Goal: Task Accomplishment & Management: Use online tool/utility

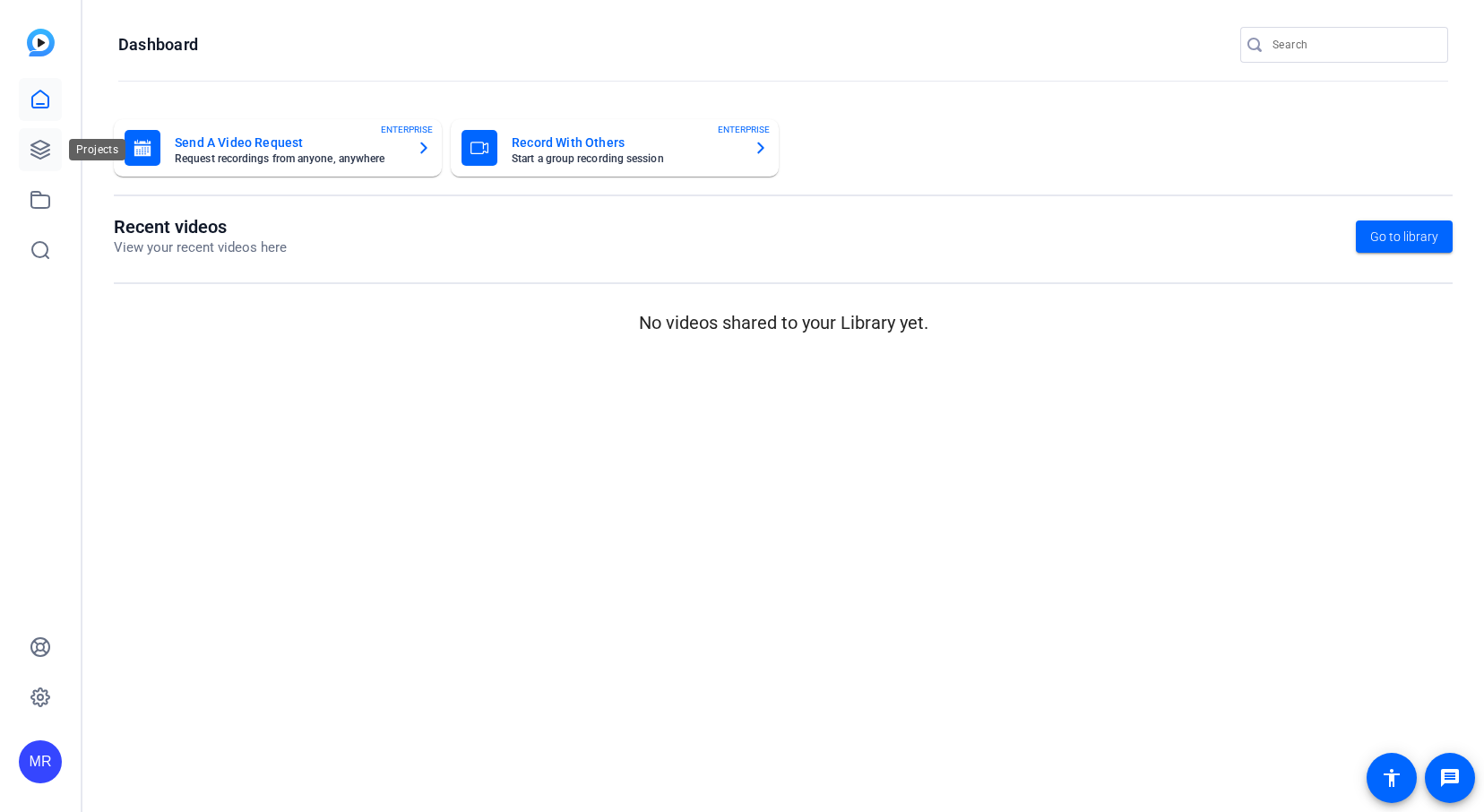
click at [39, 145] on icon at bounding box center [40, 150] width 22 height 22
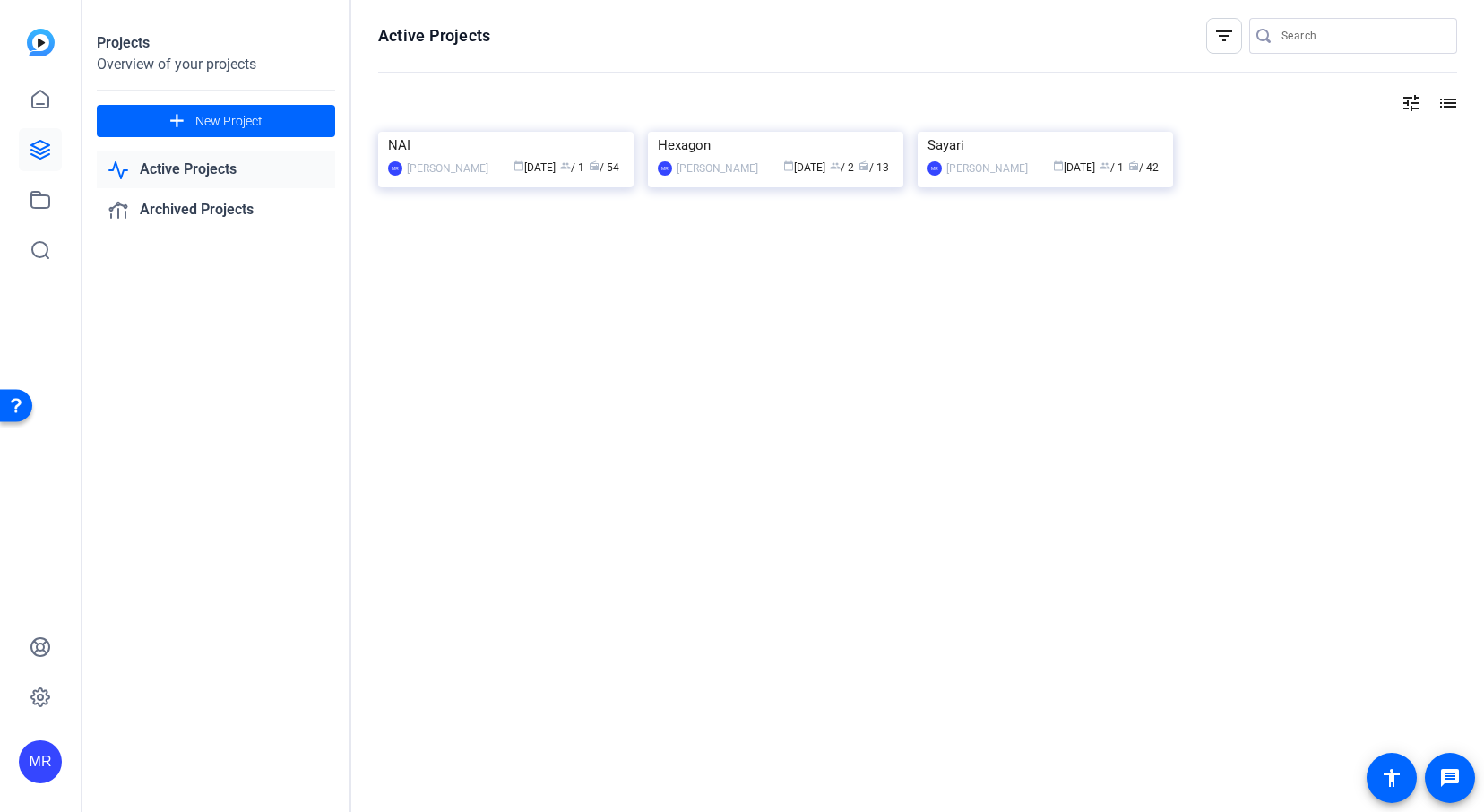
click at [43, 758] on div "MR" at bounding box center [40, 761] width 43 height 43
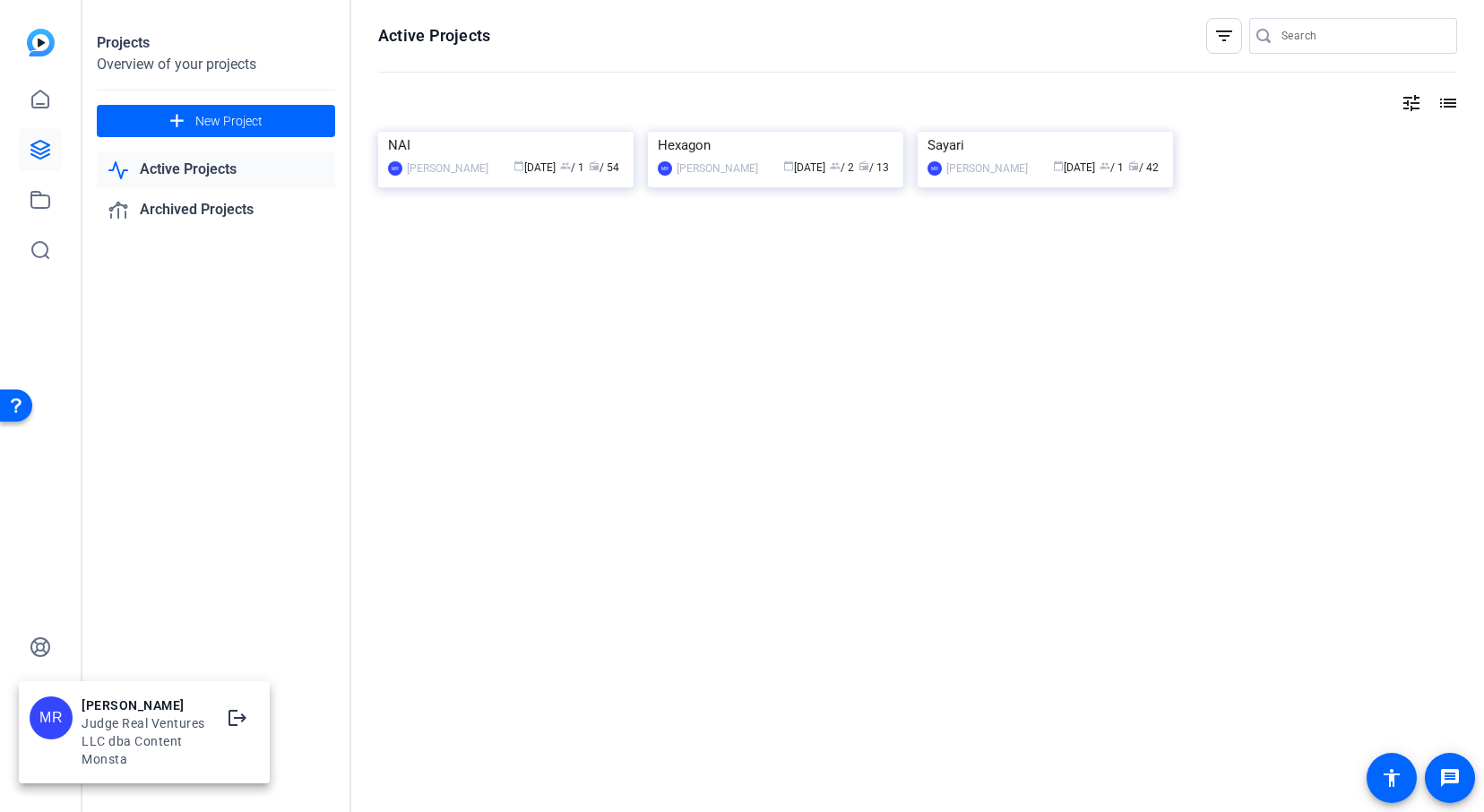
click at [114, 733] on div "Judge Real Ventures LLC dba Content Monsta" at bounding box center [145, 740] width 126 height 54
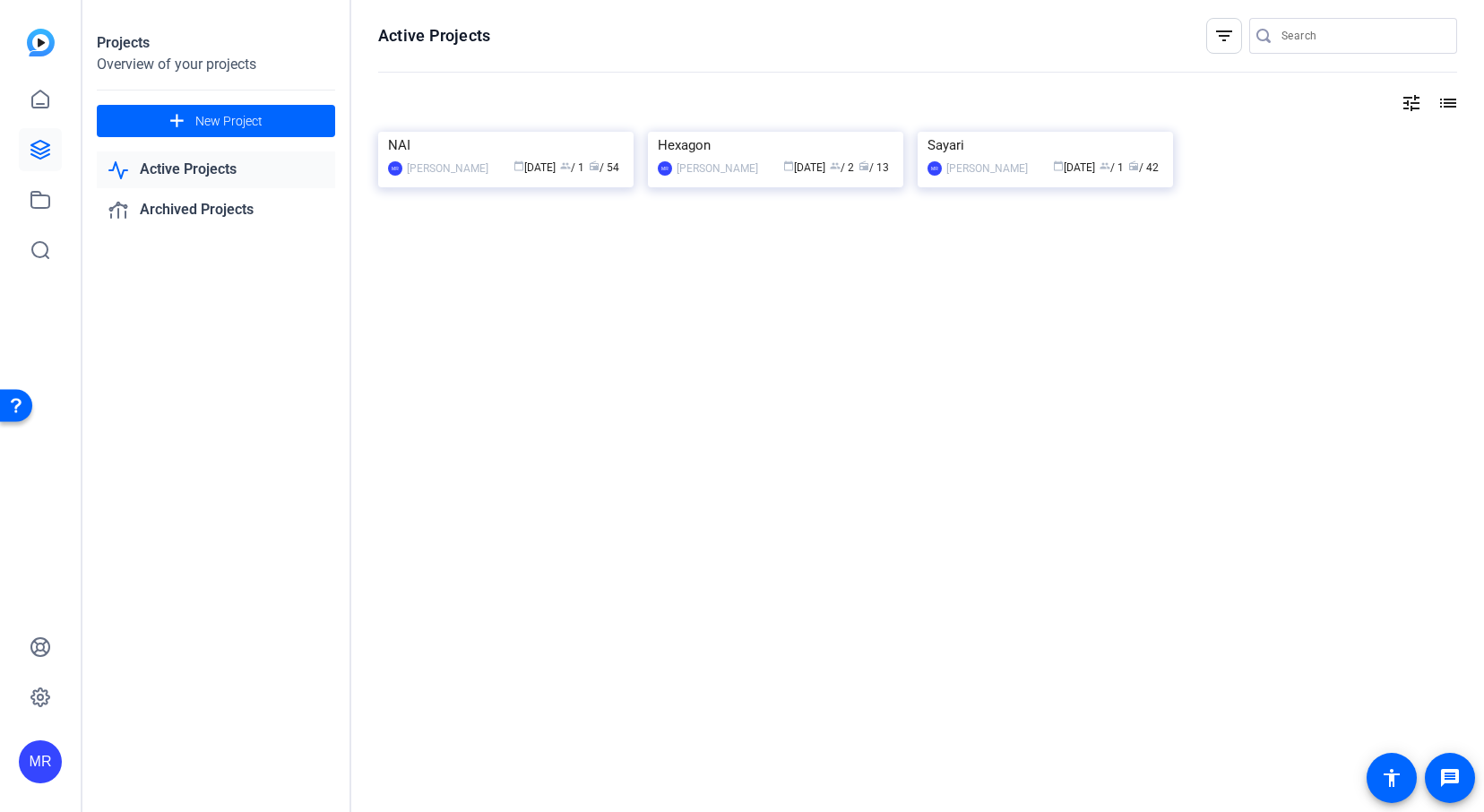
click at [22, 776] on div "MR" at bounding box center [40, 761] width 43 height 43
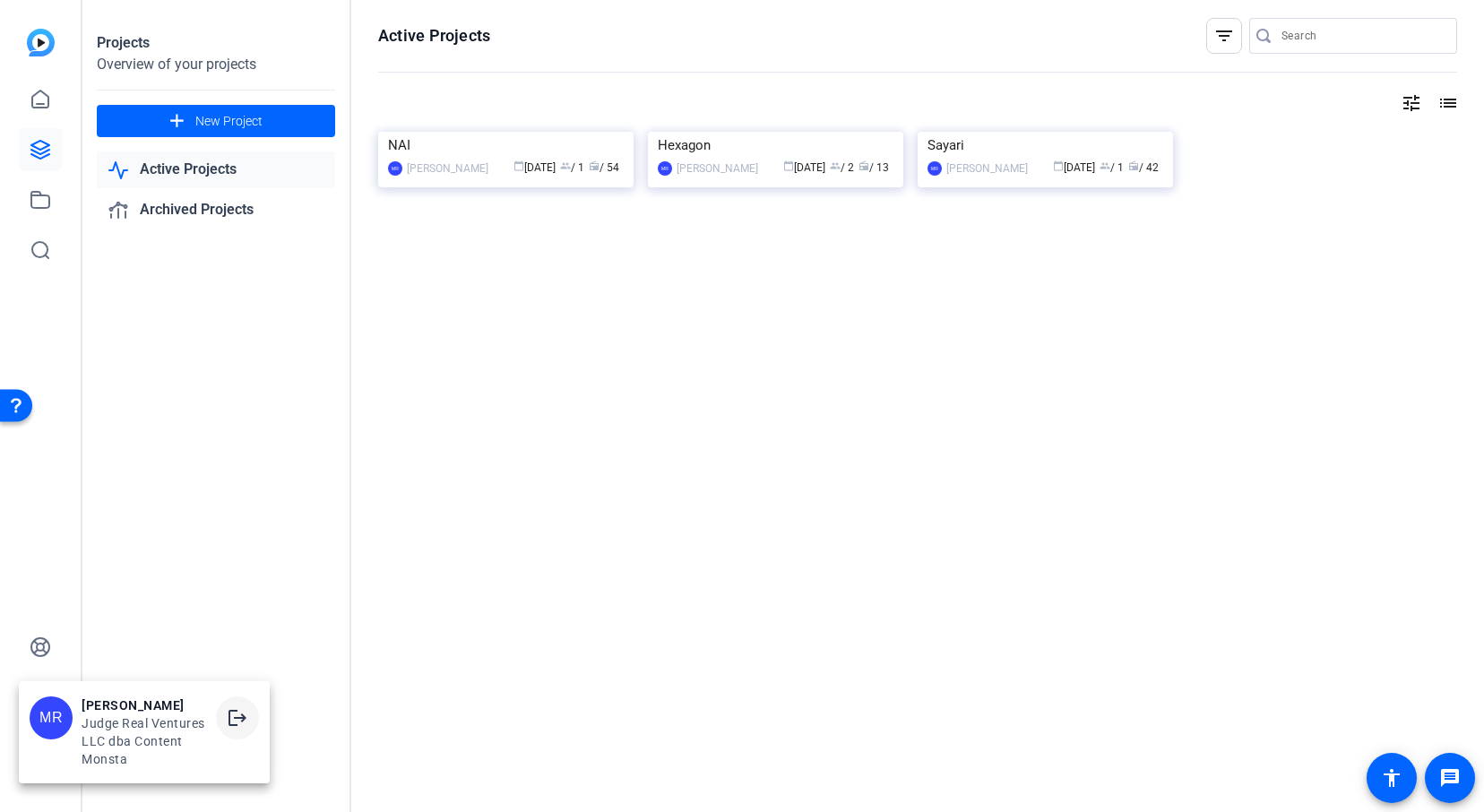
click at [242, 717] on mat-icon "logout" at bounding box center [238, 717] width 22 height 22
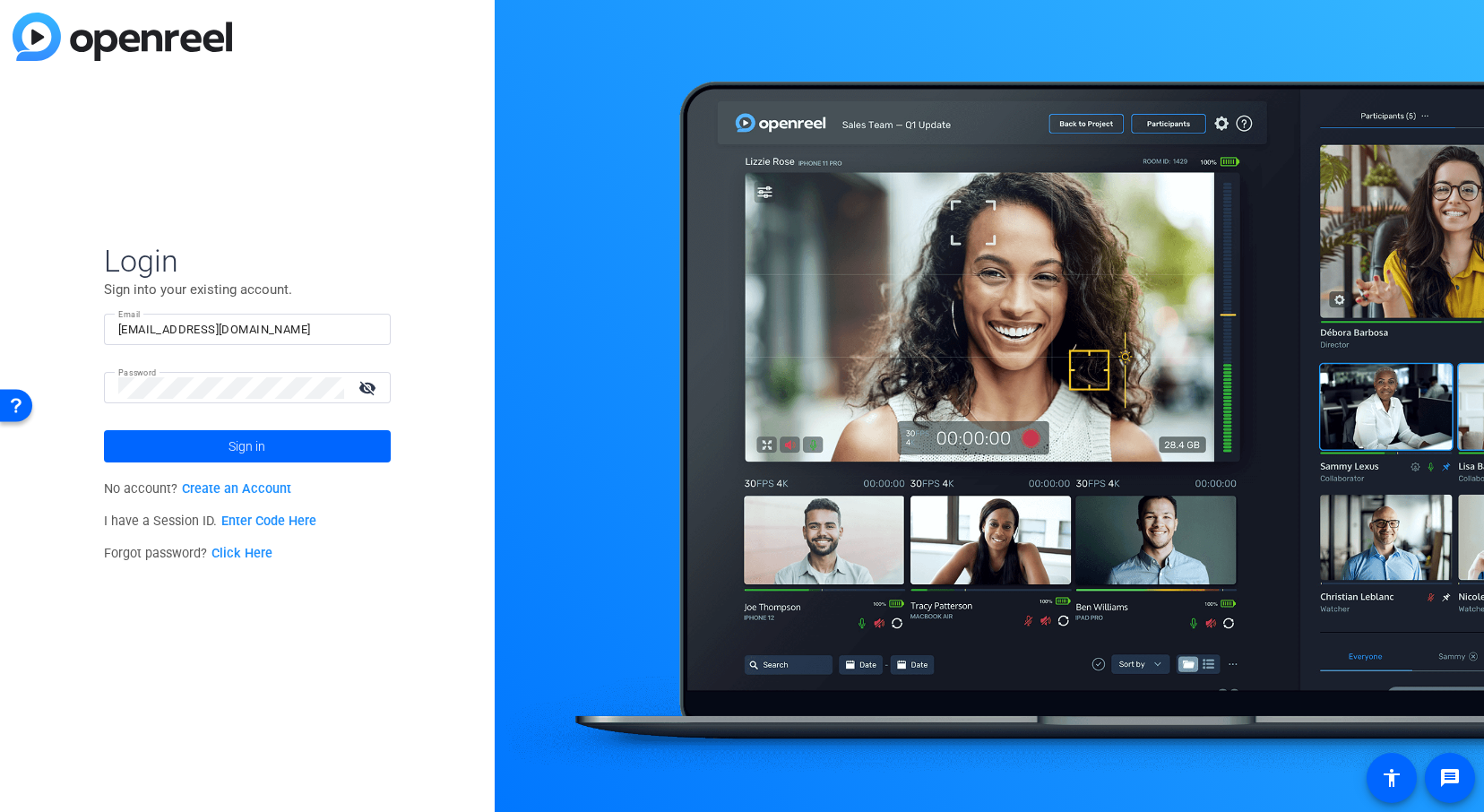
click at [281, 331] on input "marc@contentmonsta.com" at bounding box center [247, 330] width 258 height 22
type input "production@contentmonsta.com"
click at [240, 449] on span "Sign in" at bounding box center [247, 445] width 36 height 45
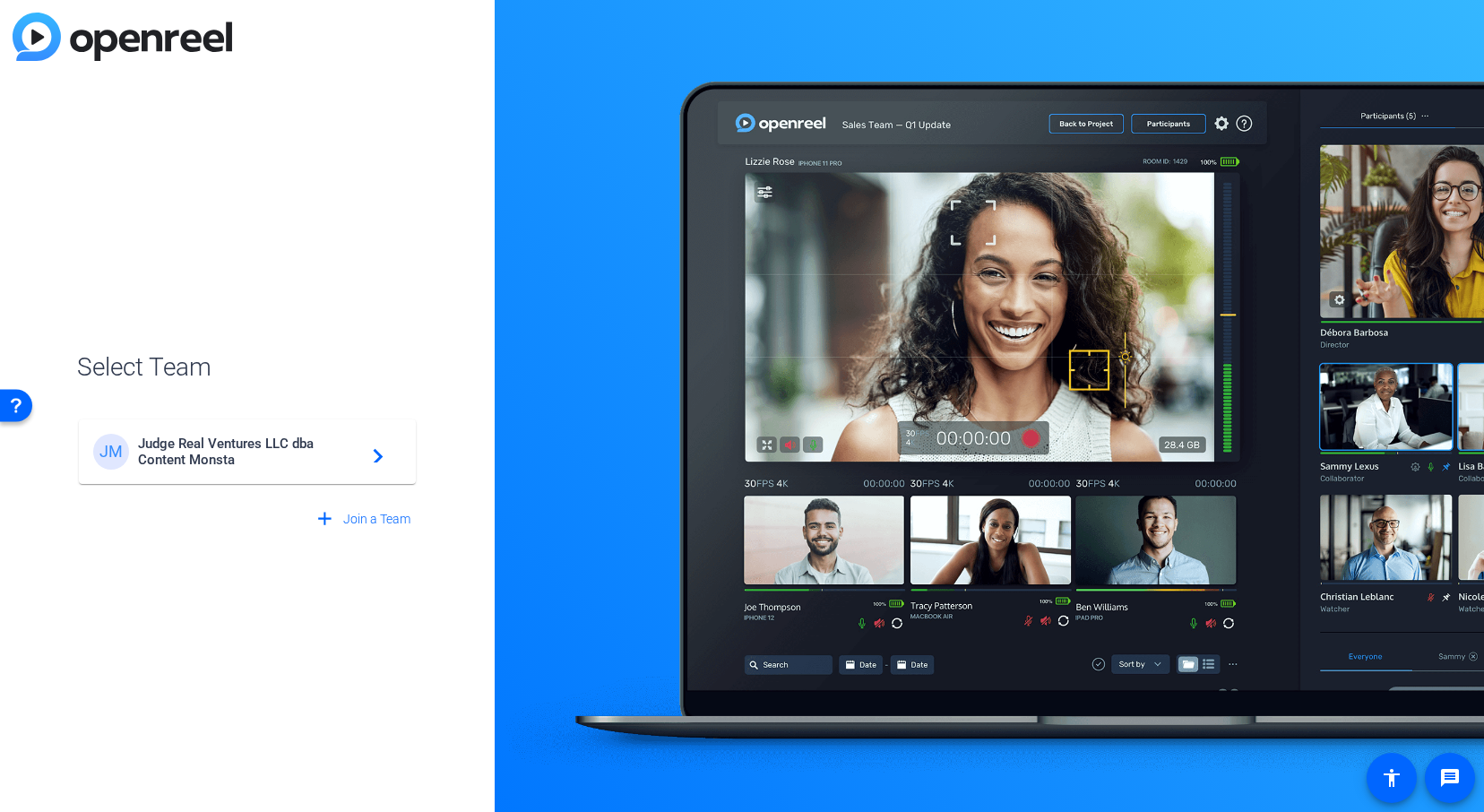
click at [281, 433] on div "JM Judge Real Ventures LLC dba Content Monsta navigate_next" at bounding box center [247, 451] width 308 height 36
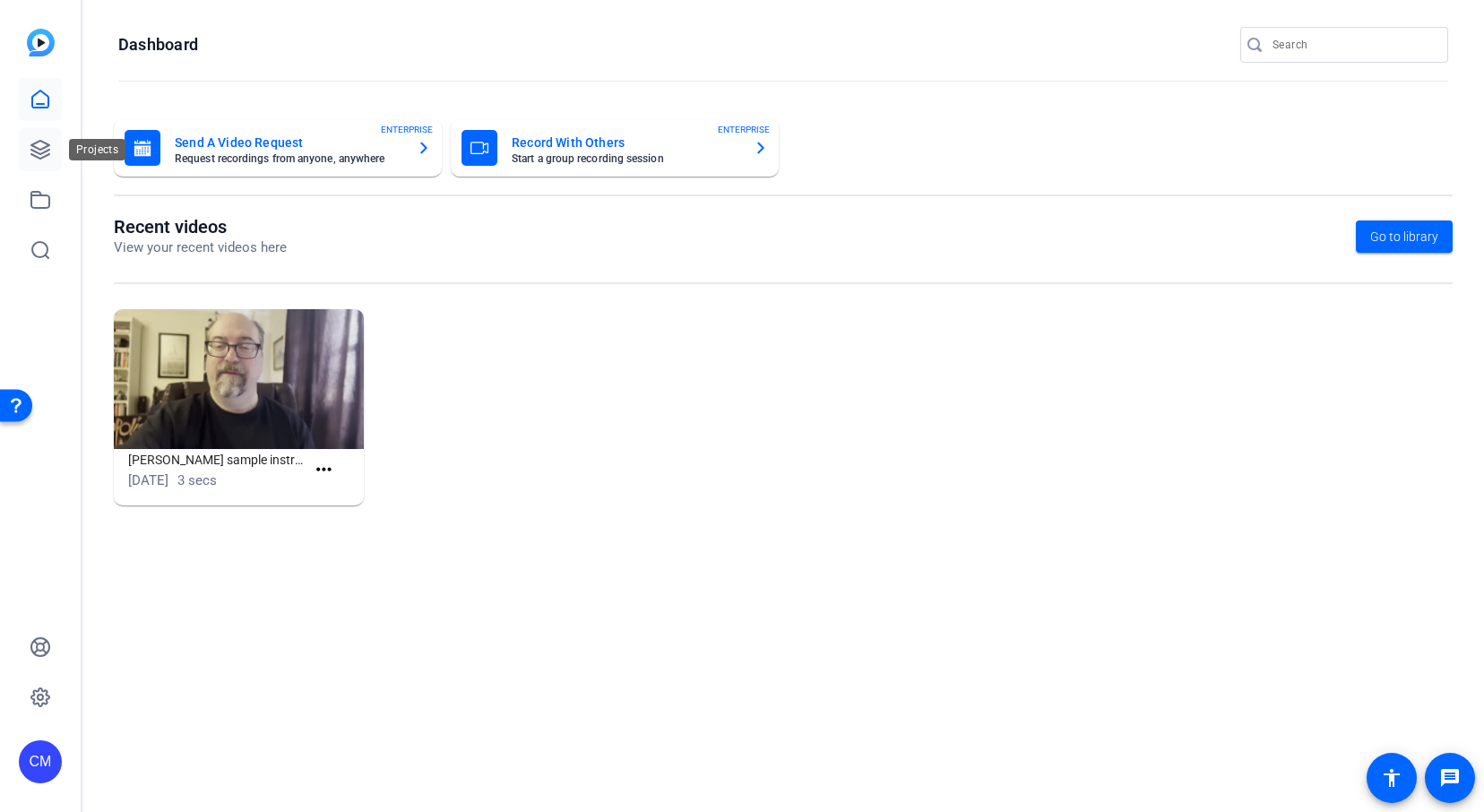
click at [40, 152] on icon at bounding box center [40, 150] width 22 height 22
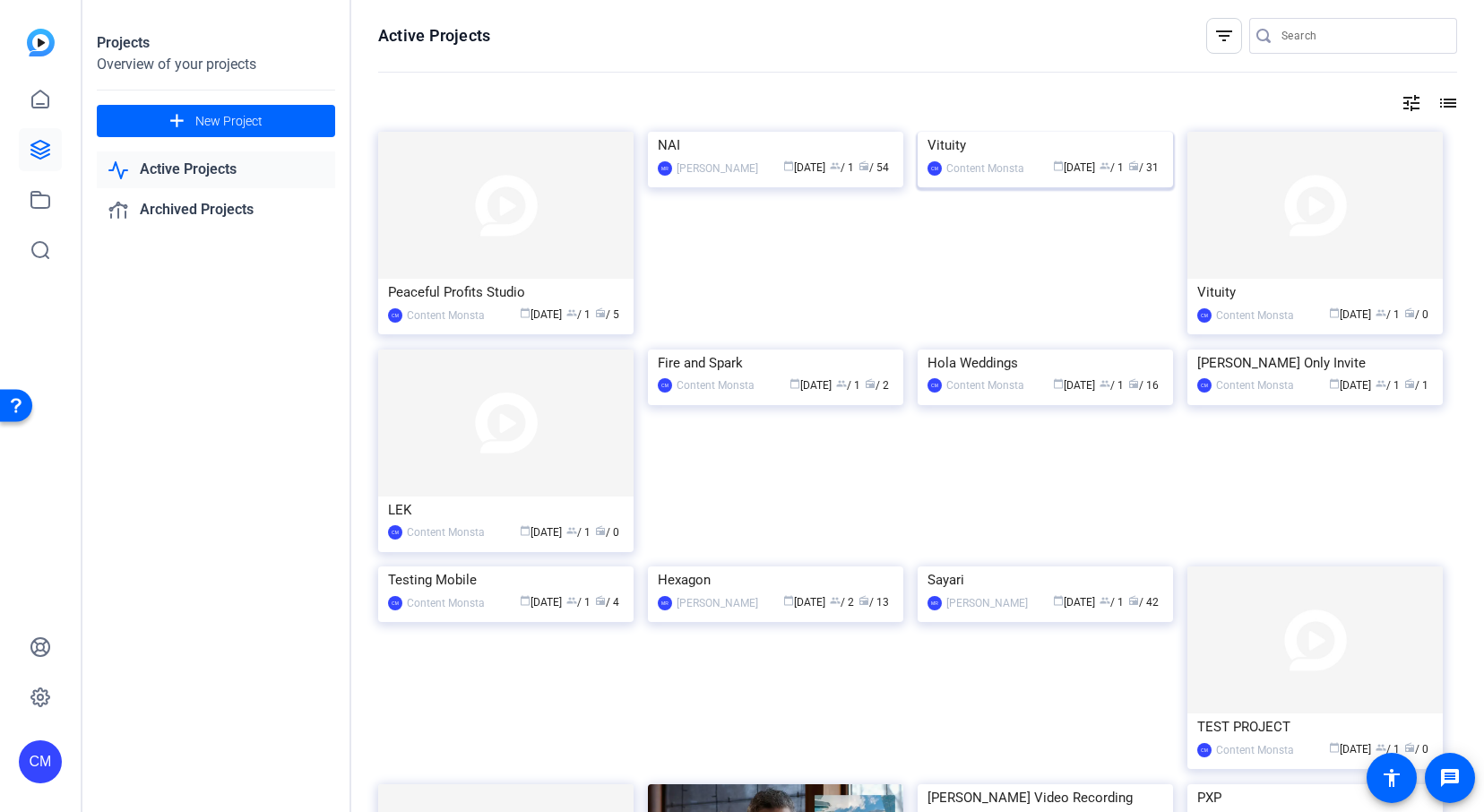
click at [1006, 132] on img at bounding box center [1045, 132] width 255 height 0
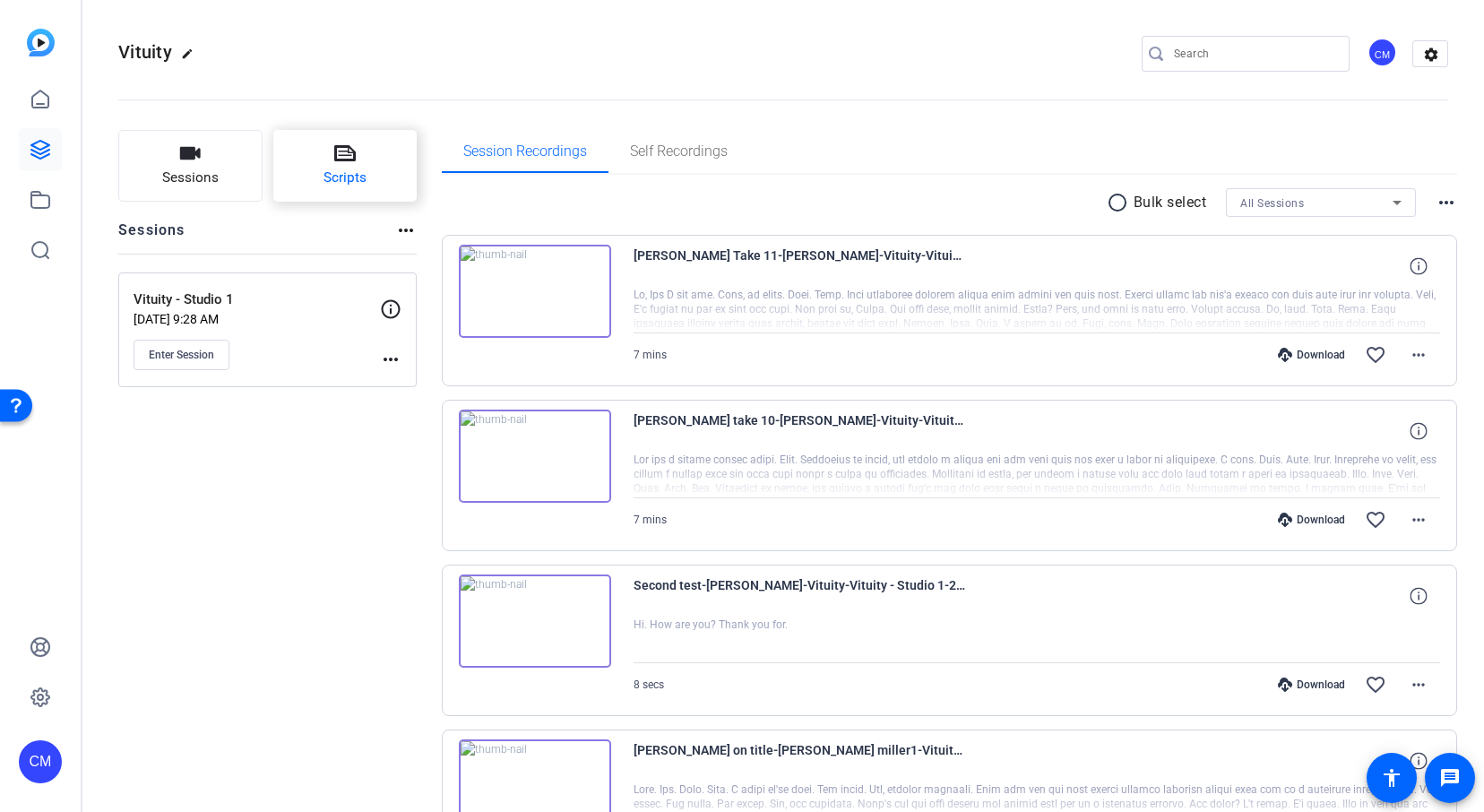
click at [353, 167] on span "Scripts" at bounding box center [344, 178] width 43 height 21
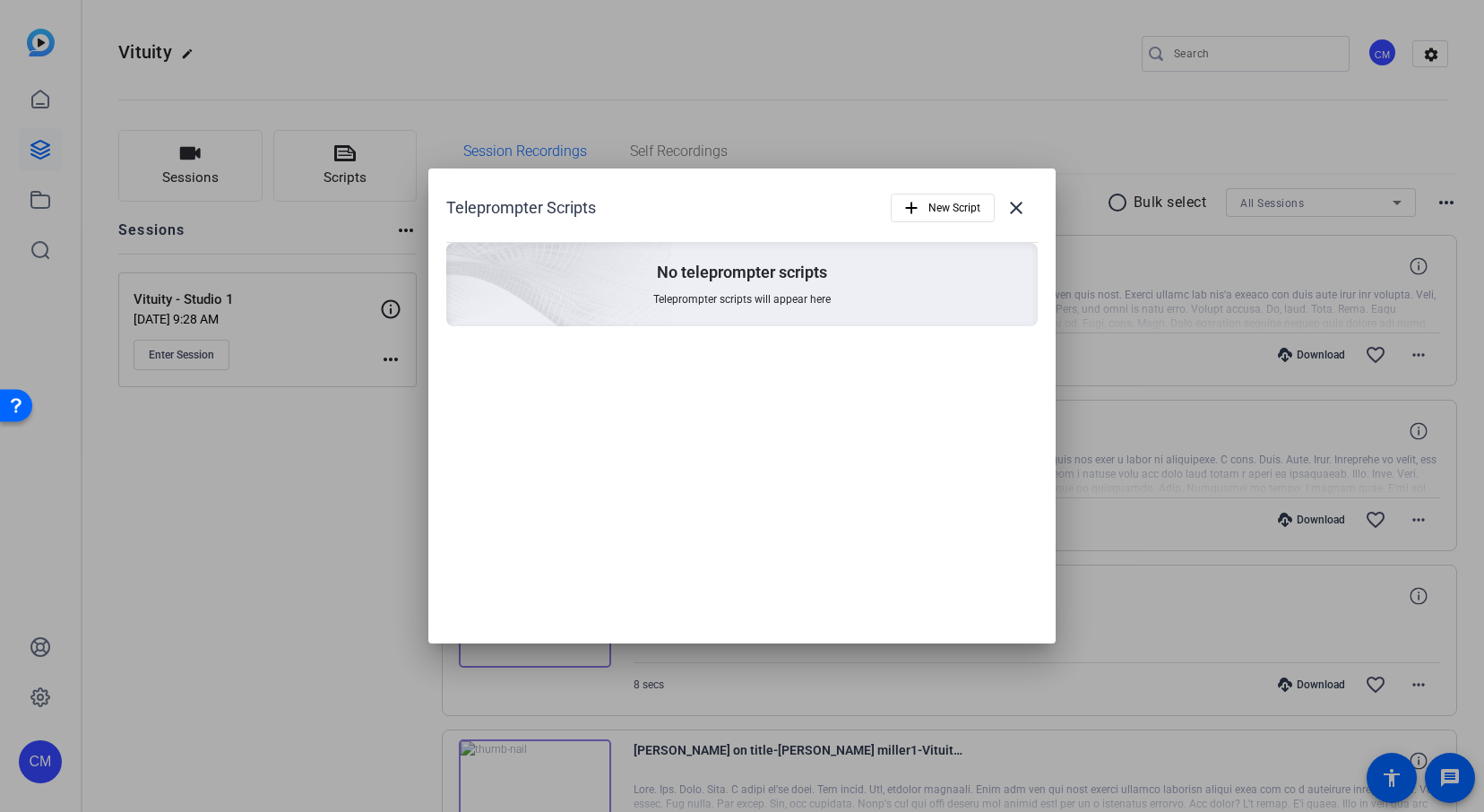
click at [867, 295] on div "No teleprompter scripts Teleprompter scripts will appear here" at bounding box center [741, 285] width 591 height 84
click at [937, 216] on span "New Script" at bounding box center [953, 208] width 52 height 34
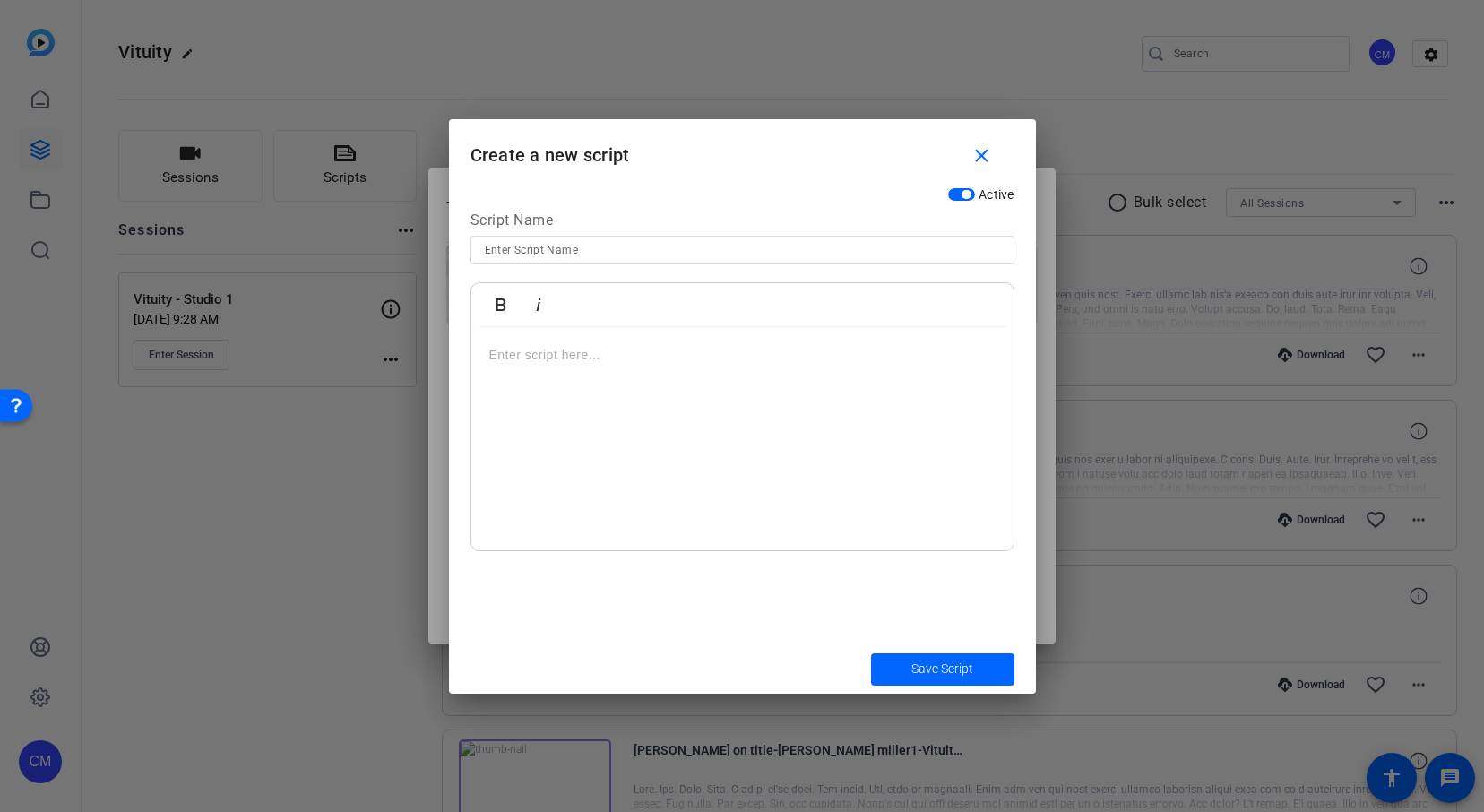
click at [751, 435] on div at bounding box center [742, 439] width 542 height 224
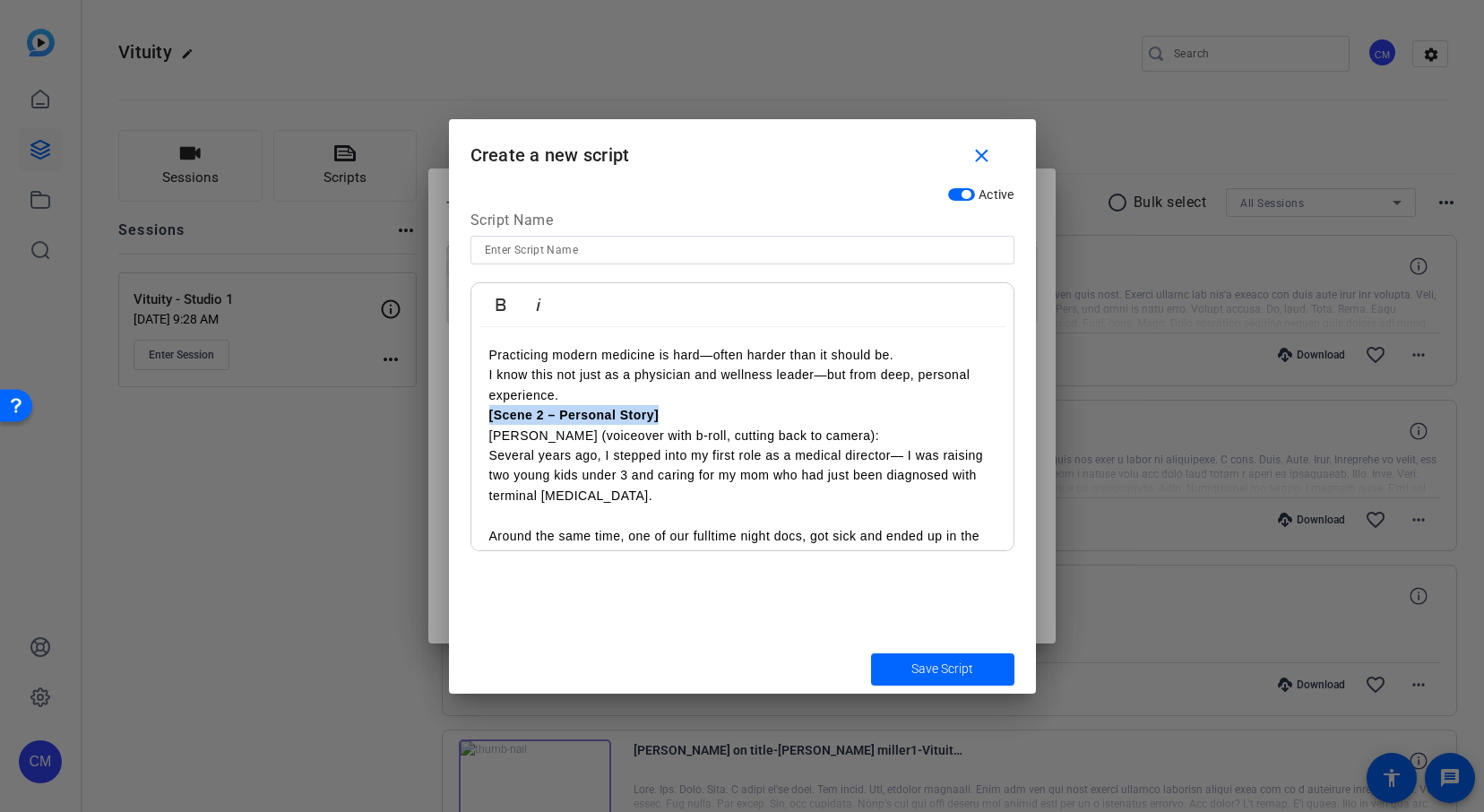
drag, startPoint x: 666, startPoint y: 412, endPoint x: 483, endPoint y: 411, distance: 183.0
drag, startPoint x: 843, startPoint y: 437, endPoint x: 483, endPoint y: 419, distance: 360.4
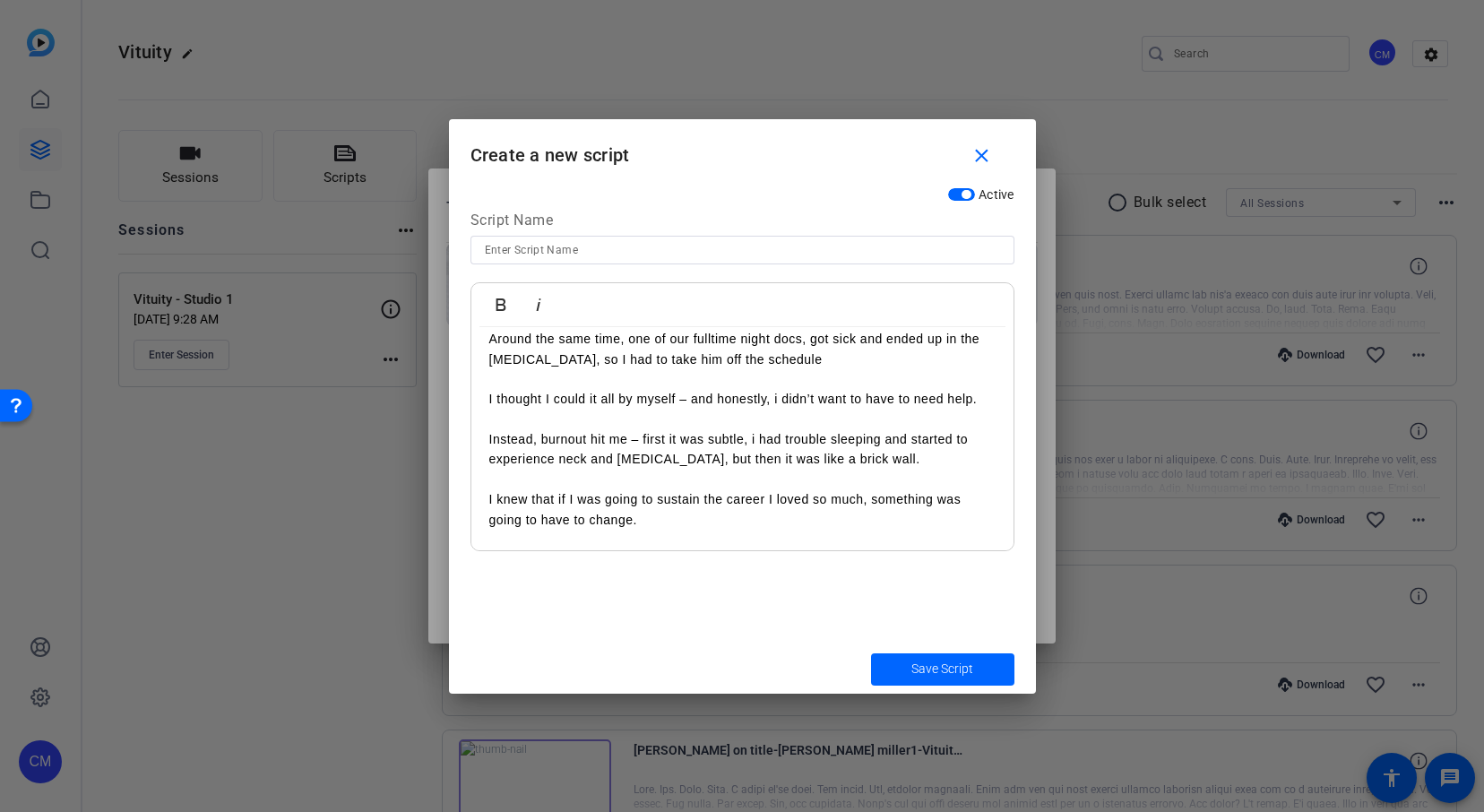
scroll to position [182, 0]
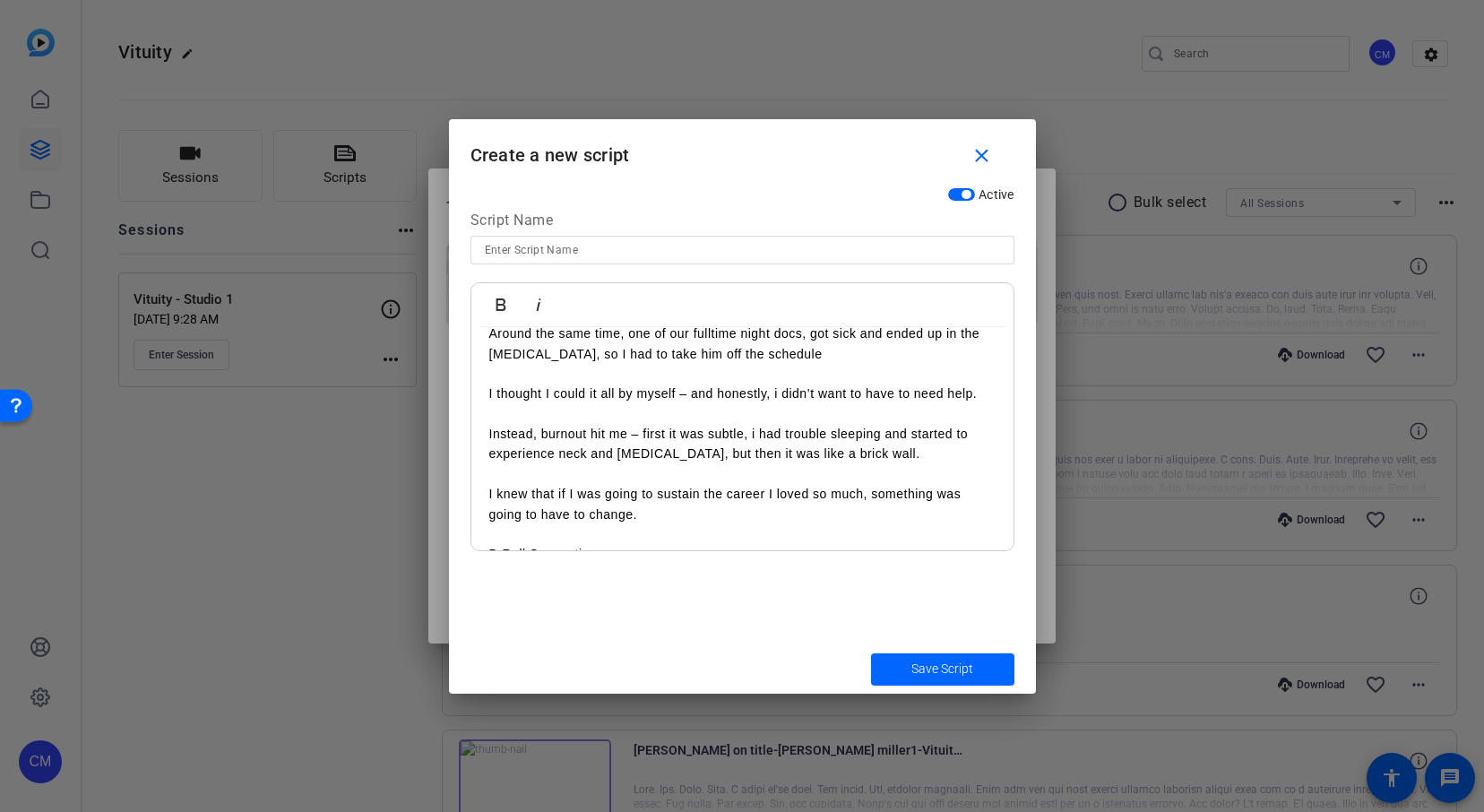
click at [709, 331] on p "Around the same time, one of our fulltime night docs, got sick and ended up in …" at bounding box center [742, 343] width 506 height 40
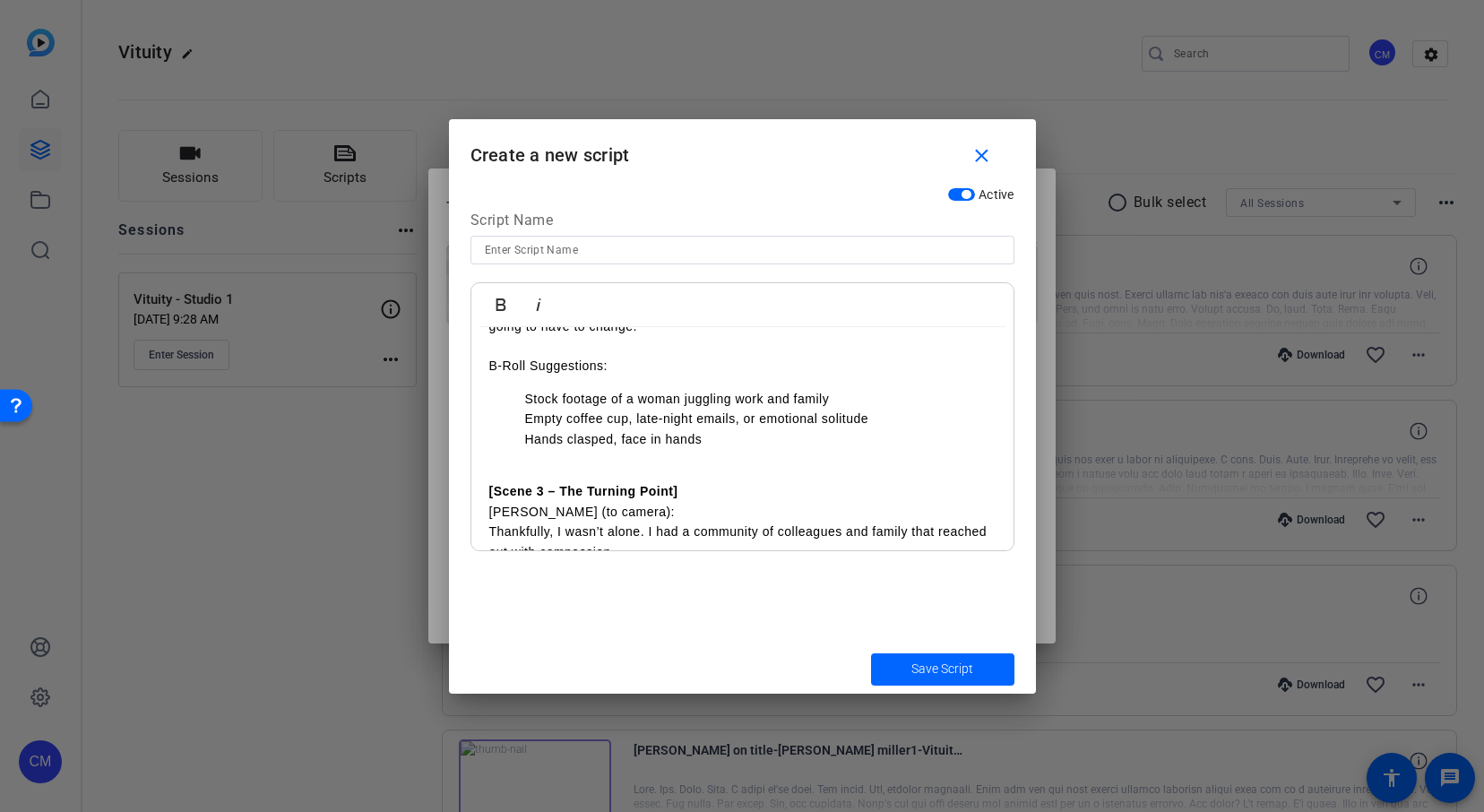
scroll to position [370, 0]
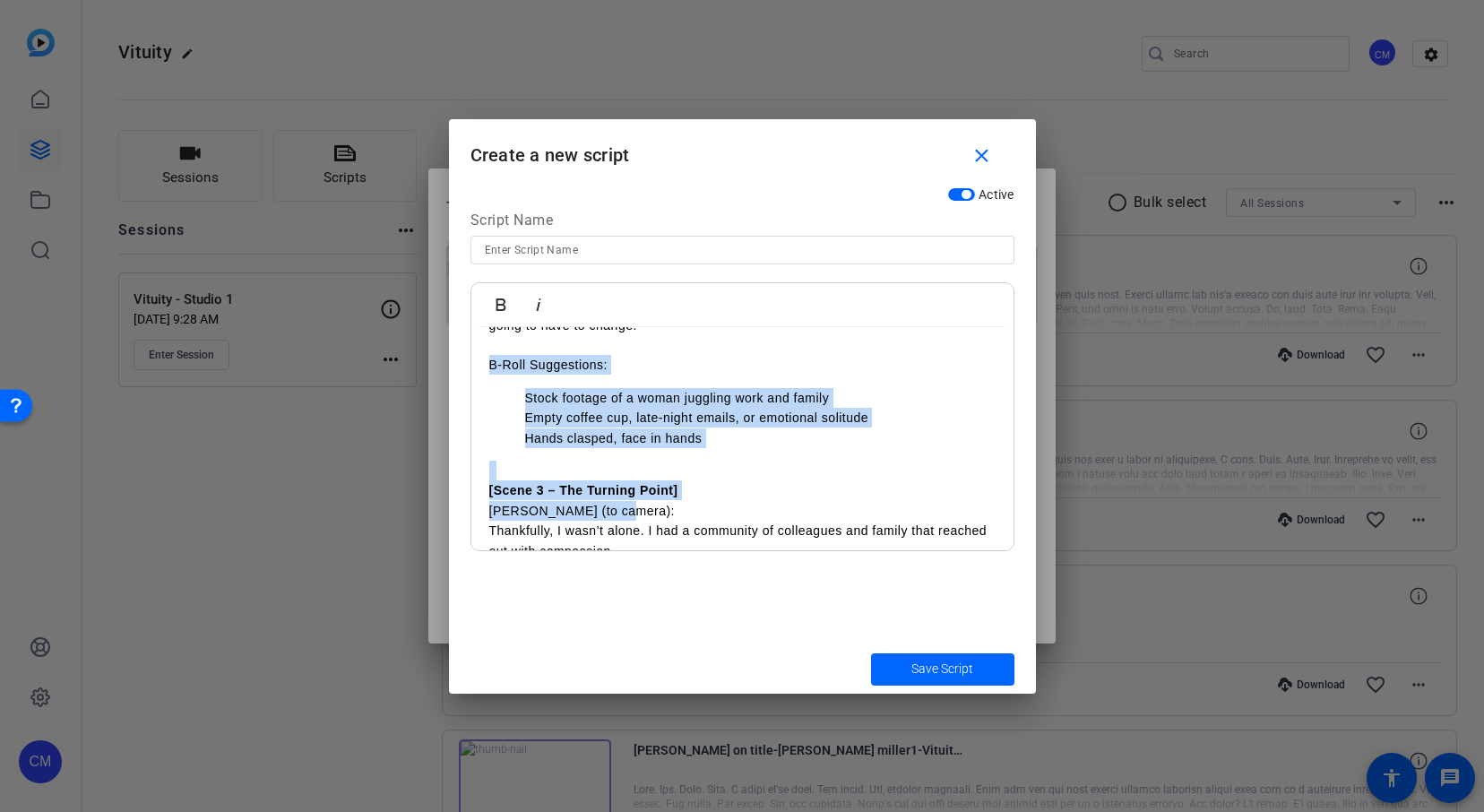
drag, startPoint x: 485, startPoint y: 364, endPoint x: 700, endPoint y: 516, distance: 263.3
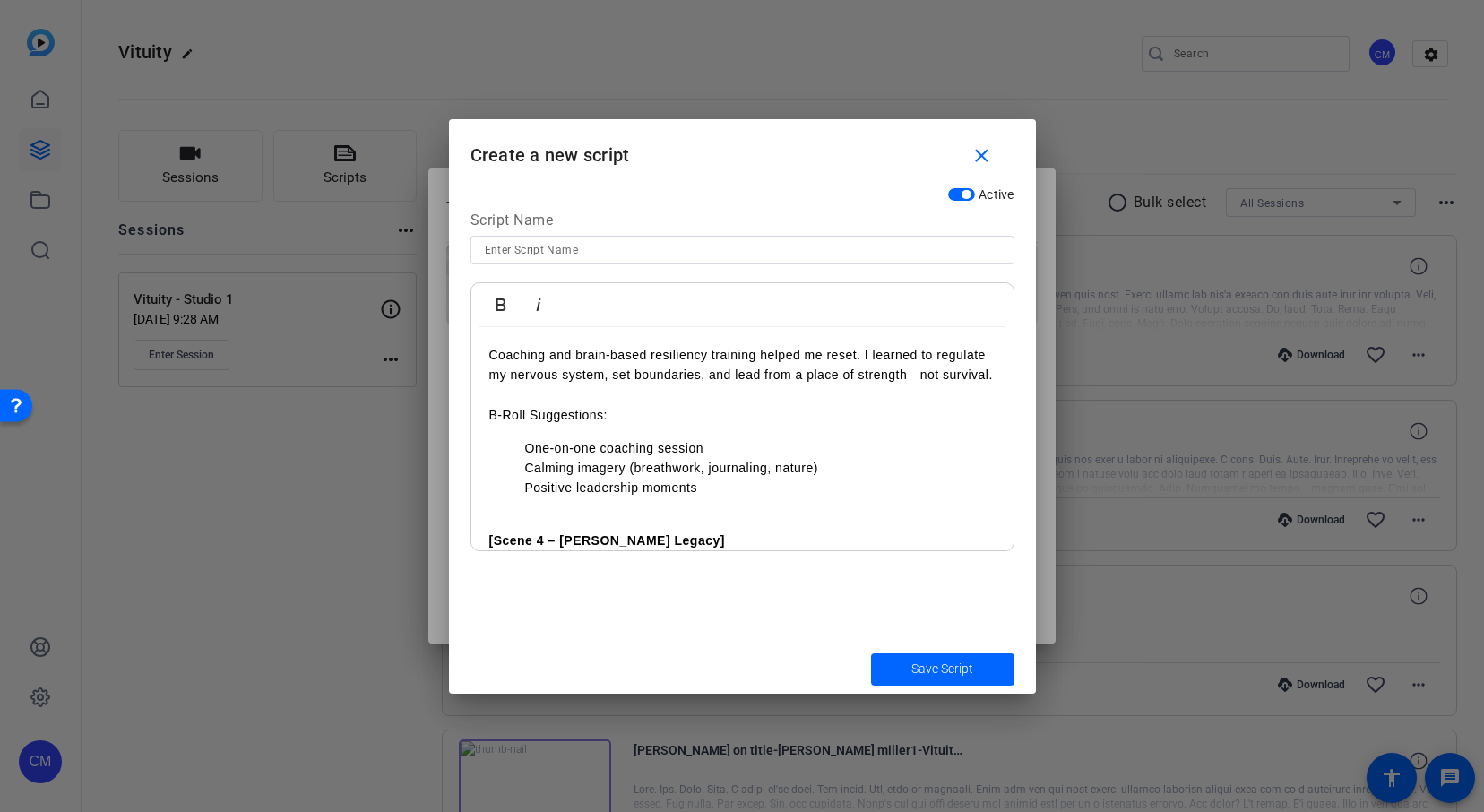
scroll to position [490, 0]
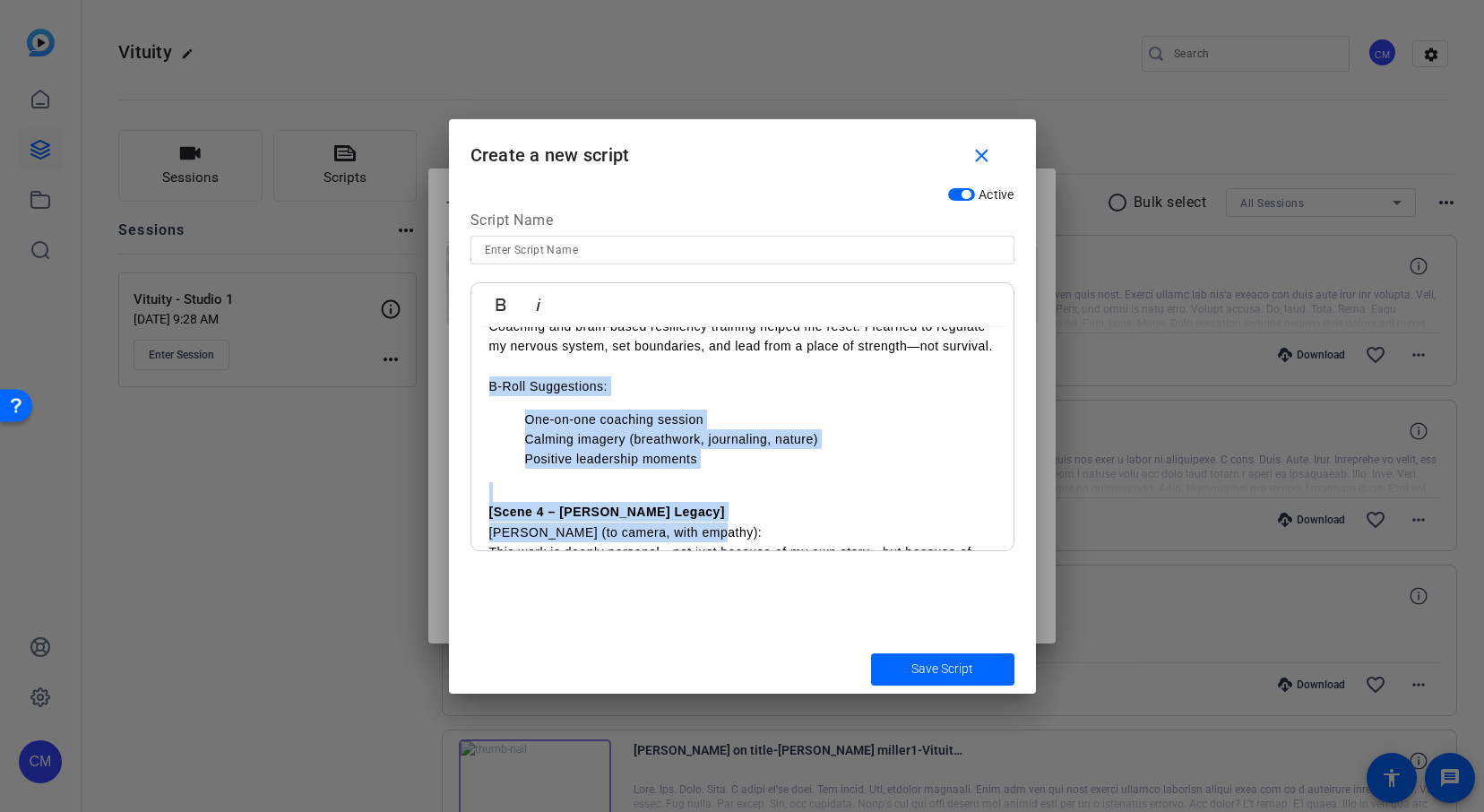
drag, startPoint x: 745, startPoint y: 531, endPoint x: 464, endPoint y: 389, distance: 314.8
click at [464, 389] on div "Active Script Name Bold Italic Practicing modern medicine is hard—often harder …" at bounding box center [742, 411] width 587 height 466
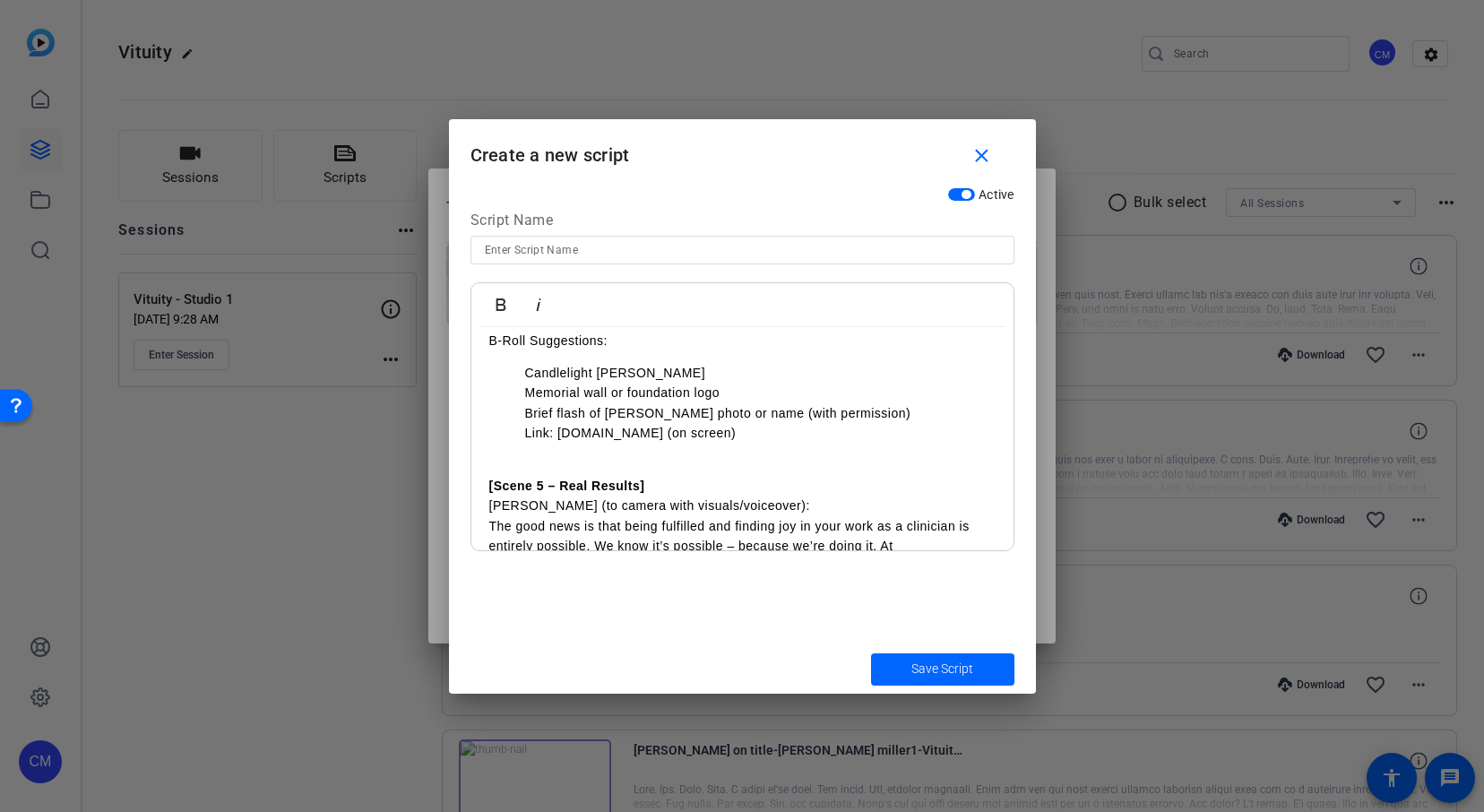
scroll to position [631, 0]
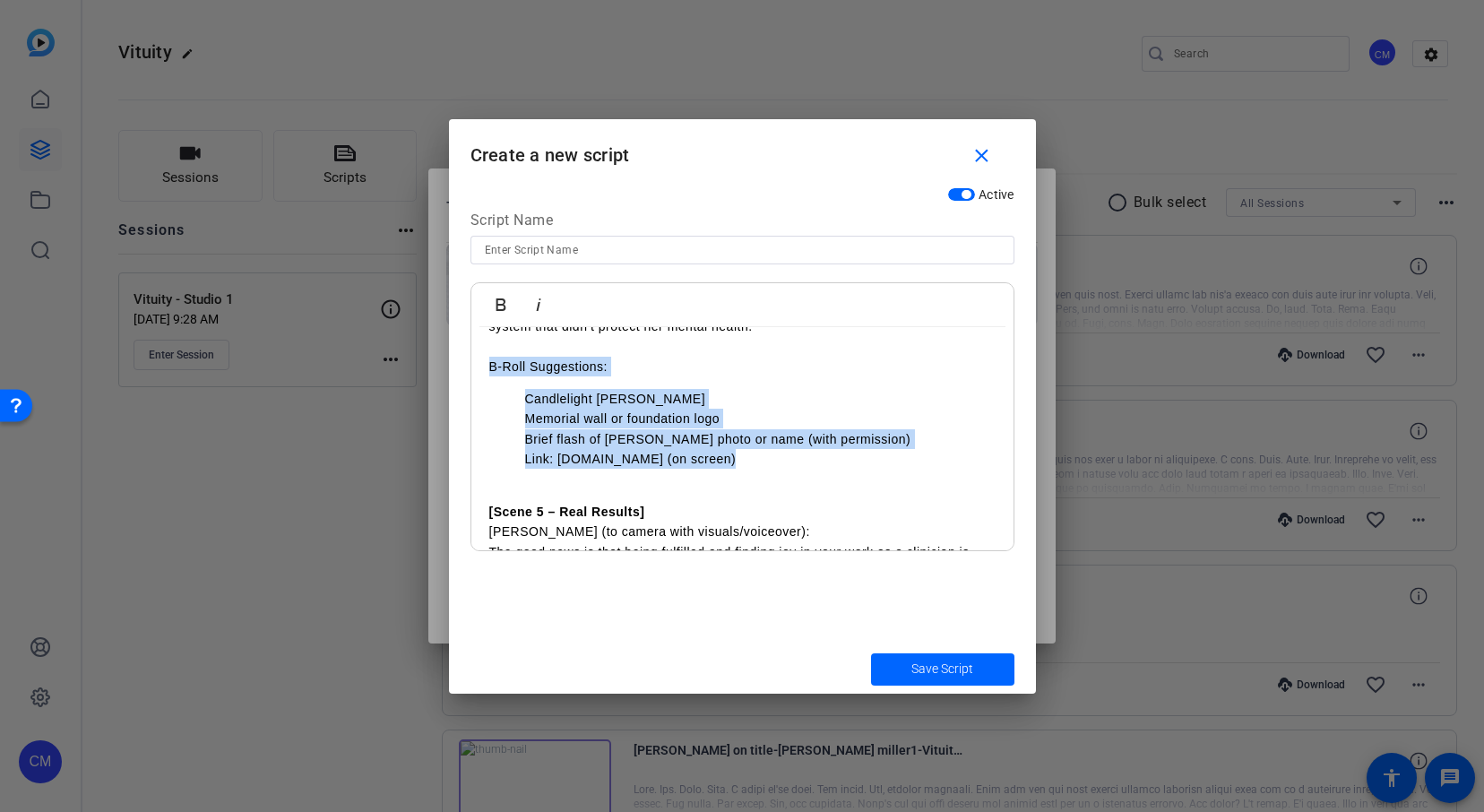
drag, startPoint x: 799, startPoint y: 473, endPoint x: 459, endPoint y: 367, distance: 356.1
click at [459, 367] on div "Active Script Name Bold Italic Practicing modern medicine is hard—often harder …" at bounding box center [742, 411] width 587 height 466
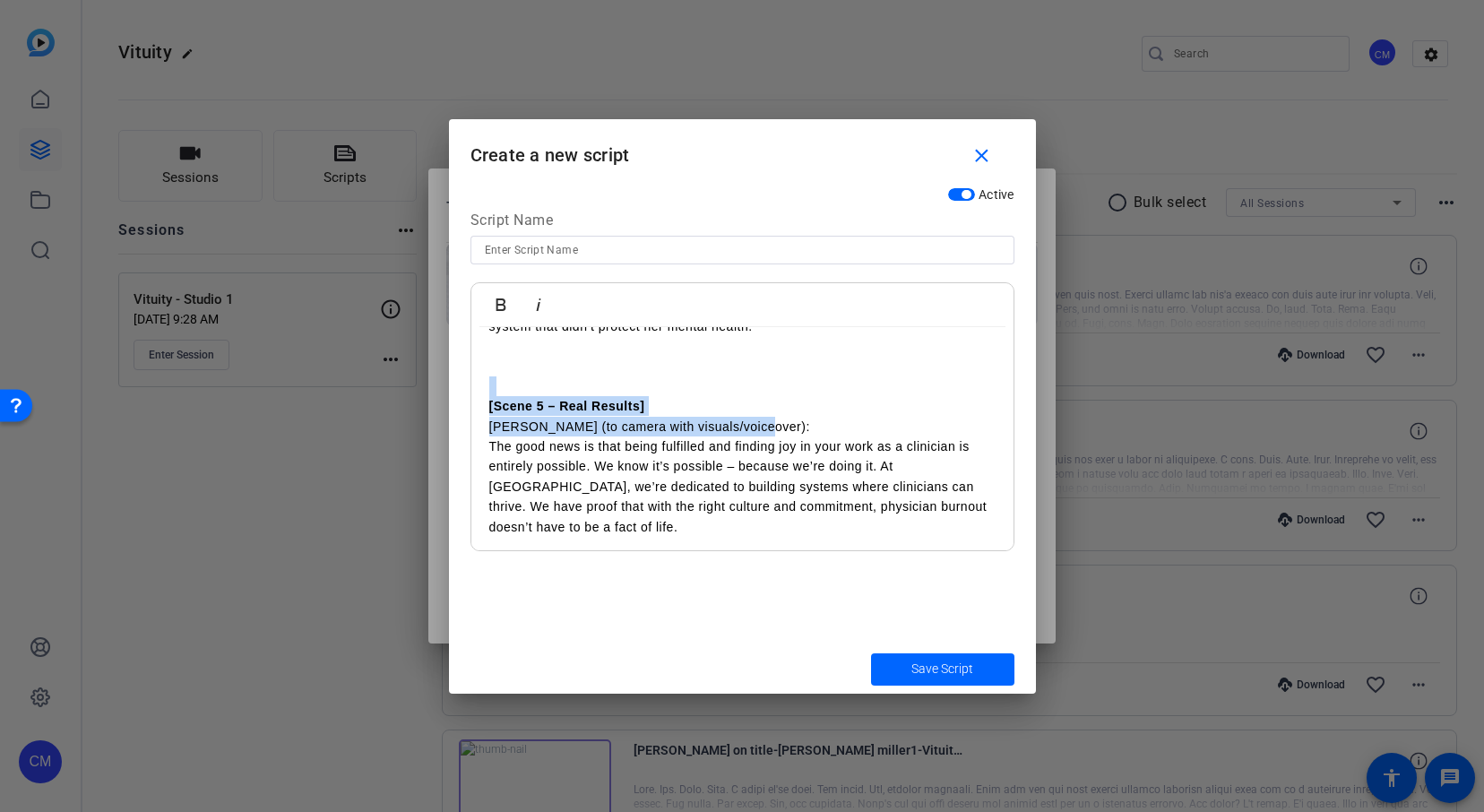
drag, startPoint x: 785, startPoint y: 423, endPoint x: 464, endPoint y: 393, distance: 322.4
click at [464, 393] on div "Active Script Name Bold Italic Practicing modern medicine is hard—often harder …" at bounding box center [742, 411] width 587 height 466
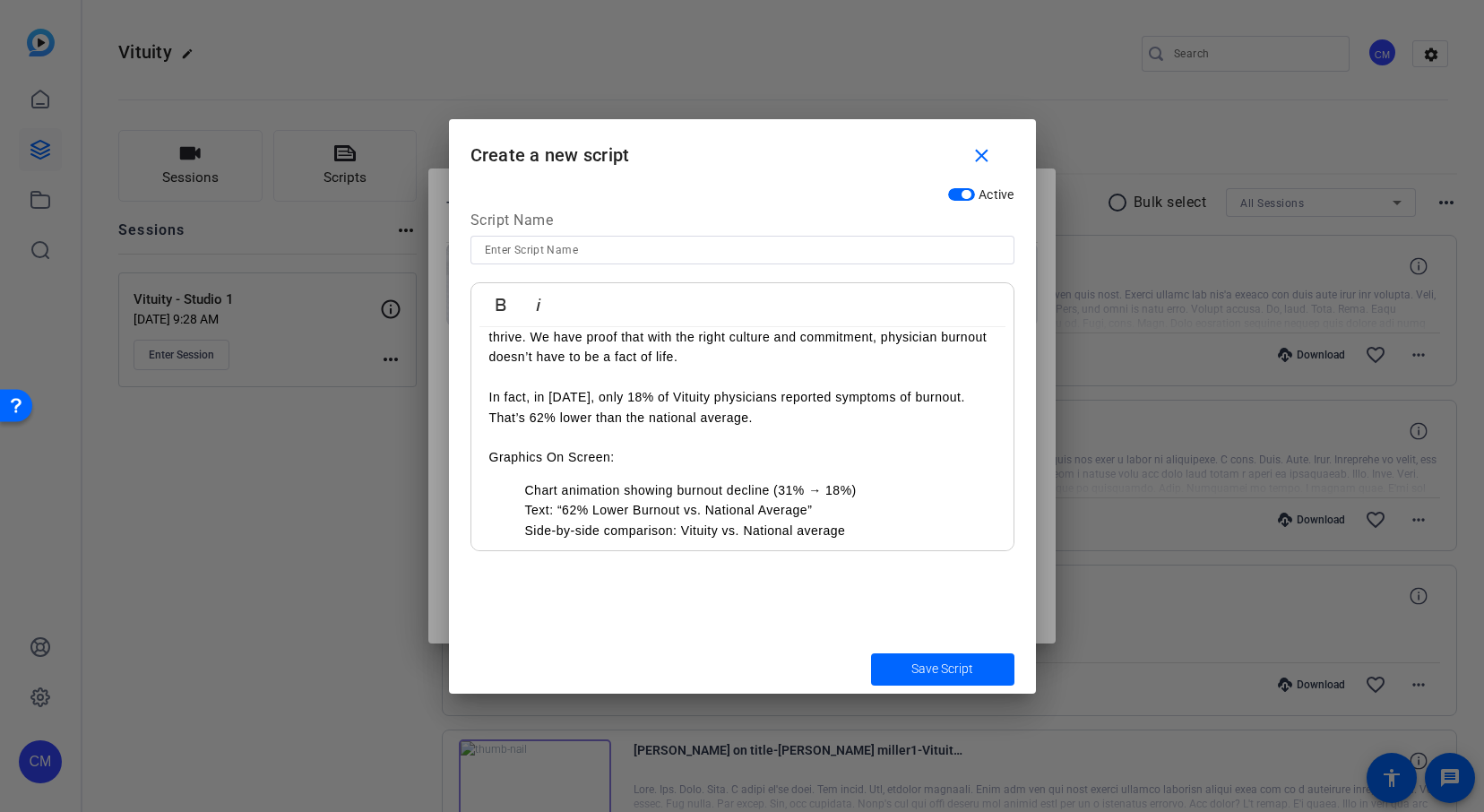
scroll to position [754, 0]
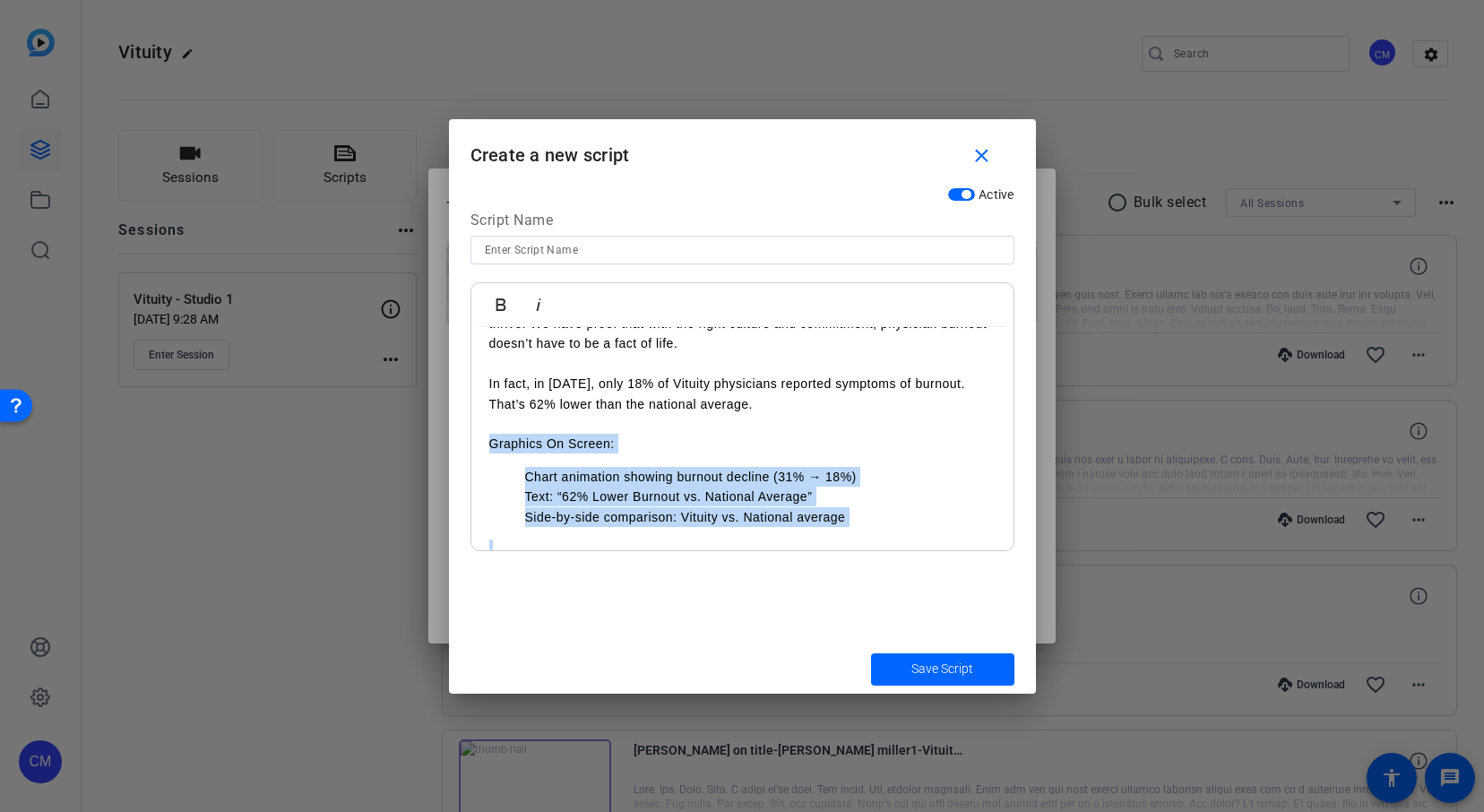
drag, startPoint x: 487, startPoint y: 423, endPoint x: 546, endPoint y: 525, distance: 117.8
click at [546, 525] on div "Practicing modern medicine is hard—often harder than it should be. I know this …" at bounding box center [742, 462] width 542 height 1775
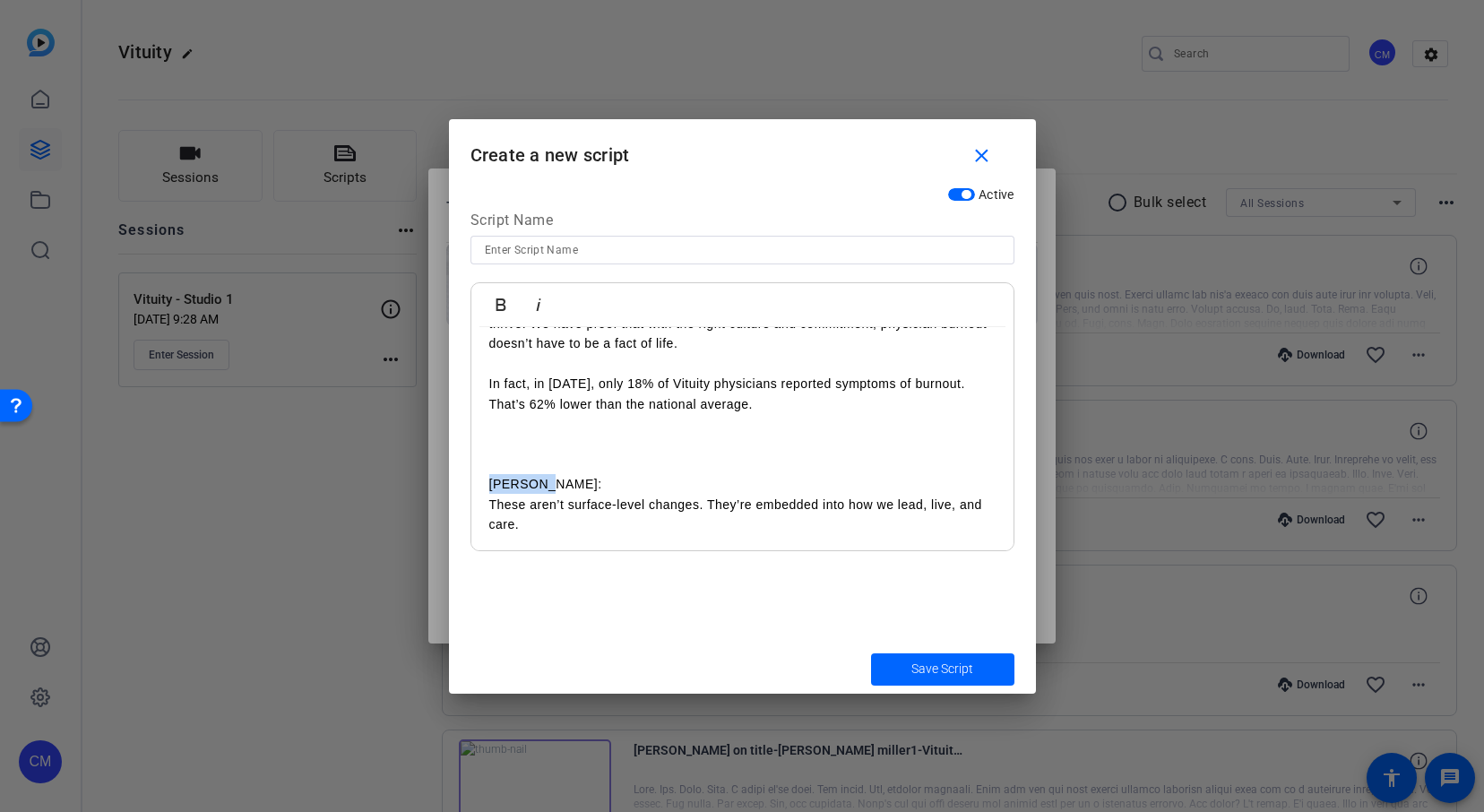
drag, startPoint x: 590, startPoint y: 462, endPoint x: 469, endPoint y: 460, distance: 121.0
click at [469, 460] on div "Active Script Name Bold Italic Practicing modern medicine is hard—often harder …" at bounding box center [742, 411] width 587 height 466
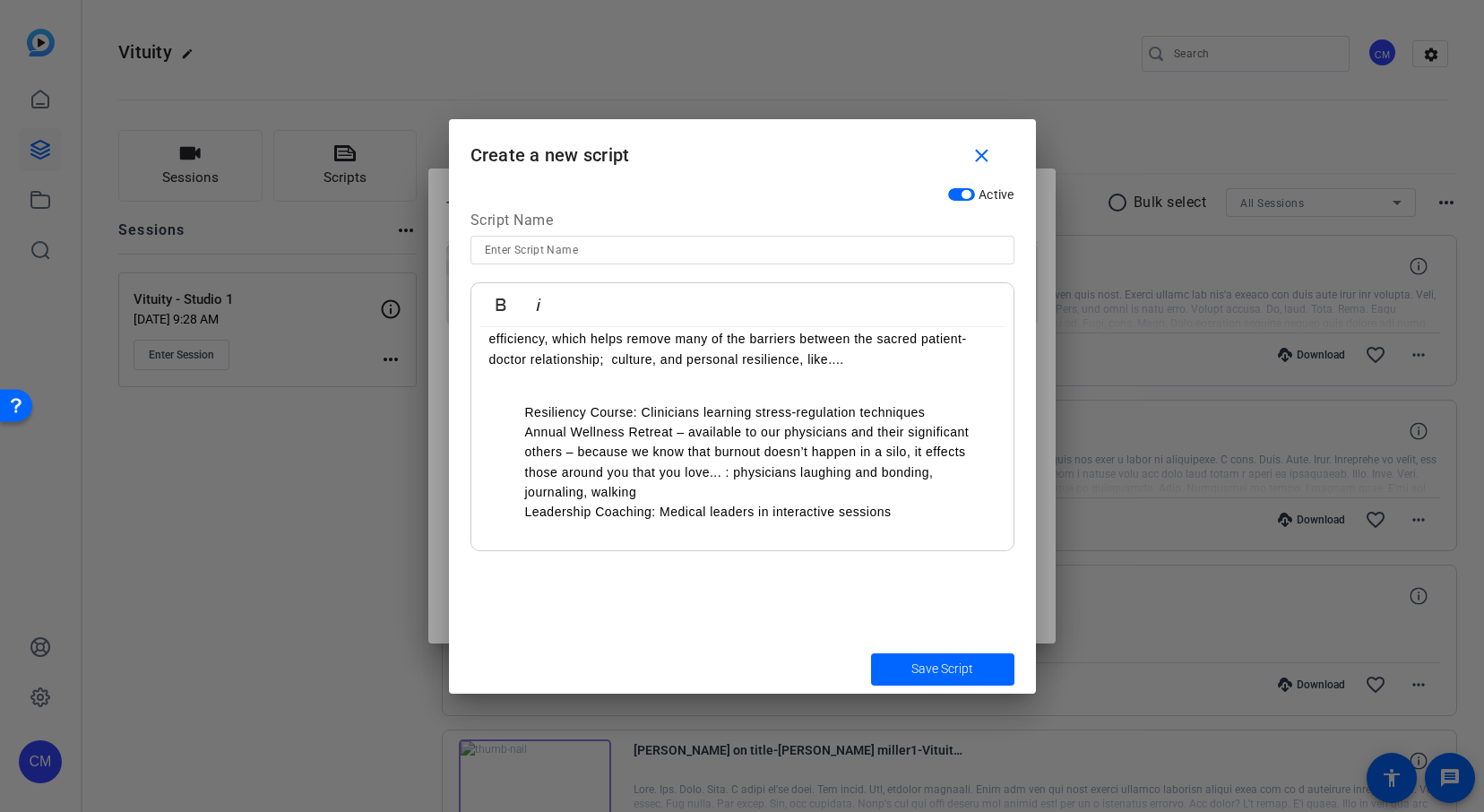
scroll to position [957, 0]
drag, startPoint x: 642, startPoint y: 392, endPoint x: 970, endPoint y: 387, distance: 328.0
click at [970, 404] on li "Resiliency Course: Clinicians learning stress-regulation techniques" at bounding box center [760, 414] width 471 height 20
drag, startPoint x: 672, startPoint y: 416, endPoint x: 912, endPoint y: 423, distance: 240.1
click at [912, 423] on li "Annual Wellness Retreat – available to our physicians and their significant oth…" at bounding box center [760, 463] width 471 height 81
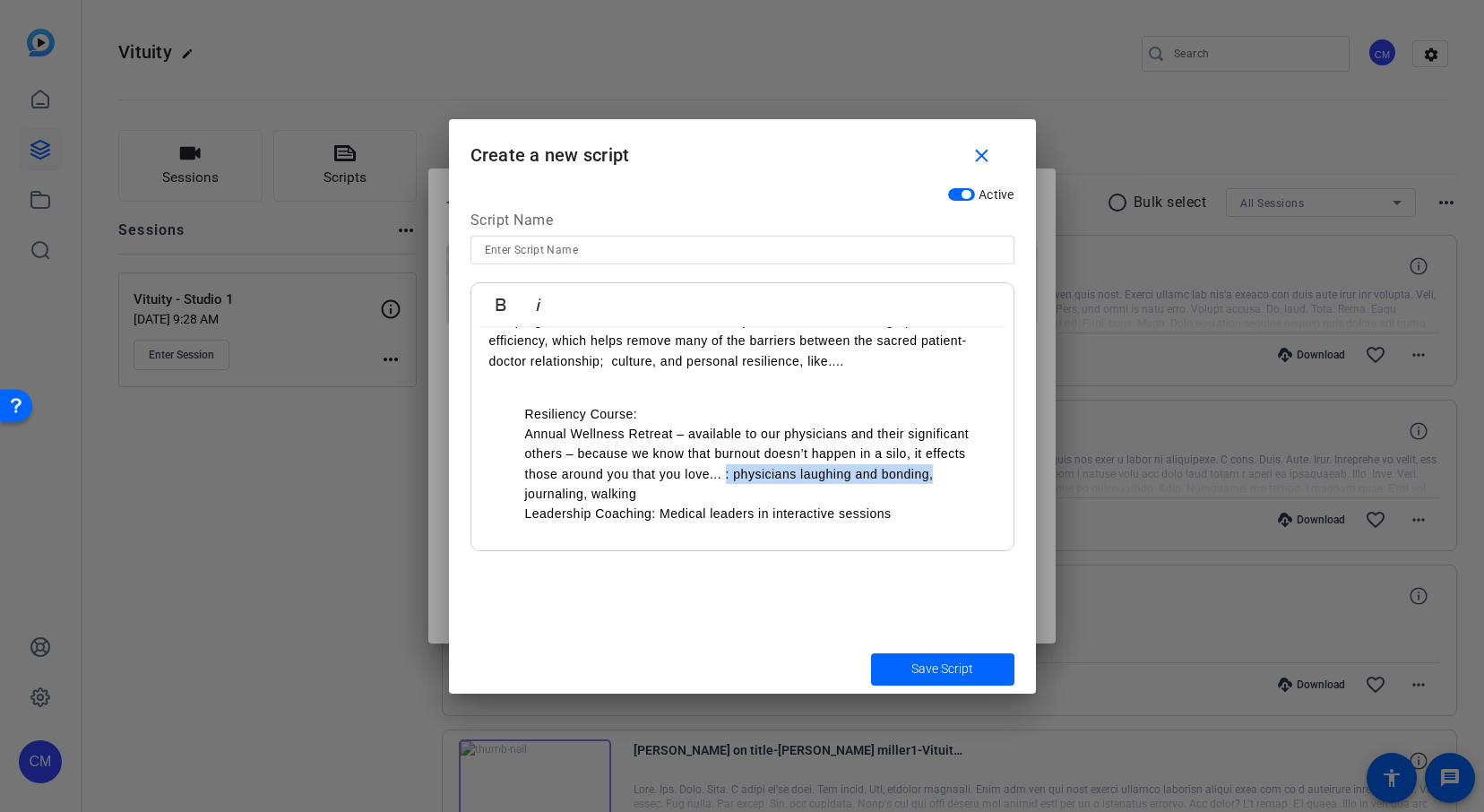
drag, startPoint x: 724, startPoint y: 454, endPoint x: 945, endPoint y: 455, distance: 221.0
click at [945, 455] on li "Annual Wellness Retreat – available to our physicians and their significant oth…" at bounding box center [760, 463] width 471 height 81
drag, startPoint x: 650, startPoint y: 476, endPoint x: 491, endPoint y: 474, distance: 159.0
click at [491, 474] on ul "Resiliency Course: Annual Wellness Retreat – available to our physicians and th…" at bounding box center [742, 464] width 506 height 120
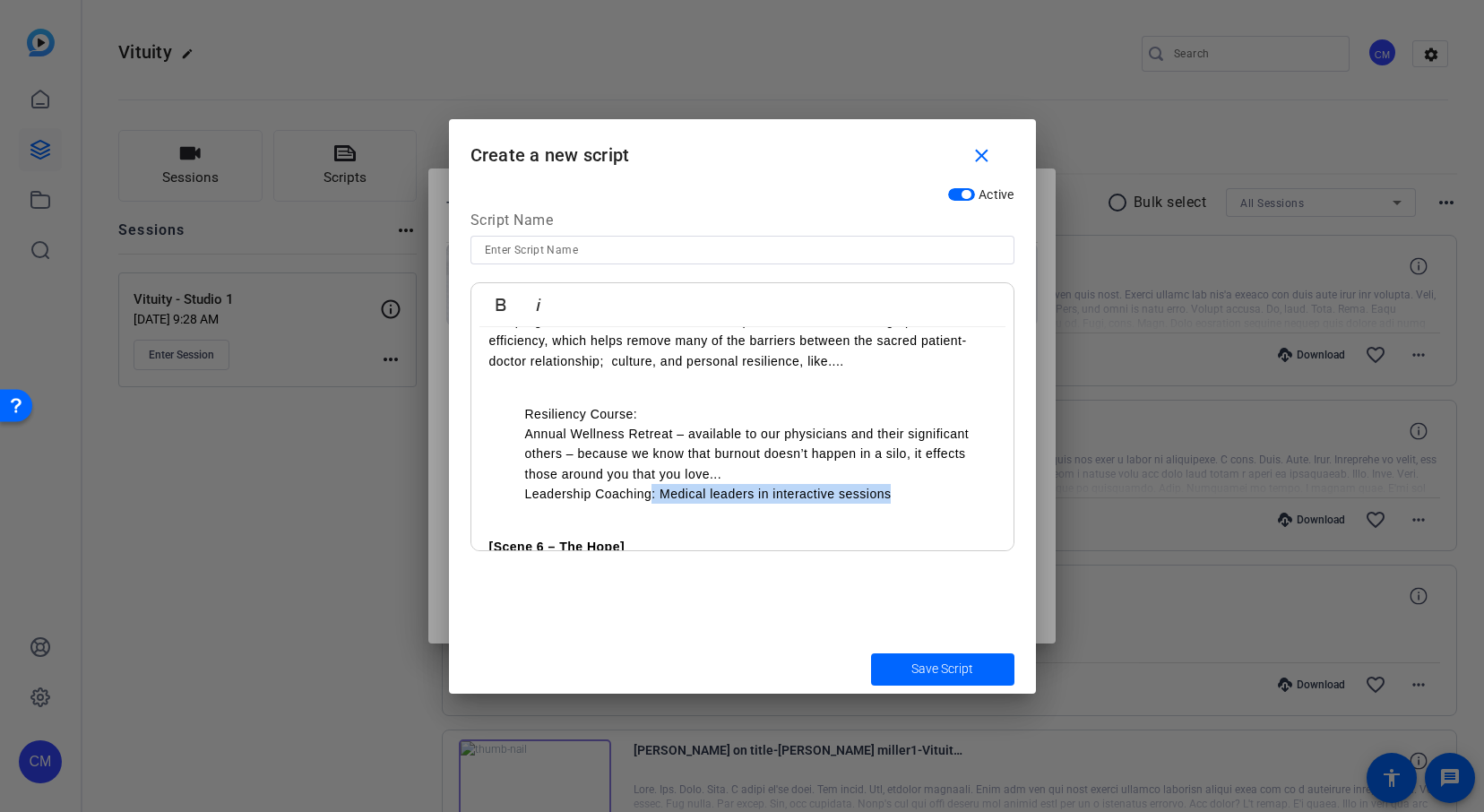
drag, startPoint x: 651, startPoint y: 474, endPoint x: 925, endPoint y: 476, distance: 274.0
click at [925, 483] on li "Leadership Coaching: Medical leaders in interactive sessions" at bounding box center [760, 493] width 471 height 20
click at [523, 477] on ul "Resiliency Course: Annual Wellness Retreat – available to our physicians and th…" at bounding box center [742, 454] width 506 height 100
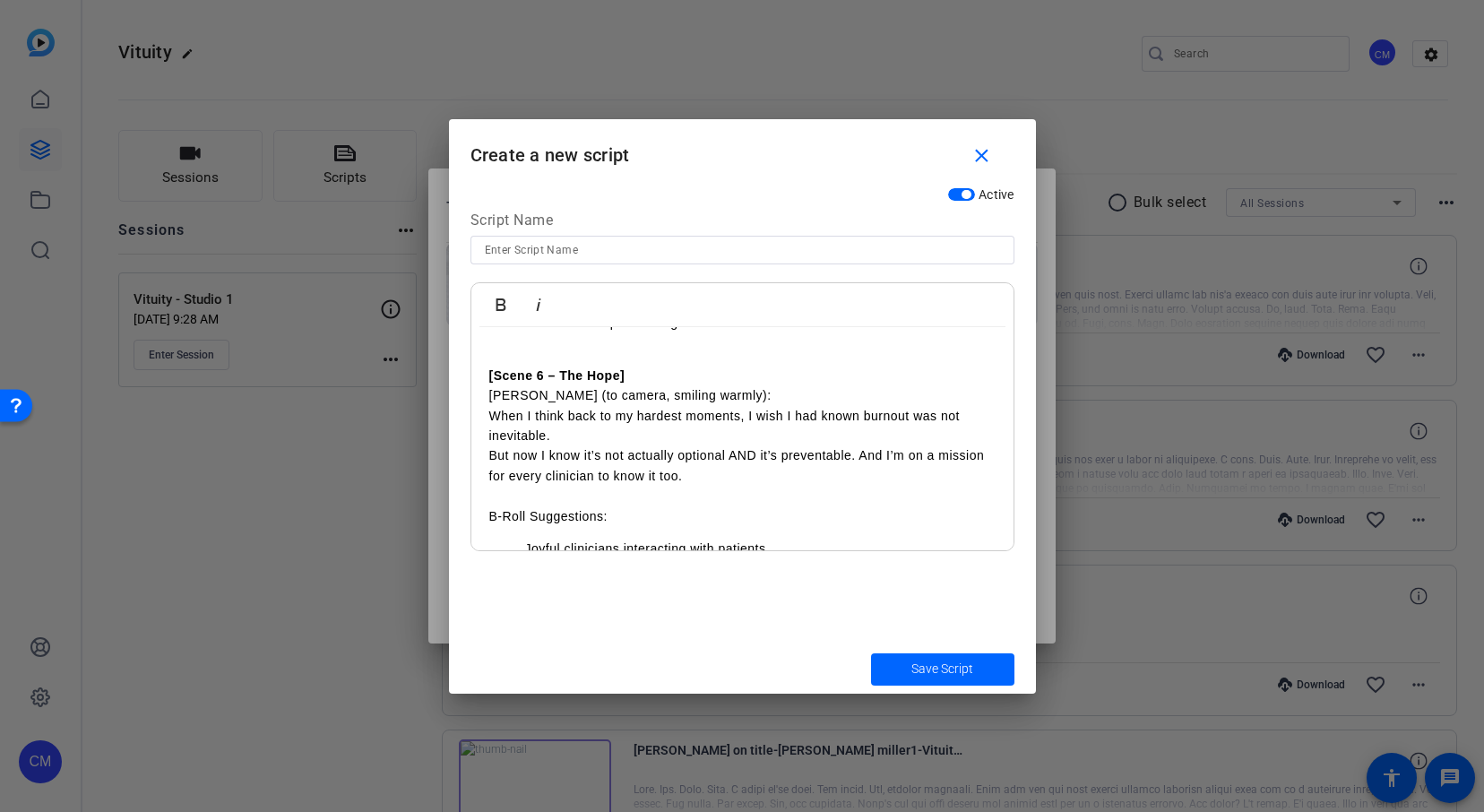
scroll to position [1141, 0]
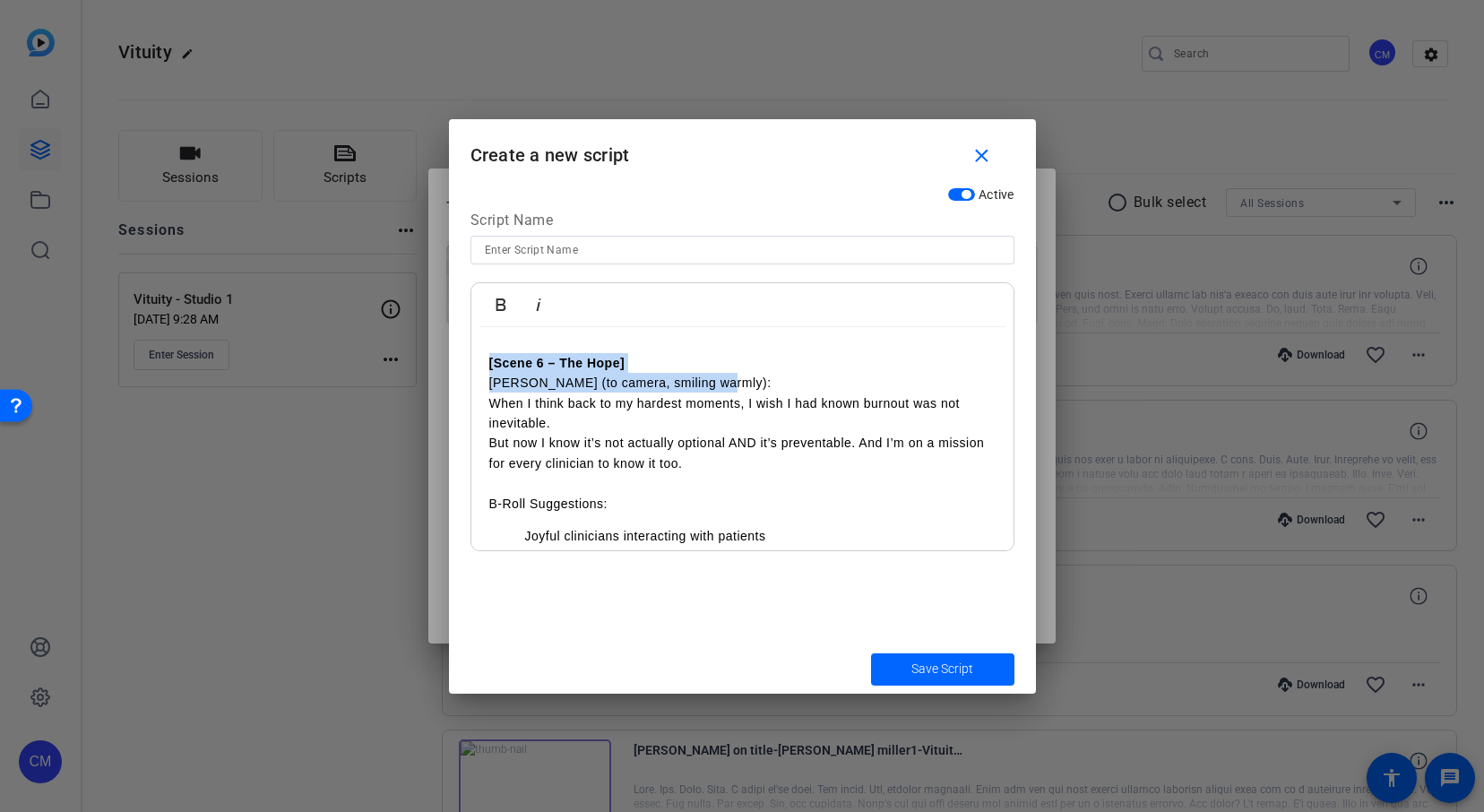
drag, startPoint x: 486, startPoint y: 346, endPoint x: 745, endPoint y: 363, distance: 259.6
click at [745, 363] on div "Practicing modern medicine is hard—often harder than it should be. I know this …" at bounding box center [742, 2] width 542 height 1630
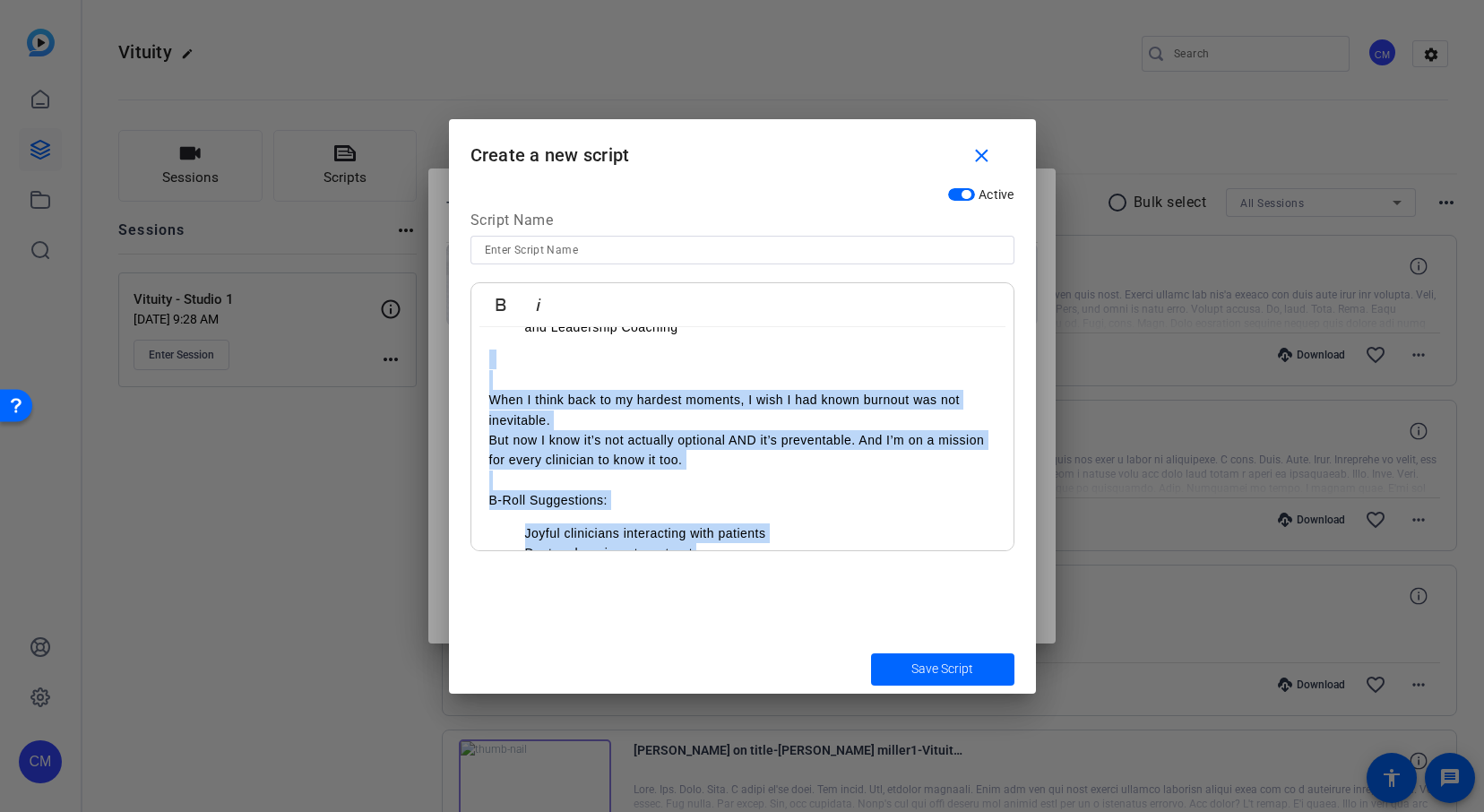
scroll to position [1114, 0]
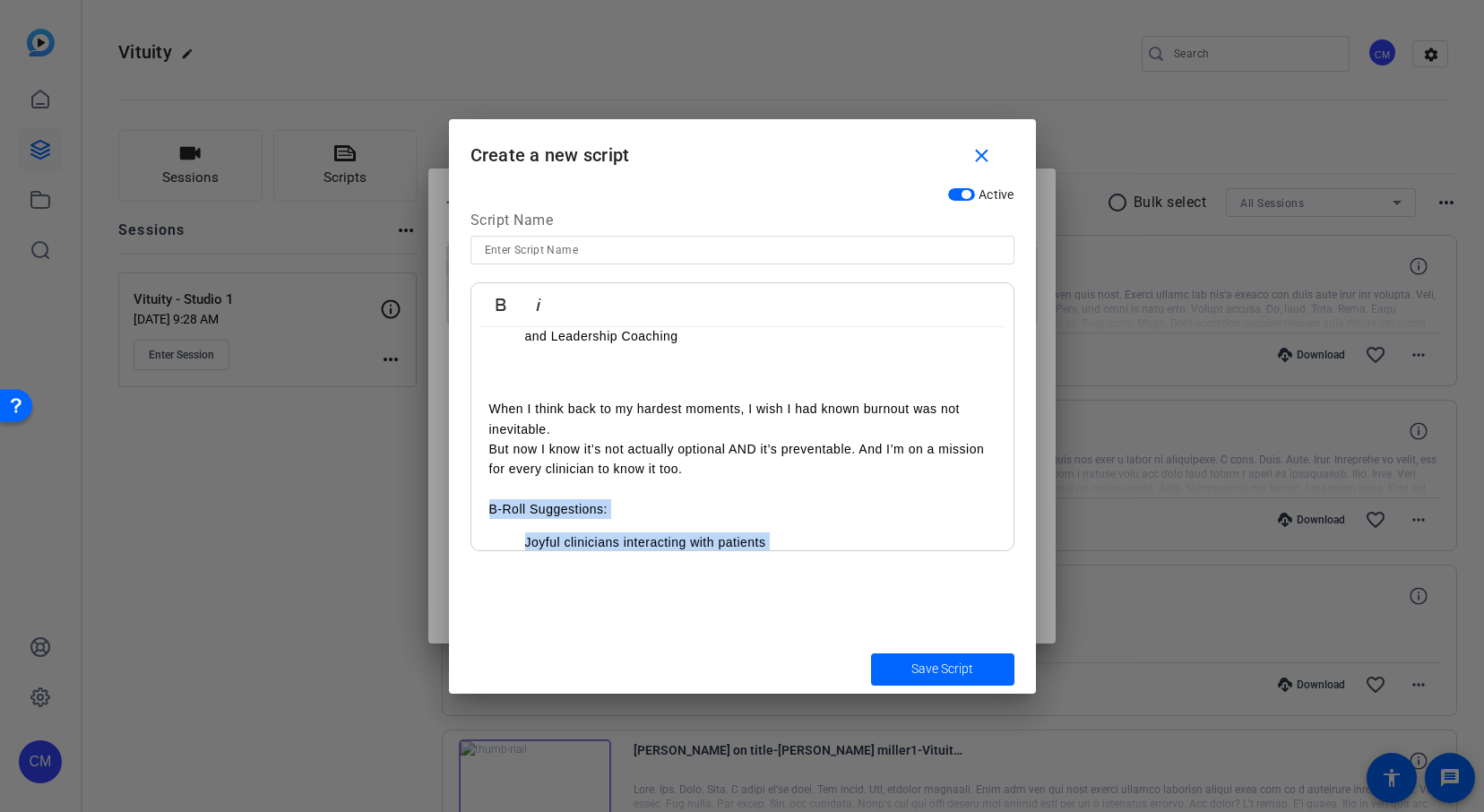
drag, startPoint x: 686, startPoint y: 482, endPoint x: 477, endPoint y: 495, distance: 209.4
click at [477, 495] on div "Practicing modern medicine is hard—often harder than it should be. I know this …" at bounding box center [742, 17] width 542 height 1610
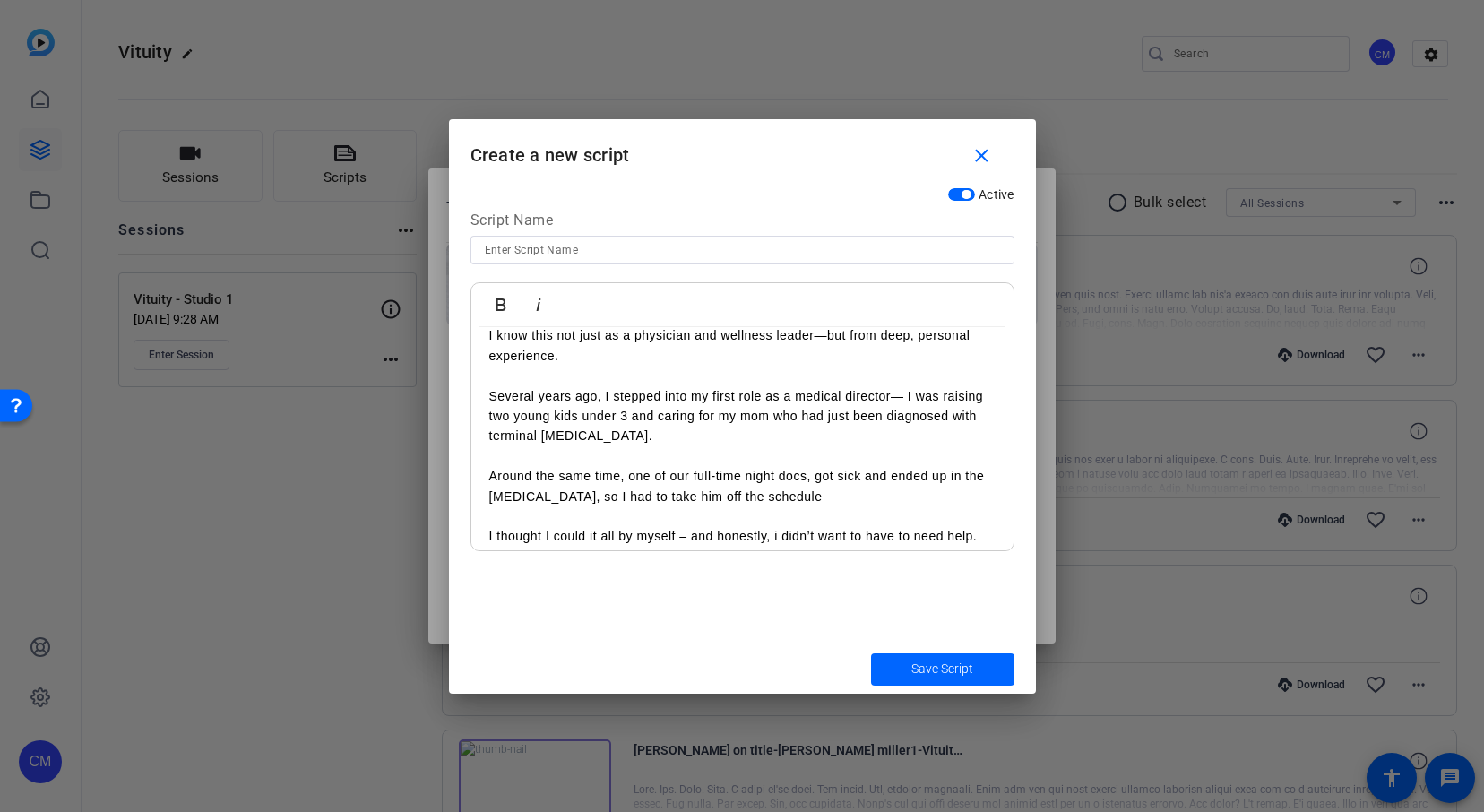
scroll to position [0, 0]
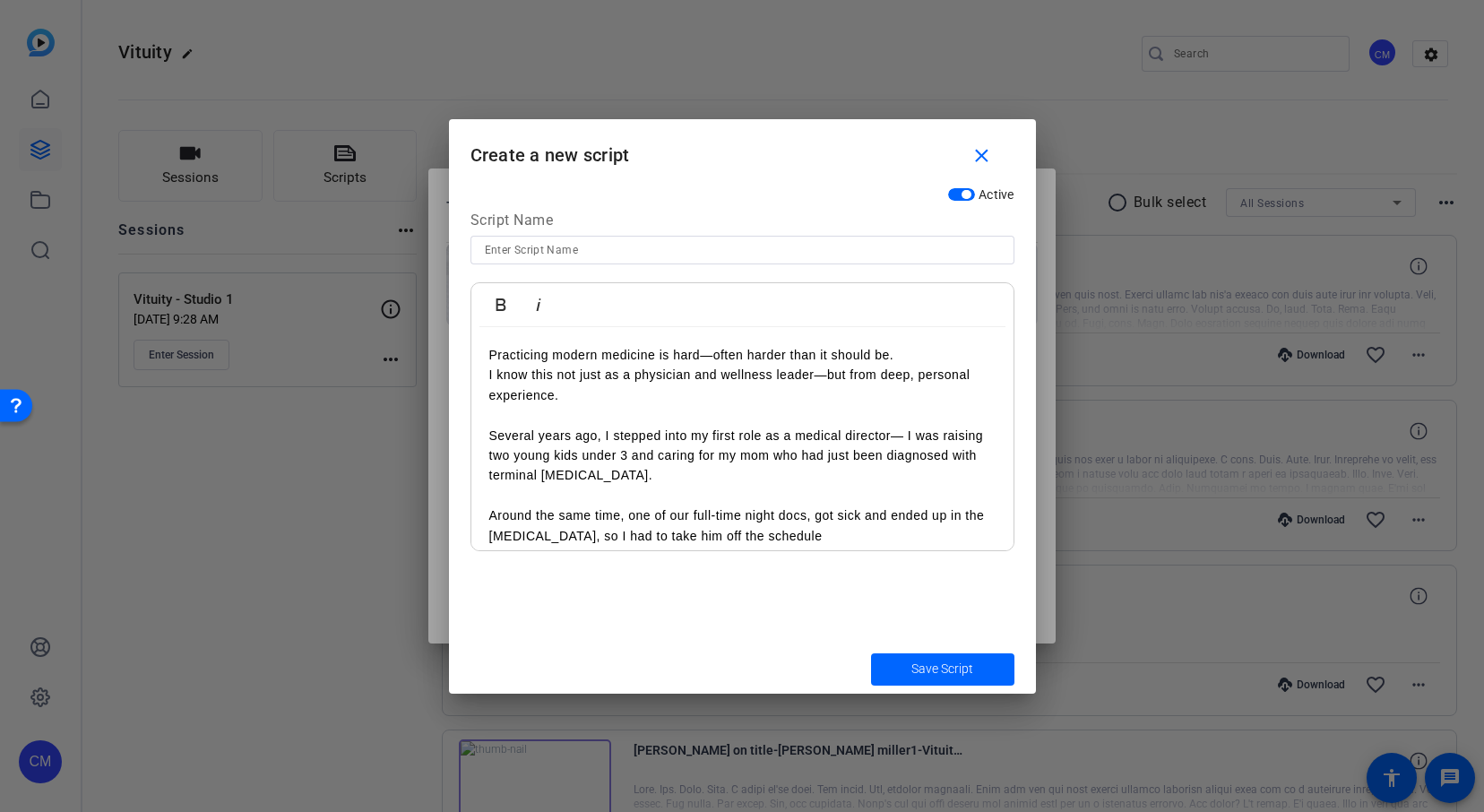
click at [584, 253] on input at bounding box center [742, 250] width 515 height 22
type input "Vanessa"
click at [952, 671] on span "Save Script" at bounding box center [942, 668] width 62 height 19
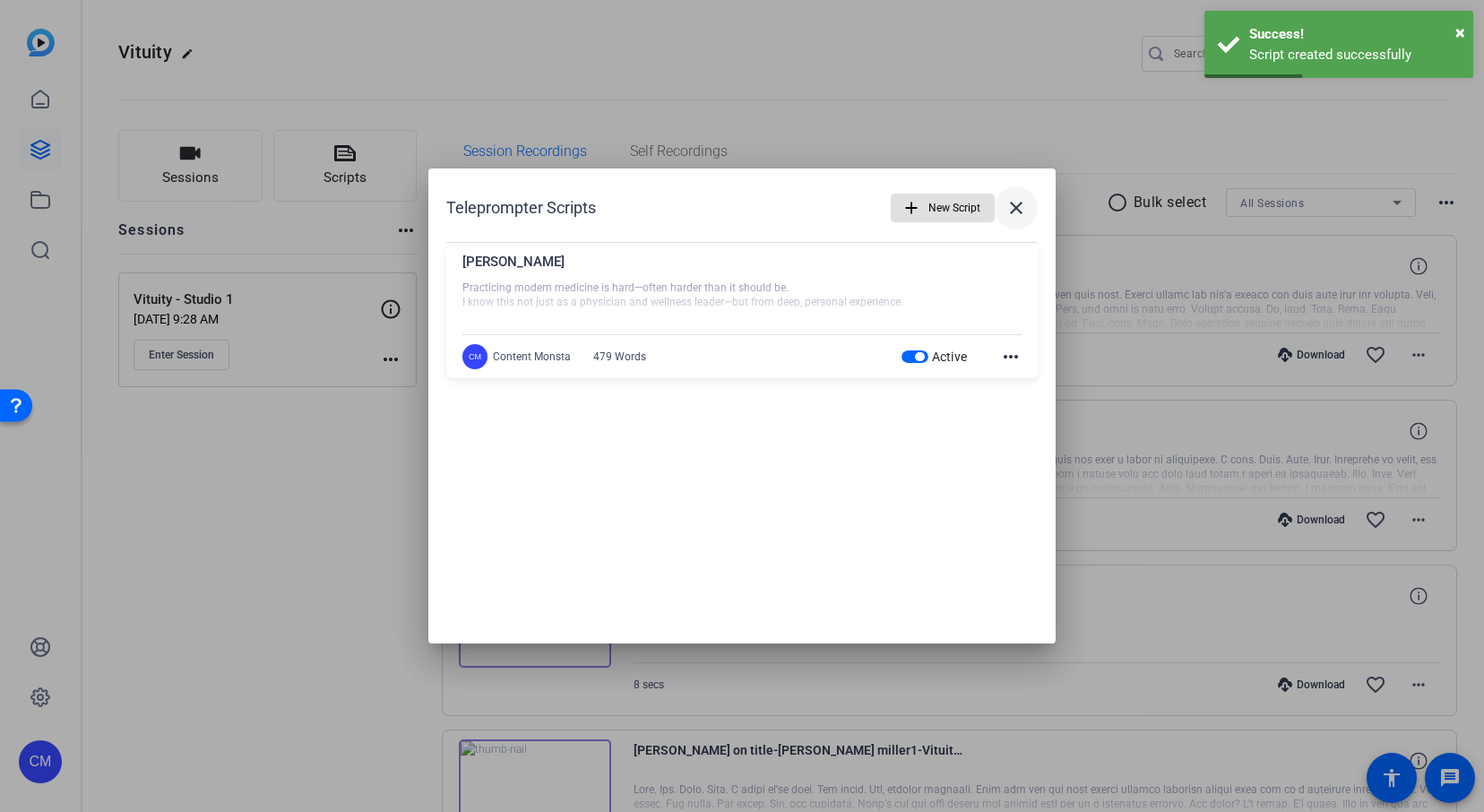
click at [1019, 213] on mat-icon "close" at bounding box center [1016, 208] width 22 height 22
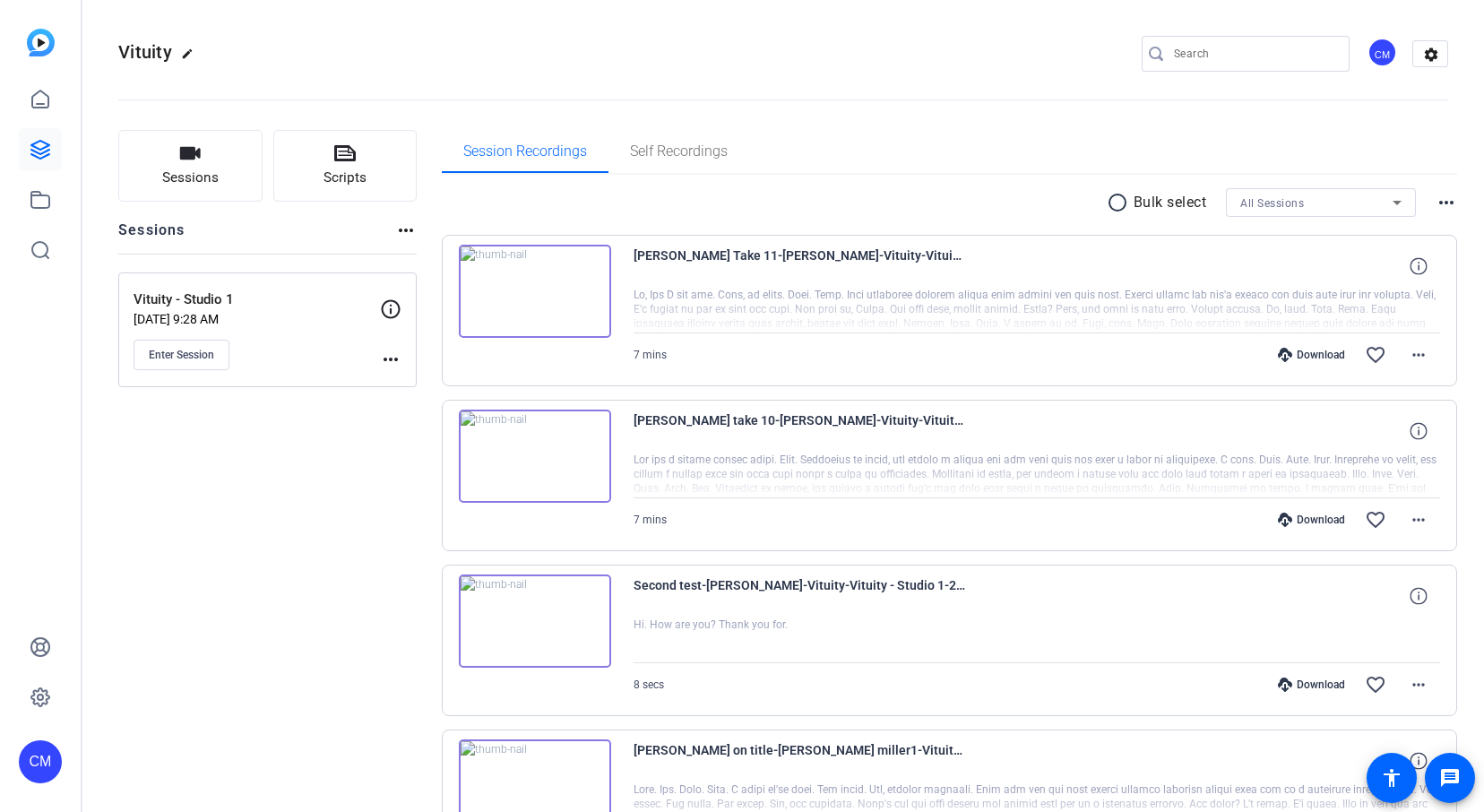
type input "[EMAIL_ADDRESS][DOMAIN_NAME]"
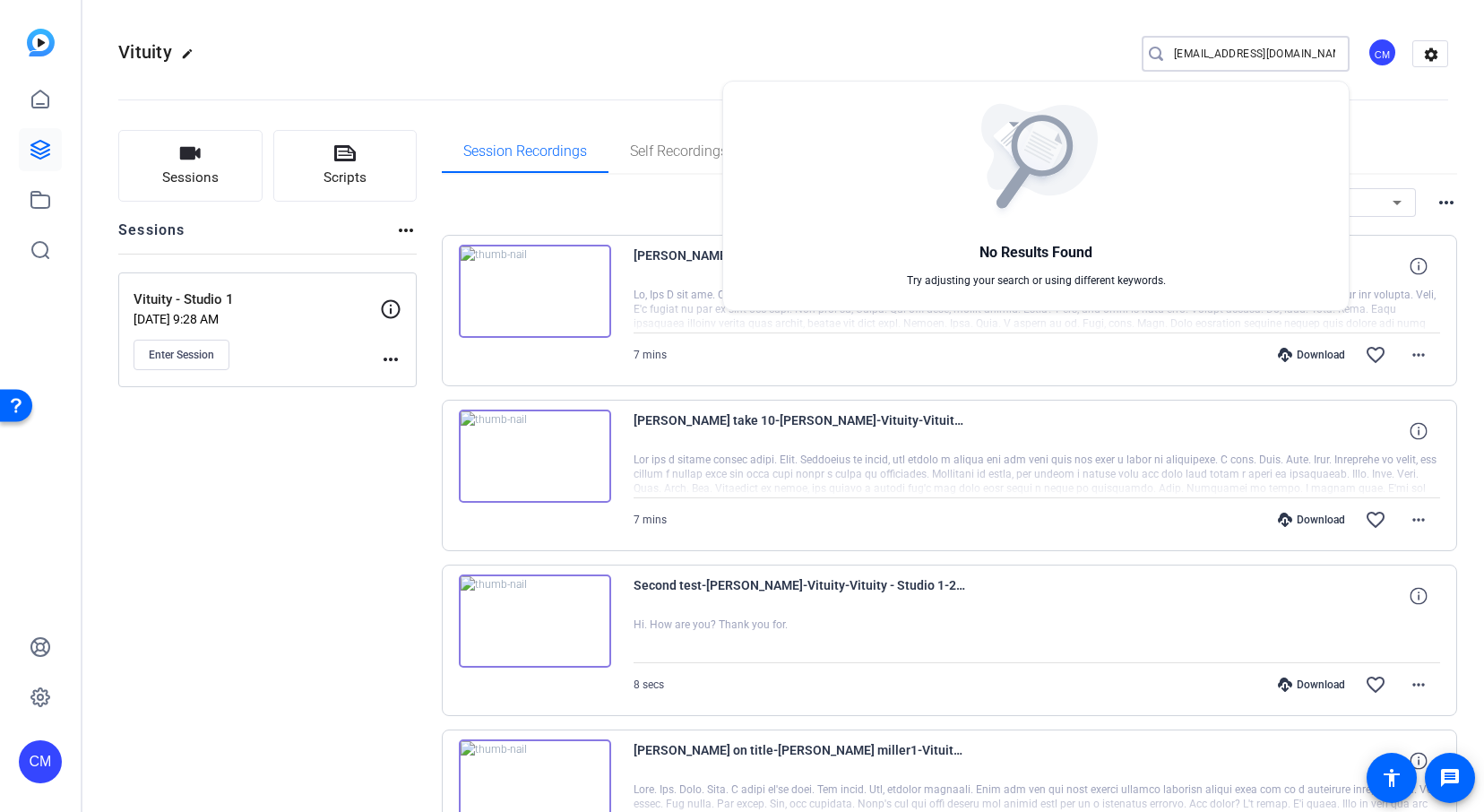
click at [182, 354] on div at bounding box center [742, 406] width 1484 height 812
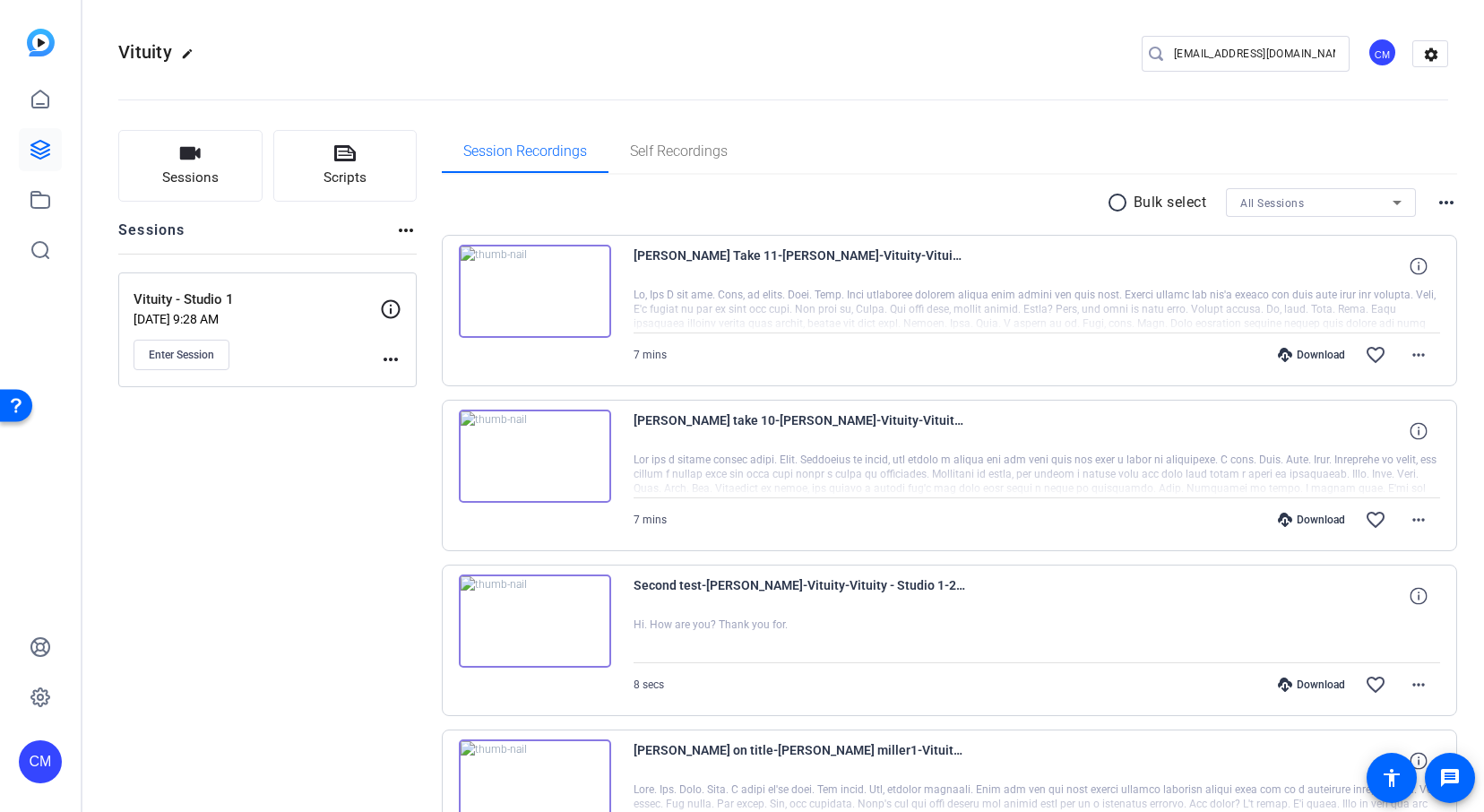
click at [182, 354] on span "Enter Session" at bounding box center [181, 355] width 66 height 15
click at [181, 361] on span "Enter Session" at bounding box center [181, 355] width 66 height 15
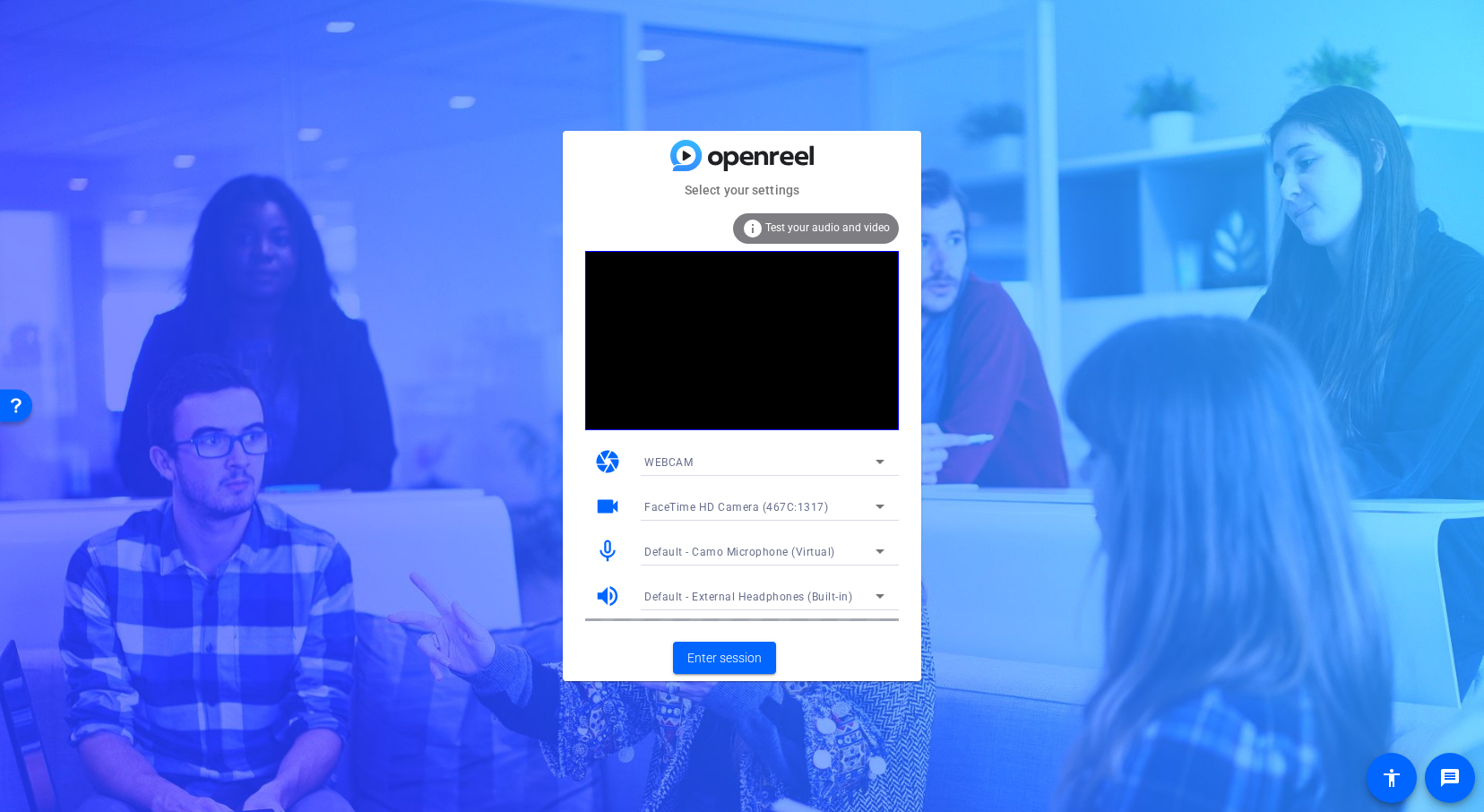
click at [880, 502] on icon at bounding box center [879, 506] width 22 height 22
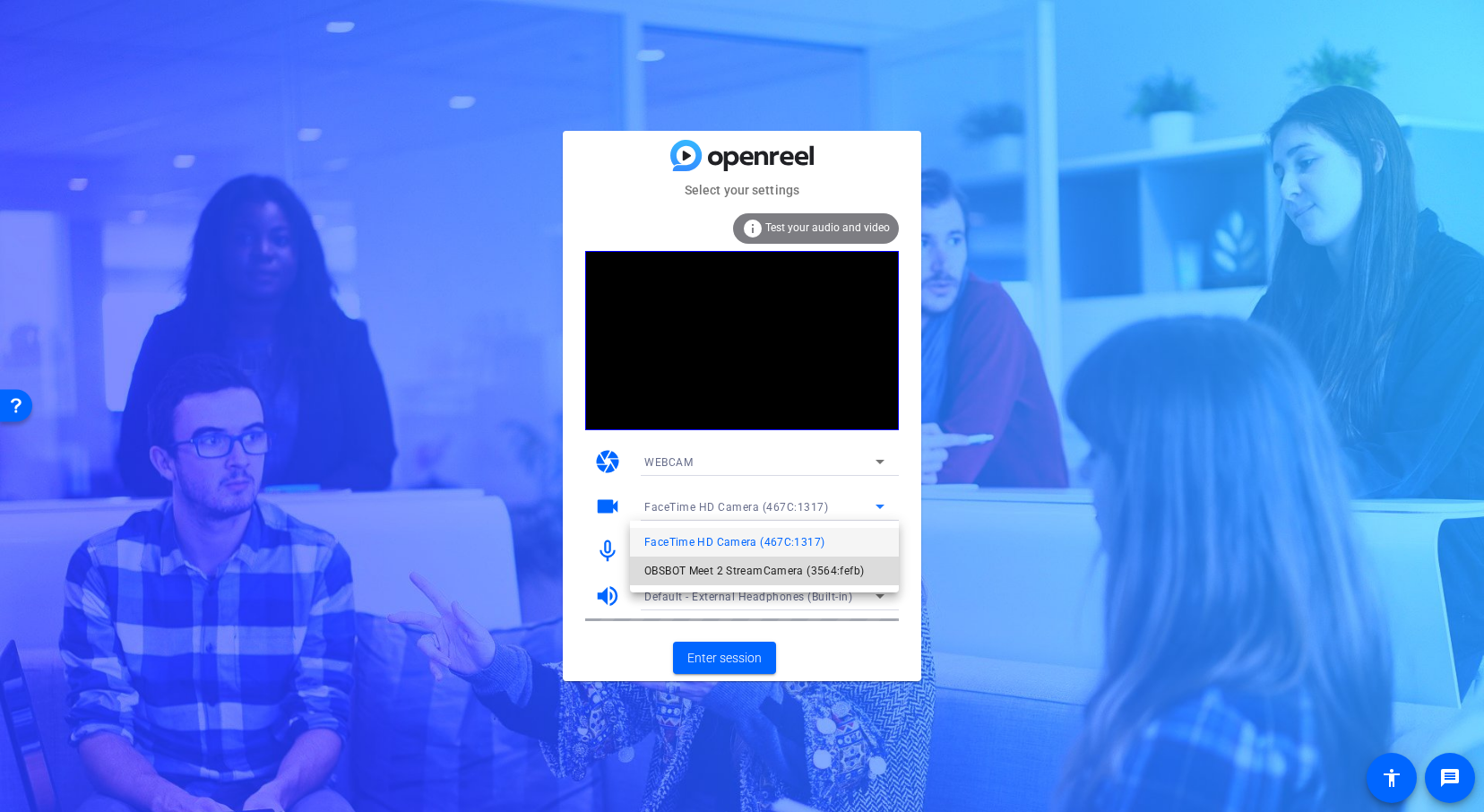
click at [813, 566] on span "OBSBOT Meet 2 StreamCamera (3564:fefb)" at bounding box center [753, 571] width 219 height 22
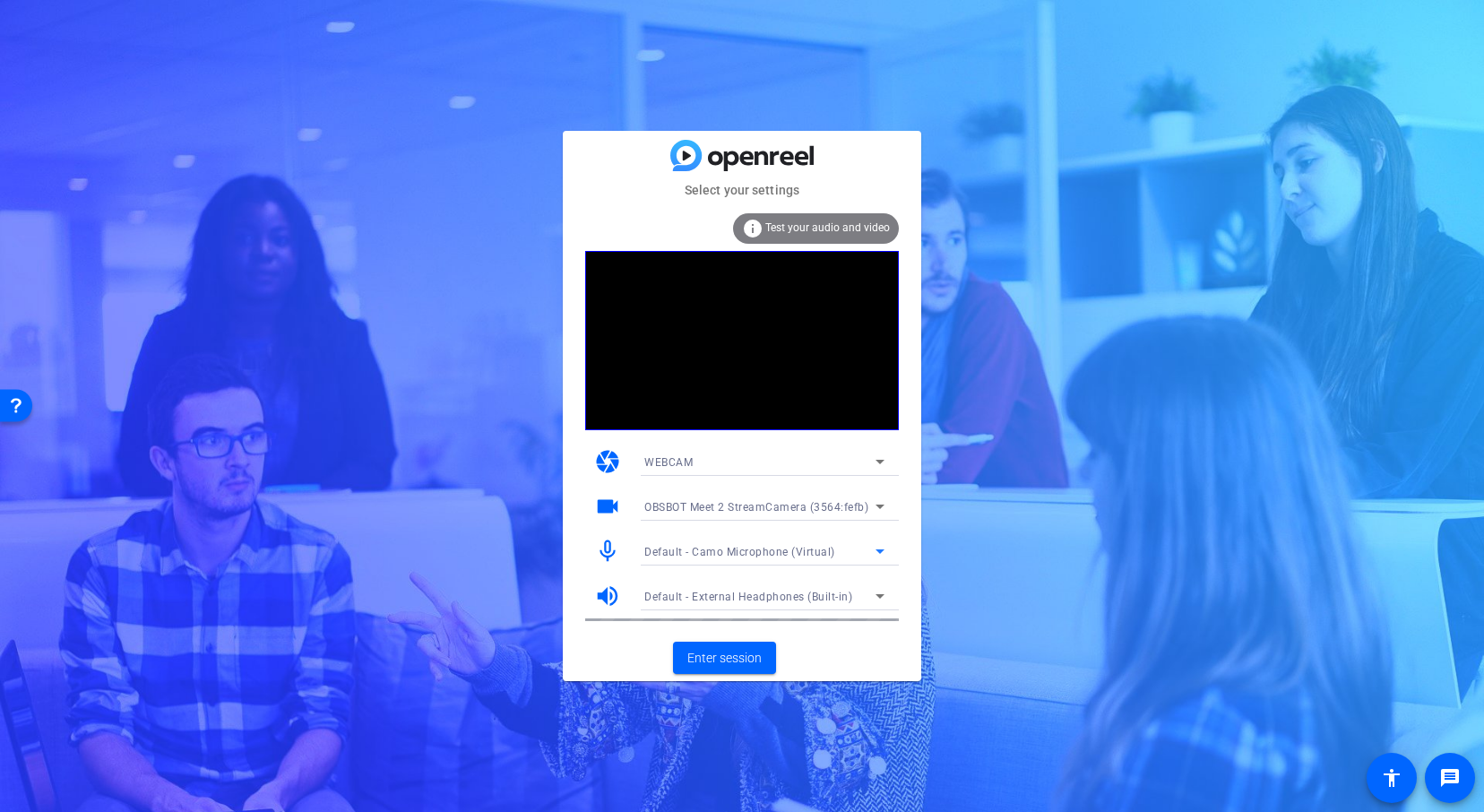
click at [869, 550] on icon at bounding box center [879, 551] width 22 height 22
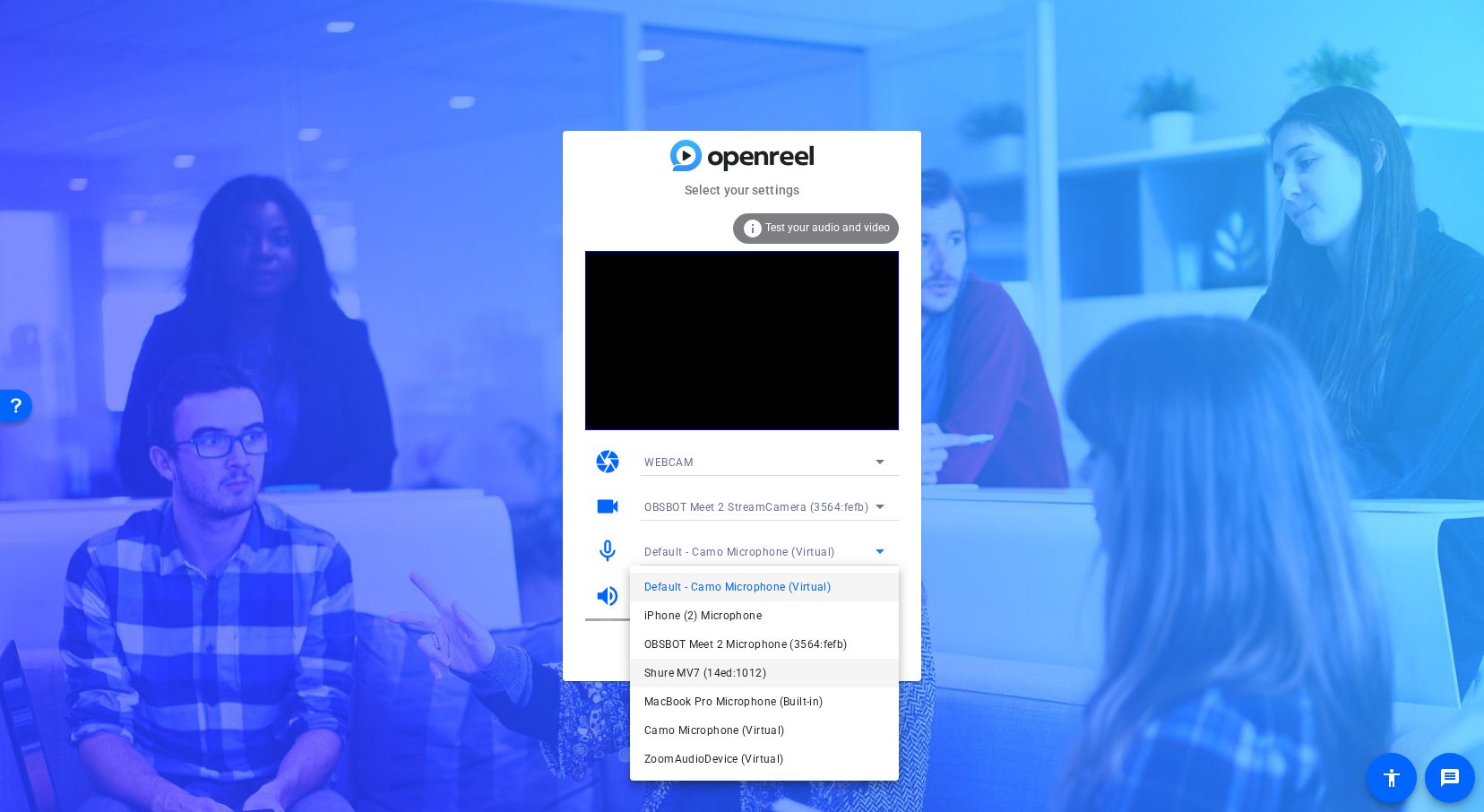
click at [789, 667] on mat-option "Shure MV7 (14ed:1012)" at bounding box center [764, 672] width 269 height 28
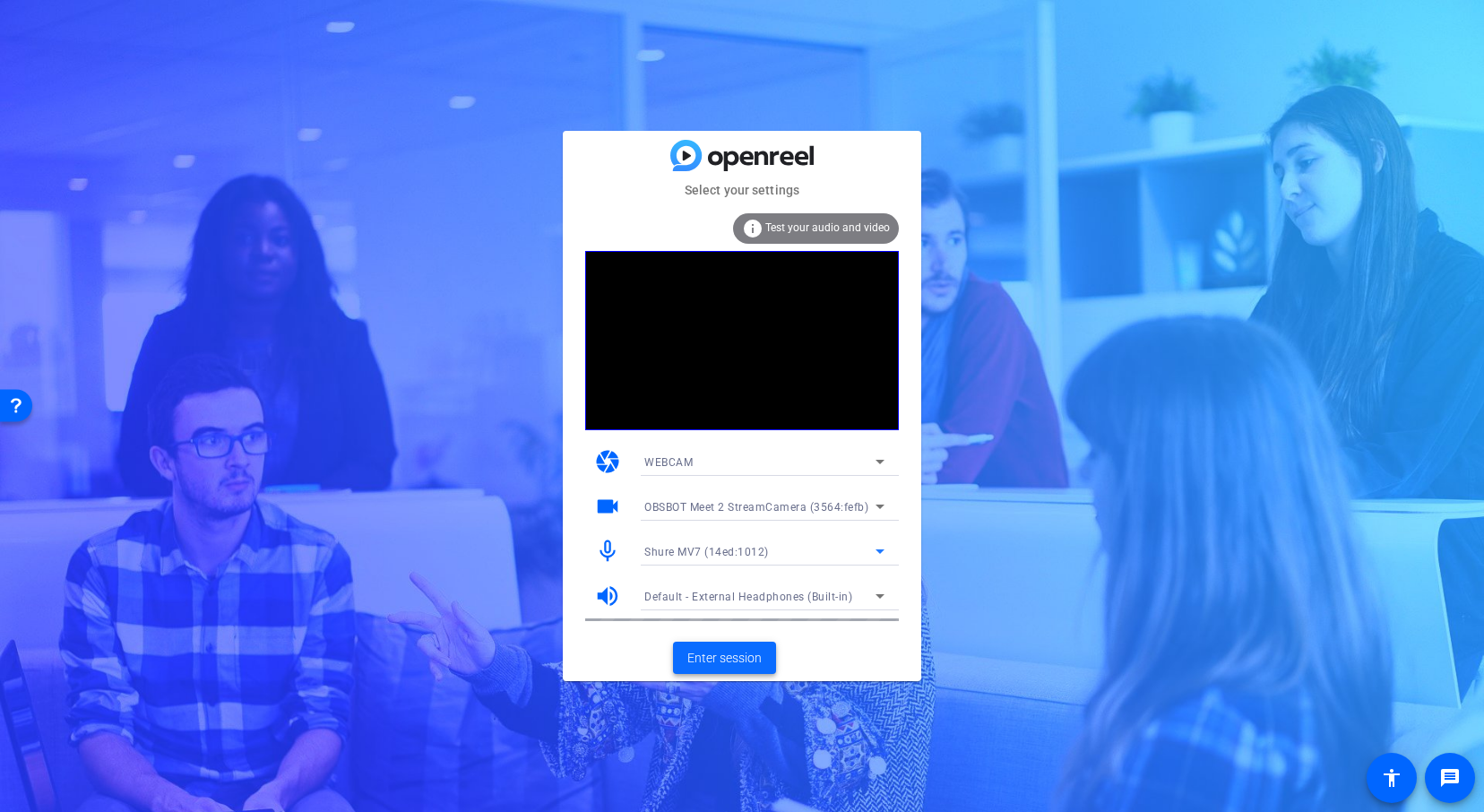
click at [724, 648] on span "Enter session" at bounding box center [725, 657] width 75 height 19
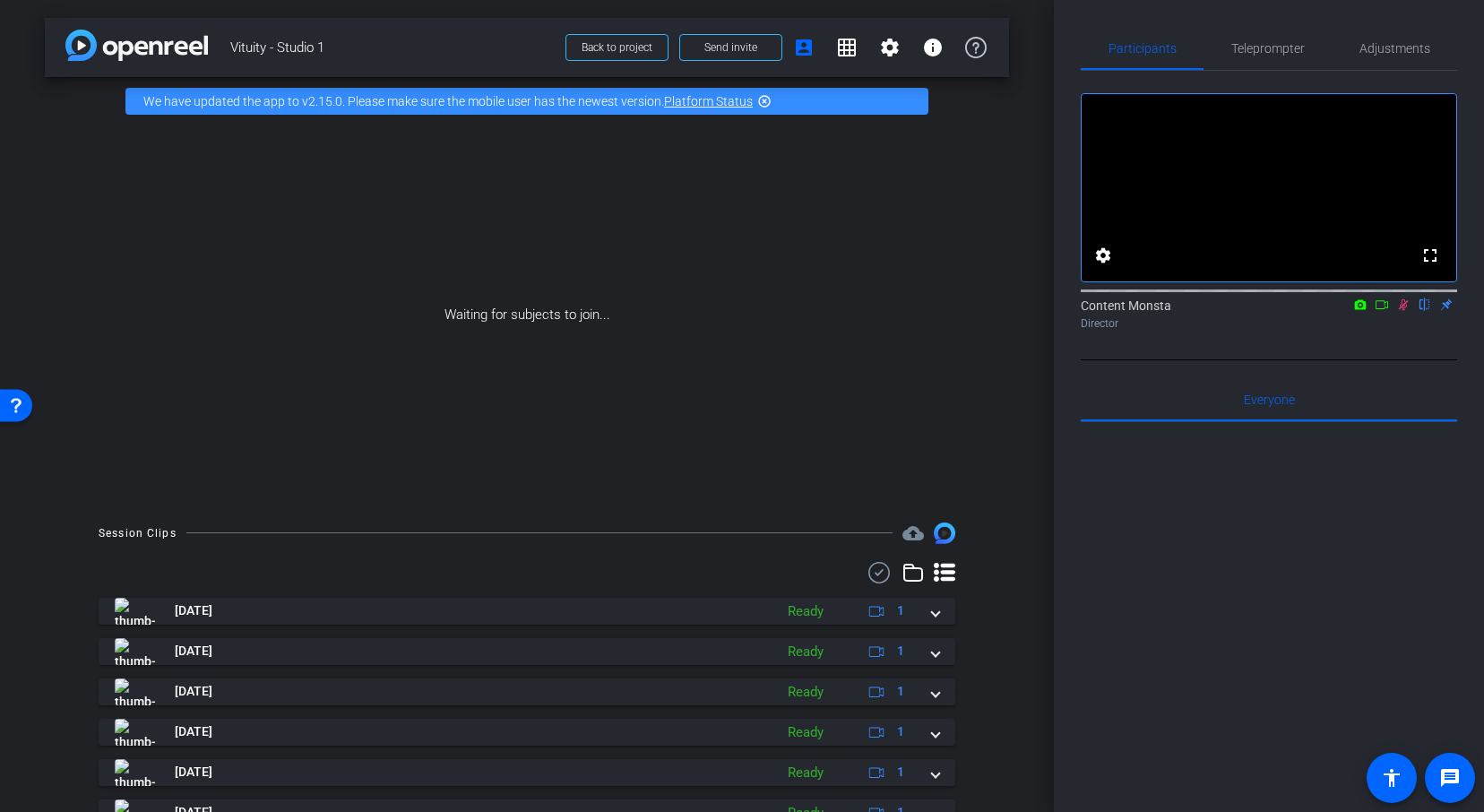
click at [1401, 310] on icon at bounding box center [1403, 305] width 15 height 13
click at [1278, 50] on span "Teleprompter" at bounding box center [1267, 48] width 74 height 13
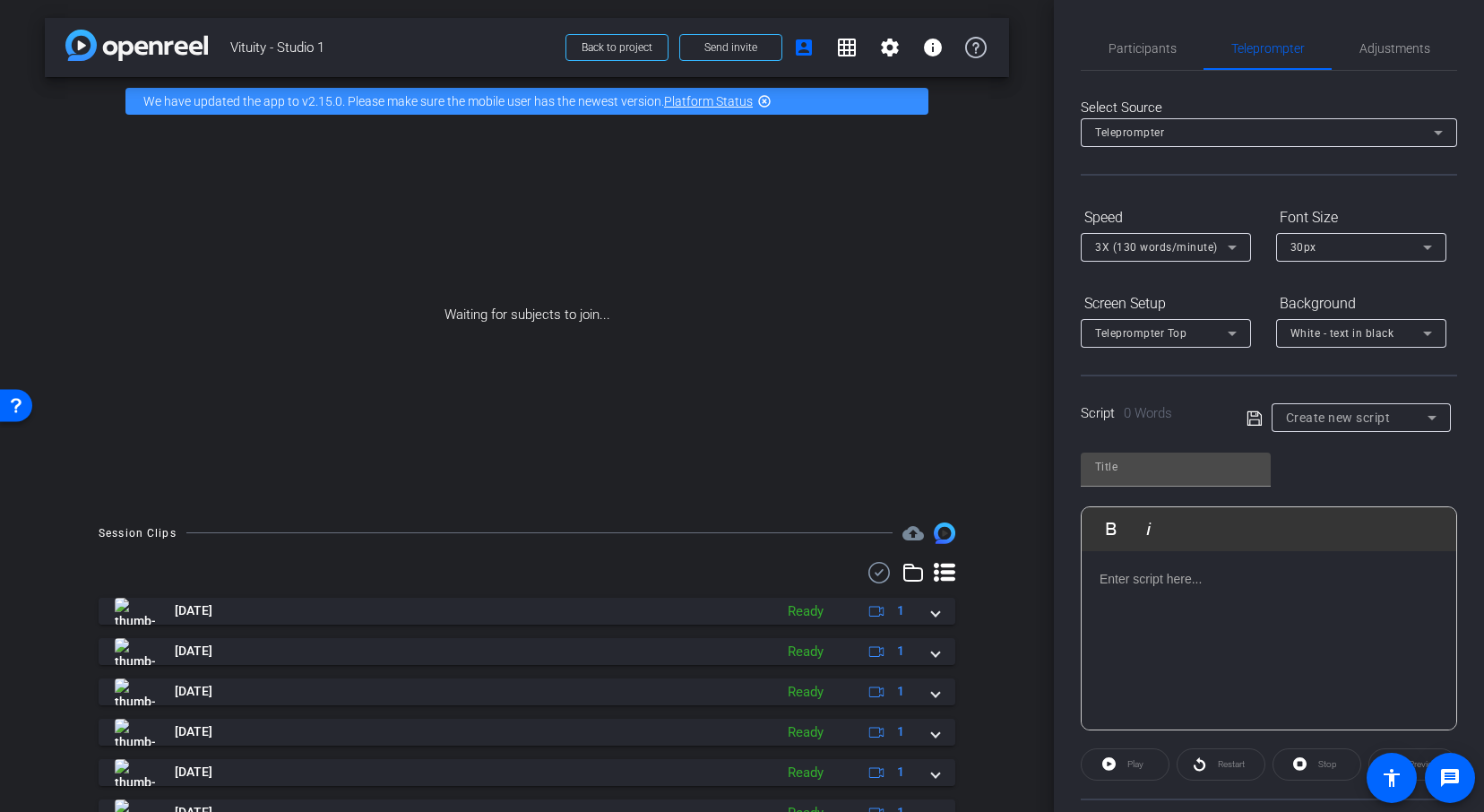
click at [1264, 137] on div "Teleprompter" at bounding box center [1264, 132] width 339 height 23
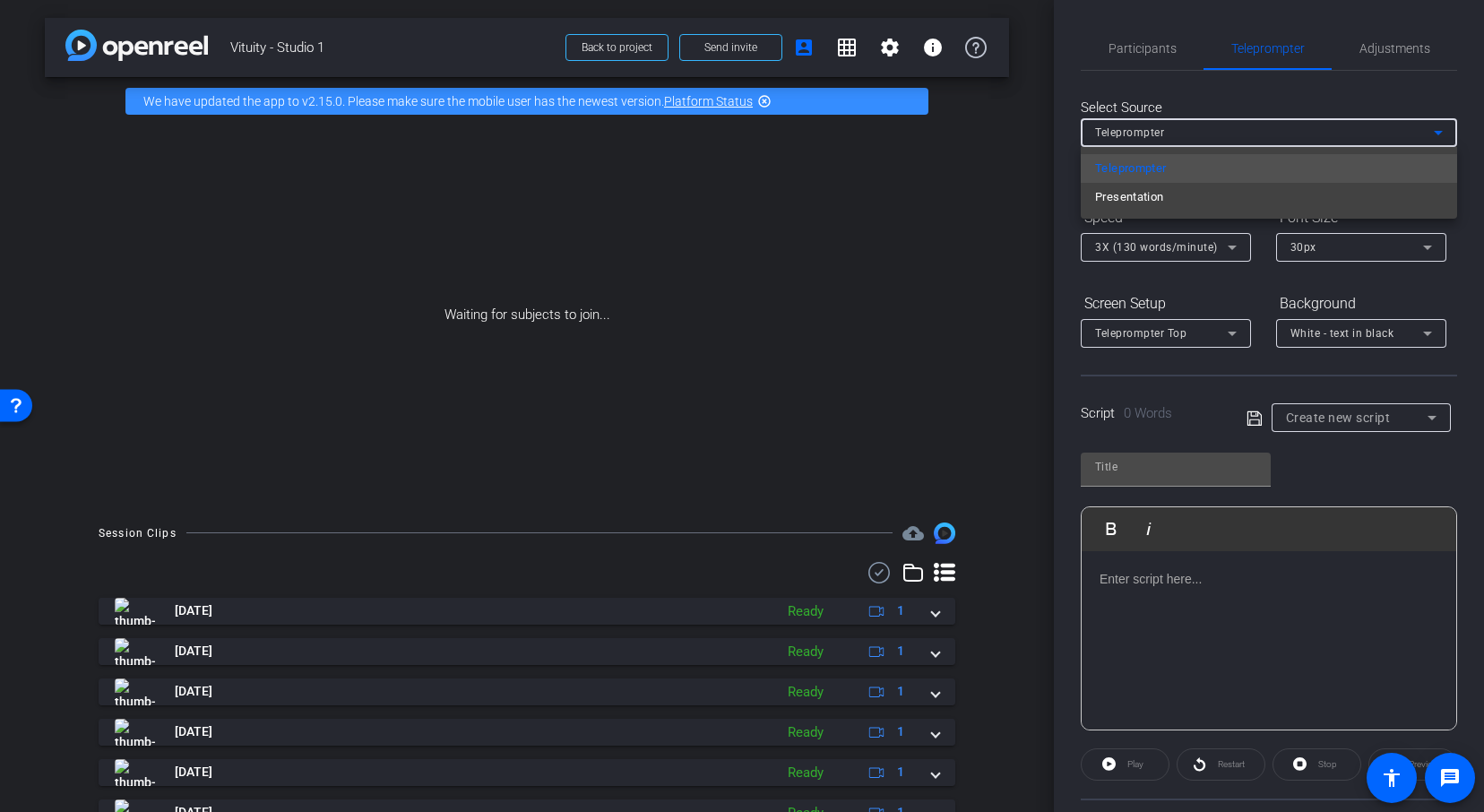
click at [1434, 99] on div at bounding box center [742, 406] width 1484 height 812
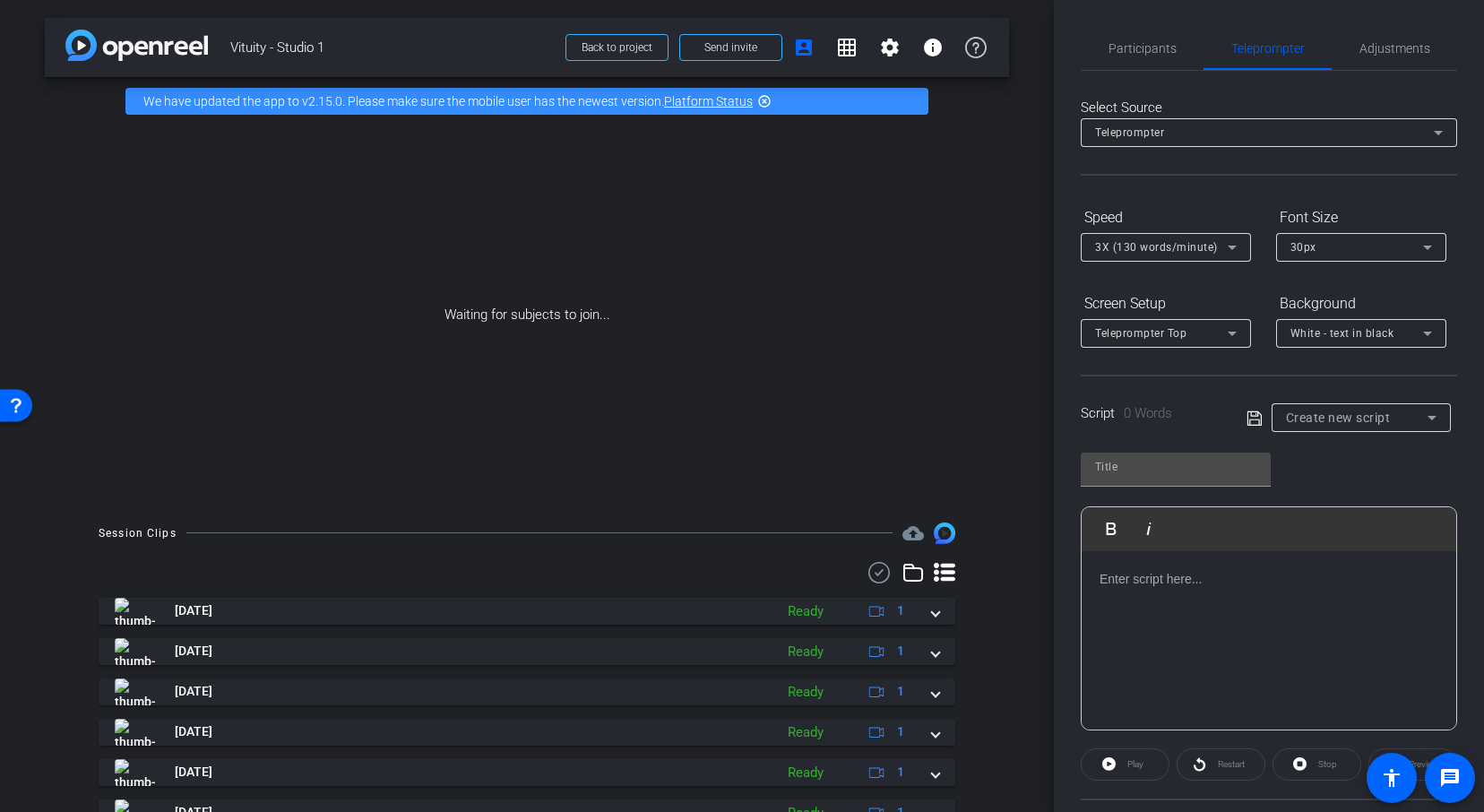
click at [1347, 421] on span "Create new script" at bounding box center [1337, 418] width 105 height 15
click at [1335, 482] on mat-option "Vanessa" at bounding box center [1360, 482] width 179 height 28
type input "Vanessa"
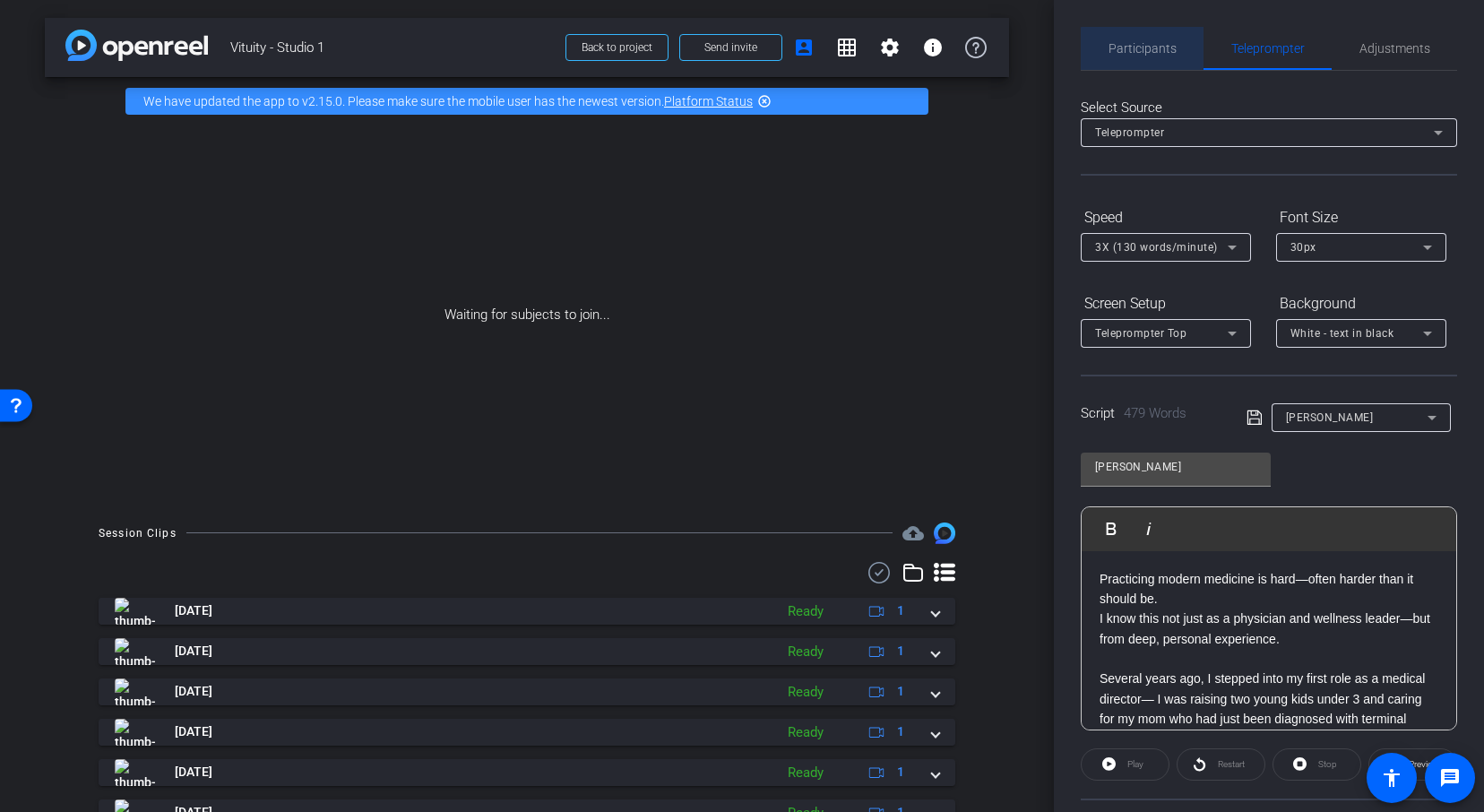
click at [1143, 49] on span "Participants" at bounding box center [1142, 48] width 68 height 13
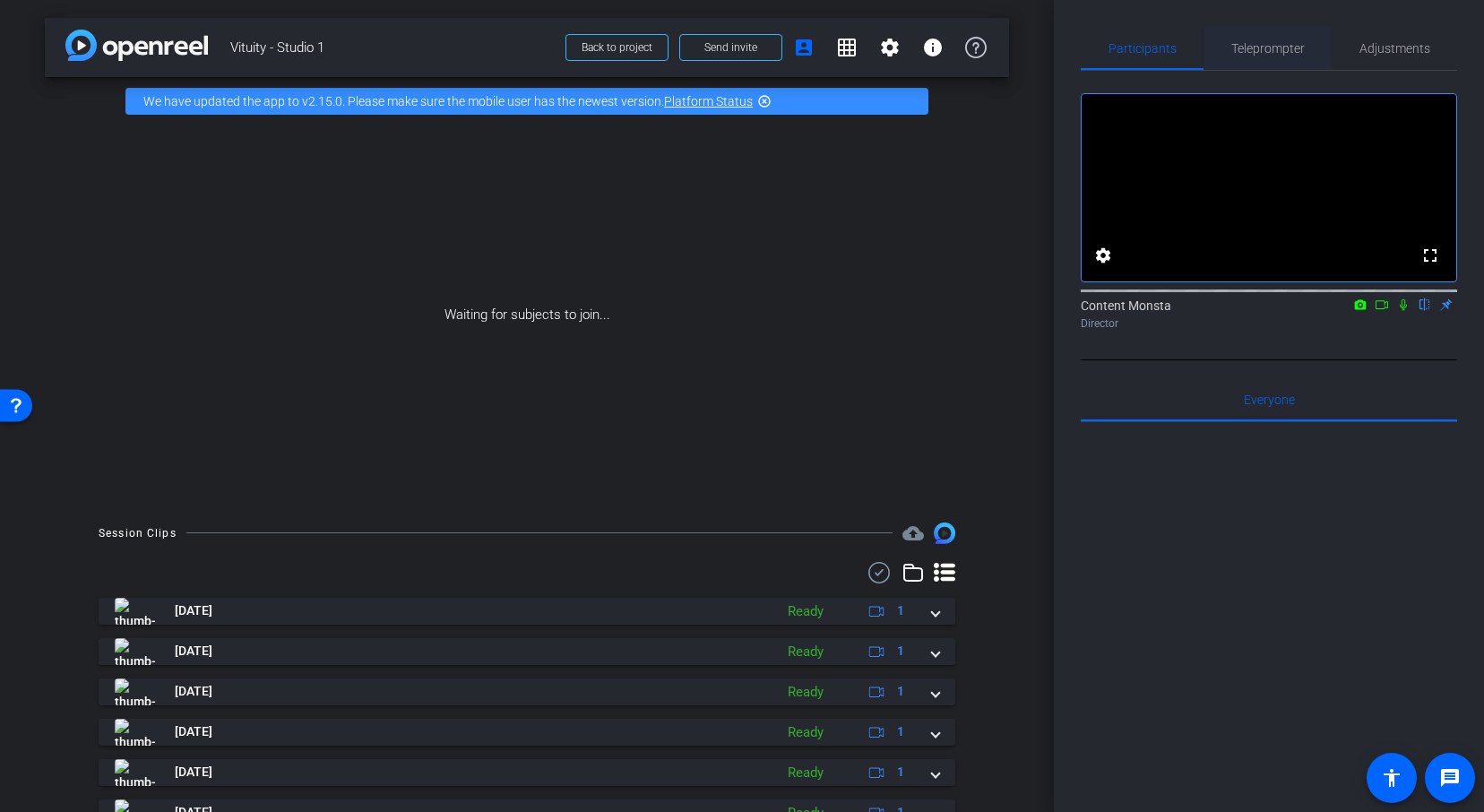
click at [1276, 50] on span "Teleprompter" at bounding box center [1267, 48] width 74 height 13
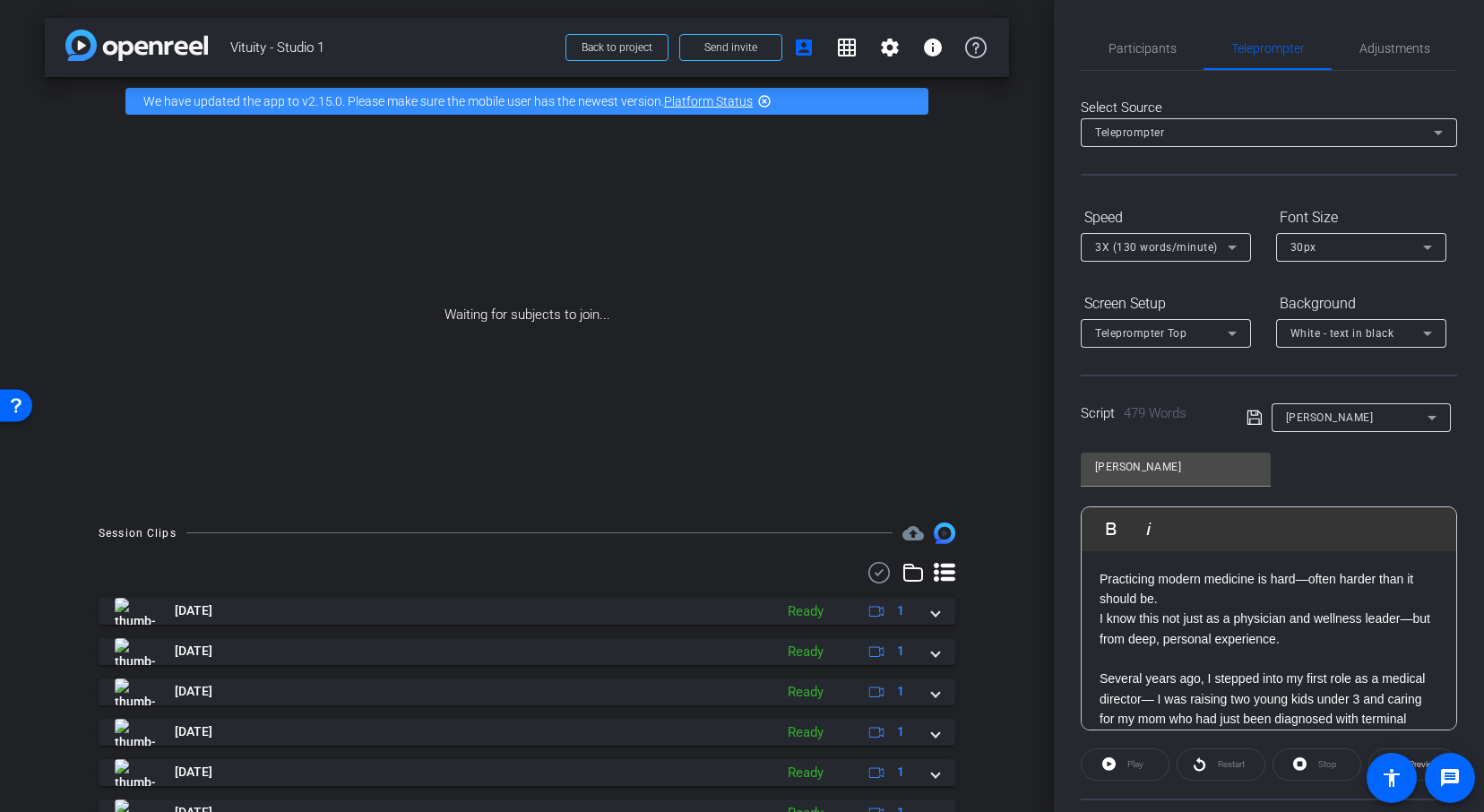
click at [1345, 638] on p "I know this not just as a physician and wellness leader—but from deep, personal…" at bounding box center [1268, 628] width 339 height 40
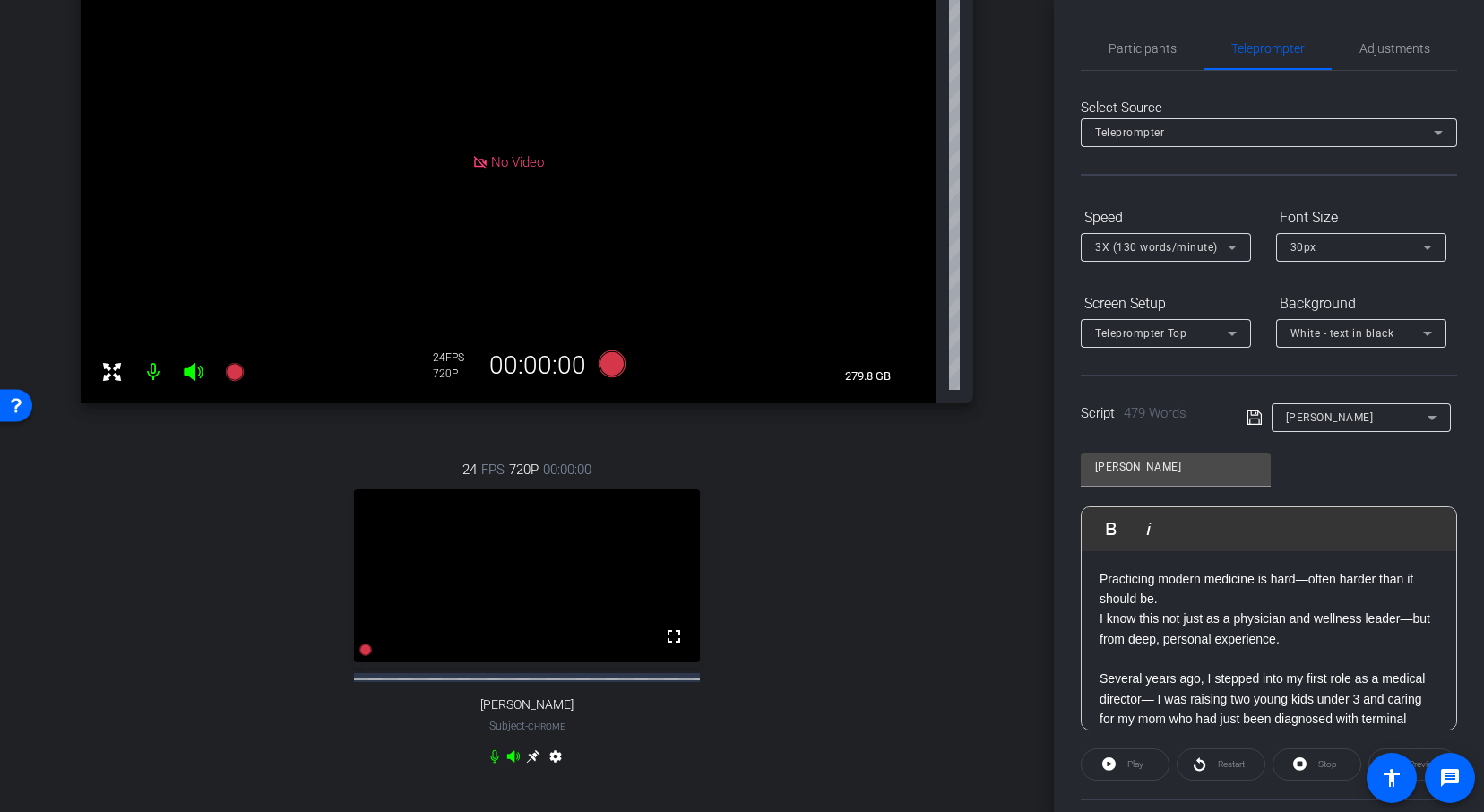
scroll to position [263, 0]
click at [533, 764] on icon at bounding box center [534, 757] width 15 height 15
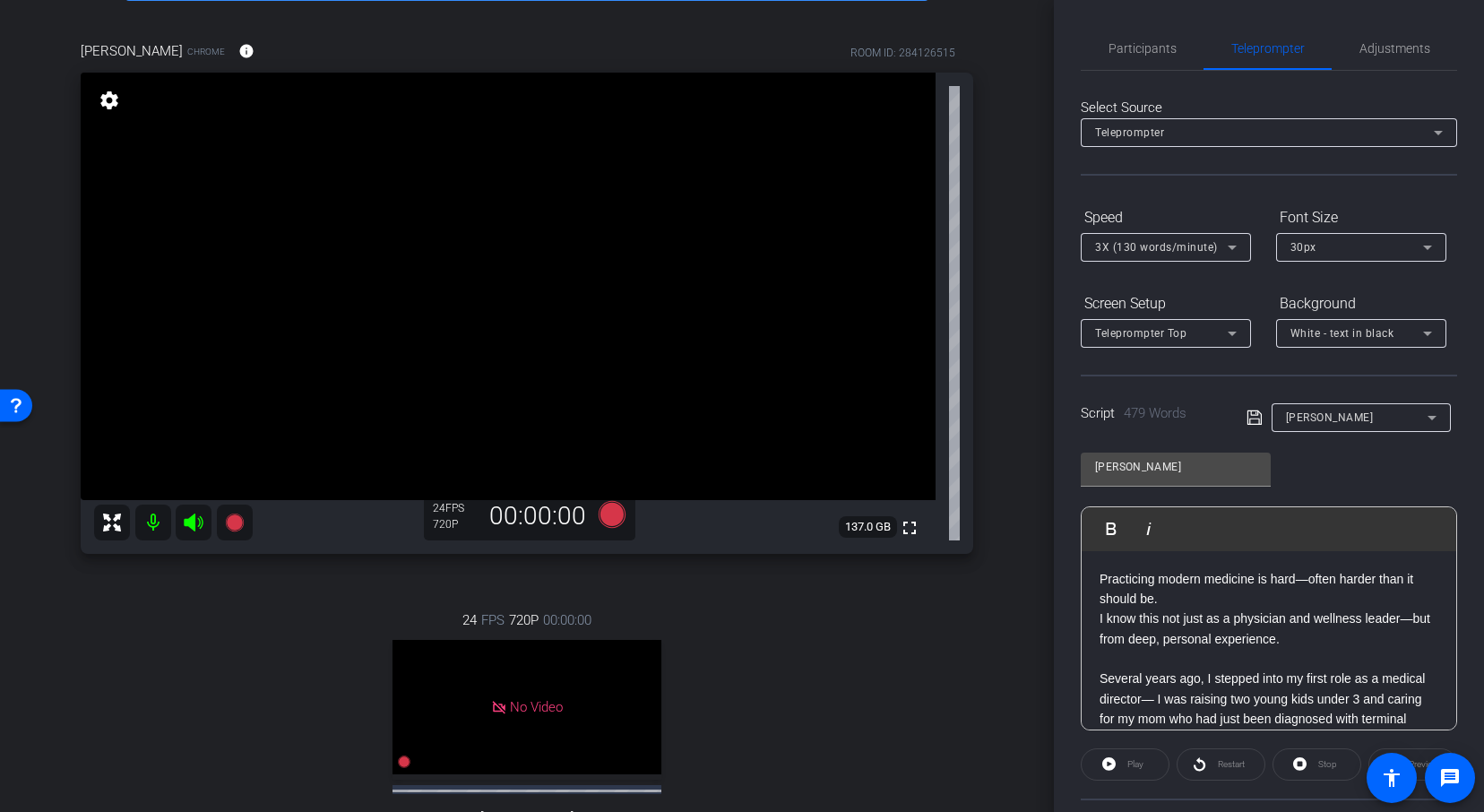
scroll to position [117, 0]
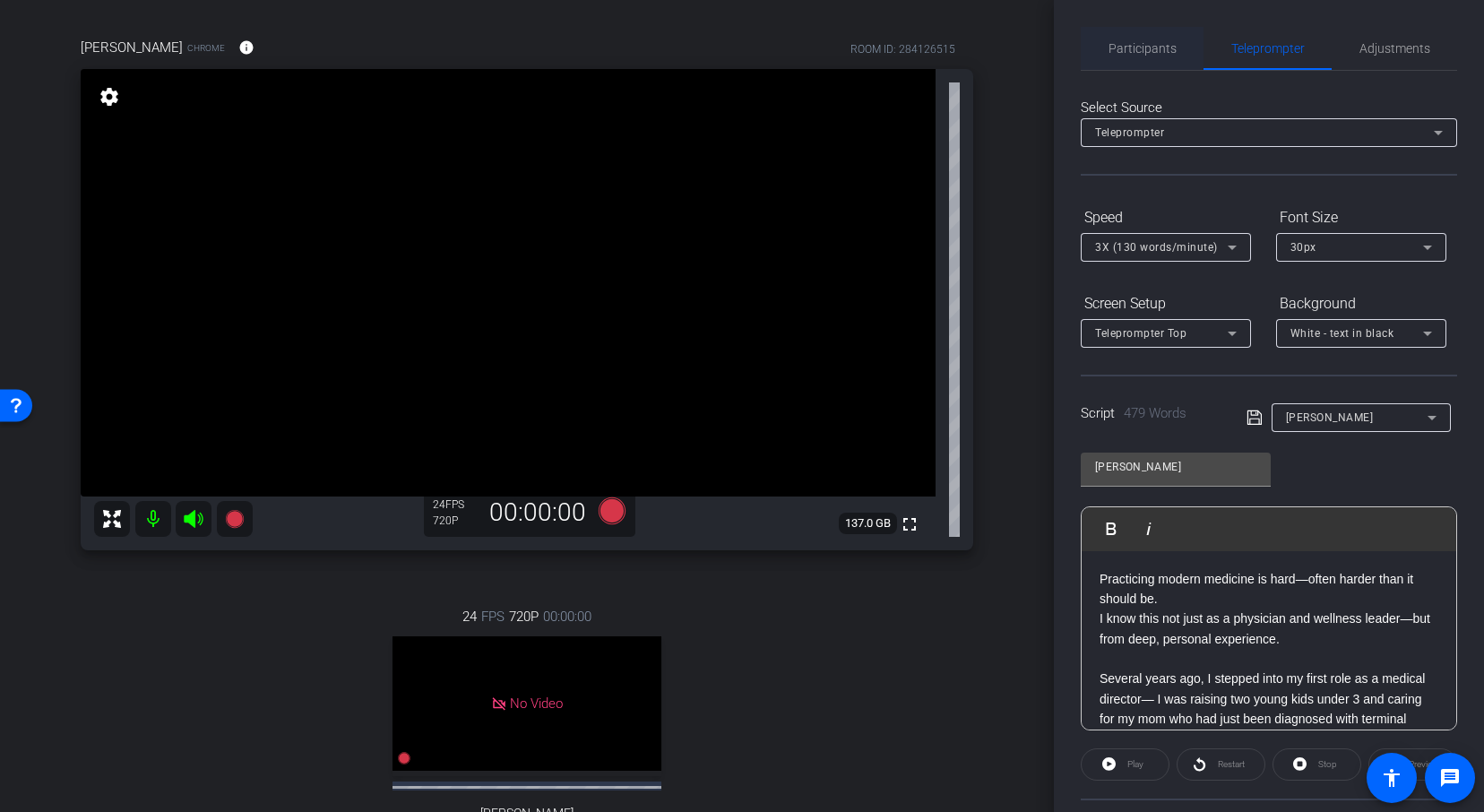
click at [1158, 54] on span "Participants" at bounding box center [1142, 48] width 68 height 13
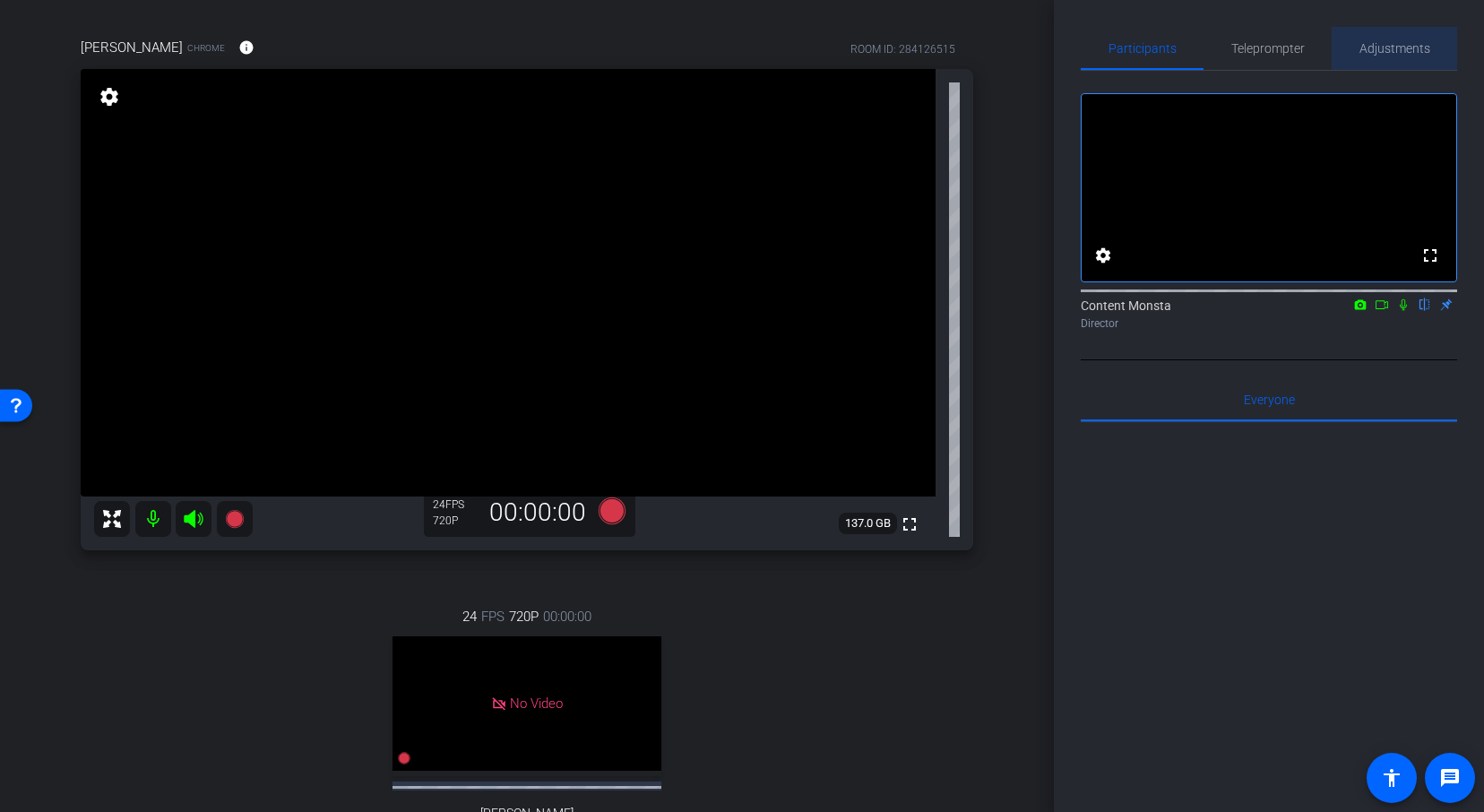
click at [1398, 55] on span "Adjustments" at bounding box center [1395, 48] width 71 height 13
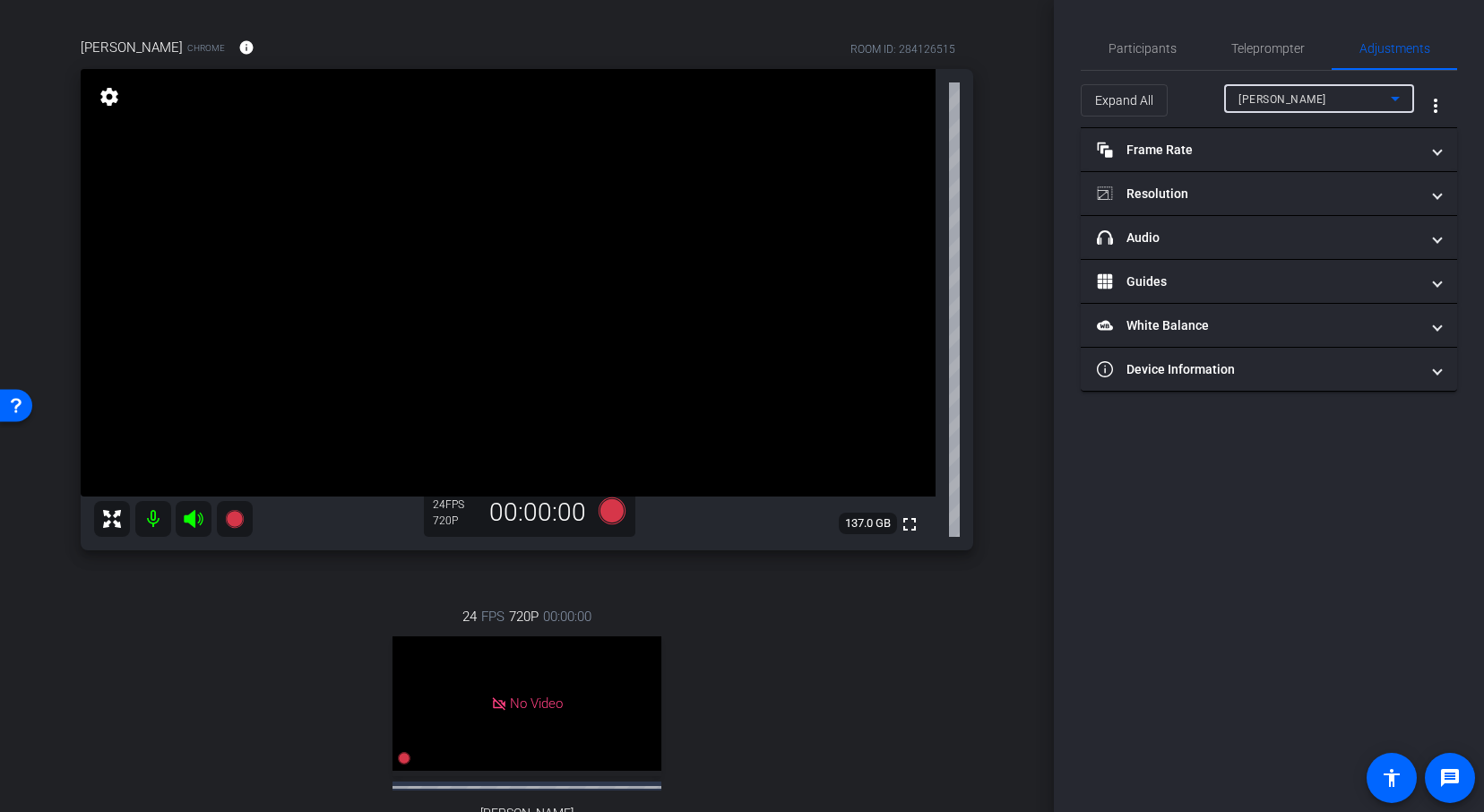
click at [1341, 101] on div "[PERSON_NAME]" at bounding box center [1314, 98] width 152 height 23
click at [1274, 602] on div at bounding box center [742, 406] width 1484 height 812
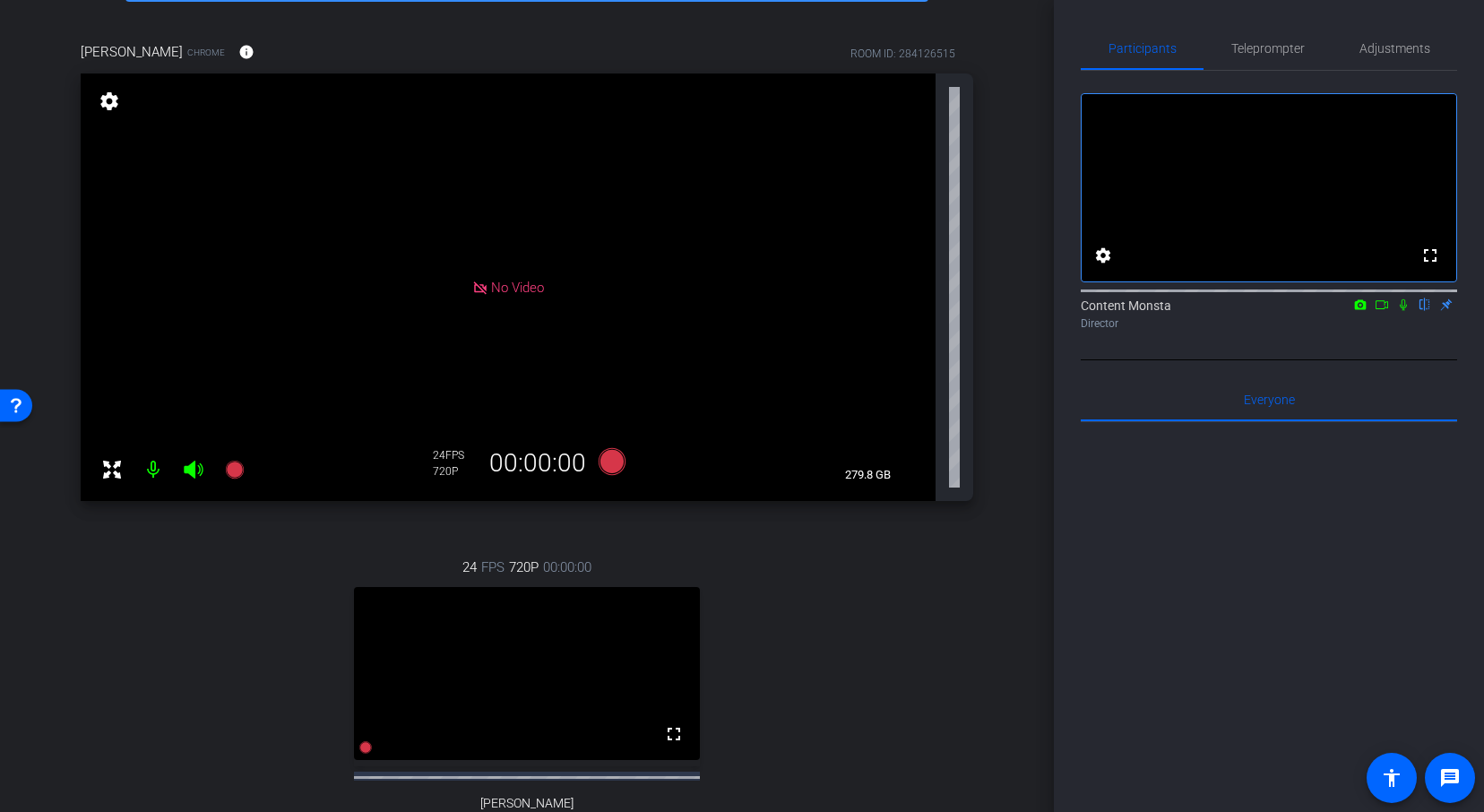
scroll to position [180, 0]
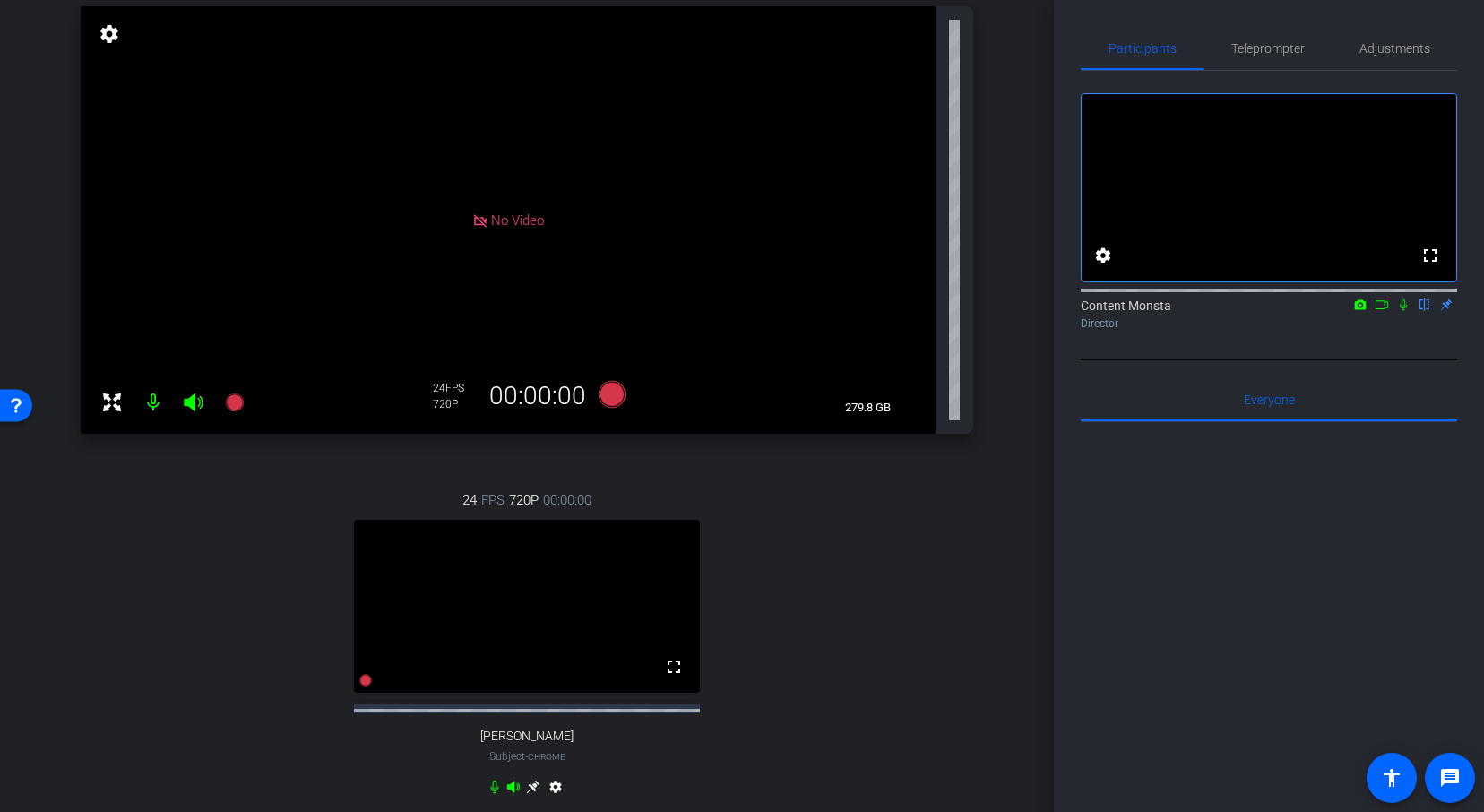
click at [831, 579] on div "24 FPS 720P 00:00:00 fullscreen Vanessa Calderón Subject - Chrome settings" at bounding box center [527, 645] width 892 height 370
click at [514, 608] on video at bounding box center [527, 606] width 346 height 173
click at [532, 794] on icon at bounding box center [533, 787] width 14 height 14
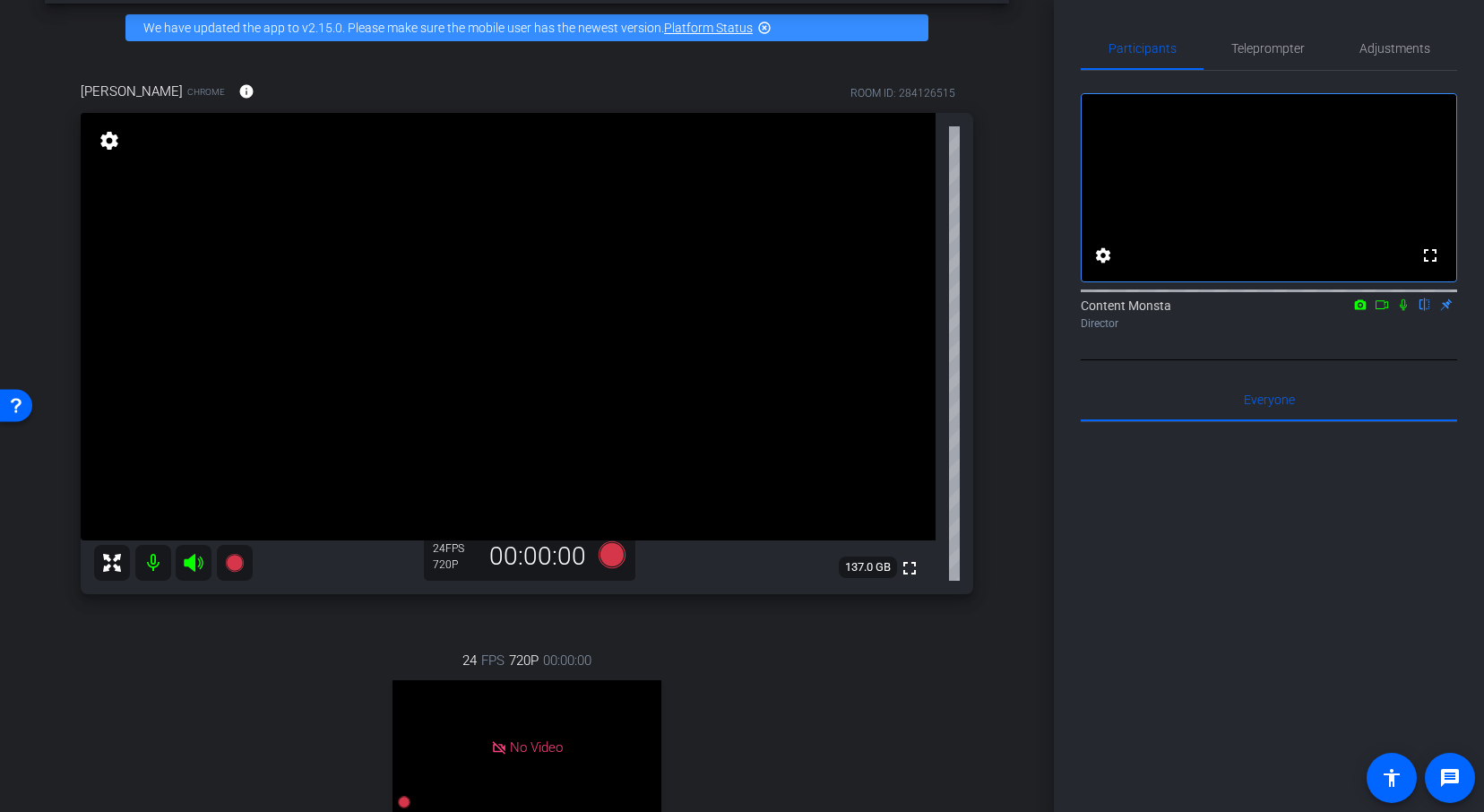
scroll to position [68, 0]
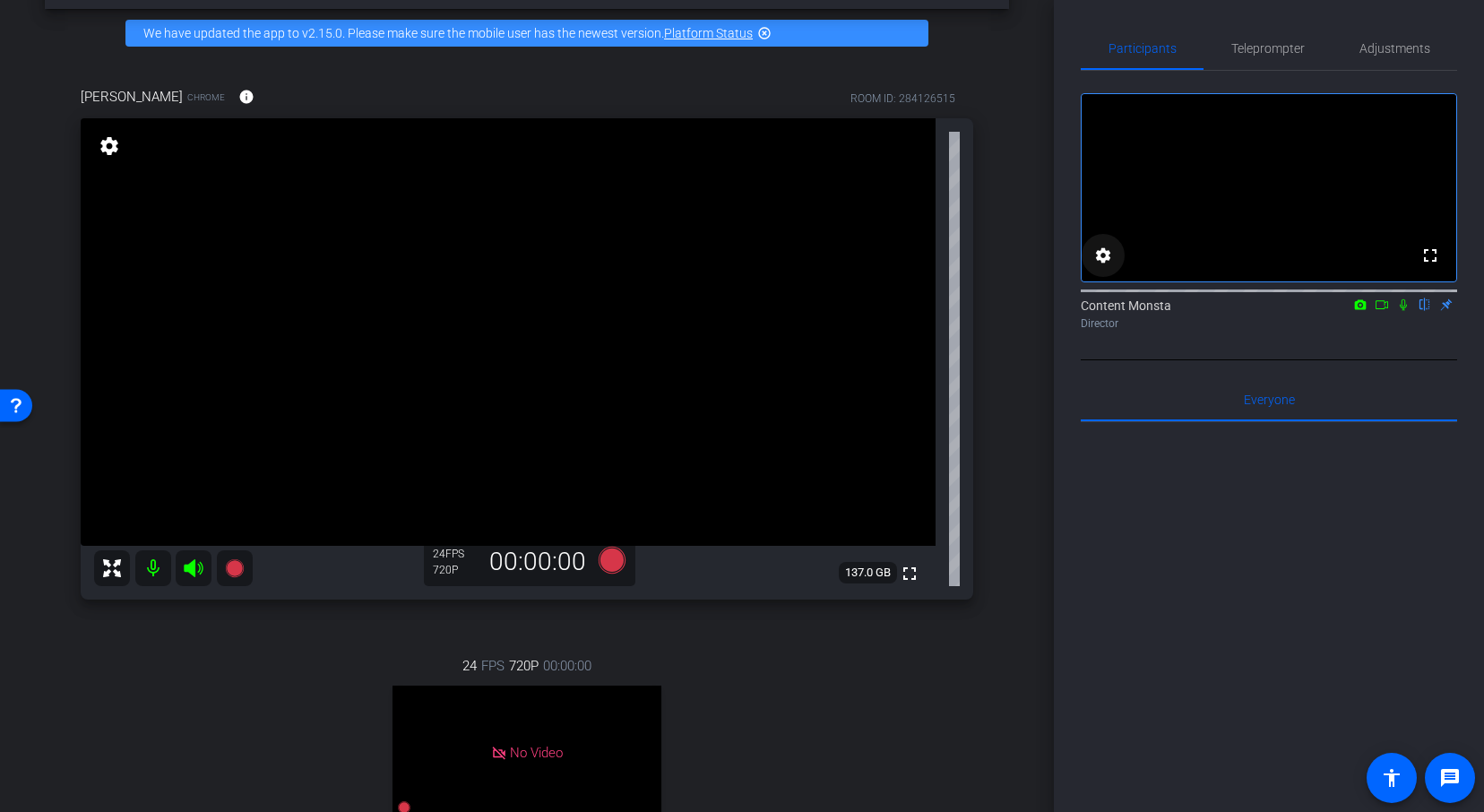
click at [1103, 266] on mat-icon "settings" at bounding box center [1103, 256] width 22 height 22
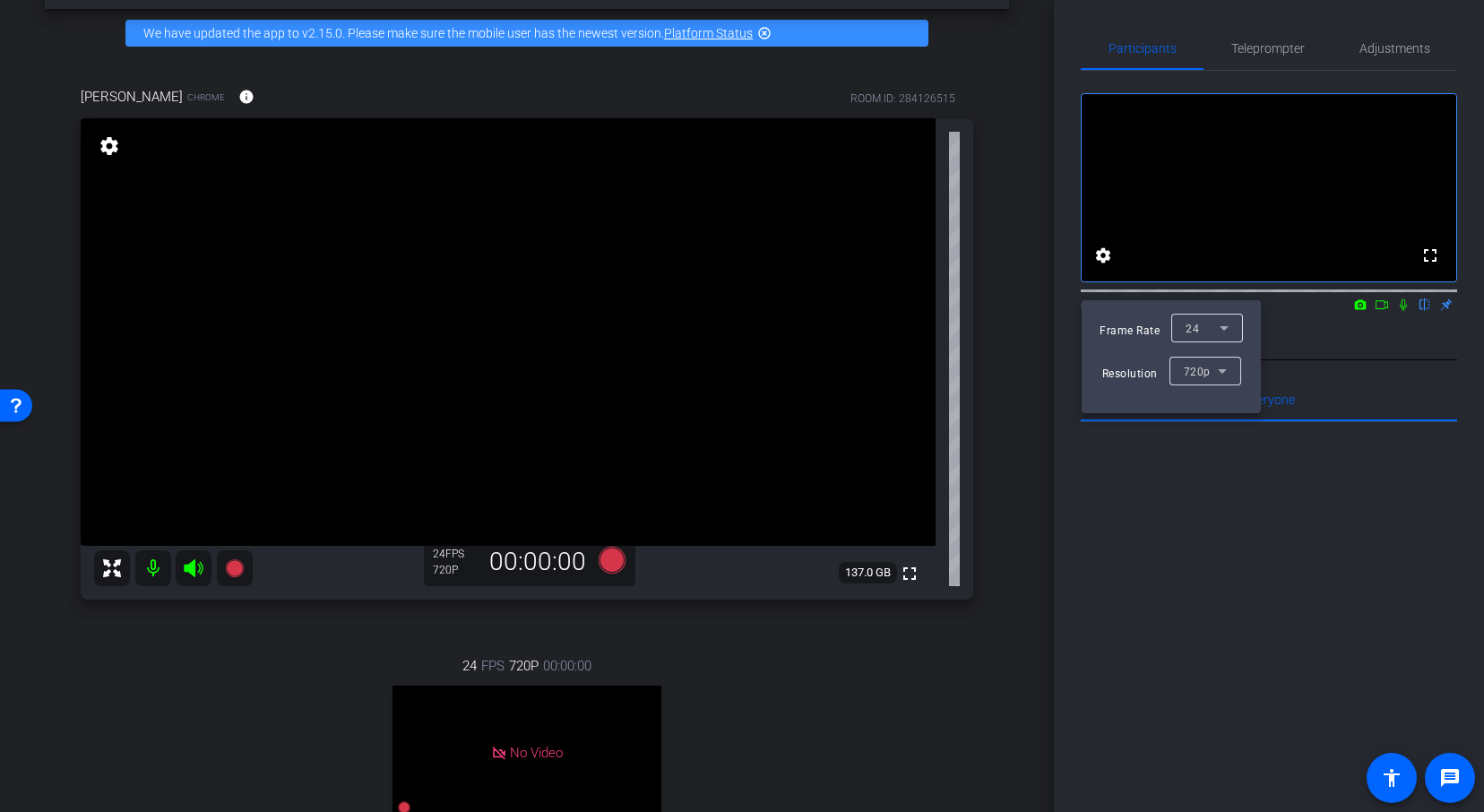
click at [1206, 546] on div at bounding box center [742, 406] width 1484 height 812
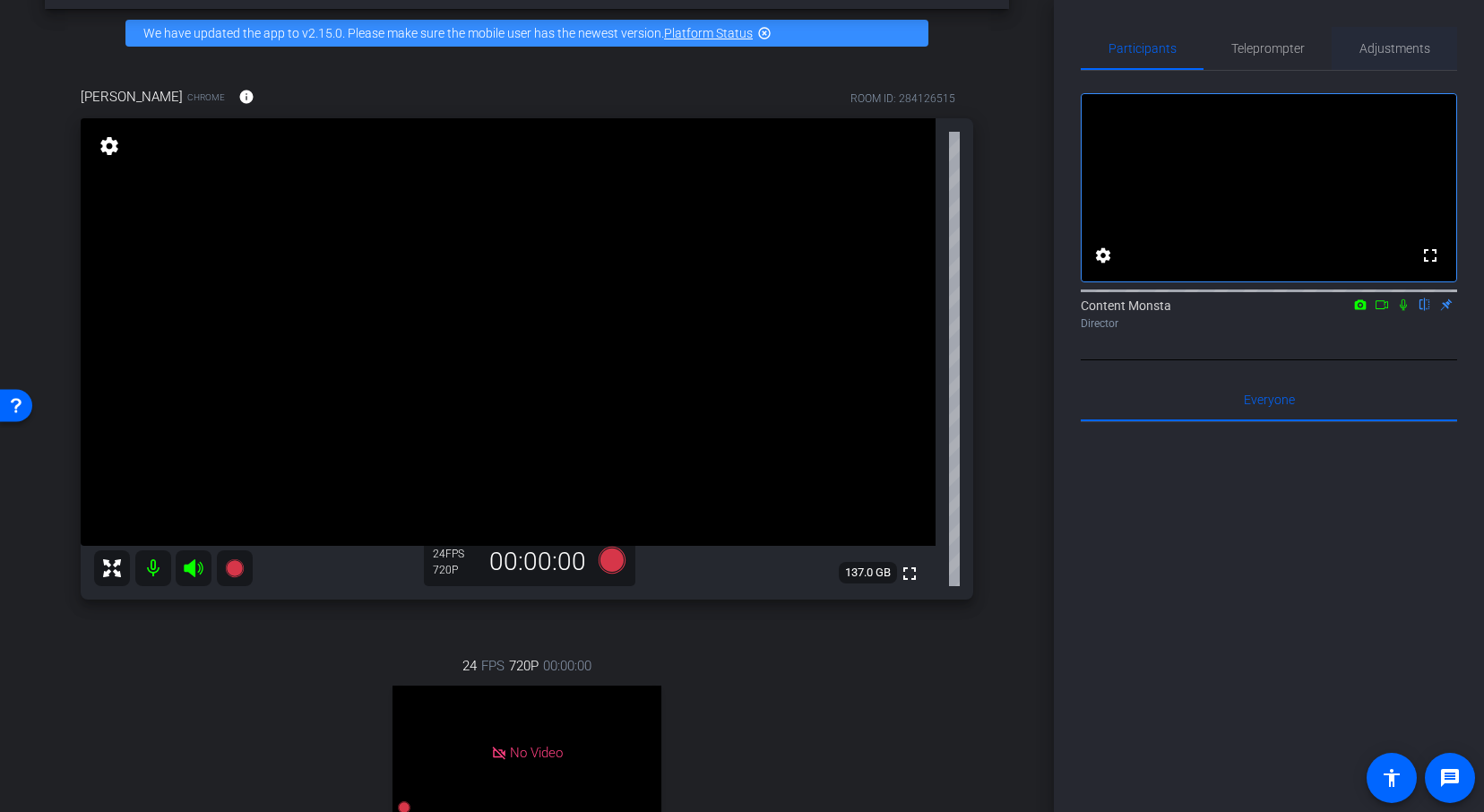
click at [1411, 49] on span "Adjustments" at bounding box center [1395, 48] width 71 height 13
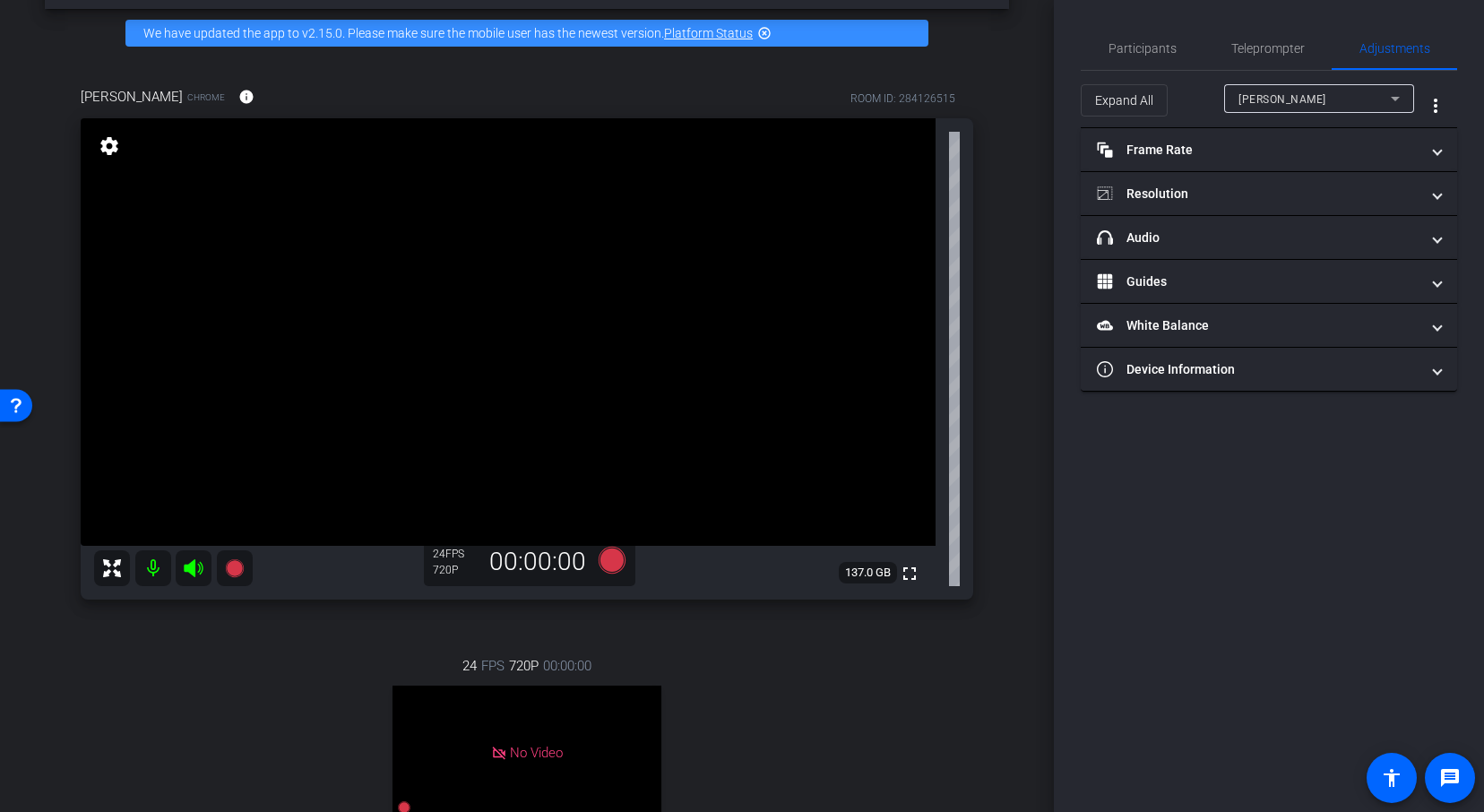
click at [1356, 87] on div "[PERSON_NAME]" at bounding box center [1314, 98] width 152 height 23
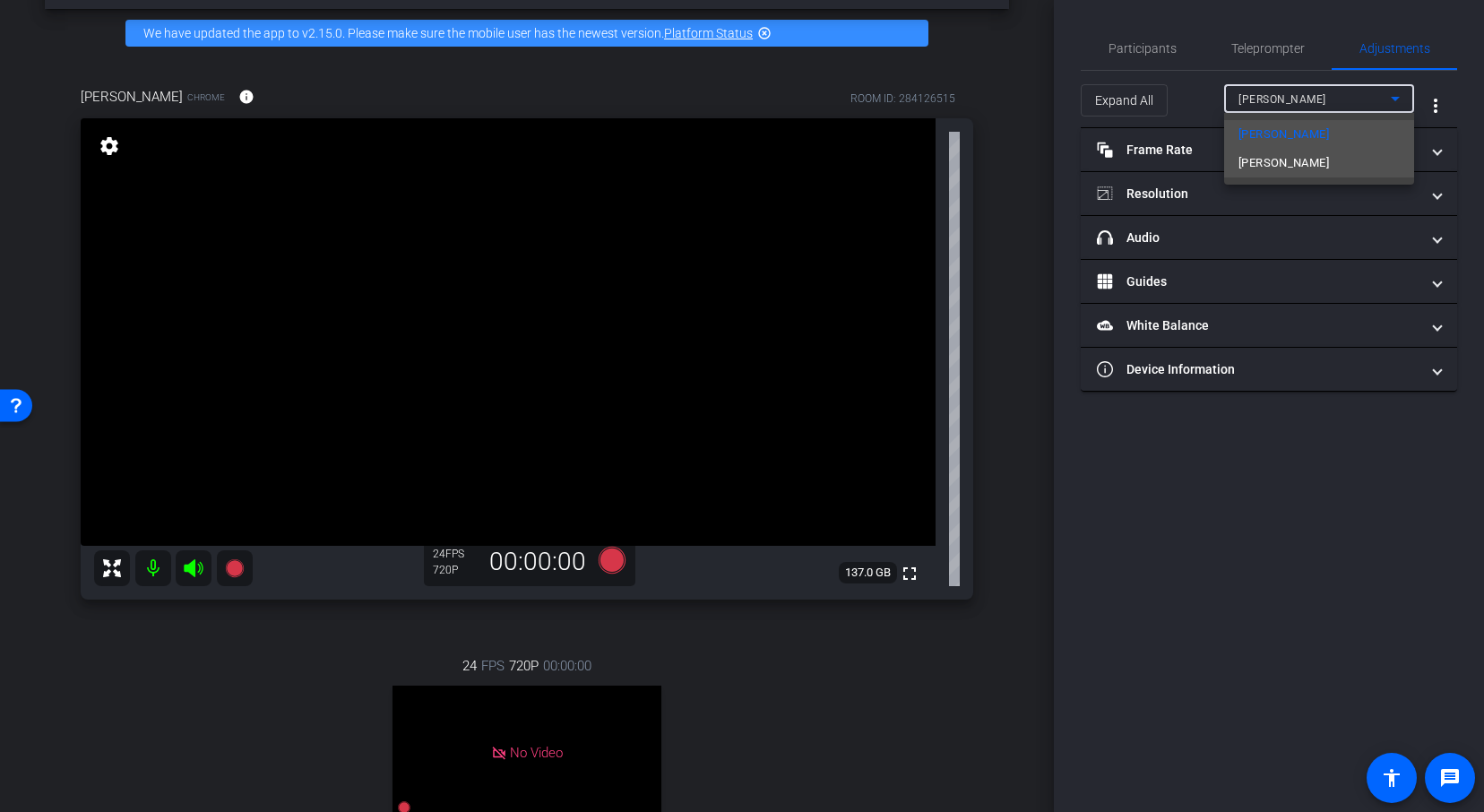
click at [1320, 156] on span "Vanessa Calderón" at bounding box center [1283, 163] width 90 height 22
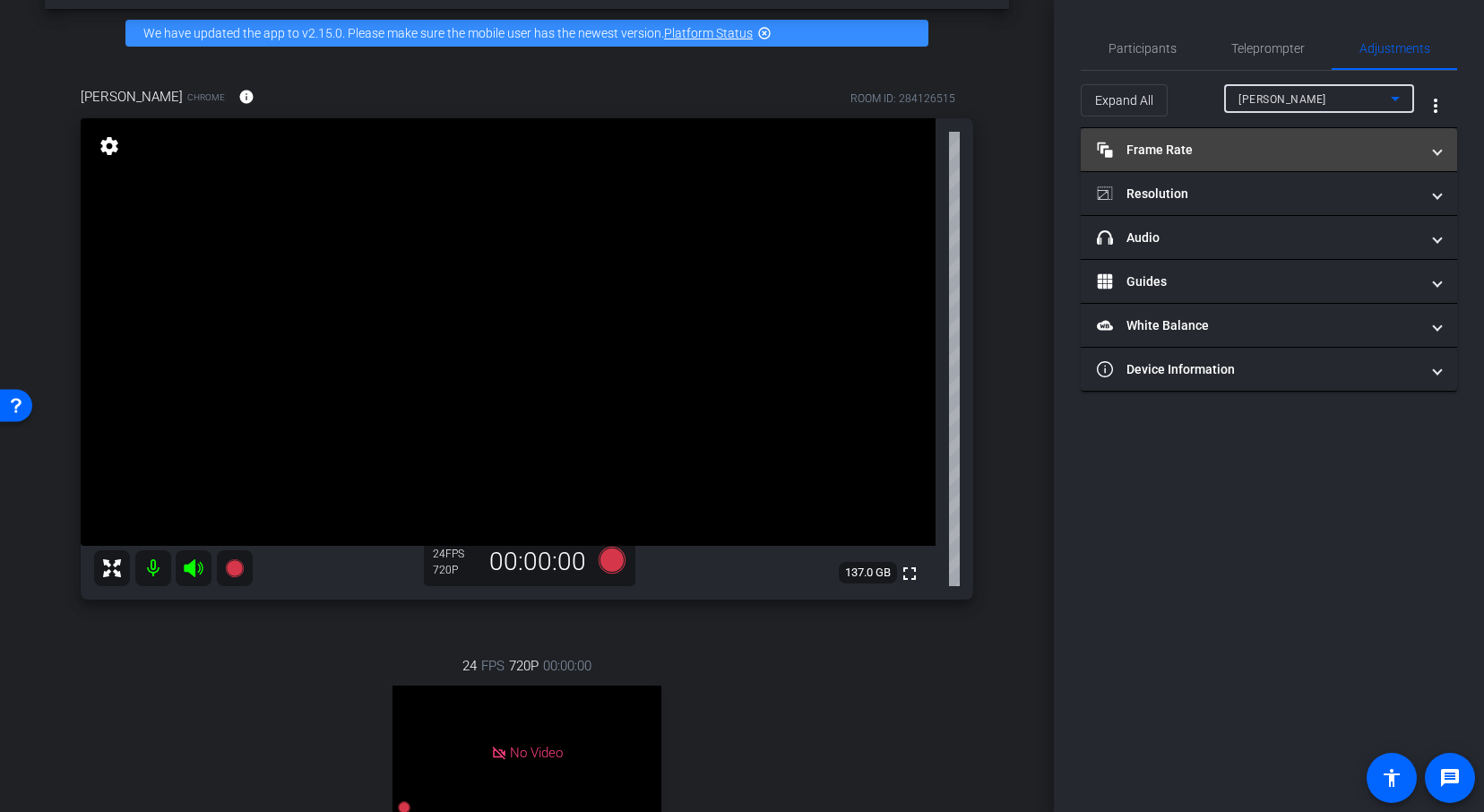
click at [1290, 144] on mat-panel-title "Frame Rate Frame Rate" at bounding box center [1257, 149] width 322 height 19
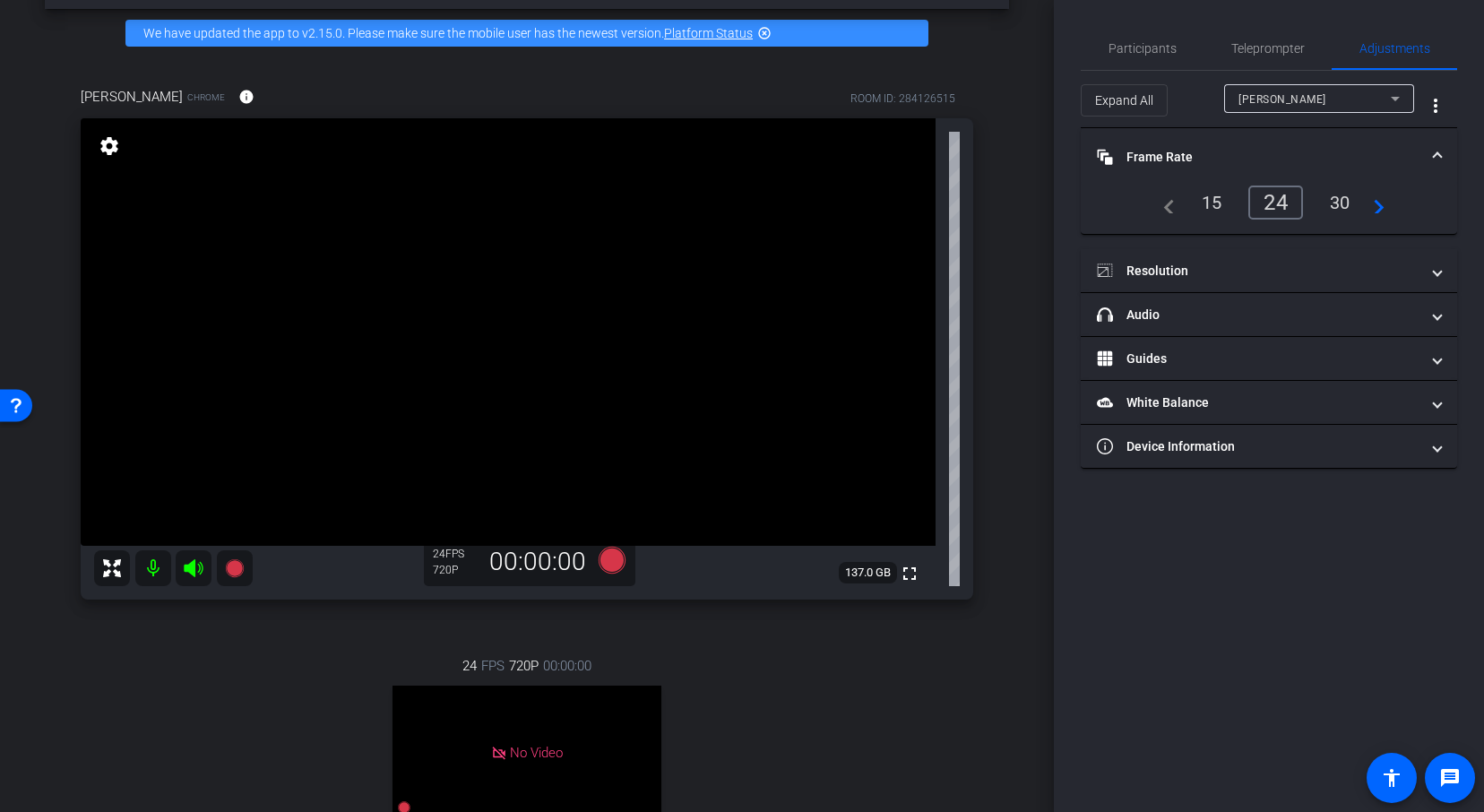
click at [1341, 205] on div "30" at bounding box center [1339, 202] width 47 height 30
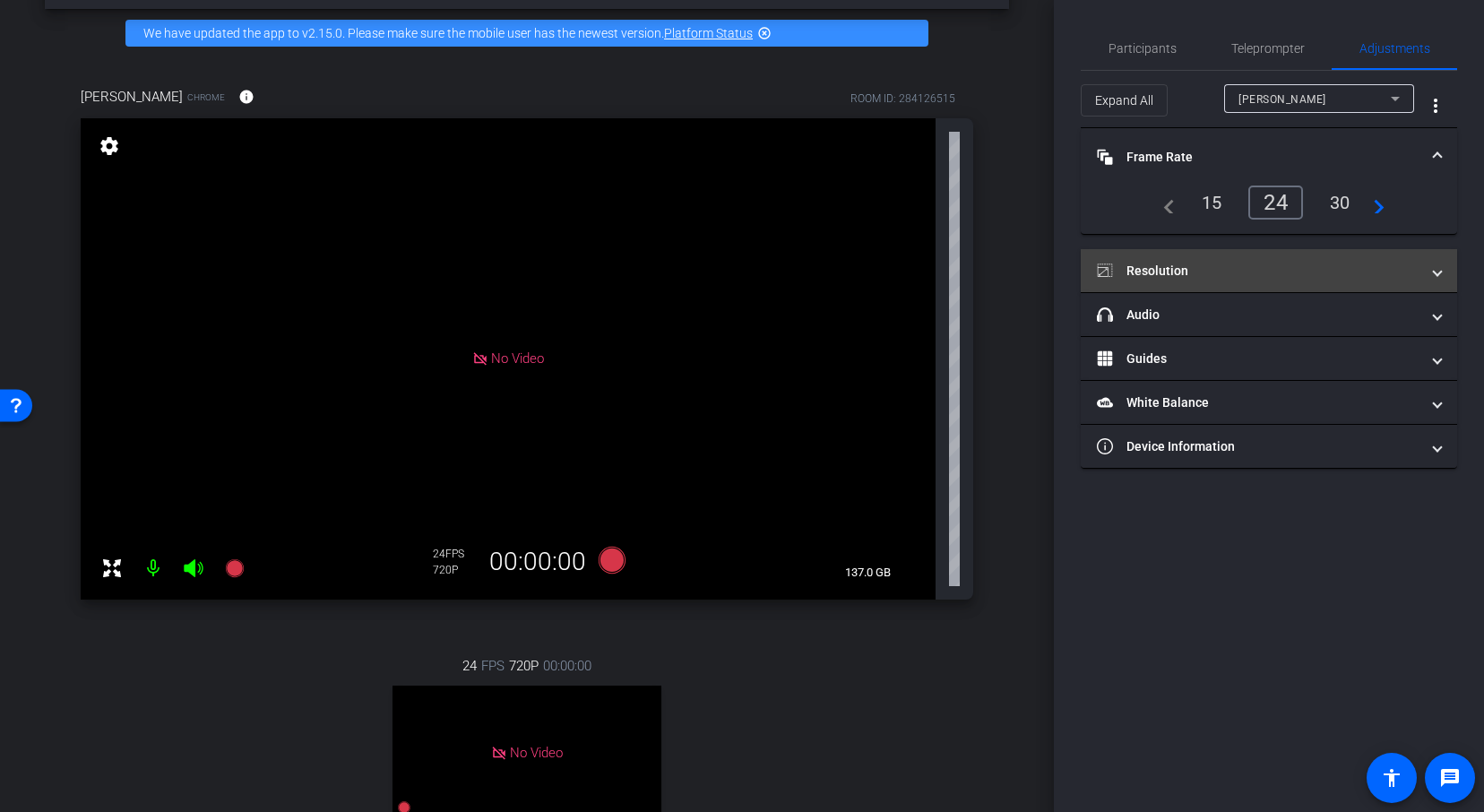
click at [1255, 264] on mat-panel-title "Resolution" at bounding box center [1257, 270] width 322 height 19
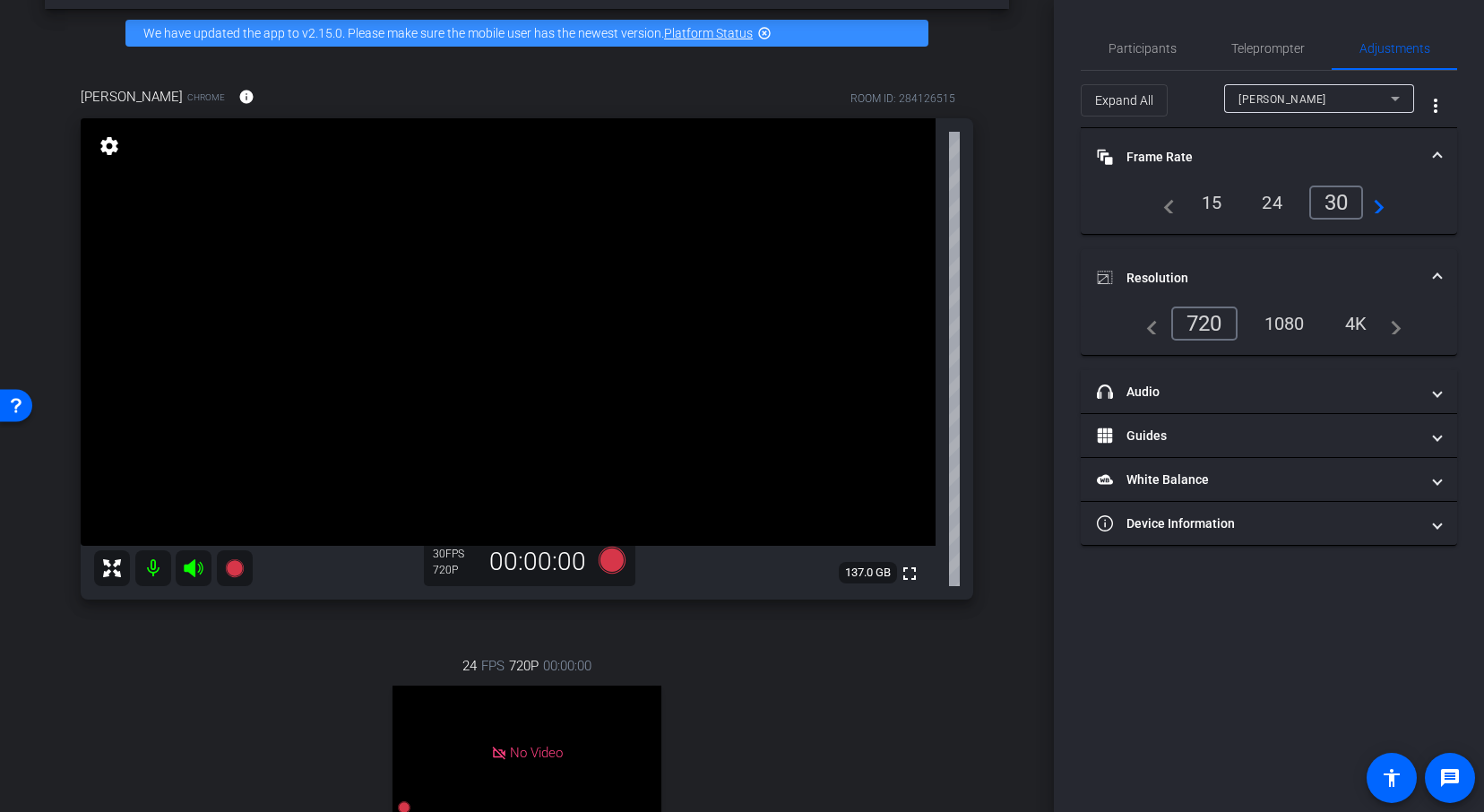
click at [1297, 322] on div "1080" at bounding box center [1285, 322] width 67 height 30
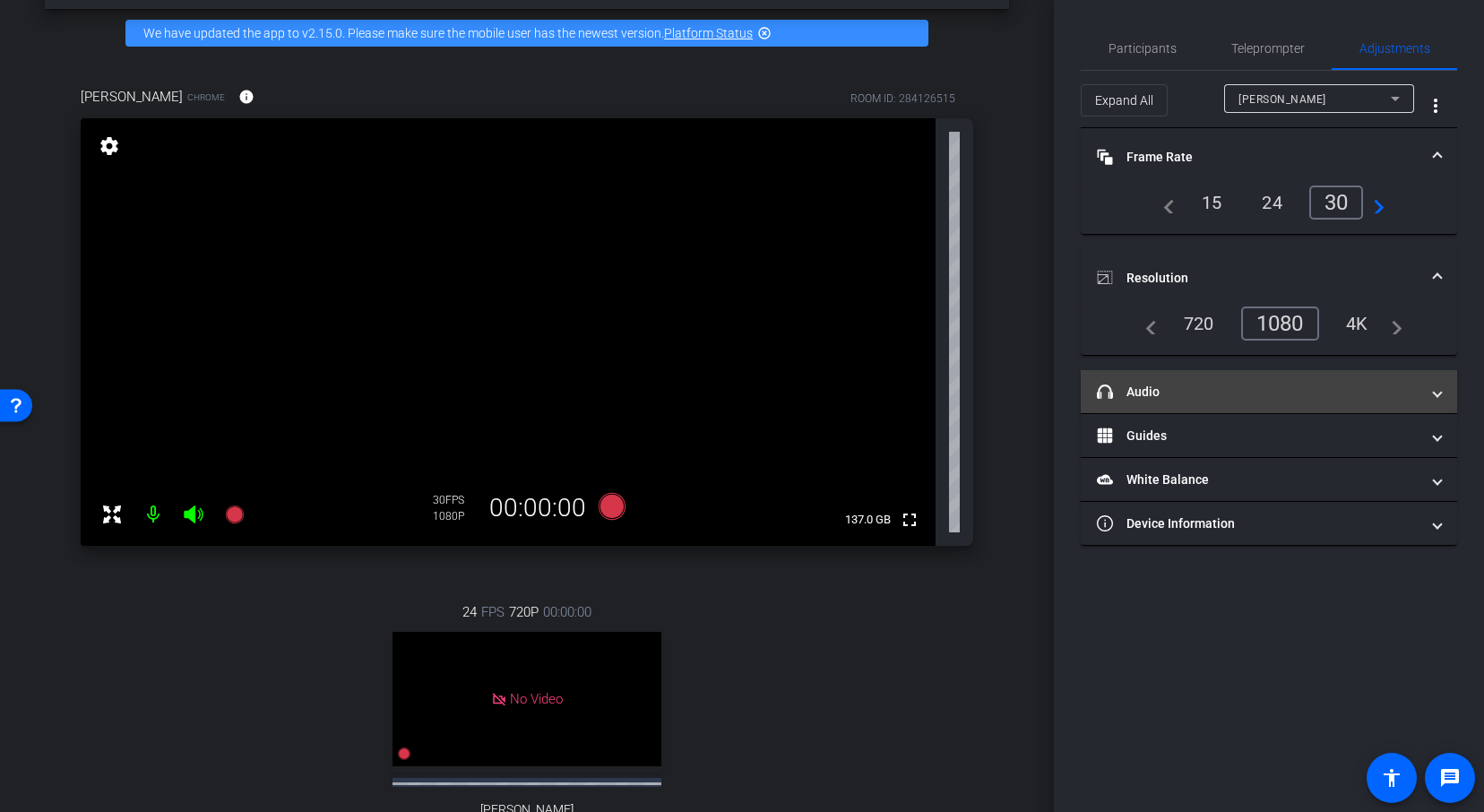
click at [1339, 388] on mat-panel-title "headphone icon Audio" at bounding box center [1257, 391] width 322 height 19
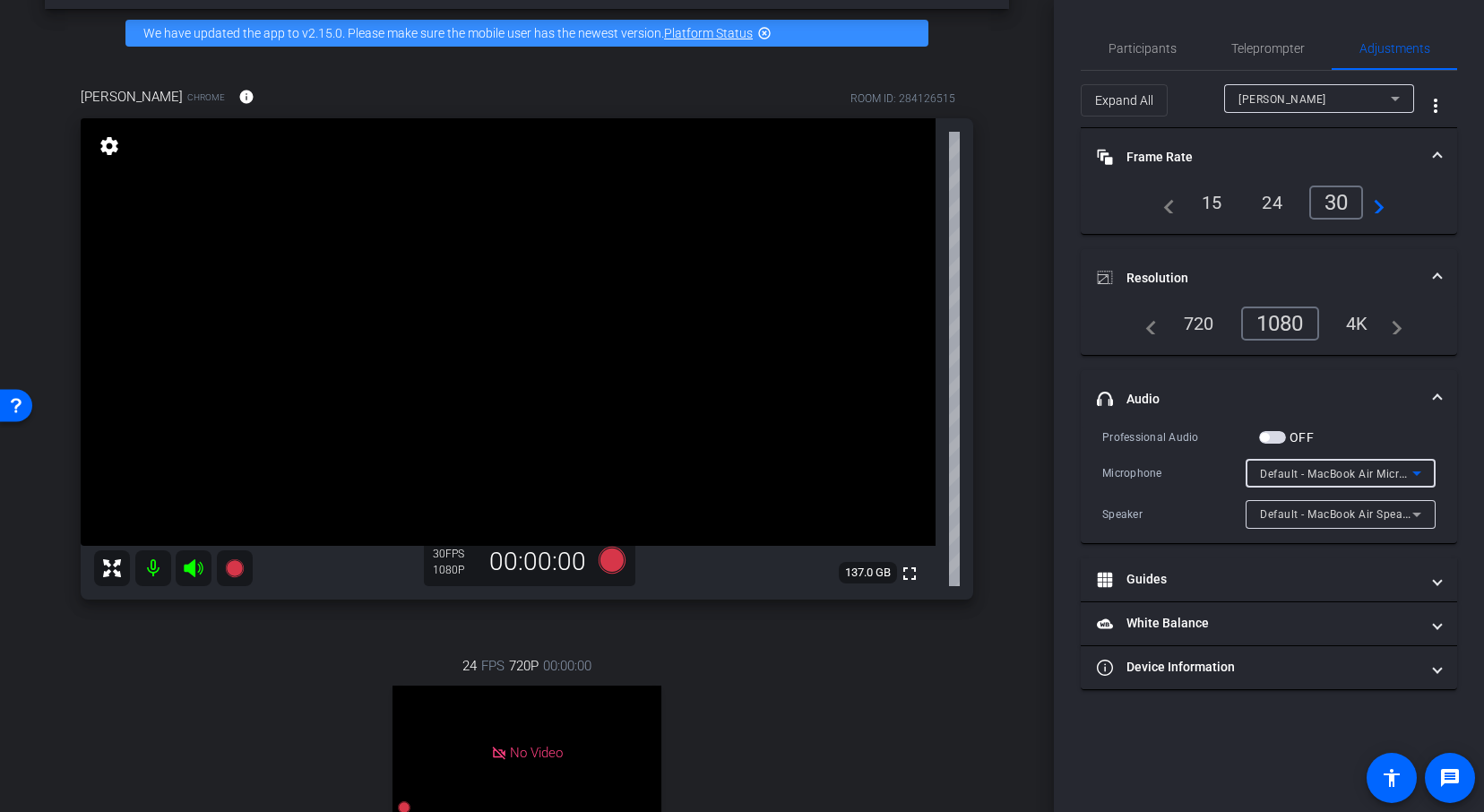
click at [1343, 476] on span "Default - MacBook Air Microphone (Built-in)" at bounding box center [1373, 473] width 227 height 15
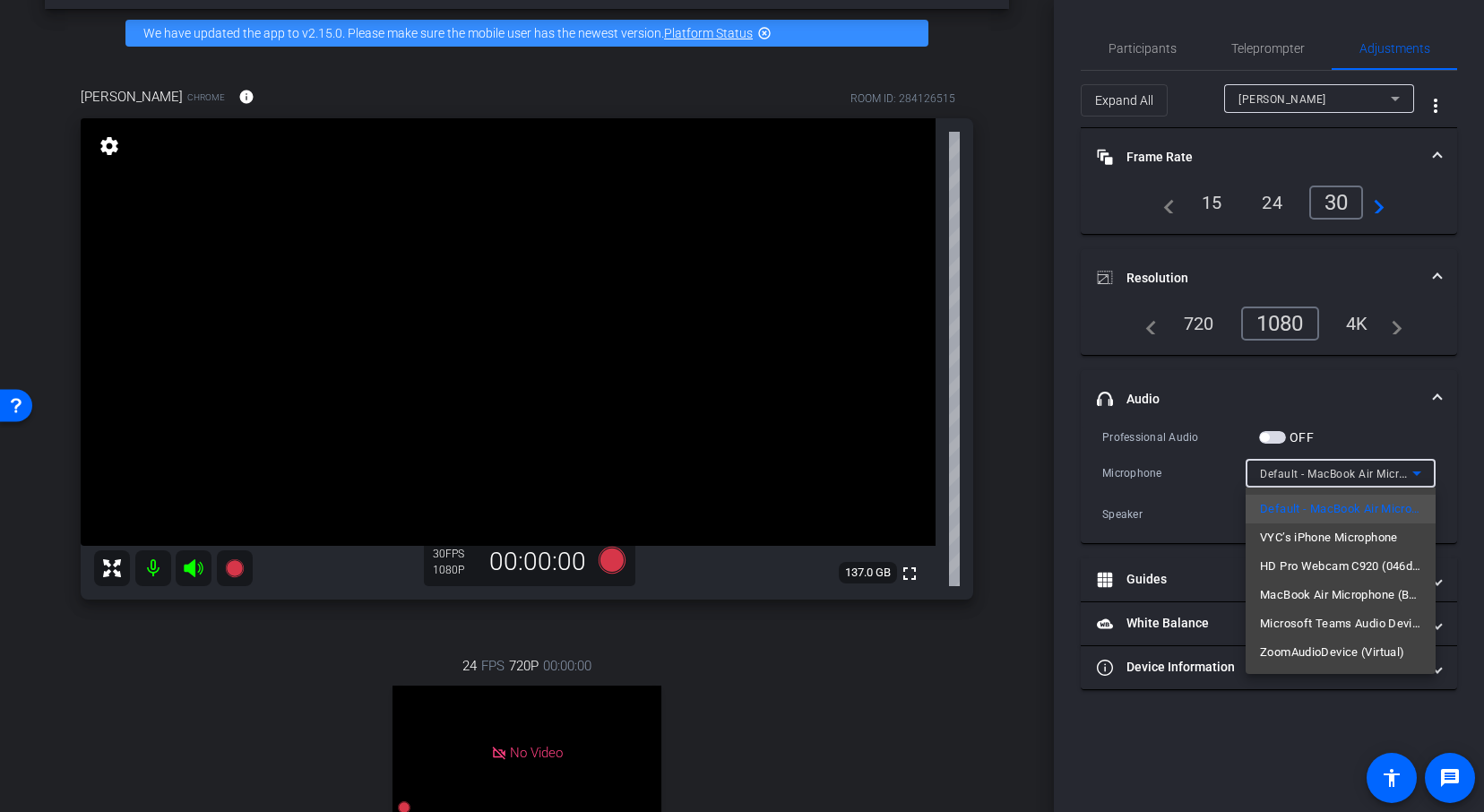
click at [1026, 459] on div at bounding box center [742, 406] width 1484 height 812
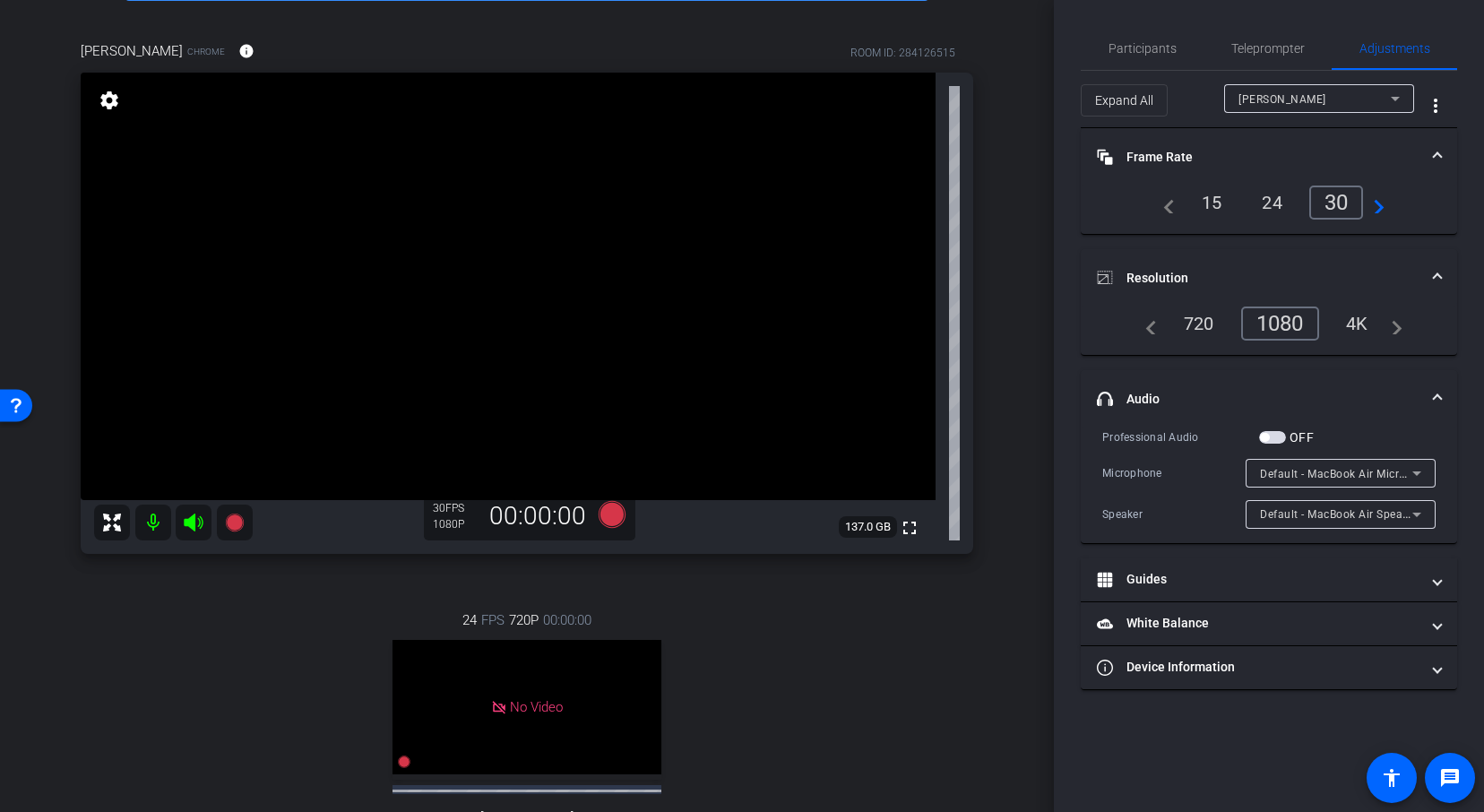
scroll to position [104, 0]
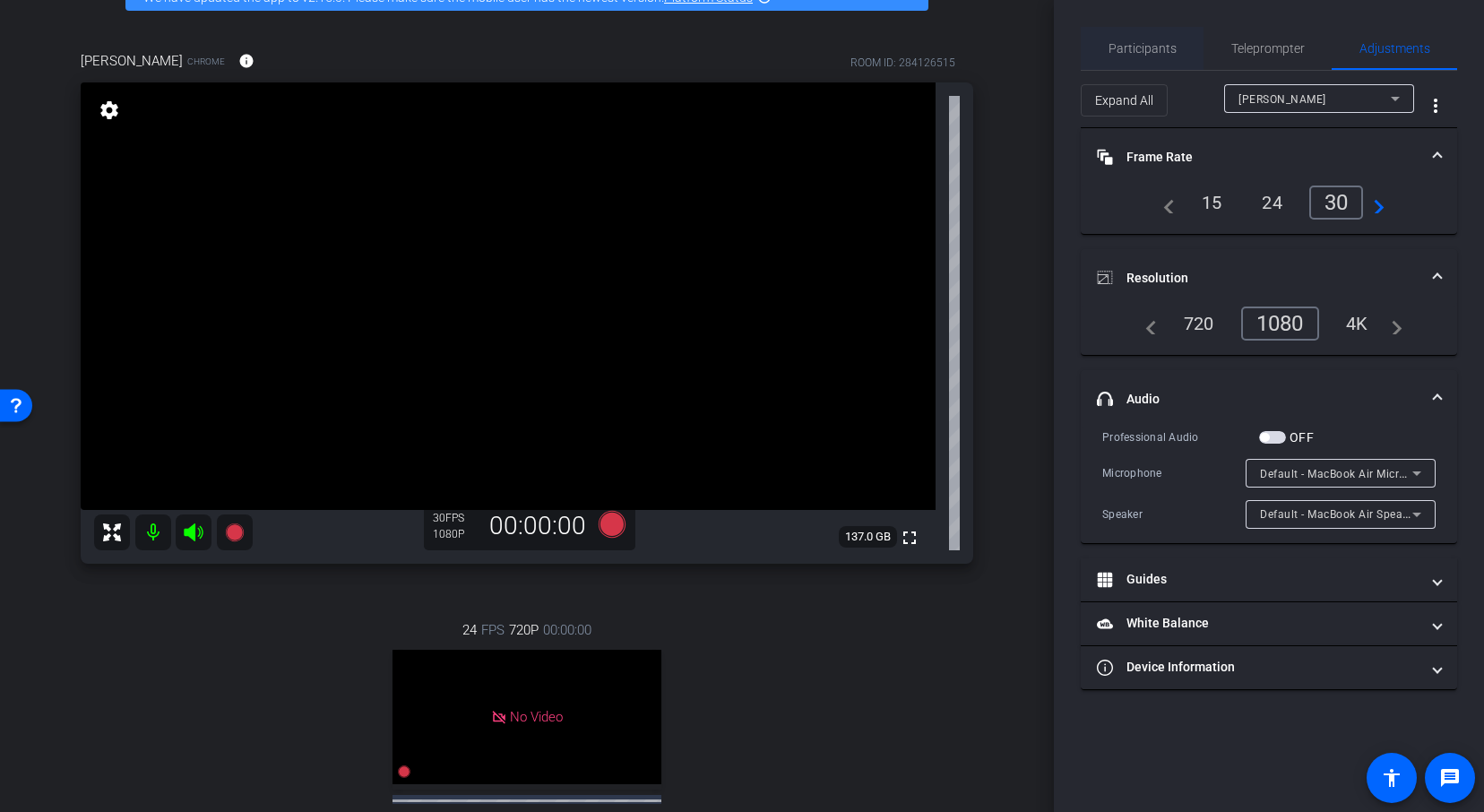
click at [1161, 44] on span "Participants" at bounding box center [1142, 48] width 68 height 13
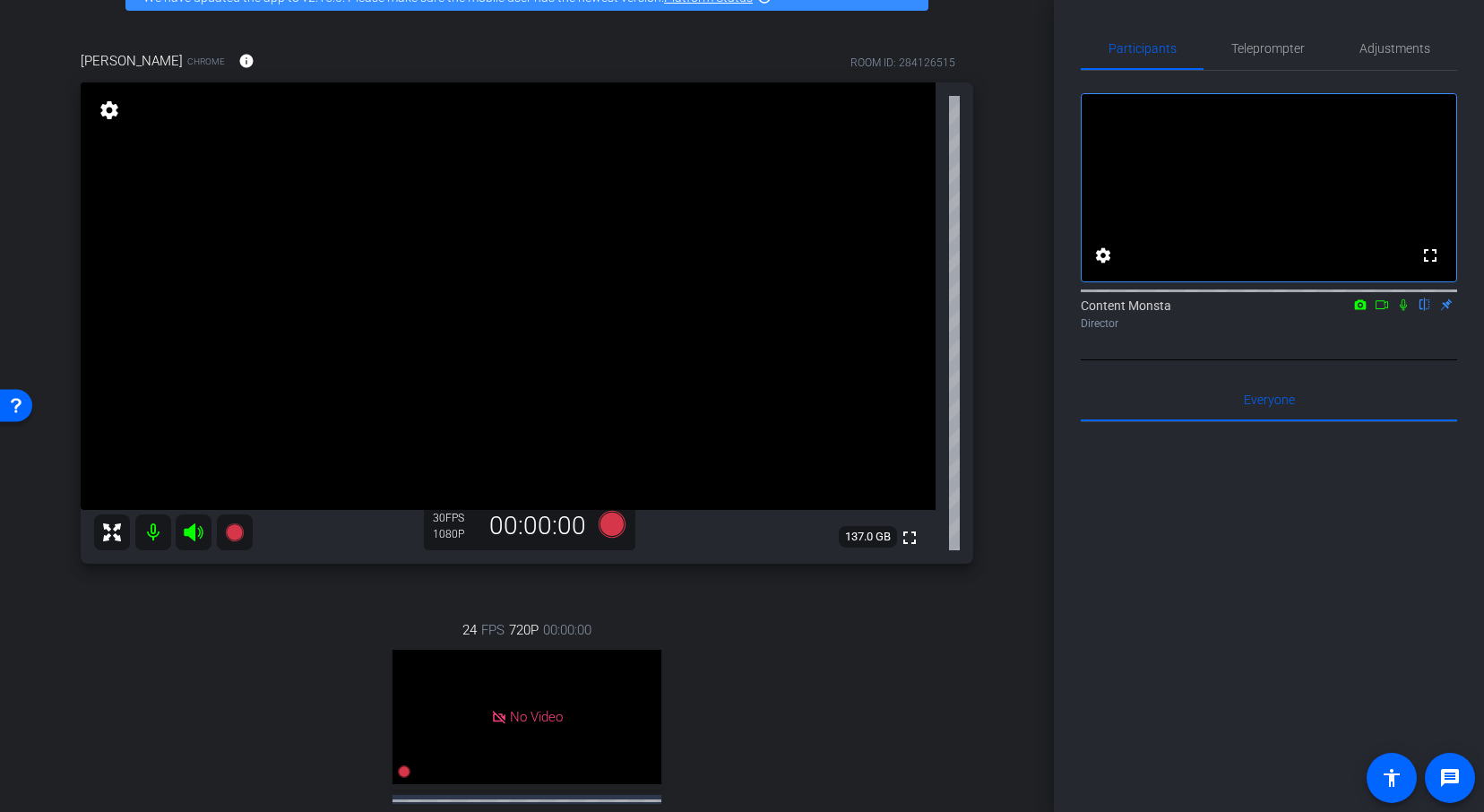
click at [1403, 310] on icon at bounding box center [1403, 305] width 7 height 12
click at [1403, 310] on icon at bounding box center [1403, 305] width 10 height 12
click at [1368, 169] on video at bounding box center [1268, 188] width 374 height 188
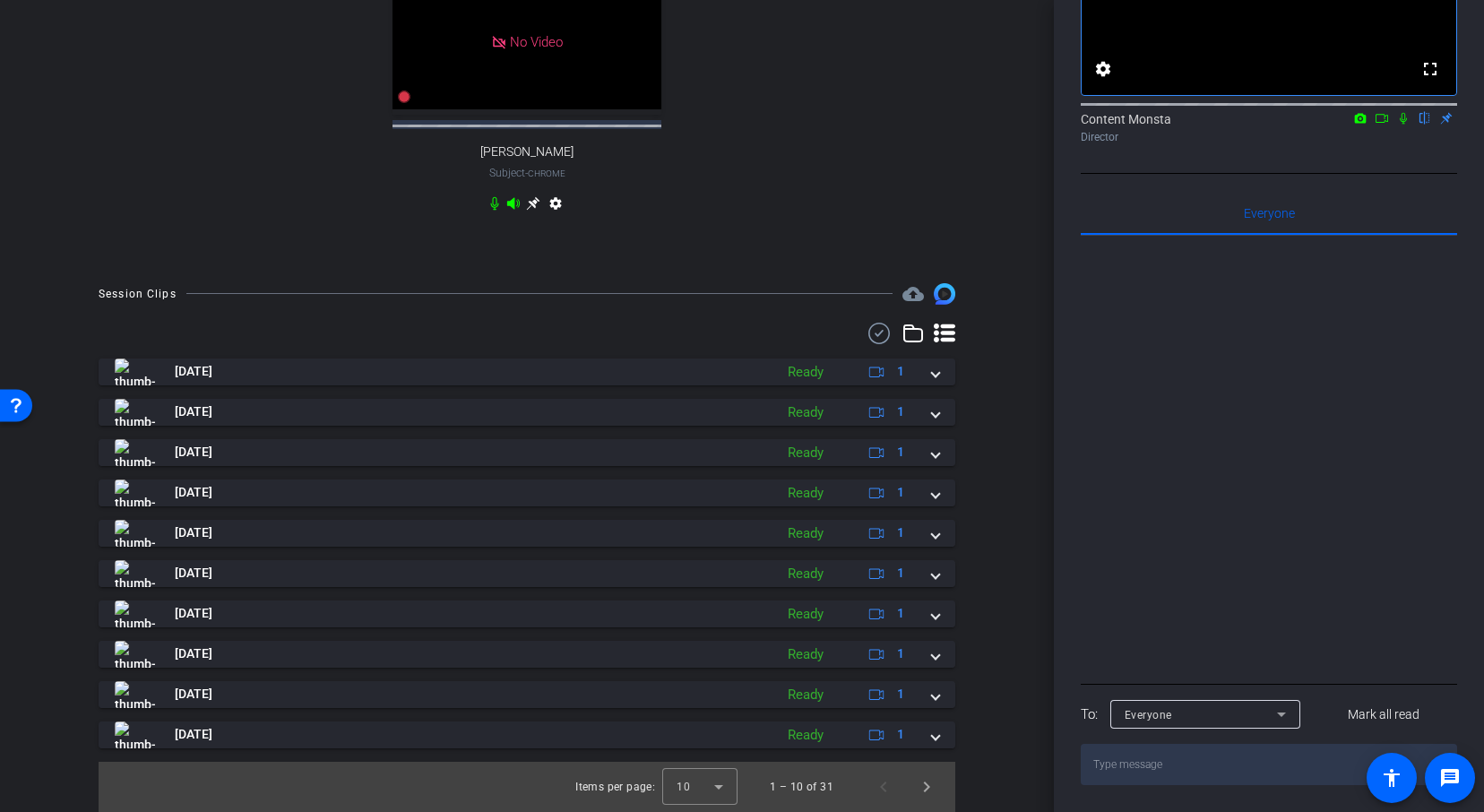
scroll to position [0, 0]
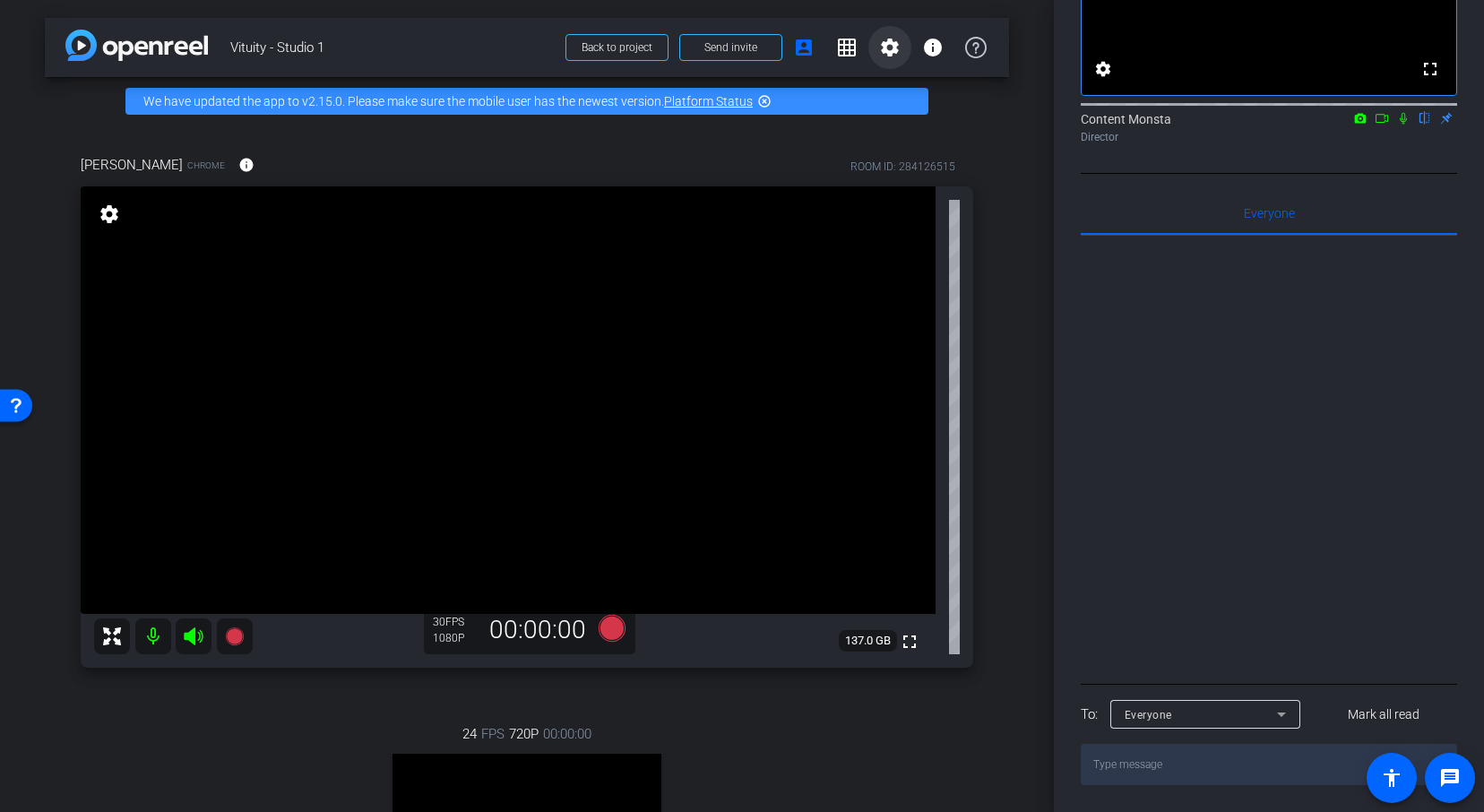
click at [894, 52] on mat-icon "settings" at bounding box center [889, 47] width 22 height 22
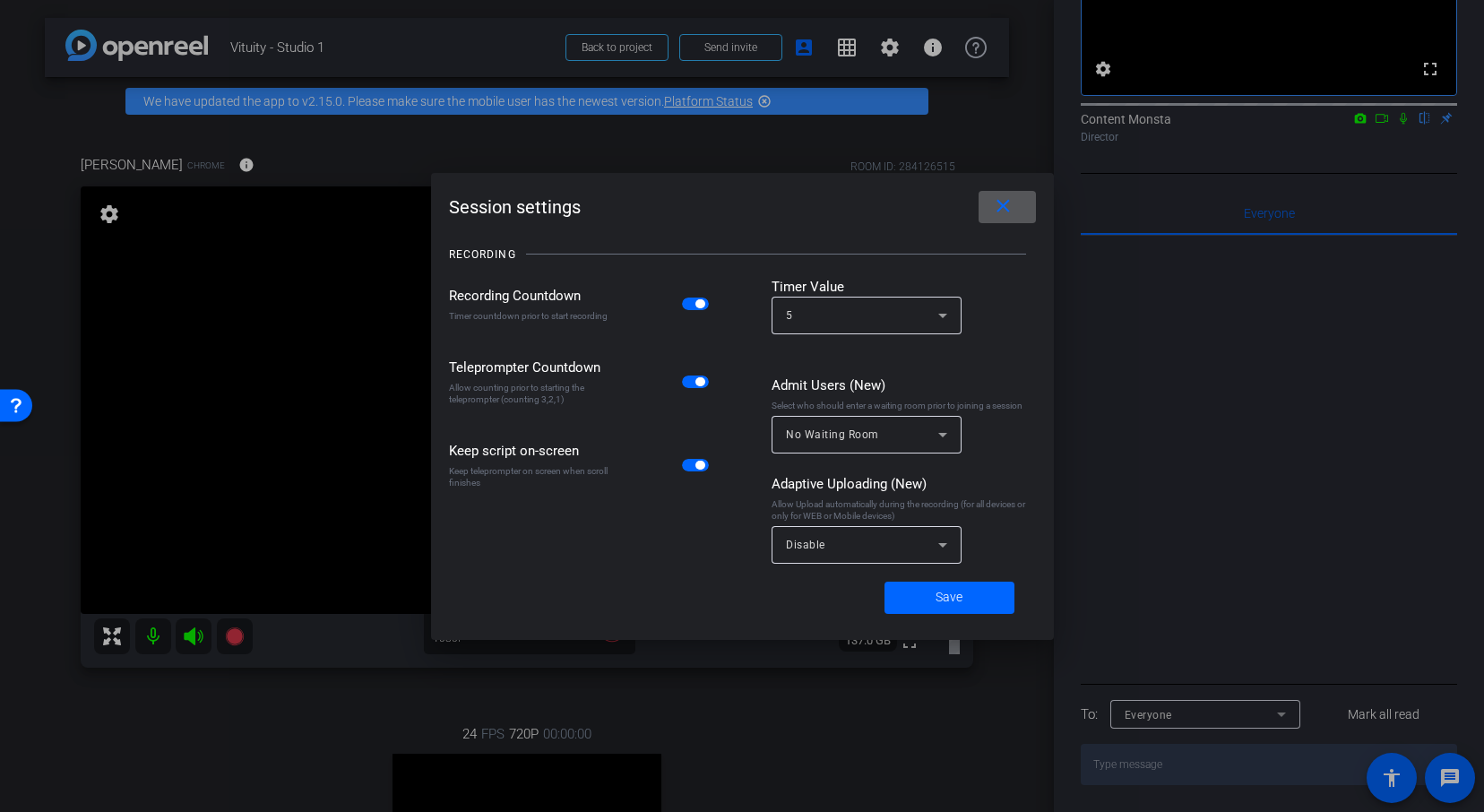
click at [107, 207] on div at bounding box center [742, 406] width 1484 height 812
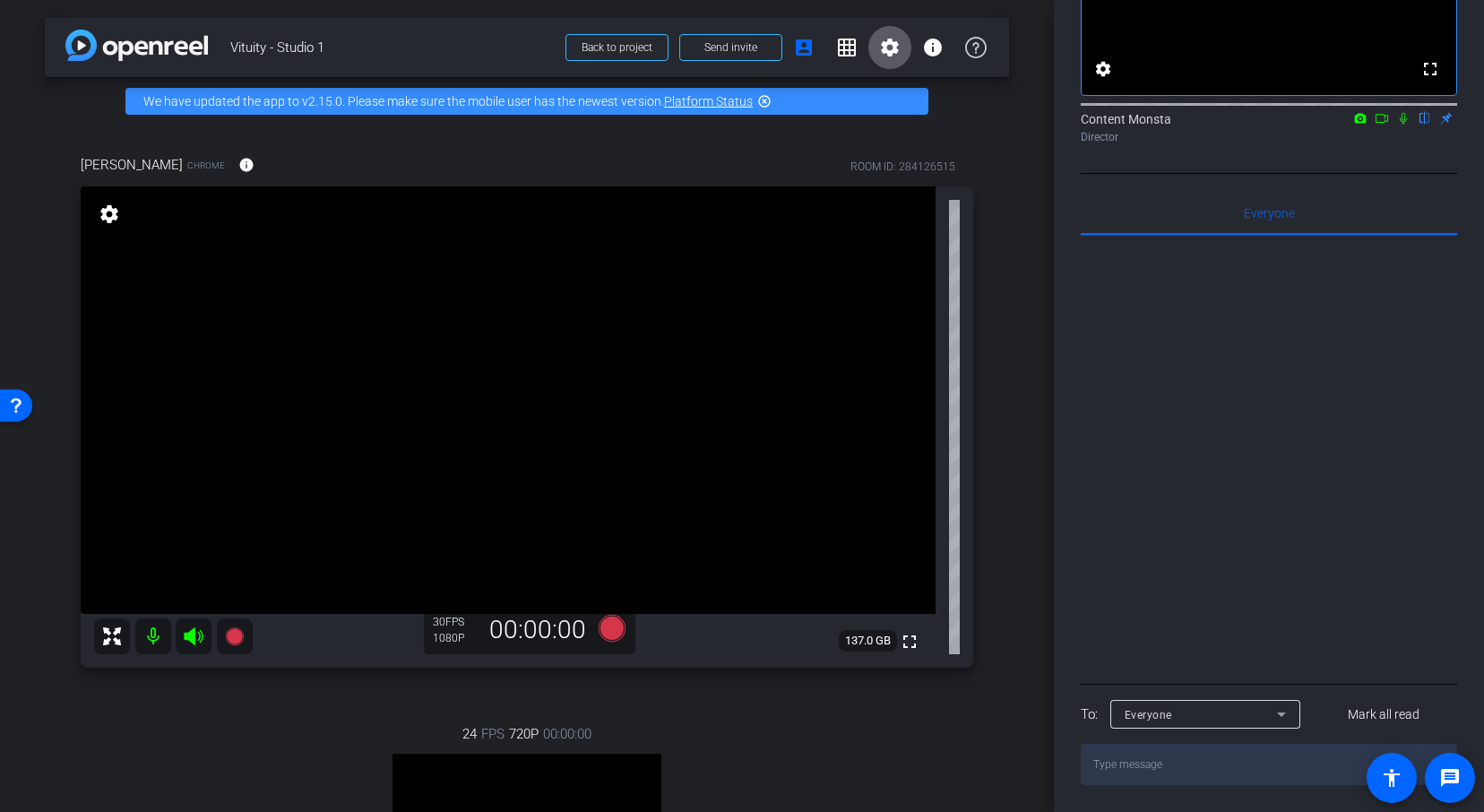
click at [108, 227] on div "settings" at bounding box center [108, 214] width 30 height 30
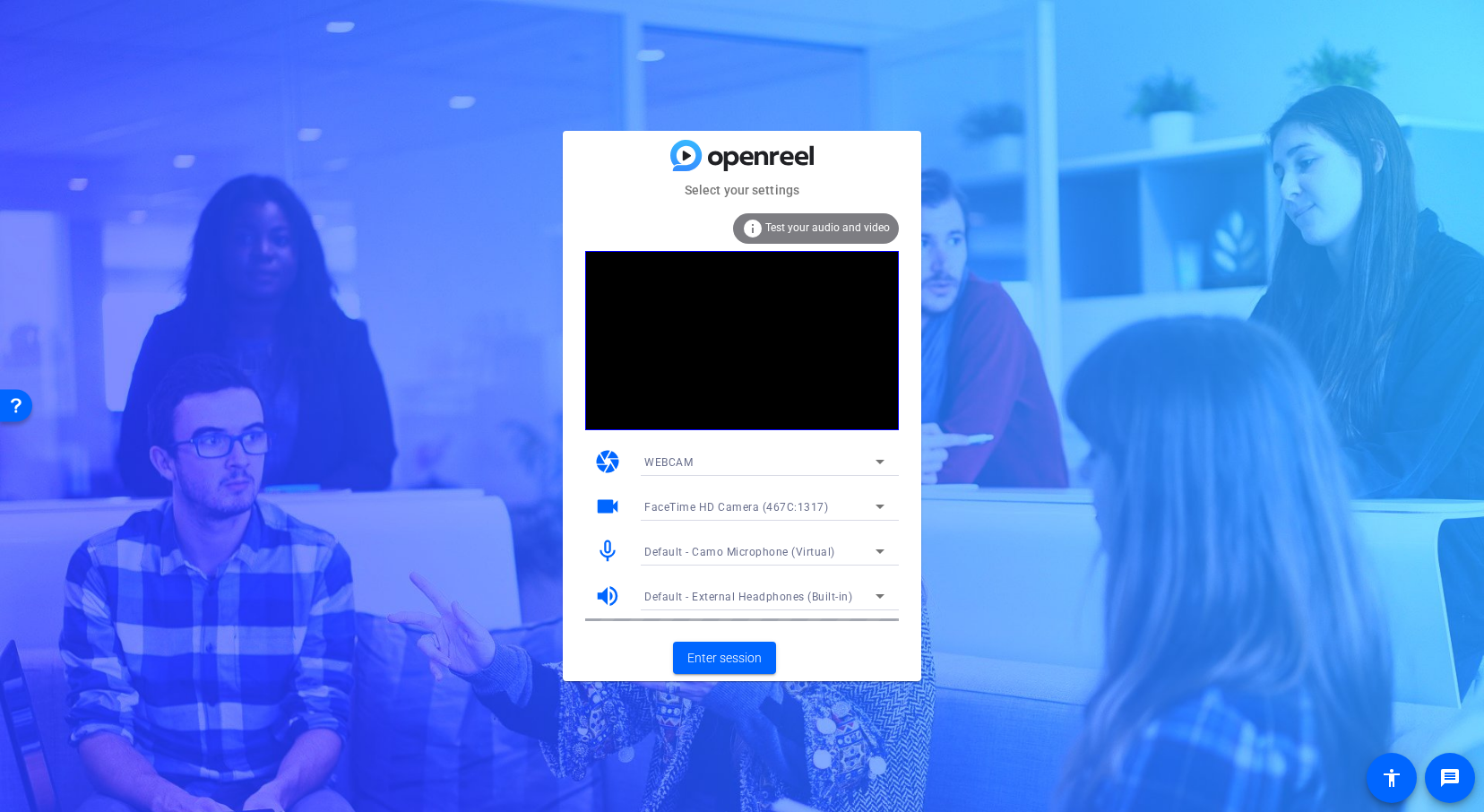
click at [864, 498] on div "FaceTime HD Camera (467C:1317)" at bounding box center [759, 506] width 231 height 23
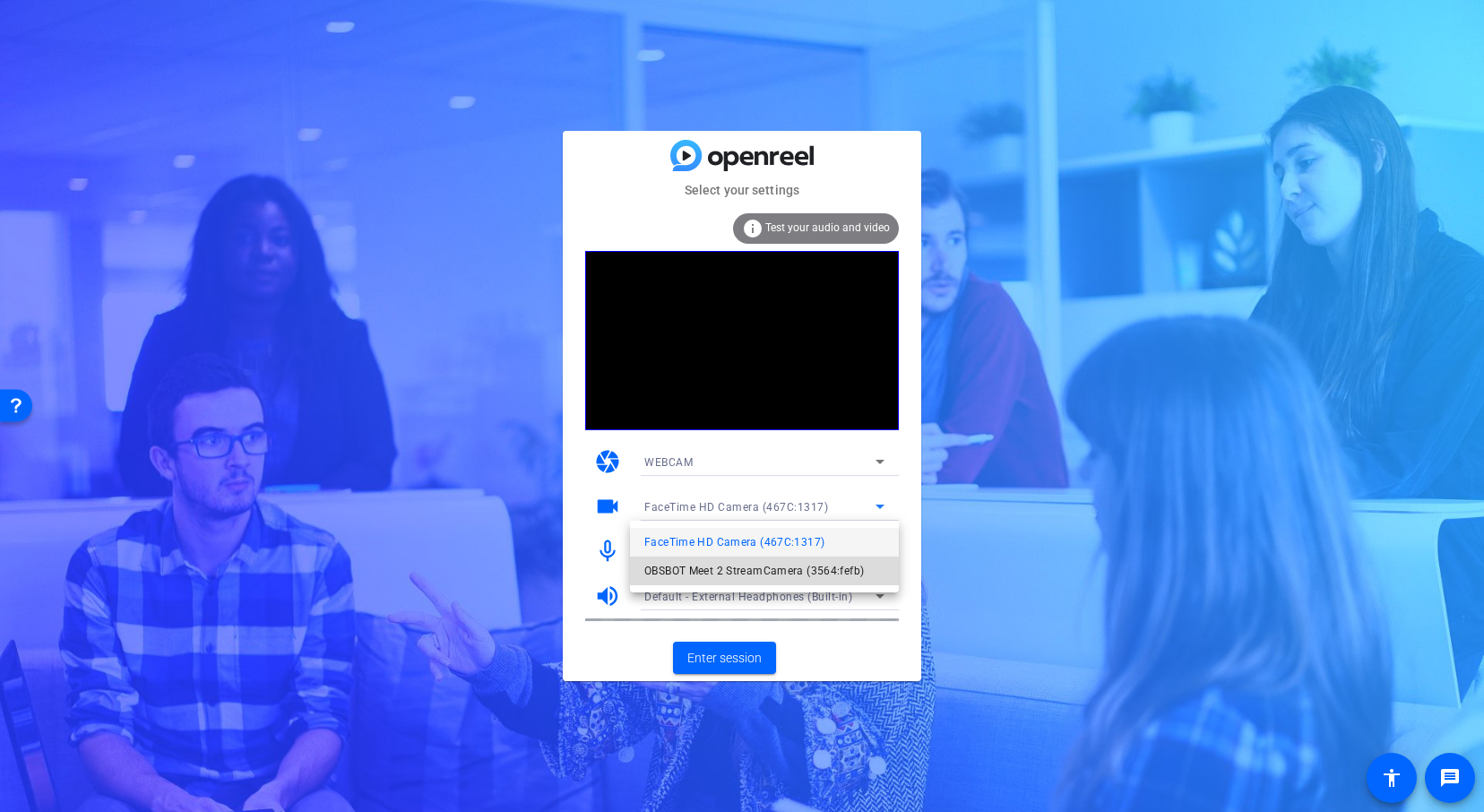
click at [831, 564] on span "OBSBOT Meet 2 StreamCamera (3564:fefb)" at bounding box center [753, 571] width 219 height 22
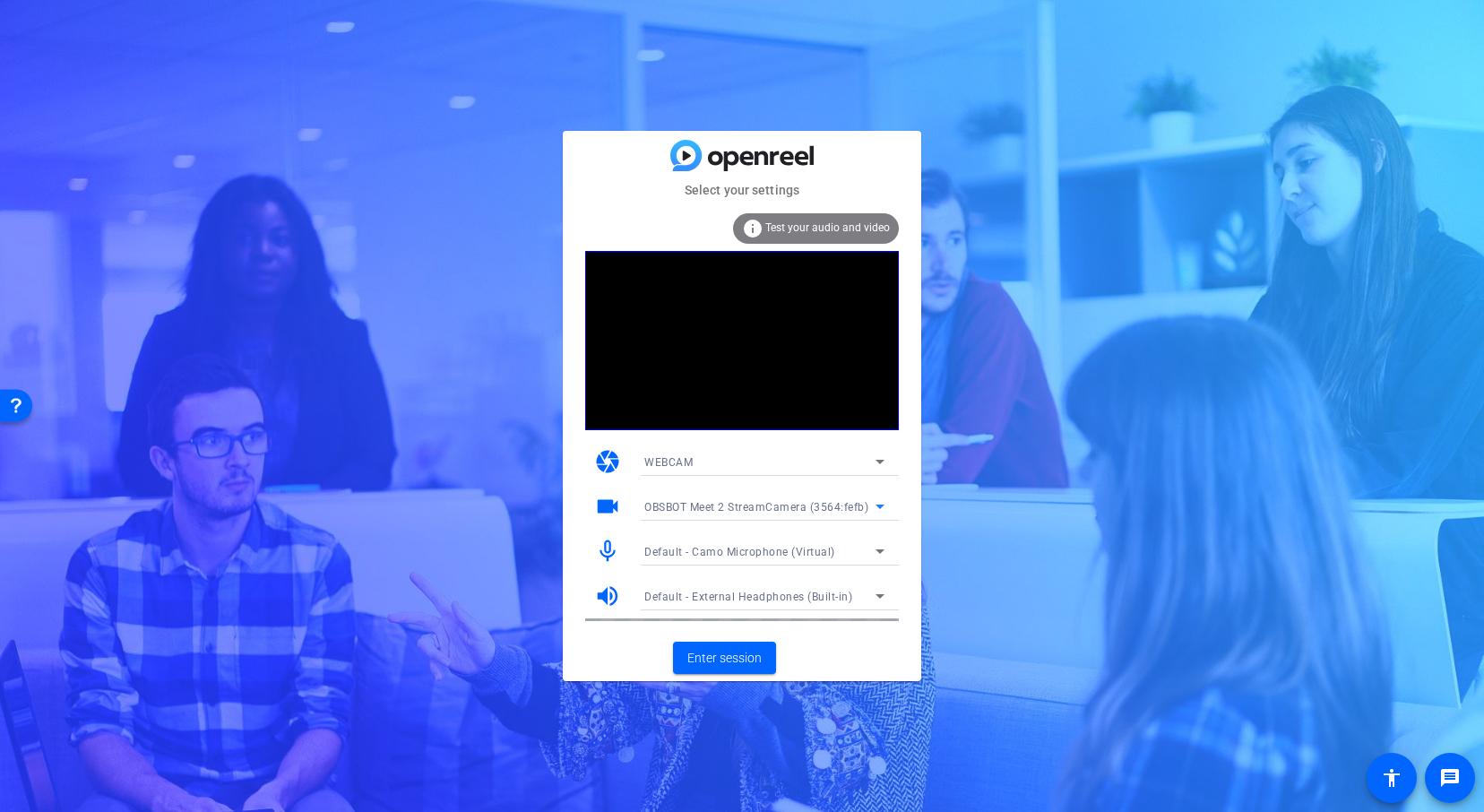
click at [732, 459] on div "WEBCAM" at bounding box center [759, 462] width 231 height 23
click at [616, 675] on div at bounding box center [742, 406] width 1484 height 812
click at [736, 659] on span "Enter session" at bounding box center [725, 657] width 75 height 19
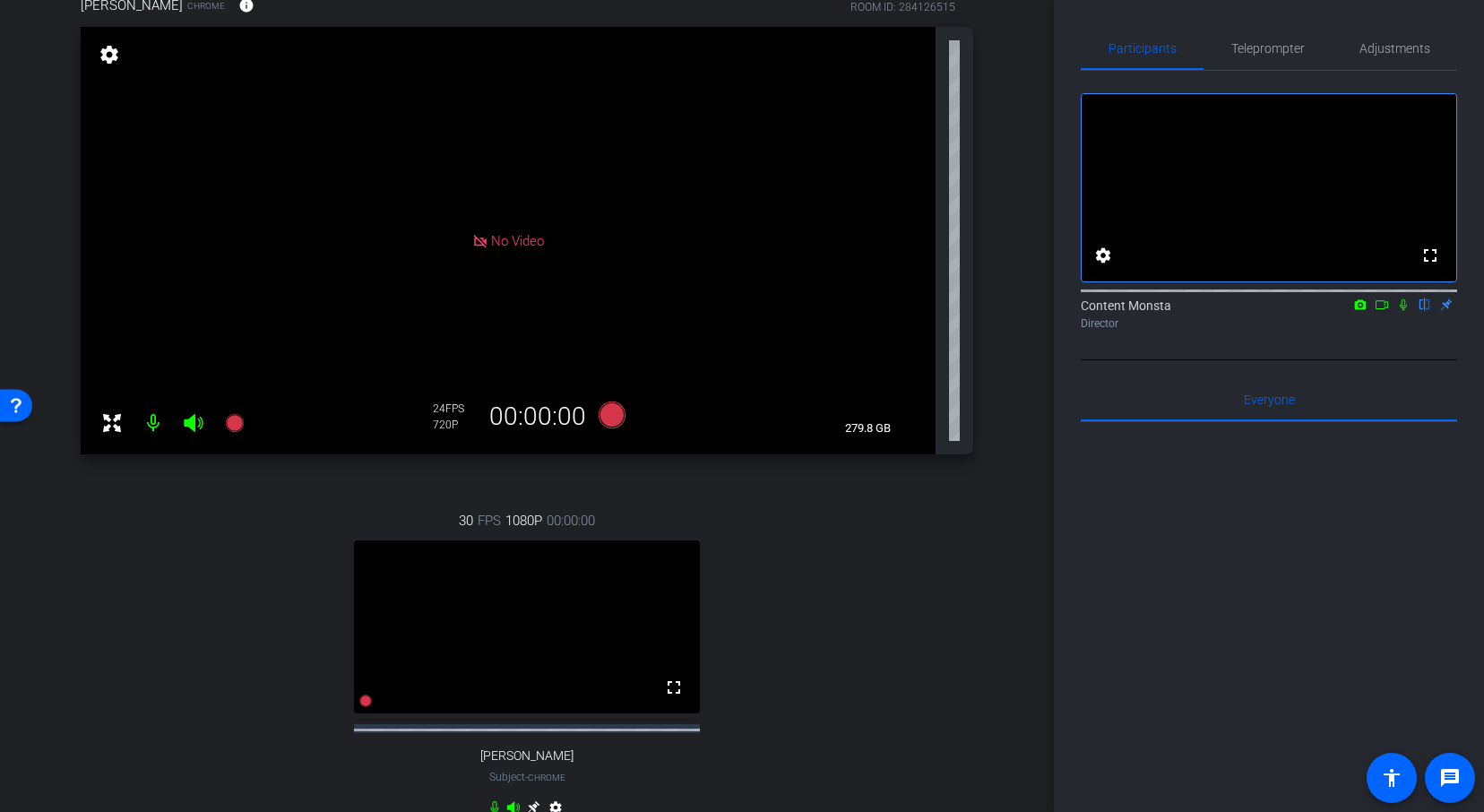
scroll to position [151, 0]
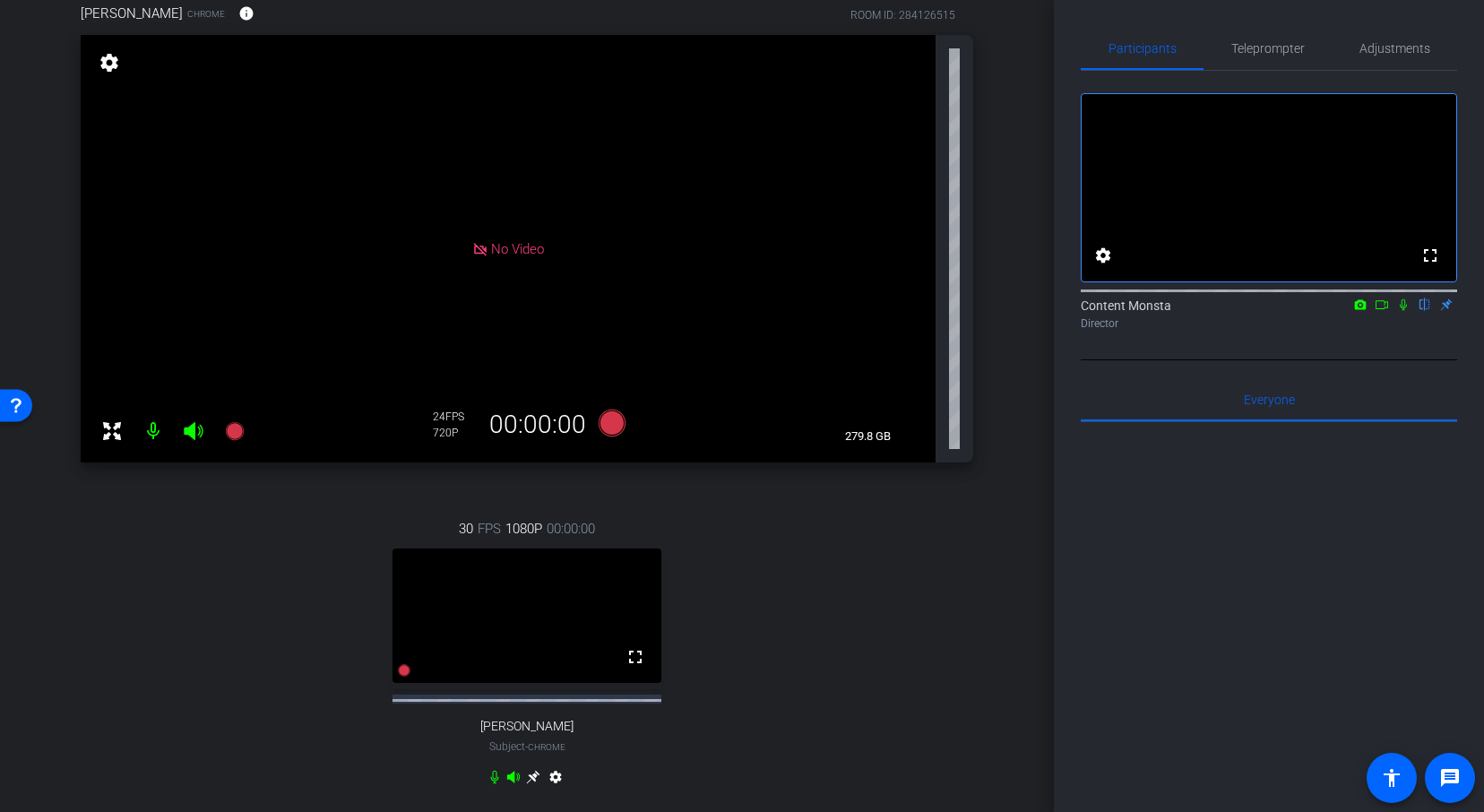
click at [528, 785] on div "settings" at bounding box center [527, 780] width 80 height 22
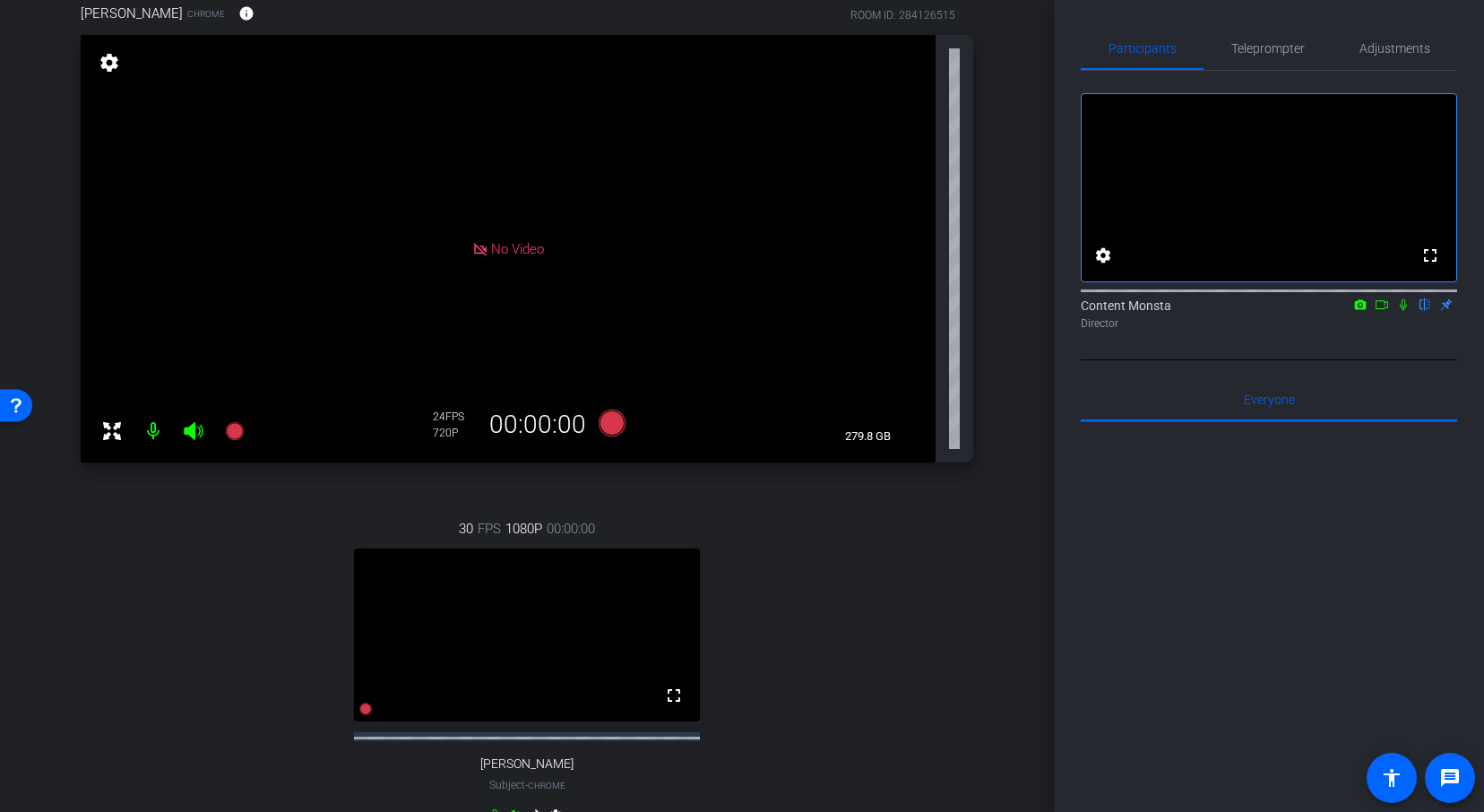
click at [534, 771] on span "[PERSON_NAME]" at bounding box center [526, 763] width 93 height 15
click at [842, 655] on div "30 FPS 1080P 00:00:00 fullscreen Vanessa Calderón Subject - Chrome settings" at bounding box center [527, 674] width 892 height 370
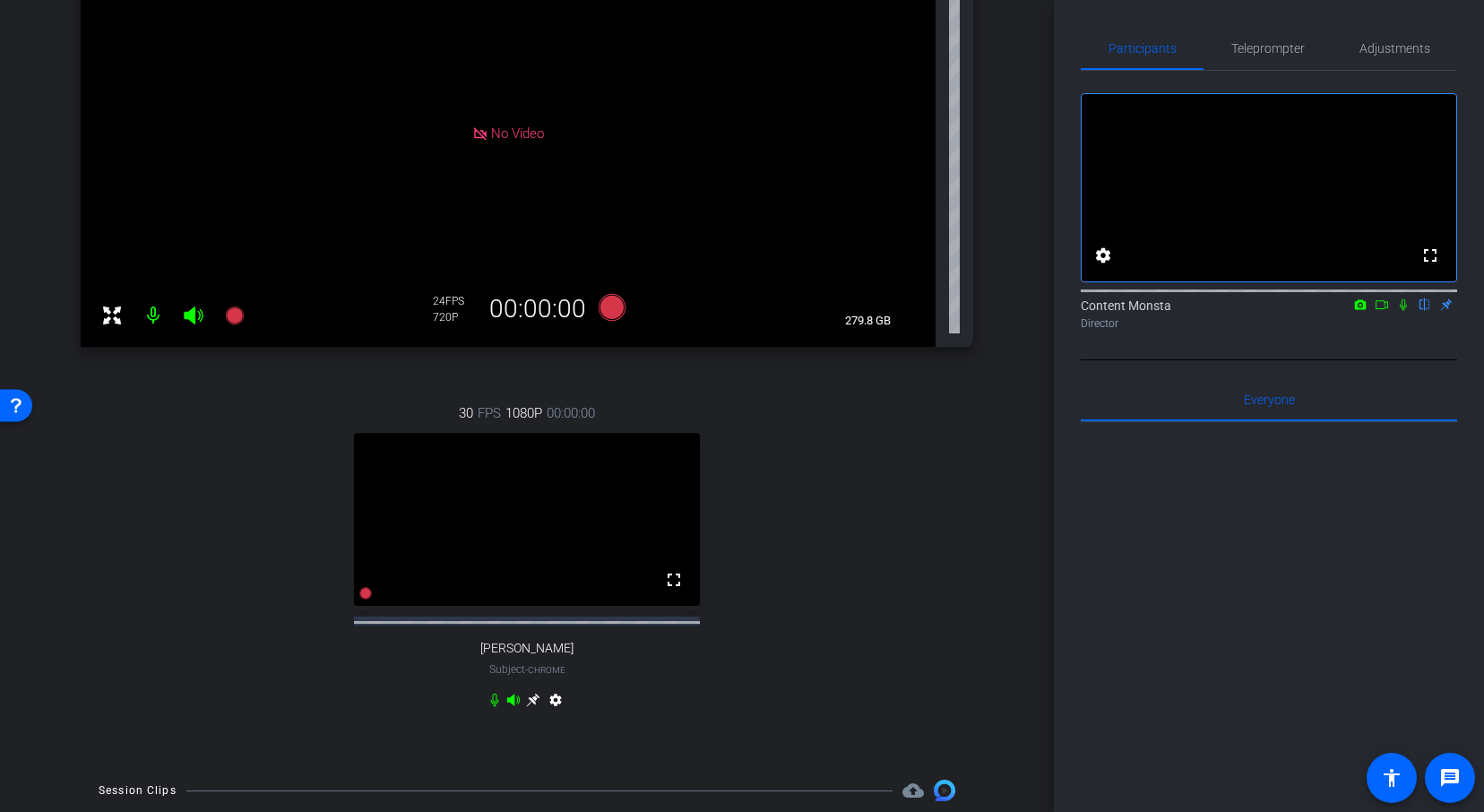
scroll to position [312, 0]
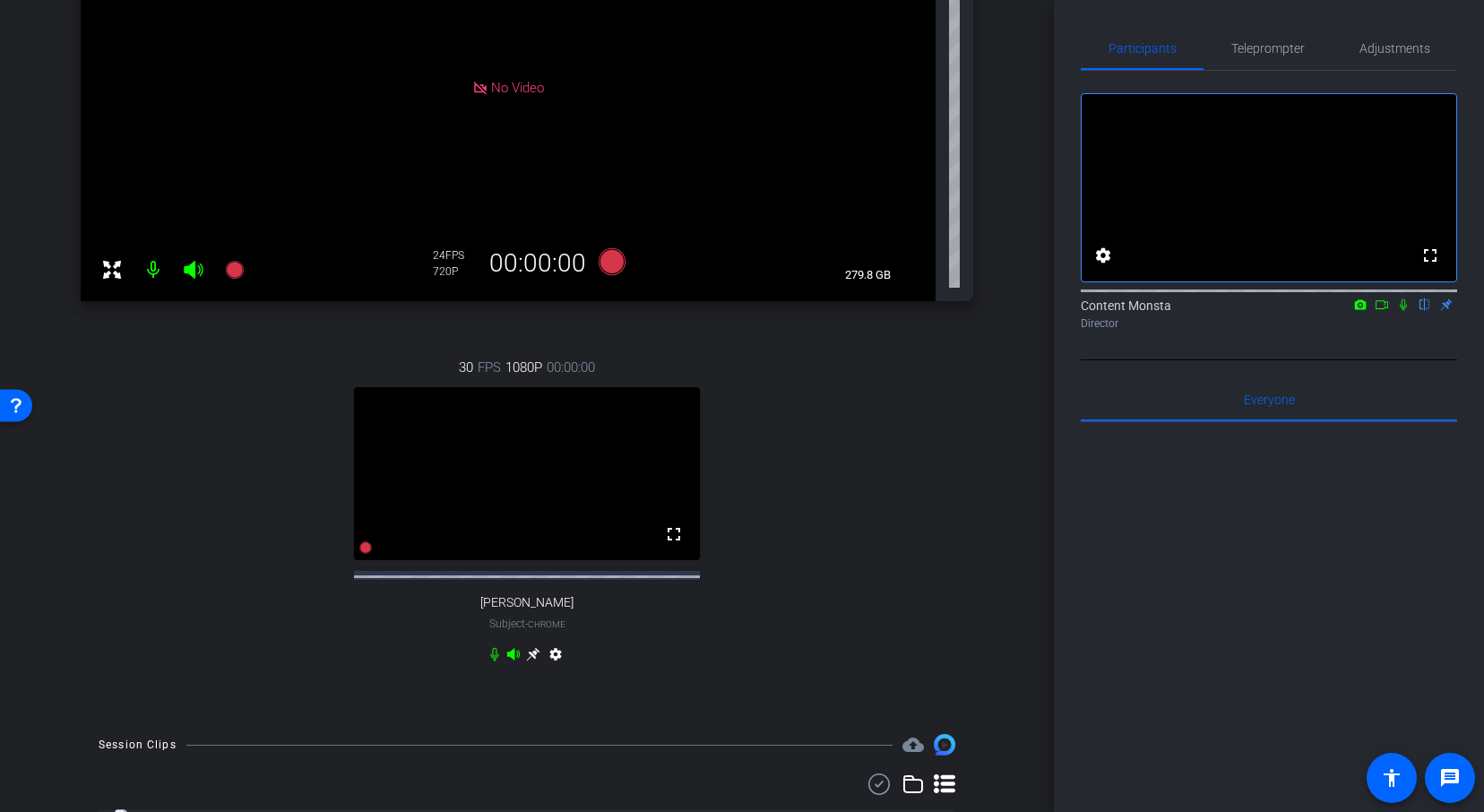
click at [532, 661] on icon at bounding box center [534, 654] width 15 height 15
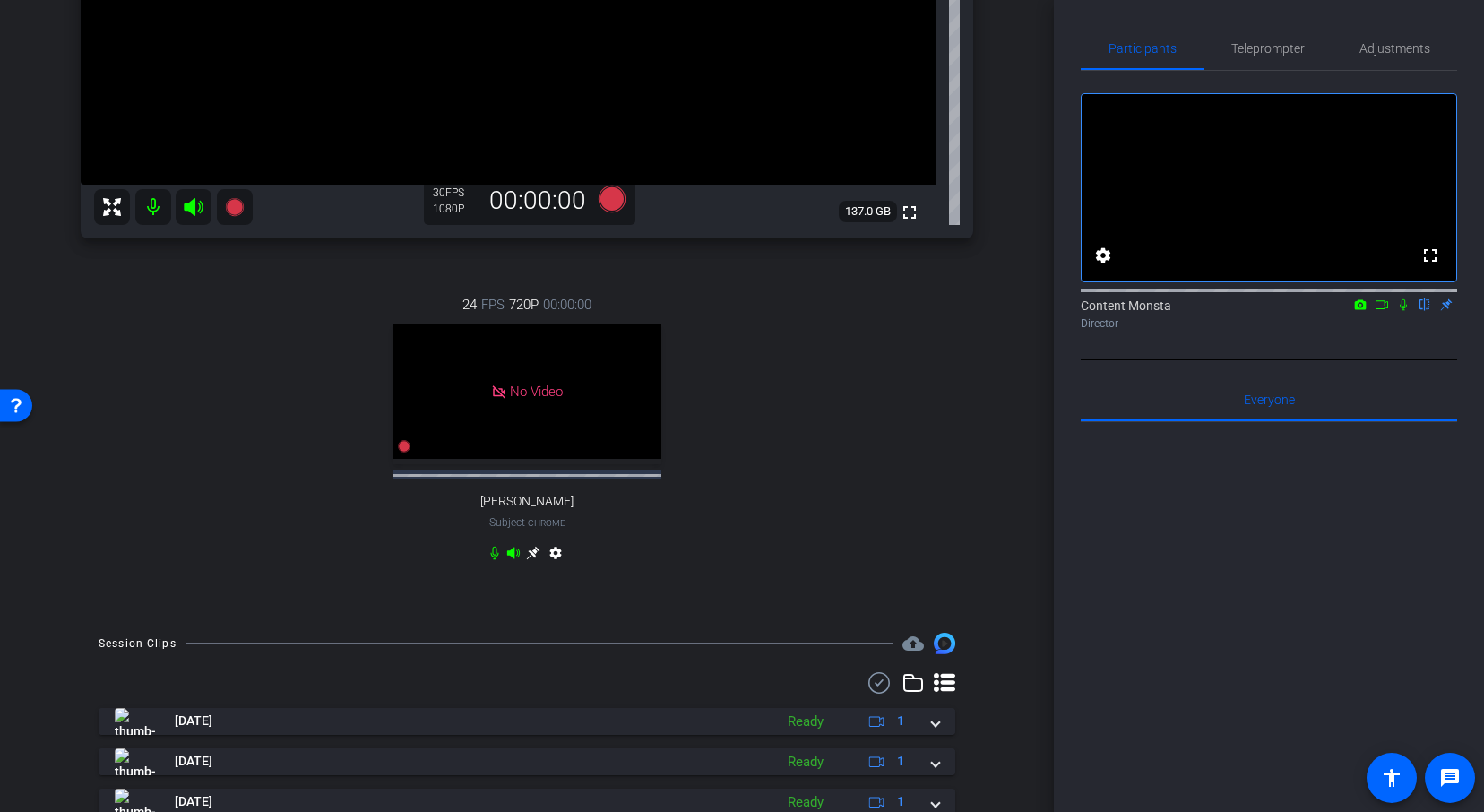
scroll to position [428, 0]
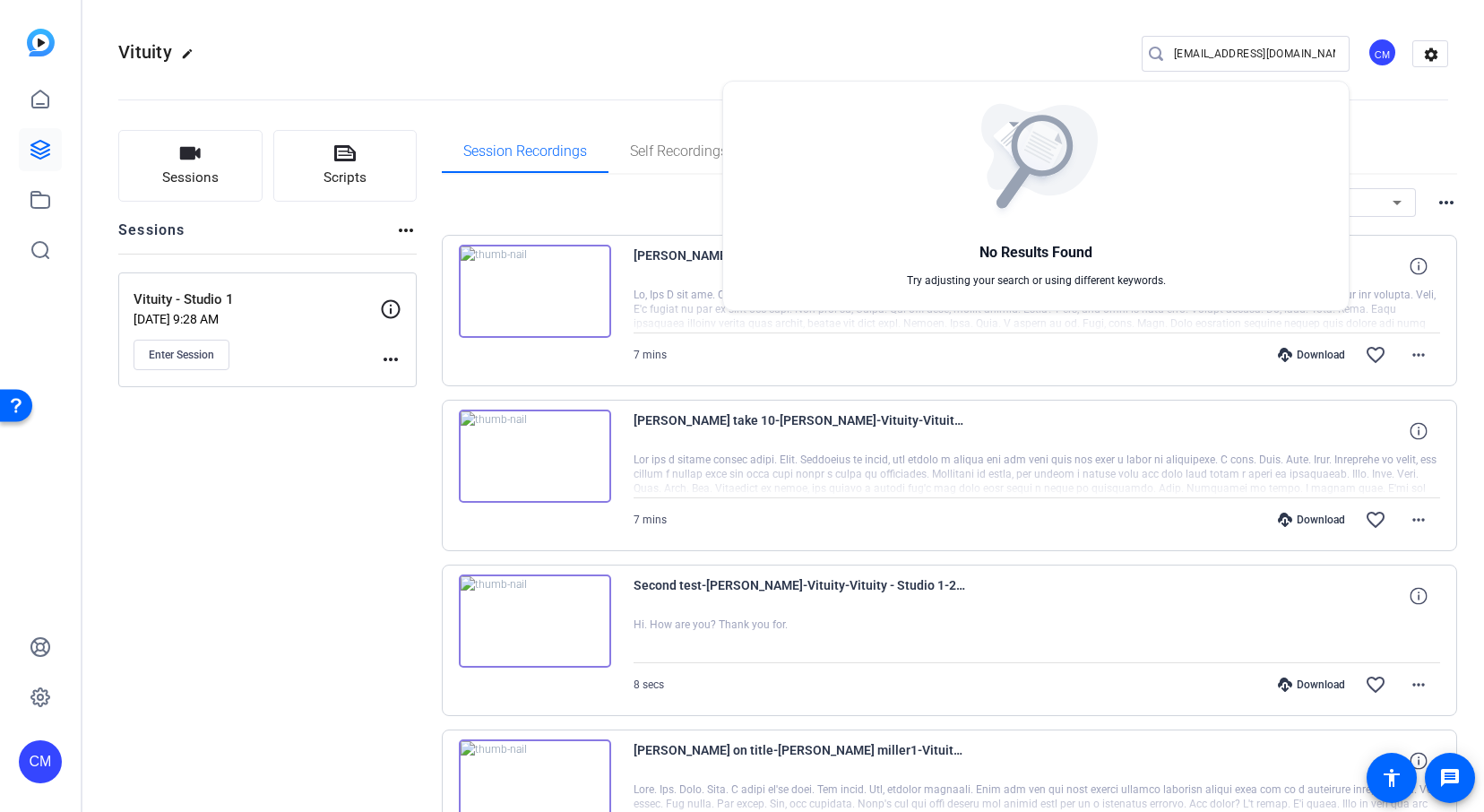
click at [183, 356] on div at bounding box center [742, 406] width 1484 height 812
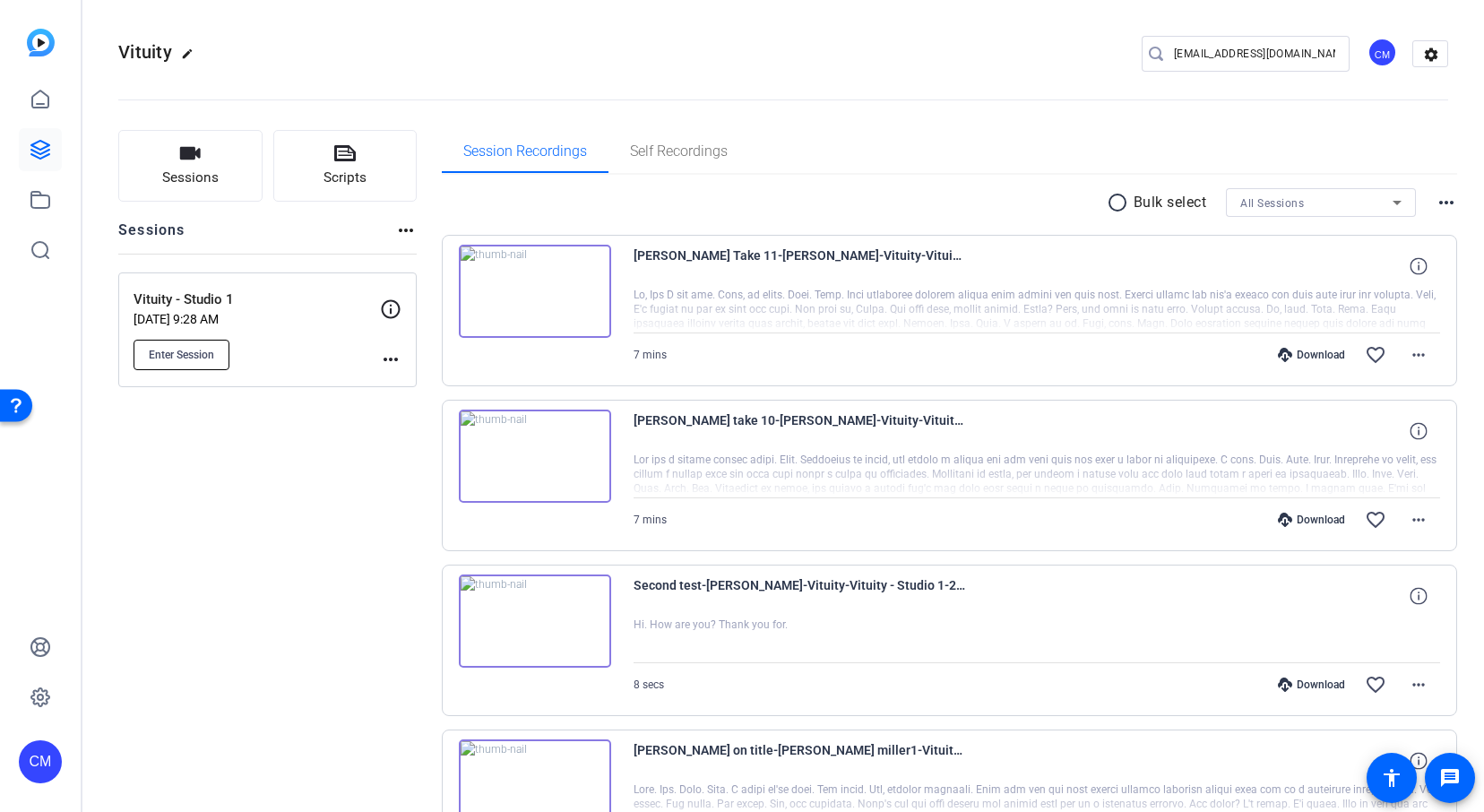
click at [182, 348] on span "Enter Session" at bounding box center [181, 355] width 66 height 15
click at [193, 356] on span "Enter Session" at bounding box center [181, 355] width 66 height 15
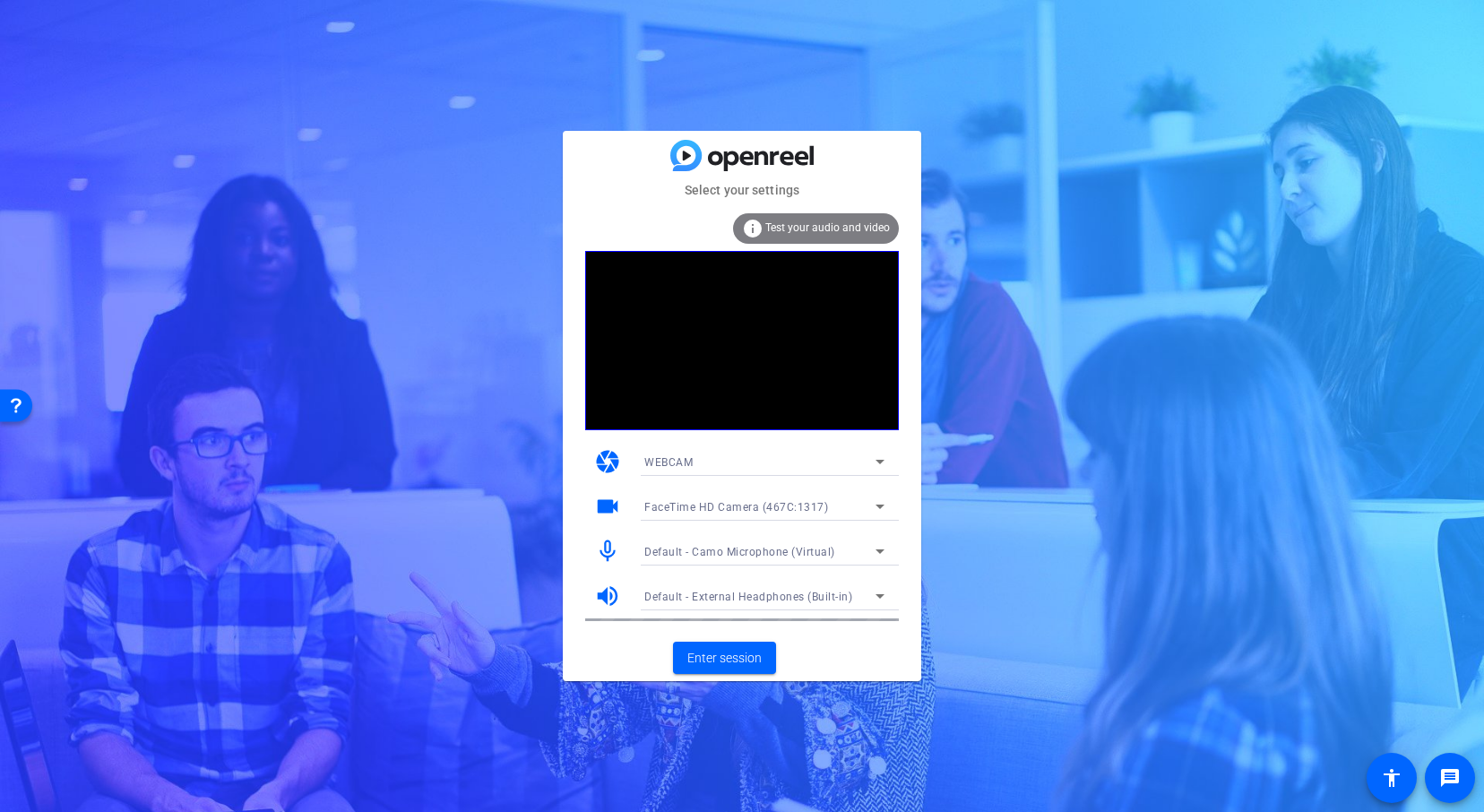
click at [880, 502] on icon at bounding box center [879, 506] width 22 height 22
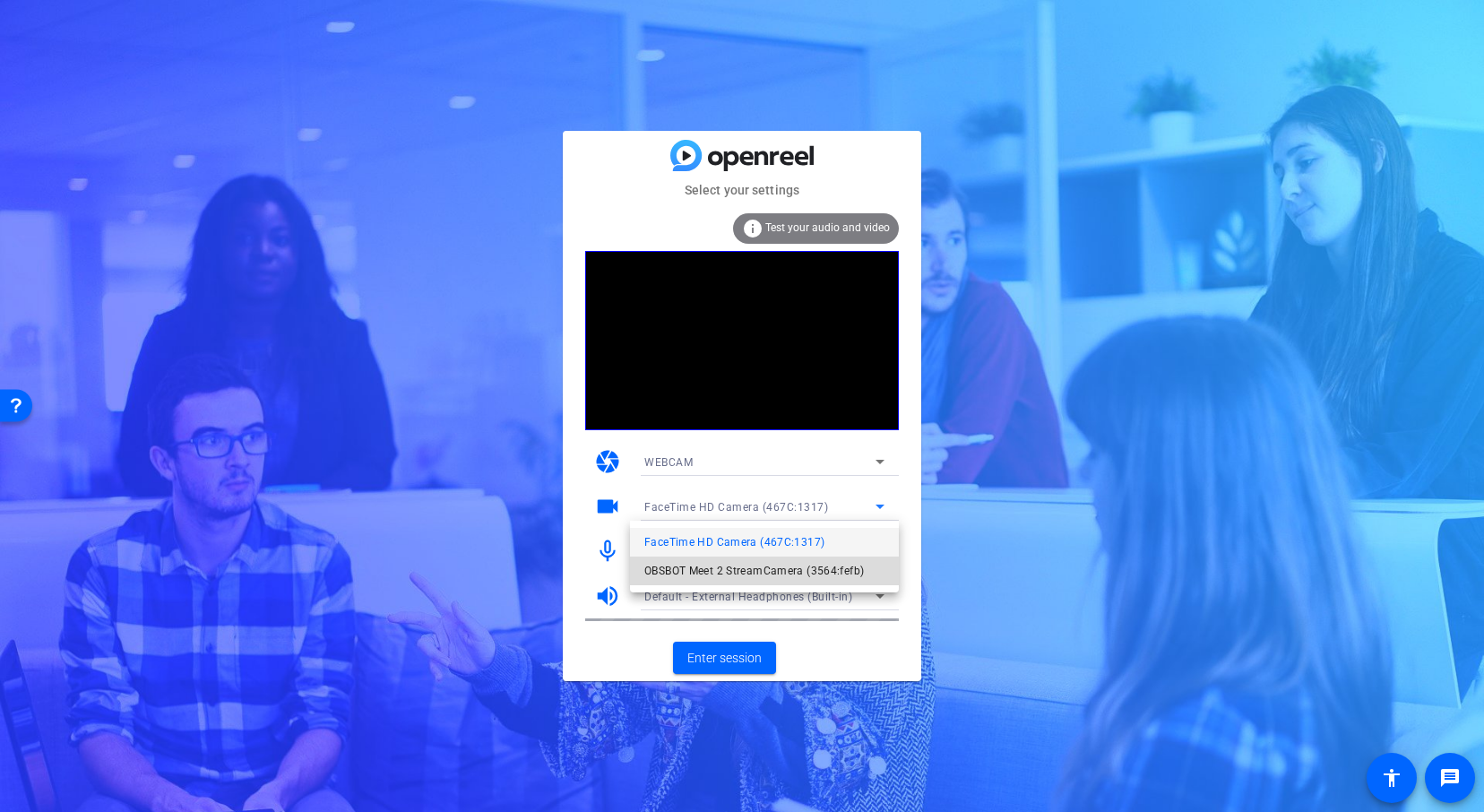
click at [807, 571] on span "OBSBOT Meet 2 StreamCamera (3564:fefb)" at bounding box center [753, 571] width 219 height 22
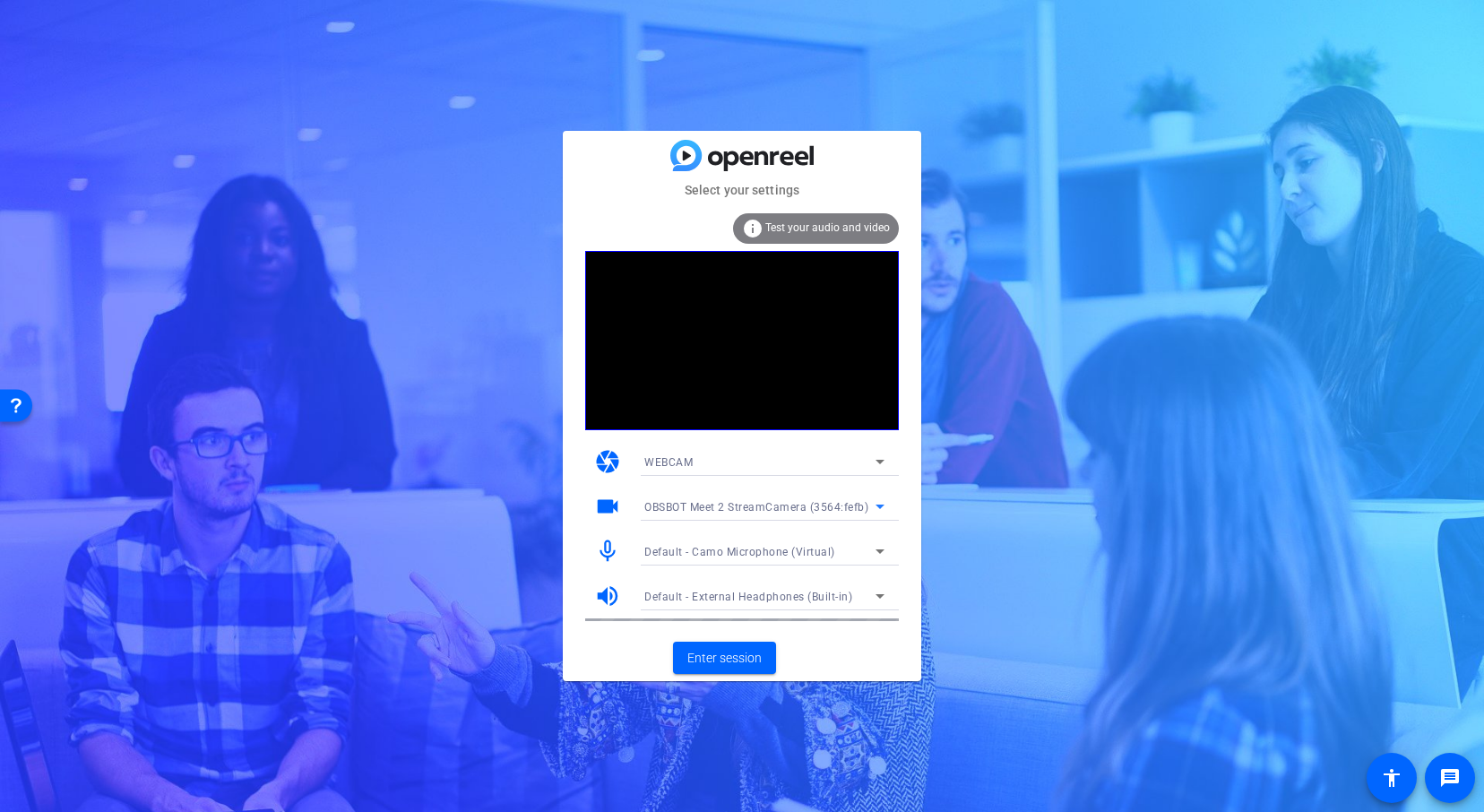
click at [877, 548] on icon at bounding box center [879, 551] width 22 height 22
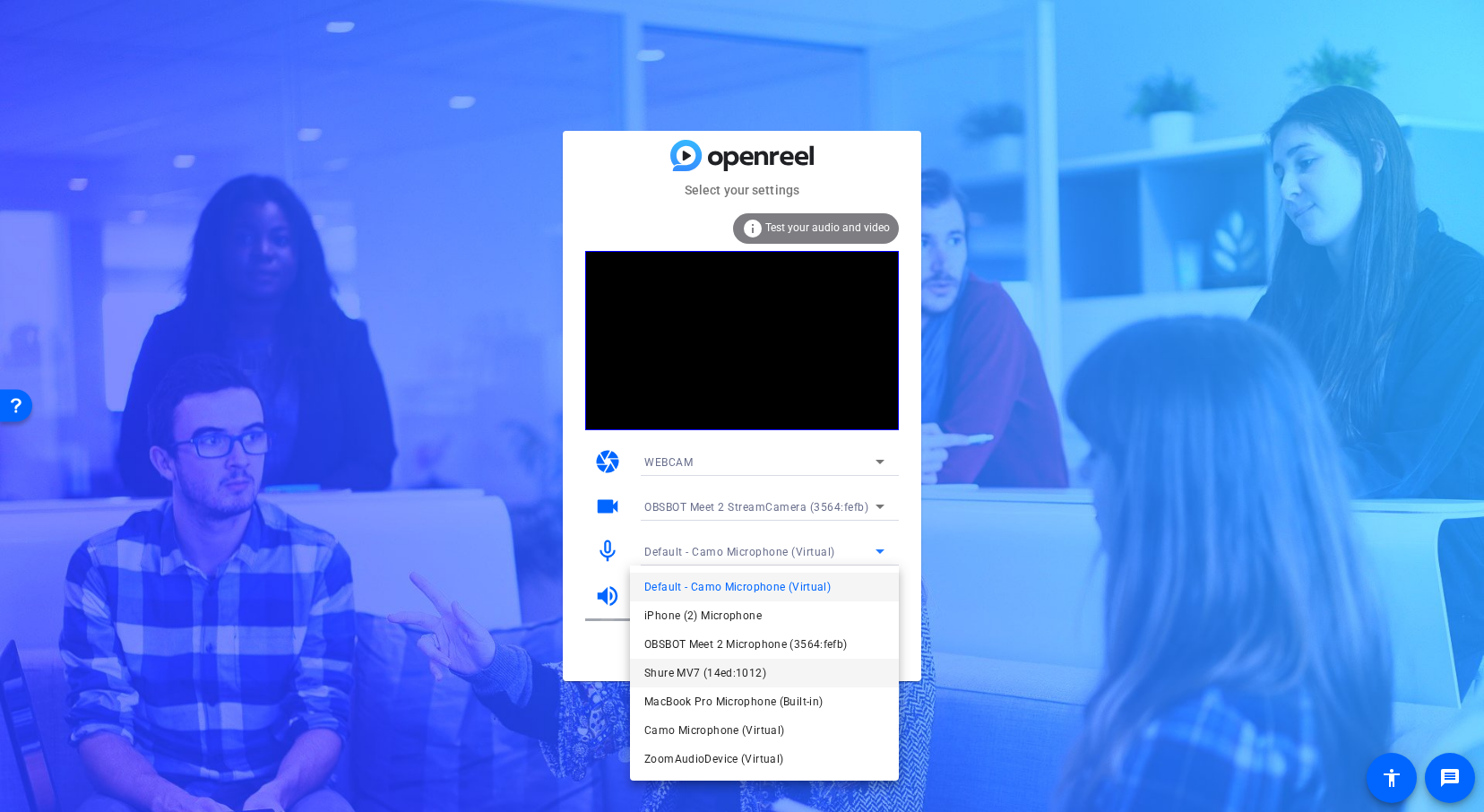
click at [786, 672] on mat-option "Shure MV7 (14ed:1012)" at bounding box center [764, 672] width 269 height 28
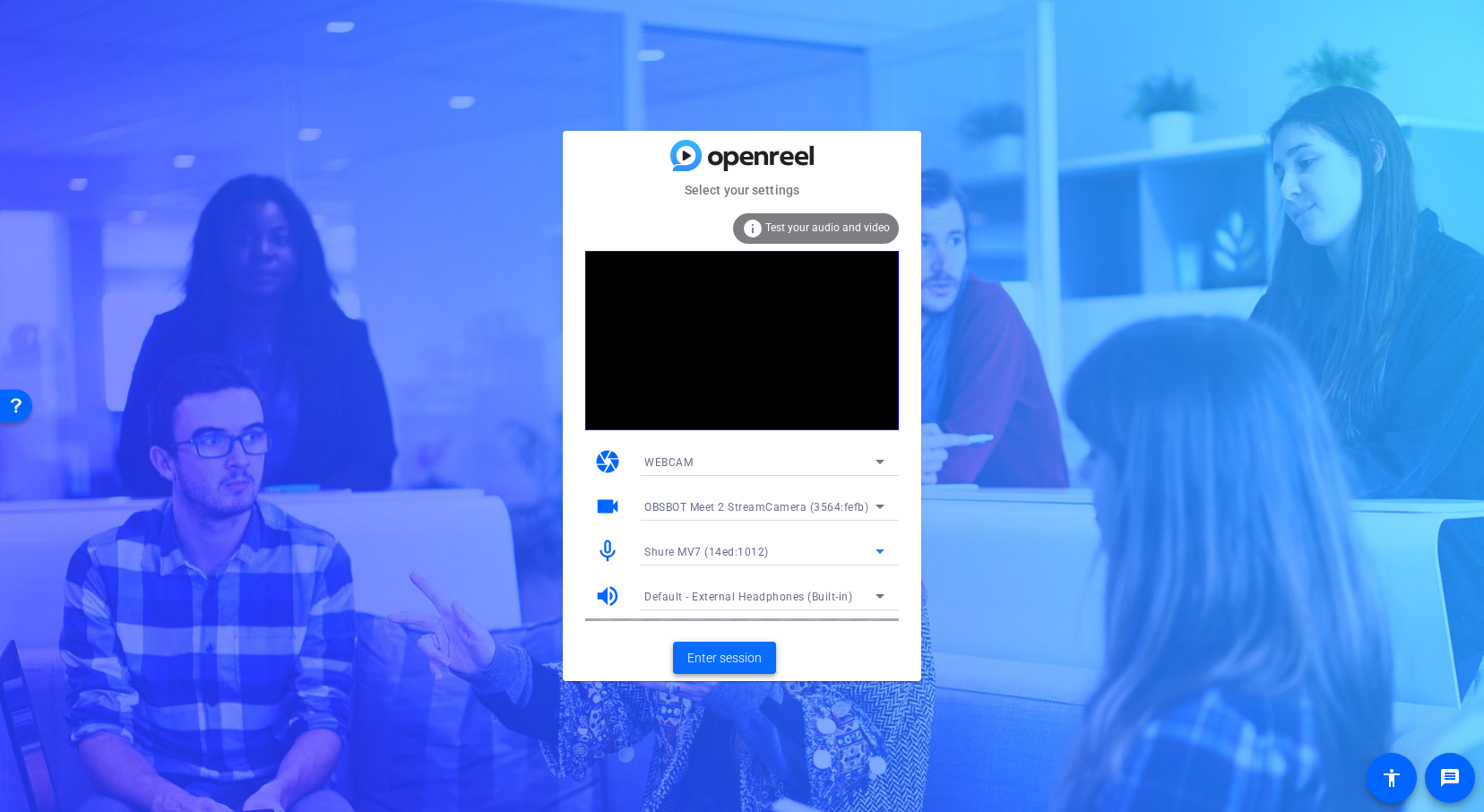
click at [727, 658] on span "Enter session" at bounding box center [725, 657] width 75 height 19
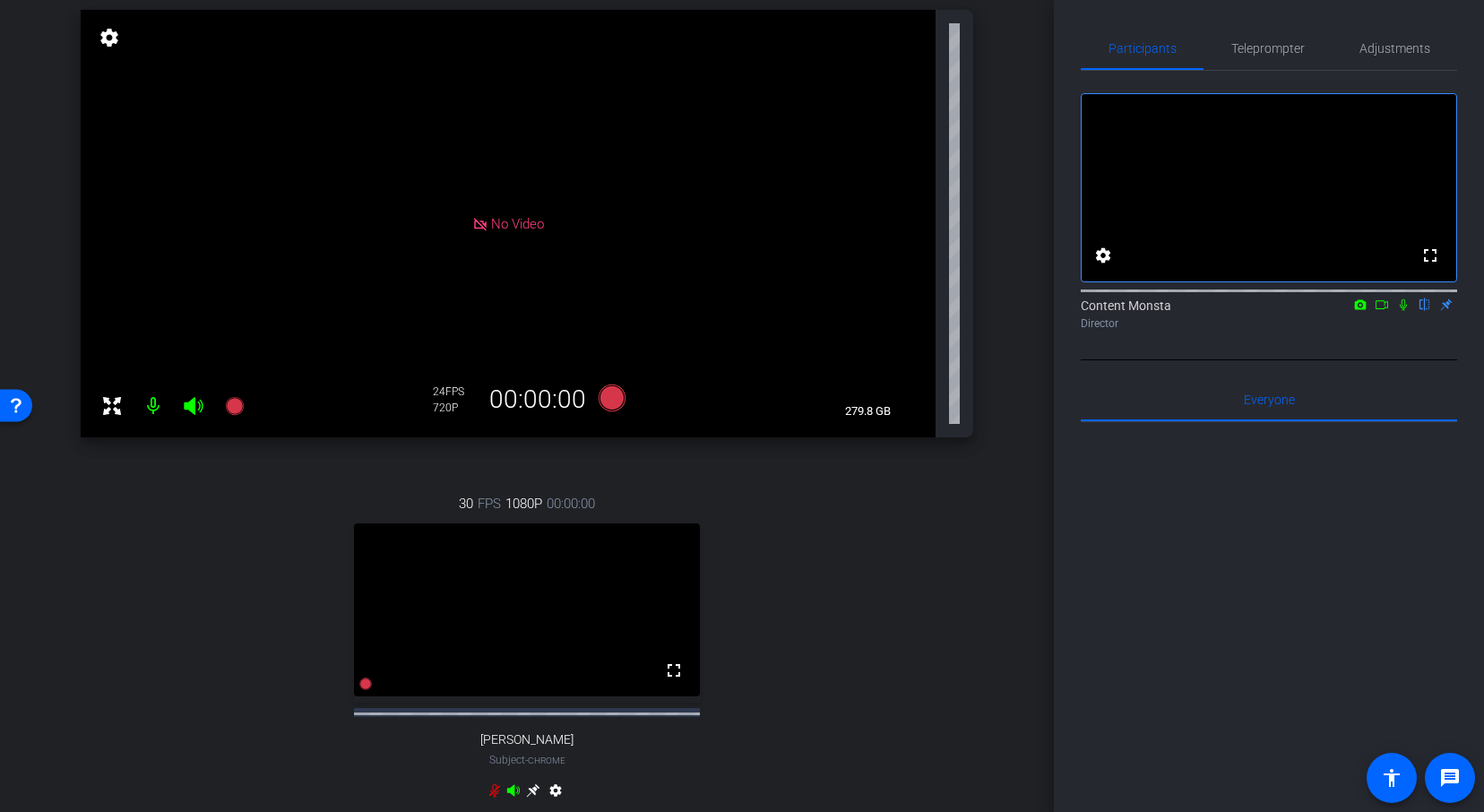
scroll to position [167, 0]
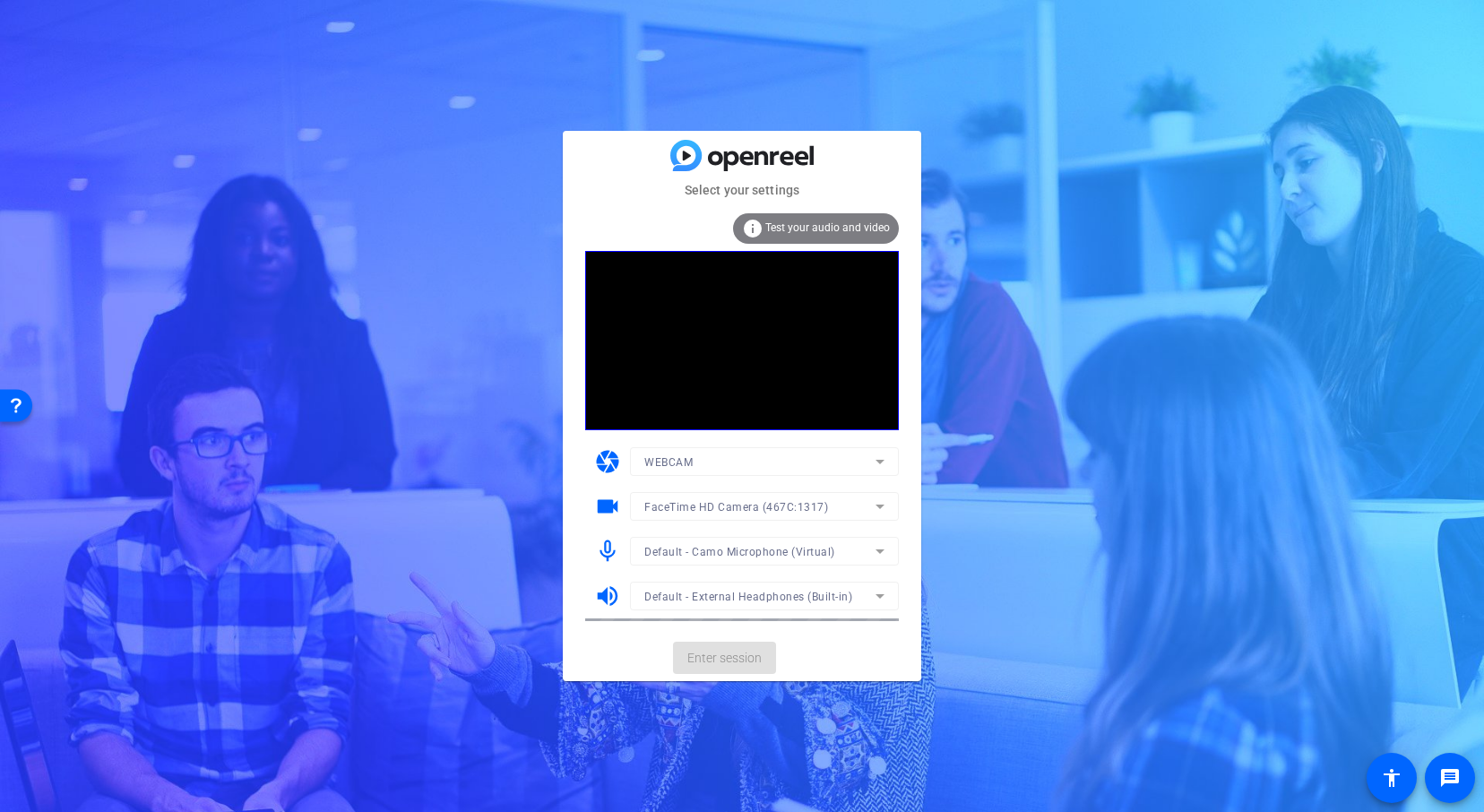
click at [815, 244] on div "info Test your audio and video" at bounding box center [742, 231] width 313 height 37
click at [815, 226] on span "Test your audio and video" at bounding box center [827, 228] width 125 height 13
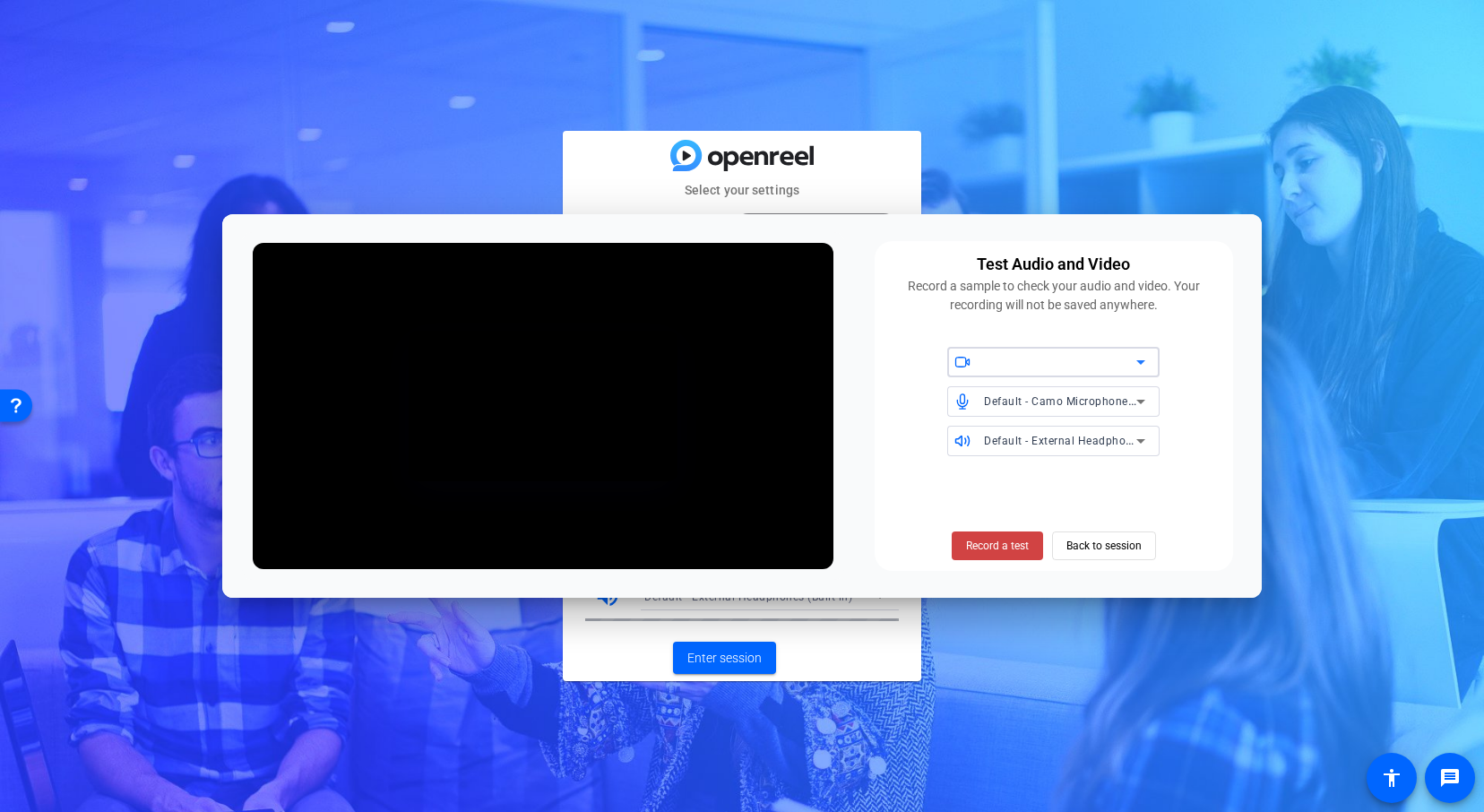
click at [1110, 401] on span "Default - Camo Microphone (Virtual)" at bounding box center [1079, 401] width 191 height 15
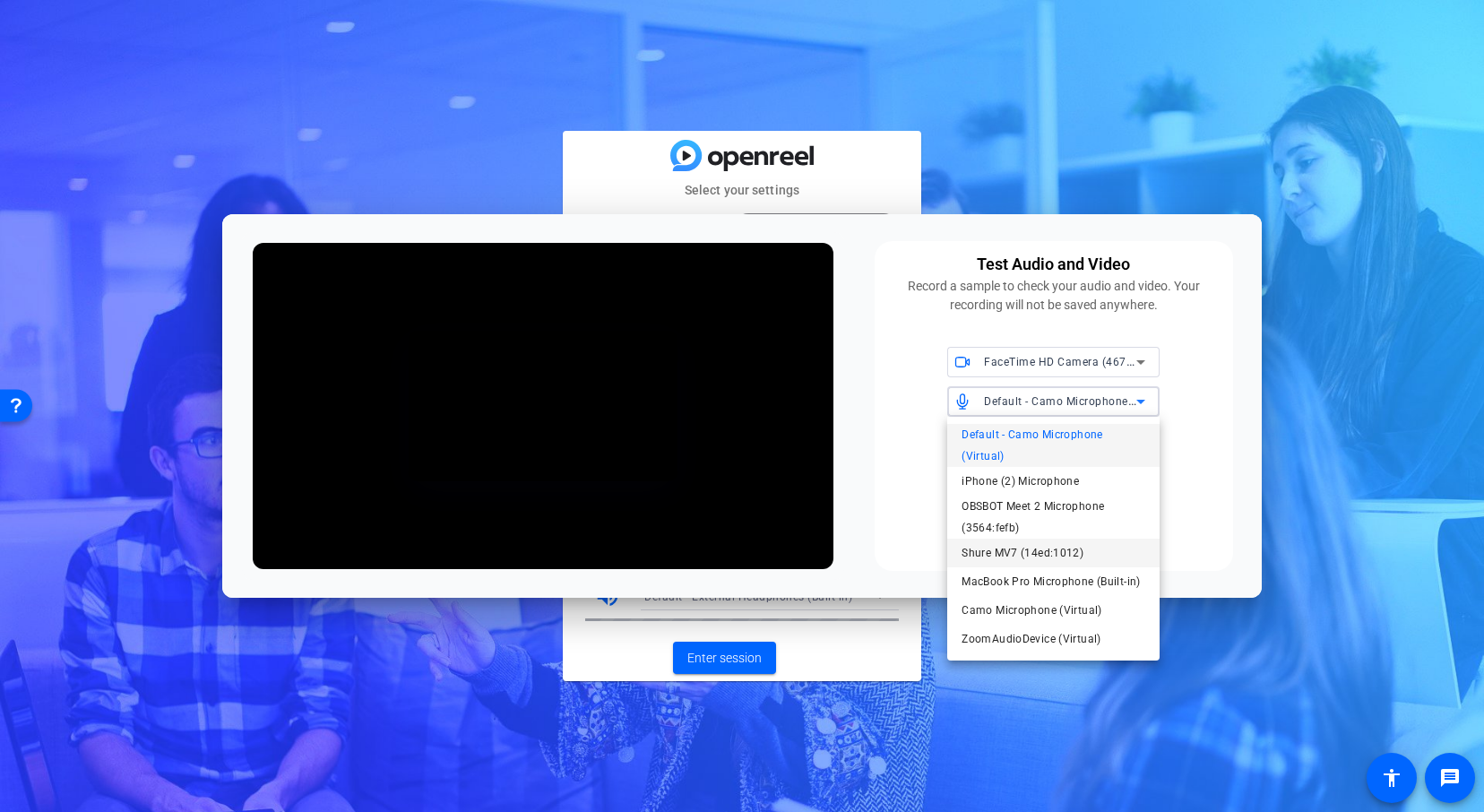
click at [1049, 552] on span "Shure MV7 (14ed:1012)" at bounding box center [1022, 553] width 122 height 22
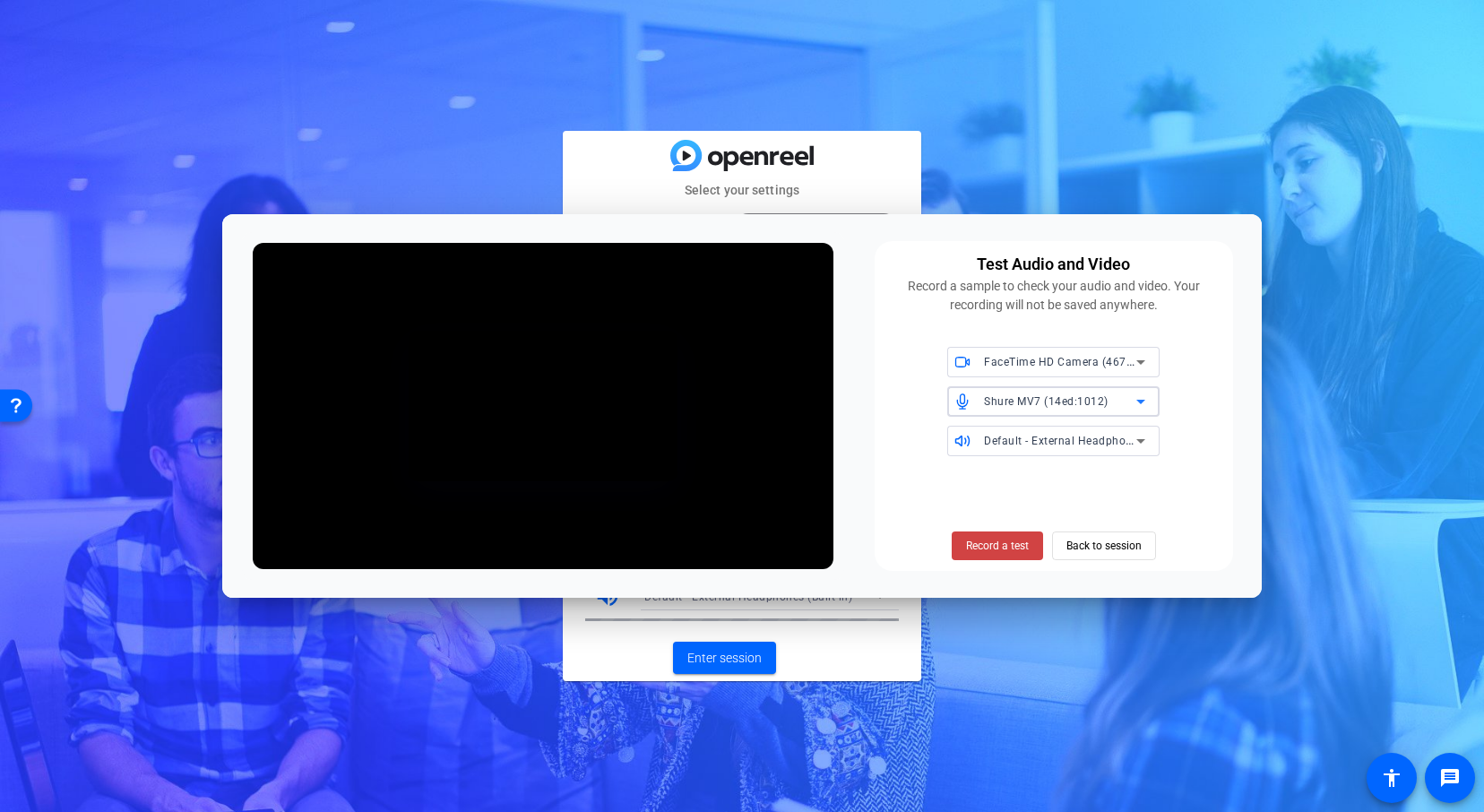
click at [1092, 403] on span "Shure MV7 (14ed:1012)" at bounding box center [1045, 401] width 125 height 13
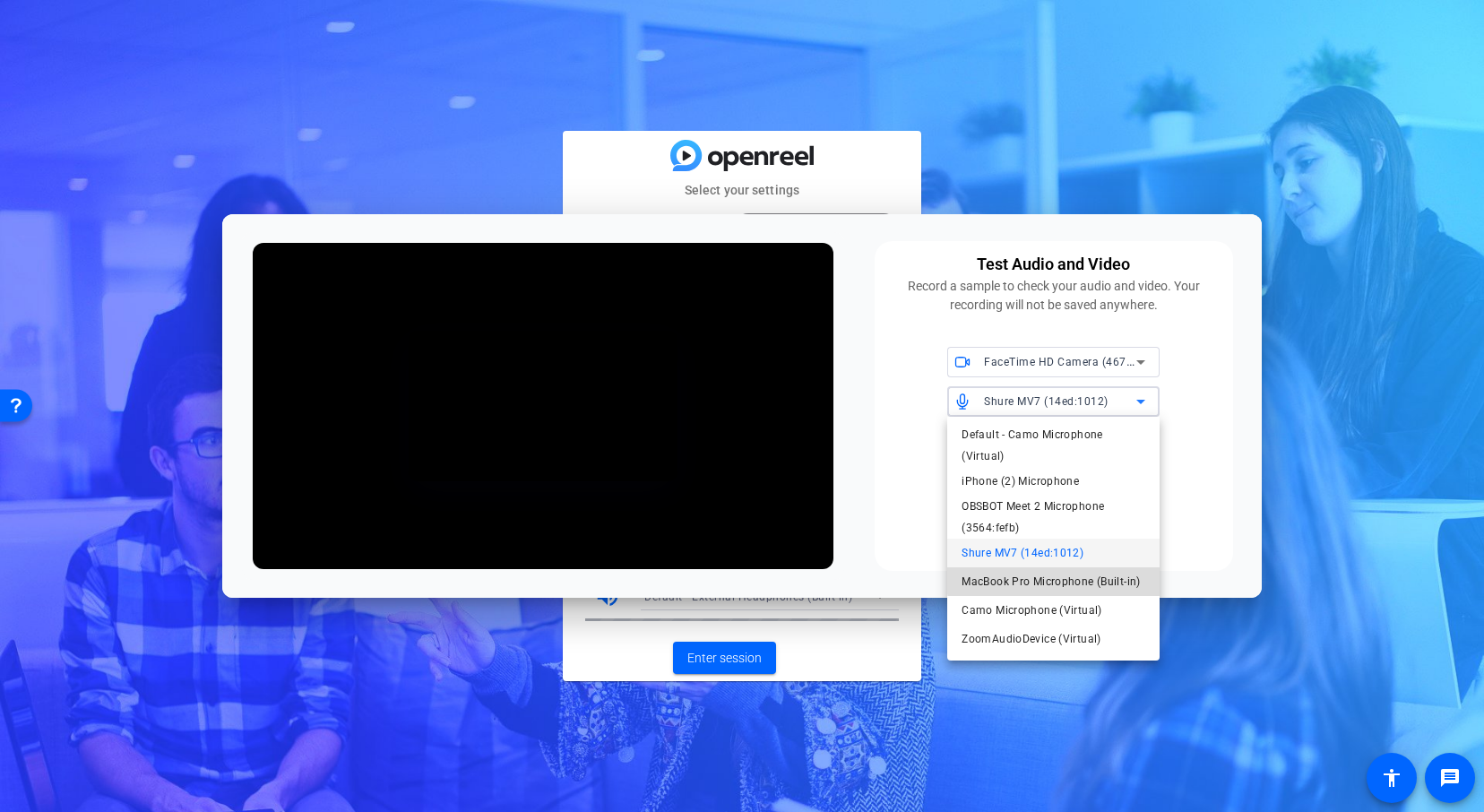
click at [1080, 578] on span "MacBook Pro Microphone (Built-in)" at bounding box center [1051, 582] width 178 height 22
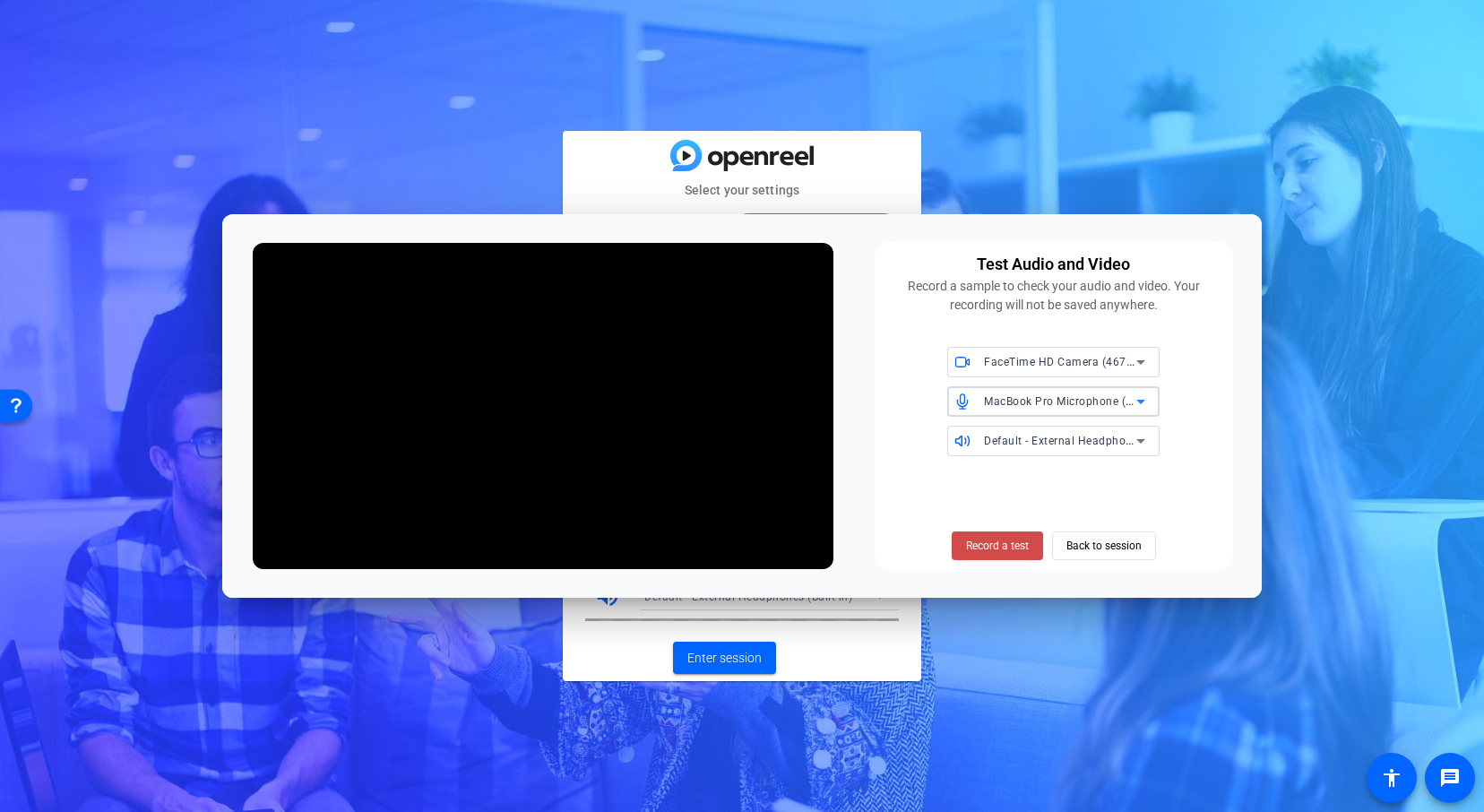
click at [984, 553] on span "Record a test" at bounding box center [997, 545] width 63 height 16
click at [1011, 536] on span at bounding box center [996, 545] width 110 height 43
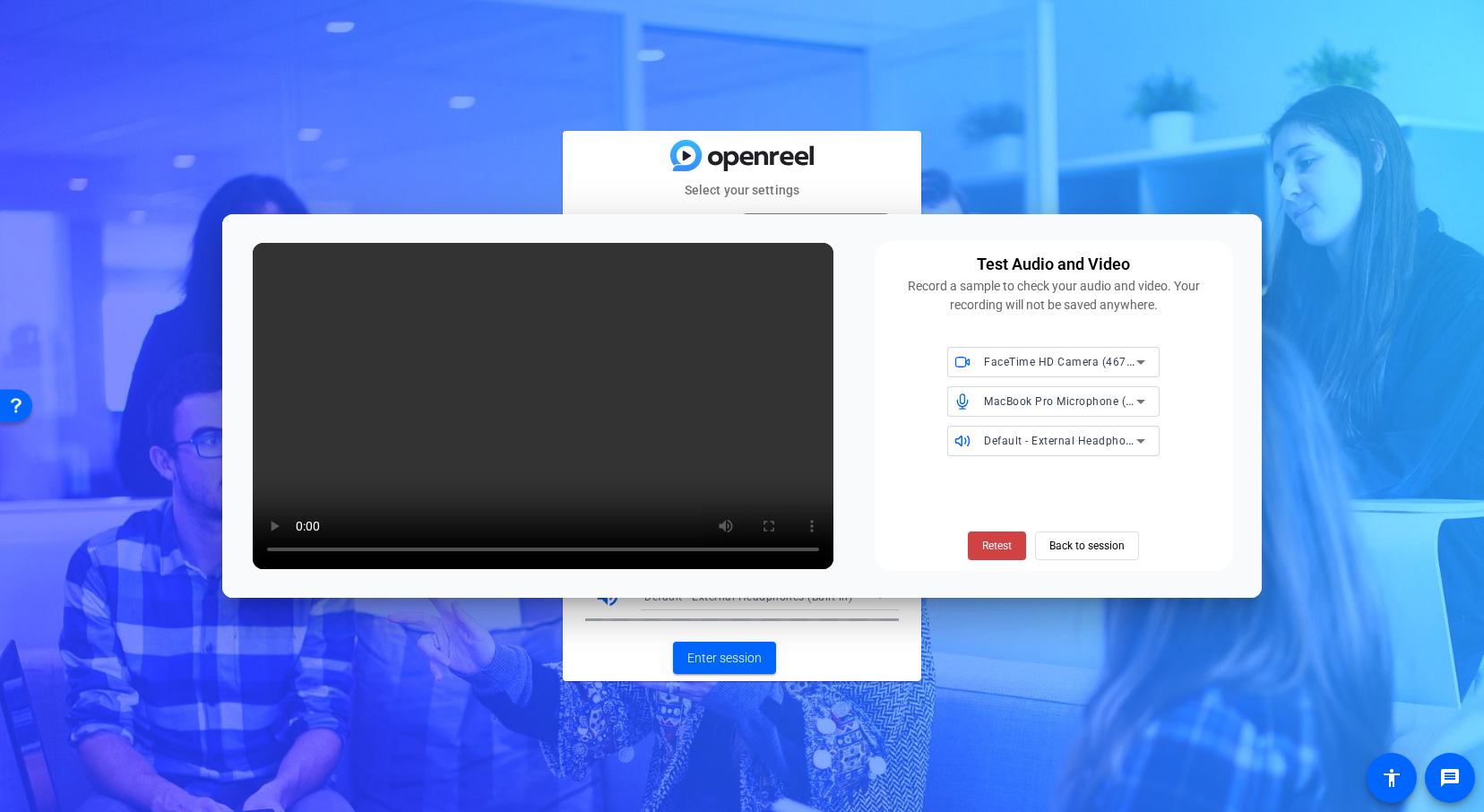
click at [1079, 401] on span "MacBook Pro Microphone (Built-in)" at bounding box center [1074, 401] width 183 height 15
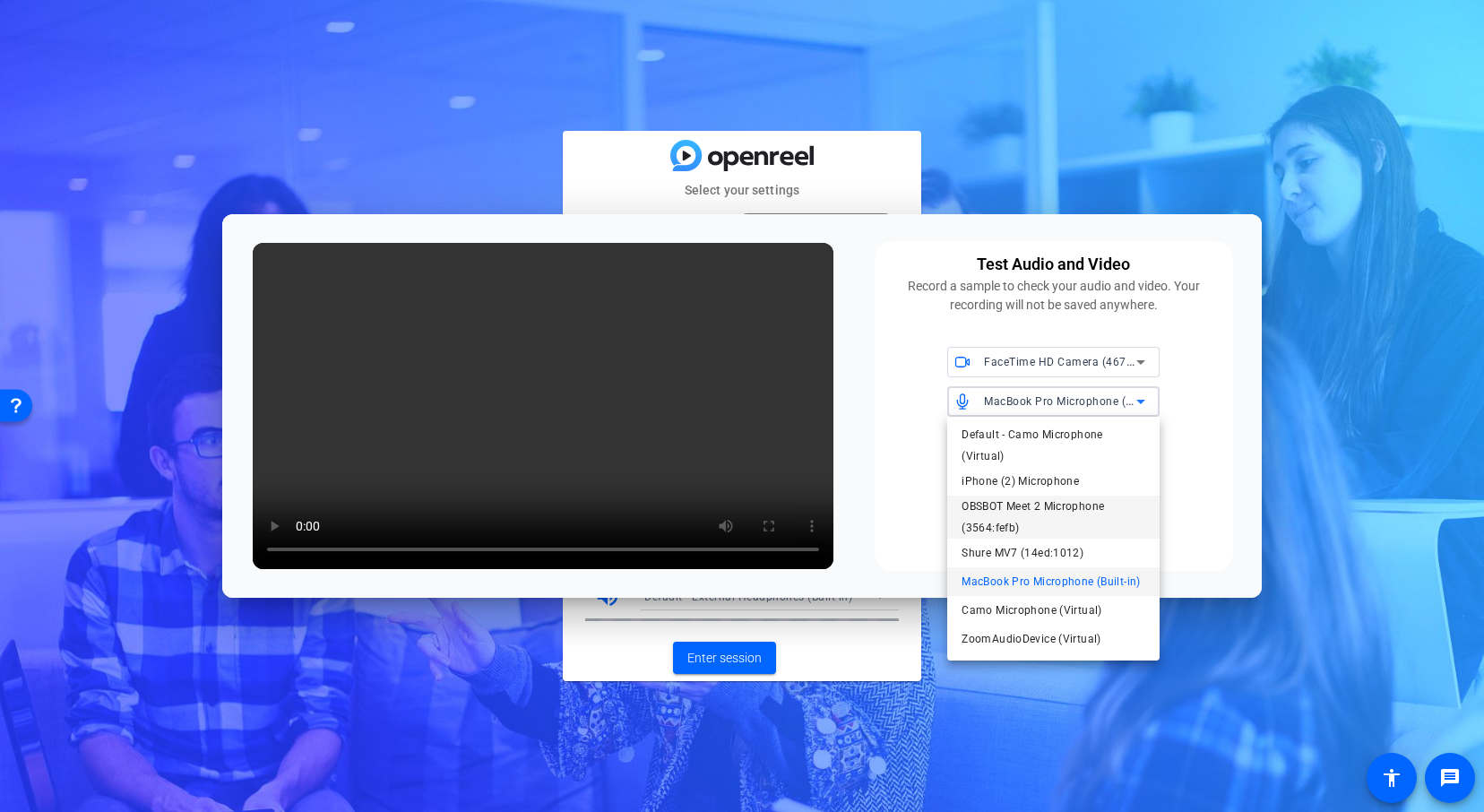
click at [1081, 508] on span "OBSBOT Meet 2 Microphone (3564:fefb)" at bounding box center [1053, 516] width 184 height 43
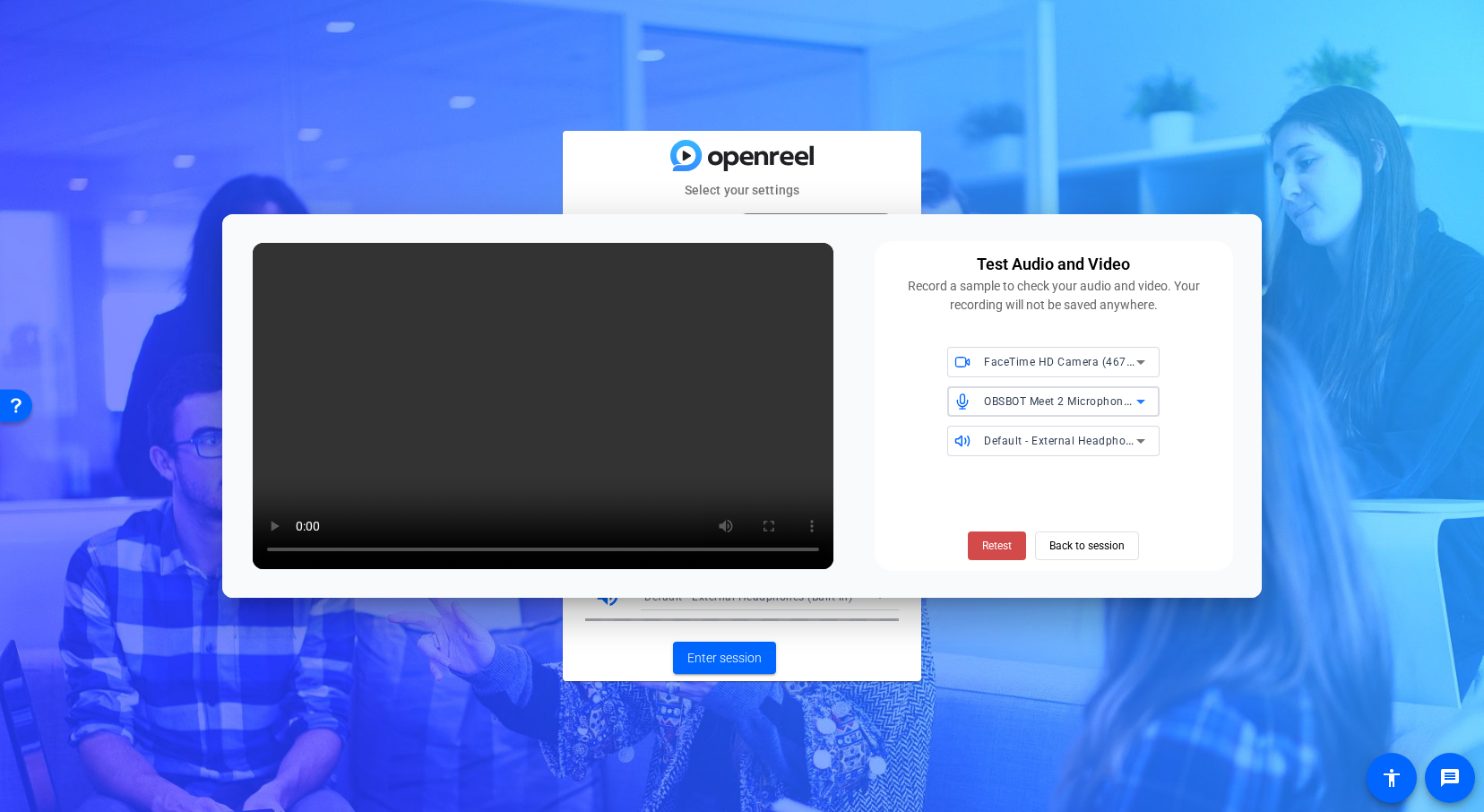
click at [999, 540] on span "Retest" at bounding box center [996, 545] width 29 height 16
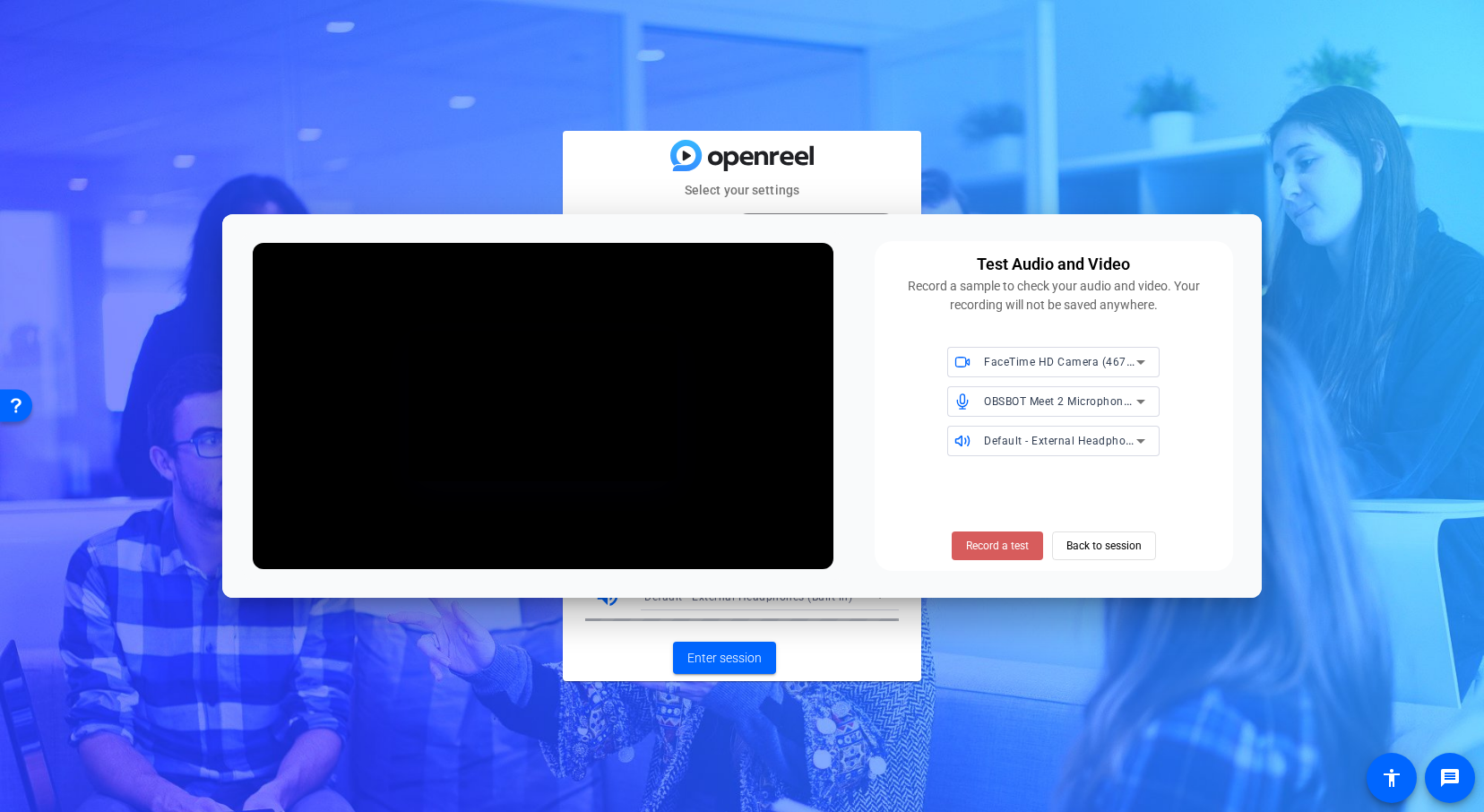
click at [987, 545] on span "Record a test" at bounding box center [997, 545] width 63 height 16
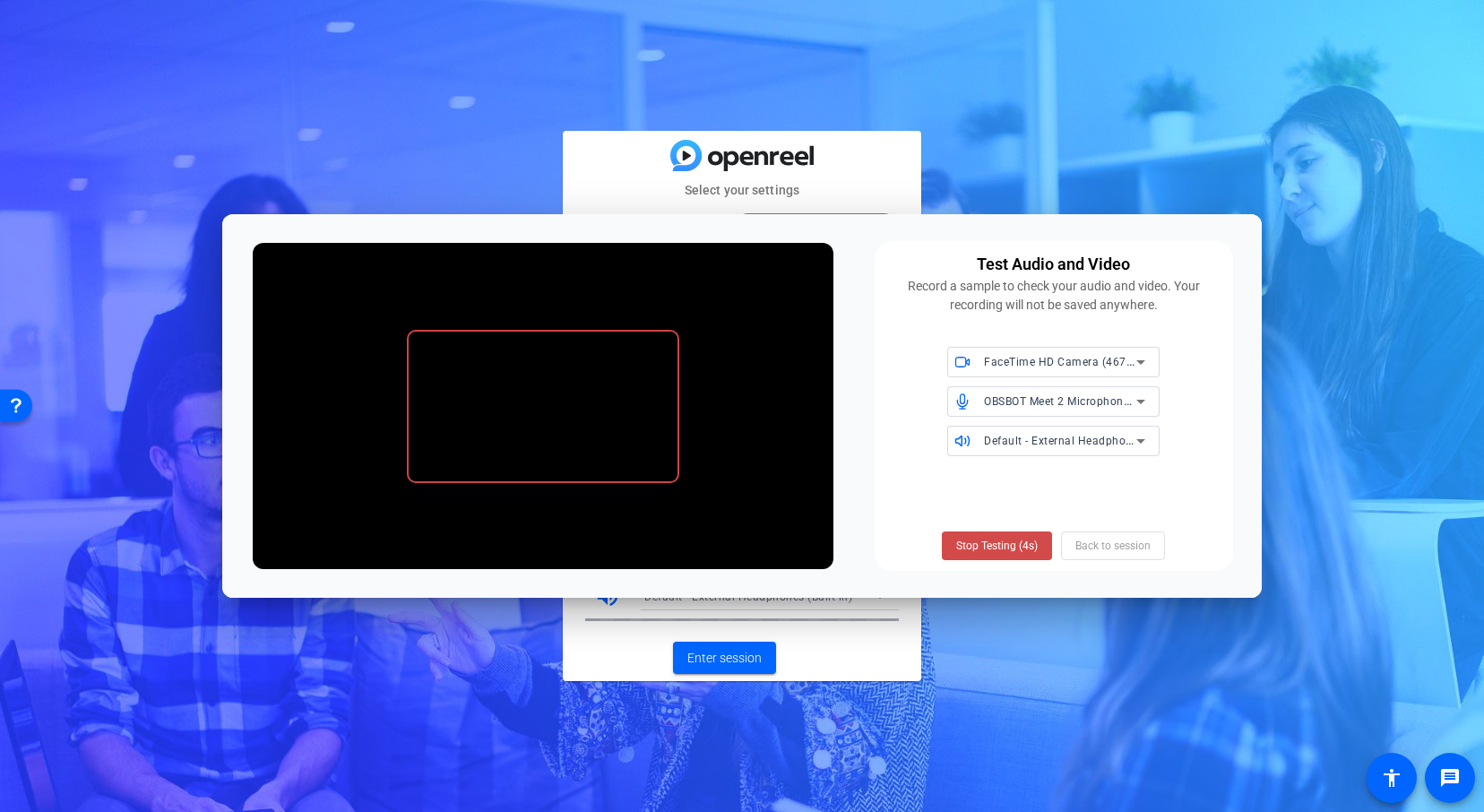
click at [997, 543] on span "Stop Testing (4s)" at bounding box center [997, 545] width 82 height 16
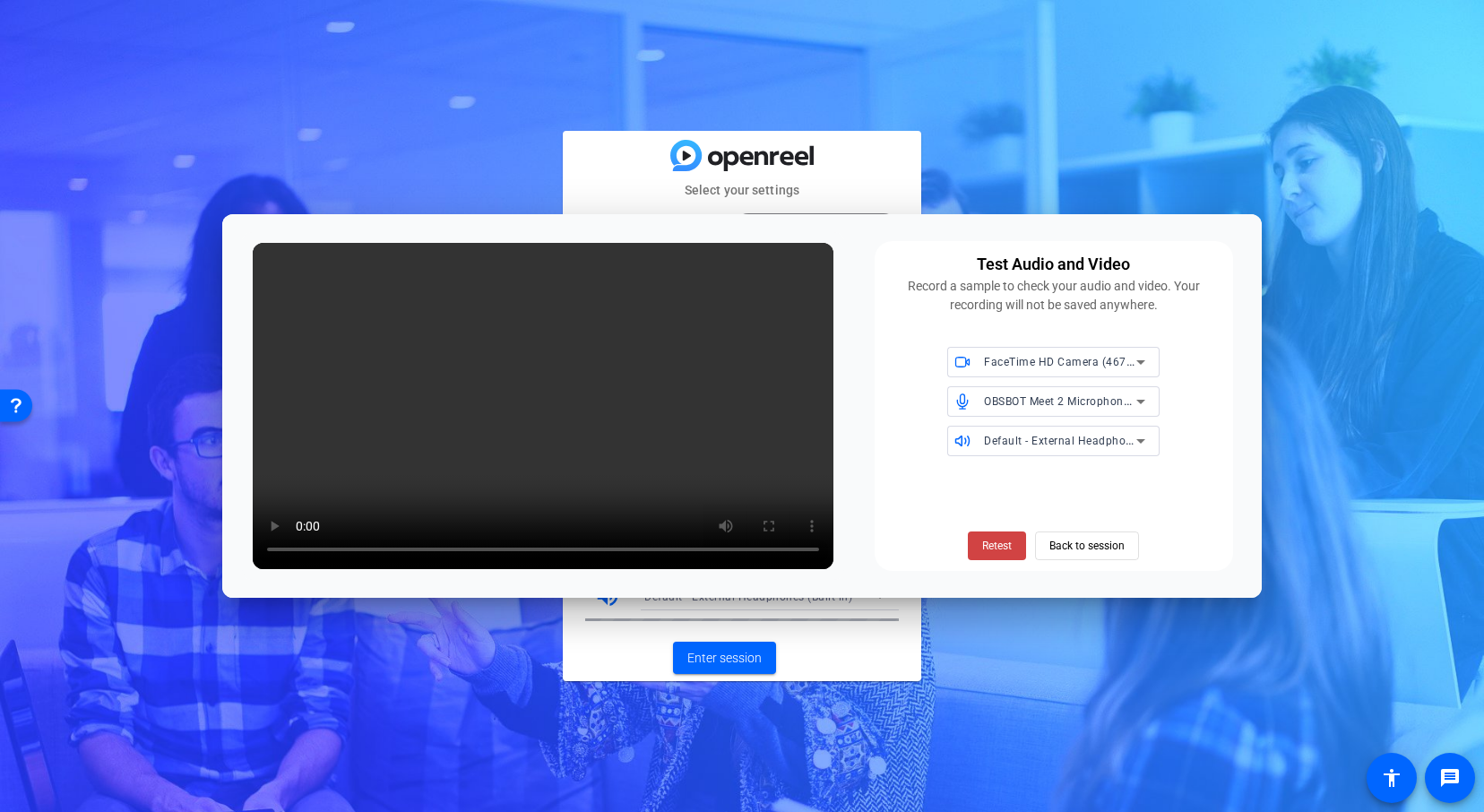
click at [1202, 325] on div "Test Audio and Video Record a sample to check your audio and video. Your record…" at bounding box center [1053, 406] width 359 height 330
click at [1091, 402] on span "OBSBOT Meet 2 Microphone (3564:fefb)" at bounding box center [1086, 401] width 207 height 15
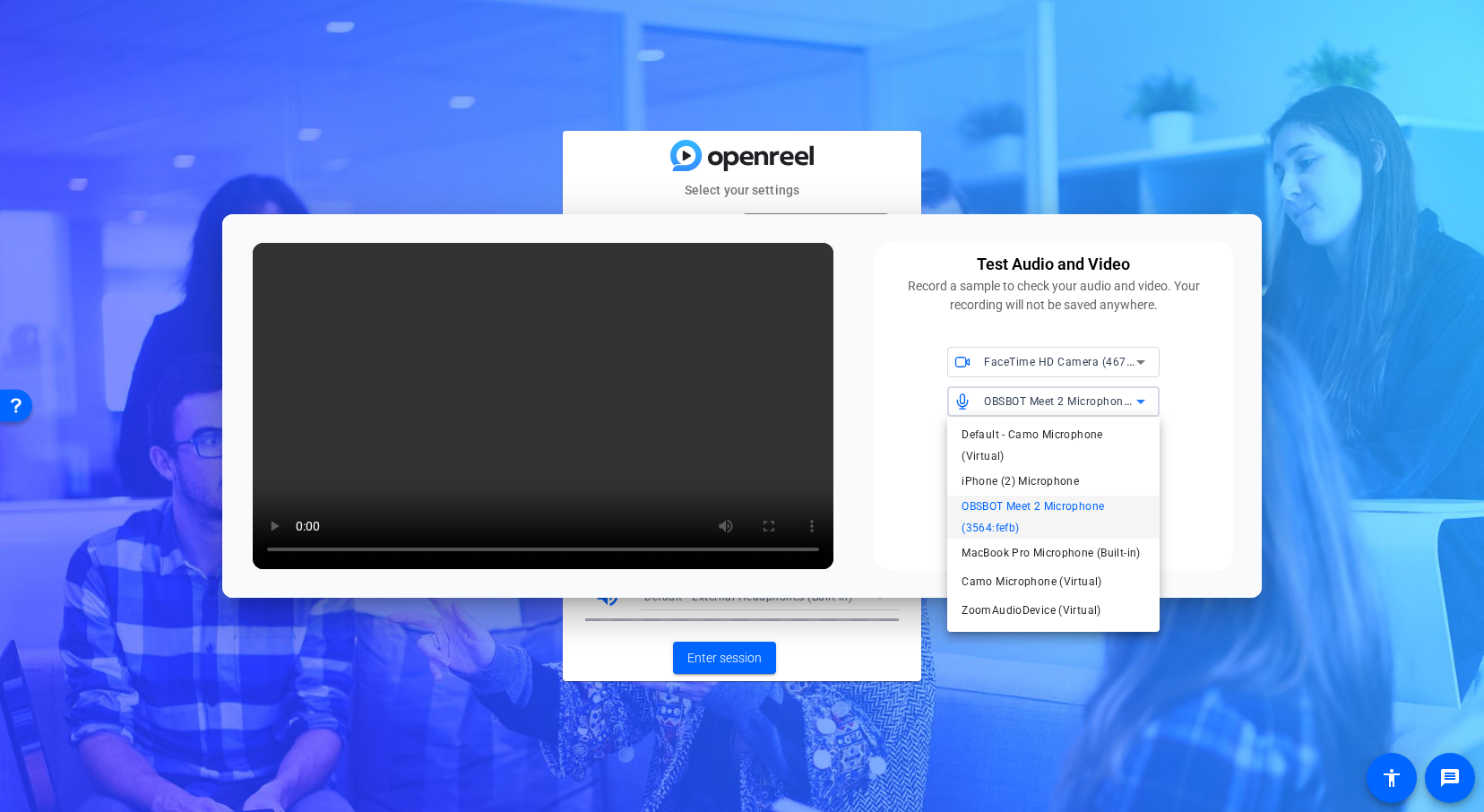
click at [1218, 433] on div at bounding box center [742, 406] width 1484 height 812
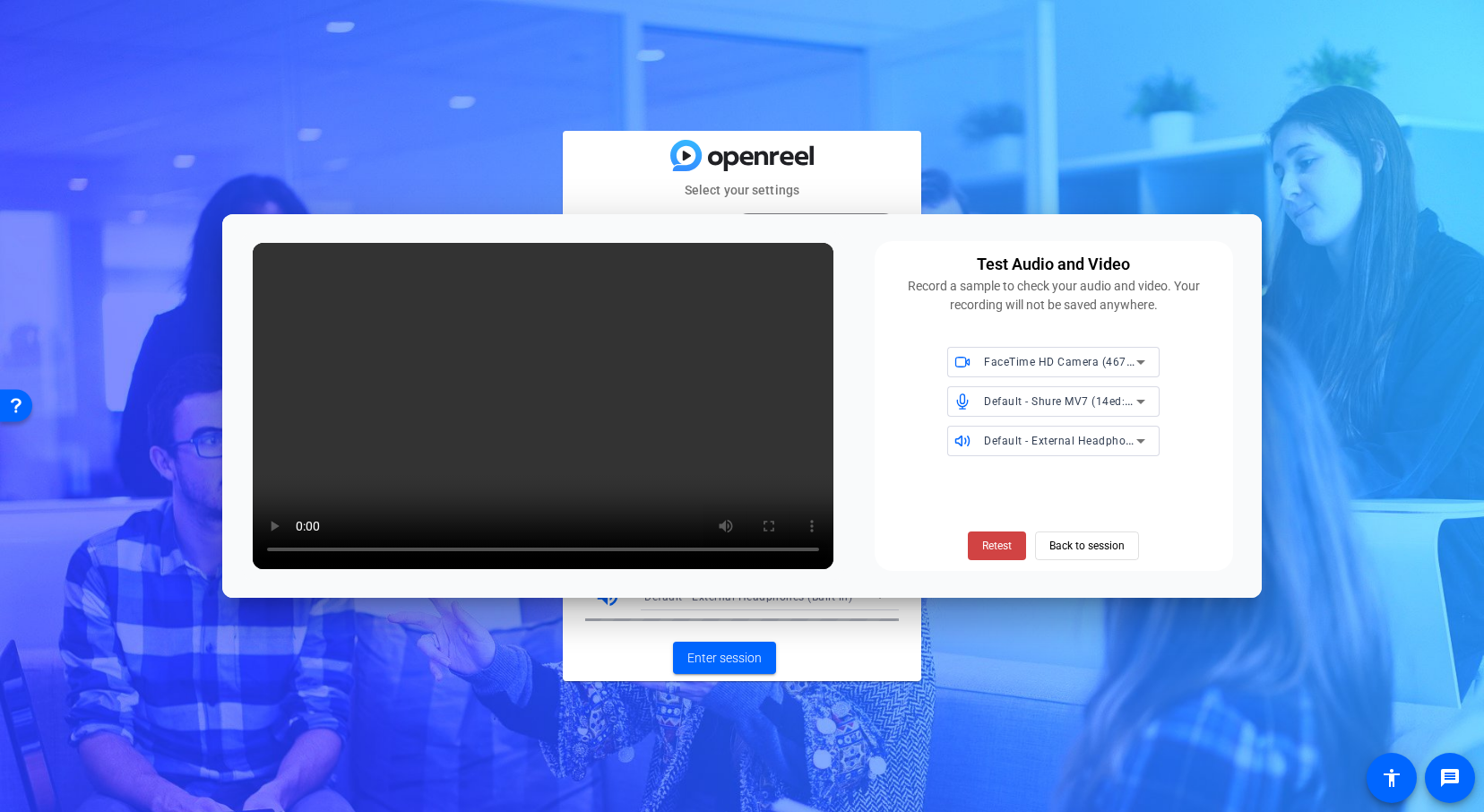
click at [1073, 401] on span "Default - Shure MV7 (14ed:1012)" at bounding box center [1069, 401] width 172 height 15
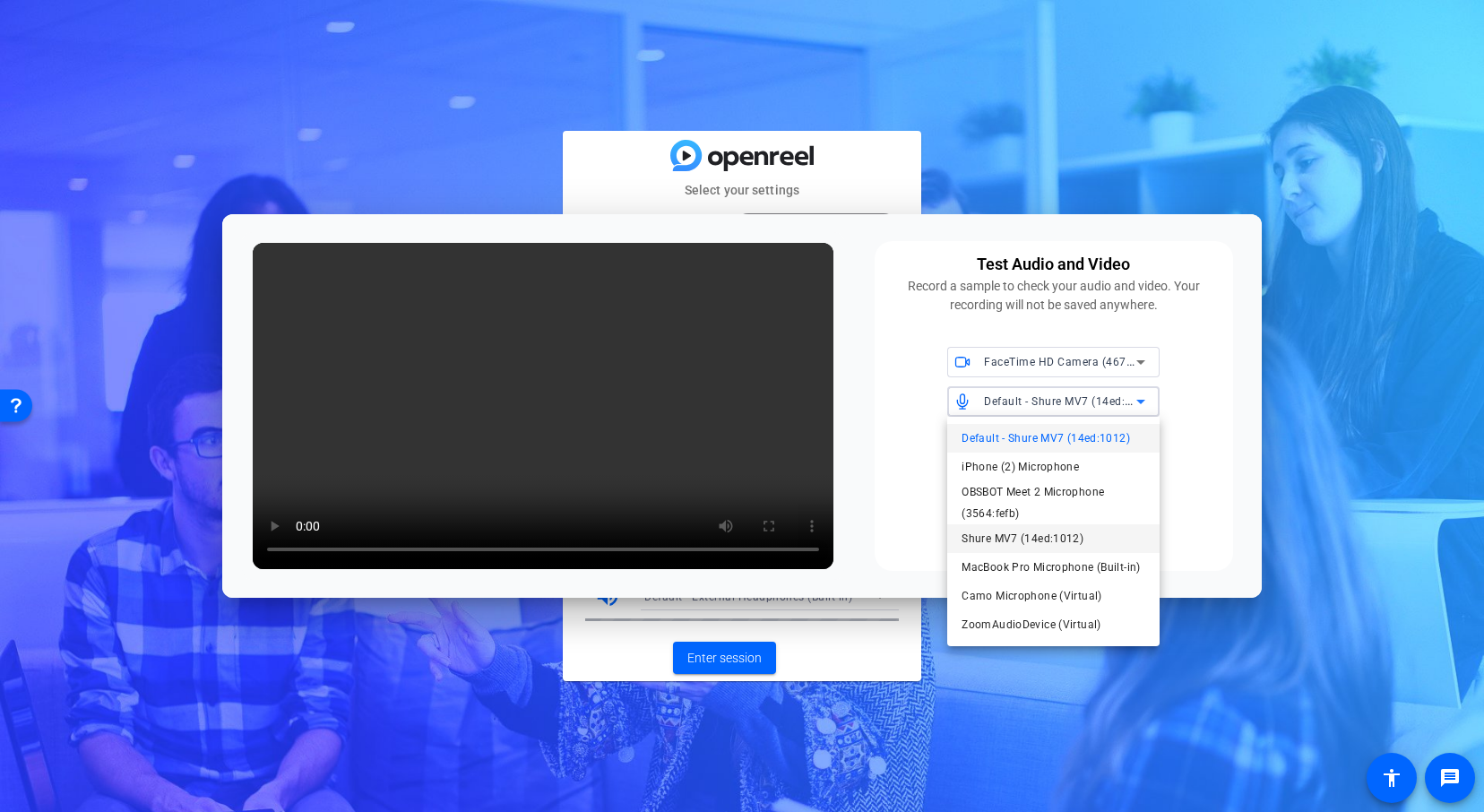
click at [1030, 535] on span "Shure MV7 (14ed:1012)" at bounding box center [1022, 539] width 122 height 22
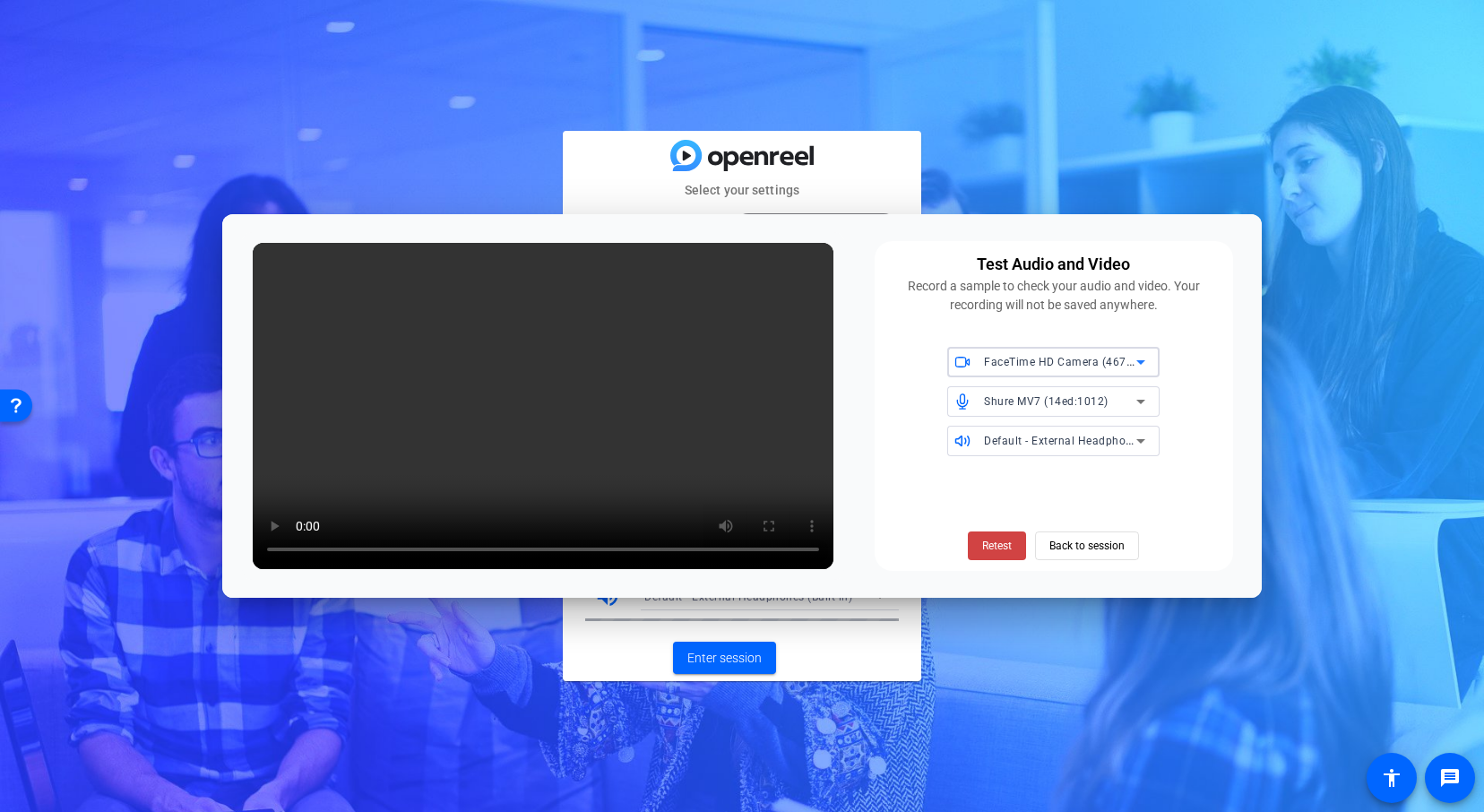
click at [1094, 355] on div "FaceTime HD Camera (467C:1317)" at bounding box center [1059, 361] width 152 height 23
click at [1213, 370] on div at bounding box center [742, 406] width 1484 height 812
click at [985, 539] on span "Retest" at bounding box center [996, 545] width 29 height 16
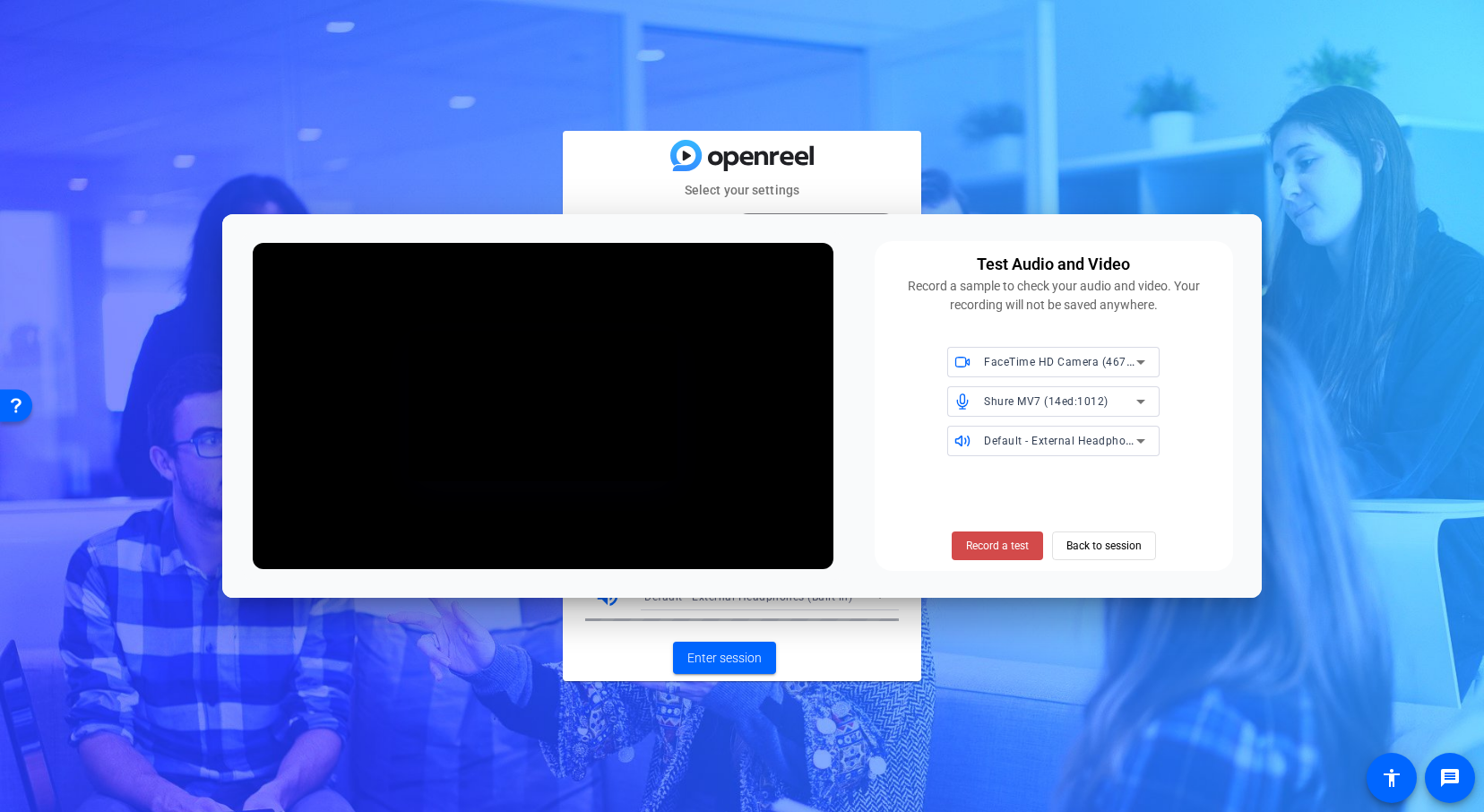
click at [991, 554] on span at bounding box center [997, 545] width 91 height 43
click at [997, 553] on span at bounding box center [996, 545] width 110 height 43
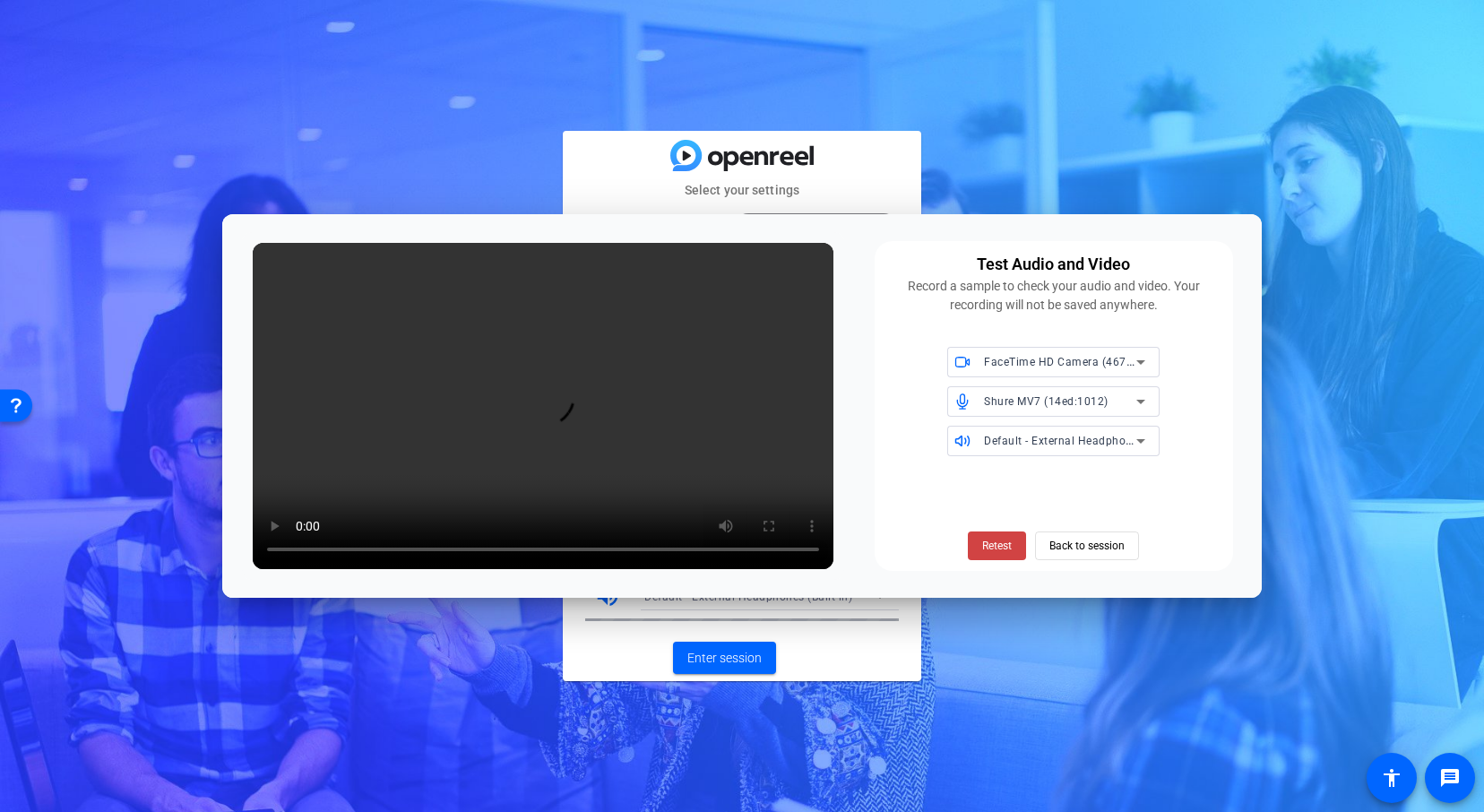
click at [1017, 497] on div "Retest Back to session" at bounding box center [1053, 515] width 337 height 89
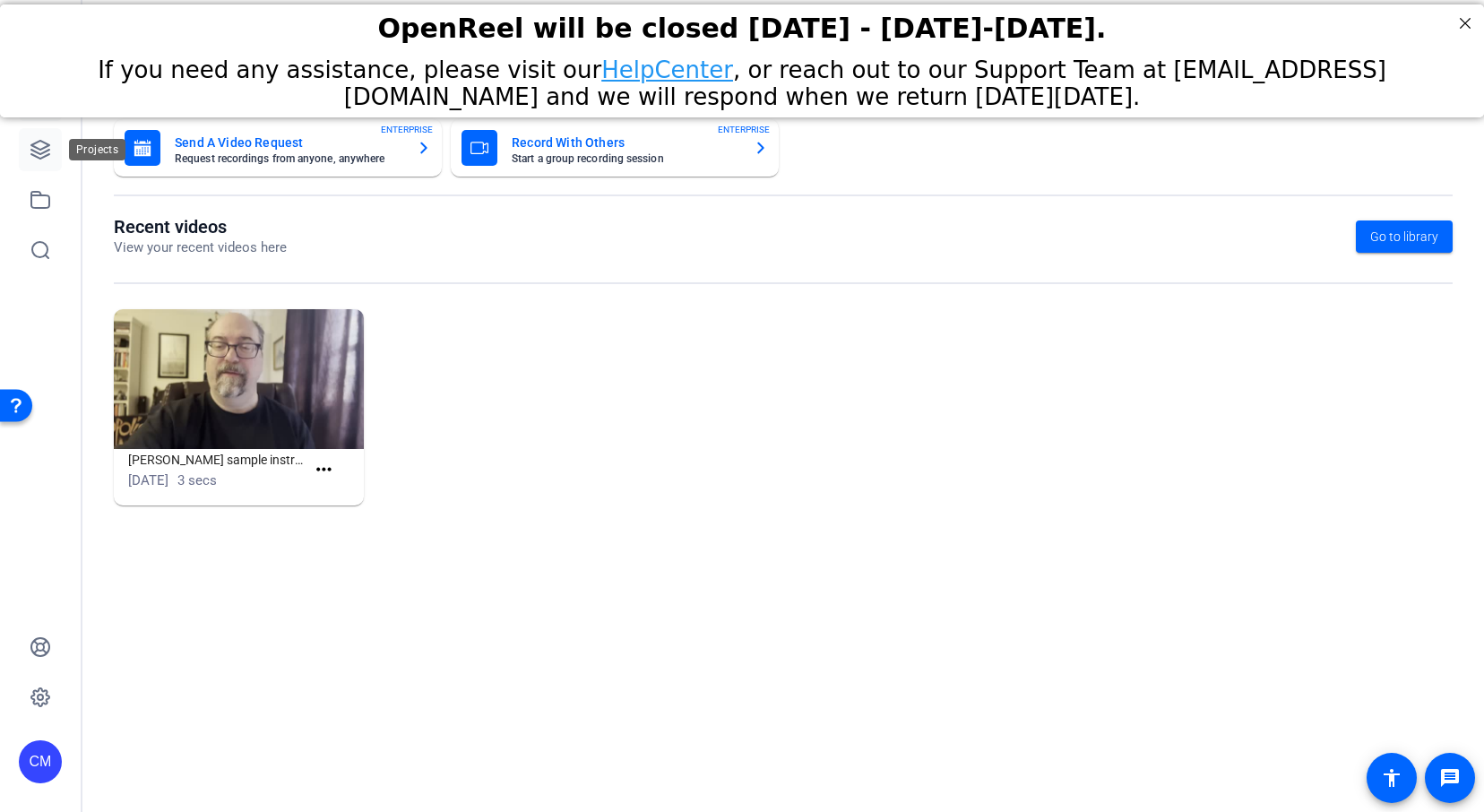
click at [40, 152] on icon at bounding box center [40, 150] width 22 height 22
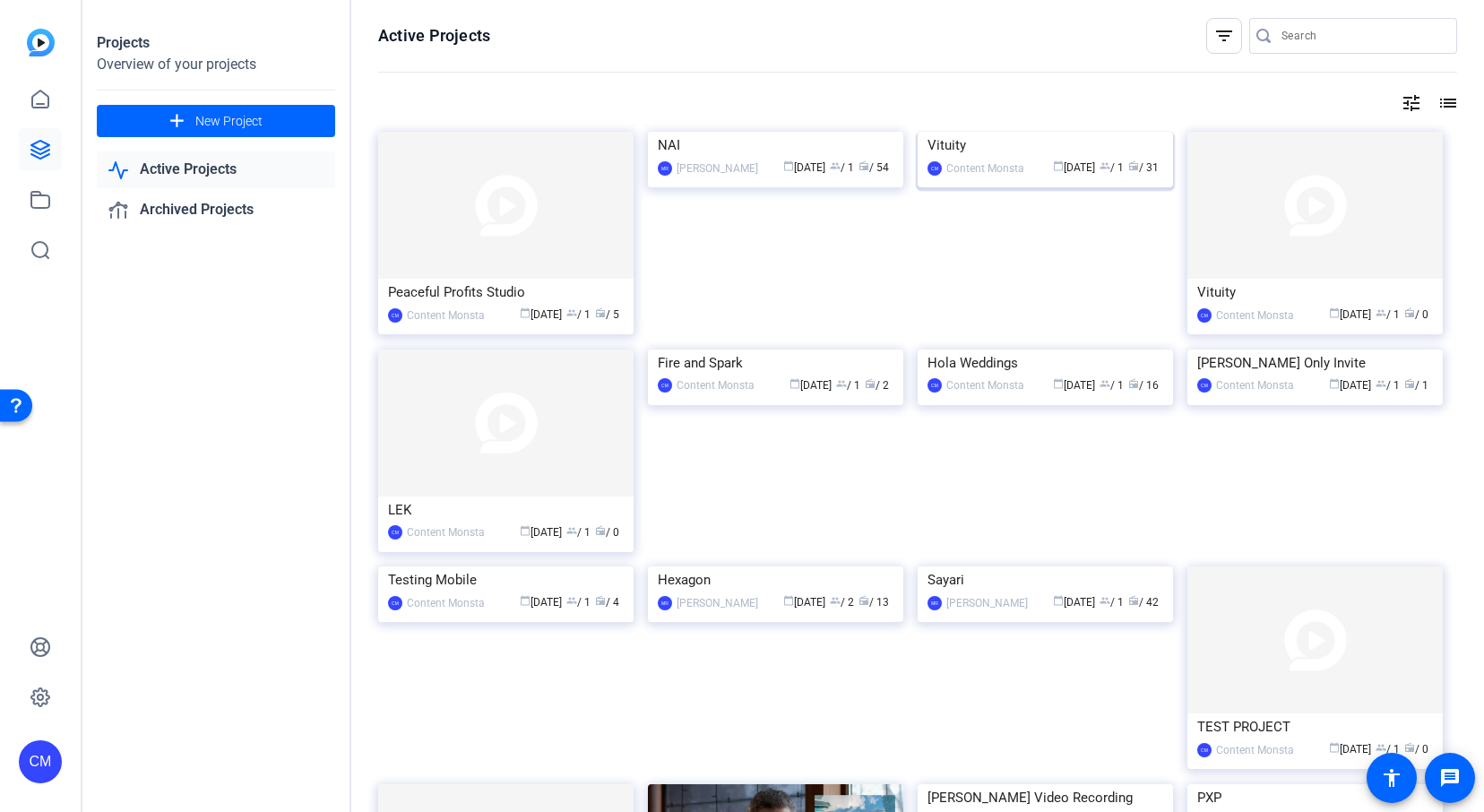
click at [1036, 132] on img at bounding box center [1045, 132] width 255 height 0
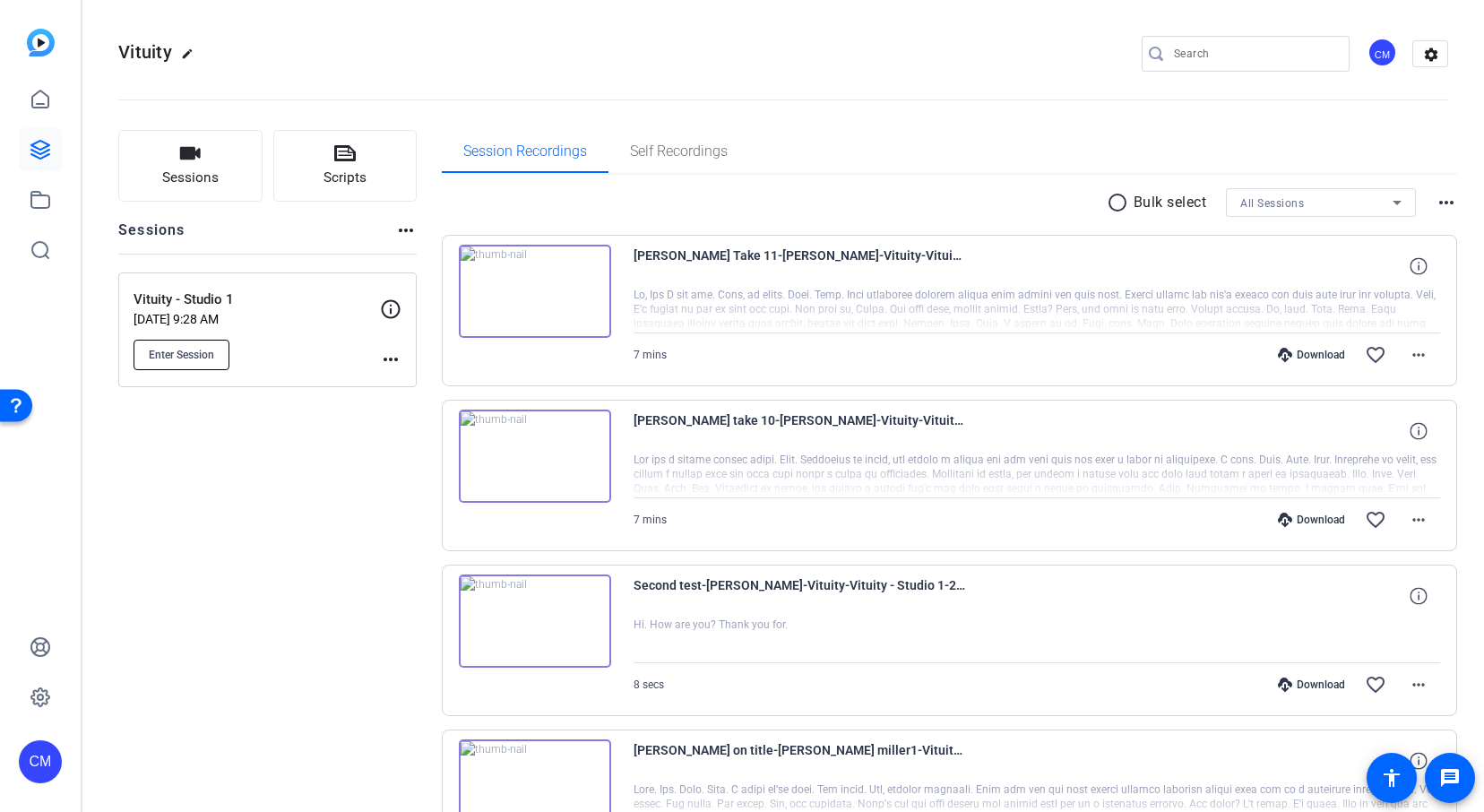
click at [185, 357] on span "Enter Session" at bounding box center [181, 355] width 66 height 15
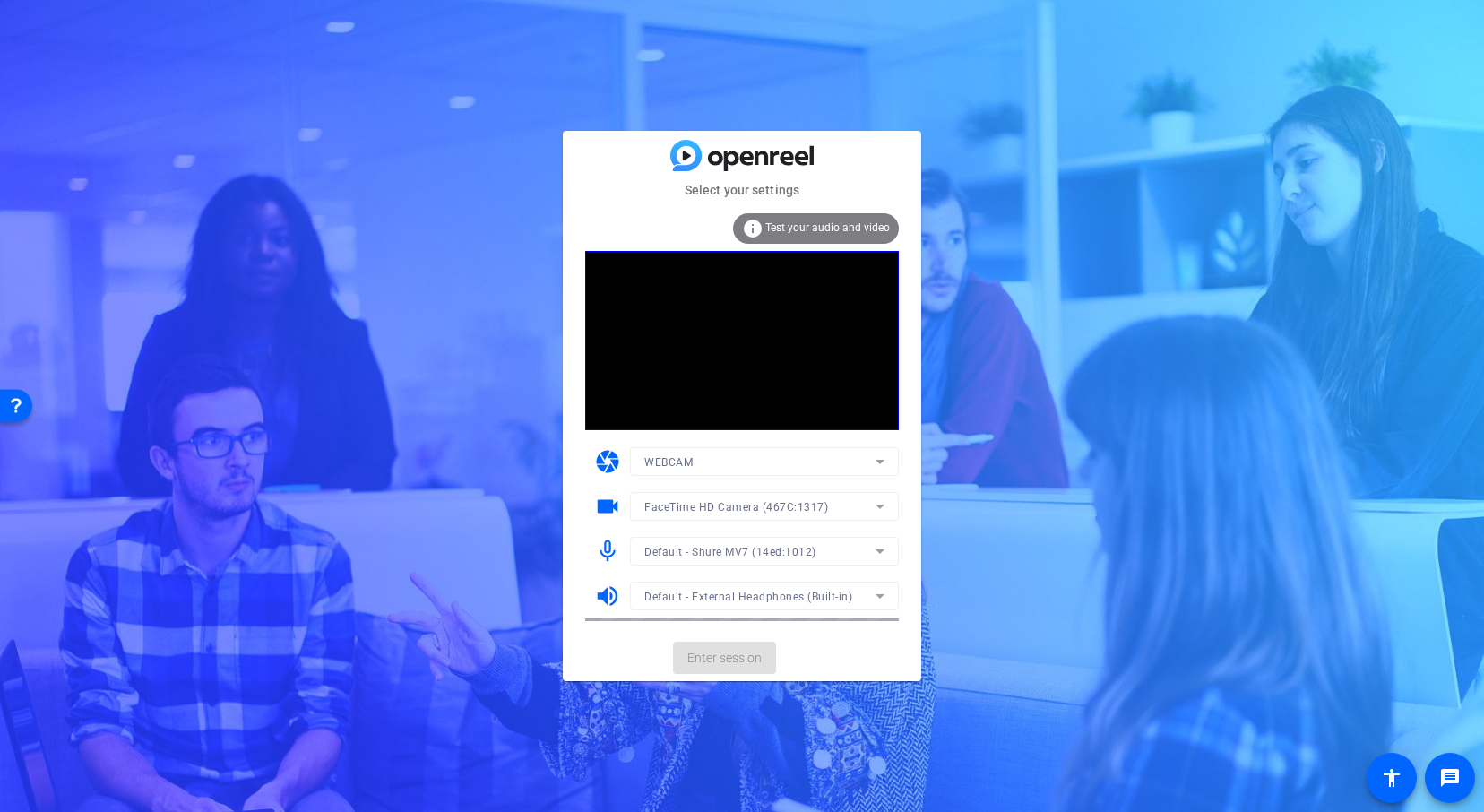
click at [862, 457] on mat-form-field "WEBCAM" at bounding box center [764, 461] width 269 height 28
click at [862, 457] on div "WEBCAM" at bounding box center [759, 462] width 231 height 23
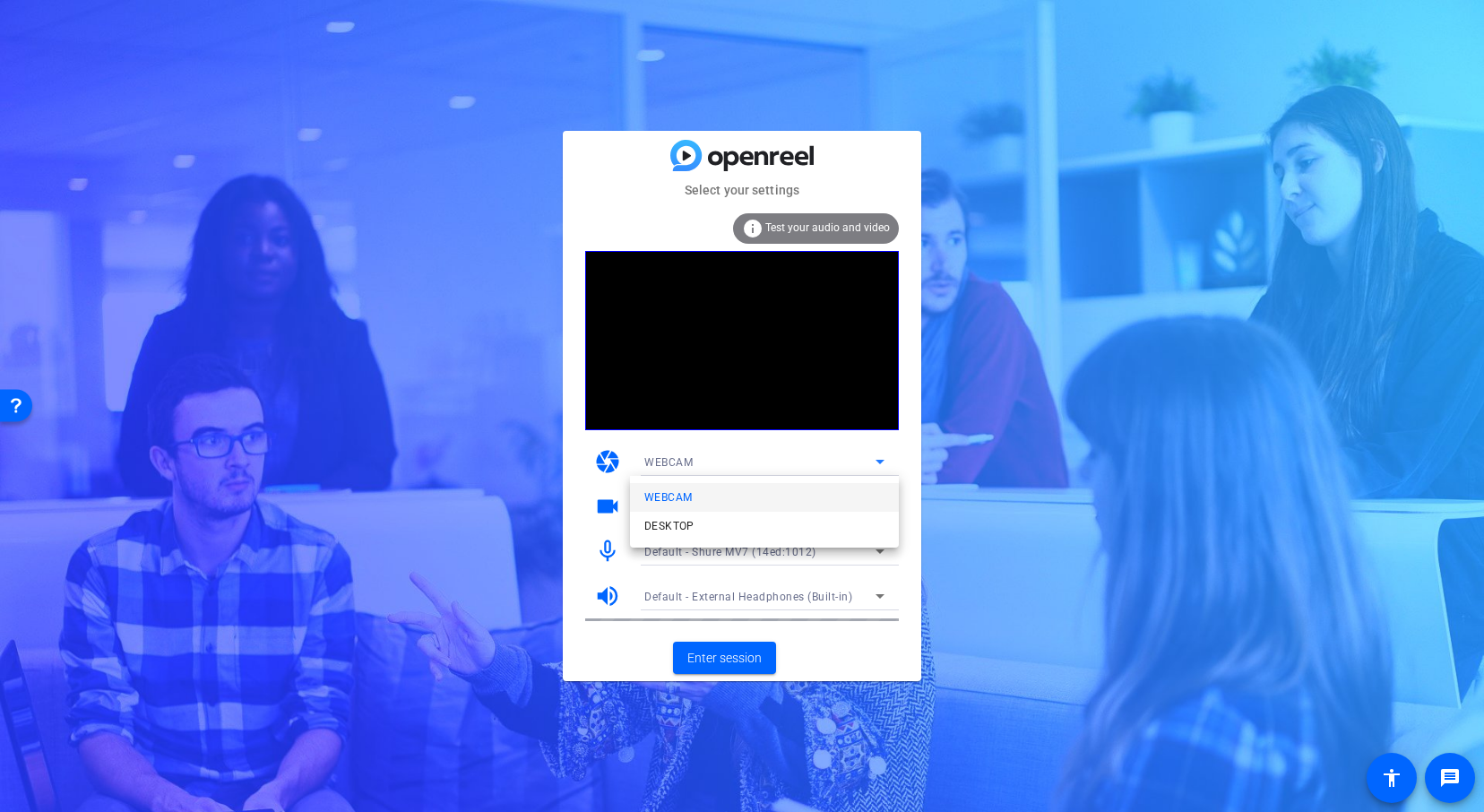
click at [924, 472] on div at bounding box center [742, 406] width 1484 height 812
click at [886, 516] on icon at bounding box center [879, 506] width 22 height 22
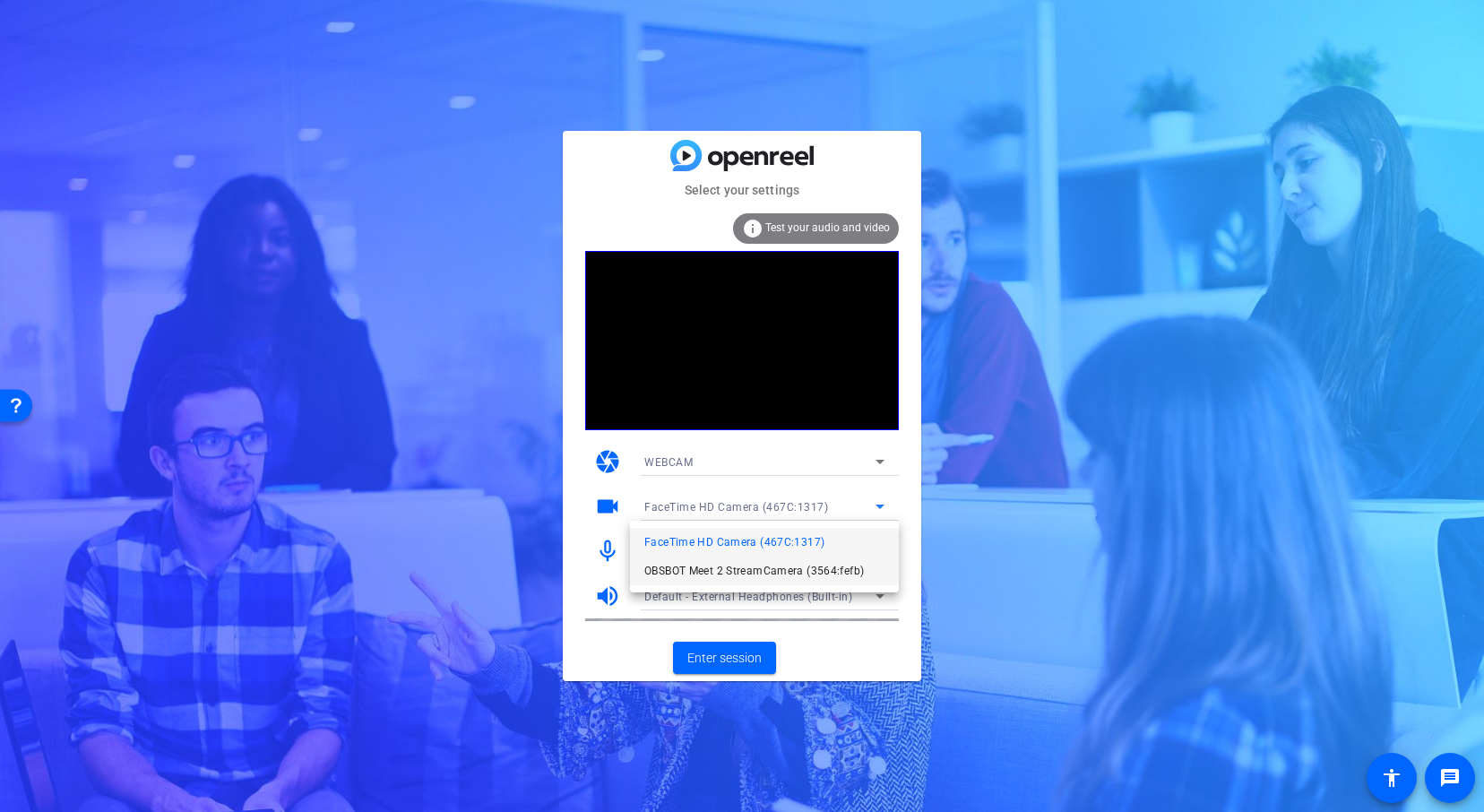
click at [840, 559] on mat-option "OBSBOT Meet 2 StreamCamera (3564:fefb)" at bounding box center [764, 570] width 269 height 28
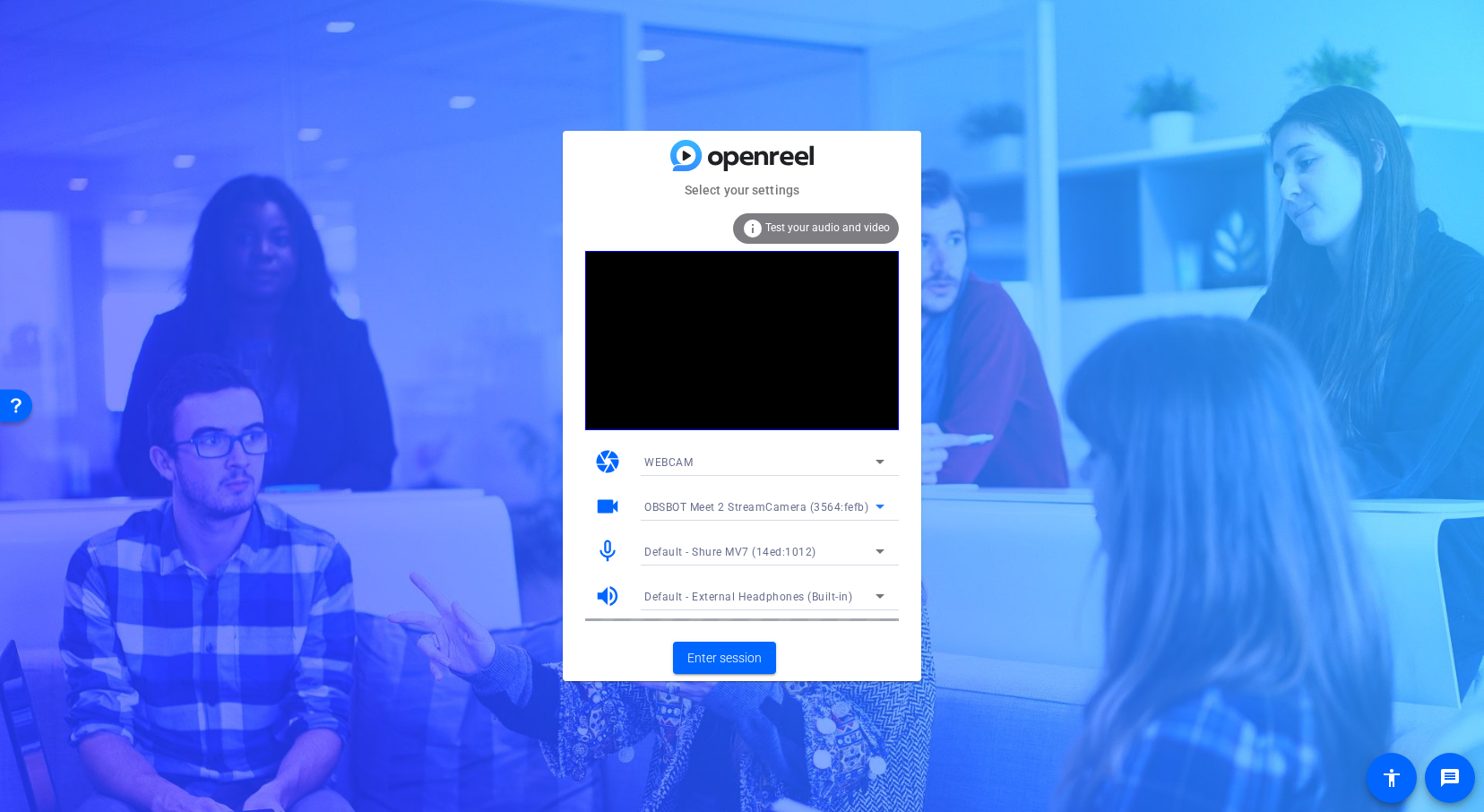
click at [876, 550] on icon at bounding box center [879, 551] width 9 height 5
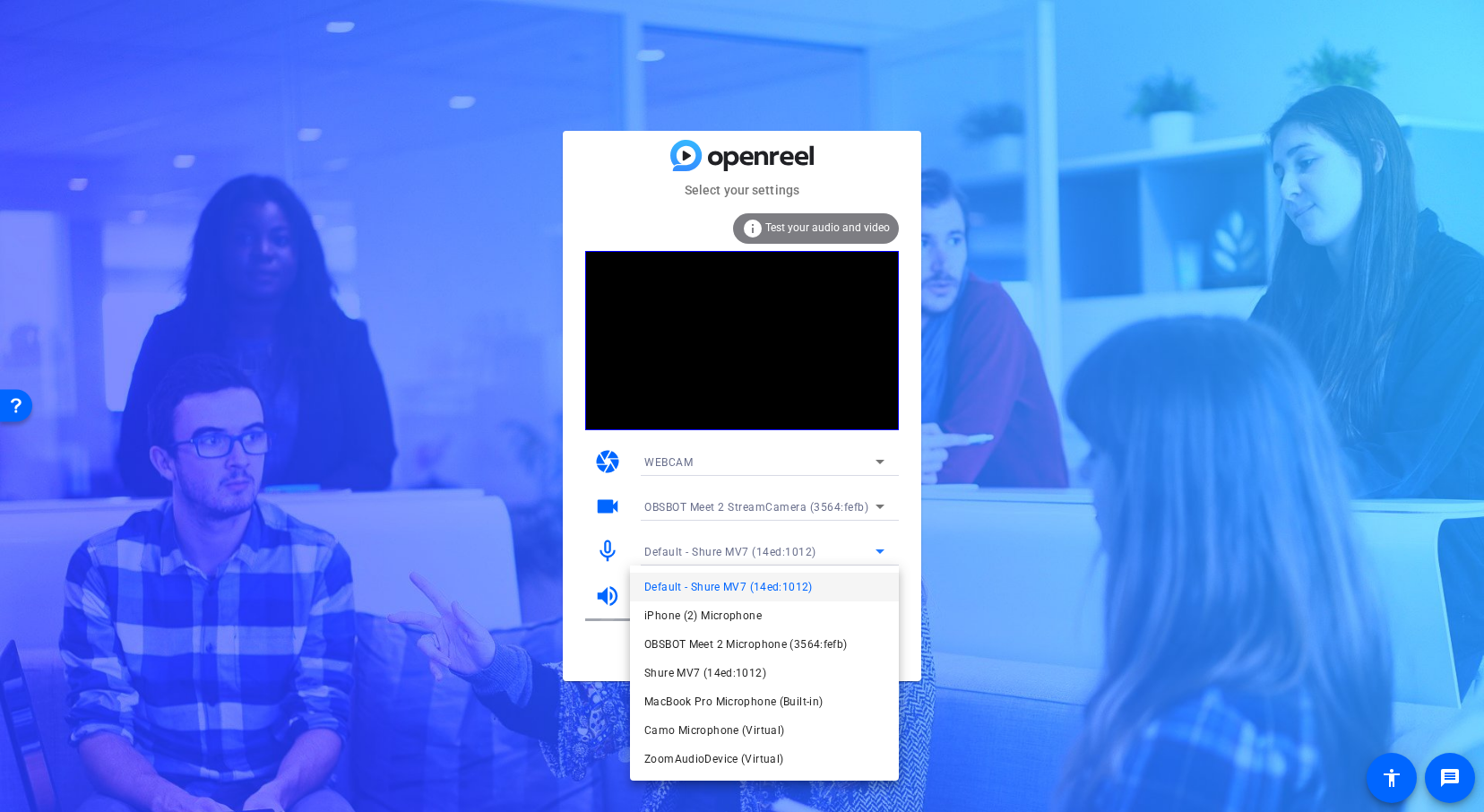
click at [915, 554] on div at bounding box center [742, 406] width 1484 height 812
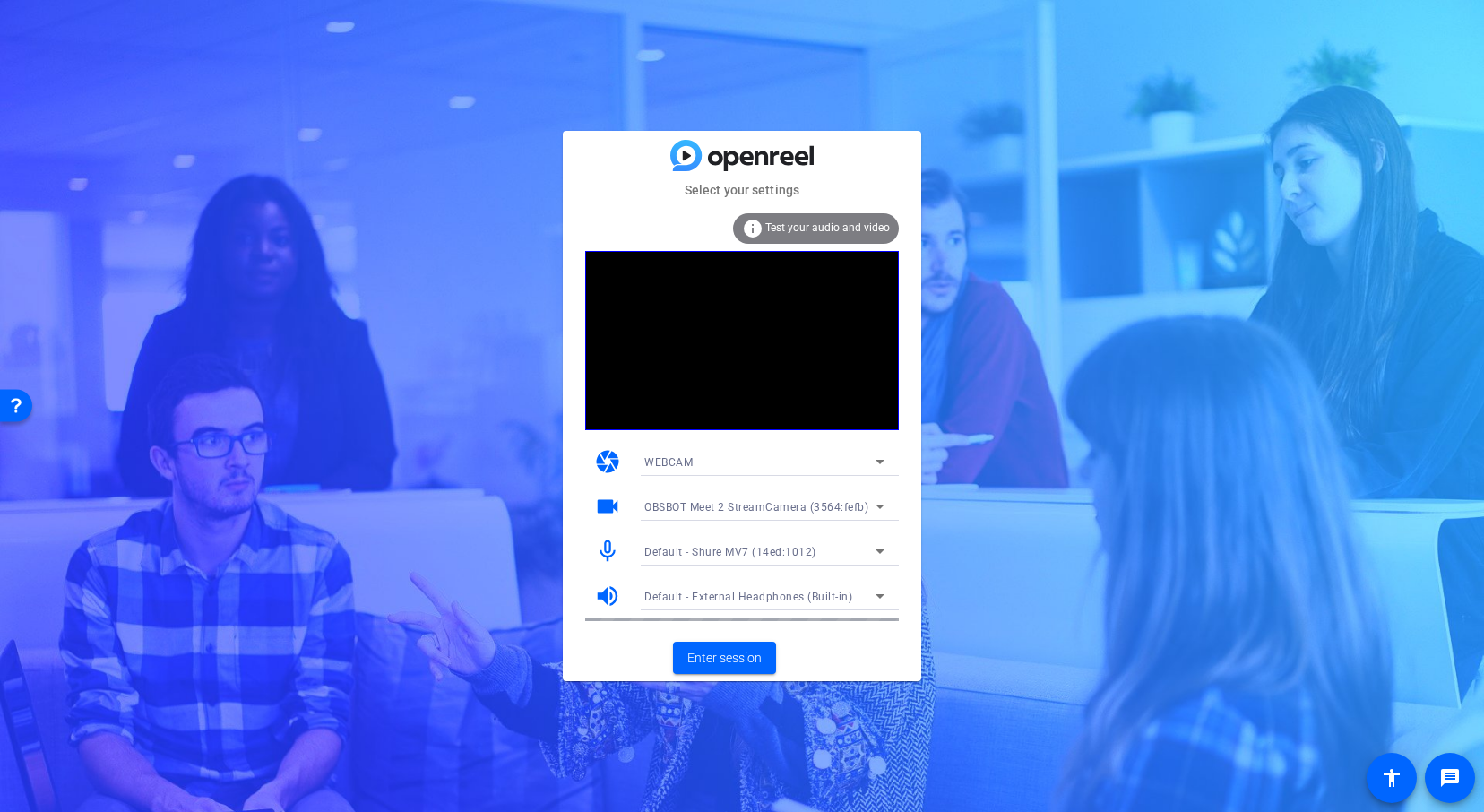
click at [861, 218] on div "info Test your audio and video" at bounding box center [816, 228] width 166 height 30
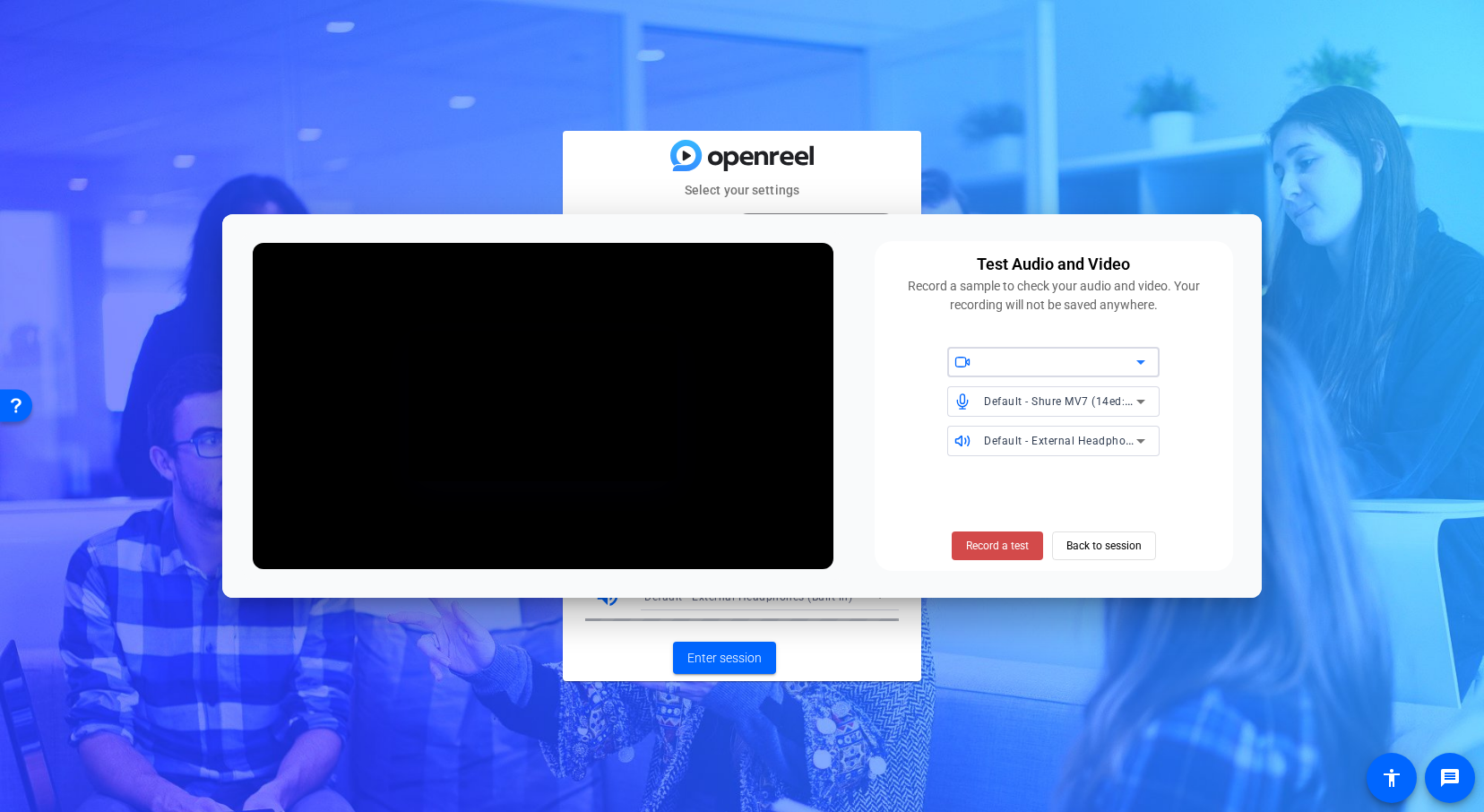
click at [1001, 543] on span "Record a test" at bounding box center [997, 545] width 63 height 16
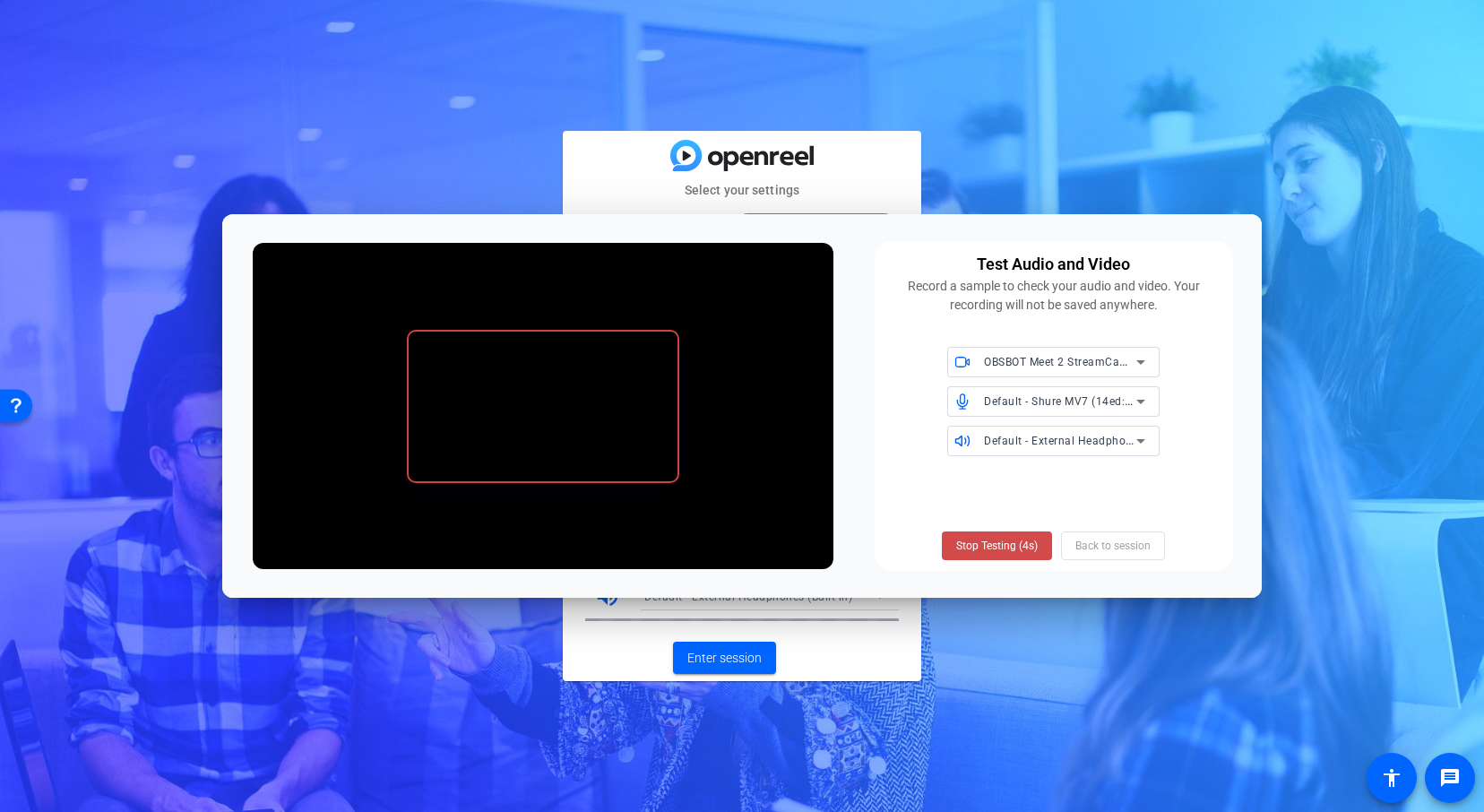
click at [1008, 545] on span "Stop Testing (4s)" at bounding box center [997, 545] width 82 height 16
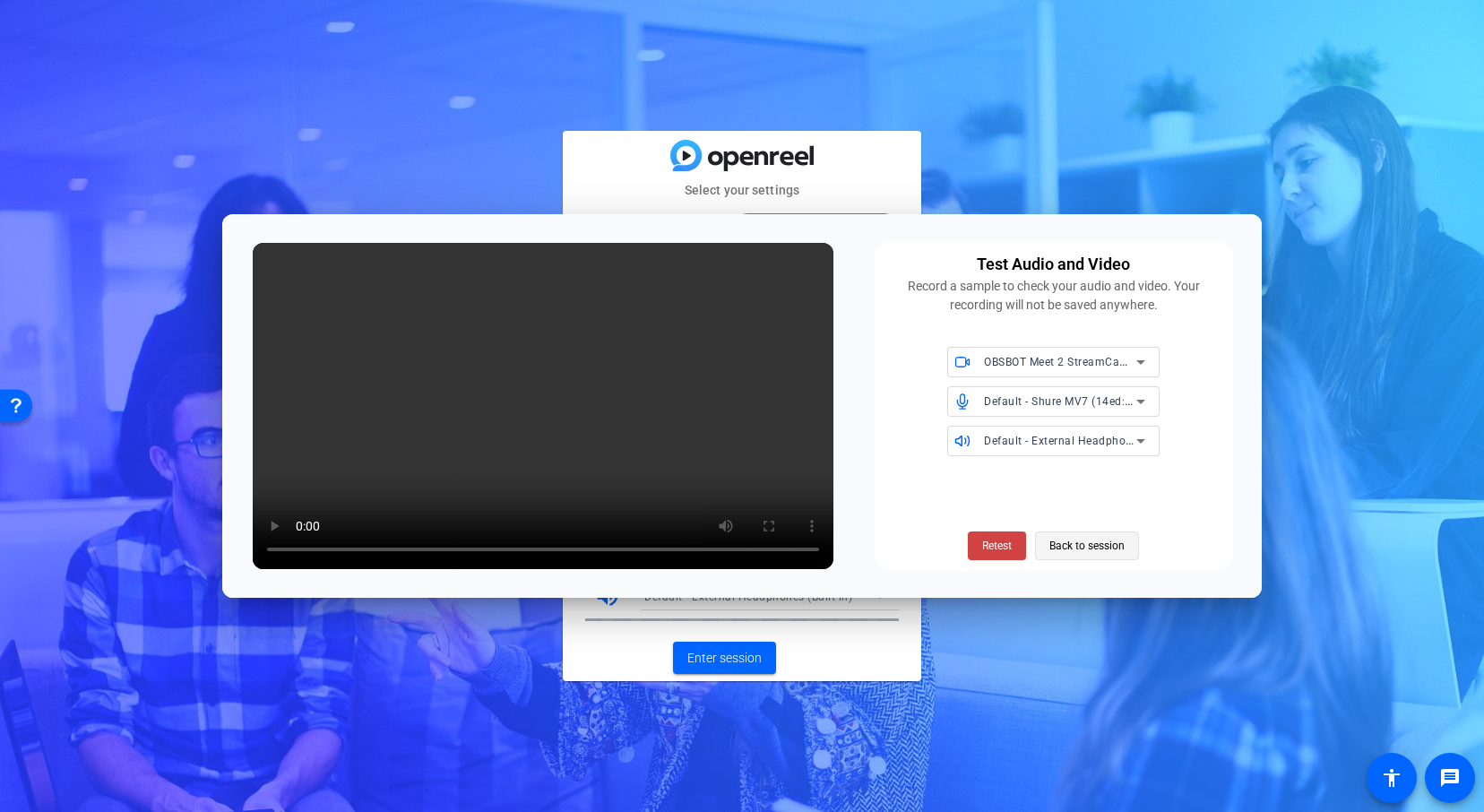
click at [1073, 546] on span "Back to session" at bounding box center [1086, 545] width 76 height 34
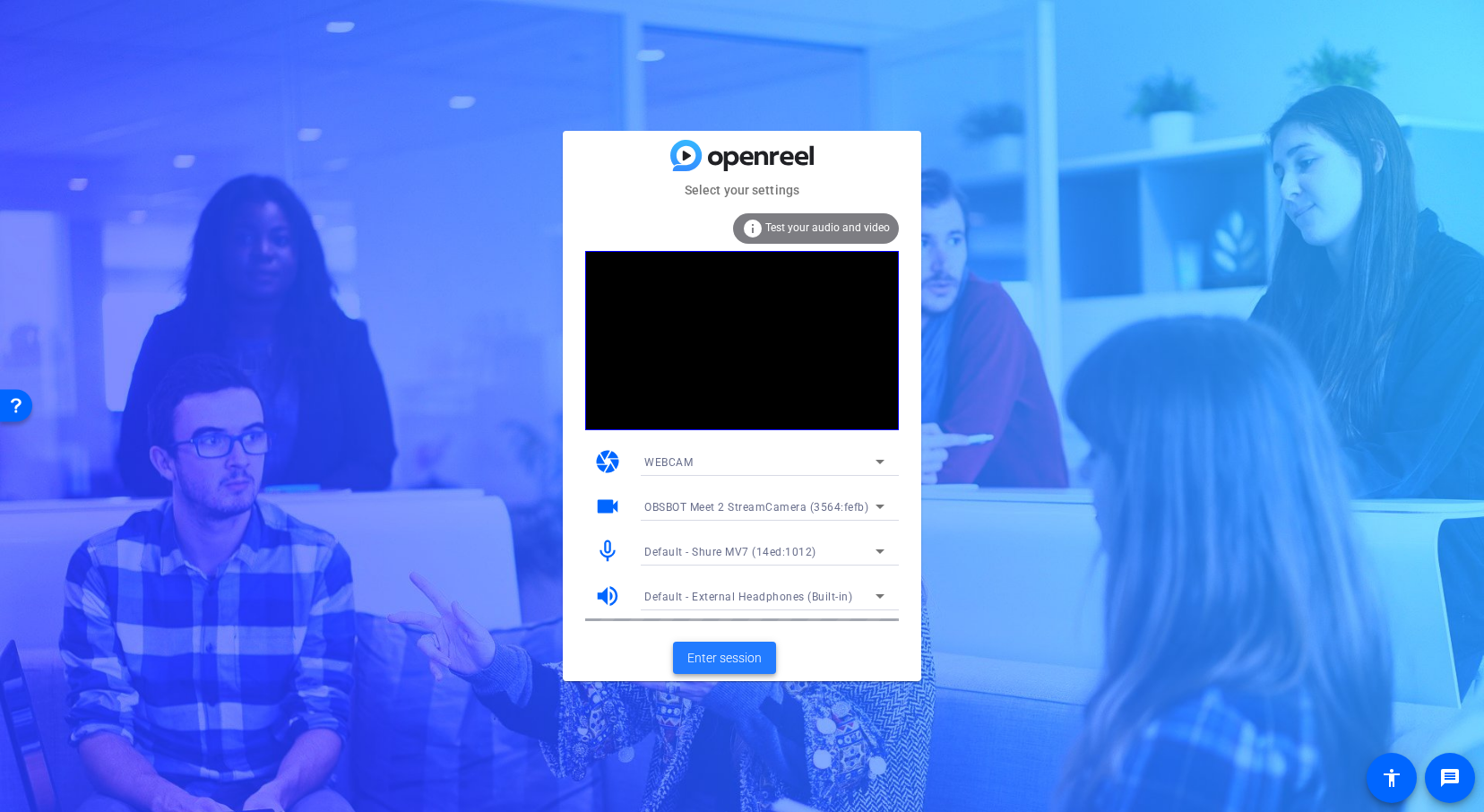
click at [747, 648] on span "Enter session" at bounding box center [725, 657] width 75 height 19
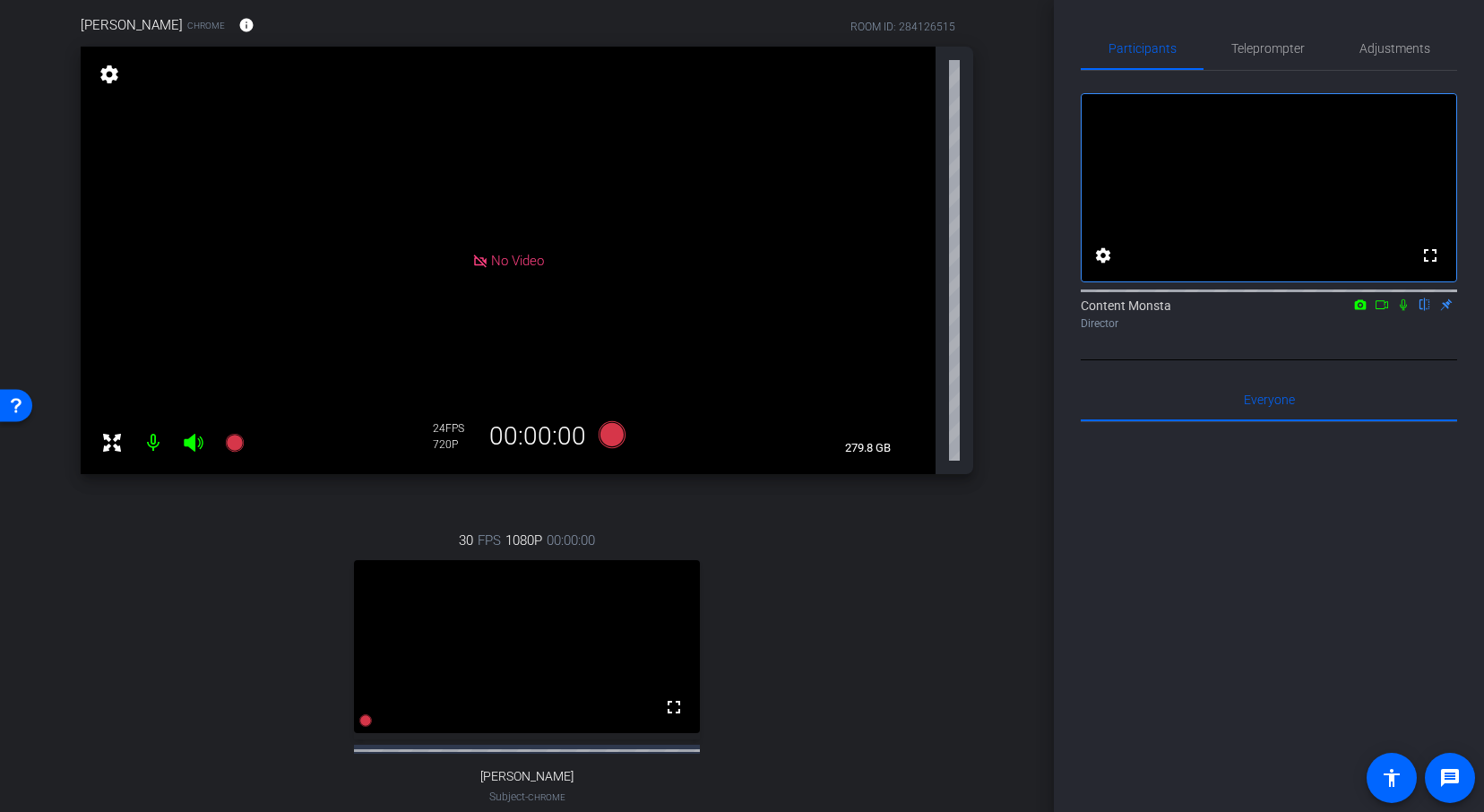
scroll to position [138, 0]
click at [937, 656] on div "30 FPS 1080P 00:00:00 fullscreen Vanessa Calderón Subject - Chrome settings" at bounding box center [527, 687] width 892 height 370
click at [951, 727] on div "30 FPS 1080P 00:00:00 fullscreen Vanessa Calderón Subject - Chrome settings" at bounding box center [527, 687] width 892 height 370
click at [490, 681] on video at bounding box center [527, 648] width 346 height 173
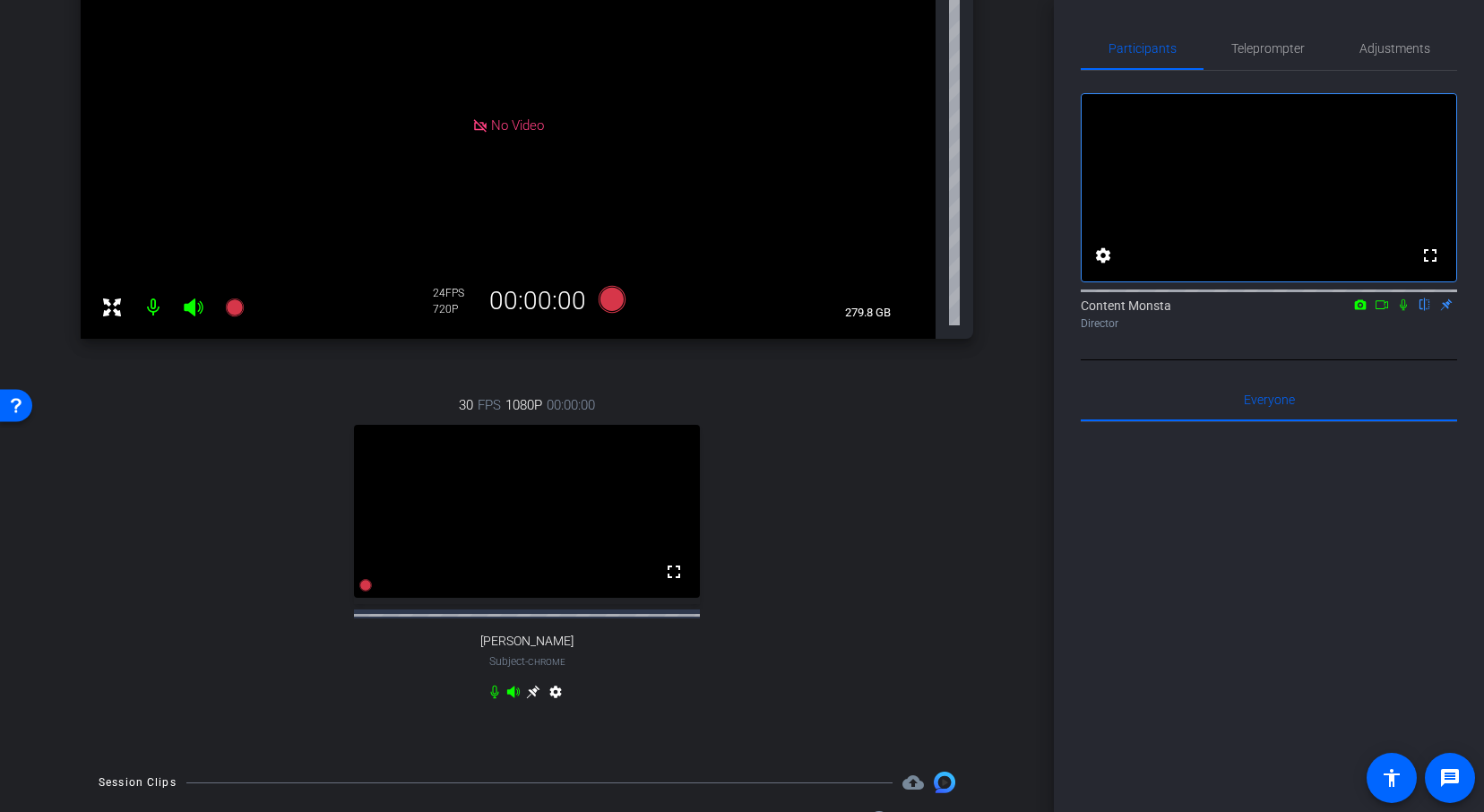
scroll to position [271, 0]
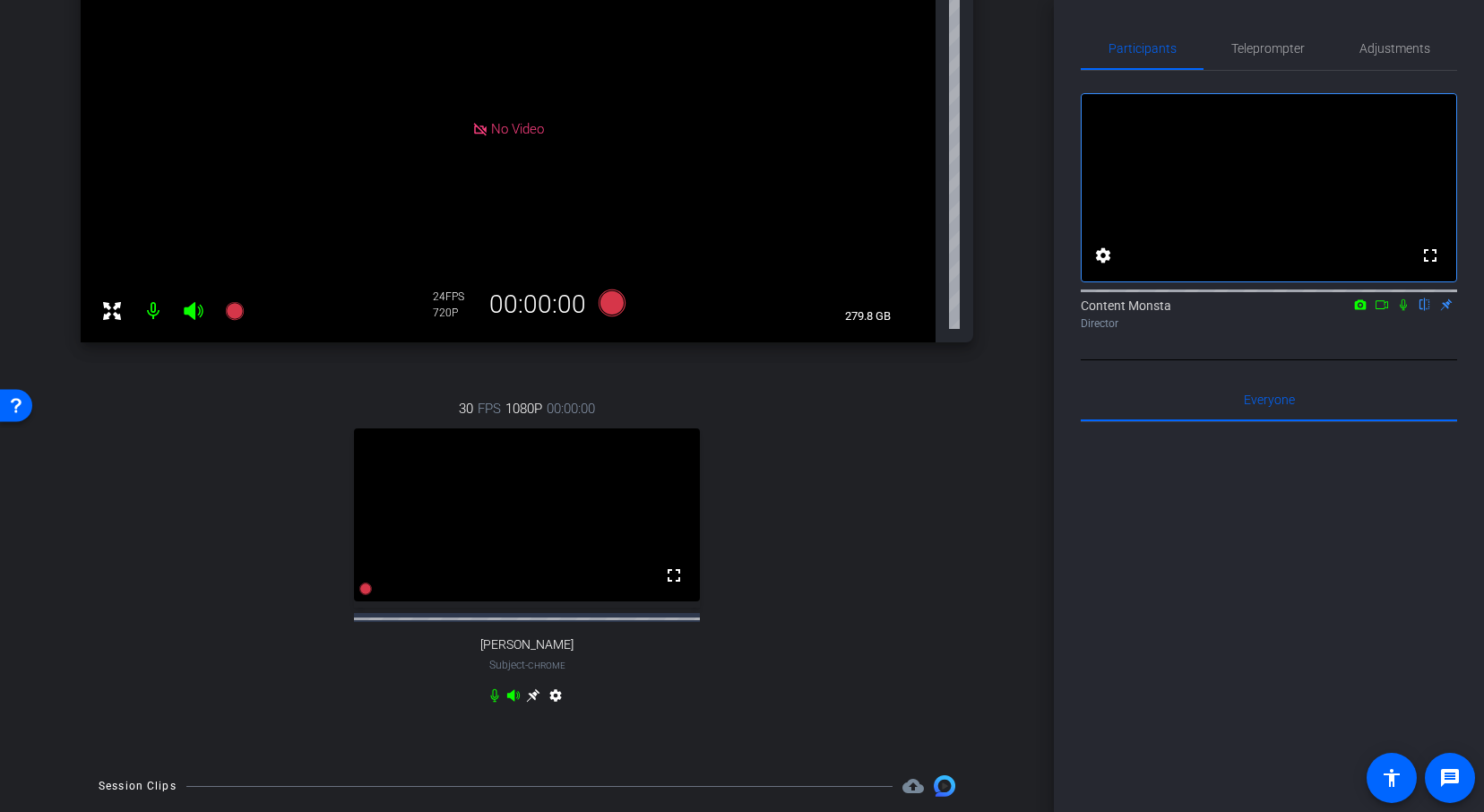
click at [539, 702] on icon at bounding box center [534, 695] width 15 height 15
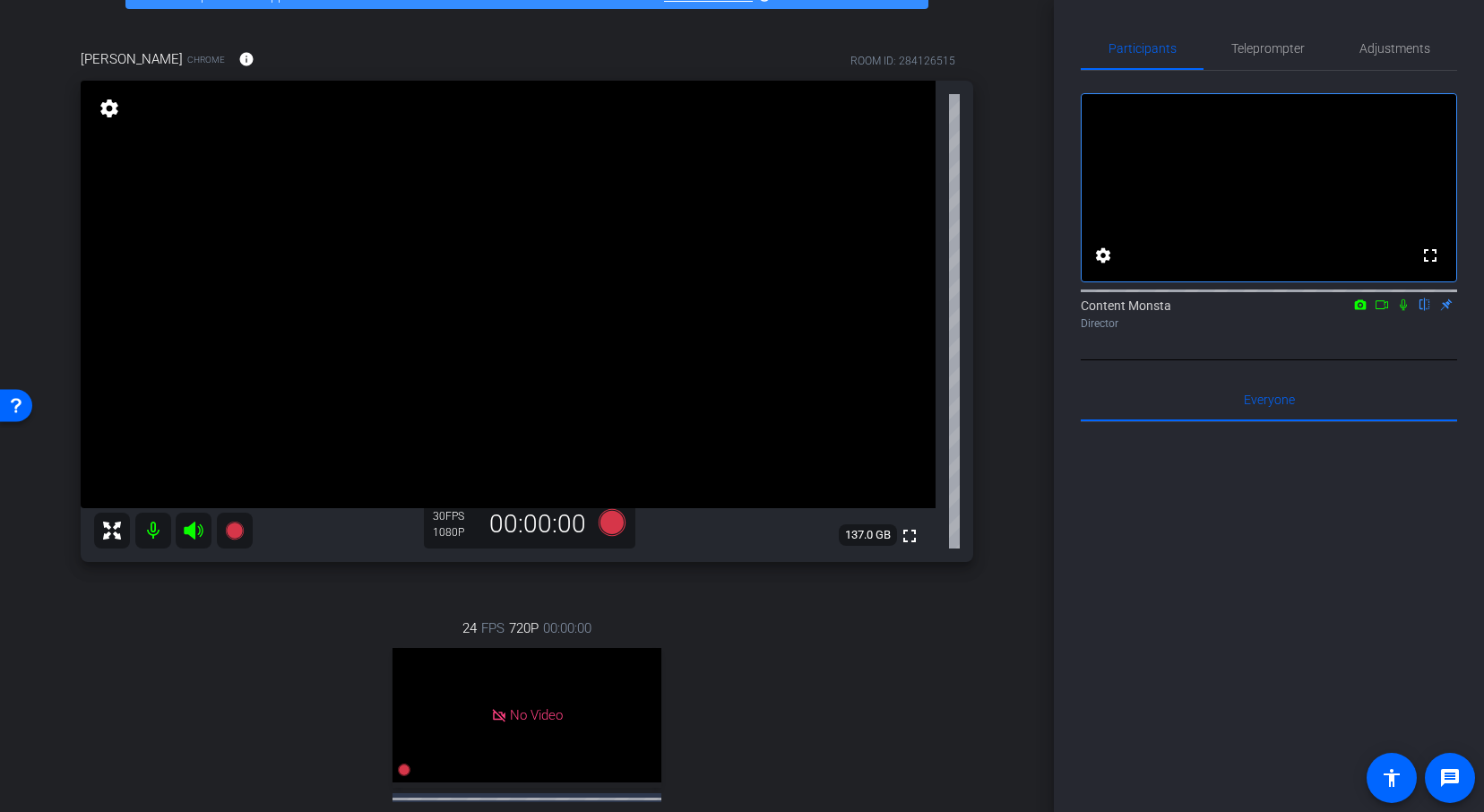
scroll to position [98, 0]
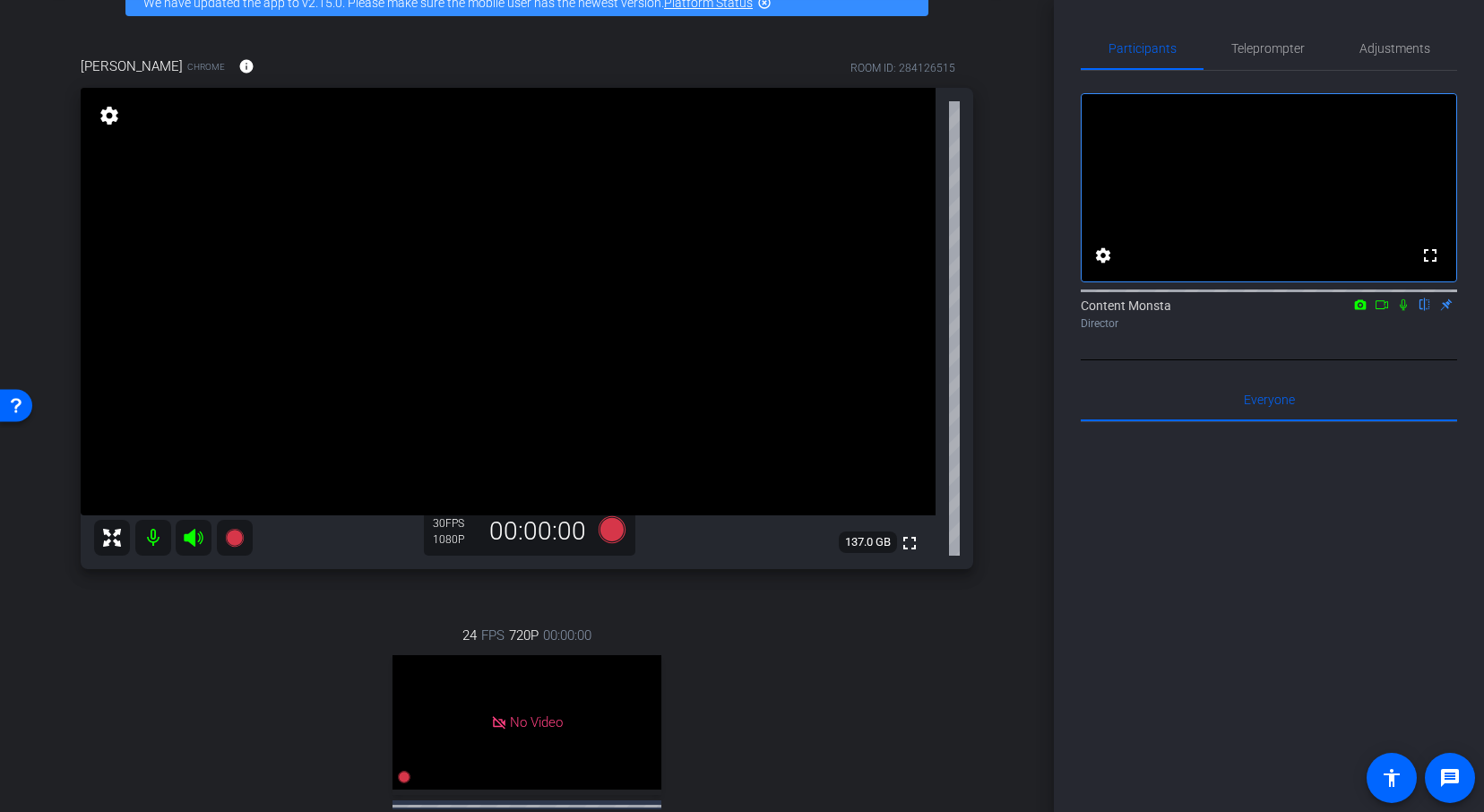
click at [991, 342] on div "Vanessa Calderón Chrome info ROOM ID: 284126515 fullscreen settings 137.0 GB 30…" at bounding box center [526, 486] width 964 height 919
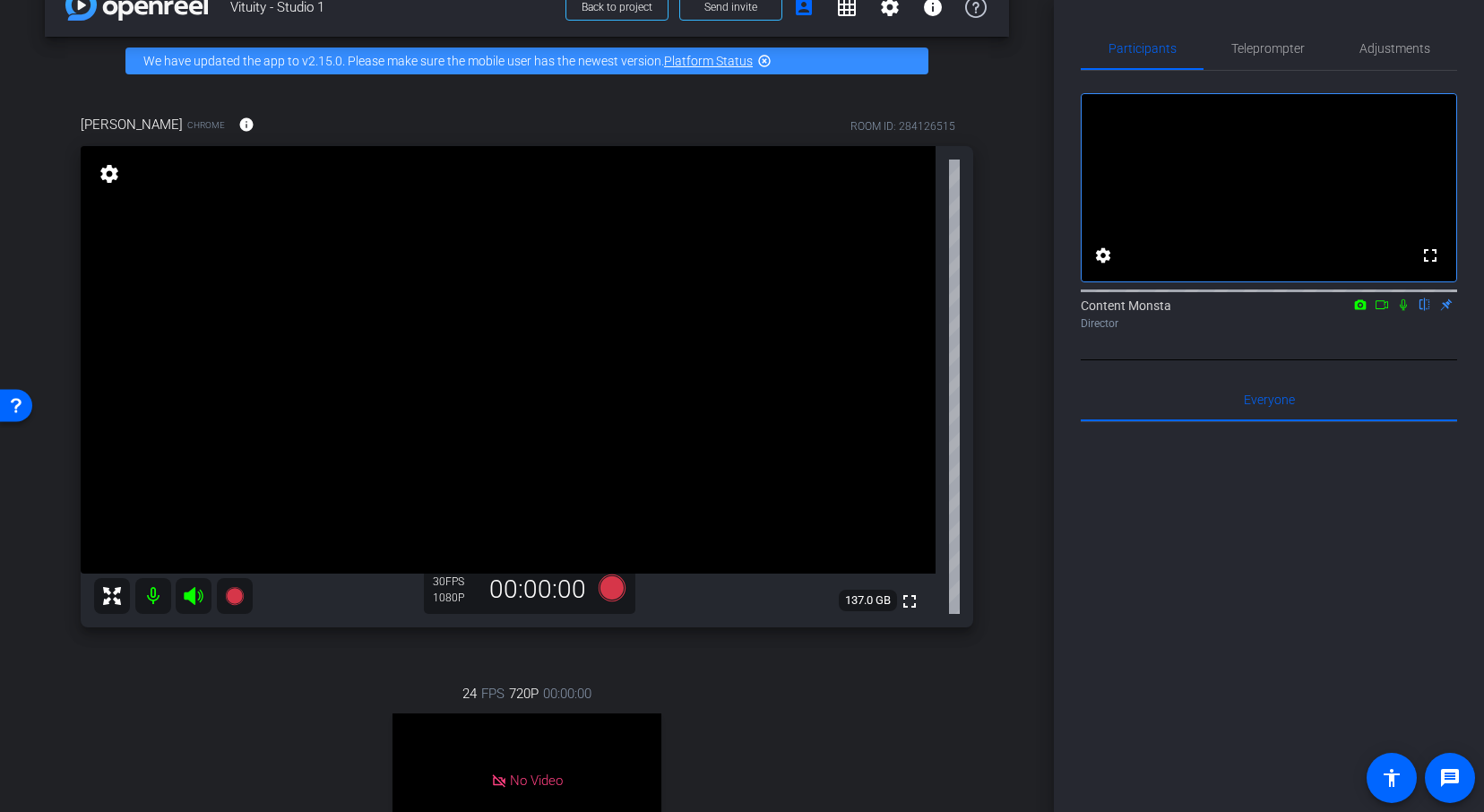
scroll to position [42, 0]
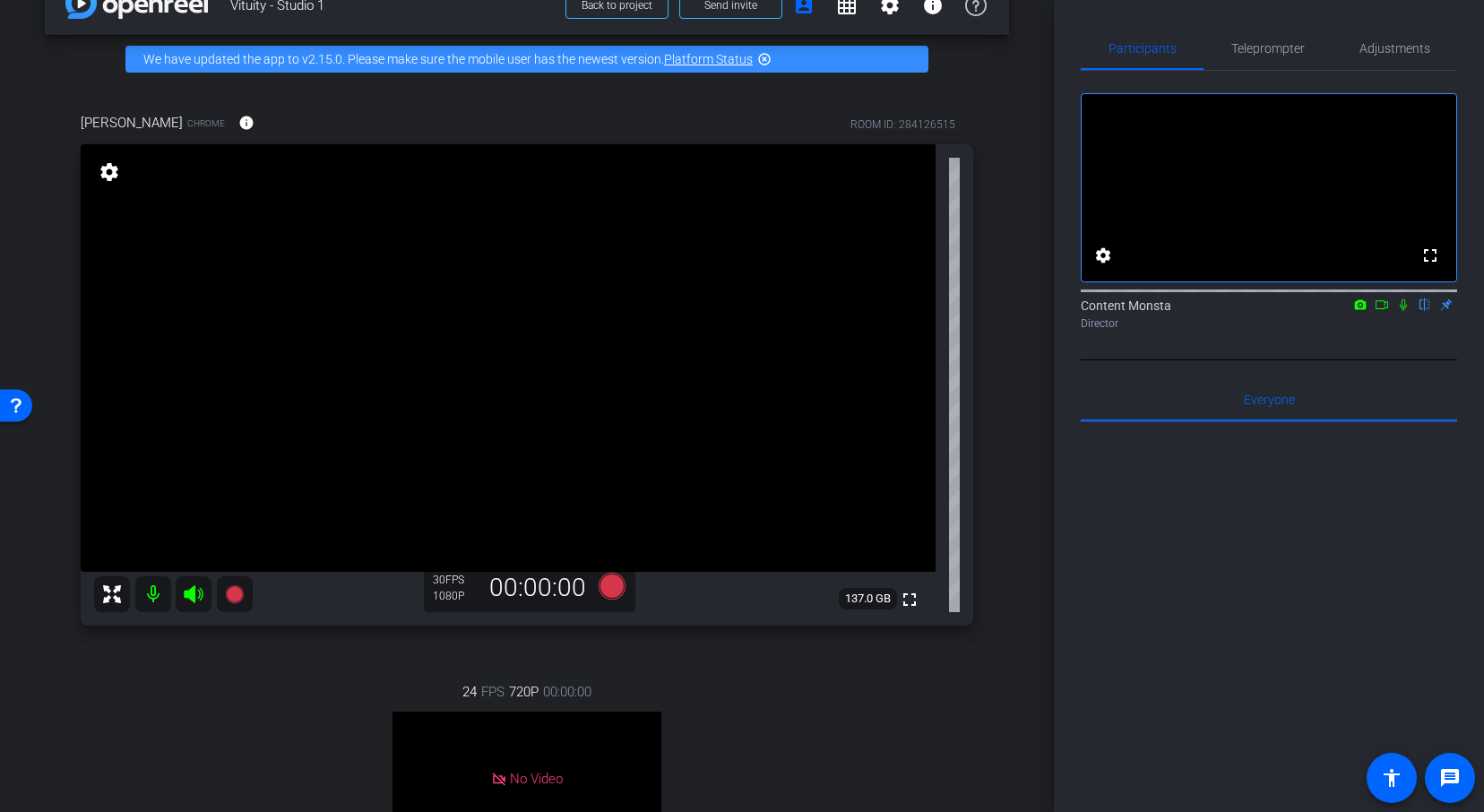
click at [991, 342] on div "Vanessa Calderón Chrome info ROOM ID: 284126515 fullscreen settings 137.0 GB 30…" at bounding box center [526, 543] width 964 height 919
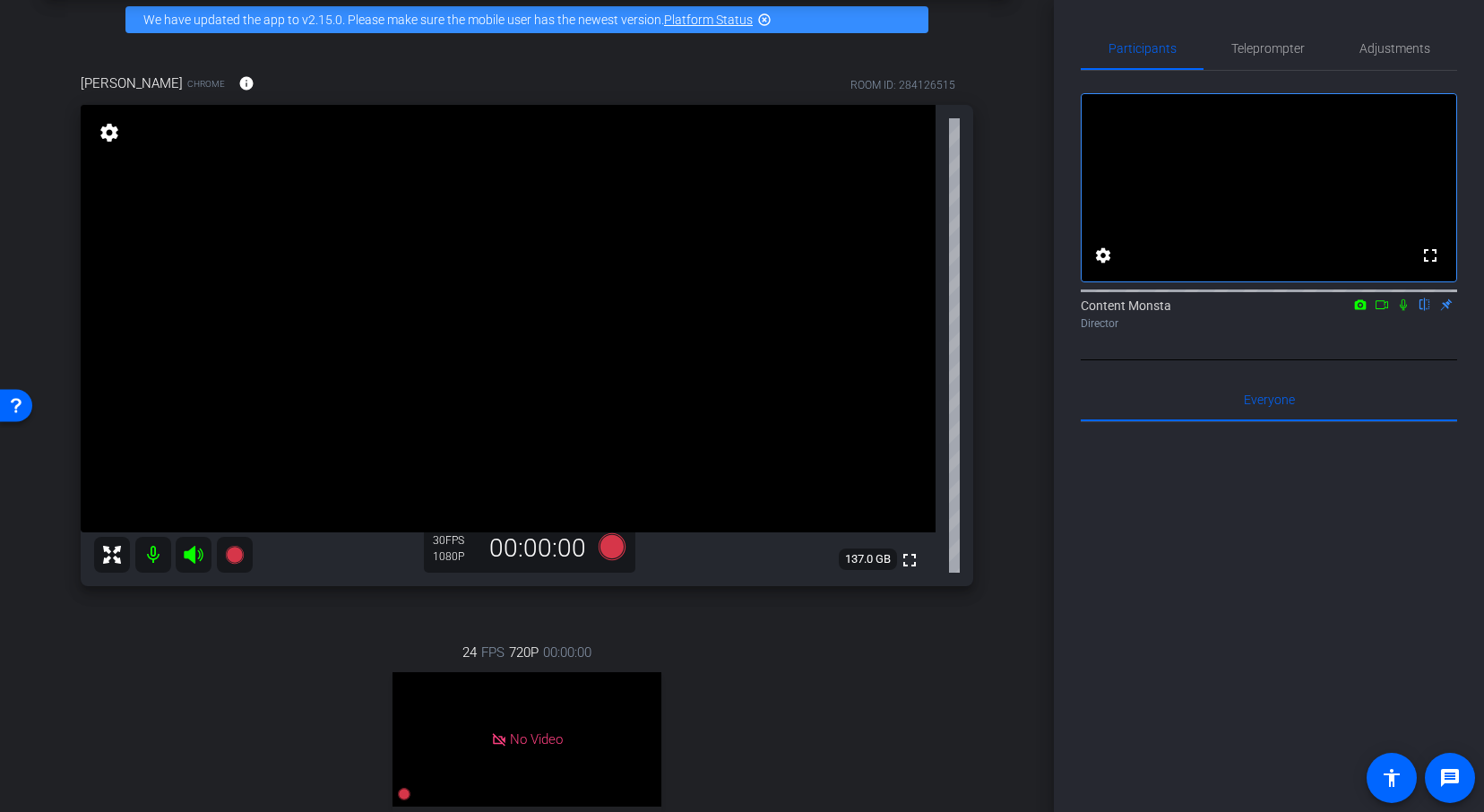
scroll to position [61, 0]
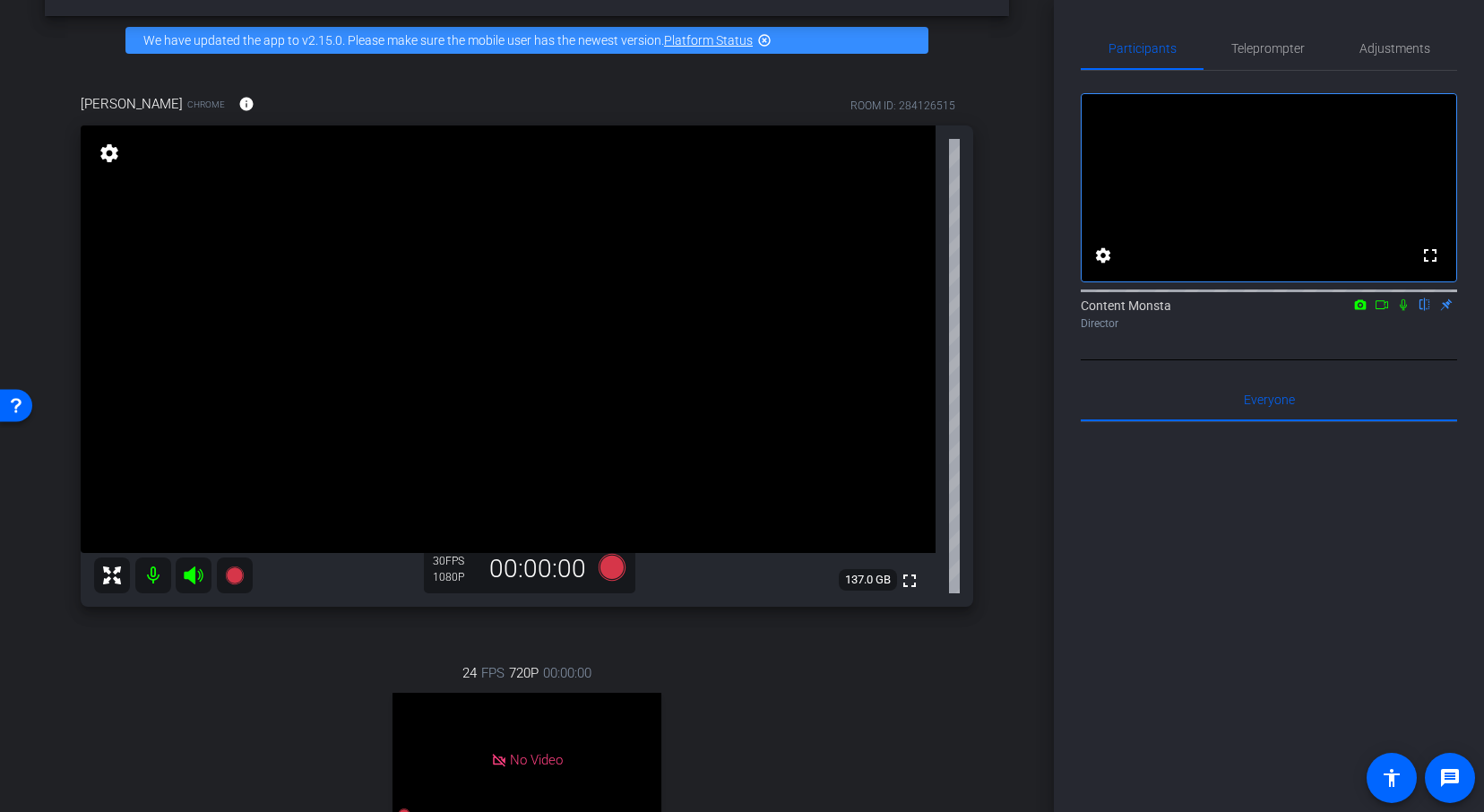
click at [991, 355] on div "Vanessa Calderón Chrome info ROOM ID: 284126515 fullscreen settings 137.0 GB 30…" at bounding box center [526, 523] width 964 height 919
click at [994, 373] on div "Vanessa Calderón Chrome info ROOM ID: 284126515 fullscreen settings 137.0 GB 30…" at bounding box center [526, 523] width 964 height 919
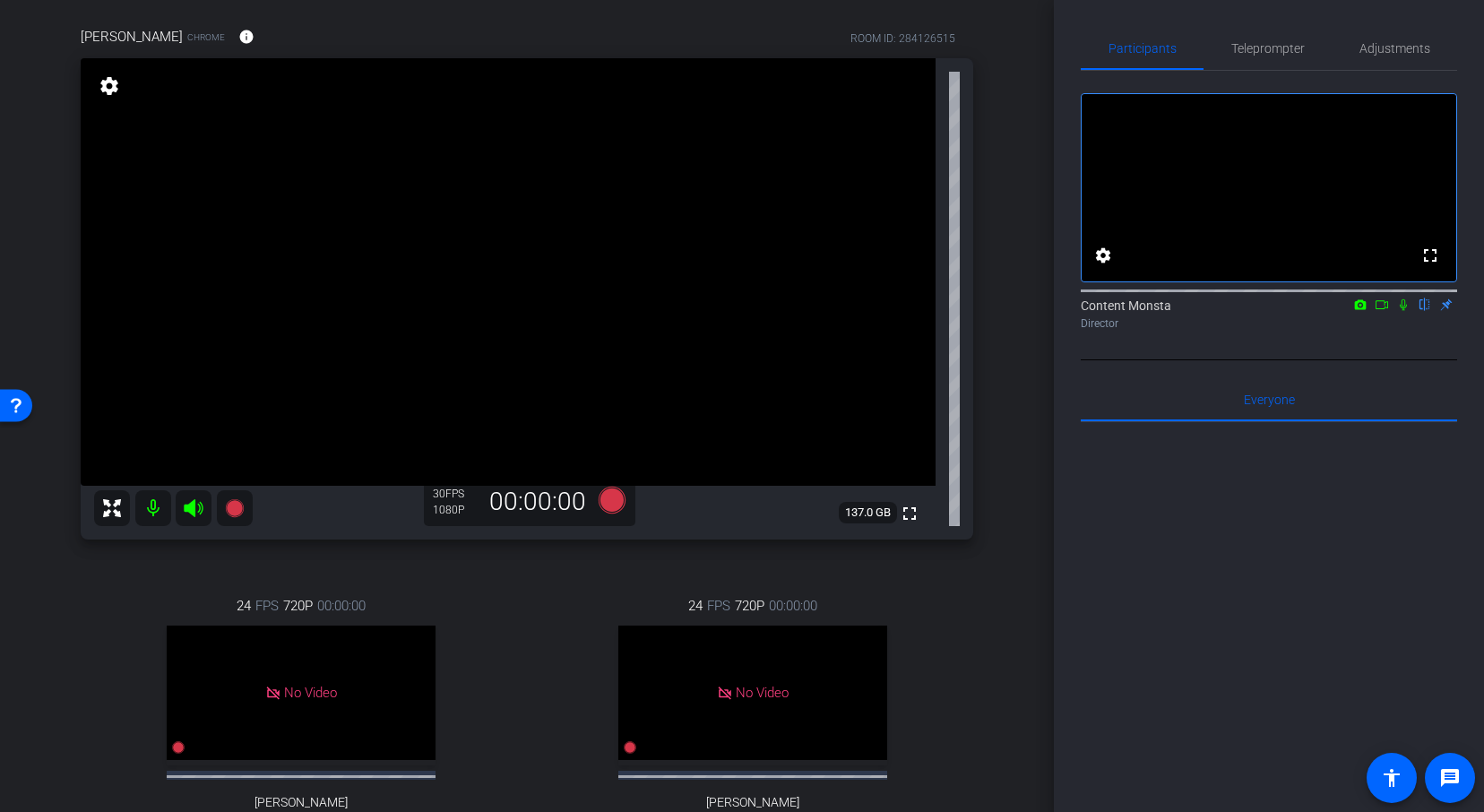
scroll to position [131, 0]
click at [999, 358] on div "Vanessa Calderón Chrome info ROOM ID: 284126515 fullscreen settings 137.0 GB 30…" at bounding box center [526, 453] width 964 height 919
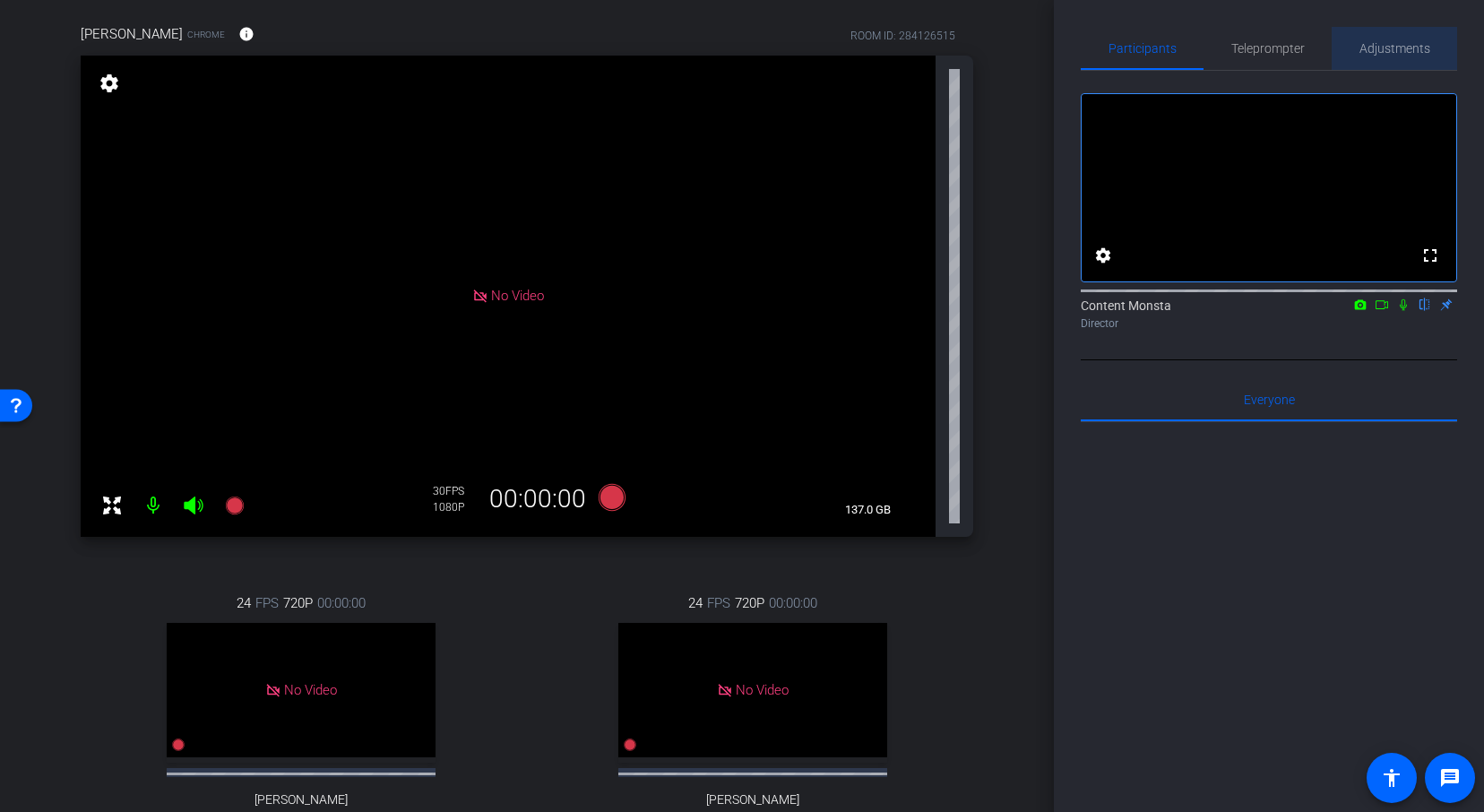
click at [1404, 45] on span "Adjustments" at bounding box center [1395, 48] width 71 height 13
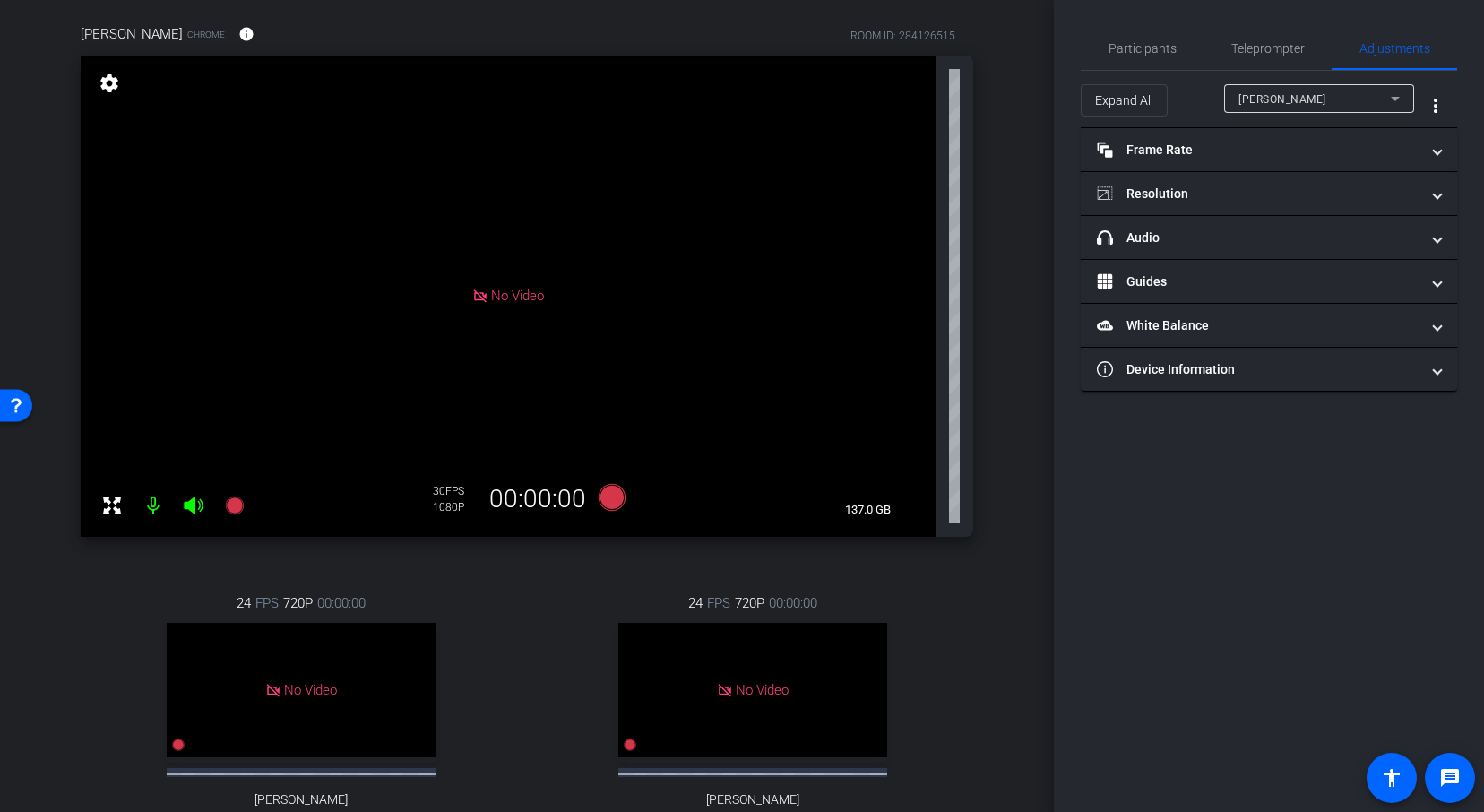
click at [1356, 96] on div "[PERSON_NAME]" at bounding box center [1314, 98] width 152 height 23
click at [1346, 96] on div at bounding box center [742, 406] width 1484 height 812
click at [1325, 94] on div "[PERSON_NAME]" at bounding box center [1314, 98] width 152 height 23
click at [1387, 101] on div at bounding box center [742, 406] width 1484 height 812
click at [996, 329] on div "Vanessa Calderón Chrome info ROOM ID: 284126515 No Video settings 137.0 GB 30 F…" at bounding box center [526, 453] width 964 height 919
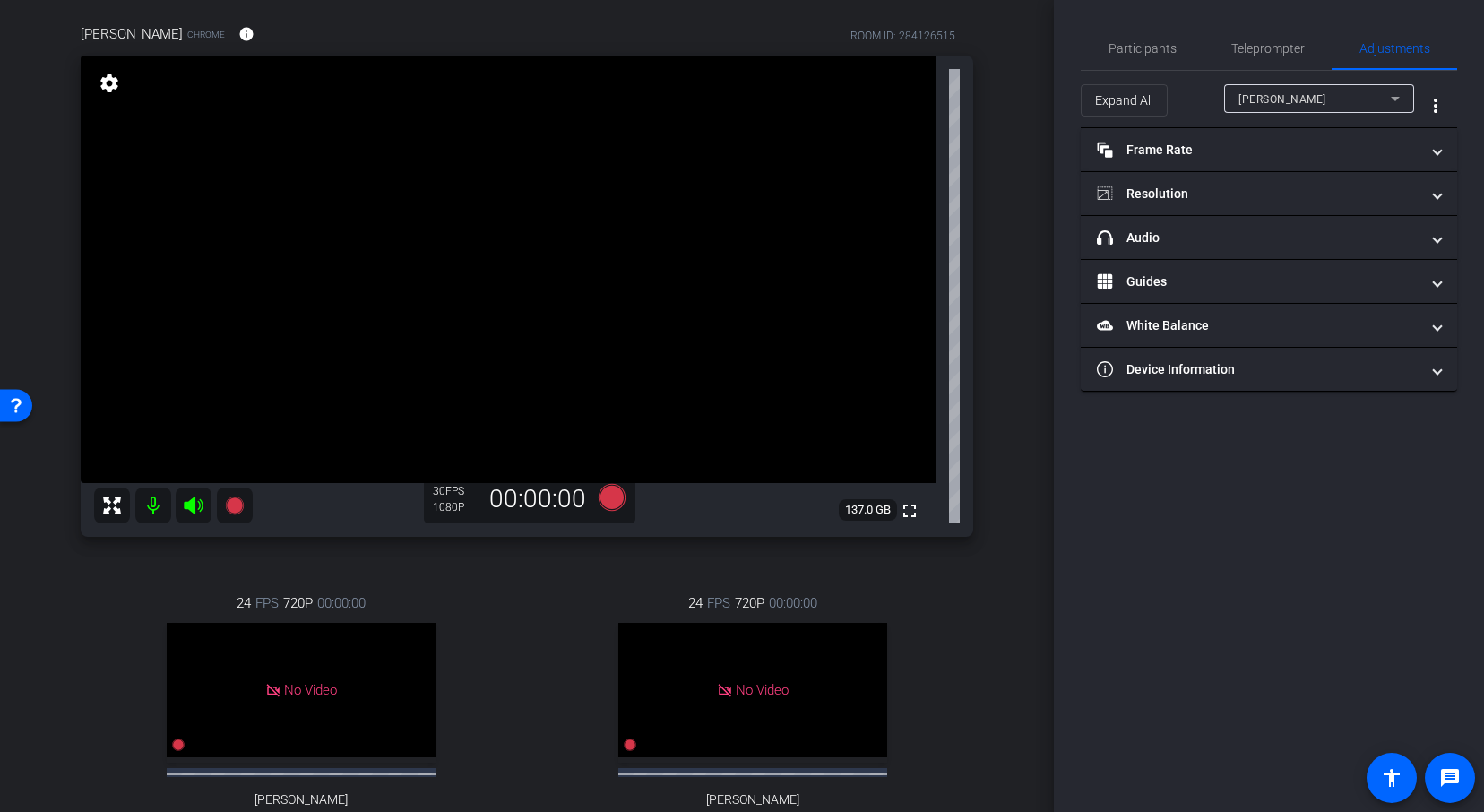
click at [1383, 95] on div "[PERSON_NAME]" at bounding box center [1314, 98] width 152 height 23
click at [986, 179] on div at bounding box center [742, 406] width 1484 height 812
click at [1131, 52] on span "Participants" at bounding box center [1142, 48] width 68 height 13
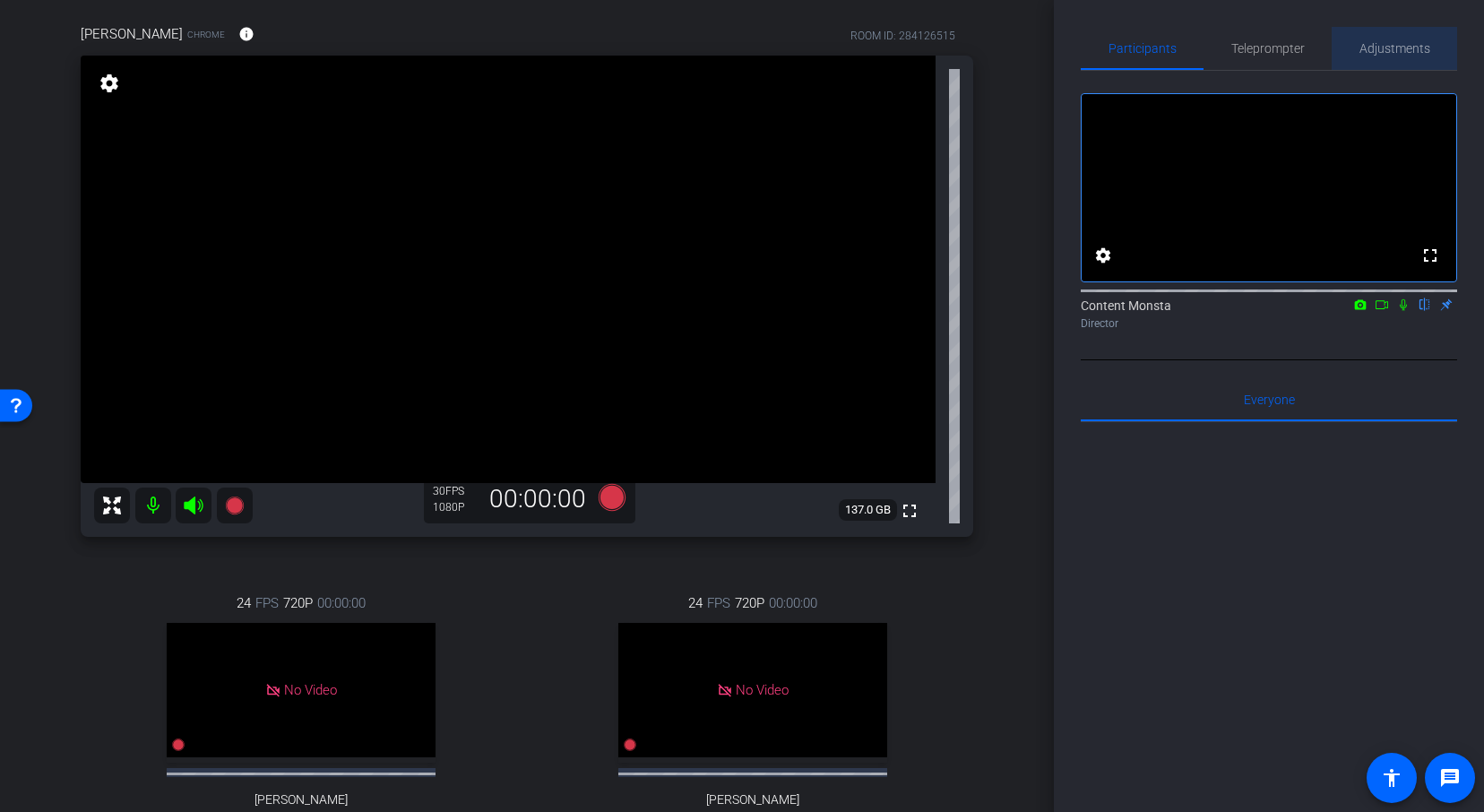
click at [1396, 51] on span "Adjustments" at bounding box center [1395, 48] width 71 height 13
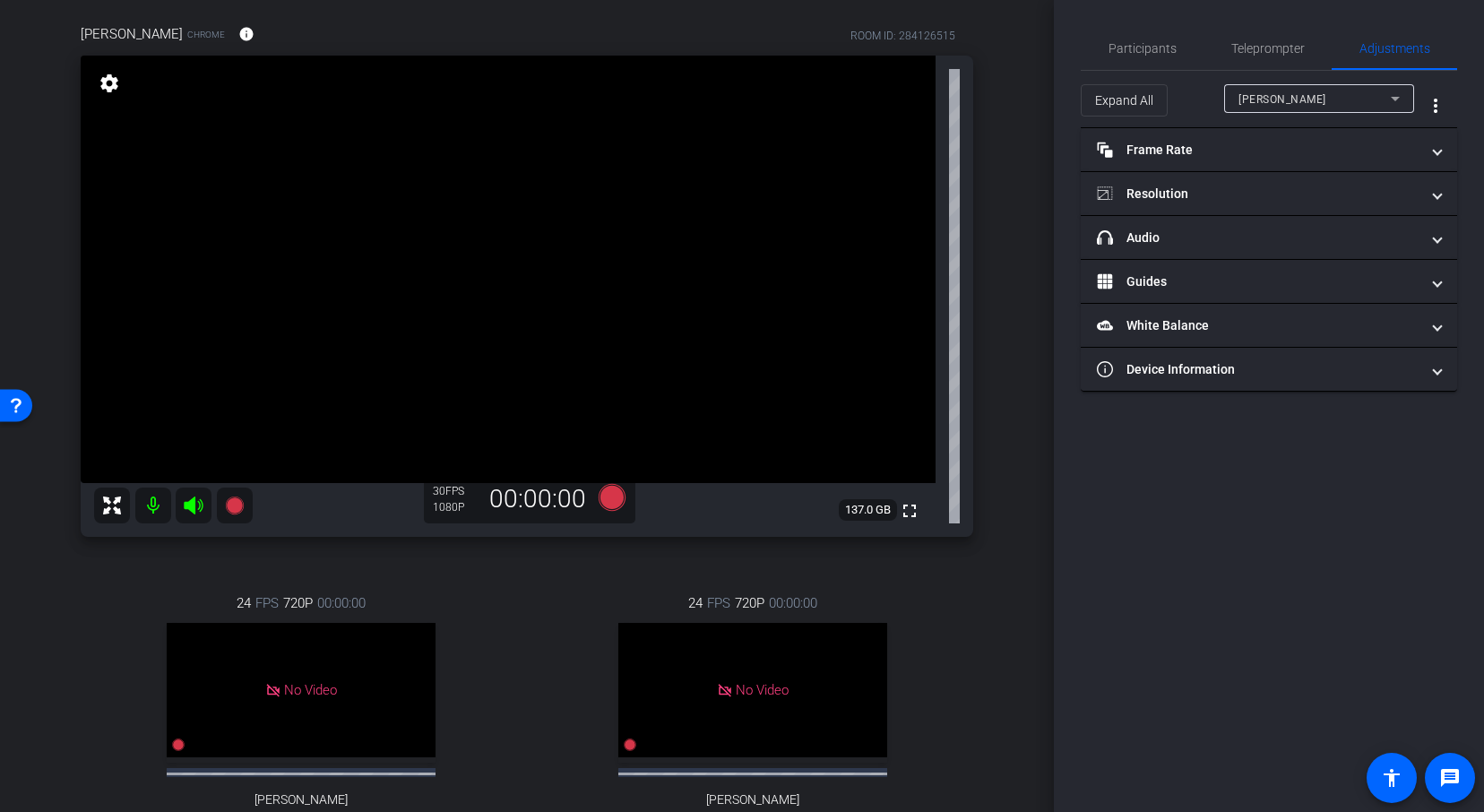
click at [1363, 104] on div "[PERSON_NAME]" at bounding box center [1314, 98] width 152 height 23
click at [978, 668] on div at bounding box center [742, 406] width 1484 height 812
click at [635, 274] on video at bounding box center [508, 269] width 855 height 427
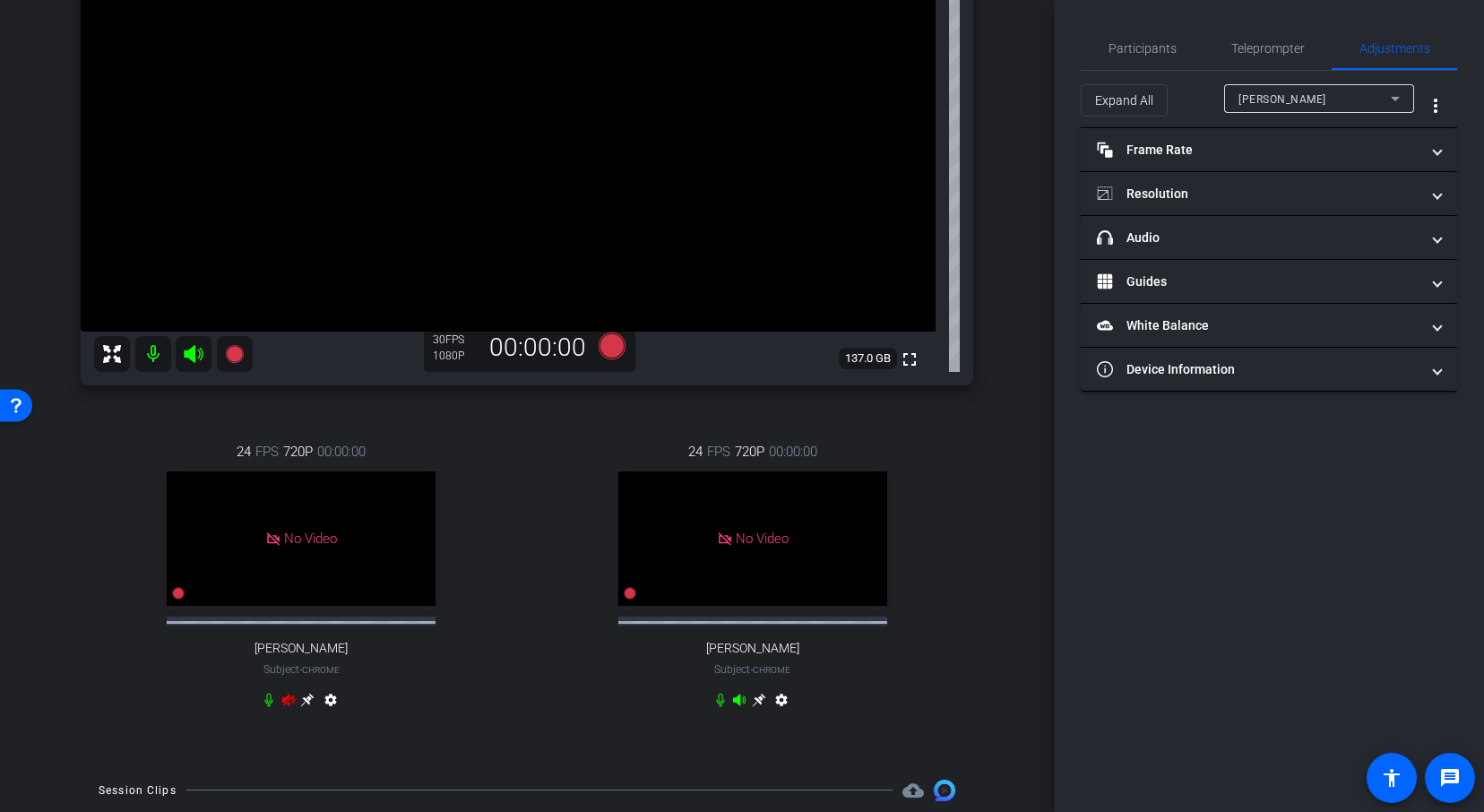
scroll to position [265, 0]
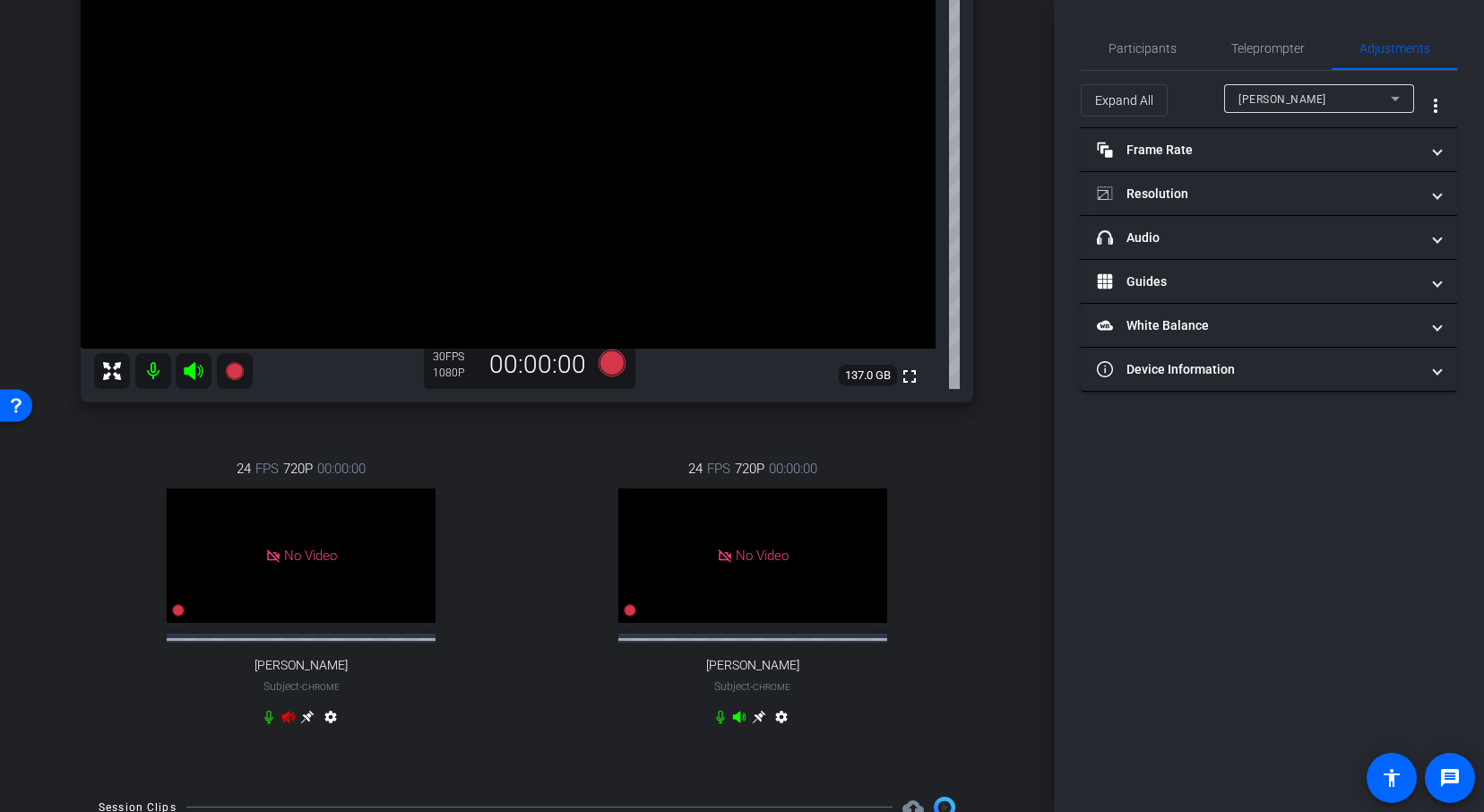
click at [992, 541] on div "Vanessa Calderón Chrome info ROOM ID: 284126515 fullscreen settings 137.0 GB 30…" at bounding box center [526, 319] width 964 height 919
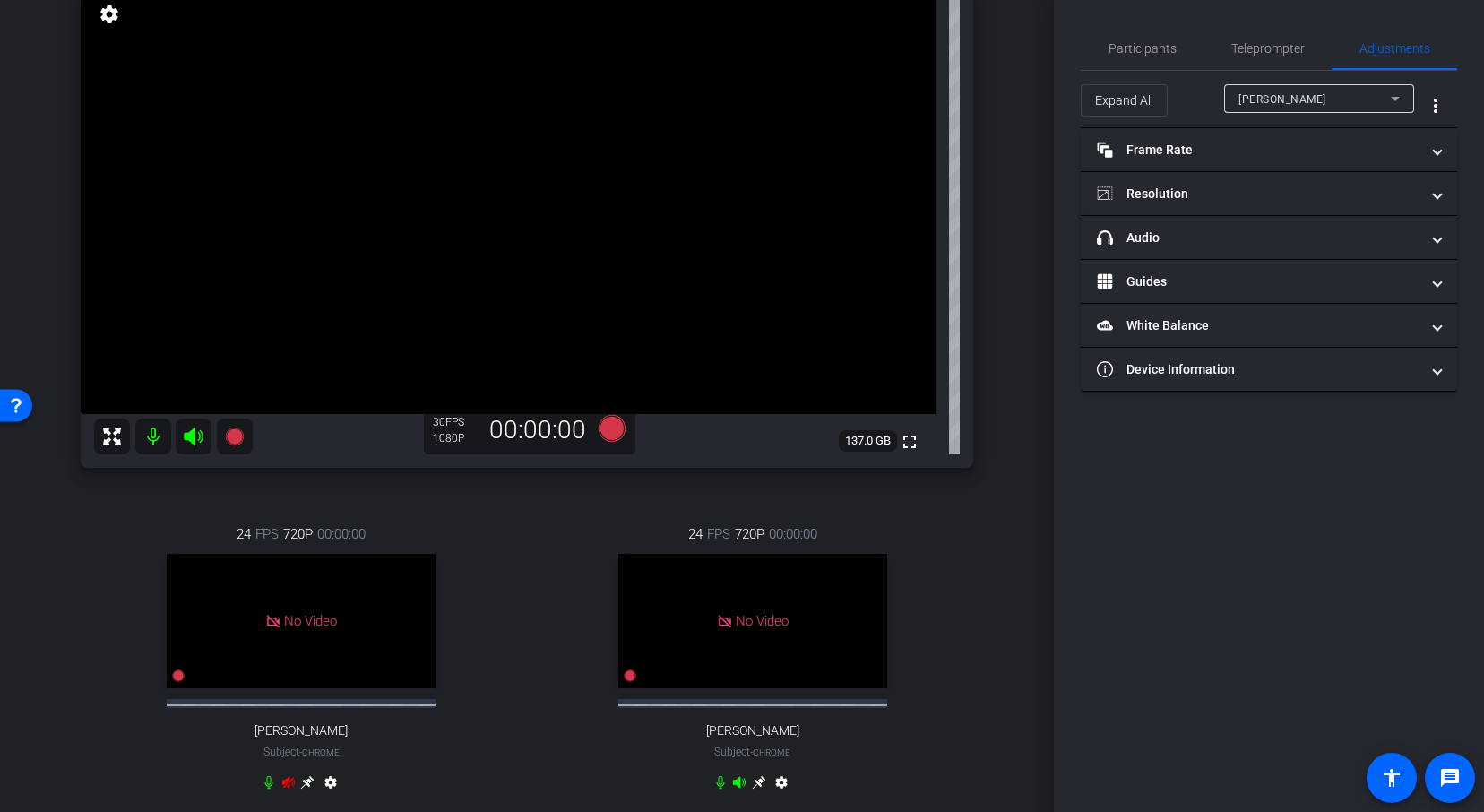
scroll to position [189, 0]
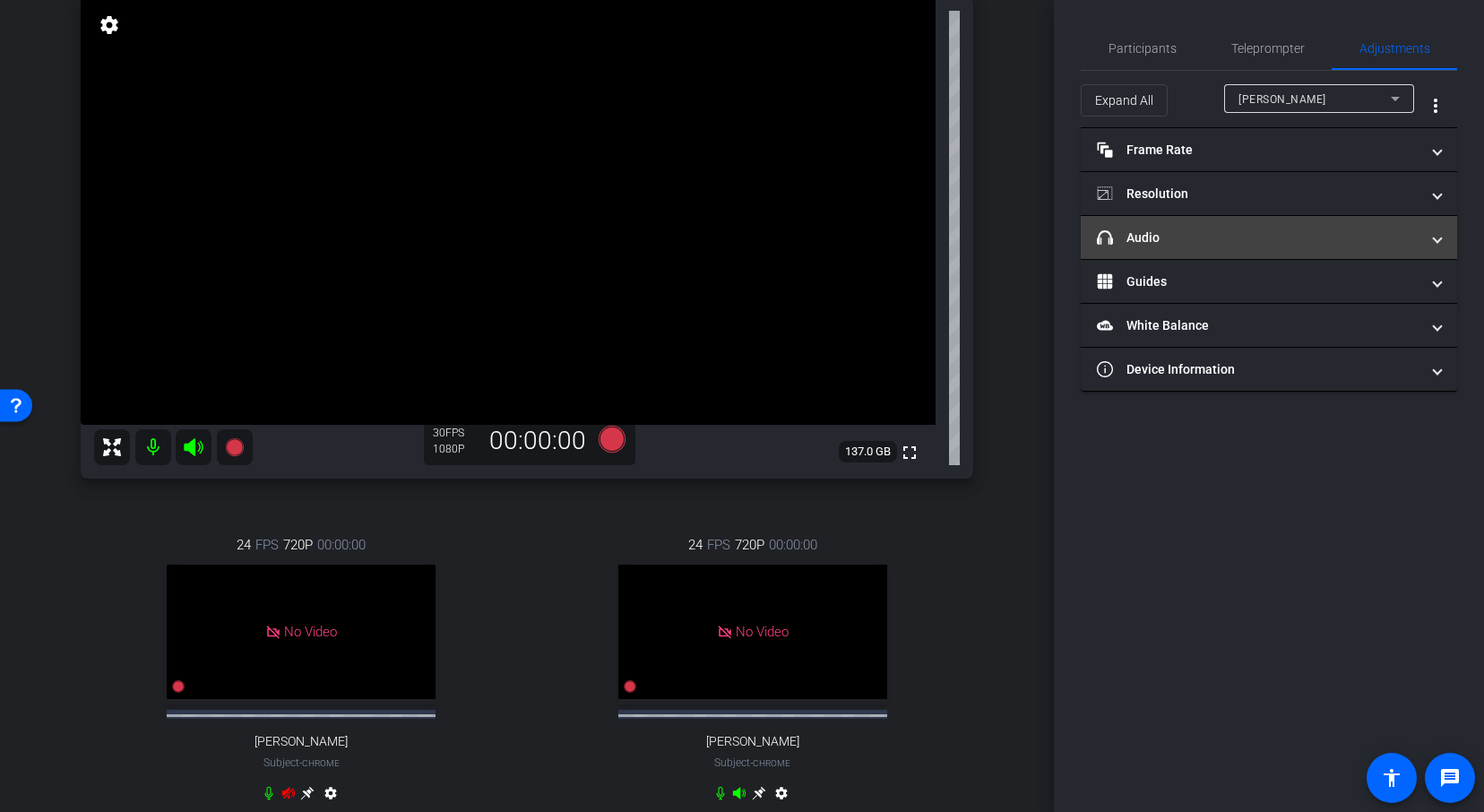
click at [1211, 239] on mat-panel-title "headphone icon Audio" at bounding box center [1257, 238] width 322 height 19
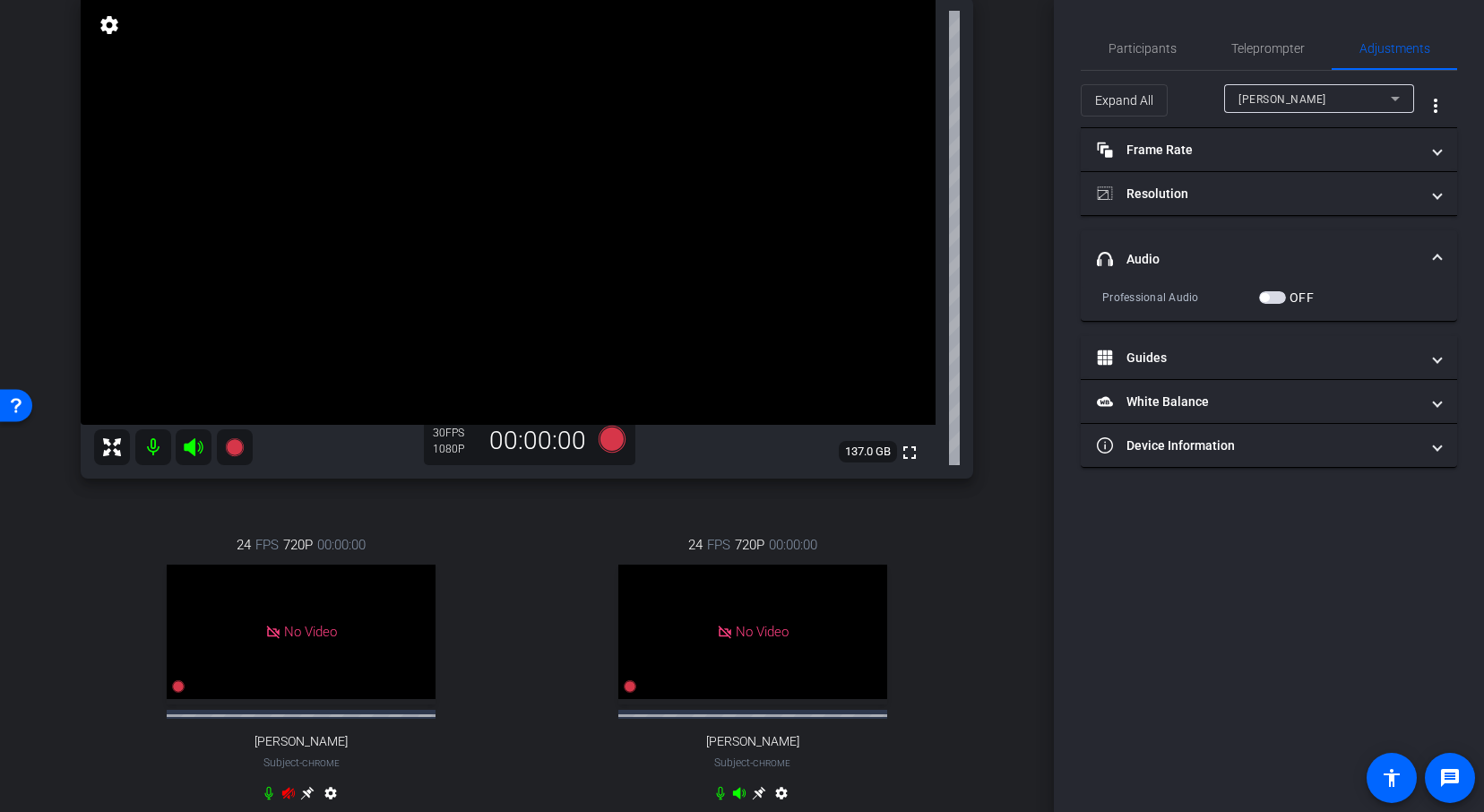
click at [1331, 96] on div "Molly Maxwell" at bounding box center [1314, 98] width 152 height 23
click at [1014, 111] on div at bounding box center [742, 406] width 1484 height 812
click at [1378, 93] on div "Molly Maxwell" at bounding box center [1314, 98] width 152 height 23
click at [1016, 299] on div at bounding box center [742, 406] width 1484 height 812
click at [1361, 99] on div "Molly Maxwell" at bounding box center [1314, 98] width 152 height 23
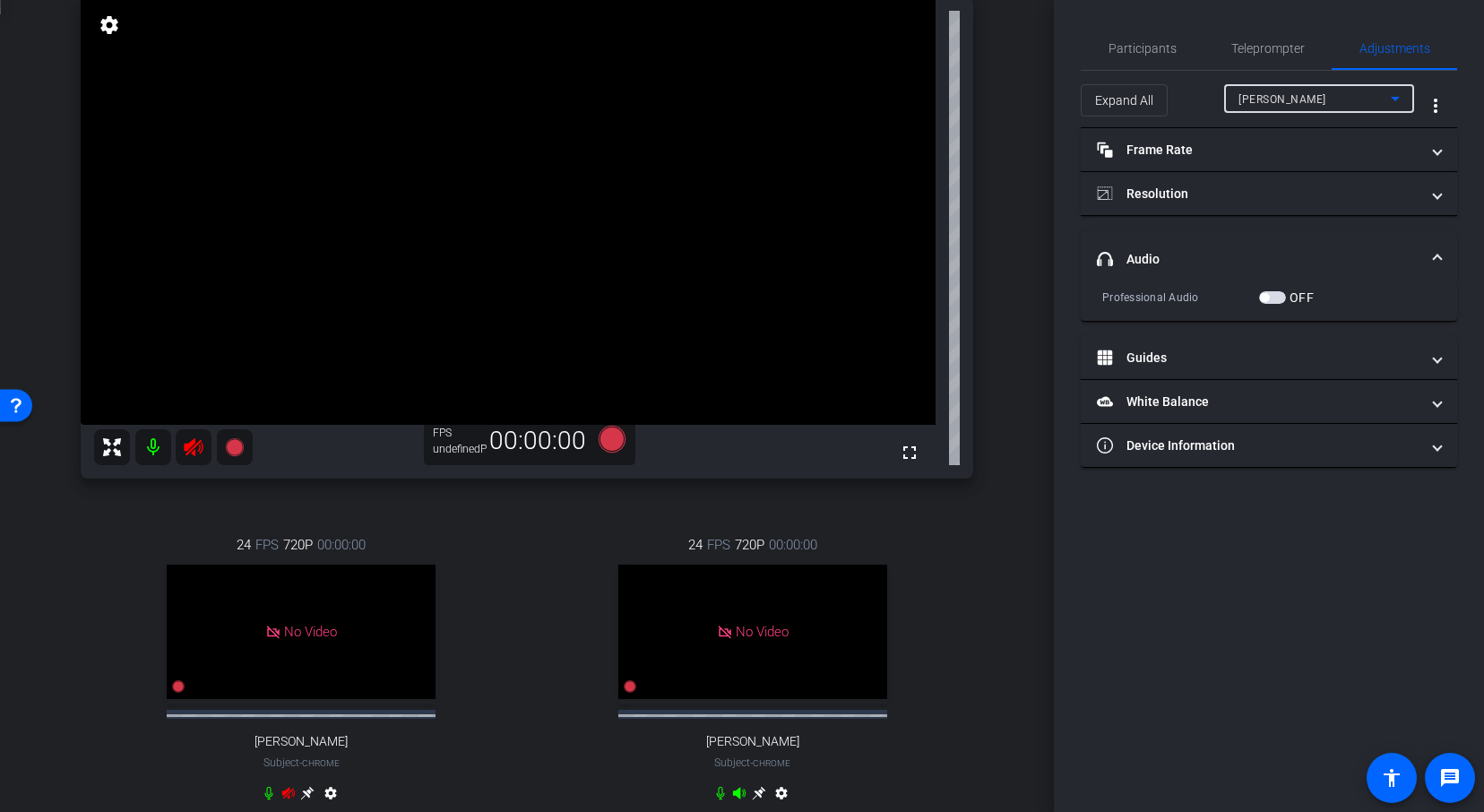
click at [1382, 97] on div at bounding box center [742, 406] width 1484 height 812
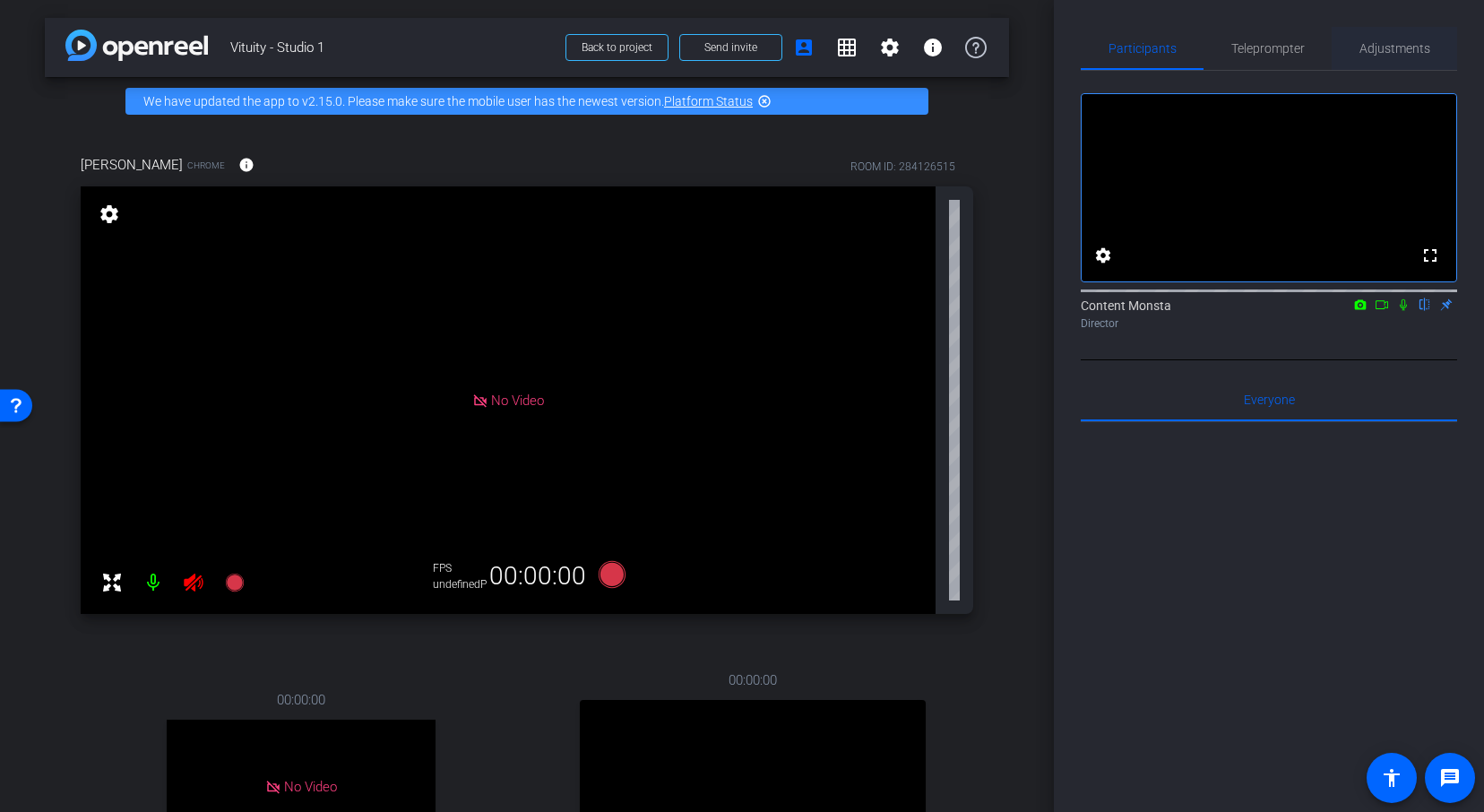
click at [1397, 49] on span "Adjustments" at bounding box center [1395, 48] width 71 height 13
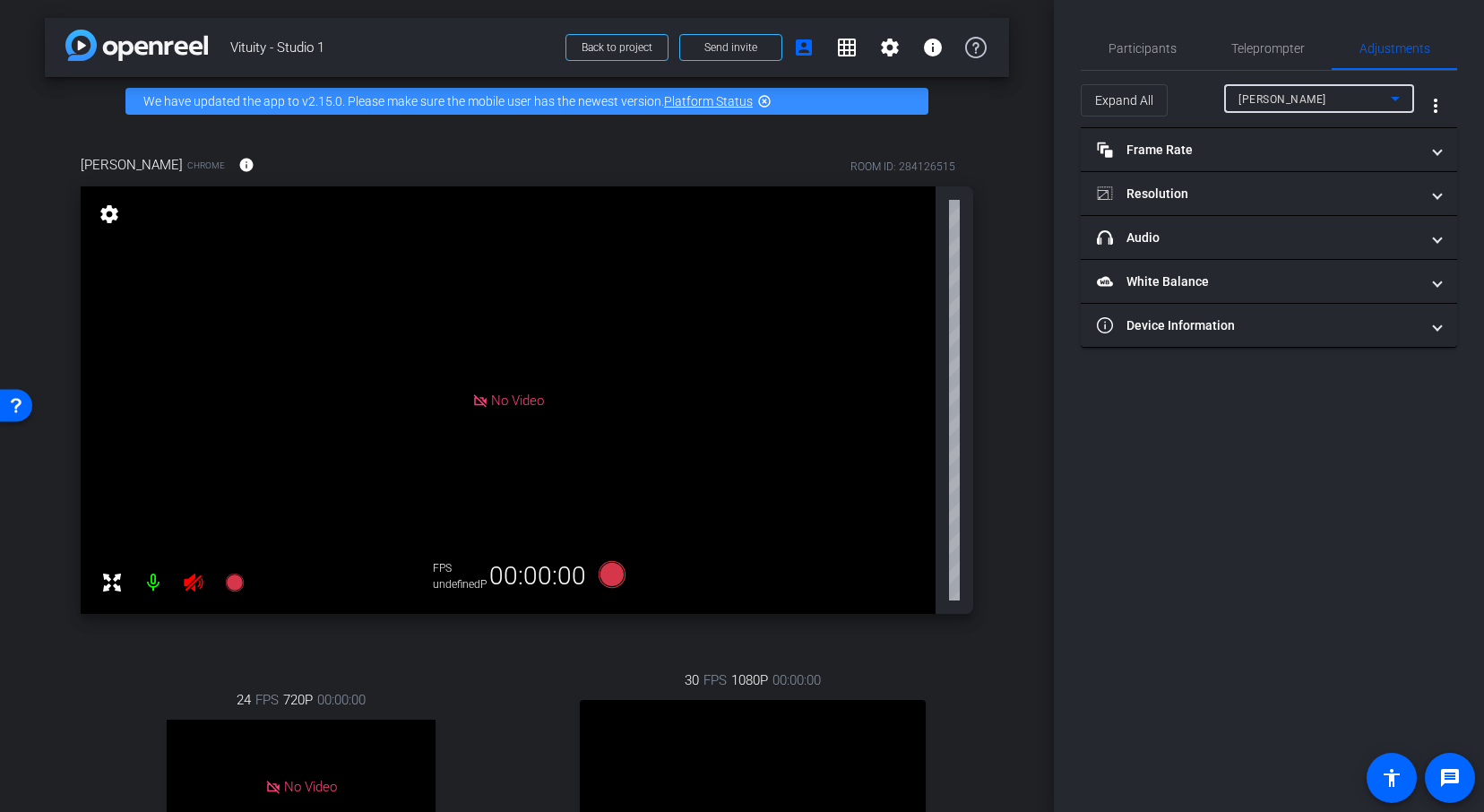
click at [1306, 97] on span "[PERSON_NAME]" at bounding box center [1282, 99] width 87 height 13
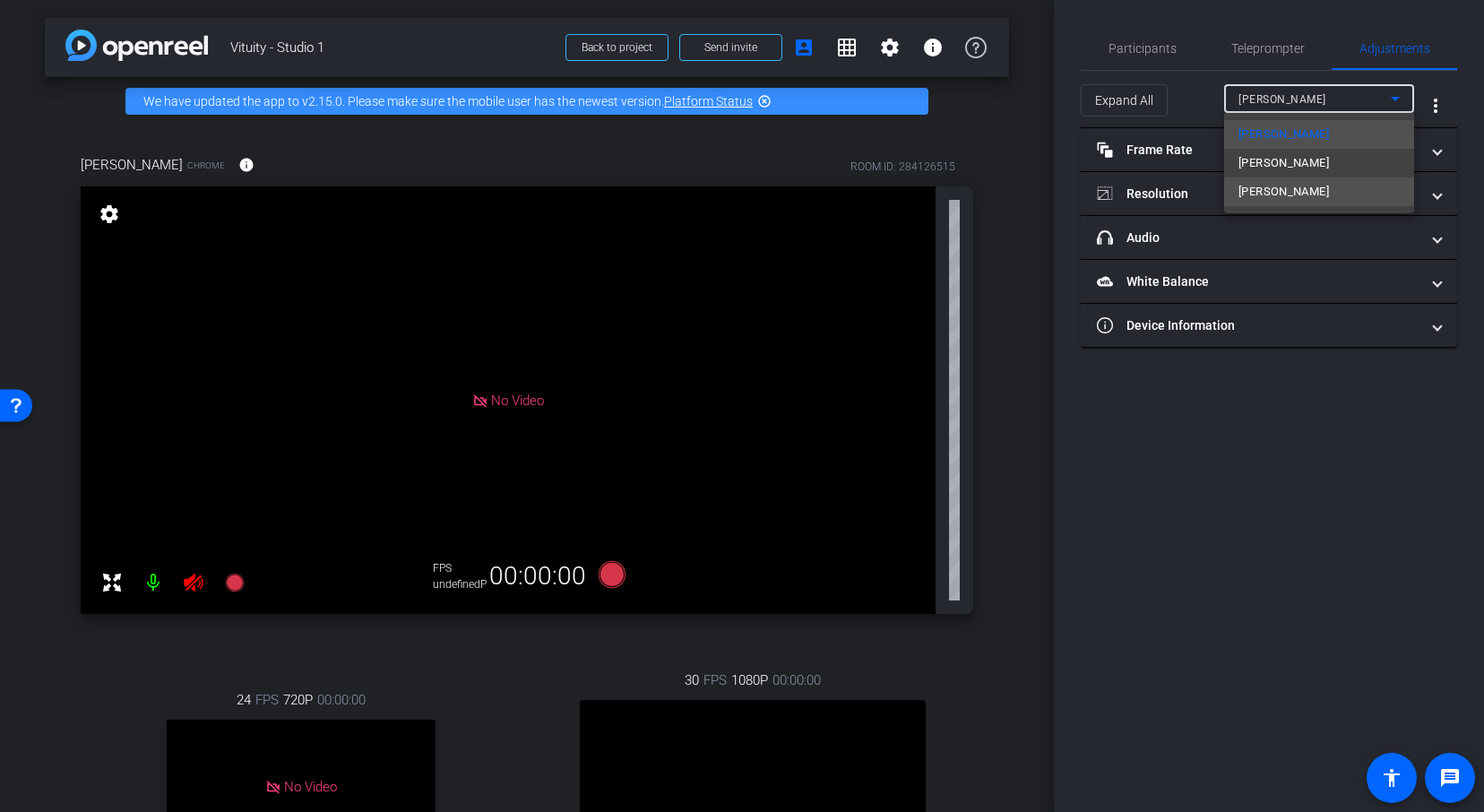
click at [1287, 186] on span "[PERSON_NAME]" at bounding box center [1283, 192] width 90 height 22
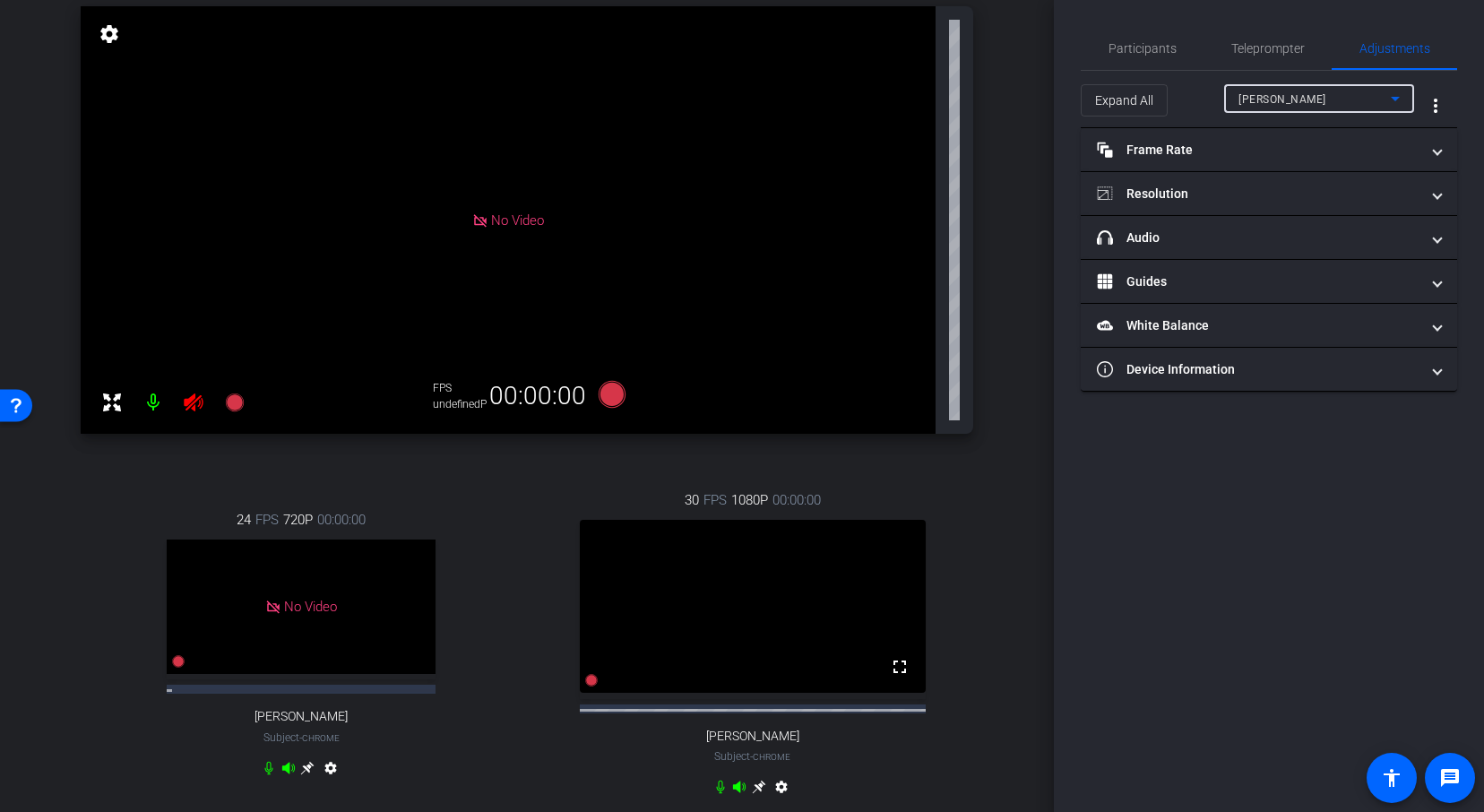
scroll to position [226, 0]
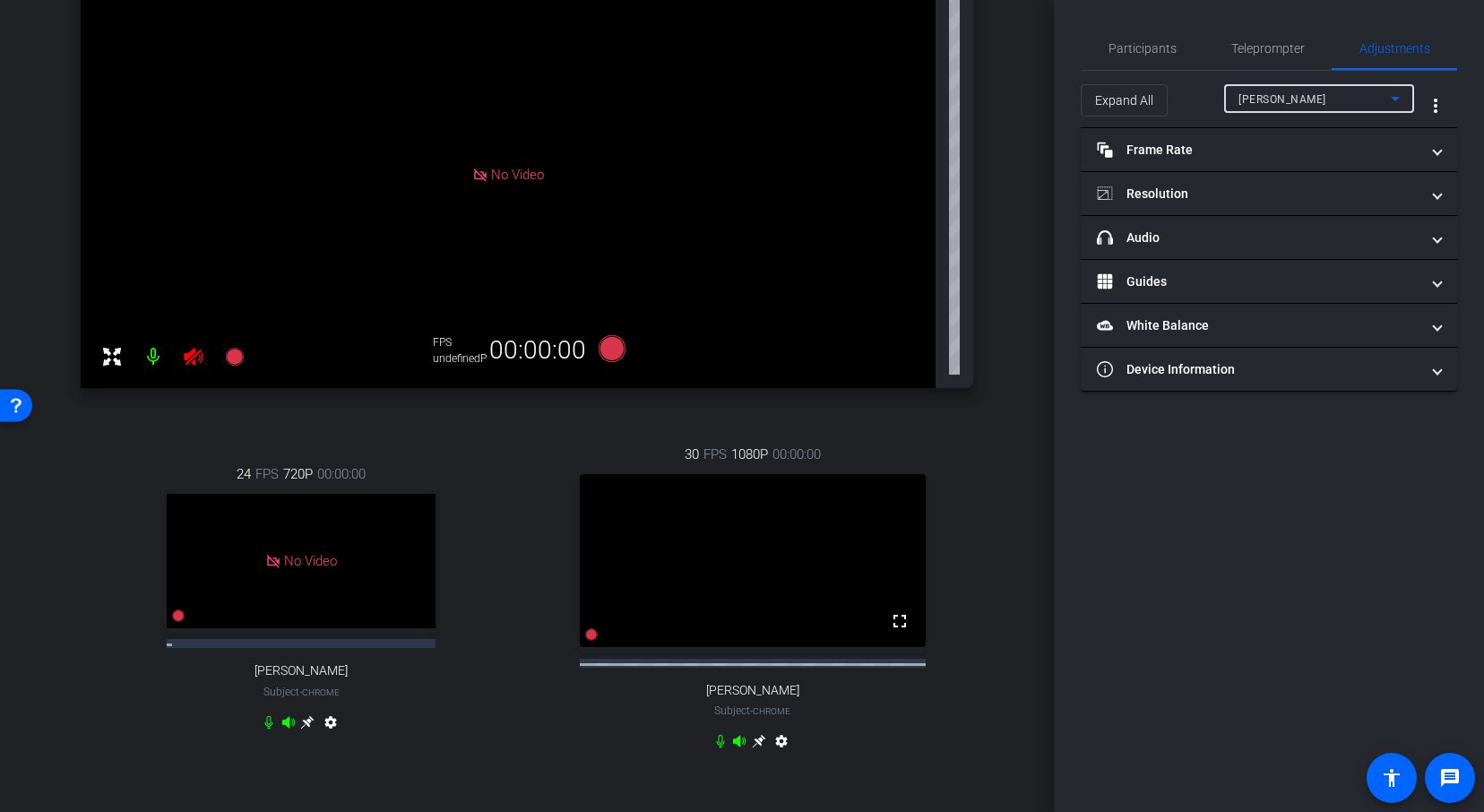
click at [757, 748] on icon at bounding box center [759, 741] width 15 height 15
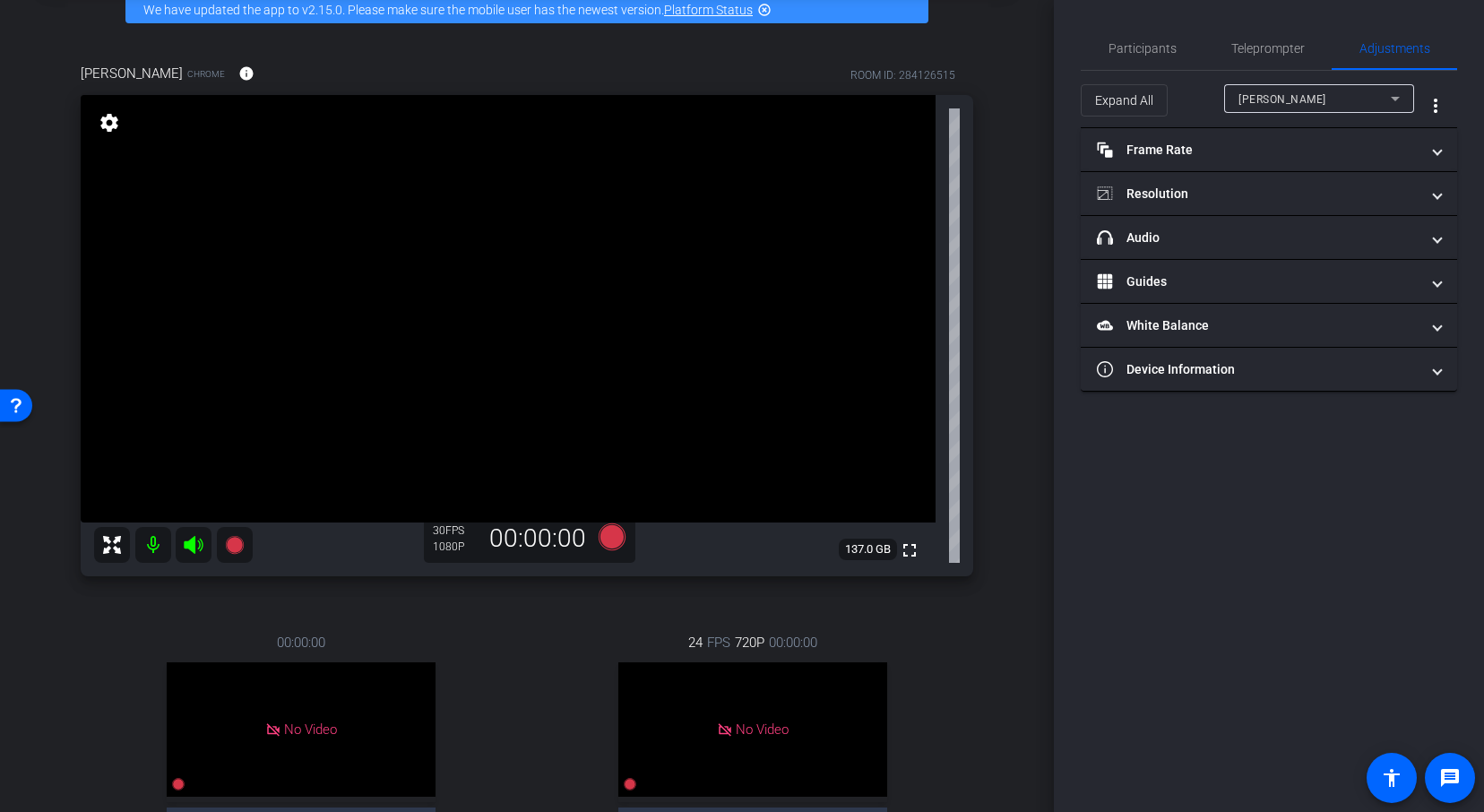
scroll to position [74, 0]
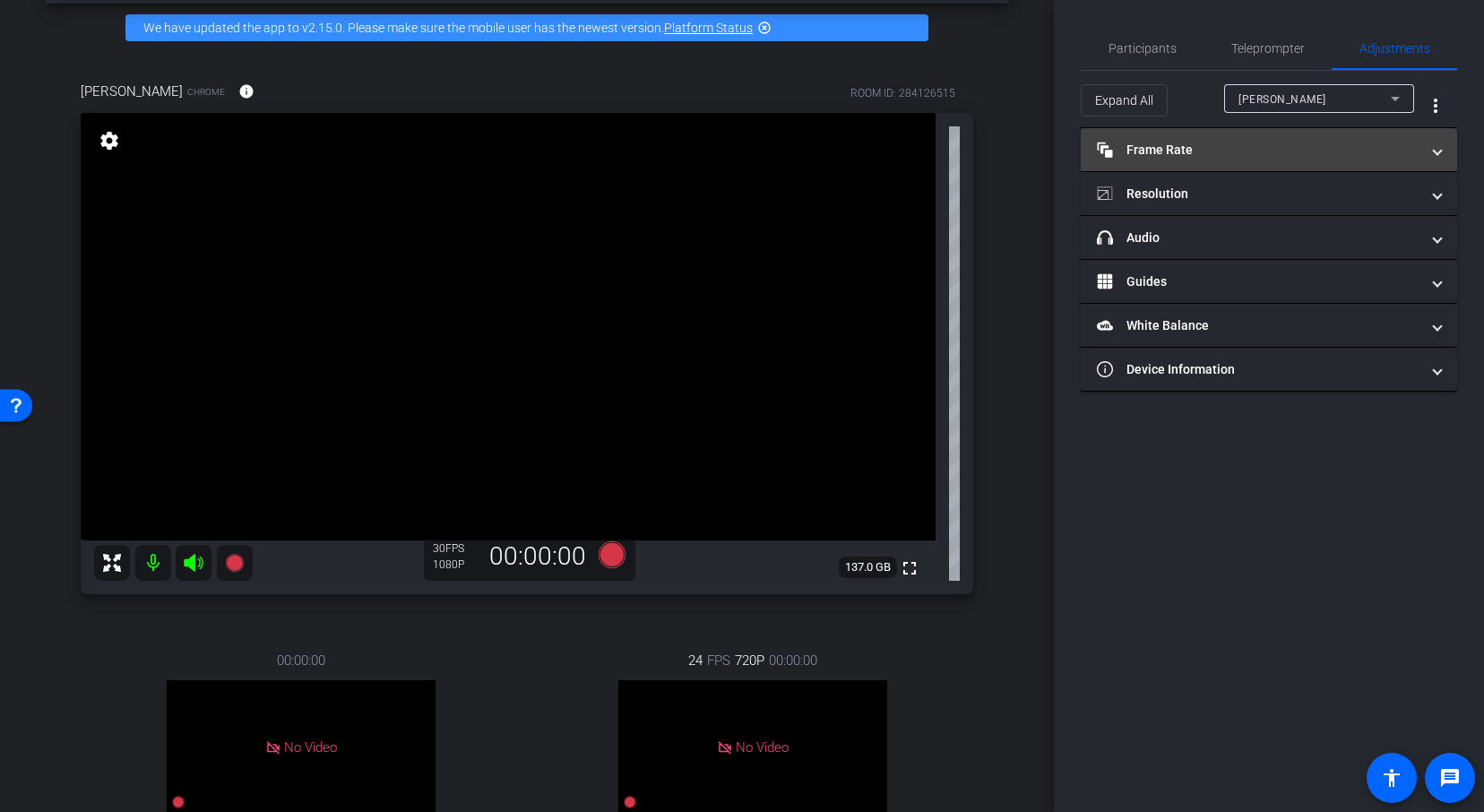
click at [1191, 137] on mat-expansion-panel-header "Frame Rate Frame Rate" at bounding box center [1268, 149] width 376 height 43
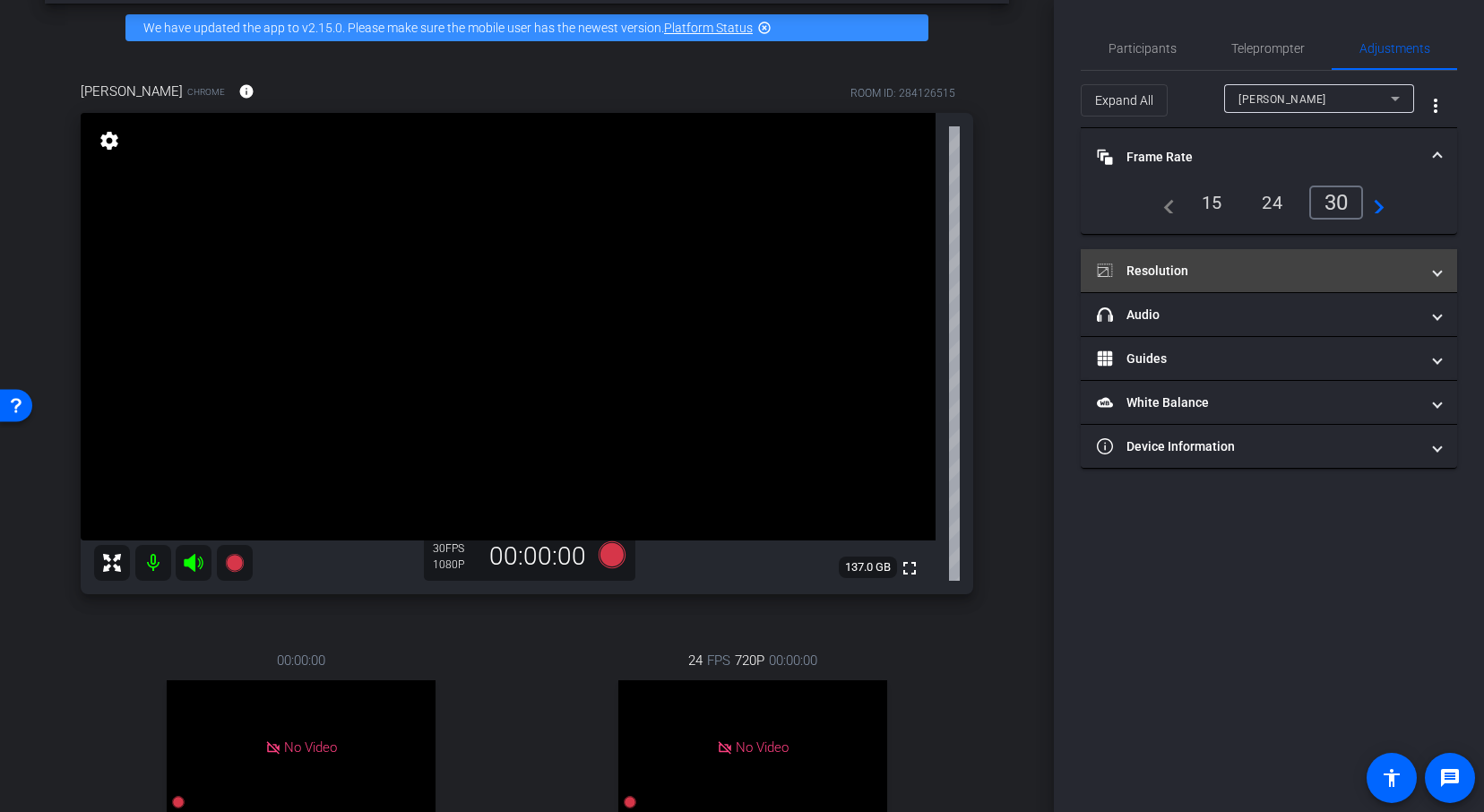
click at [1238, 279] on mat-panel-title "Resolution" at bounding box center [1257, 270] width 322 height 19
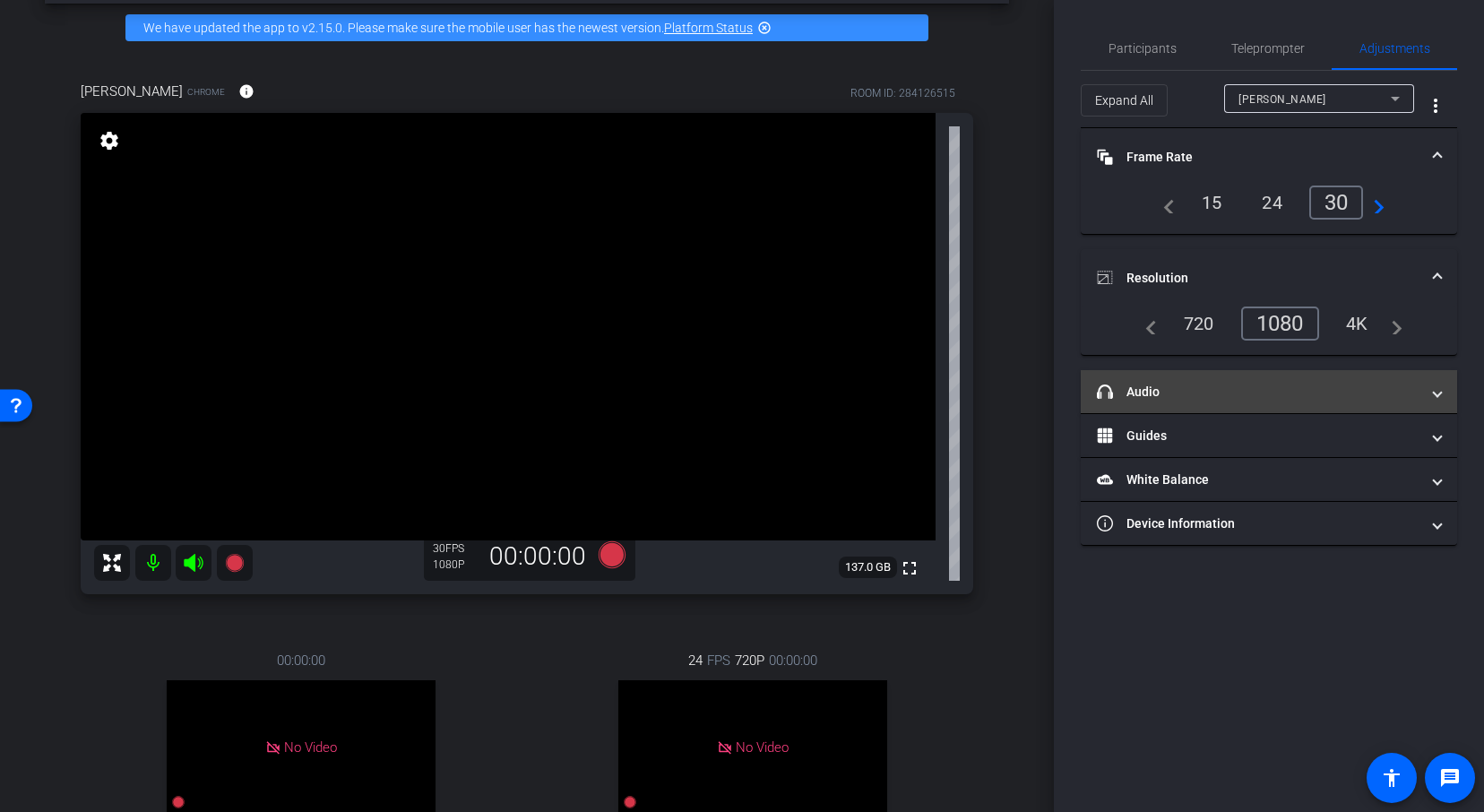
click at [1239, 391] on mat-panel-title "headphone icon Audio" at bounding box center [1257, 391] width 322 height 19
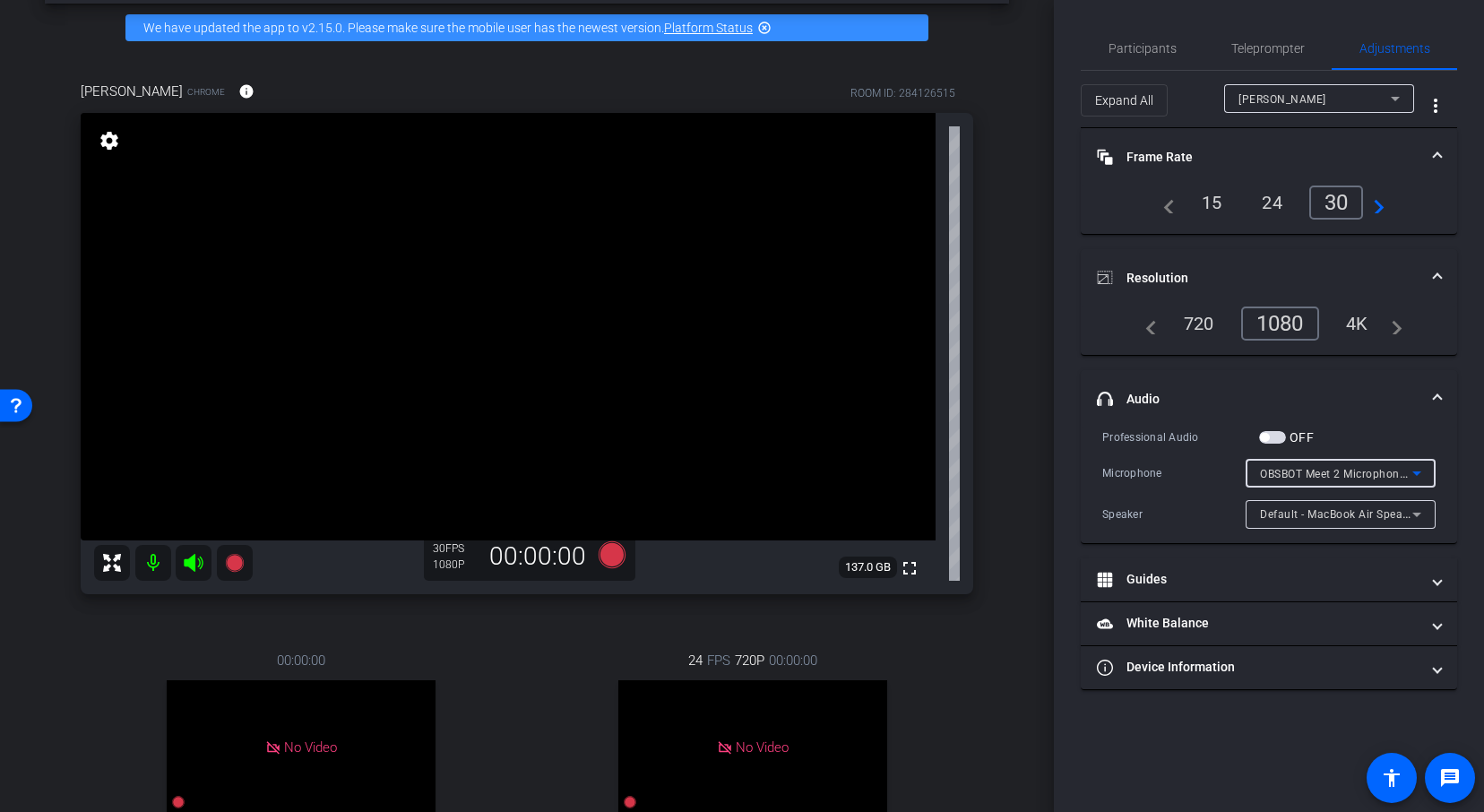
click at [1317, 473] on span "OBSBOT Meet 2 Microphone (3564:fefb)" at bounding box center [1363, 473] width 207 height 15
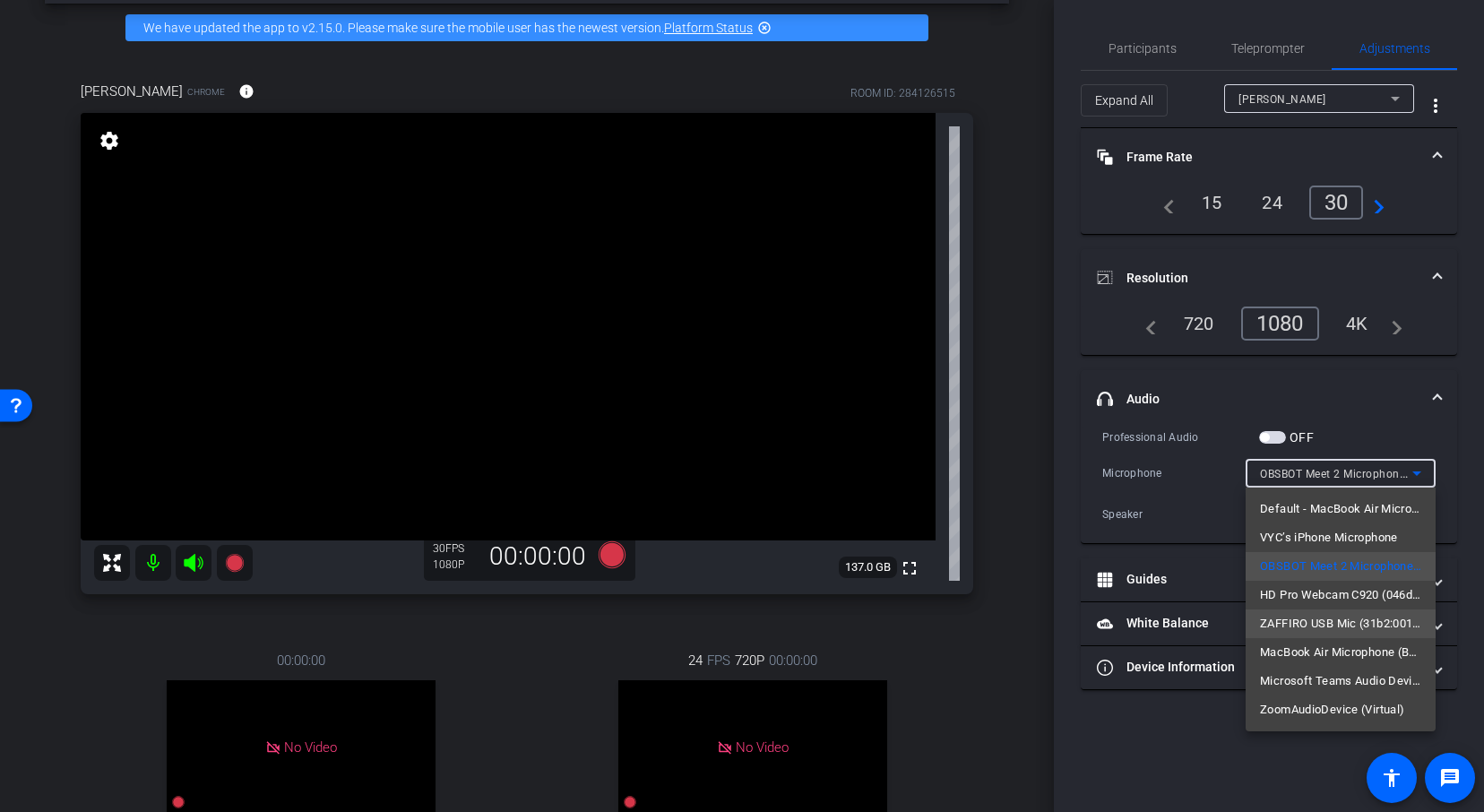
click at [1305, 622] on span "ZAFFIRO USB Mic (31b2:0010)" at bounding box center [1340, 624] width 161 height 22
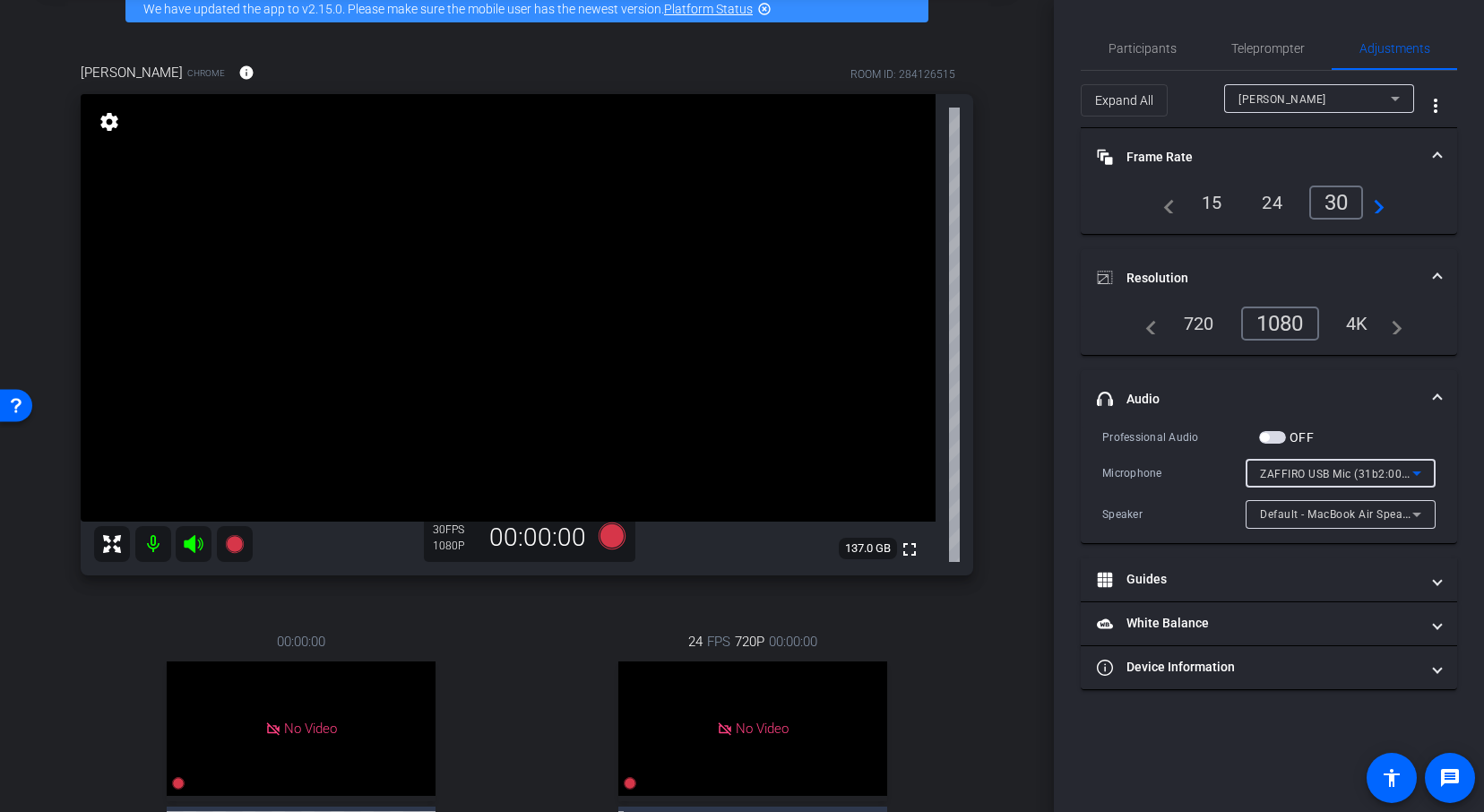
scroll to position [87, 0]
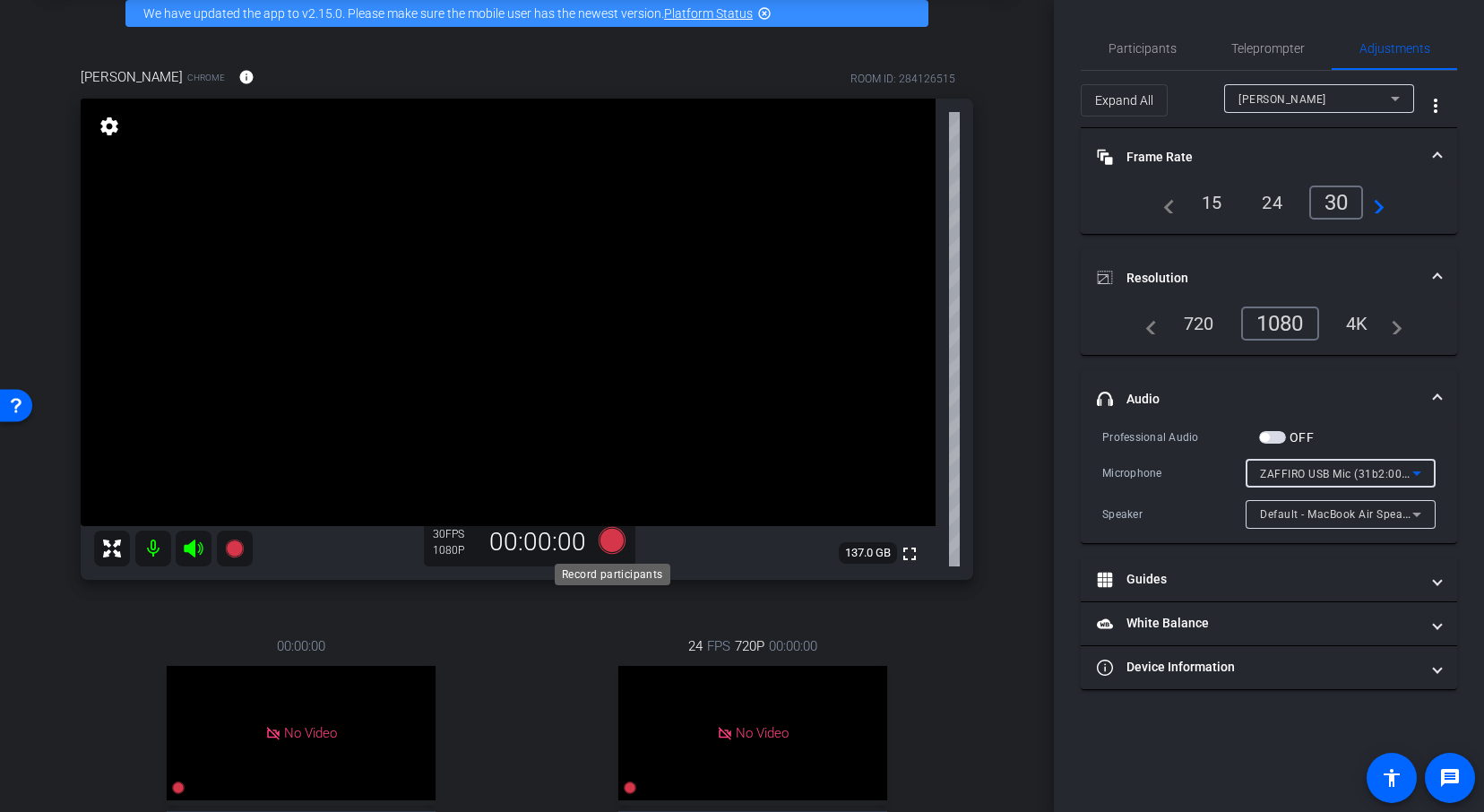
click at [605, 532] on icon at bounding box center [612, 540] width 27 height 27
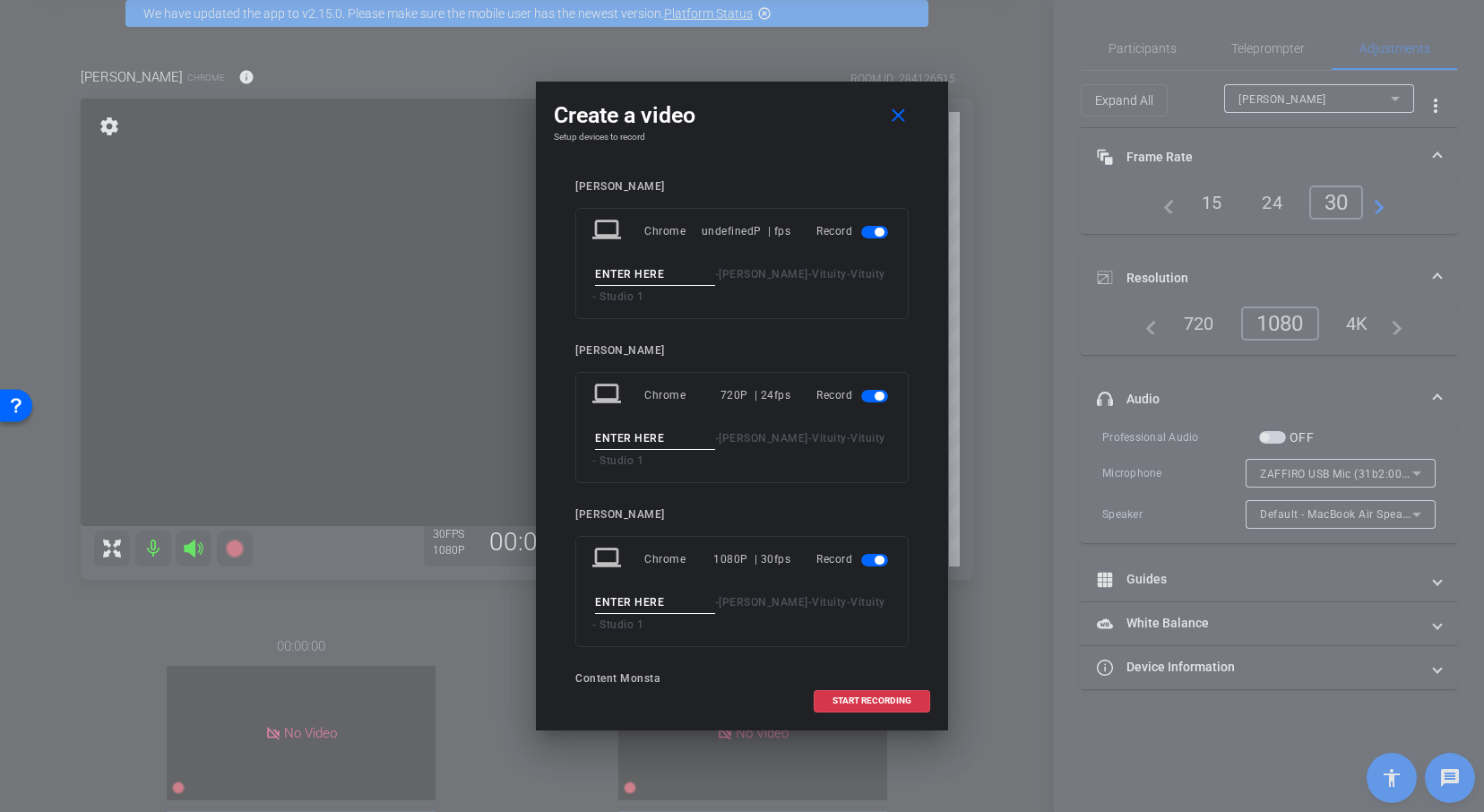
click at [872, 226] on span "button" at bounding box center [875, 232] width 27 height 13
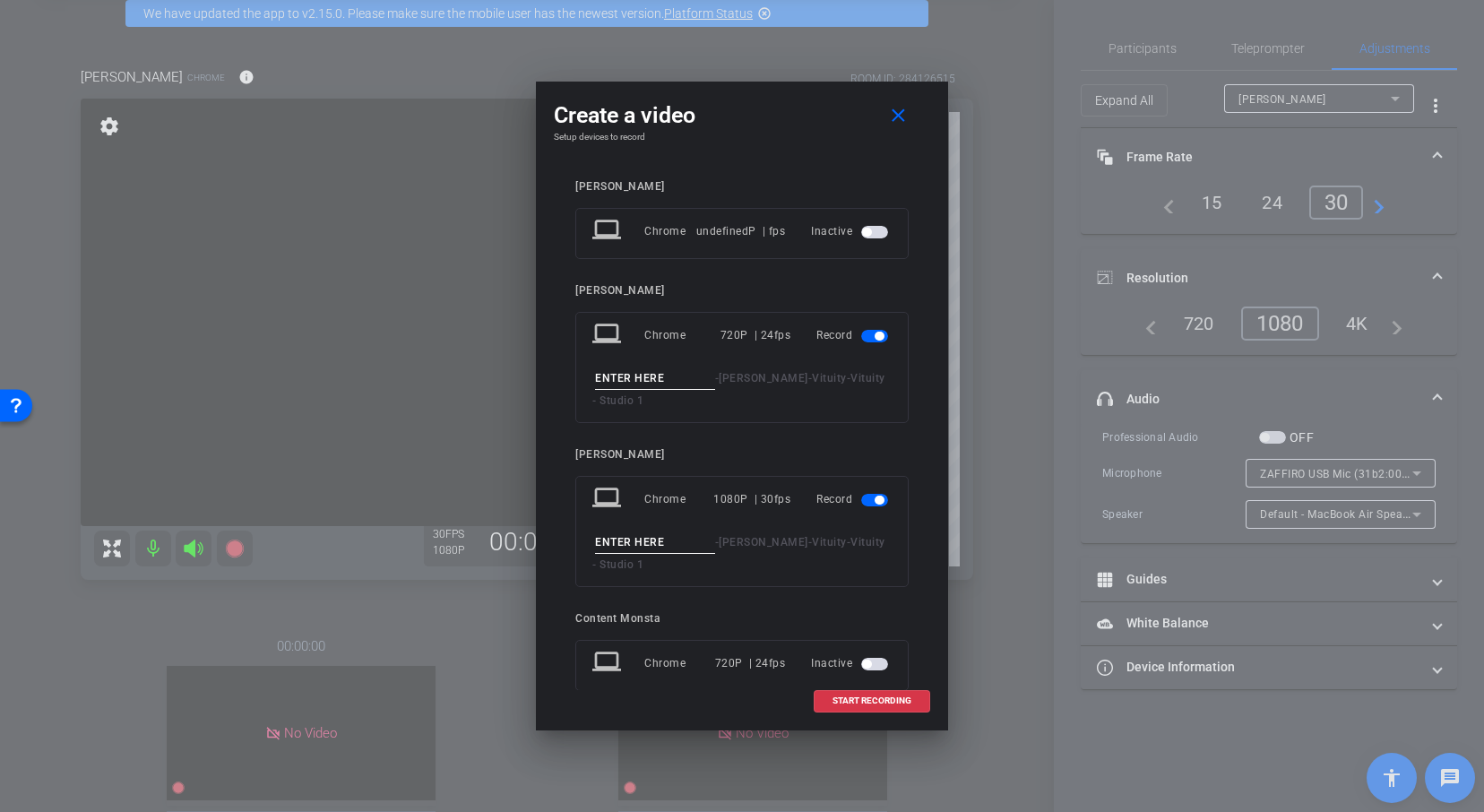
click at [866, 333] on span "button" at bounding box center [875, 336] width 27 height 13
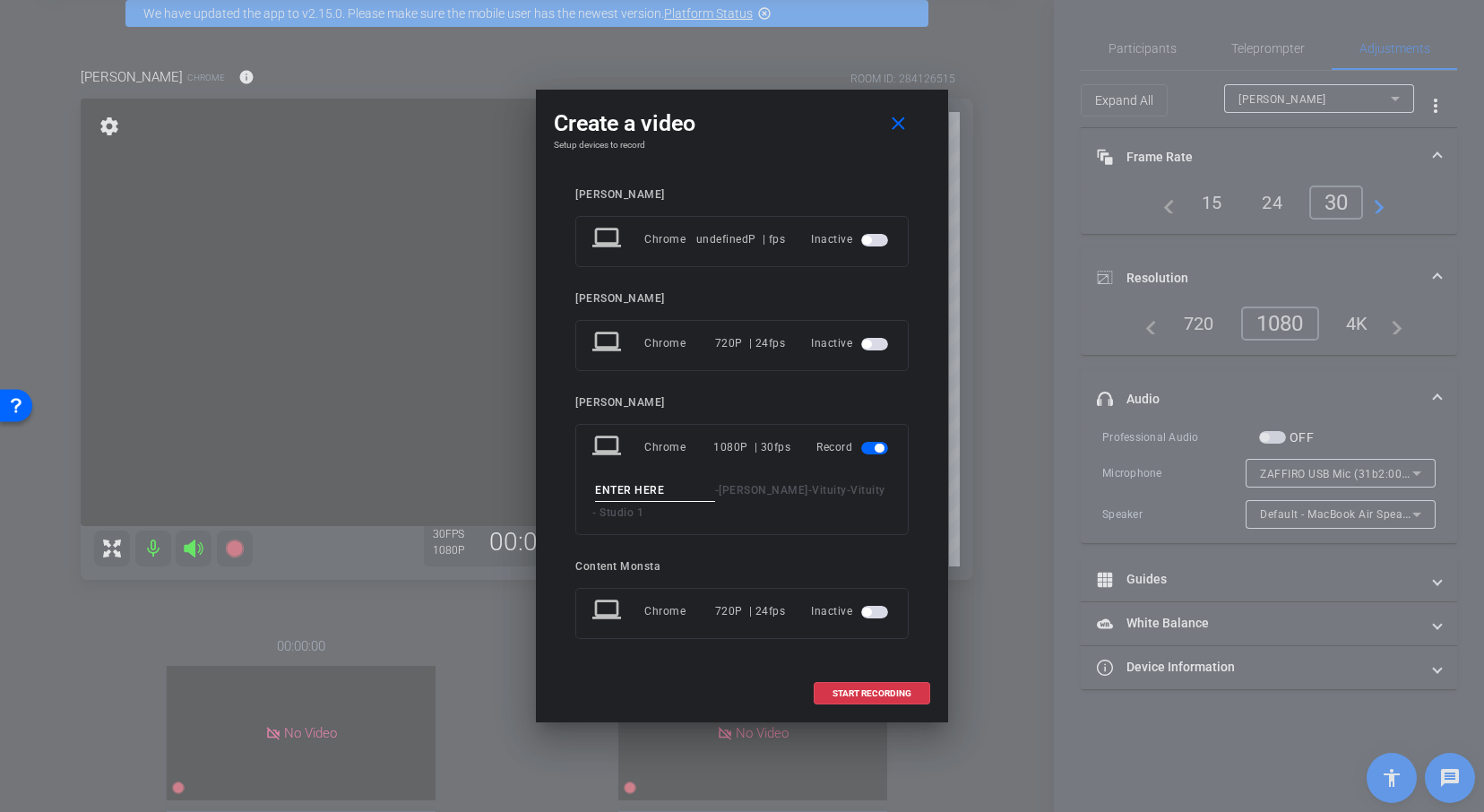
click at [625, 479] on input at bounding box center [655, 490] width 120 height 23
type input "Test [PERSON_NAME]"
click at [864, 683] on span at bounding box center [871, 693] width 115 height 43
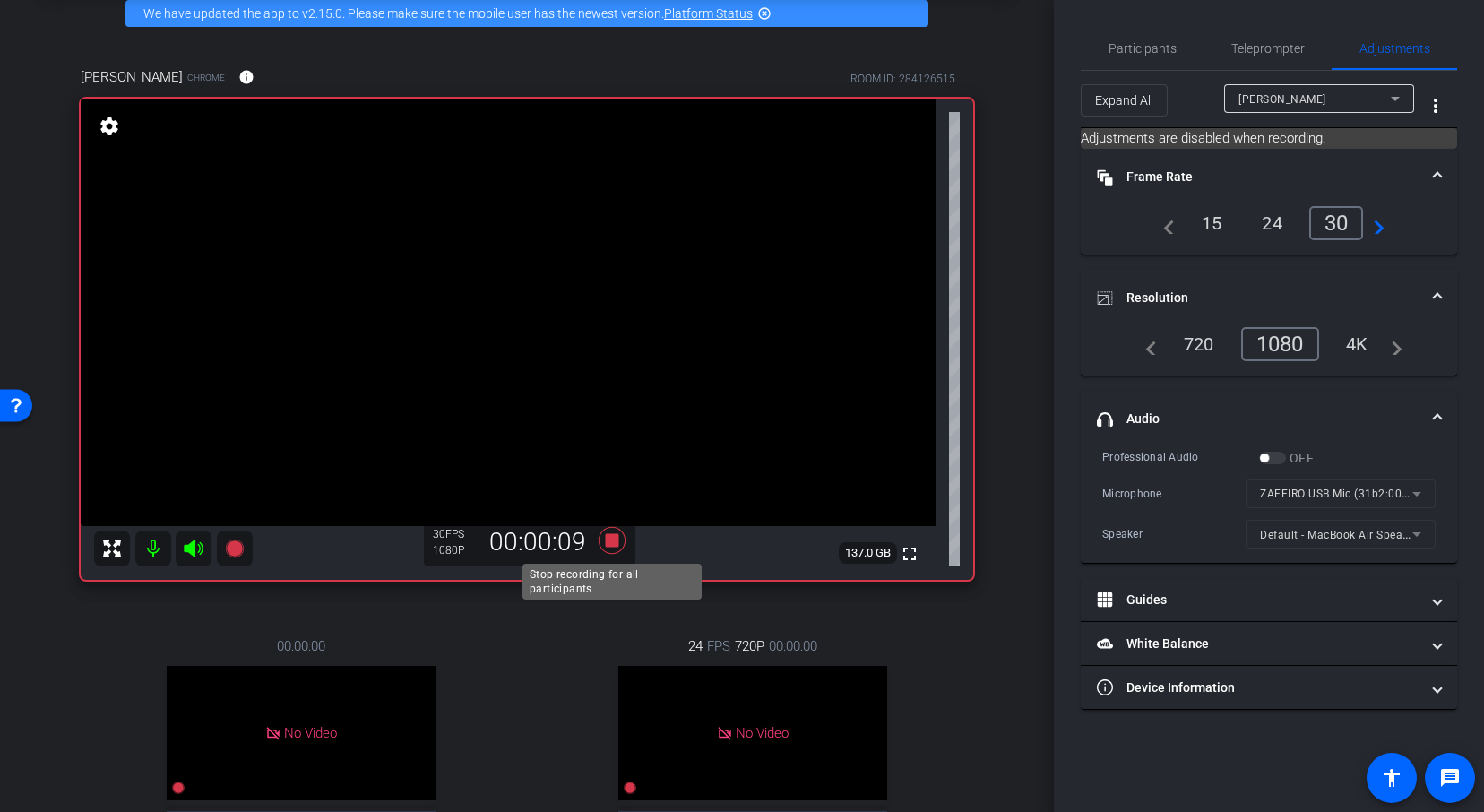
click at [602, 533] on icon at bounding box center [611, 540] width 43 height 32
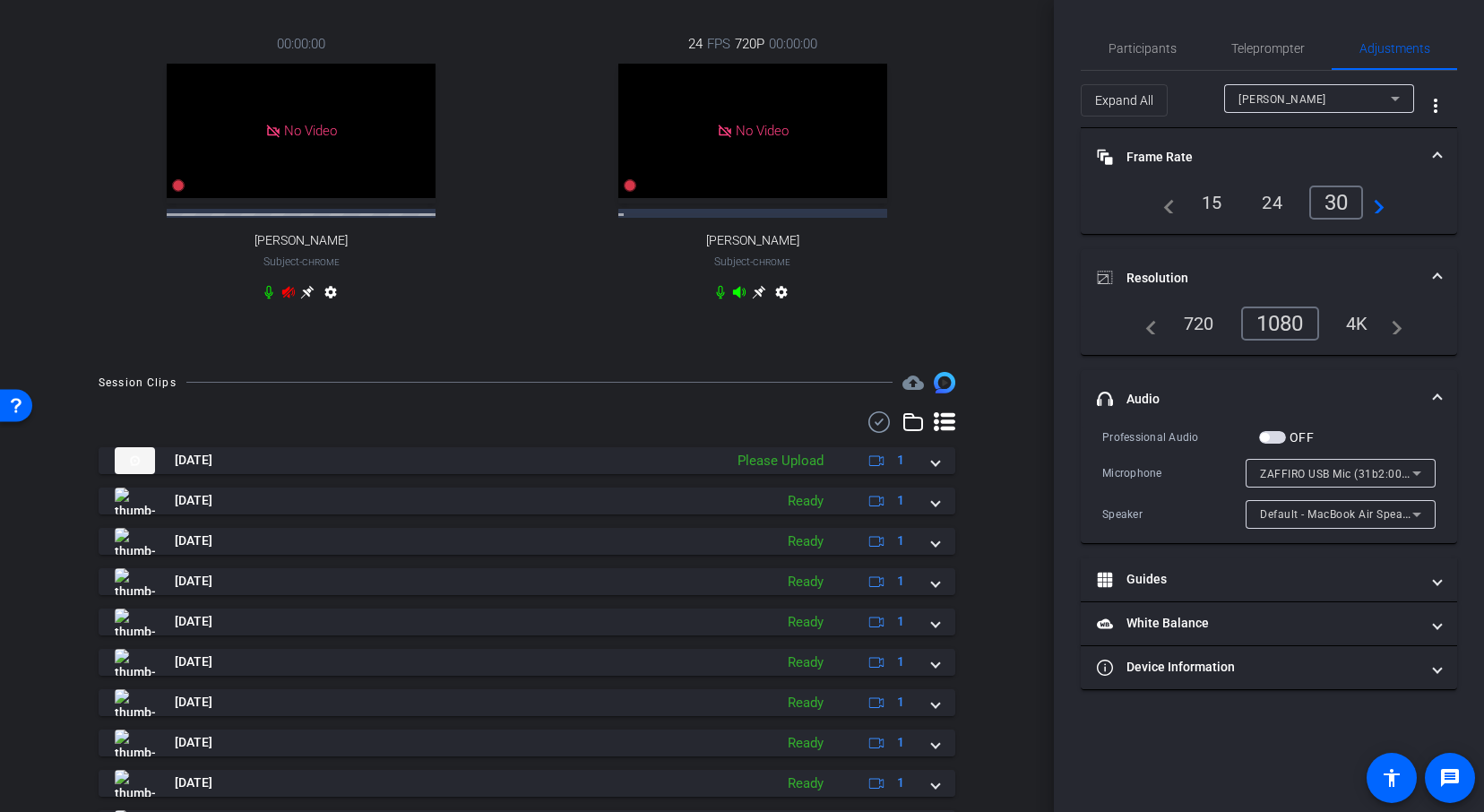
scroll to position [713, 0]
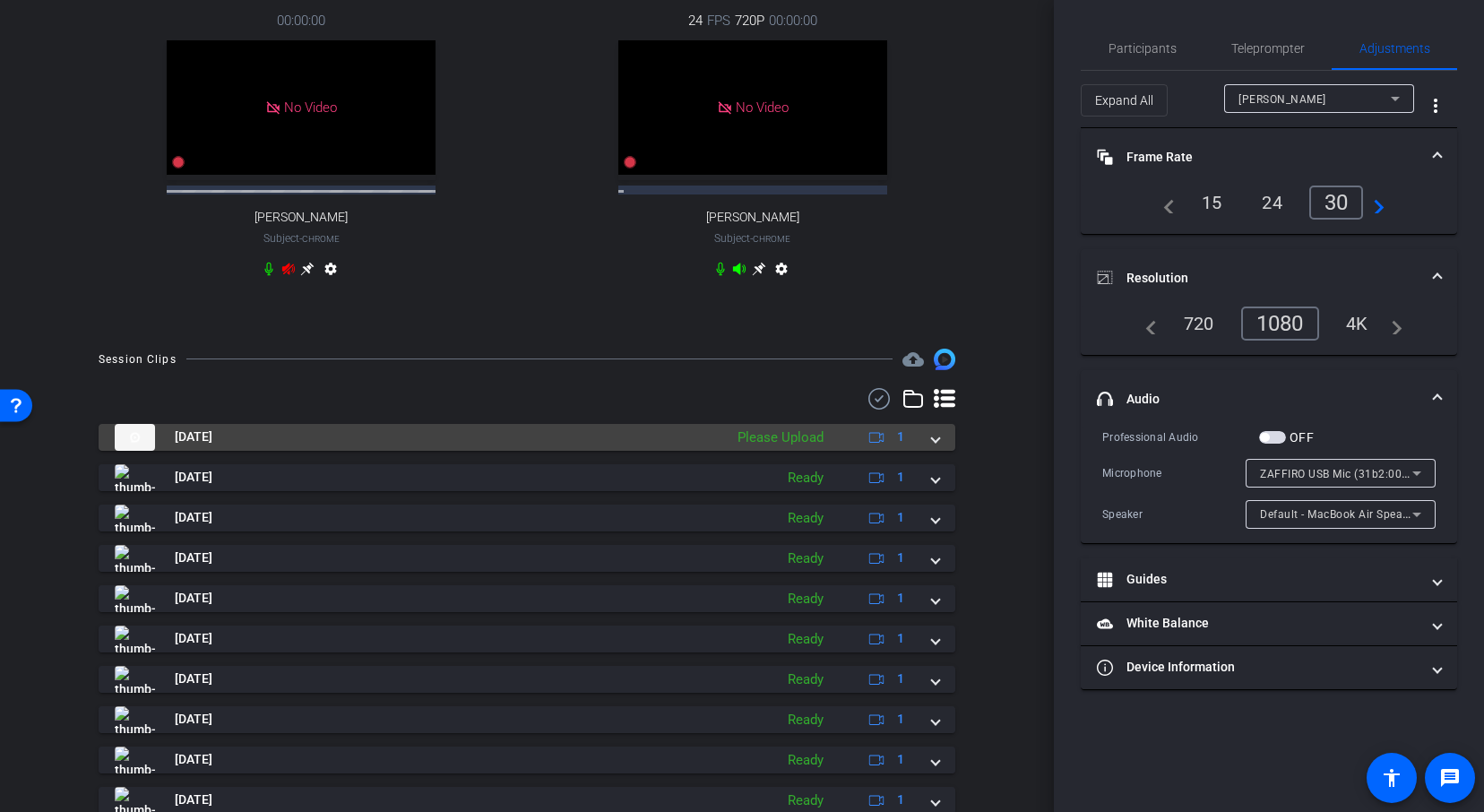
click at [940, 438] on mat-expansion-panel-header "[DATE] Please Upload 1" at bounding box center [526, 437] width 857 height 27
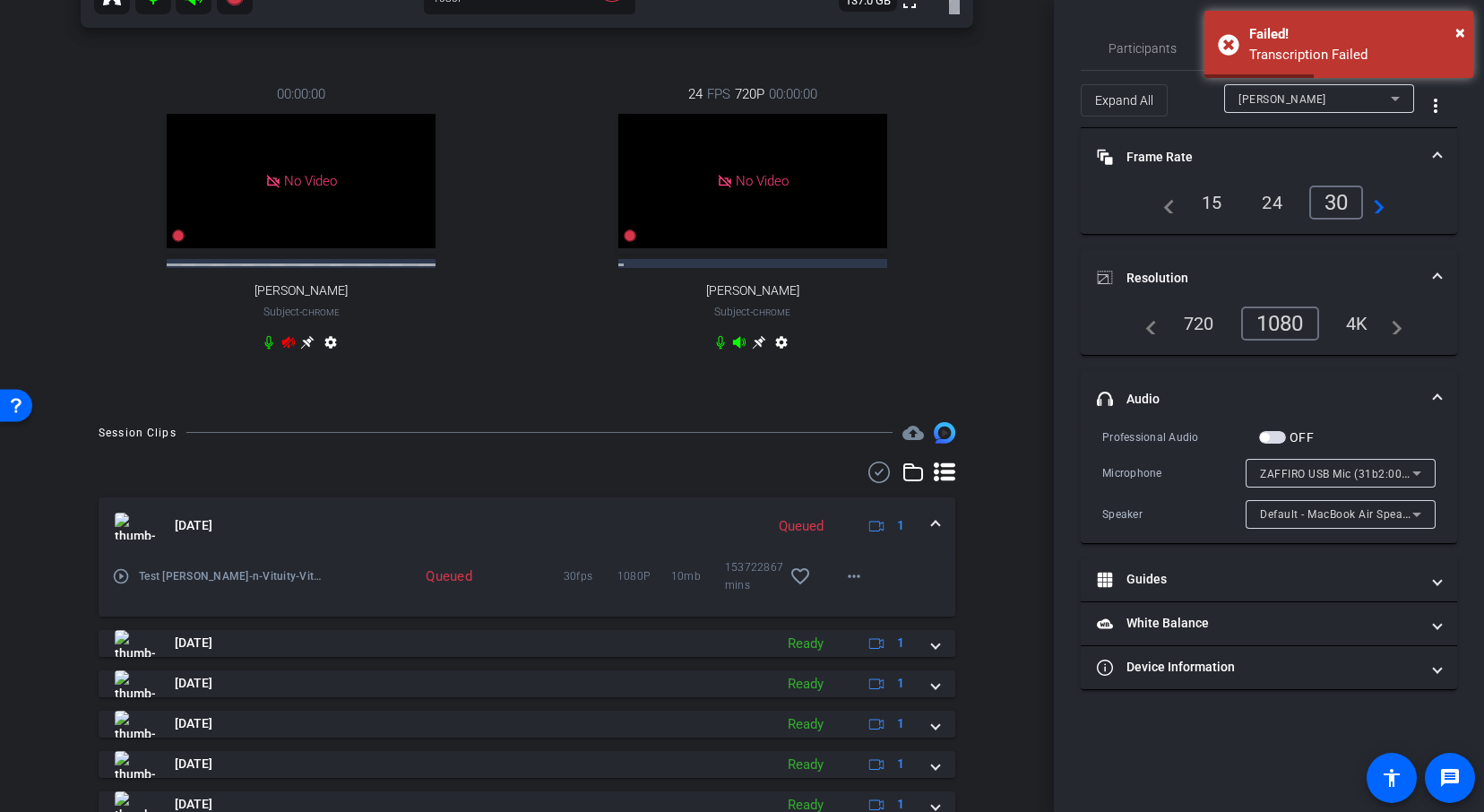
scroll to position [616, 0]
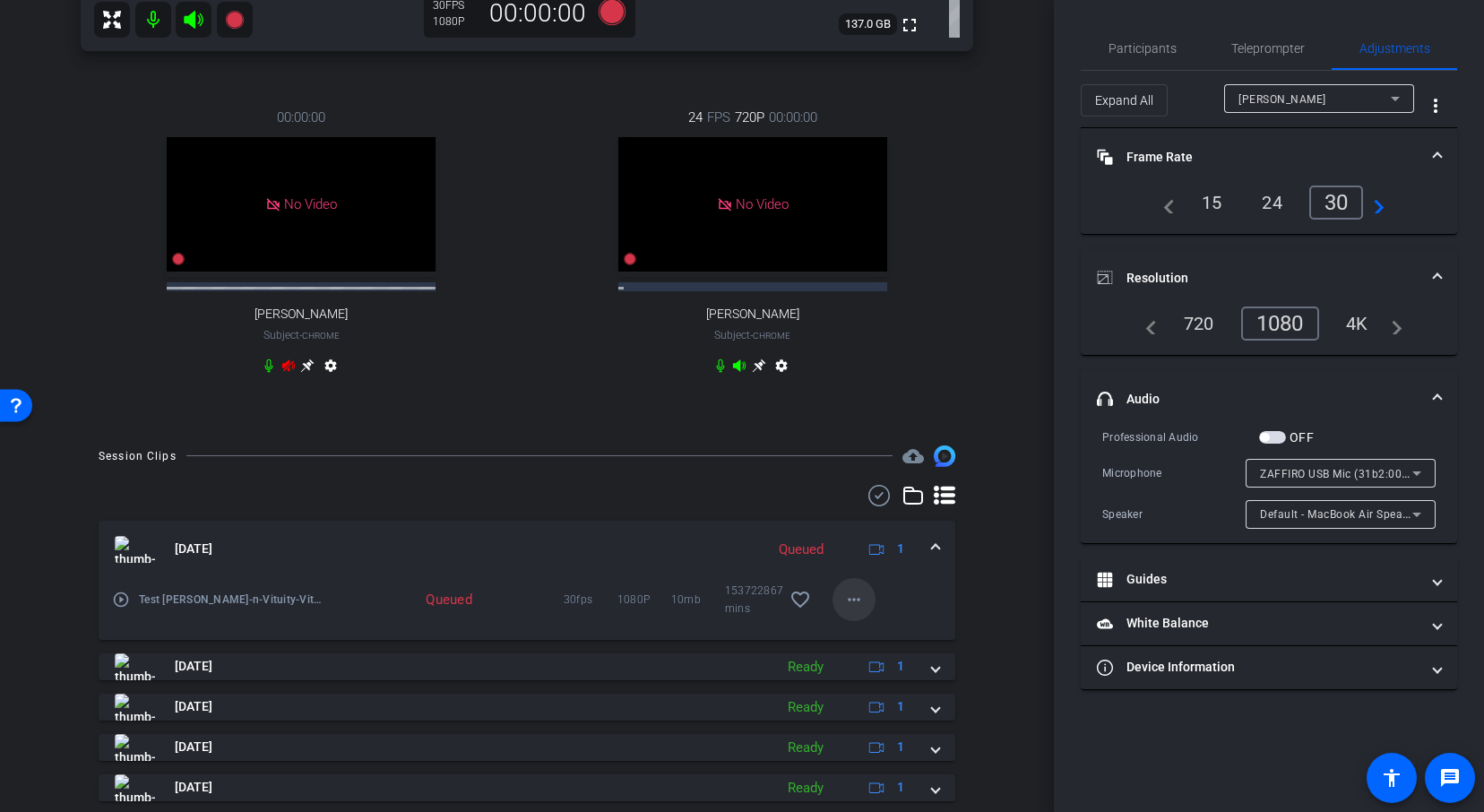
click at [859, 599] on mat-icon "more_horiz" at bounding box center [854, 599] width 22 height 22
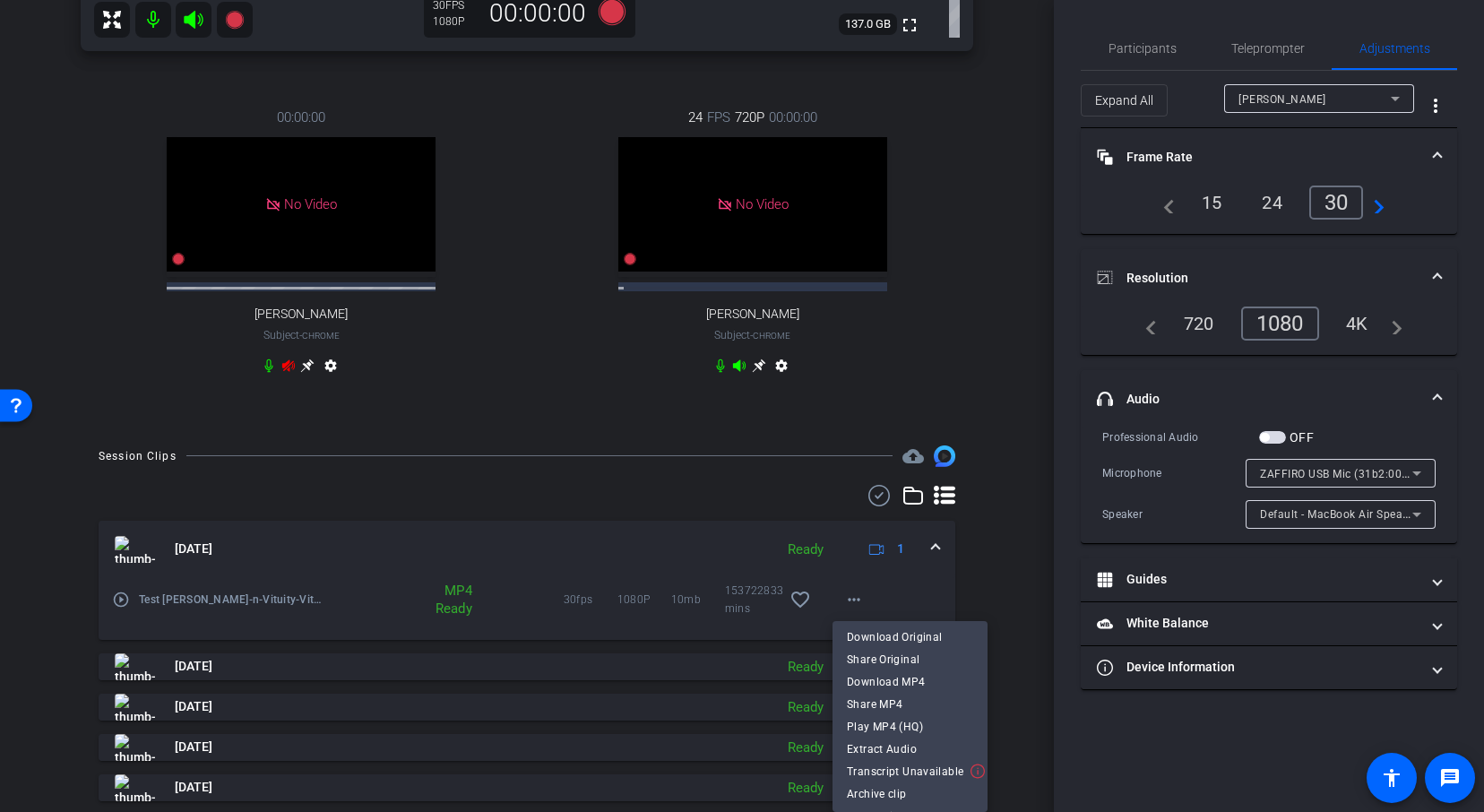
click at [964, 162] on div at bounding box center [742, 406] width 1484 height 812
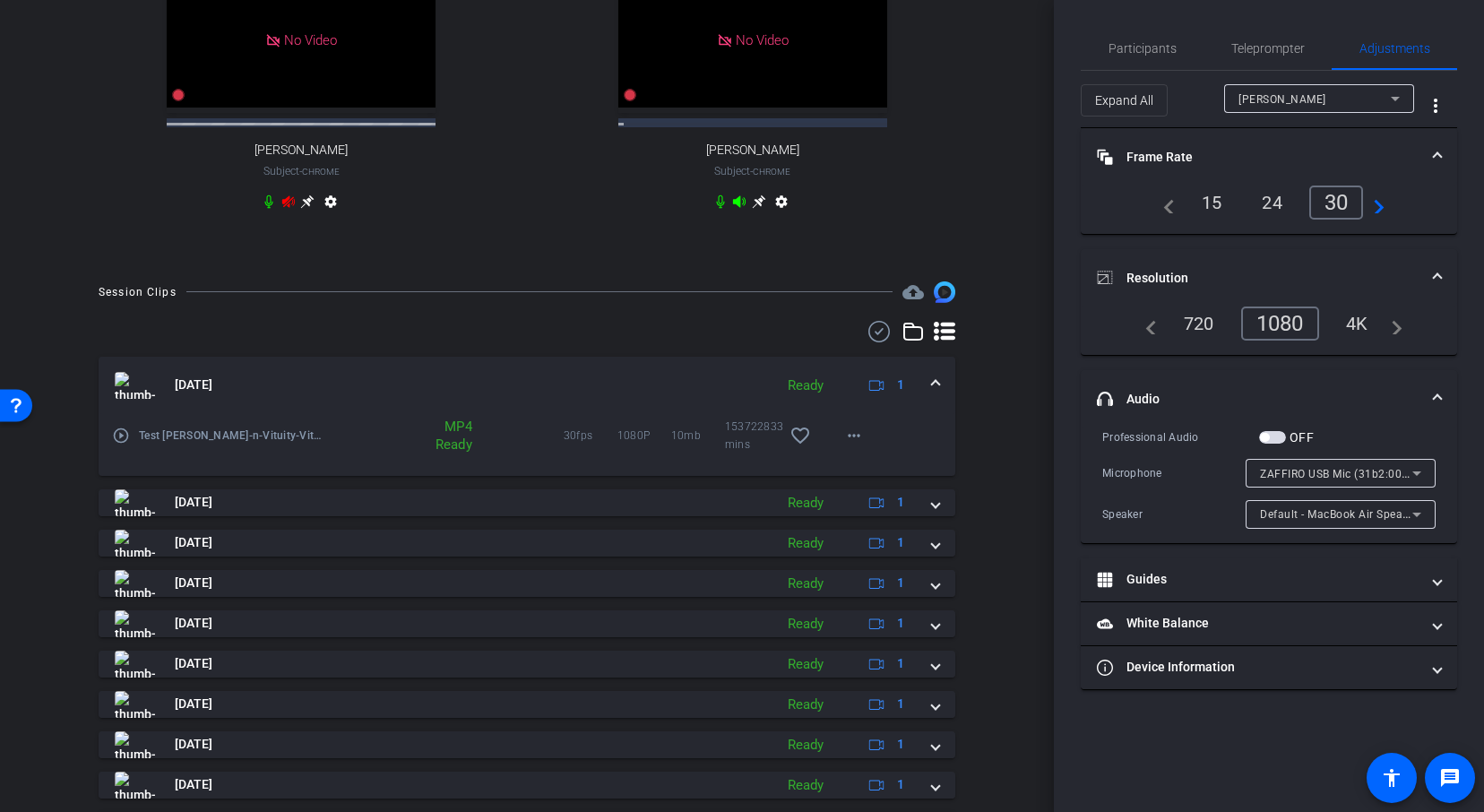
scroll to position [776, 0]
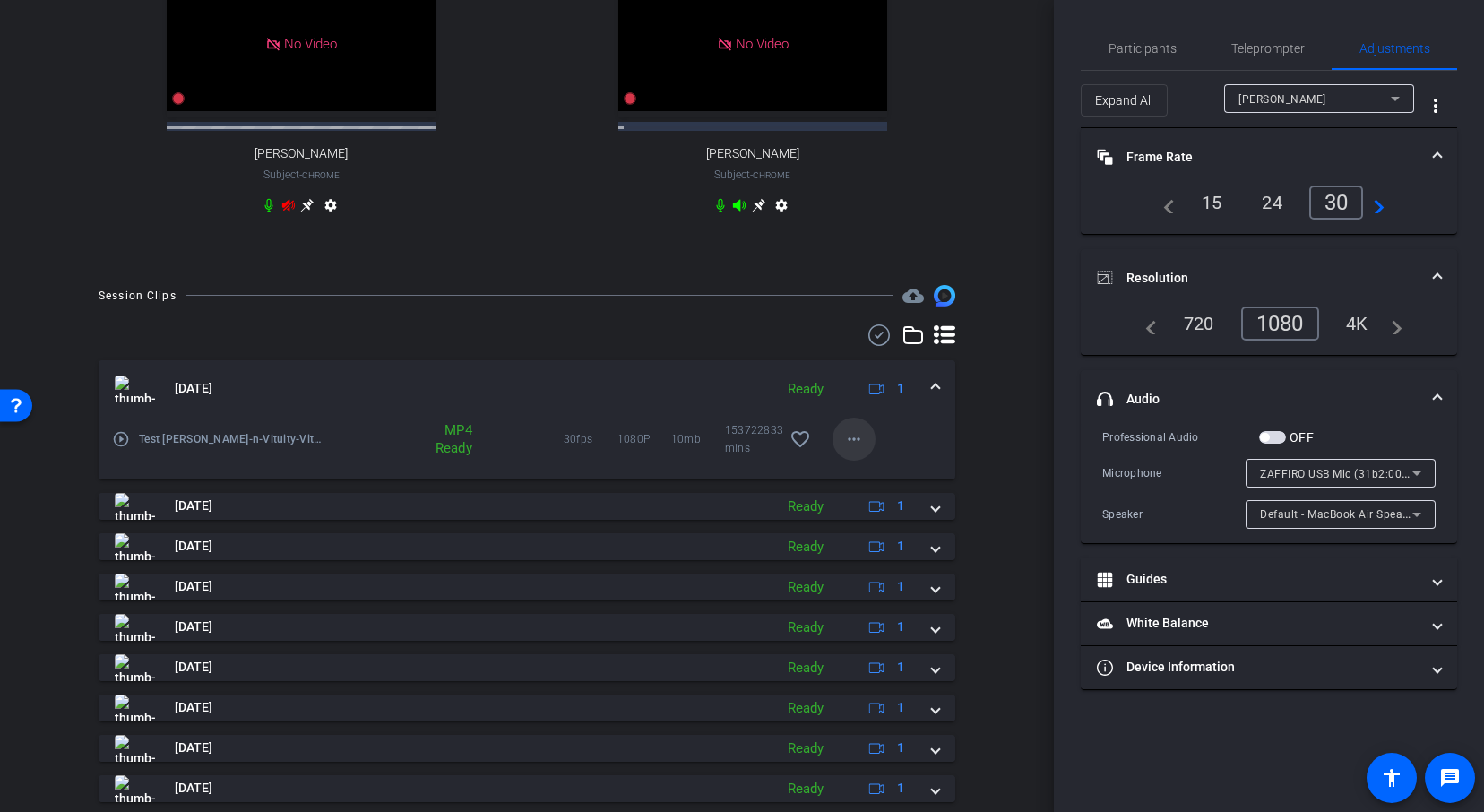
click at [859, 442] on mat-icon "more_horiz" at bounding box center [854, 439] width 22 height 22
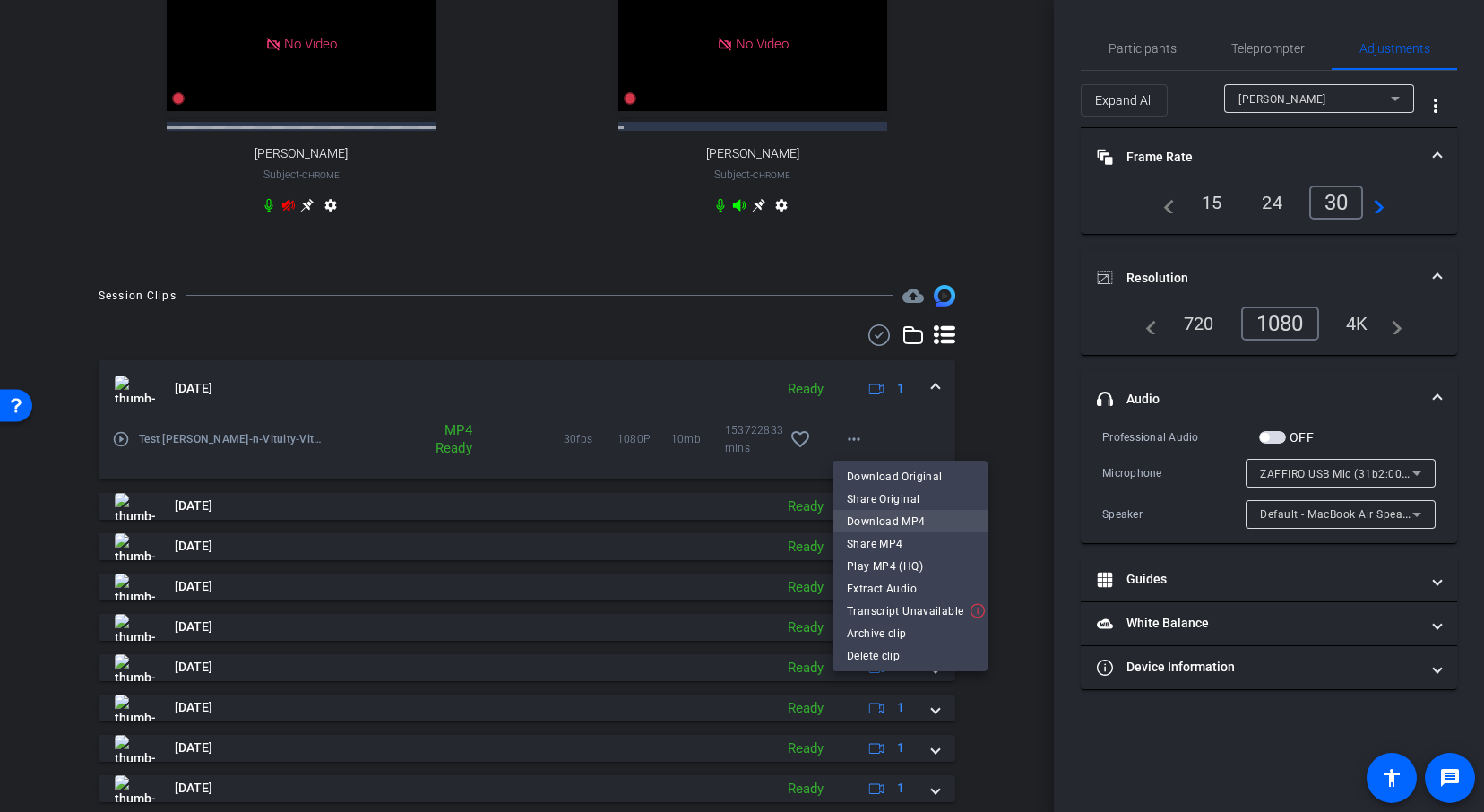
click at [881, 524] on span "Download MP4" at bounding box center [910, 522] width 127 height 22
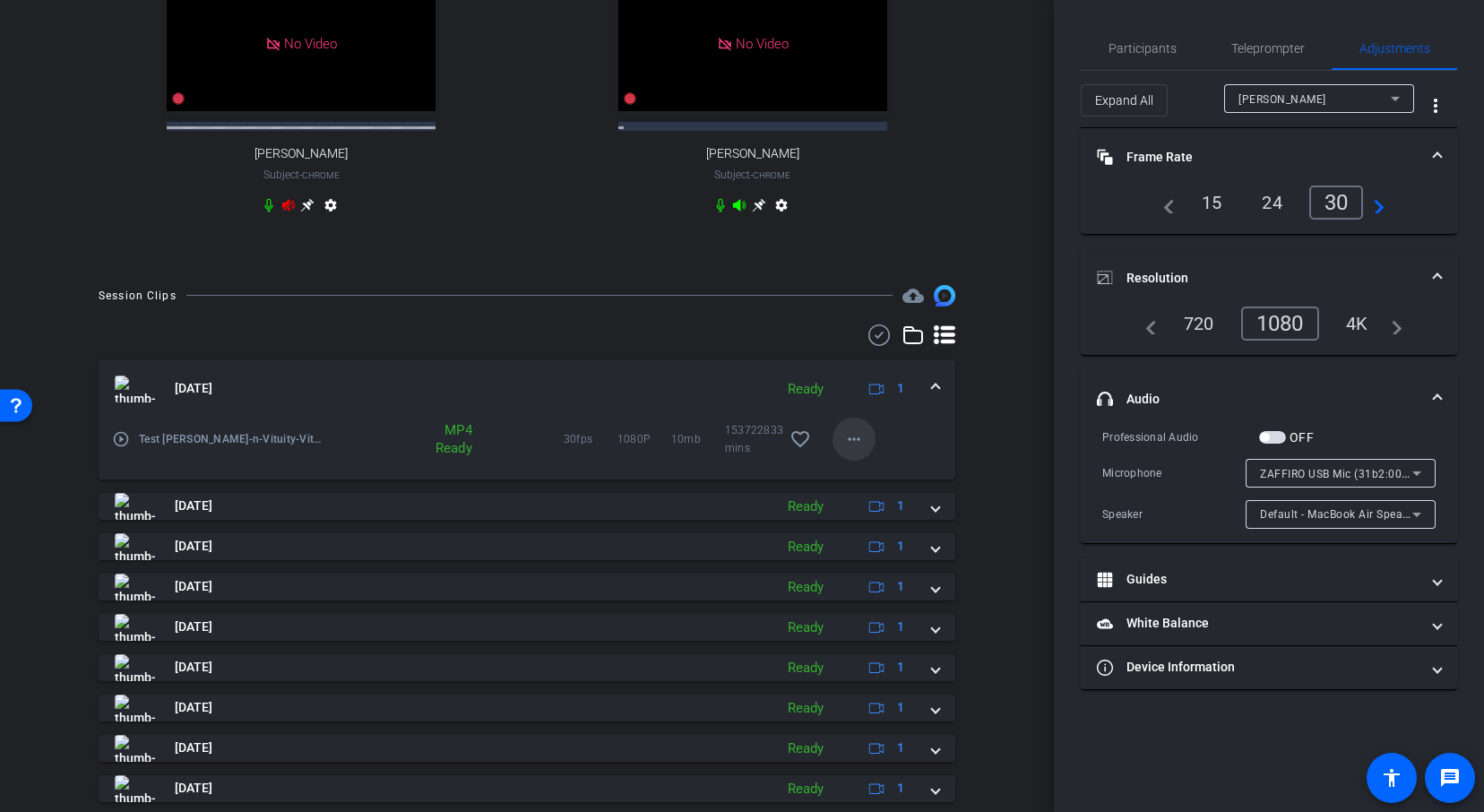
click at [853, 438] on mat-icon "more_horiz" at bounding box center [854, 439] width 22 height 22
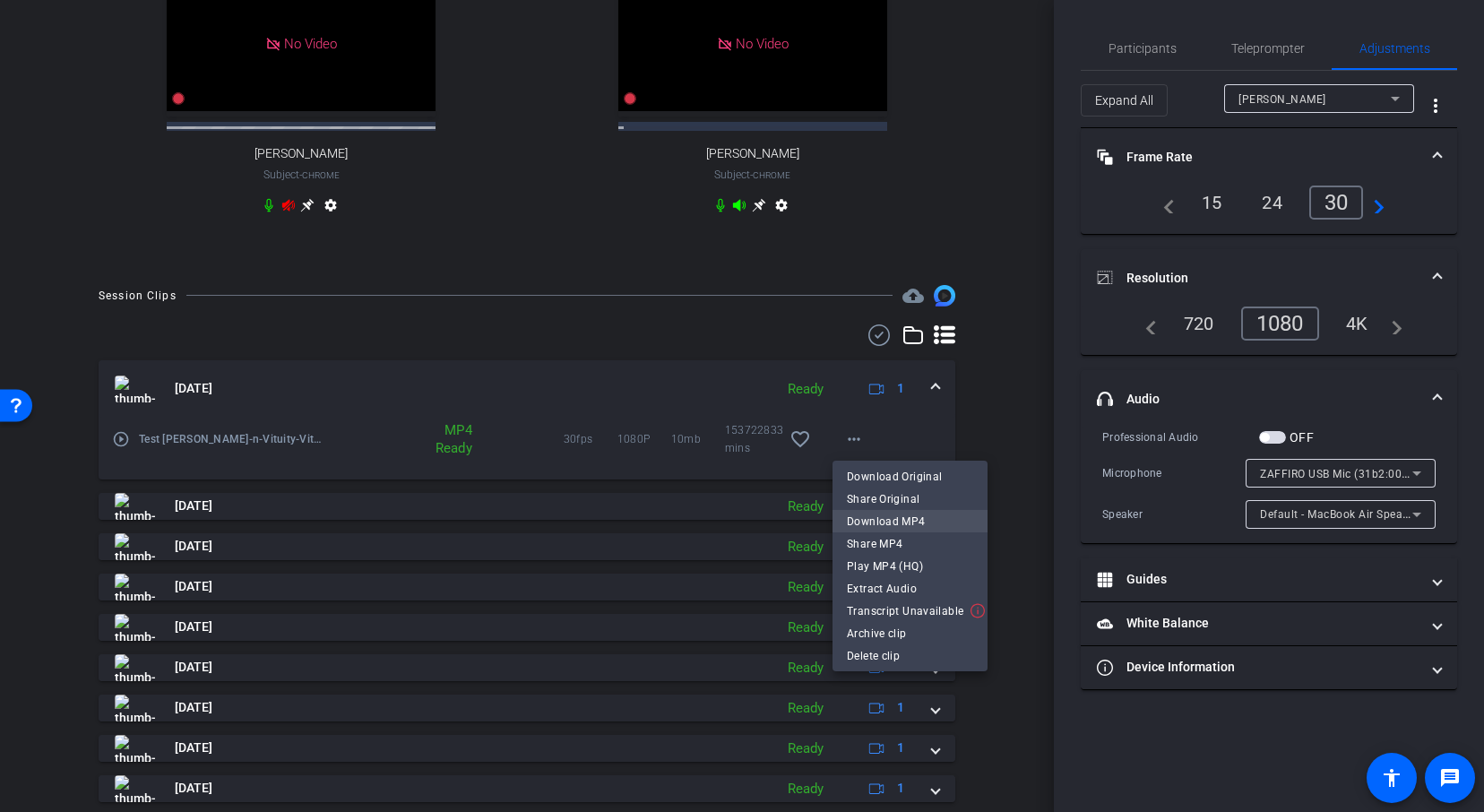
click at [894, 518] on span "Download MP4" at bounding box center [910, 522] width 127 height 22
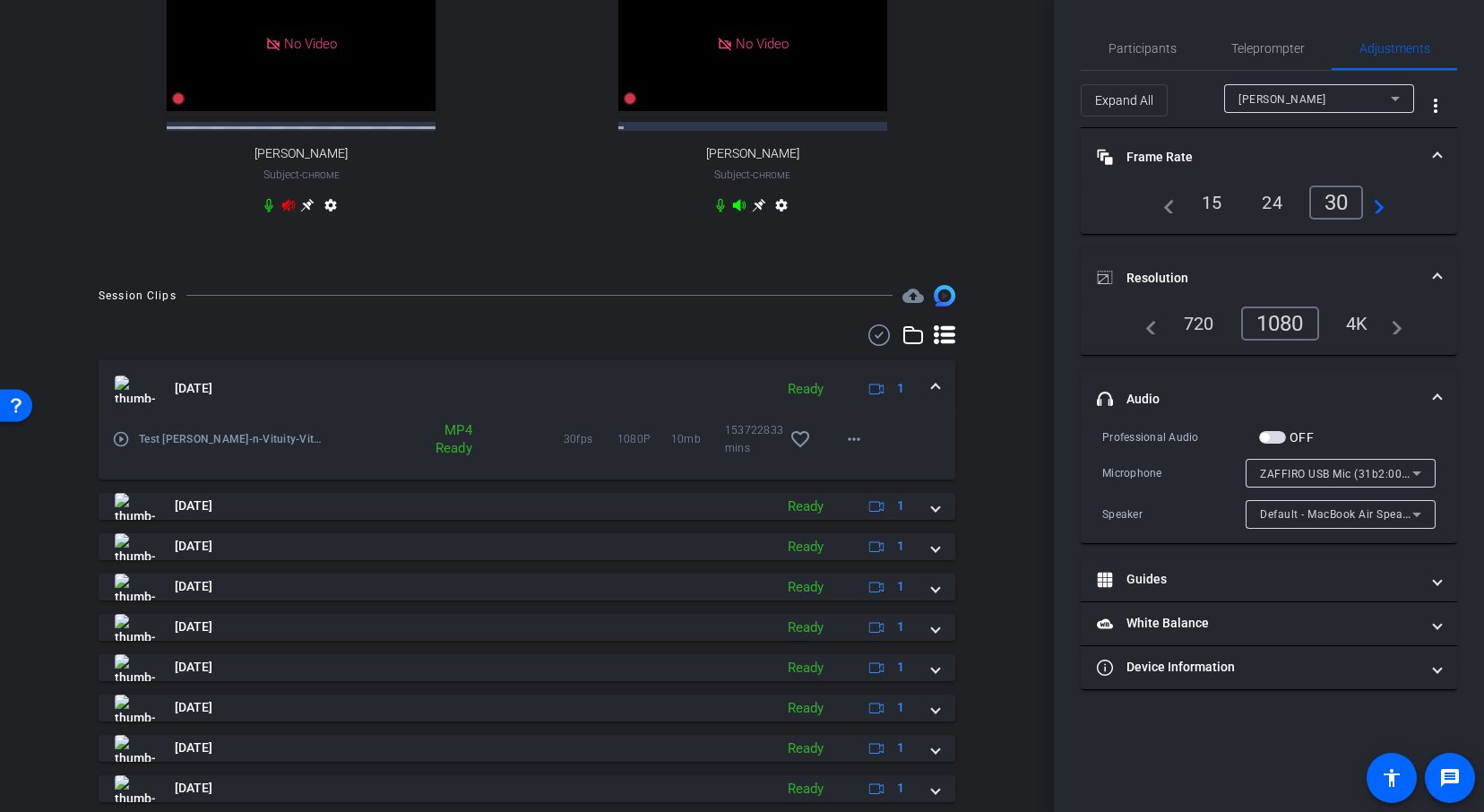
scroll to position [731, 0]
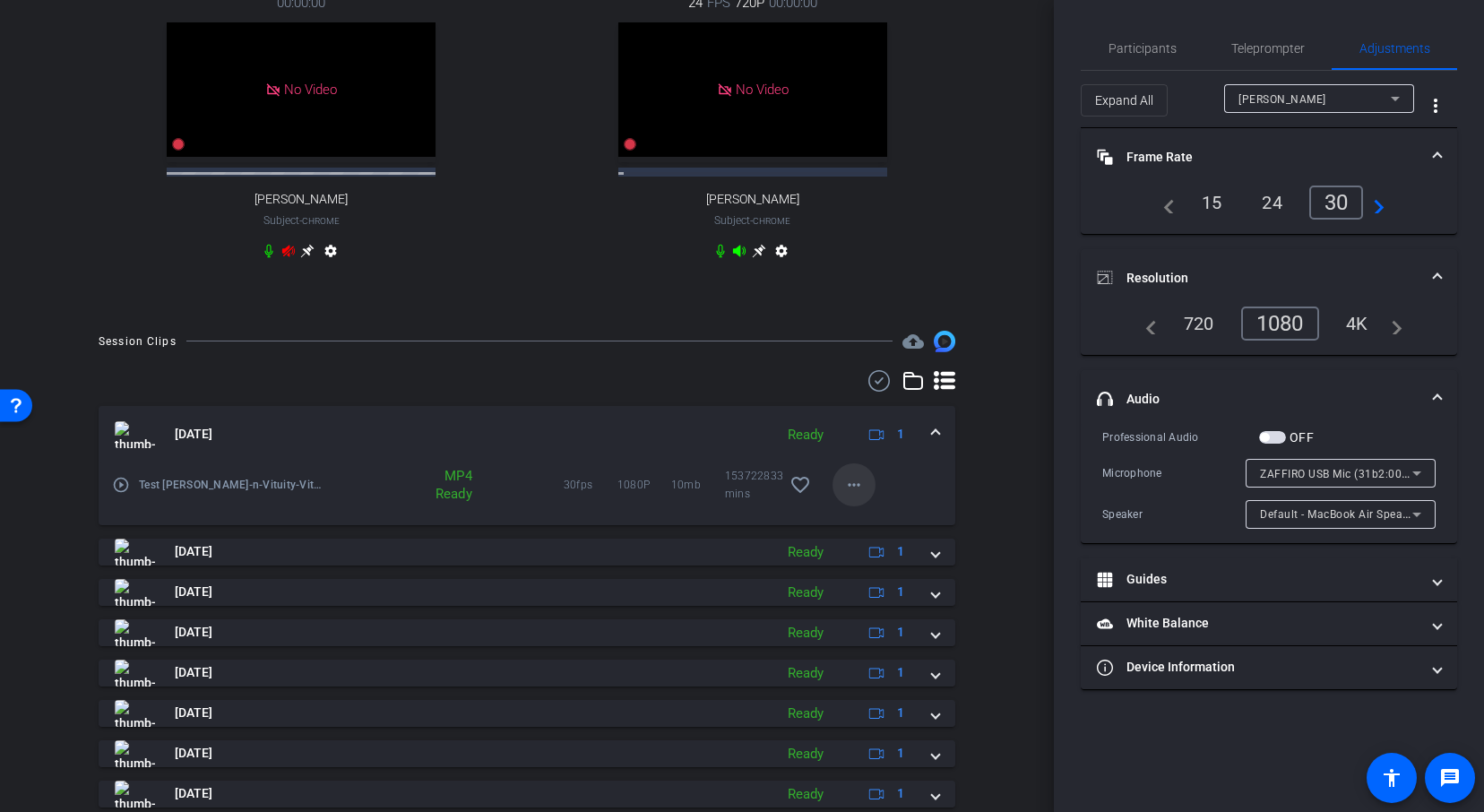
click at [852, 479] on mat-icon "more_horiz" at bounding box center [854, 485] width 22 height 22
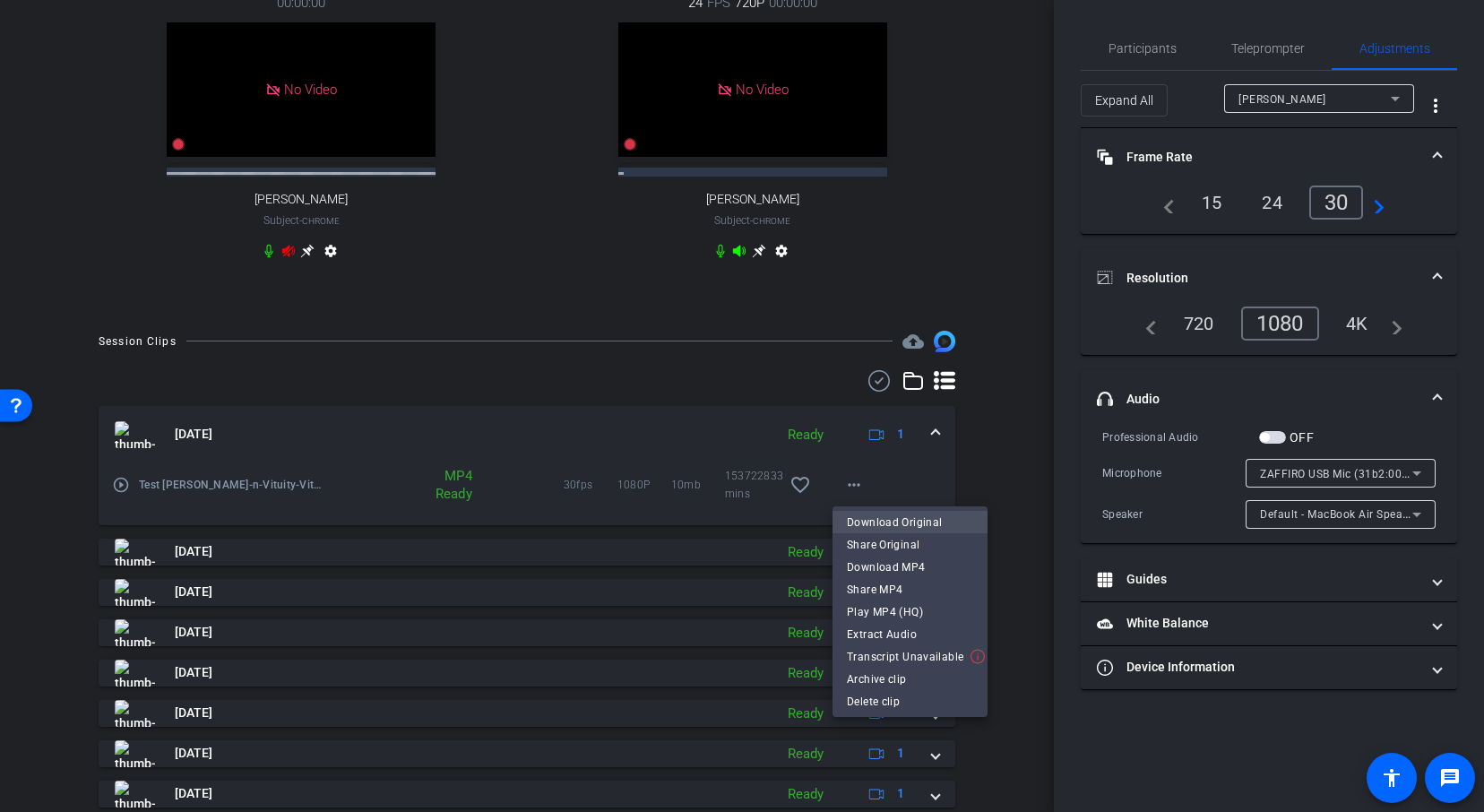
click at [891, 526] on span "Download Original" at bounding box center [910, 523] width 127 height 22
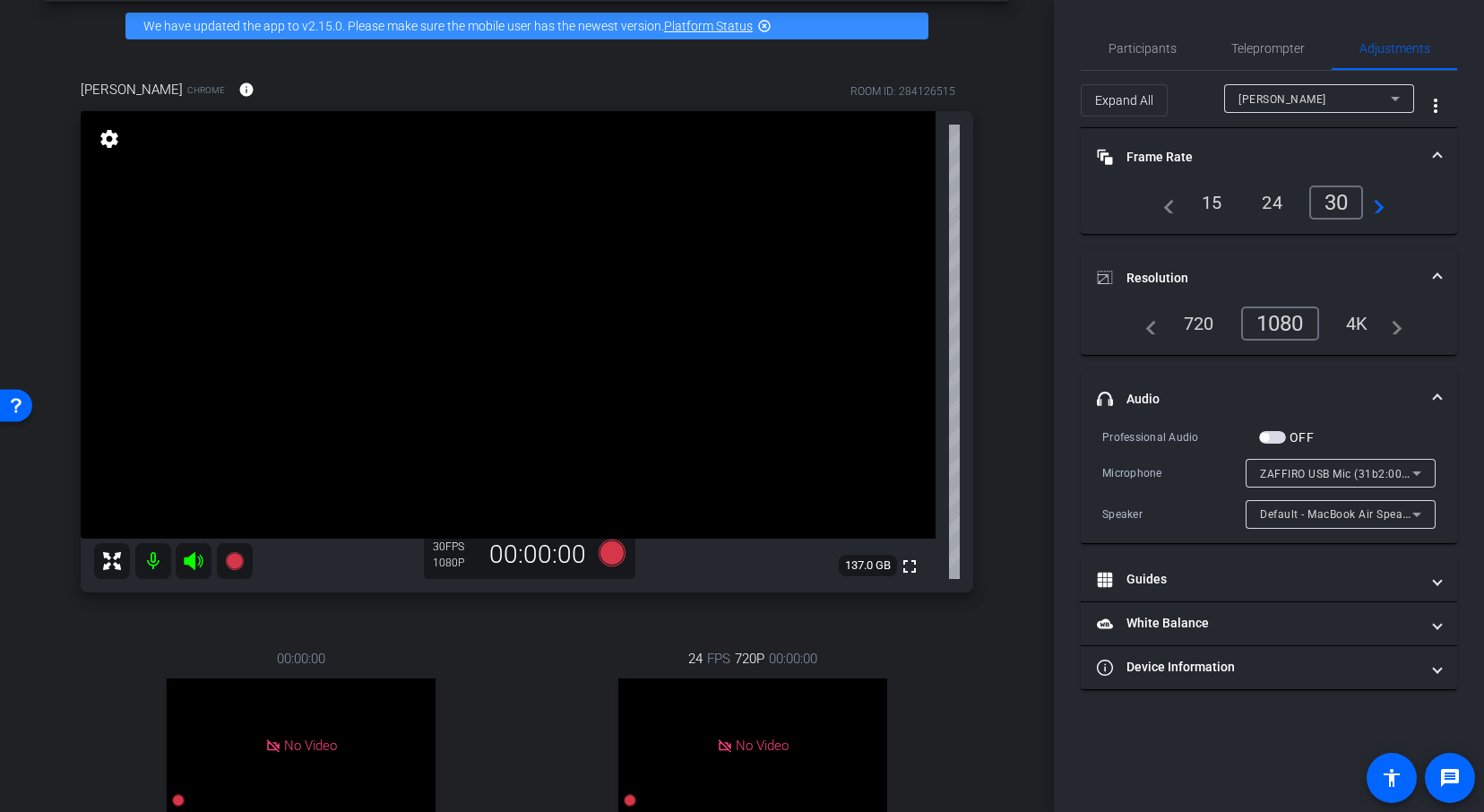
scroll to position [32, 0]
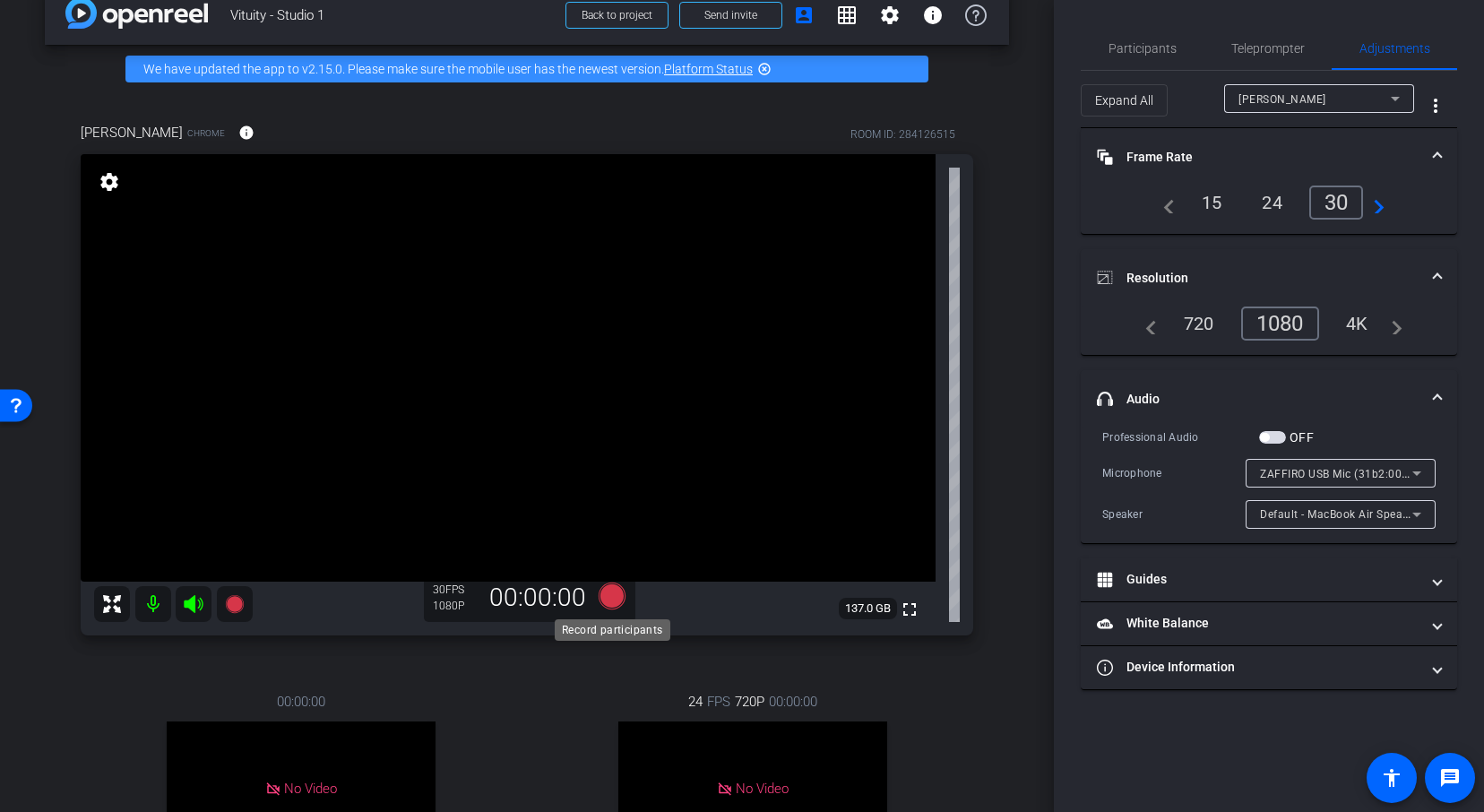
click at [608, 601] on icon at bounding box center [612, 595] width 27 height 27
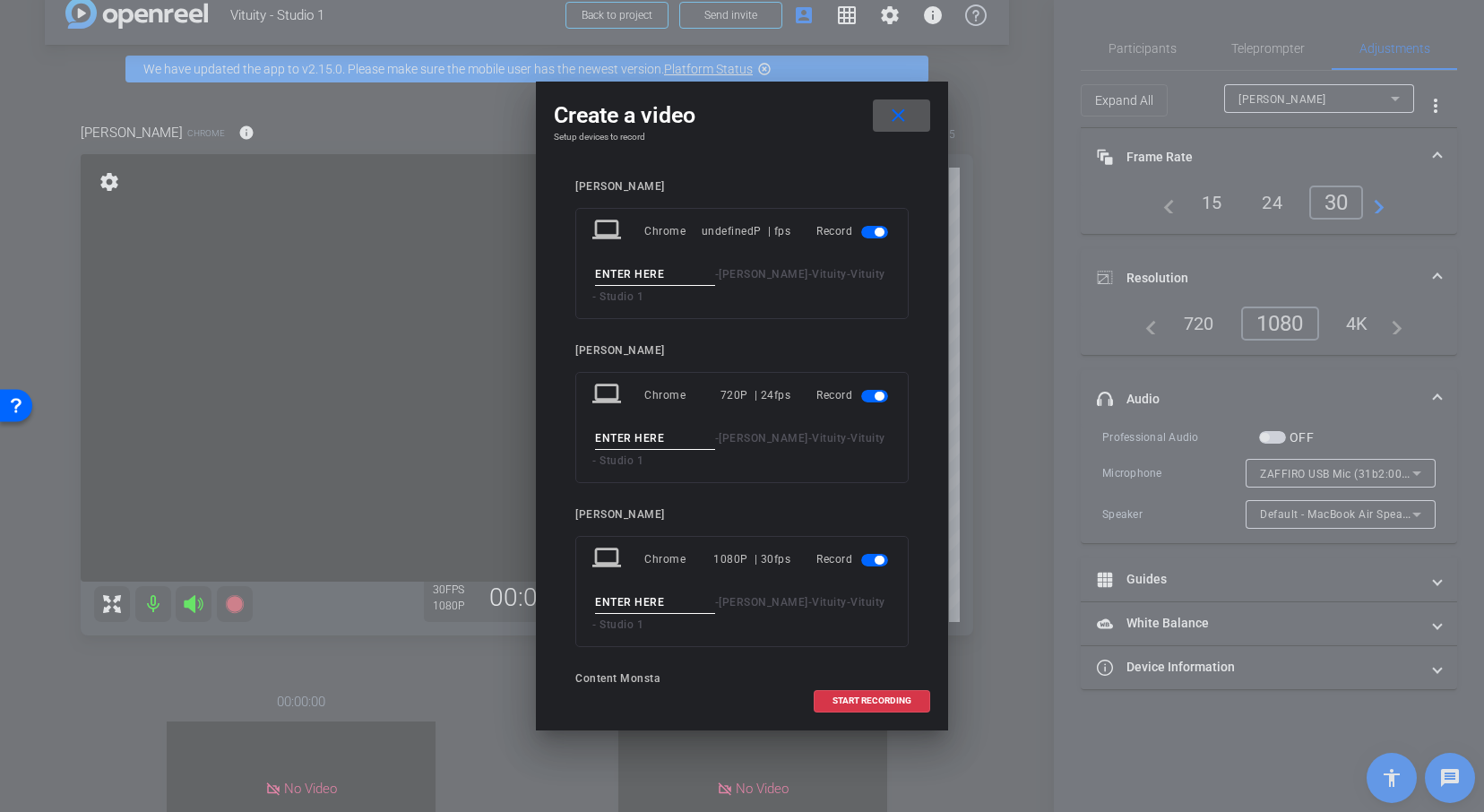
click at [870, 232] on span "button" at bounding box center [875, 232] width 27 height 13
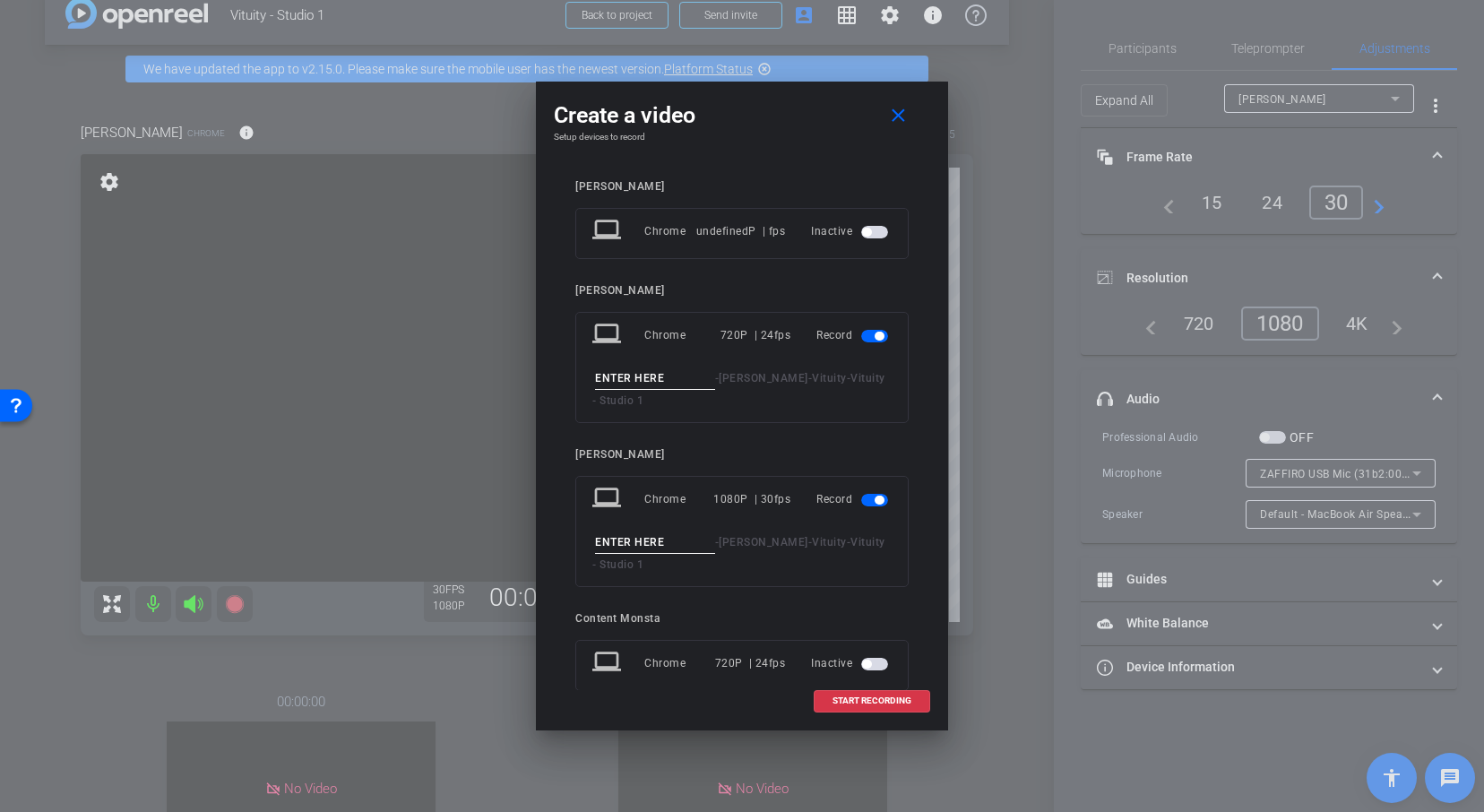
click at [870, 331] on span "button" at bounding box center [875, 336] width 27 height 13
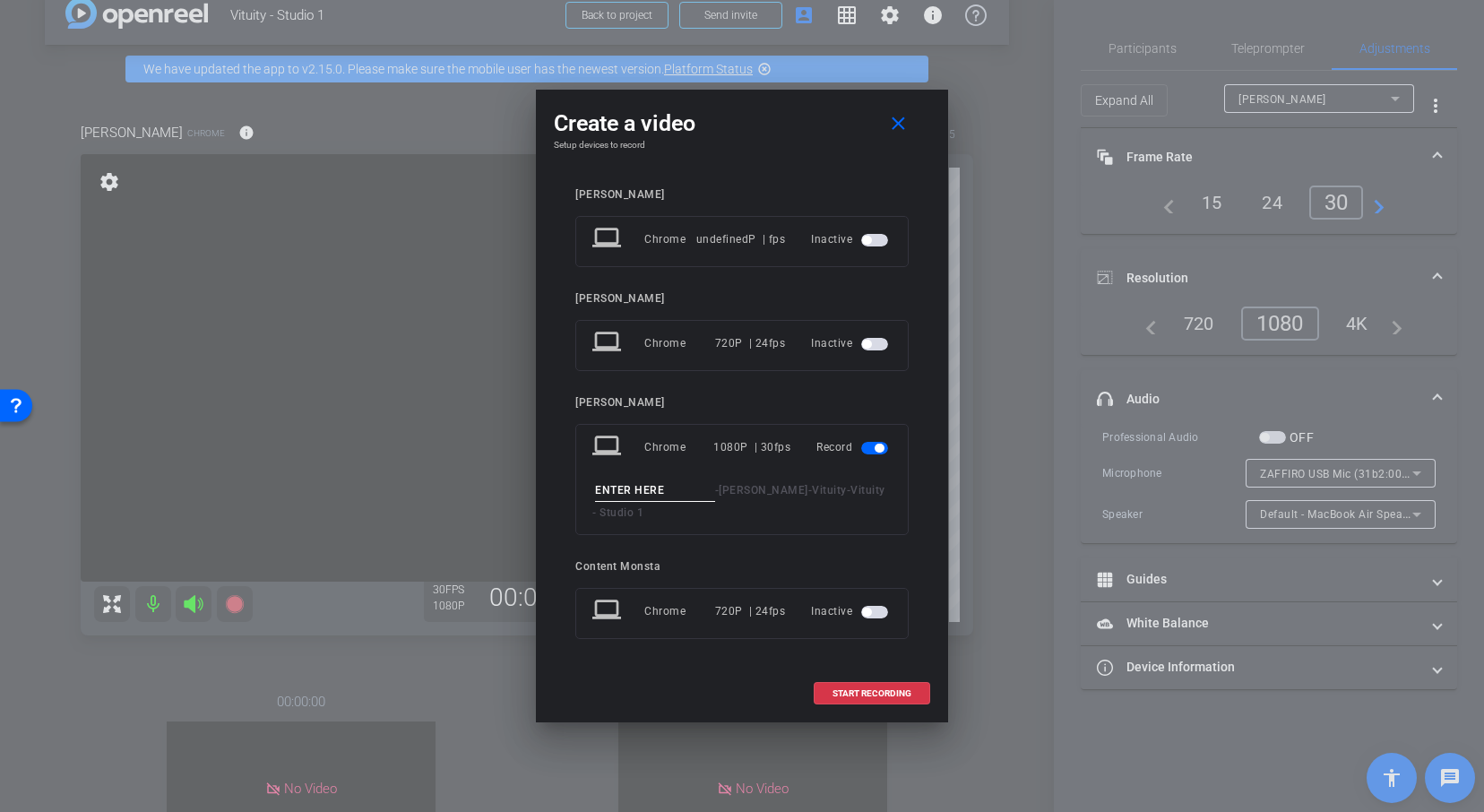
click at [645, 492] on input at bounding box center [655, 490] width 120 height 23
type input "Vanessa test 2"
click at [869, 691] on span "START RECORDING" at bounding box center [871, 694] width 79 height 9
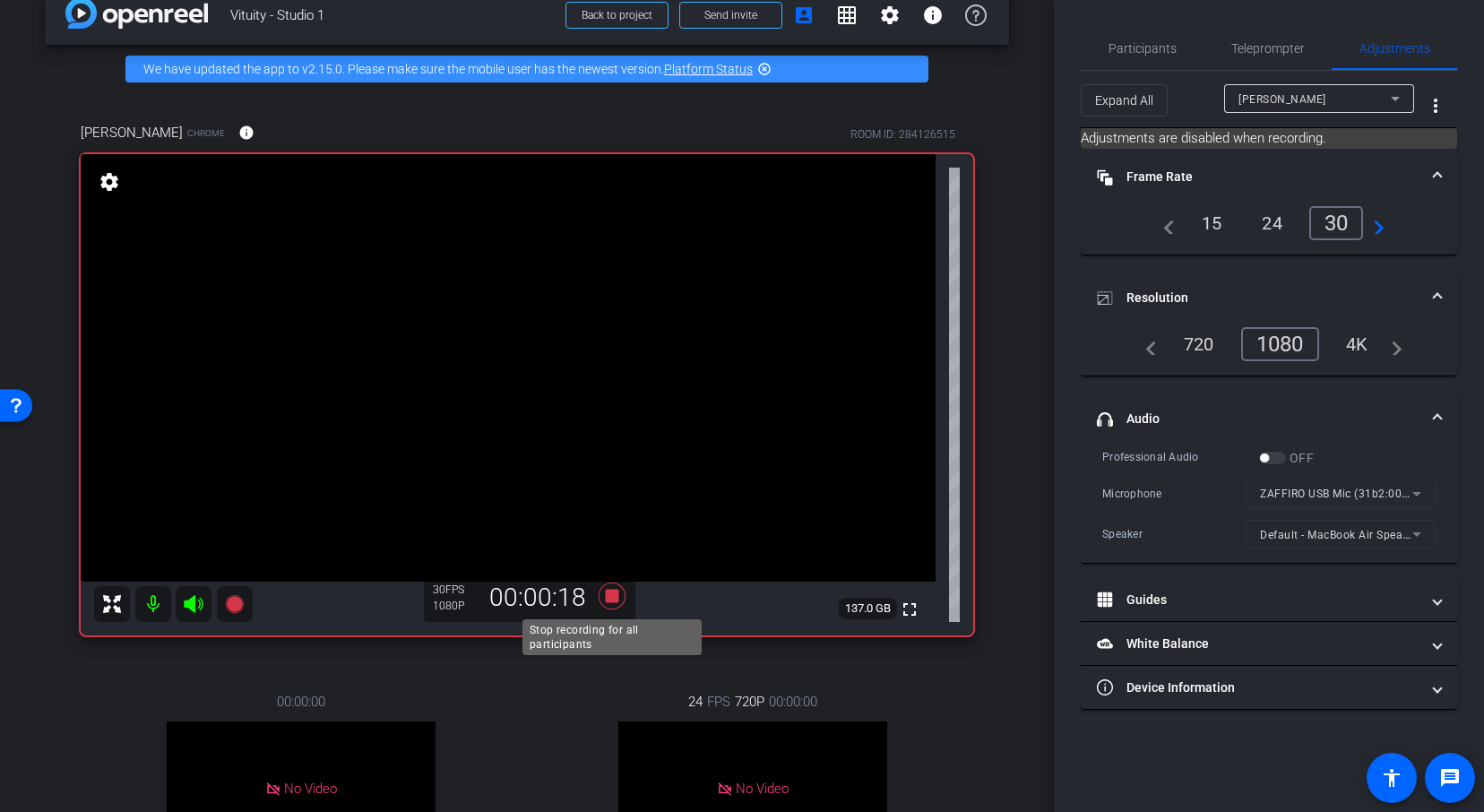
click at [608, 592] on icon at bounding box center [612, 595] width 27 height 27
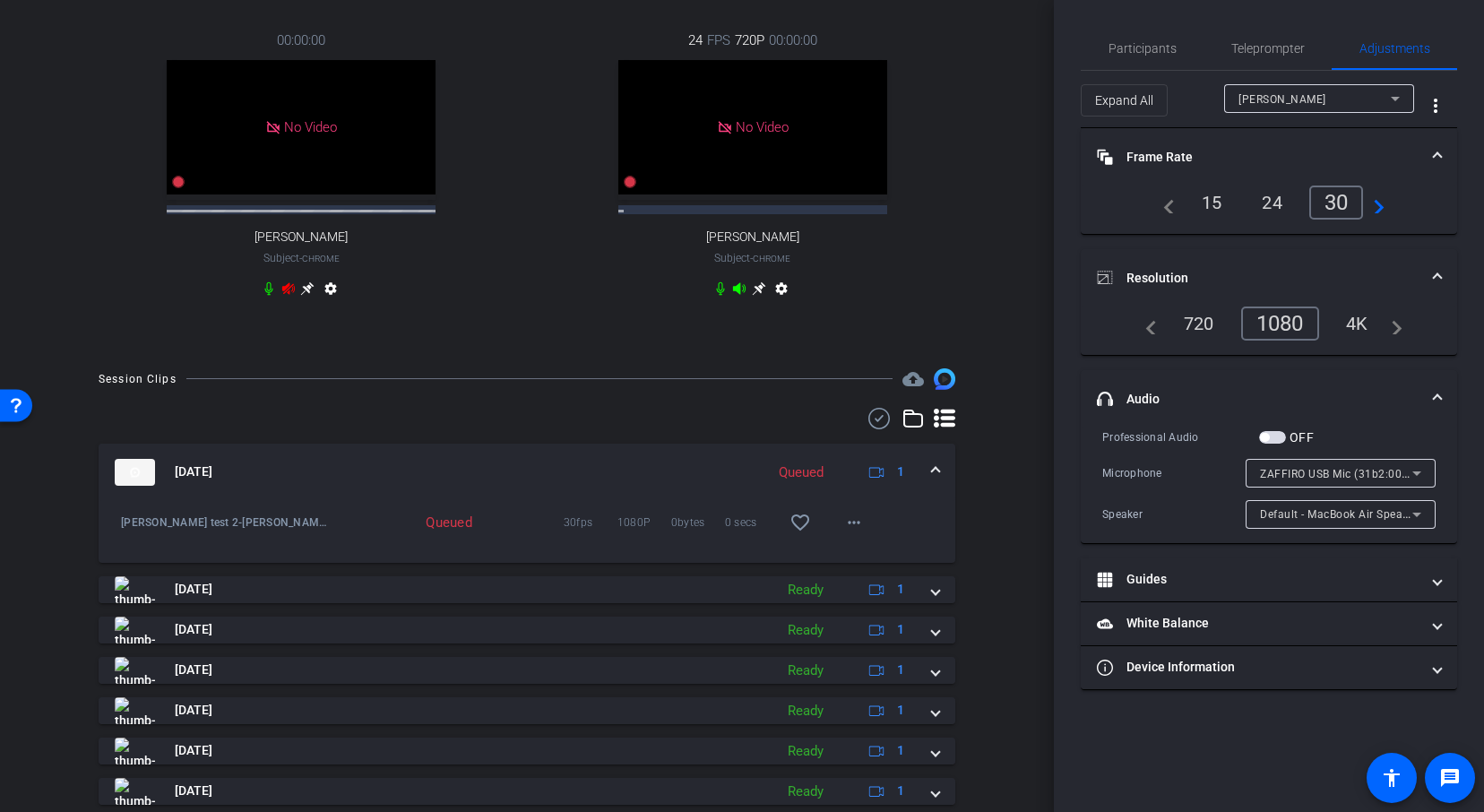
scroll to position [693, 0]
click at [858, 526] on mat-icon "more_horiz" at bounding box center [854, 523] width 22 height 22
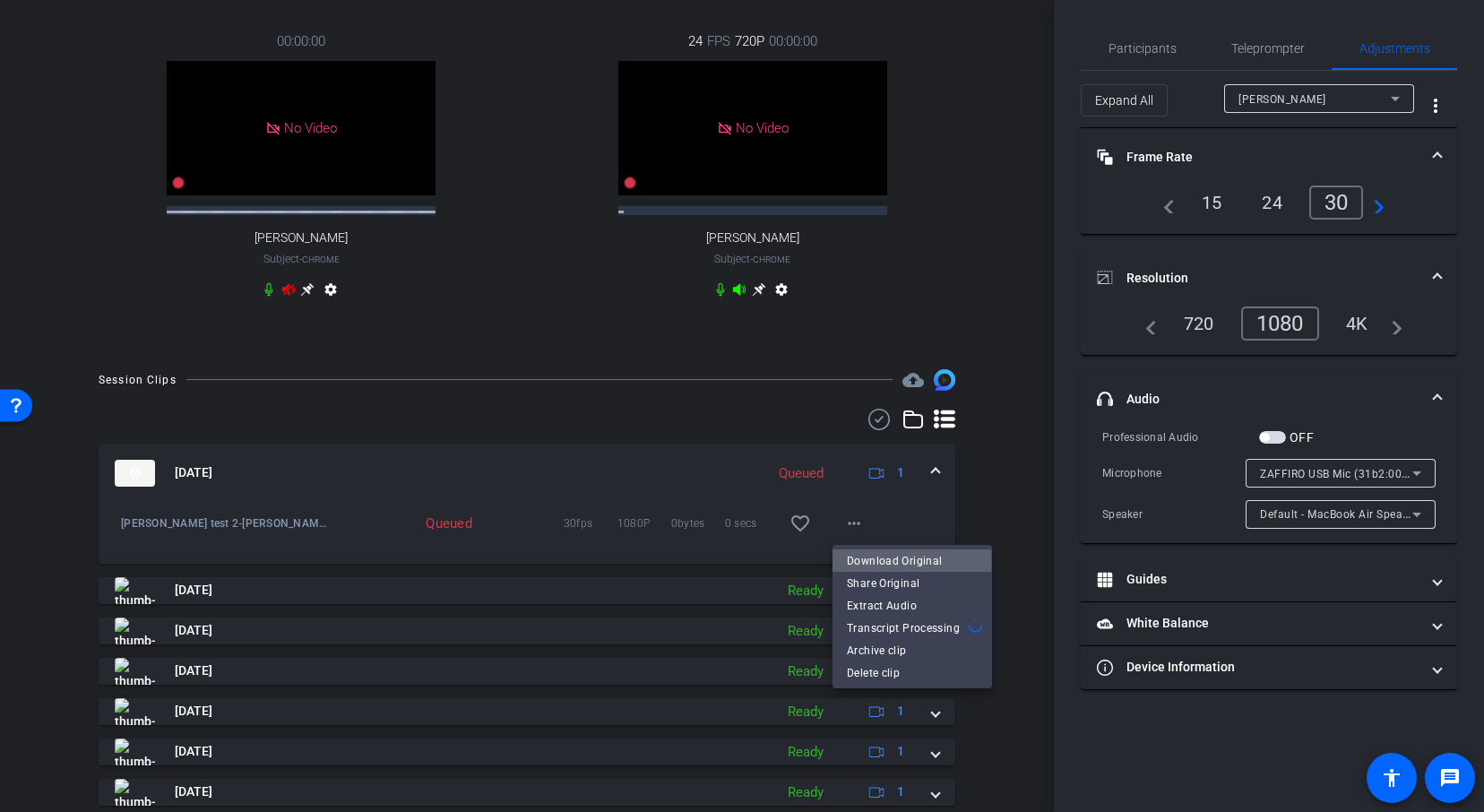
click at [870, 563] on span "Download Original" at bounding box center [912, 561] width 131 height 22
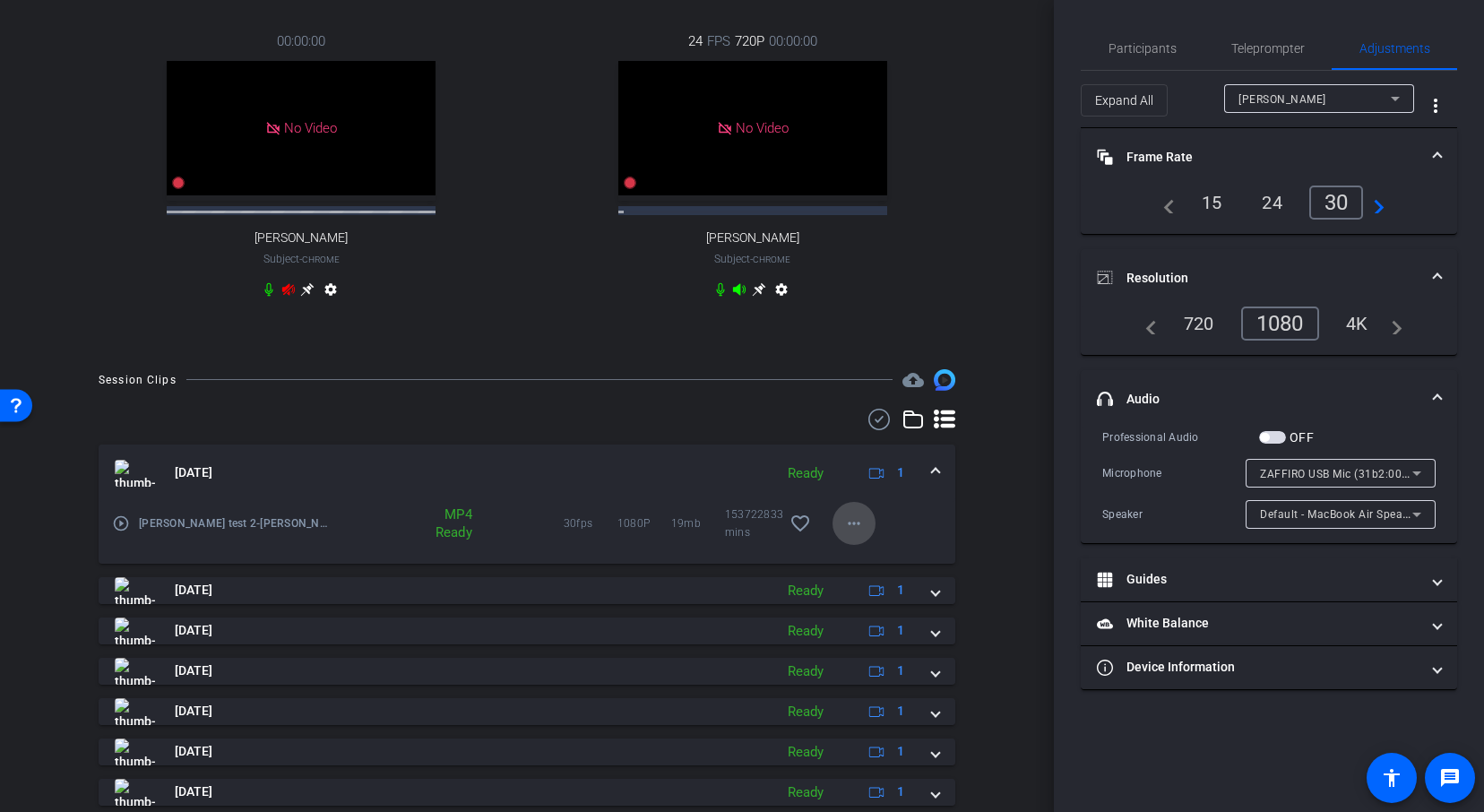
click at [851, 519] on mat-icon "more_horiz" at bounding box center [854, 523] width 22 height 22
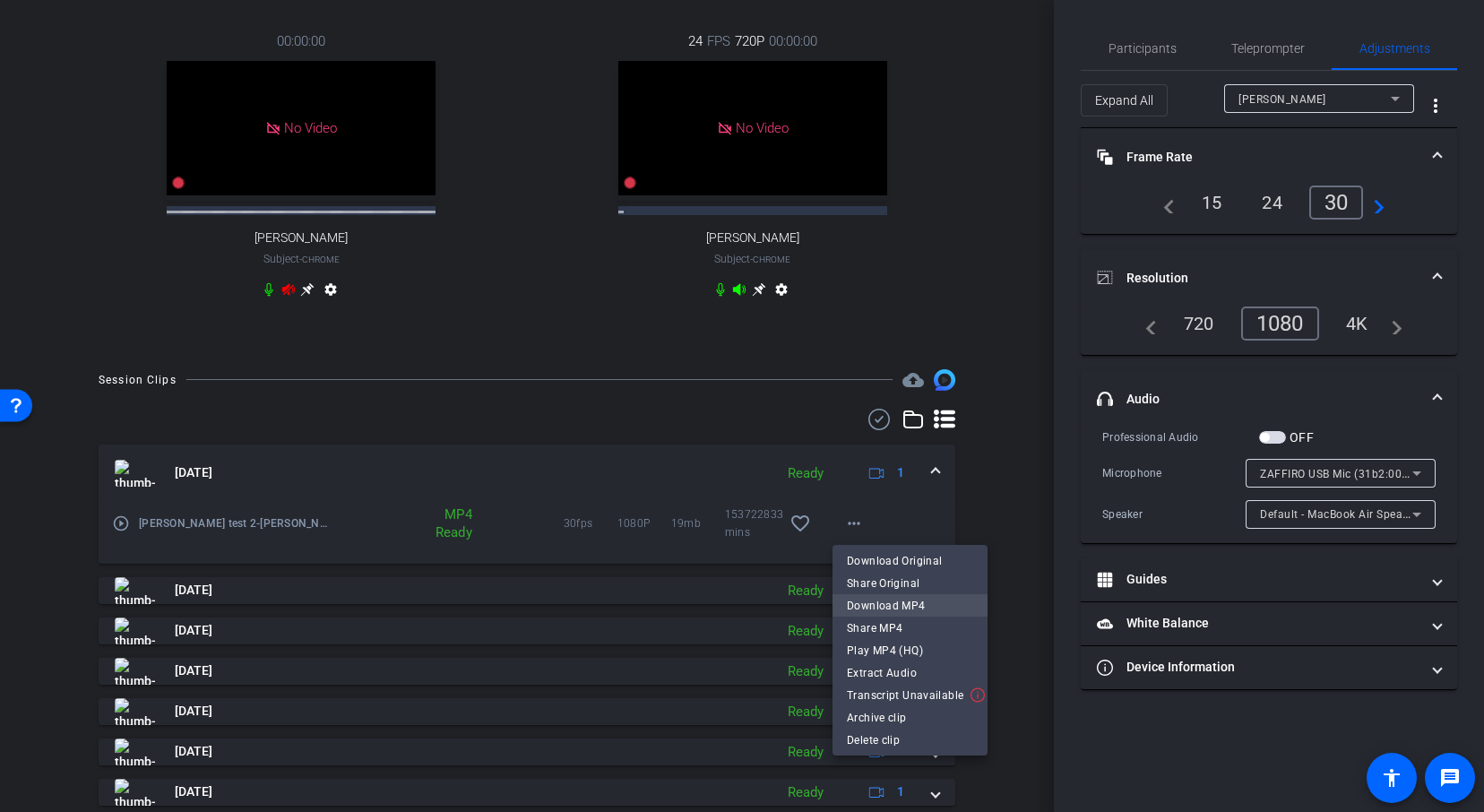
click at [896, 609] on span "Download MP4" at bounding box center [910, 605] width 127 height 22
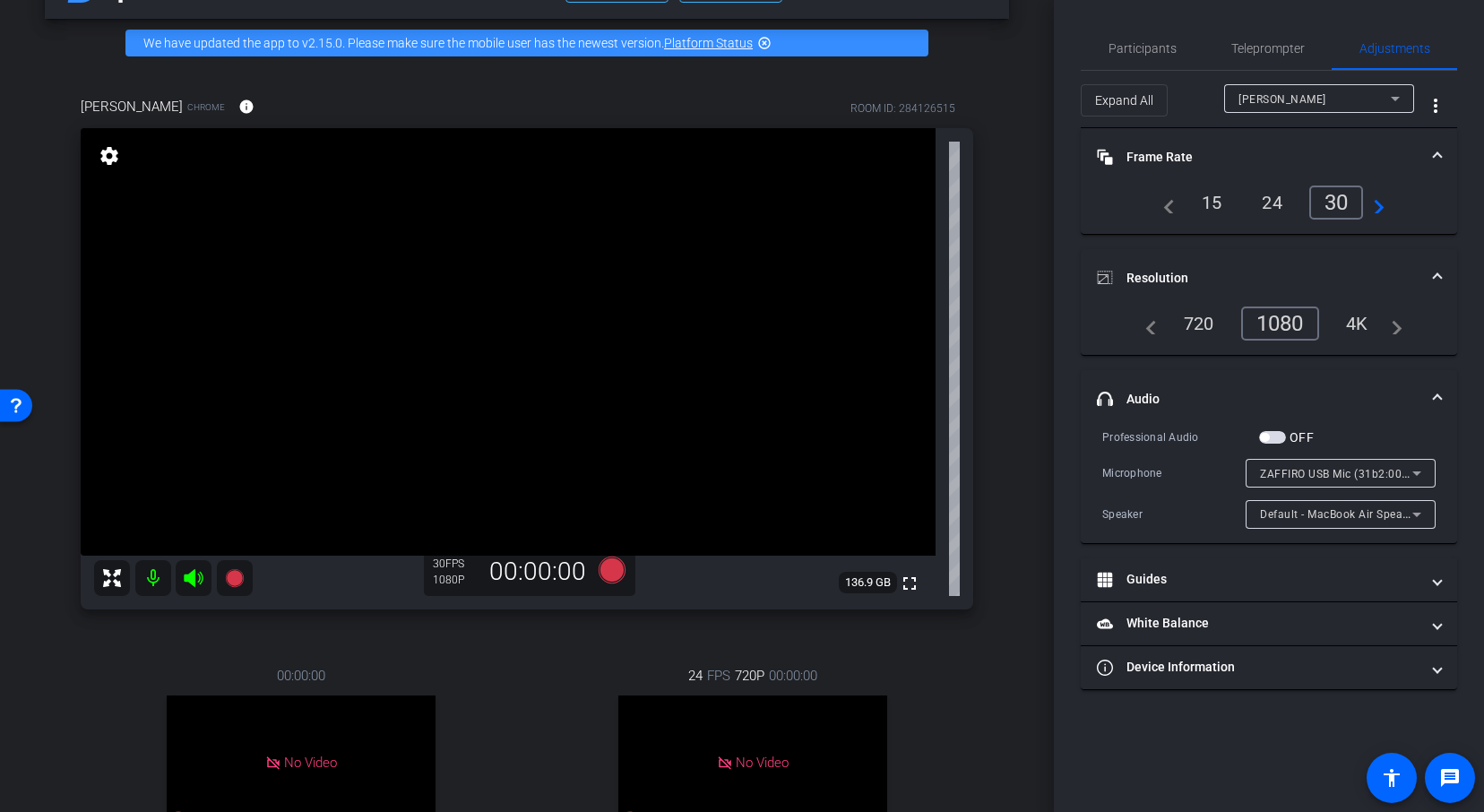
scroll to position [0, 0]
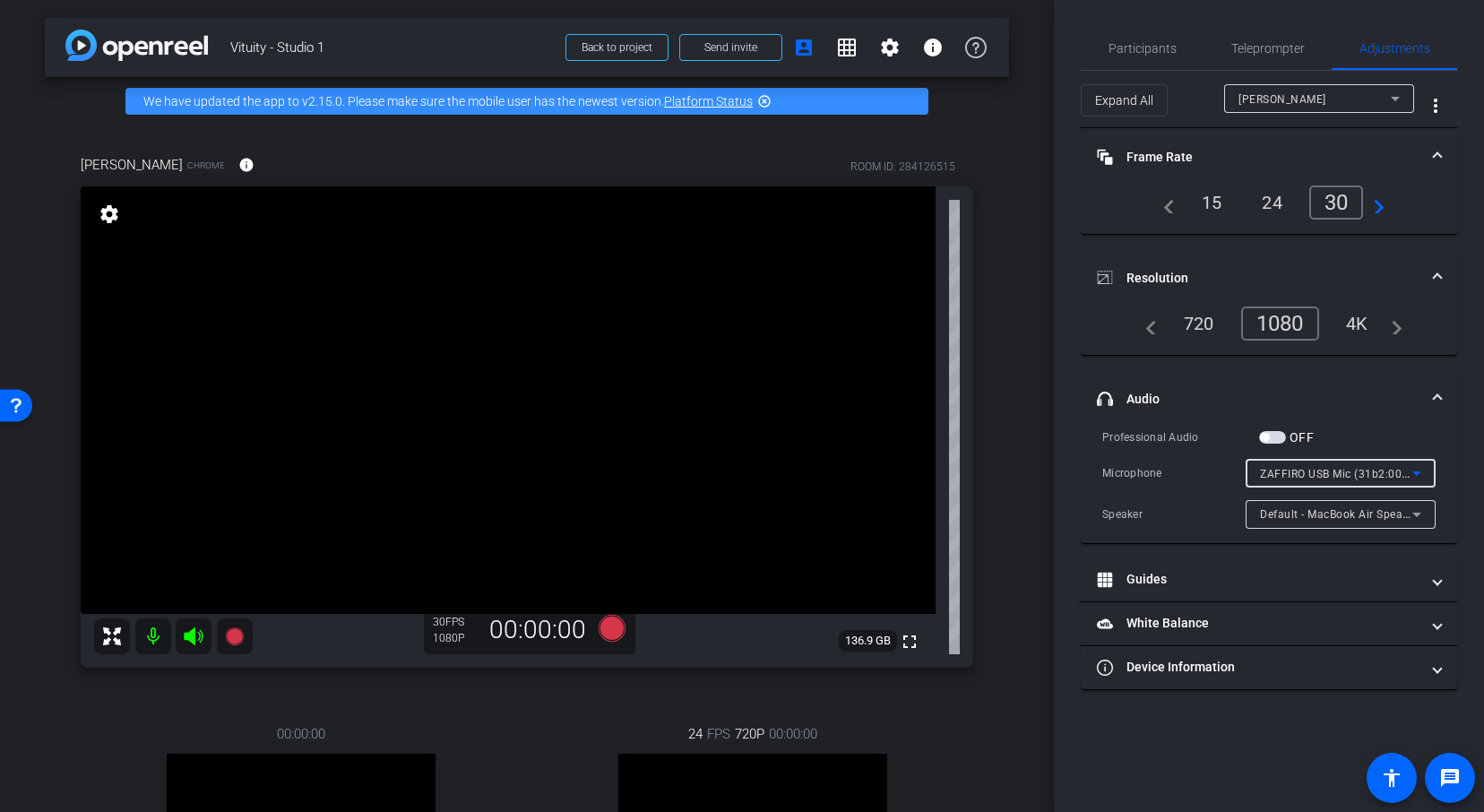
click at [1351, 464] on div "ZAFFIRO USB Mic (31b2:0010)" at bounding box center [1336, 473] width 152 height 23
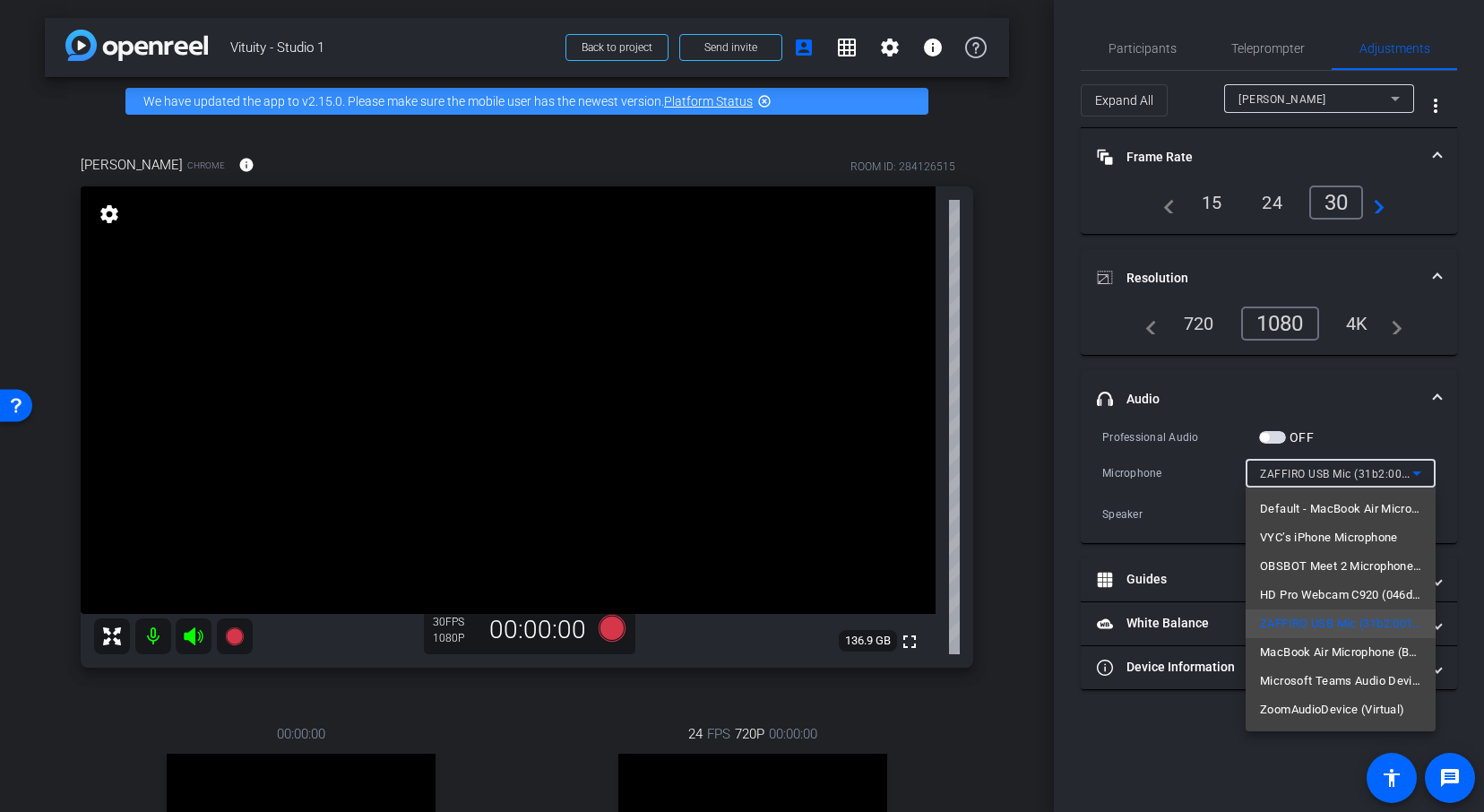
click at [1325, 512] on span "Default - MacBook Air Microphone (Built-in)" at bounding box center [1340, 509] width 161 height 22
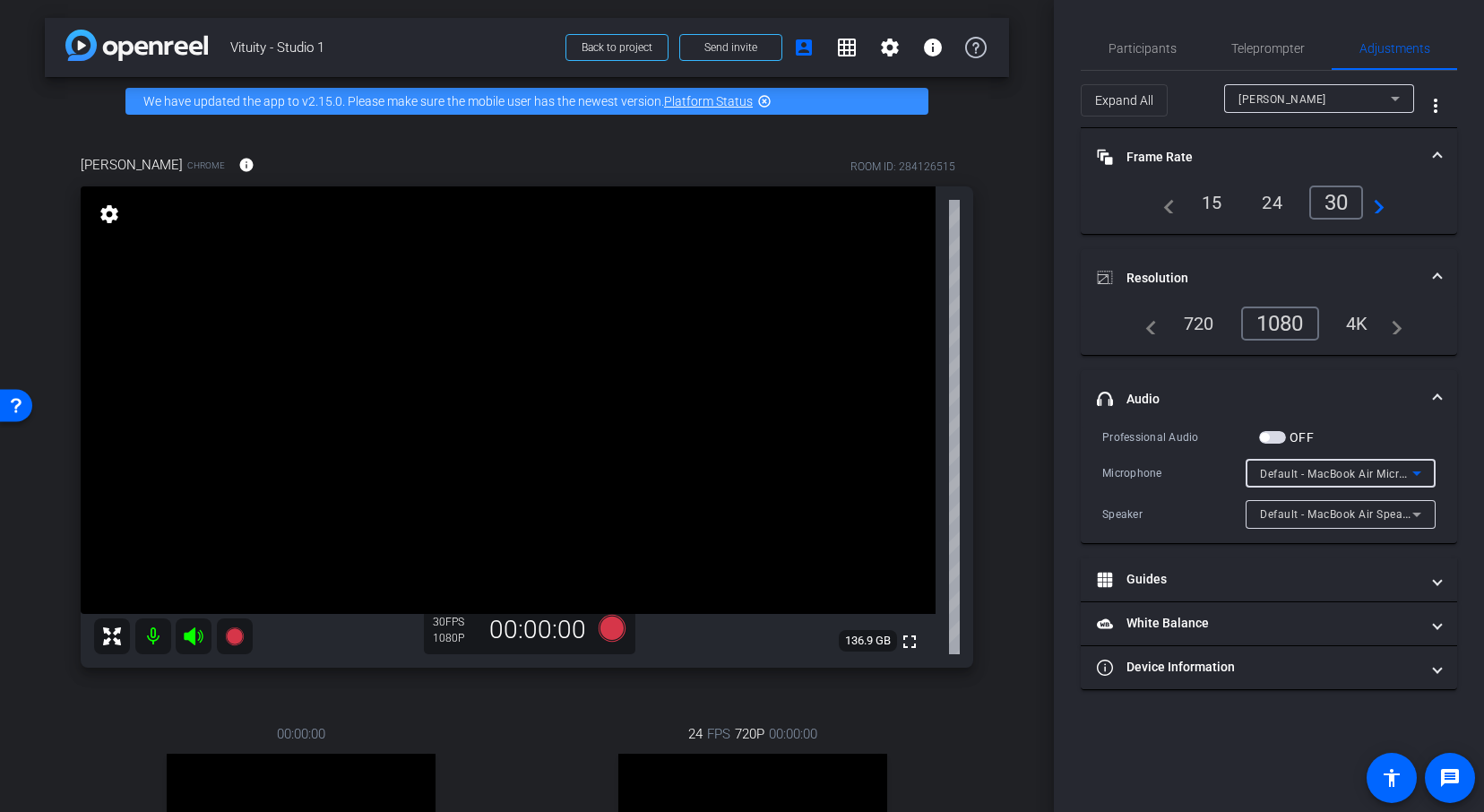
click at [1342, 472] on span "Default - MacBook Air Microphone (Built-in)" at bounding box center [1373, 473] width 227 height 15
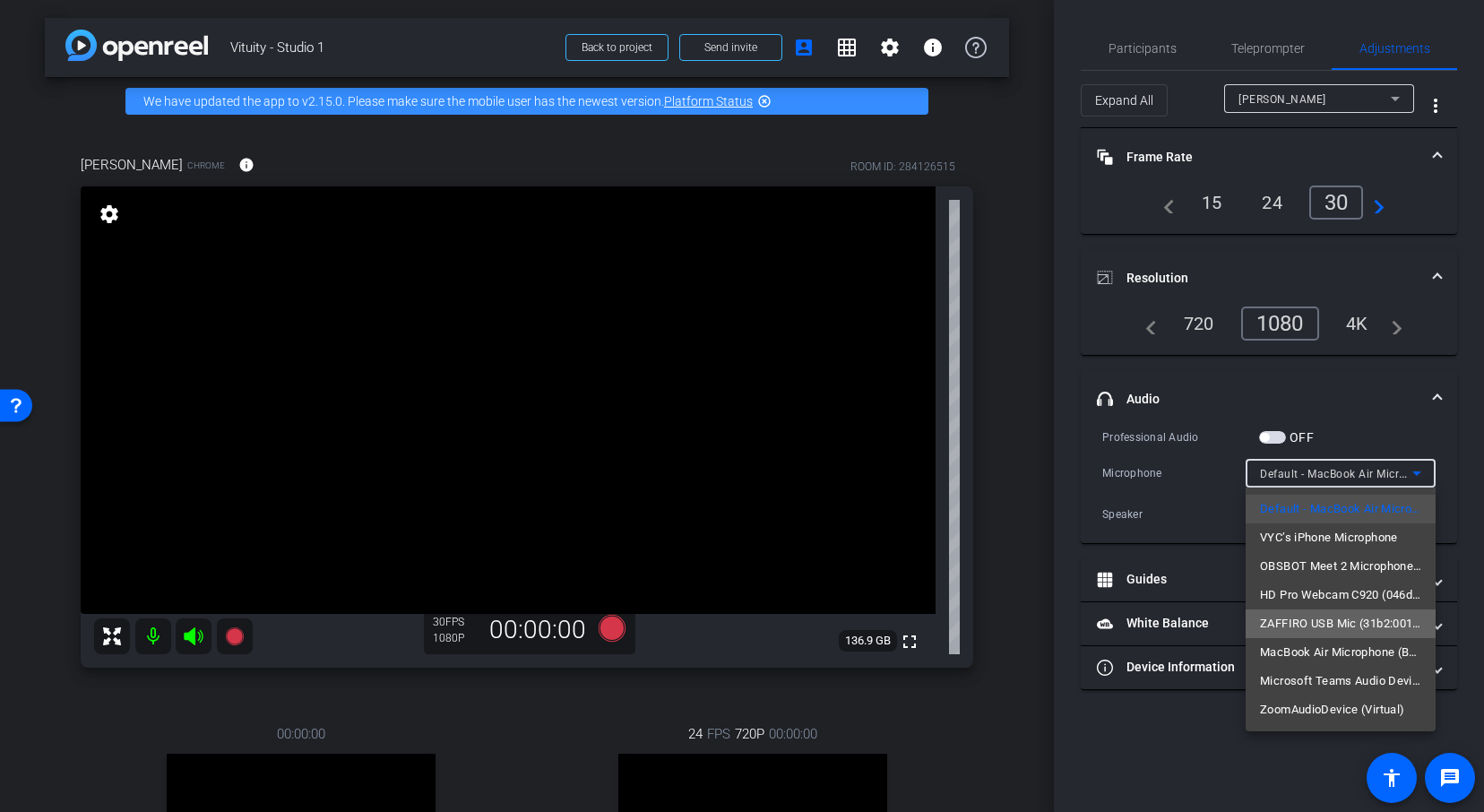
click at [1333, 626] on span "ZAFFIRO USB Mic (31b2:0010)" at bounding box center [1340, 624] width 161 height 22
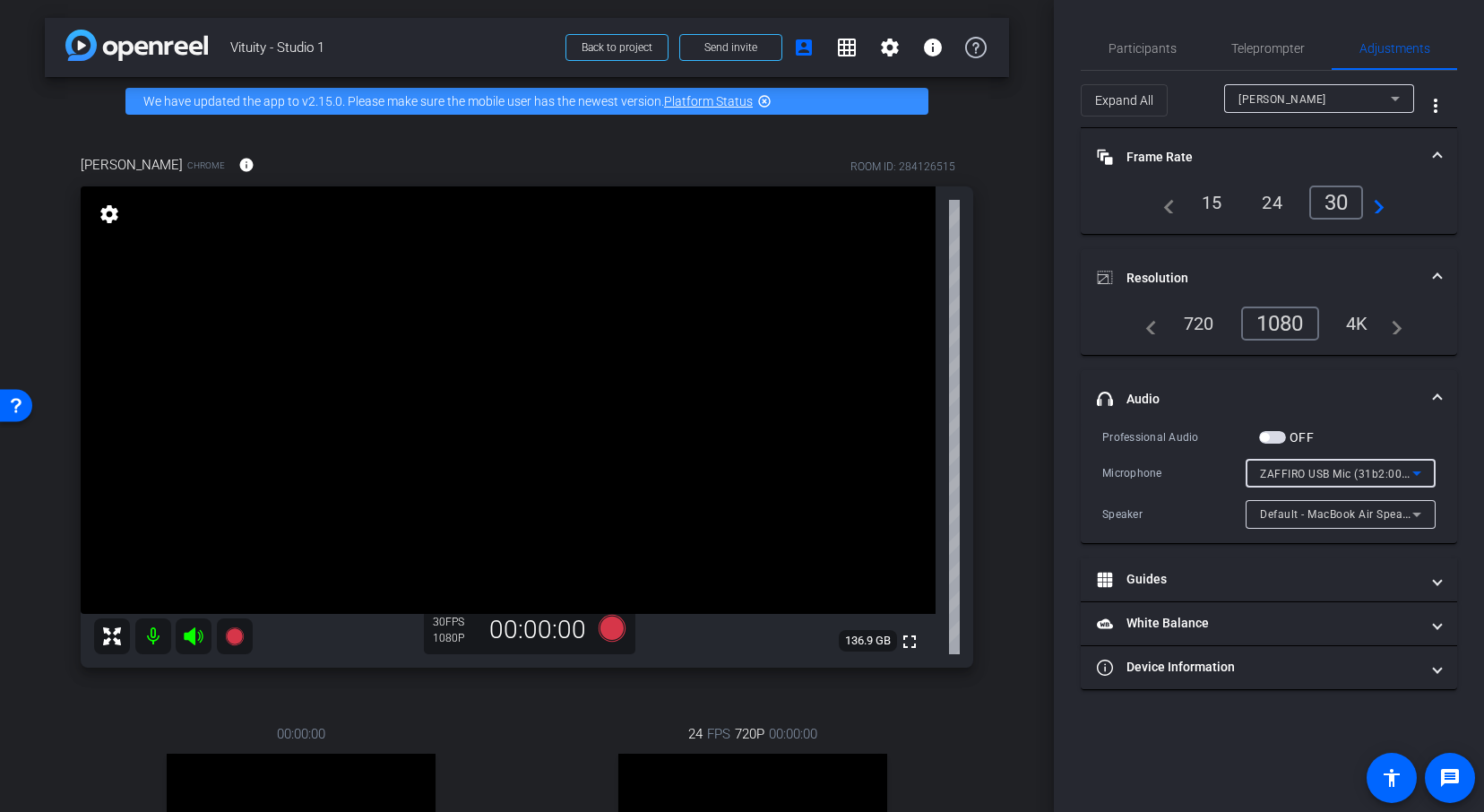
click at [1274, 436] on span "button" at bounding box center [1273, 437] width 27 height 13
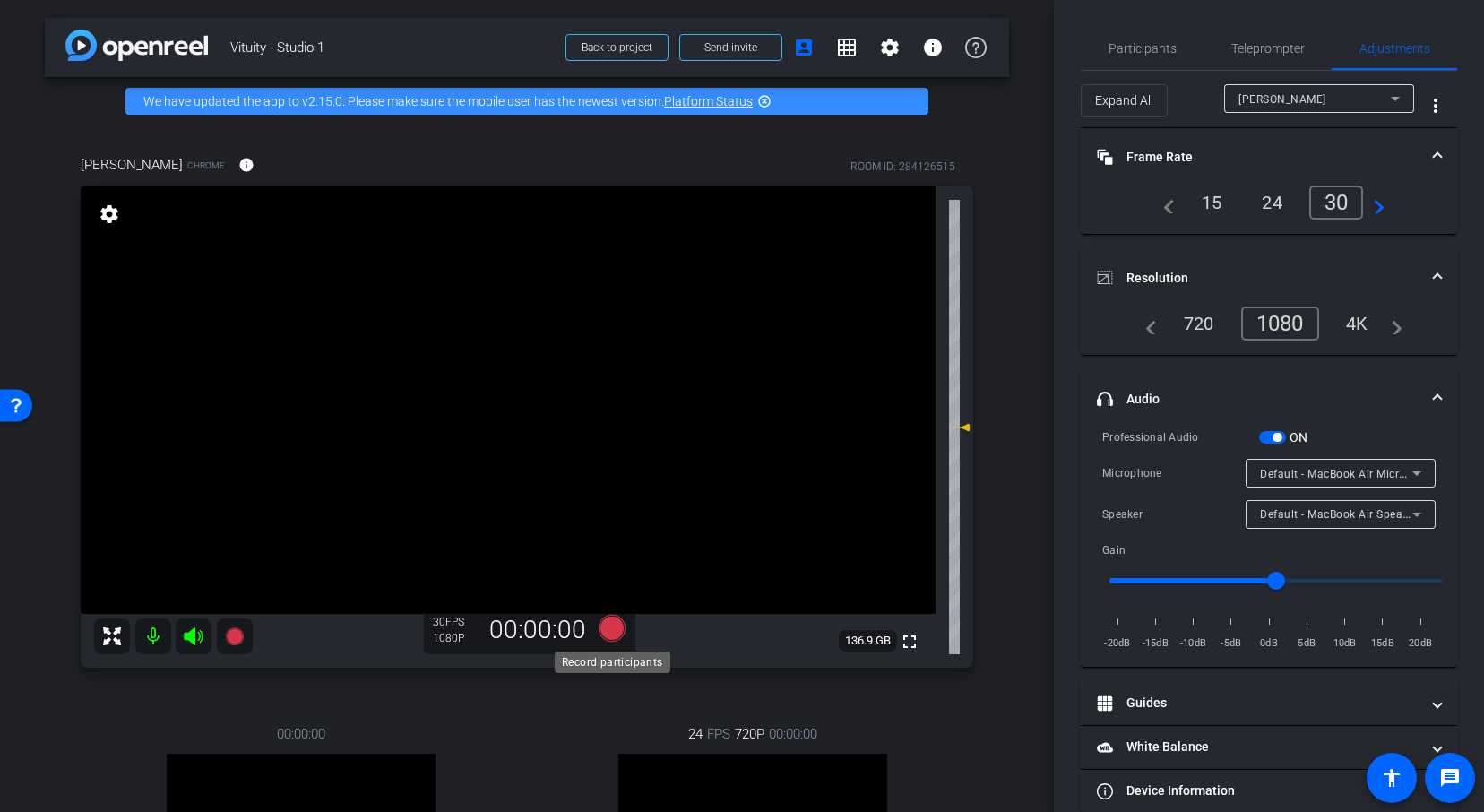
click at [601, 634] on icon at bounding box center [611, 627] width 43 height 32
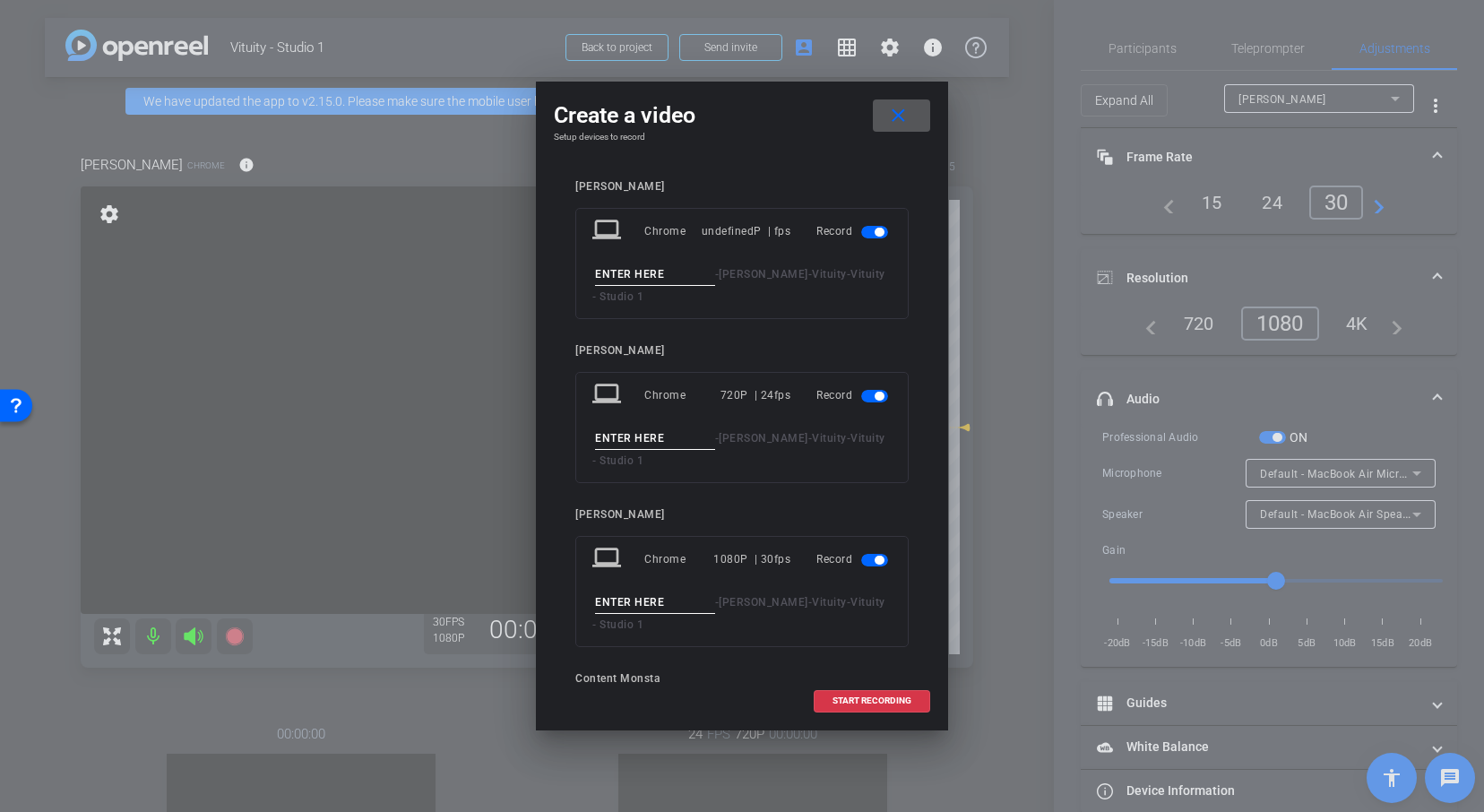
click at [871, 229] on span "button" at bounding box center [875, 232] width 27 height 13
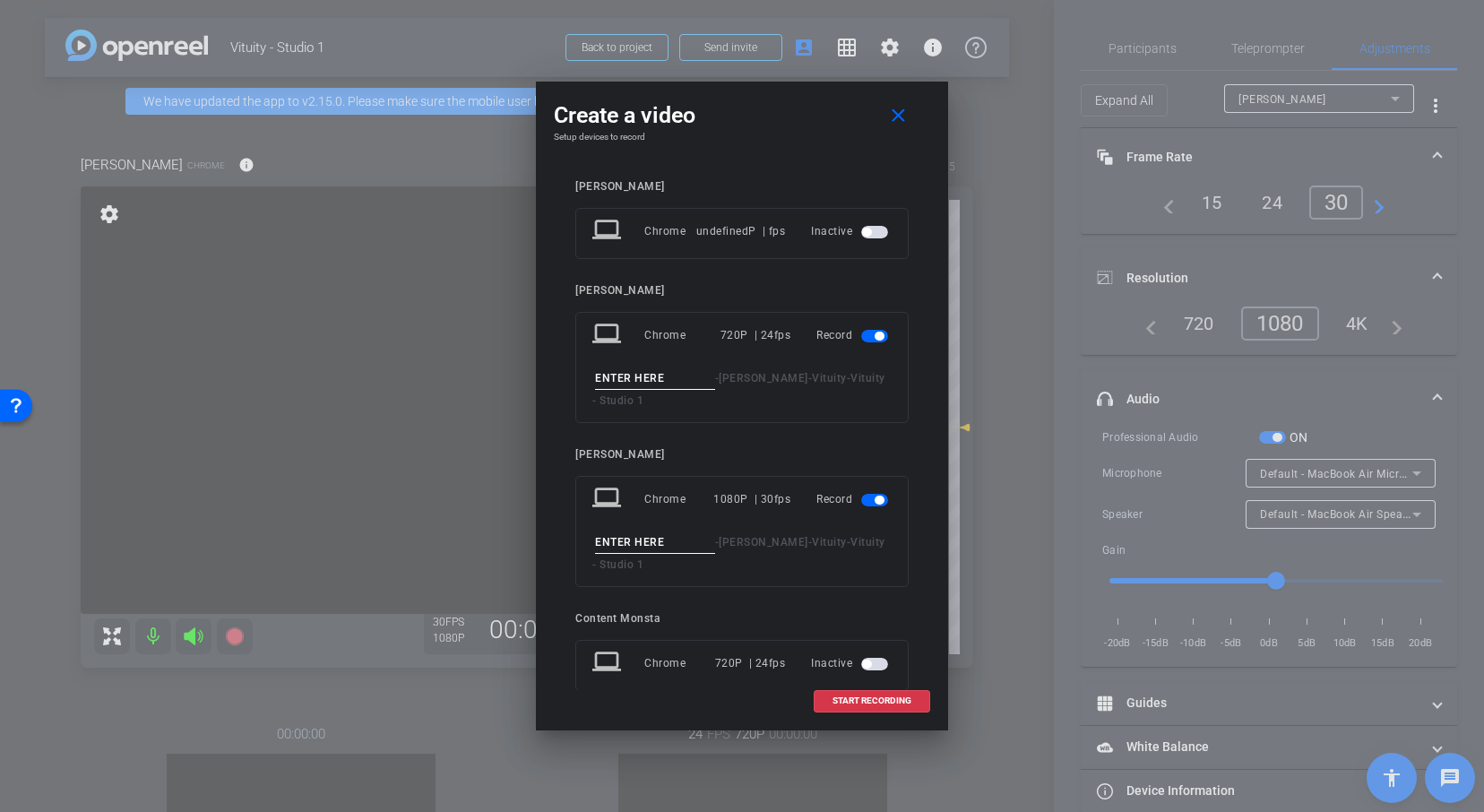
click at [870, 334] on span "button" at bounding box center [875, 336] width 27 height 13
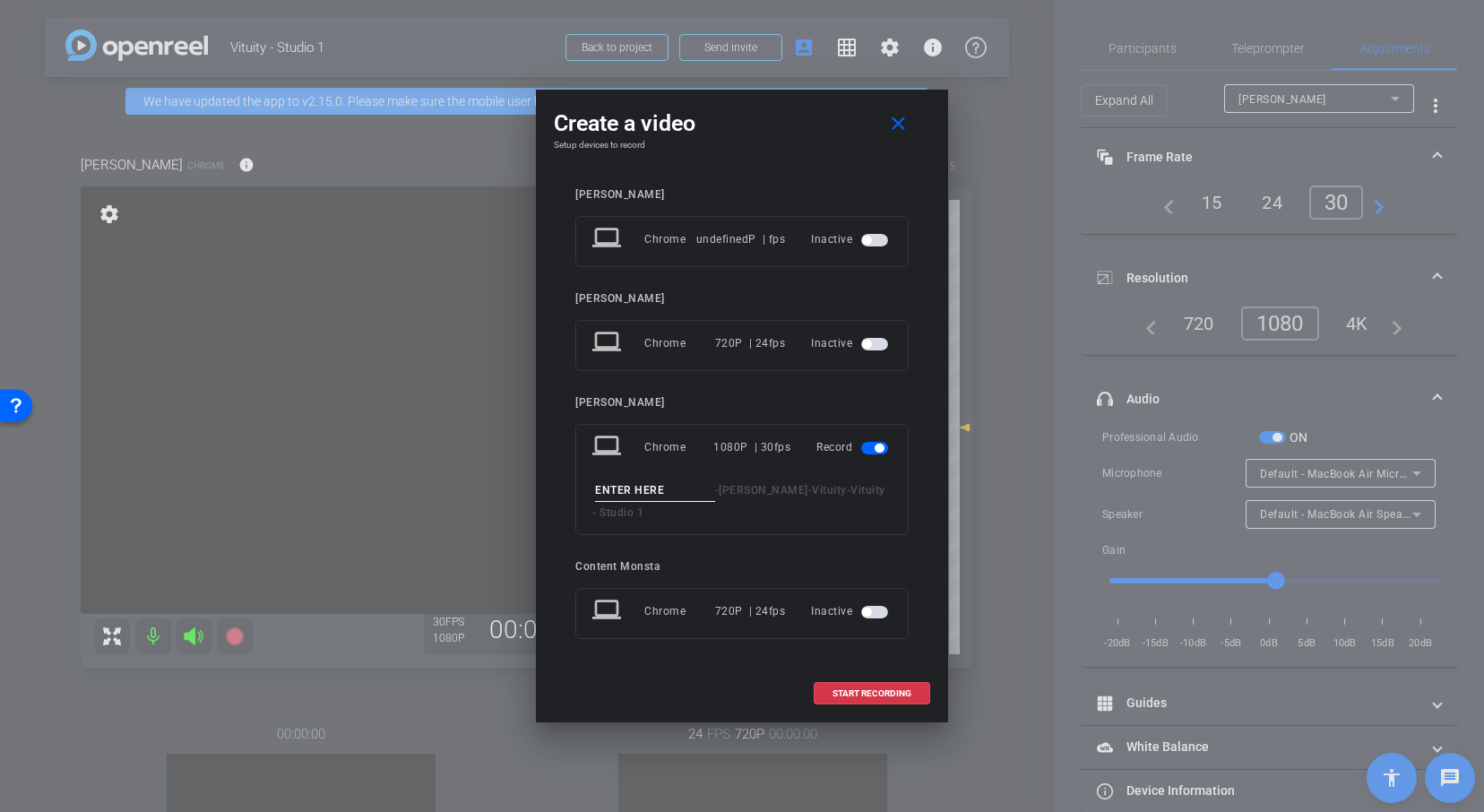
click at [642, 485] on input at bounding box center [655, 490] width 120 height 23
type input "Test vanessa 3"
click at [886, 686] on span at bounding box center [871, 693] width 115 height 43
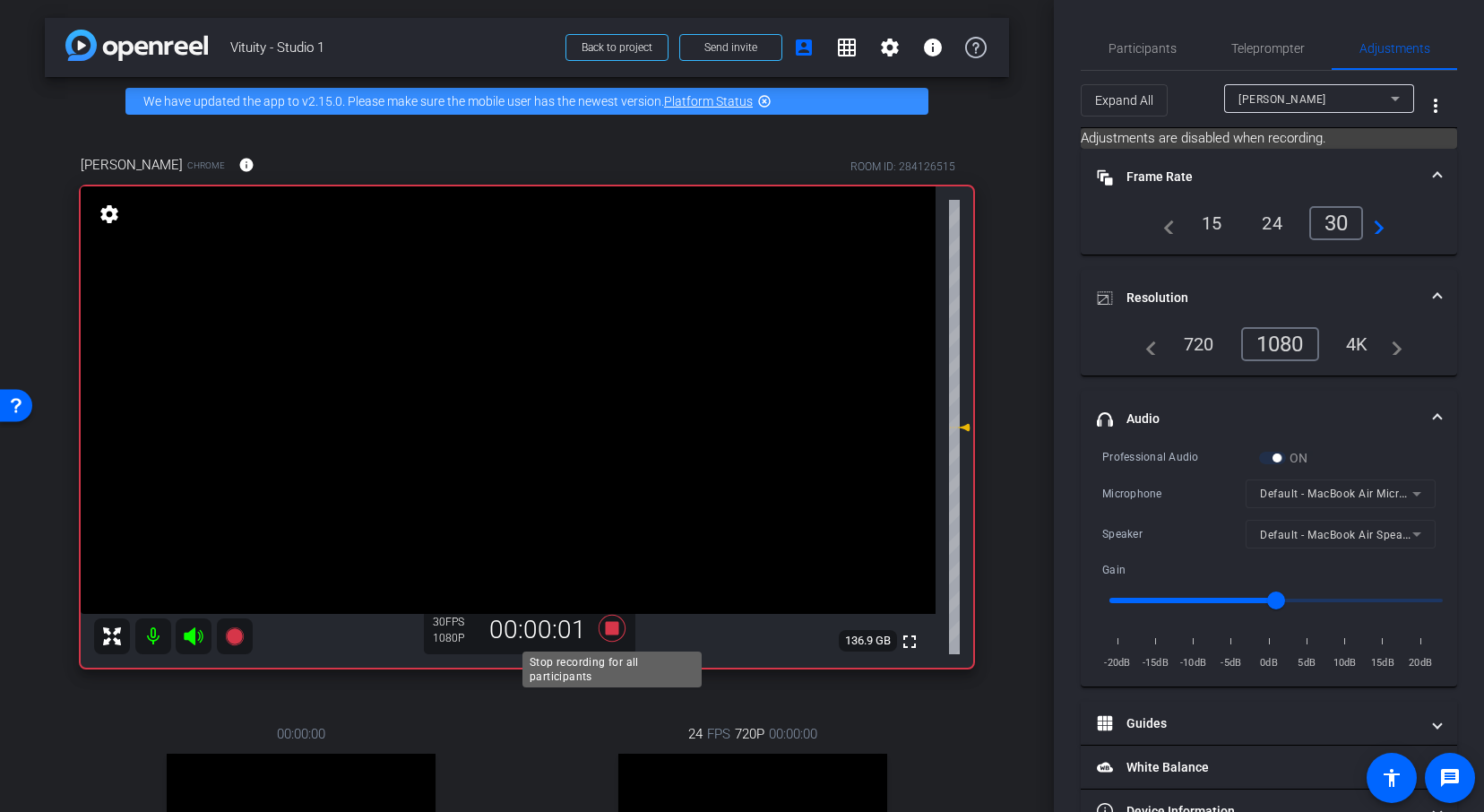
click at [617, 628] on icon at bounding box center [612, 627] width 27 height 27
click at [1357, 508] on div at bounding box center [1340, 518] width 190 height 20
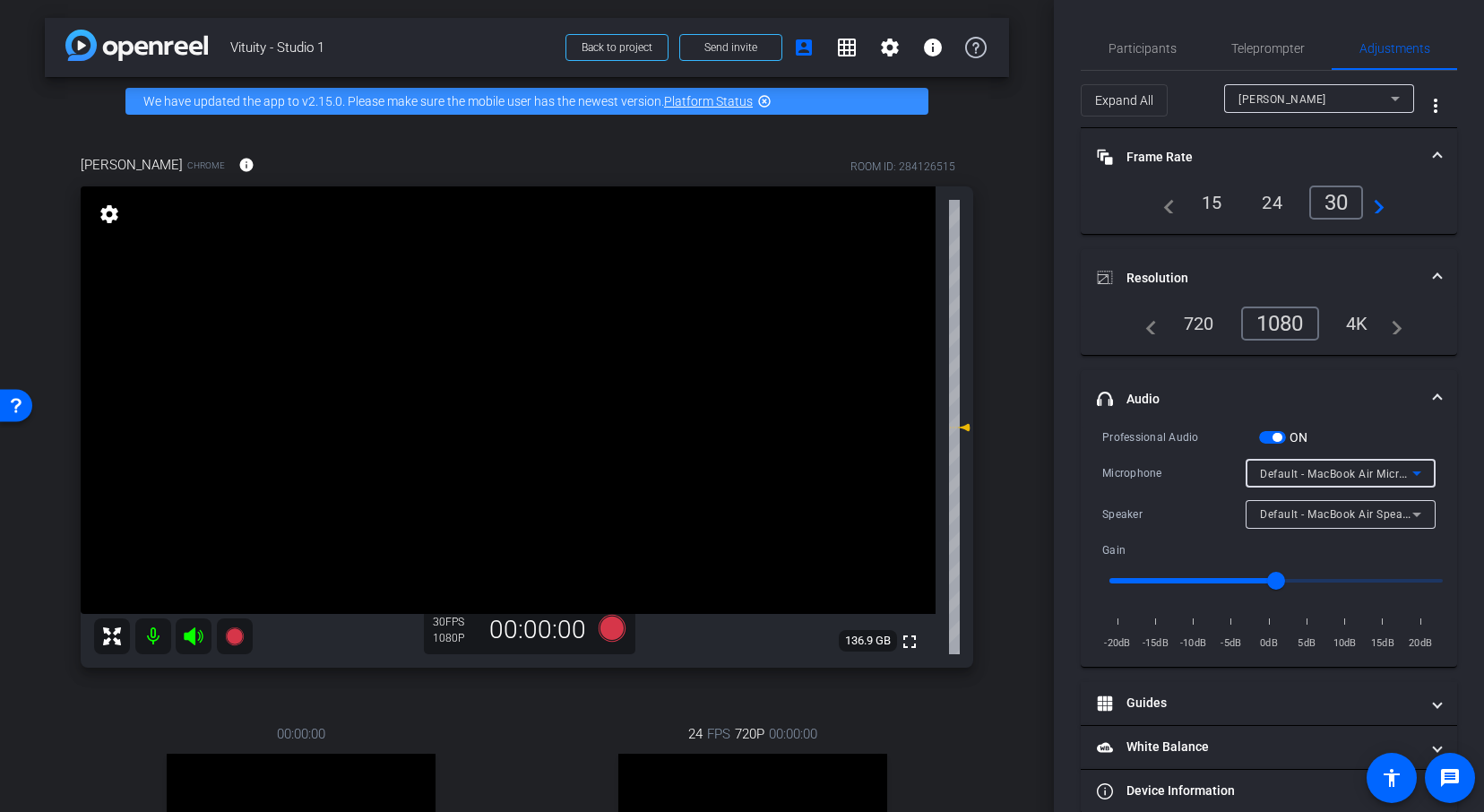
click at [1357, 464] on div "Default - MacBook Air Microphone (Built-in)" at bounding box center [1336, 473] width 152 height 23
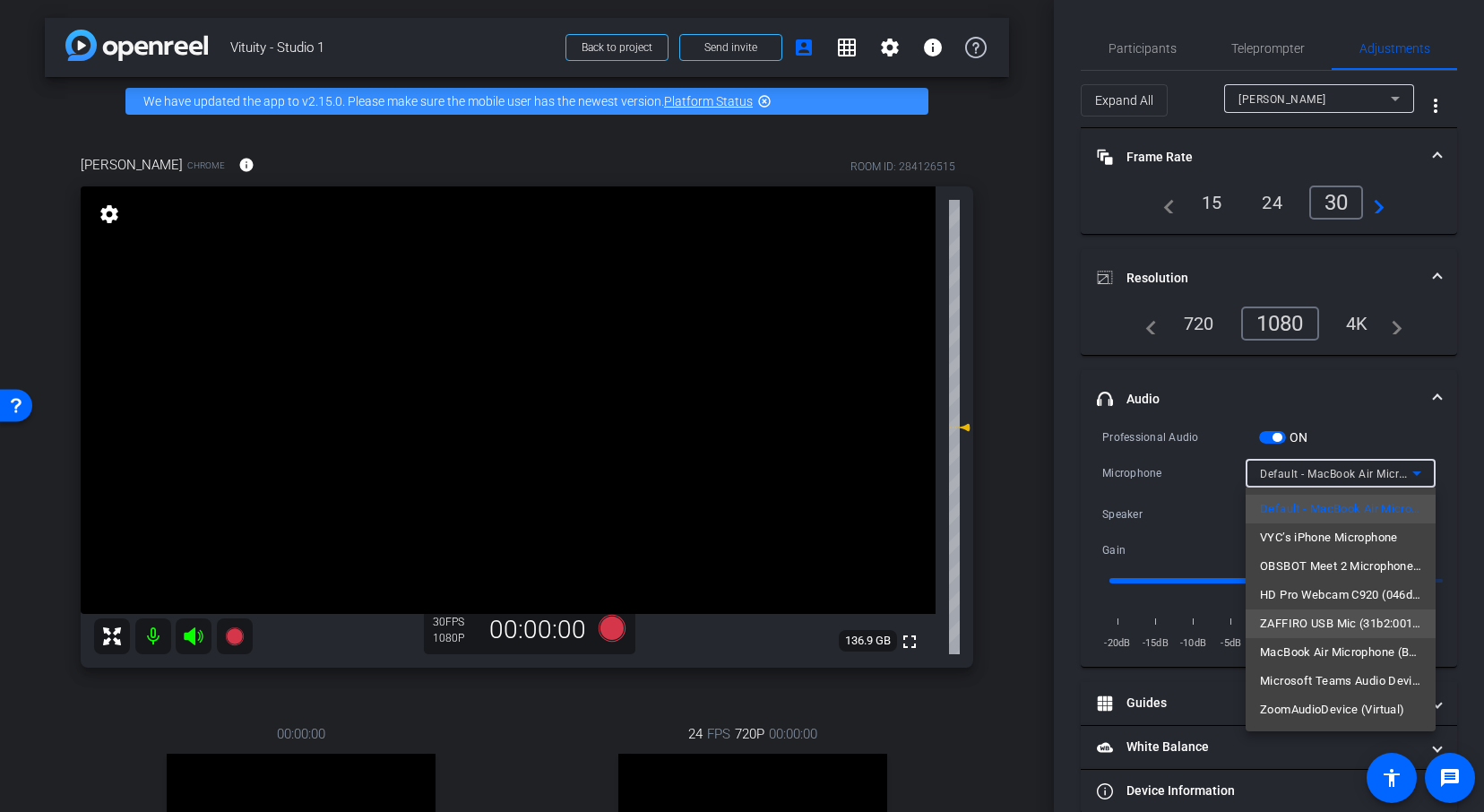
click at [1320, 617] on span "ZAFFIRO USB Mic (31b2:0010)" at bounding box center [1340, 624] width 161 height 22
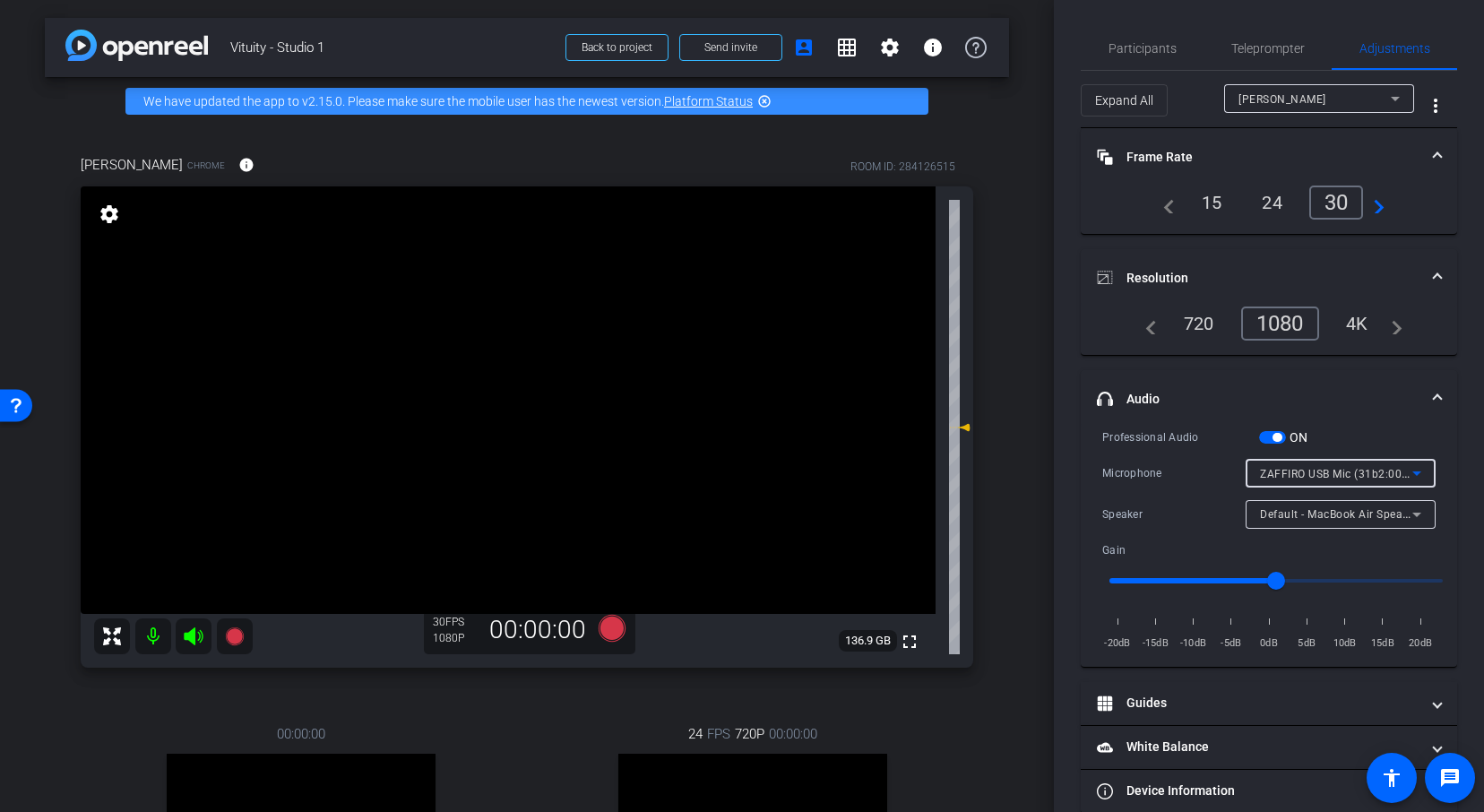
click at [1267, 440] on span "button" at bounding box center [1273, 437] width 27 height 13
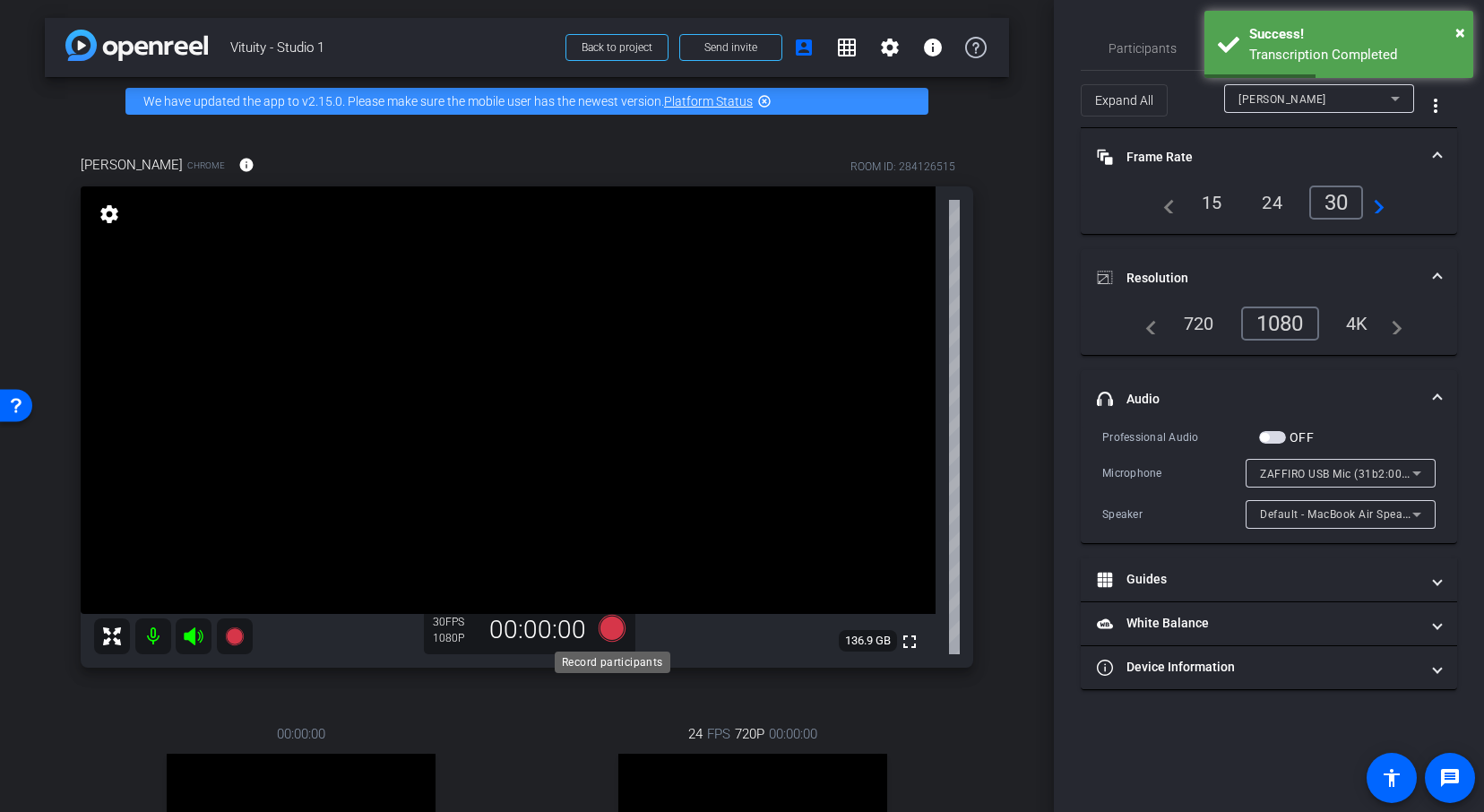
click at [617, 632] on icon at bounding box center [612, 627] width 27 height 27
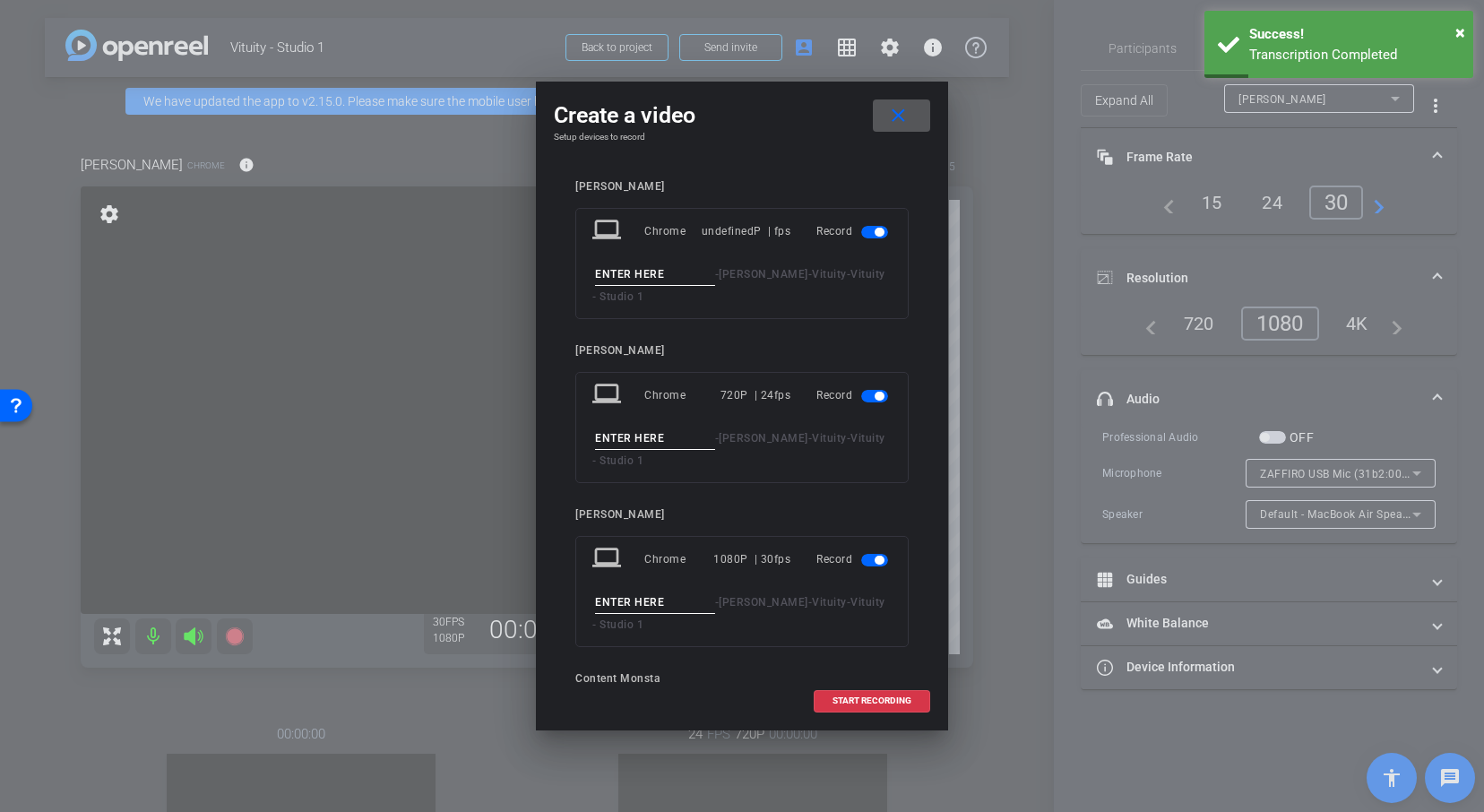
click at [868, 232] on span "button" at bounding box center [875, 232] width 27 height 13
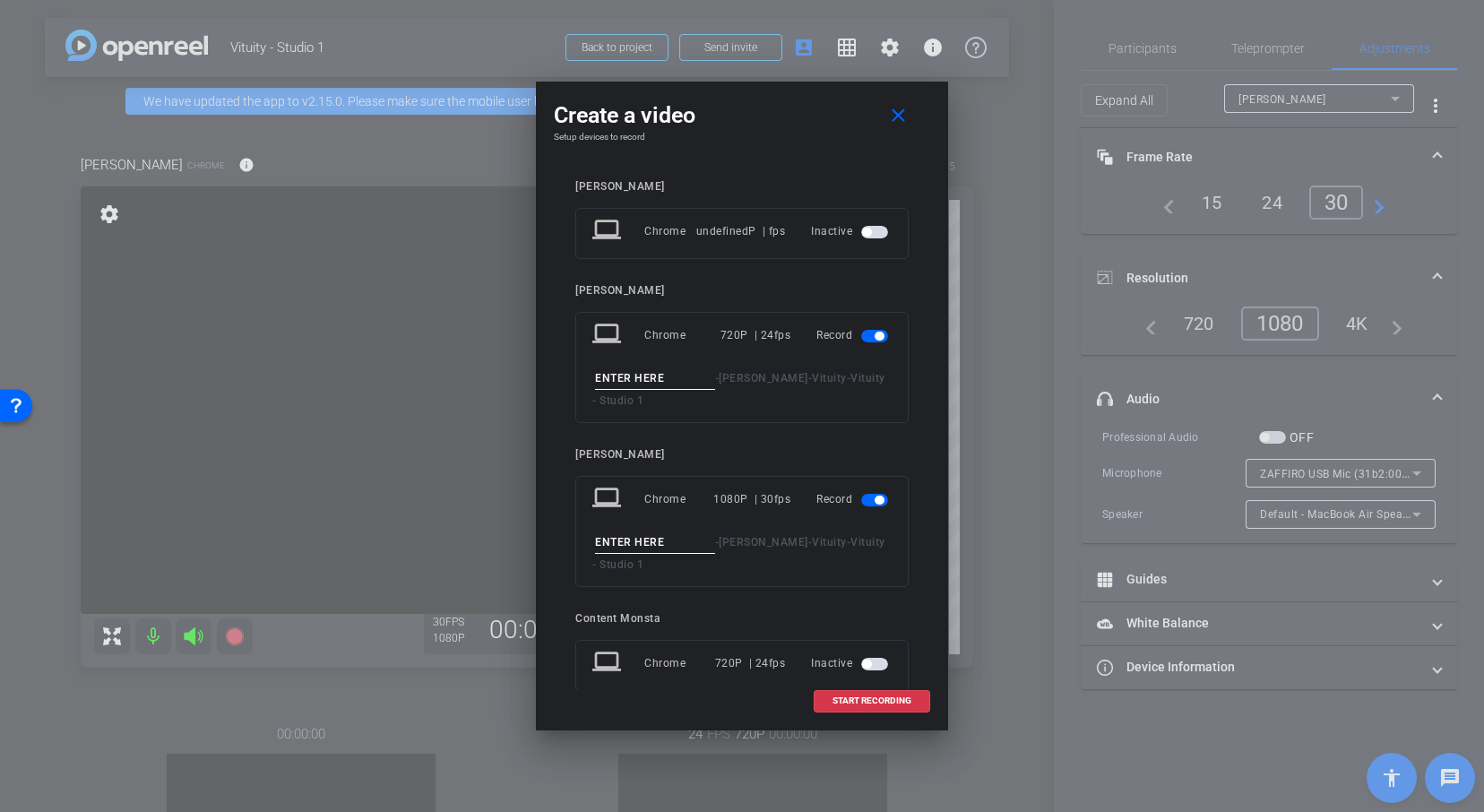
click at [867, 339] on span "button" at bounding box center [875, 336] width 27 height 13
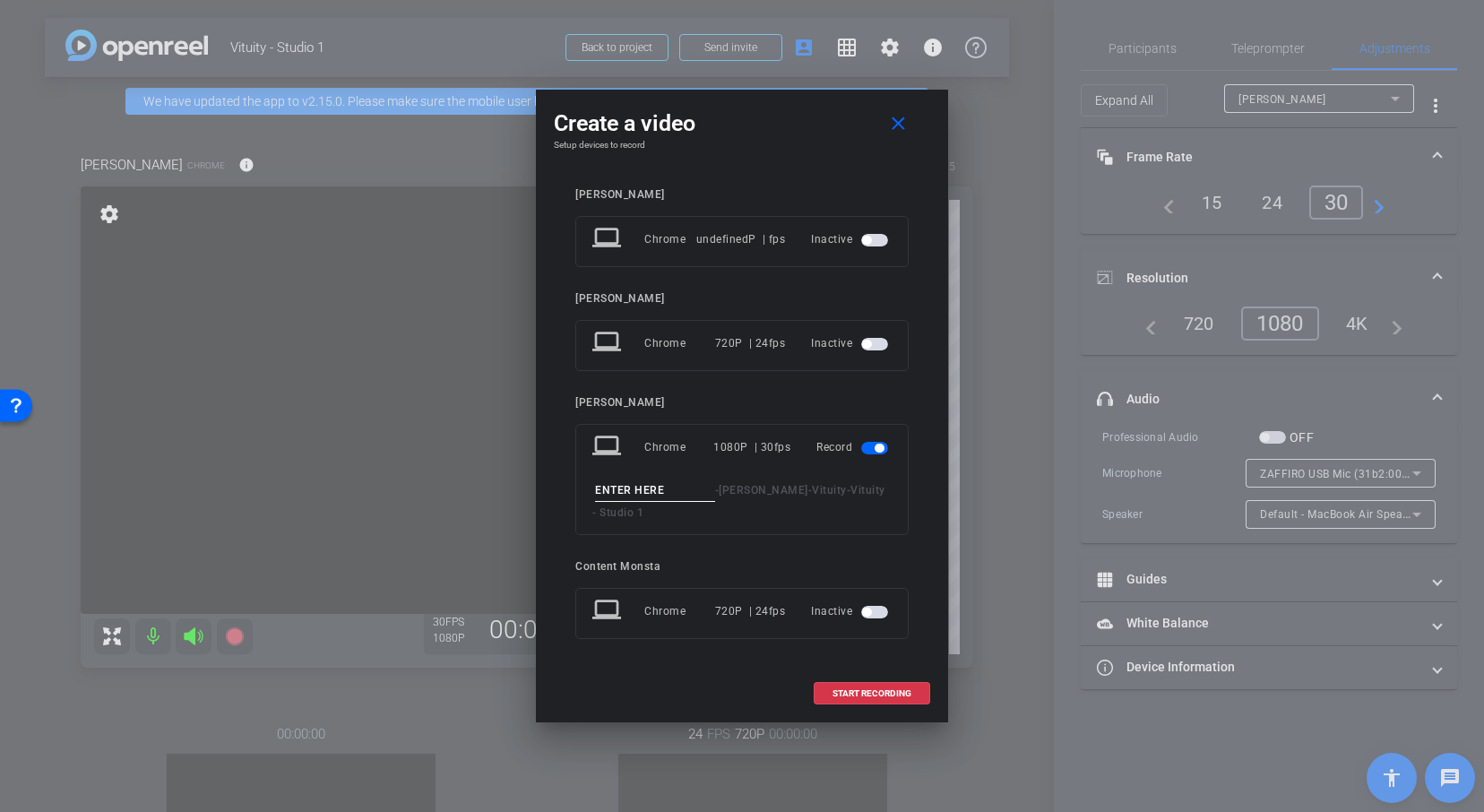
click at [623, 488] on input at bounding box center [655, 490] width 120 height 23
type input "VAnessa test 4"
click at [869, 685] on span at bounding box center [871, 693] width 115 height 43
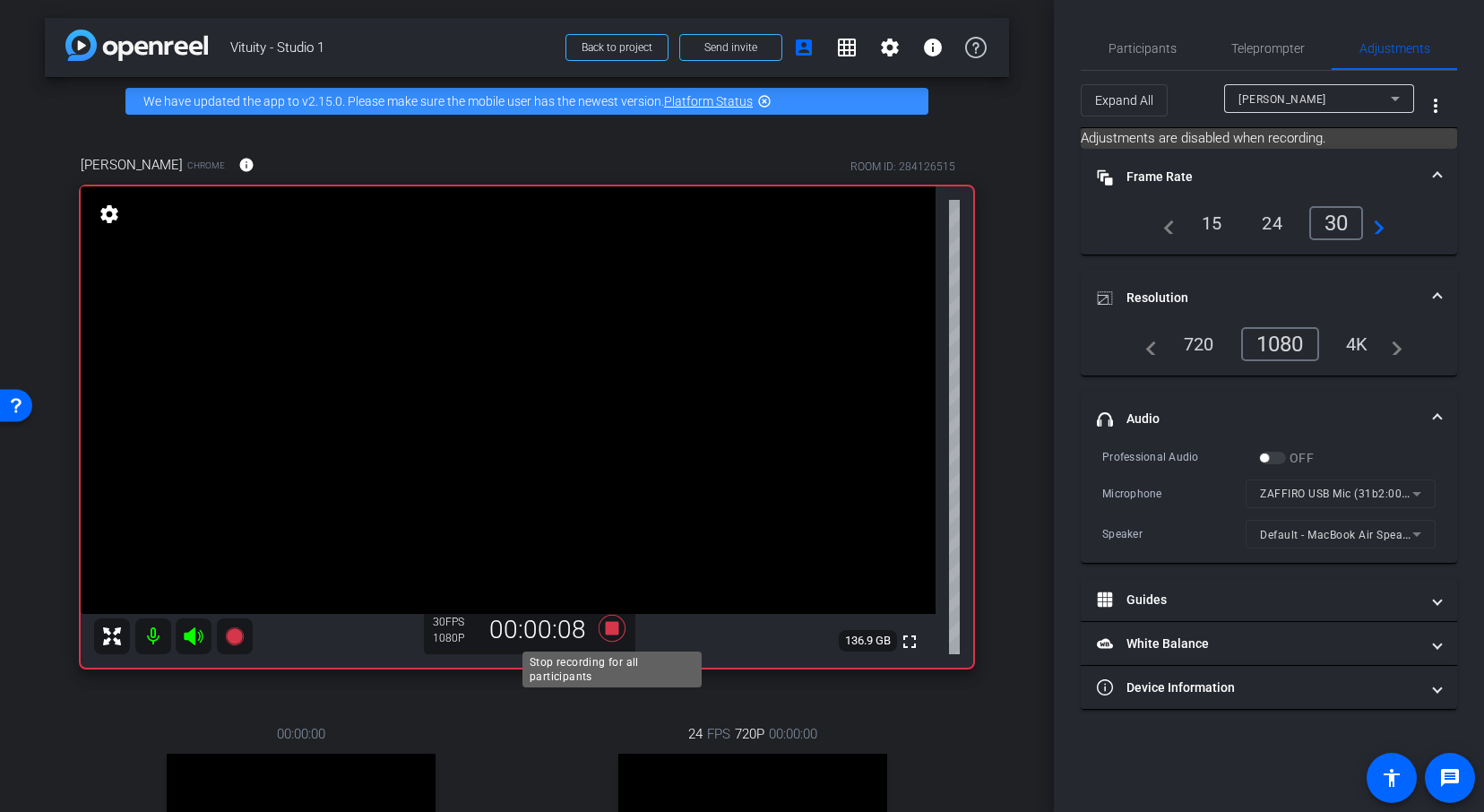
click at [611, 632] on icon at bounding box center [612, 627] width 27 height 27
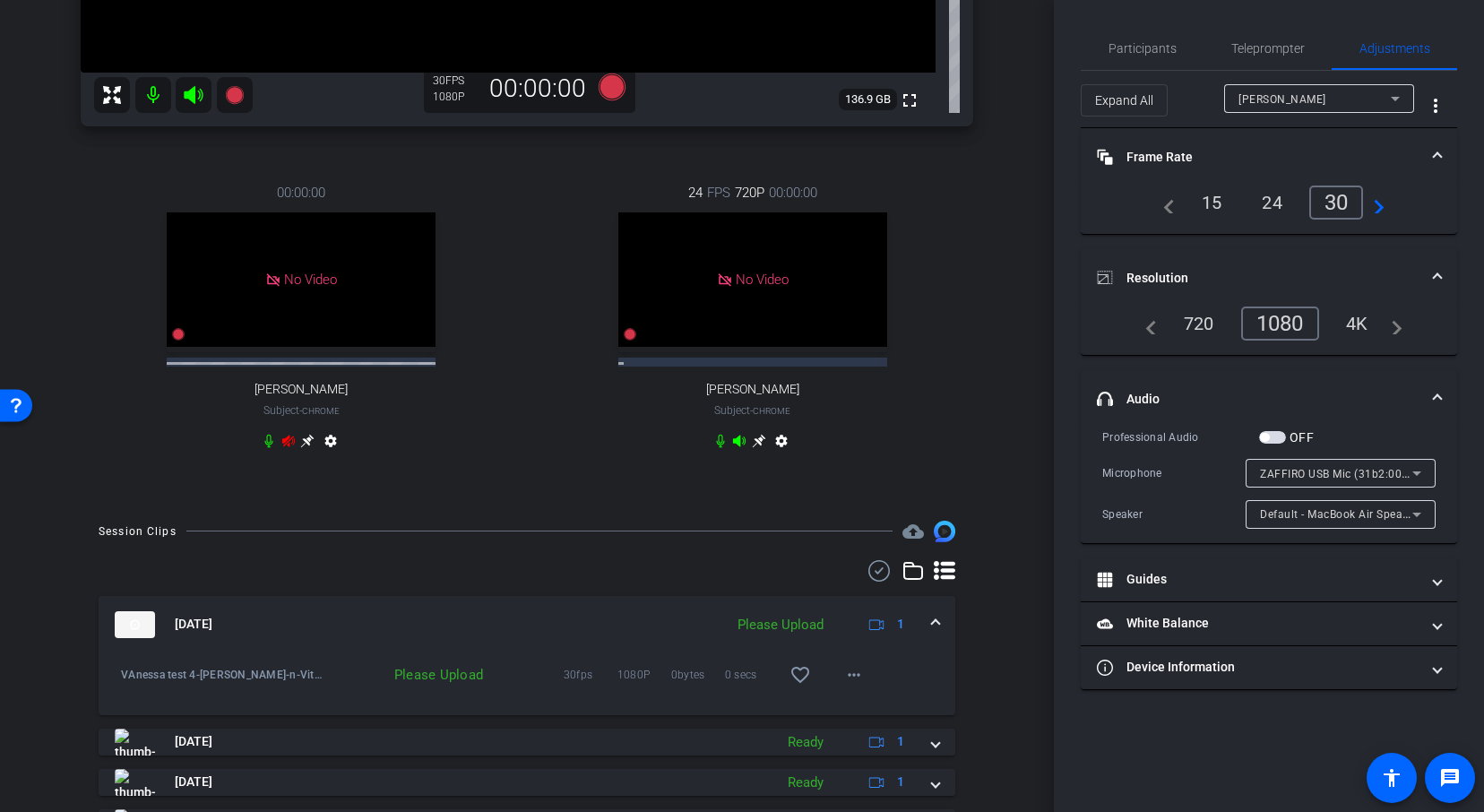
scroll to position [678, 0]
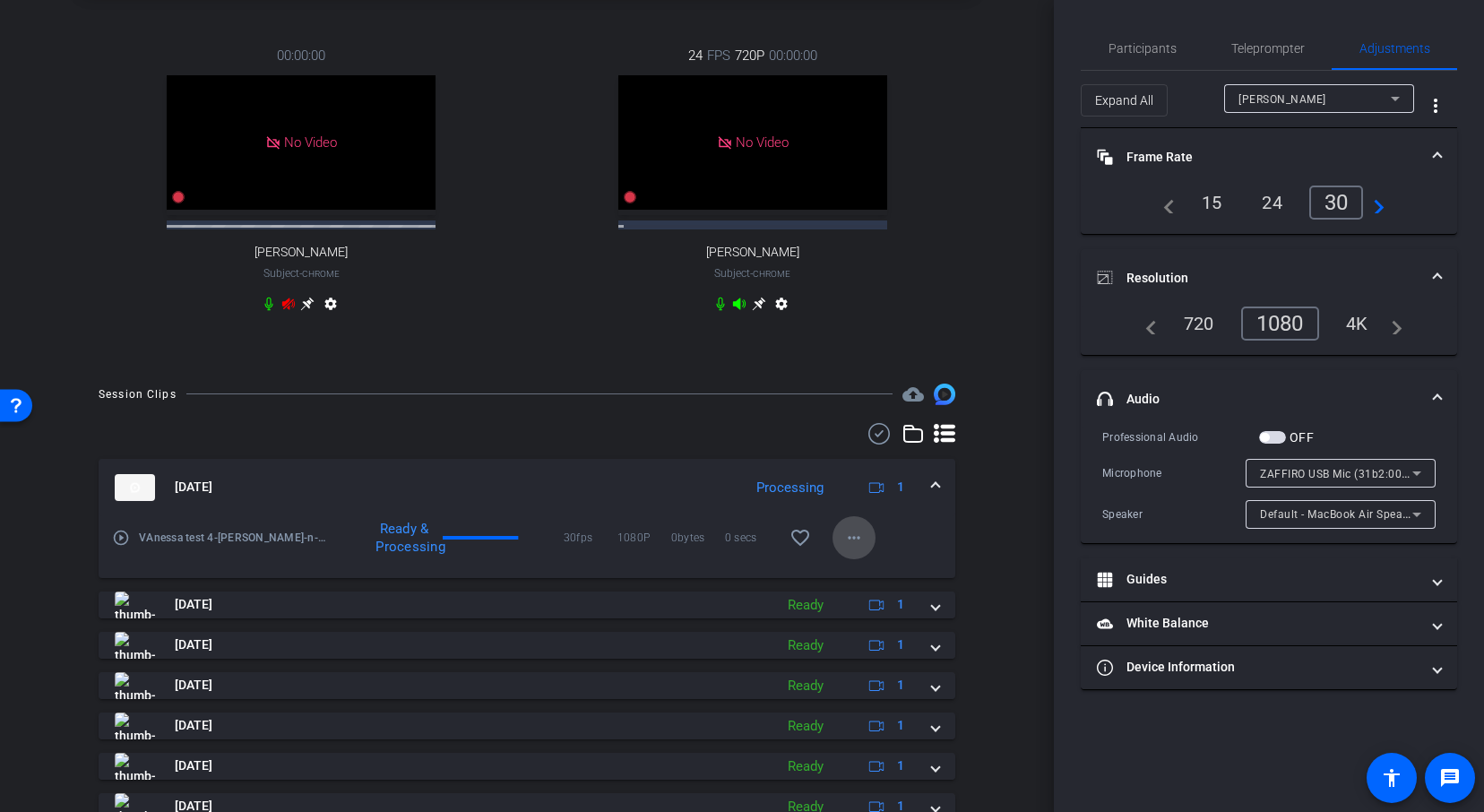
click at [856, 533] on mat-icon "more_horiz" at bounding box center [854, 538] width 22 height 22
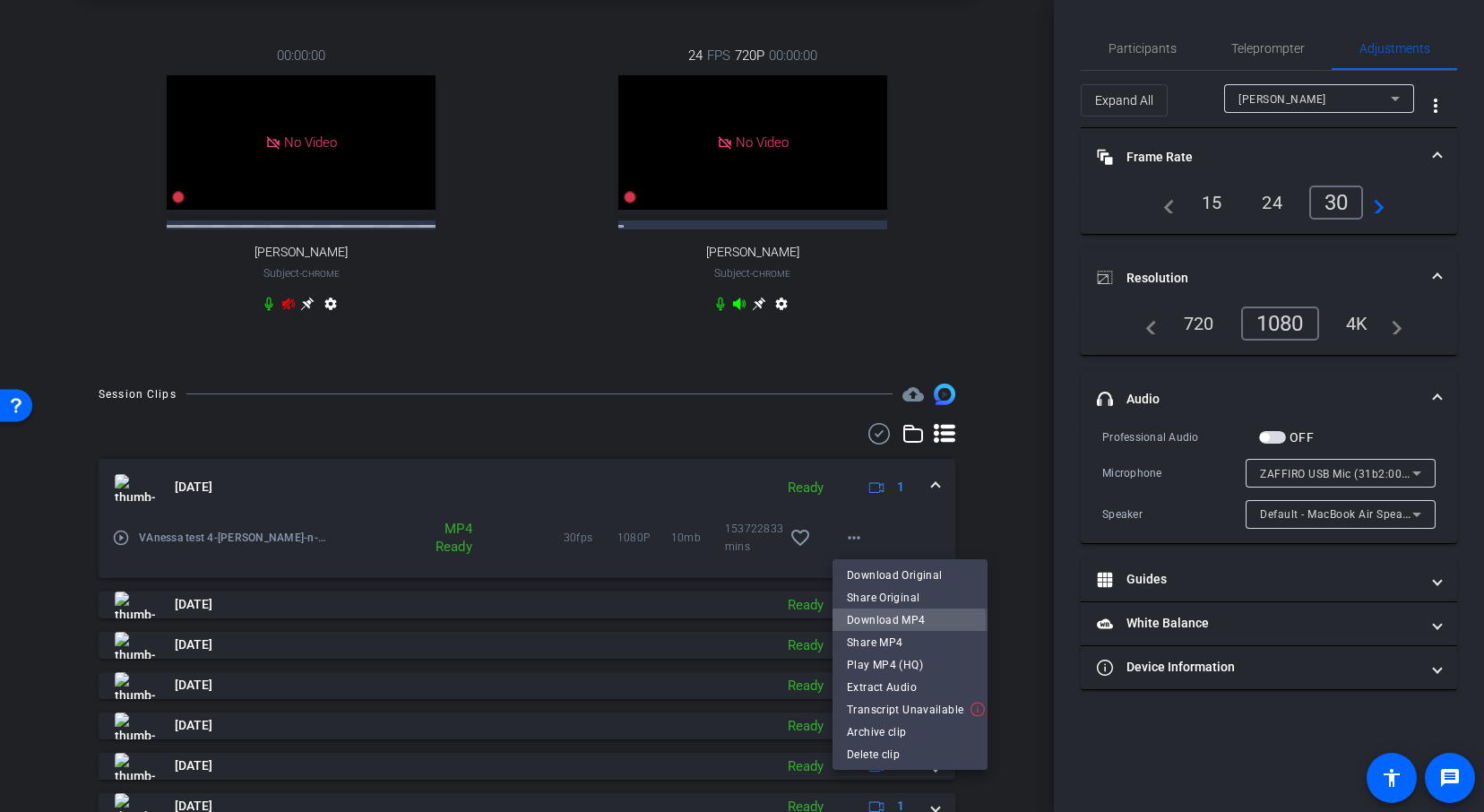
click at [889, 622] on span "Download MP4" at bounding box center [910, 620] width 127 height 22
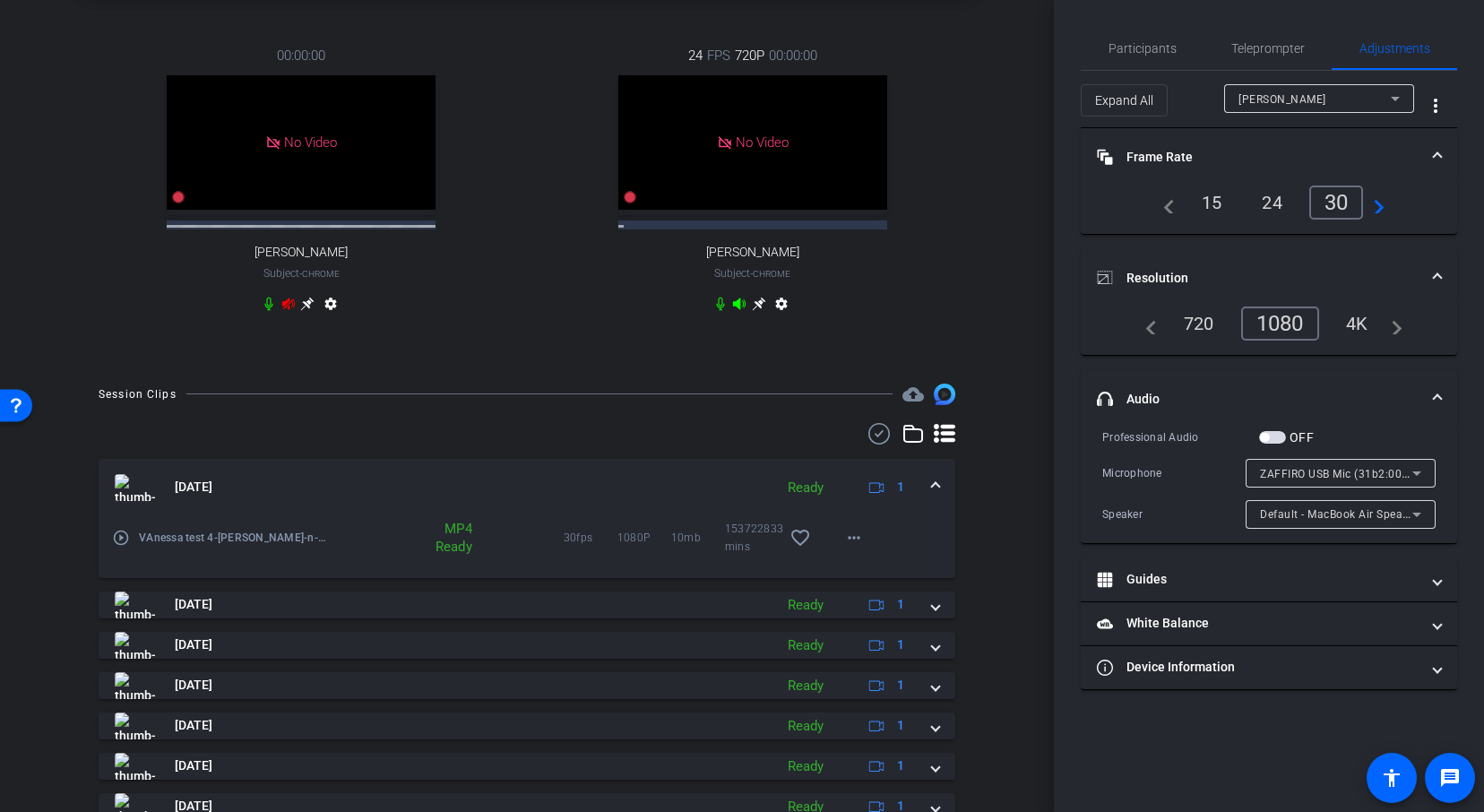
click at [1032, 509] on div "arrow_back Vituity - Studio 1 Back to project Send invite account_box grid_on s…" at bounding box center [526, 406] width 1053 height 812
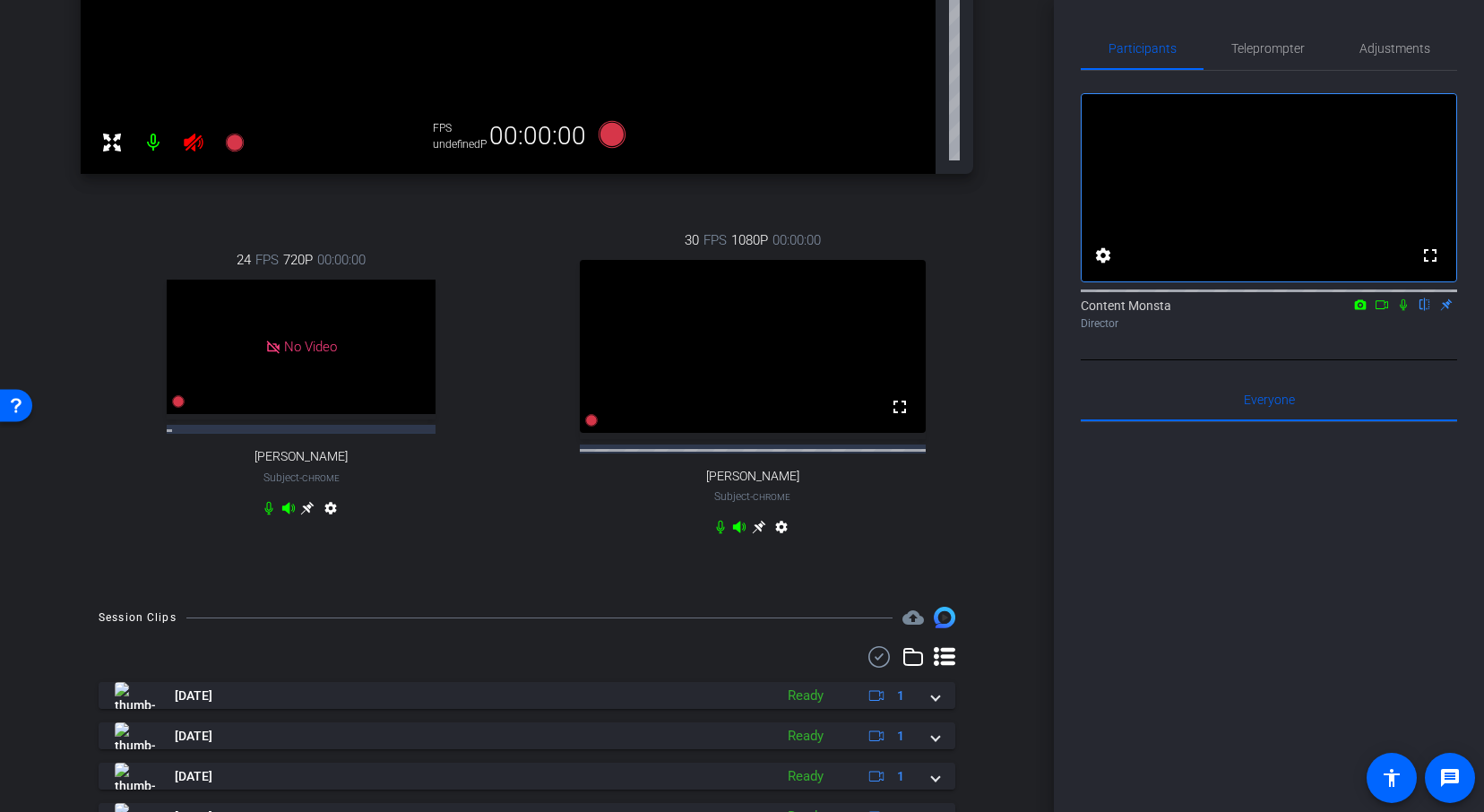
scroll to position [431, 0]
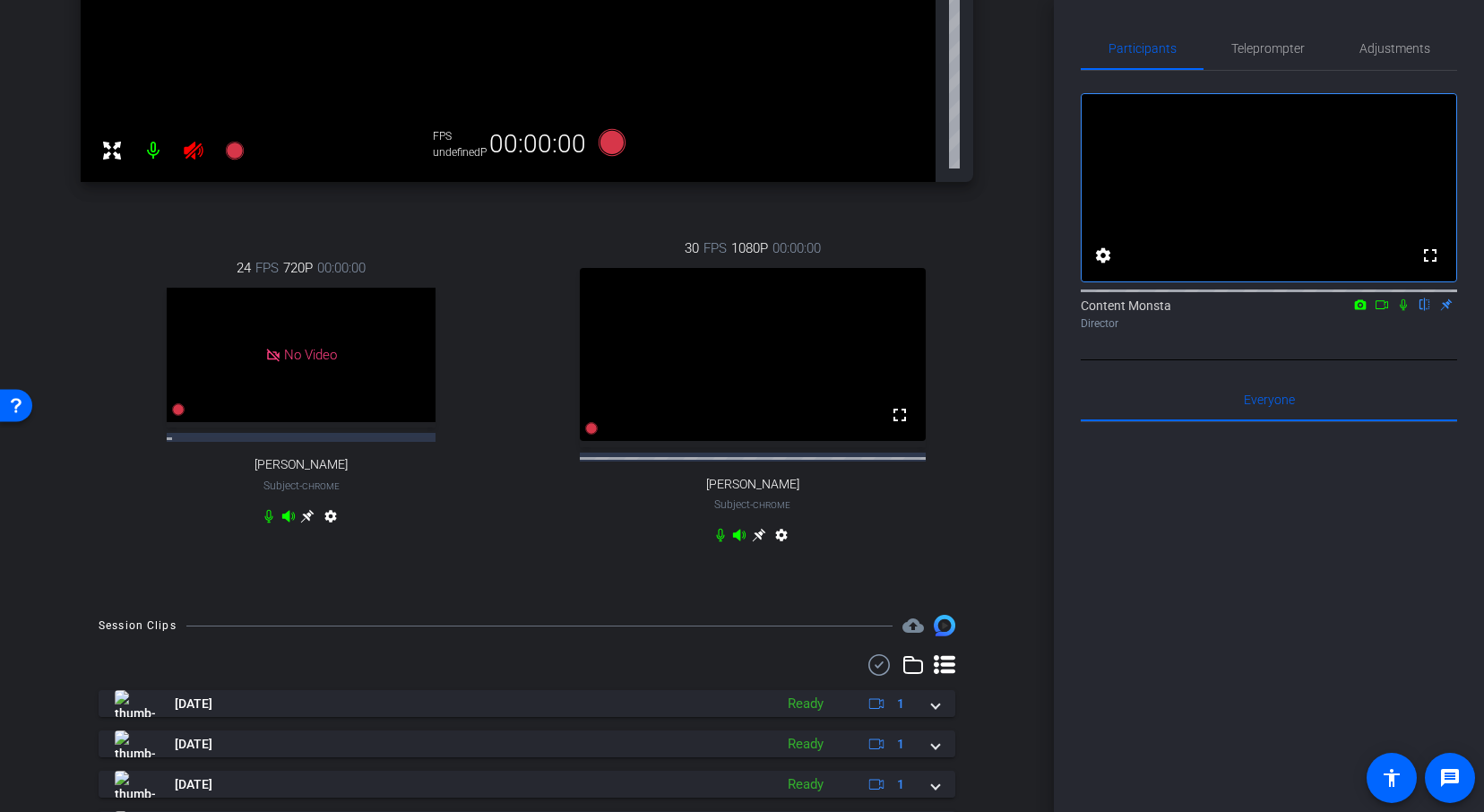
click at [314, 523] on icon at bounding box center [308, 515] width 14 height 14
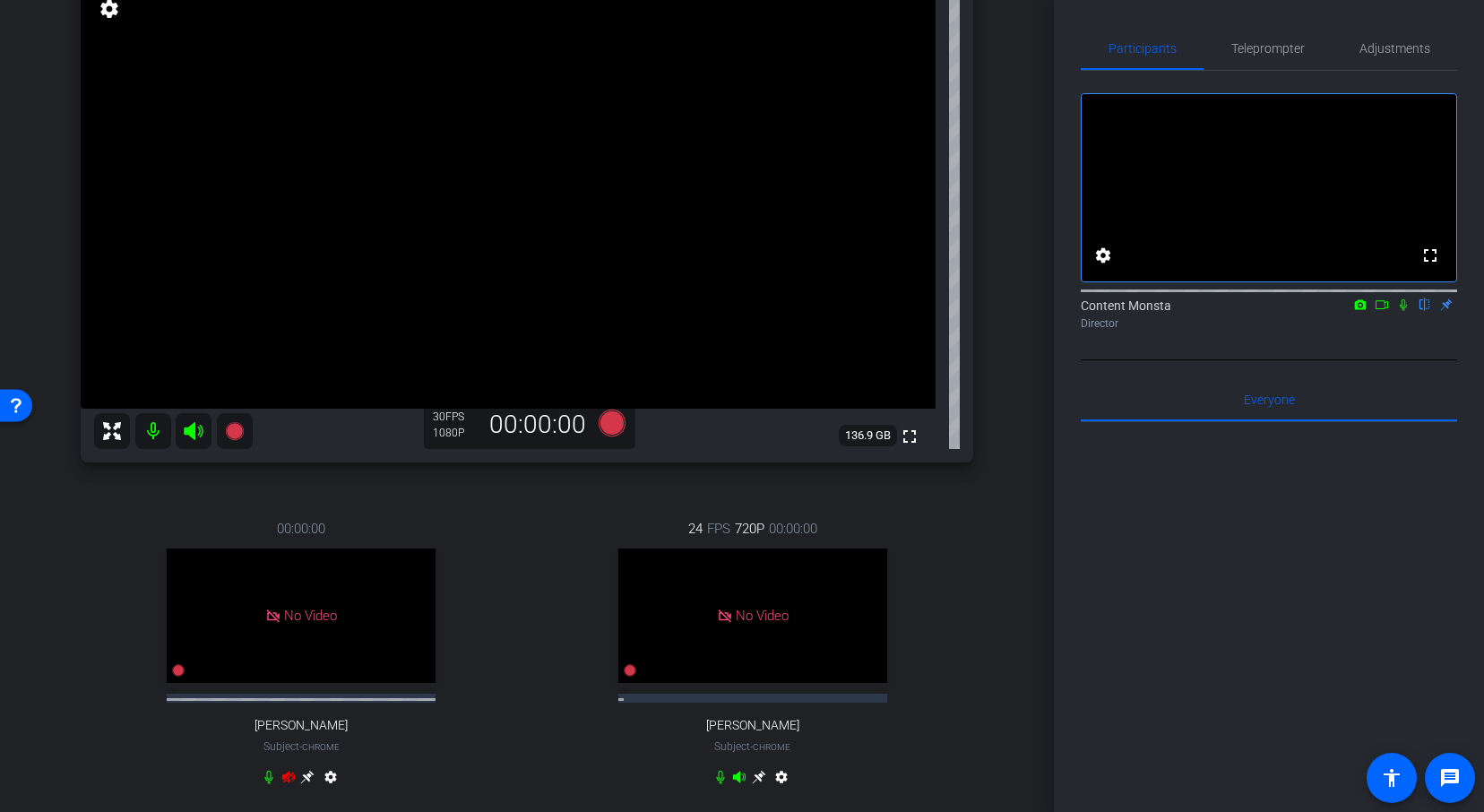
scroll to position [199, 0]
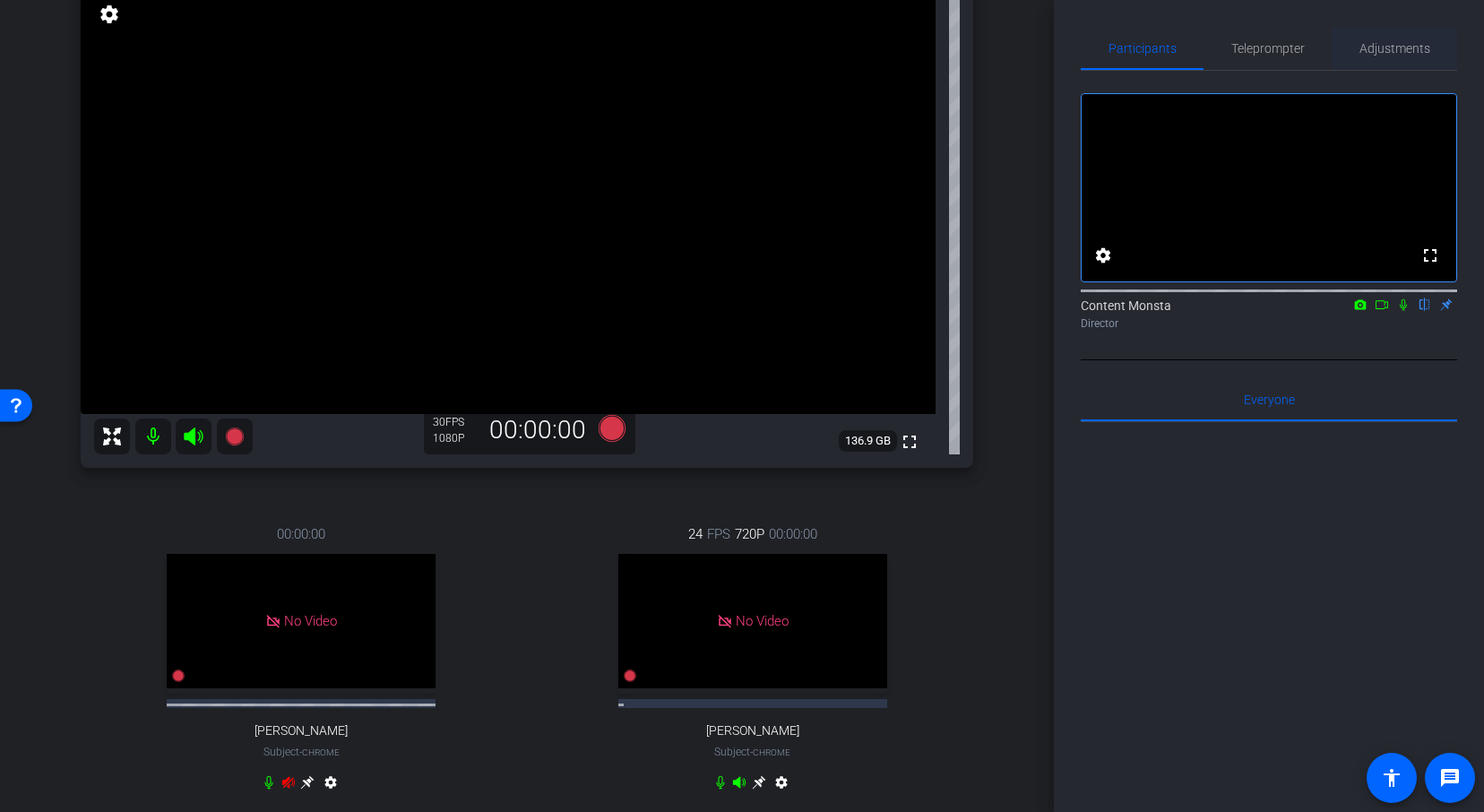
click at [1385, 50] on span "Adjustments" at bounding box center [1395, 48] width 71 height 13
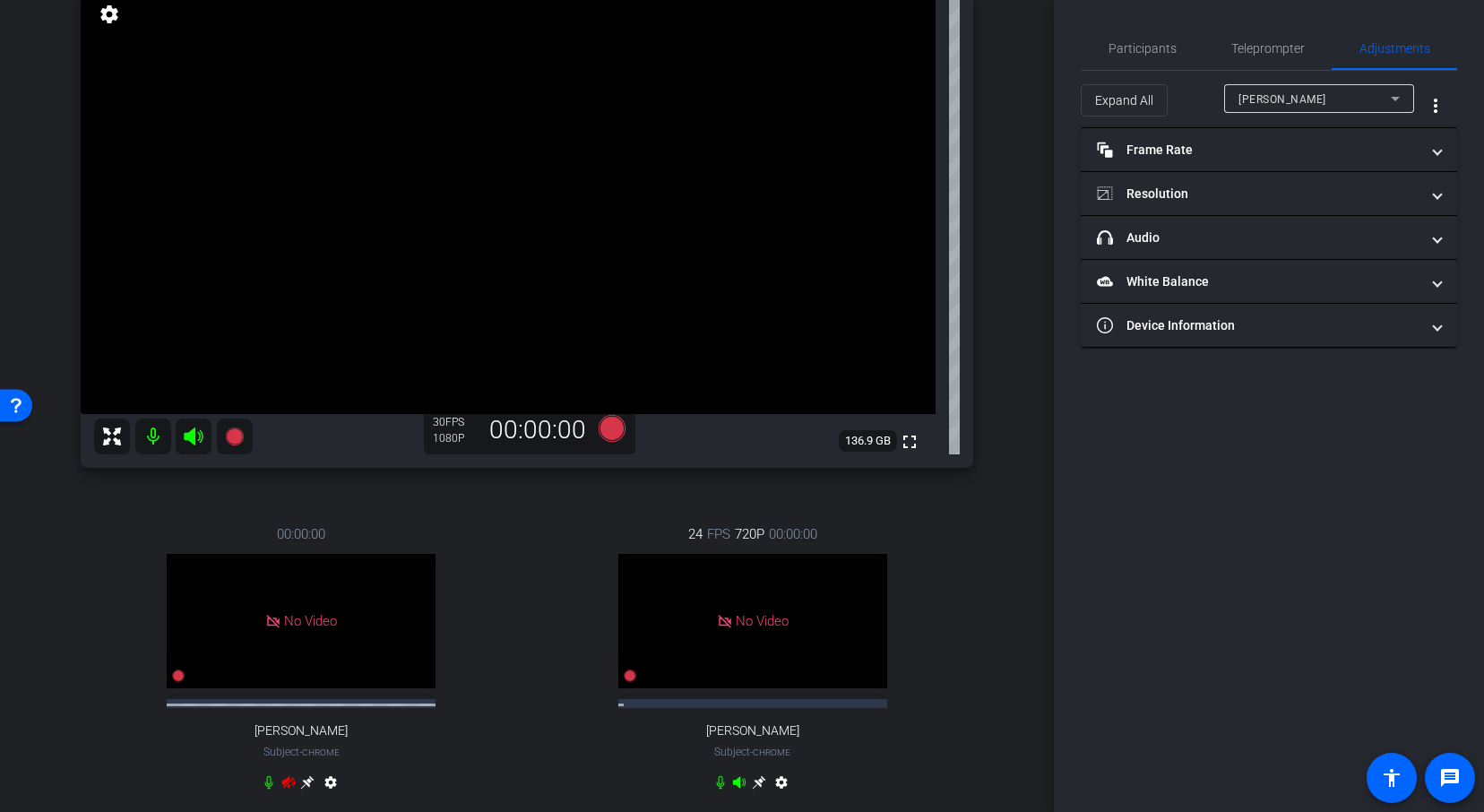
click at [1318, 103] on div "[PERSON_NAME]" at bounding box center [1314, 98] width 152 height 23
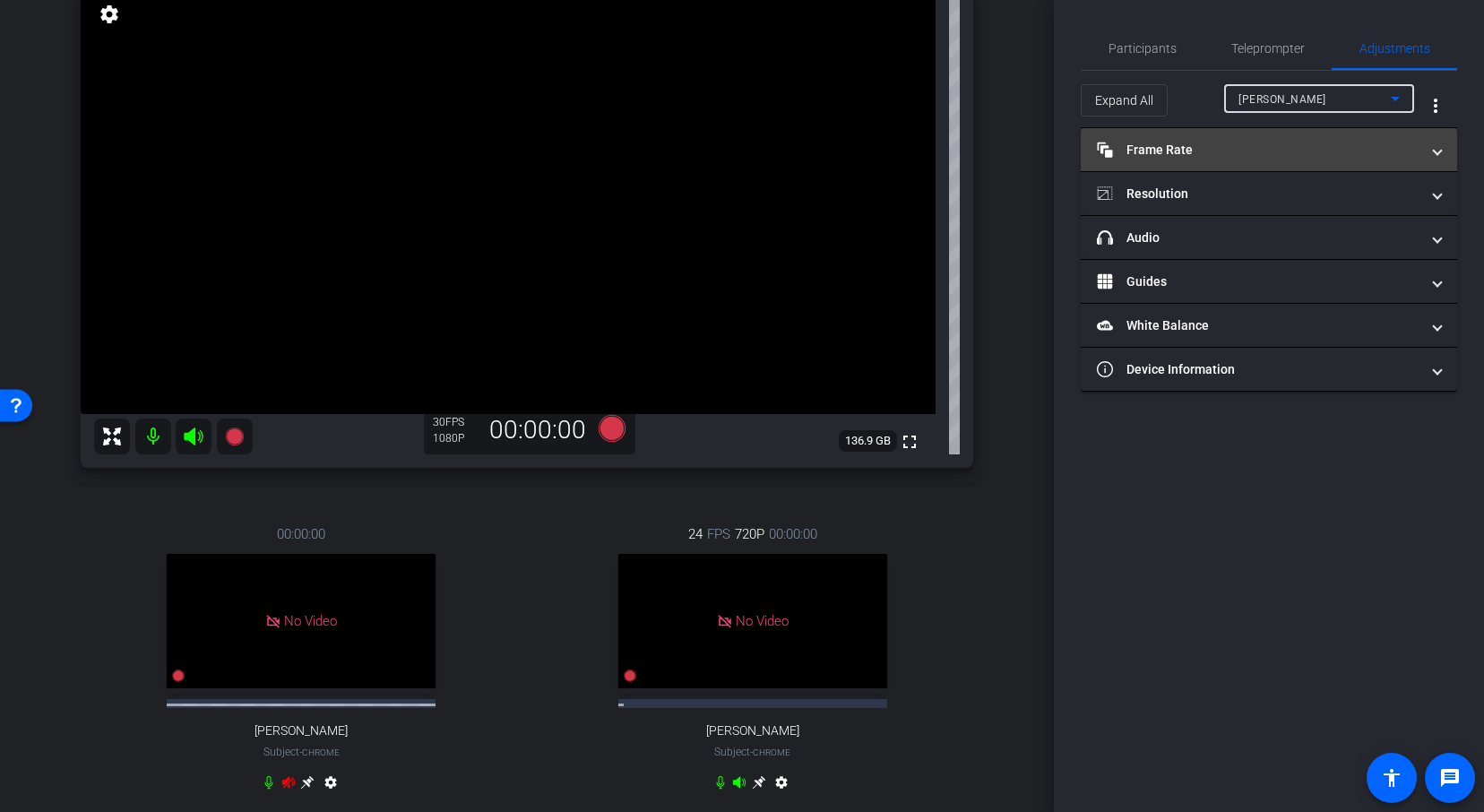
click at [1288, 154] on mat-panel-title "Frame Rate Frame Rate" at bounding box center [1257, 149] width 322 height 19
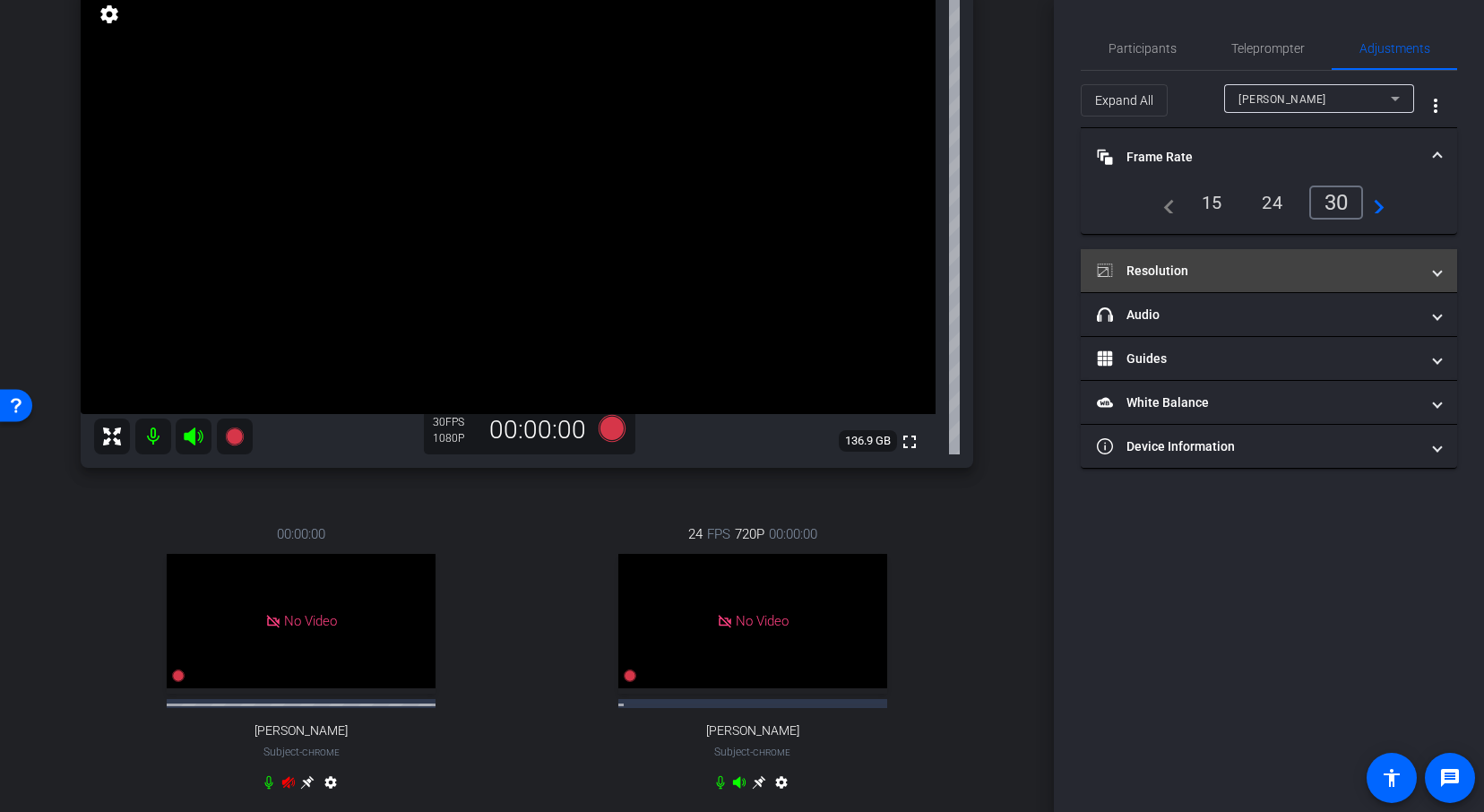
click at [1226, 274] on mat-panel-title "Resolution" at bounding box center [1257, 270] width 322 height 19
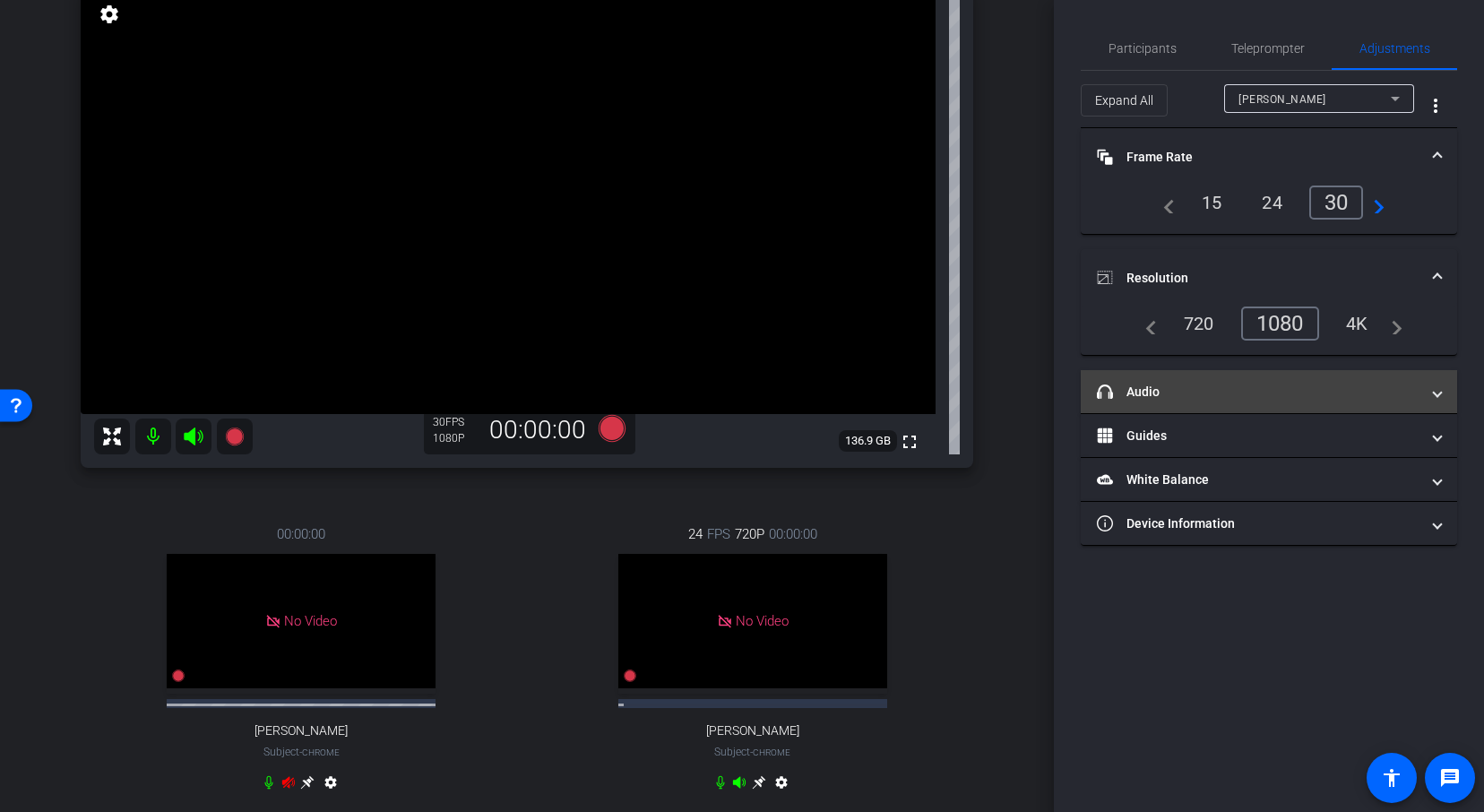
click at [1219, 381] on mat-expansion-panel-header "headphone icon Audio" at bounding box center [1268, 391] width 376 height 43
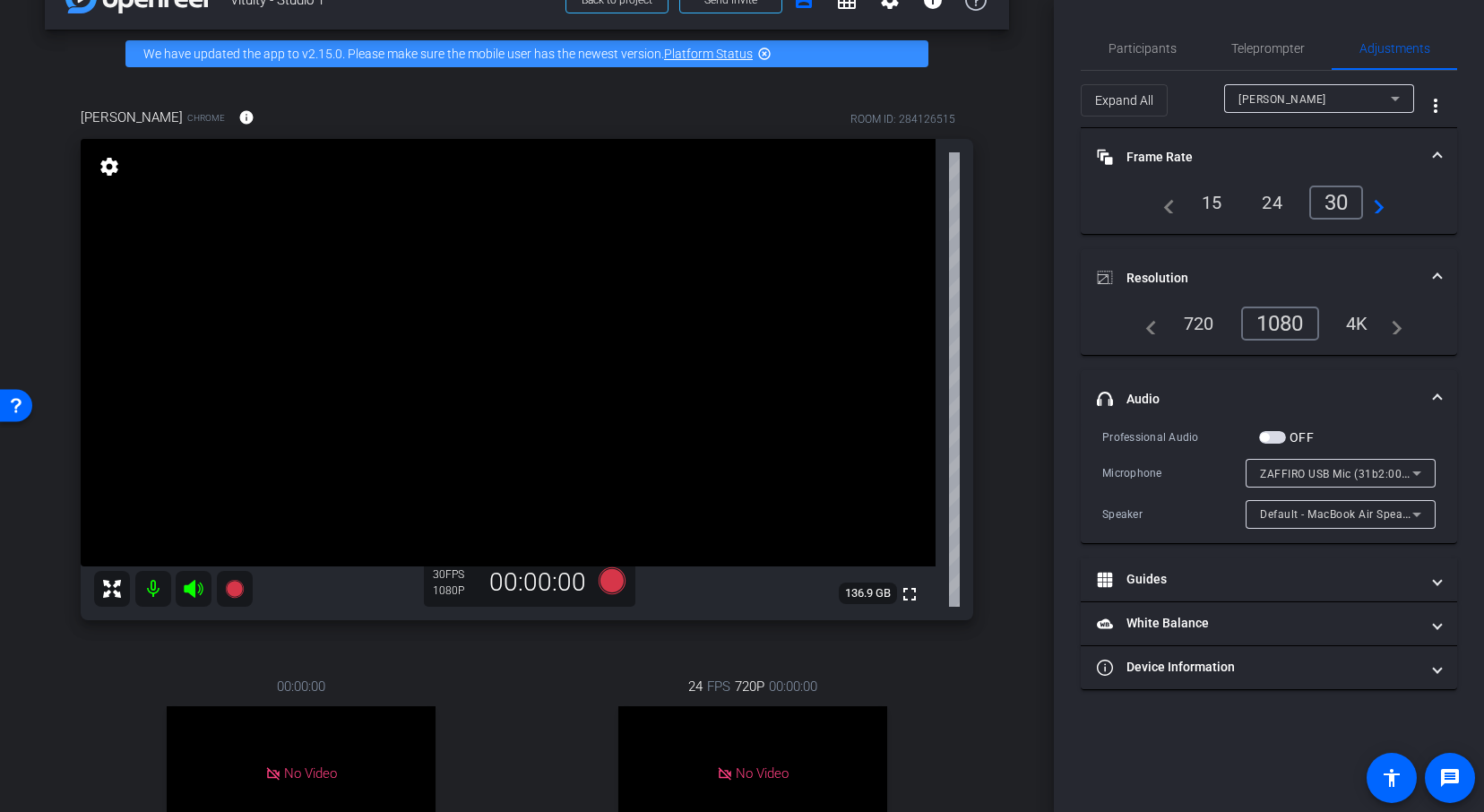
scroll to position [51, 0]
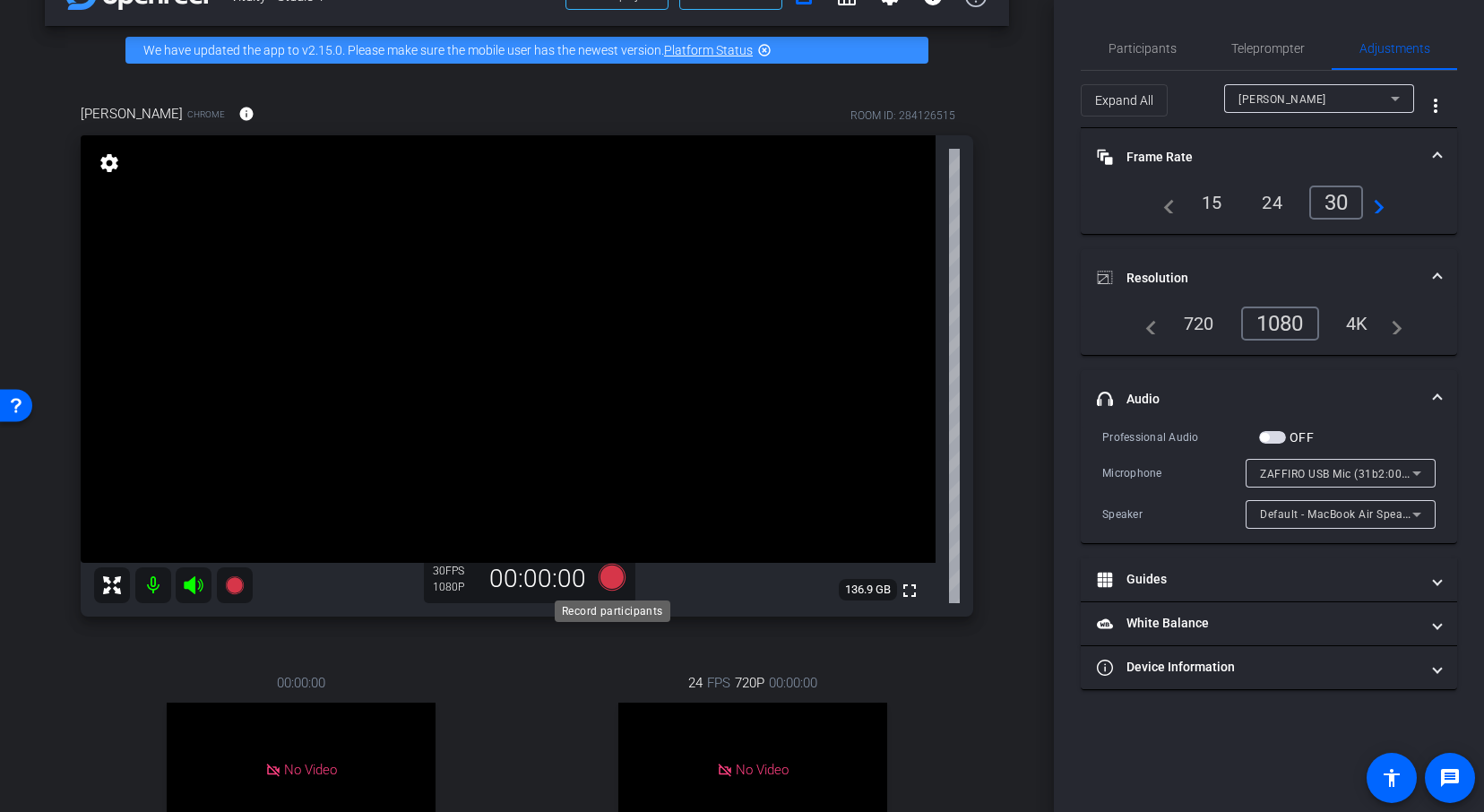
click at [608, 570] on icon at bounding box center [612, 576] width 27 height 27
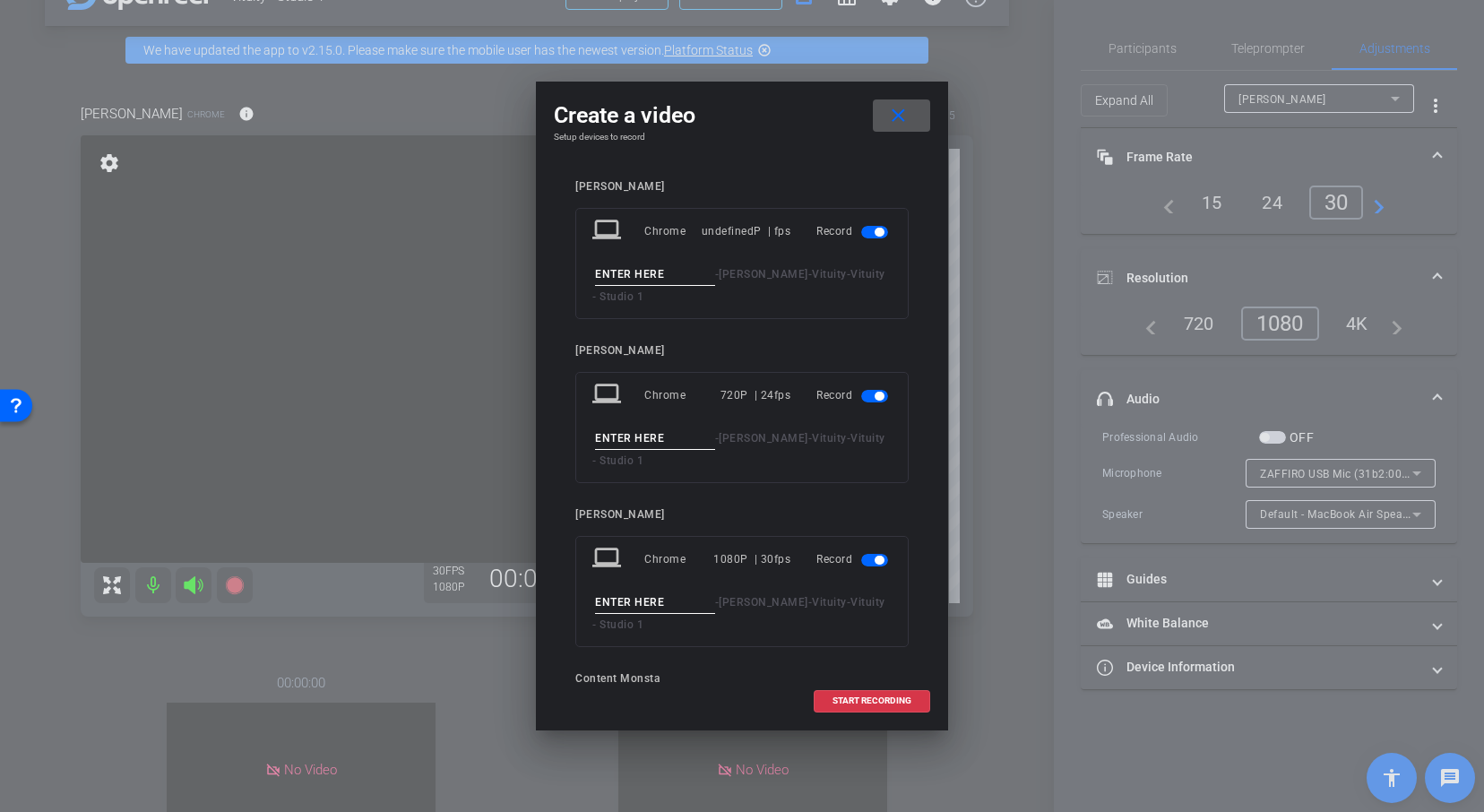
click at [869, 230] on span "button" at bounding box center [875, 232] width 27 height 13
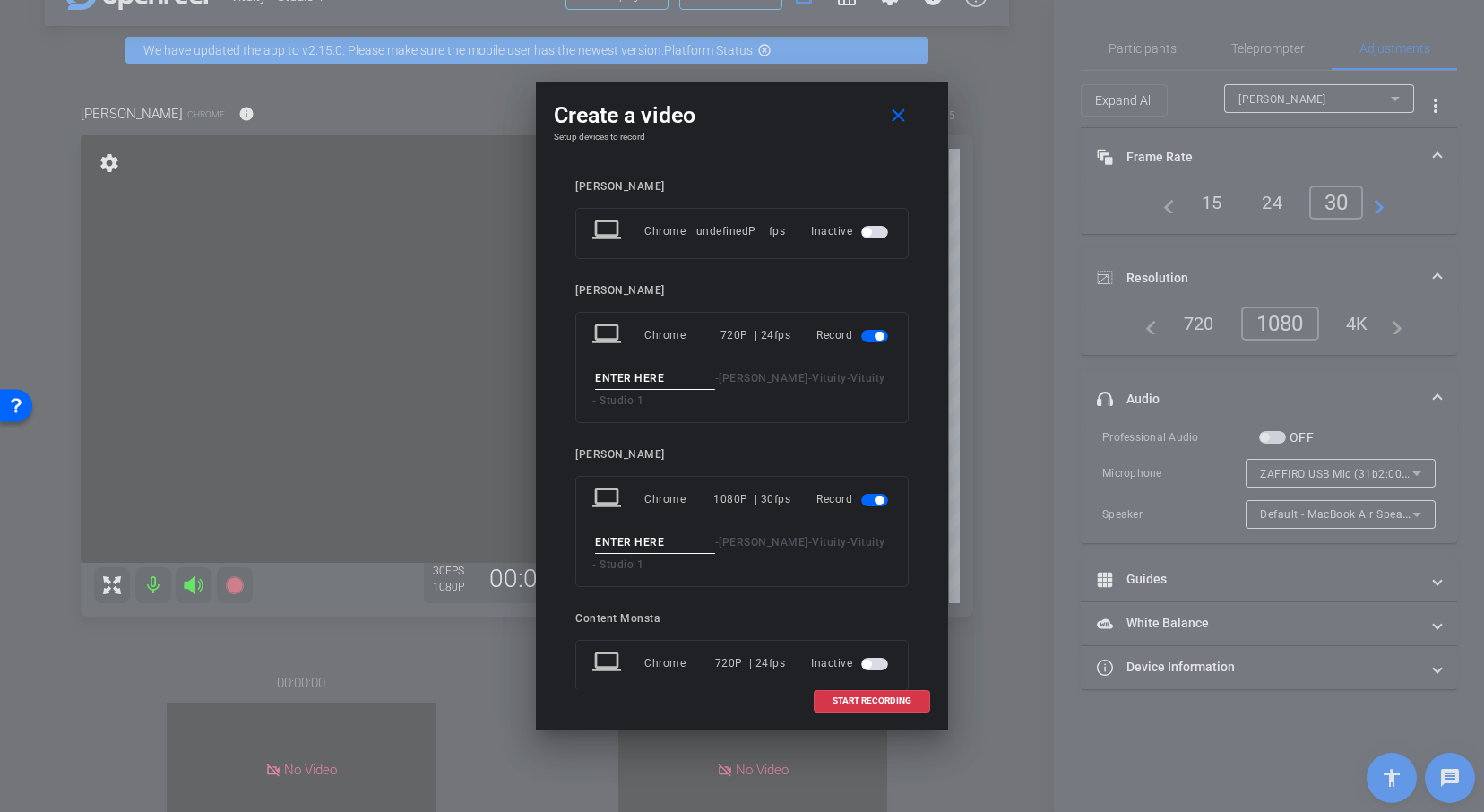
click at [866, 339] on span "button" at bounding box center [875, 336] width 27 height 13
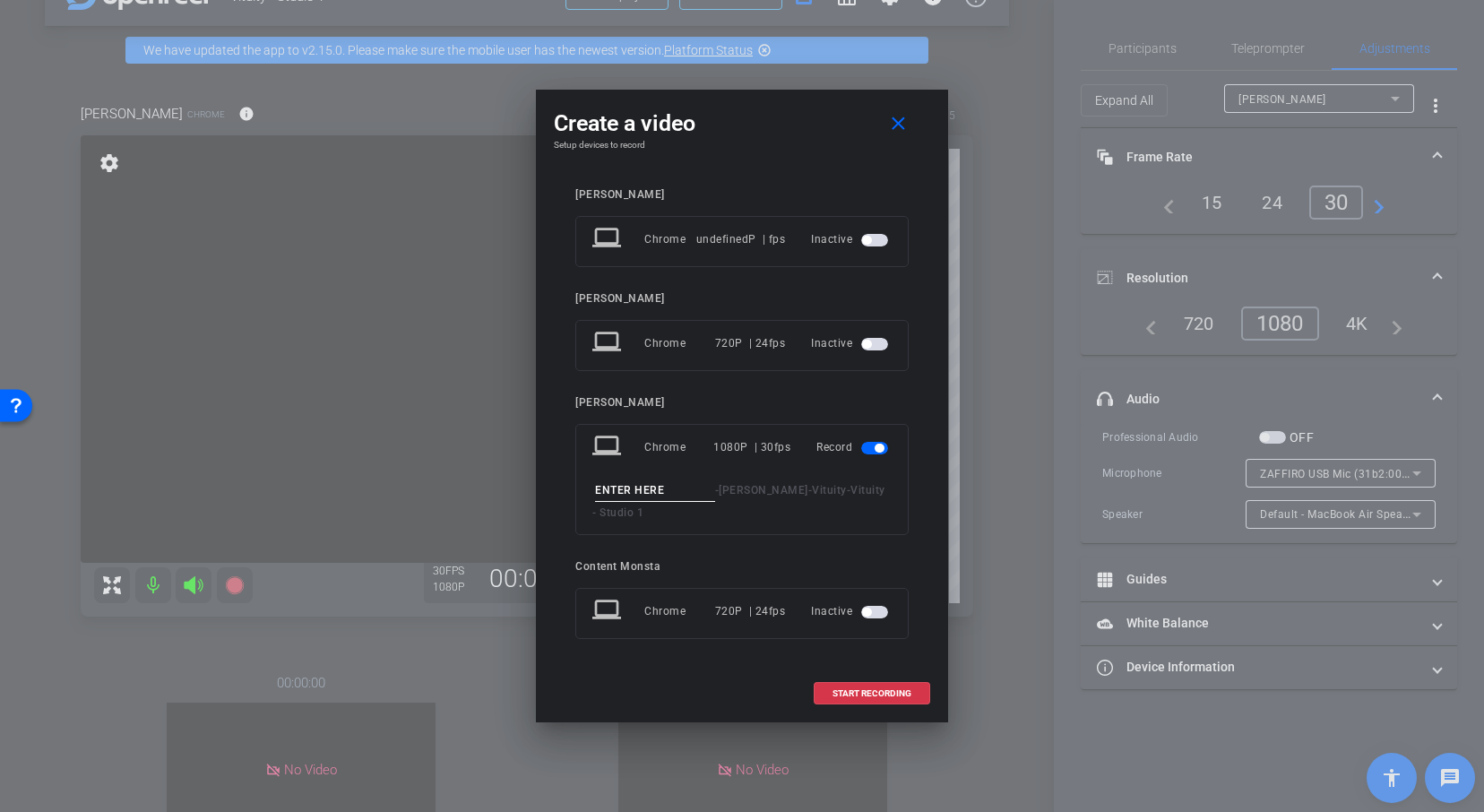
click at [635, 493] on input at bounding box center [655, 490] width 120 height 23
type input "Vanessa test 5"
click at [864, 703] on span at bounding box center [871, 693] width 115 height 43
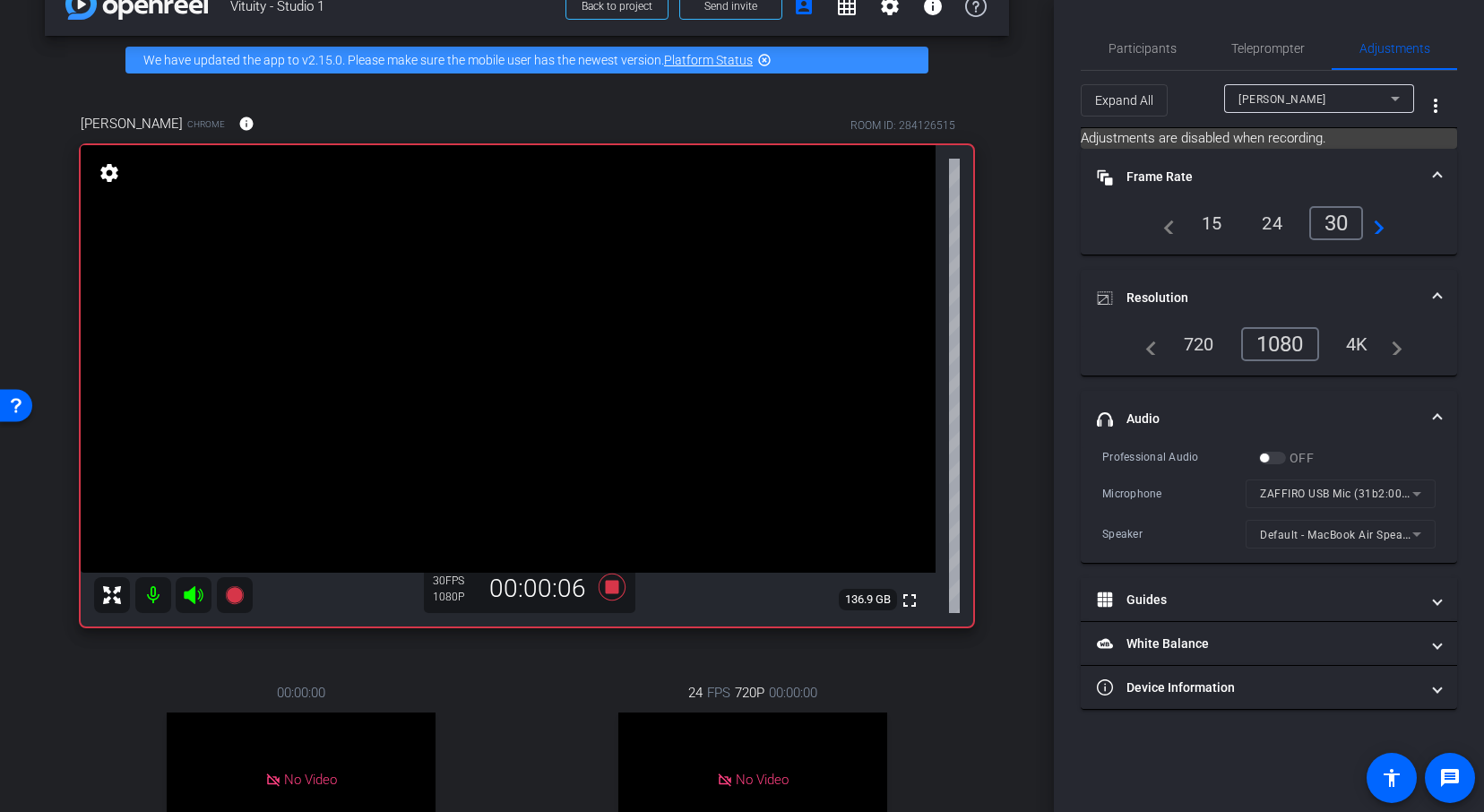
scroll to position [43, 0]
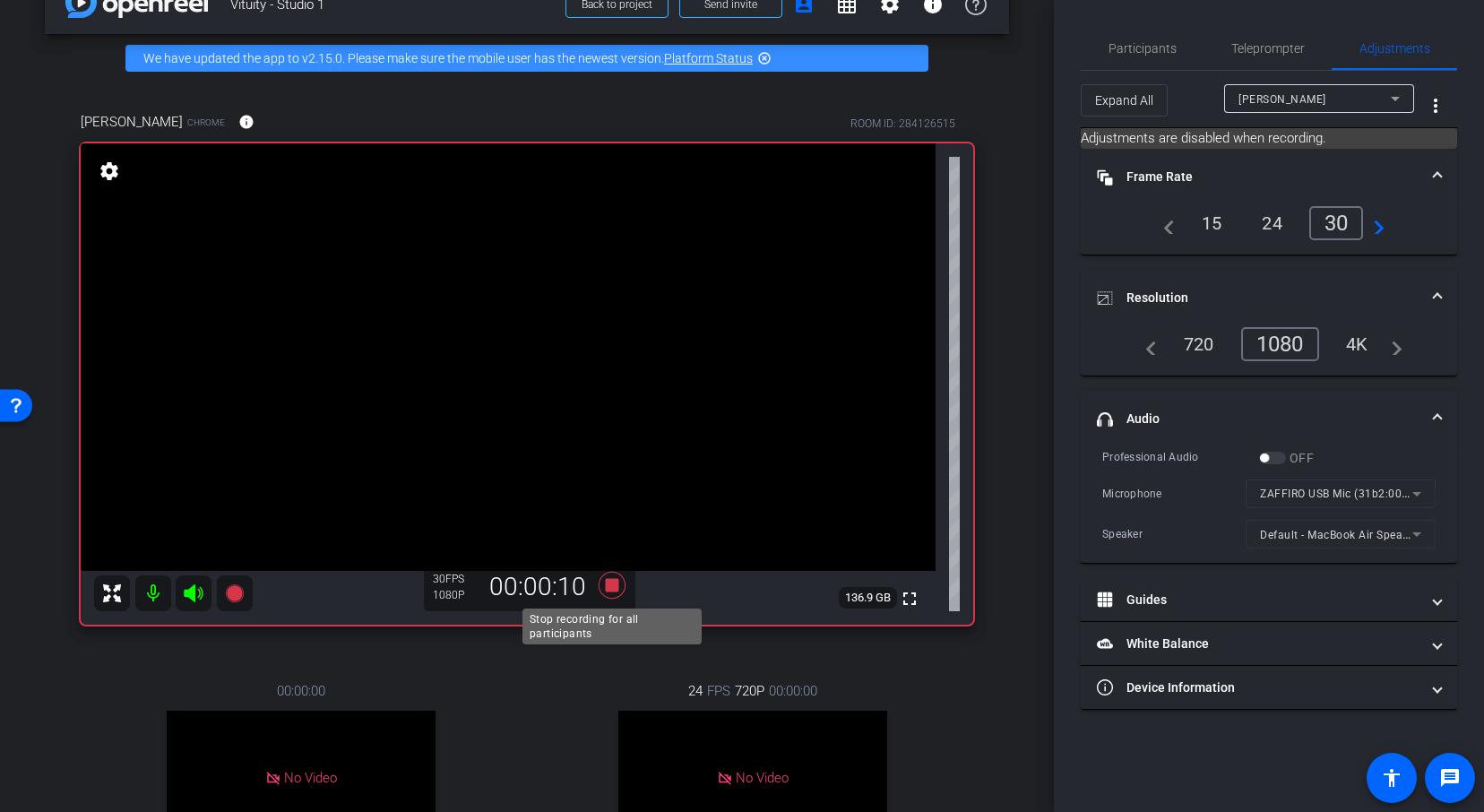
click at [608, 584] on icon at bounding box center [612, 584] width 27 height 27
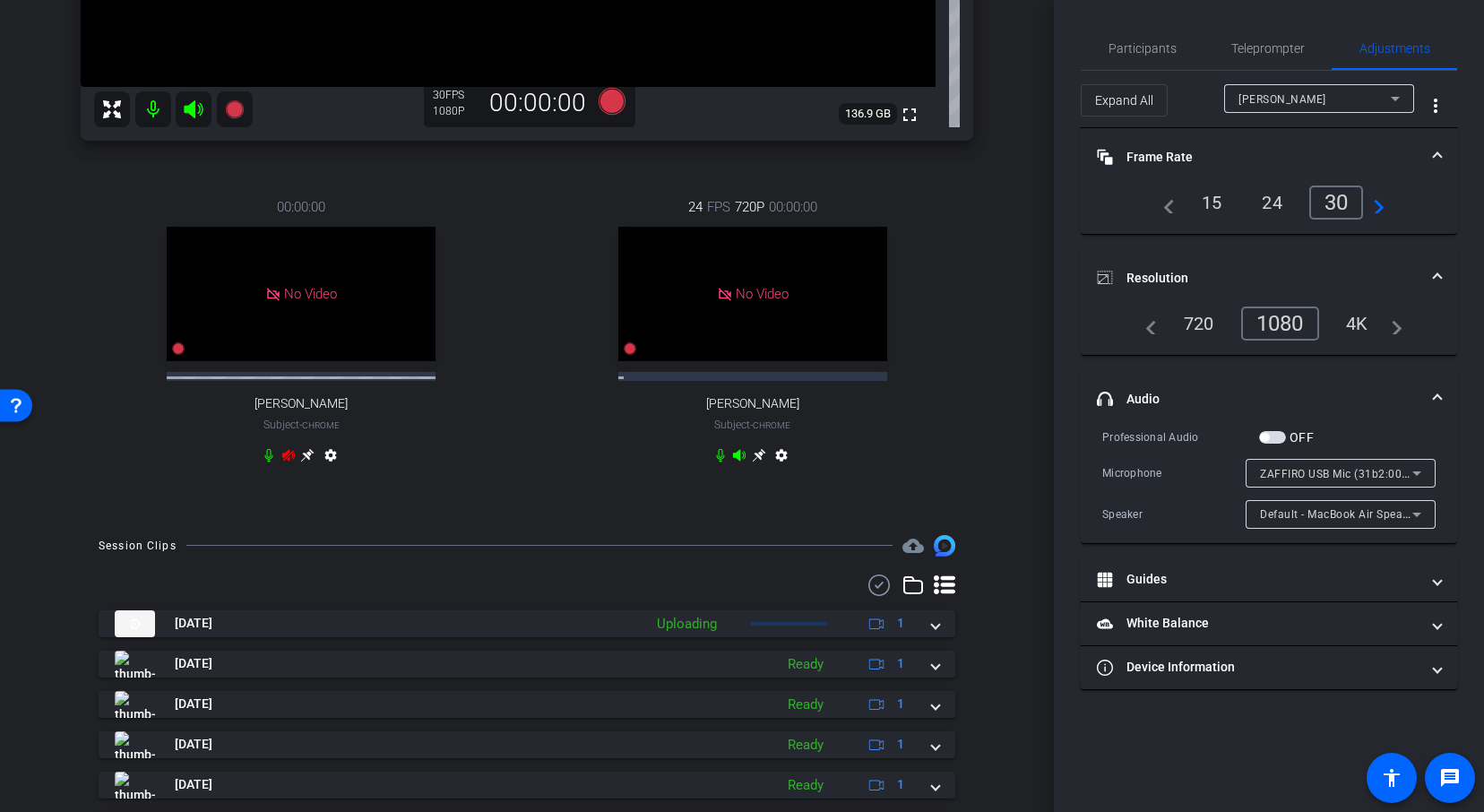
scroll to position [543, 0]
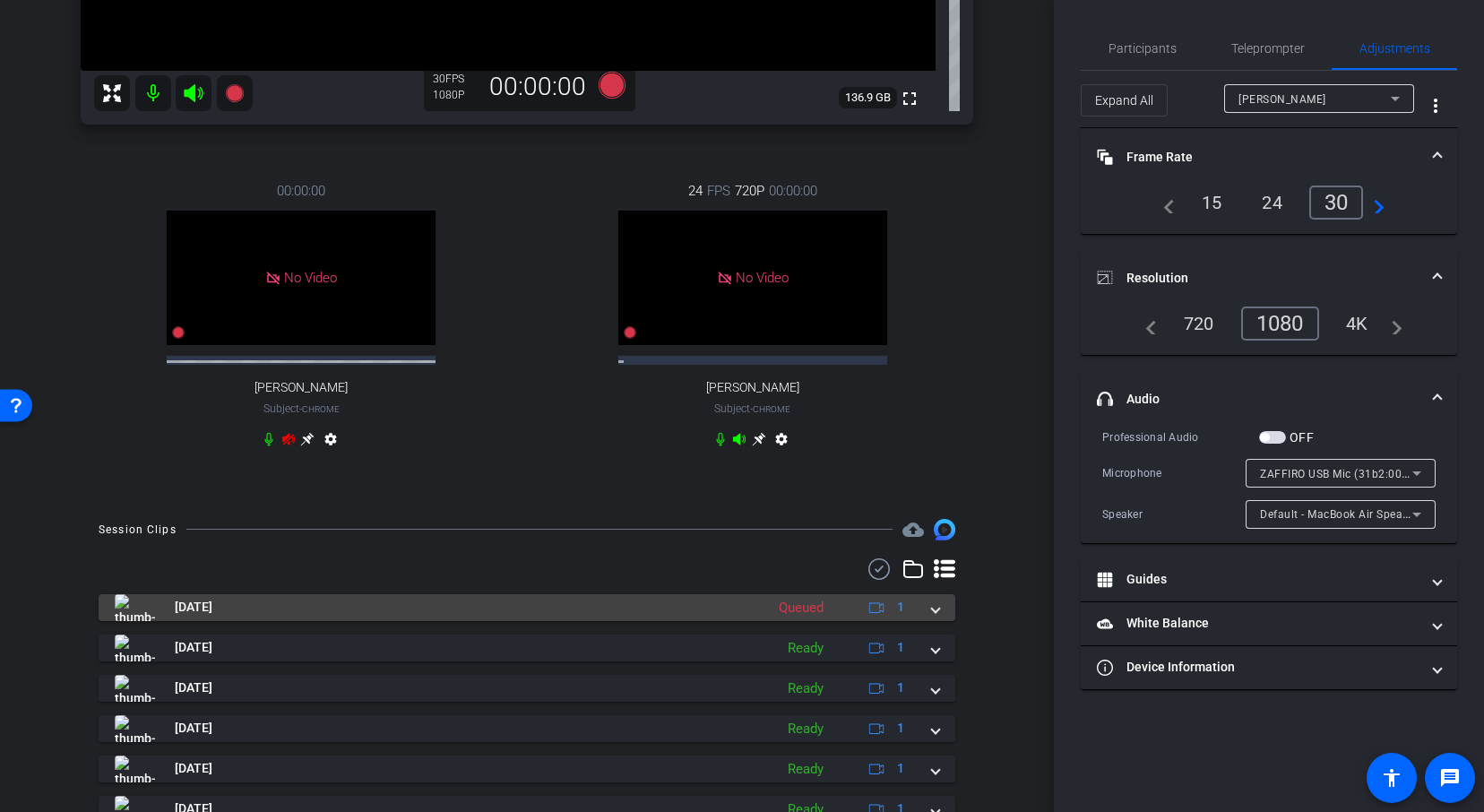
click at [930, 603] on div "Aug 11, 2025 Queued 1" at bounding box center [523, 607] width 817 height 27
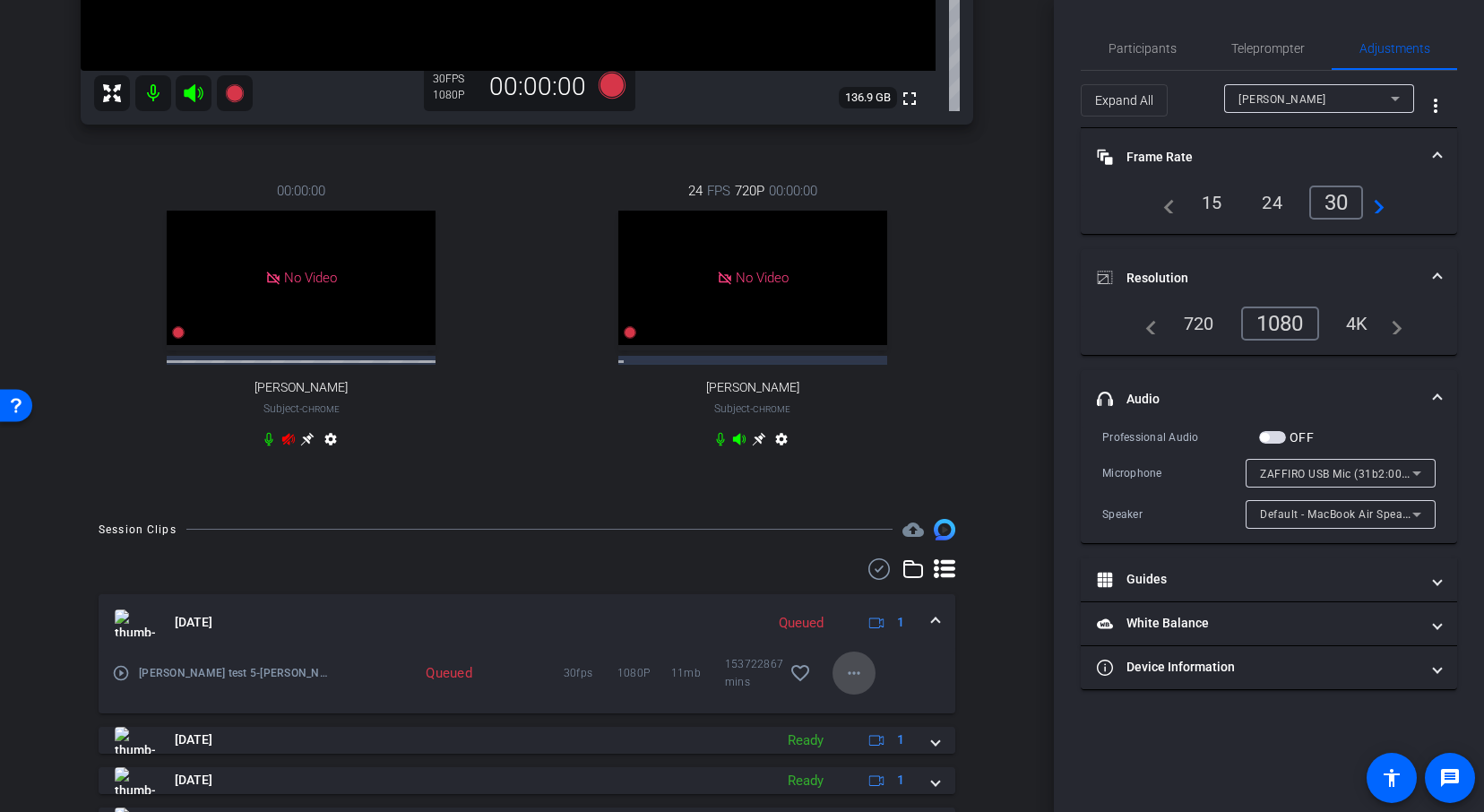
click at [859, 675] on mat-icon "more_horiz" at bounding box center [854, 673] width 22 height 22
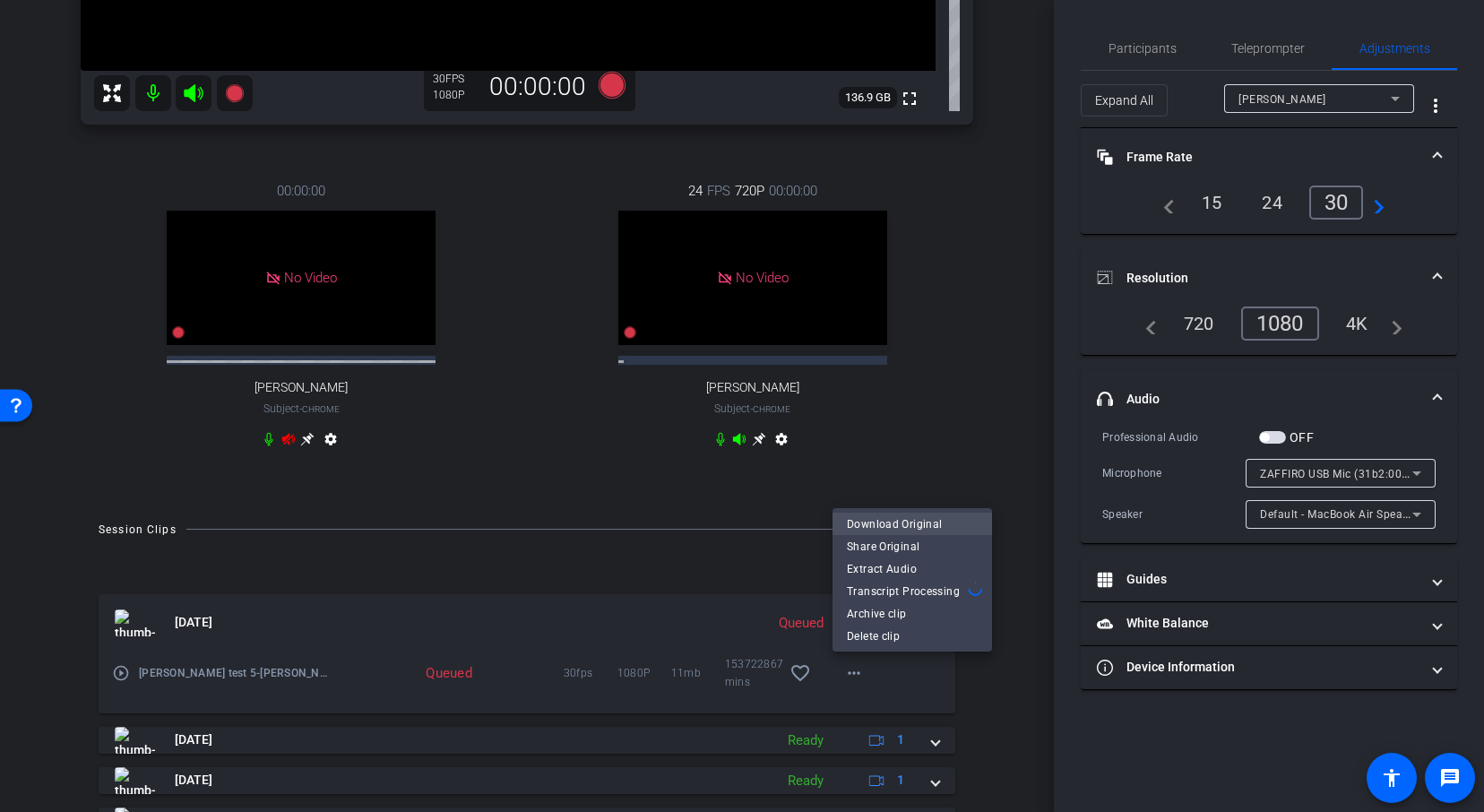
click at [930, 523] on span "Download Original" at bounding box center [912, 523] width 131 height 22
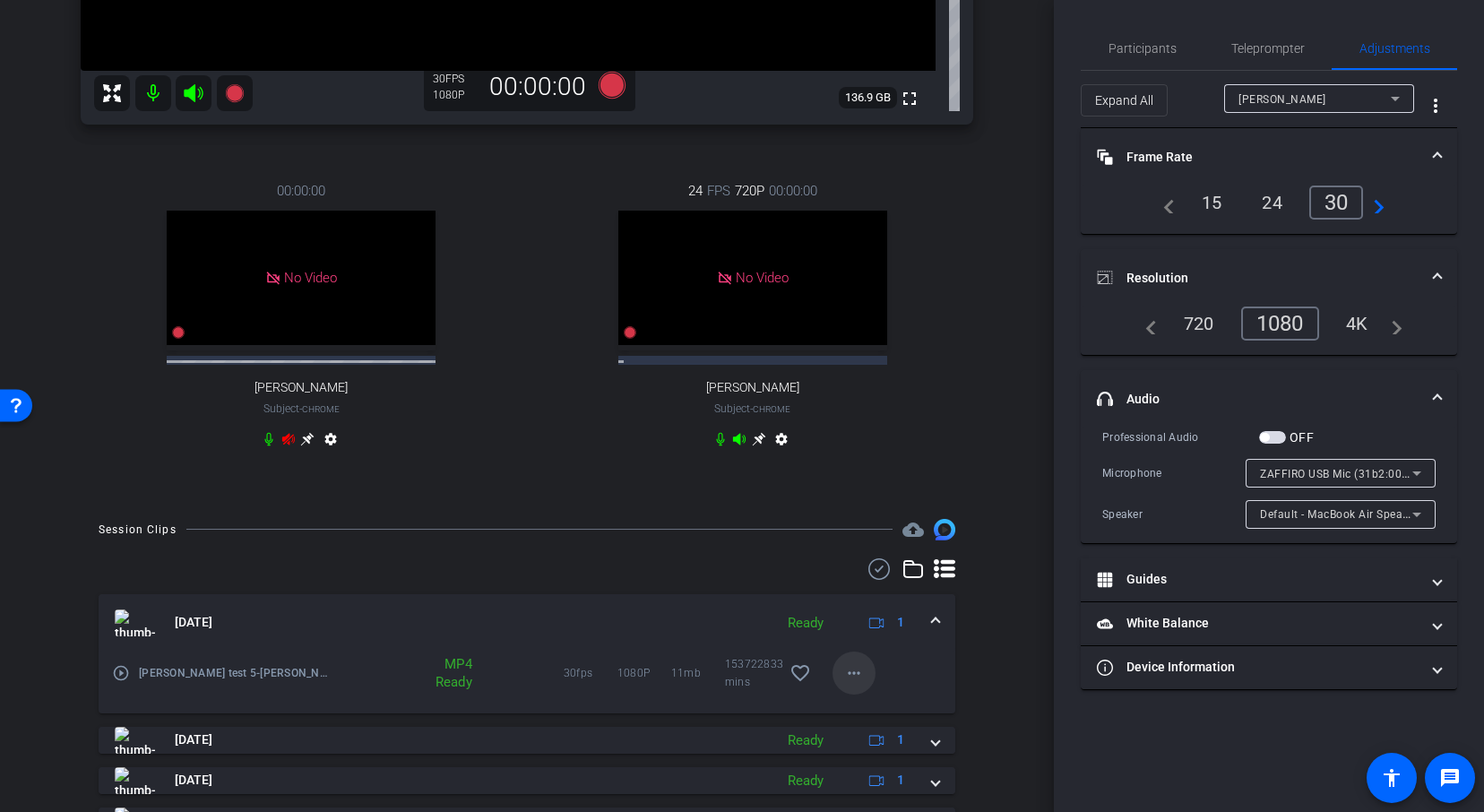
click at [850, 676] on mat-icon "more_horiz" at bounding box center [854, 673] width 22 height 22
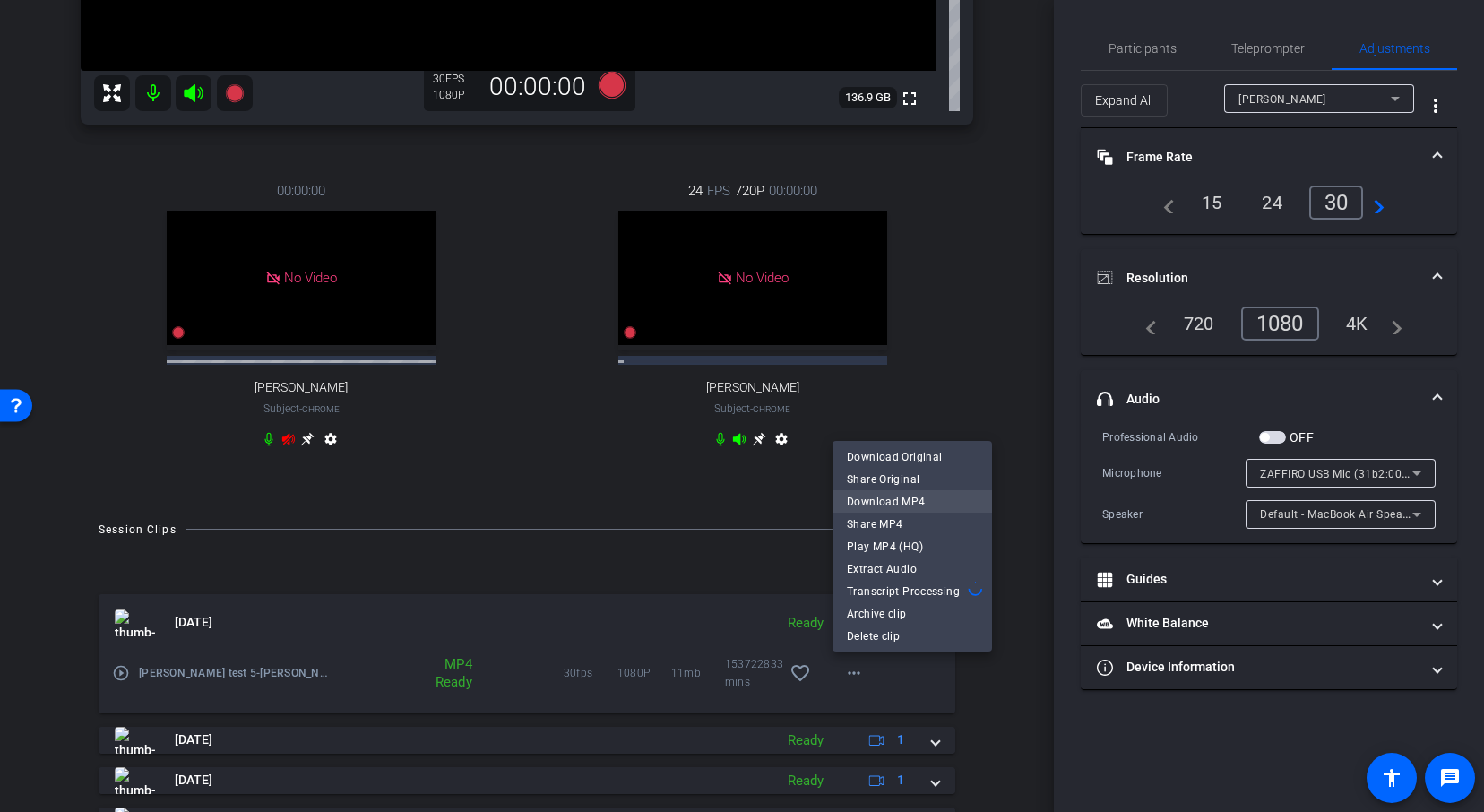
click at [914, 500] on span "Download MP4" at bounding box center [912, 501] width 131 height 22
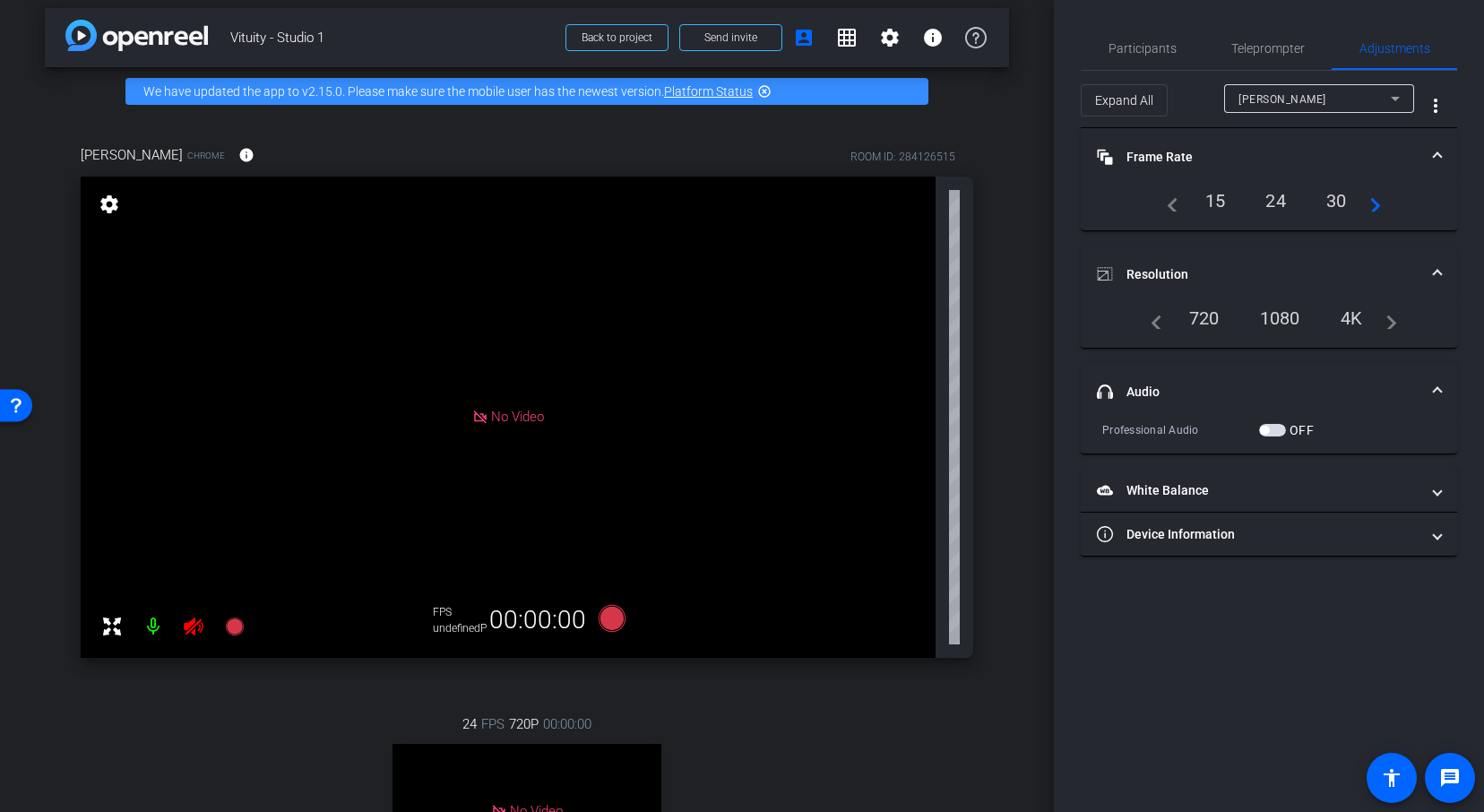
scroll to position [21, 0]
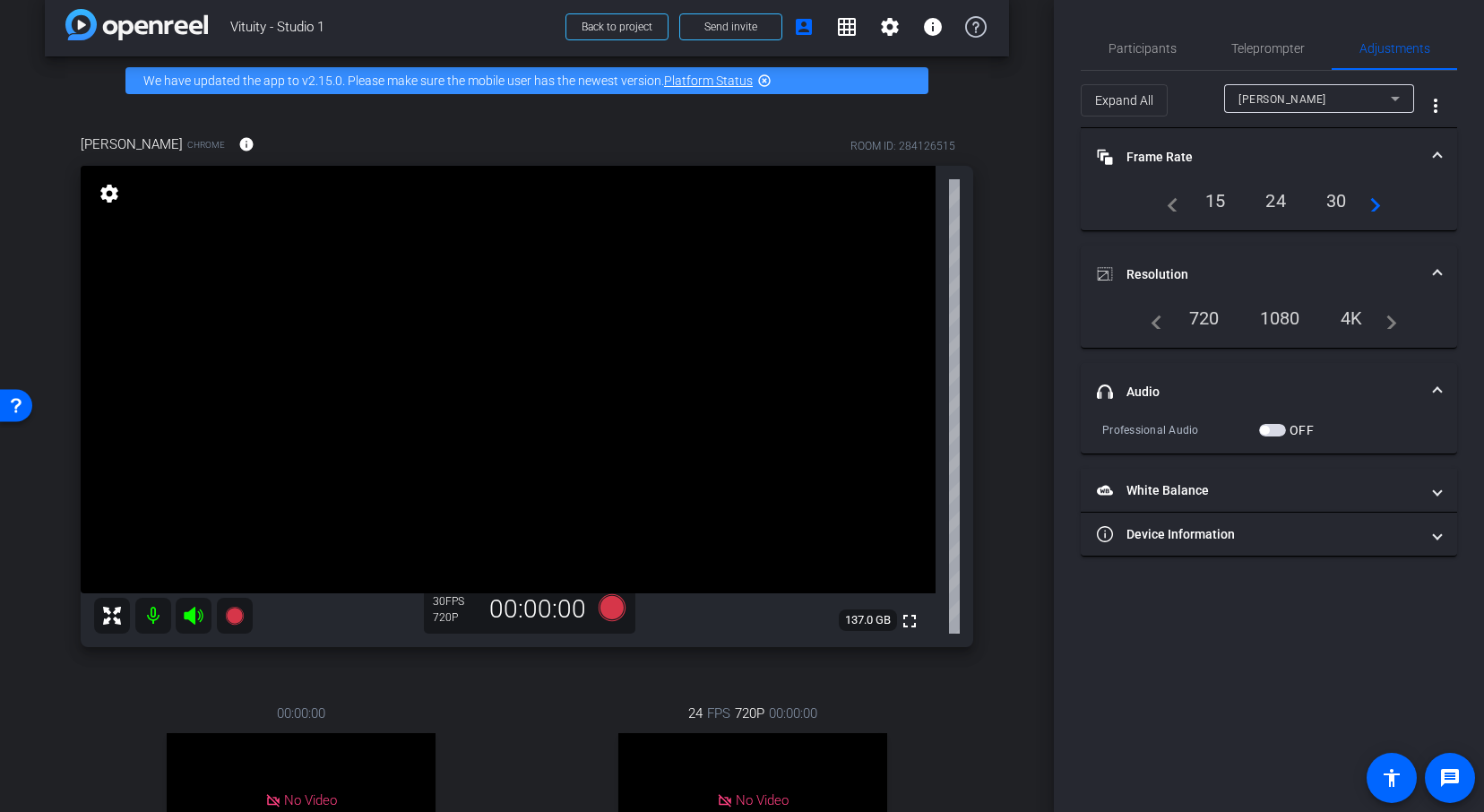
click at [1340, 200] on div "30" at bounding box center [1337, 200] width 47 height 30
click at [1337, 99] on div "[PERSON_NAME]" at bounding box center [1314, 98] width 152 height 23
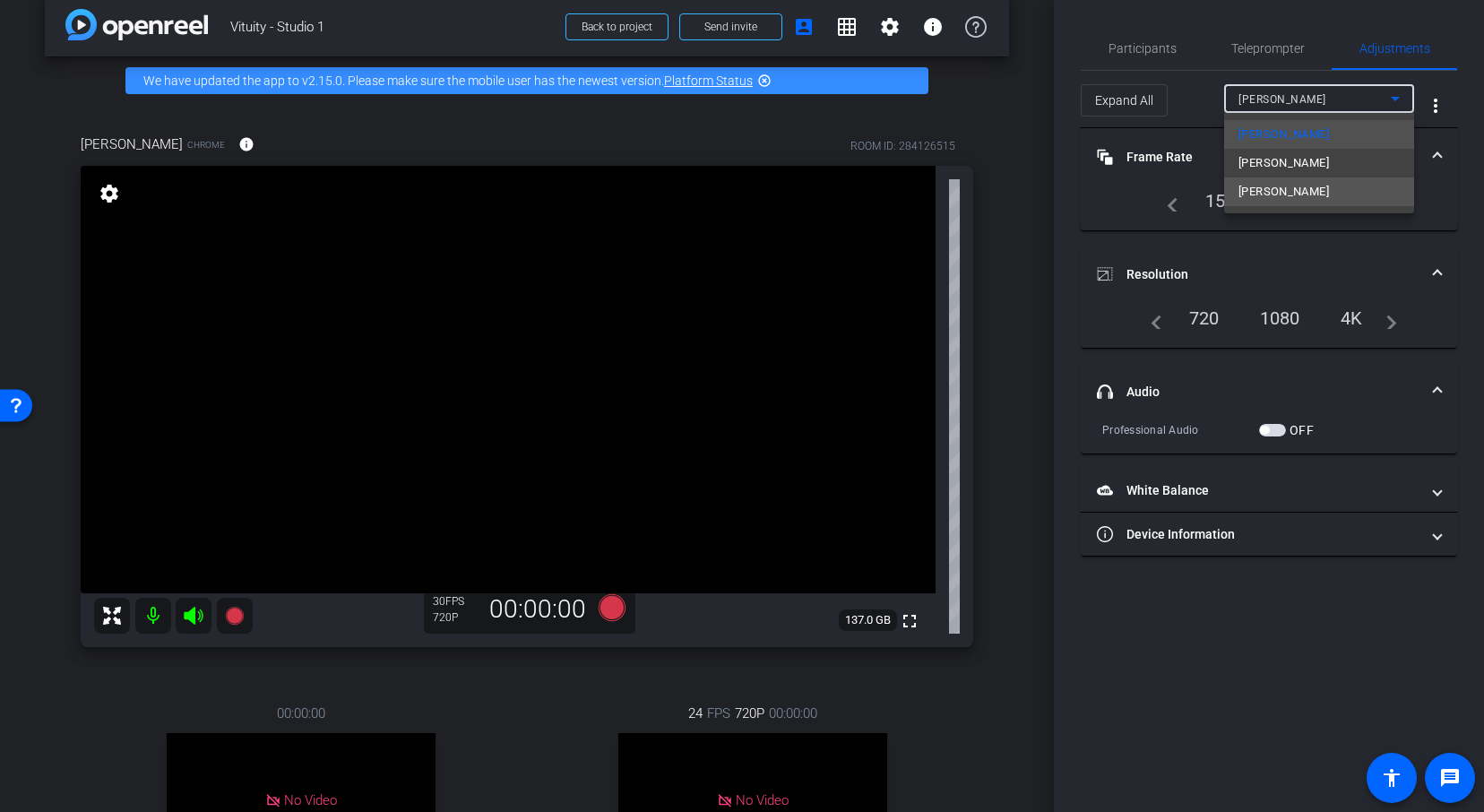
click at [1303, 199] on span "[PERSON_NAME]" at bounding box center [1283, 192] width 90 height 22
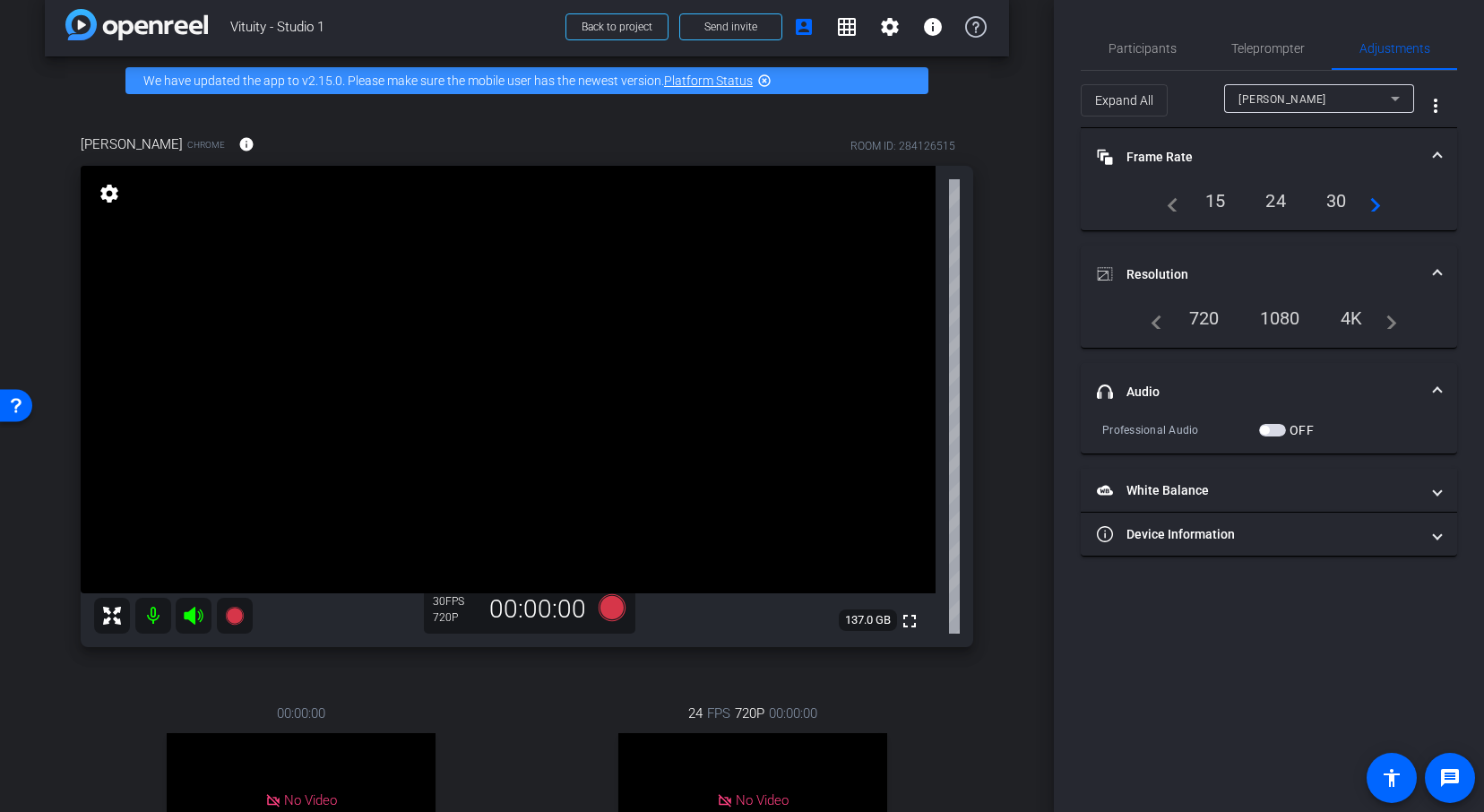
click at [1343, 198] on div "30" at bounding box center [1337, 200] width 47 height 30
click at [1337, 201] on div "30" at bounding box center [1337, 200] width 47 height 30
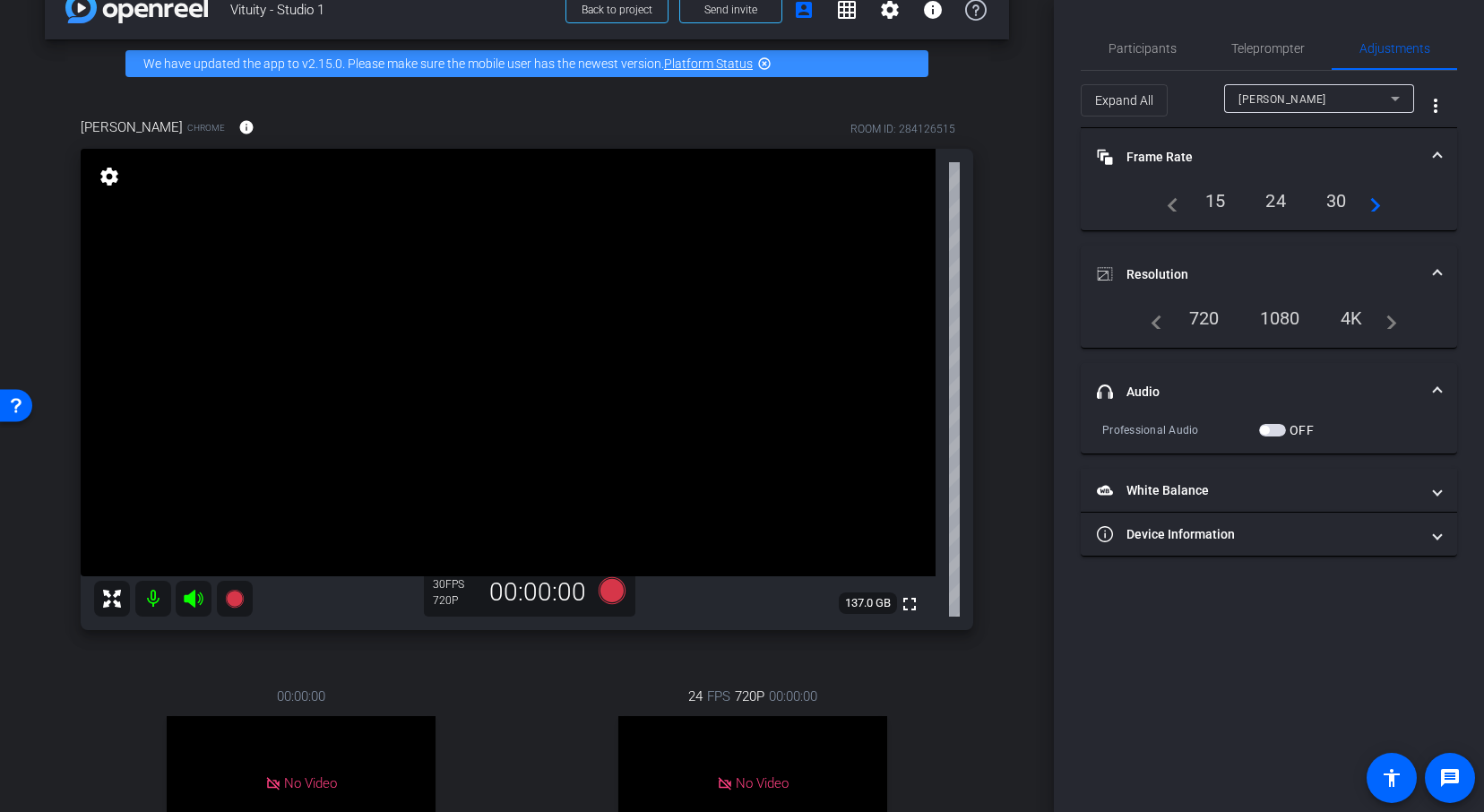
scroll to position [0, 0]
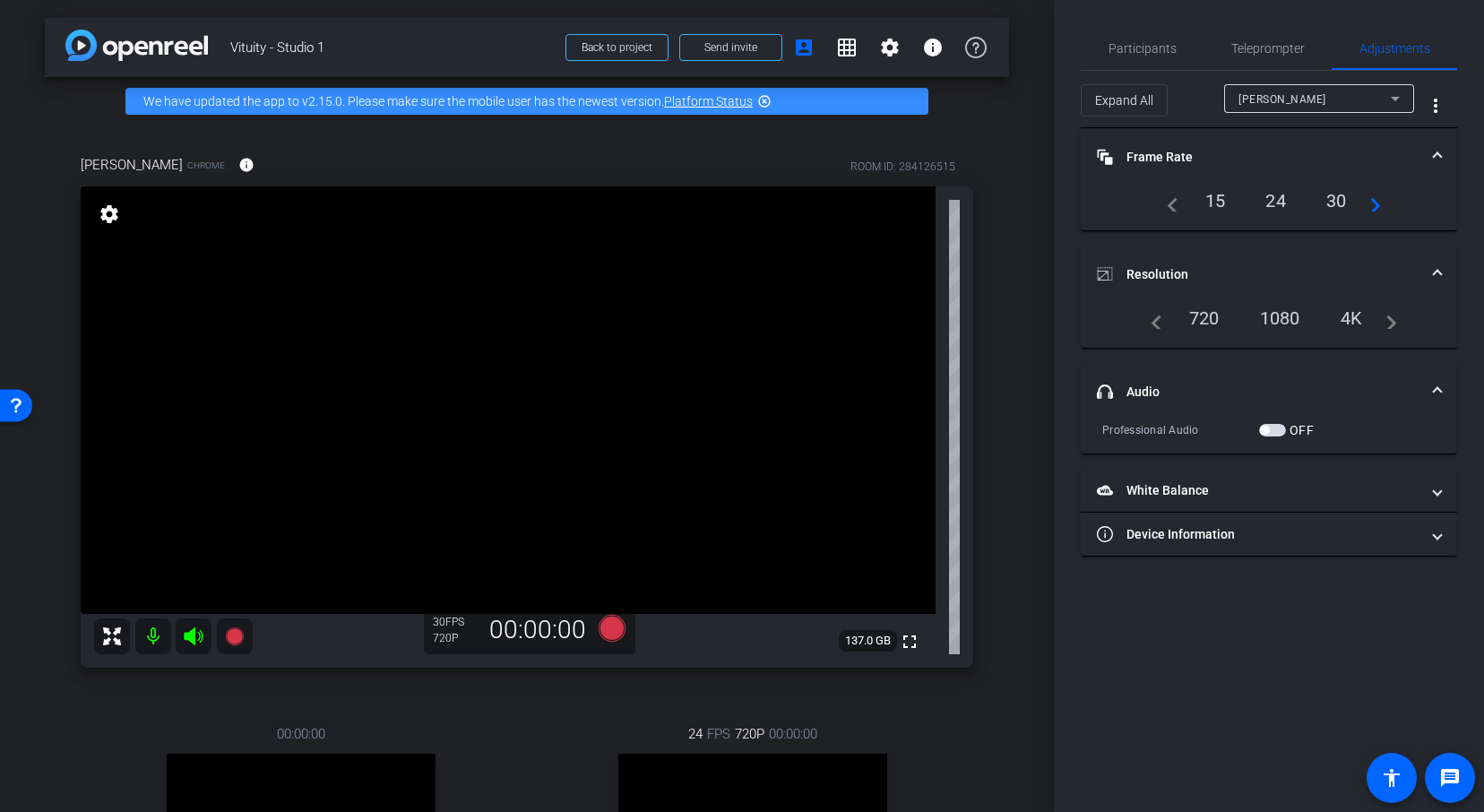
click at [1001, 369] on div "Vanessa Calderón Chrome info ROOM ID: 284126515 fullscreen settings 137.0 GB 30…" at bounding box center [526, 584] width 964 height 919
click at [1326, 201] on div "30" at bounding box center [1337, 200] width 47 height 30
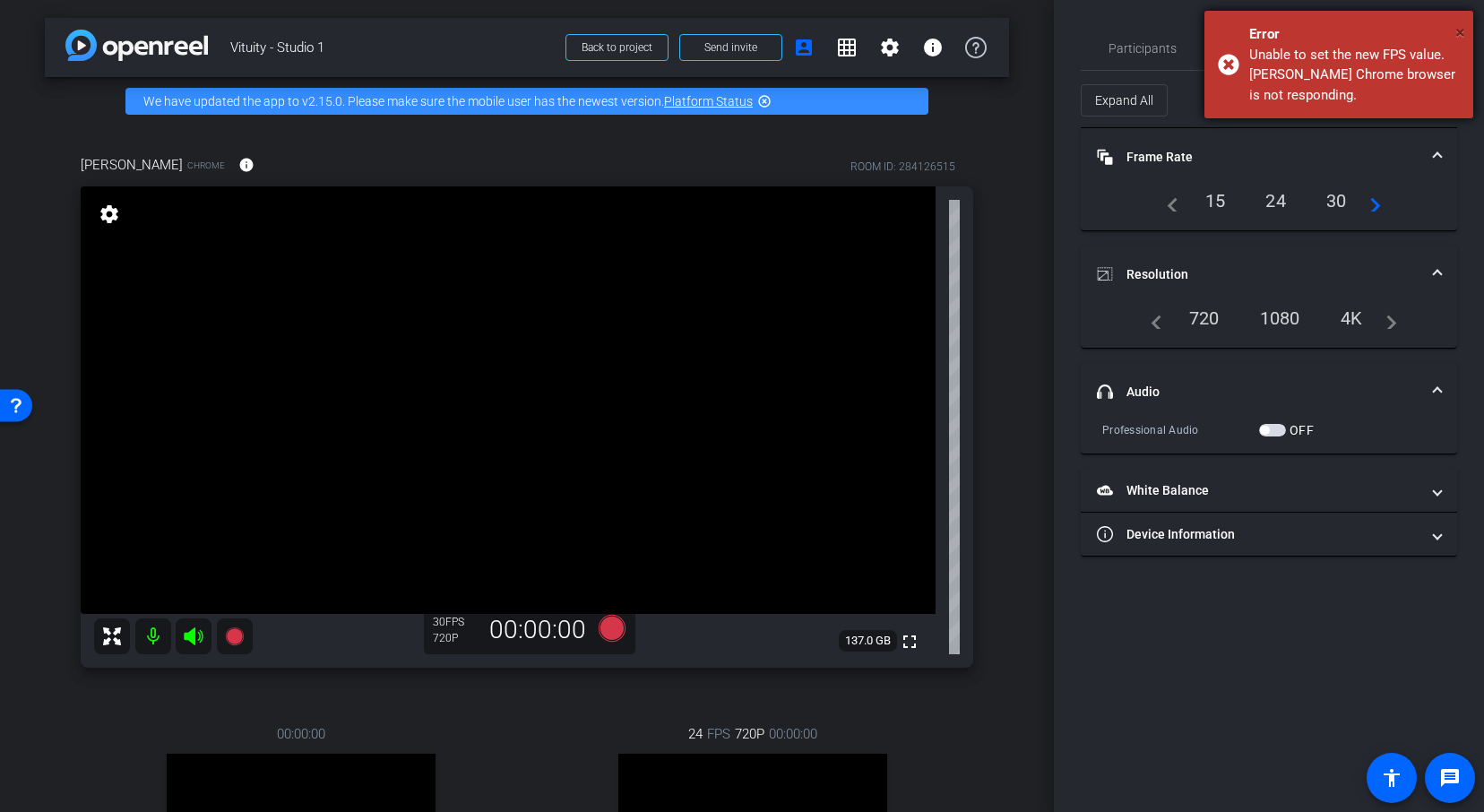
click at [1455, 29] on span "×" at bounding box center [1459, 33] width 10 height 22
click at [988, 165] on div "Vanessa Calderón Chrome info ROOM ID: 284126515 fullscreen settings 137.0 GB 30…" at bounding box center [526, 584] width 964 height 919
click at [1459, 33] on span "×" at bounding box center [1459, 33] width 10 height 22
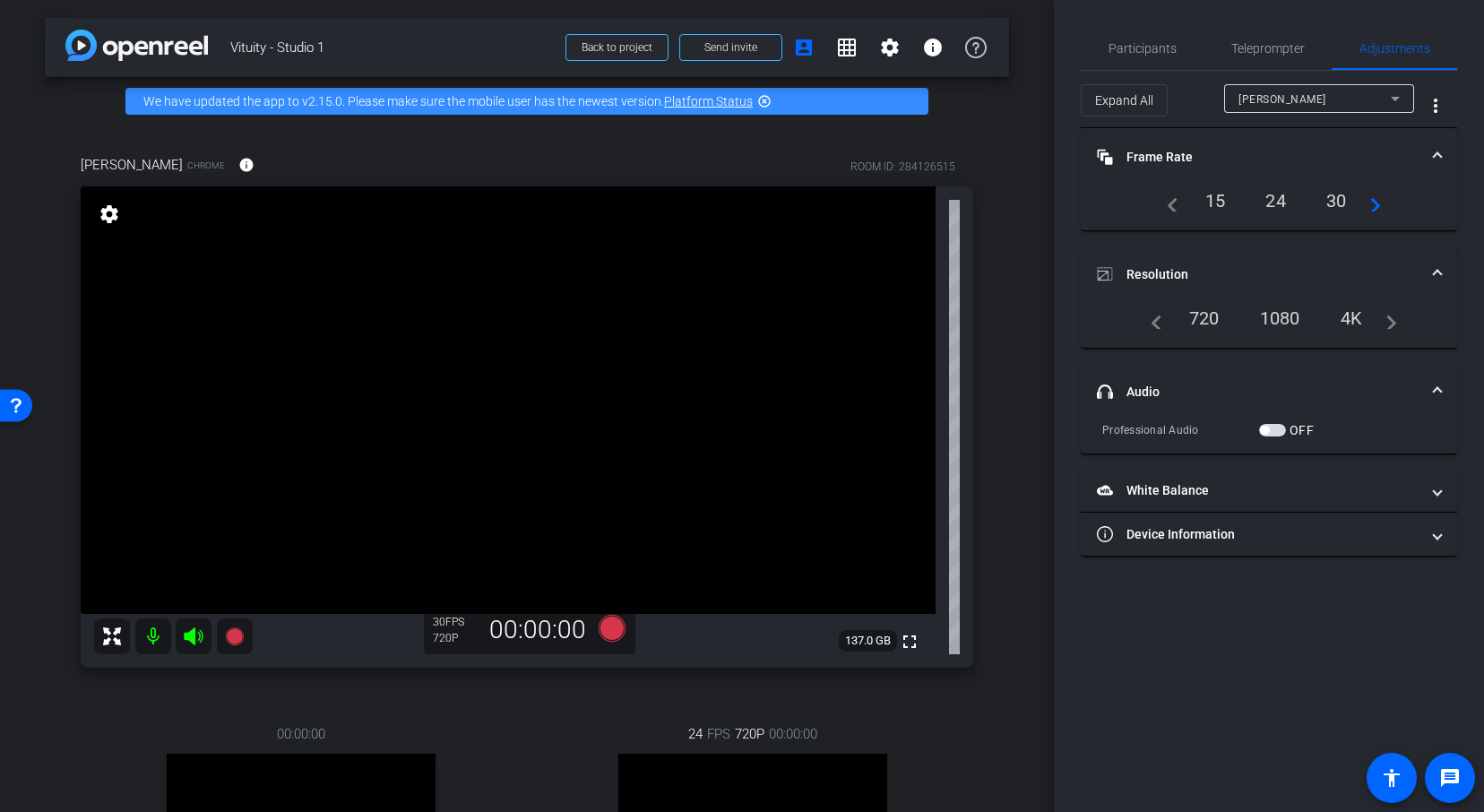
click at [1337, 199] on div "30" at bounding box center [1337, 200] width 47 height 30
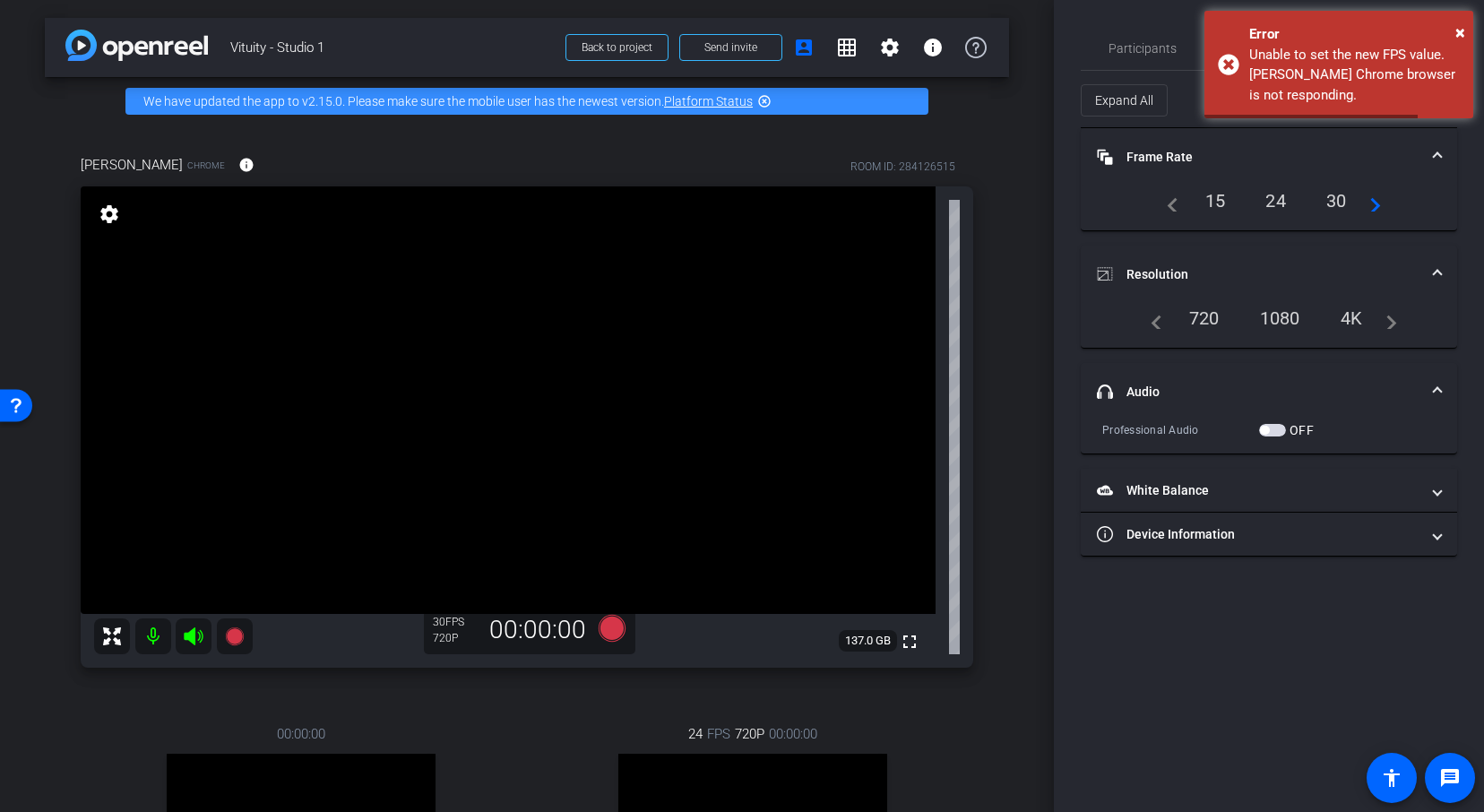
click at [1010, 266] on div "arrow_back Vituity - Studio 1 Back to project Send invite account_box grid_on s…" at bounding box center [526, 406] width 1053 height 812
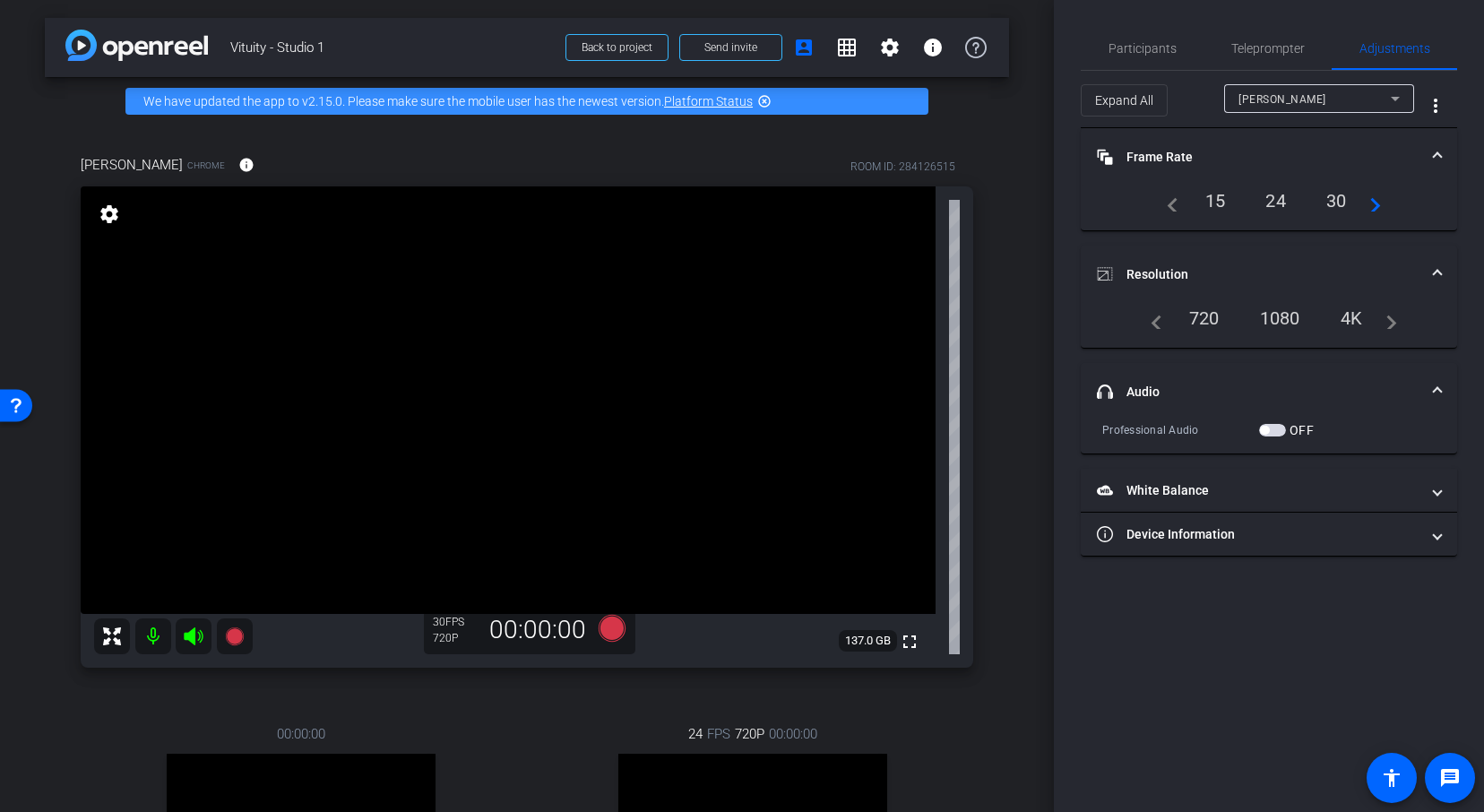
click at [1336, 196] on div "30" at bounding box center [1337, 200] width 47 height 30
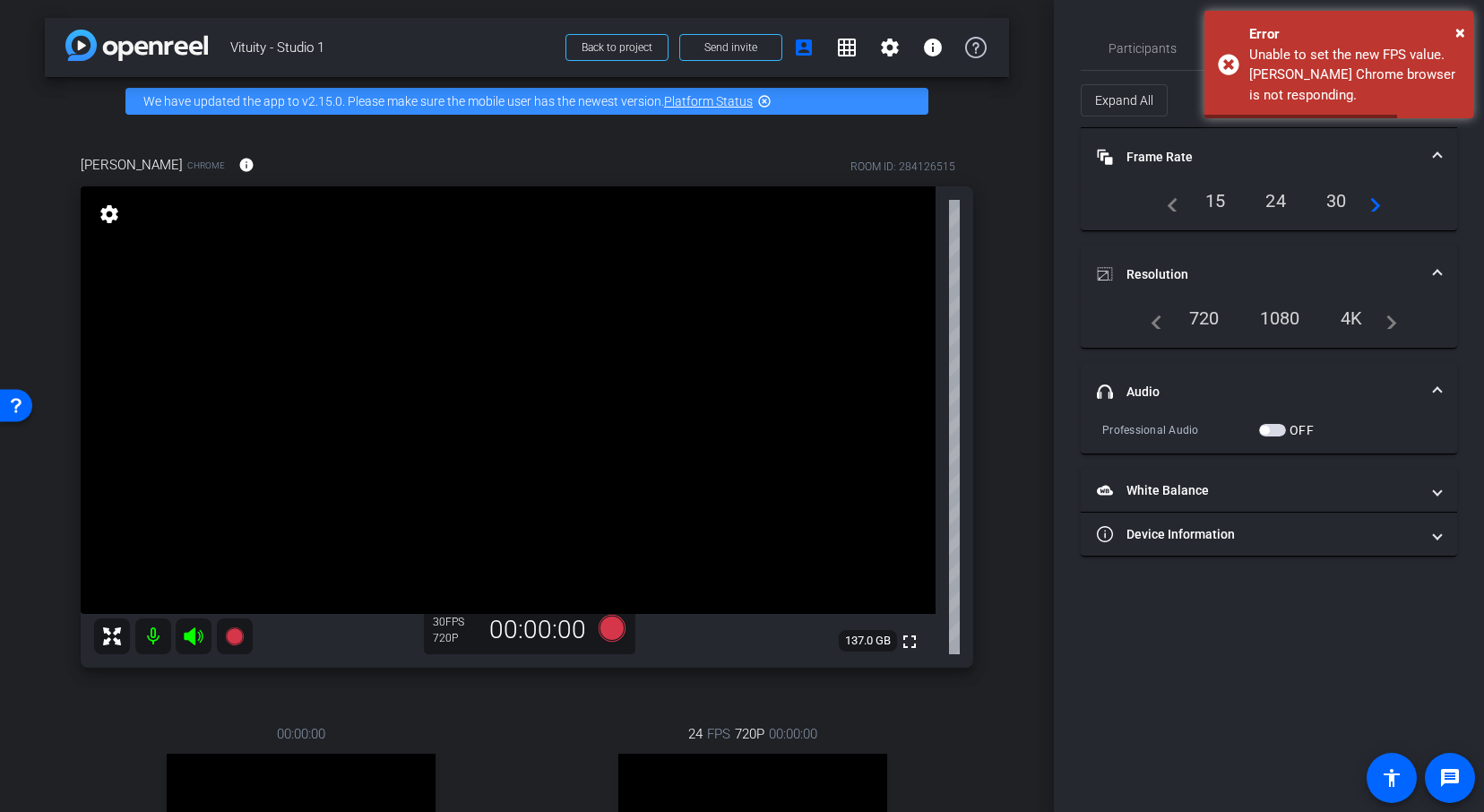
click at [1298, 318] on div "1080" at bounding box center [1280, 318] width 67 height 30
click at [1018, 192] on div "arrow_back Vituity - Studio 1 Back to project Send invite account_box grid_on s…" at bounding box center [526, 406] width 1053 height 812
click at [1459, 25] on span "×" at bounding box center [1459, 33] width 10 height 22
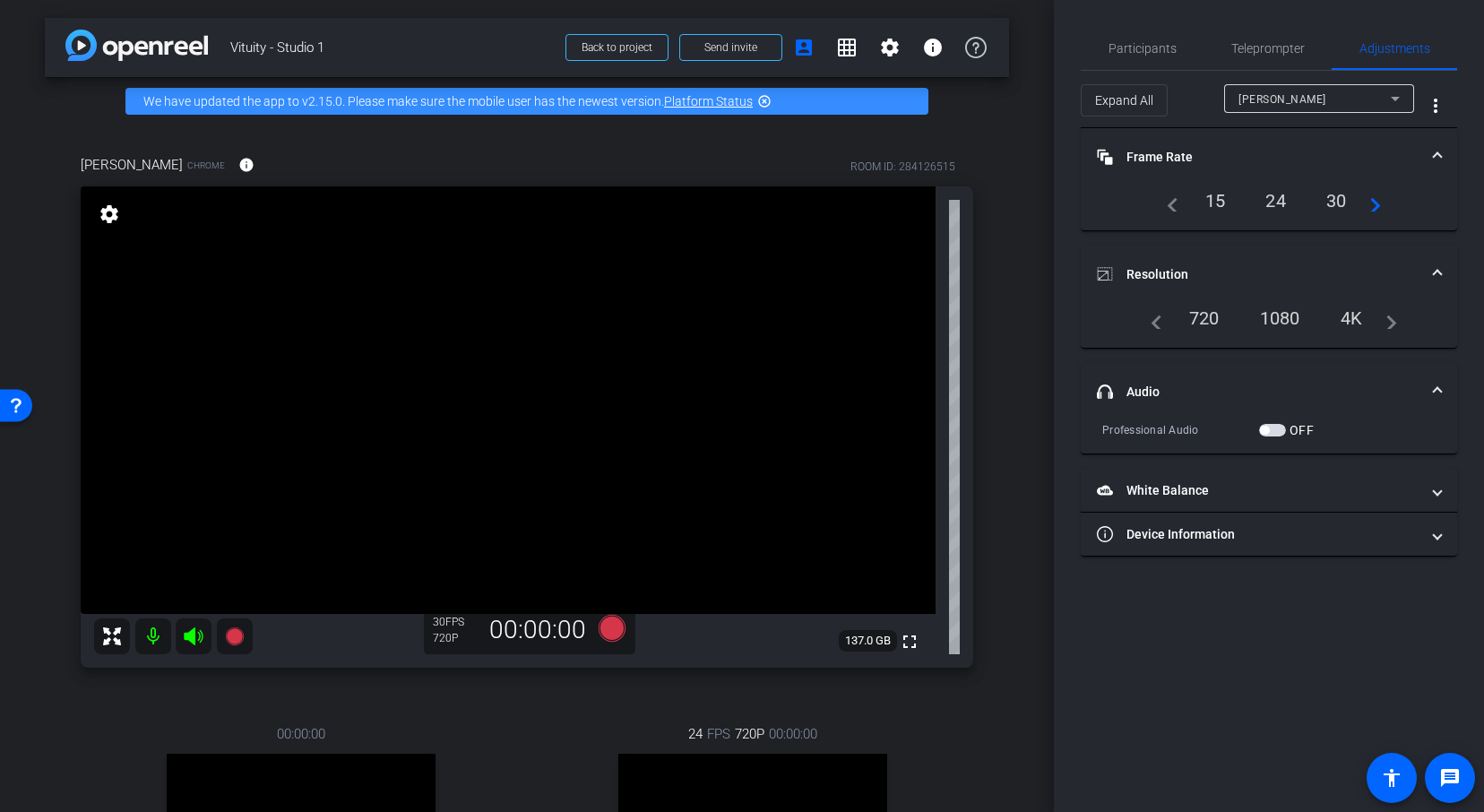
click at [1315, 102] on span "[PERSON_NAME]" at bounding box center [1282, 99] width 87 height 13
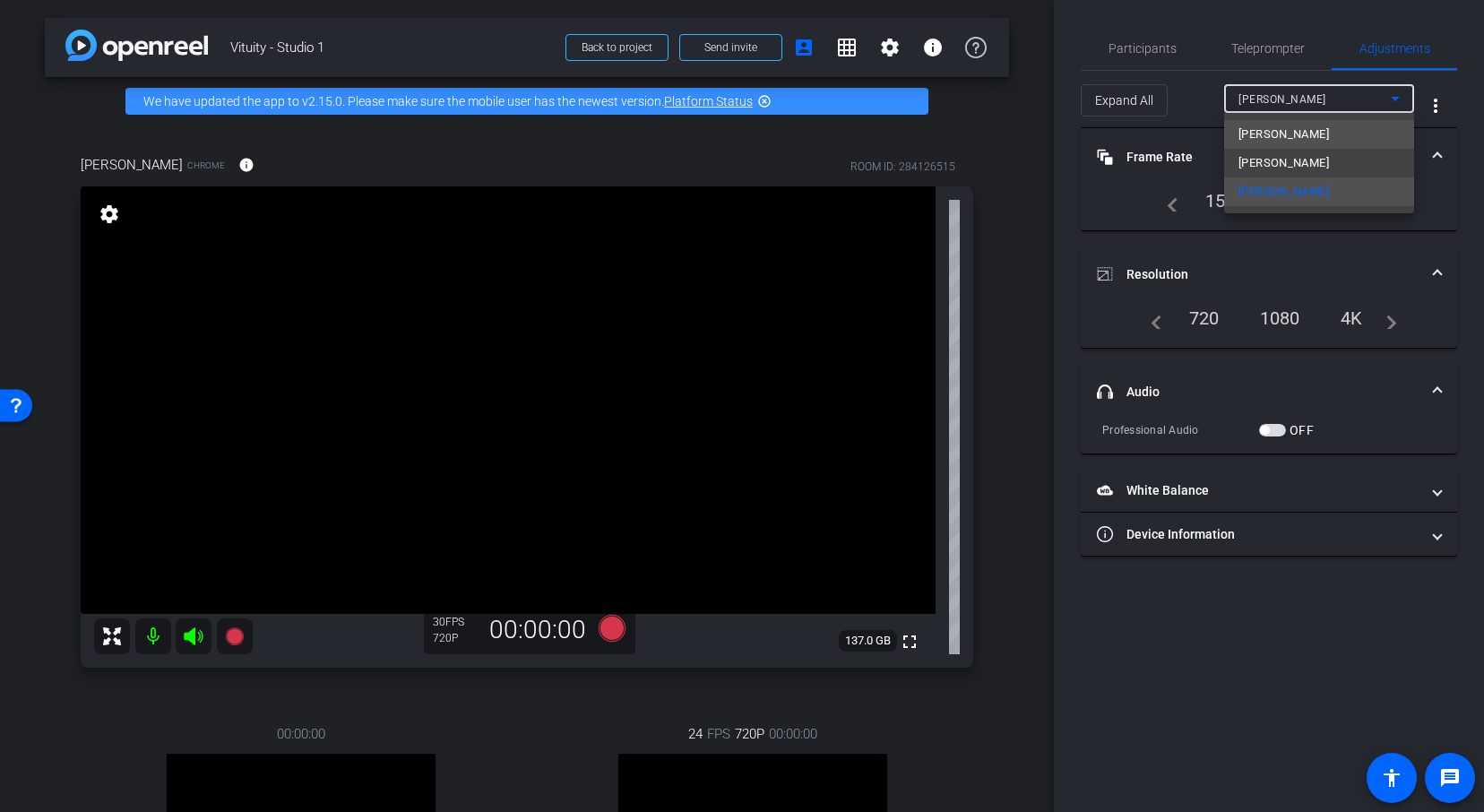
click at [1286, 139] on span "[PERSON_NAME]" at bounding box center [1283, 135] width 90 height 22
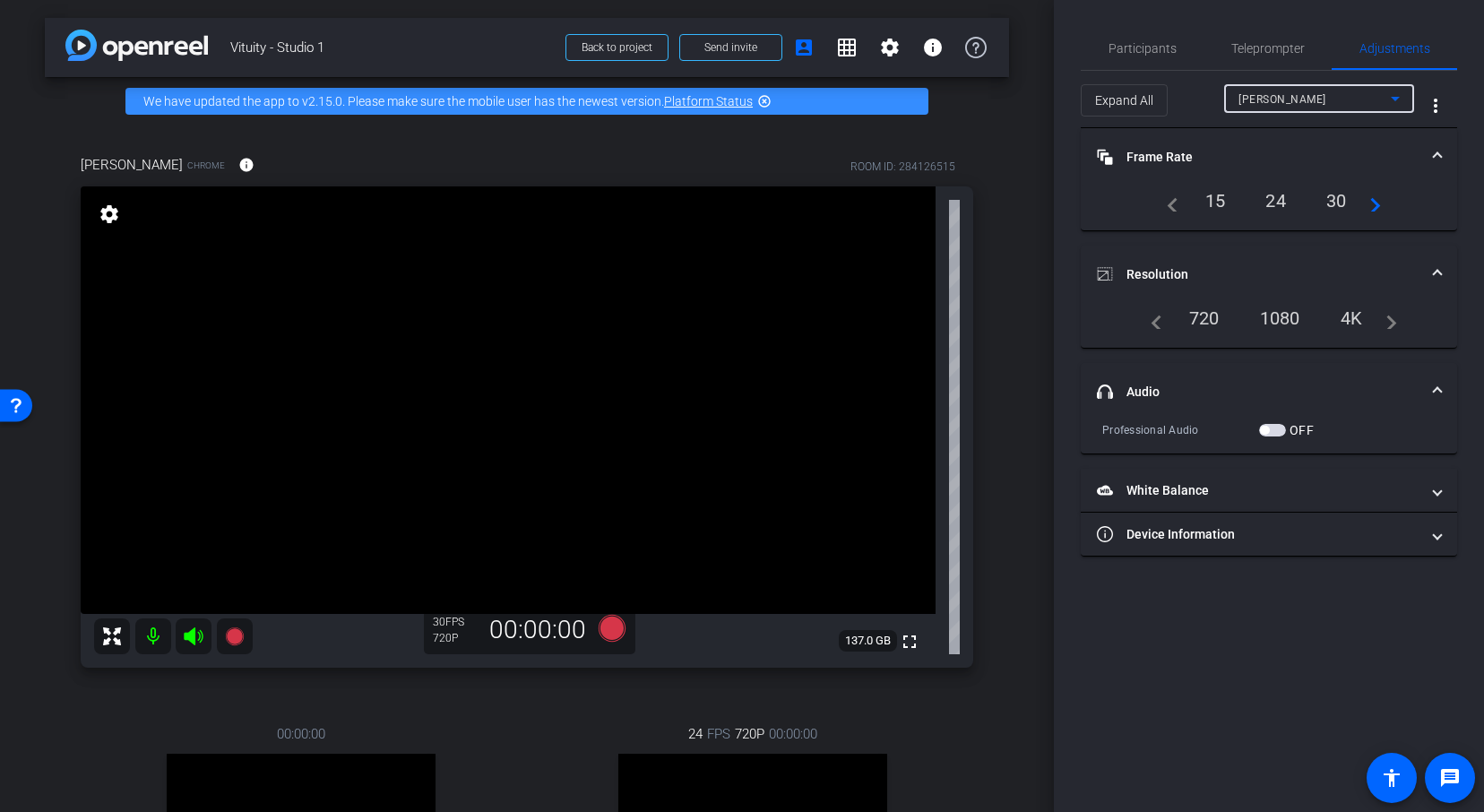
click at [1346, 95] on div "[PERSON_NAME]" at bounding box center [1314, 98] width 152 height 23
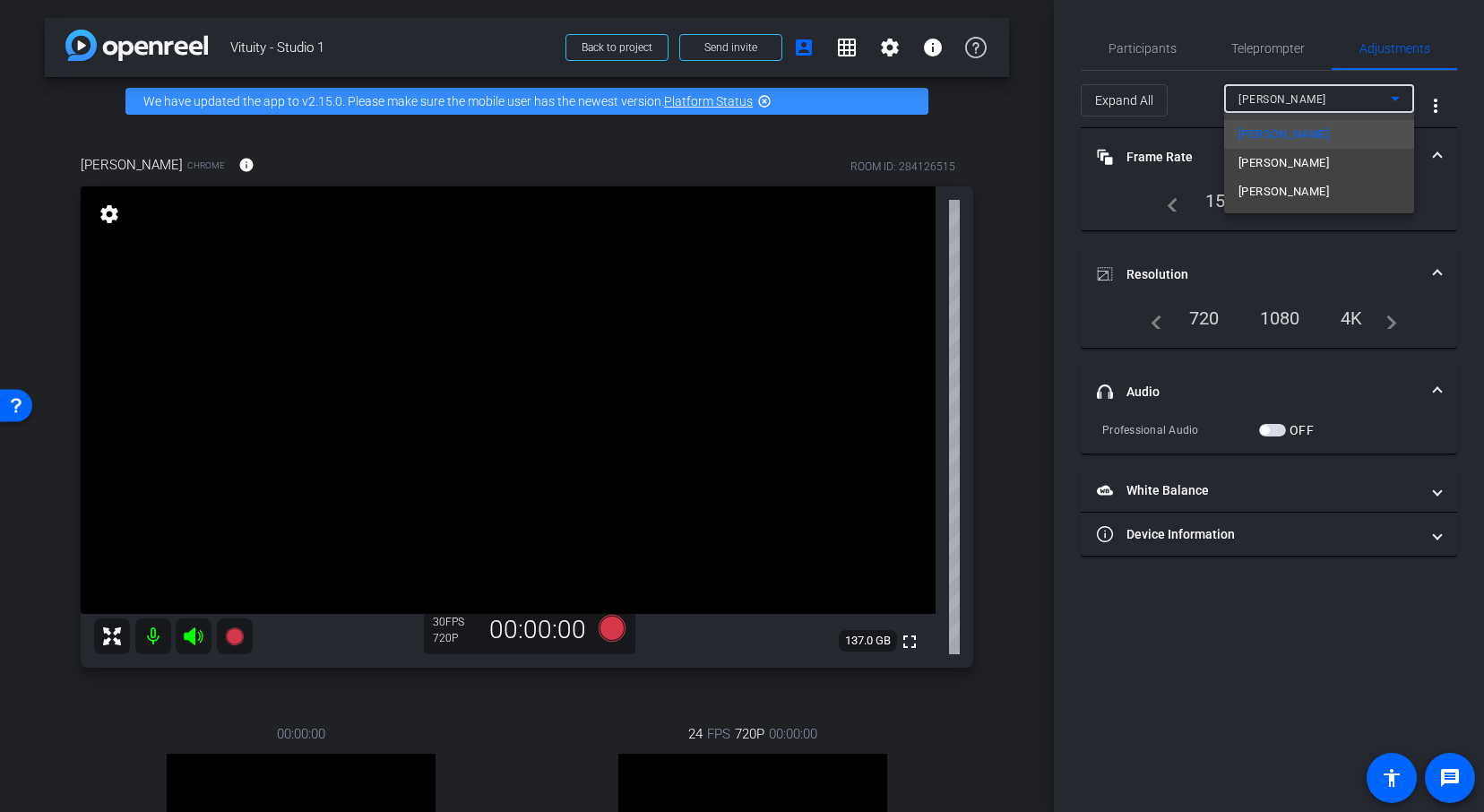
click at [1296, 189] on span "[PERSON_NAME]" at bounding box center [1283, 192] width 90 height 22
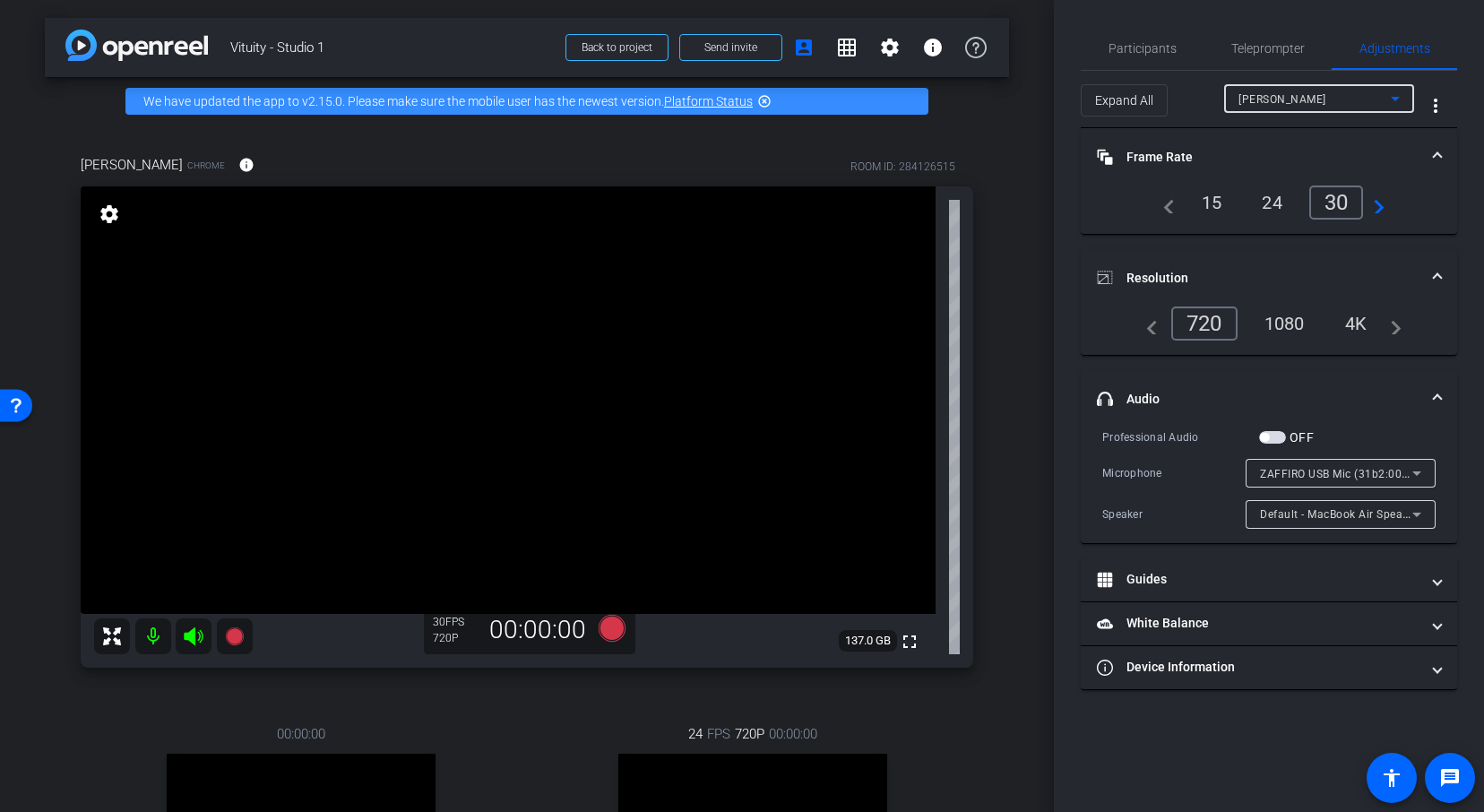
click at [1263, 315] on div "1080" at bounding box center [1285, 322] width 67 height 30
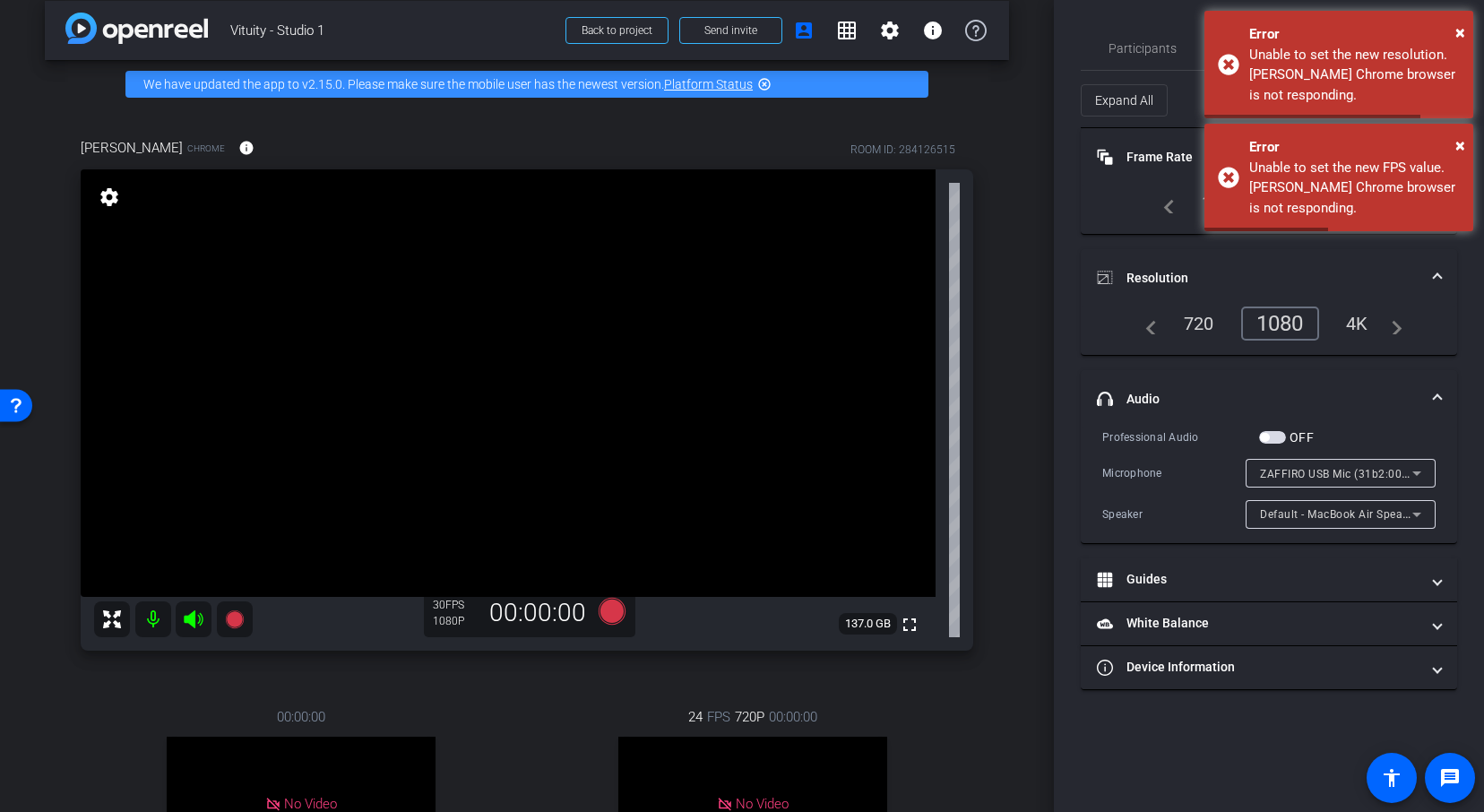
scroll to position [12, 0]
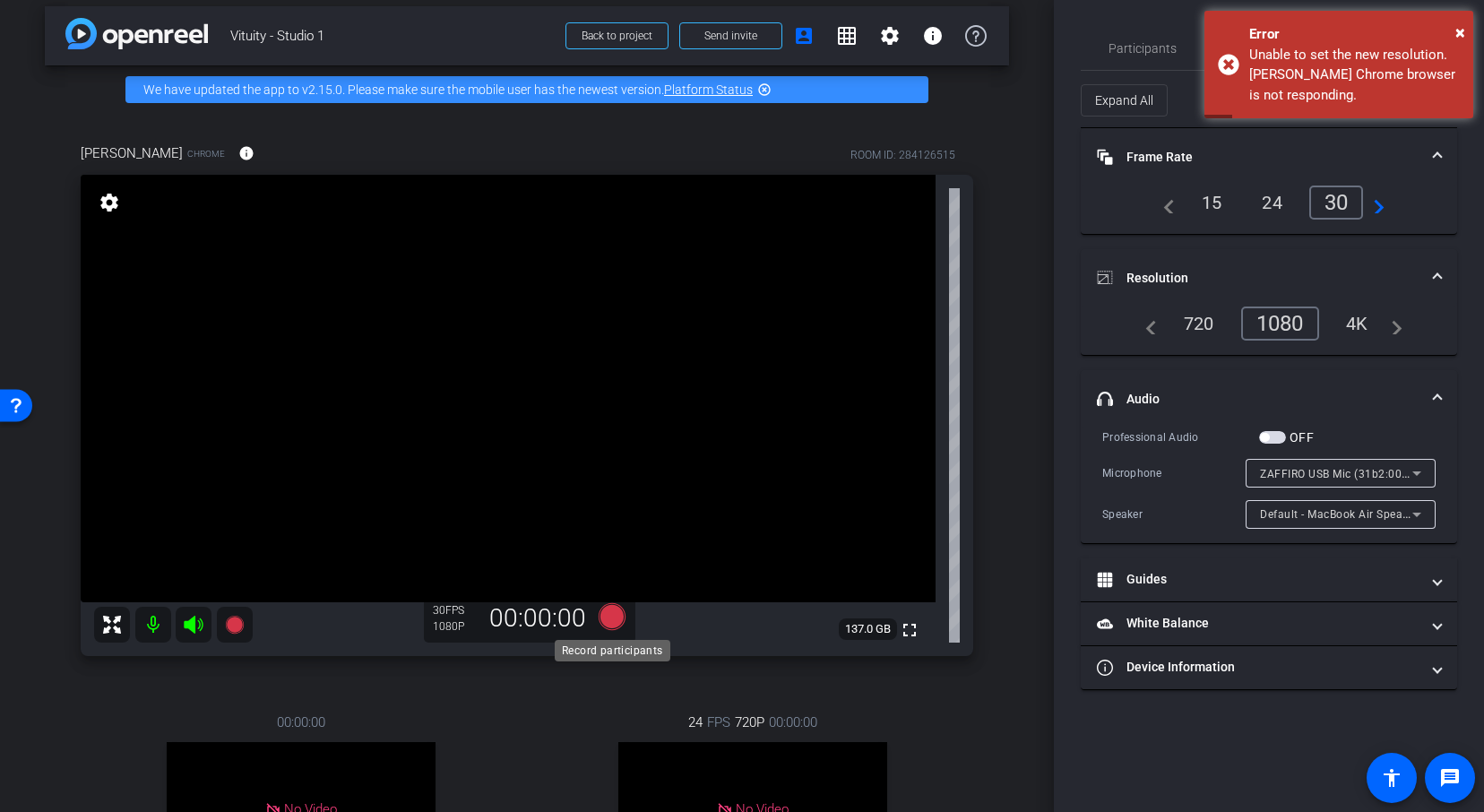
click at [615, 613] on icon at bounding box center [612, 615] width 27 height 27
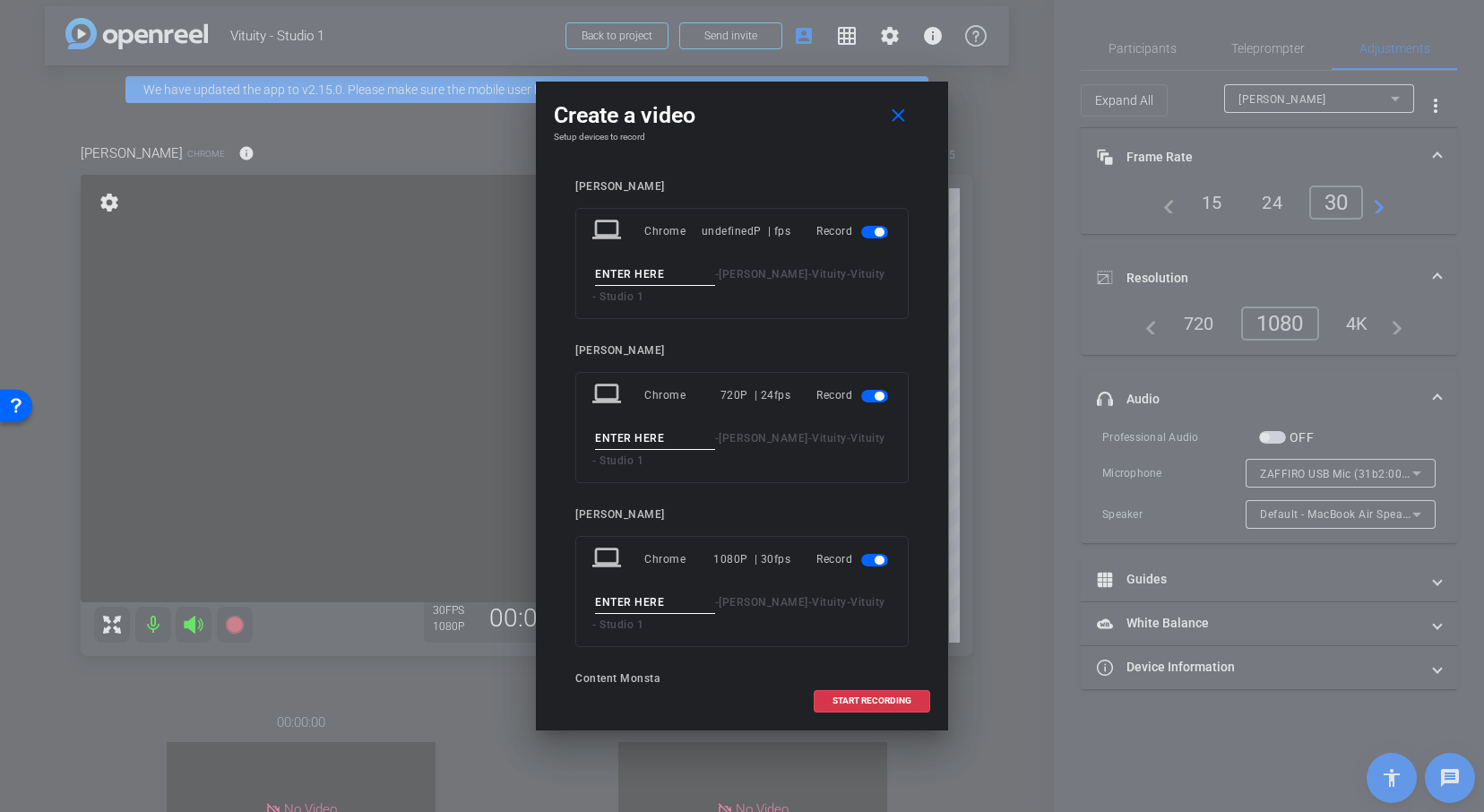
click at [877, 229] on span "button" at bounding box center [879, 232] width 9 height 9
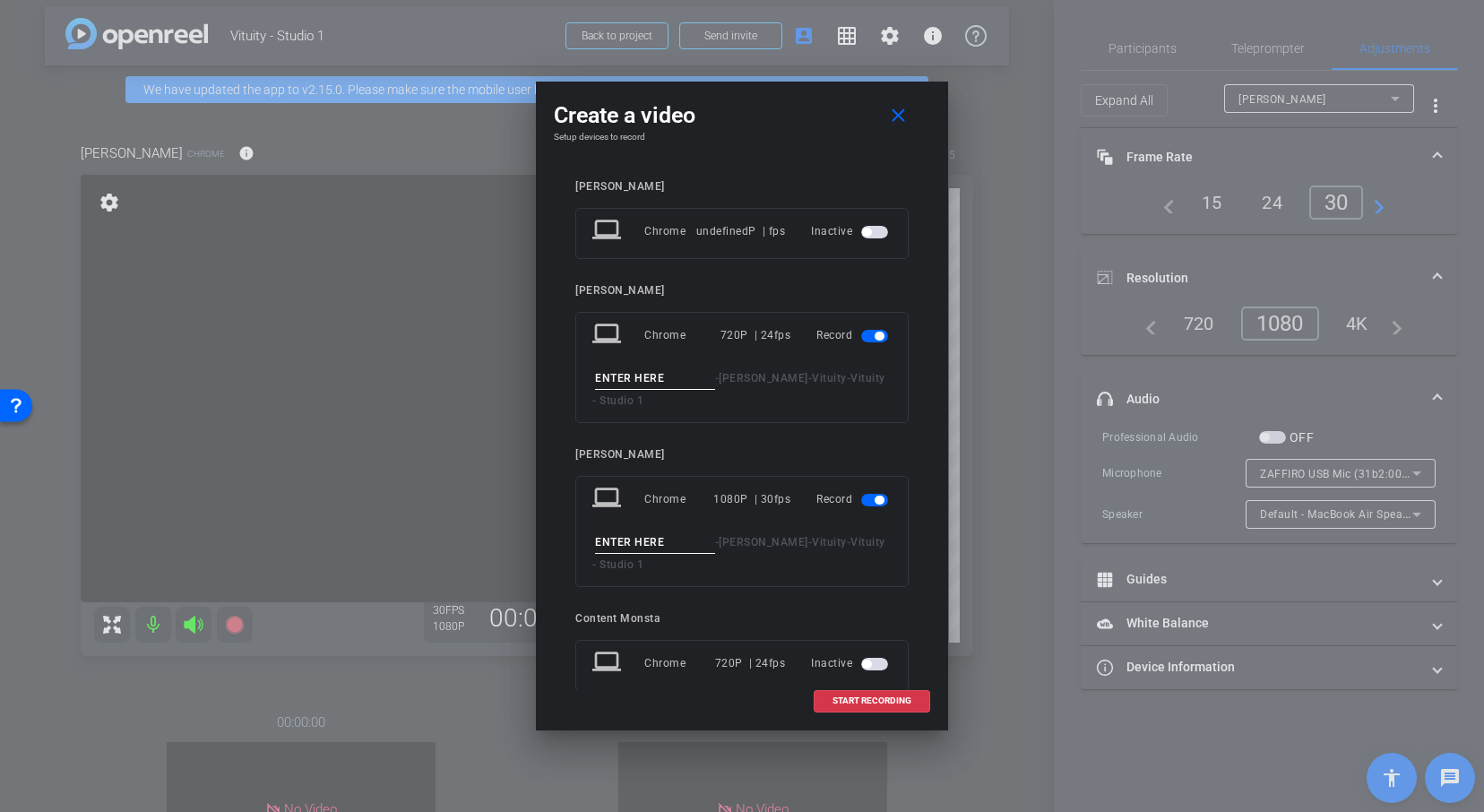
click at [872, 335] on span "button" at bounding box center [875, 336] width 27 height 13
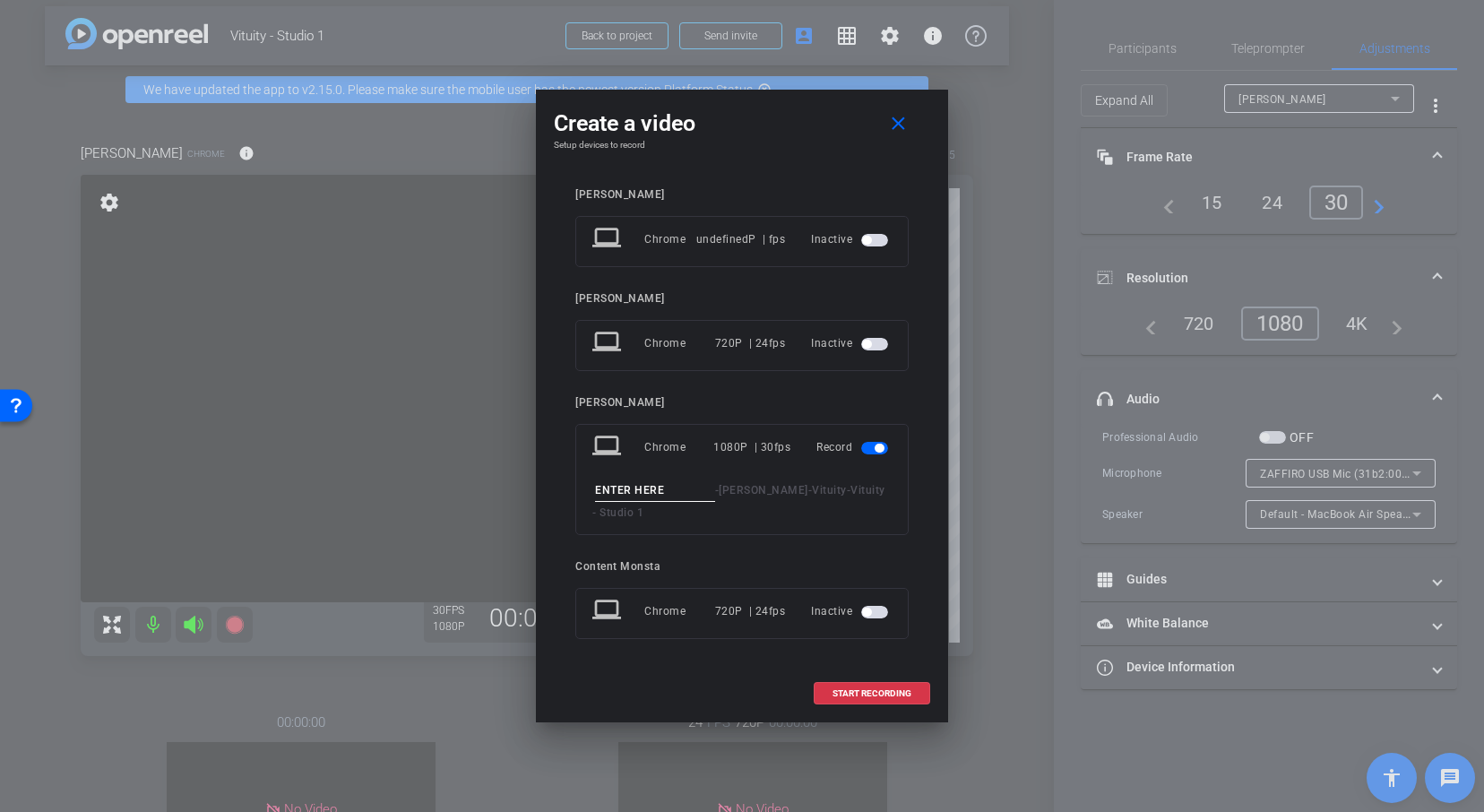
click at [684, 482] on input at bounding box center [655, 490] width 120 height 23
type input "VAnessa test 6"
click at [890, 703] on span at bounding box center [871, 693] width 115 height 43
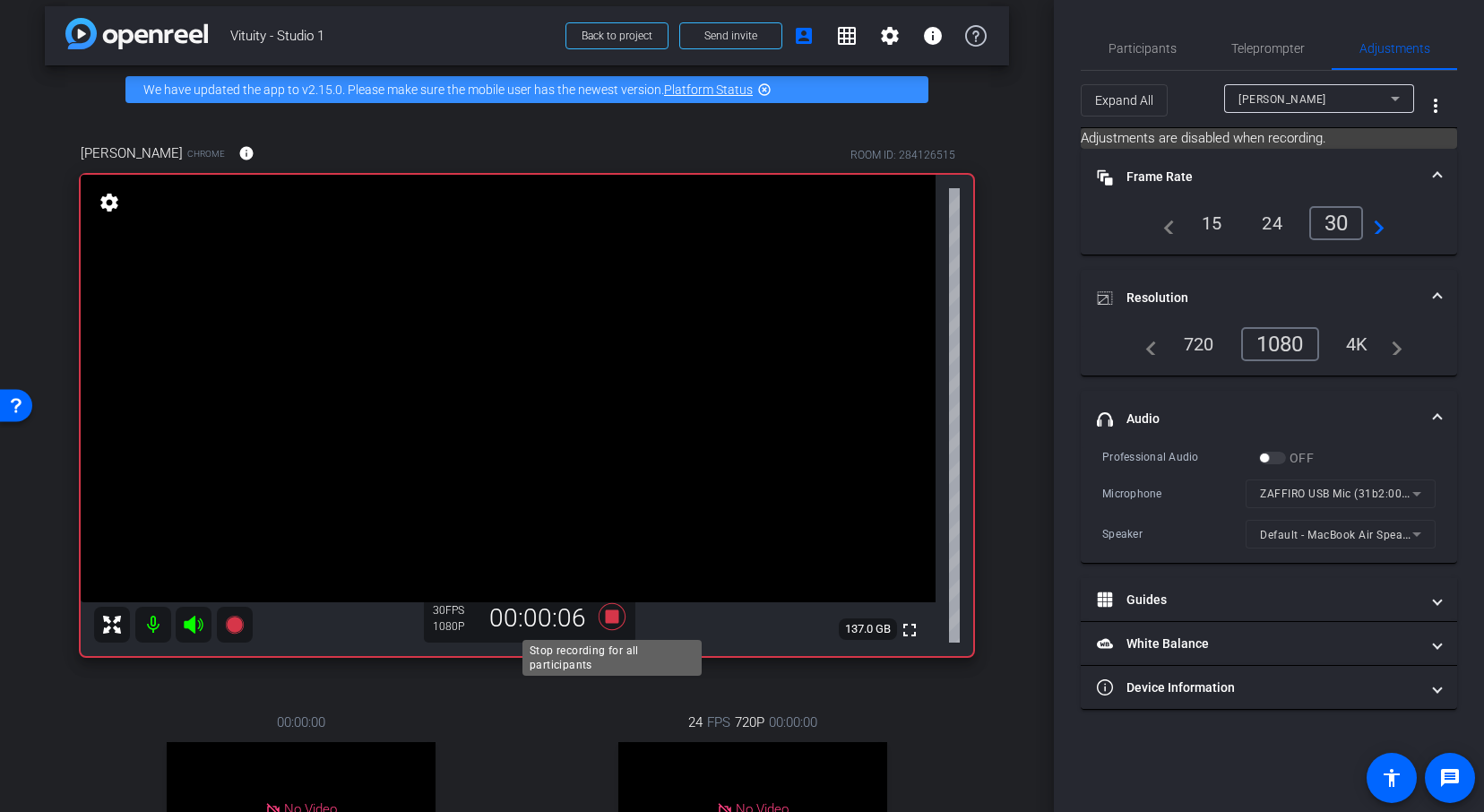
click at [612, 613] on icon at bounding box center [612, 615] width 27 height 27
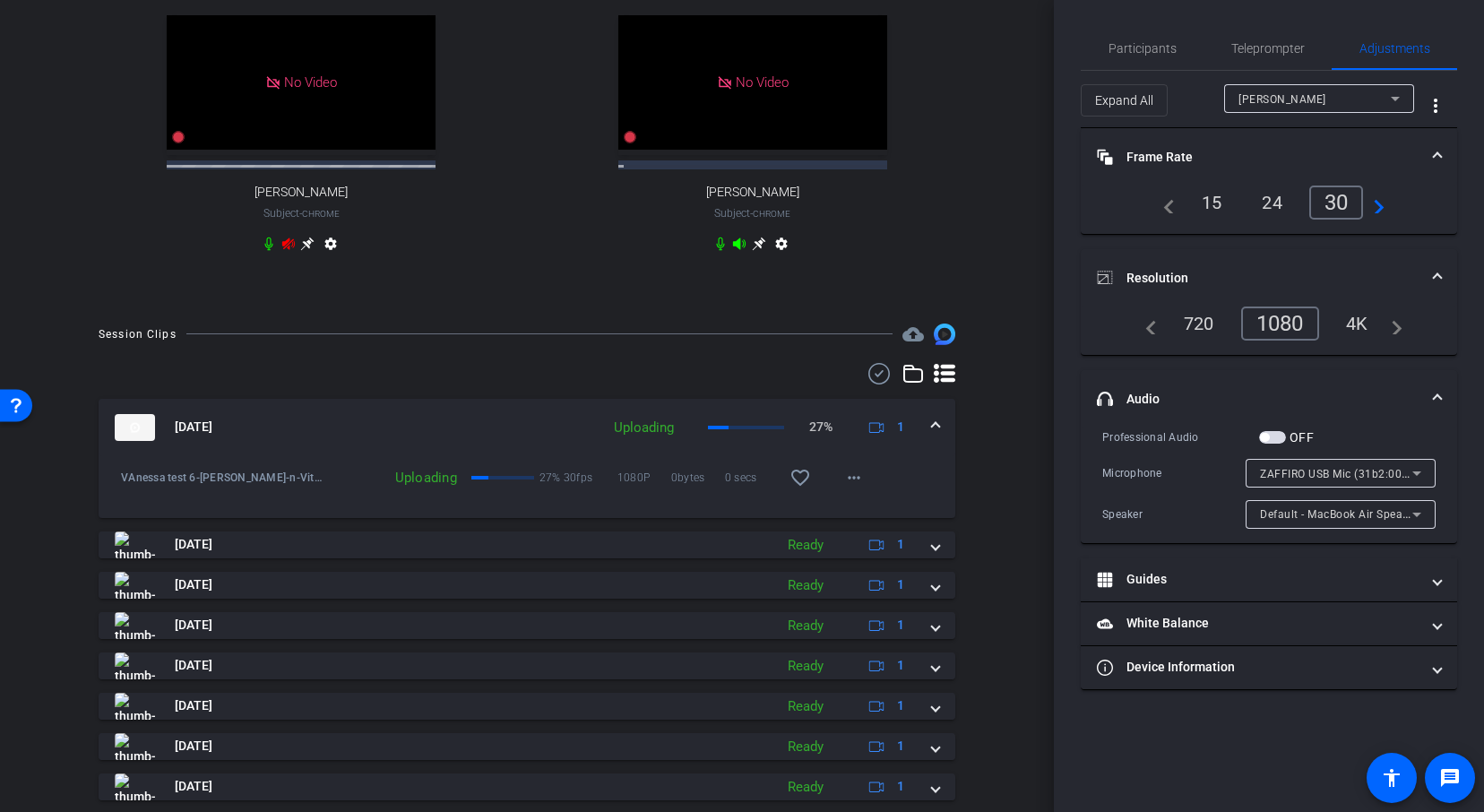
scroll to position [740, 0]
click at [855, 480] on mat-icon "more_horiz" at bounding box center [854, 476] width 22 height 22
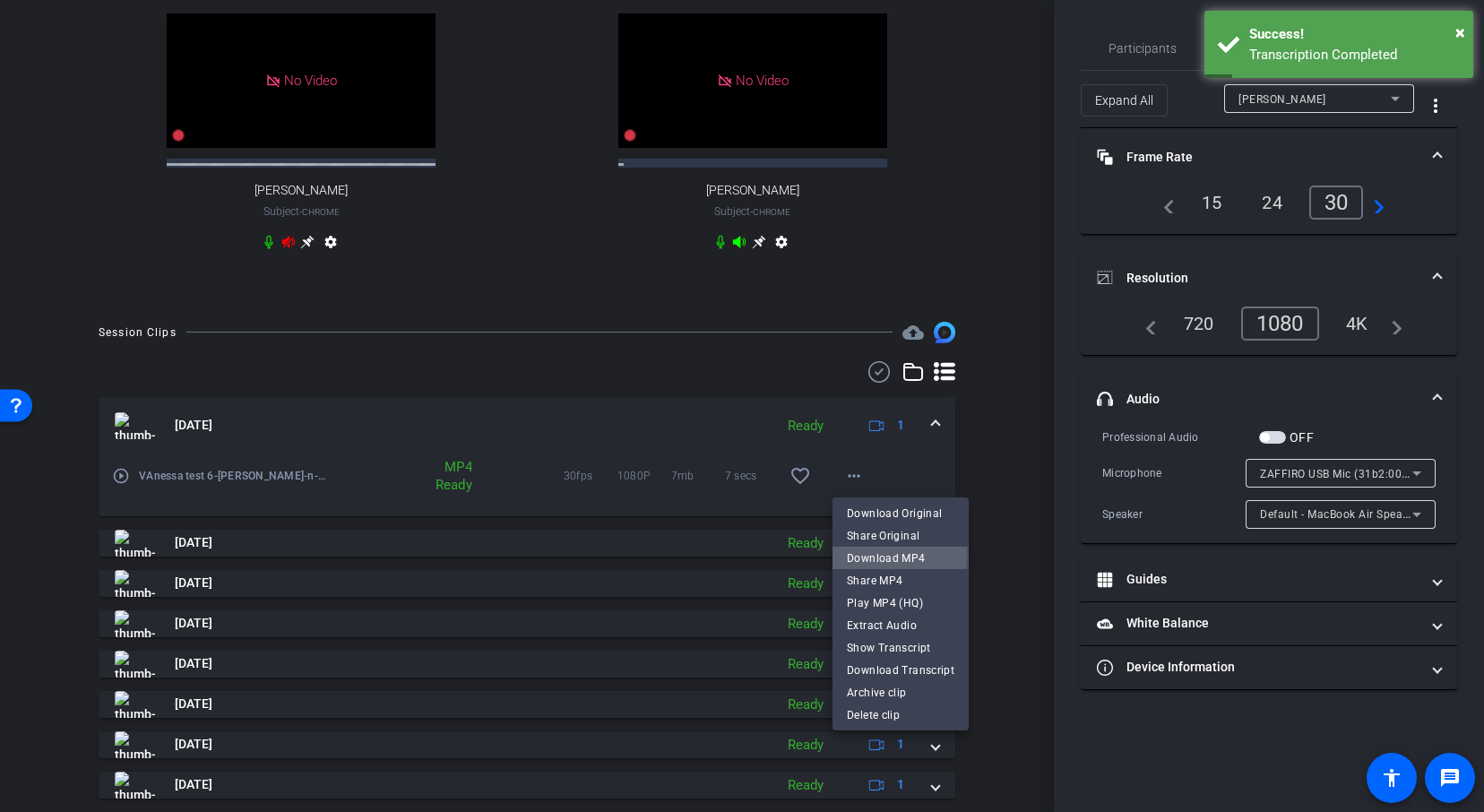
click at [870, 554] on span "Download MP4" at bounding box center [900, 558] width 107 height 22
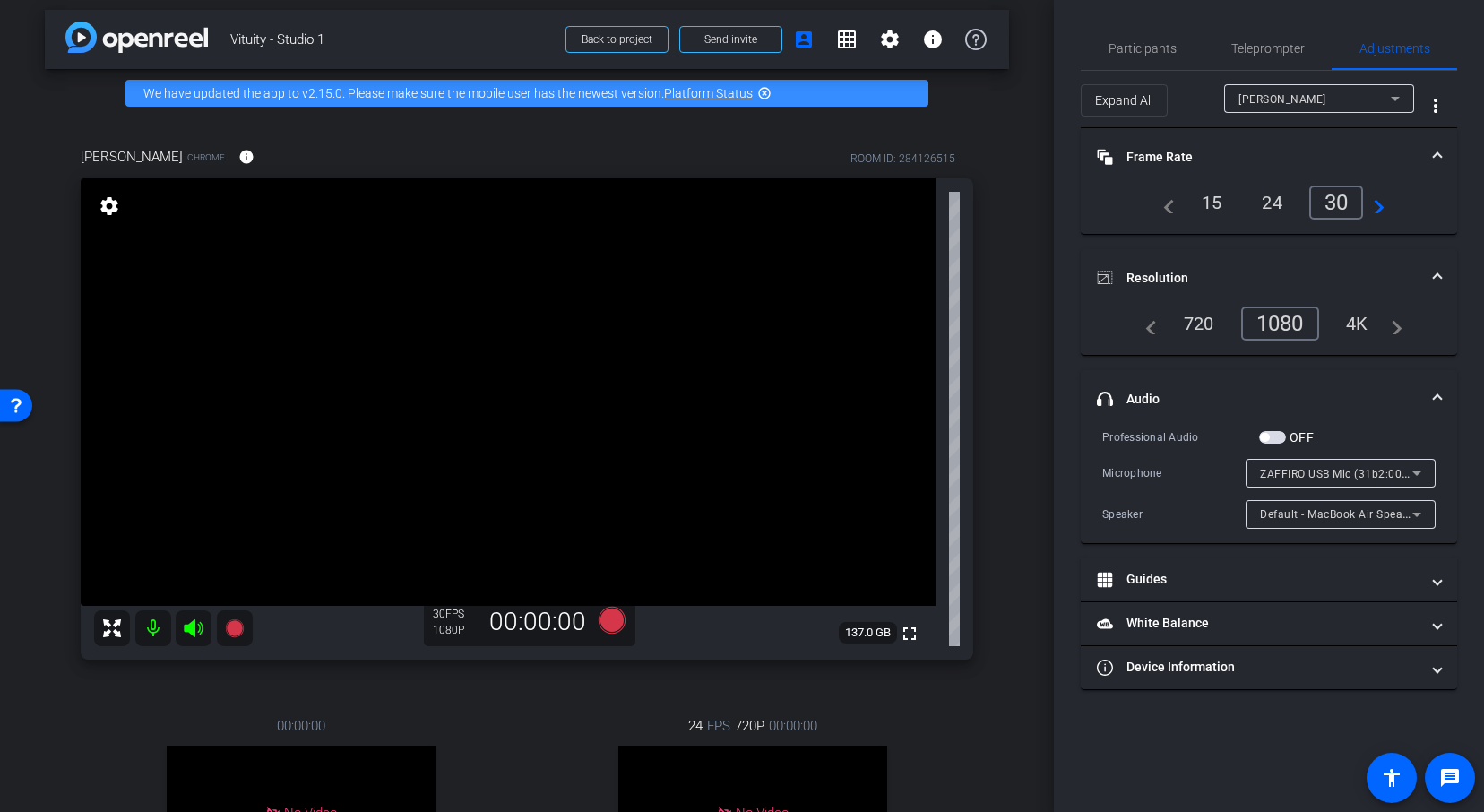
scroll to position [6, 0]
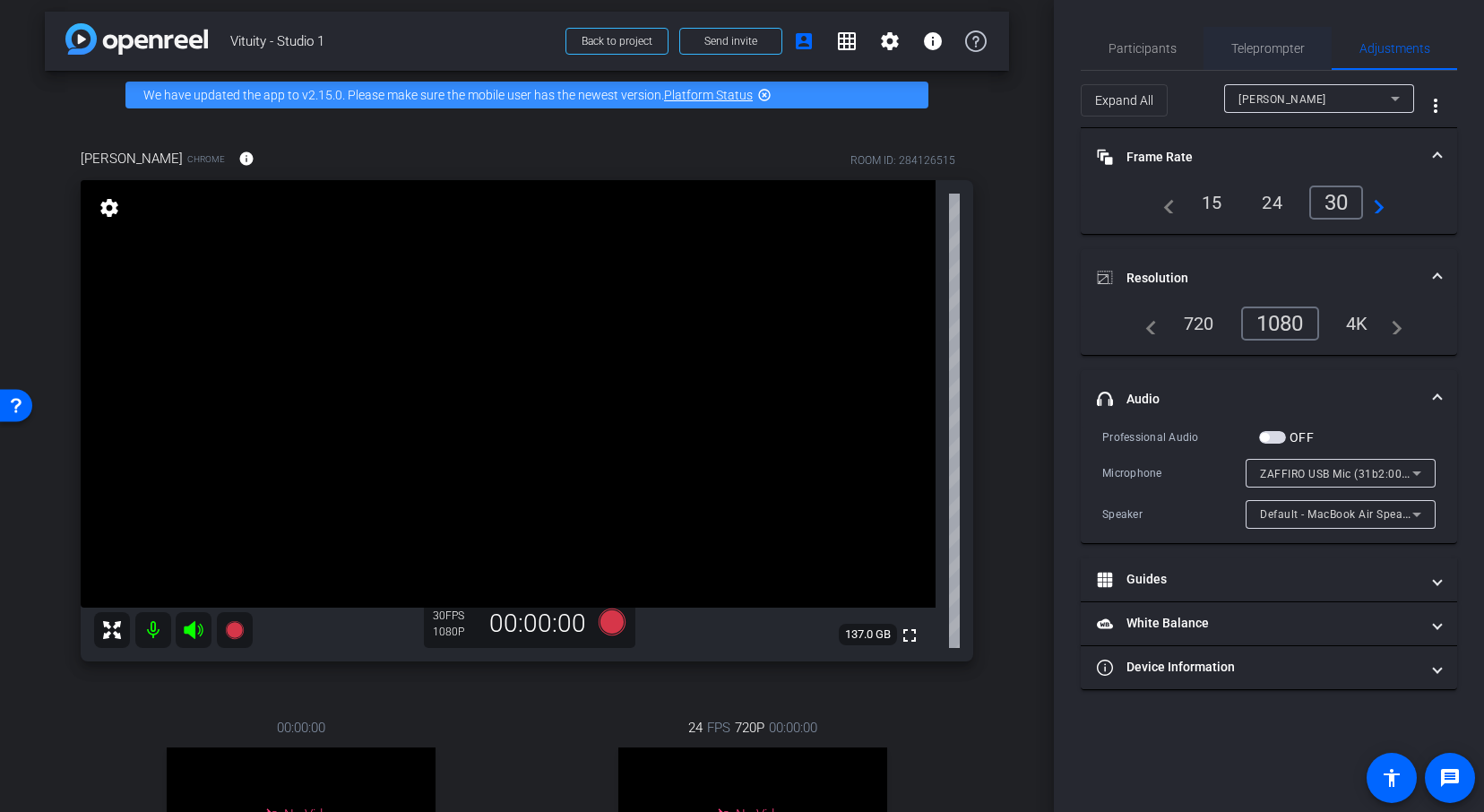
click at [1255, 44] on span "Teleprompter" at bounding box center [1267, 48] width 74 height 13
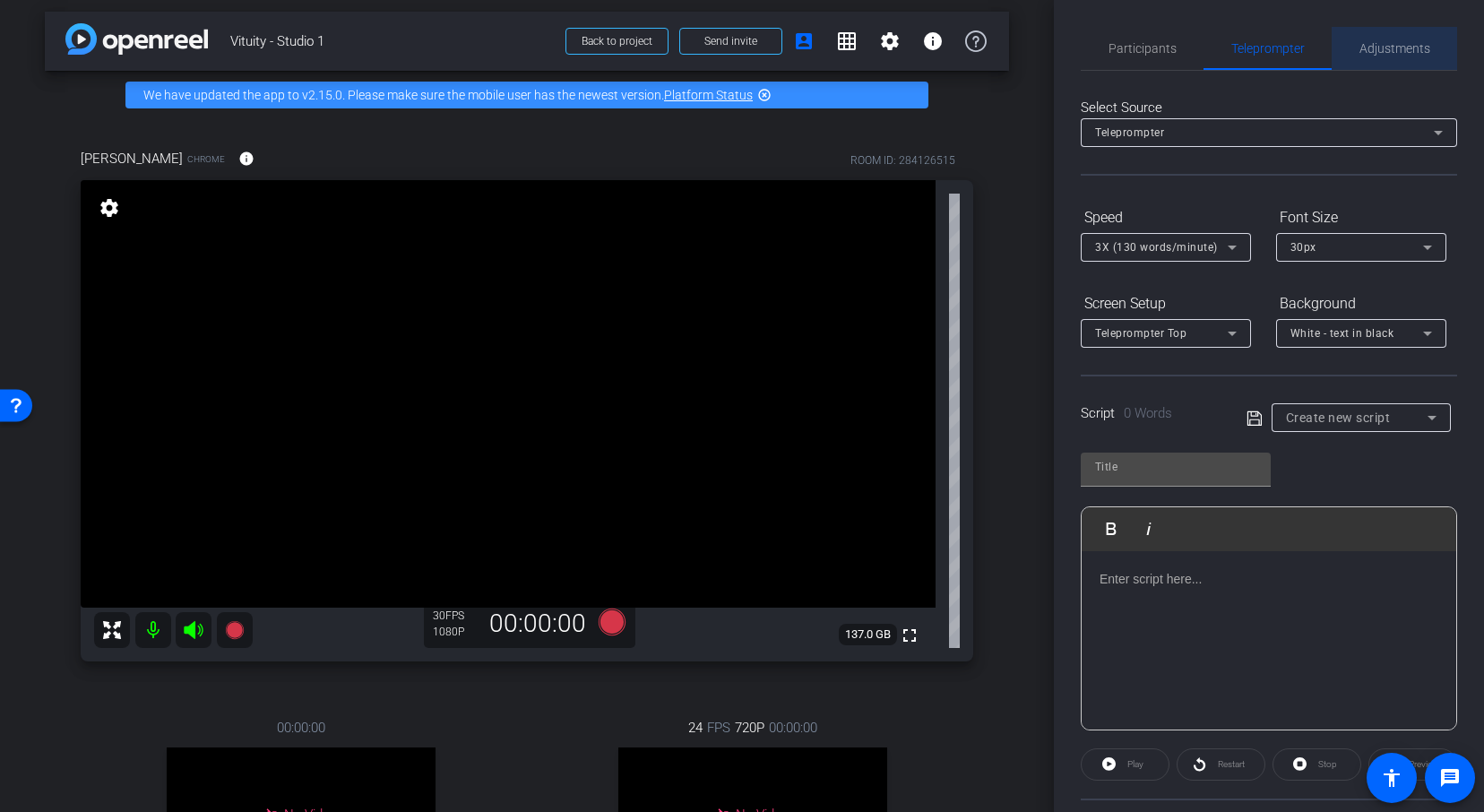
click at [1412, 50] on span "Adjustments" at bounding box center [1395, 48] width 71 height 13
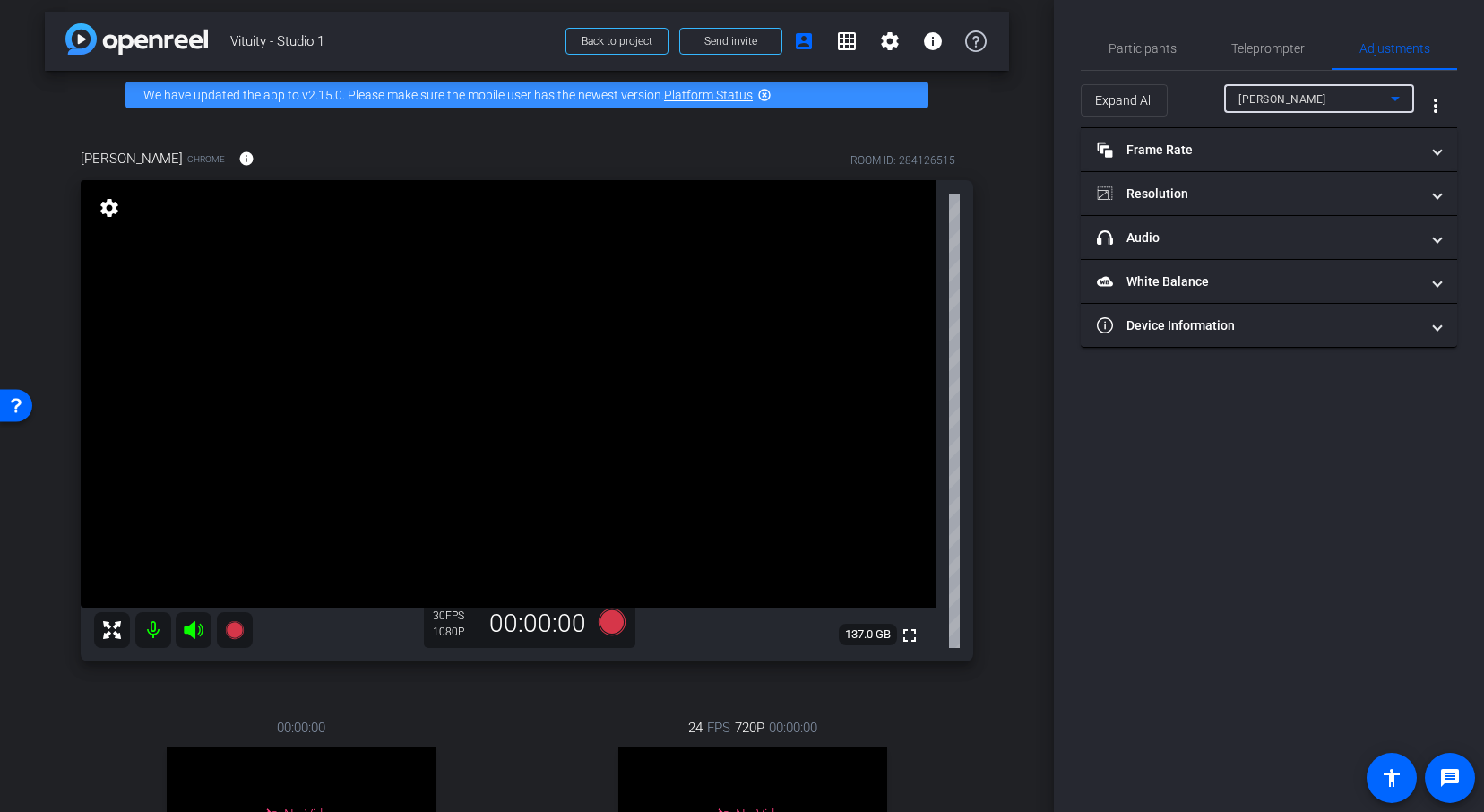
click at [1351, 96] on div "[PERSON_NAME]" at bounding box center [1314, 98] width 152 height 23
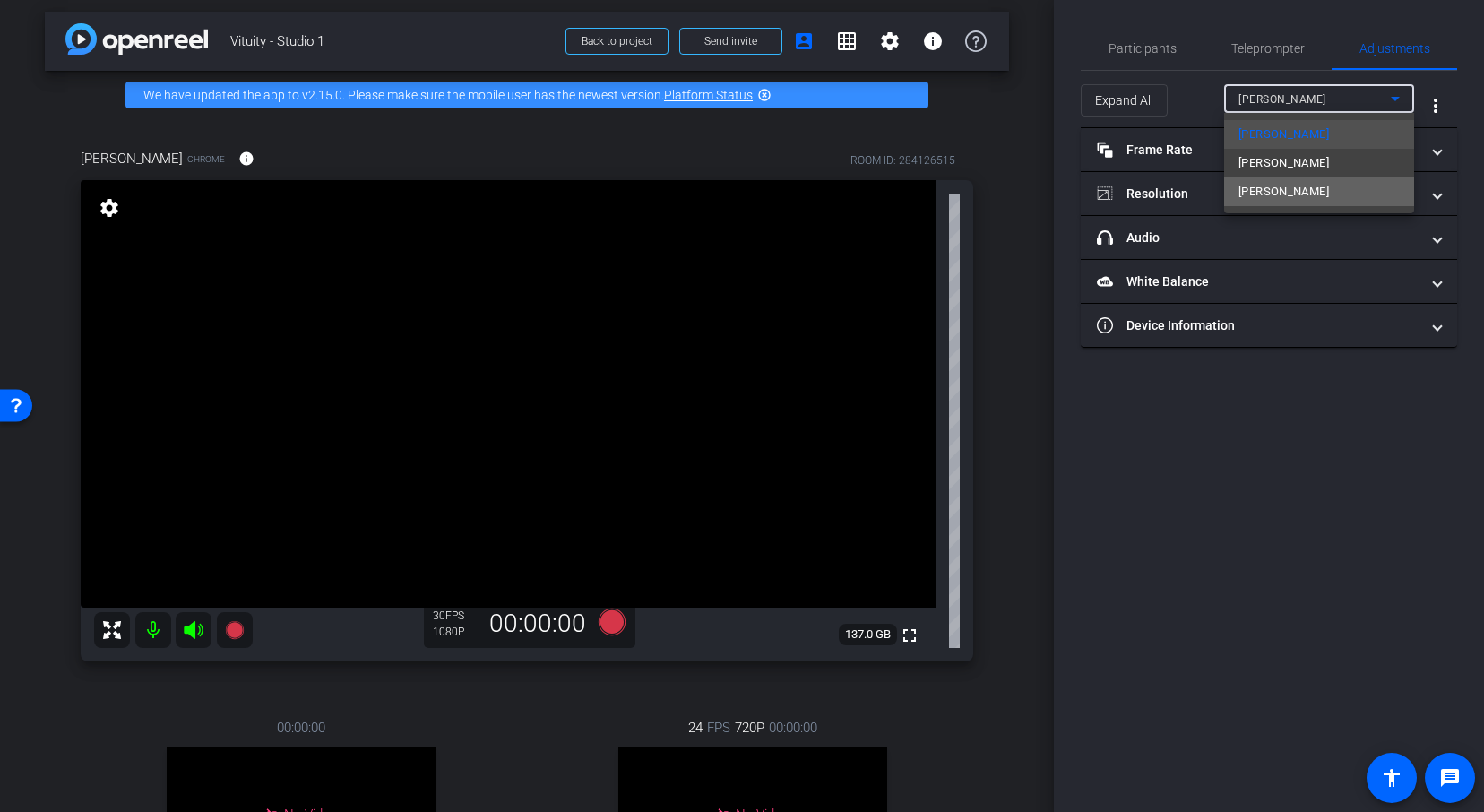
click at [1321, 196] on span "[PERSON_NAME]" at bounding box center [1283, 192] width 90 height 22
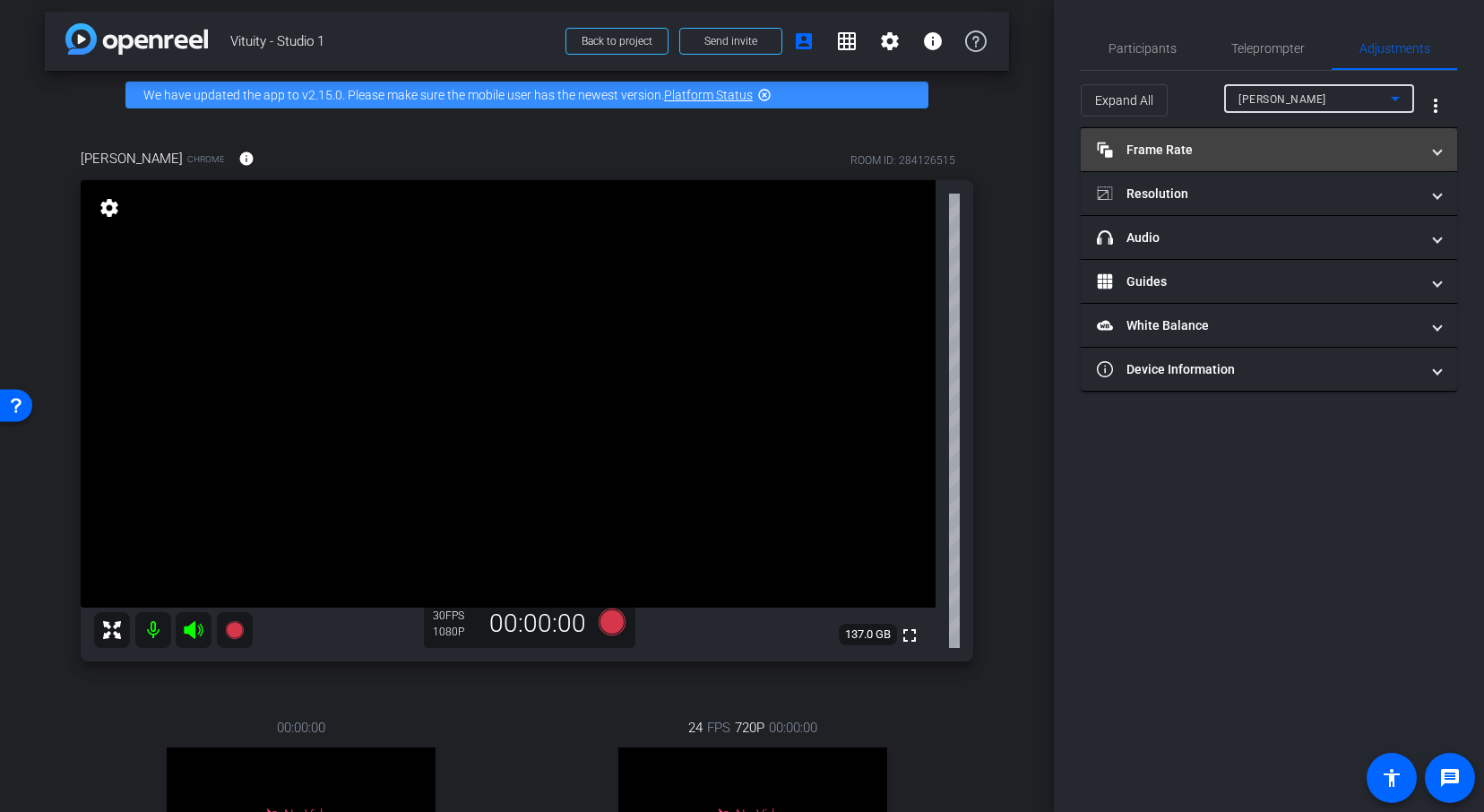
click at [1298, 146] on mat-panel-title "Frame Rate Frame Rate" at bounding box center [1257, 149] width 322 height 19
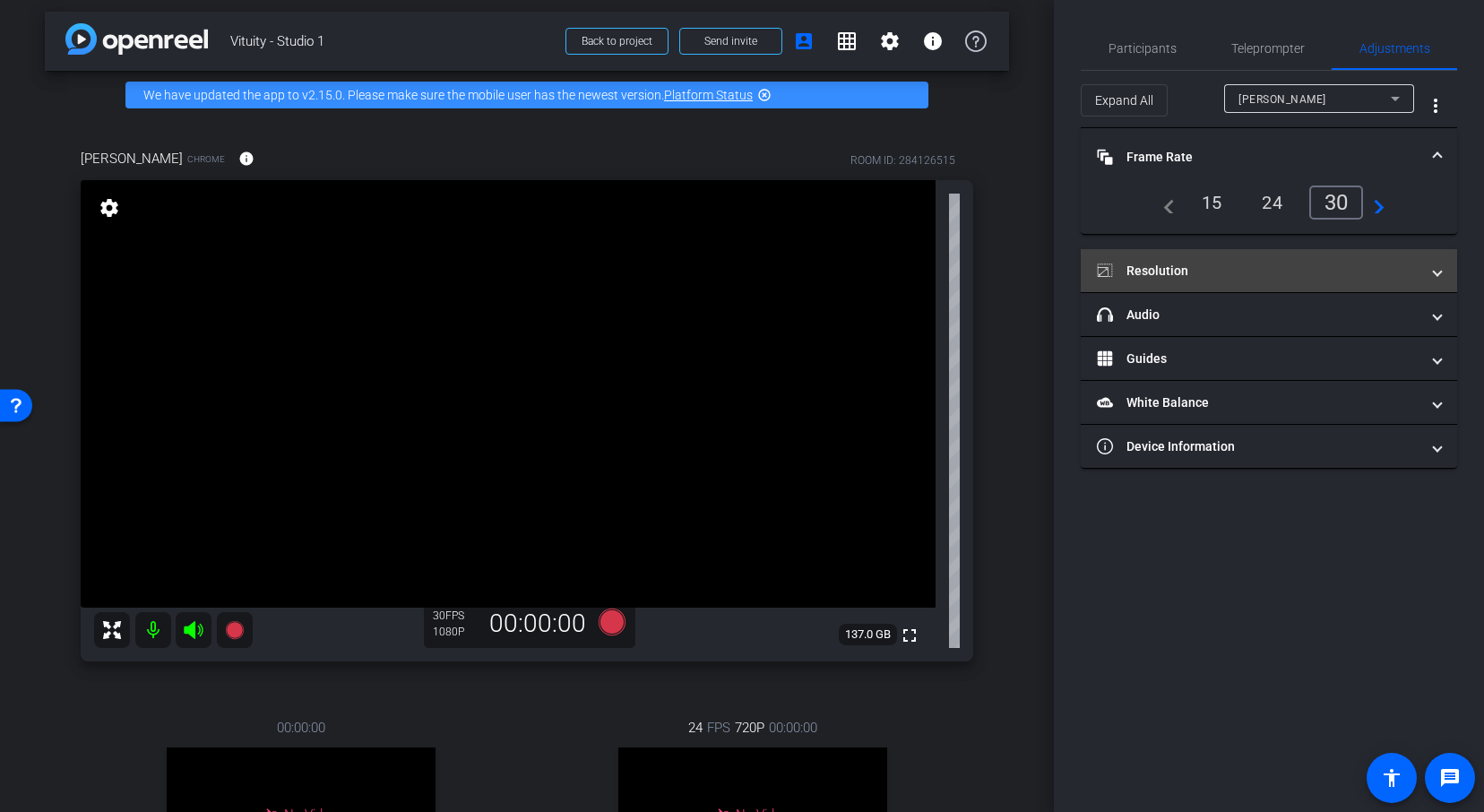
click at [1264, 267] on mat-panel-title "Resolution" at bounding box center [1257, 270] width 322 height 19
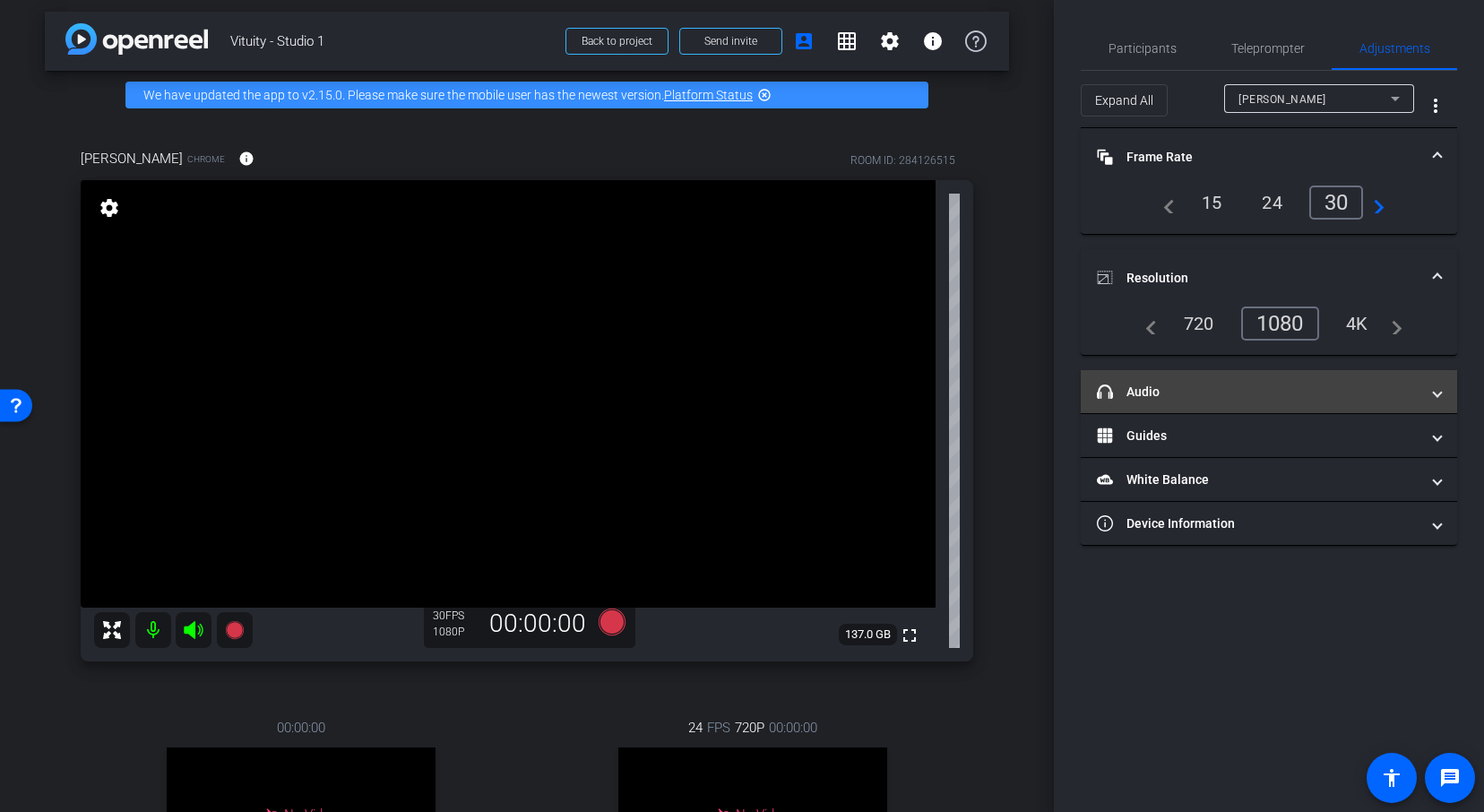
click at [1256, 397] on mat-panel-title "headphone icon Audio" at bounding box center [1257, 391] width 322 height 19
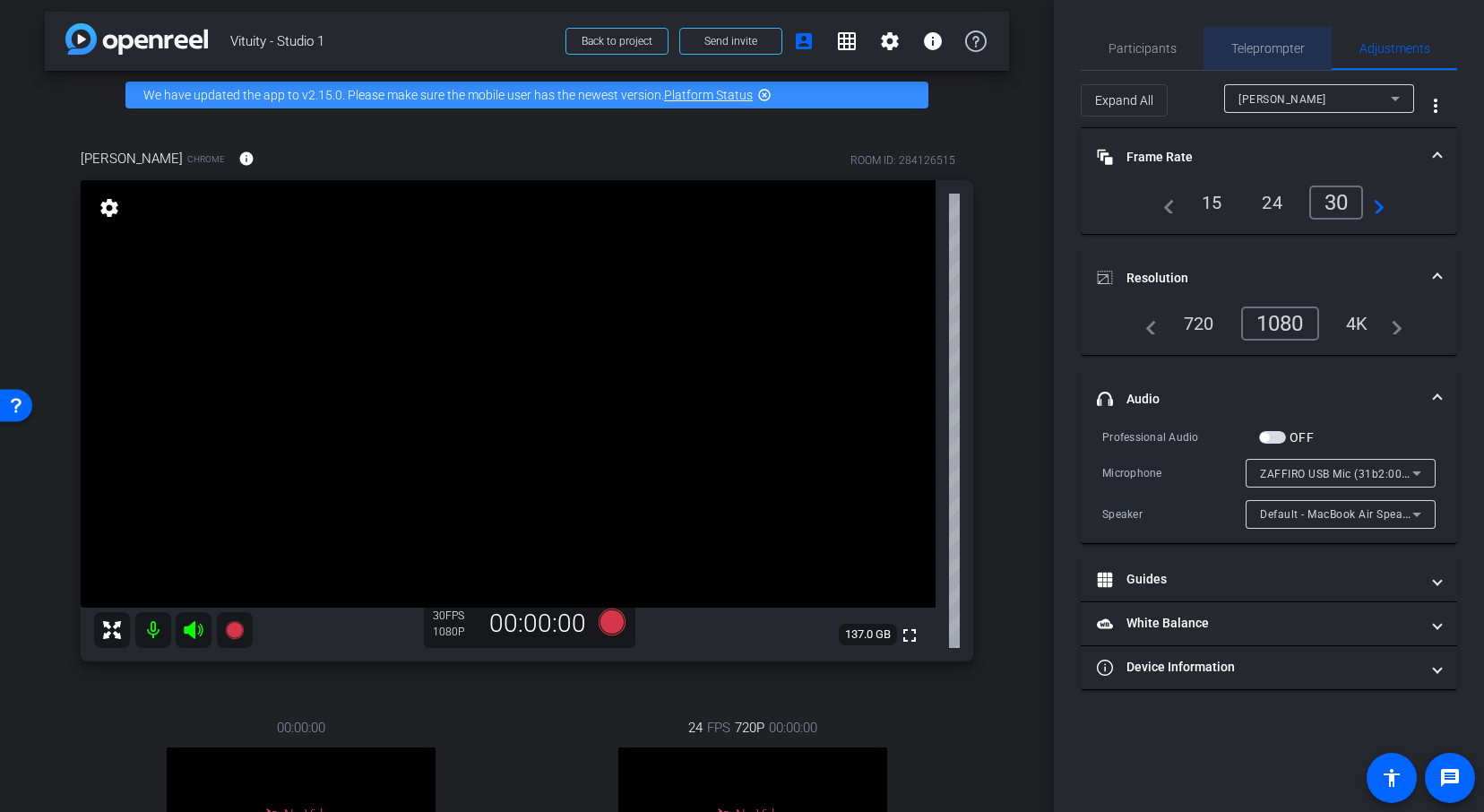
click at [1265, 43] on span "Teleprompter" at bounding box center [1267, 48] width 74 height 13
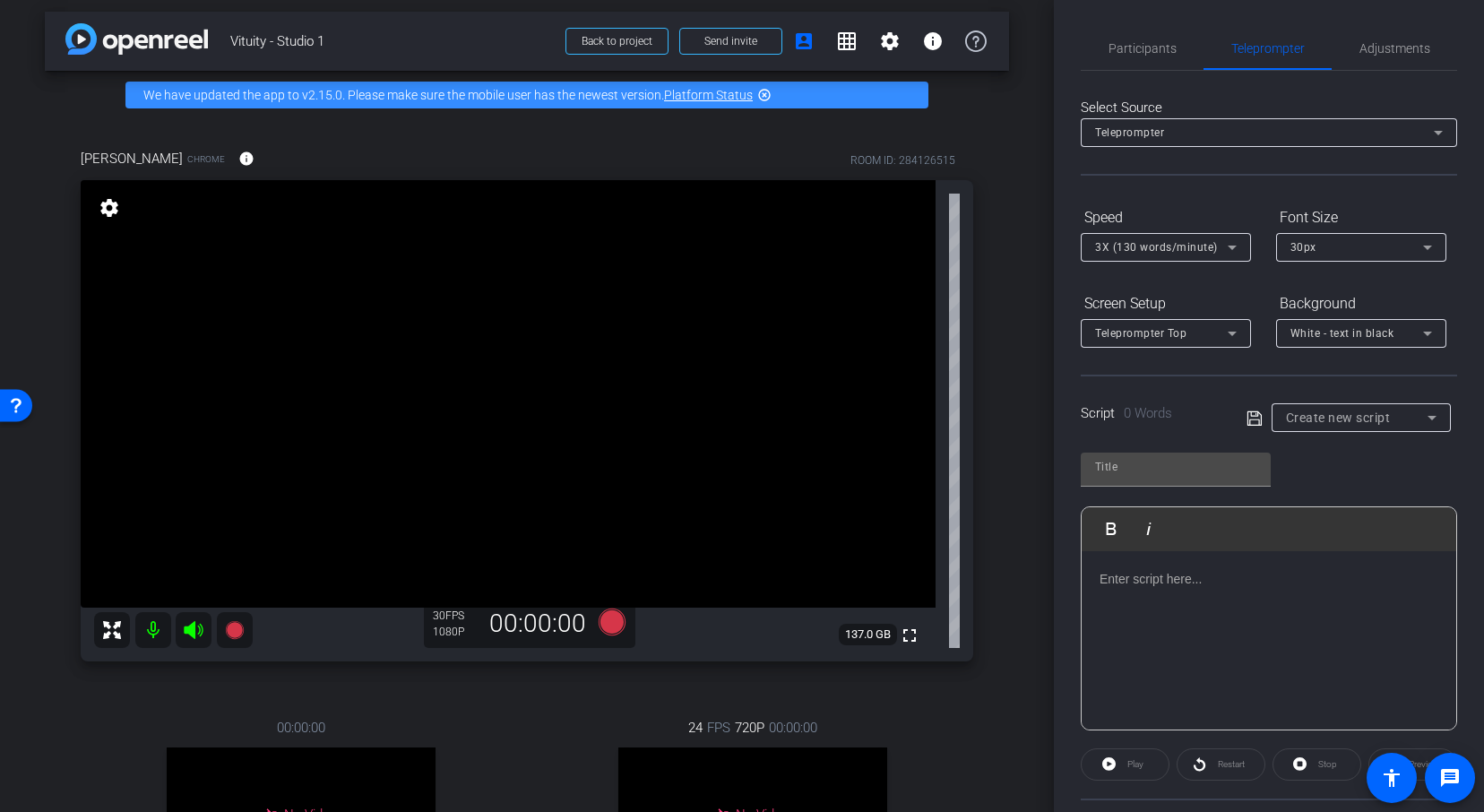
click at [1108, 766] on div "Play" at bounding box center [1124, 764] width 88 height 32
click at [1117, 762] on div "Play" at bounding box center [1124, 764] width 88 height 32
click at [1371, 420] on span "Create new script" at bounding box center [1337, 418] width 105 height 15
click at [1335, 485] on mat-option "[PERSON_NAME]" at bounding box center [1360, 482] width 179 height 28
type input "[PERSON_NAME]"
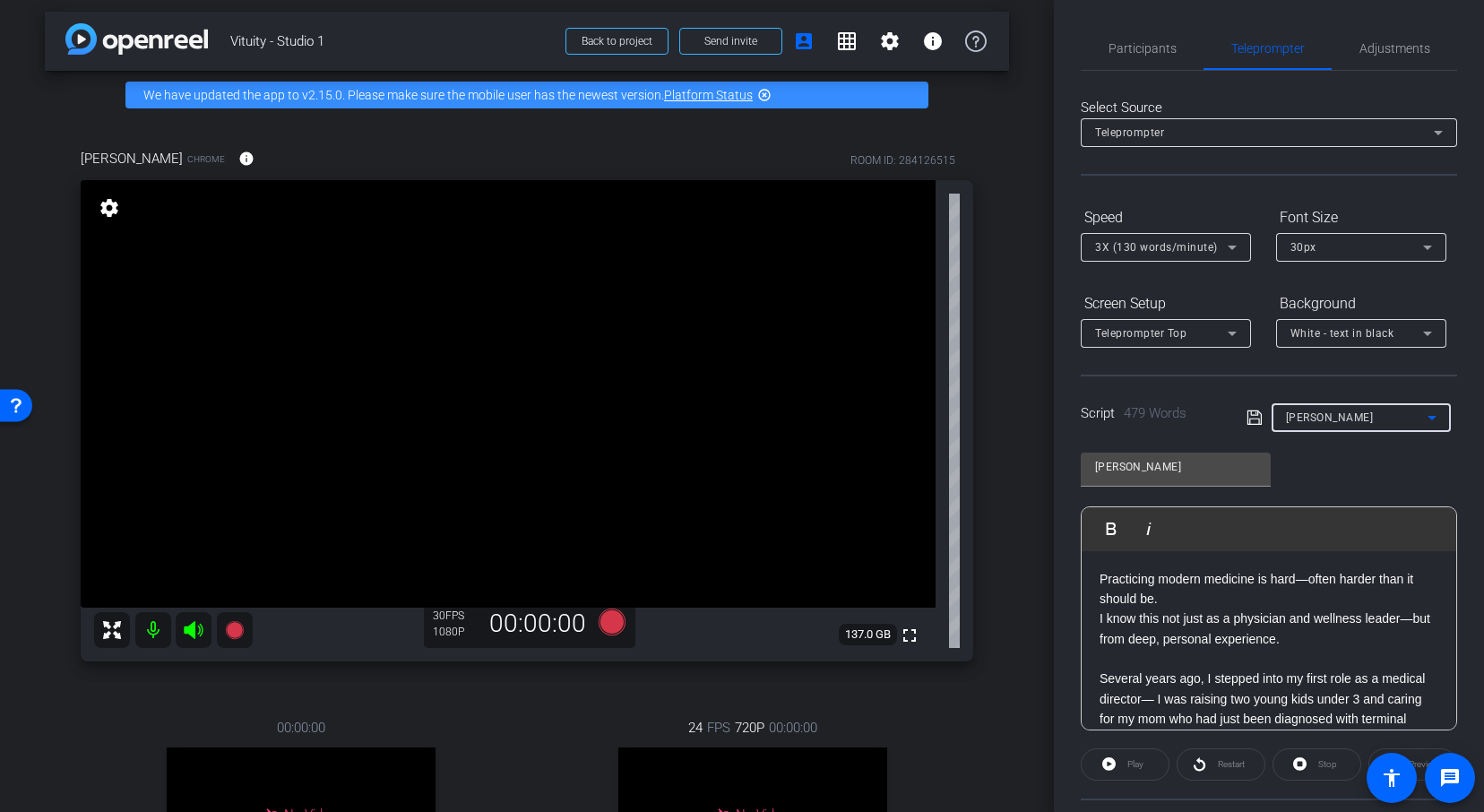
click at [1108, 758] on div "Play" at bounding box center [1124, 764] width 88 height 32
click at [1115, 764] on div "Play" at bounding box center [1124, 764] width 88 height 32
click at [1184, 627] on p "I know this not just as a physician and wellness leader—but from deep, personal…" at bounding box center [1268, 628] width 339 height 40
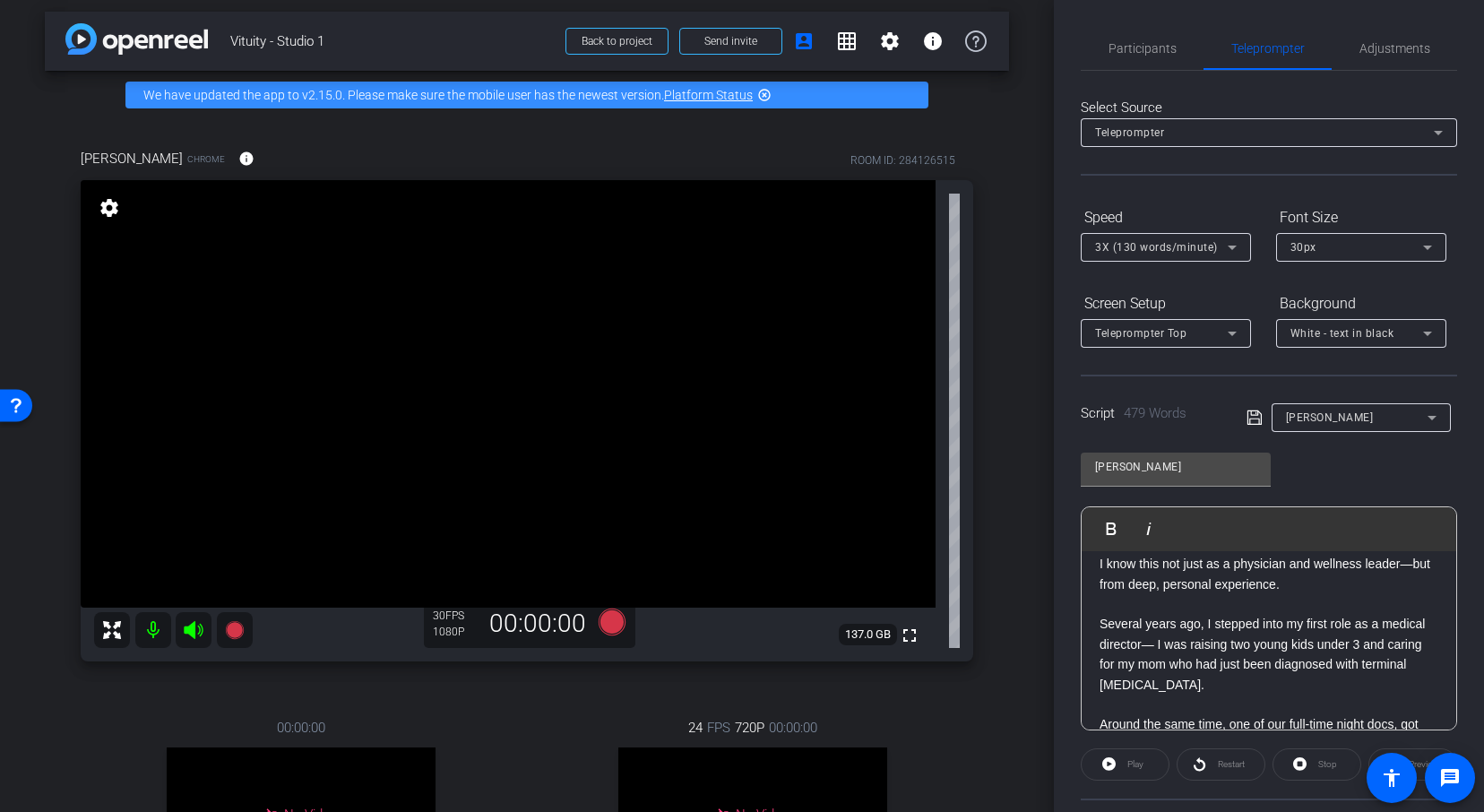
scroll to position [0, 0]
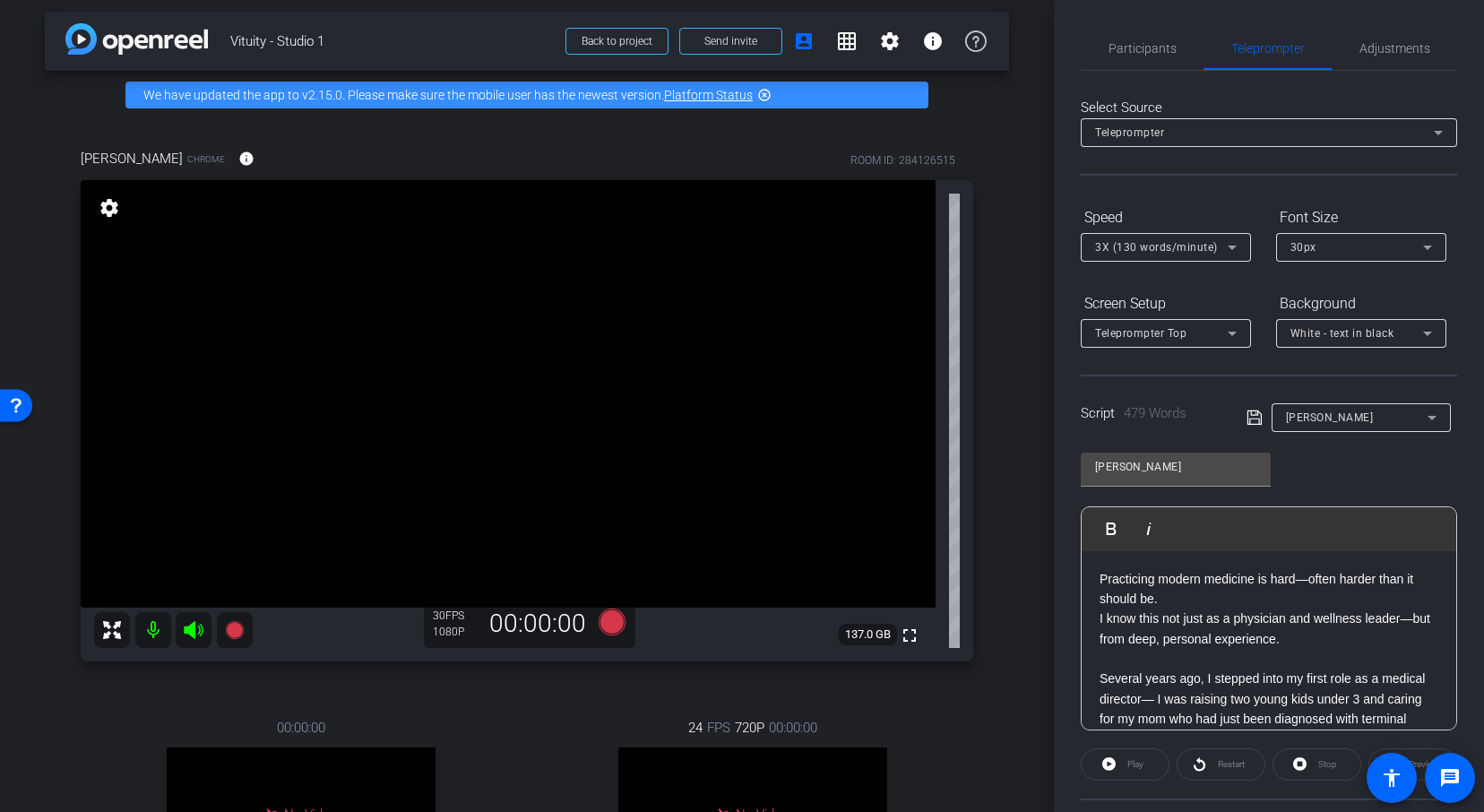
click at [1112, 767] on div "Play" at bounding box center [1124, 764] width 88 height 32
click at [1244, 767] on div "Restart" at bounding box center [1220, 764] width 88 height 32
click at [1184, 767] on div "Restart" at bounding box center [1220, 764] width 88 height 32
click at [1220, 611] on p "I know this not just as a physician and wellness leader—but from deep, personal…" at bounding box center [1268, 628] width 339 height 40
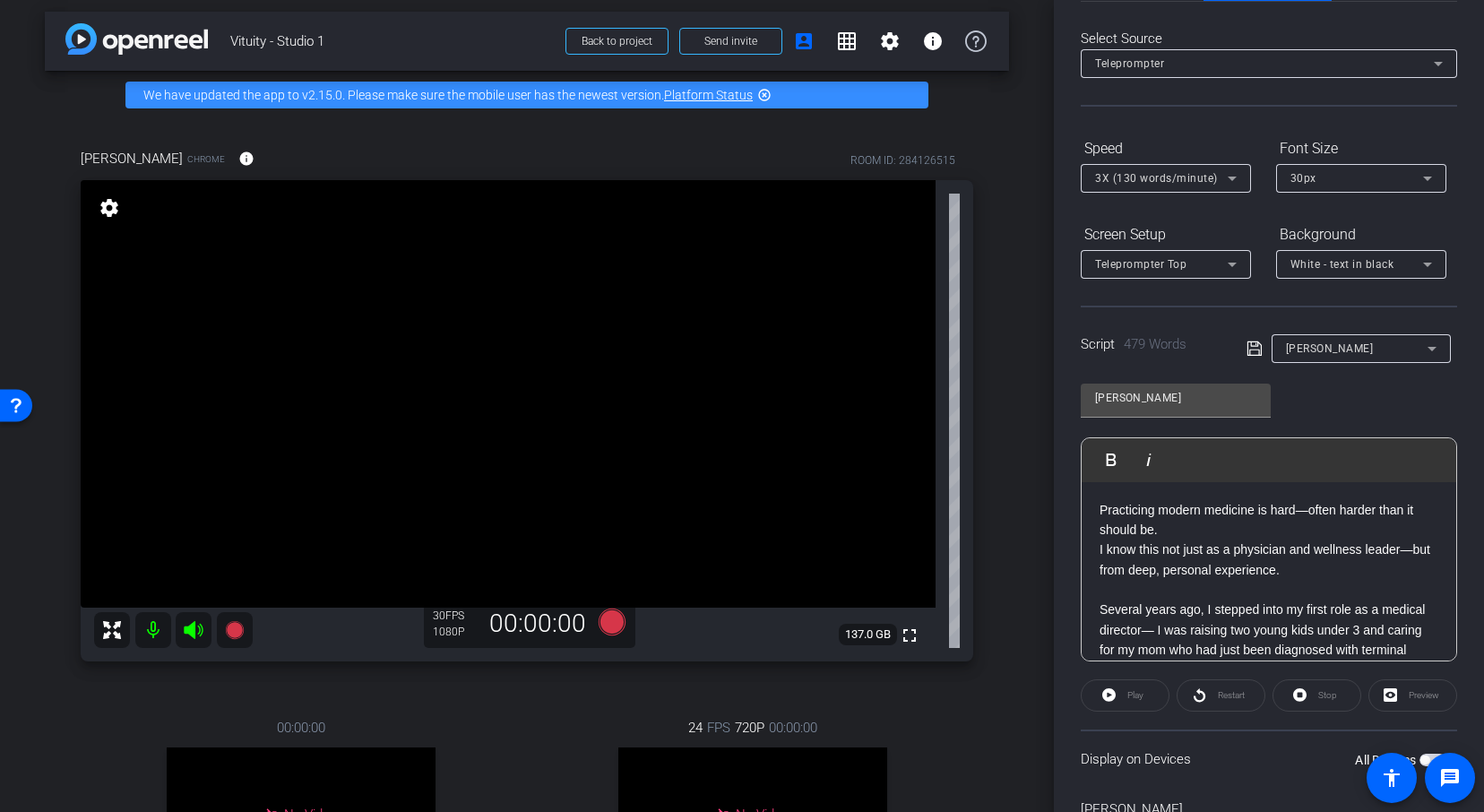
scroll to position [107, 0]
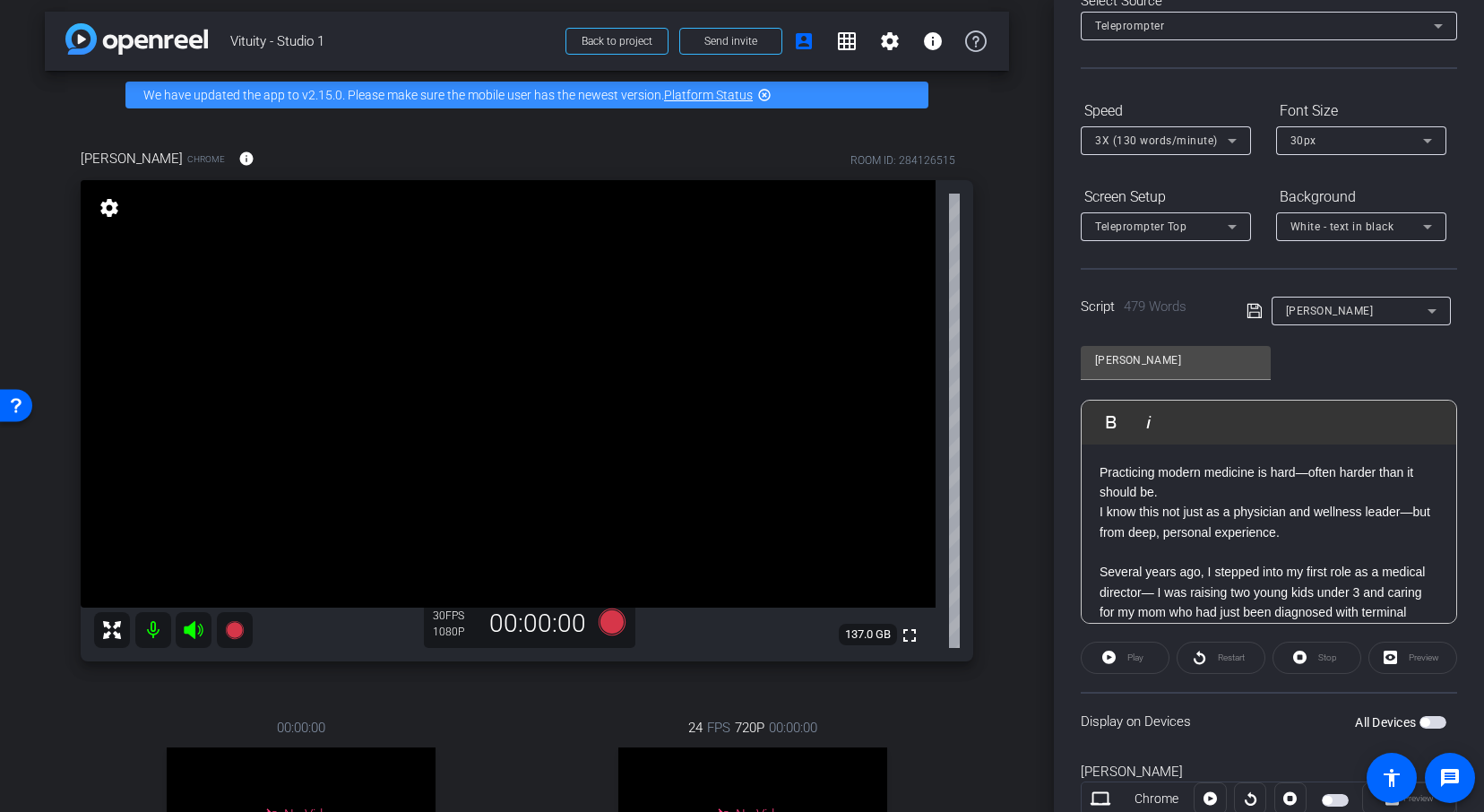
click at [1105, 664] on div "Play" at bounding box center [1124, 657] width 88 height 32
click at [1121, 653] on div "Play" at bounding box center [1124, 657] width 88 height 32
click at [1431, 717] on span "button" at bounding box center [1433, 722] width 27 height 13
click at [1110, 653] on icon at bounding box center [1108, 656] width 14 height 14
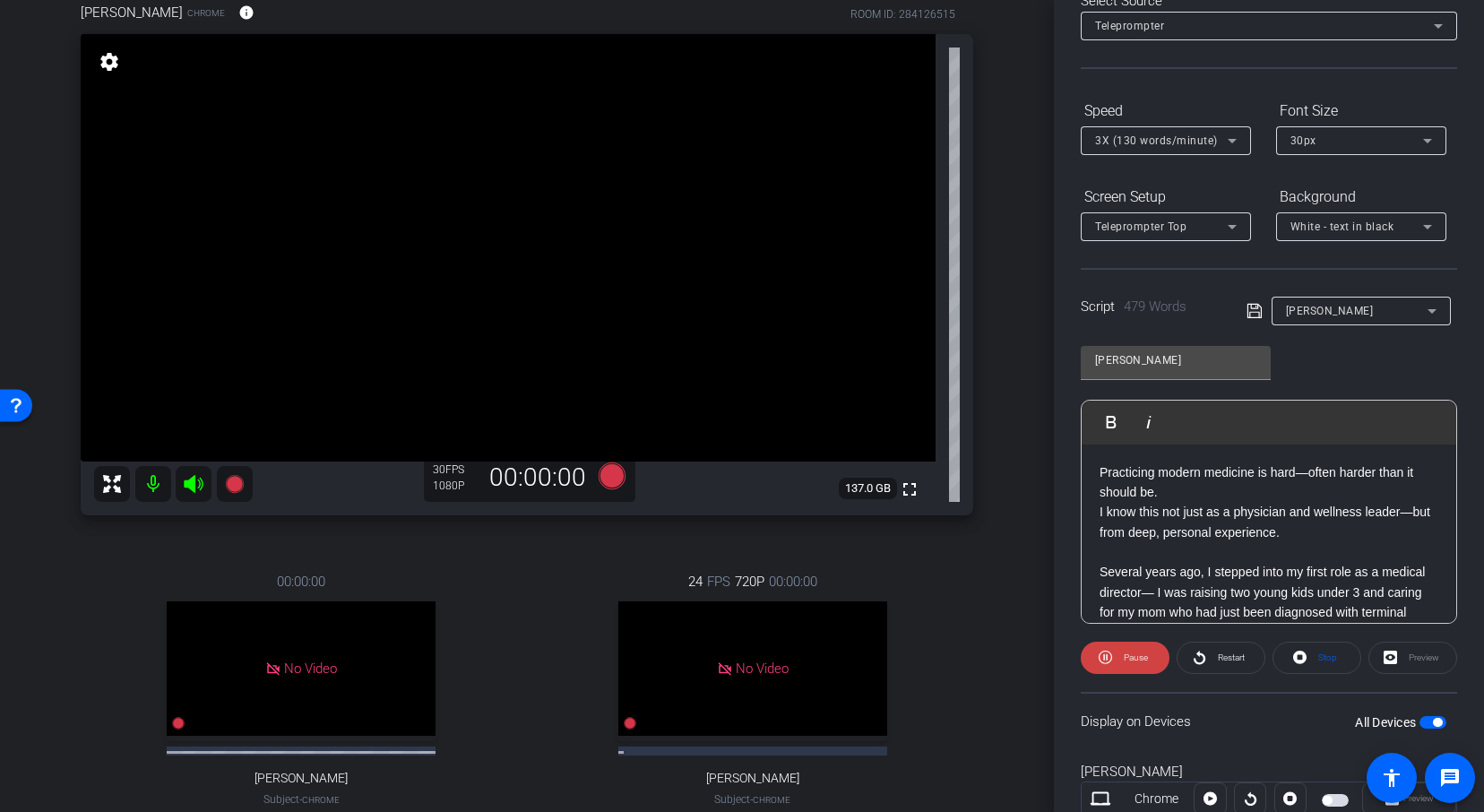
scroll to position [158, 0]
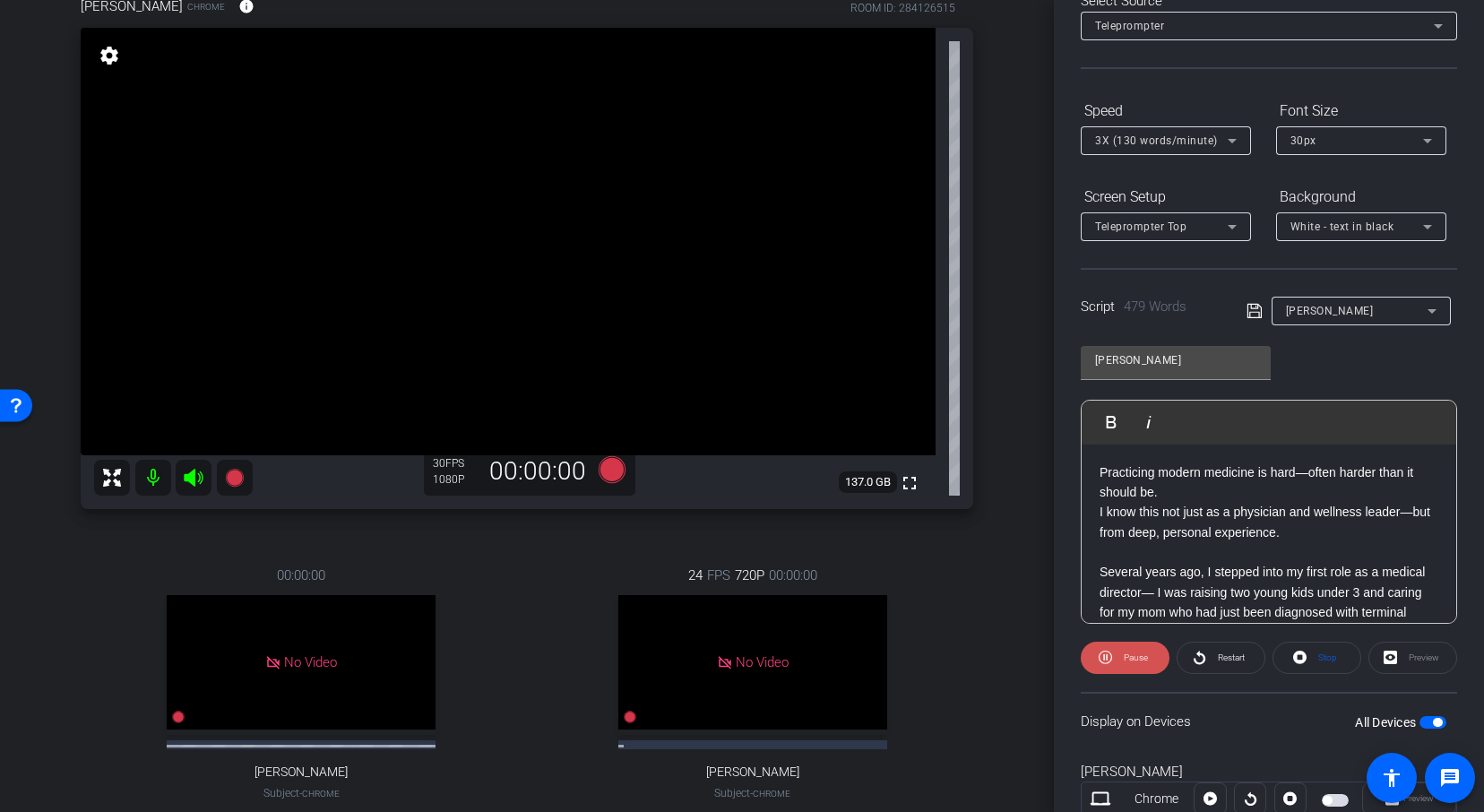
click at [1096, 654] on span at bounding box center [1124, 657] width 88 height 43
click at [1197, 651] on icon at bounding box center [1199, 656] width 14 height 23
click at [1162, 140] on span "3X (130 words/minute)" at bounding box center [1155, 141] width 123 height 13
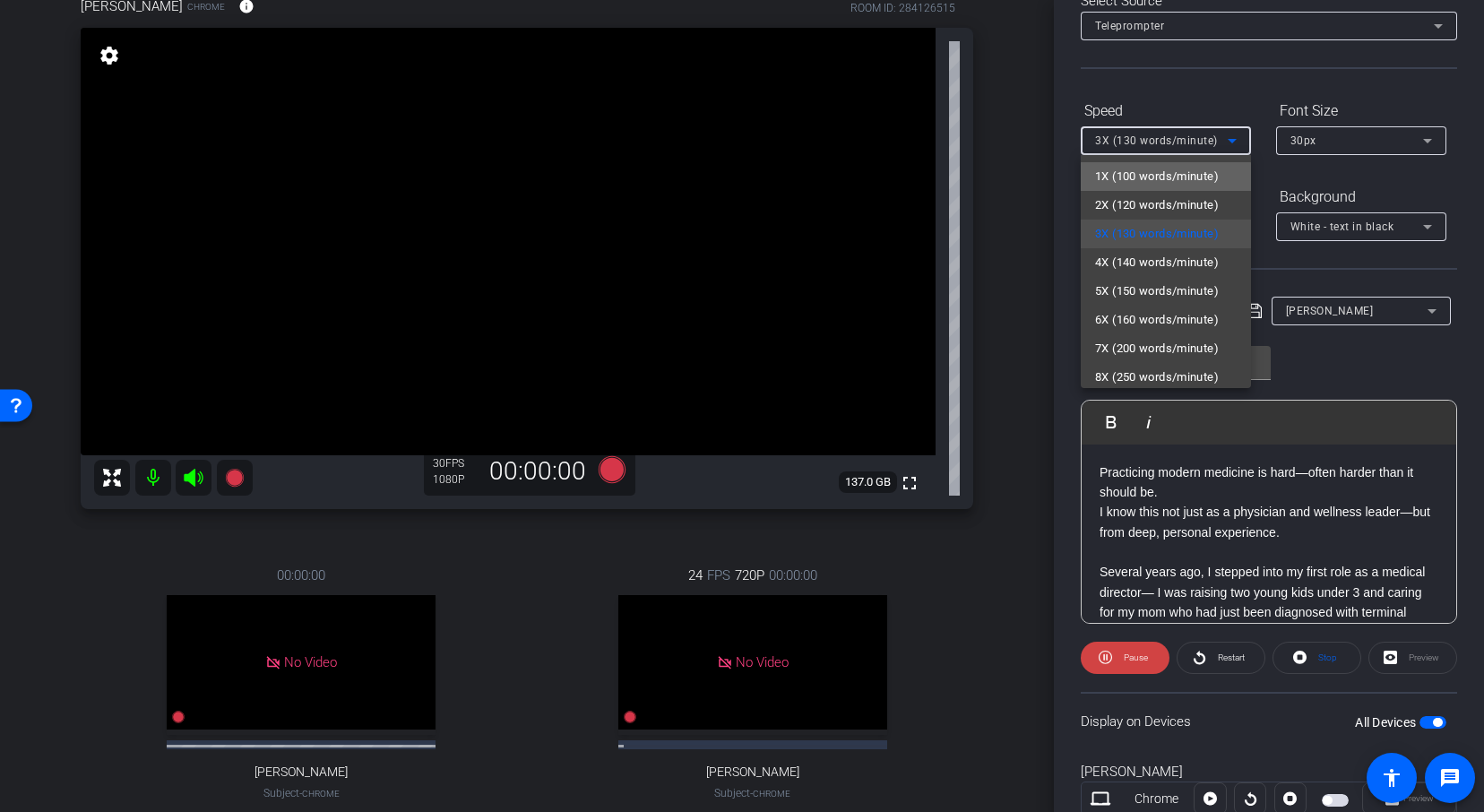
click at [1164, 181] on span "1X (100 words/minute)" at bounding box center [1156, 177] width 124 height 22
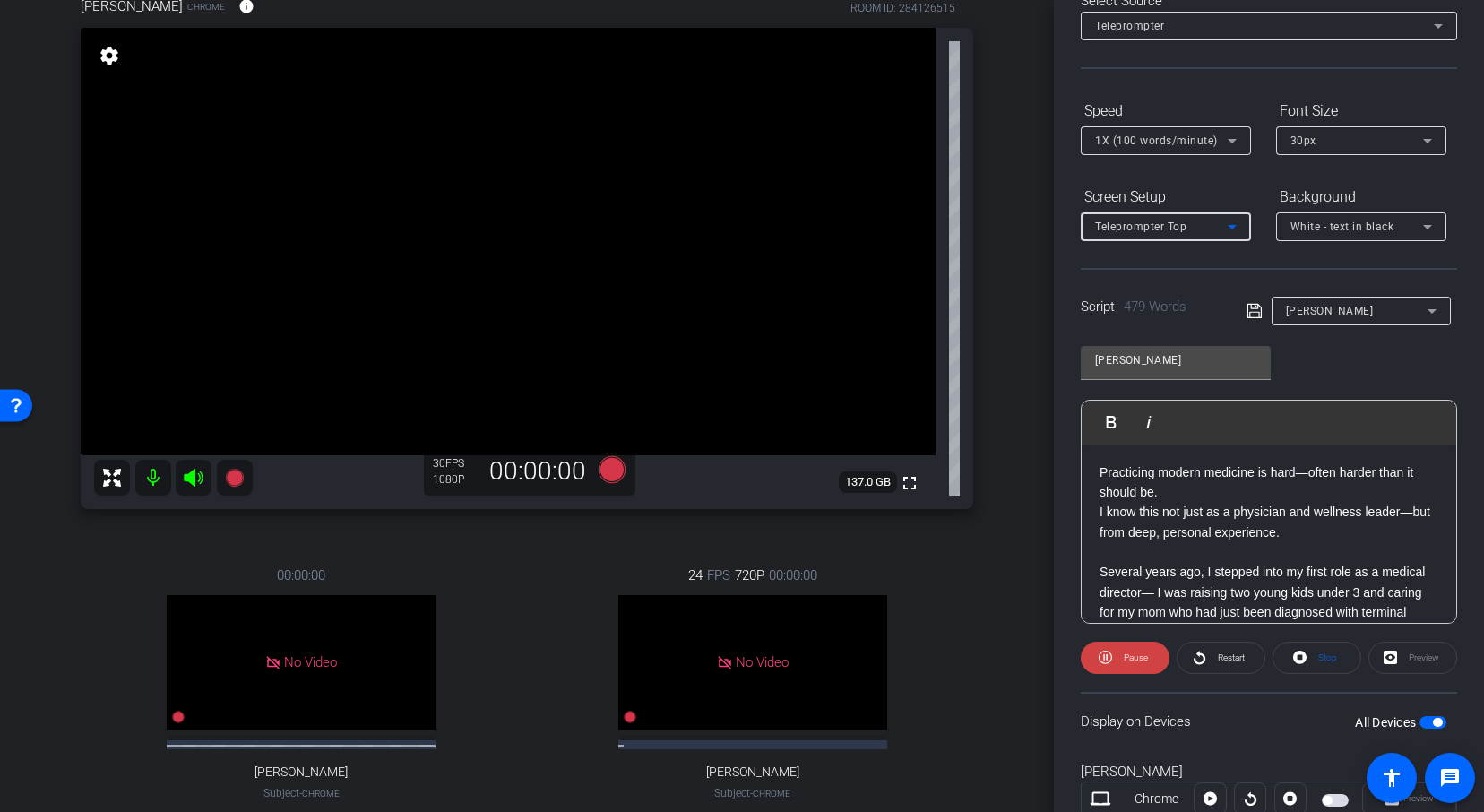
click at [1184, 223] on span "Teleprompter Top" at bounding box center [1140, 227] width 91 height 13
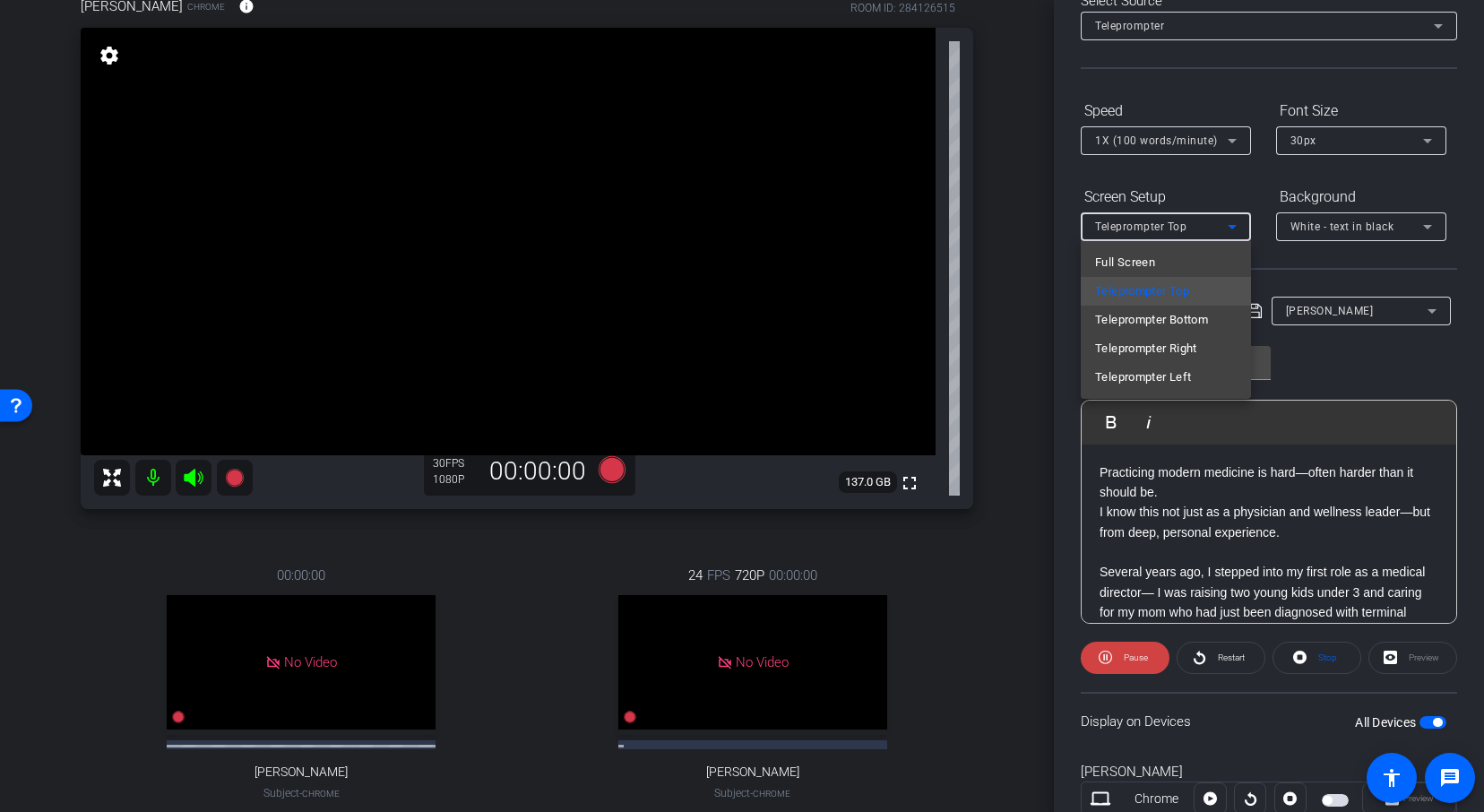
click at [1416, 185] on div at bounding box center [742, 406] width 1484 height 812
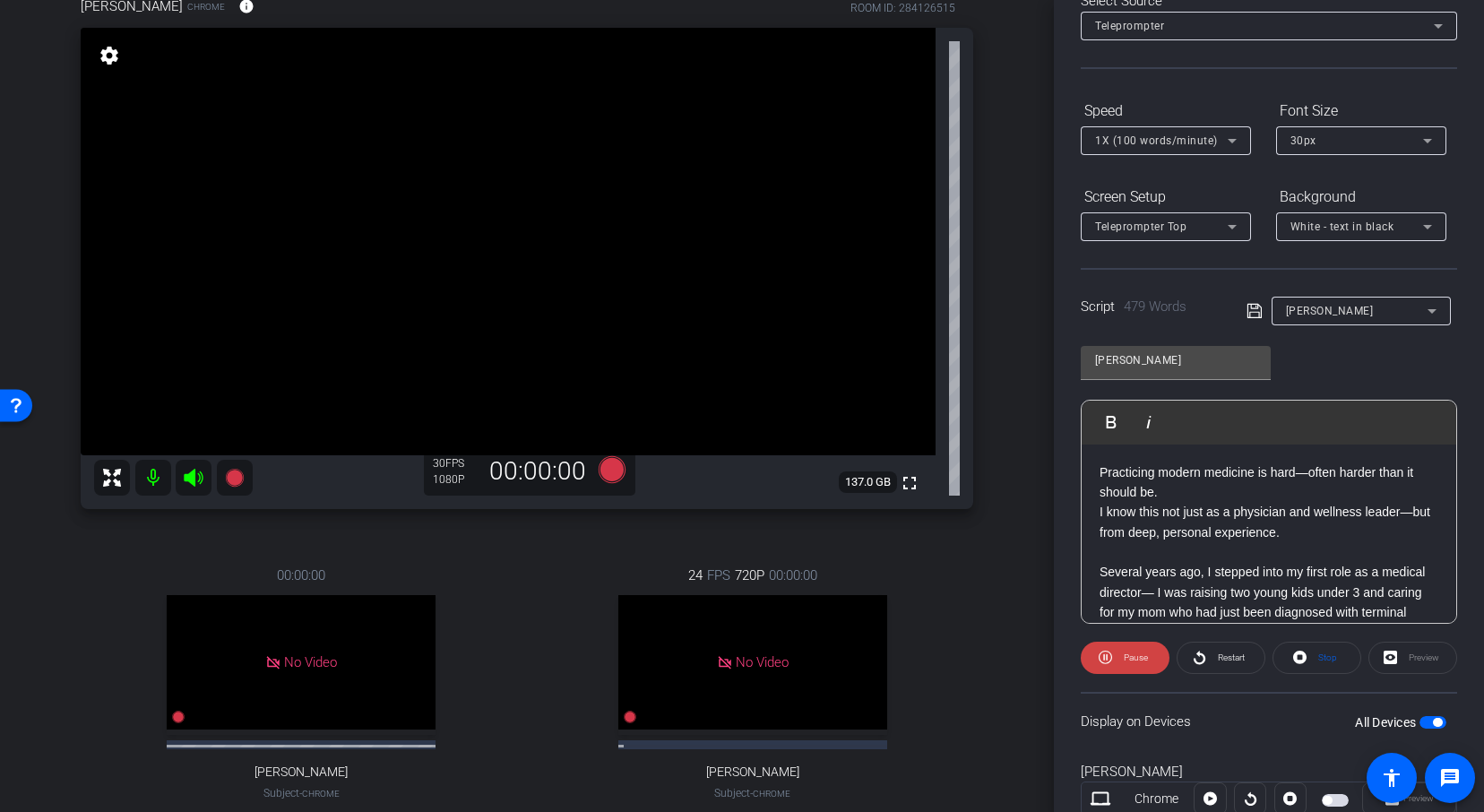
click at [1213, 218] on div "Teleprompter Top" at bounding box center [1161, 226] width 133 height 23
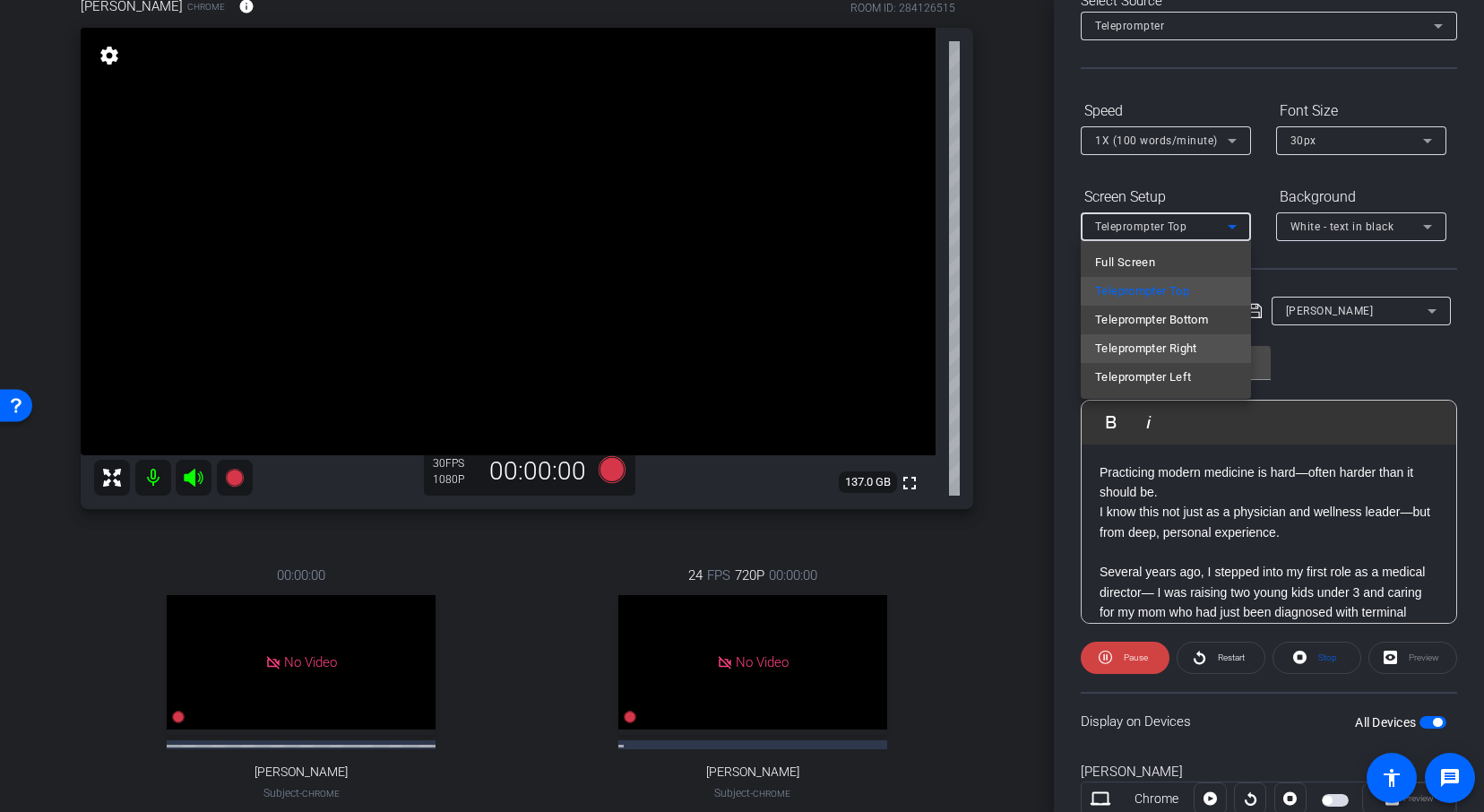
click at [1171, 351] on span "Teleprompter Right" at bounding box center [1145, 349] width 102 height 22
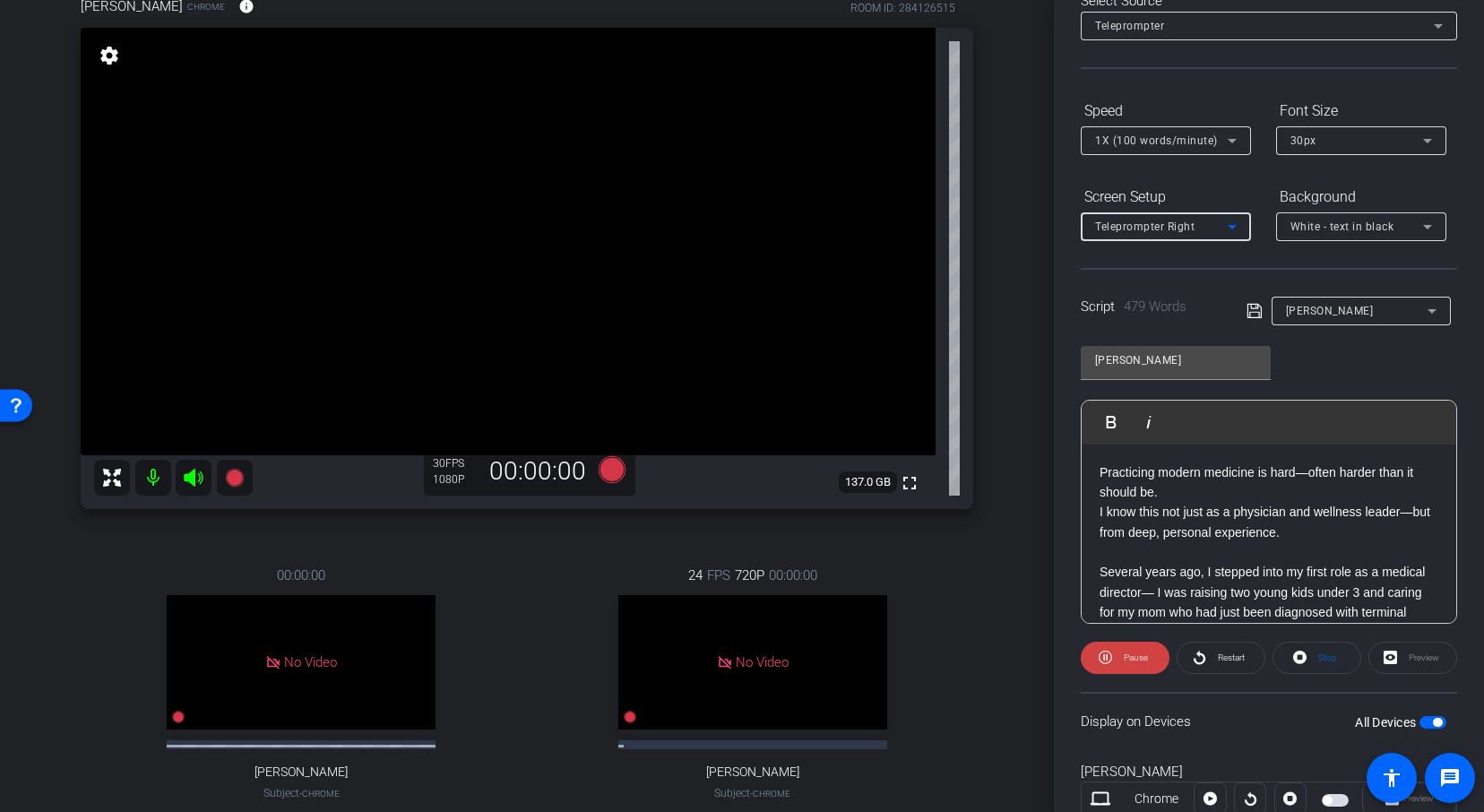
click at [1221, 147] on icon at bounding box center [1232, 141] width 22 height 22
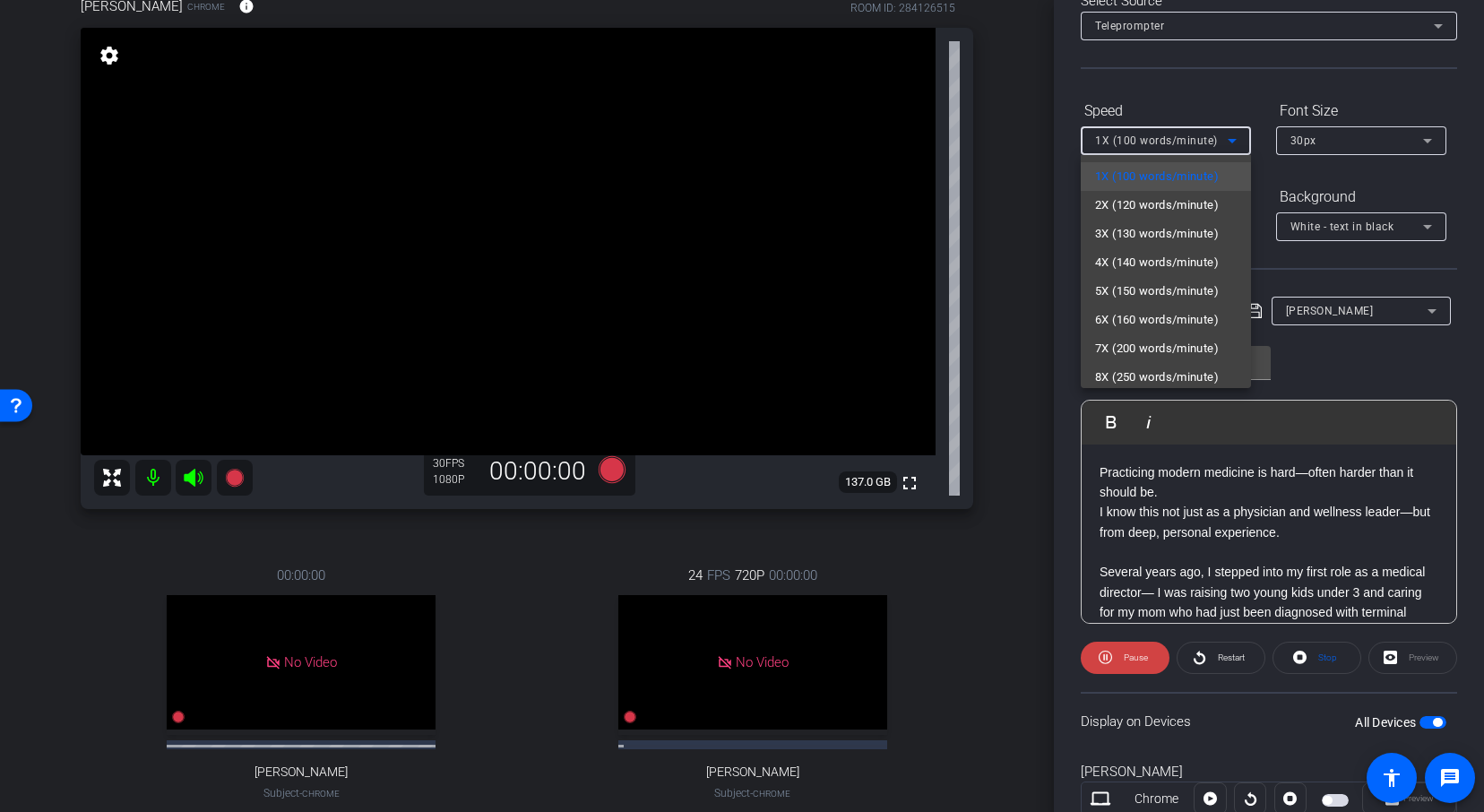
click at [1208, 96] on div at bounding box center [742, 406] width 1484 height 812
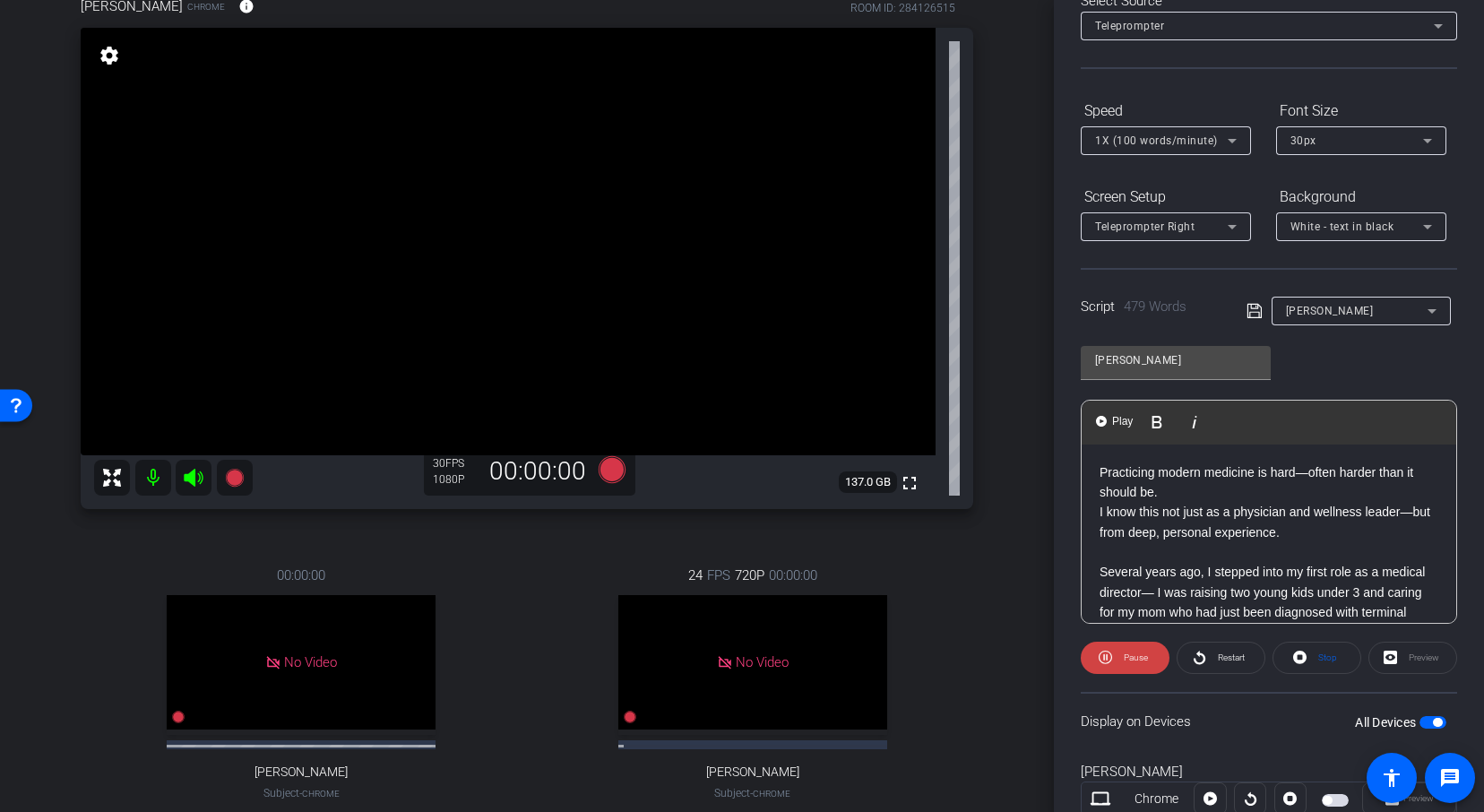
click at [1184, 493] on p "Practicing modern medicine is hard—often harder than it should be." at bounding box center [1268, 482] width 339 height 40
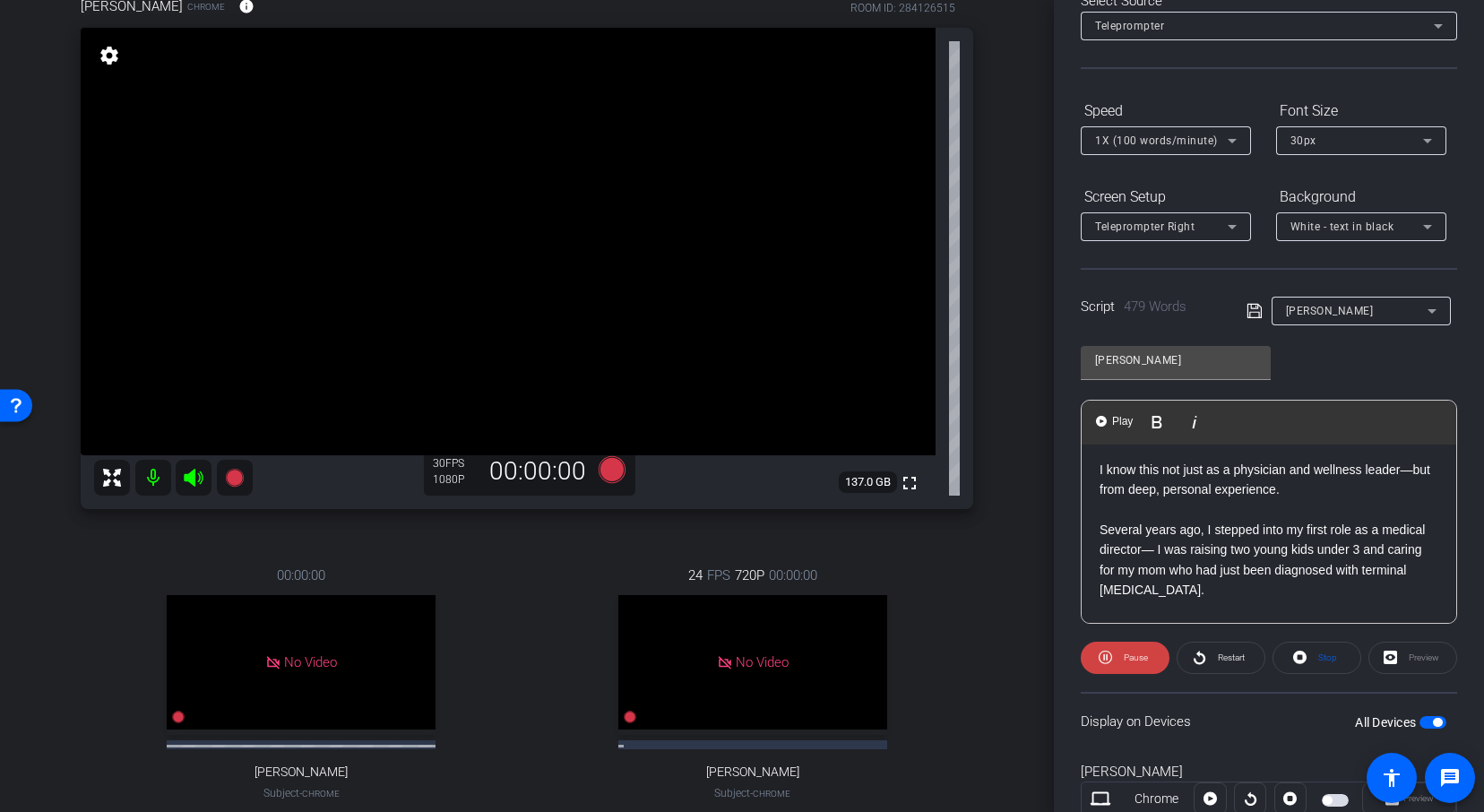
scroll to position [28, 0]
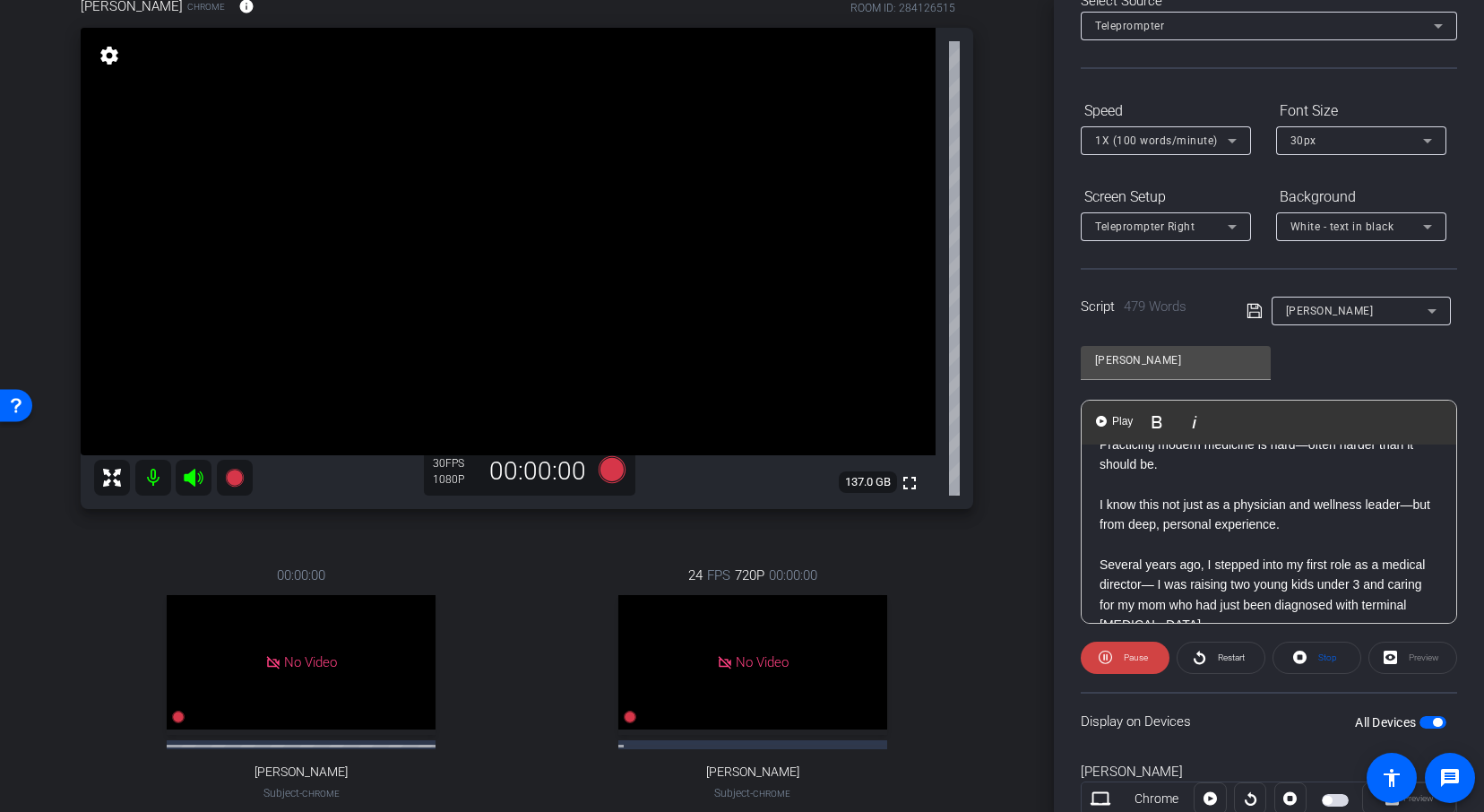
click at [1220, 489] on p at bounding box center [1268, 484] width 339 height 20
click at [1204, 657] on span at bounding box center [1220, 657] width 86 height 43
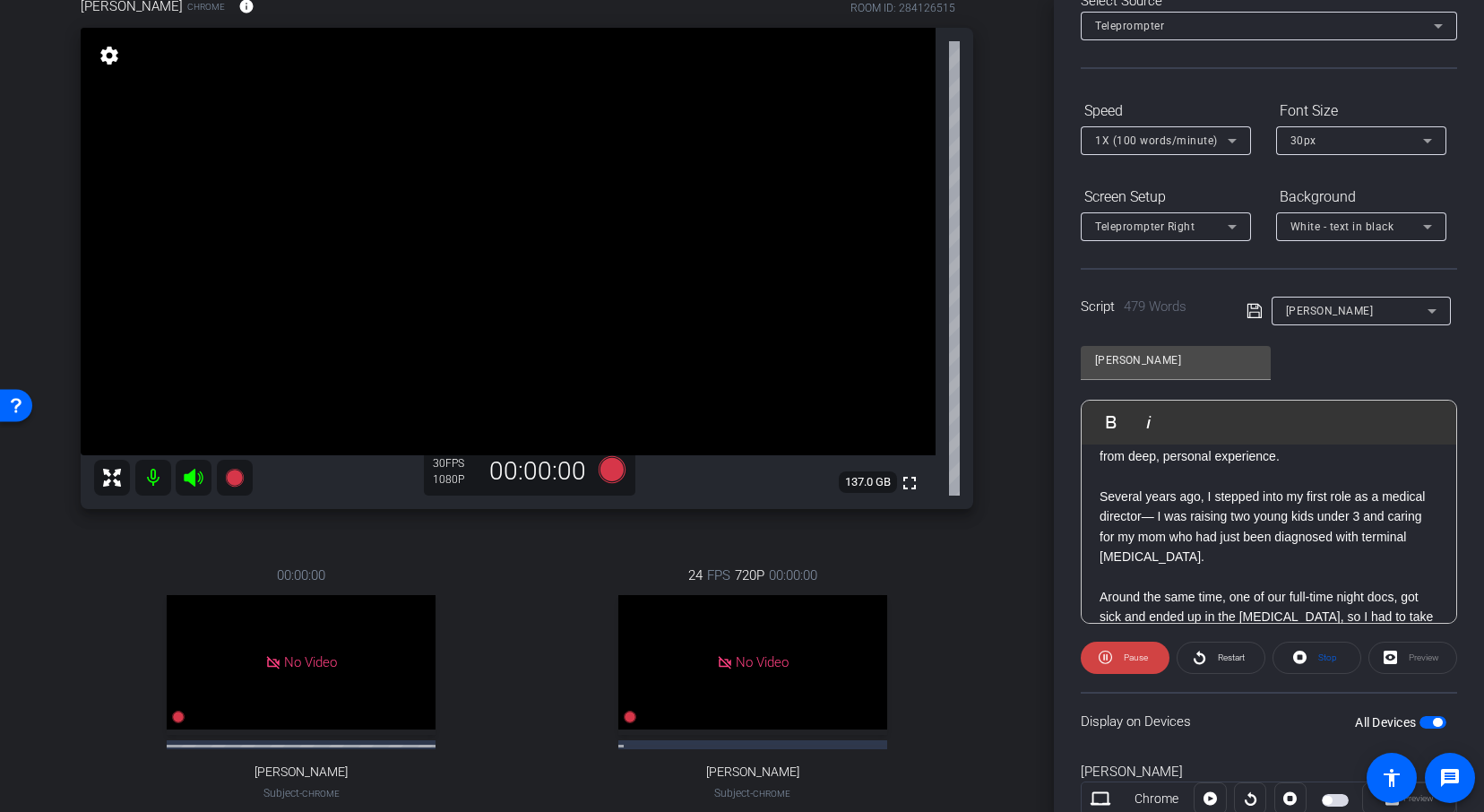
scroll to position [122, 0]
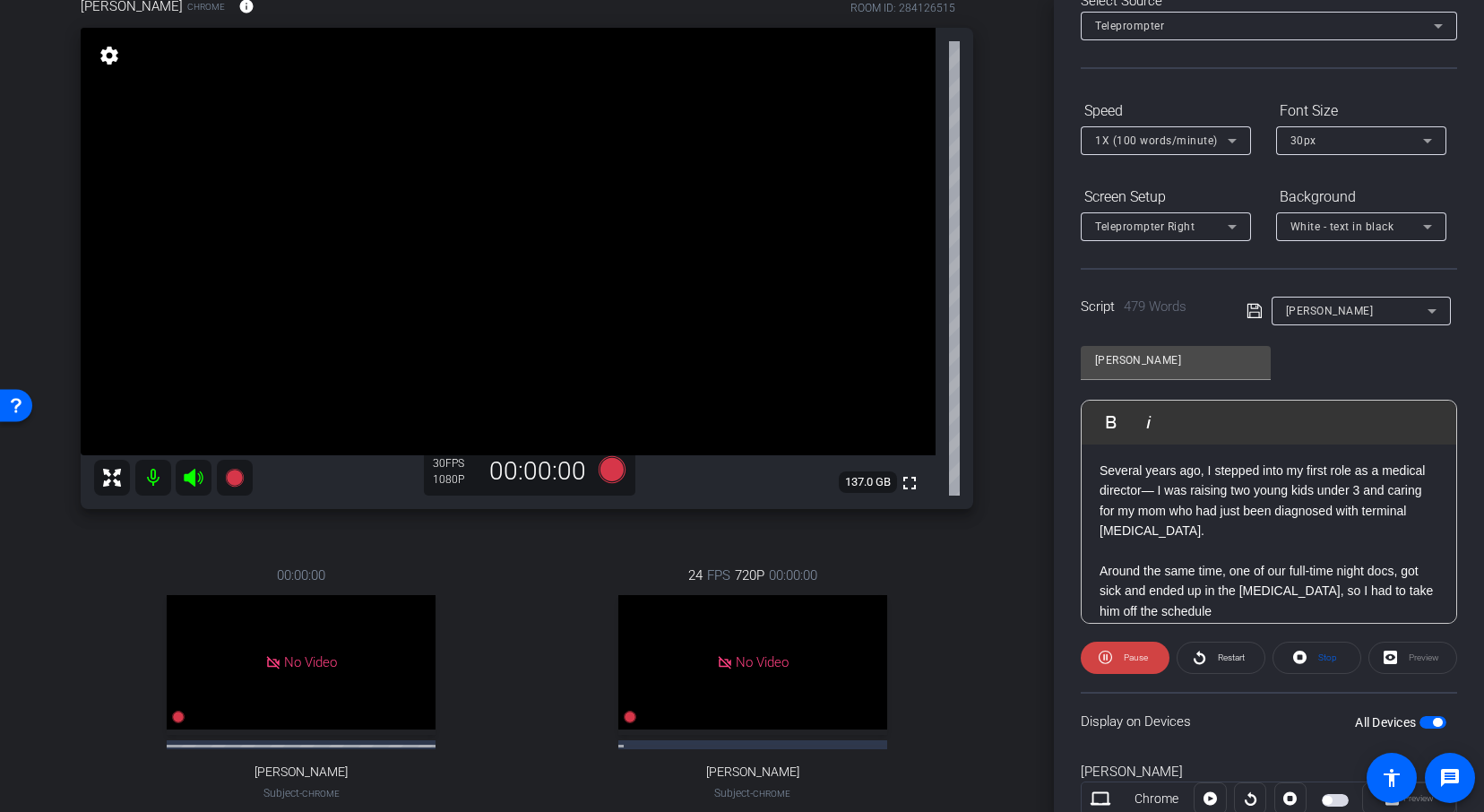
click at [1174, 147] on div "1X (100 words/minute)" at bounding box center [1161, 140] width 133 height 23
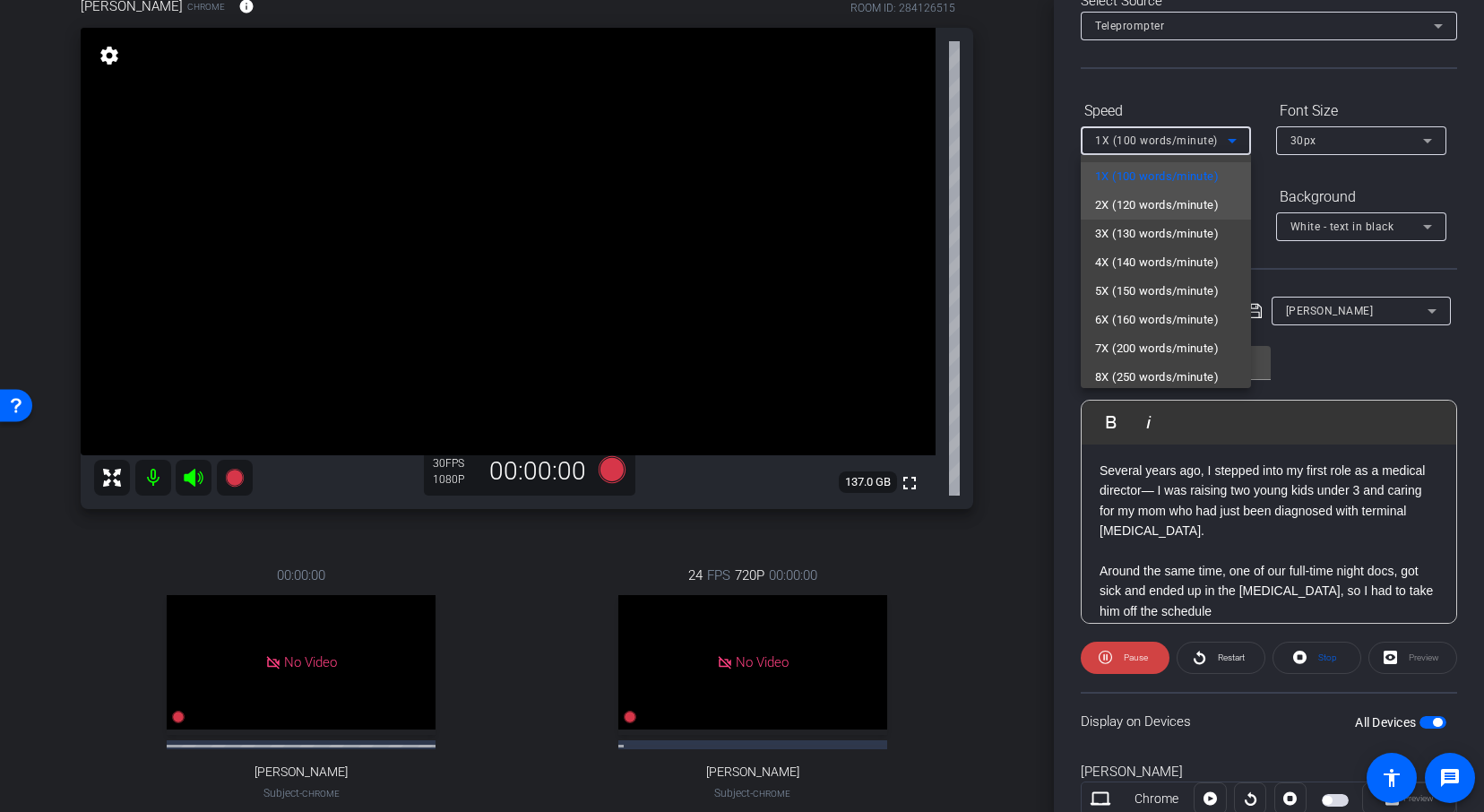
click at [1148, 213] on span "2X (120 words/minute)" at bounding box center [1156, 206] width 124 height 22
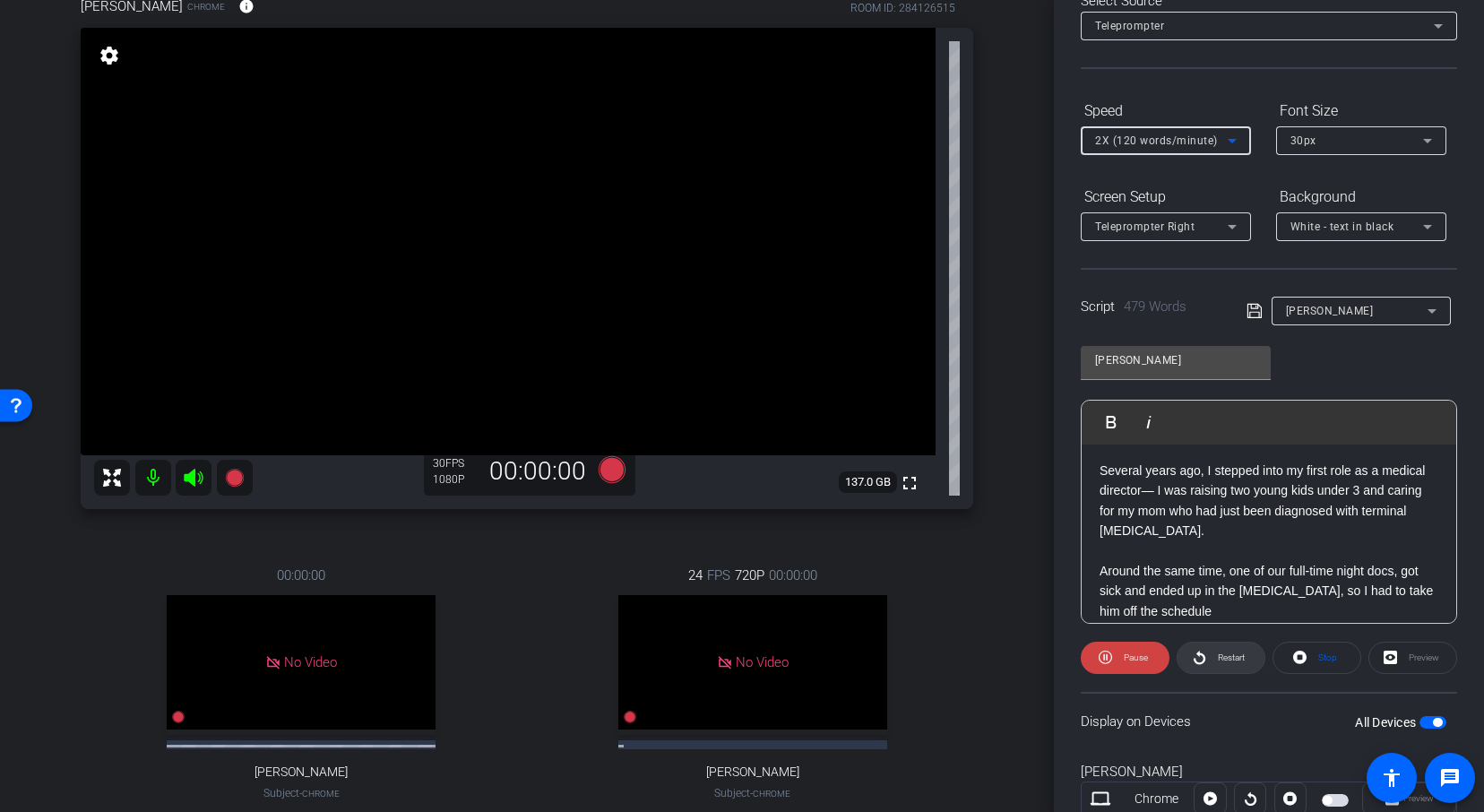
click at [1216, 665] on span "Restart" at bounding box center [1228, 657] width 31 height 25
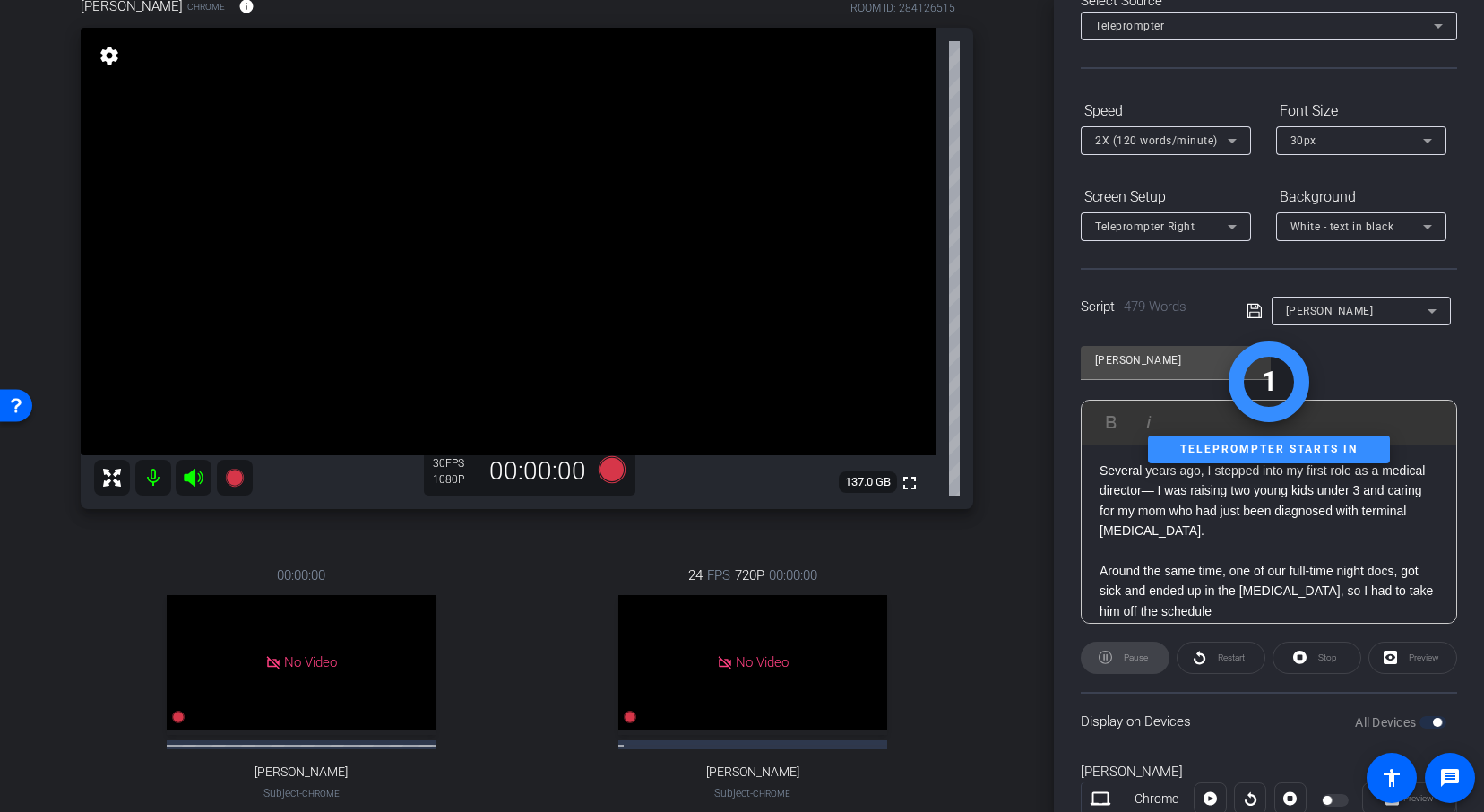
click at [1354, 144] on div "30px" at bounding box center [1357, 140] width 133 height 23
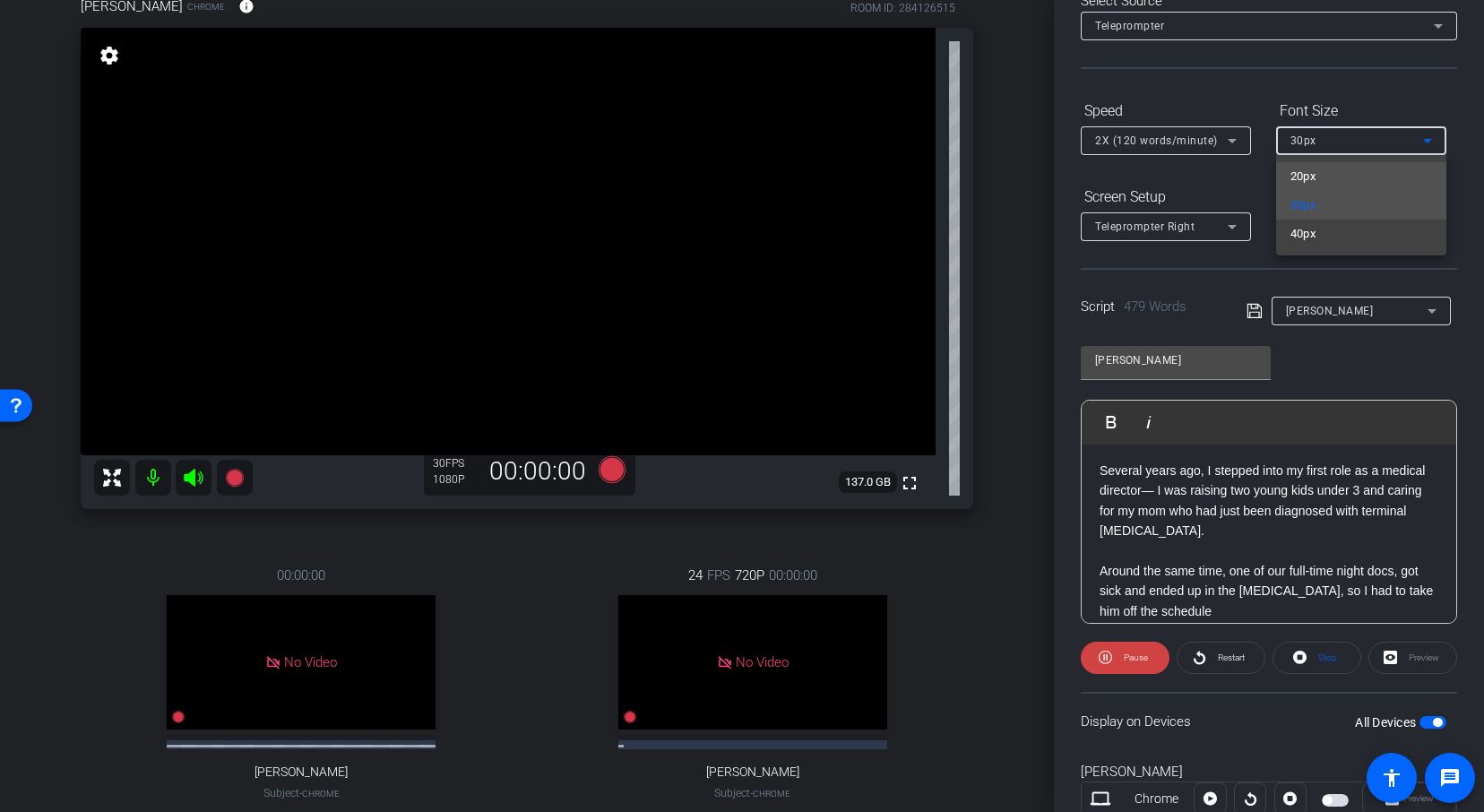
click at [1325, 183] on mat-option "20px" at bounding box center [1360, 176] width 170 height 28
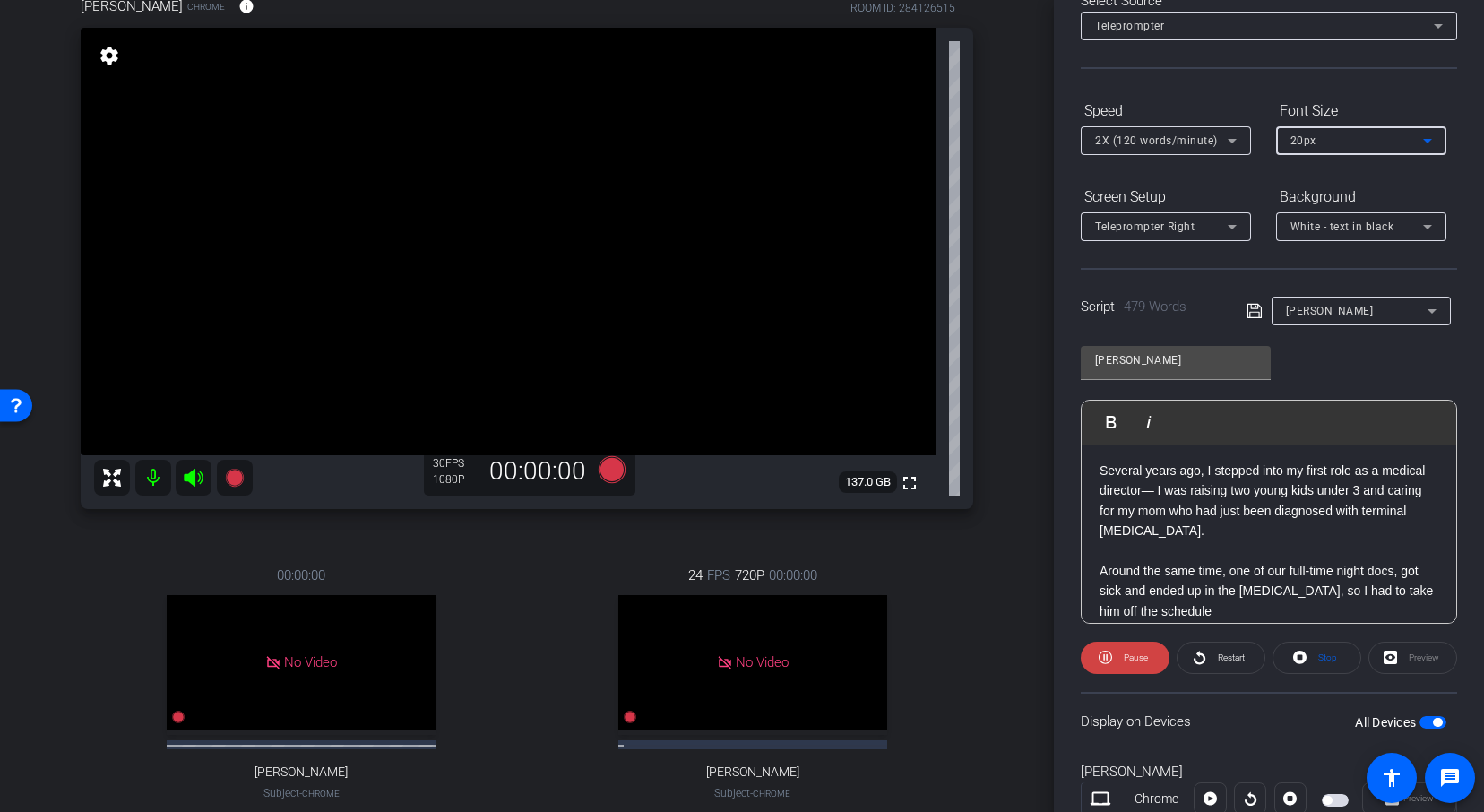
click at [1133, 147] on div "2X (120 words/minute)" at bounding box center [1161, 140] width 133 height 23
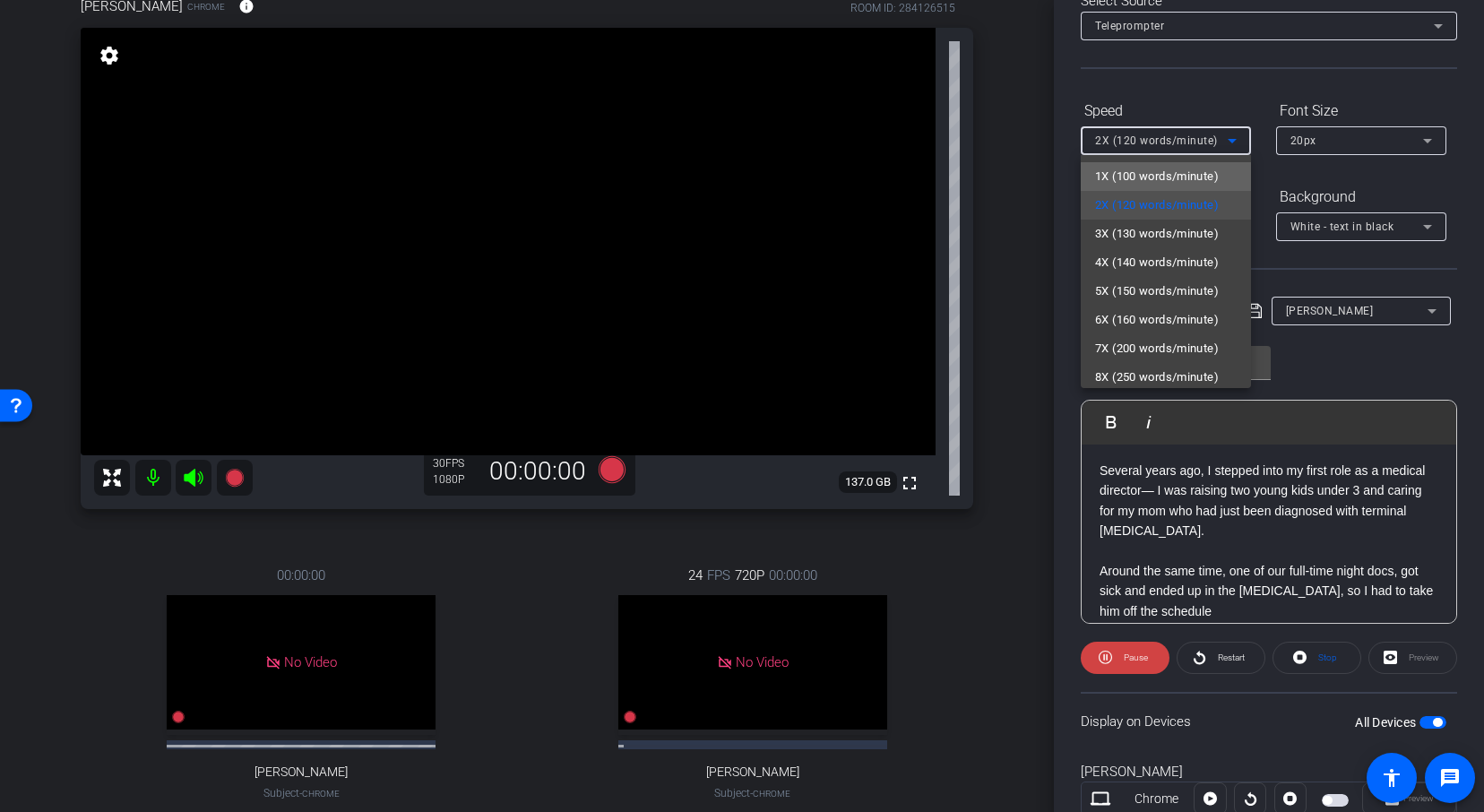
click at [1127, 171] on span "1X (100 words/minute)" at bounding box center [1156, 177] width 124 height 22
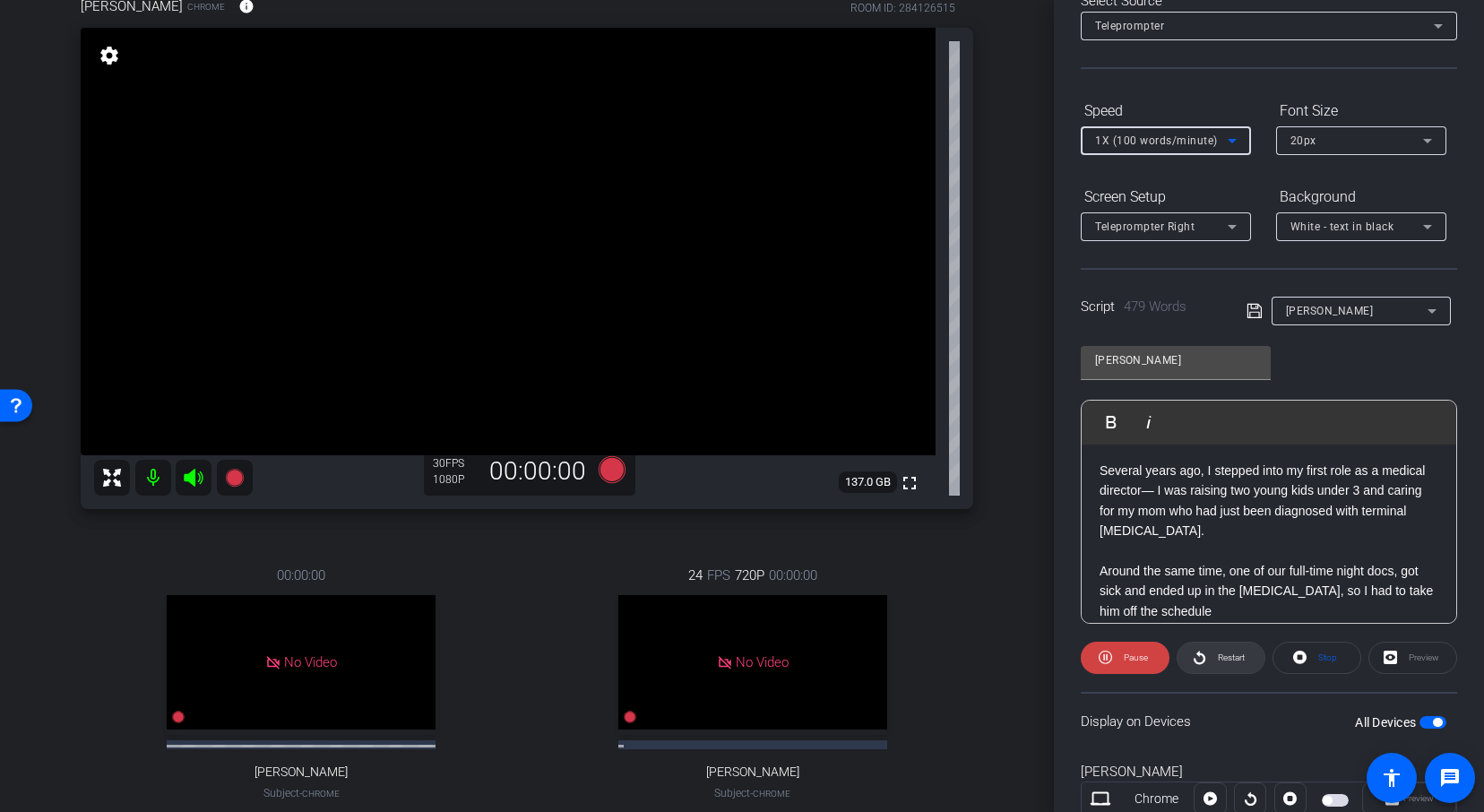
click at [1232, 655] on span "Restart" at bounding box center [1231, 656] width 27 height 10
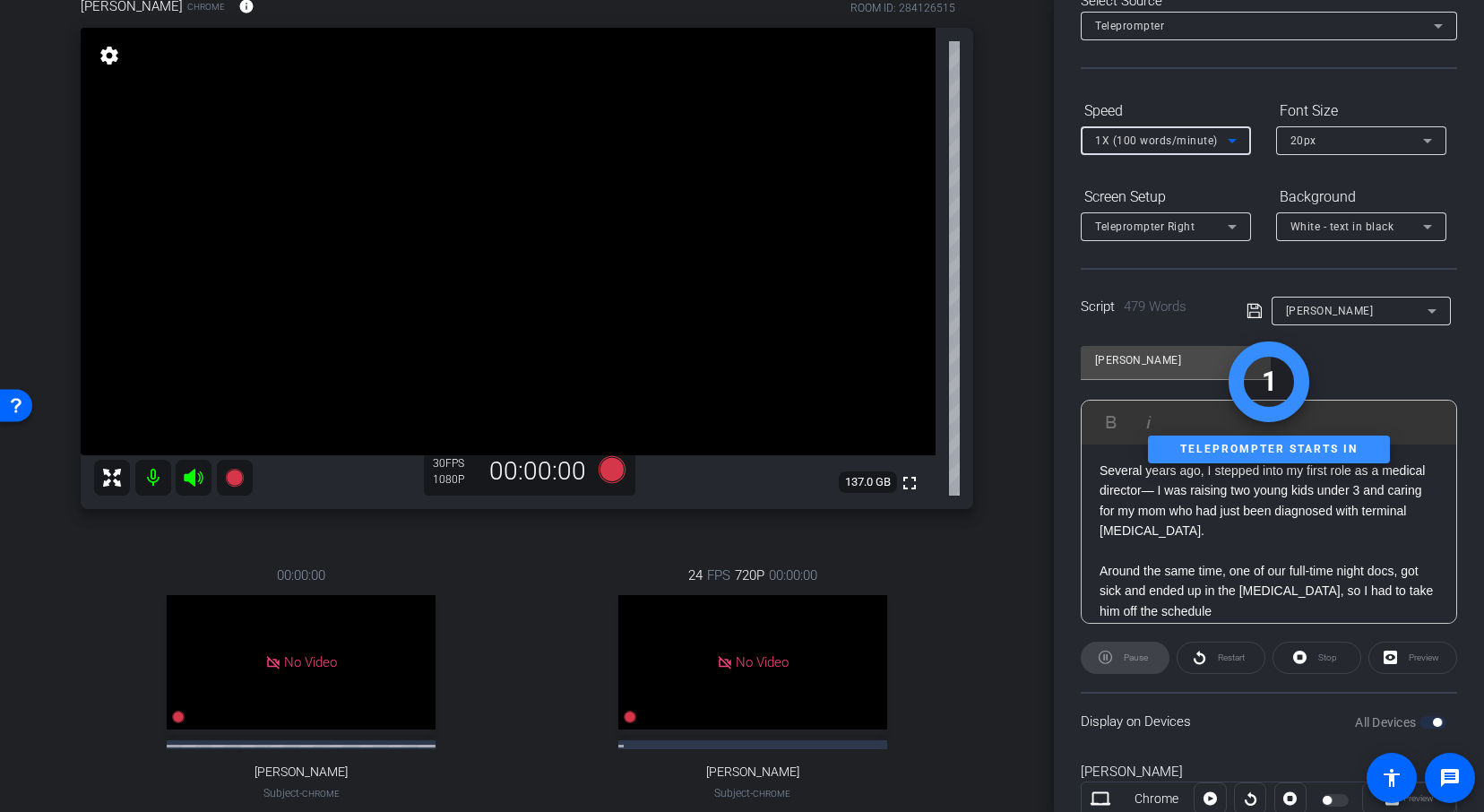
click at [1170, 131] on div "1X (100 words/minute)" at bounding box center [1161, 140] width 133 height 23
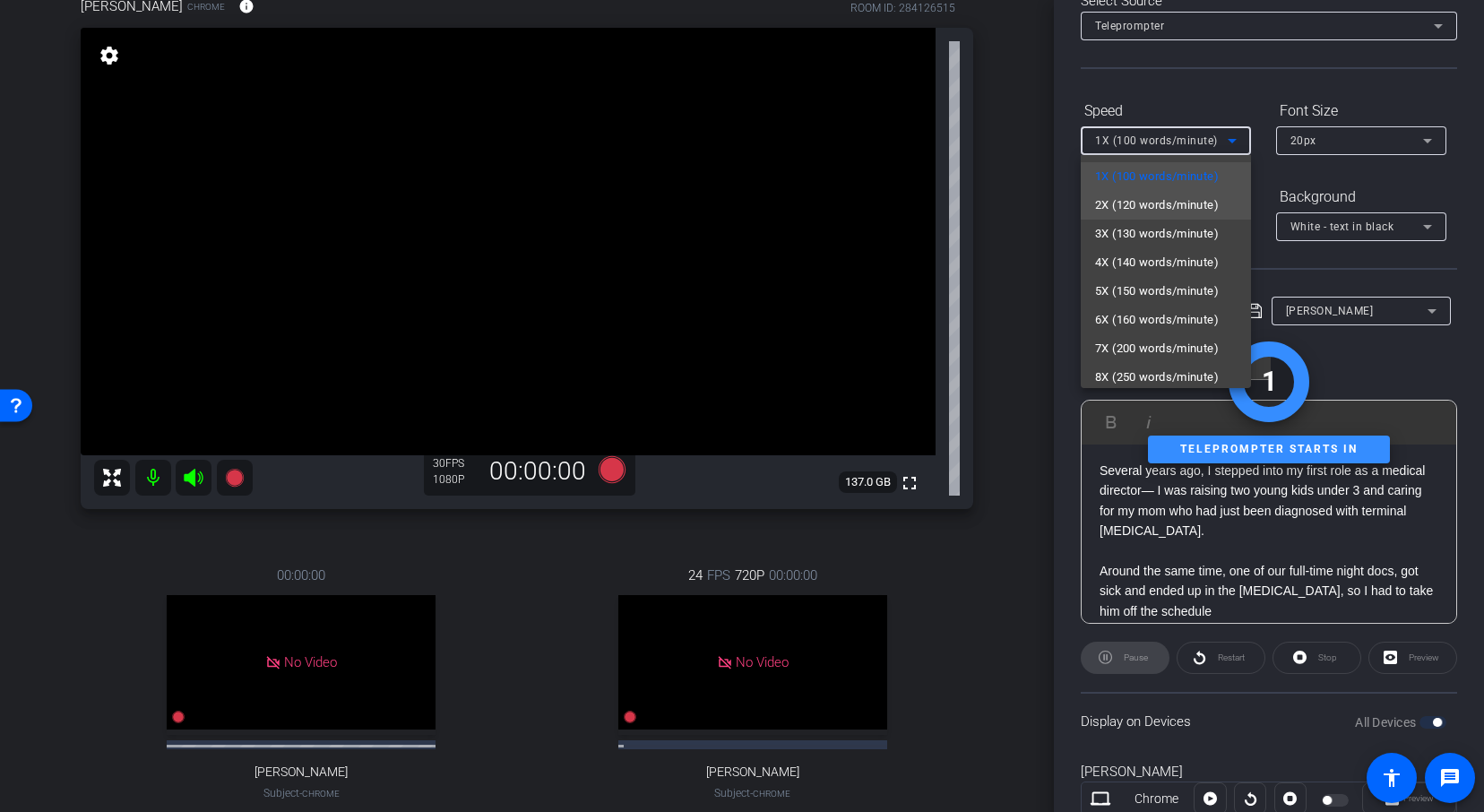
click at [1134, 211] on span "2X (120 words/minute)" at bounding box center [1156, 206] width 124 height 22
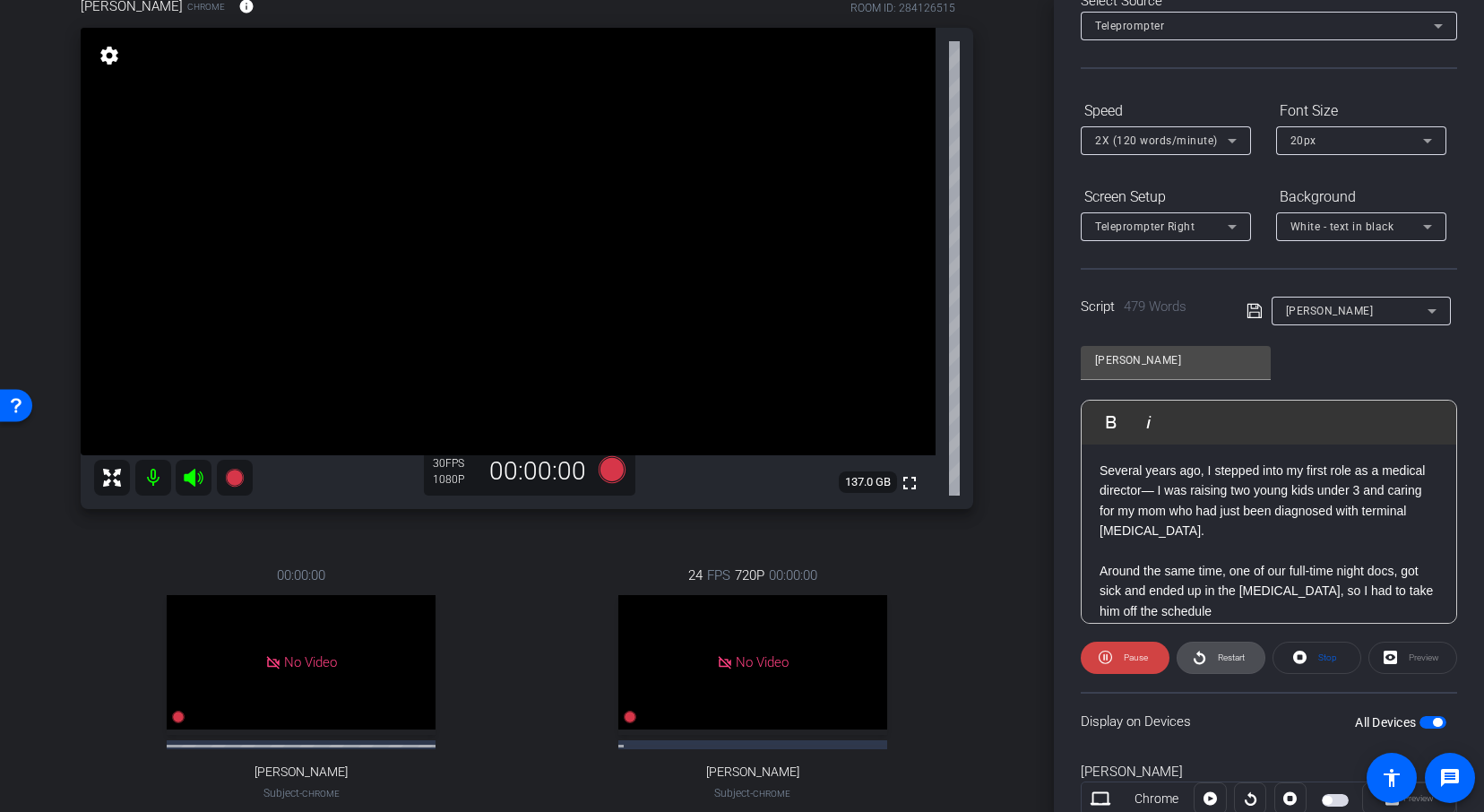
click at [1230, 659] on span "Restart" at bounding box center [1231, 656] width 27 height 10
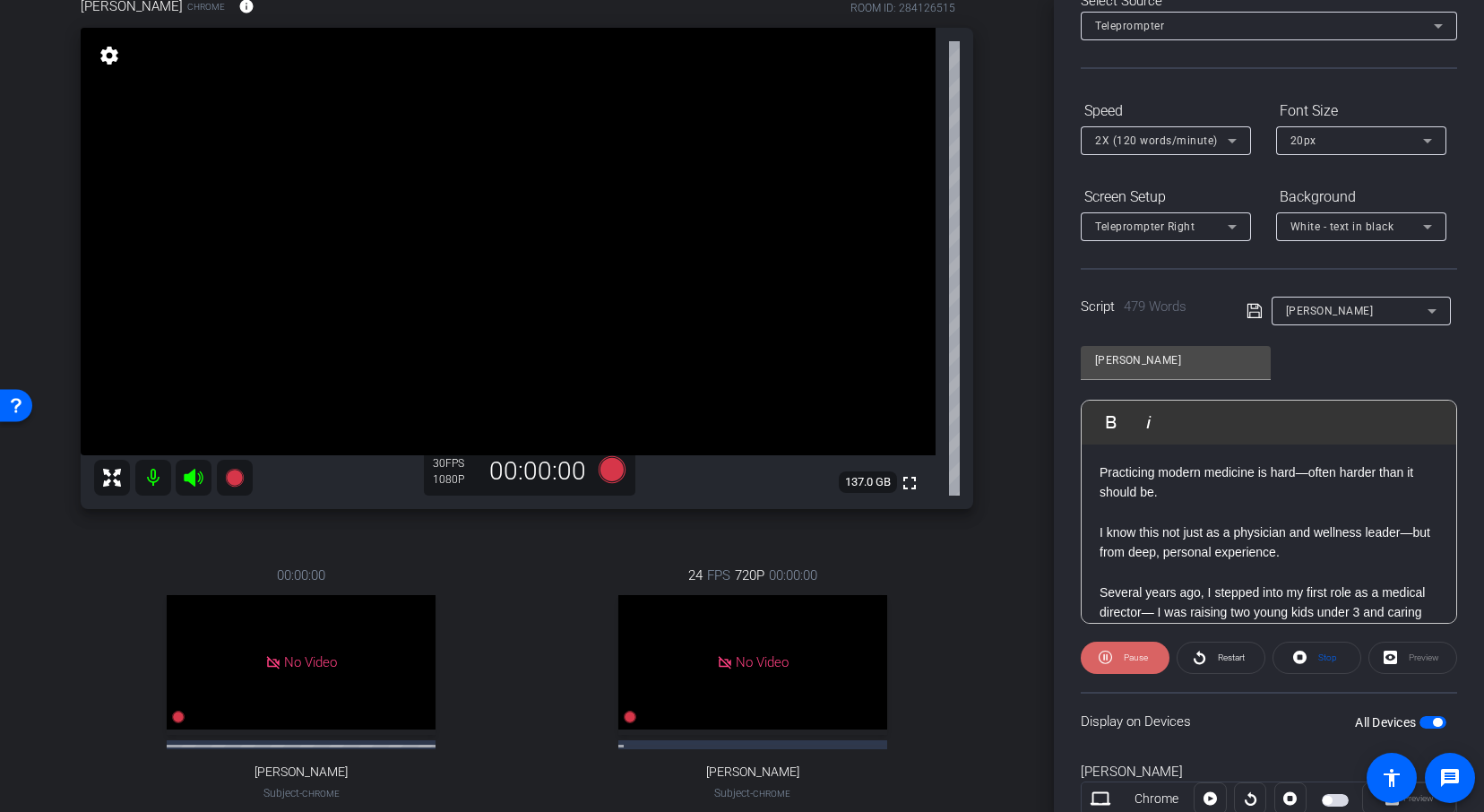
click at [1106, 652] on icon at bounding box center [1104, 656] width 14 height 23
click at [1155, 513] on p at bounding box center [1268, 512] width 339 height 20
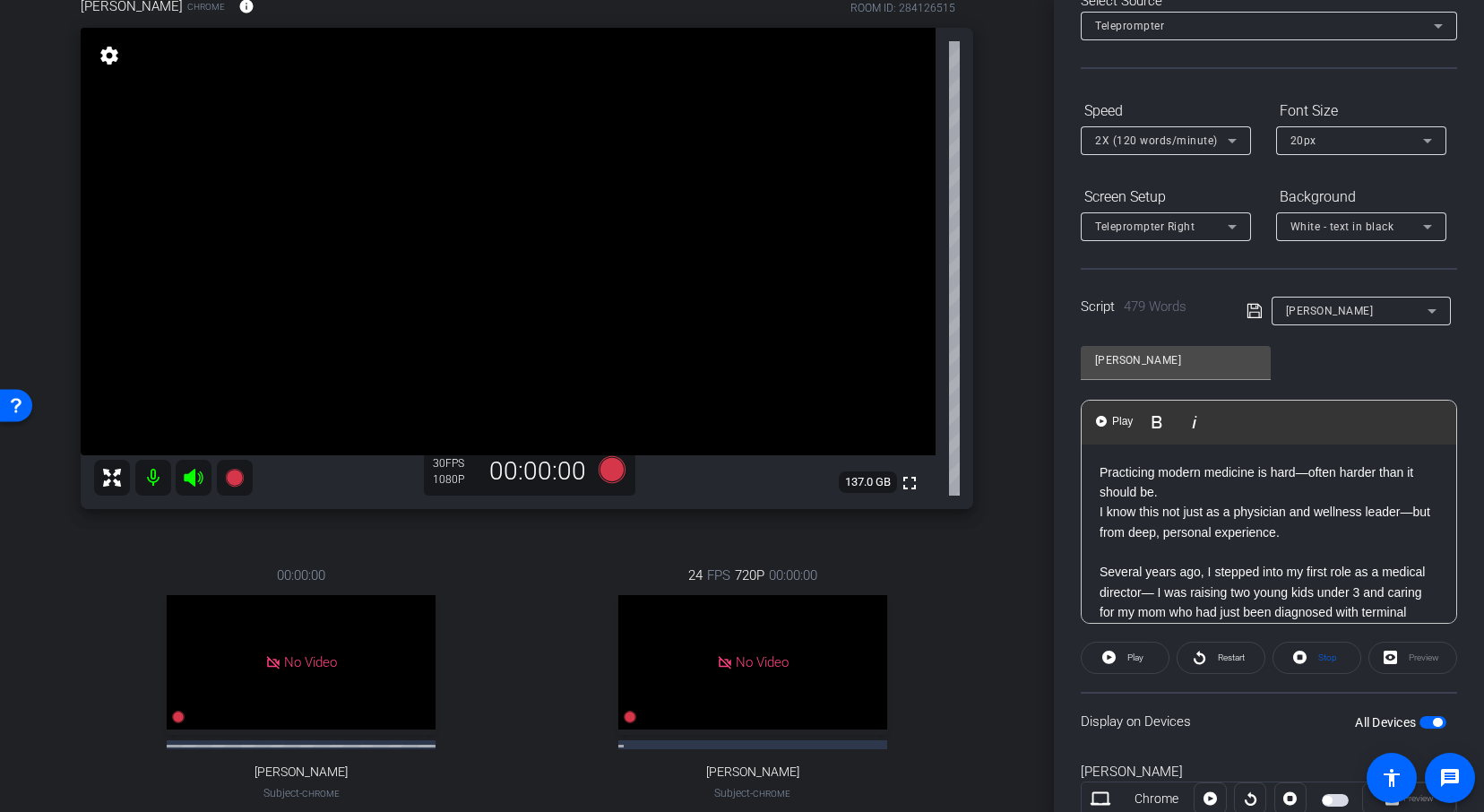
click at [1137, 556] on p at bounding box center [1268, 552] width 339 height 20
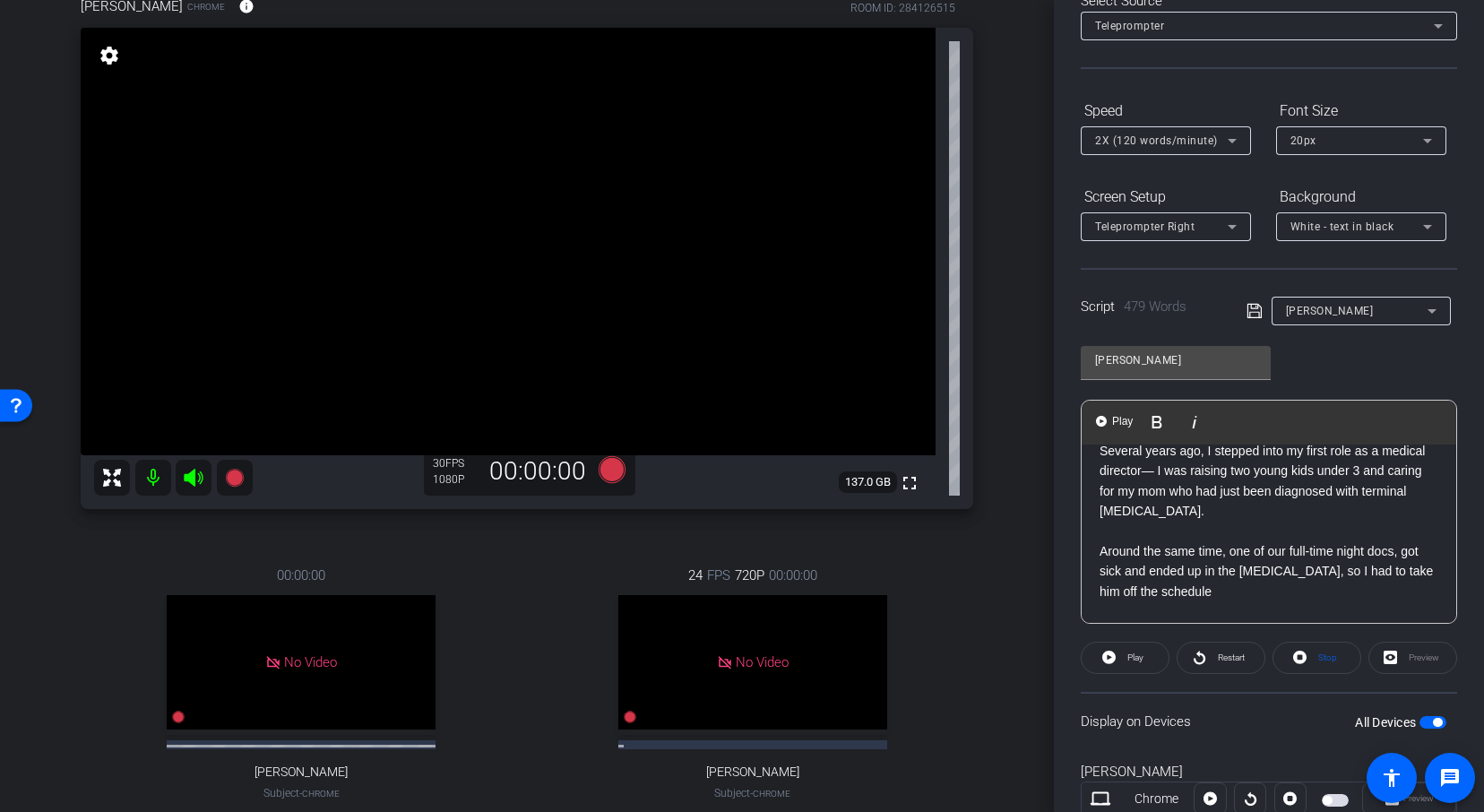
scroll to position [118, 0]
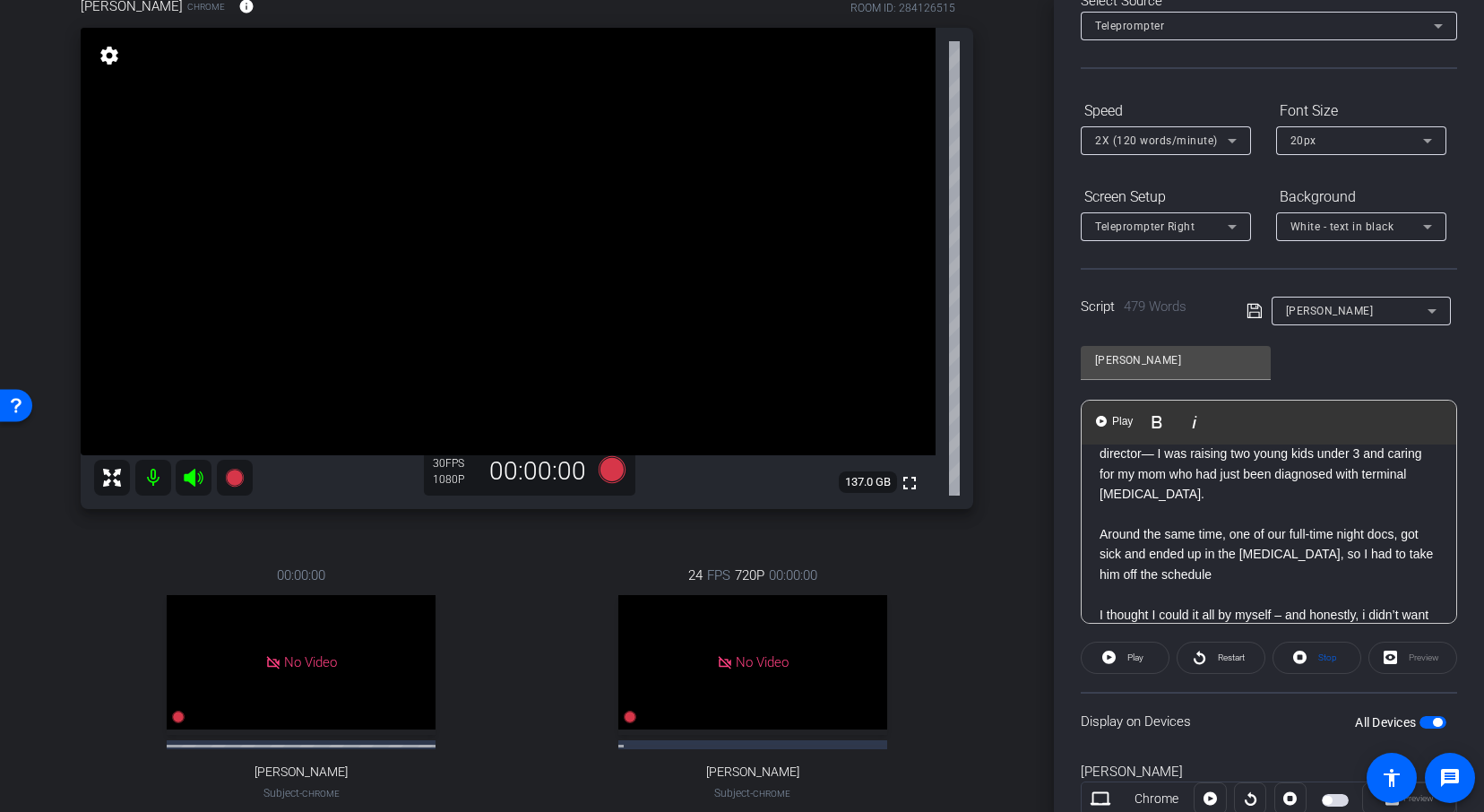
click at [1123, 511] on p at bounding box center [1268, 514] width 339 height 20
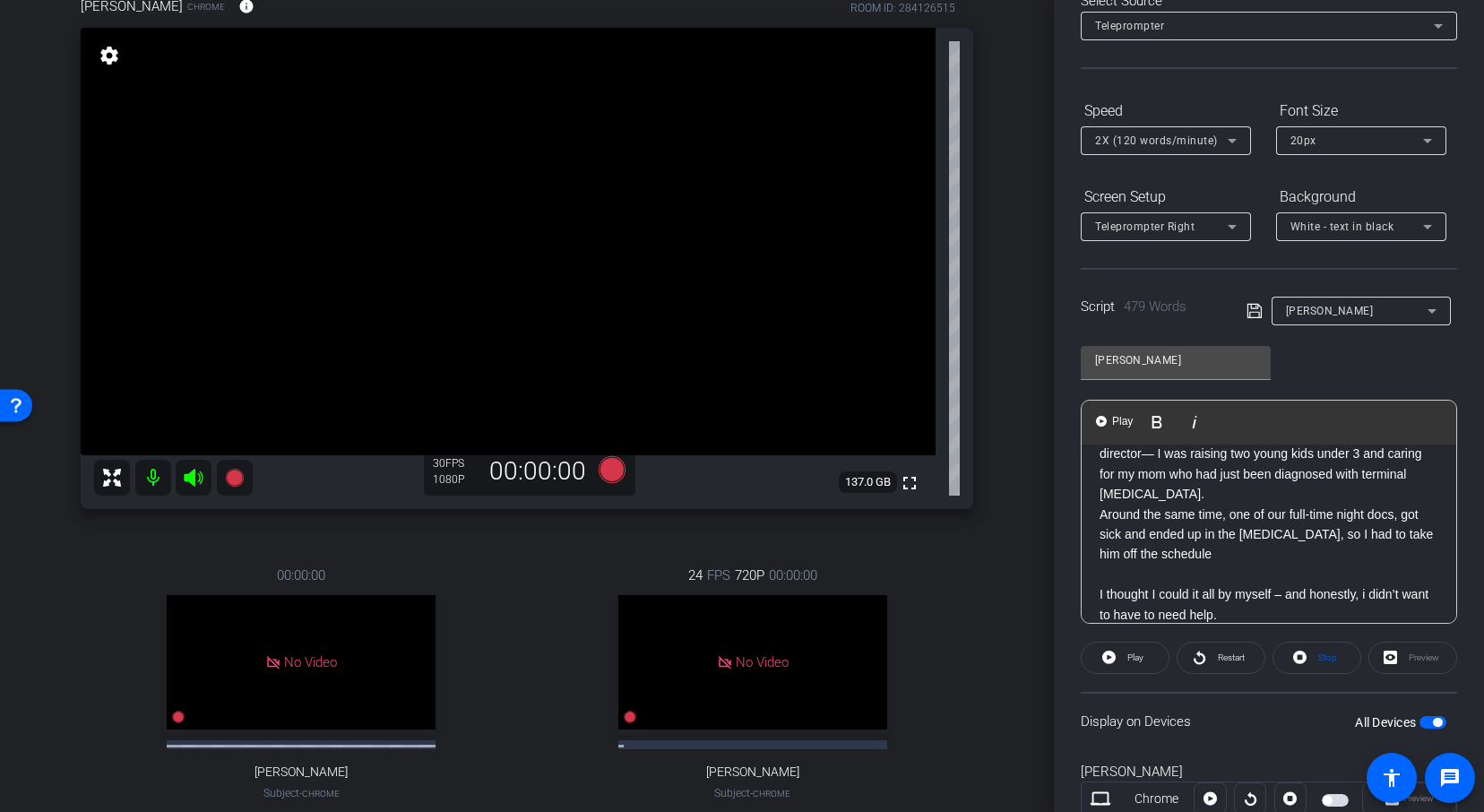
click at [1112, 575] on p at bounding box center [1268, 574] width 339 height 20
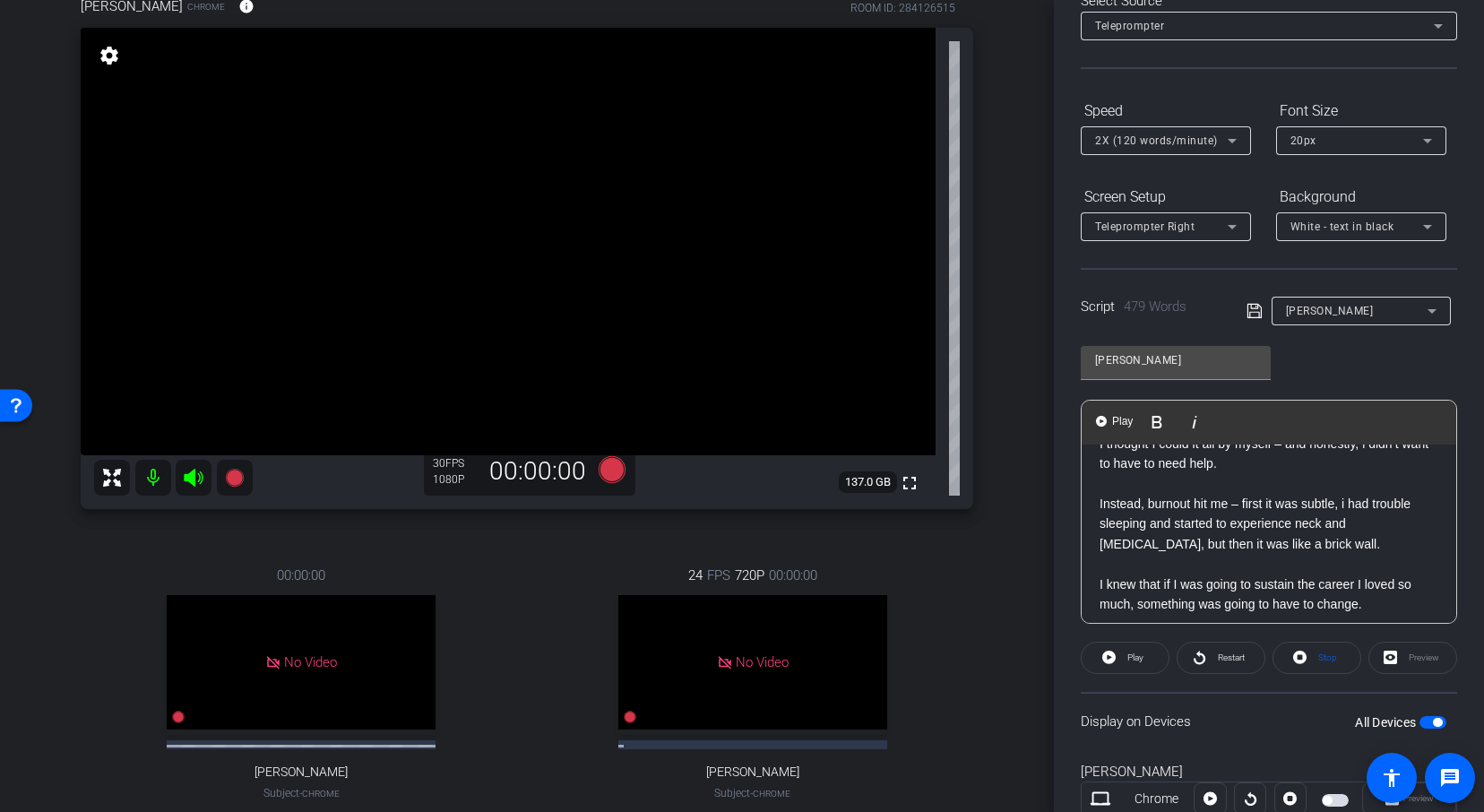
scroll to position [255, 0]
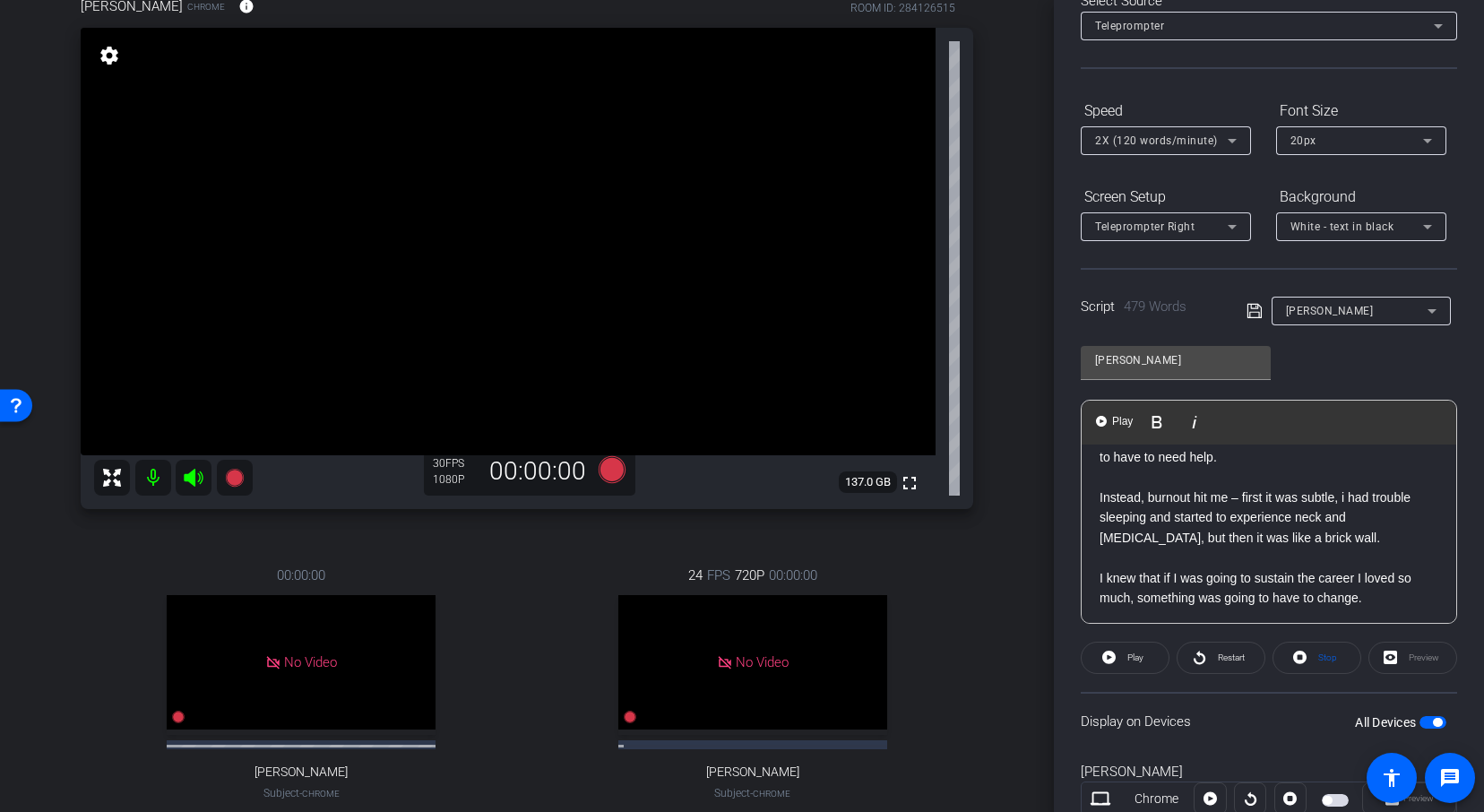
click at [1122, 487] on p "Instead, burnout hit me – first it was subtle, i had trouble sleeping and start…" at bounding box center [1268, 517] width 339 height 60
click at [1116, 475] on p at bounding box center [1268, 478] width 339 height 20
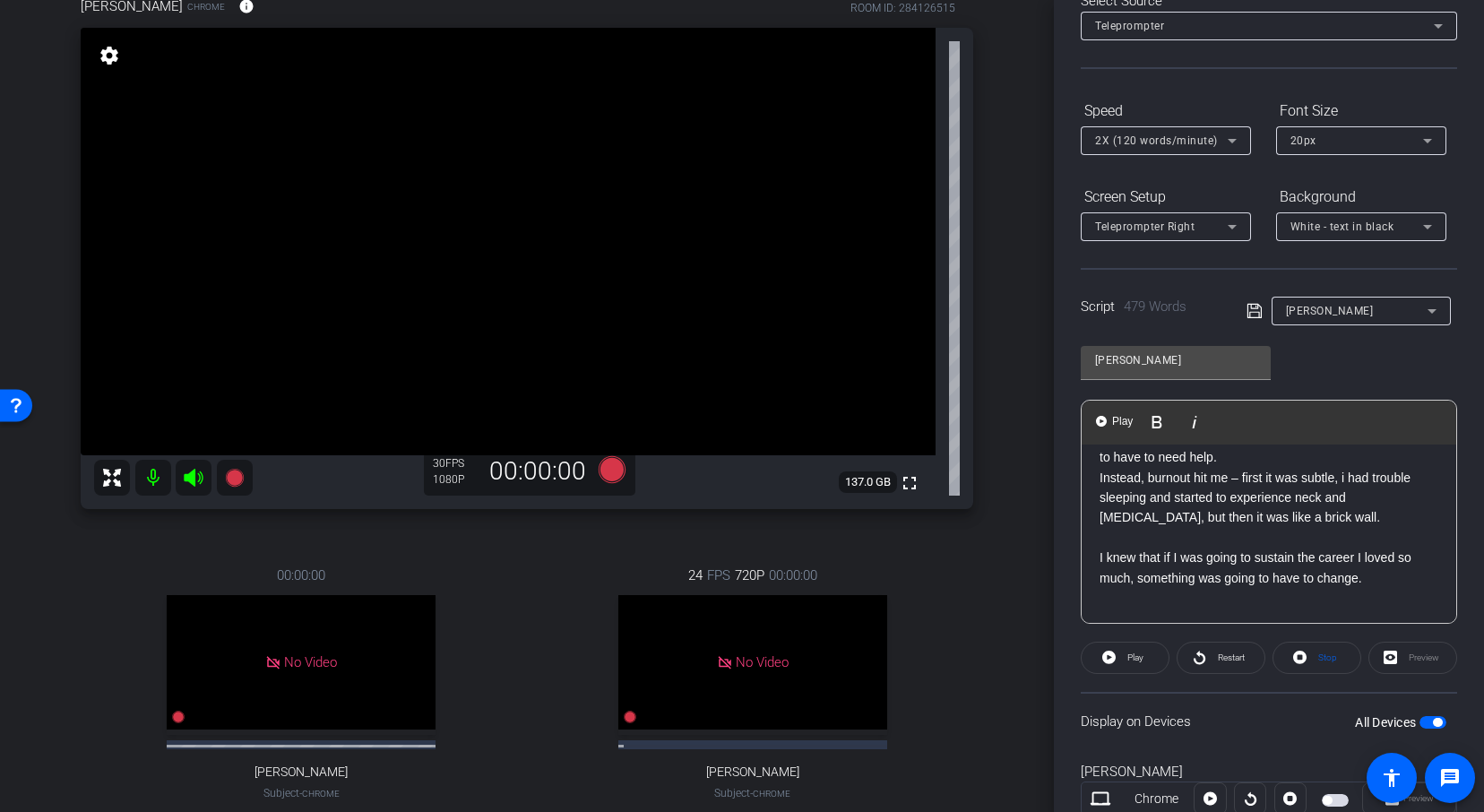
click at [1111, 533] on p at bounding box center [1268, 538] width 339 height 20
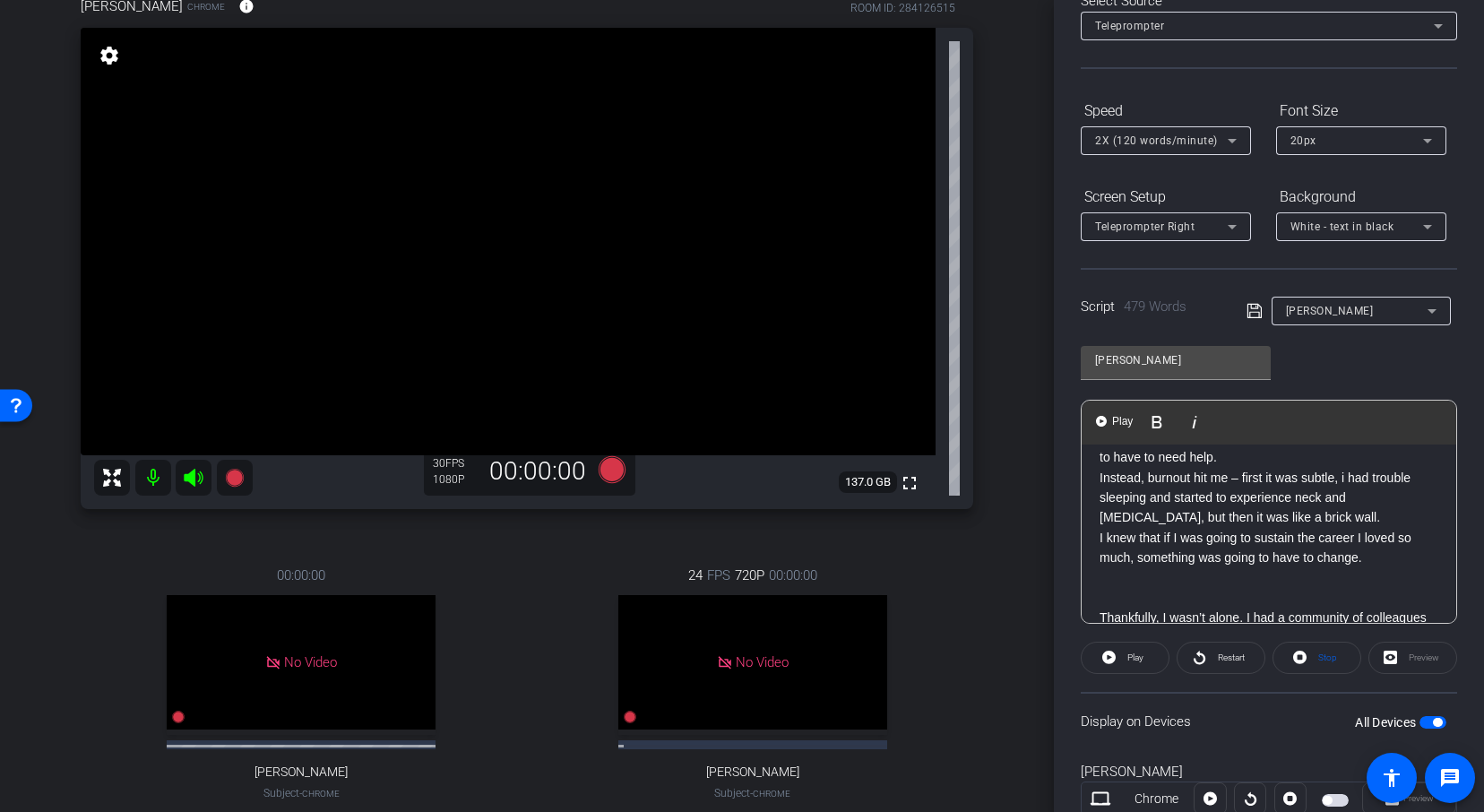
click at [1123, 581] on p at bounding box center [1268, 578] width 339 height 20
click at [1131, 566] on p "I knew that if I was going to sustain the career I loved so much, something was…" at bounding box center [1268, 548] width 339 height 40
click at [1126, 580] on p at bounding box center [1268, 578] width 339 height 20
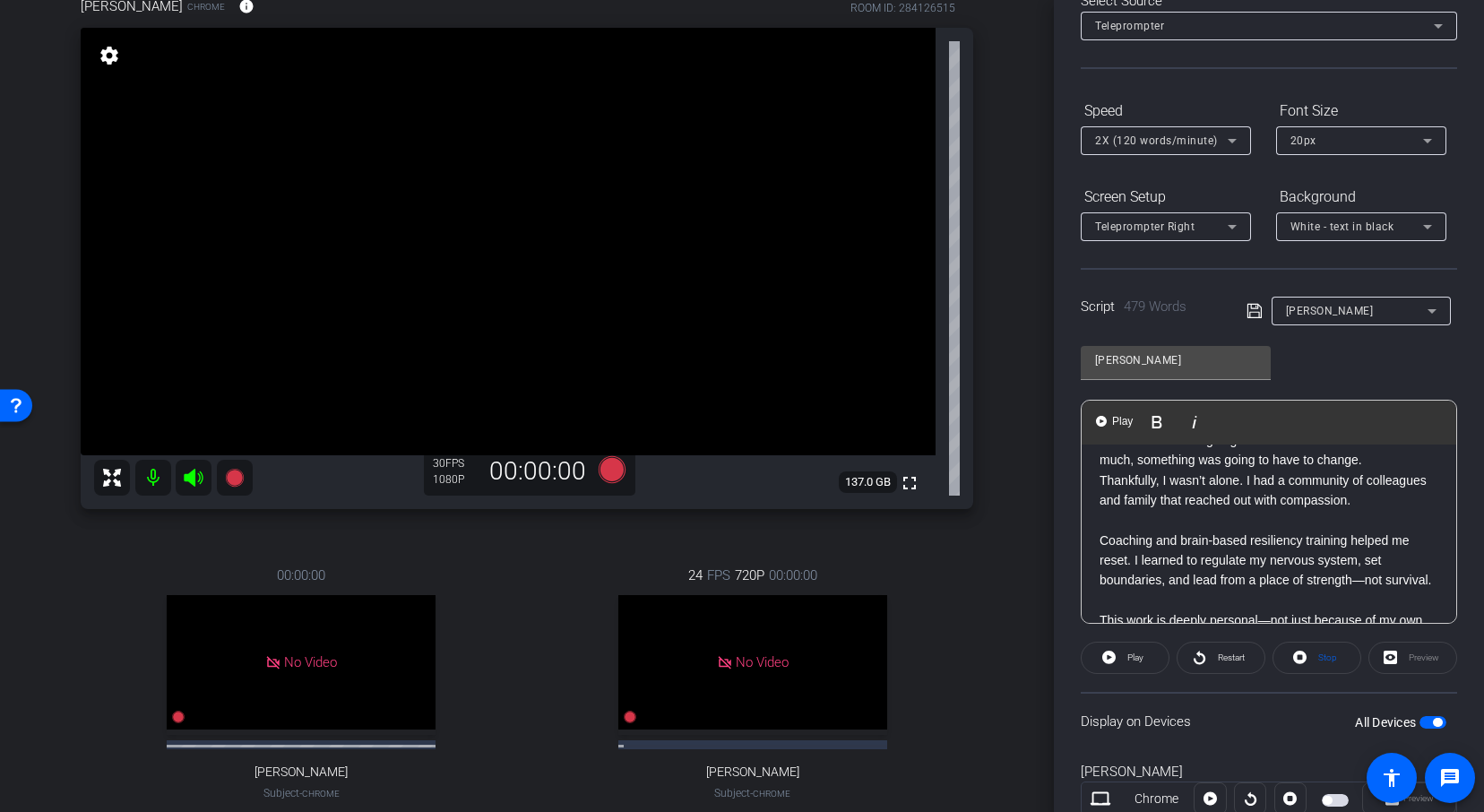
scroll to position [348, 0]
click at [1135, 530] on p at bounding box center [1268, 525] width 339 height 20
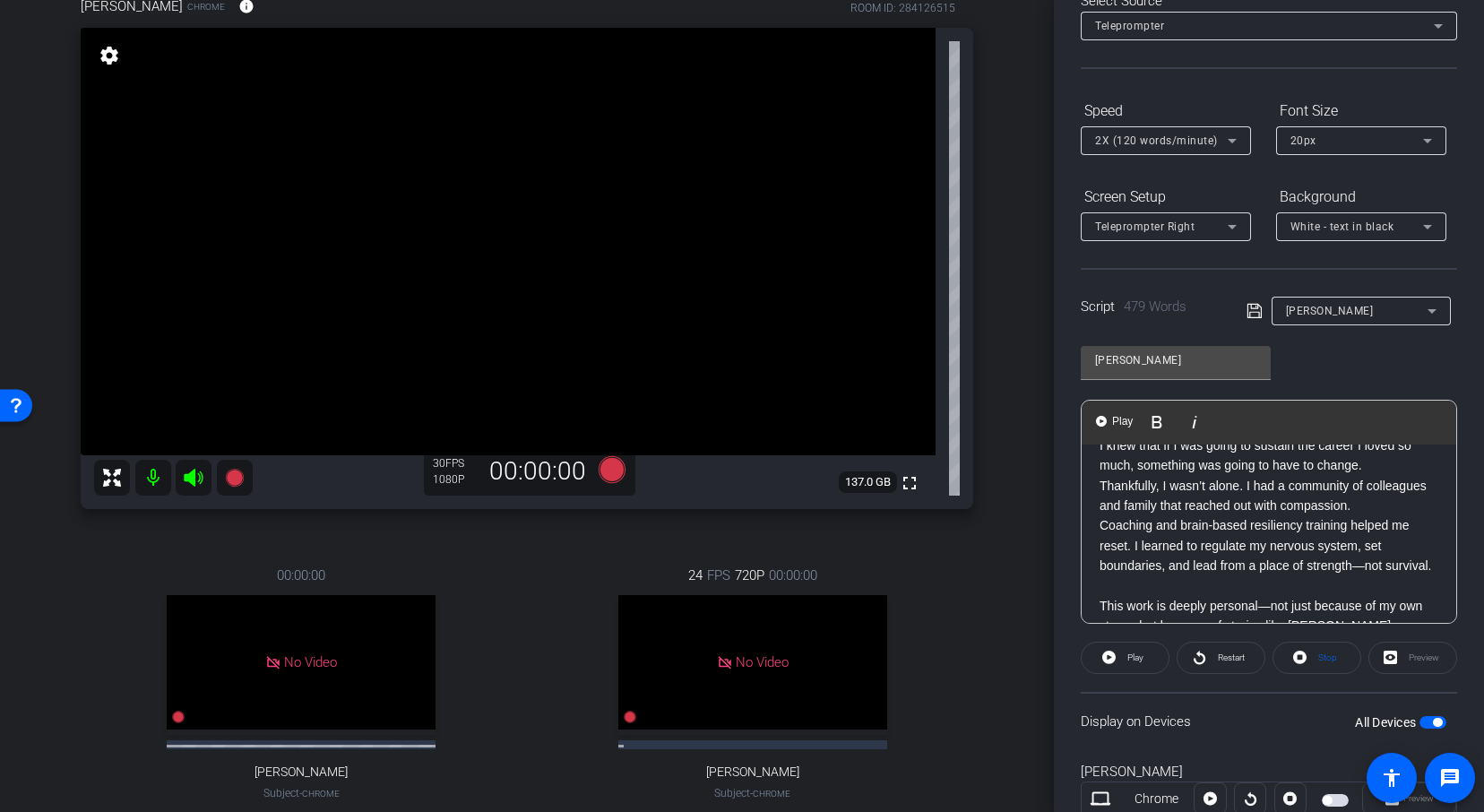
click at [1115, 585] on p at bounding box center [1268, 585] width 339 height 20
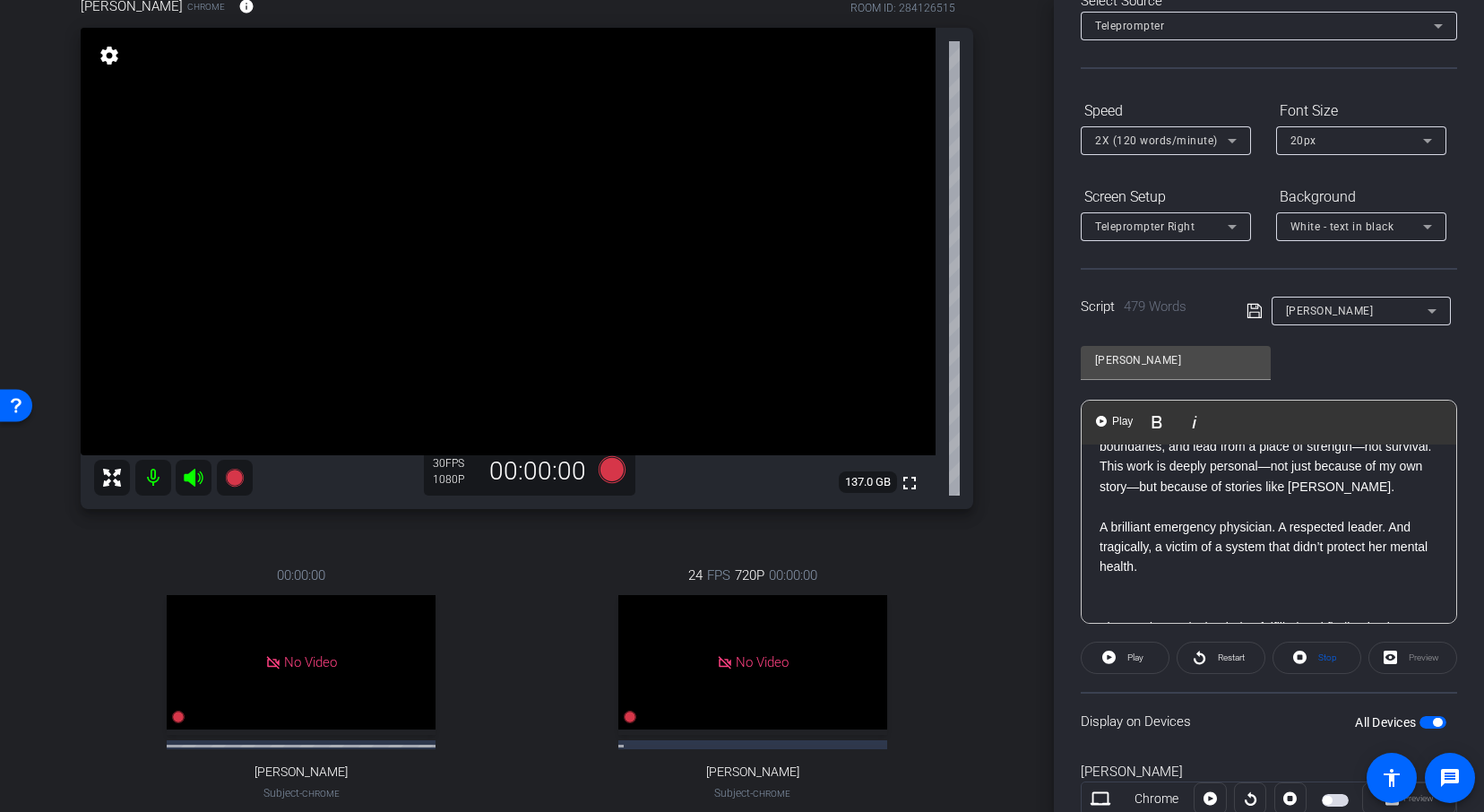
scroll to position [471, 0]
click at [1131, 502] on p at bounding box center [1268, 502] width 339 height 20
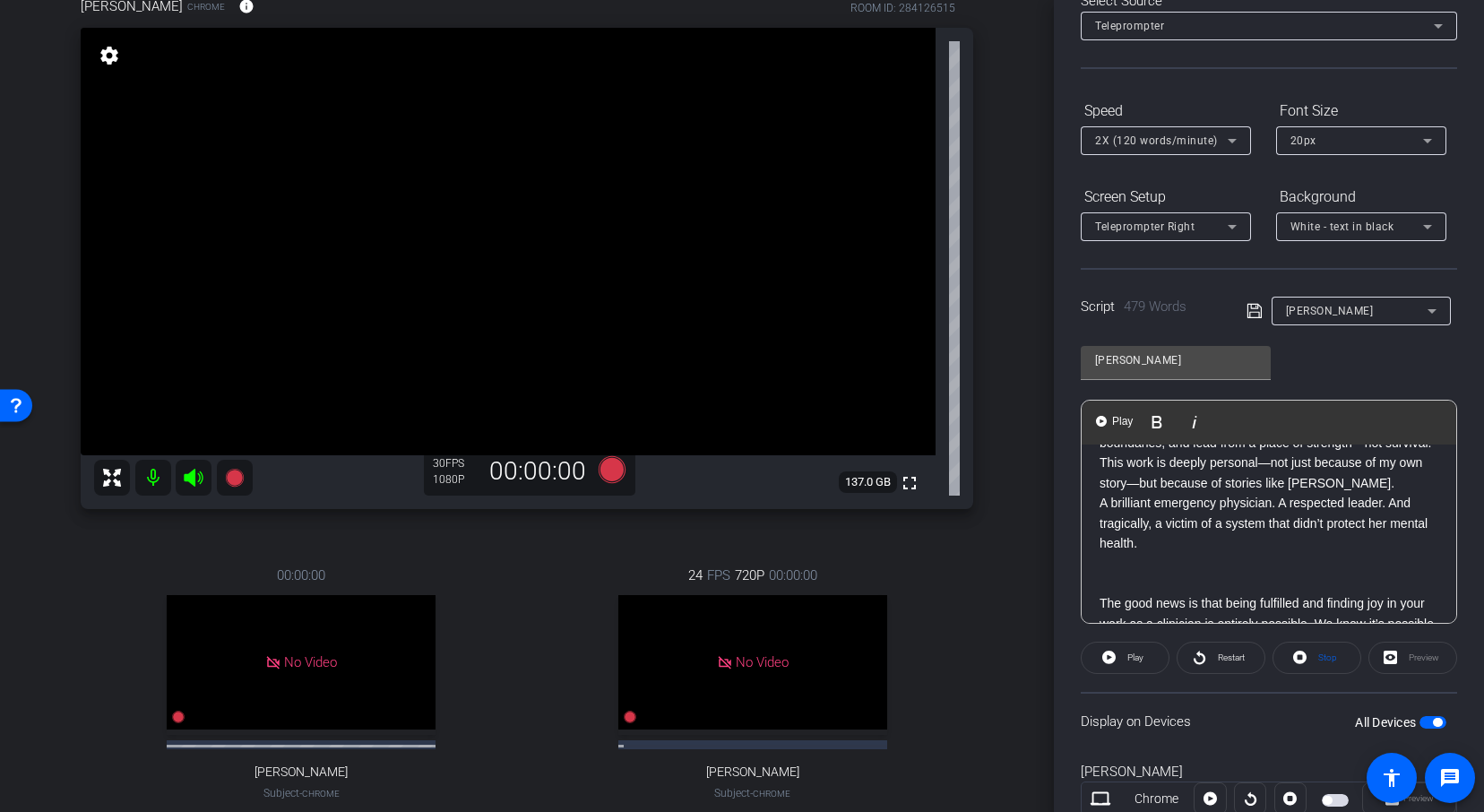
click at [1123, 577] on p at bounding box center [1268, 584] width 339 height 20
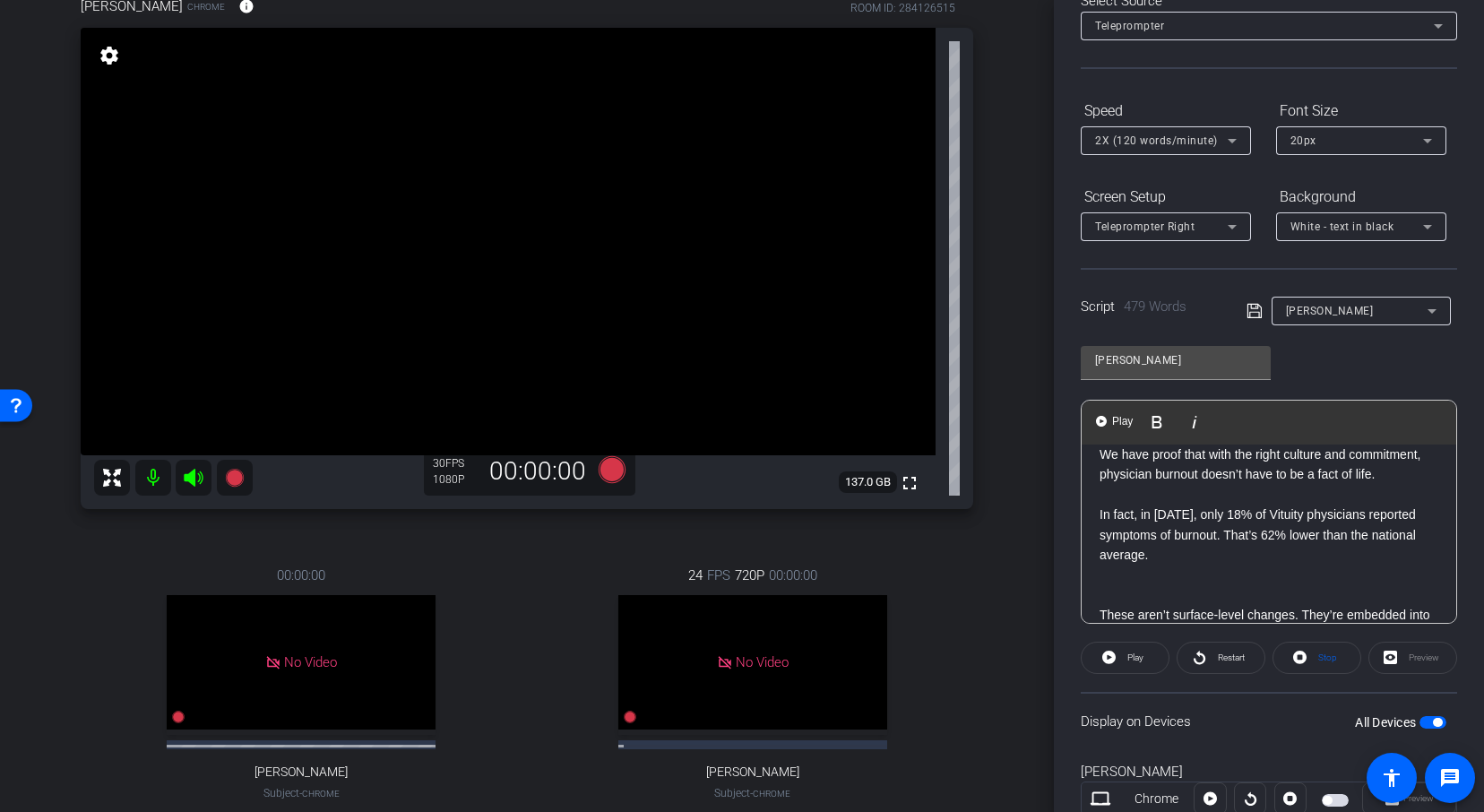
scroll to position [667, 0]
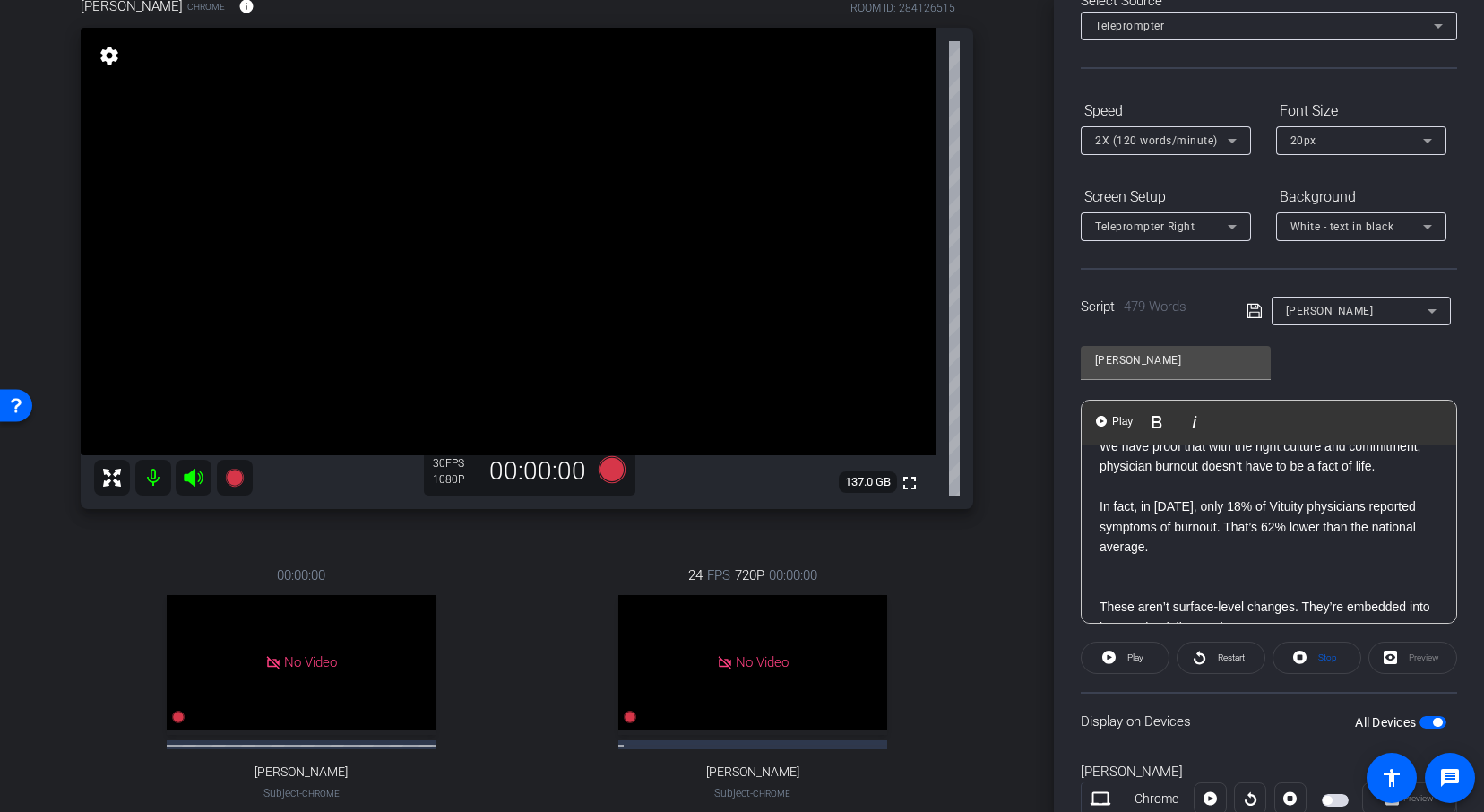
click at [1144, 482] on p at bounding box center [1268, 486] width 339 height 20
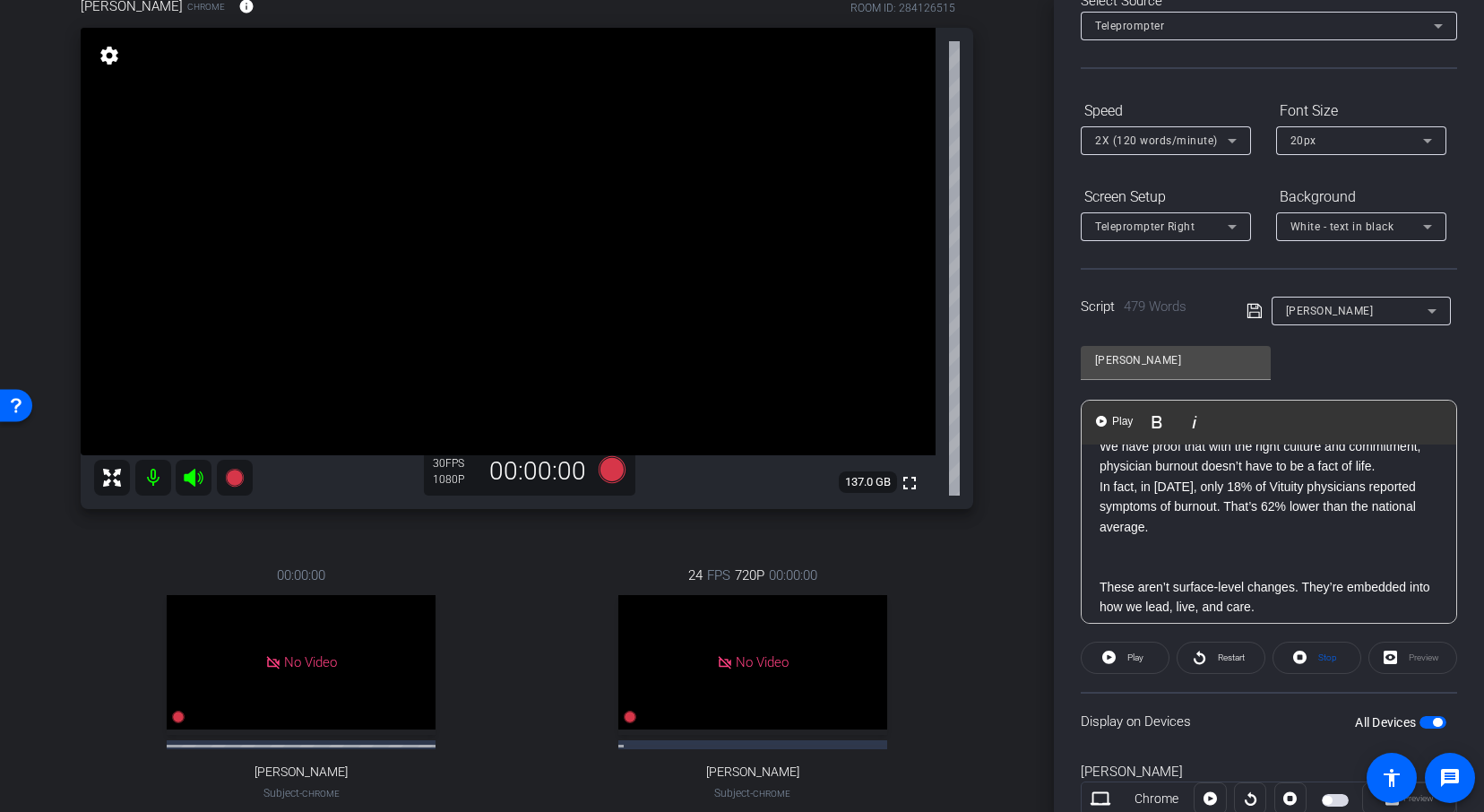
scroll to position [668, 0]
click at [1125, 563] on p at bounding box center [1268, 565] width 339 height 20
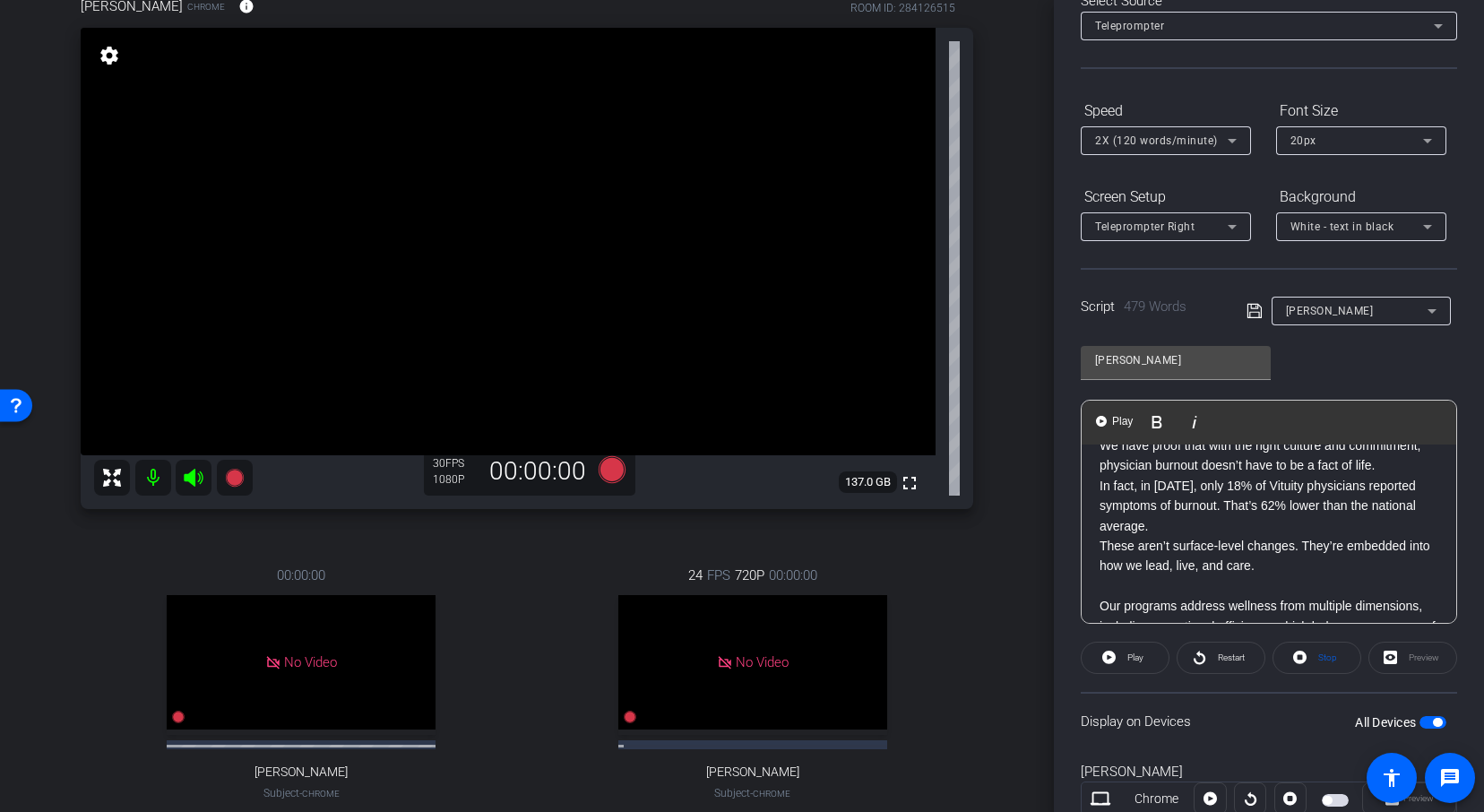
click at [1122, 573] on p "These aren’t surface-level changes. They’re embedded into how we lead, live, an…" at bounding box center [1268, 555] width 339 height 40
click at [1113, 588] on p at bounding box center [1268, 586] width 339 height 20
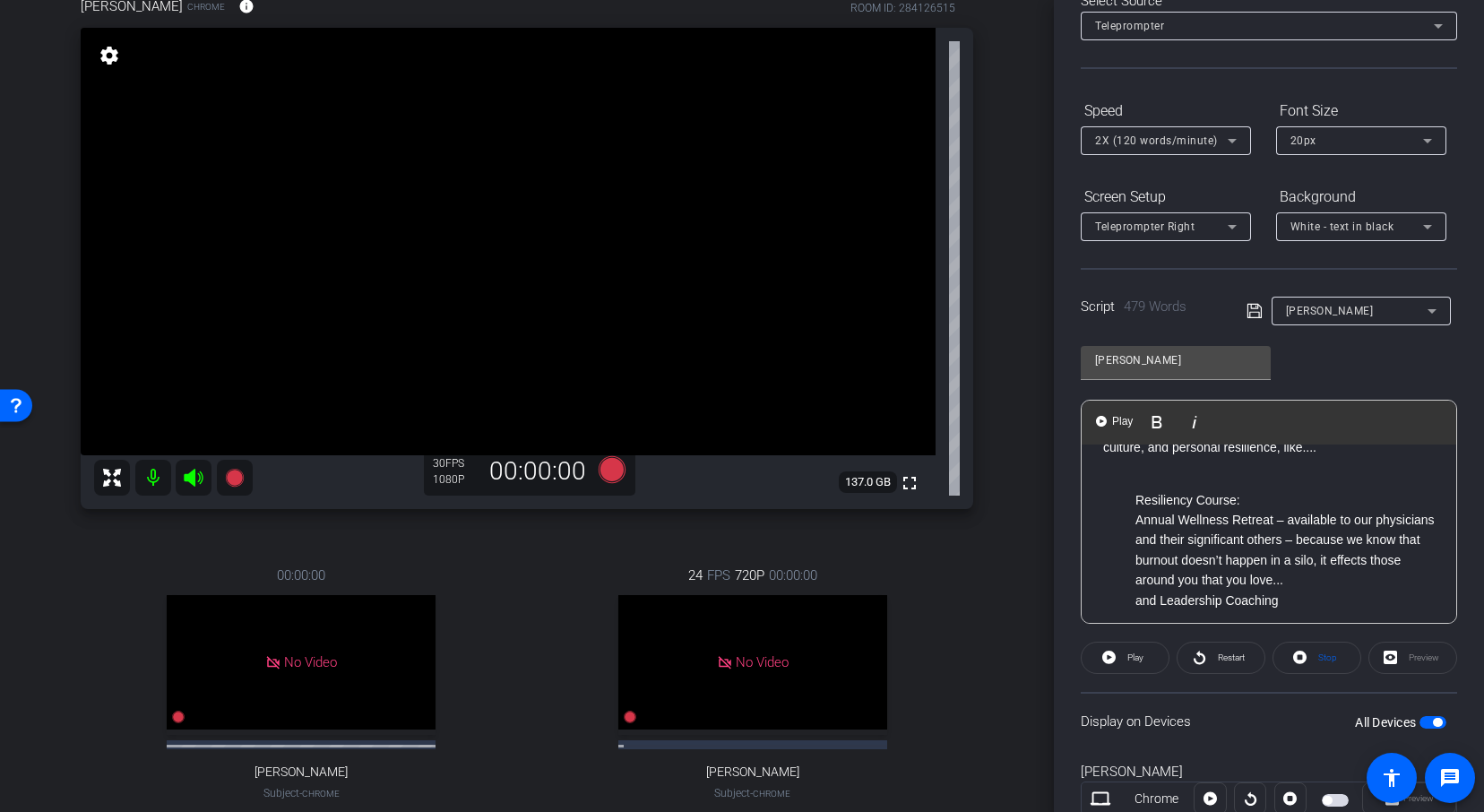
scroll to position [866, 0]
click at [1154, 481] on div "Practicing modern medicine is hard—often harder than it should be. I know this …" at bounding box center [1268, 261] width 374 height 1365
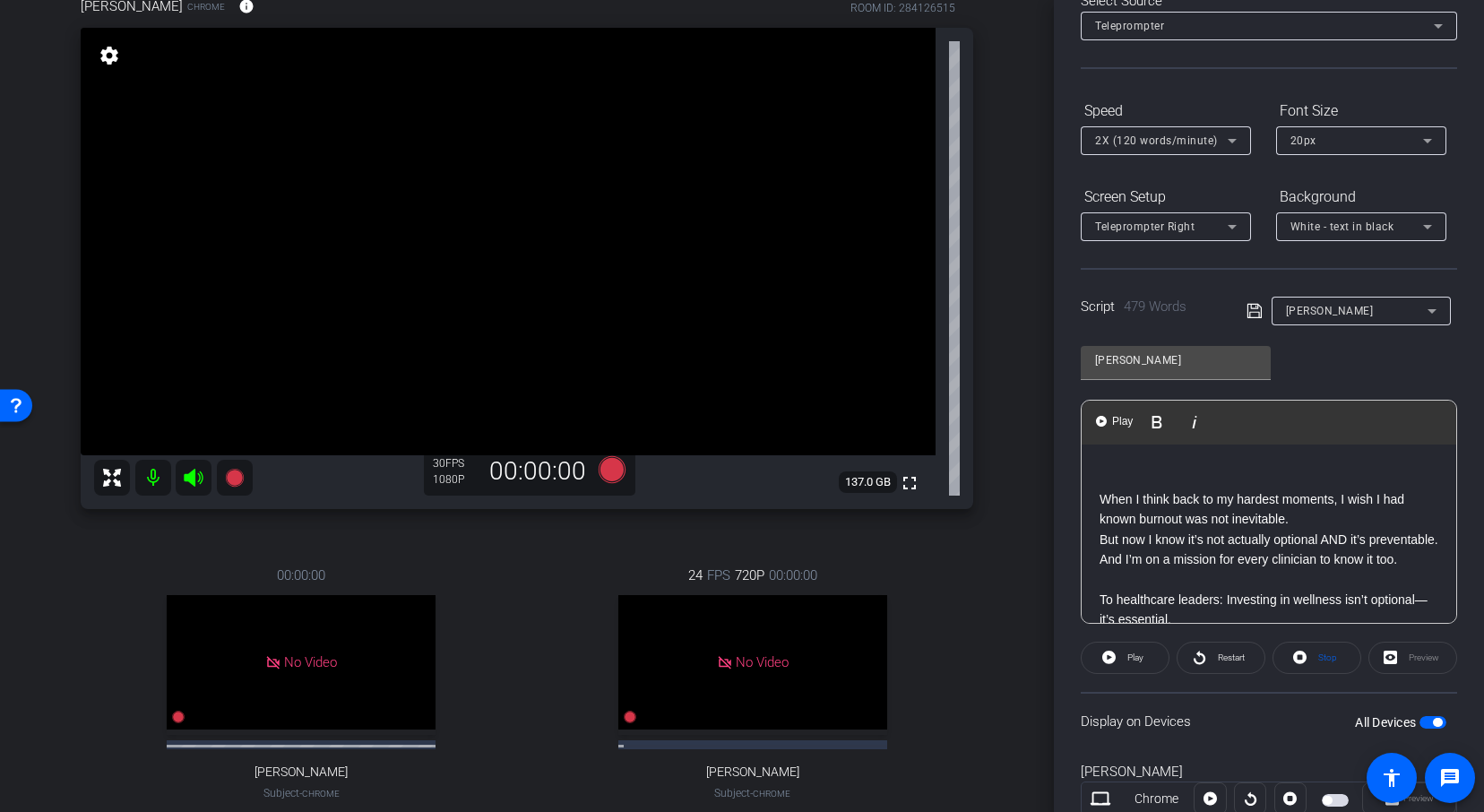
scroll to position [1037, 0]
click at [1154, 481] on p at bounding box center [1268, 482] width 339 height 20
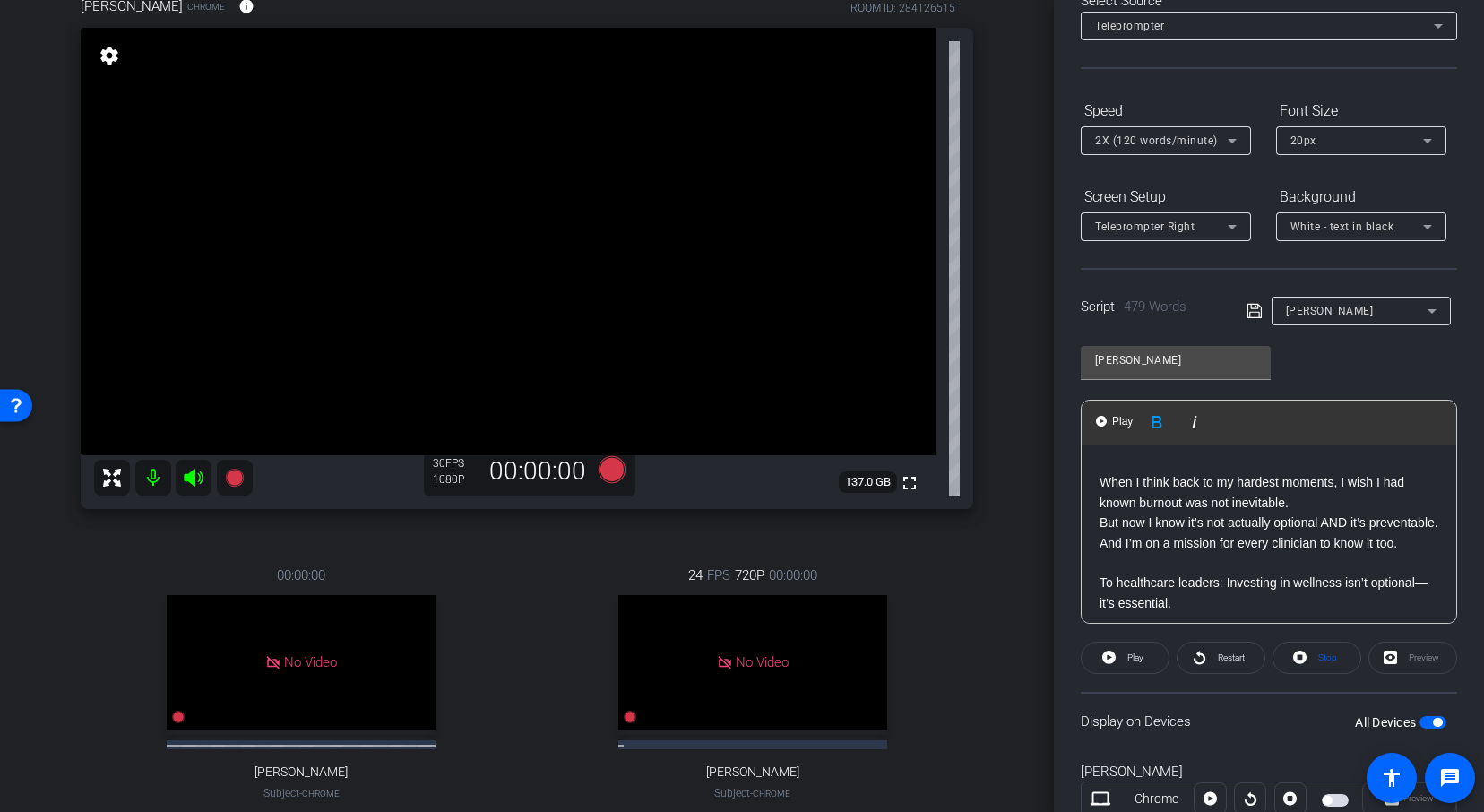
click at [1145, 573] on p at bounding box center [1268, 563] width 339 height 20
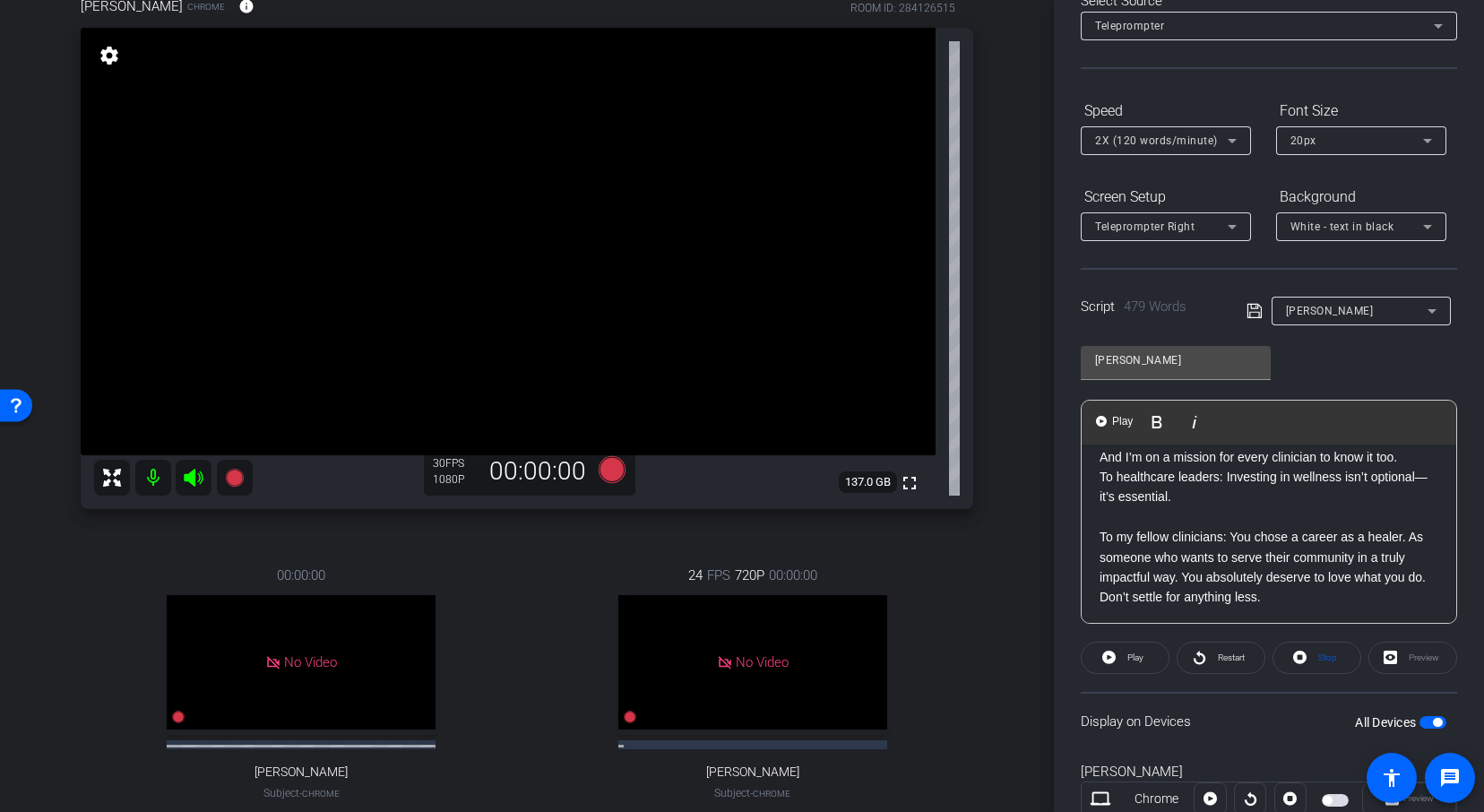
scroll to position [1131, 0]
click at [1134, 520] on p at bounding box center [1268, 510] width 339 height 20
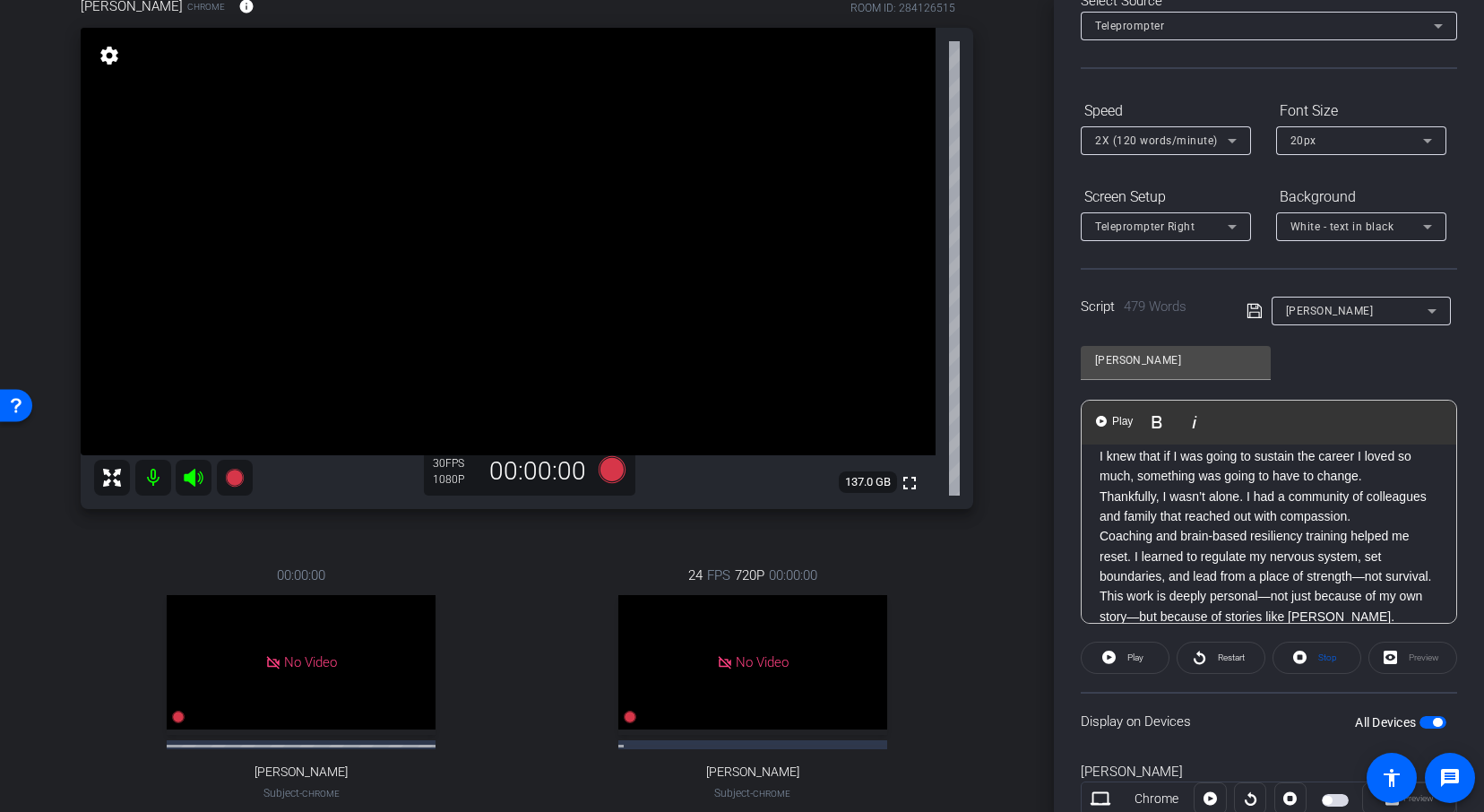
scroll to position [0, 0]
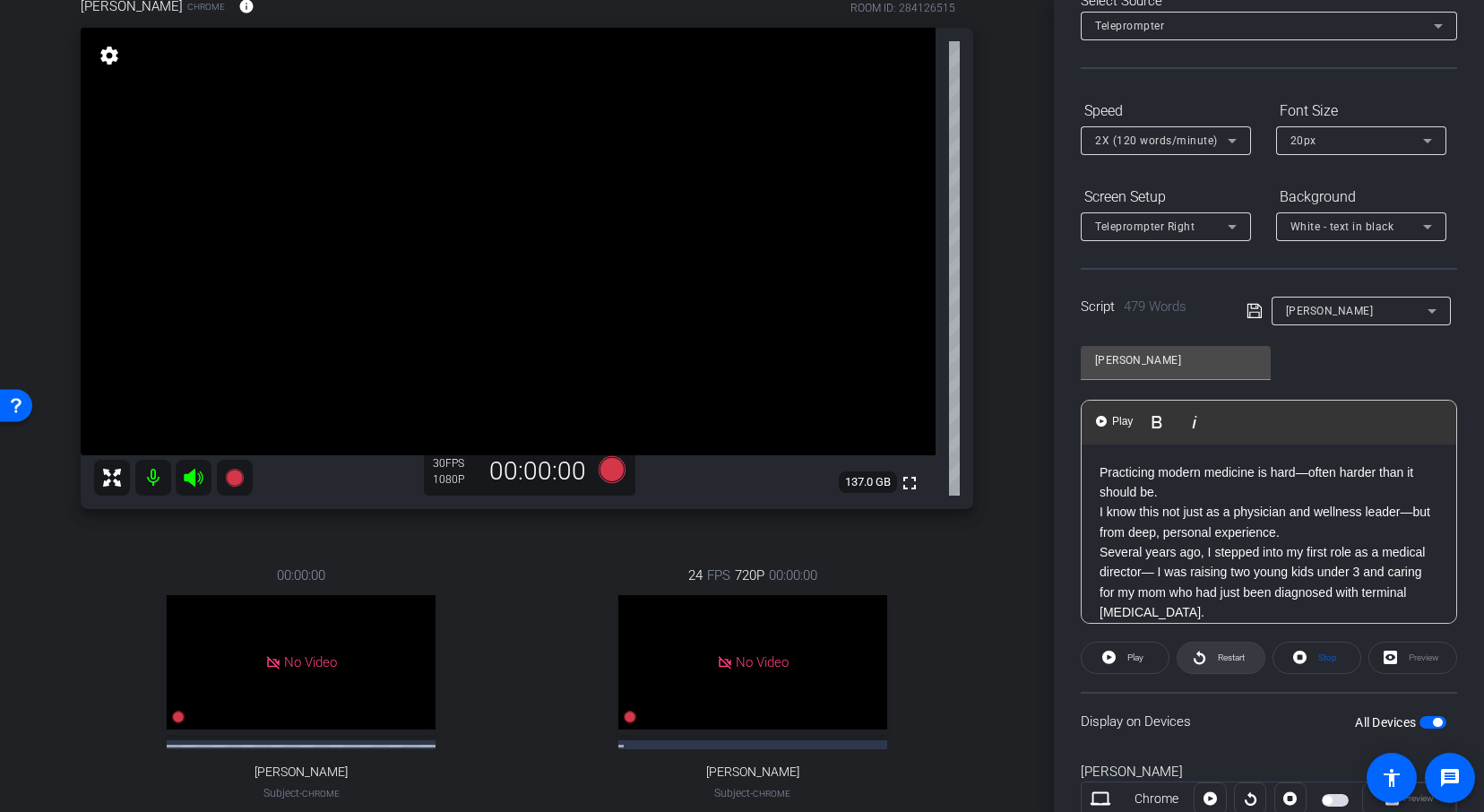
click at [1218, 649] on span "Restart" at bounding box center [1228, 657] width 31 height 25
click at [1116, 655] on span at bounding box center [1124, 657] width 88 height 43
click at [1113, 137] on span "2X (120 words/minute)" at bounding box center [1155, 141] width 123 height 13
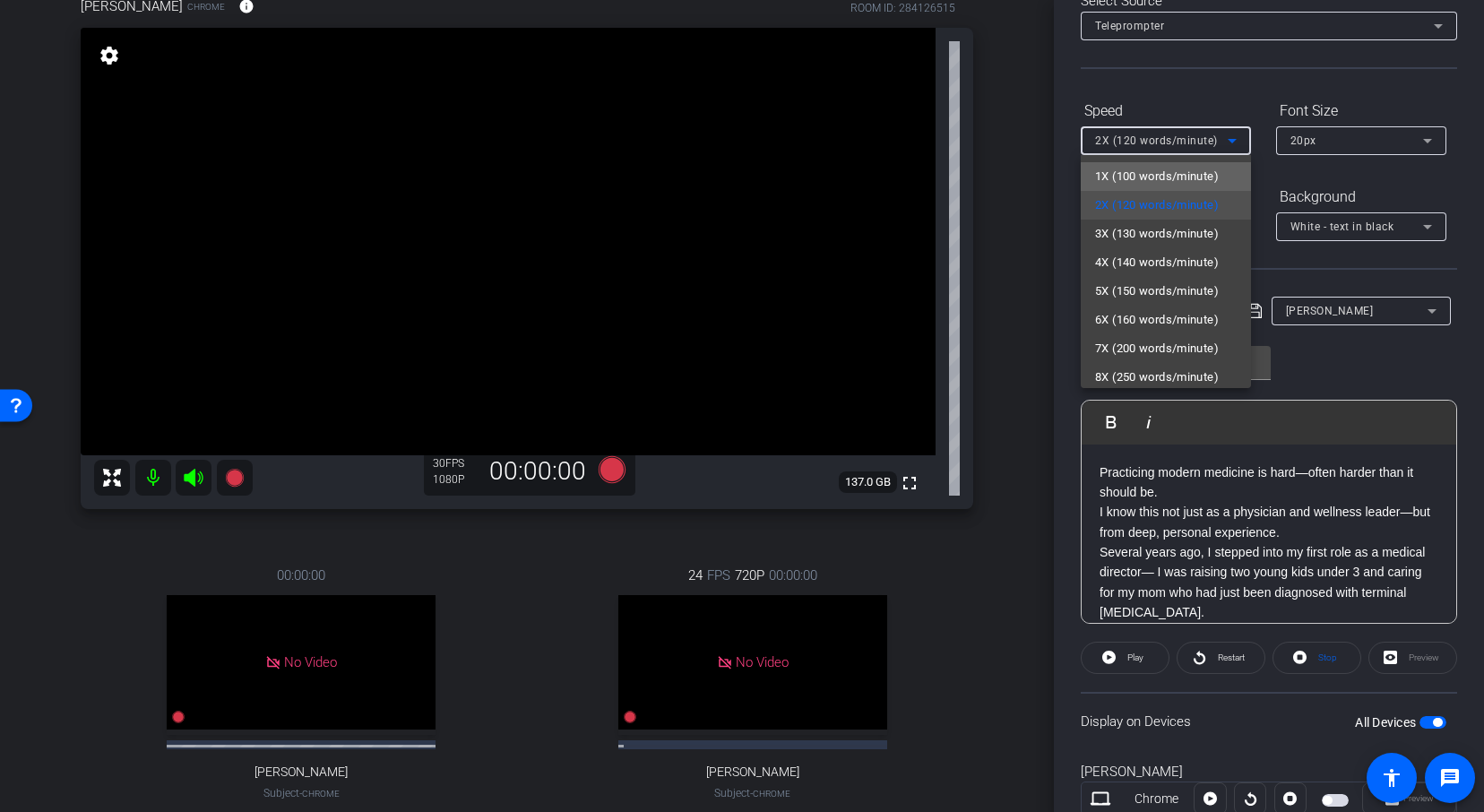
click at [1112, 178] on span "1X (100 words/minute)" at bounding box center [1156, 177] width 124 height 22
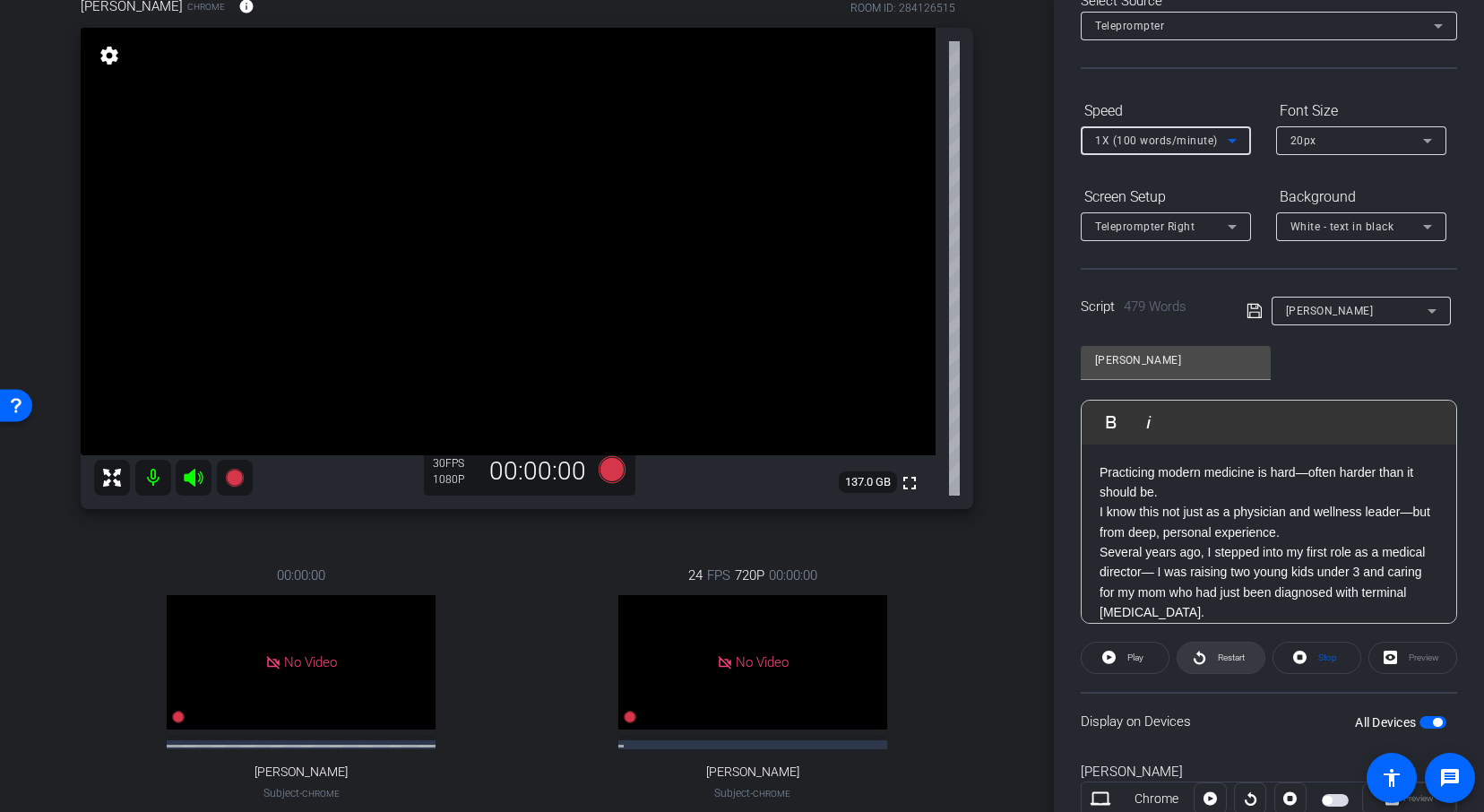
click at [1213, 665] on span "Restart" at bounding box center [1228, 657] width 31 height 25
click at [1119, 652] on span "Pause" at bounding box center [1133, 657] width 28 height 25
click at [1143, 143] on span "1X (100 words/minute)" at bounding box center [1155, 141] width 123 height 13
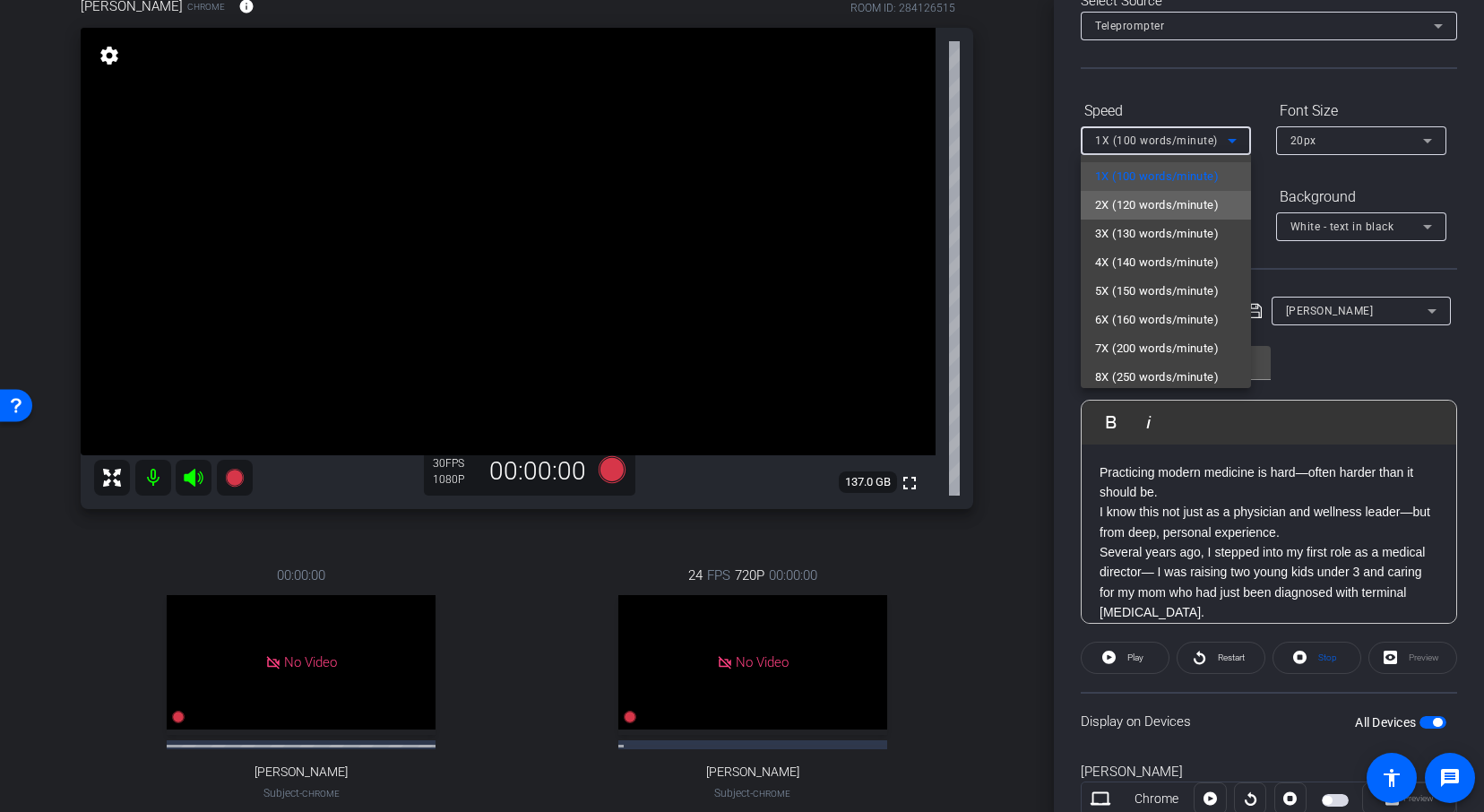
click at [1129, 204] on span "2X (120 words/minute)" at bounding box center [1156, 206] width 124 height 22
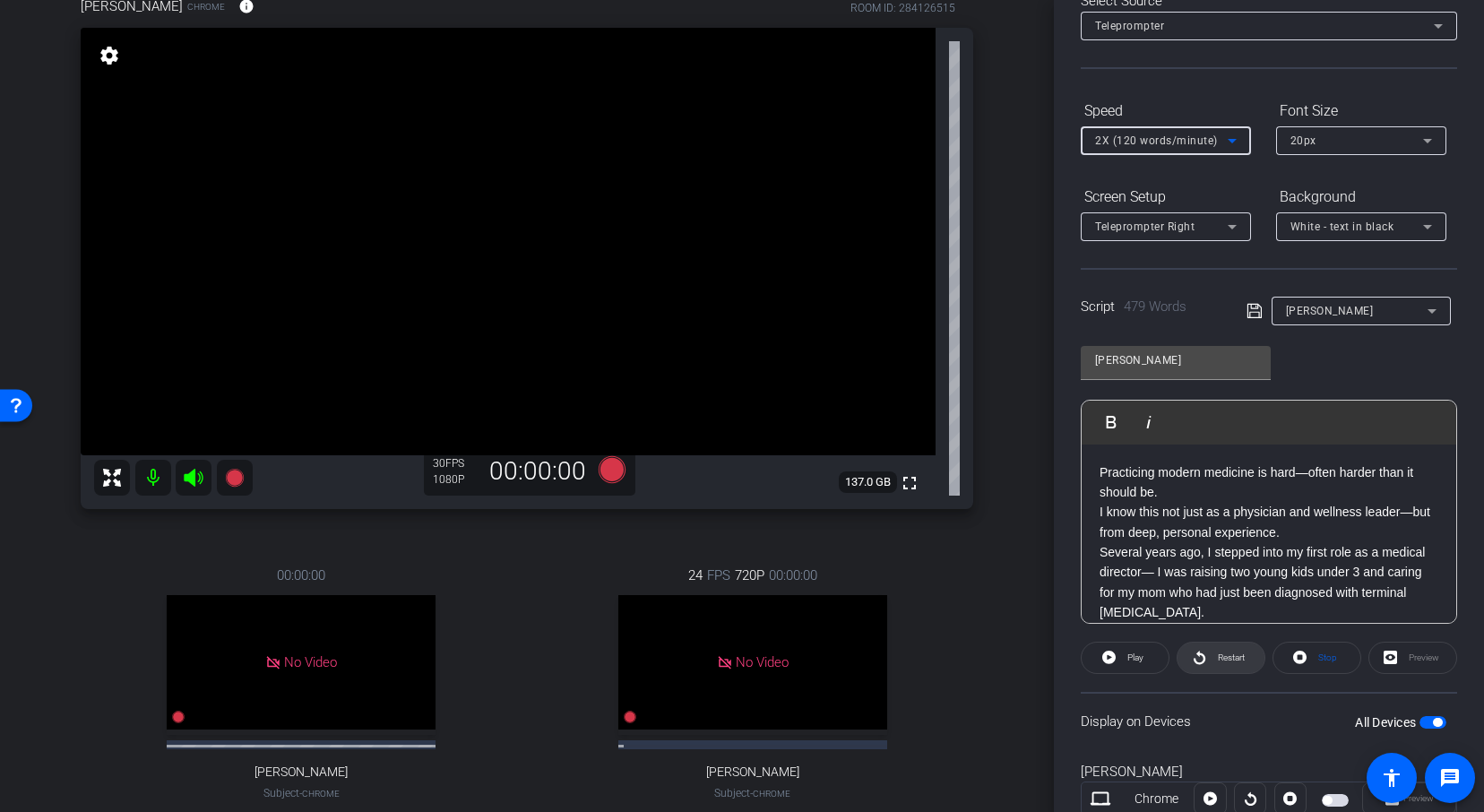
click at [1225, 652] on span "Restart" at bounding box center [1231, 656] width 27 height 10
click at [1221, 652] on span "Restart" at bounding box center [1231, 656] width 27 height 10
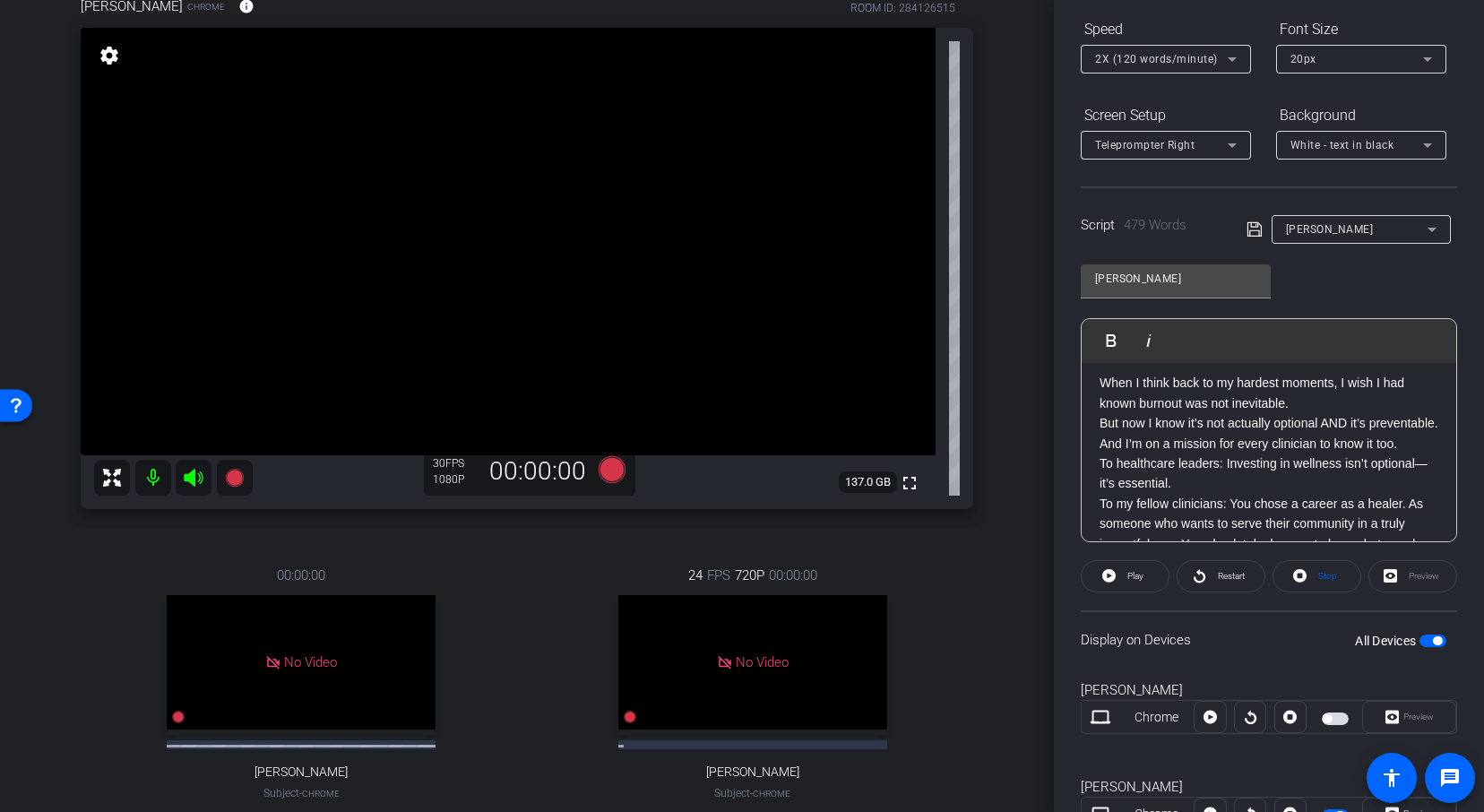
scroll to position [1053, 0]
drag, startPoint x: 1207, startPoint y: 421, endPoint x: 1269, endPoint y: 423, distance: 62.0
click at [1270, 423] on p "But now I know it’s not actually optional AND it’s preventable. And I’m on a mi…" at bounding box center [1268, 435] width 339 height 40
click at [1317, 439] on p "But now I know it’s not actually optional AND it’s preventable. And I’m on a mi…" at bounding box center [1268, 435] width 339 height 40
click at [1359, 234] on div "[PERSON_NAME]" at bounding box center [1356, 228] width 141 height 23
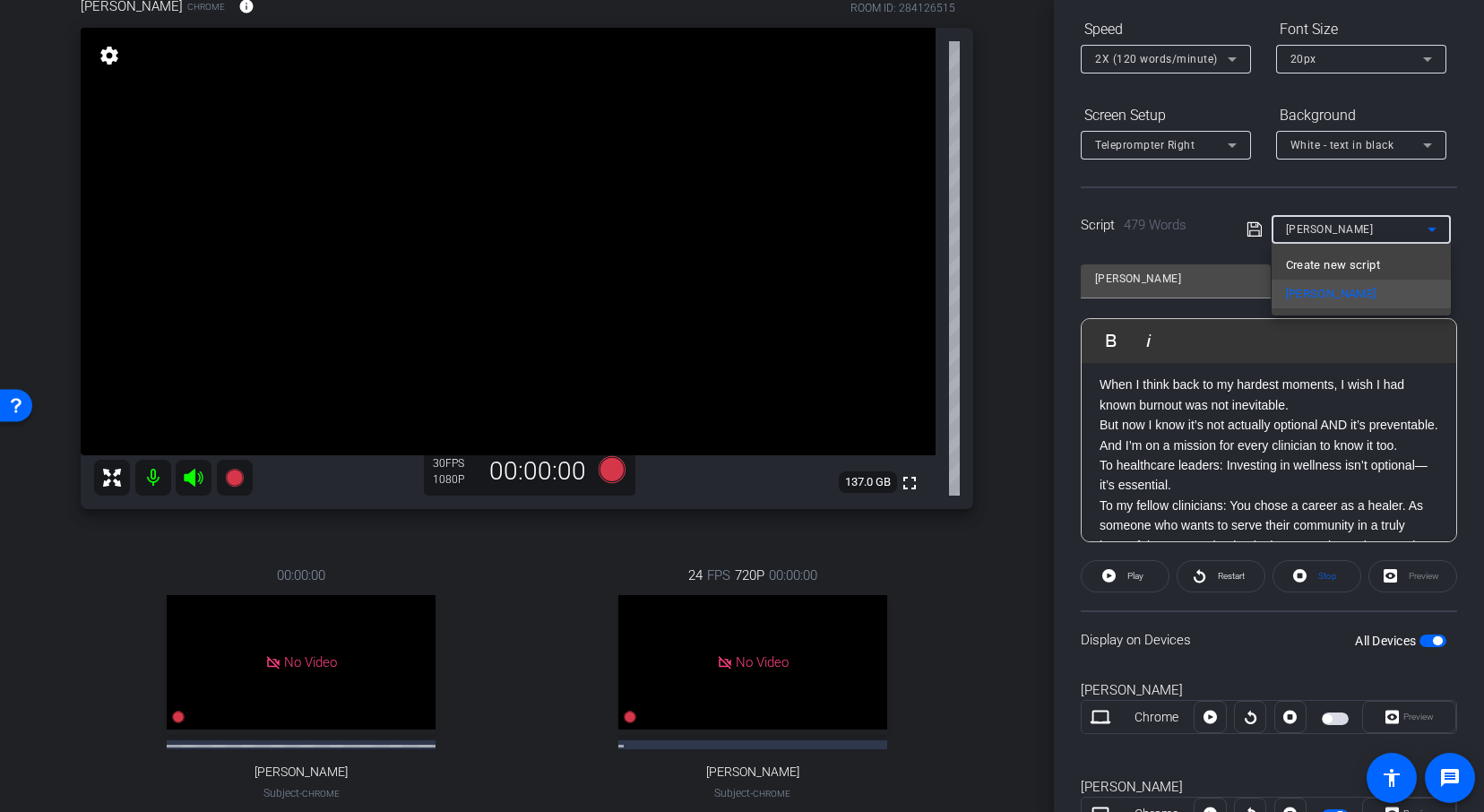
click at [1355, 234] on div at bounding box center [742, 406] width 1484 height 812
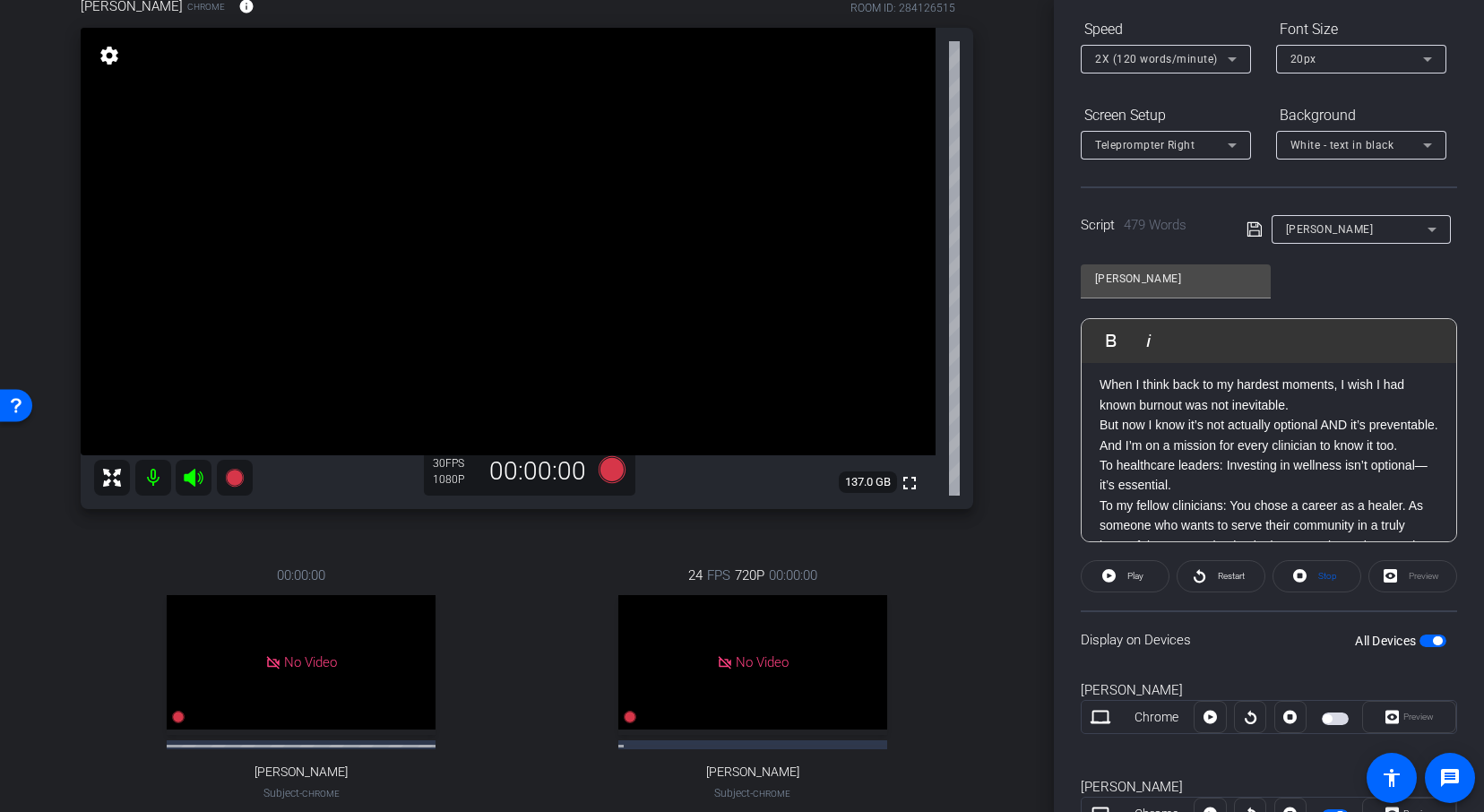
click at [1347, 235] on div "[PERSON_NAME]" at bounding box center [1356, 228] width 141 height 23
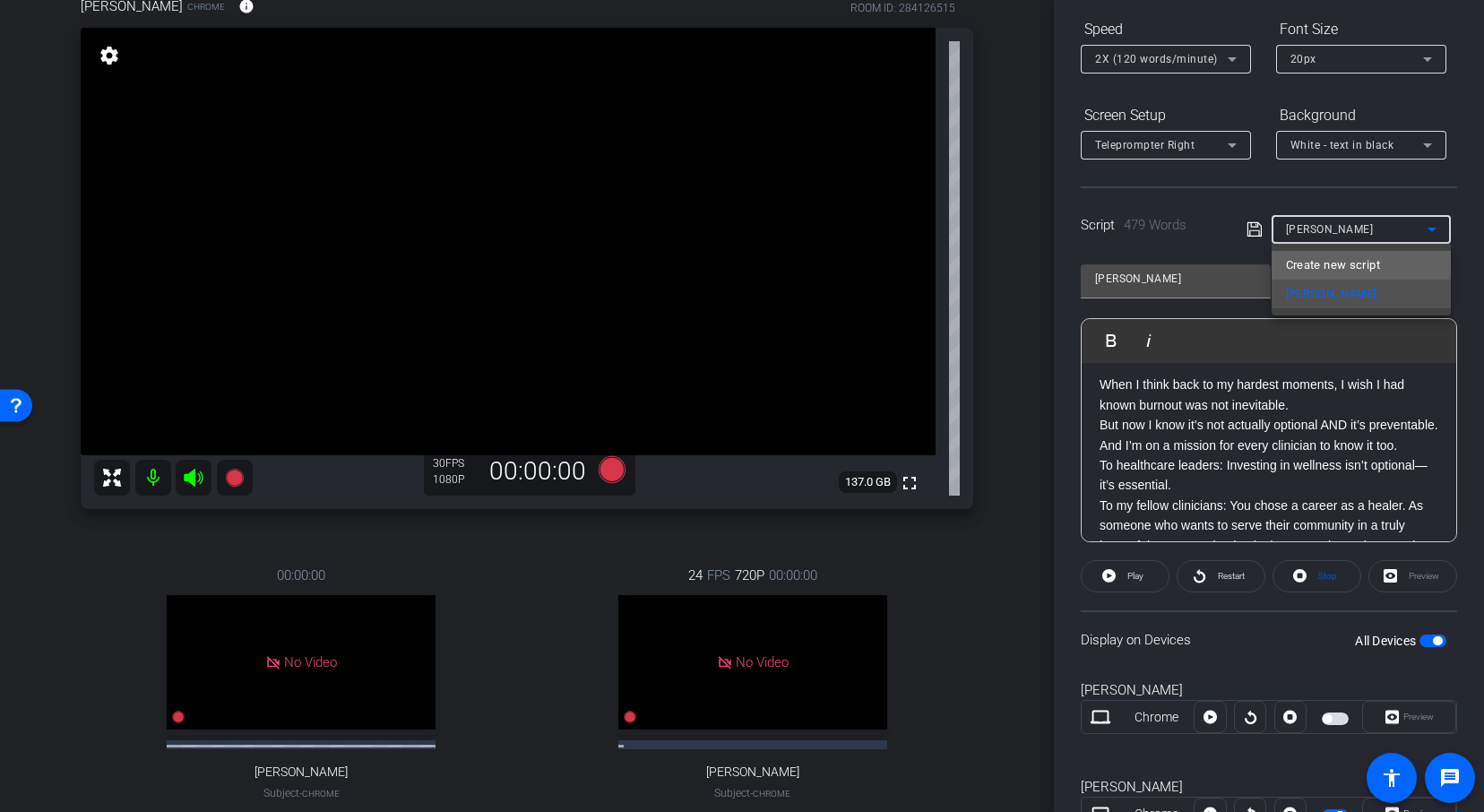
click at [1329, 262] on span "Create new script" at bounding box center [1332, 265] width 94 height 22
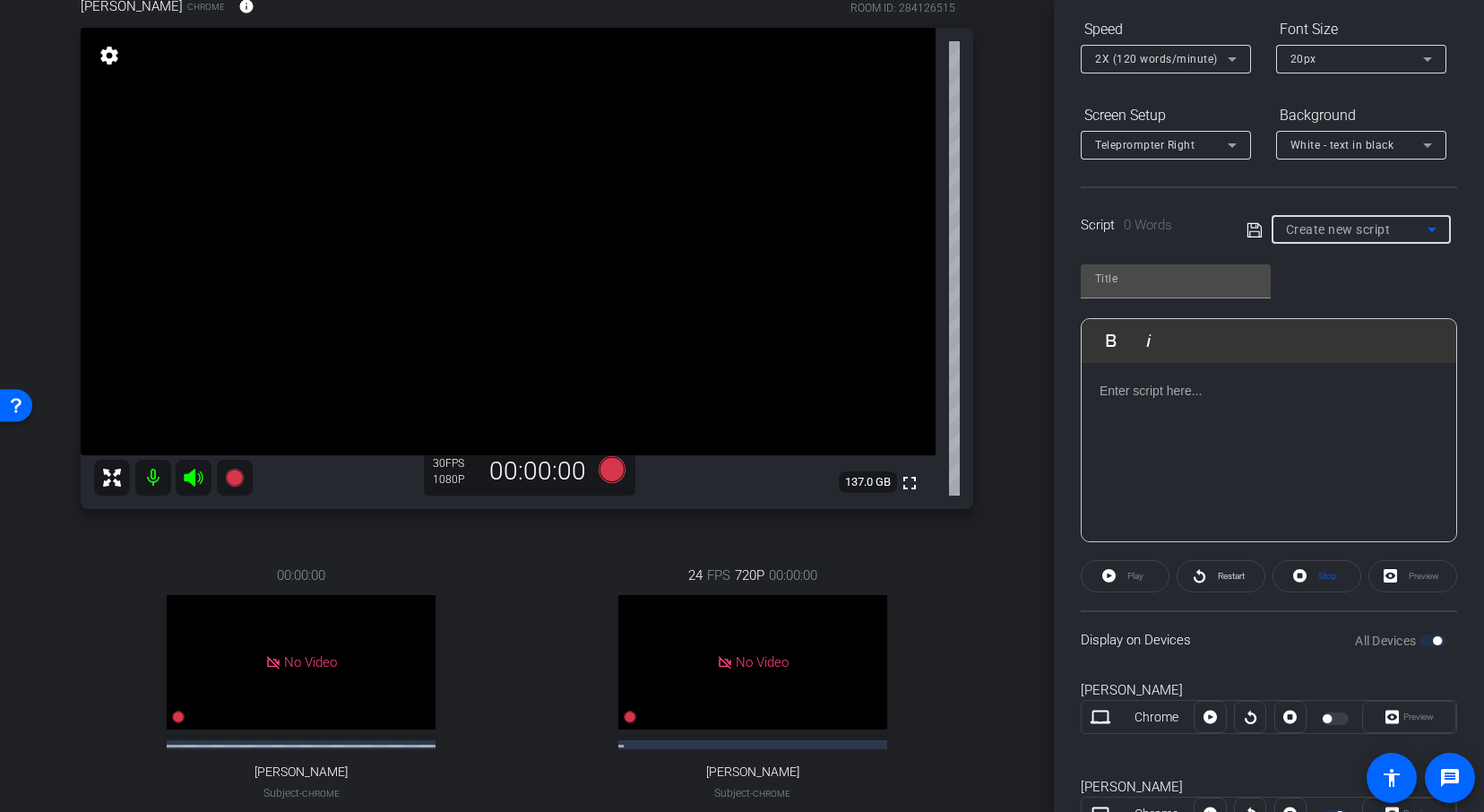
click at [1328, 219] on div "Create new script" at bounding box center [1356, 229] width 141 height 22
click at [1319, 298] on span "[PERSON_NAME]" at bounding box center [1330, 294] width 90 height 22
type input "[PERSON_NAME]"
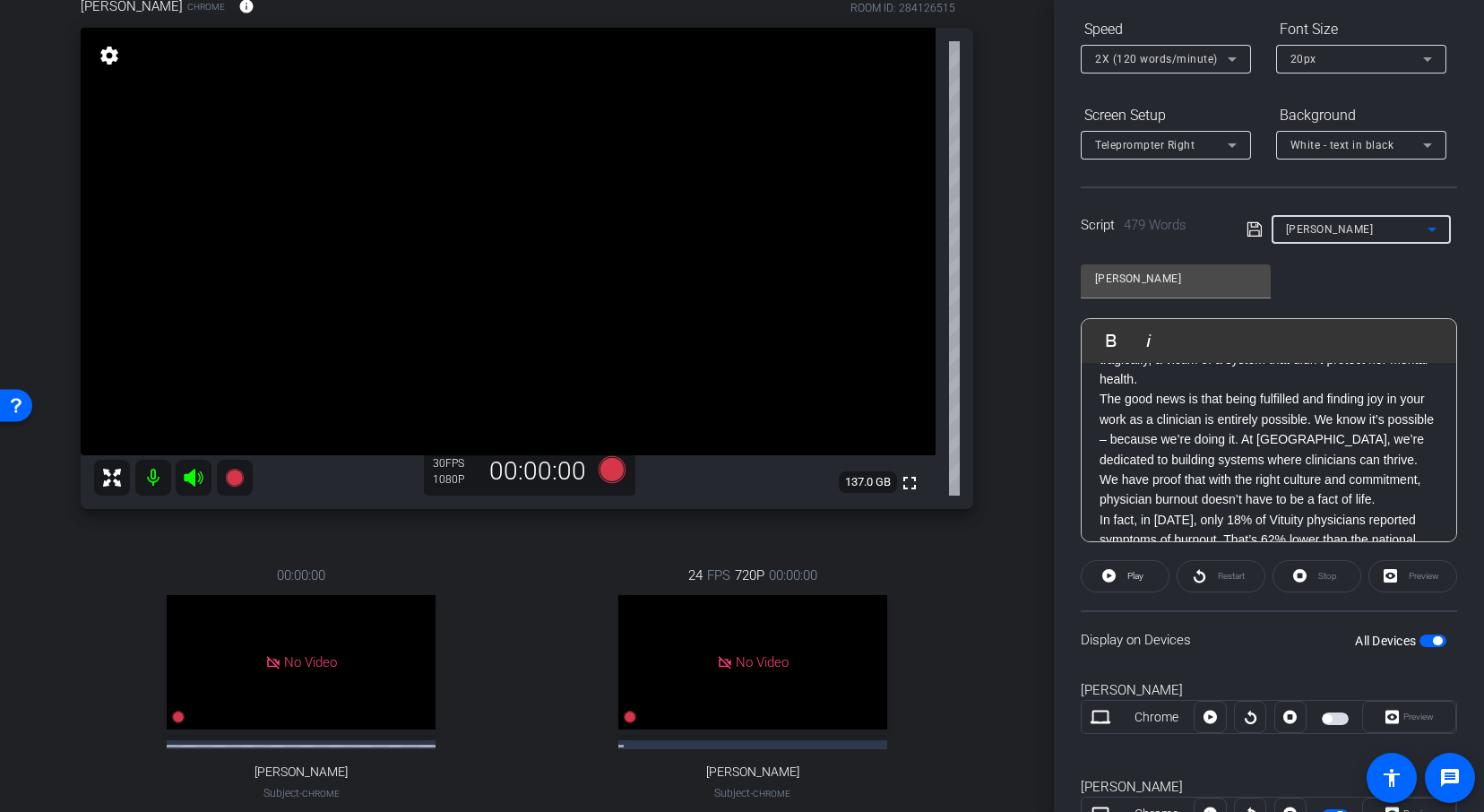
scroll to position [54, 0]
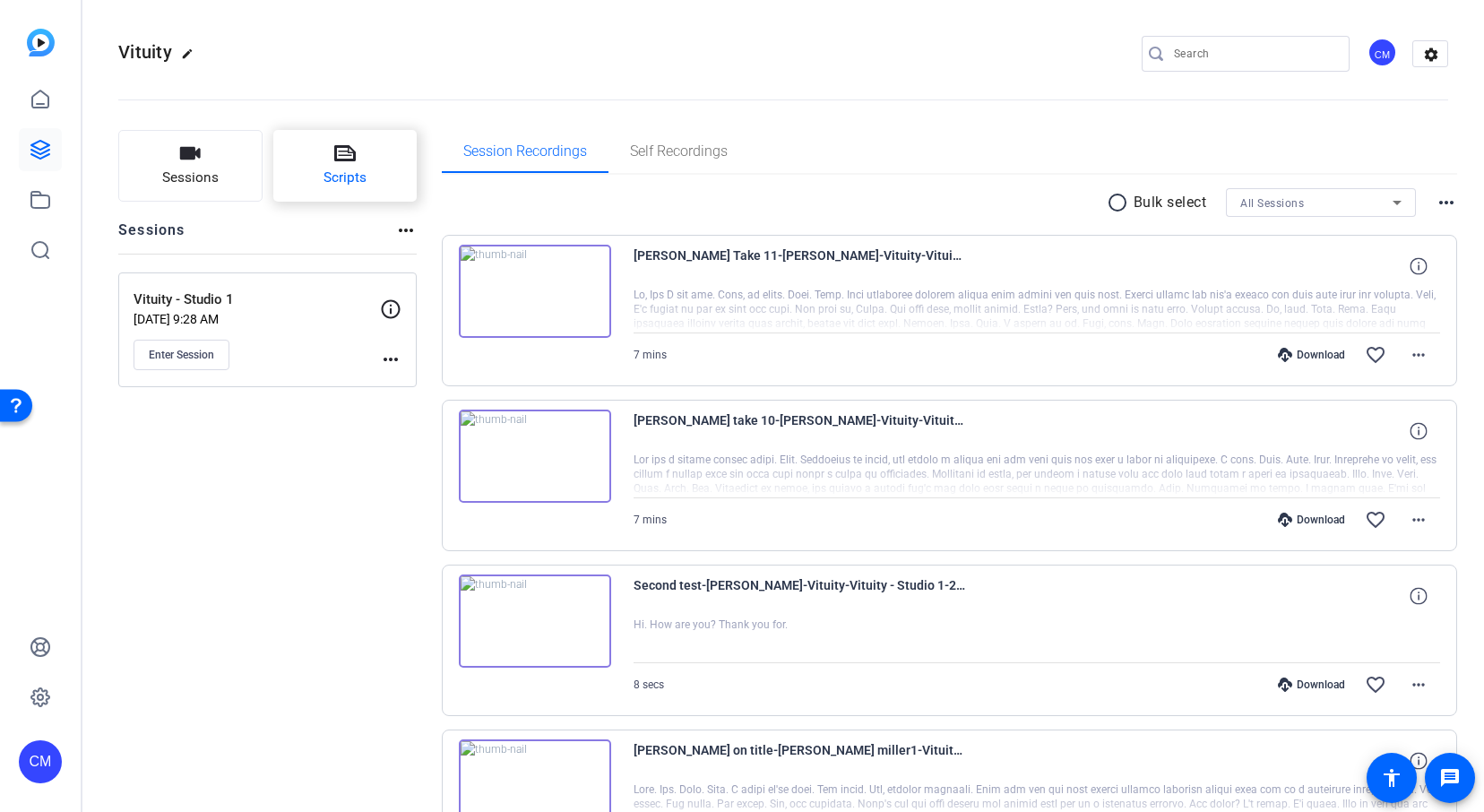
click at [369, 156] on button "Scripts" at bounding box center [345, 166] width 144 height 72
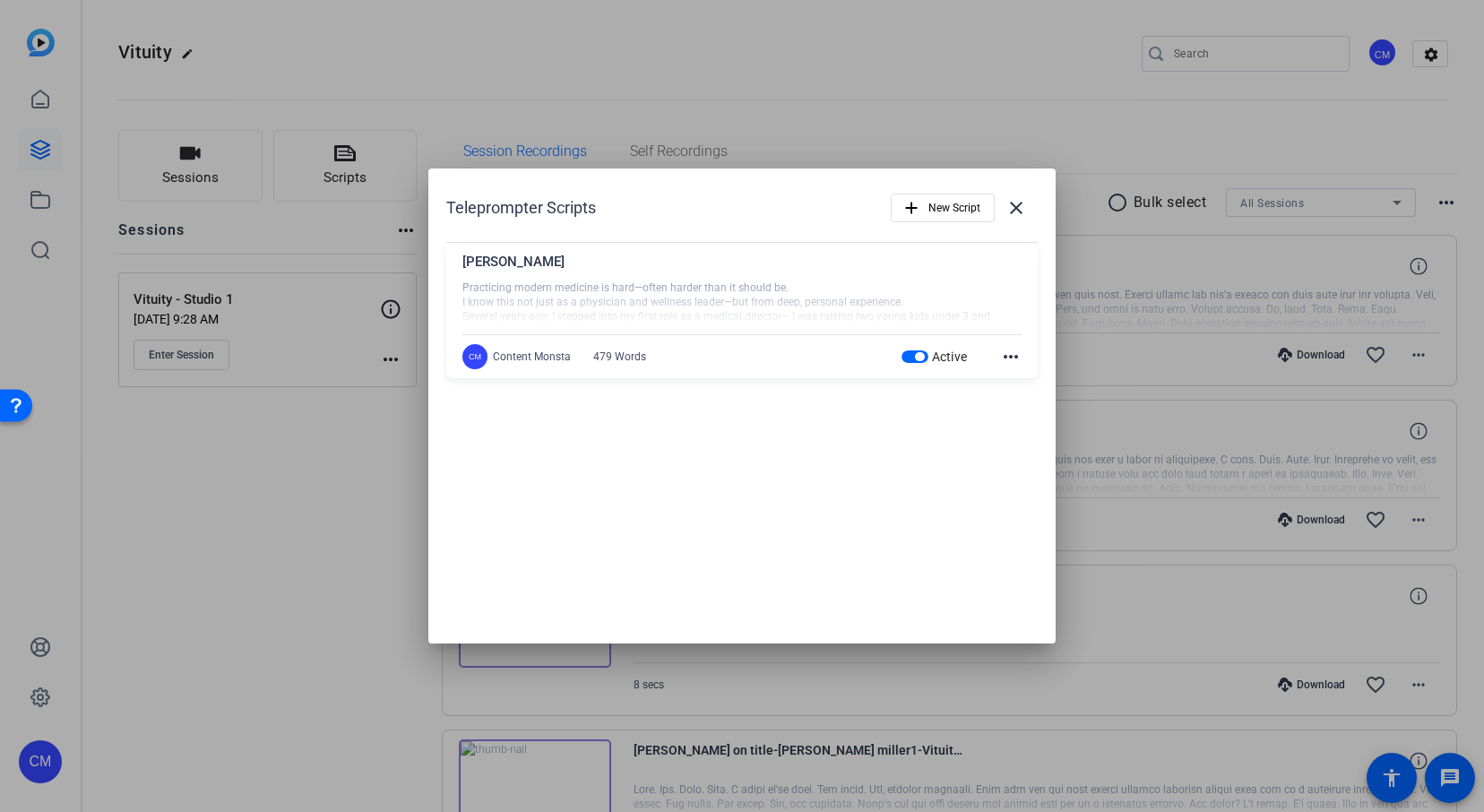
click at [822, 283] on div at bounding box center [742, 302] width 559 height 45
click at [502, 273] on div "[PERSON_NAME]" at bounding box center [742, 267] width 559 height 29
click at [598, 308] on div at bounding box center [742, 302] width 559 height 45
click at [1011, 354] on mat-icon "more_horiz" at bounding box center [1011, 357] width 22 height 22
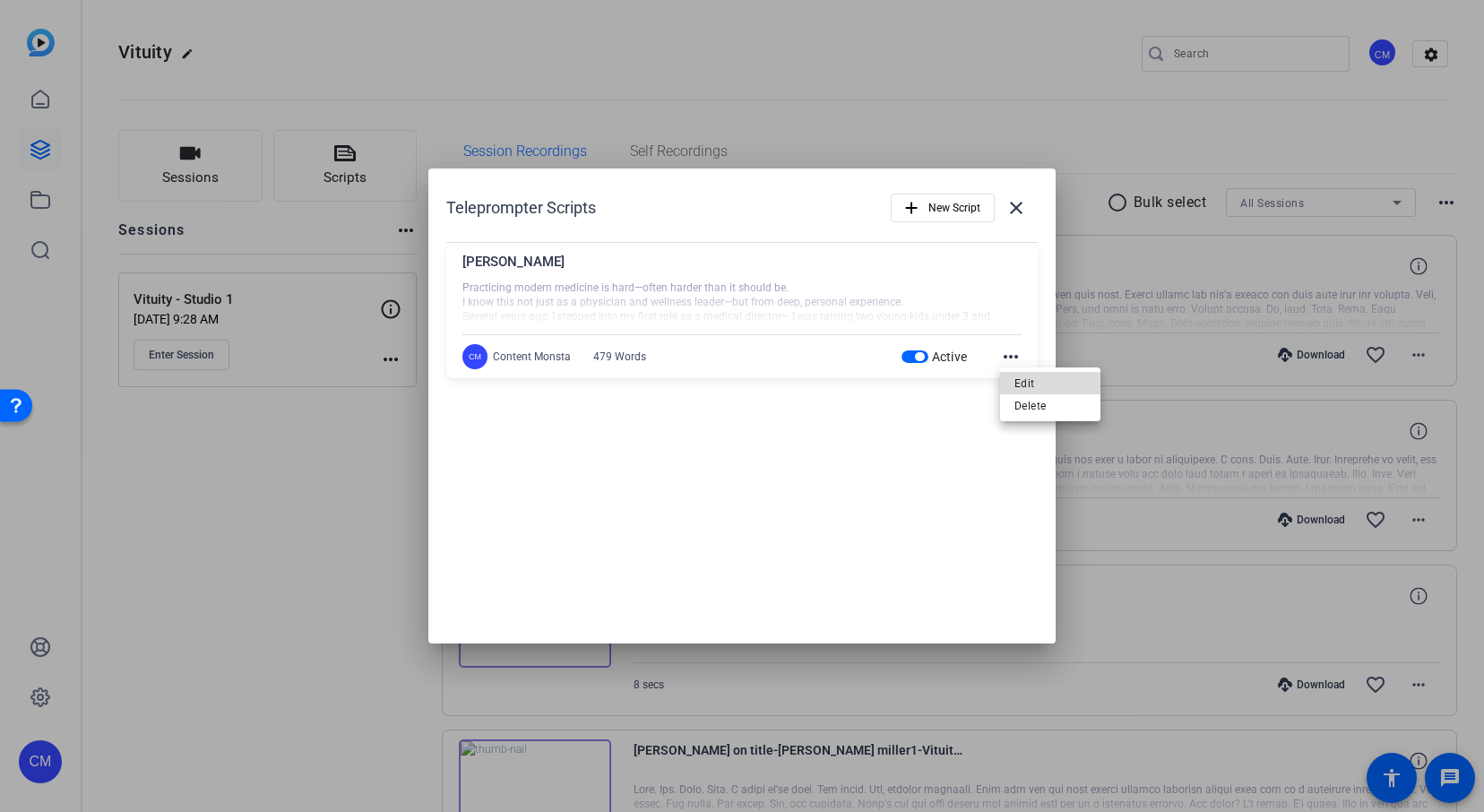
click at [1032, 372] on span "Edit" at bounding box center [1050, 383] width 72 height 22
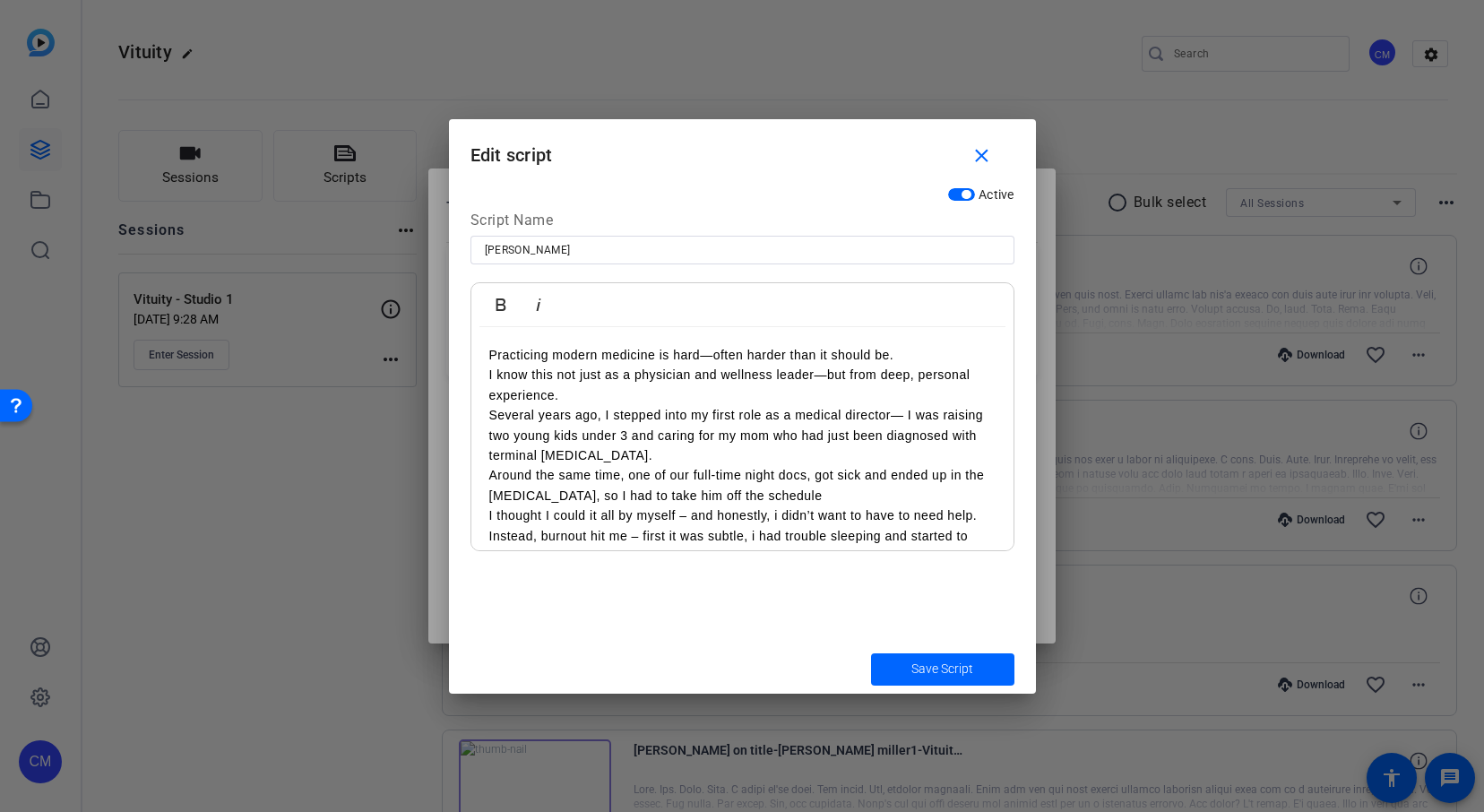
click at [491, 419] on p "Several years ago, I stepped into my first role as a medical director— I was ra…" at bounding box center [742, 435] width 506 height 60
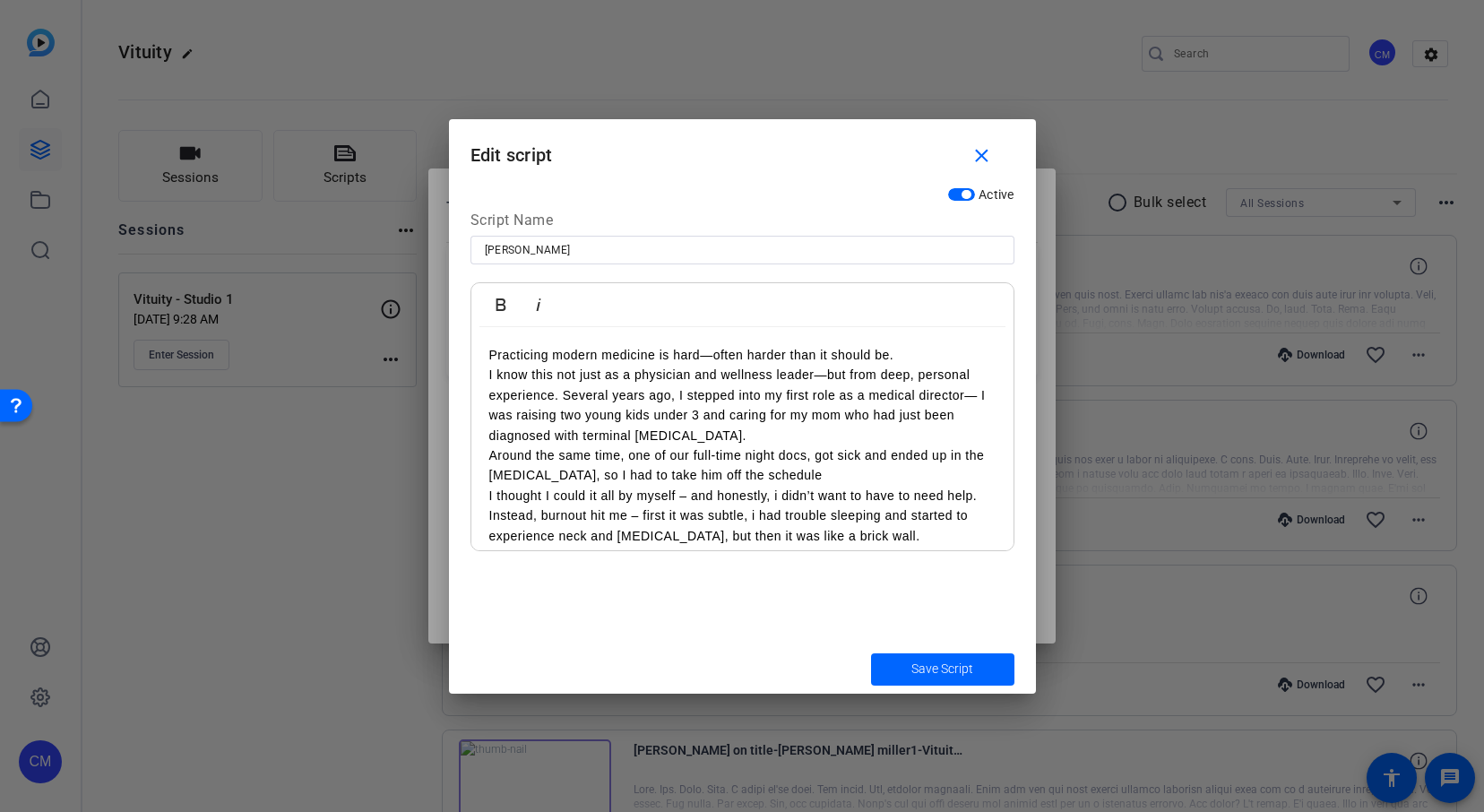
click at [490, 455] on p "Around the same time, one of our full-time night docs, got sick and ended up in…" at bounding box center [742, 465] width 506 height 40
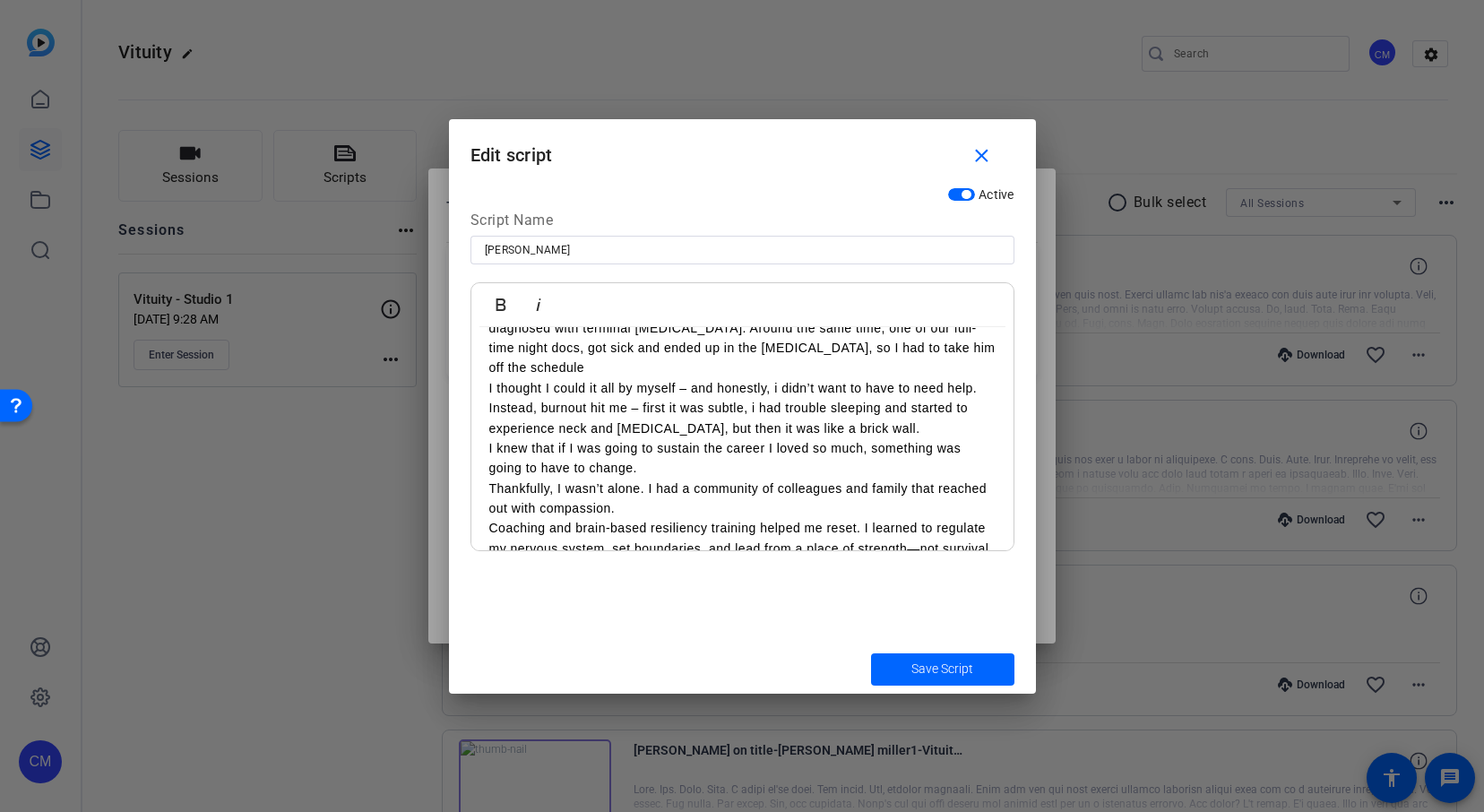
scroll to position [108, 0]
click at [489, 437] on p "I knew that if I was going to sustain the career I loved so much, something was…" at bounding box center [742, 457] width 506 height 40
click at [490, 477] on p "Thankfully, I wasn’t alone. I had a community of colleagues and family that rea…" at bounding box center [742, 497] width 506 height 40
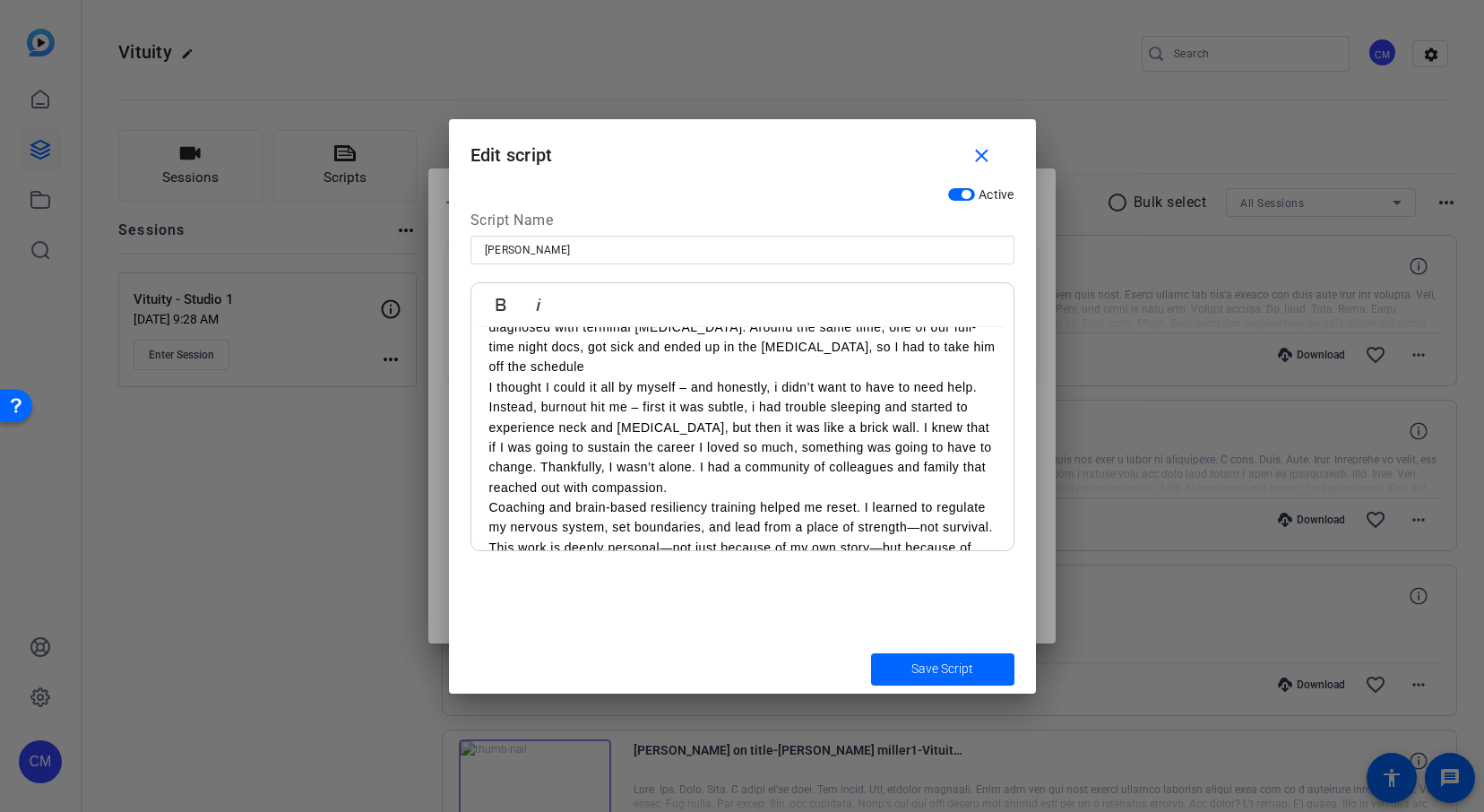
click at [489, 497] on p "Coaching and brain-based resiliency training helped me reset. I learned to regu…" at bounding box center [742, 517] width 506 height 40
click at [489, 537] on p "This work is deeply personal—not just because of my own story—but because of st…" at bounding box center [742, 557] width 506 height 40
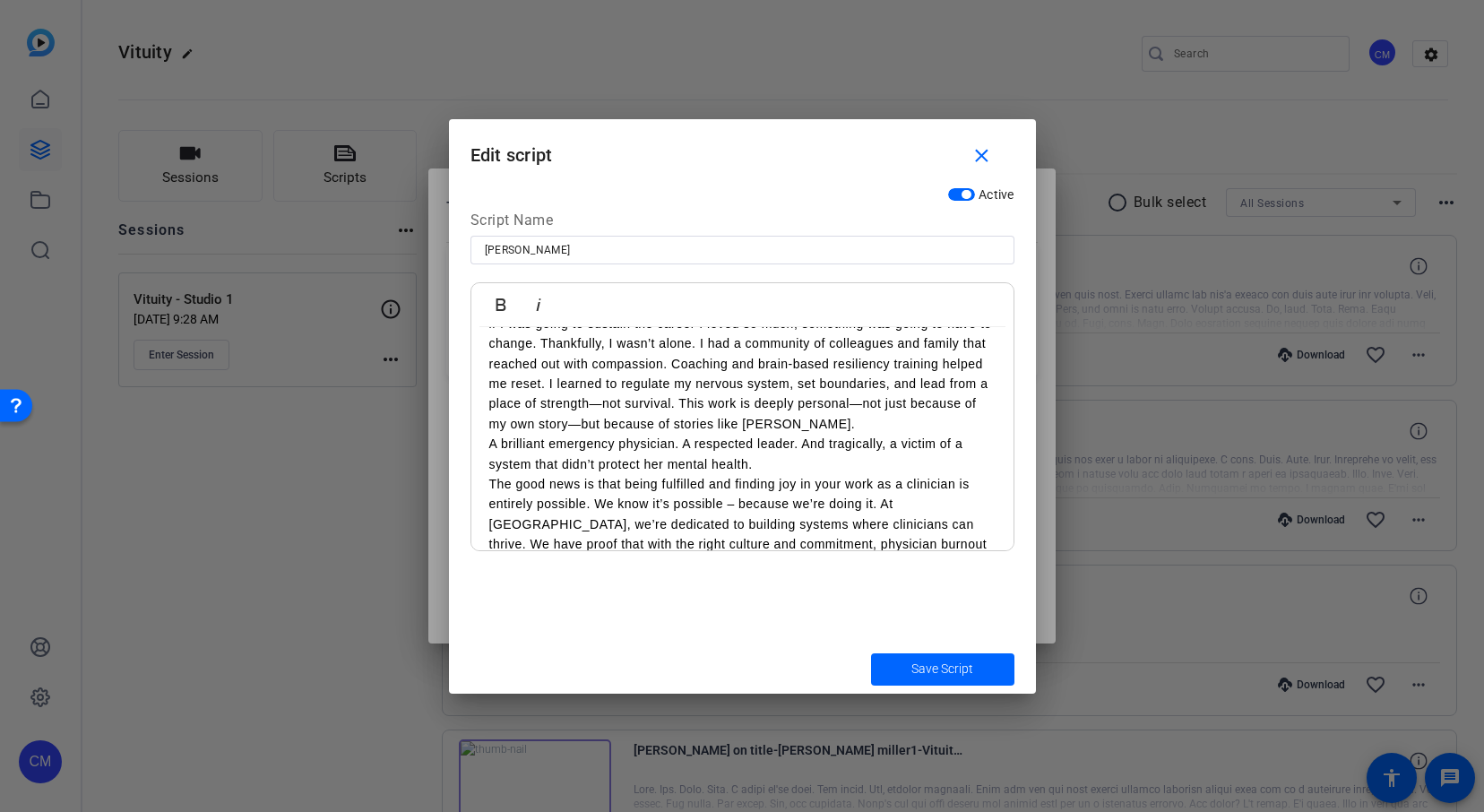
scroll to position [237, 0]
click at [489, 429] on p "A brilliant emergency physician. A respected leader. And tragically, a victim o…" at bounding box center [742, 449] width 506 height 40
click at [489, 470] on p "The good news is that being fulfilled and finding joy in your work as a clinici…" at bounding box center [742, 520] width 506 height 100
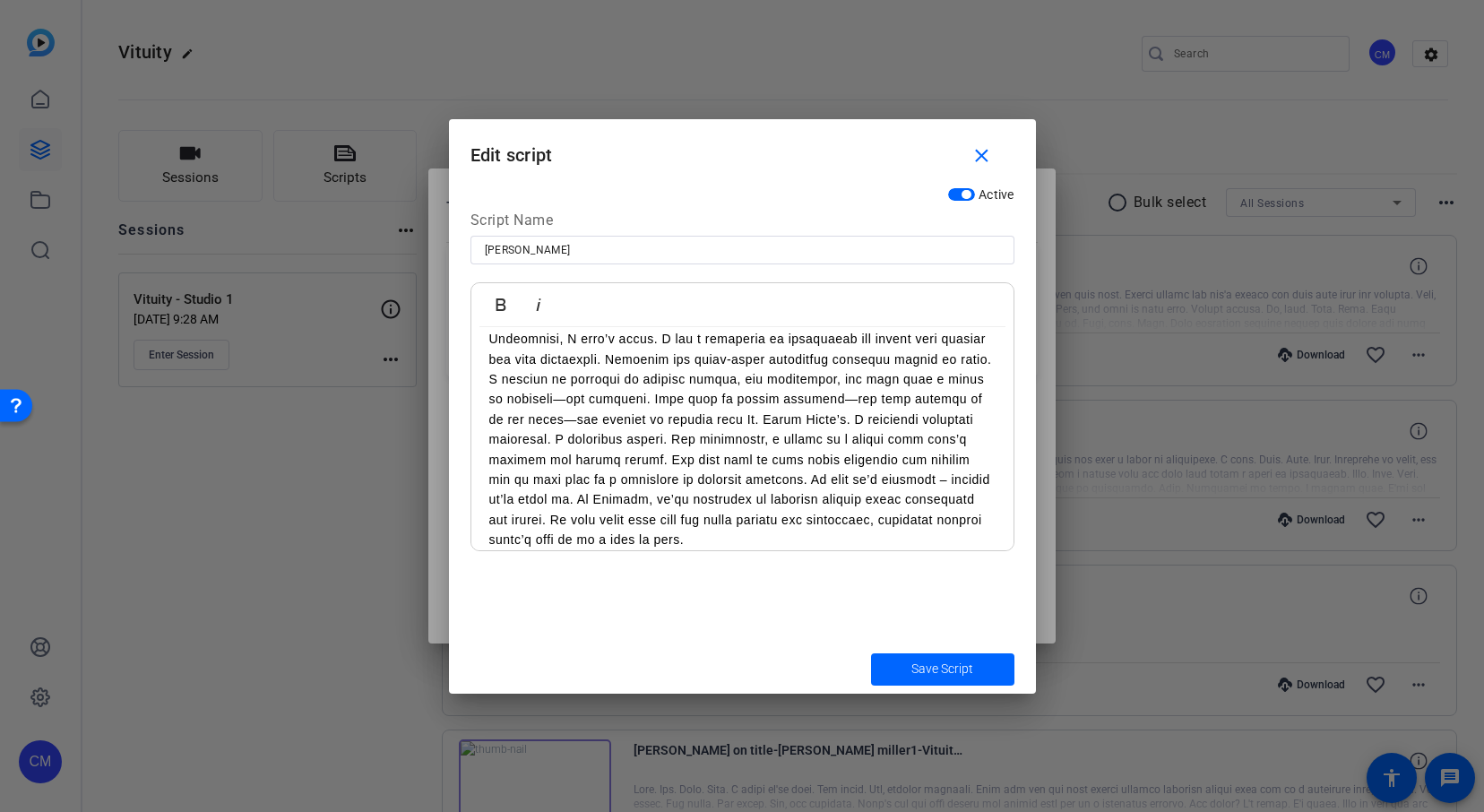
click at [483, 538] on div "Practicing modern medicine is hard—often harder than it should be. I know this …" at bounding box center [742, 572] width 542 height 964
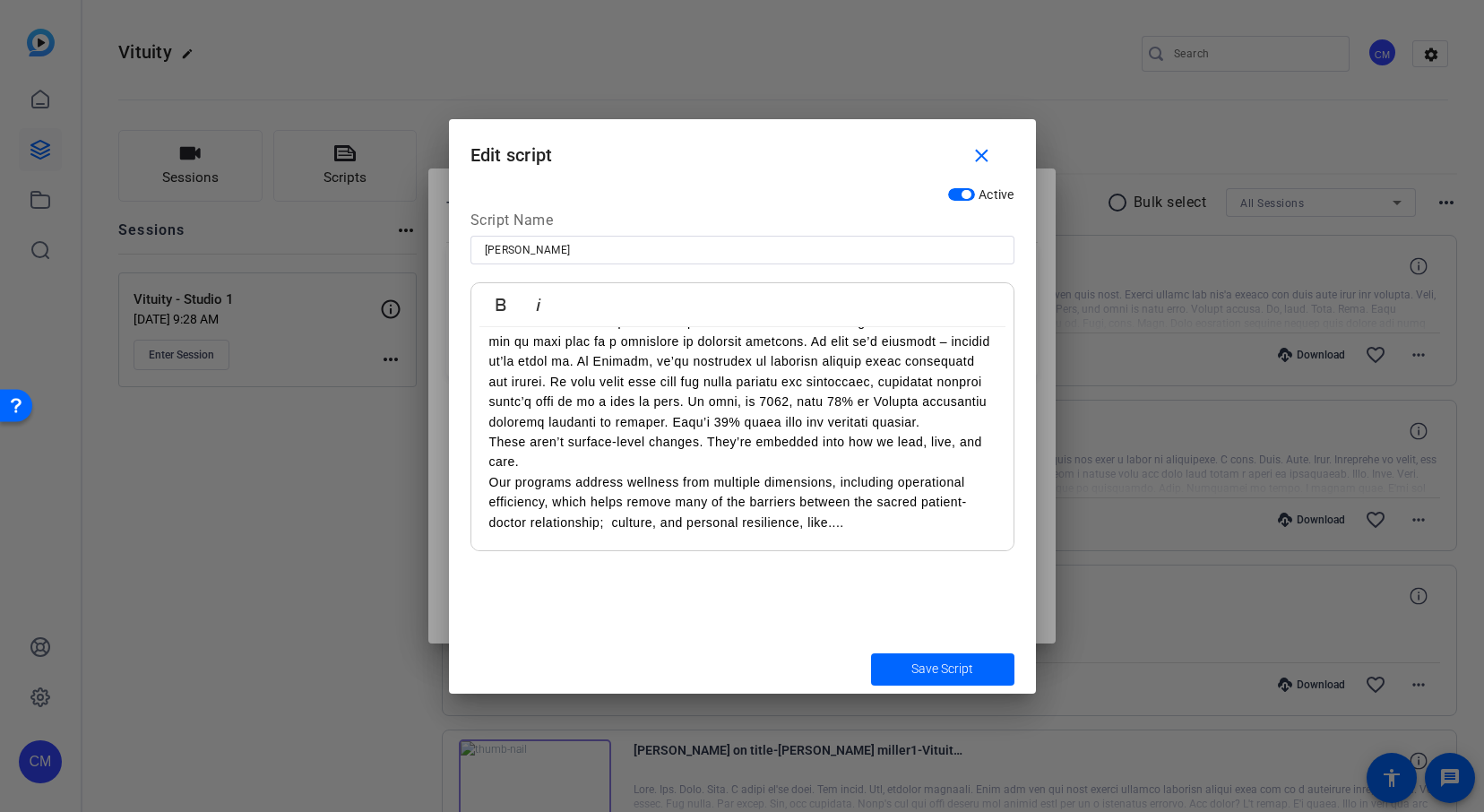
scroll to position [373, 0]
click at [489, 432] on p "These aren’t surface-level changes. They’re embedded into how we lead, live, an…" at bounding box center [742, 452] width 506 height 40
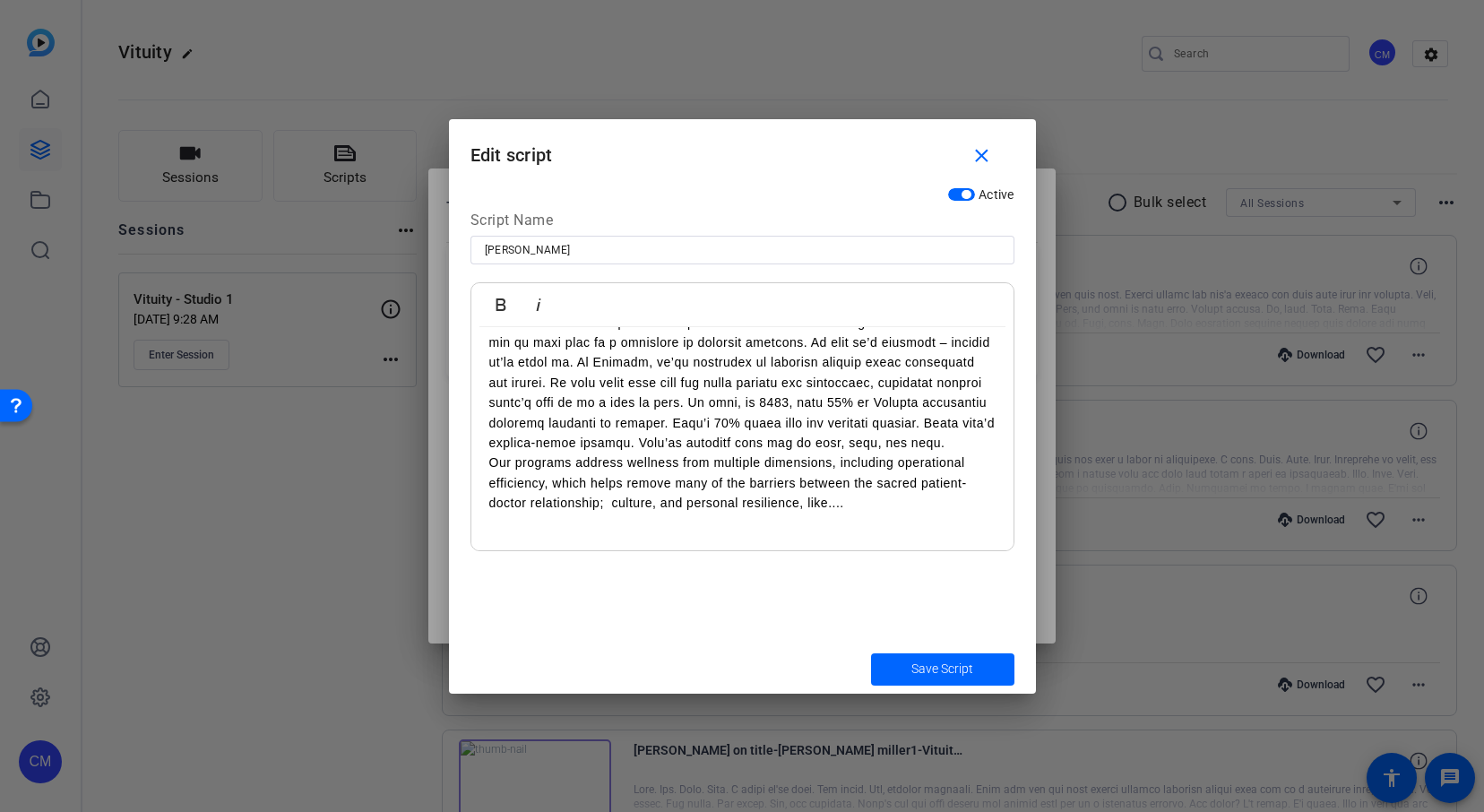
click at [489, 452] on p "Our programs address wellness from multiple dimensions, including operational e…" at bounding box center [742, 482] width 506 height 60
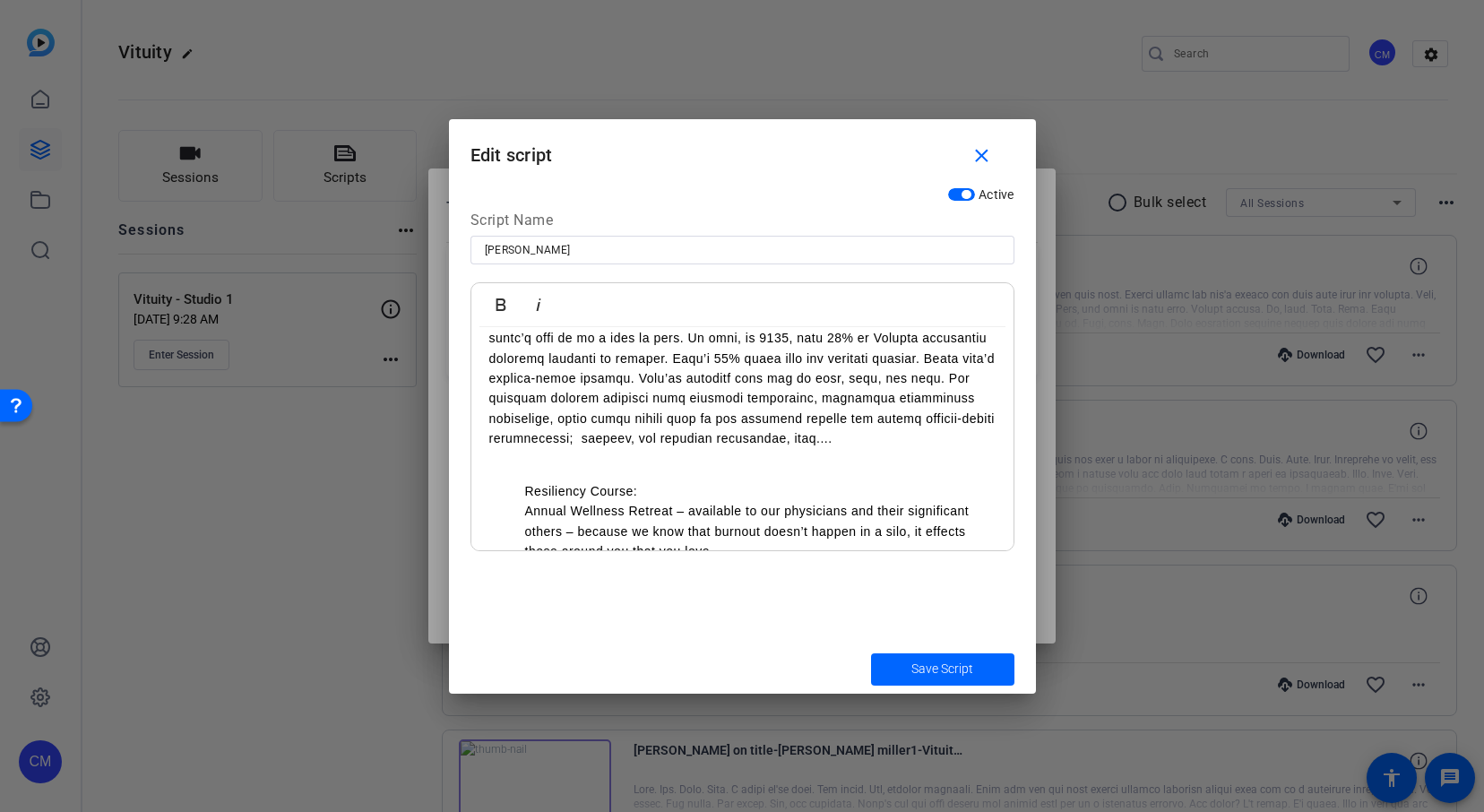
scroll to position [461, 0]
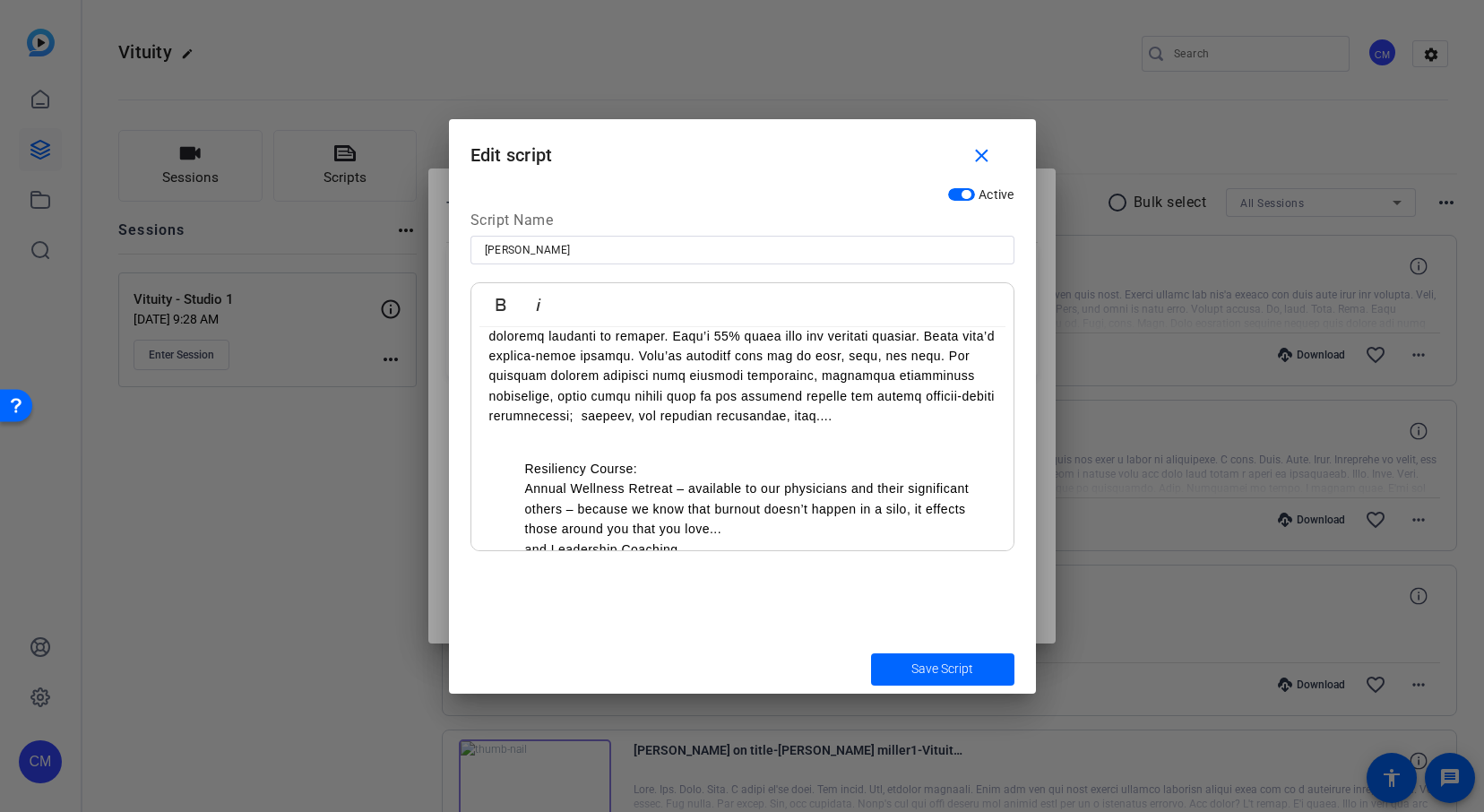
click at [521, 433] on div "Practicing modern medicine is hard—often harder than it should be. I know this …" at bounding box center [742, 328] width 542 height 924
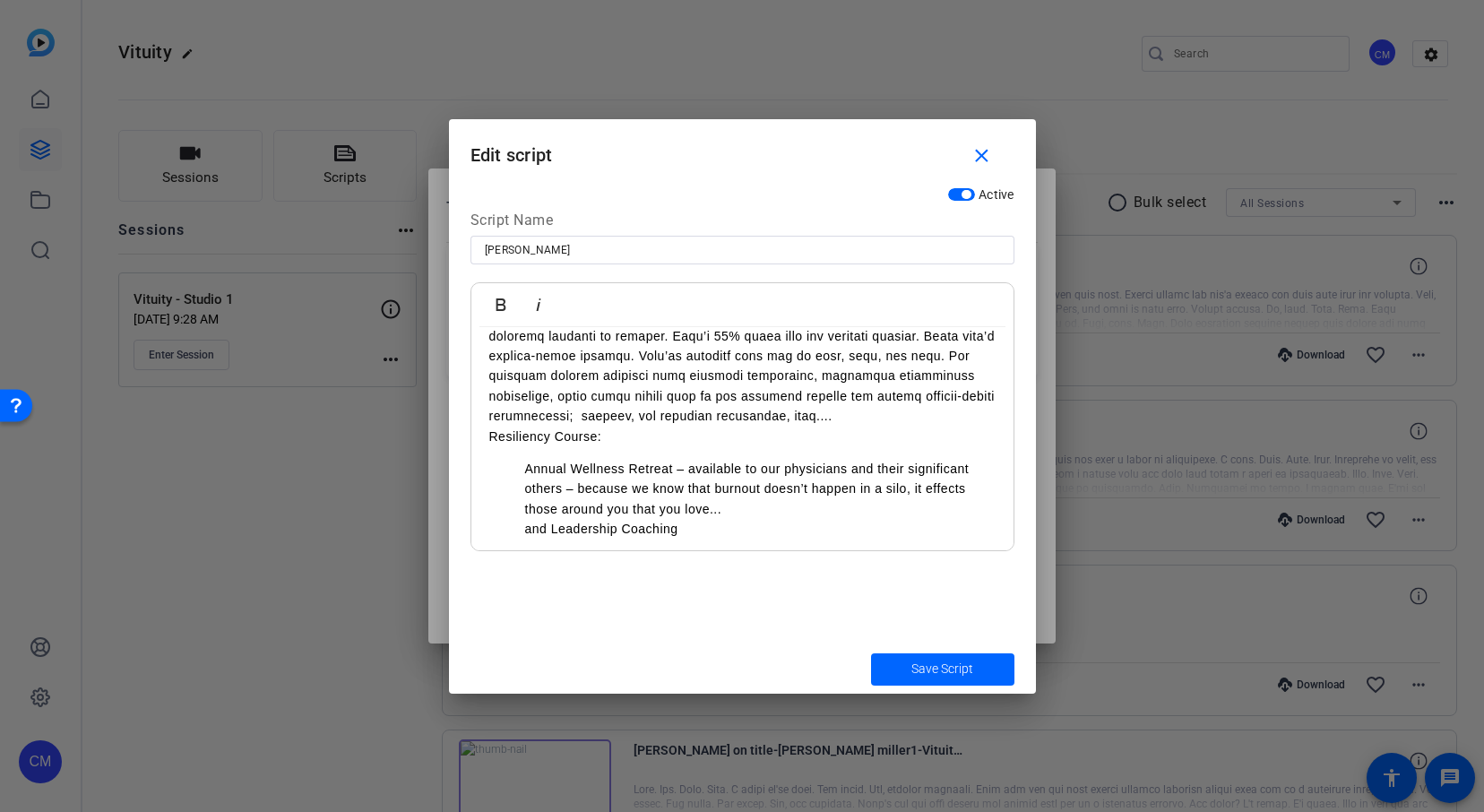
click at [566, 430] on div "Practicing modern medicine is hard—often harder than it should be. I know this …" at bounding box center [742, 318] width 542 height 903
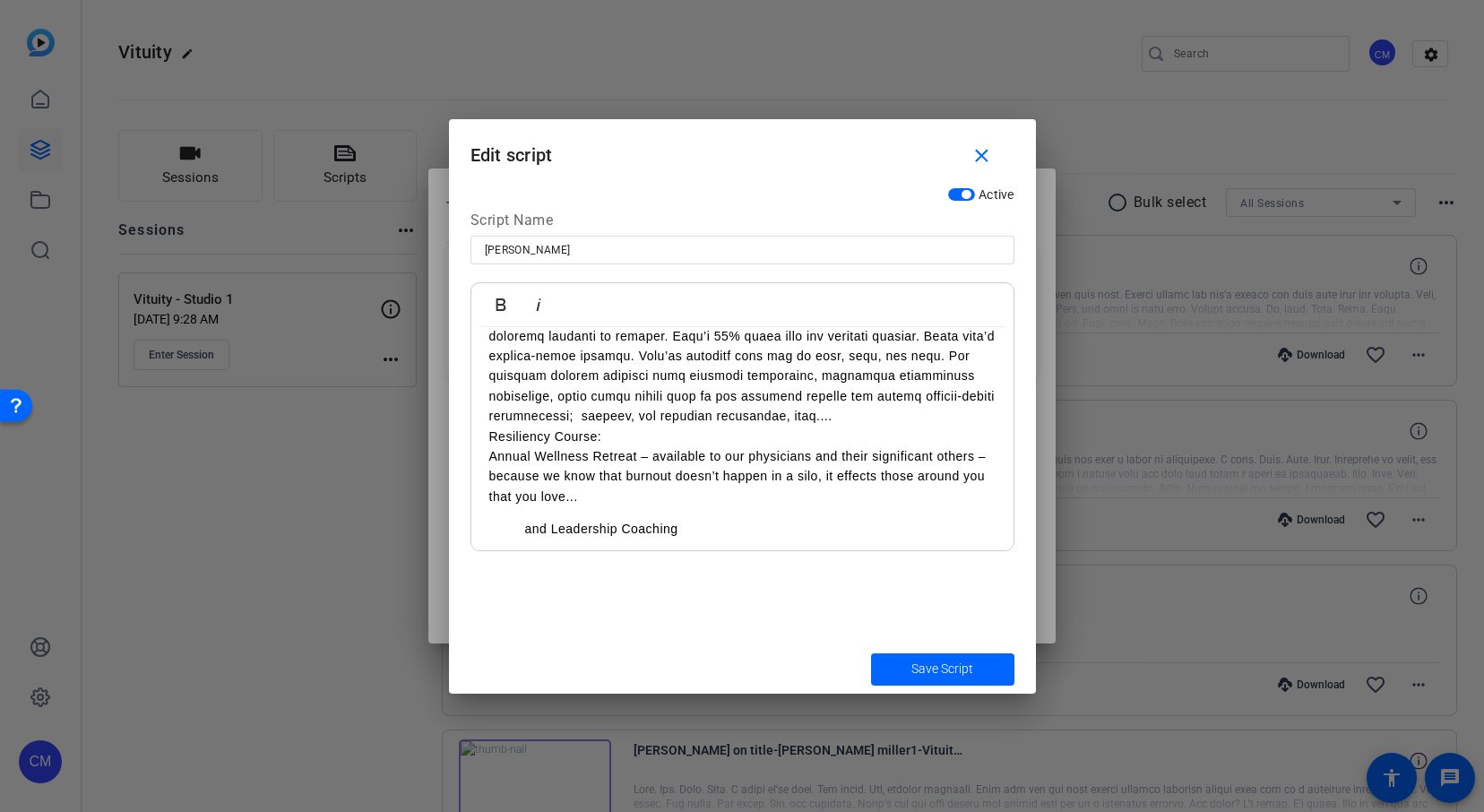
click at [525, 519] on li "and Leadership Coaching" at bounding box center [760, 529] width 471 height 20
click at [532, 527] on p at bounding box center [742, 537] width 506 height 20
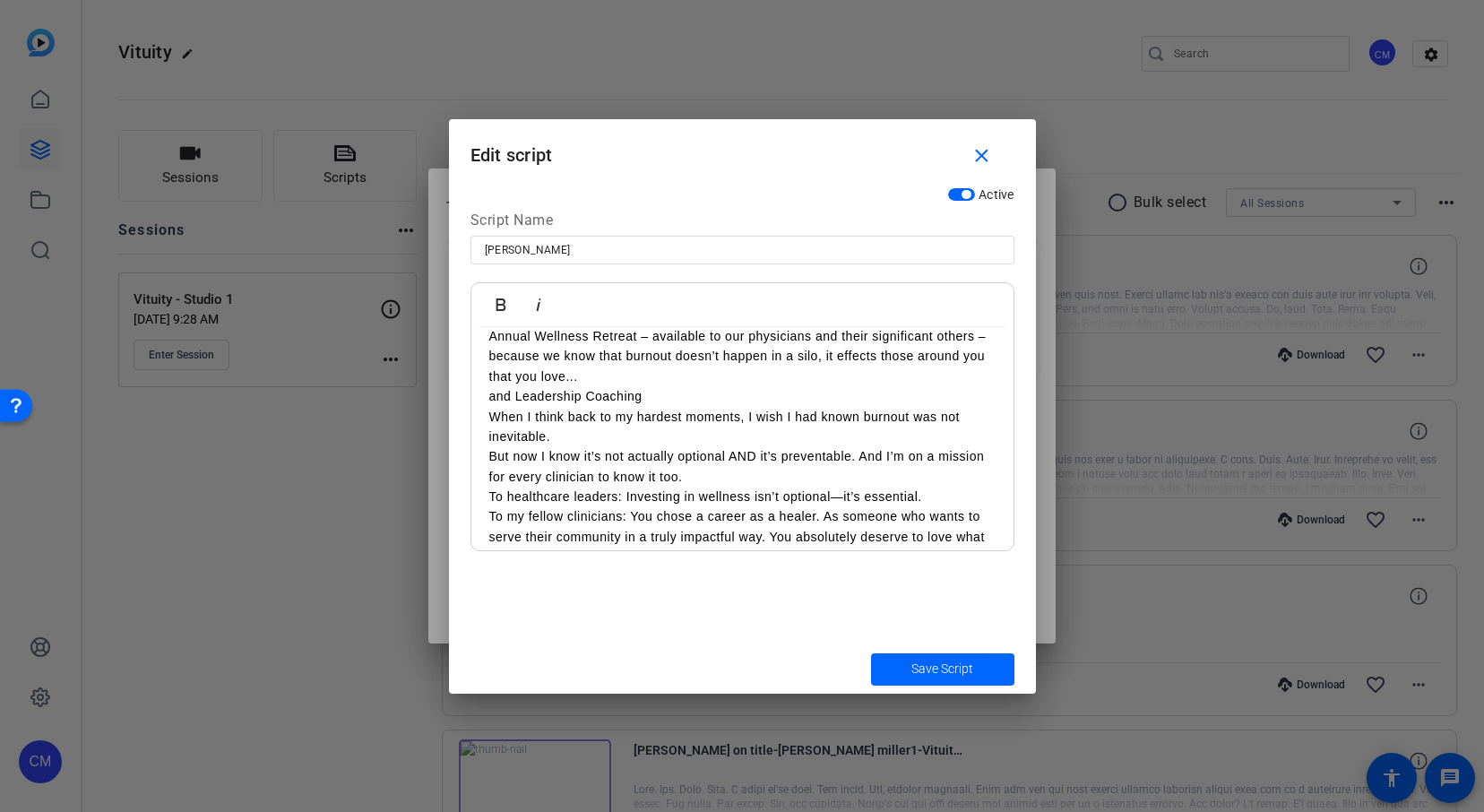
scroll to position [584, 0]
click at [486, 430] on div "Practicing modern medicine is hard—often harder than it should be. I know this …" at bounding box center [742, 173] width 542 height 858
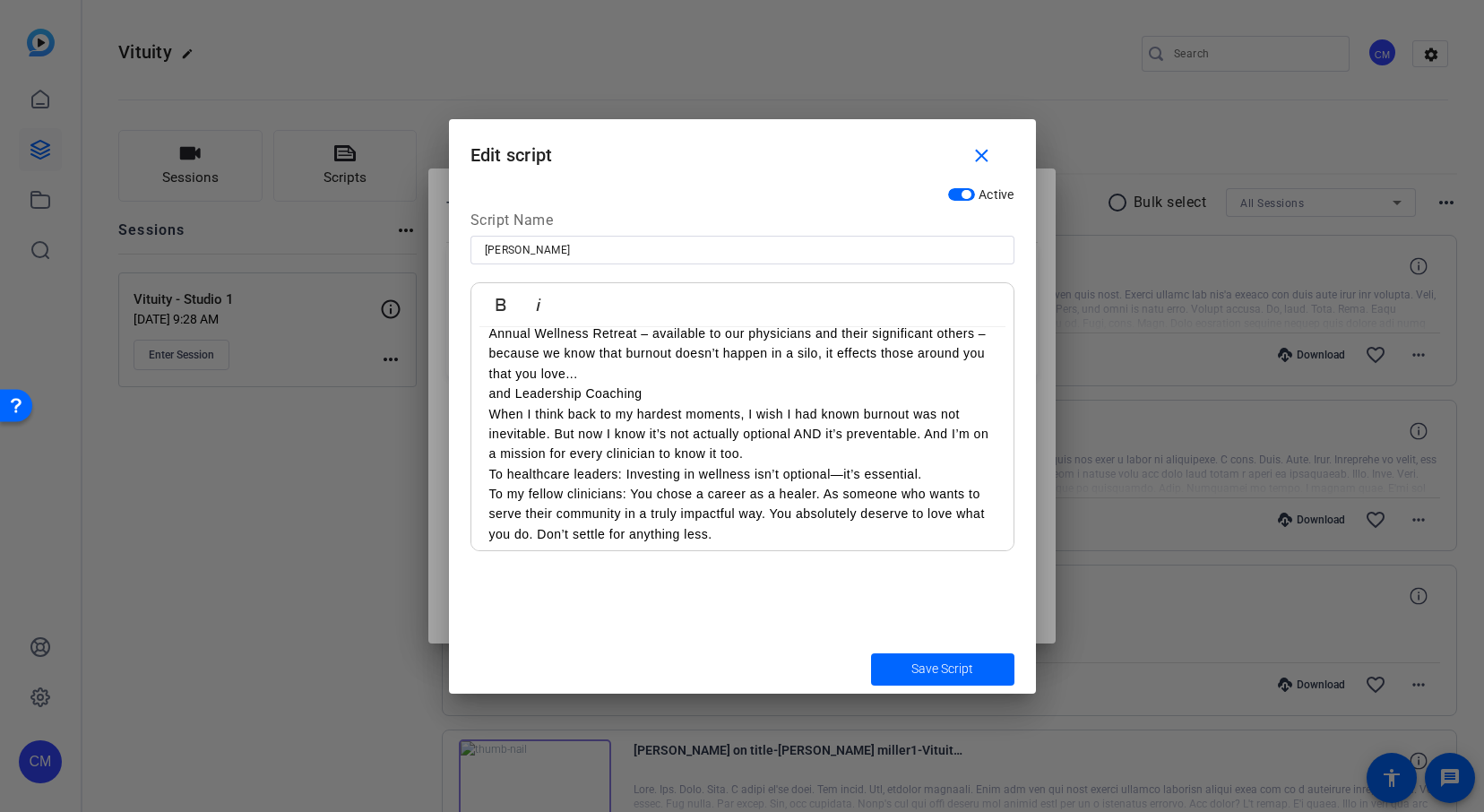
click at [487, 448] on div "Practicing modern medicine is hard—often harder than it should be. I know this …" at bounding box center [742, 163] width 542 height 838
click at [487, 476] on div "Practicing modern medicine is hard—often harder than it should be. I know this …" at bounding box center [742, 163] width 542 height 838
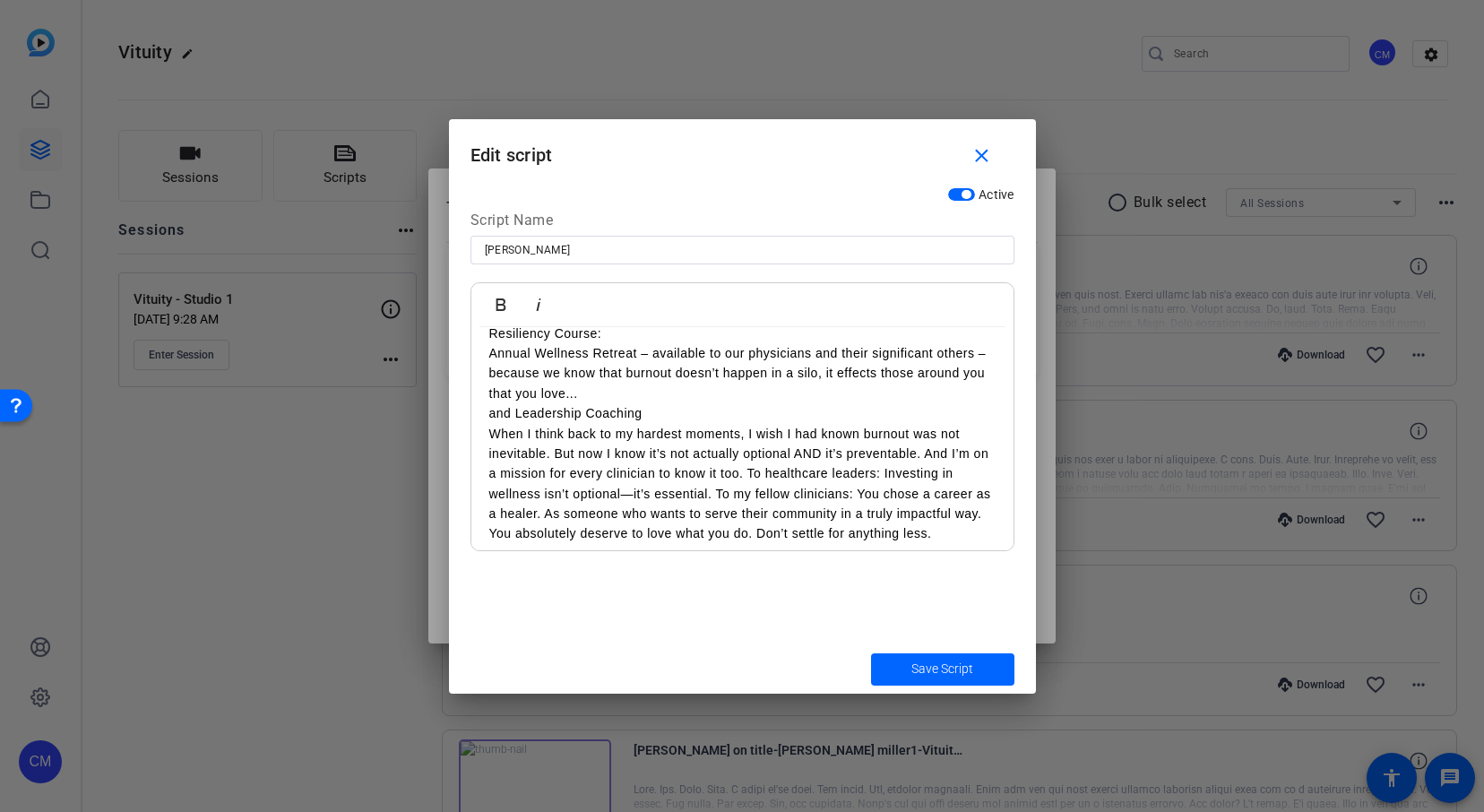
scroll to position [565, 0]
click at [606, 431] on p "When I think back to my hardest moments, I wish I had known burnout was not ine…" at bounding box center [742, 482] width 506 height 120
drag, startPoint x: 555, startPoint y: 433, endPoint x: 797, endPoint y: 425, distance: 242.1
click at [797, 425] on p "When I think back to my hardest moments, I wish I had known burnout was not ine…" at bounding box center [742, 482] width 506 height 120
click at [581, 431] on p "When I think back to my hardest moments, I wish I had known burnout was not ine…" at bounding box center [742, 482] width 506 height 120
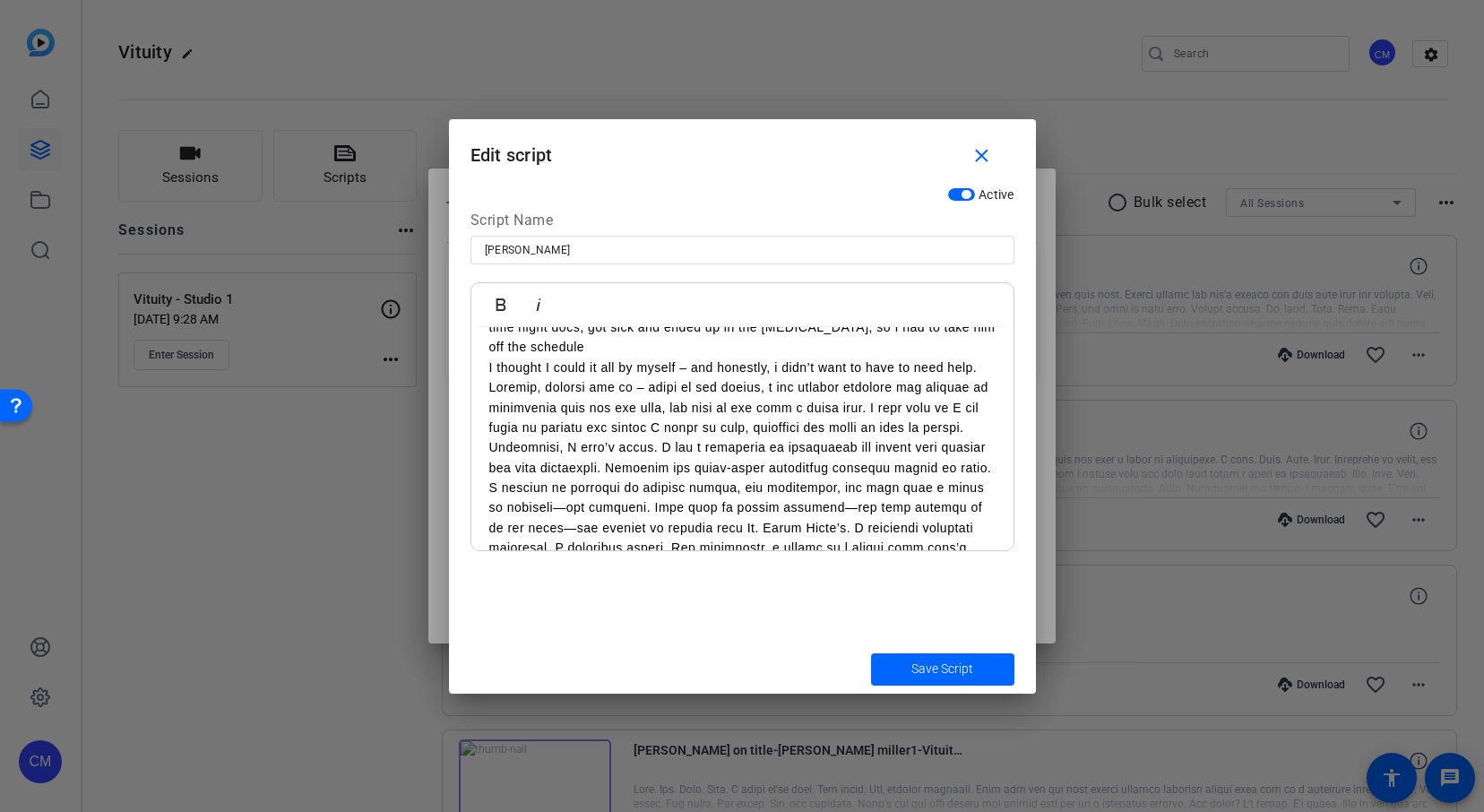
scroll to position [0, 0]
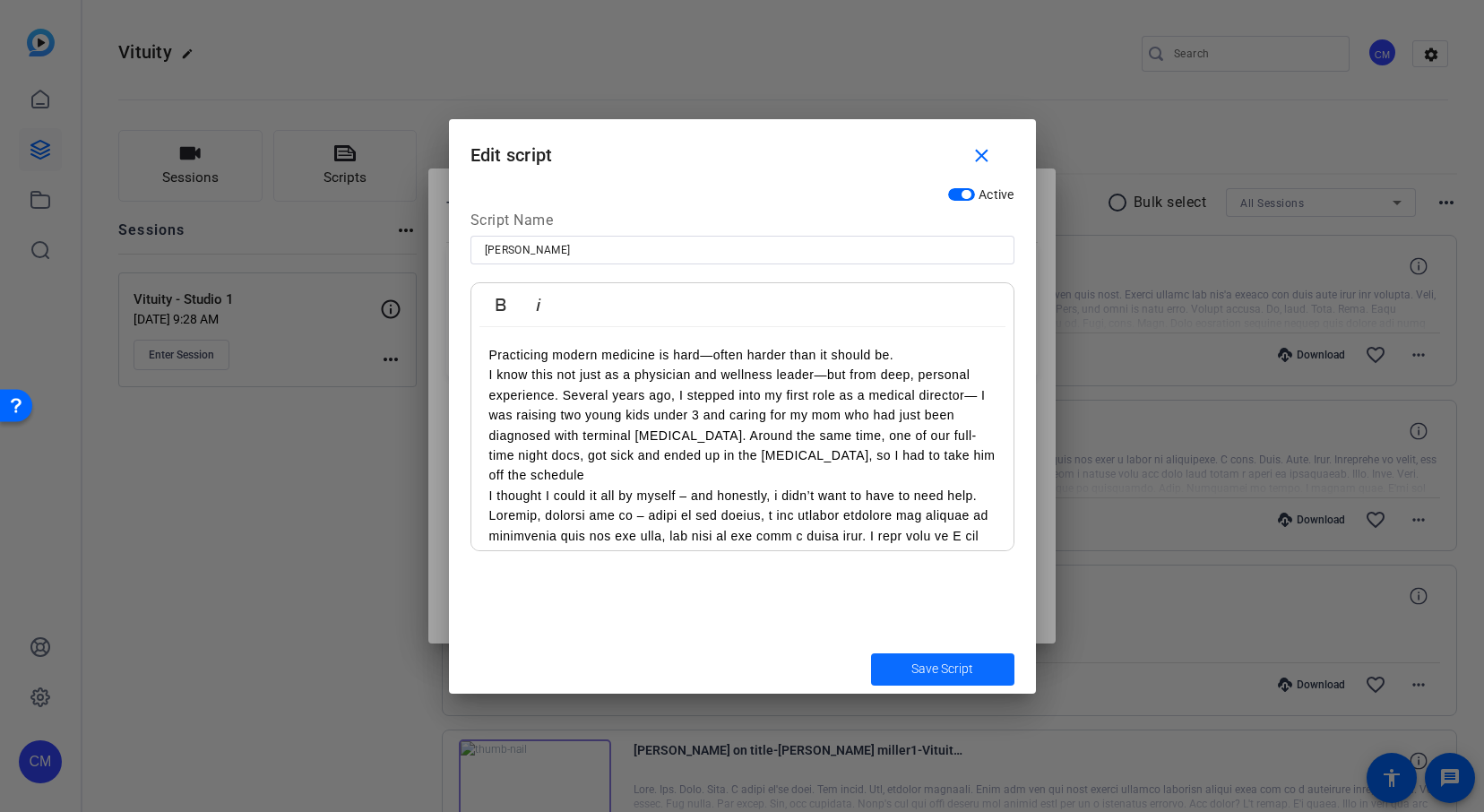
click at [962, 662] on span "Save Script" at bounding box center [942, 668] width 62 height 19
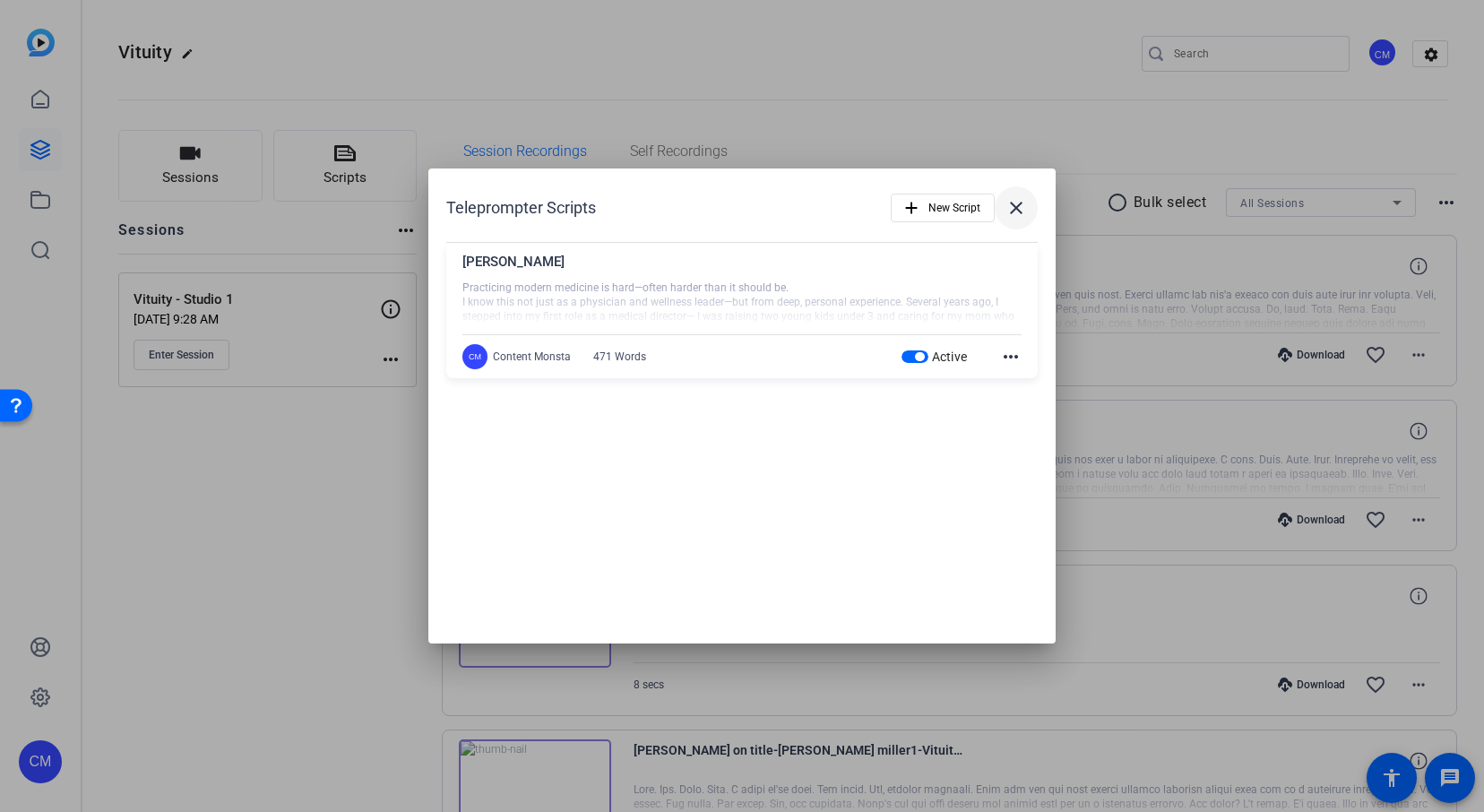
click at [1020, 208] on mat-icon "close" at bounding box center [1016, 208] width 22 height 22
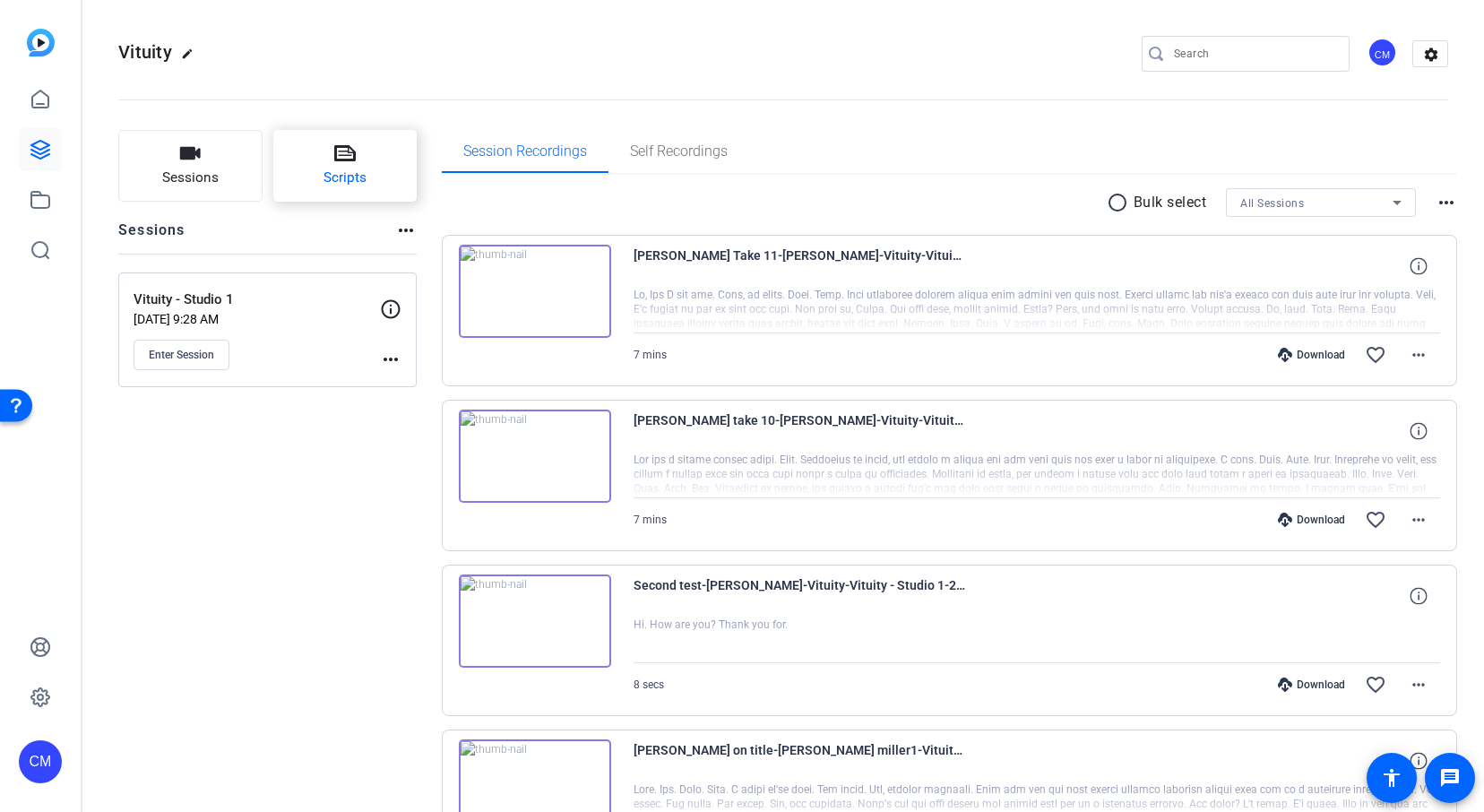
click at [357, 164] on button "Scripts" at bounding box center [345, 166] width 144 height 72
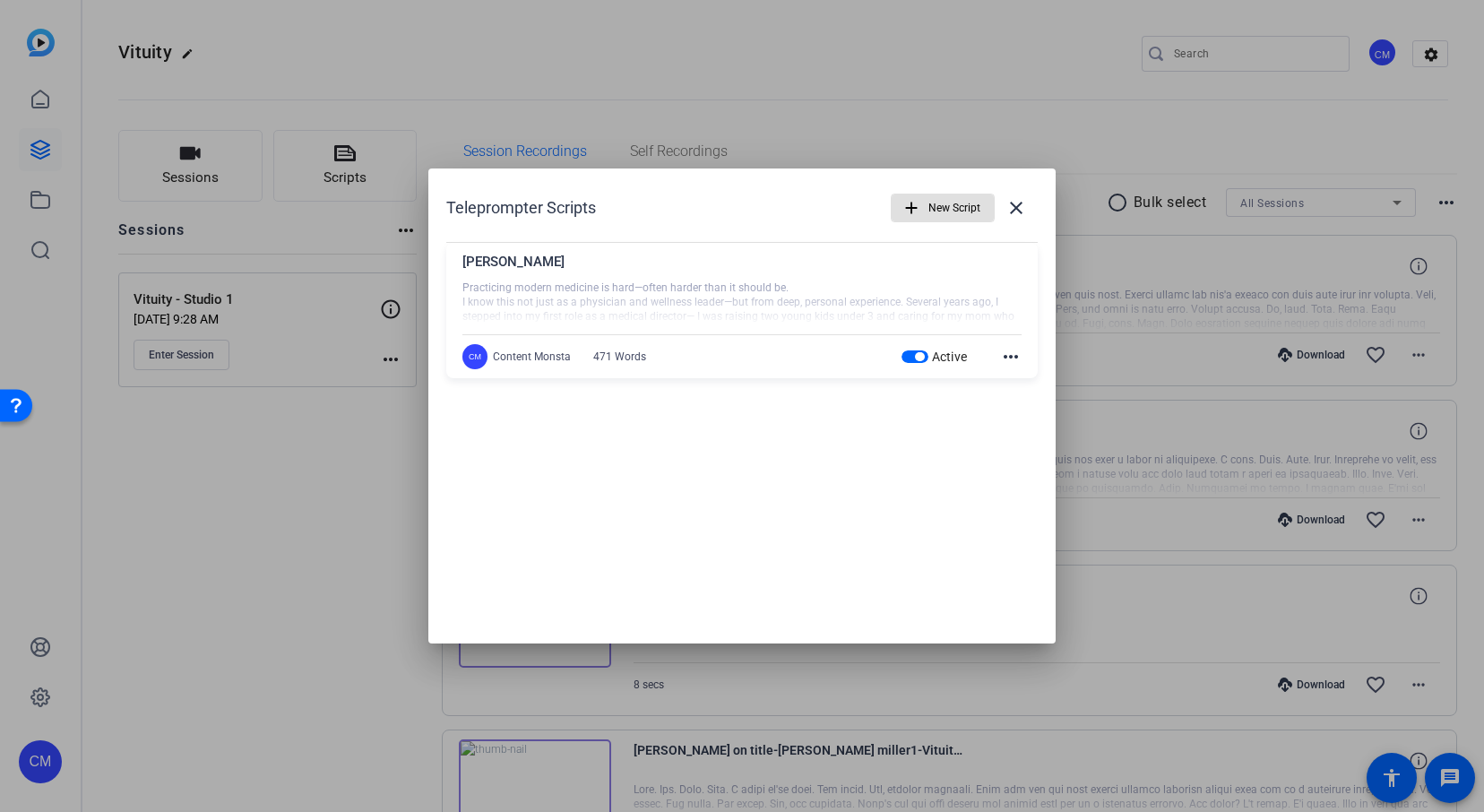
click at [1013, 360] on mat-icon "more_horiz" at bounding box center [1011, 357] width 22 height 22
click at [1023, 383] on span "Edit" at bounding box center [1050, 383] width 72 height 22
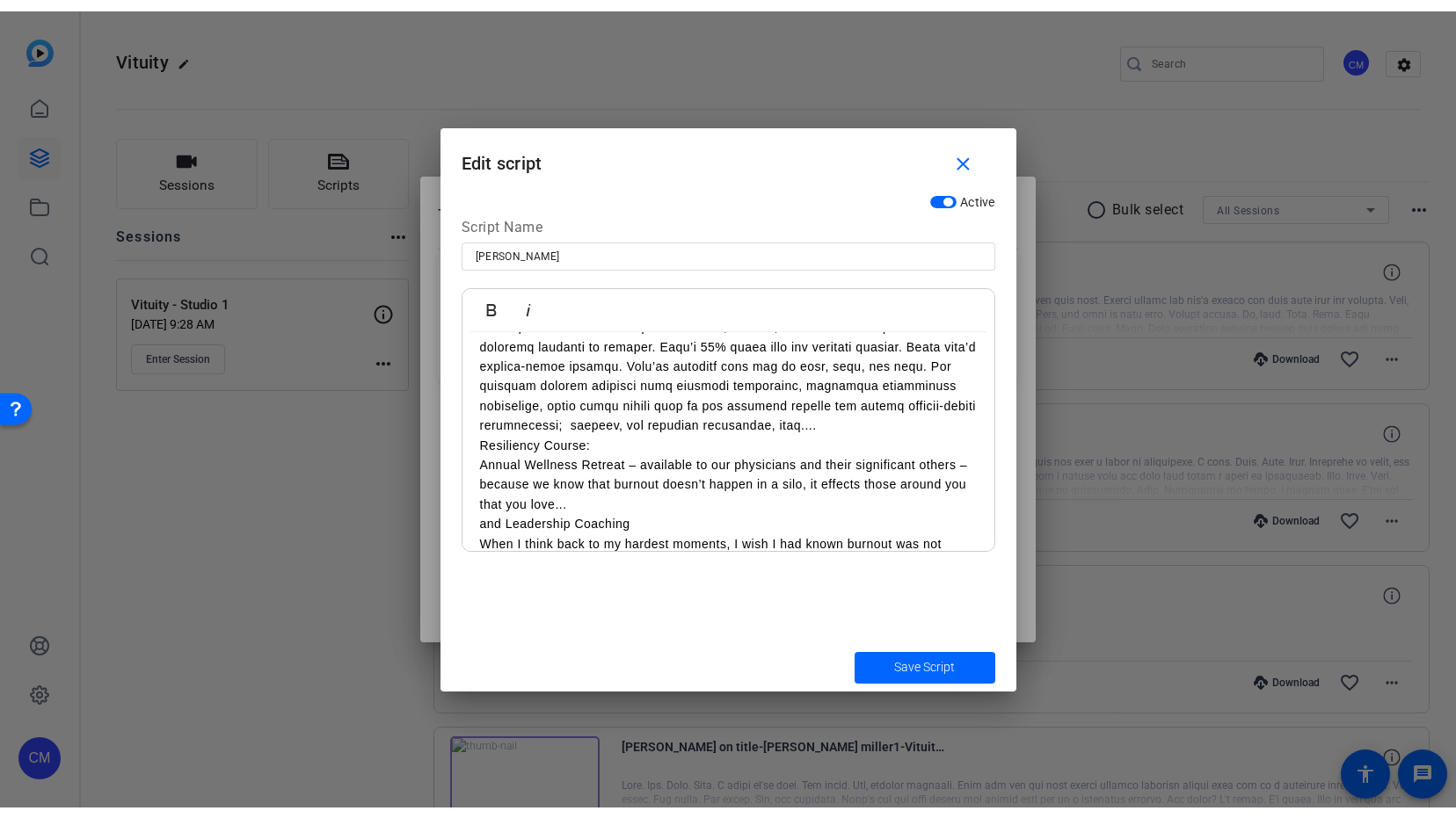
scroll to position [563, 0]
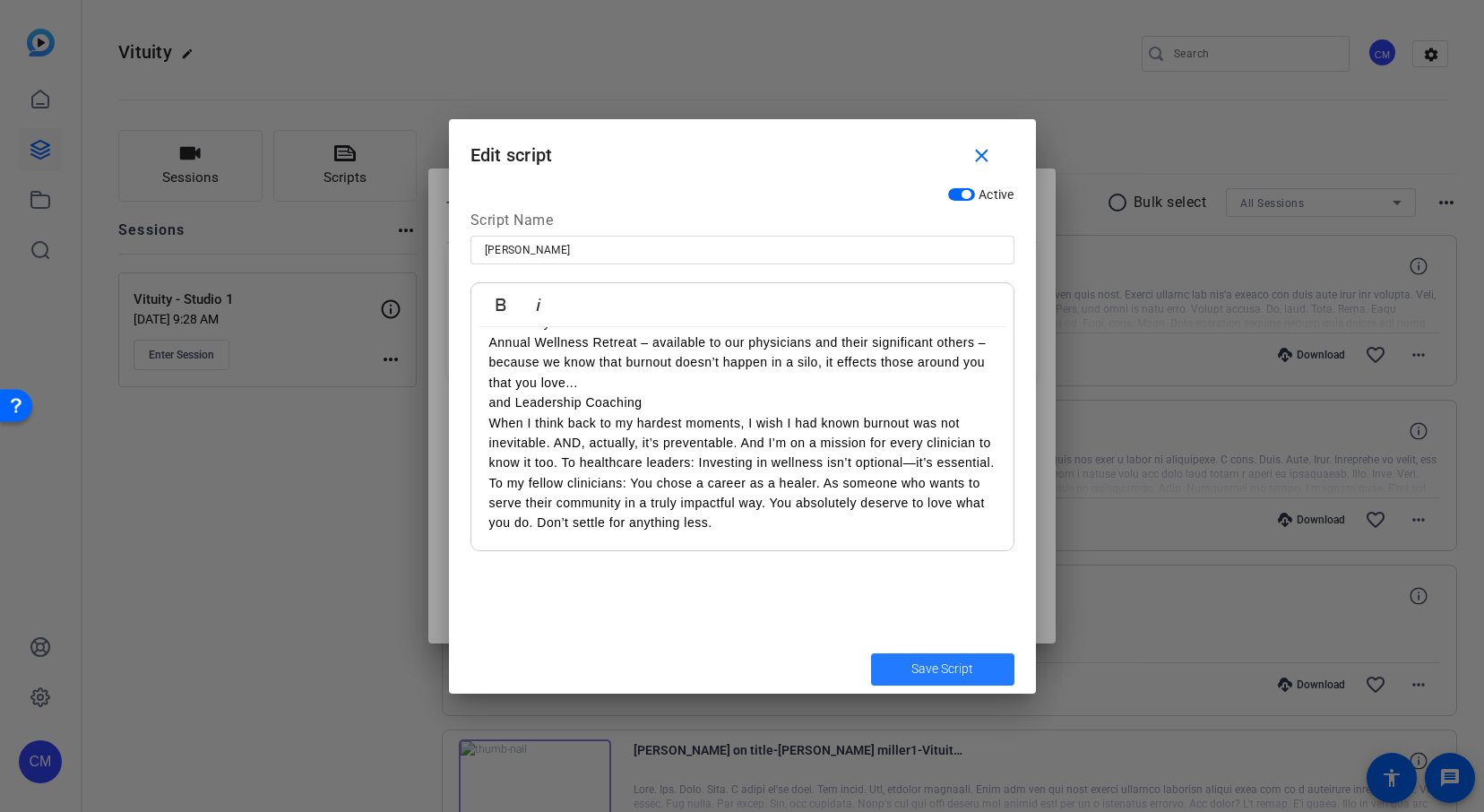
click at [965, 670] on span "Save Script" at bounding box center [942, 668] width 62 height 19
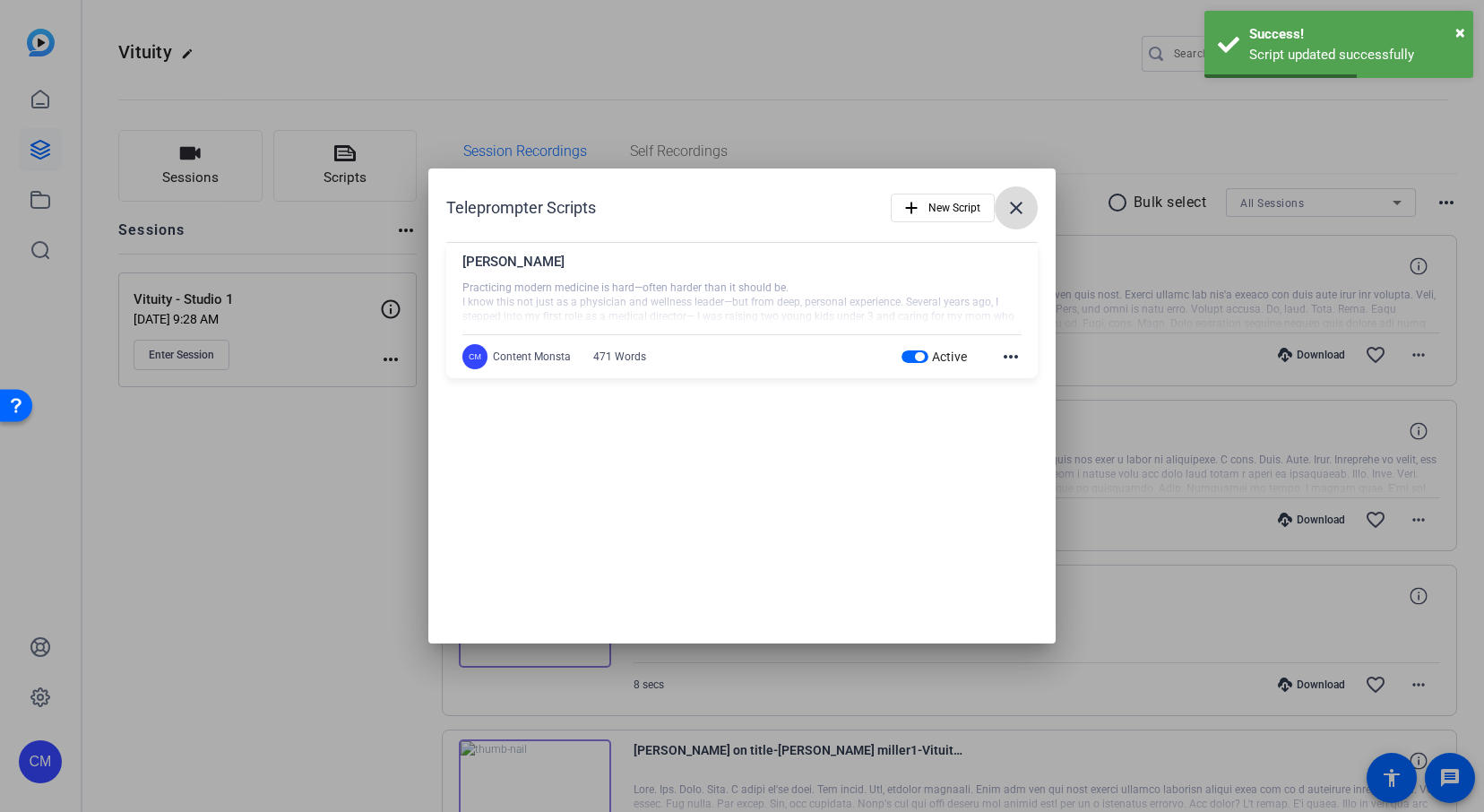
click at [1013, 203] on mat-icon "close" at bounding box center [1016, 208] width 22 height 22
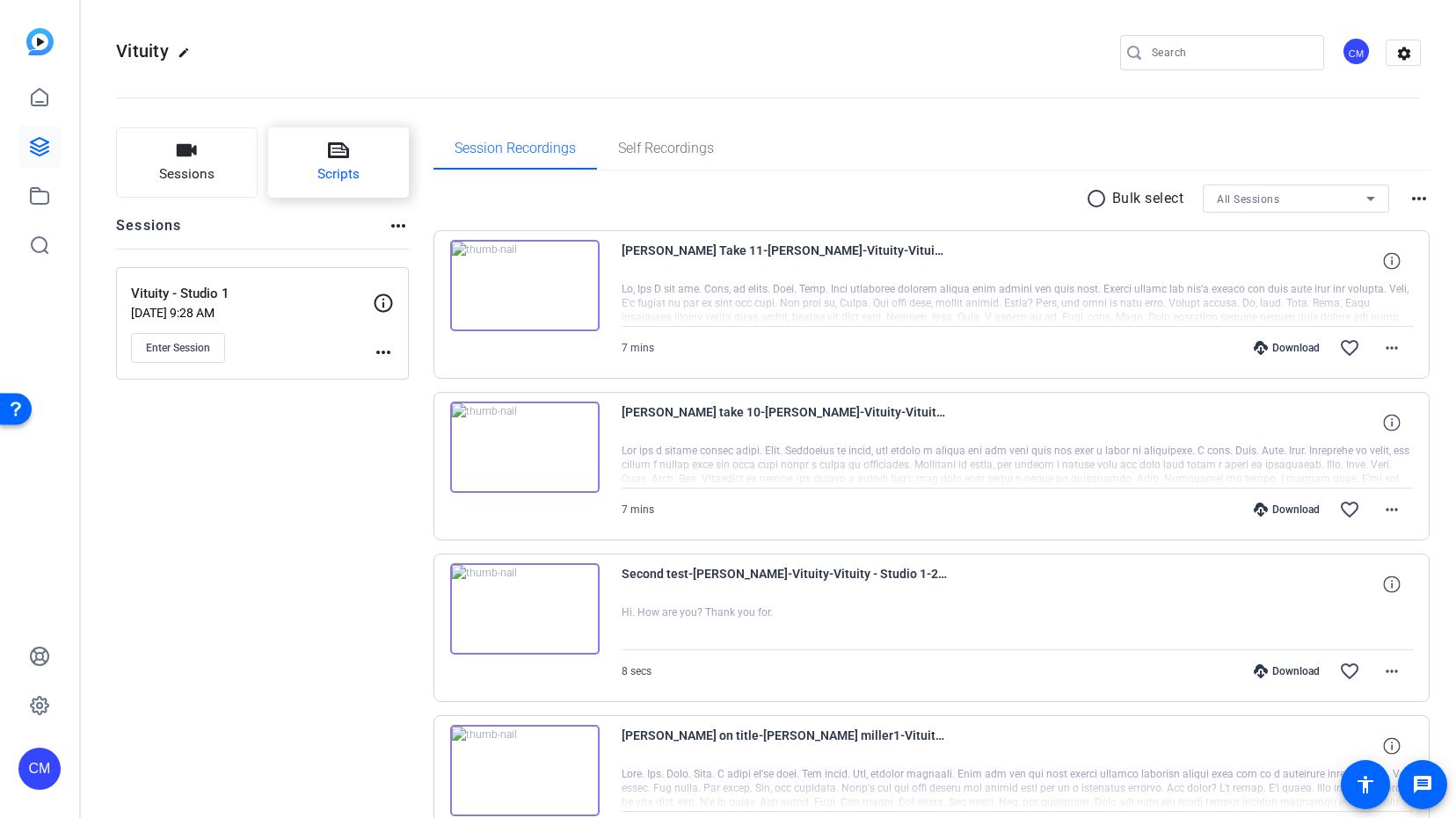
click at [339, 153] on icon at bounding box center [339, 150] width 21 height 21
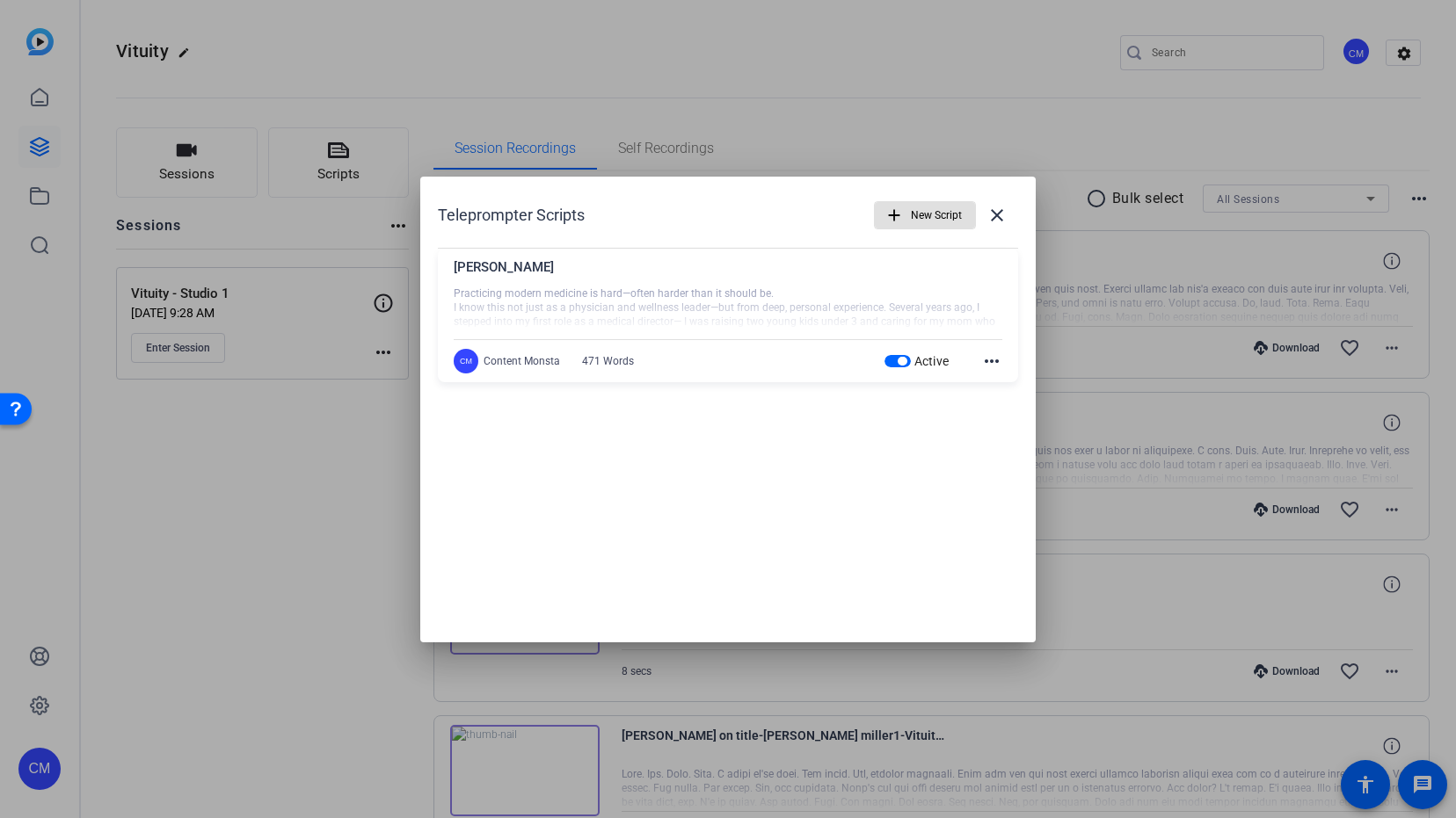
click at [989, 364] on mat-icon "more_horiz" at bounding box center [992, 362] width 21 height 21
click at [1004, 387] on span "Edit" at bounding box center [1030, 387] width 71 height 21
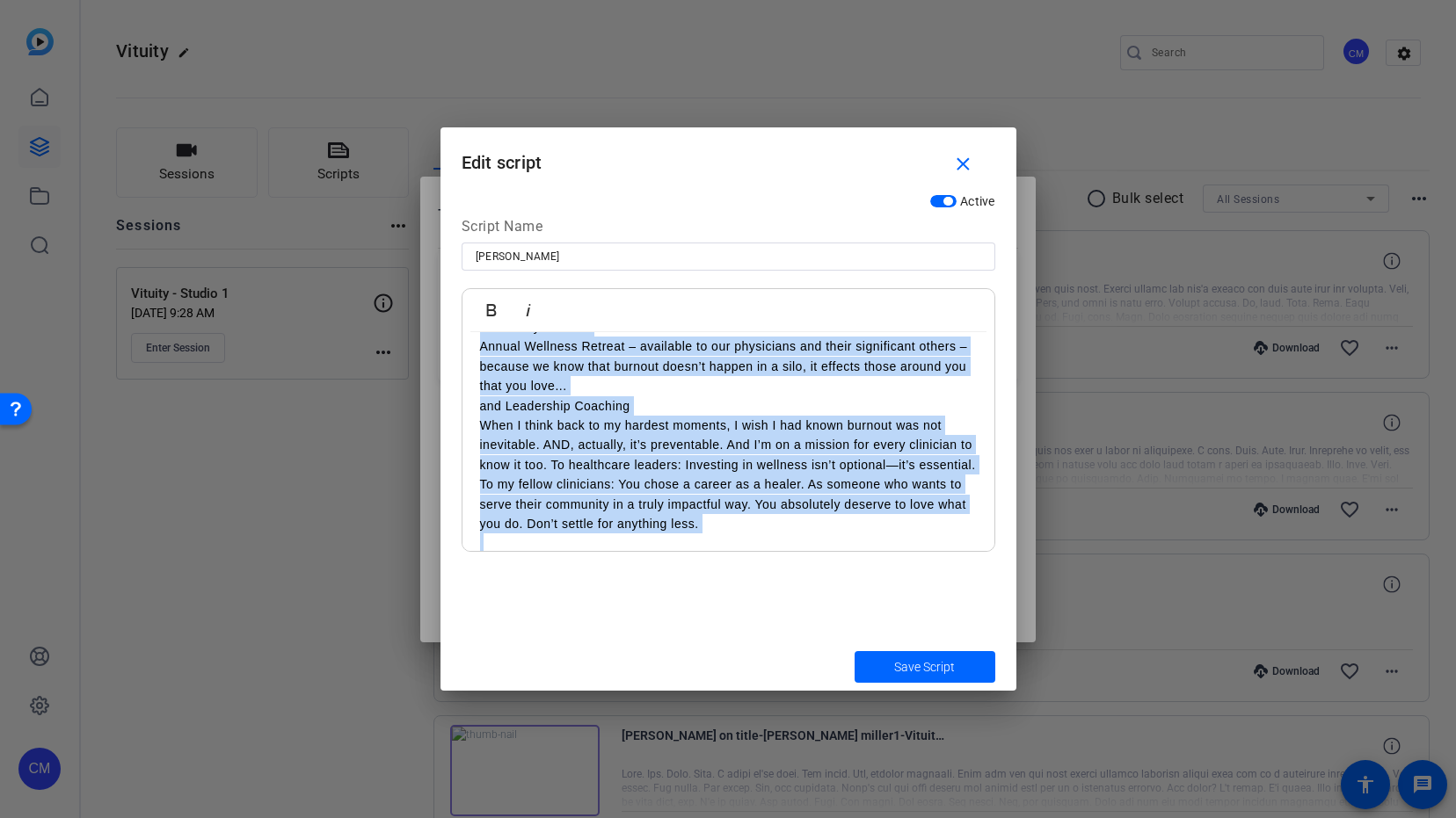
drag, startPoint x: 480, startPoint y: 357, endPoint x: 574, endPoint y: 572, distance: 234.7
click at [574, 572] on div "Active Script Name Vanessa Bold Italic Practicing modern medicine is hard—often…" at bounding box center [728, 414] width 576 height 457
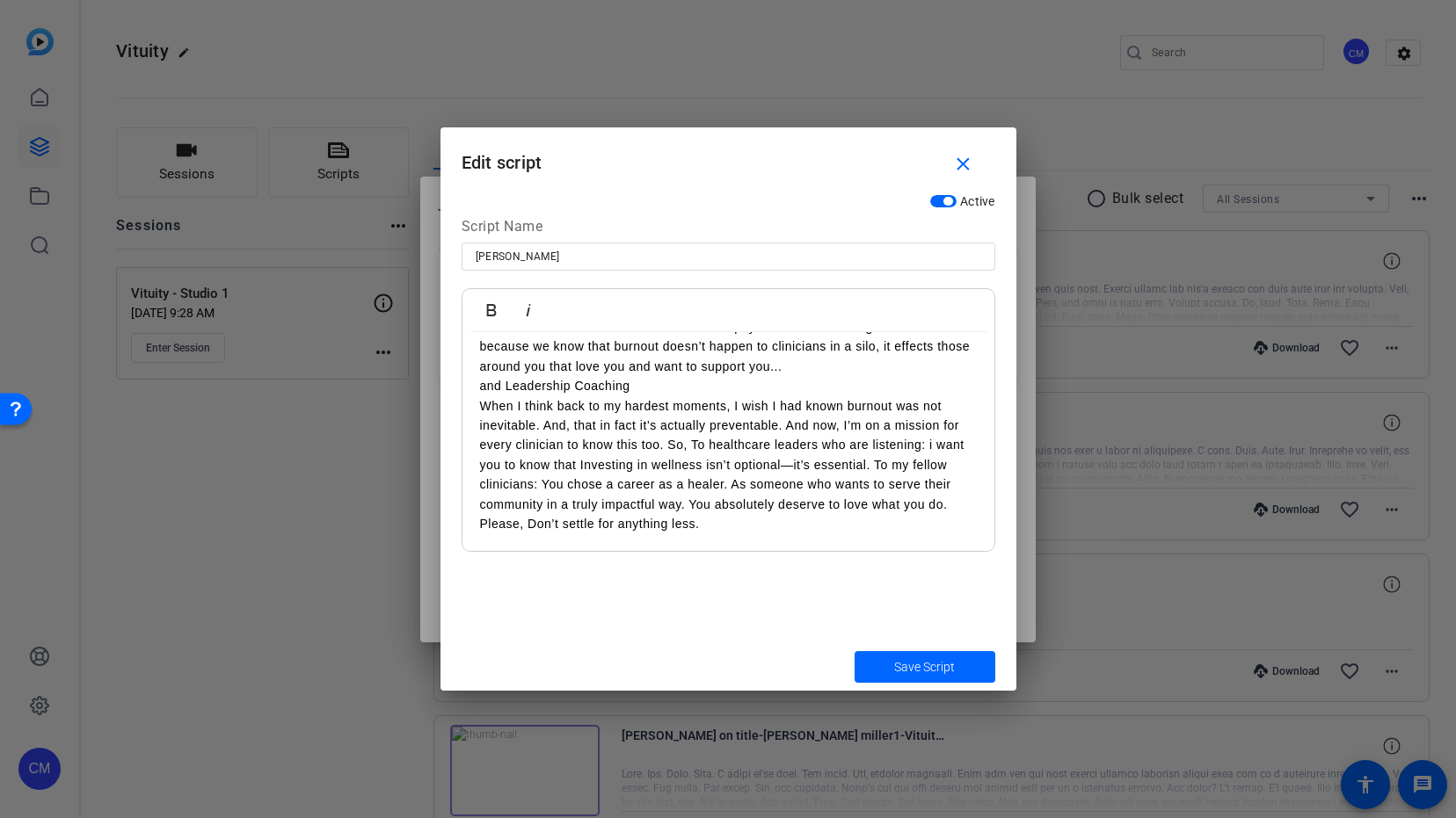
scroll to position [0, 0]
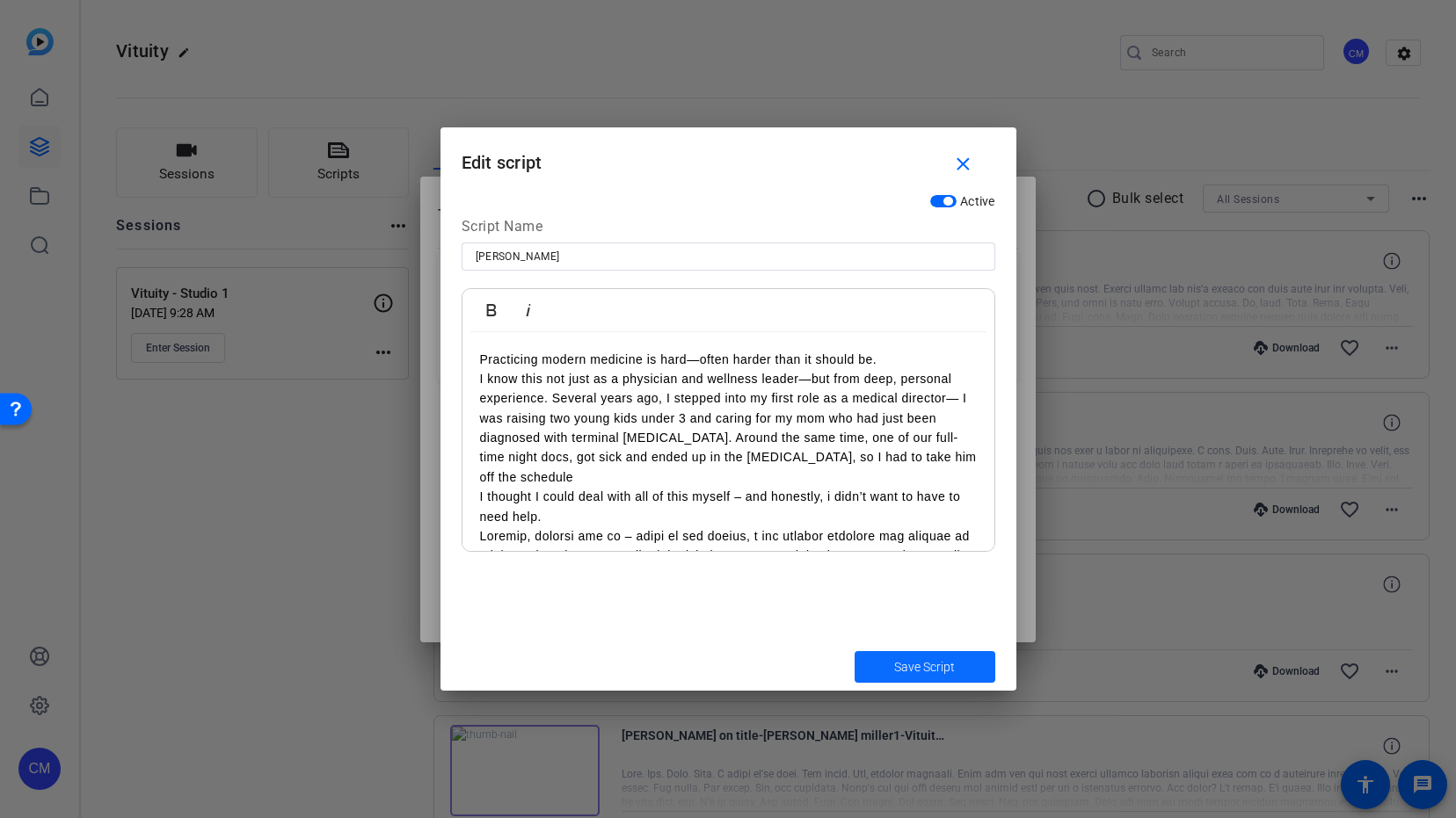
click at [966, 672] on span "submit" at bounding box center [924, 666] width 140 height 42
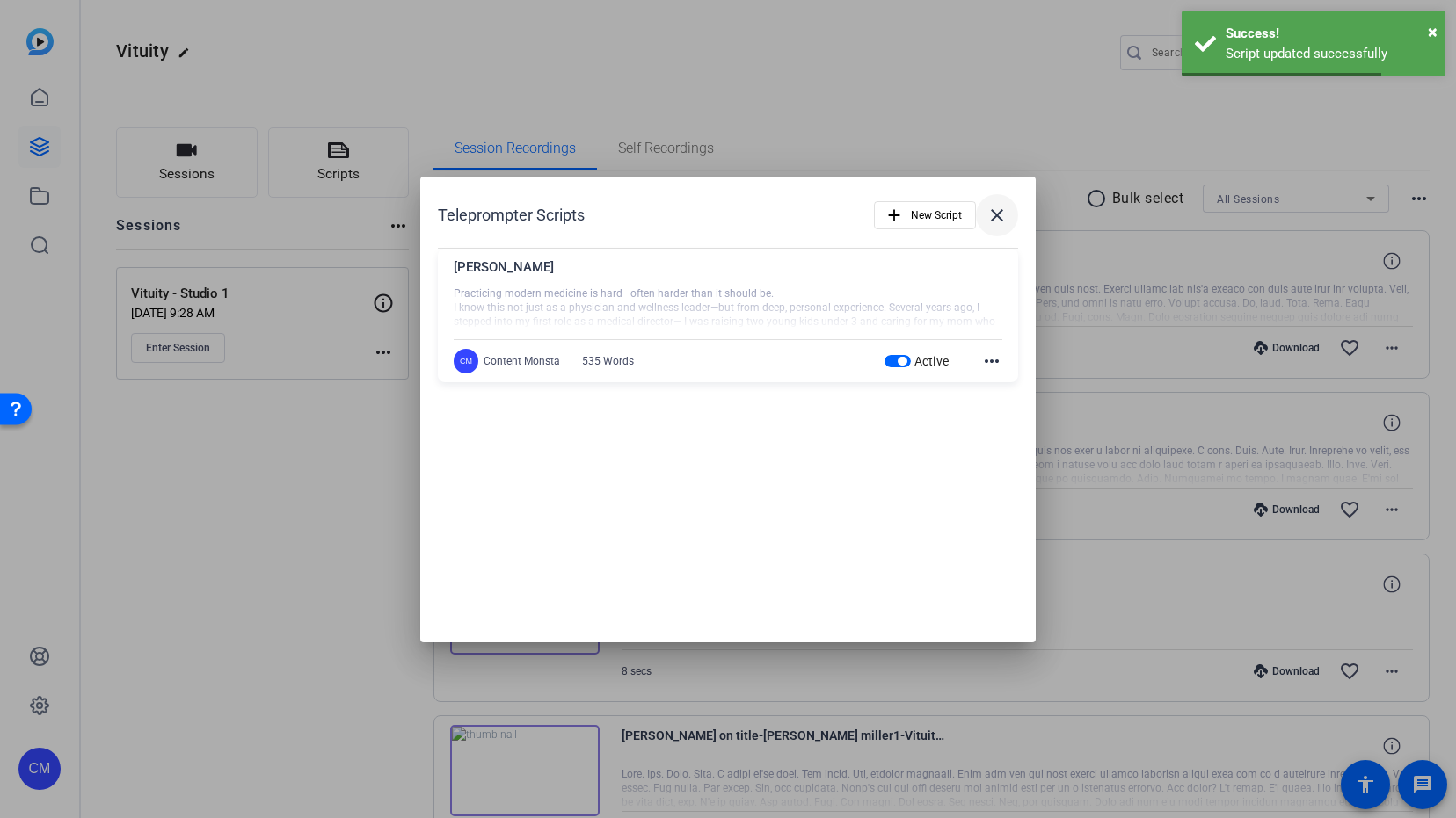
click at [998, 212] on mat-icon "close" at bounding box center [997, 215] width 21 height 21
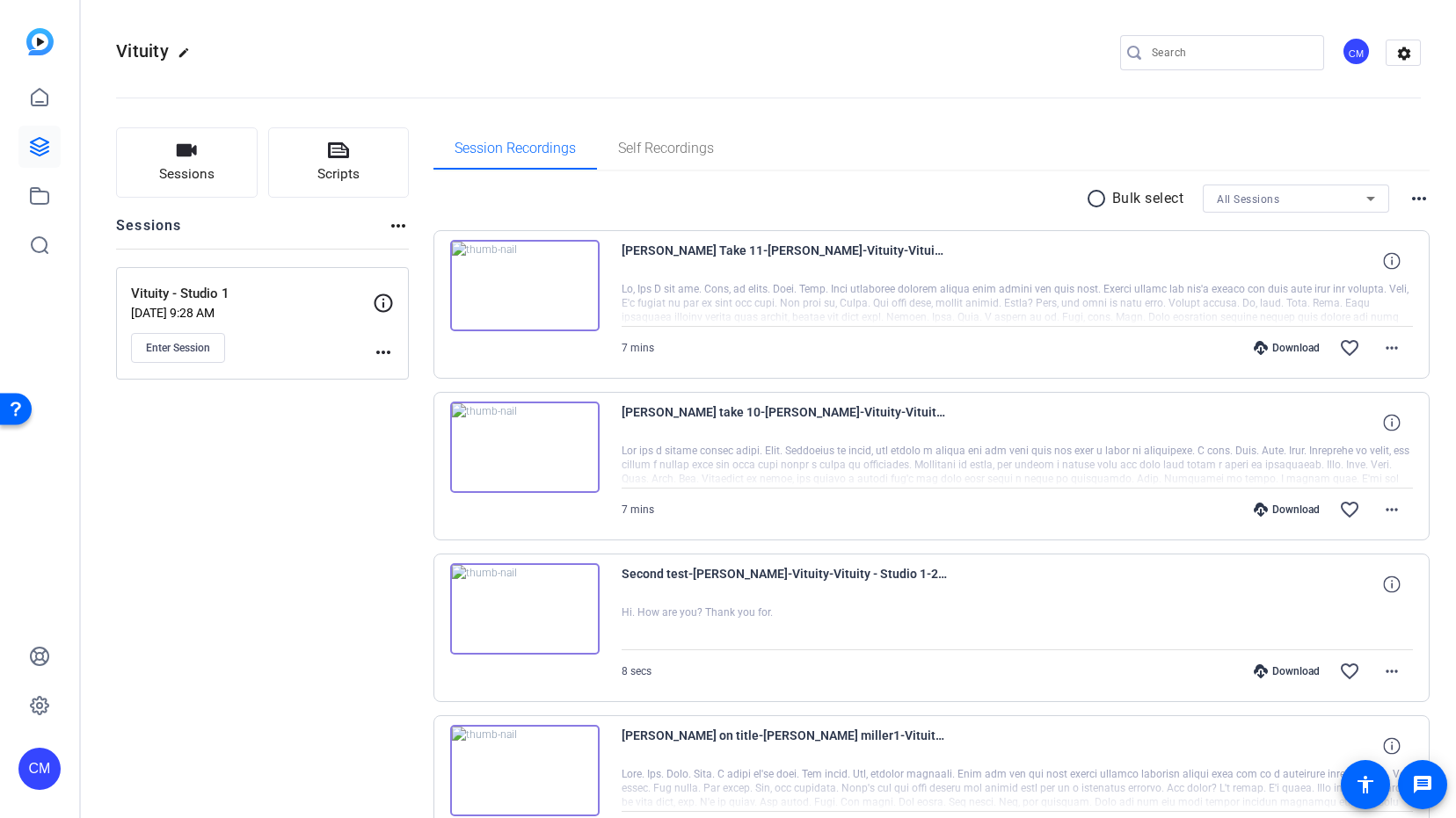
click at [388, 358] on mat-icon "more_horiz" at bounding box center [383, 353] width 21 height 21
click at [308, 153] on div at bounding box center [728, 409] width 1456 height 818
click at [323, 161] on button "Scripts" at bounding box center [339, 163] width 141 height 71
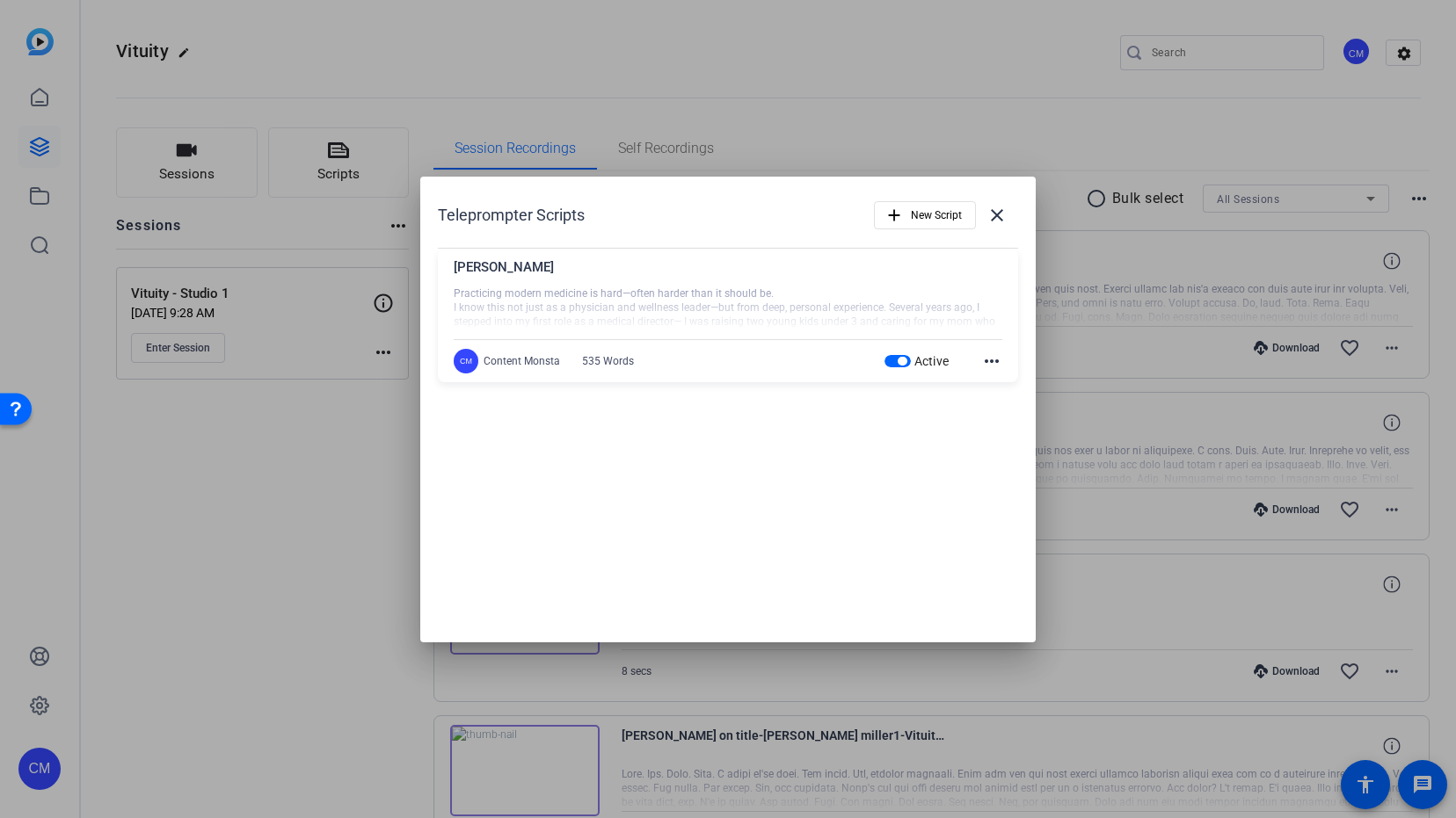
click at [993, 357] on mat-icon "more_horiz" at bounding box center [992, 362] width 21 height 21
click at [999, 383] on span "Edit" at bounding box center [1030, 387] width 71 height 21
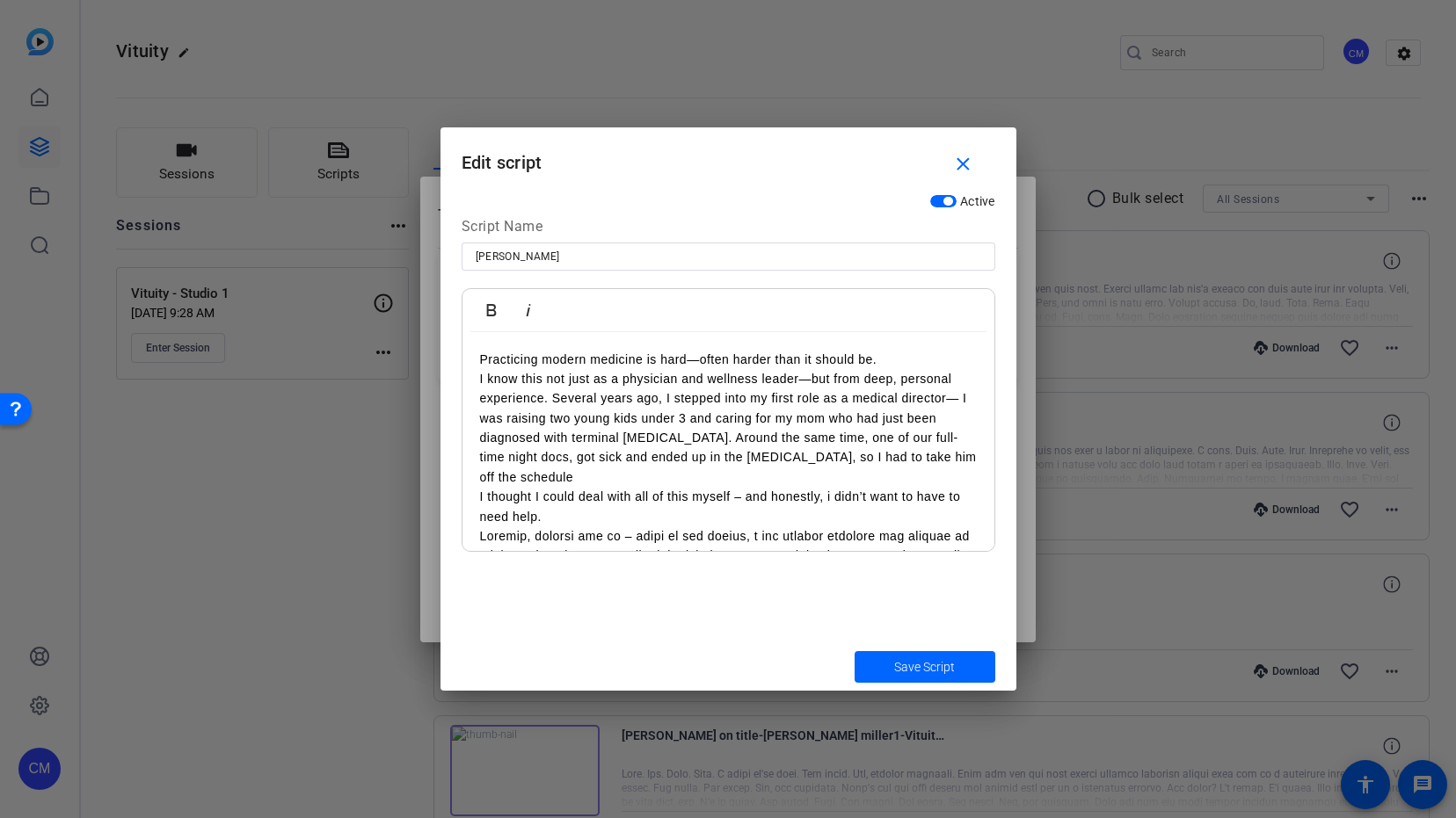
click at [480, 526] on p at bounding box center [728, 732] width 497 height 413
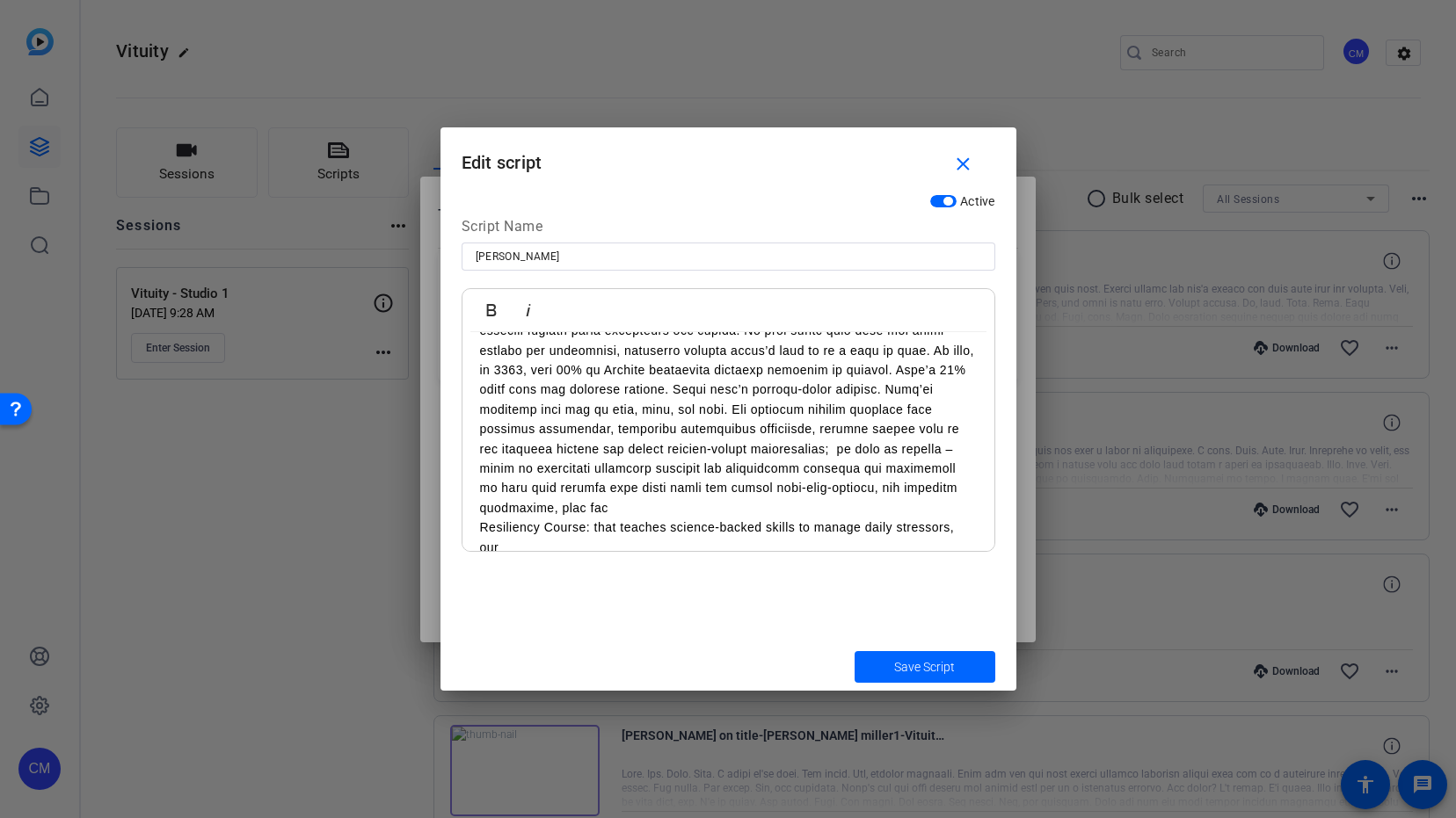
scroll to position [470, 0]
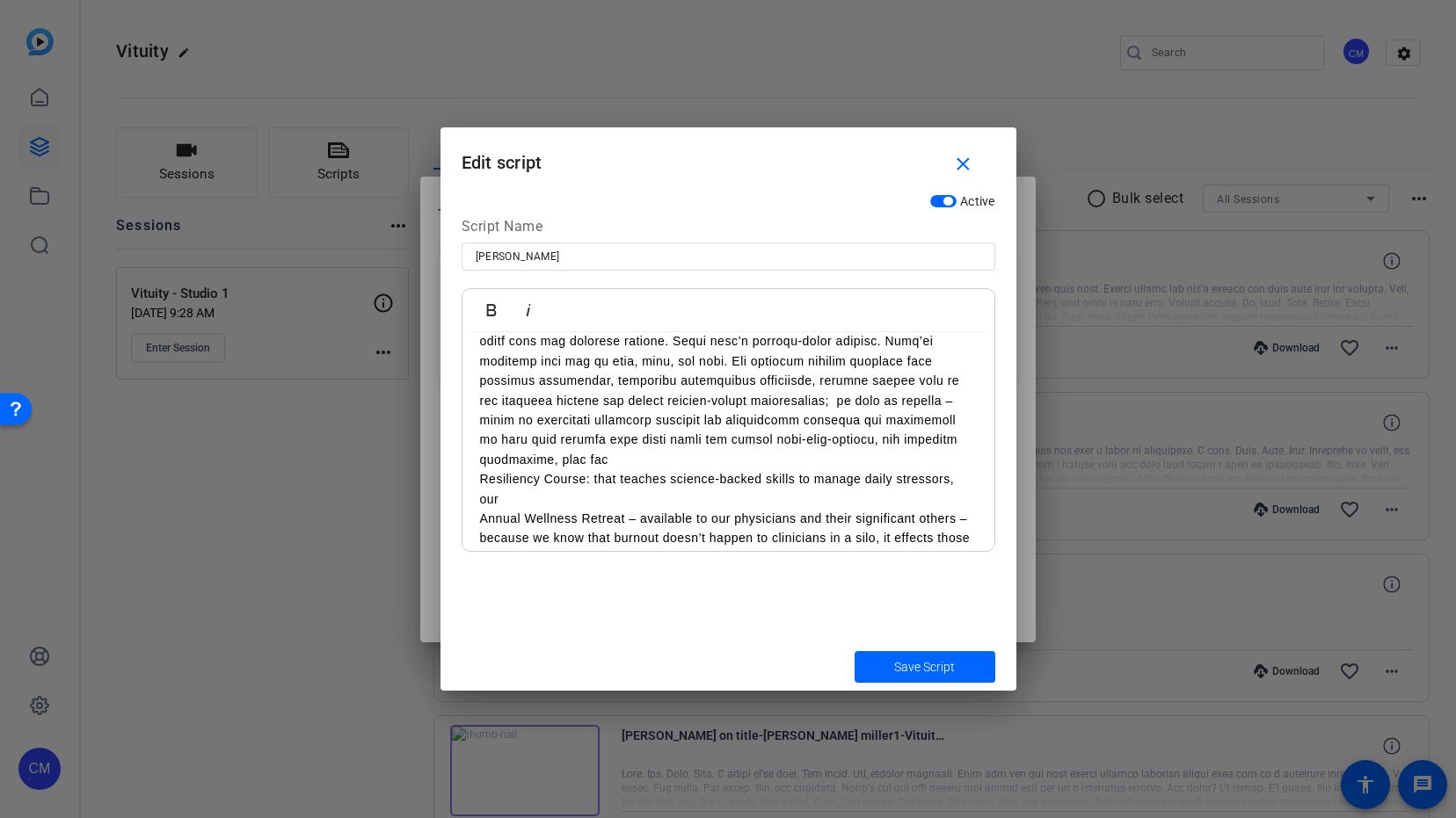
click at [480, 509] on p "Annual Wellness Retreat – available to our physicians and their significant oth…" at bounding box center [728, 538] width 497 height 59
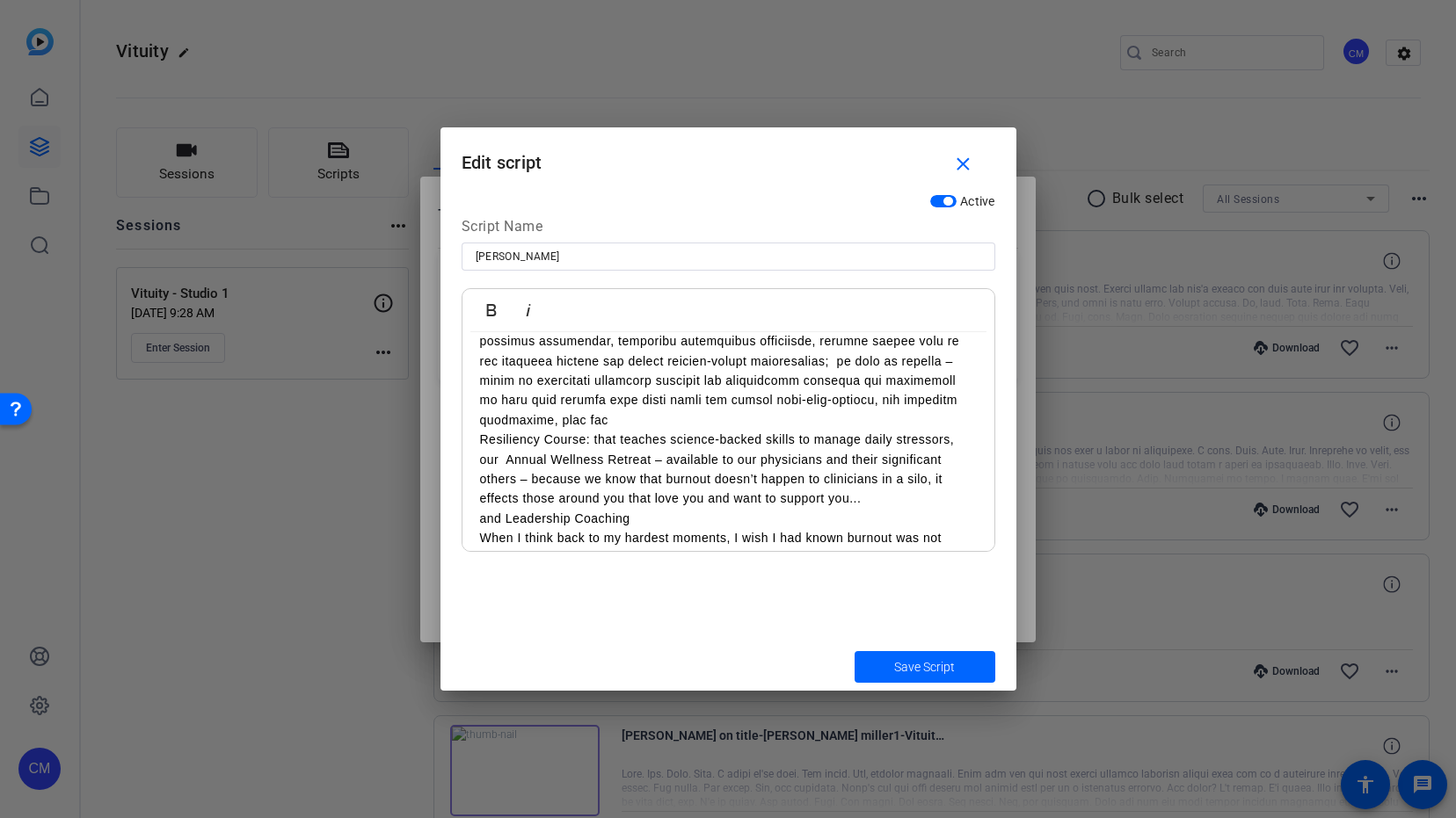
scroll to position [515, 0]
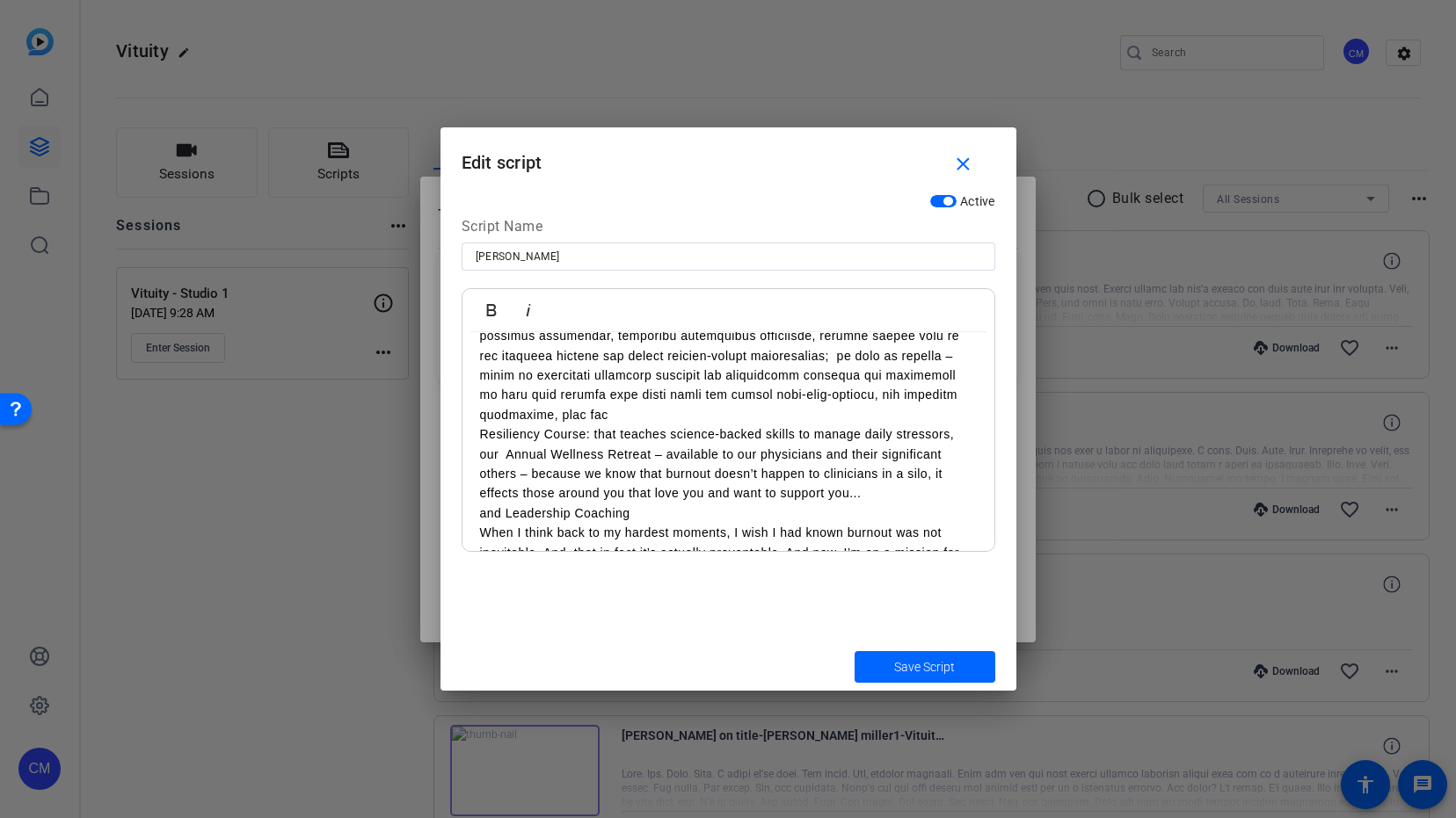
click at [480, 522] on p "When I think back to my hardest moments, I wish I had known burnout was not ine…" at bounding box center [728, 591] width 497 height 138
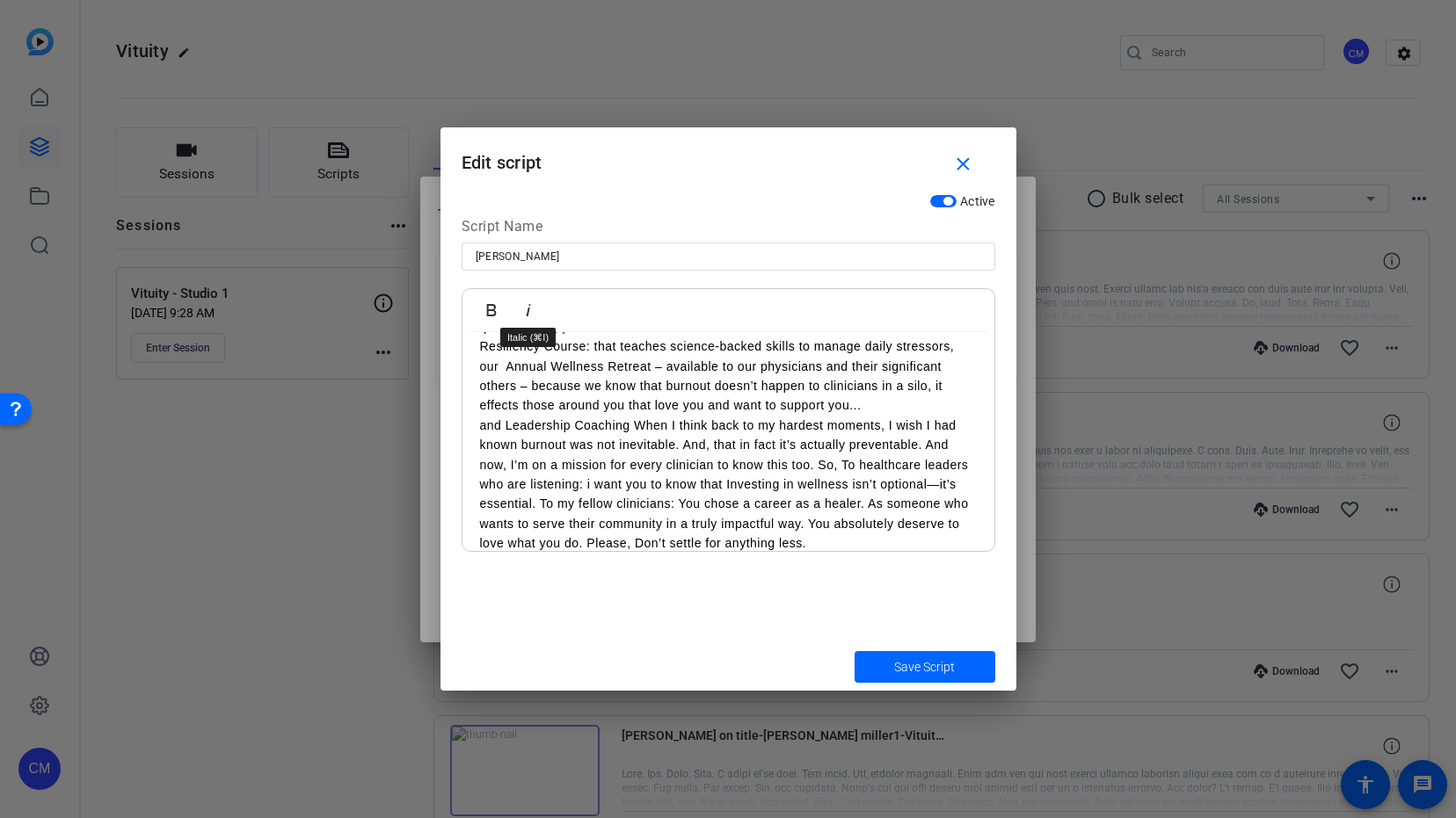
scroll to position [0, 0]
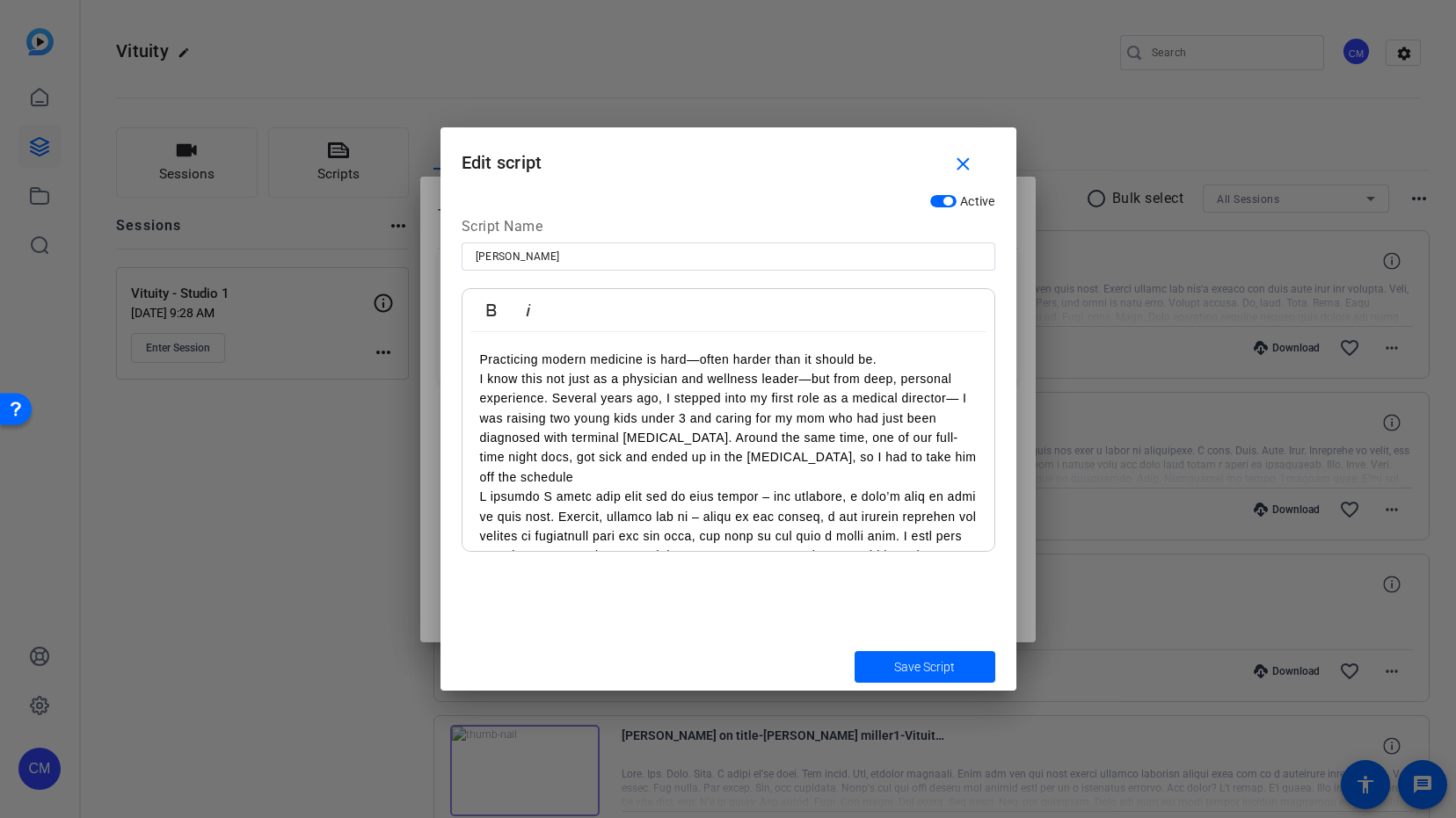
drag, startPoint x: 831, startPoint y: 505, endPoint x: 502, endPoint y: 277, distance: 400.3
click at [502, 277] on div "Script Name Vanessa Bold Italic Practicing modern medicine is hard—often harder…" at bounding box center [728, 384] width 533 height 336
copy div "Practicing modern medicine is hard—often harder than it should be. I know this …"
click at [955, 310] on div "Bold Italic" at bounding box center [728, 311] width 531 height 43
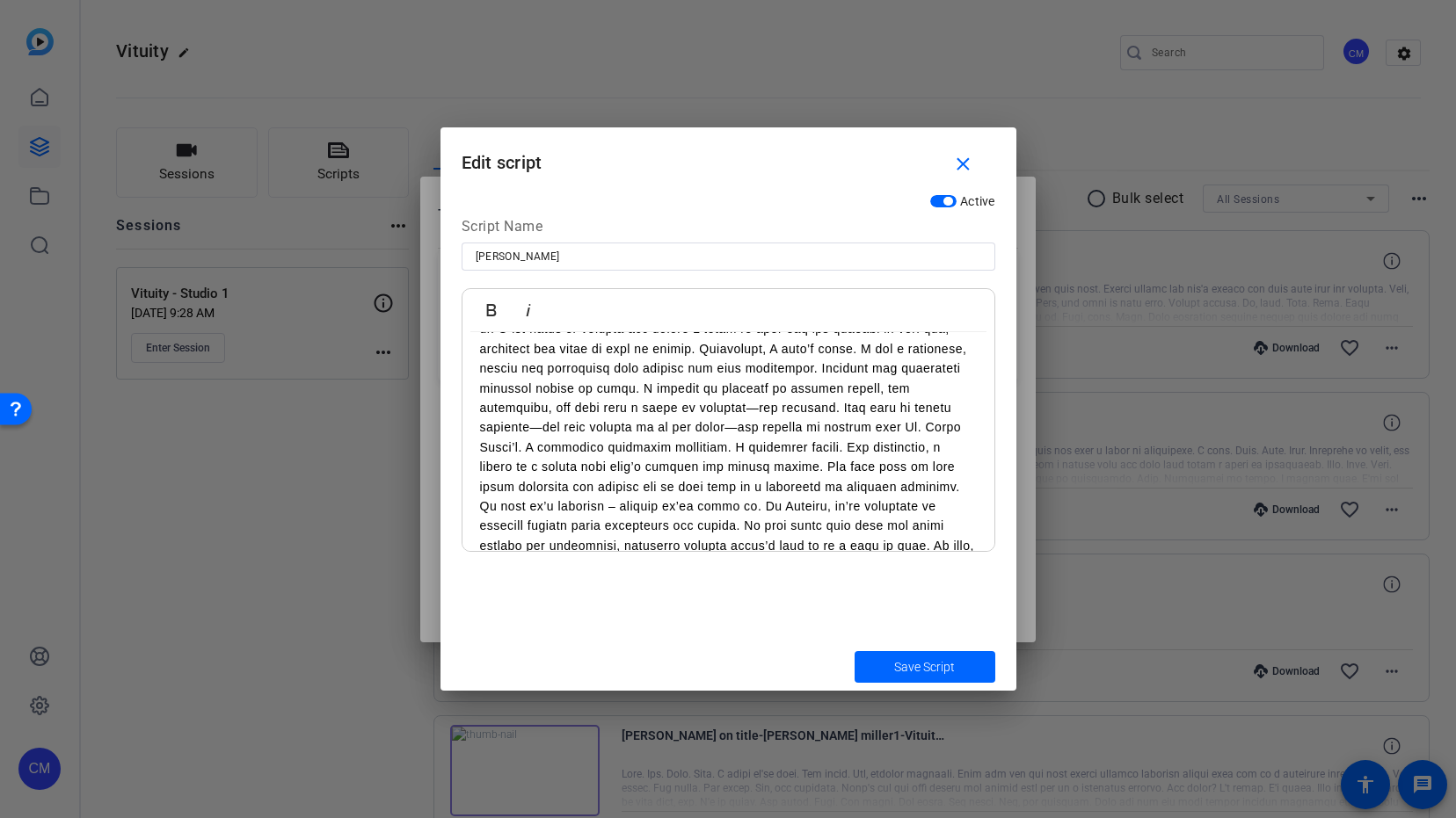
scroll to position [603, 0]
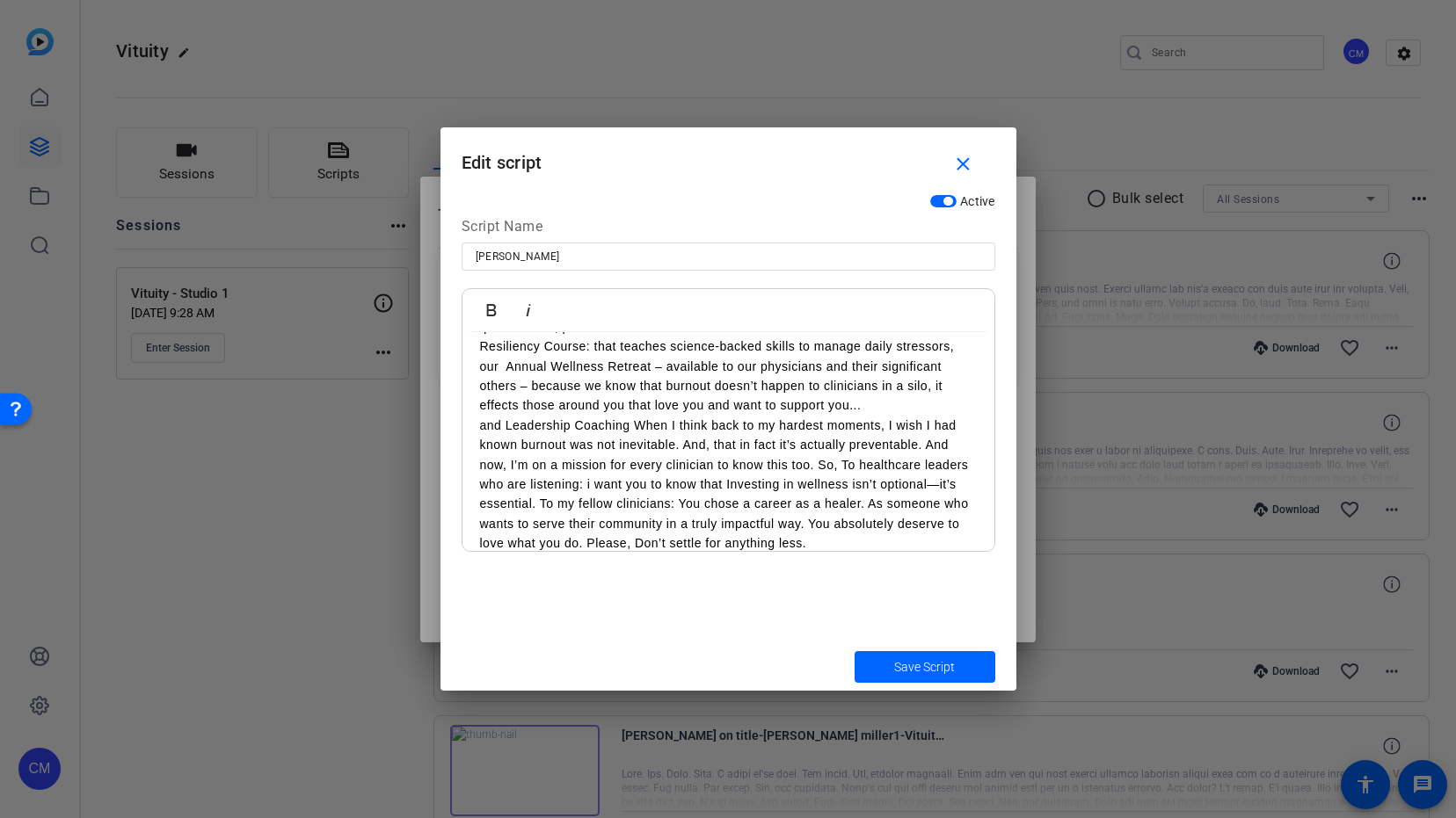
click at [774, 480] on p "and Leadership Coaching When I think back to my hardest moments, I wish I had k…" at bounding box center [728, 484] width 497 height 138
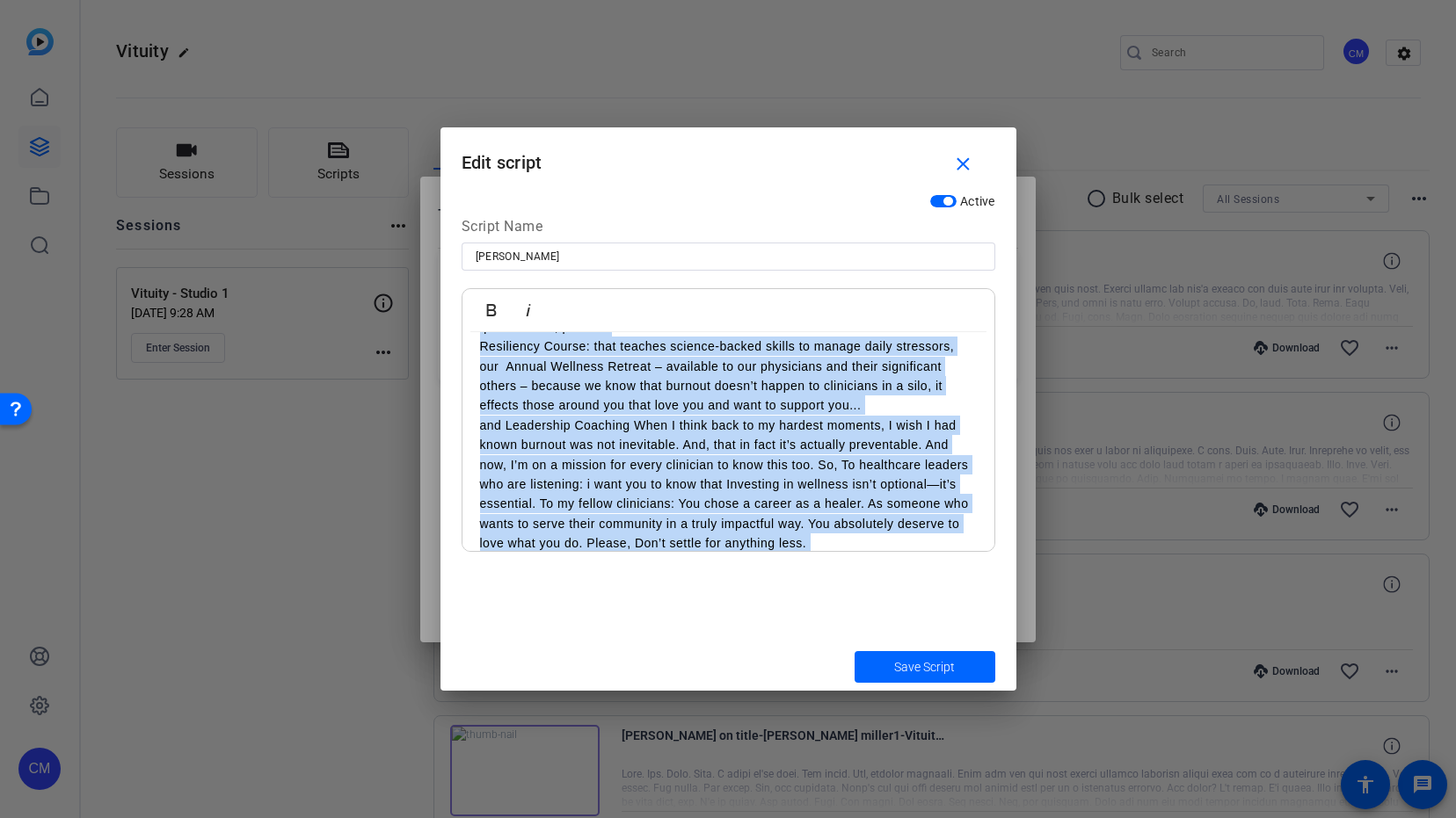
scroll to position [0, 0]
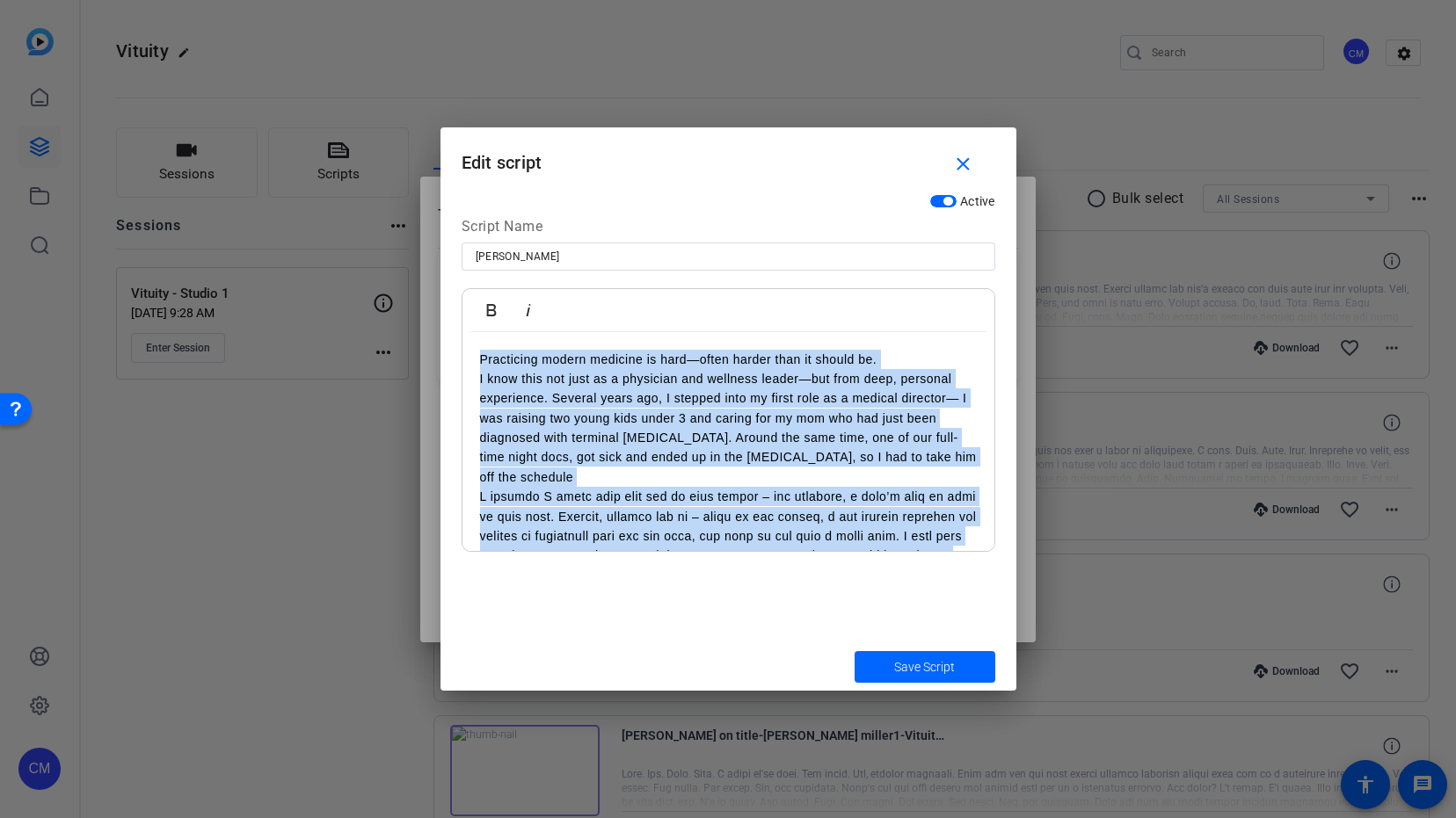
drag, startPoint x: 842, startPoint y: 516, endPoint x: 412, endPoint y: 283, distance: 489.1
click at [412, 283] on div "Teleprompter Scripts add New Script close Vanessa Practicing modern medicine is…" at bounding box center [728, 409] width 1456 height 818
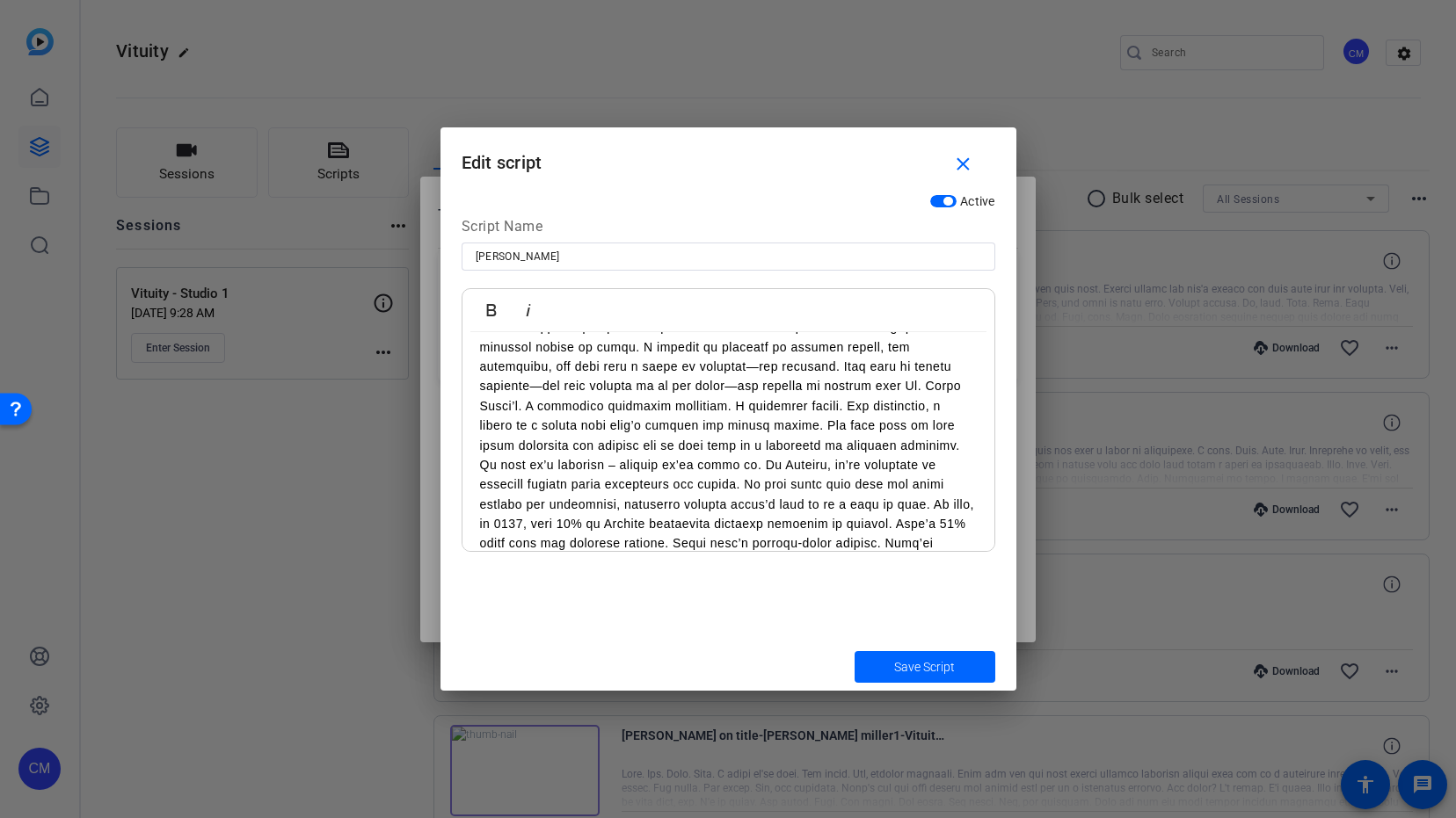
scroll to position [603, 0]
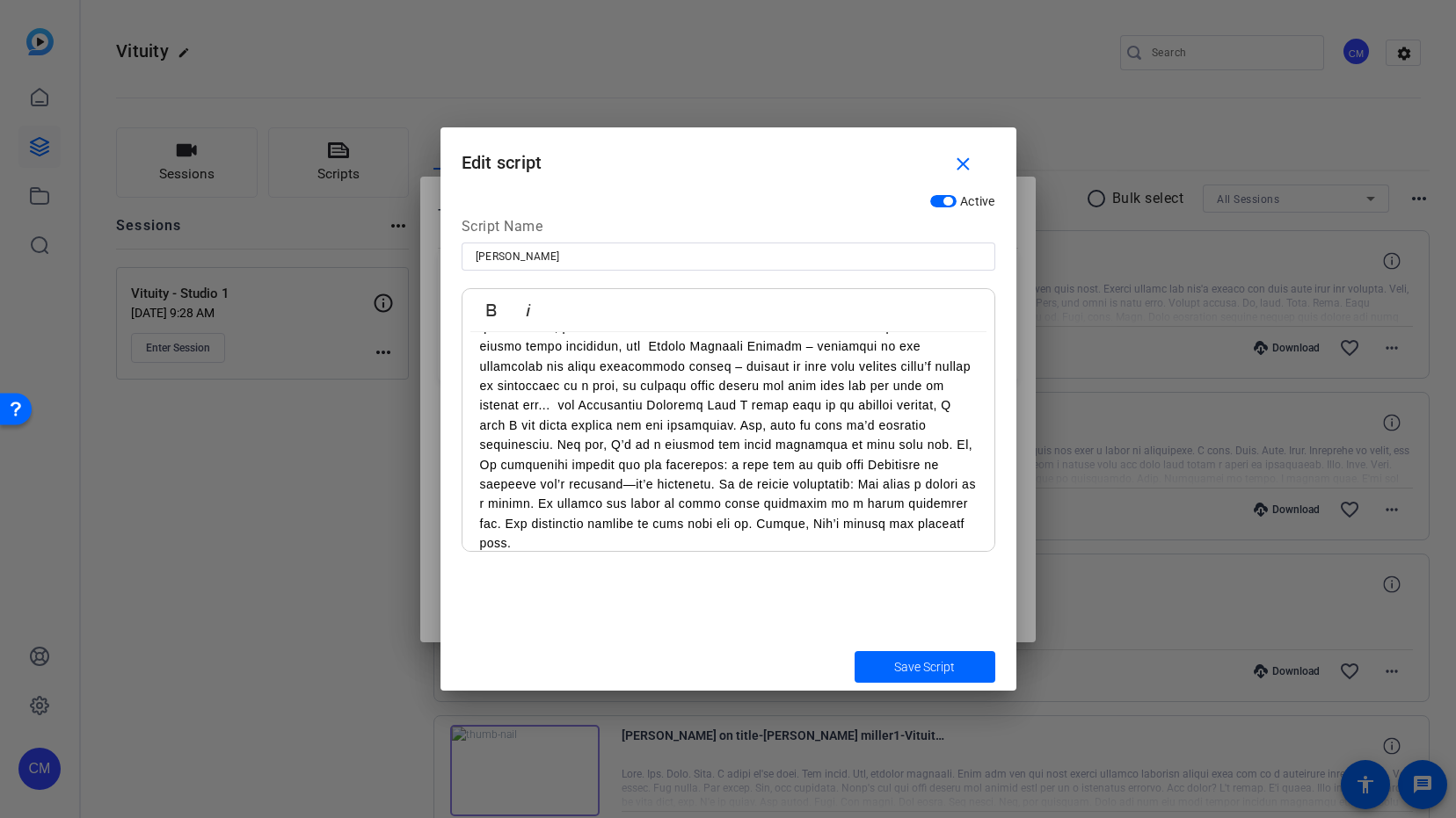
click at [646, 418] on p "Practicing modern medicine is hard—often harder than it should be. I know this …" at bounding box center [728, 150] width 497 height 806
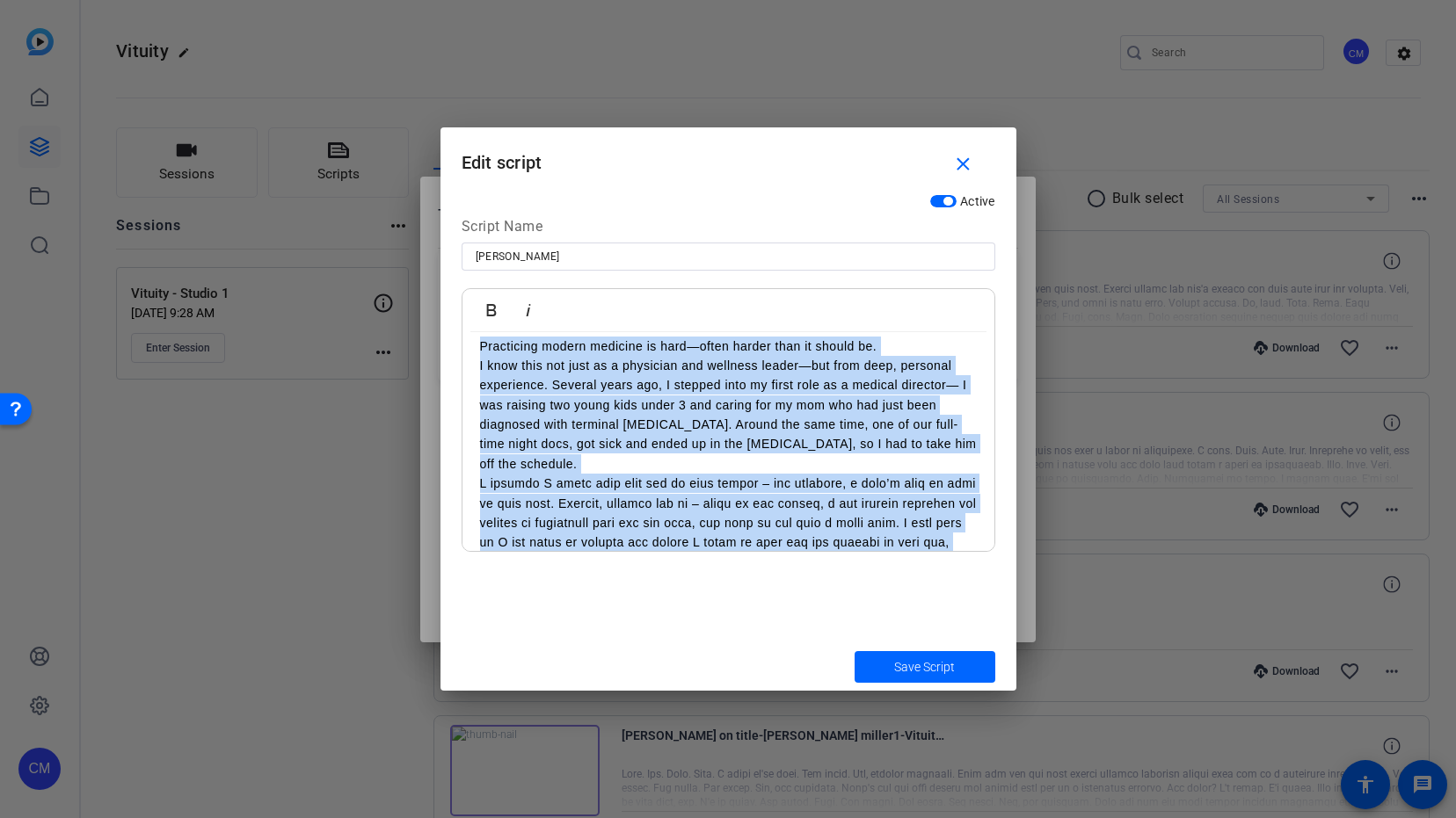
scroll to position [0, 0]
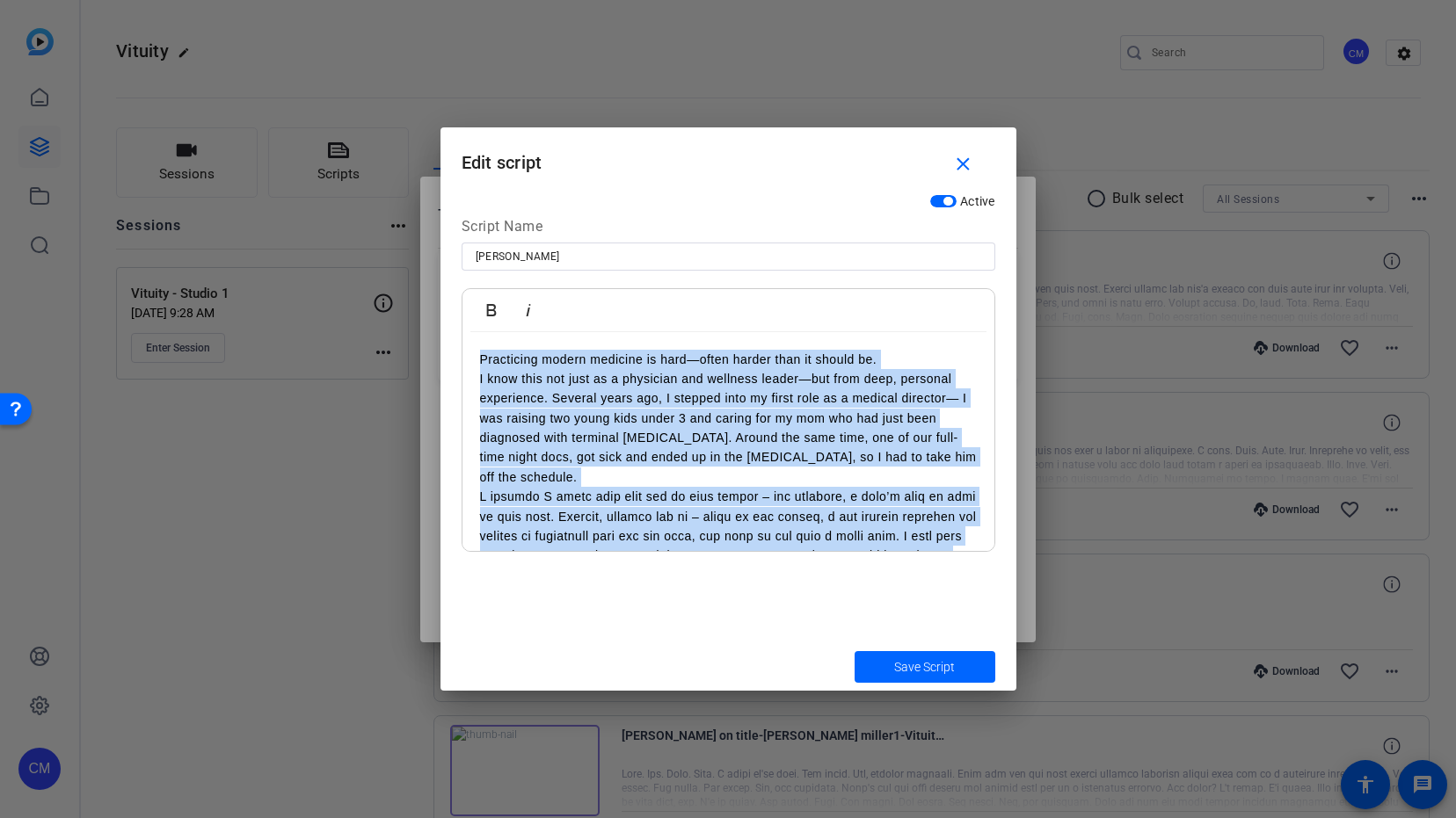
drag, startPoint x: 523, startPoint y: 422, endPoint x: 452, endPoint y: 248, distance: 187.9
click at [452, 248] on div "Active Script Name Vanessa Bold Italic Practicing modern medicine is hard—often…" at bounding box center [728, 414] width 576 height 457
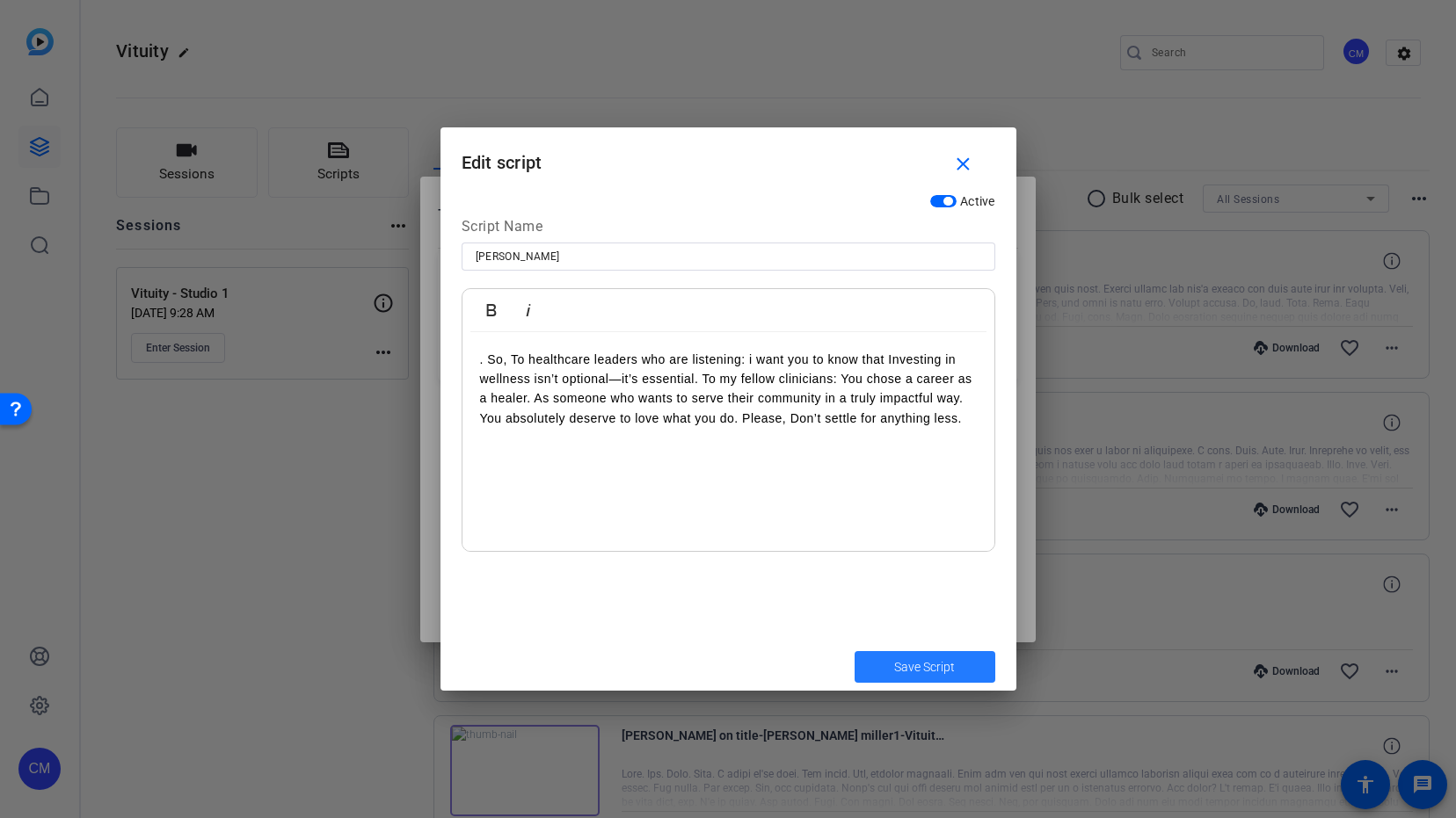
click at [919, 663] on span "Save Script" at bounding box center [925, 667] width 61 height 19
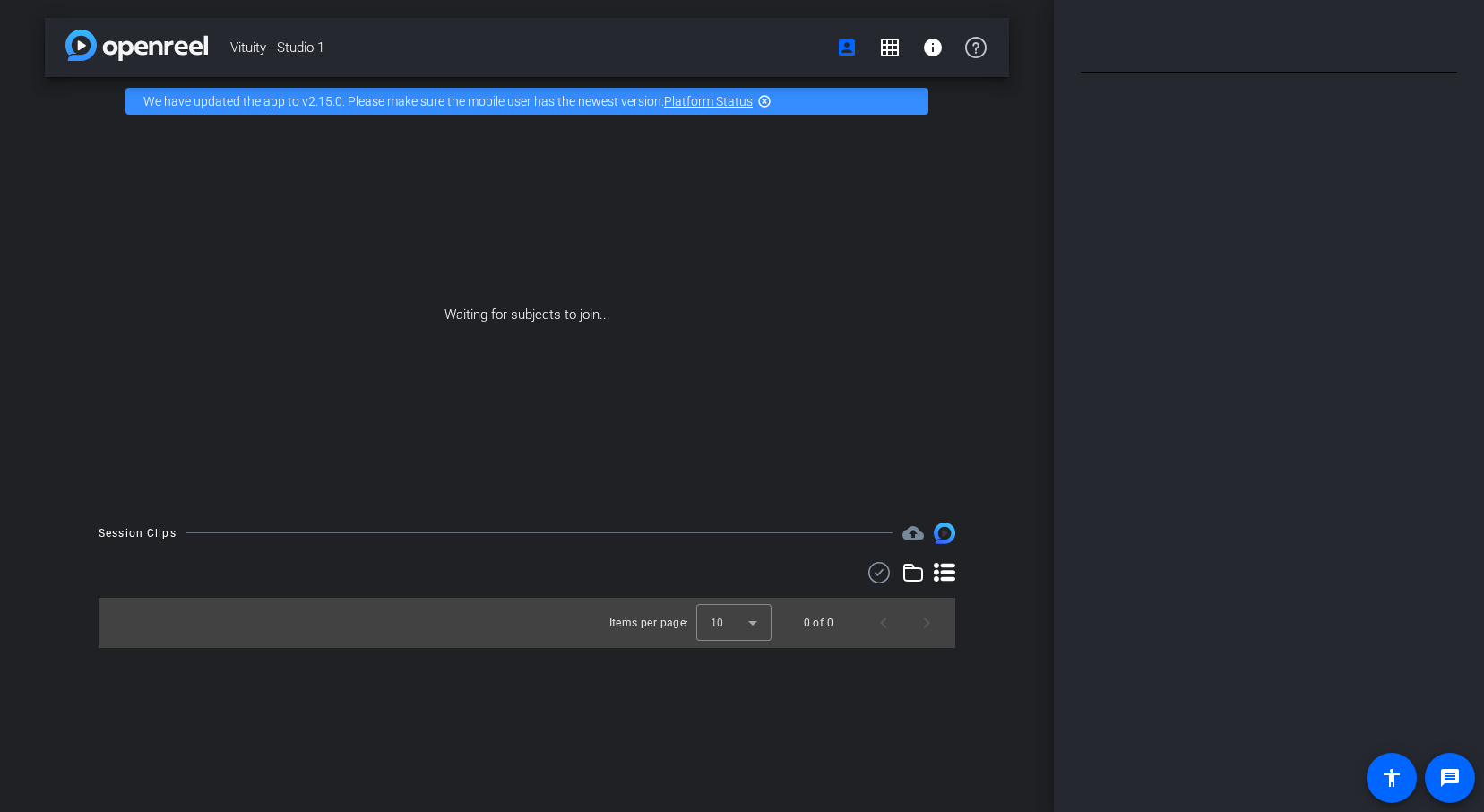
type input "[PERSON_NAME]"
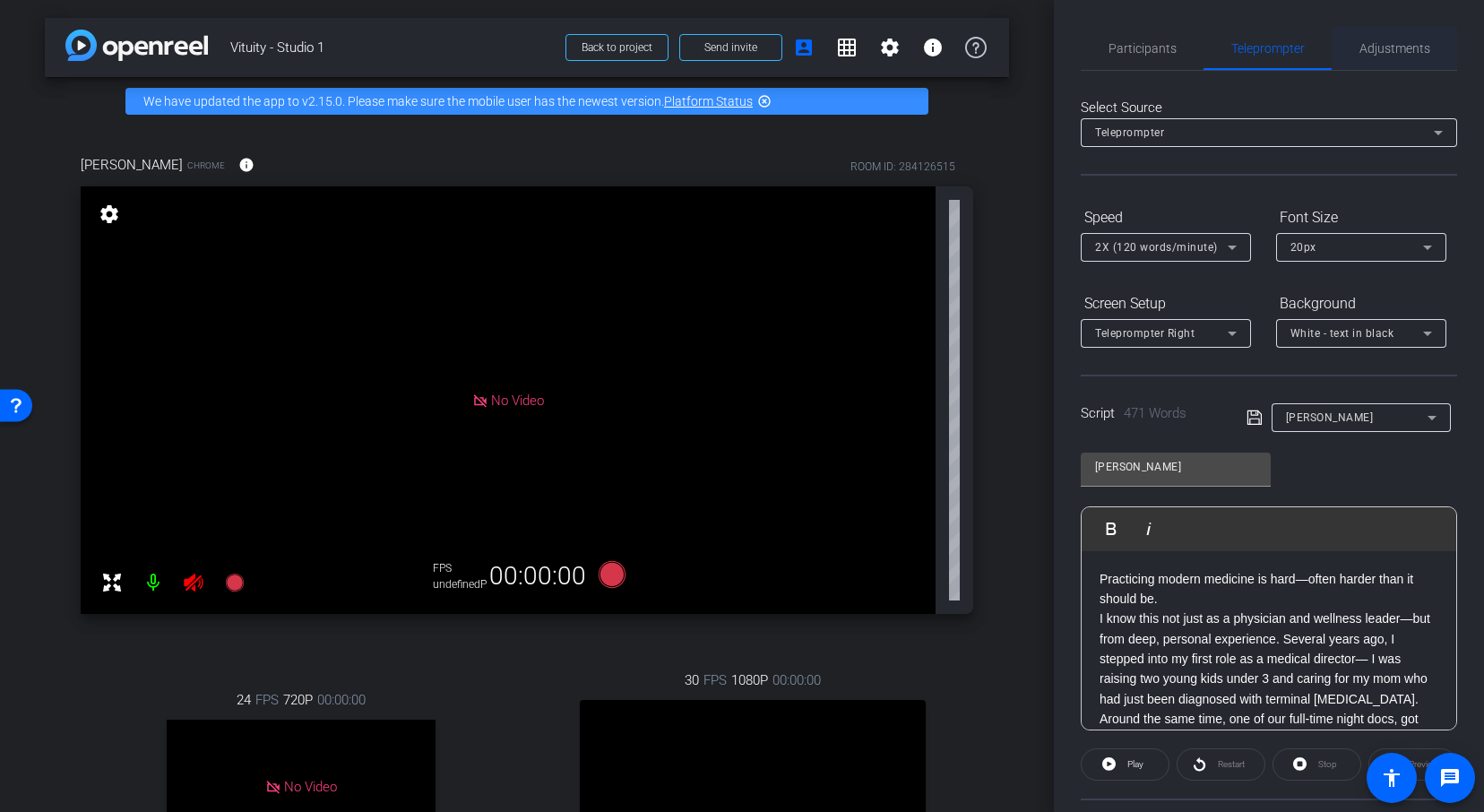
click at [1425, 44] on span "Adjustments" at bounding box center [1395, 48] width 71 height 13
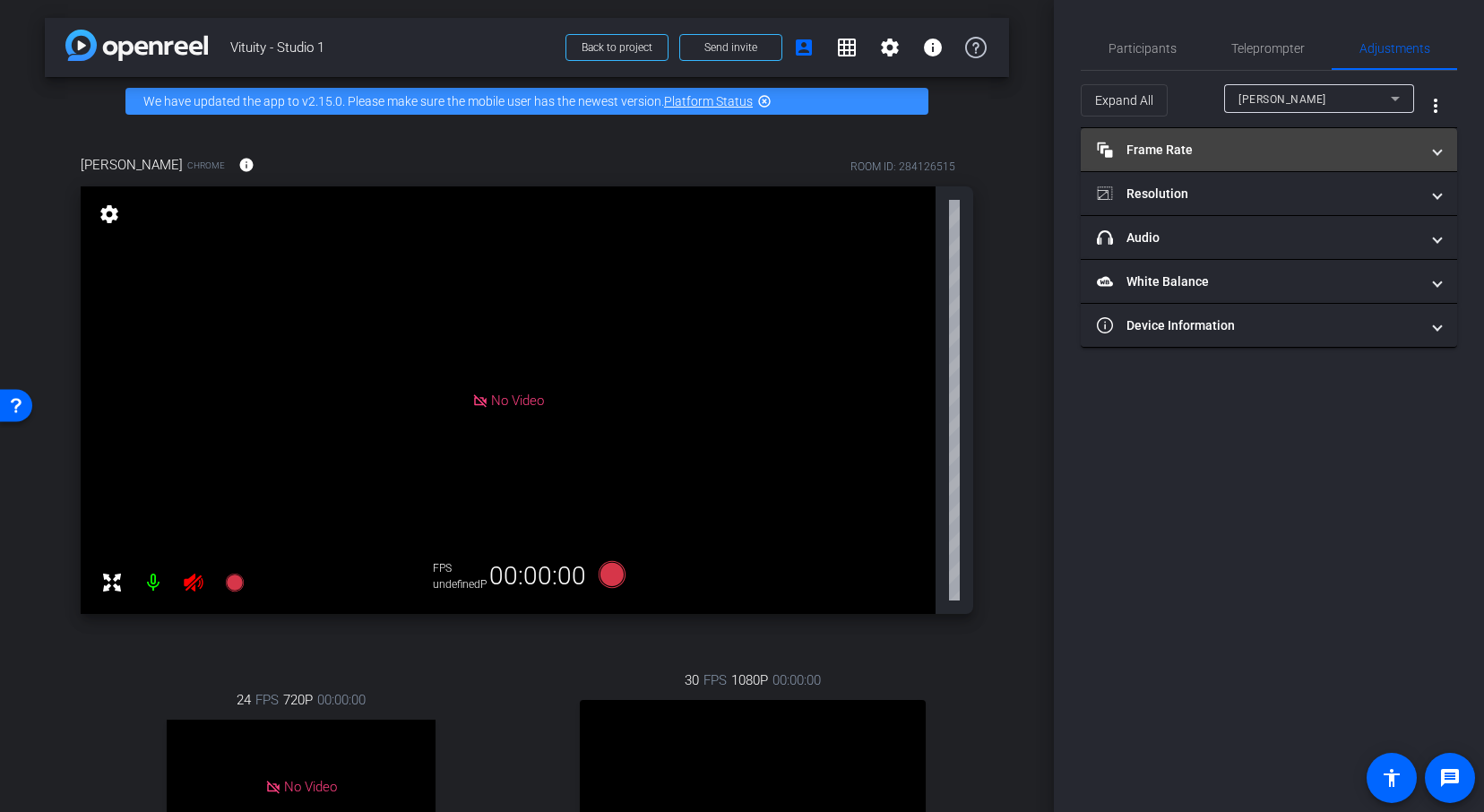
click at [1271, 154] on mat-panel-title "Frame Rate Frame Rate" at bounding box center [1257, 149] width 322 height 19
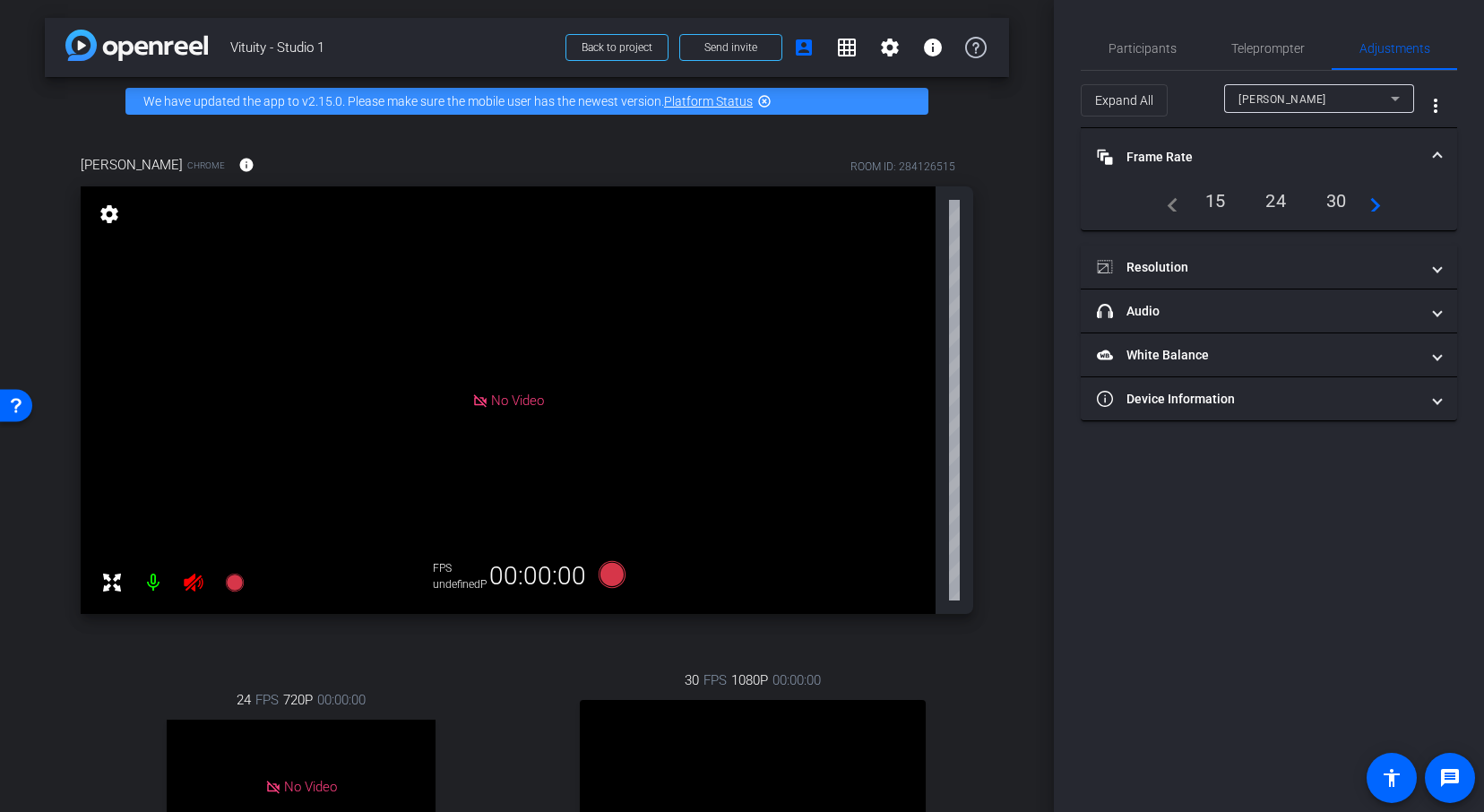
click at [1336, 100] on div "[PERSON_NAME]" at bounding box center [1314, 98] width 152 height 23
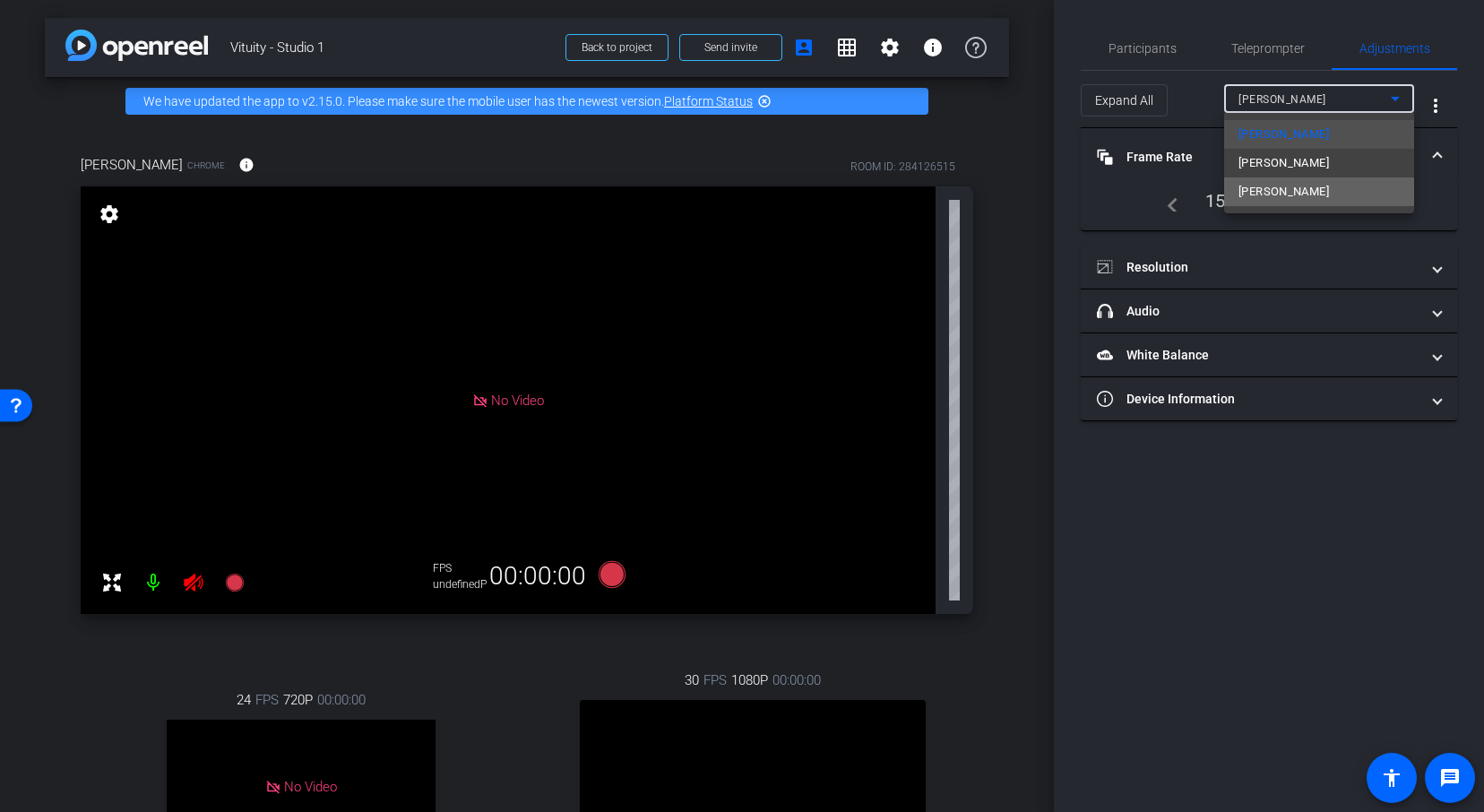
click at [1299, 191] on span "[PERSON_NAME]" at bounding box center [1283, 192] width 90 height 22
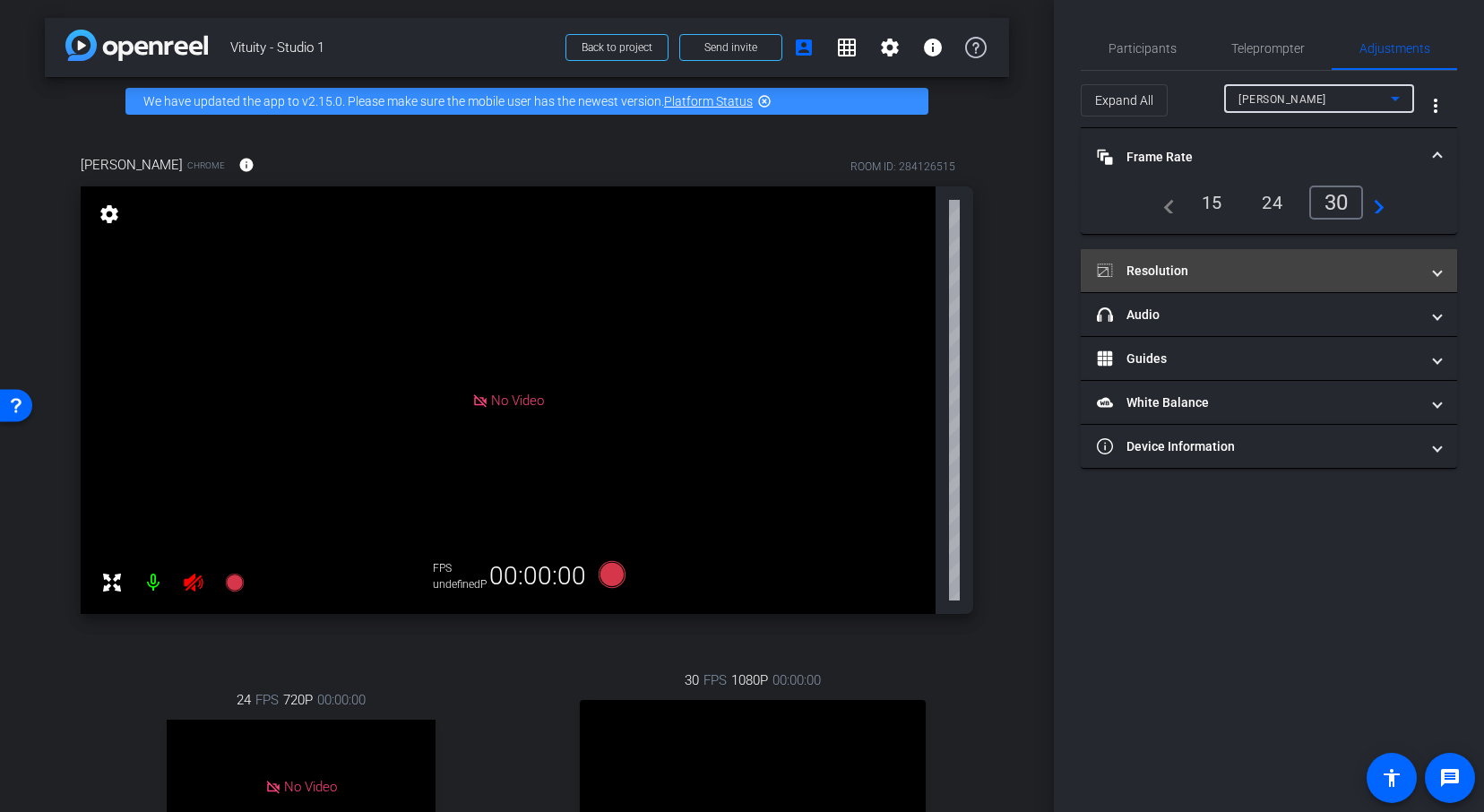
click at [1196, 273] on mat-panel-title "Resolution" at bounding box center [1257, 270] width 322 height 19
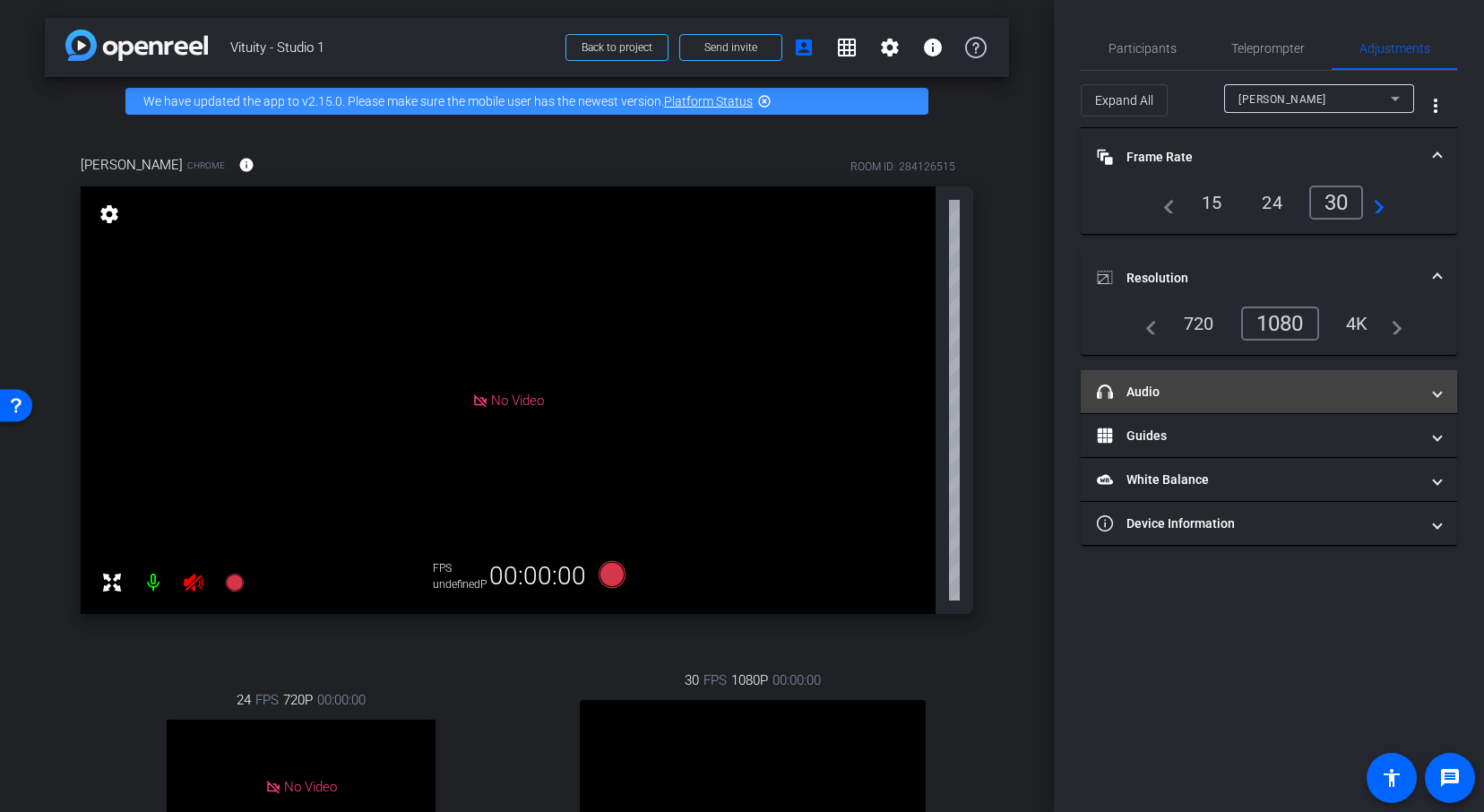
click at [1174, 391] on mat-panel-title "headphone icon Audio" at bounding box center [1257, 391] width 322 height 19
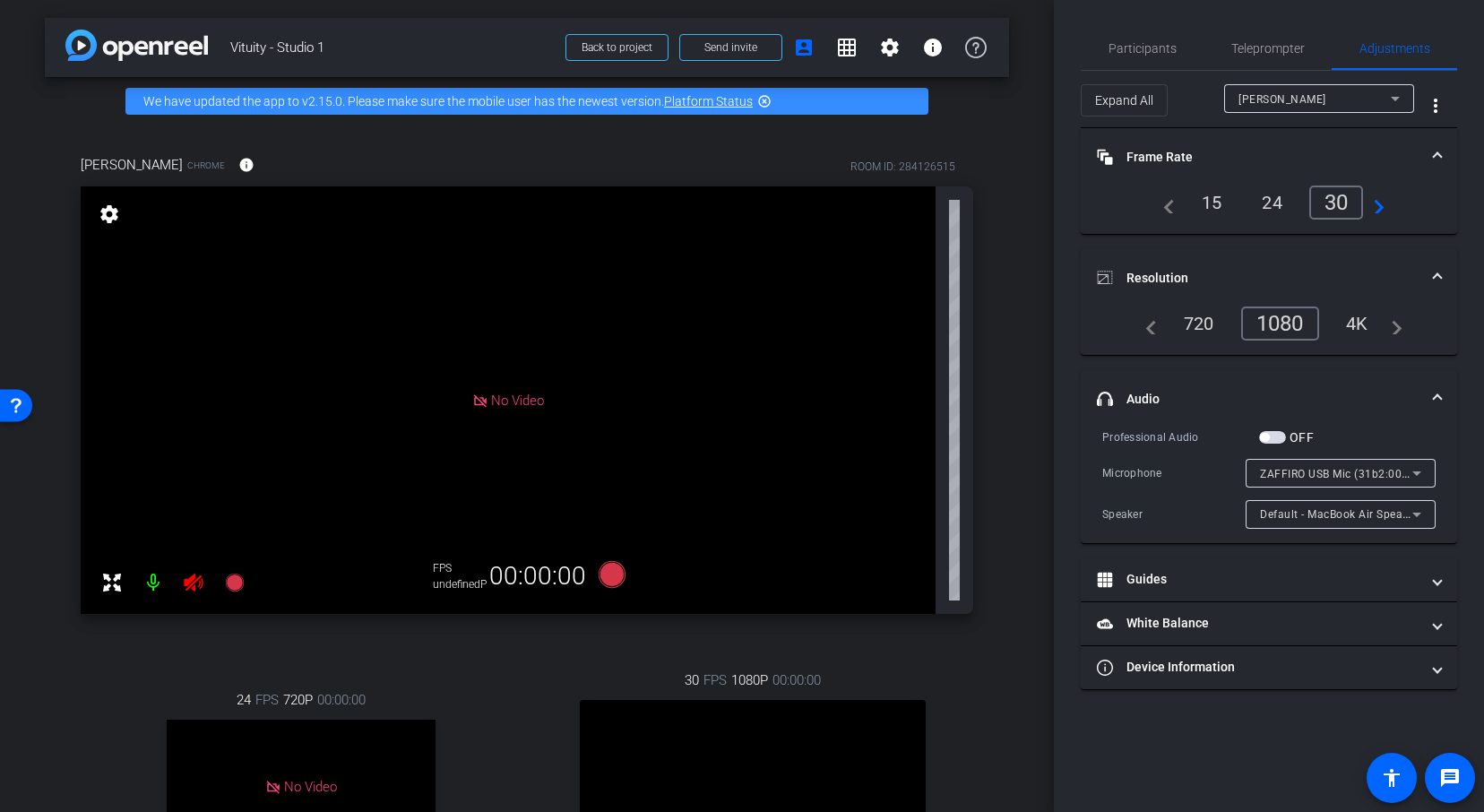
click at [1276, 436] on span "button" at bounding box center [1273, 437] width 27 height 13
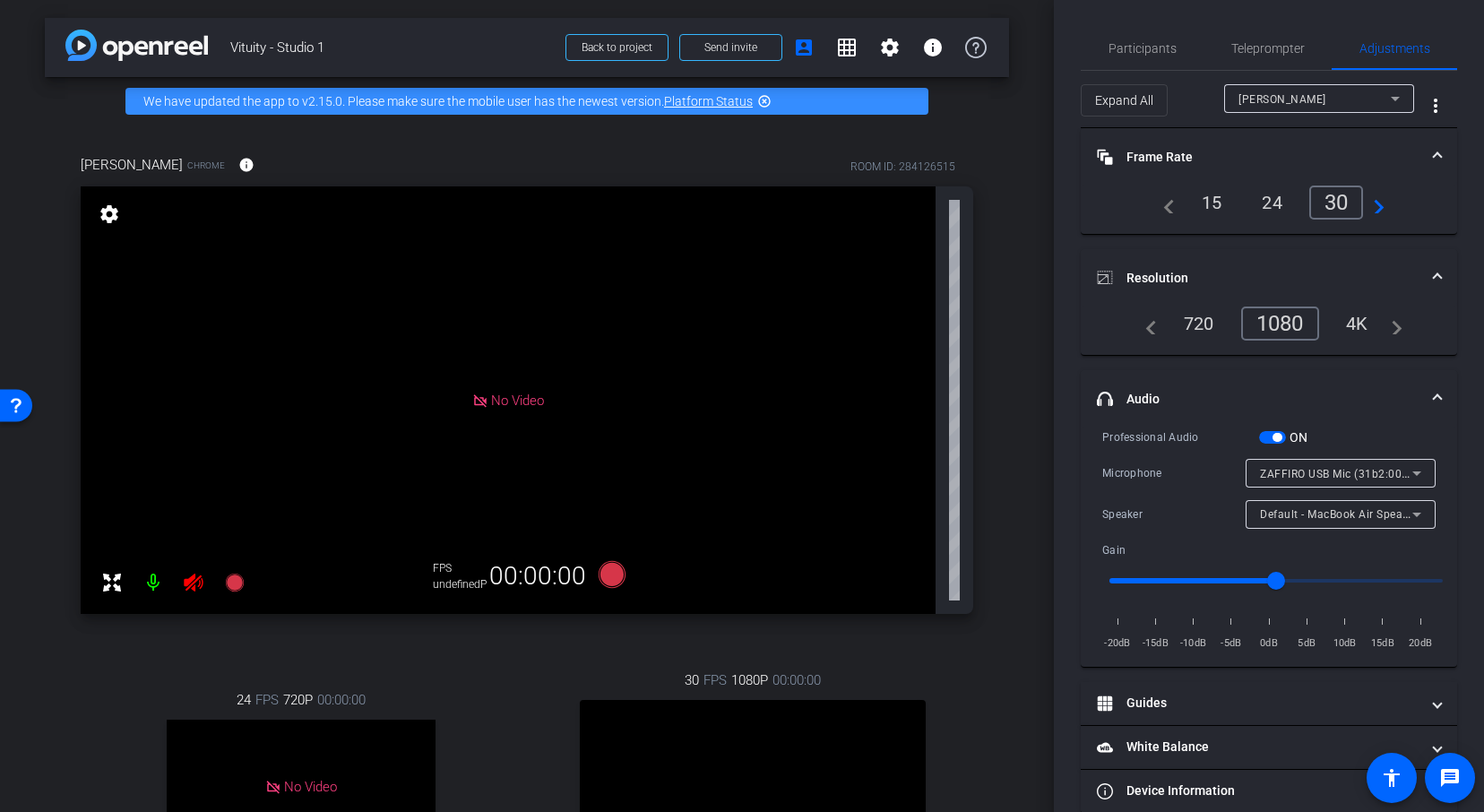
click at [1268, 431] on span "button" at bounding box center [1273, 437] width 27 height 13
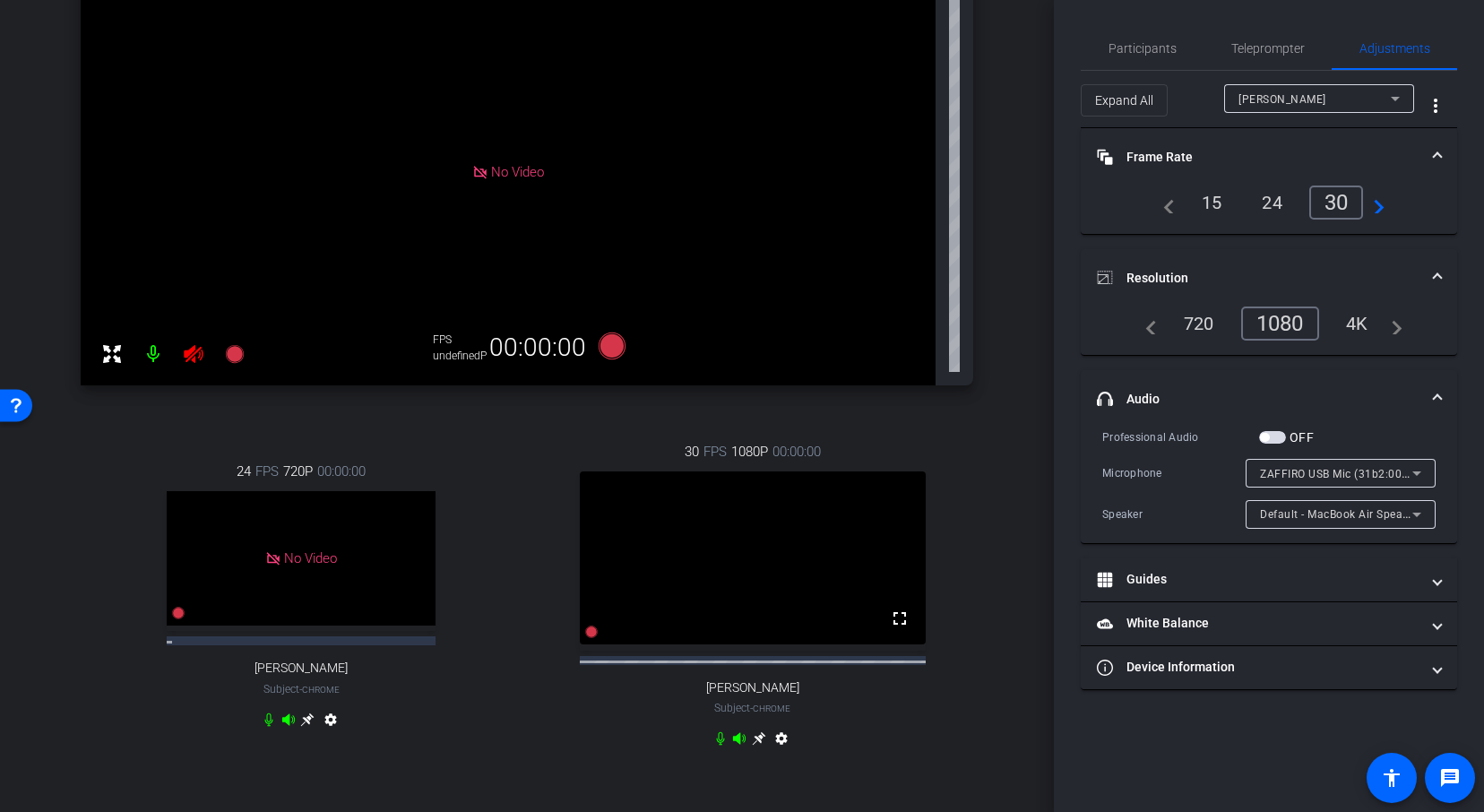
scroll to position [231, 0]
click at [757, 743] on icon at bounding box center [759, 736] width 15 height 15
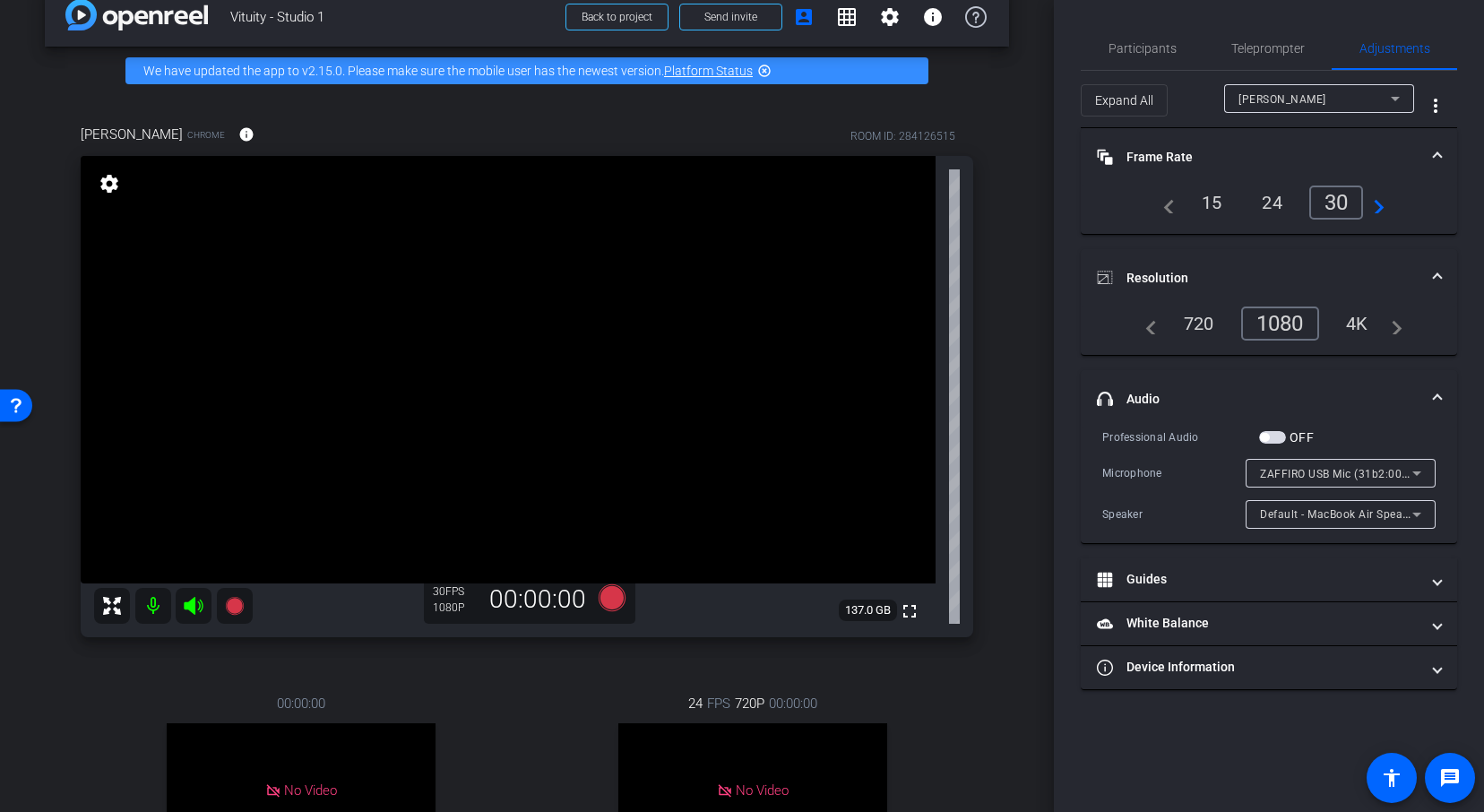
scroll to position [25, 0]
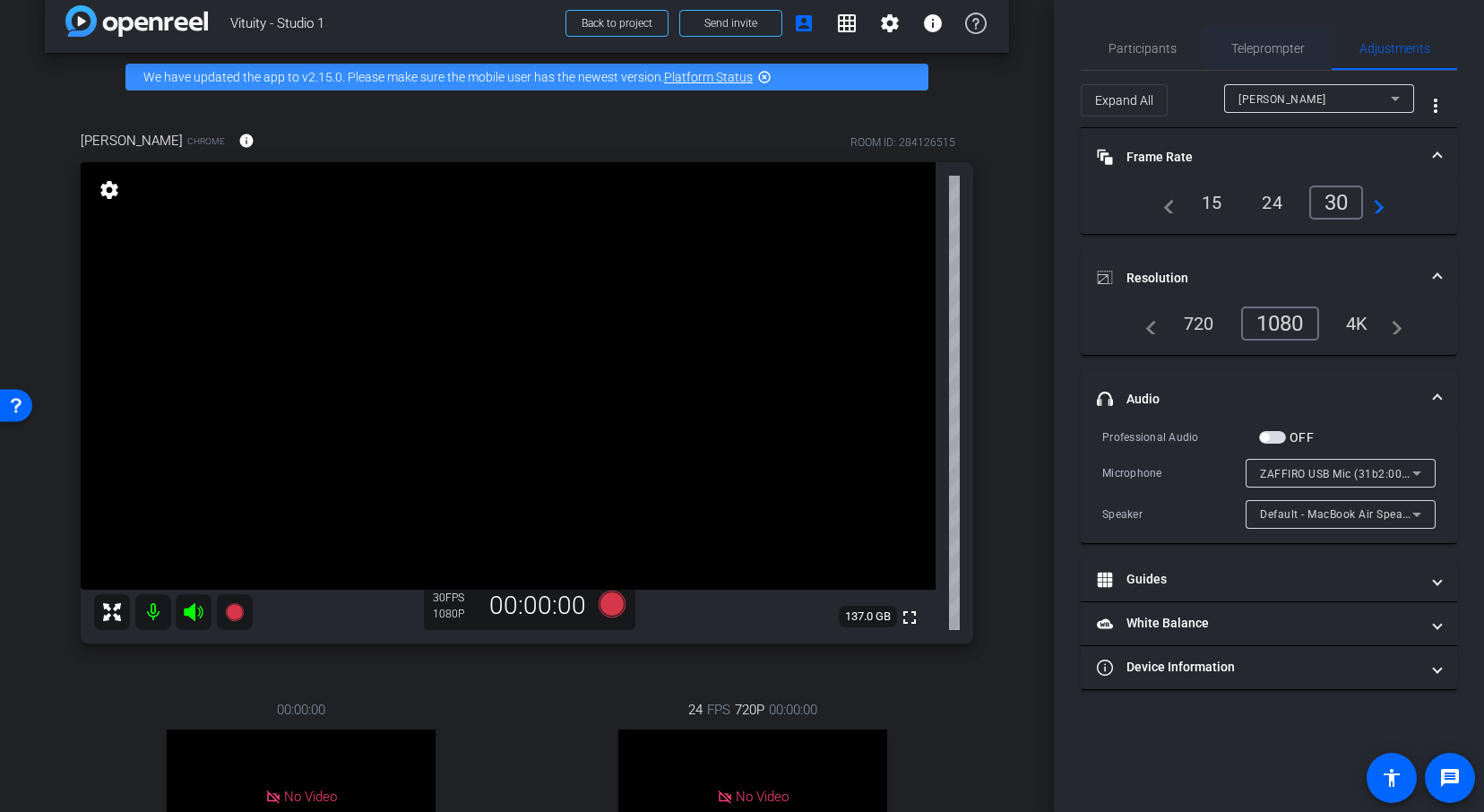
click at [1260, 42] on span "Teleprompter" at bounding box center [1267, 48] width 74 height 13
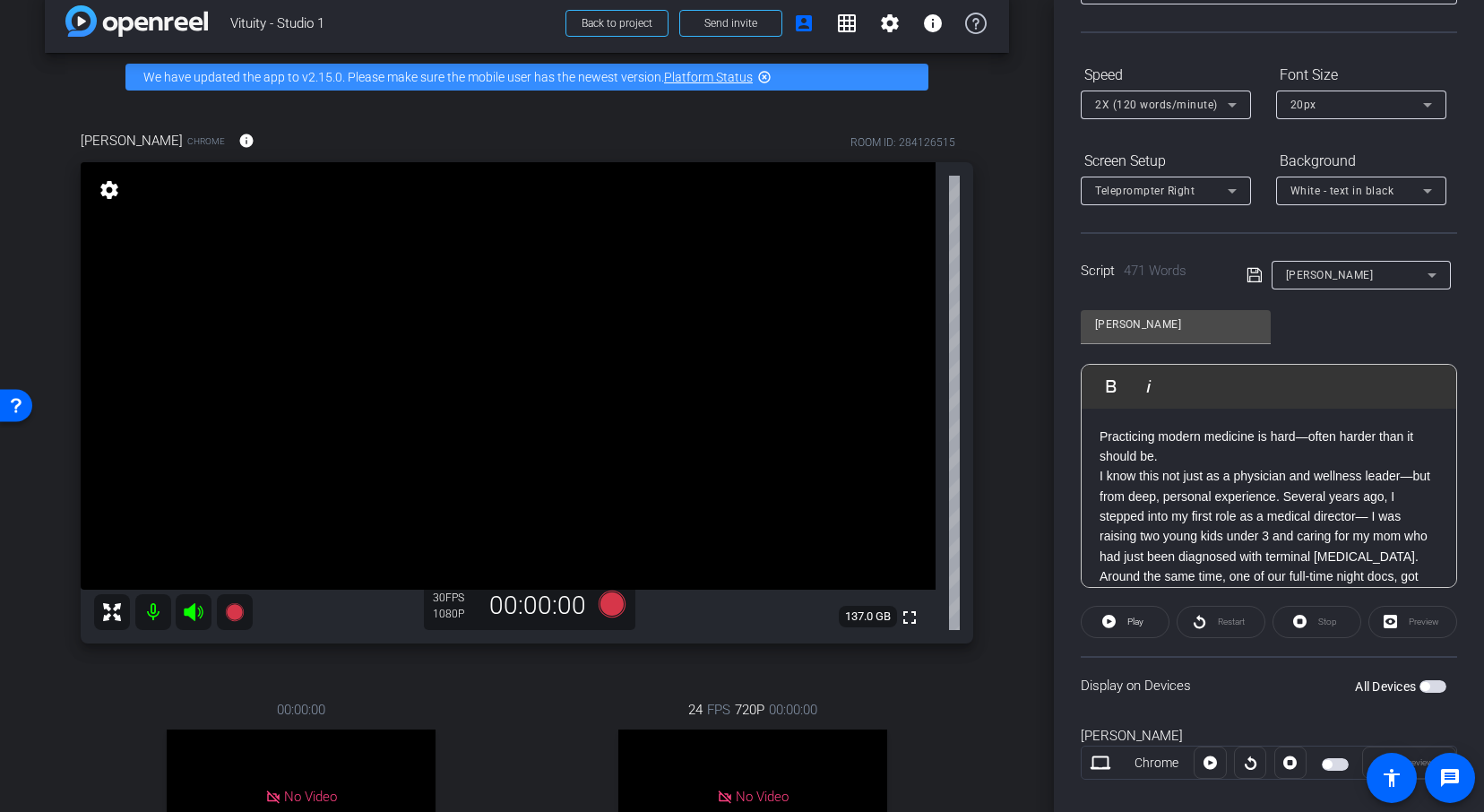
scroll to position [187, 0]
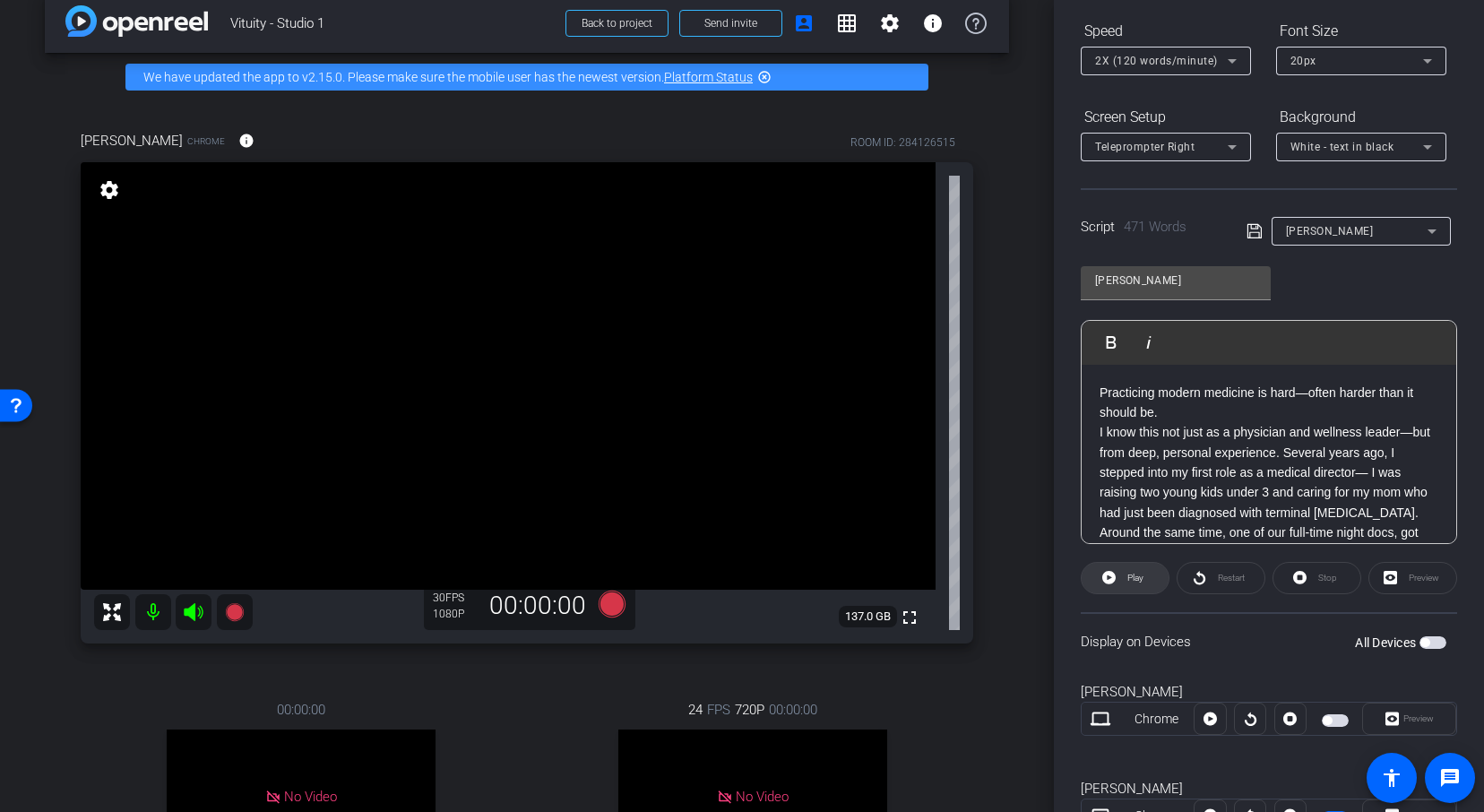
click at [1093, 573] on span at bounding box center [1124, 577] width 86 height 43
click at [1105, 580] on icon at bounding box center [1104, 577] width 14 height 14
click at [1445, 644] on span "button" at bounding box center [1433, 643] width 27 height 13
click at [1102, 572] on icon at bounding box center [1108, 577] width 14 height 23
click at [1109, 584] on icon at bounding box center [1104, 577] width 14 height 23
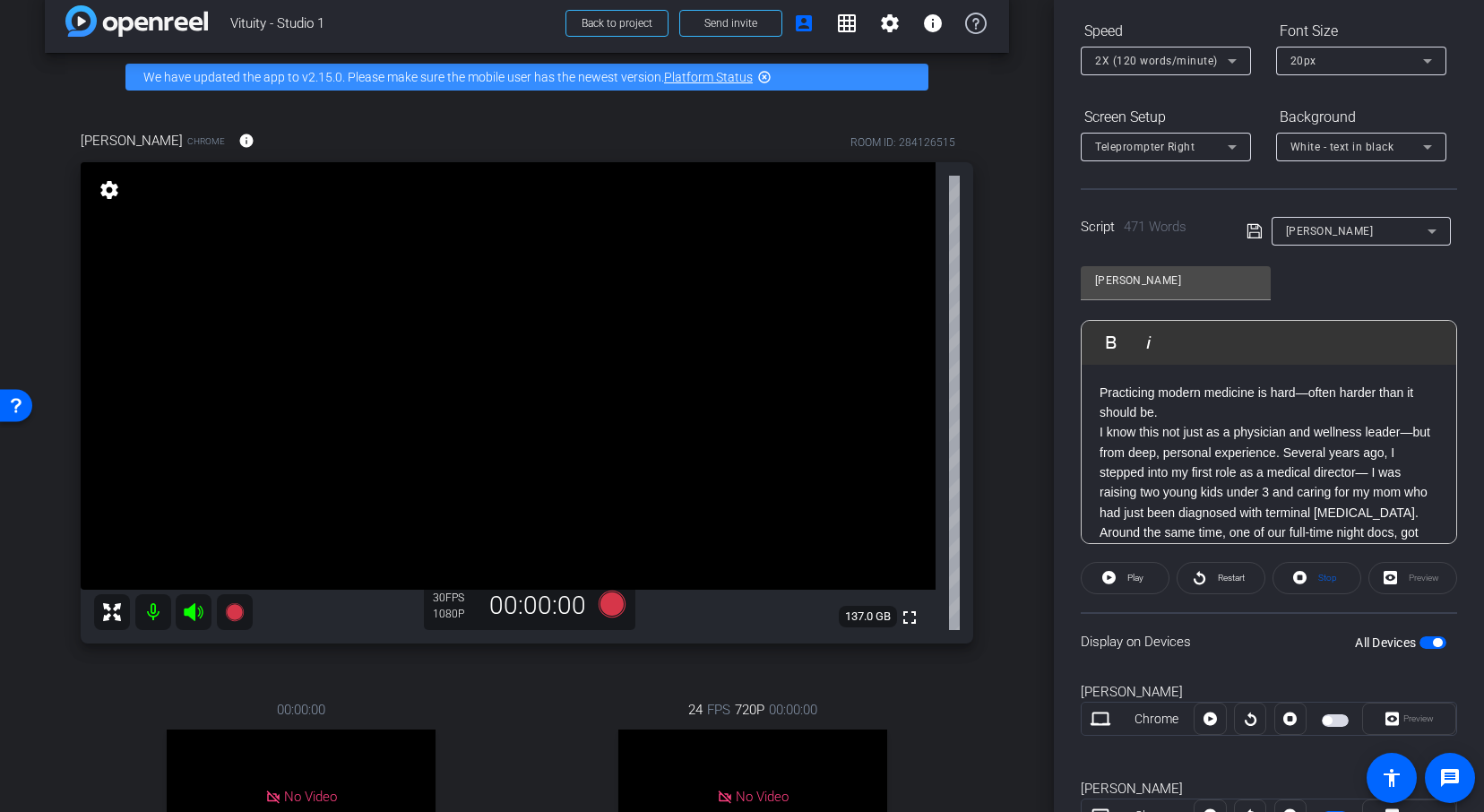
click at [1125, 63] on span "2X (120 words/minute)" at bounding box center [1155, 61] width 123 height 13
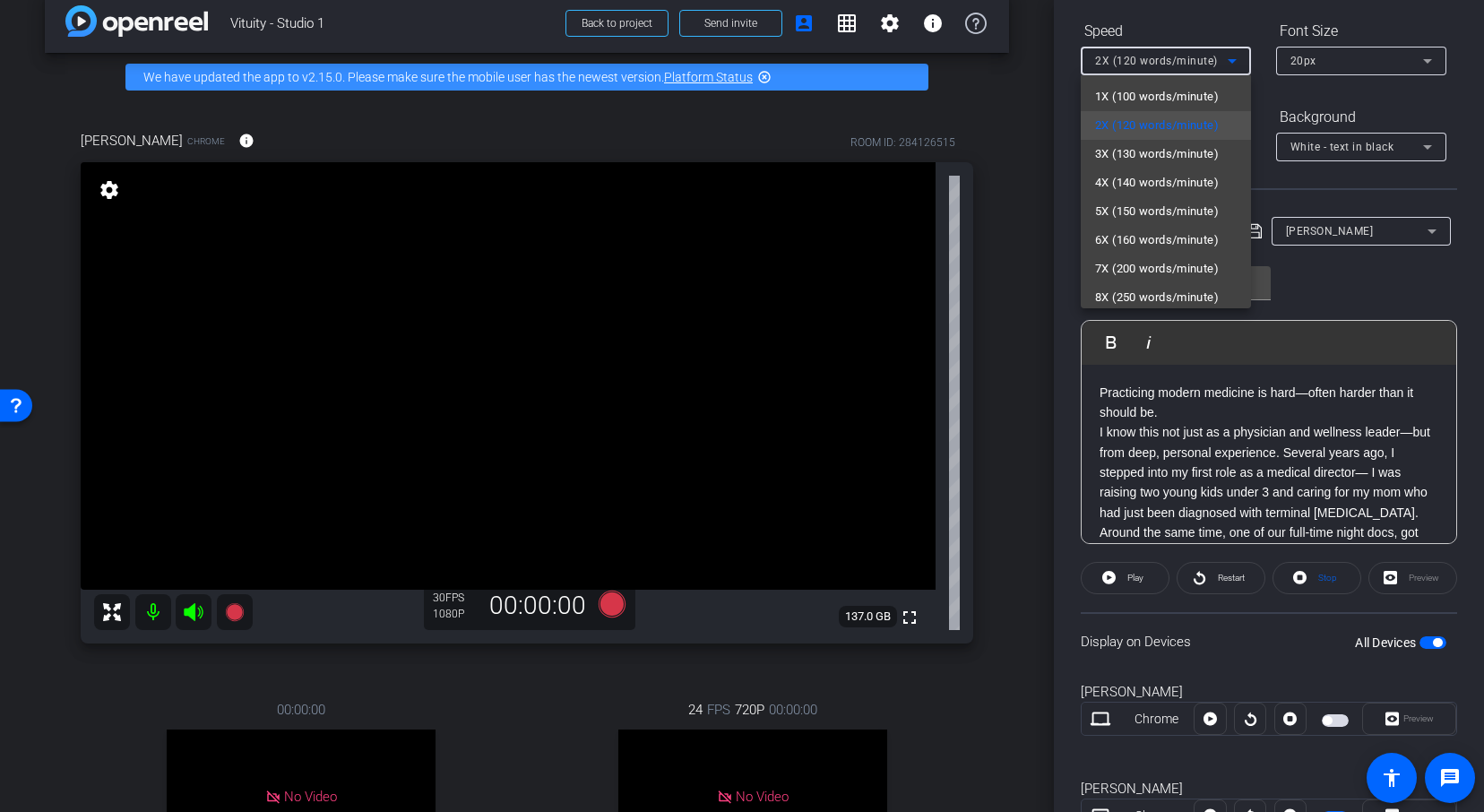
click at [1019, 150] on div at bounding box center [742, 406] width 1484 height 812
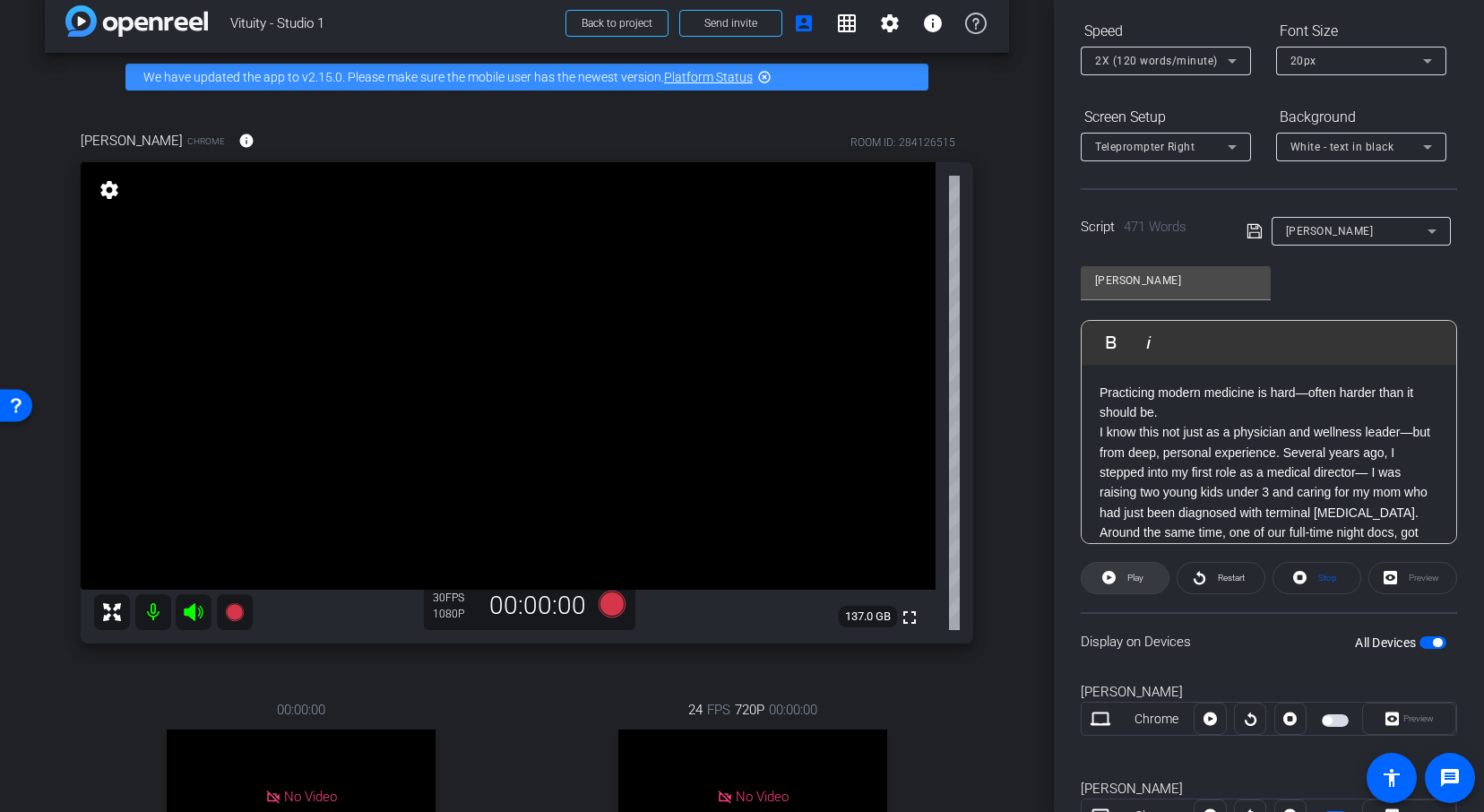
click at [1117, 573] on span at bounding box center [1124, 577] width 86 height 43
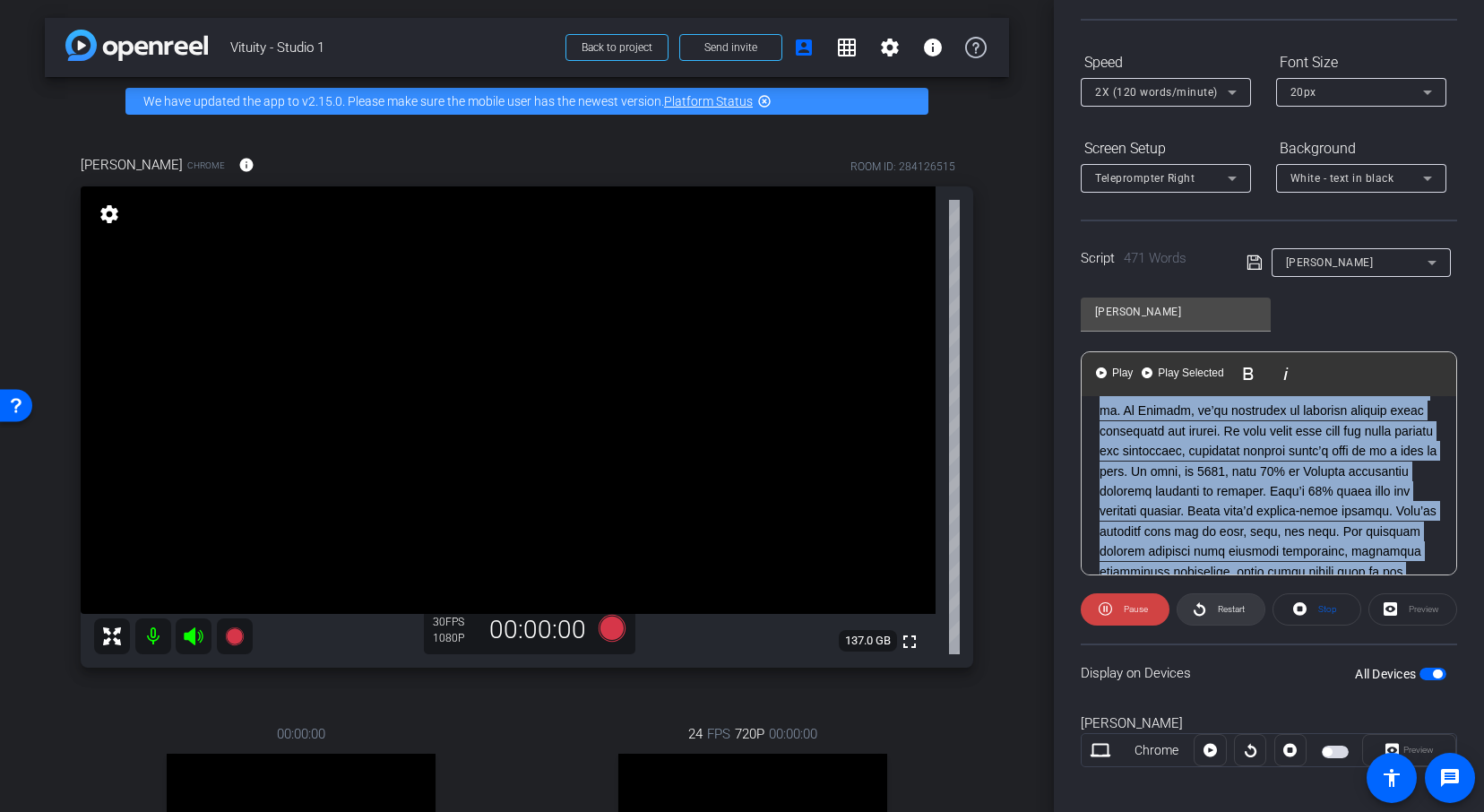
scroll to position [920, 0]
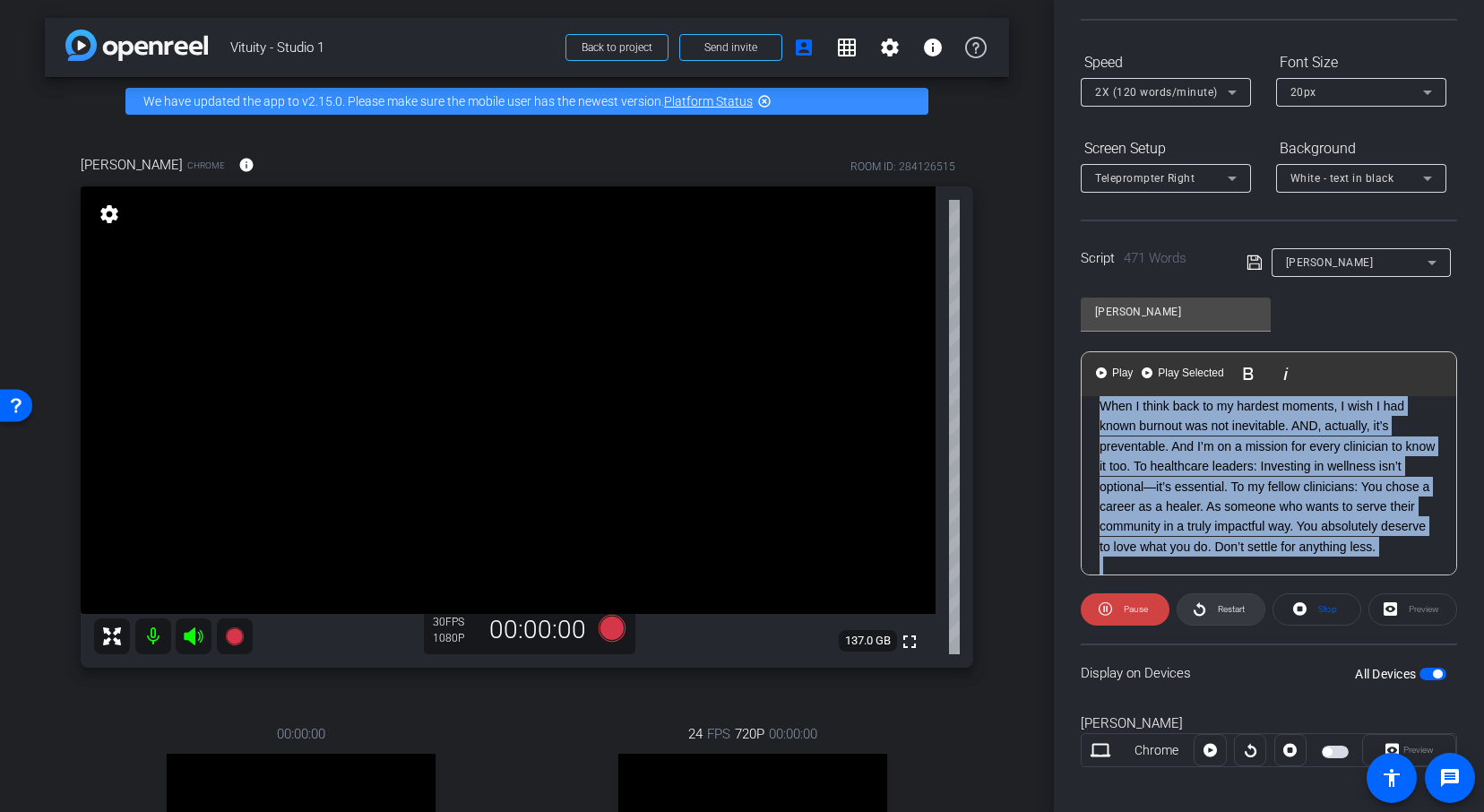
drag, startPoint x: 1100, startPoint y: 421, endPoint x: 1179, endPoint y: 605, distance: 200.2
click at [1179, 605] on openreel-capture-teleprompter "Speed 2X (120 words/minute) Font Size 20px Screen Setup Teleprompter Right Back…" at bounding box center [1268, 519] width 376 height 944
copy div "Practicing modern medicine is hard—often harder than it should be. I know this …"
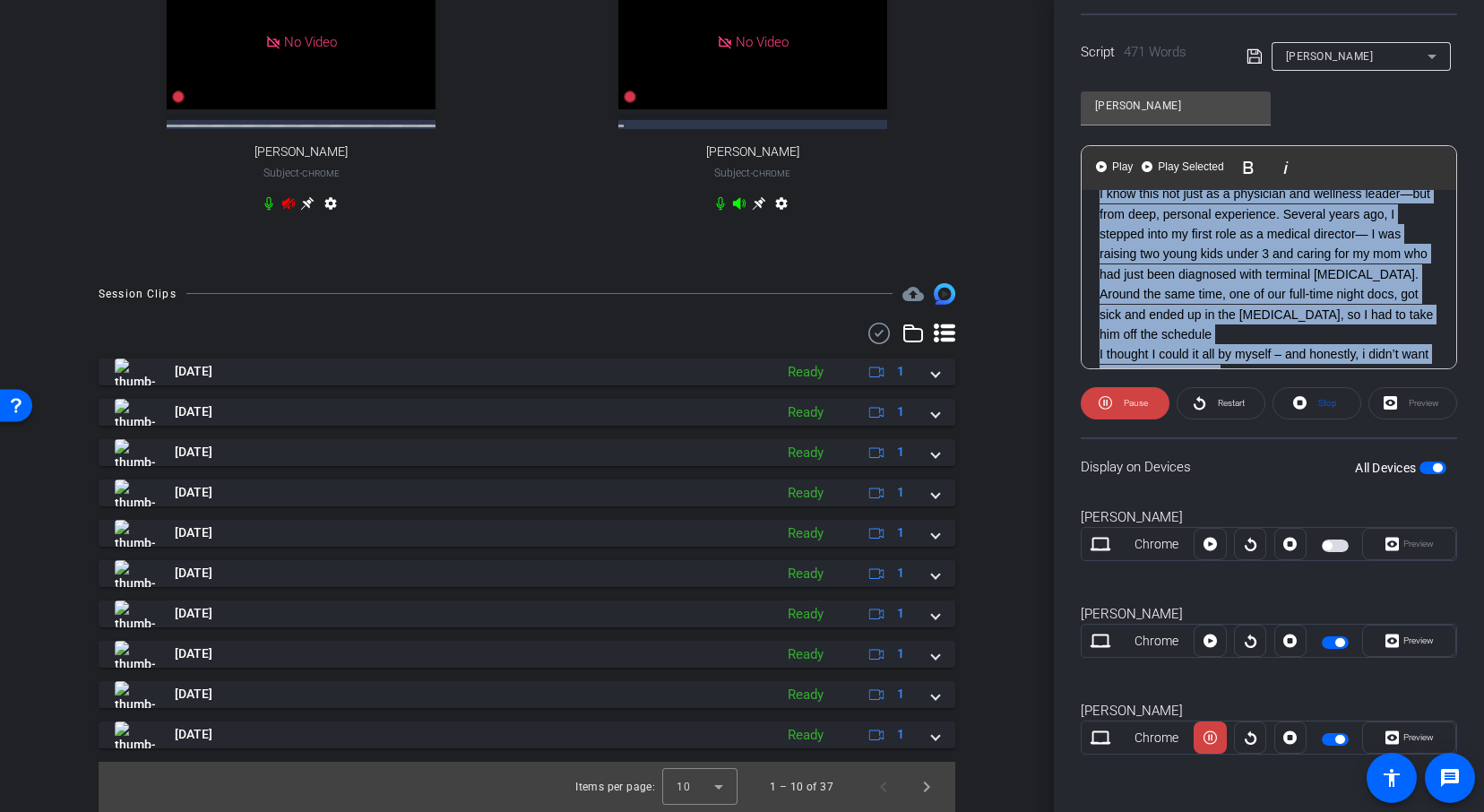
scroll to position [0, 0]
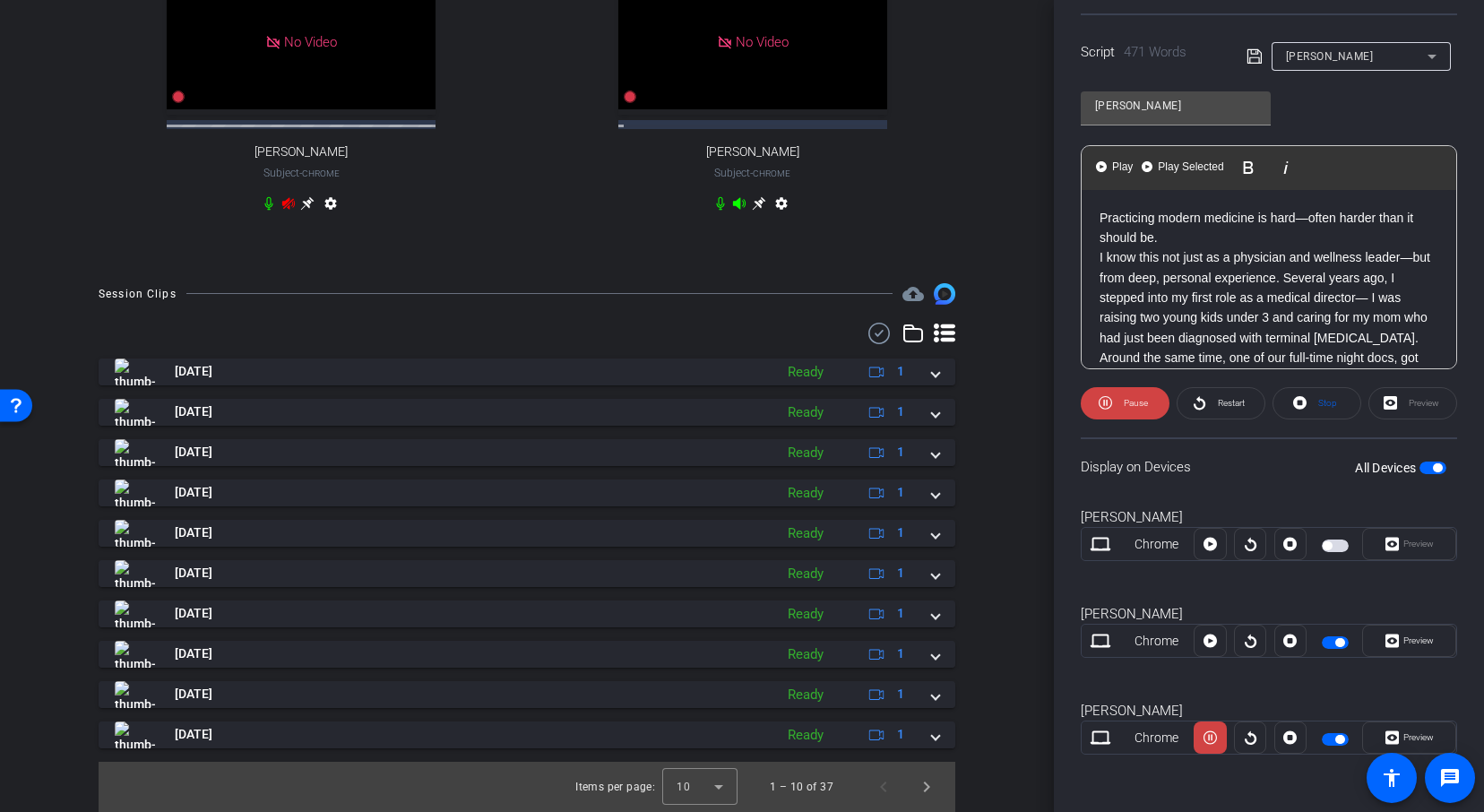
click at [1214, 252] on p "I know this not just as a physician and wellness leader—but from deep, personal…" at bounding box center [1268, 328] width 339 height 160
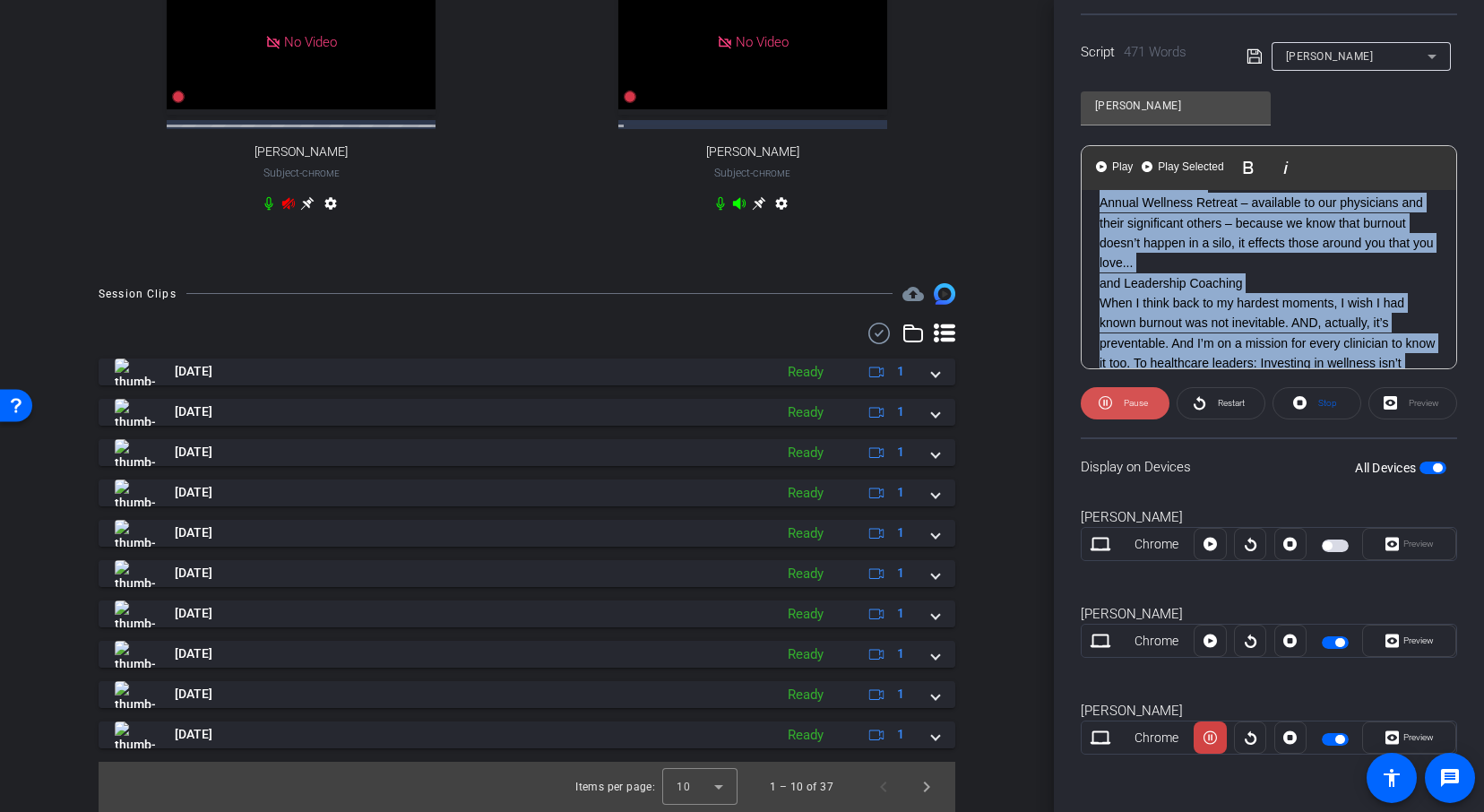
scroll to position [920, 0]
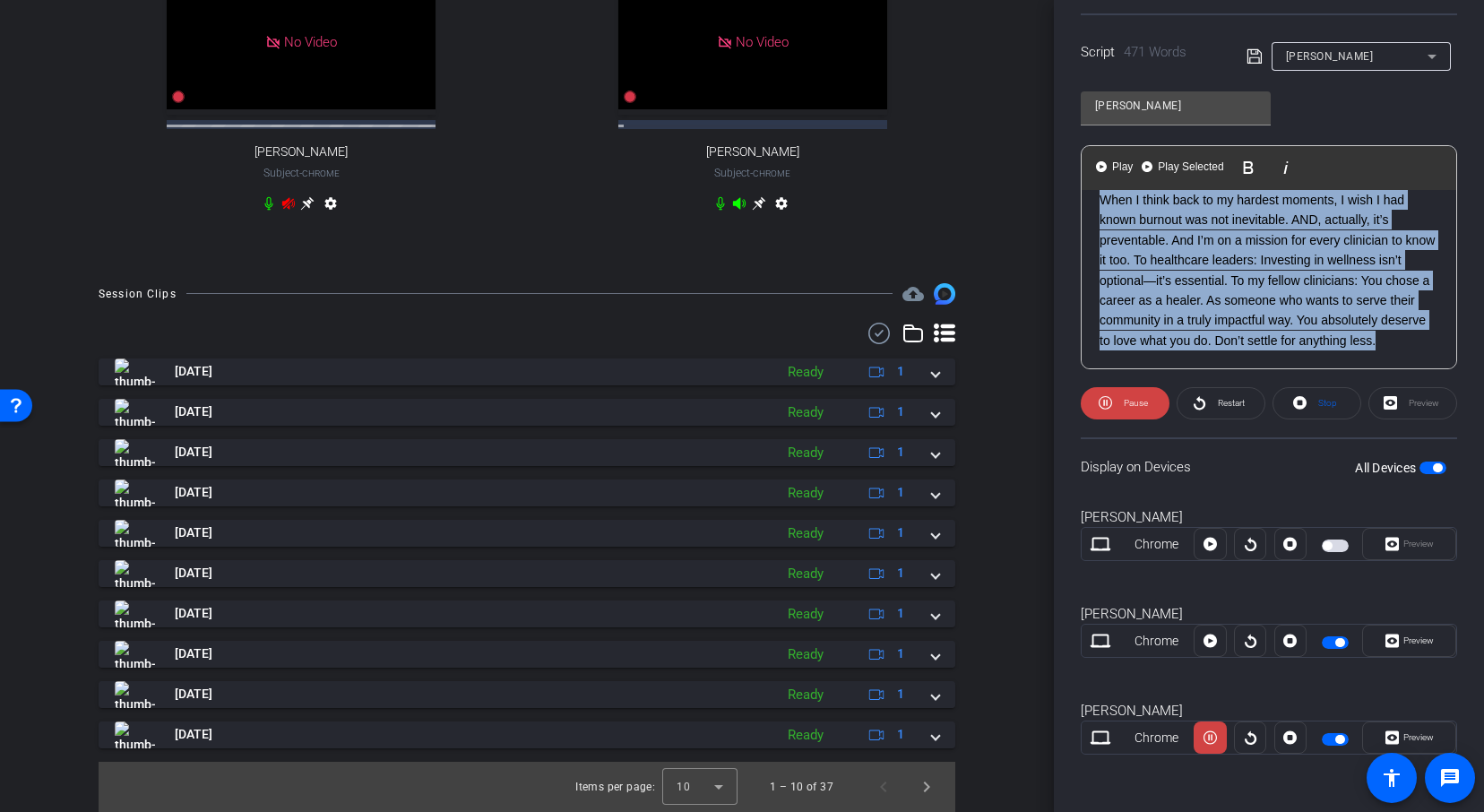
drag, startPoint x: 1102, startPoint y: 214, endPoint x: 1399, endPoint y: 326, distance: 317.4
copy div "Practicing modern medicine is hard—often harder than it should be. I know this …"
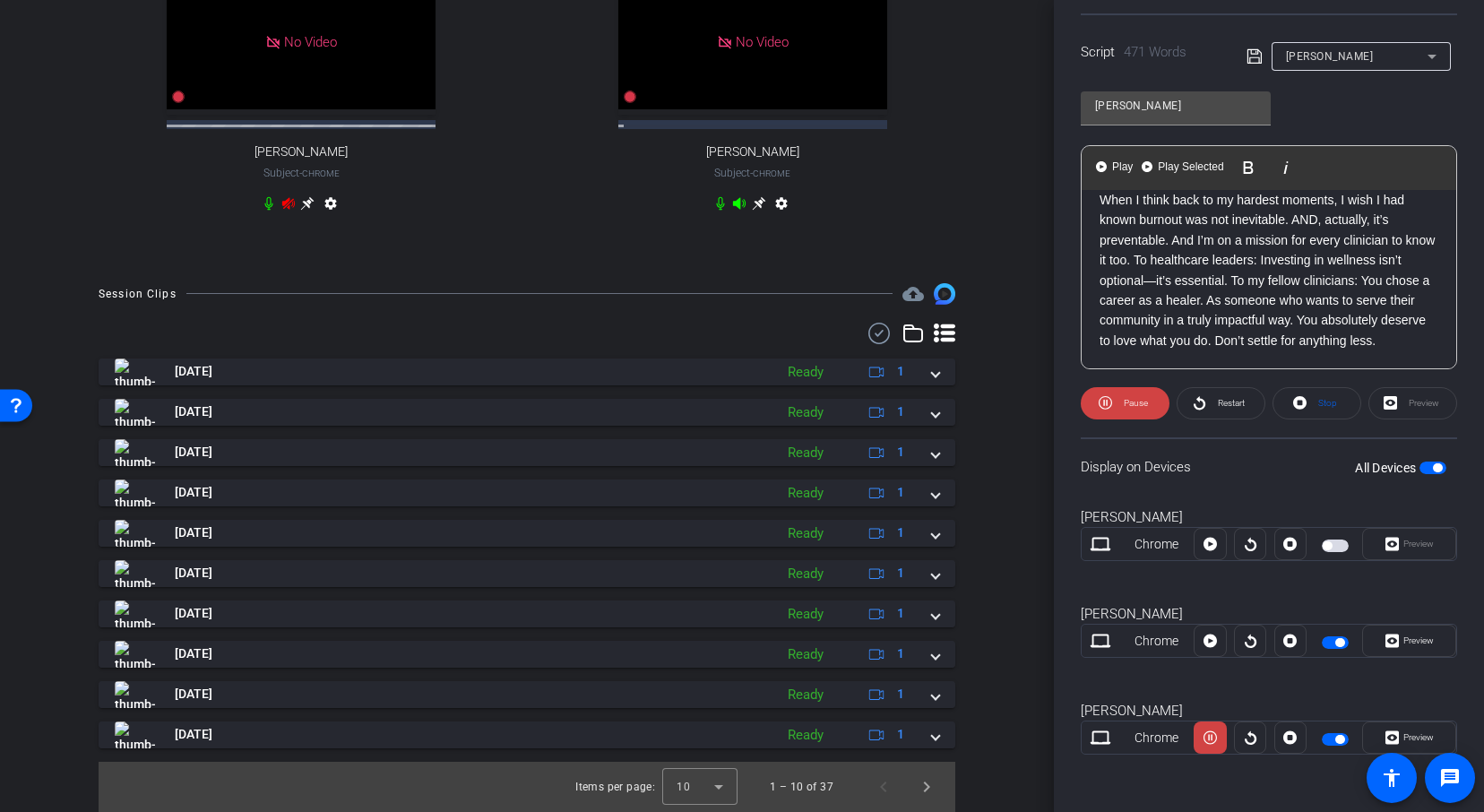
click at [1261, 238] on p "When I think back to my hardest moments, I wish I had known burnout was not ine…" at bounding box center [1268, 270] width 339 height 160
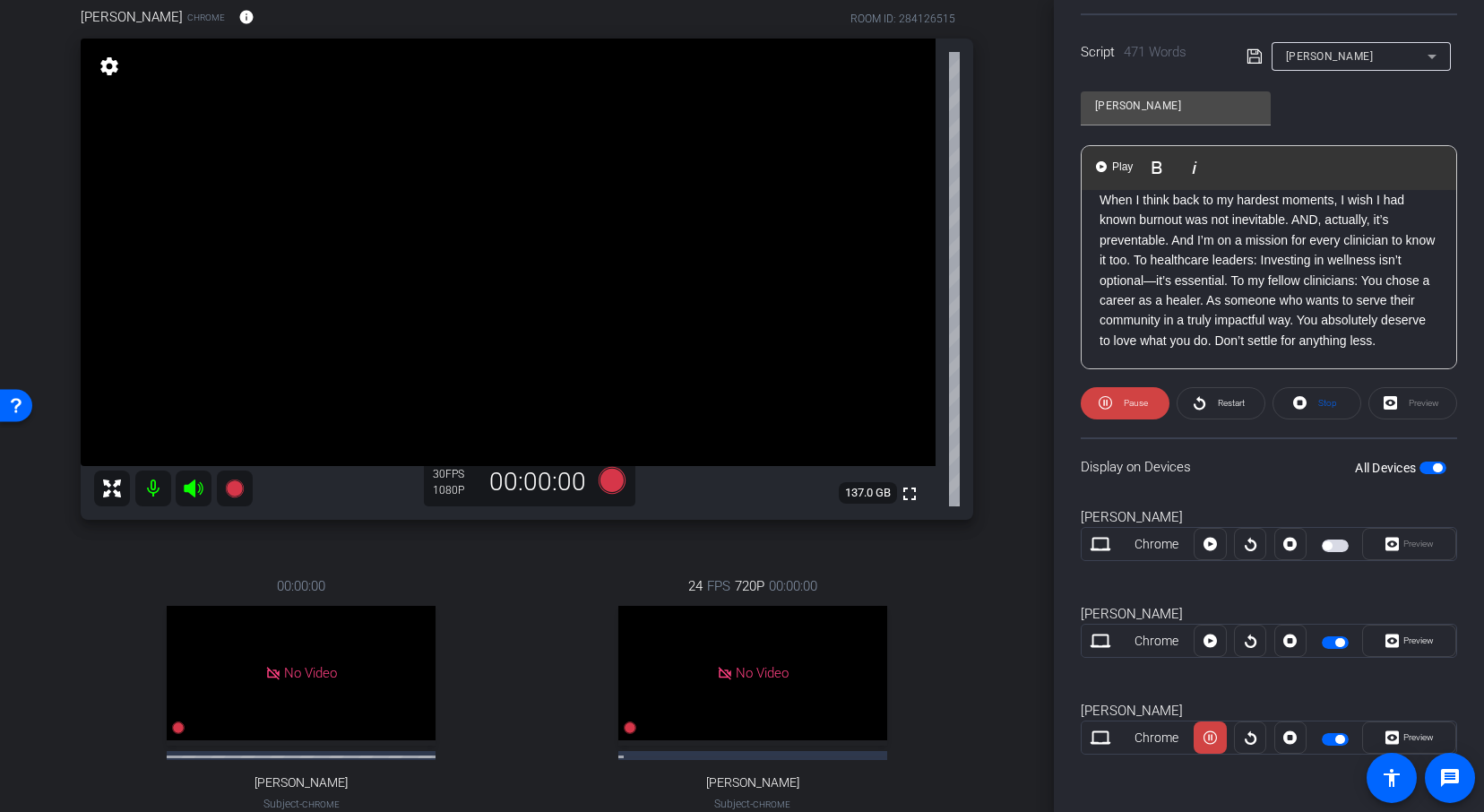
scroll to position [778, 0]
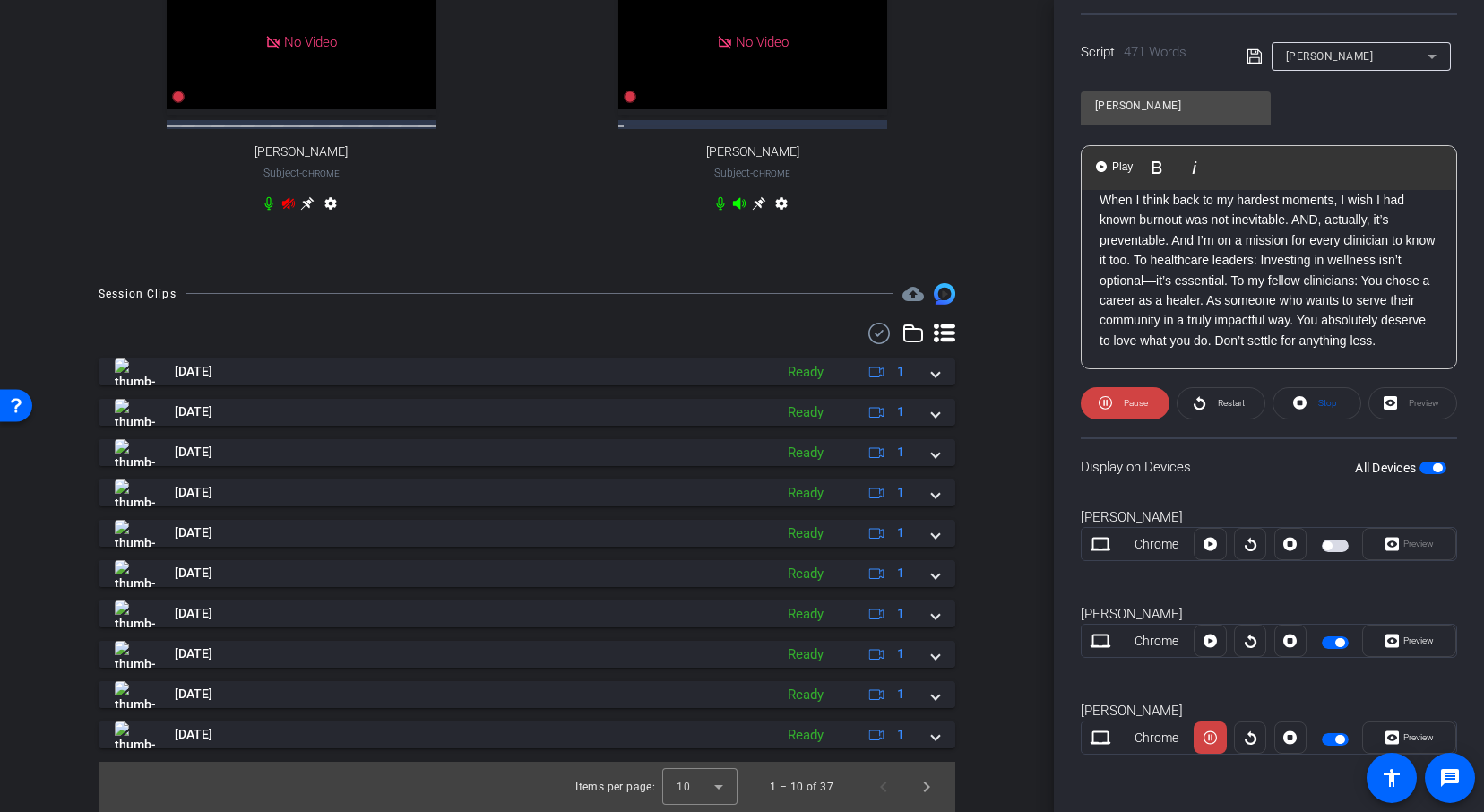
click at [997, 784] on div "Session Clips cloud_upload Aug 11, 2025 Ready 1 Aug 11, 2025 Ready 1 Aug 11, 20…" at bounding box center [526, 547] width 964 height 529
click at [1146, 790] on div "Participants Teleprompter Adjustments settings Content Monsta flip Director Eve…" at bounding box center [1268, 406] width 430 height 812
click at [1391, 774] on mat-icon "accessibility" at bounding box center [1391, 777] width 22 height 22
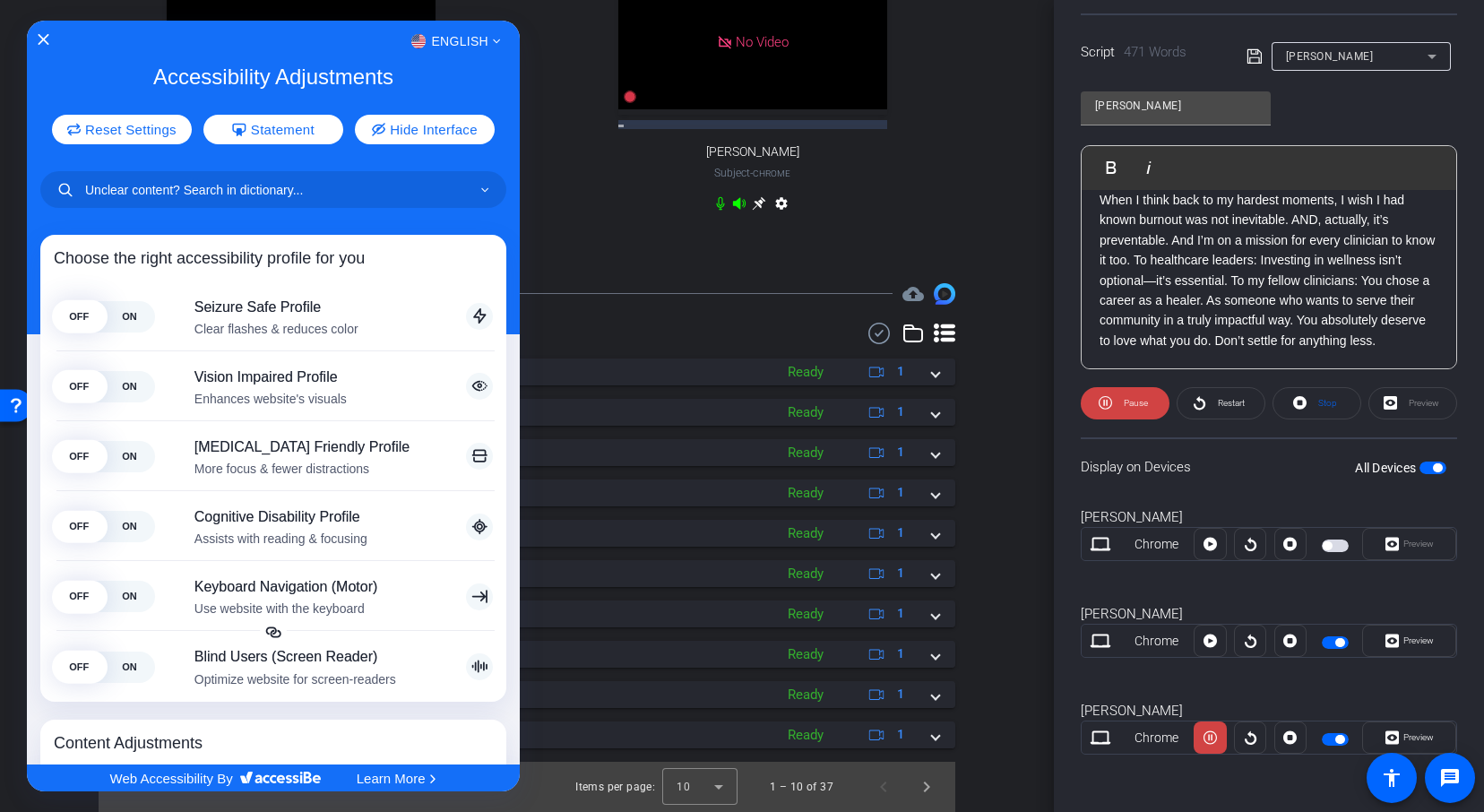
click at [881, 149] on div at bounding box center [742, 406] width 1484 height 812
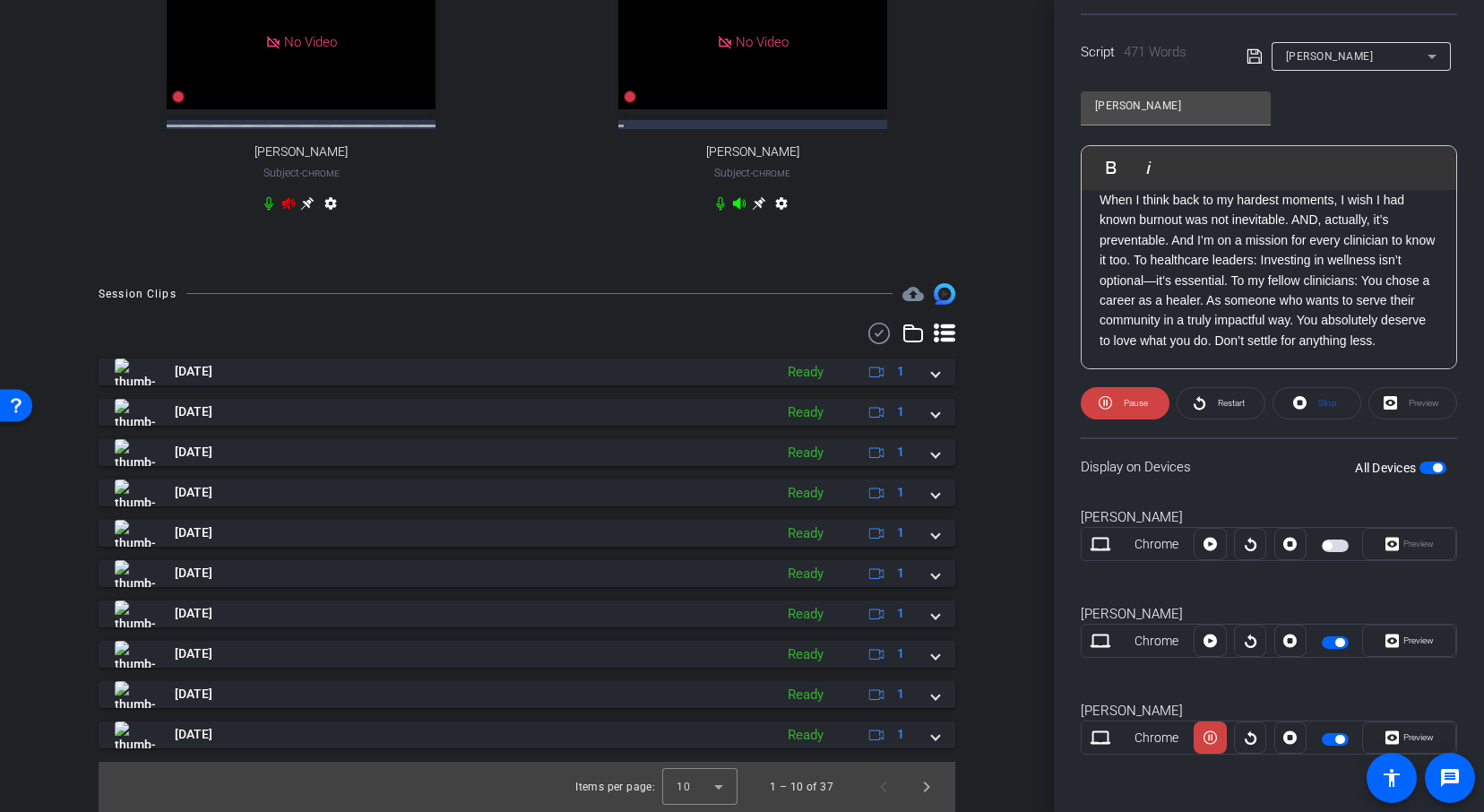
click at [1454, 803] on div "Participants Teleprompter Adjustments settings Content Monsta flip Director Eve…" at bounding box center [1268, 406] width 430 height 812
click at [1450, 782] on mat-icon "message" at bounding box center [1449, 777] width 22 height 22
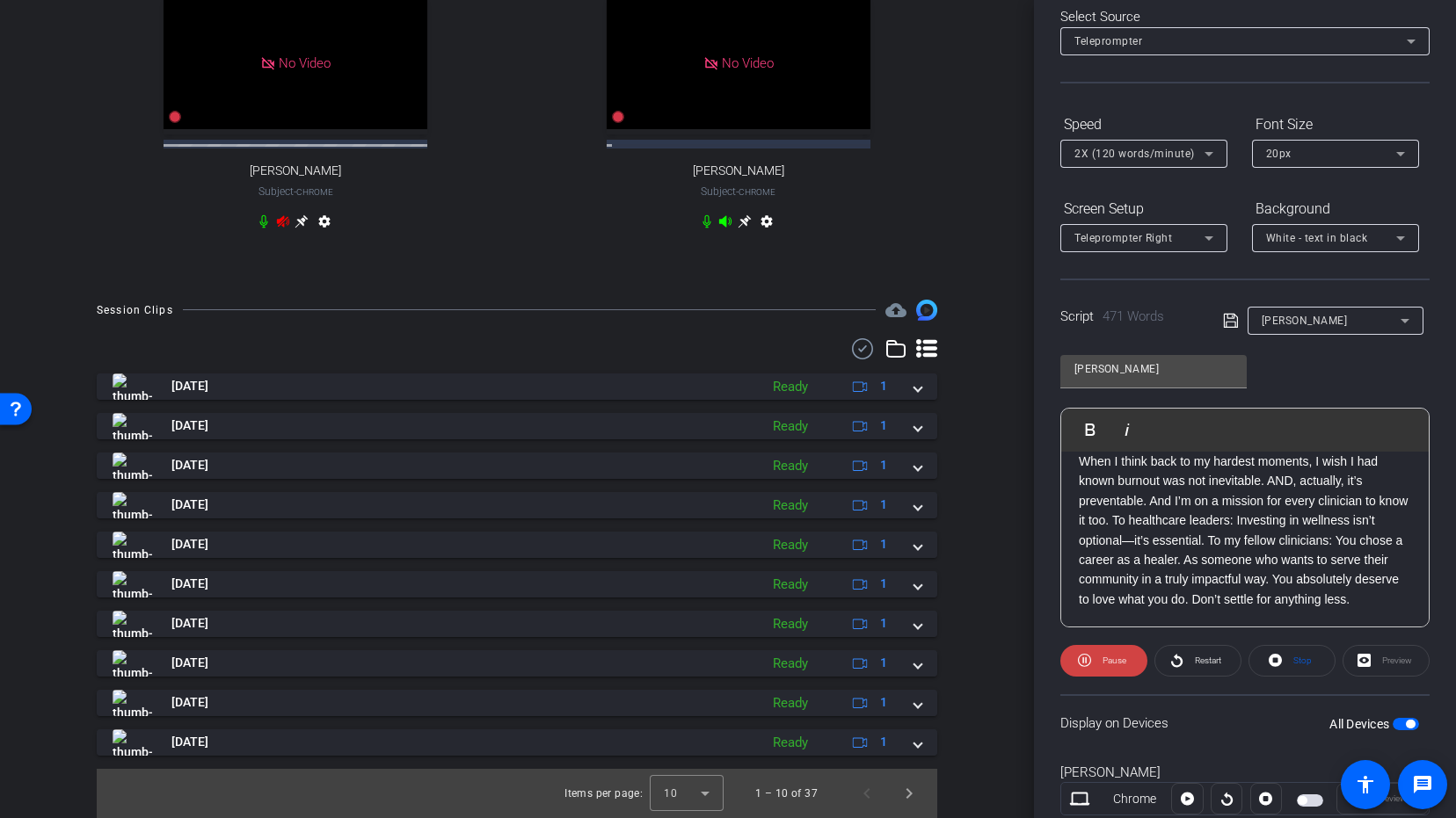
scroll to position [0, 0]
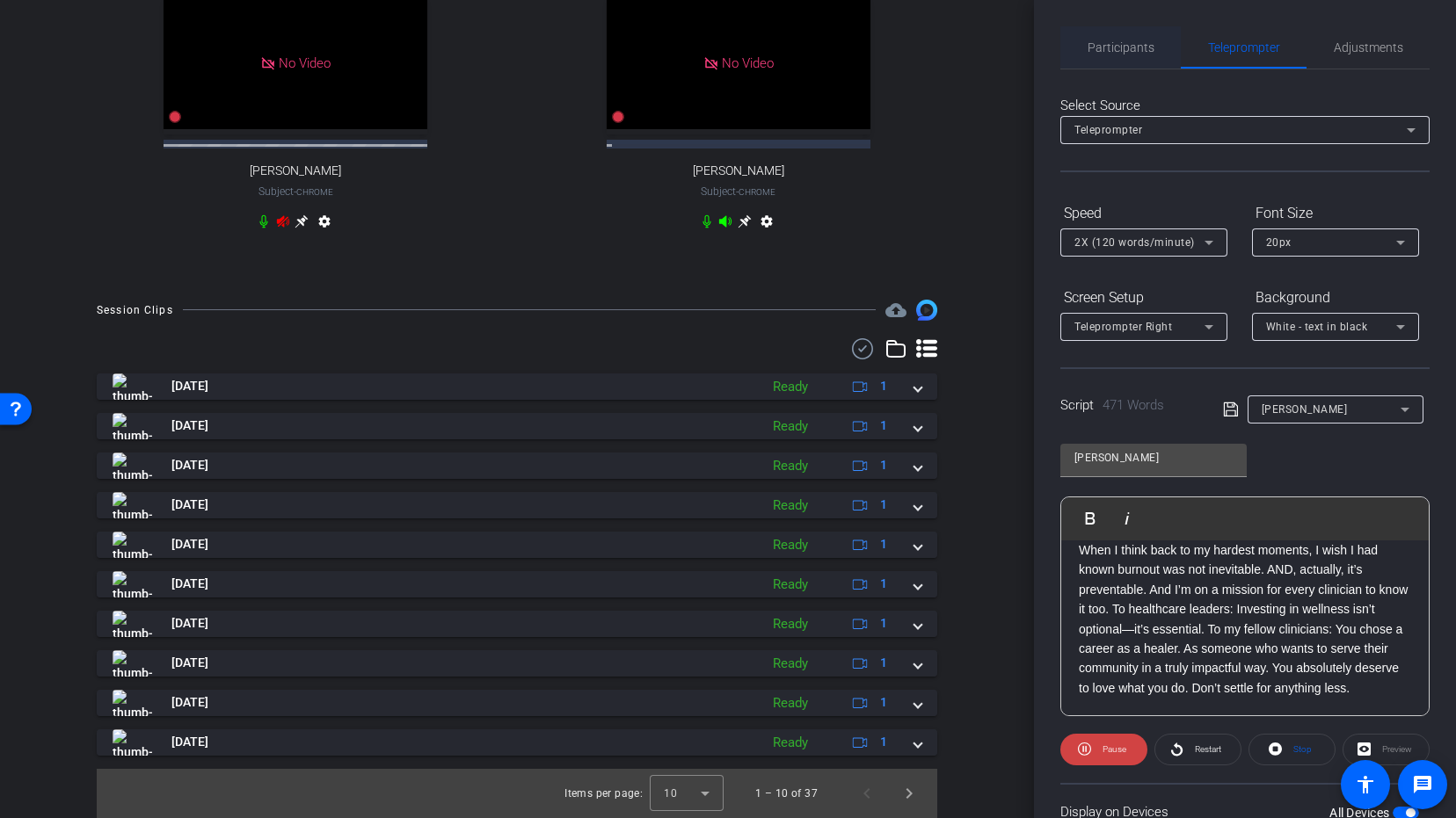
click at [1137, 52] on span "Participants" at bounding box center [1120, 47] width 67 height 13
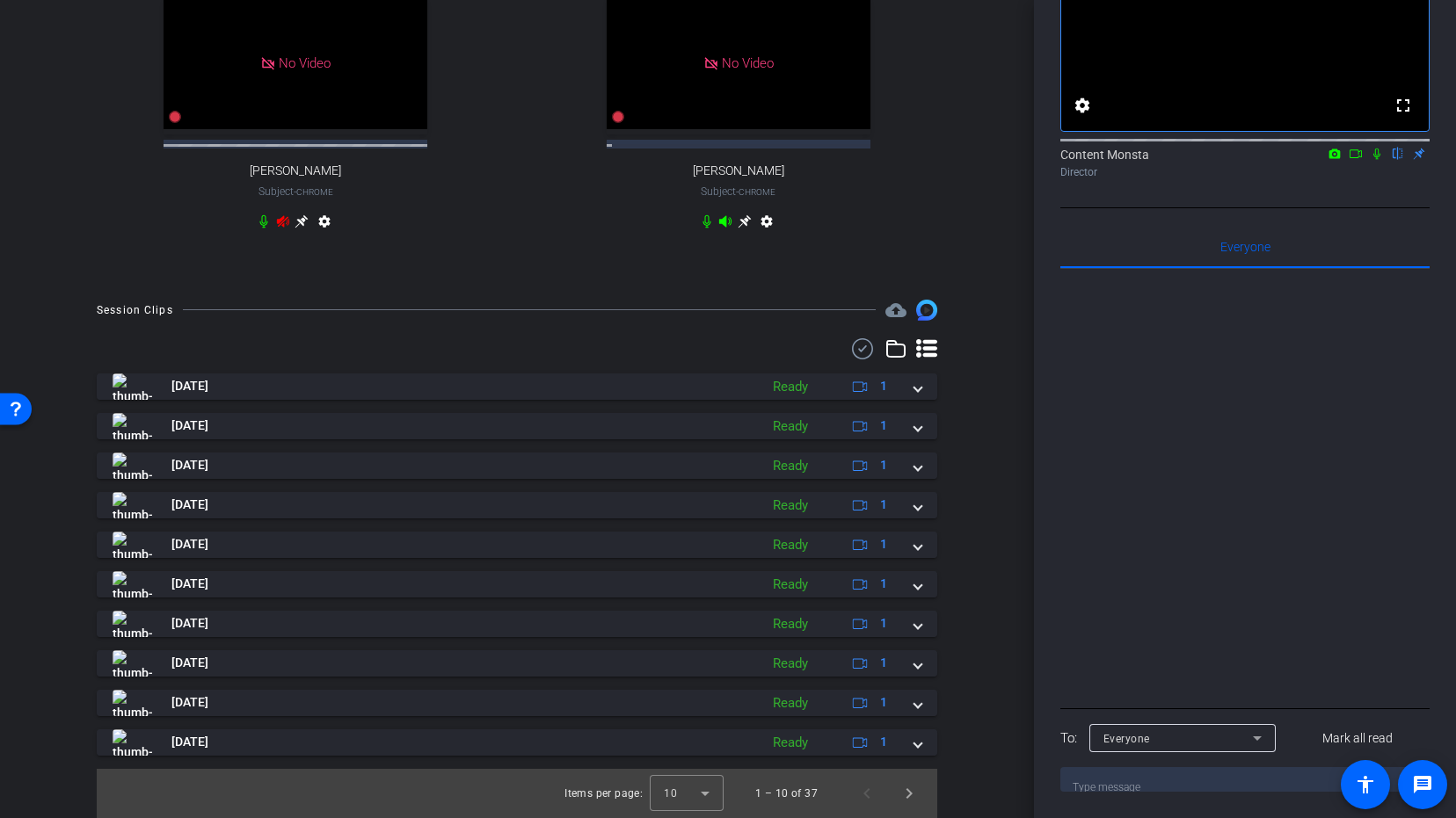
scroll to position [168, 0]
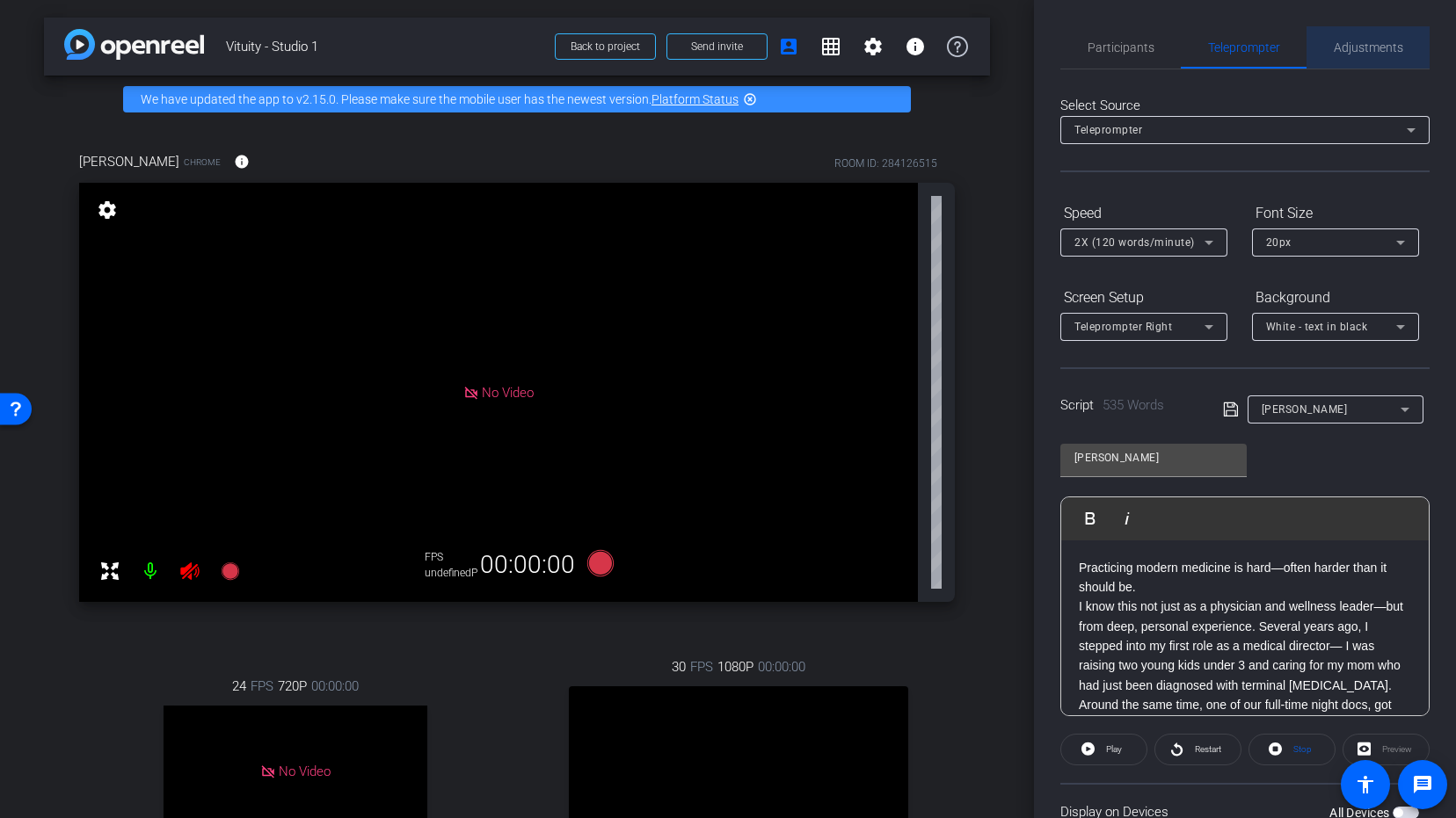
click at [1358, 49] on span "Adjustments" at bounding box center [1368, 47] width 70 height 13
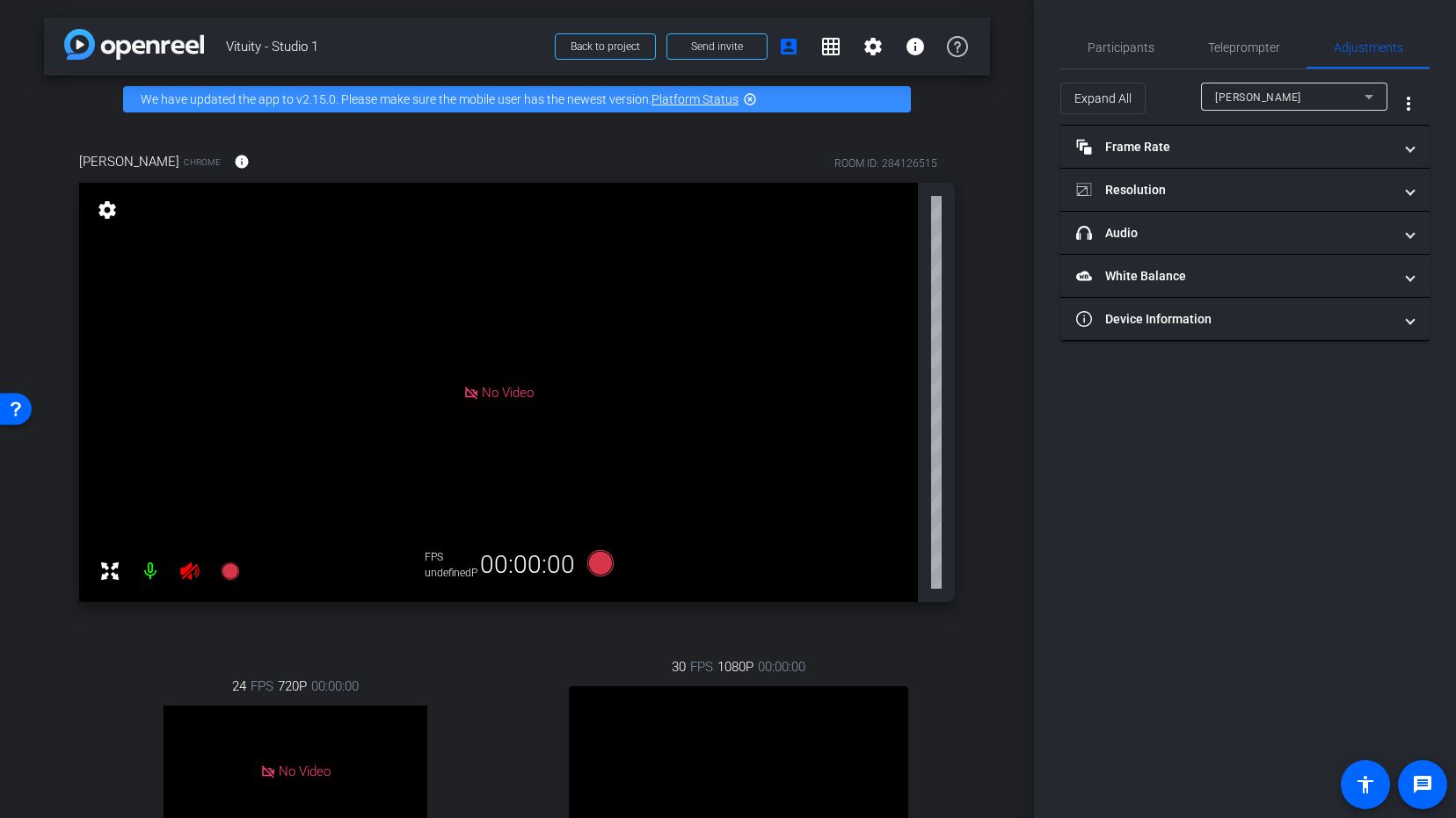
click at [1307, 94] on div "[PERSON_NAME]" at bounding box center [1289, 96] width 149 height 22
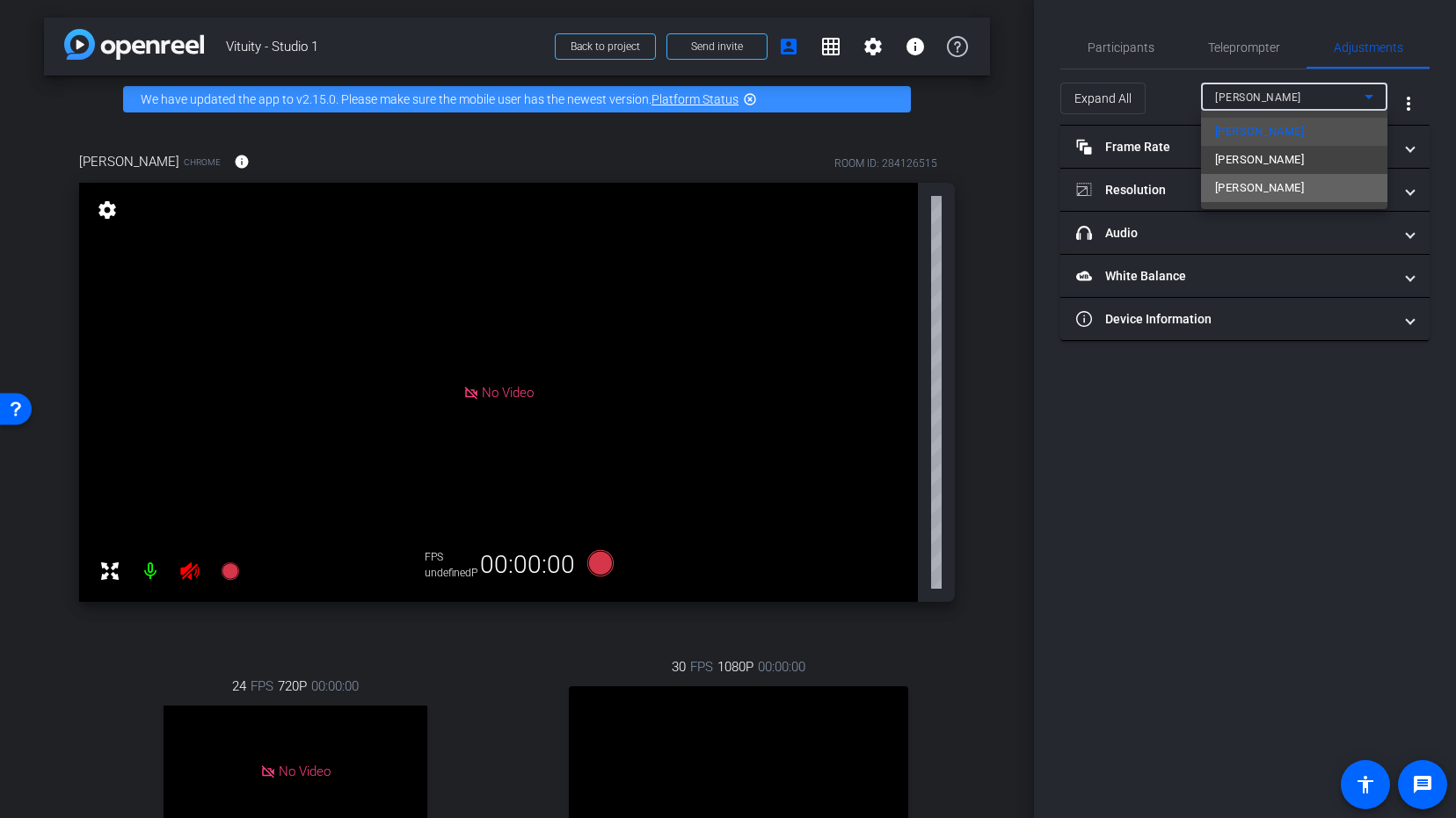
click at [1260, 184] on span "[PERSON_NAME]" at bounding box center [1259, 188] width 88 height 21
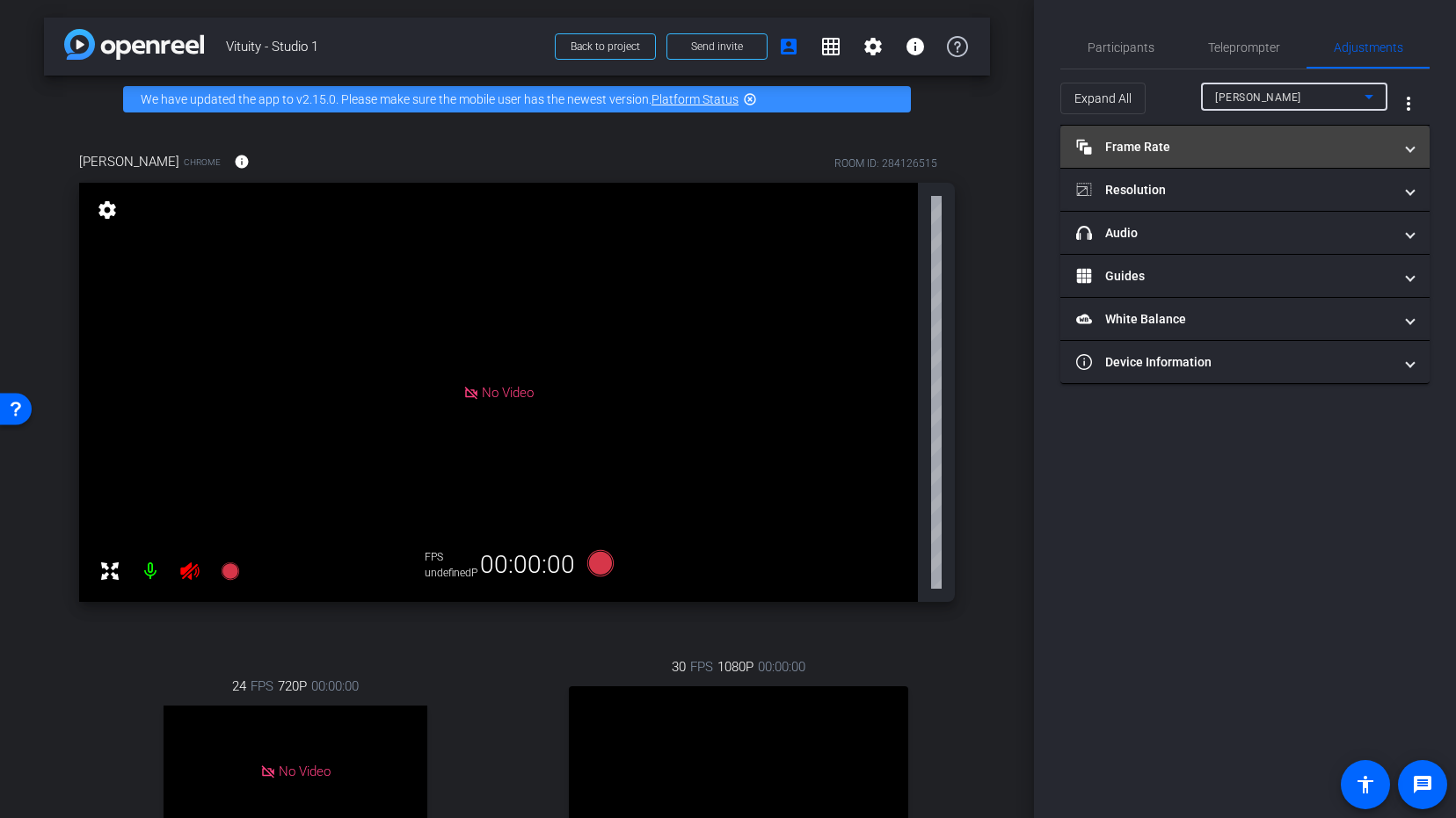
click at [1172, 142] on mat-panel-title "Frame Rate Frame Rate" at bounding box center [1234, 146] width 316 height 19
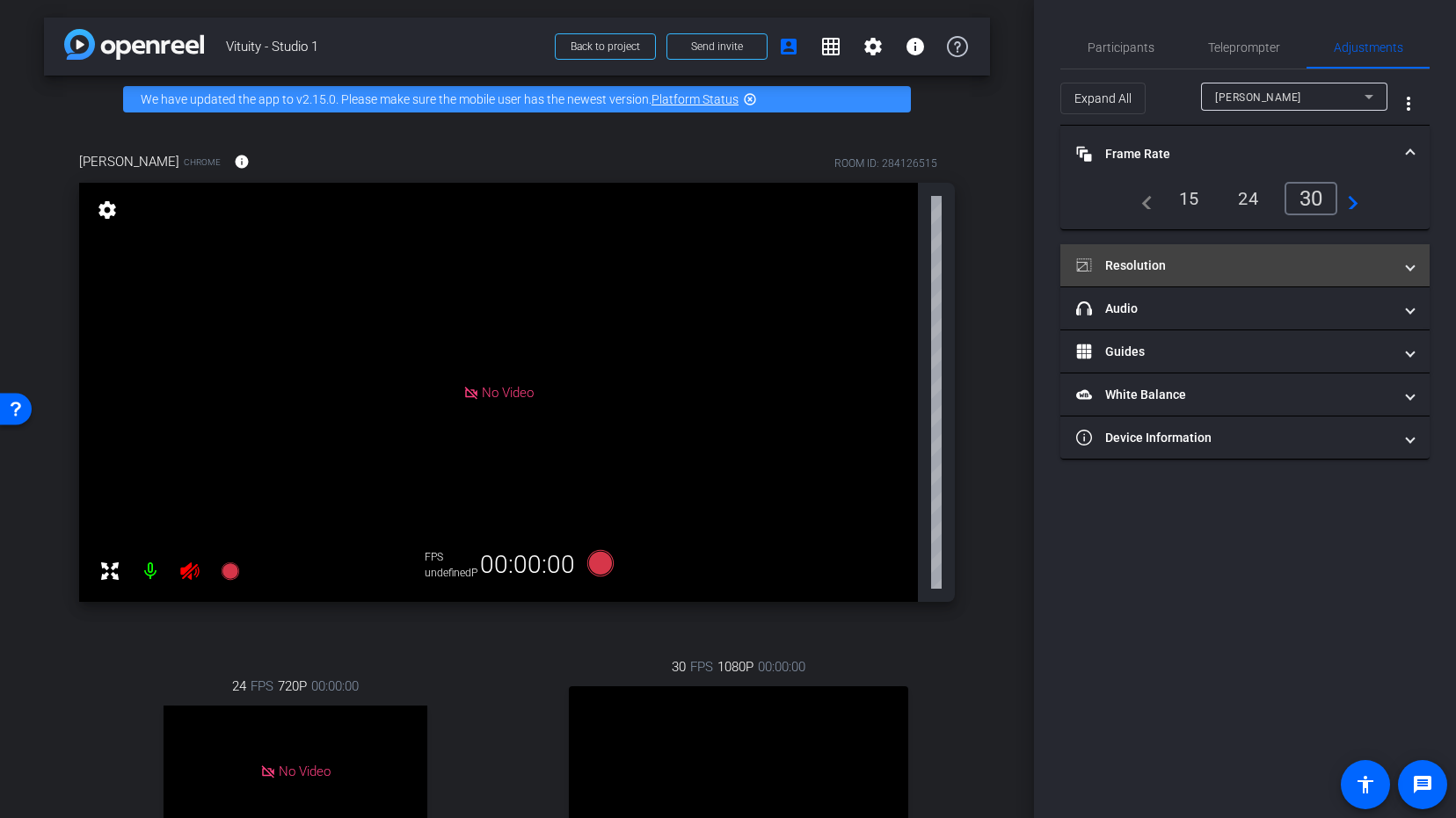
click at [1157, 256] on mat-panel-title "Resolution" at bounding box center [1234, 265] width 316 height 19
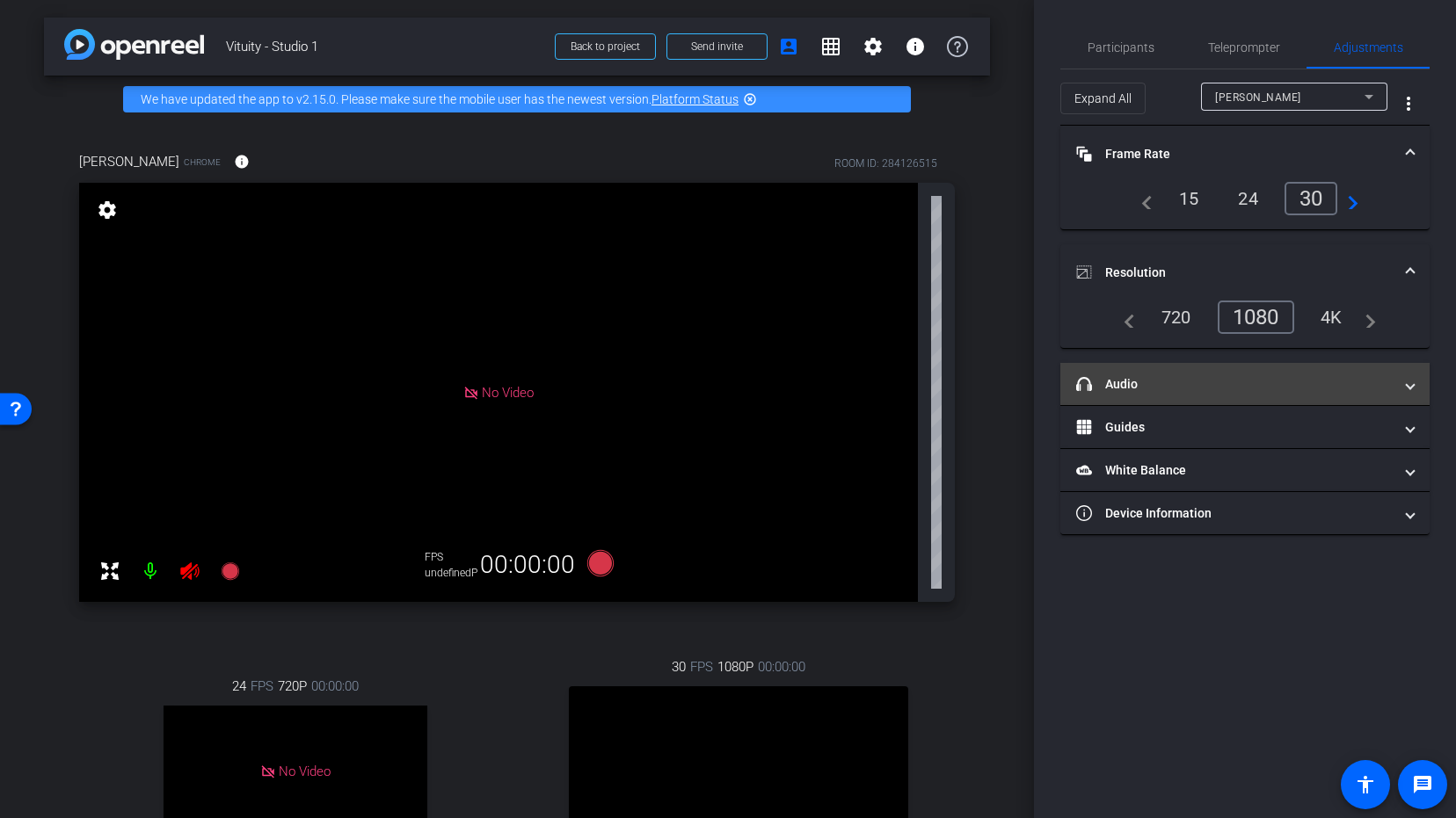
click at [1154, 391] on mat-panel-title "headphone icon Audio" at bounding box center [1234, 384] width 316 height 19
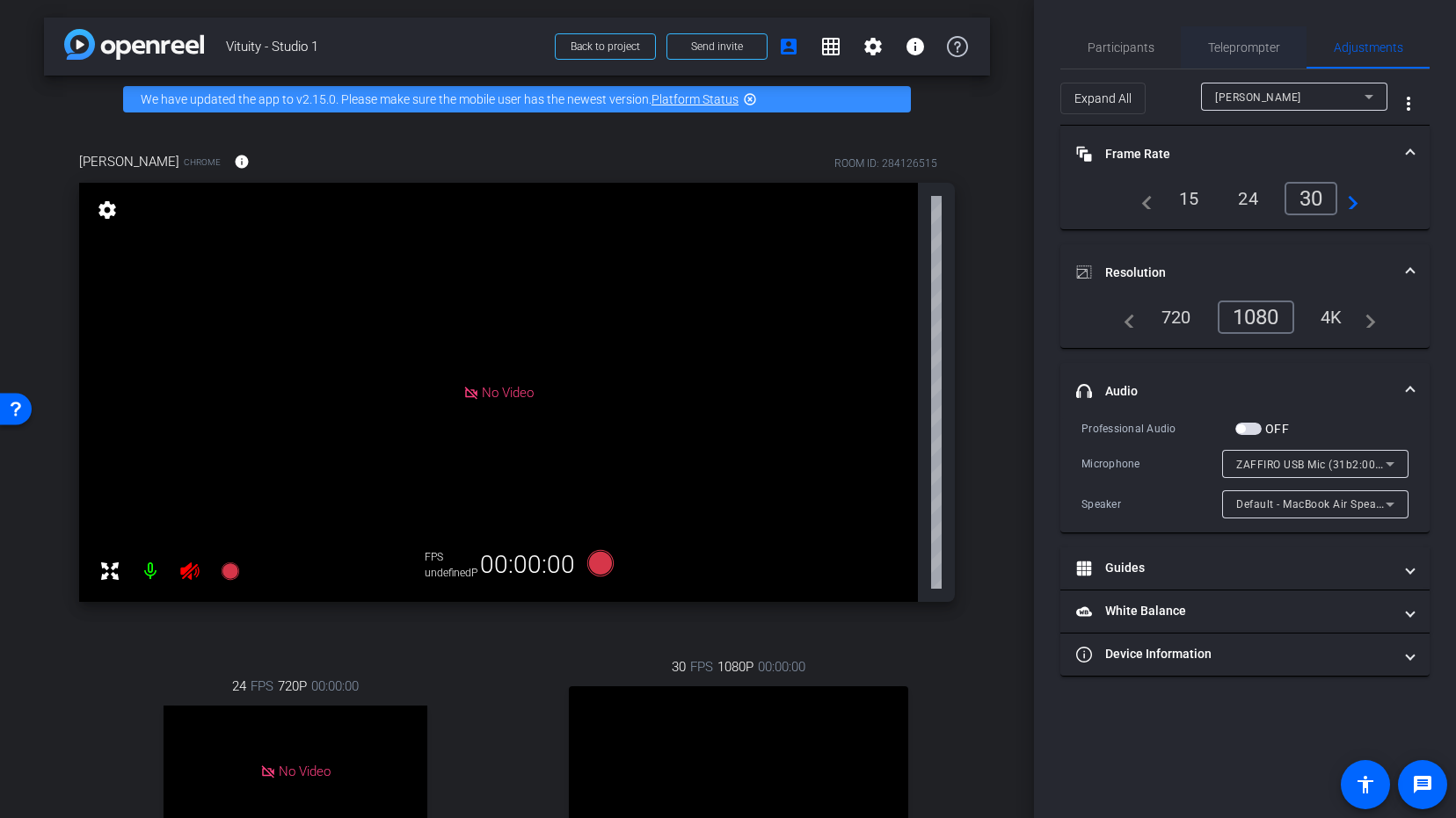
click at [1236, 42] on span "Teleprompter" at bounding box center [1243, 47] width 72 height 13
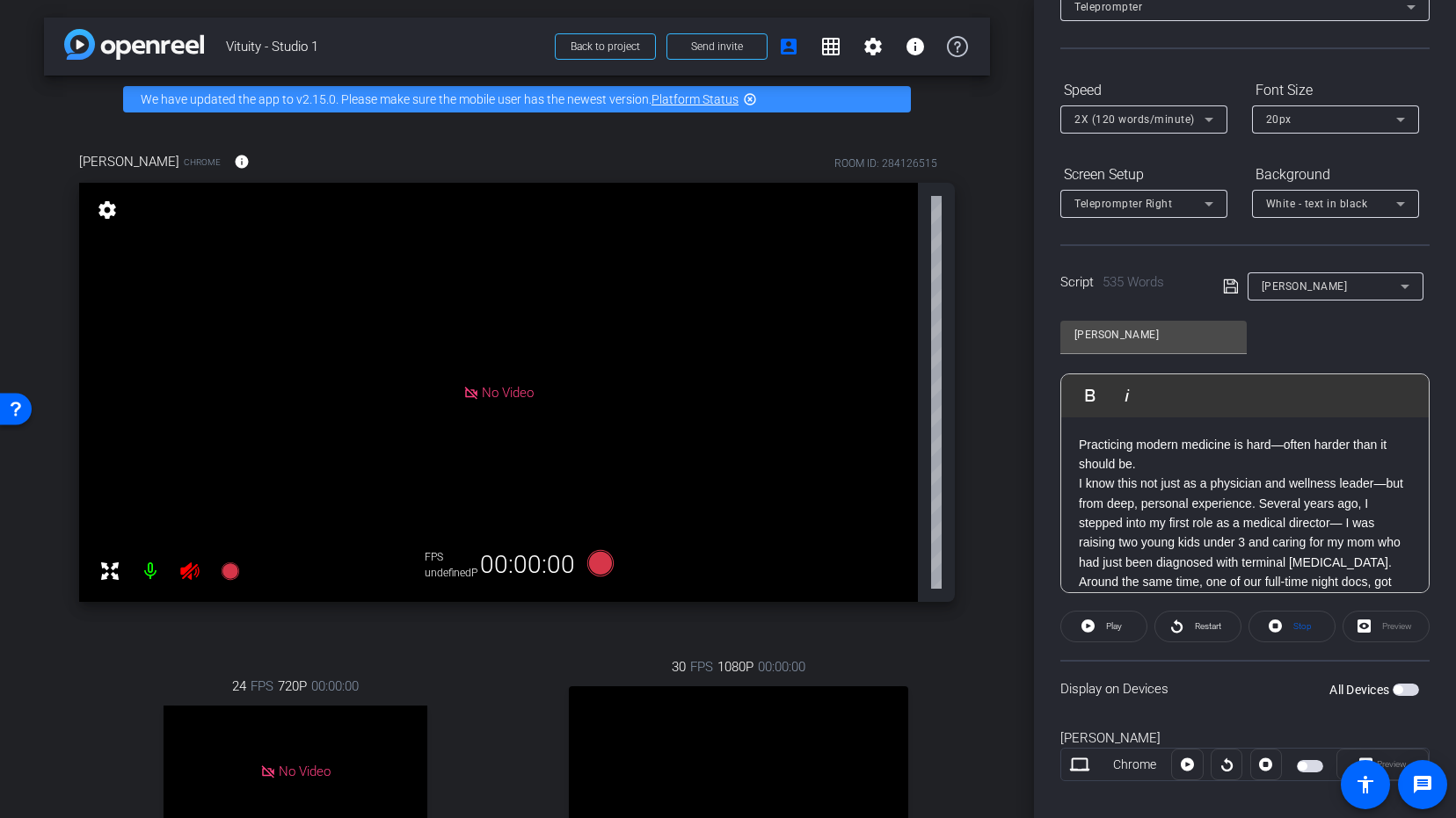
scroll to position [332, 0]
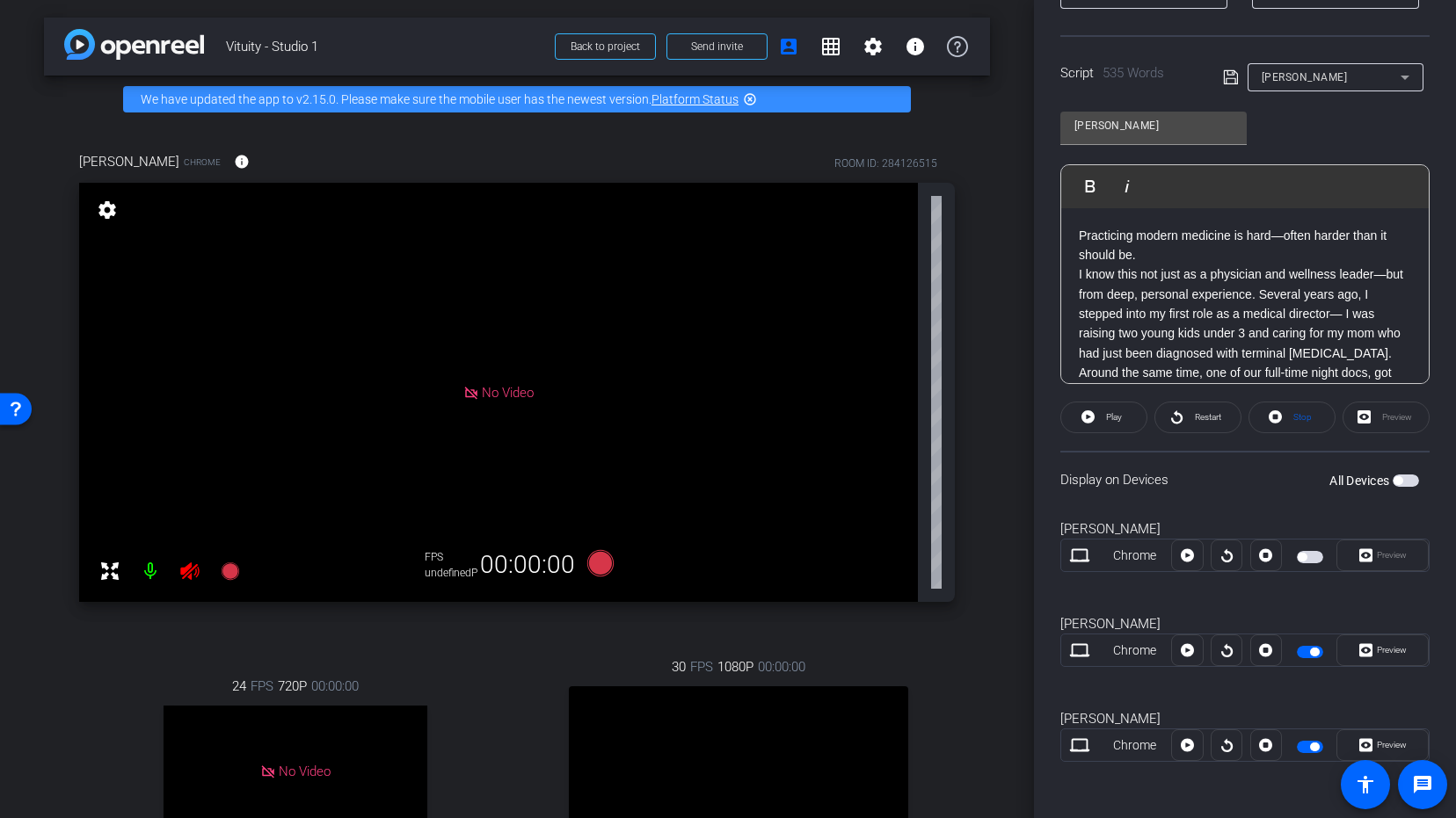
click at [1408, 472] on div "All Devices" at bounding box center [1374, 480] width 89 height 18
click at [1403, 483] on span "button" at bounding box center [1406, 480] width 27 height 13
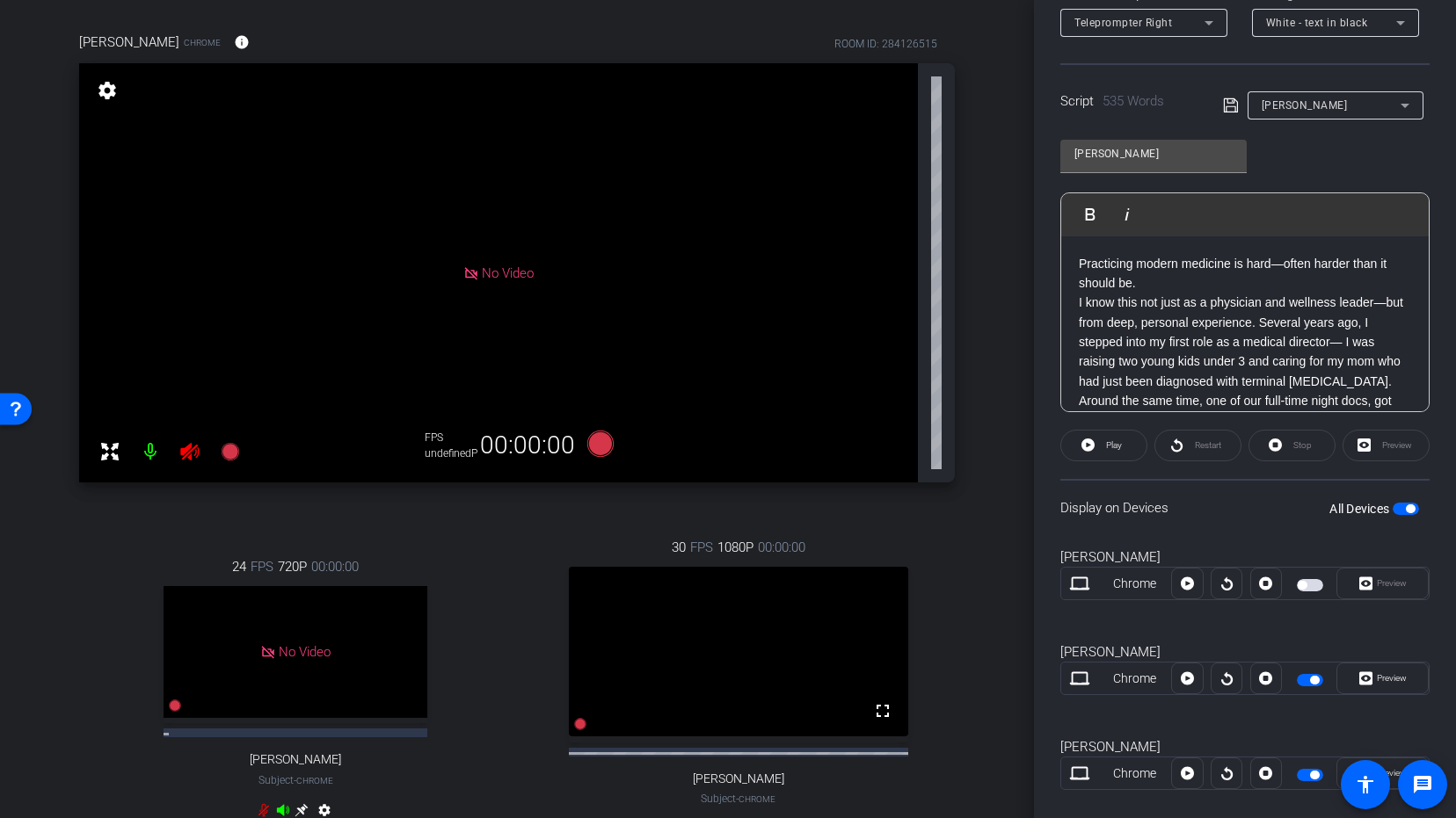
scroll to position [172, 0]
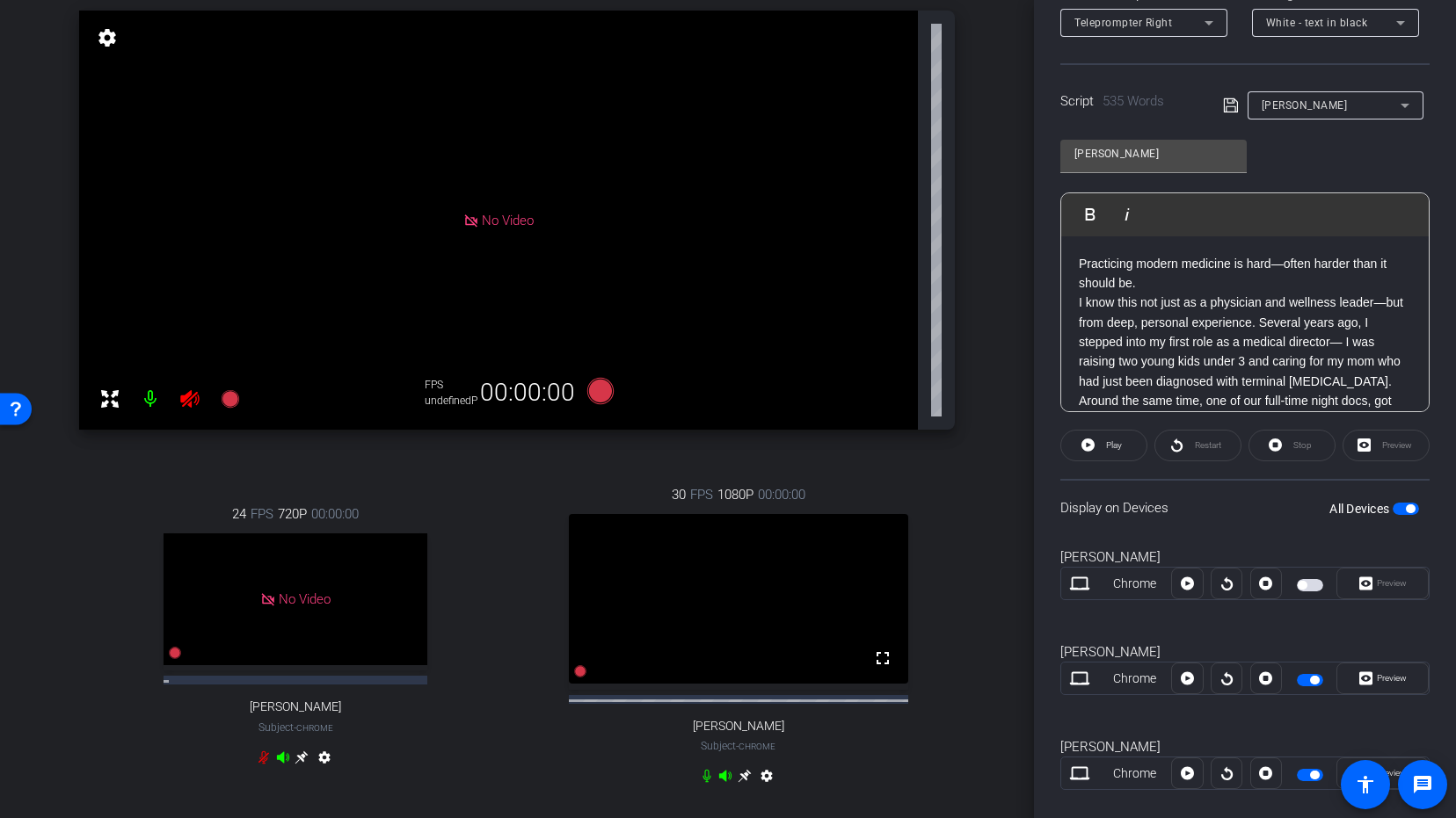
click at [747, 783] on icon at bounding box center [745, 776] width 14 height 14
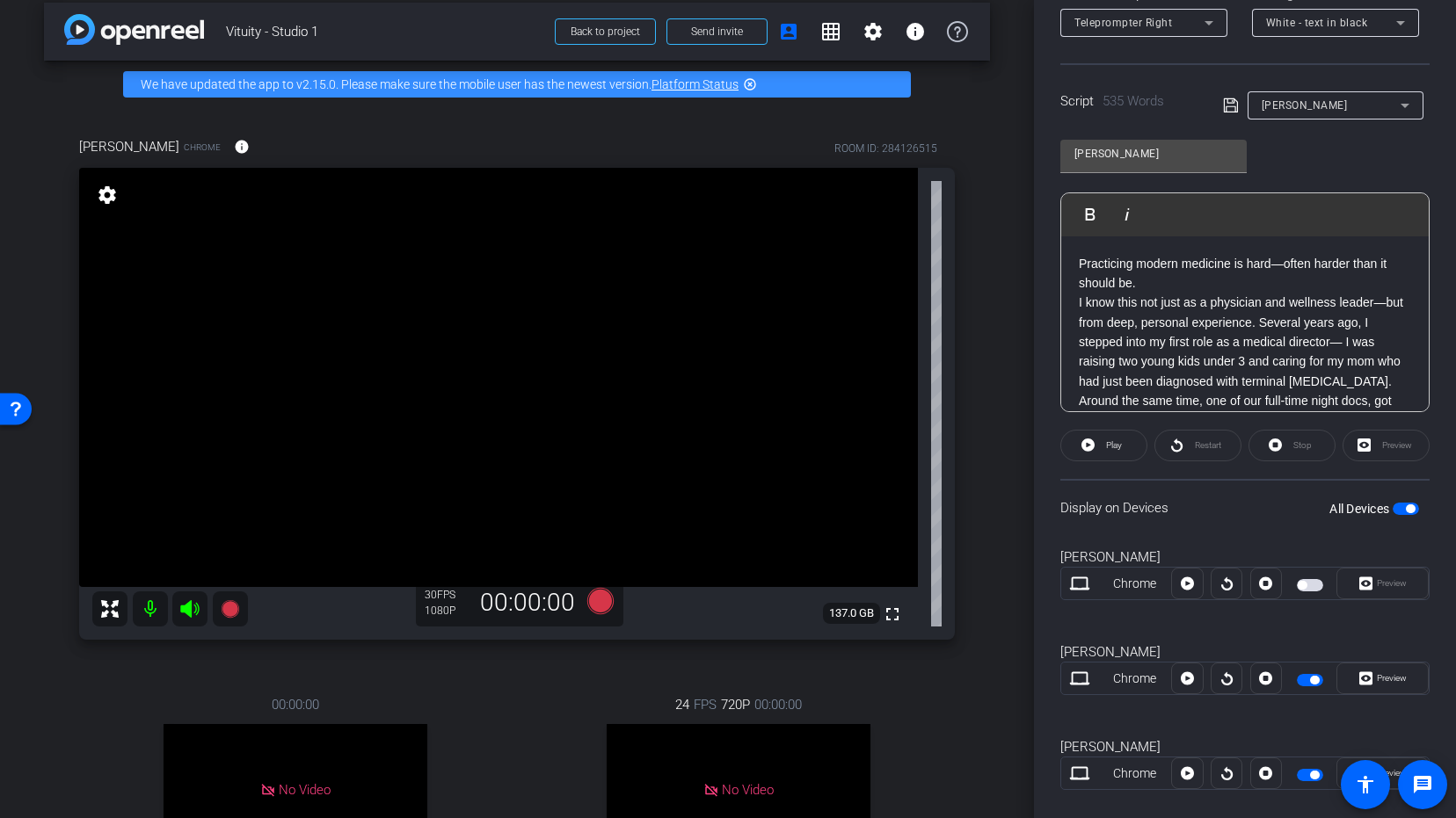
scroll to position [0, 0]
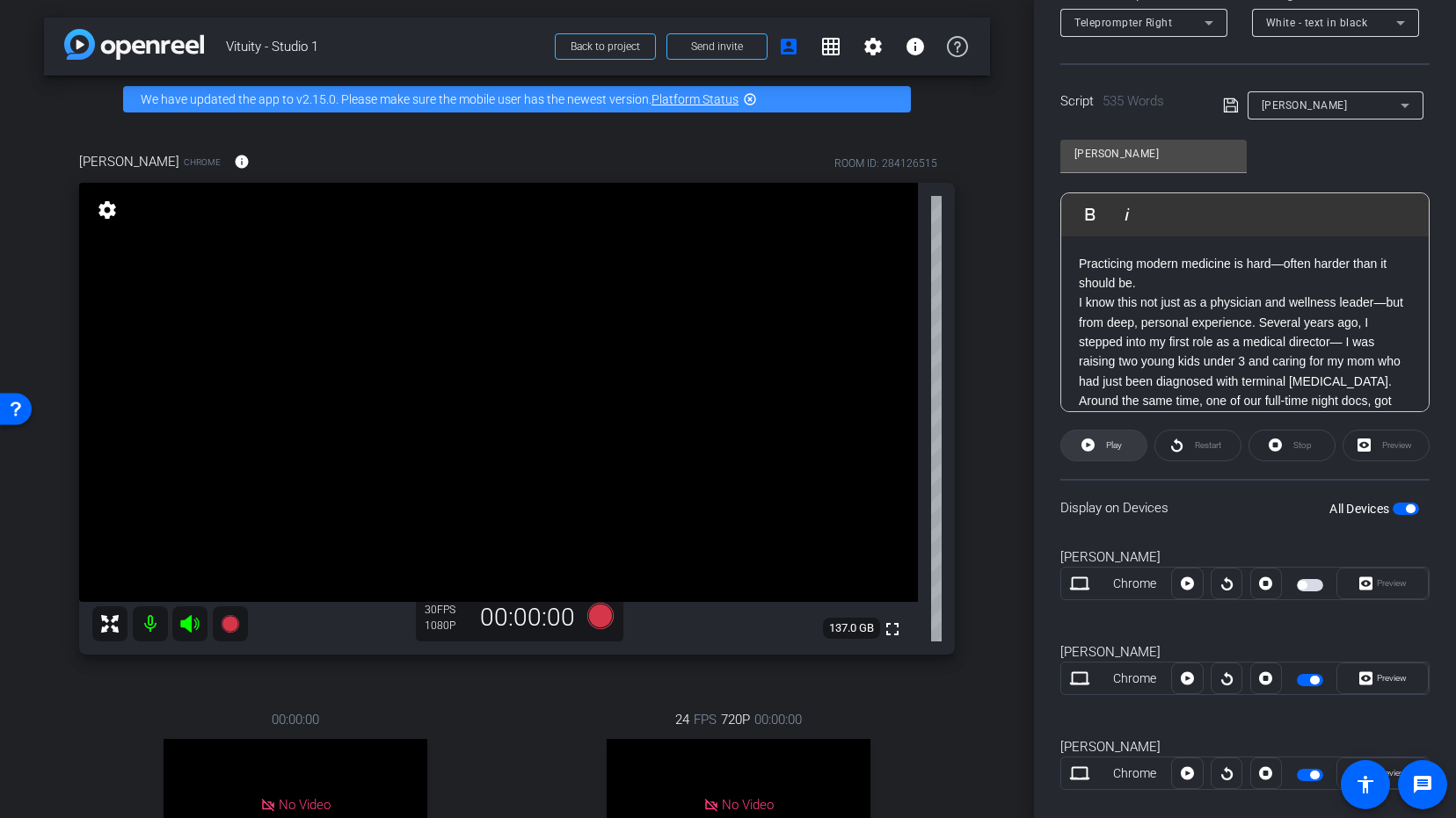
click at [1106, 448] on span "Play" at bounding box center [1114, 445] width 16 height 10
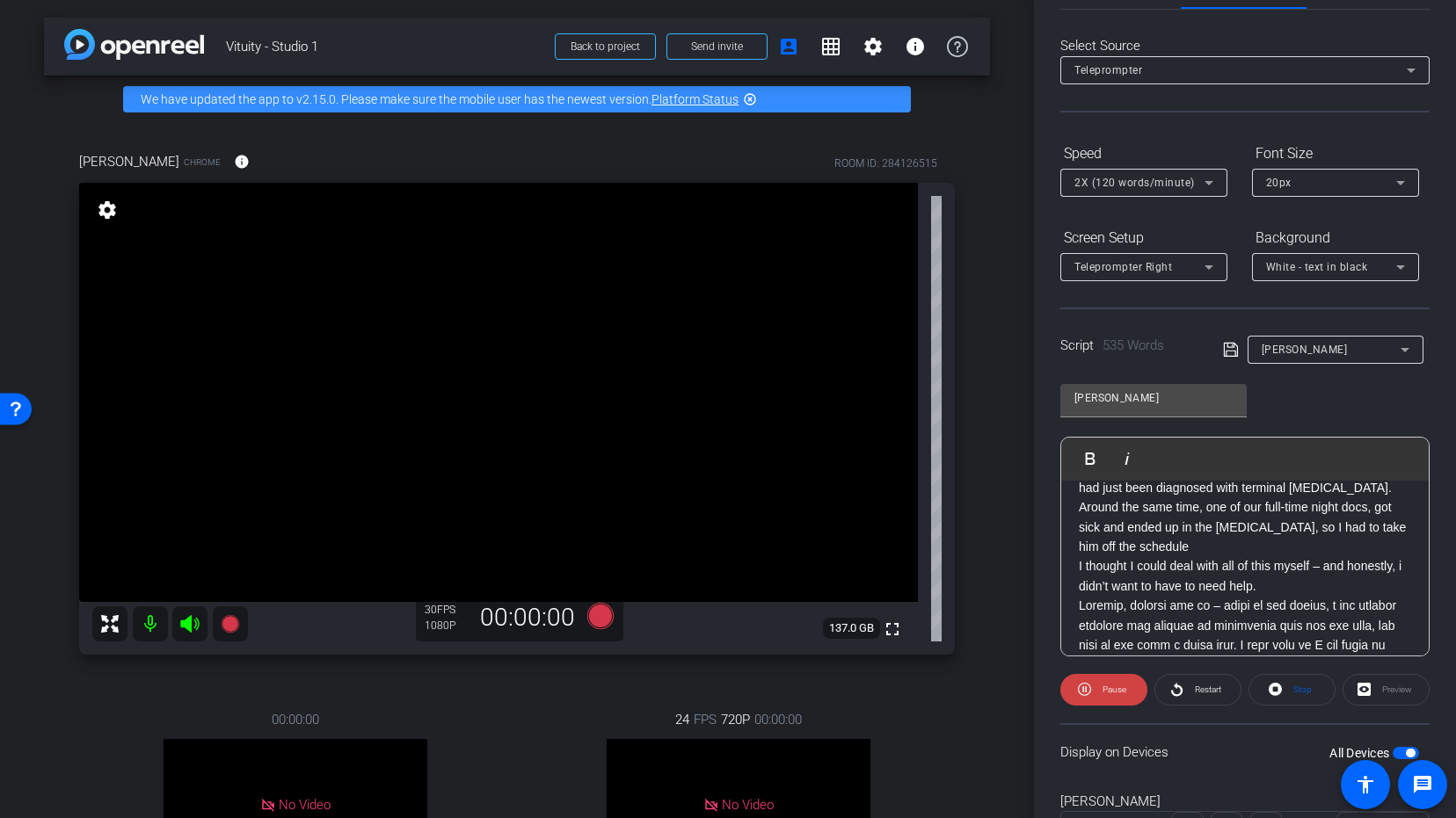
scroll to position [173, 0]
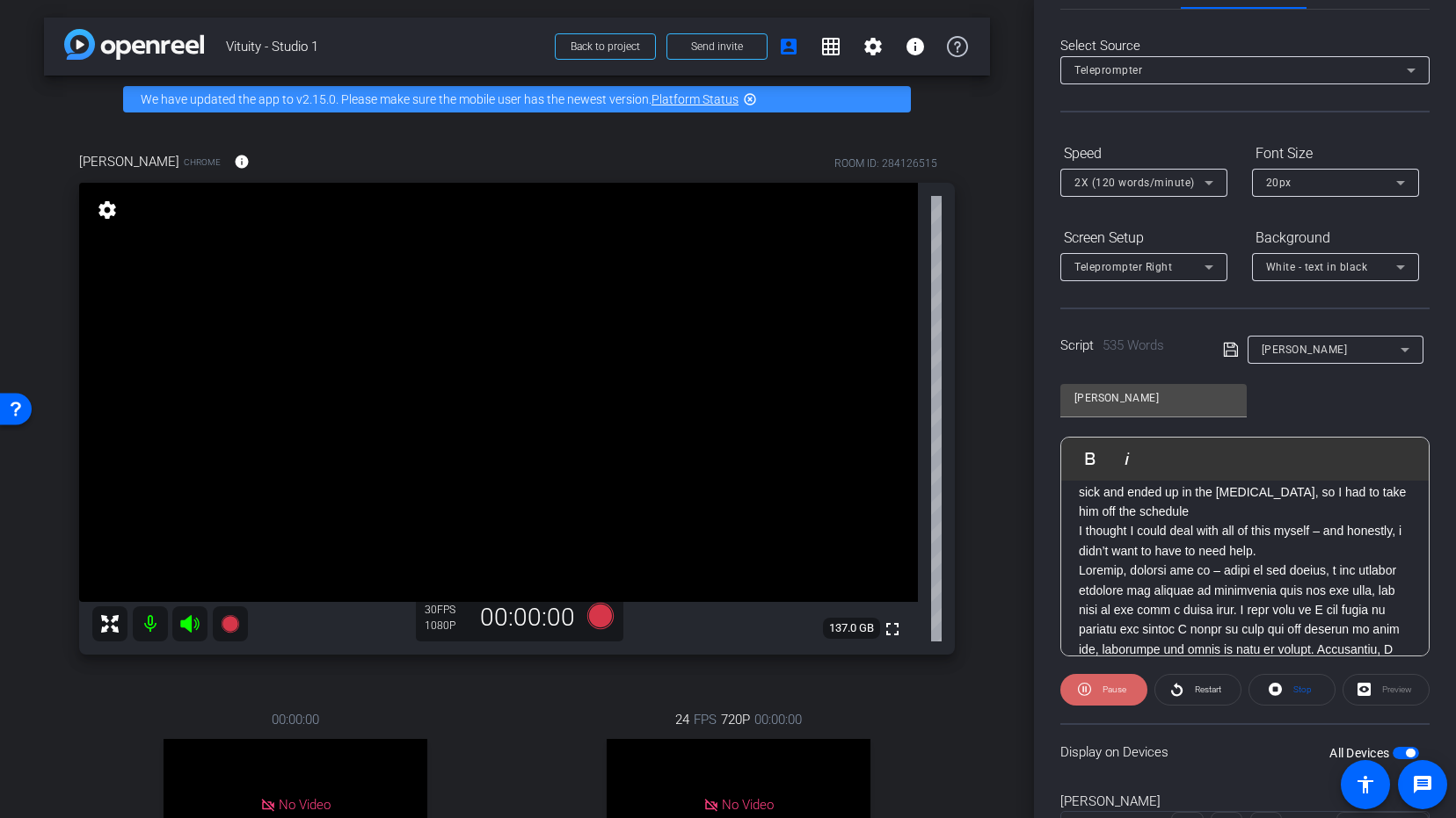
click at [1092, 699] on span at bounding box center [1103, 689] width 87 height 42
click at [1097, 183] on span "2X (120 words/minute)" at bounding box center [1134, 183] width 121 height 13
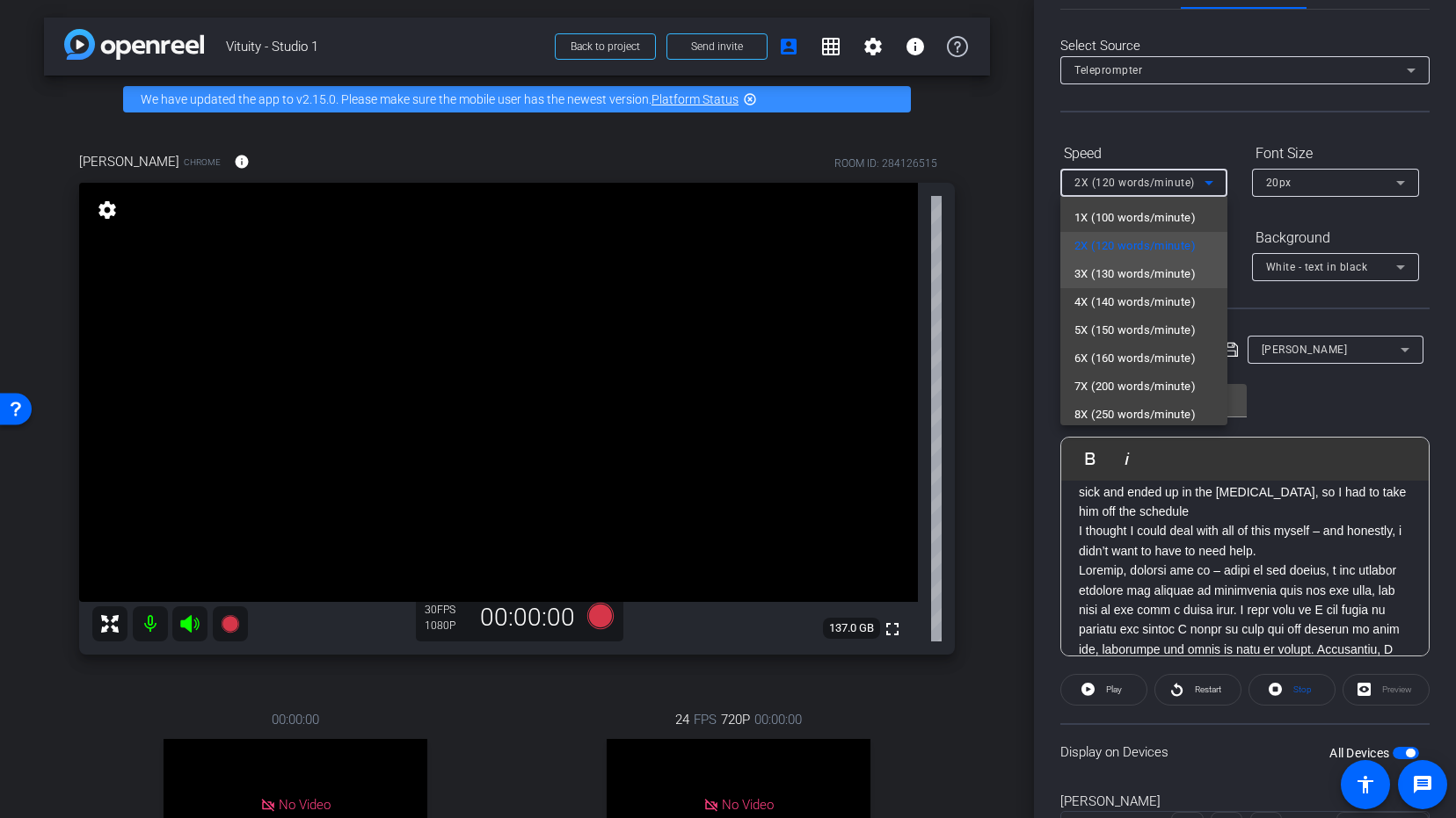
click at [1105, 272] on span "3X (130 words/minute)" at bounding box center [1134, 274] width 121 height 21
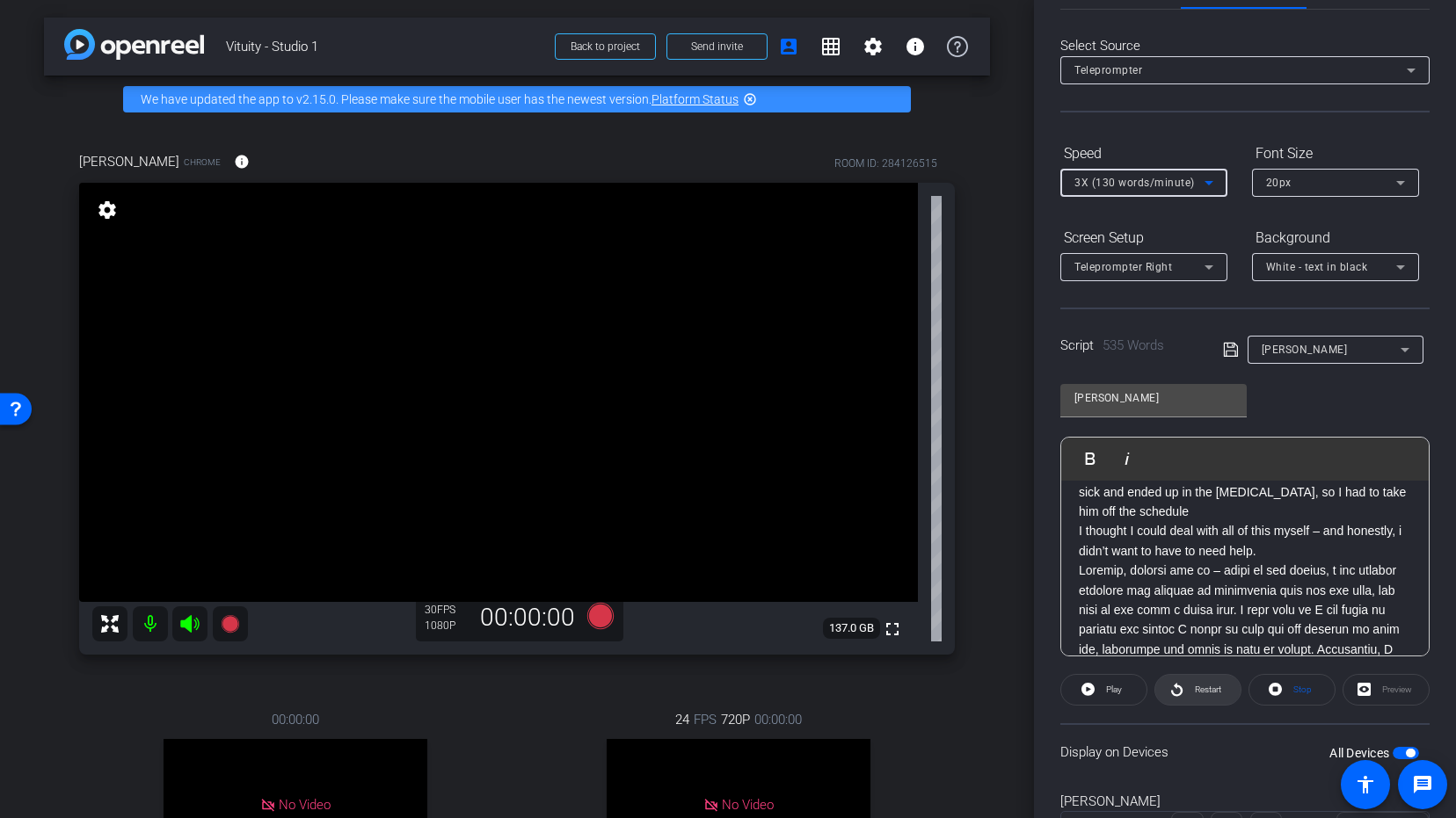
click at [1194, 687] on span "Restart" at bounding box center [1208, 689] width 27 height 10
click at [1103, 679] on span "Pause" at bounding box center [1111, 690] width 28 height 25
click at [1197, 184] on div "3X (130 words/minute)" at bounding box center [1139, 182] width 130 height 22
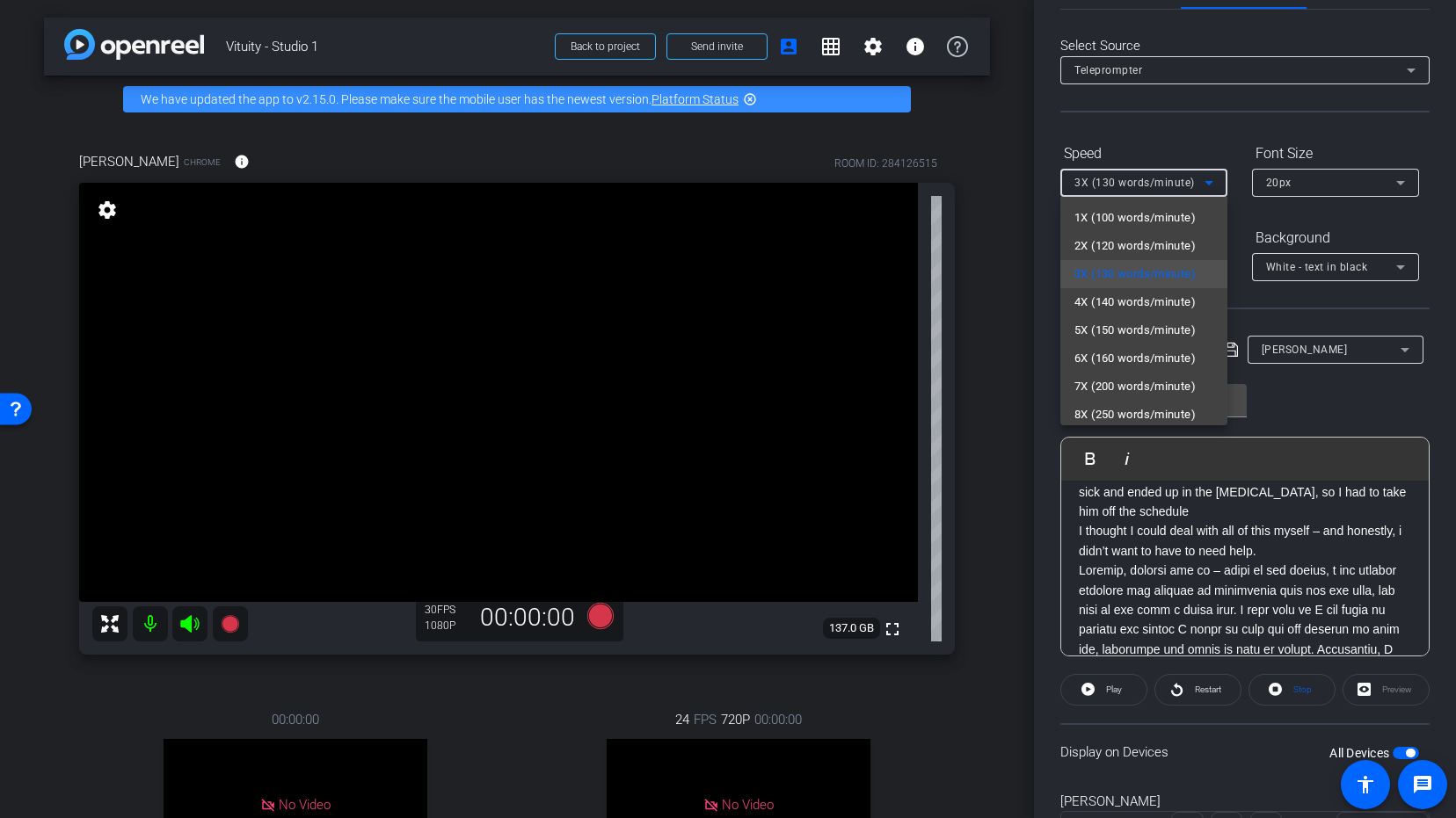
click at [1003, 241] on div at bounding box center [728, 409] width 1456 height 818
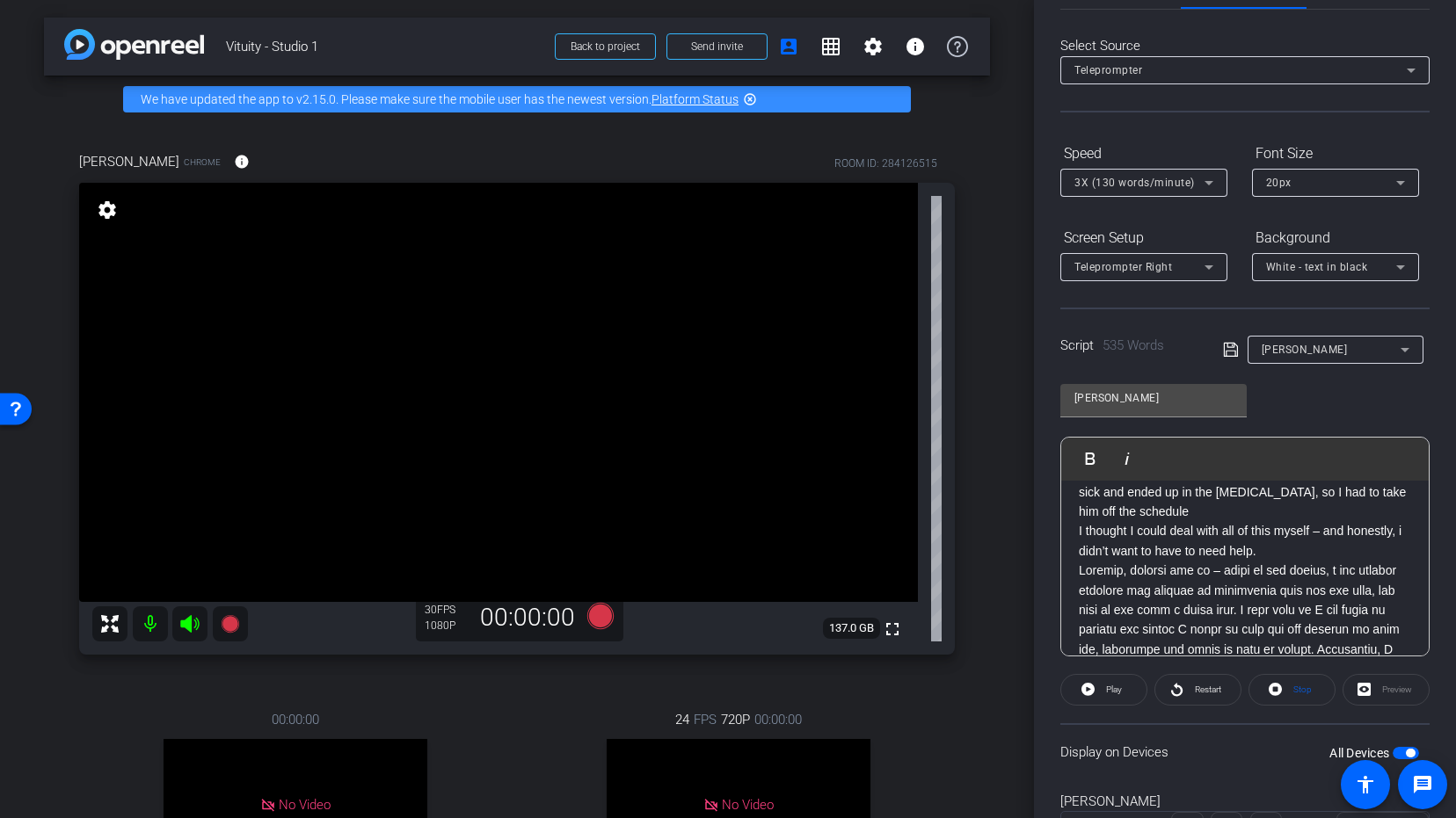
click at [1111, 185] on span "3X (130 words/minute)" at bounding box center [1134, 183] width 121 height 13
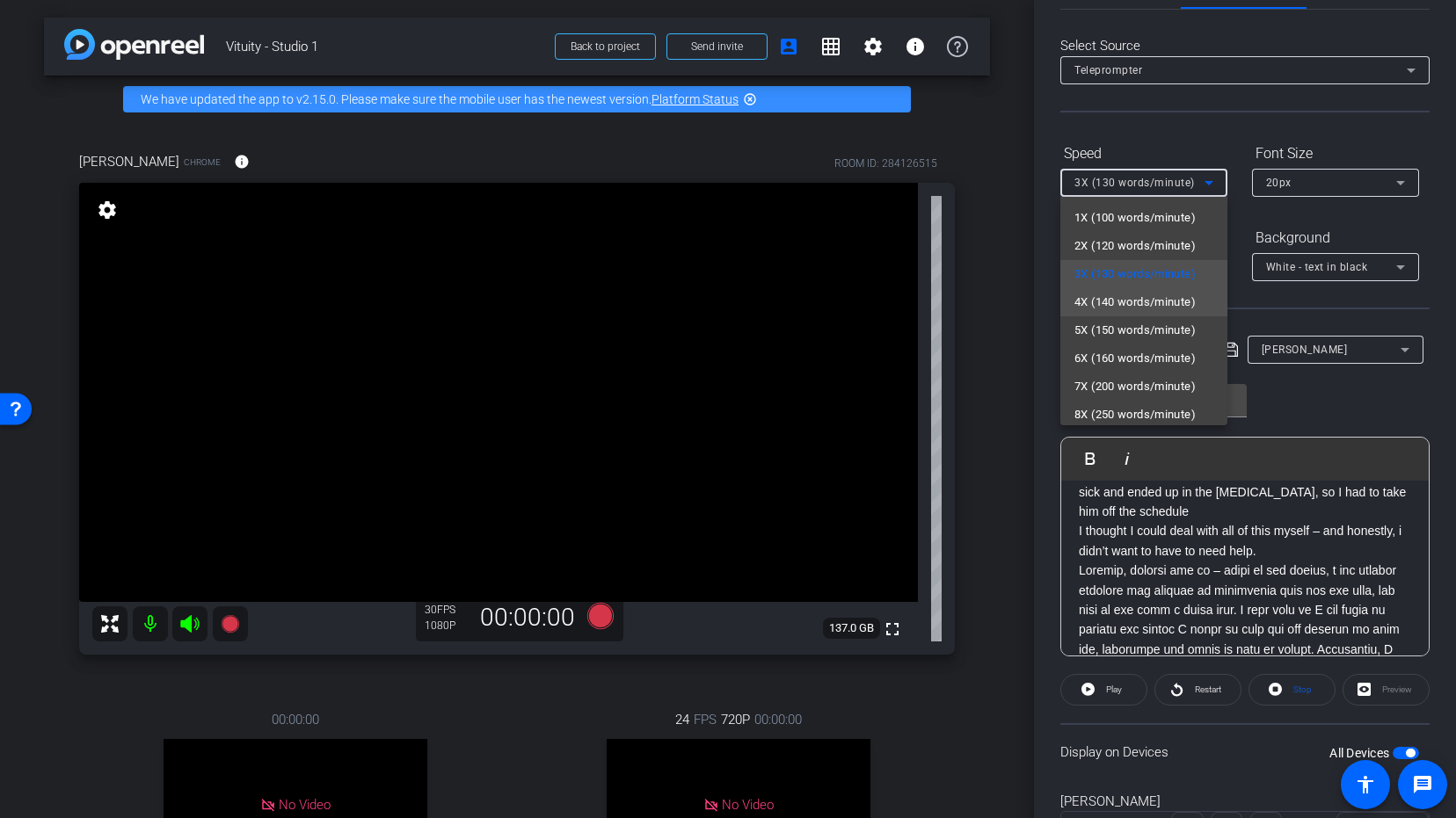
click at [1099, 305] on span "4X (140 words/minute)" at bounding box center [1134, 303] width 121 height 21
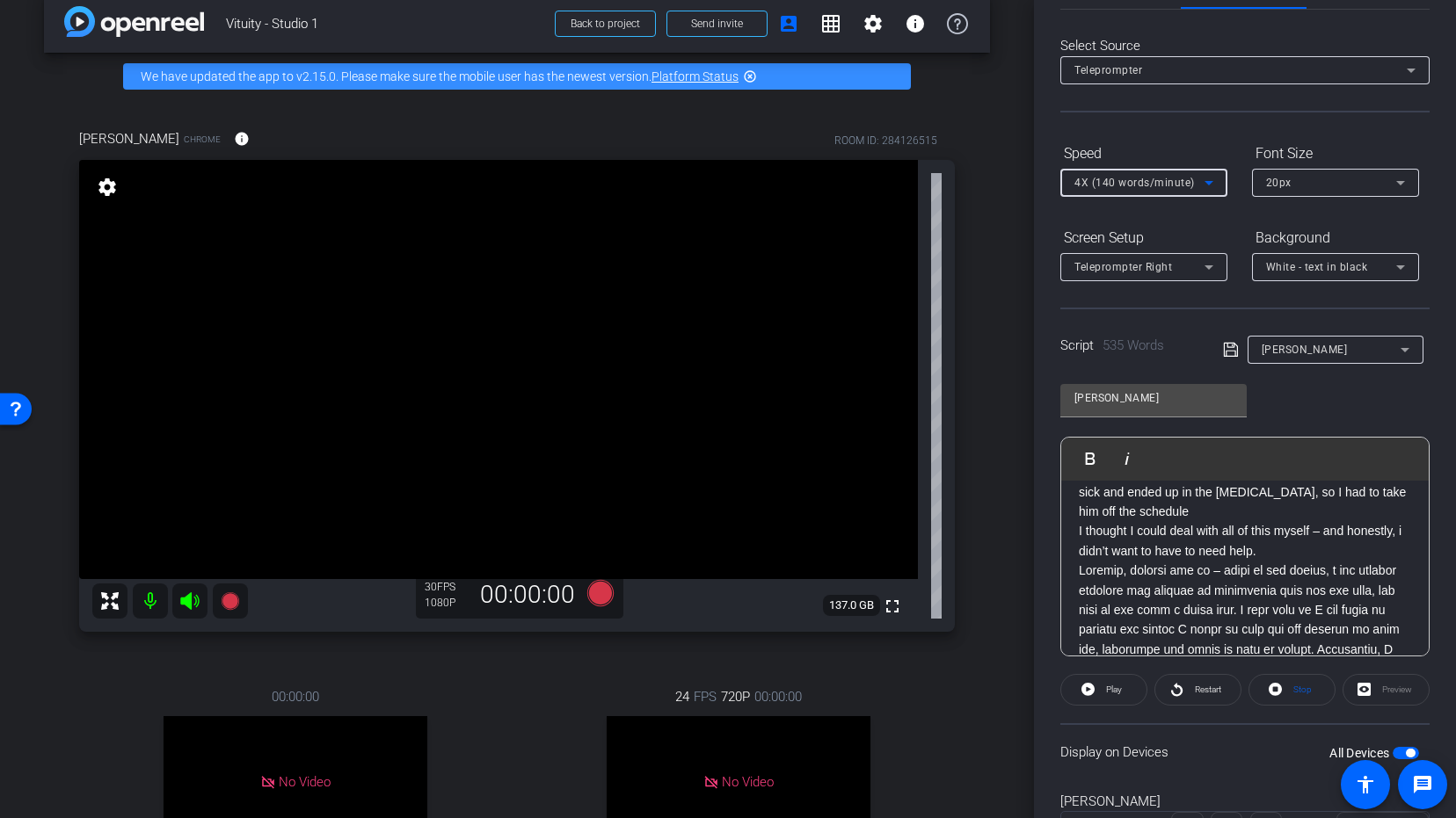
scroll to position [21, 0]
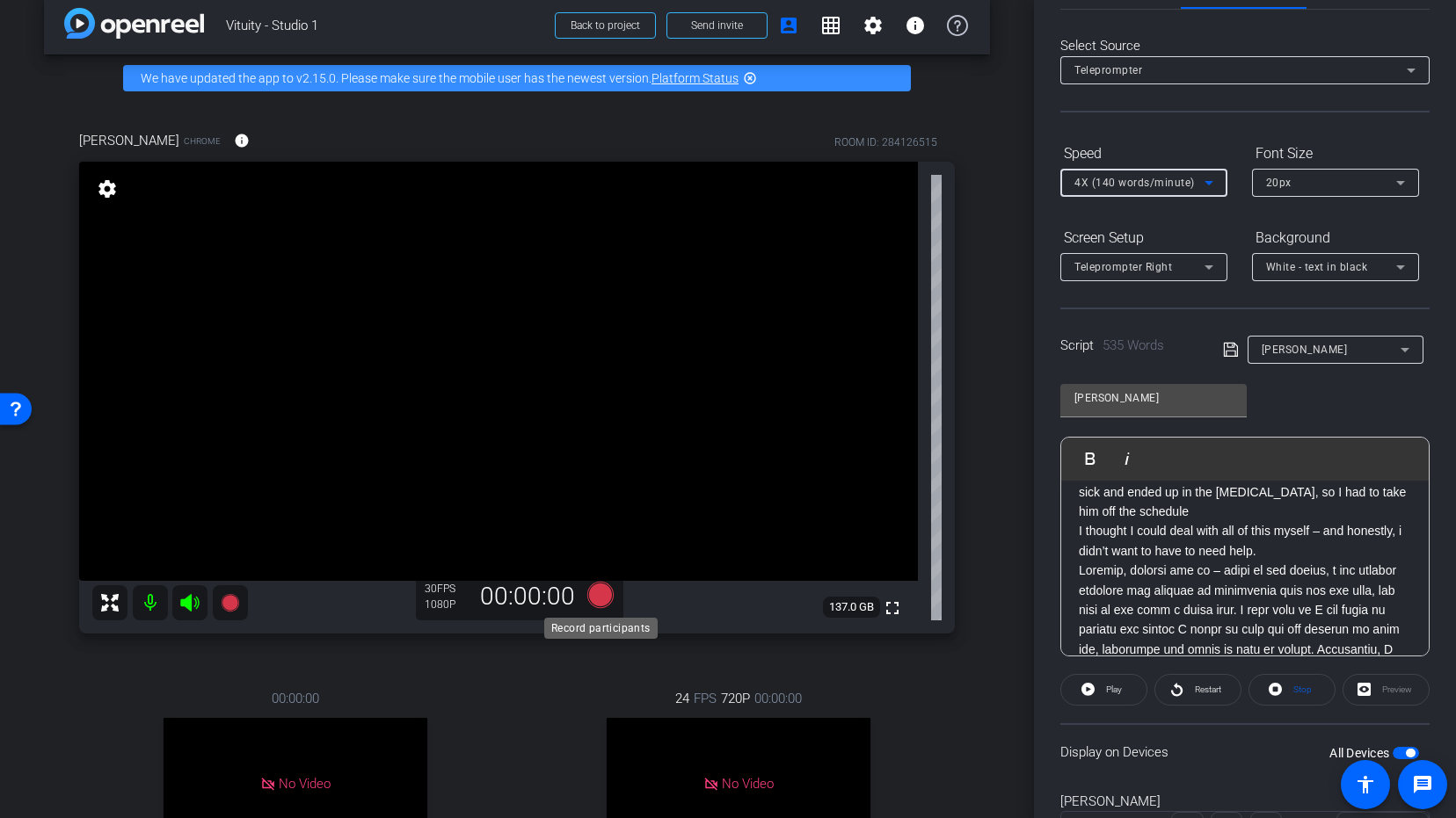
click at [599, 602] on icon at bounding box center [600, 594] width 27 height 27
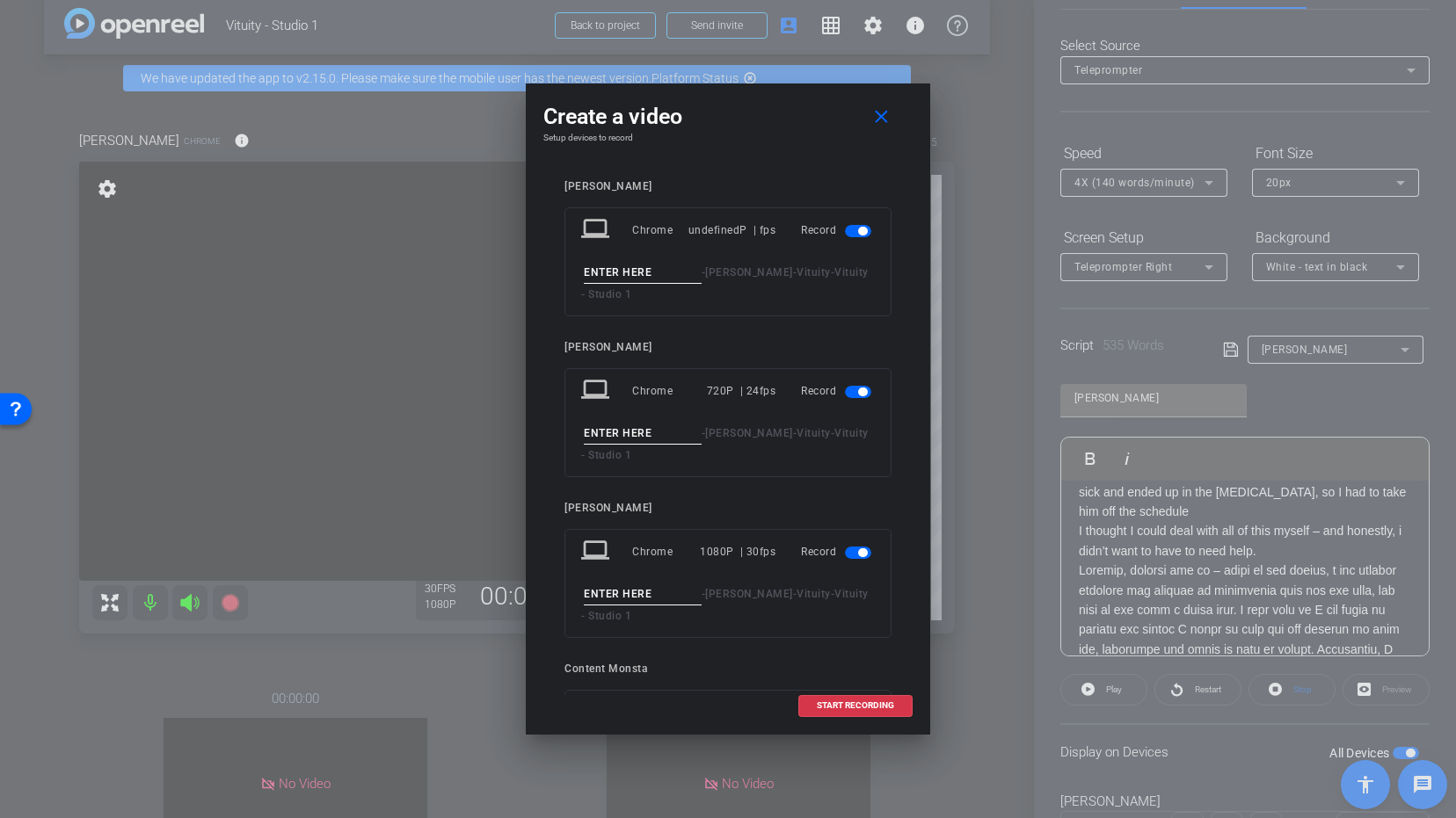
click at [853, 231] on span "button" at bounding box center [858, 231] width 27 height 13
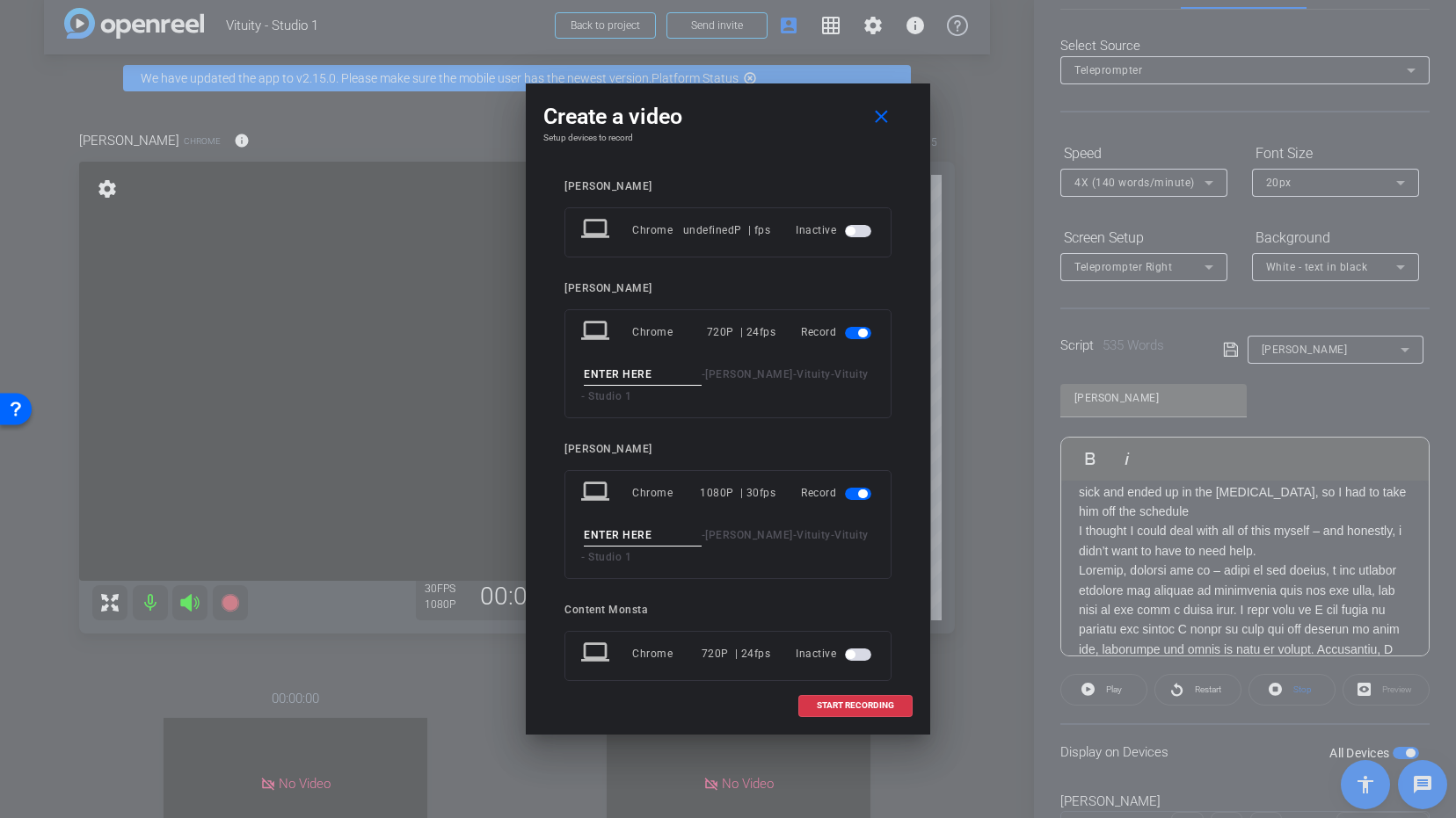
click at [856, 332] on span "button" at bounding box center [858, 333] width 27 height 13
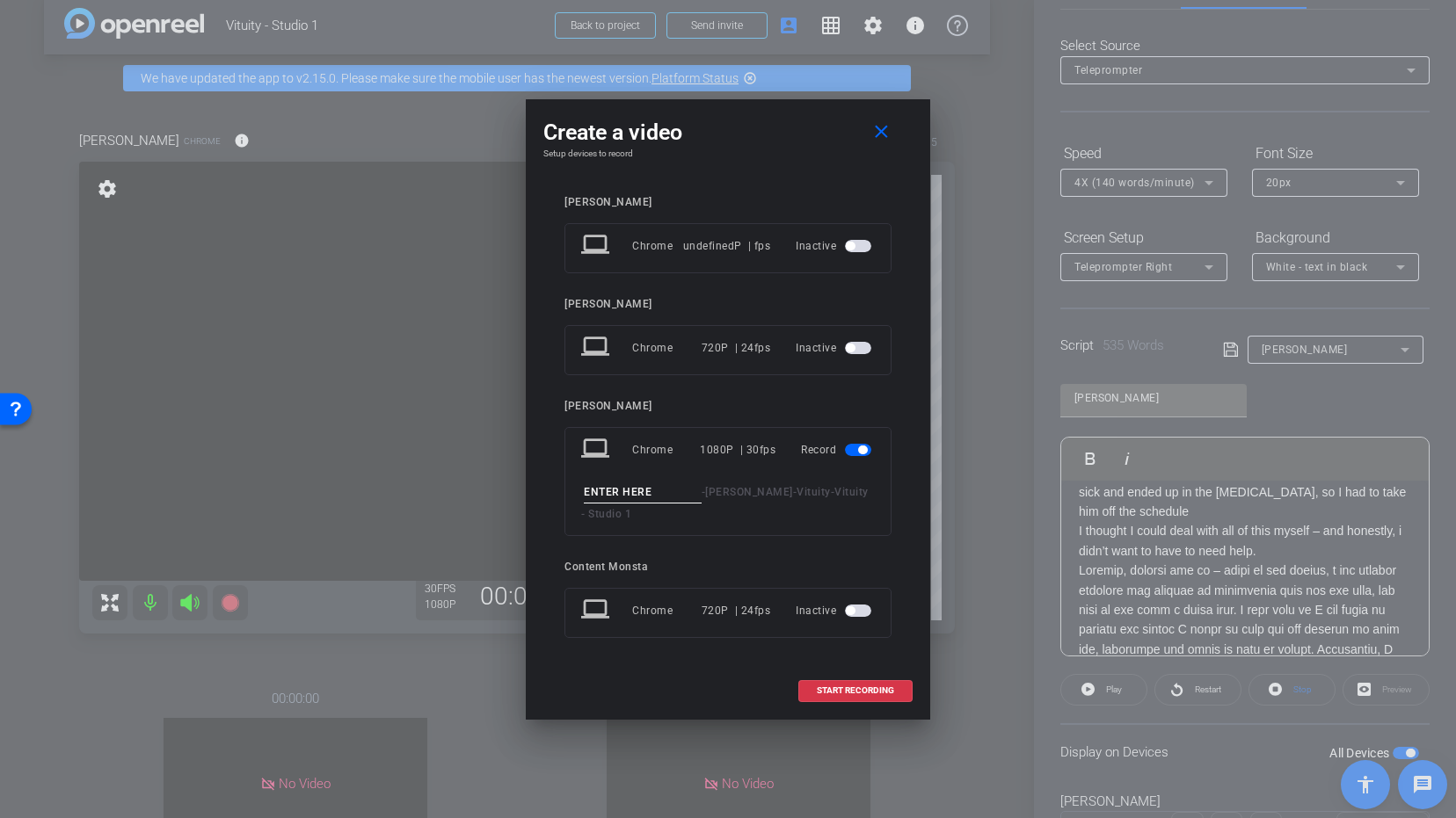
click at [619, 493] on input at bounding box center [642, 492] width 118 height 22
type input "Vanessa take 1"
click at [858, 690] on span "START RECORDING" at bounding box center [855, 691] width 78 height 9
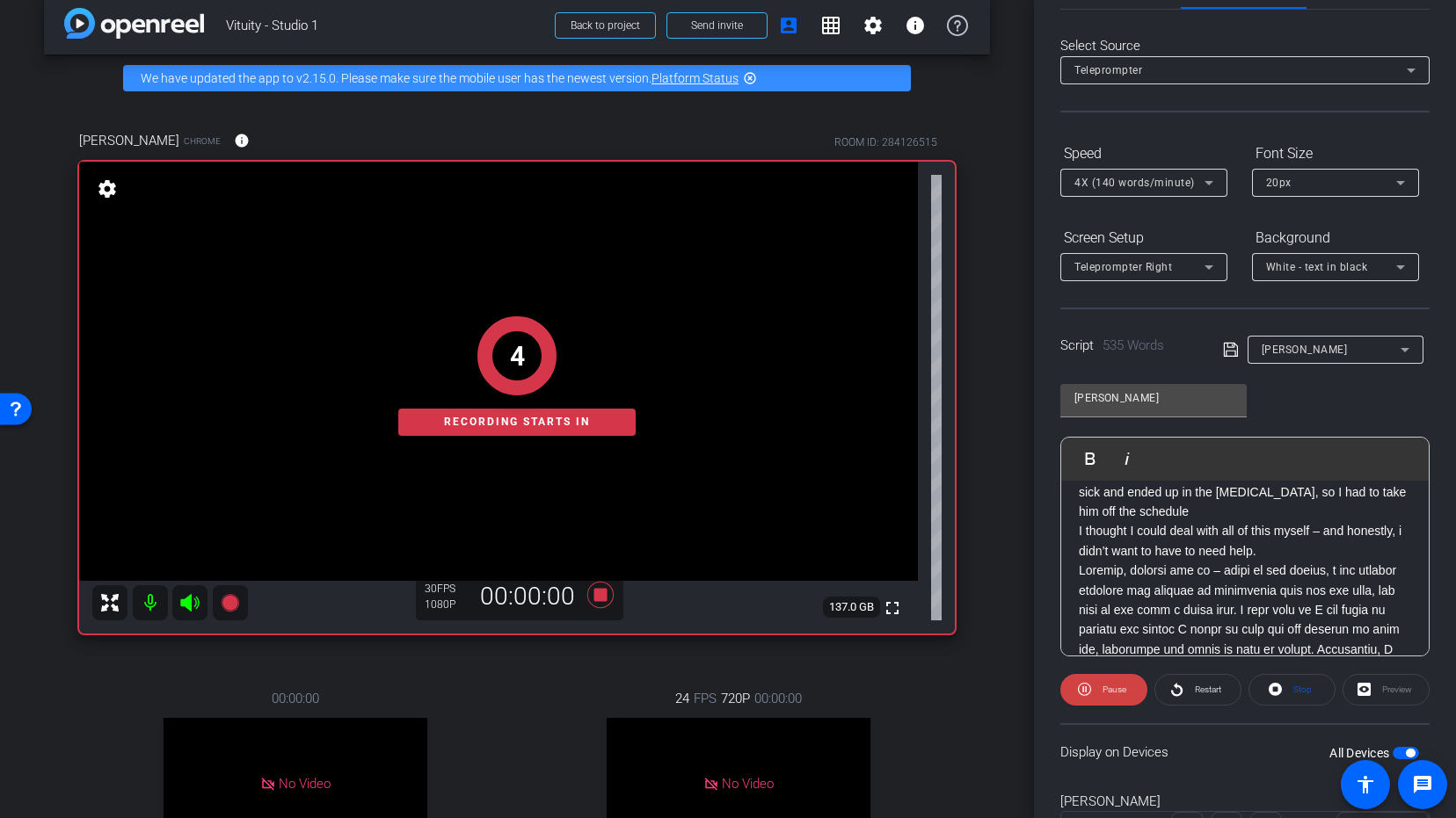
scroll to position [0, 0]
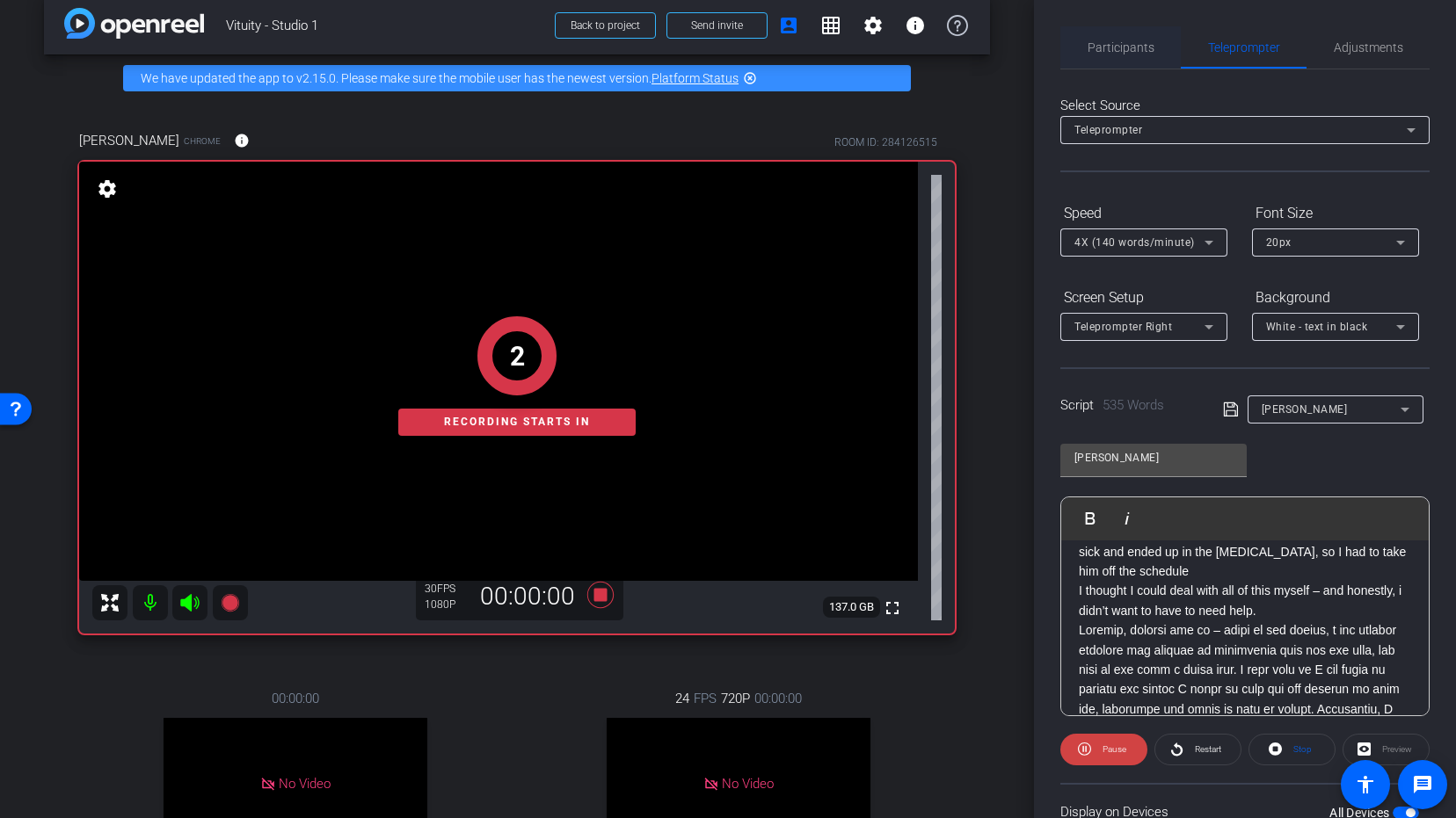
click at [1123, 48] on span "Participants" at bounding box center [1120, 47] width 67 height 13
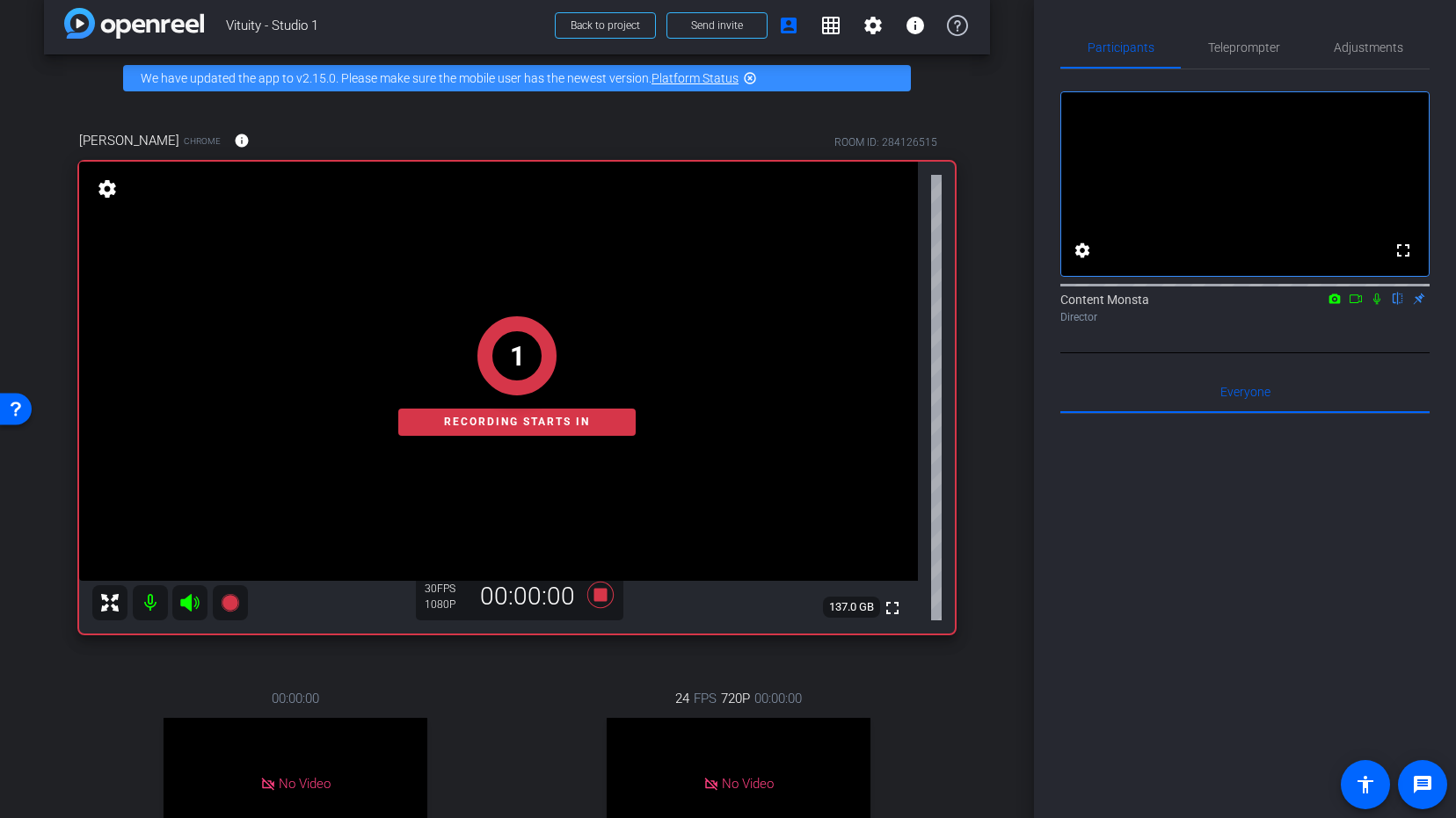
click at [1374, 305] on icon at bounding box center [1377, 299] width 14 height 13
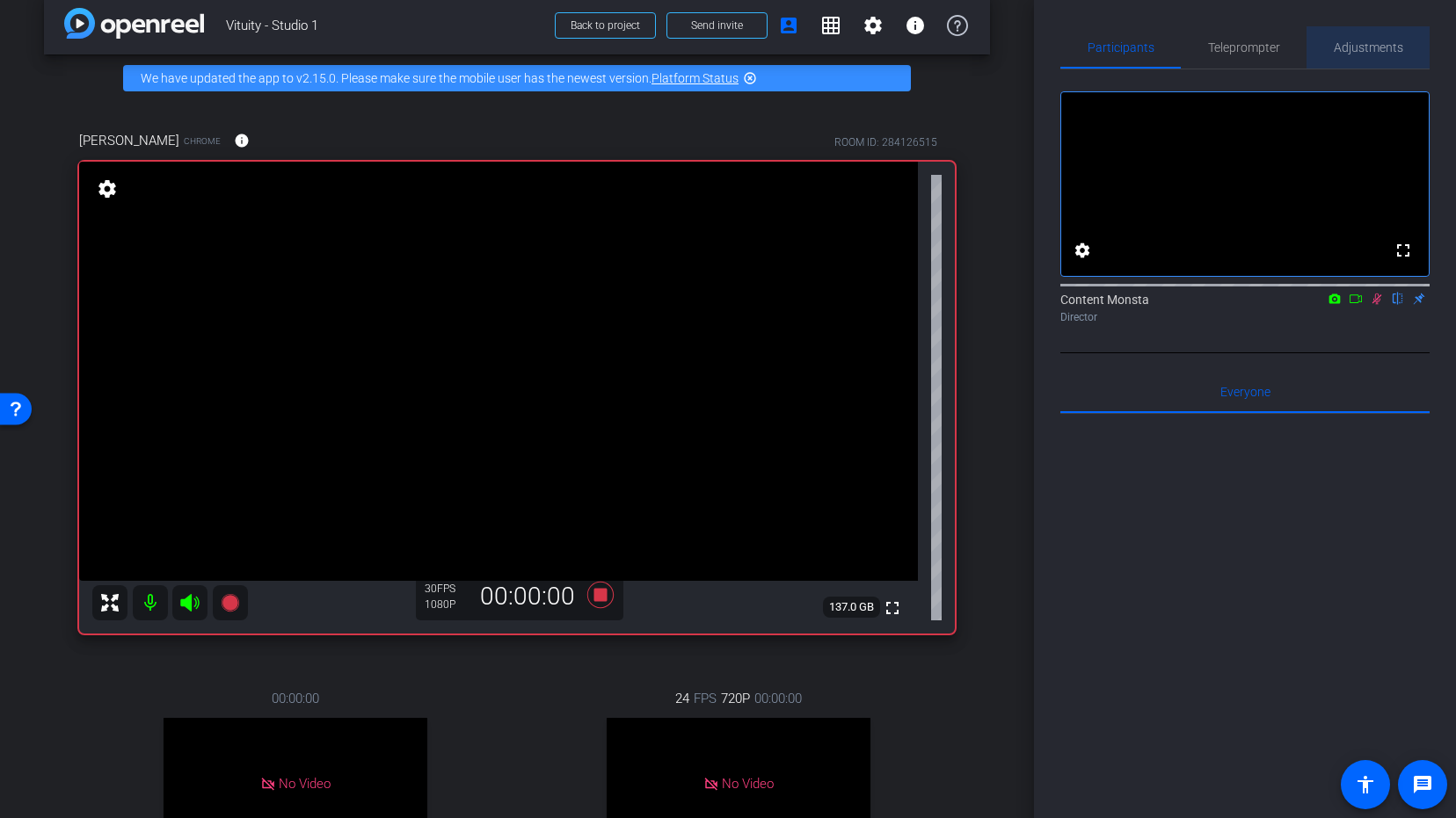
click at [1357, 41] on span "Adjustments" at bounding box center [1368, 47] width 70 height 13
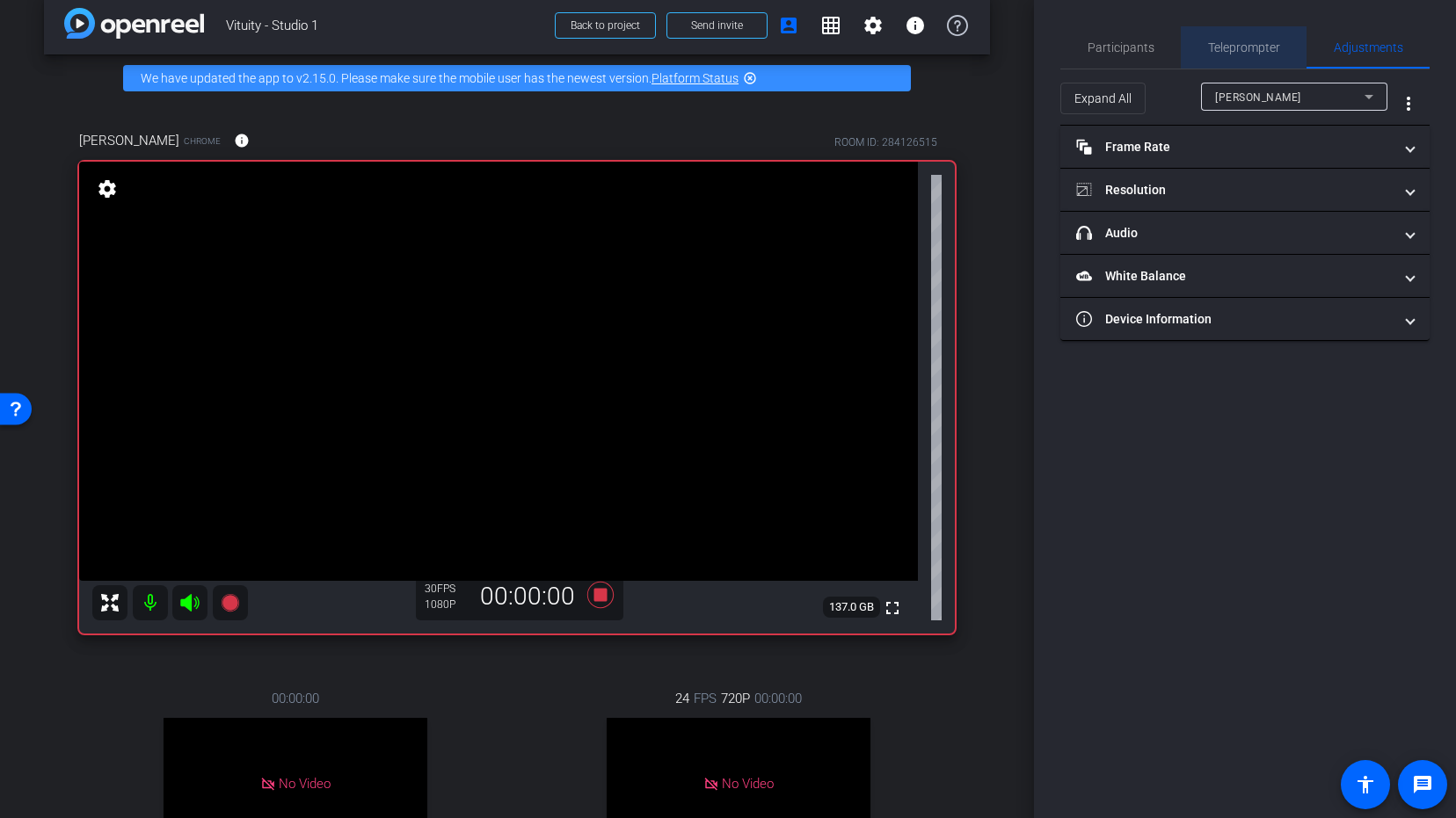
click at [1248, 45] on span "Teleprompter" at bounding box center [1243, 47] width 72 height 13
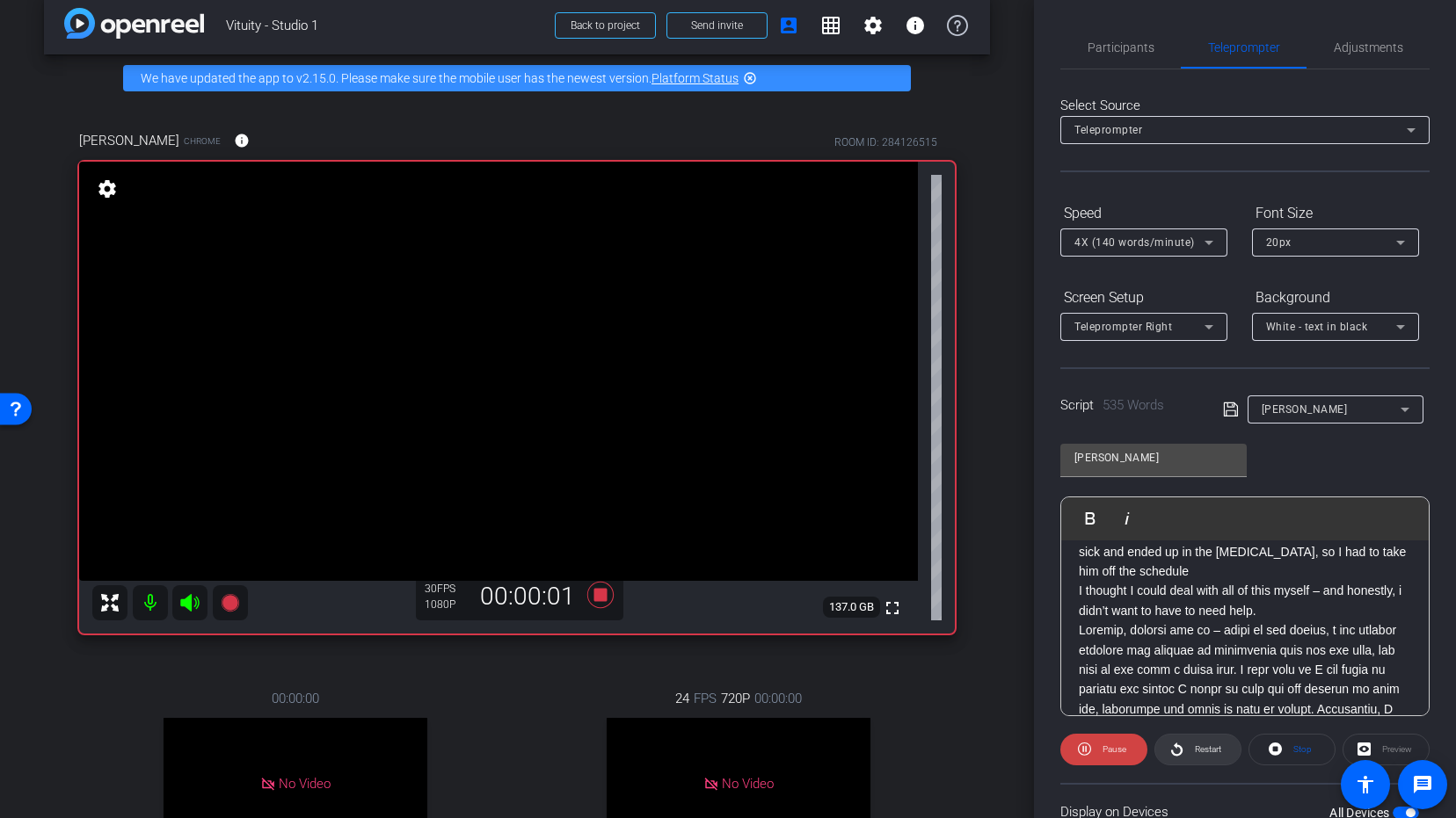
click at [1200, 745] on span "Restart" at bounding box center [1208, 748] width 27 height 10
click at [1116, 38] on span "Participants" at bounding box center [1120, 47] width 67 height 42
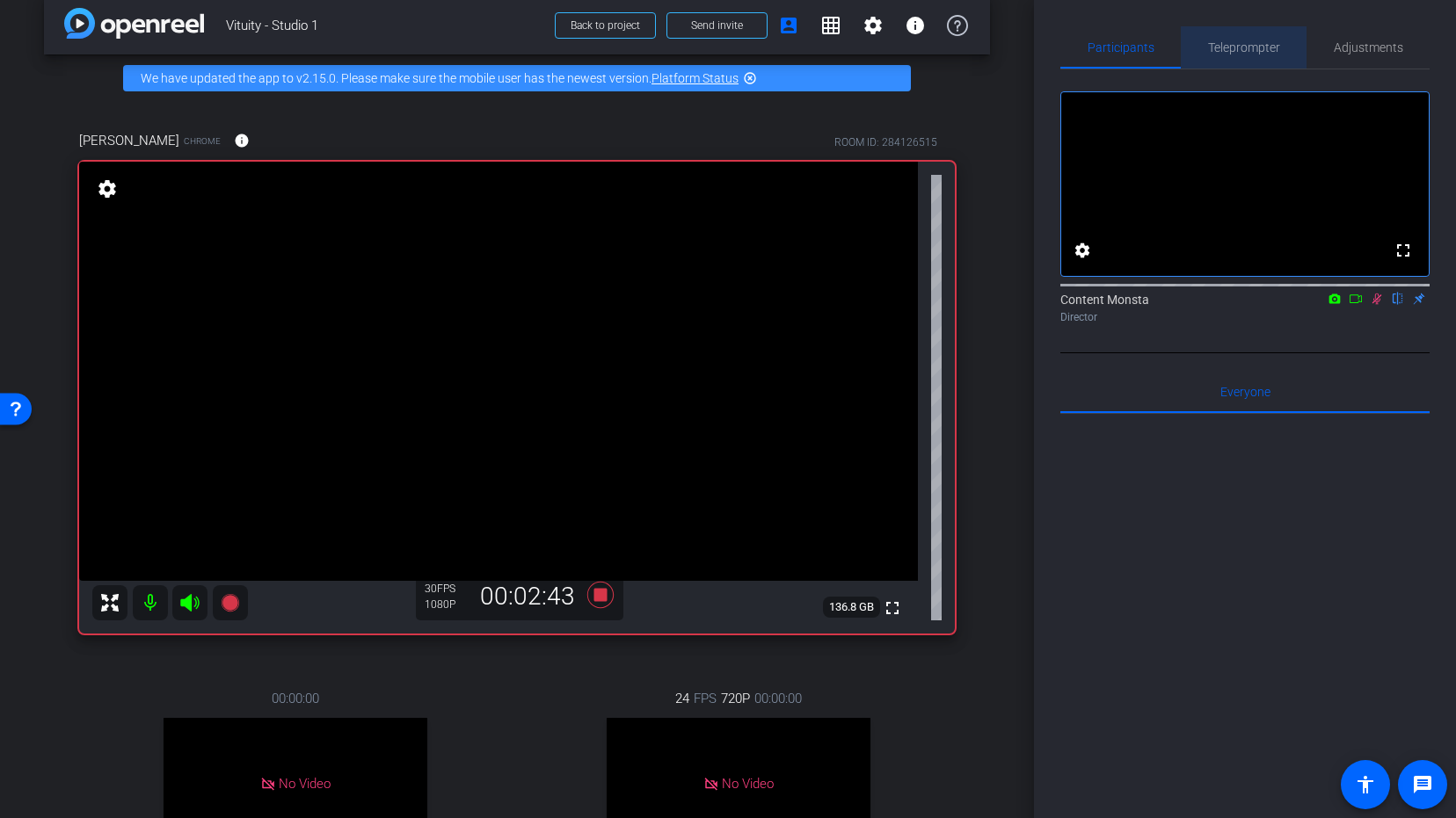
click at [1271, 41] on span "Teleprompter" at bounding box center [1243, 47] width 72 height 13
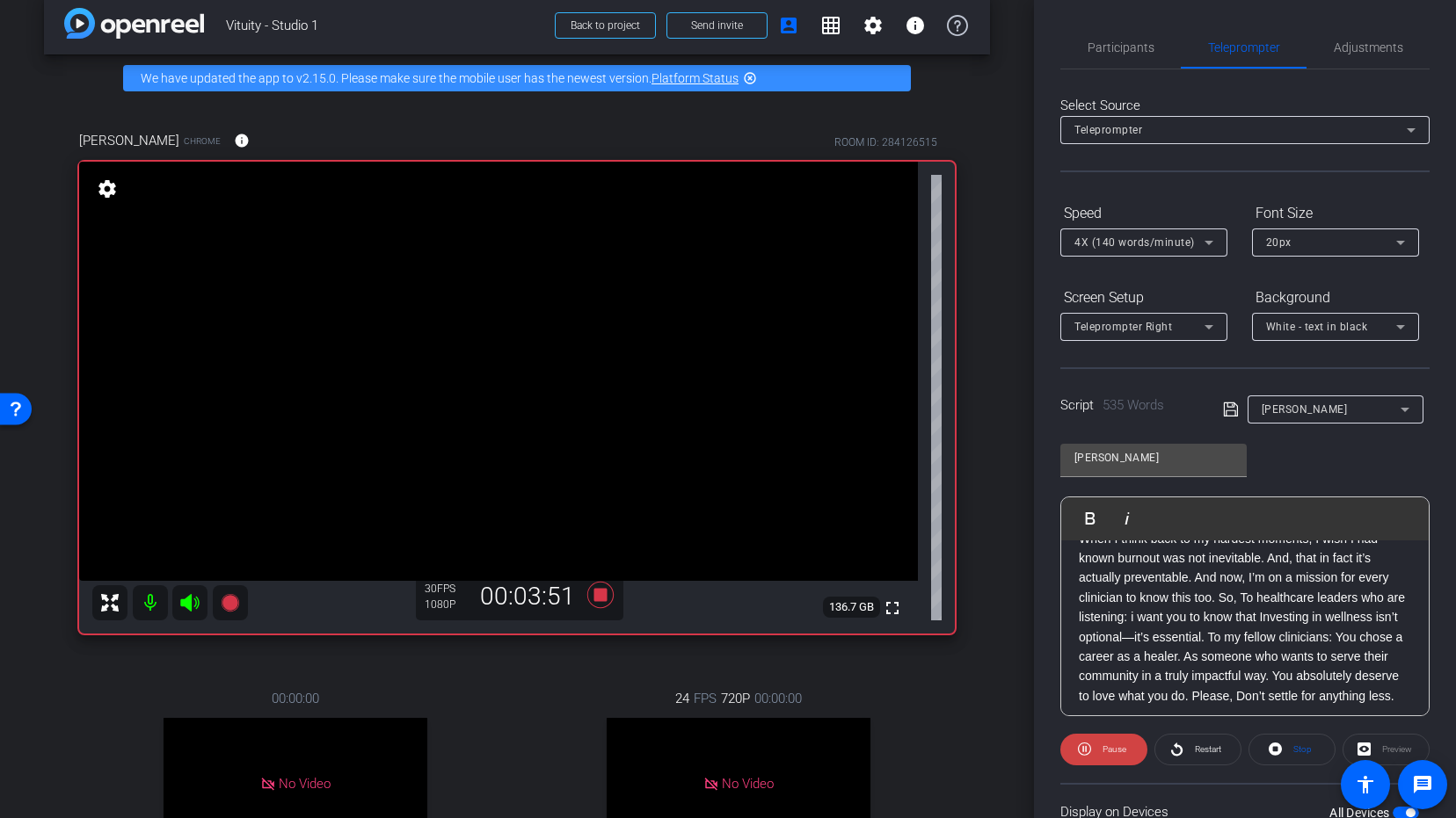
scroll to position [1001, 0]
click at [1143, 45] on span "Participants" at bounding box center [1120, 47] width 67 height 13
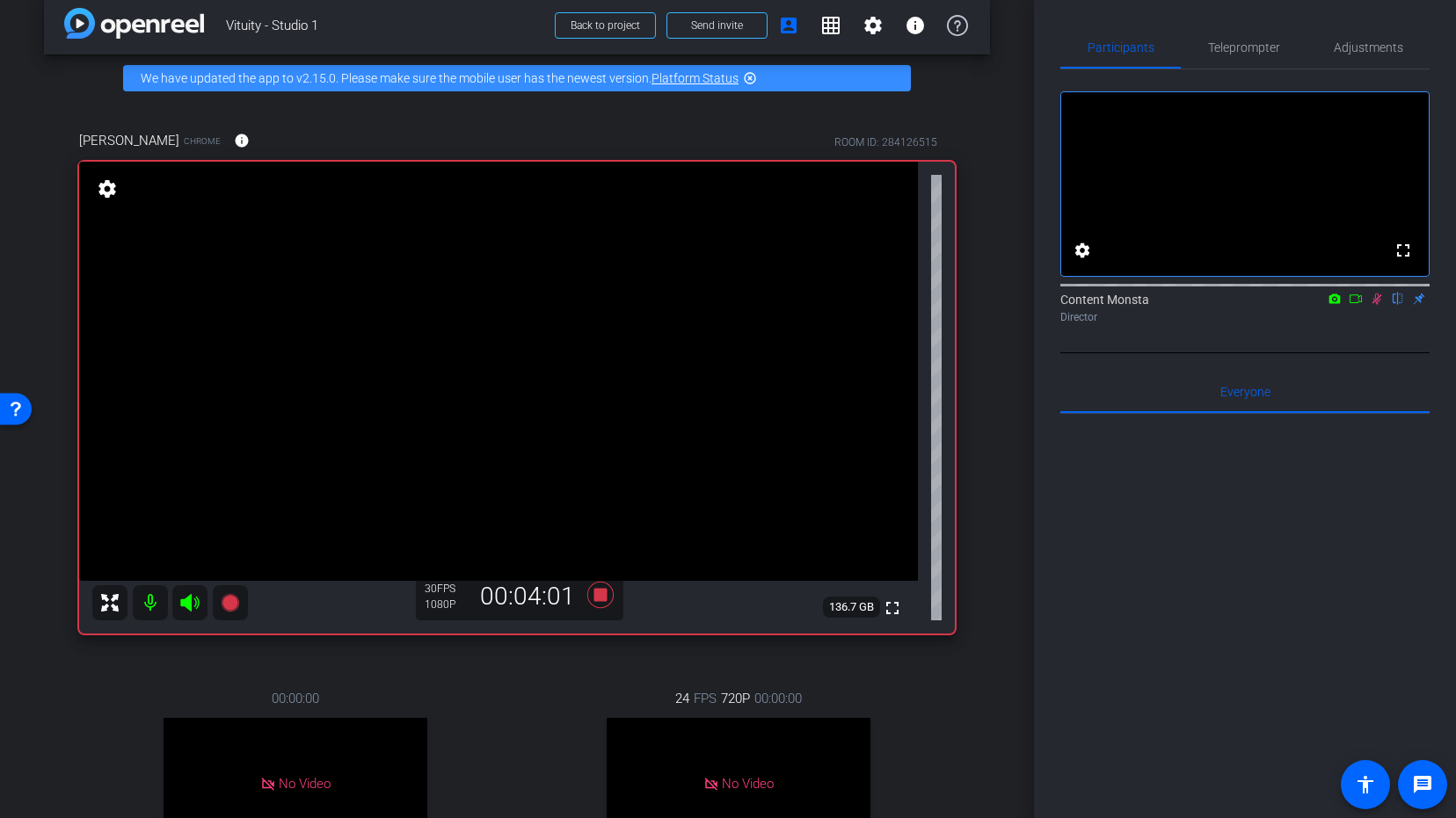
click at [1370, 305] on icon at bounding box center [1377, 299] width 14 height 13
click at [1249, 42] on span "Teleprompter" at bounding box center [1243, 47] width 72 height 13
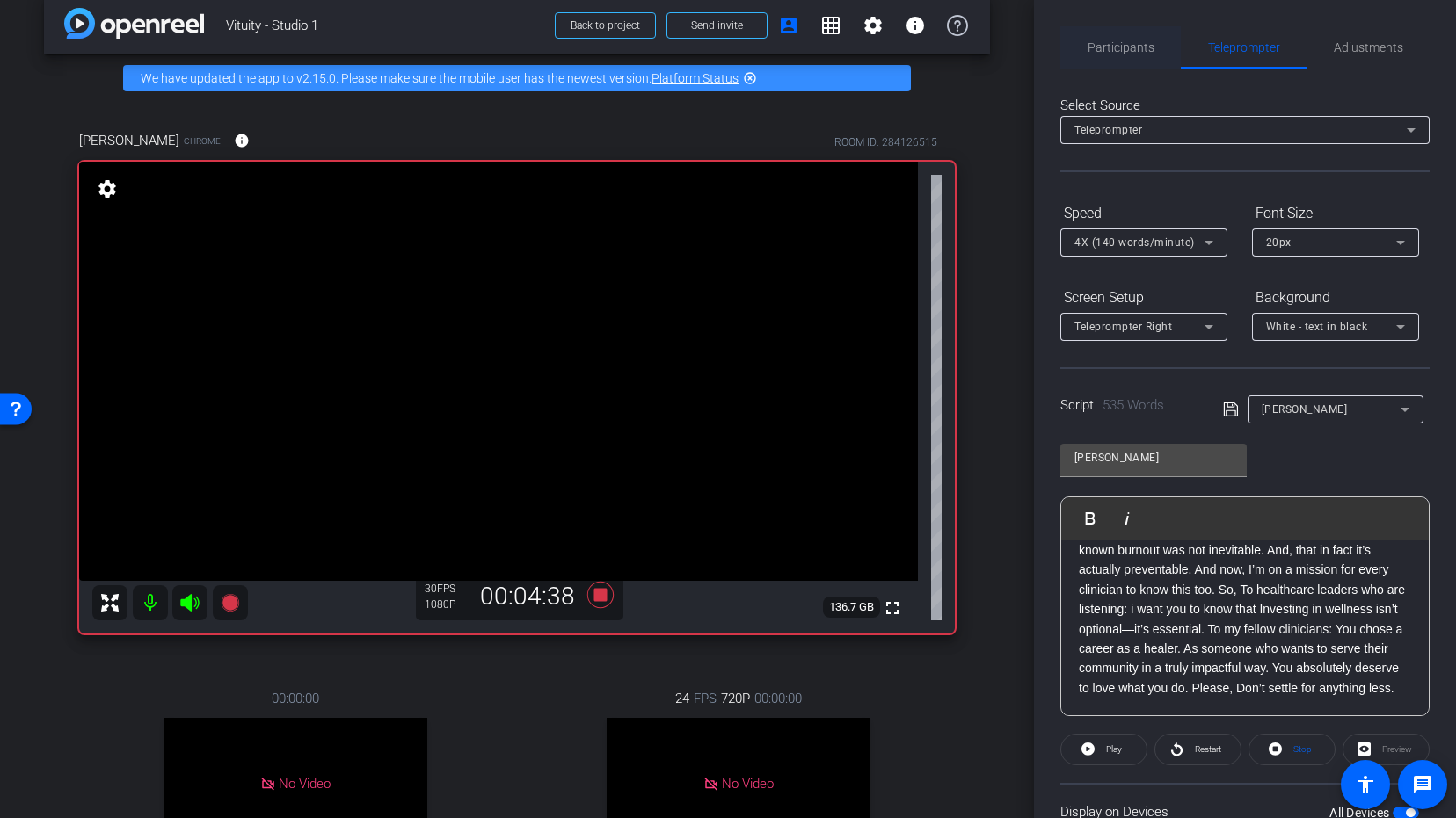
click at [1124, 32] on span "Participants" at bounding box center [1120, 47] width 67 height 42
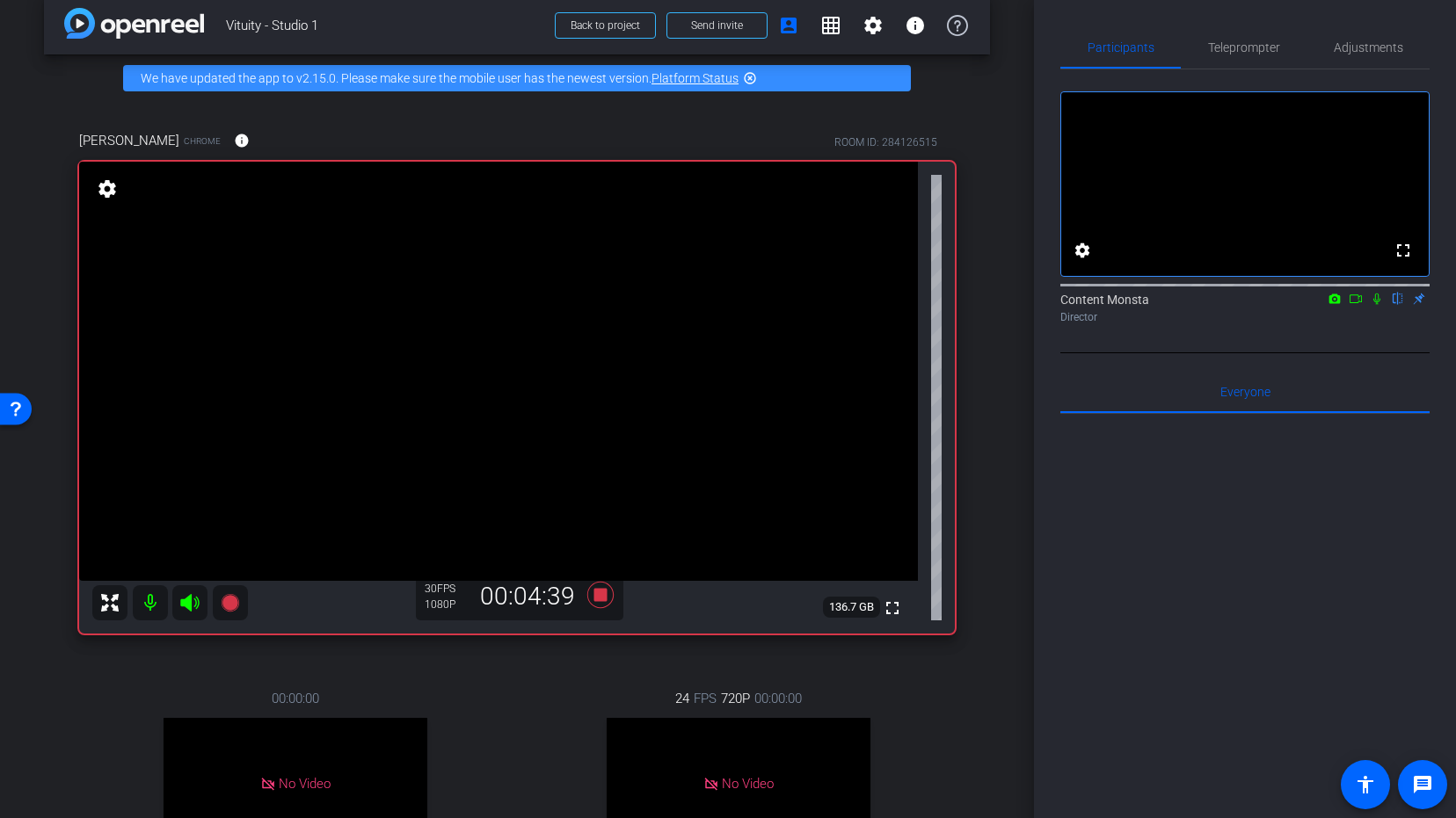
click at [1375, 305] on icon at bounding box center [1377, 299] width 7 height 12
click at [1371, 291] on div at bounding box center [1244, 284] width 369 height 14
click at [1372, 305] on icon at bounding box center [1377, 299] width 14 height 13
click at [1375, 306] on mat-icon at bounding box center [1377, 299] width 21 height 16
click at [1378, 305] on icon at bounding box center [1377, 299] width 14 height 13
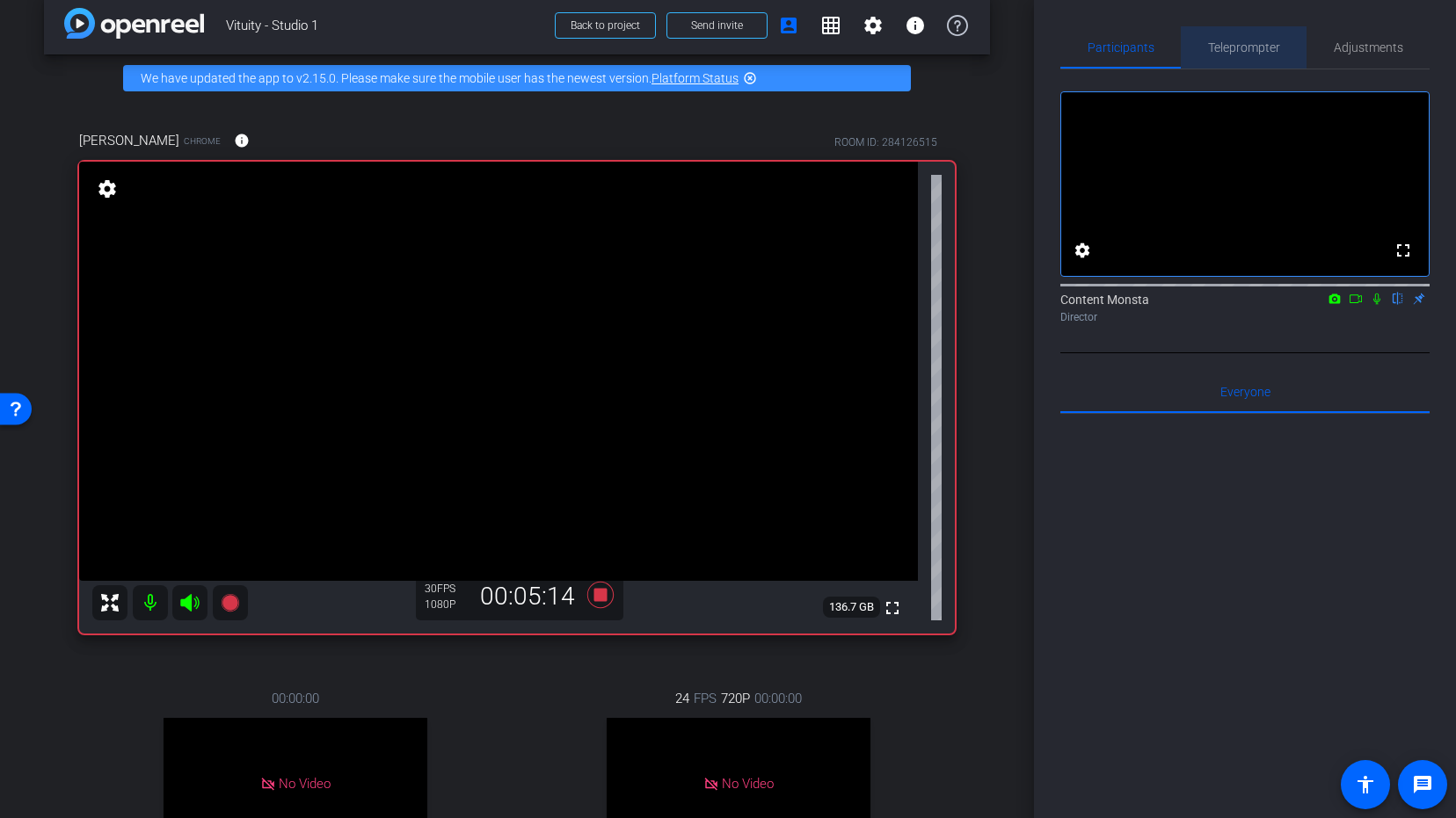
click at [1257, 32] on span "Teleprompter" at bounding box center [1243, 47] width 72 height 42
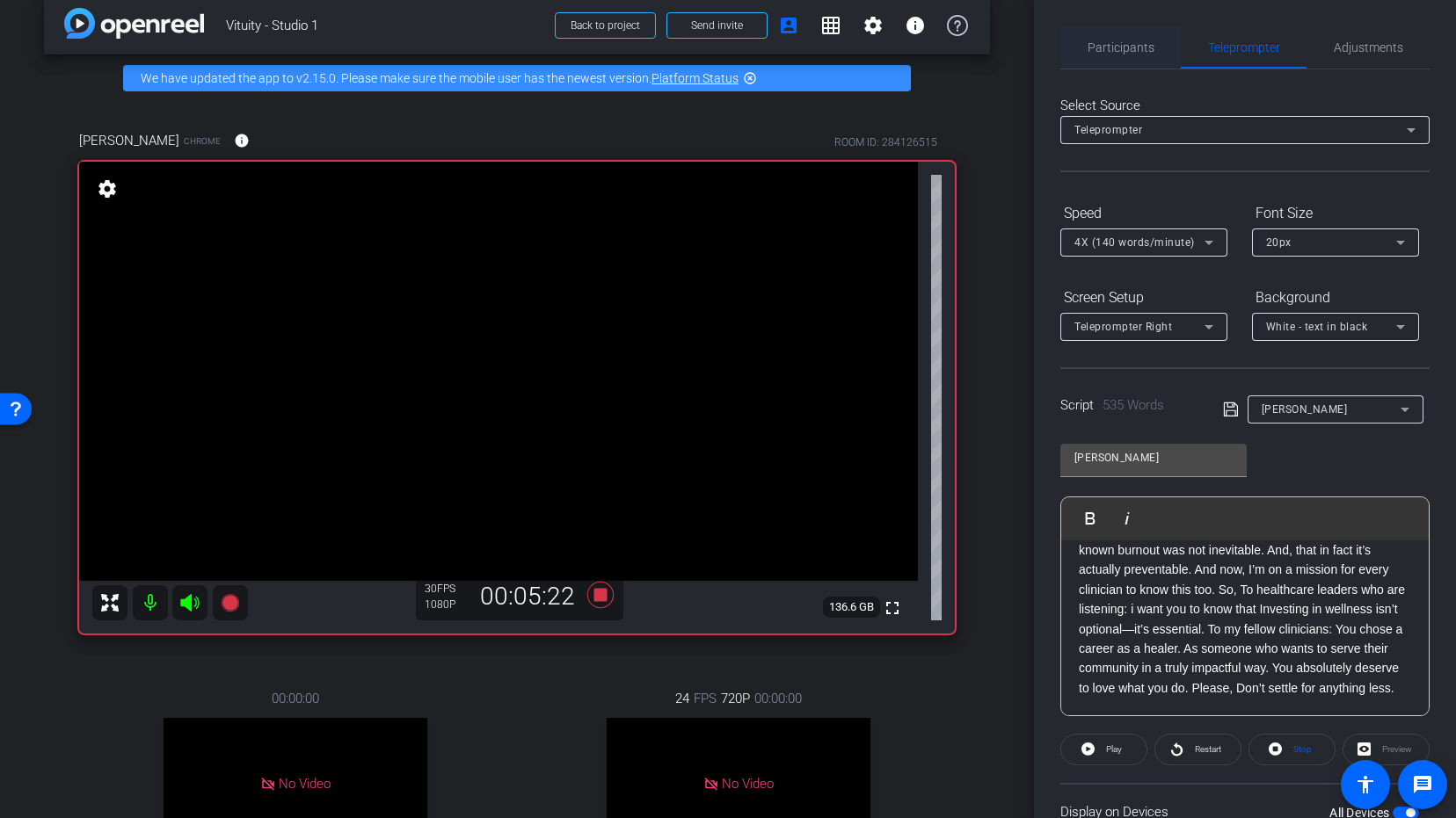
click at [1129, 41] on span "Participants" at bounding box center [1120, 47] width 67 height 13
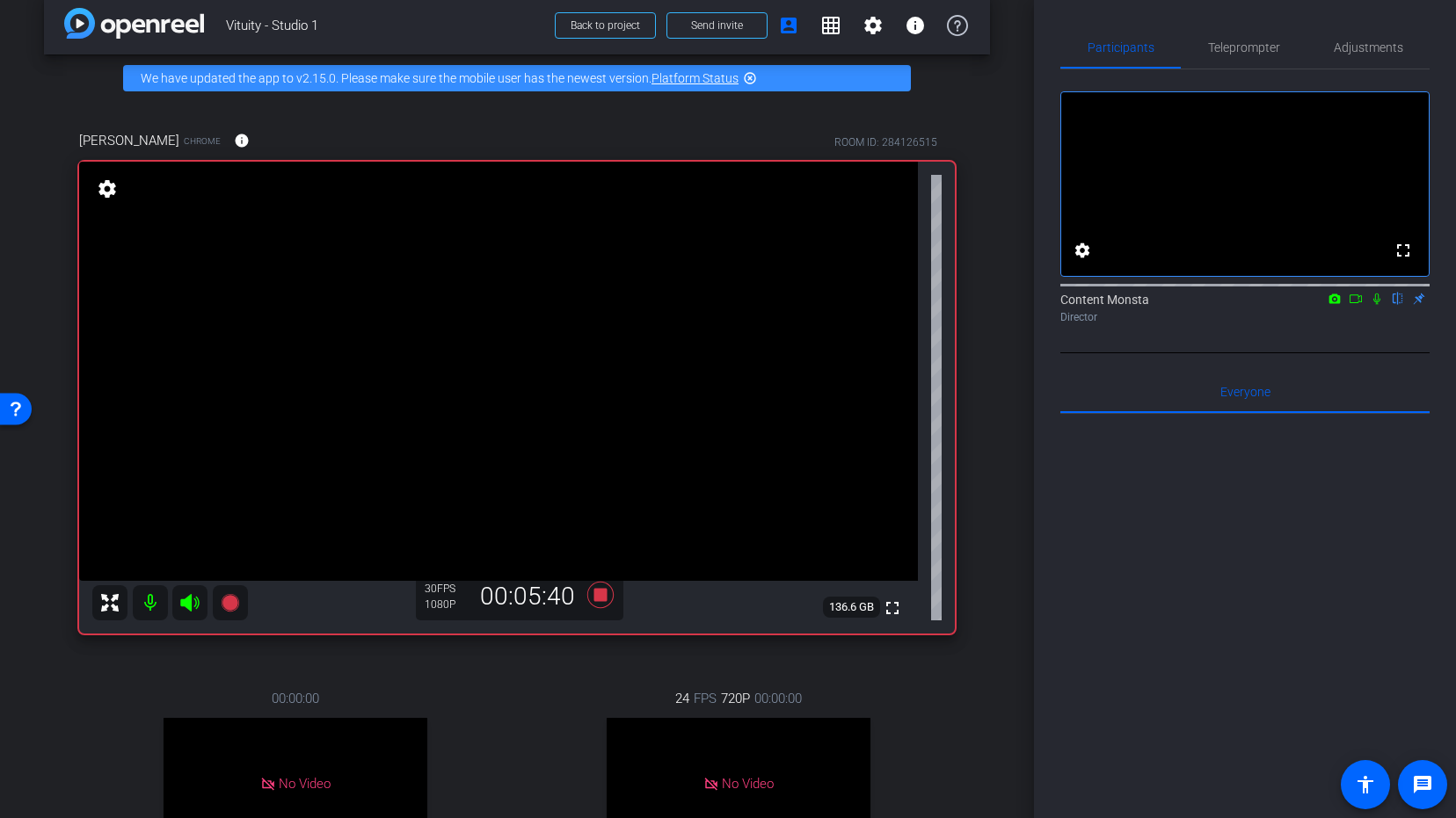
click at [1381, 305] on icon at bounding box center [1377, 299] width 14 height 13
click at [1375, 305] on icon at bounding box center [1377, 299] width 10 height 12
click at [1377, 305] on icon at bounding box center [1377, 299] width 14 height 13
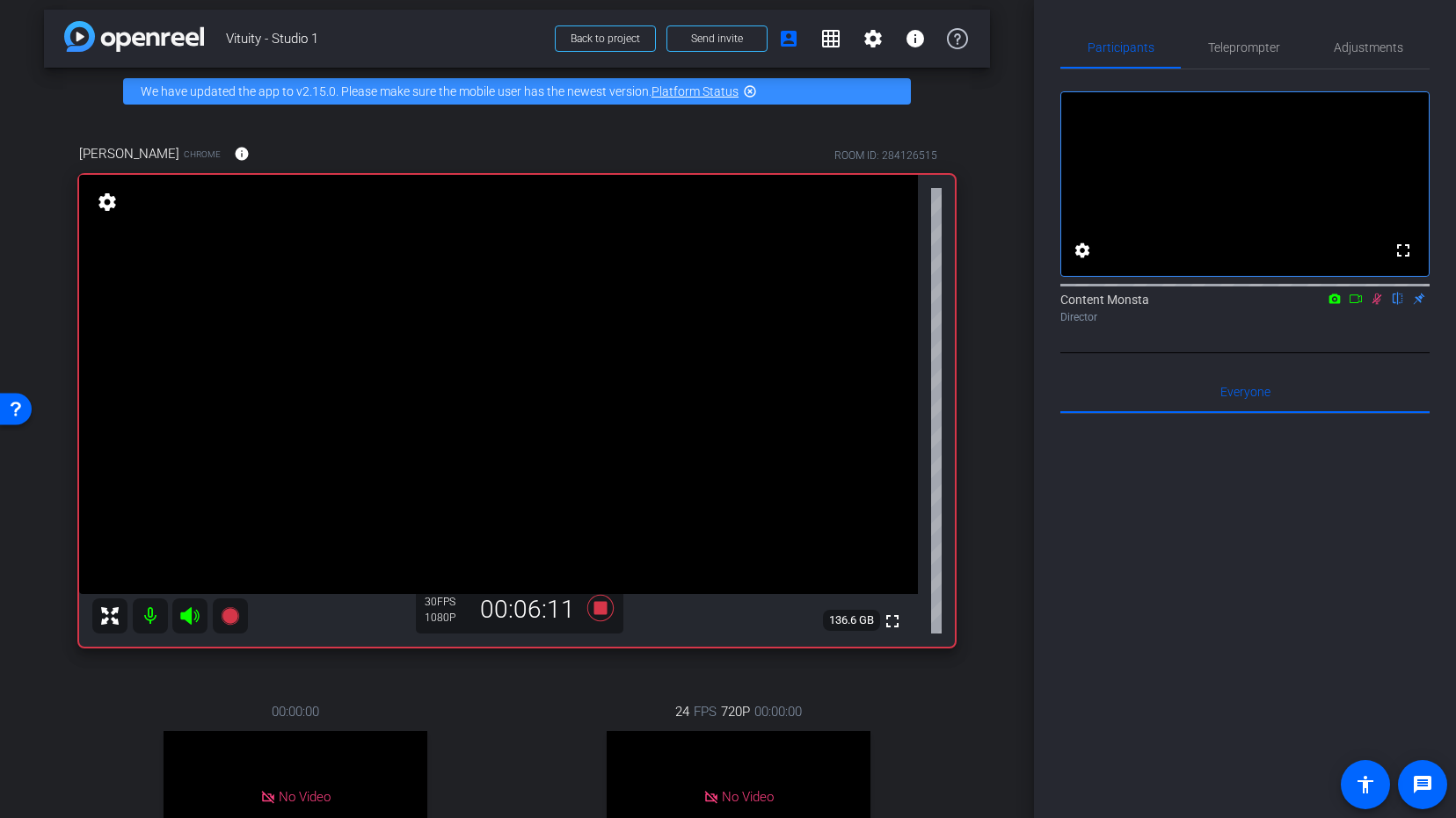
scroll to position [6, 0]
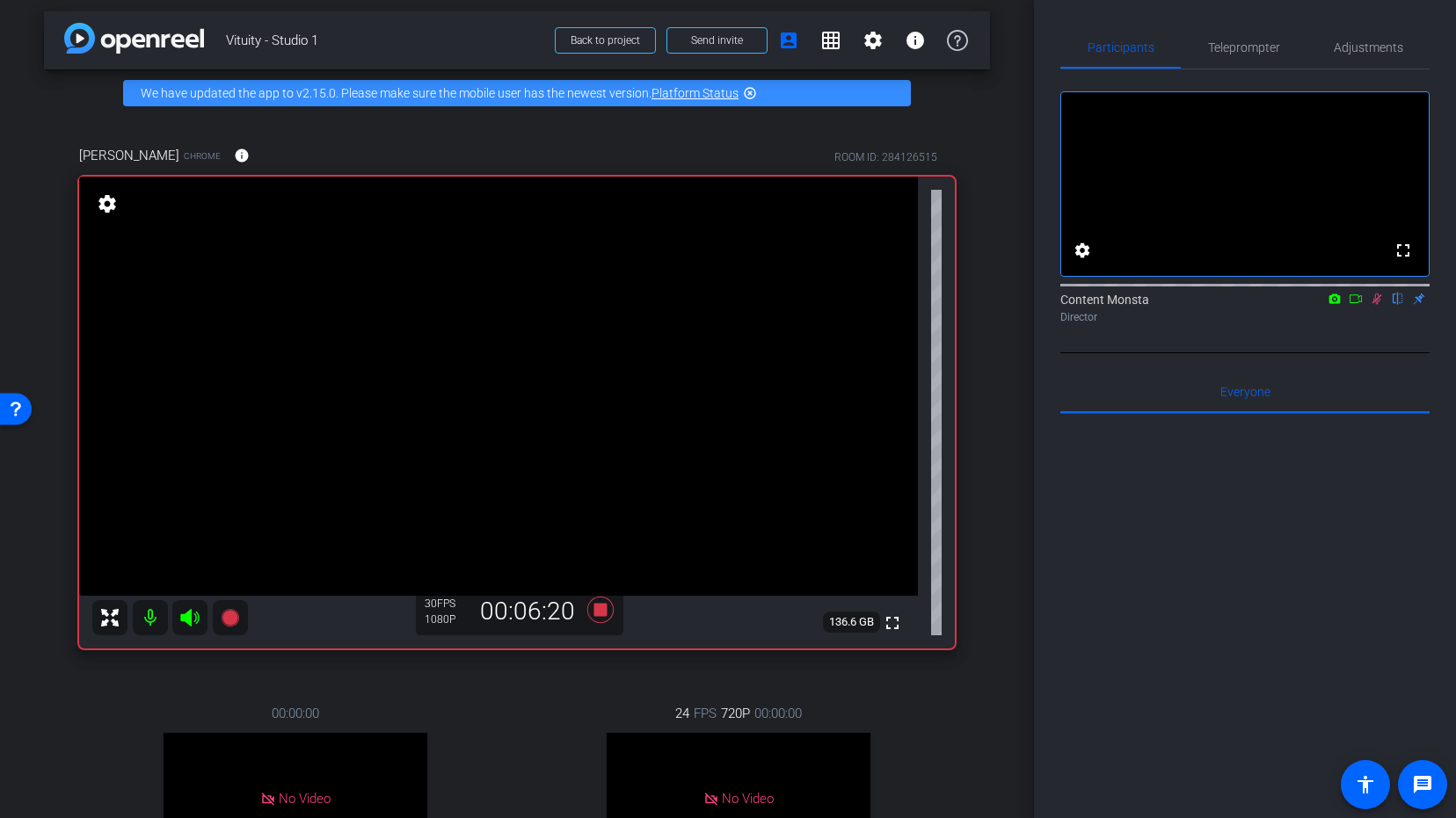
click at [1379, 305] on icon at bounding box center [1377, 299] width 10 height 12
click at [1370, 305] on icon at bounding box center [1377, 299] width 14 height 13
click at [1379, 305] on icon at bounding box center [1377, 299] width 14 height 13
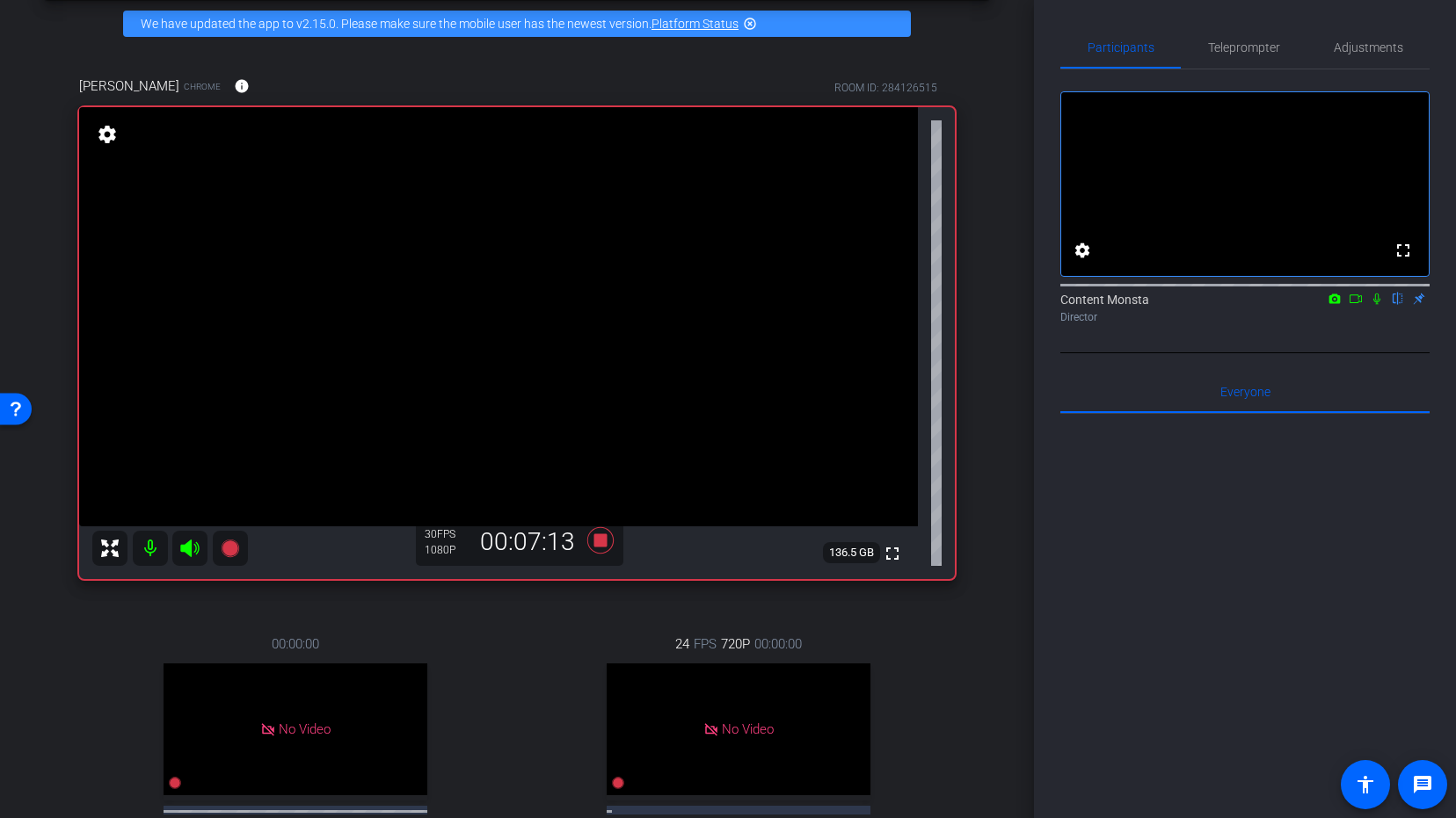
scroll to position [101, 0]
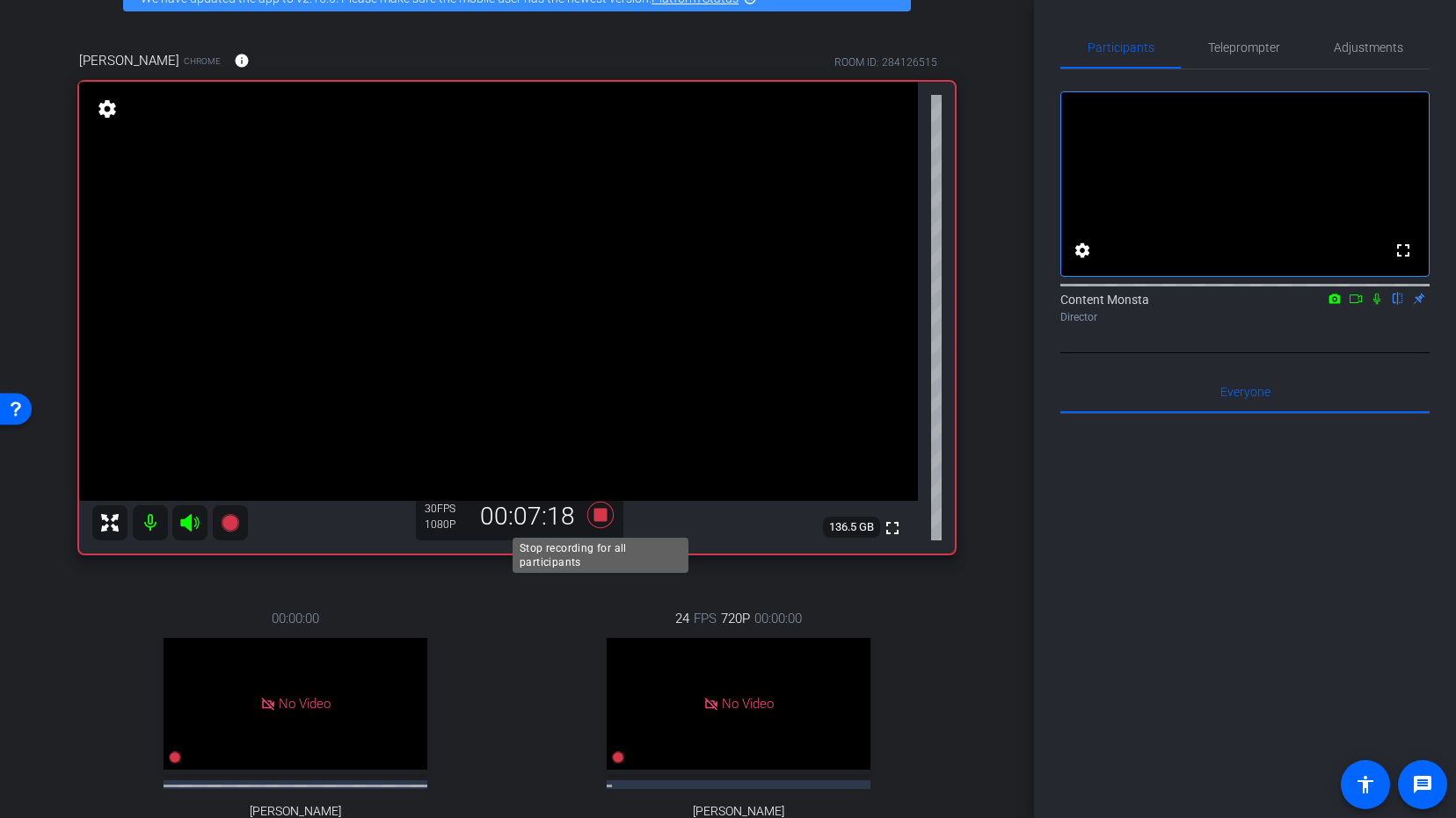
click at [605, 515] on icon at bounding box center [600, 514] width 27 height 27
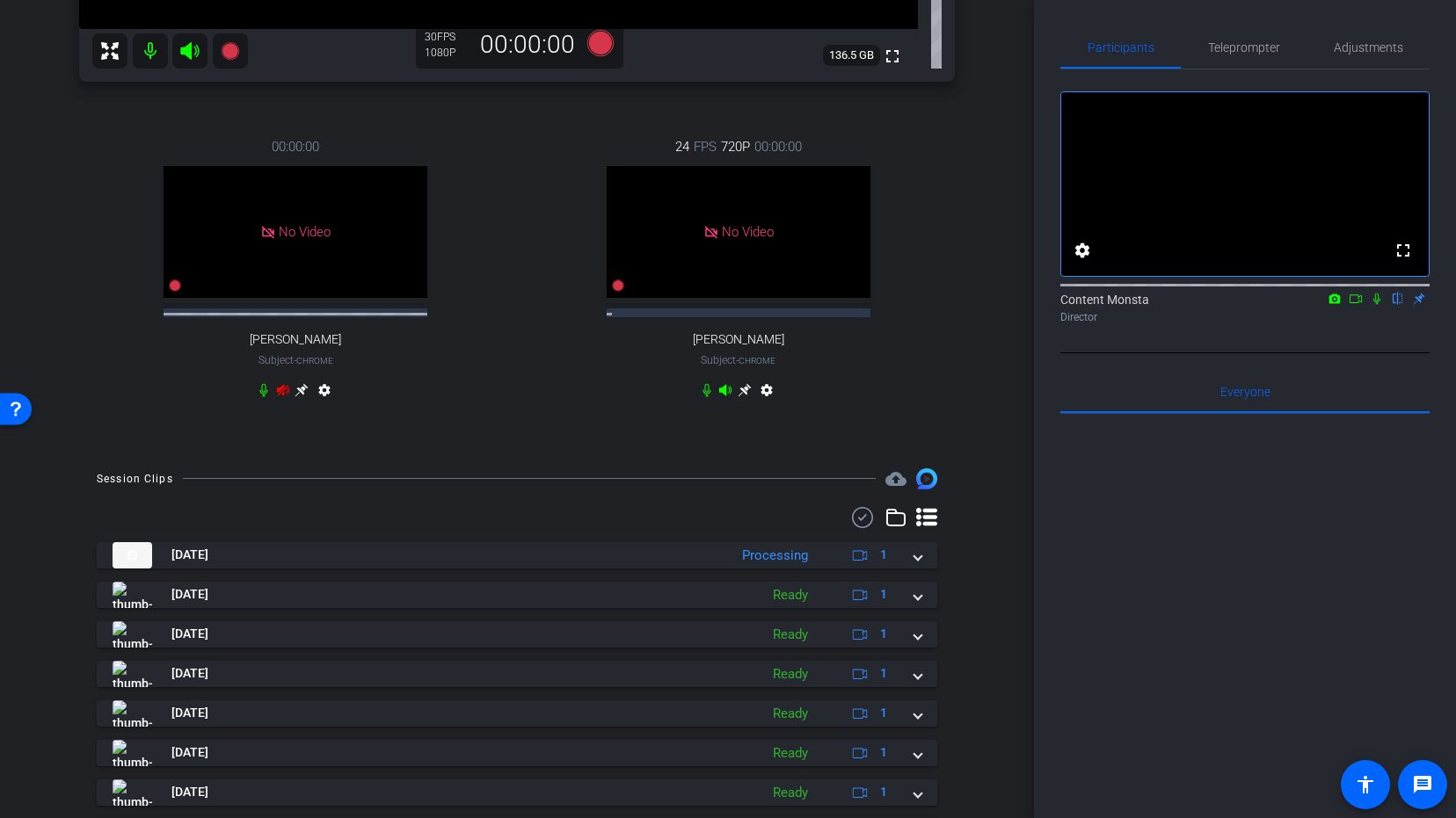
scroll to position [572, 0]
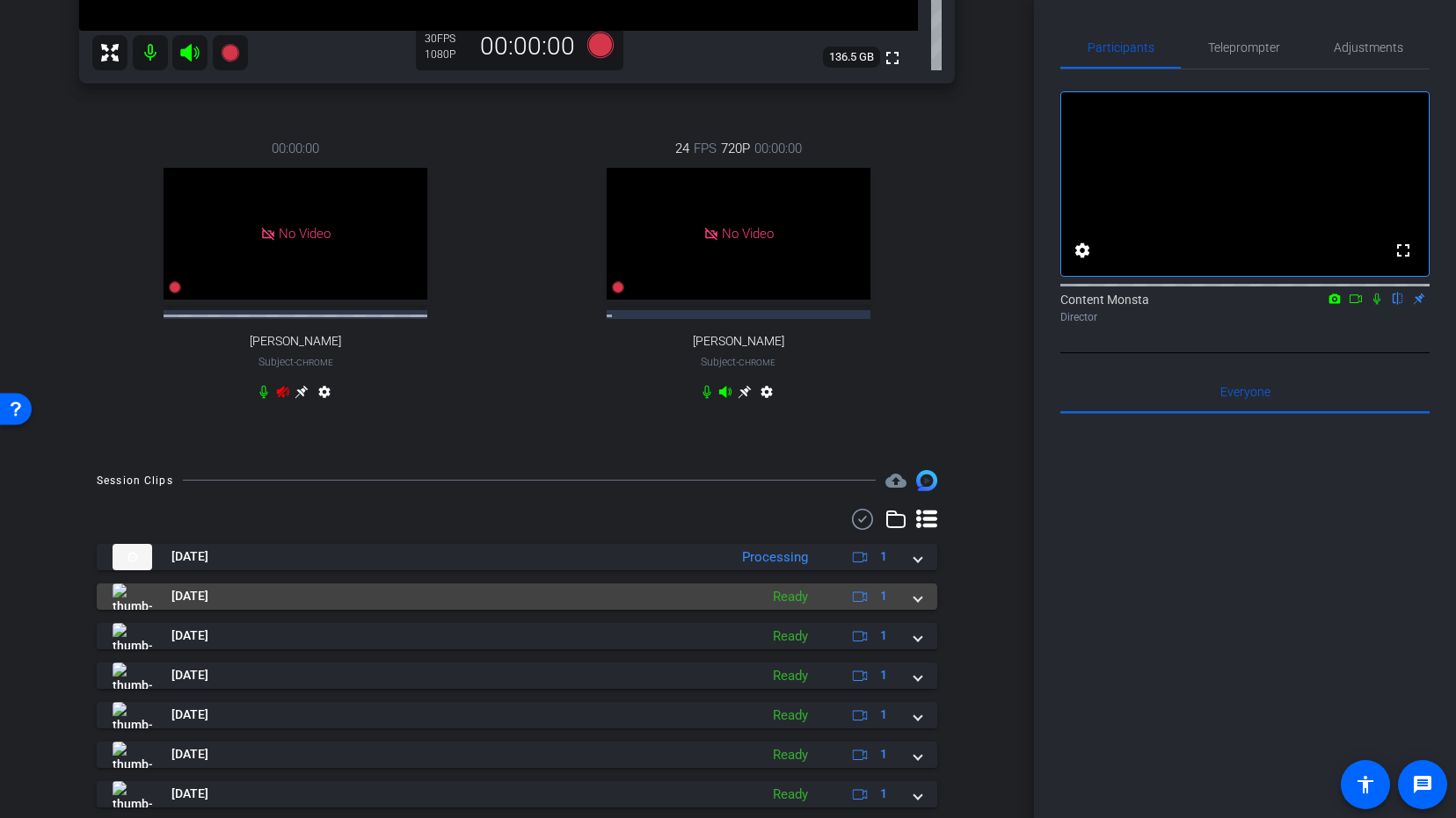
click at [916, 597] on span at bounding box center [917, 596] width 7 height 19
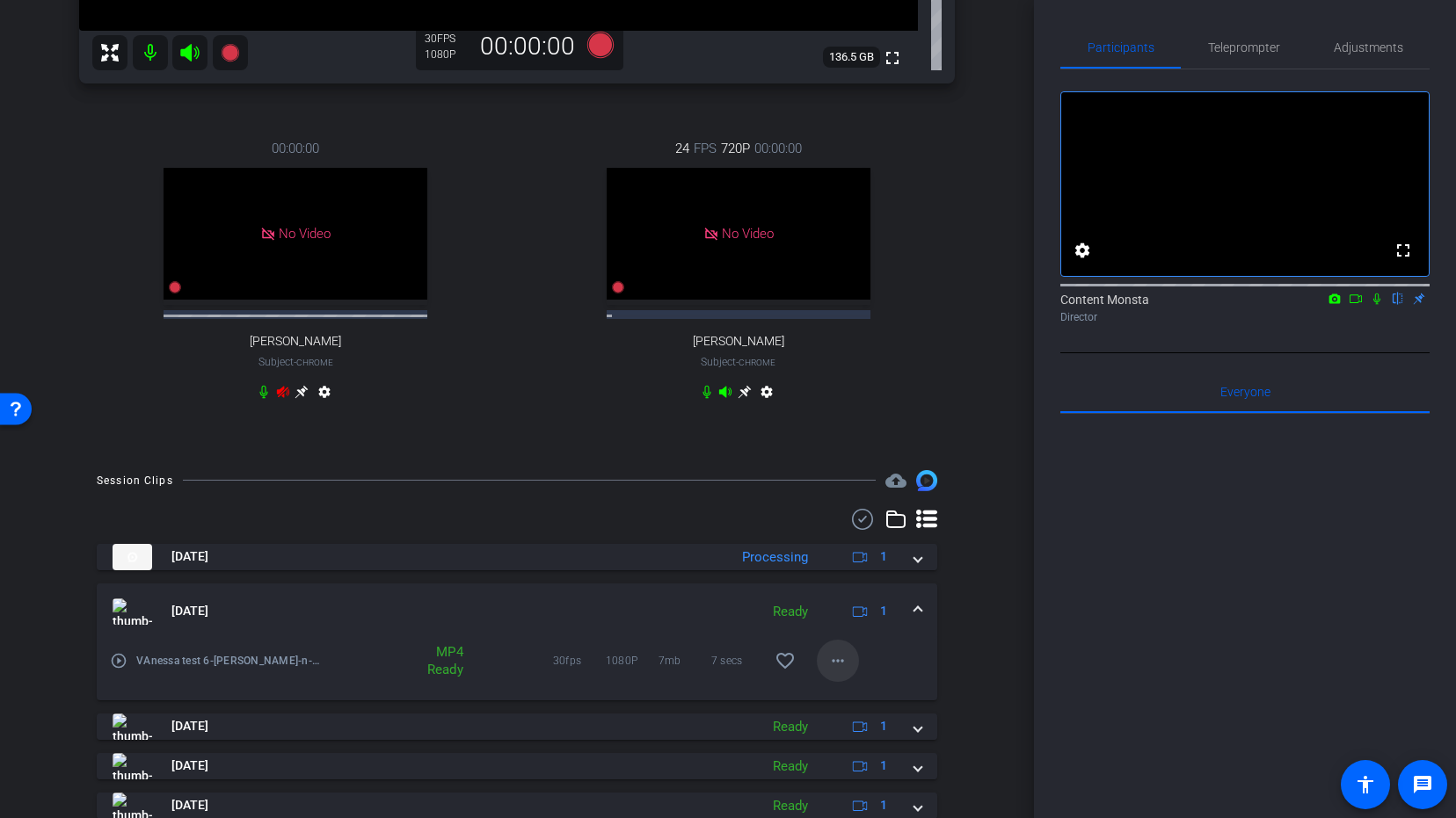
click at [835, 664] on mat-icon "more_horiz" at bounding box center [838, 661] width 21 height 21
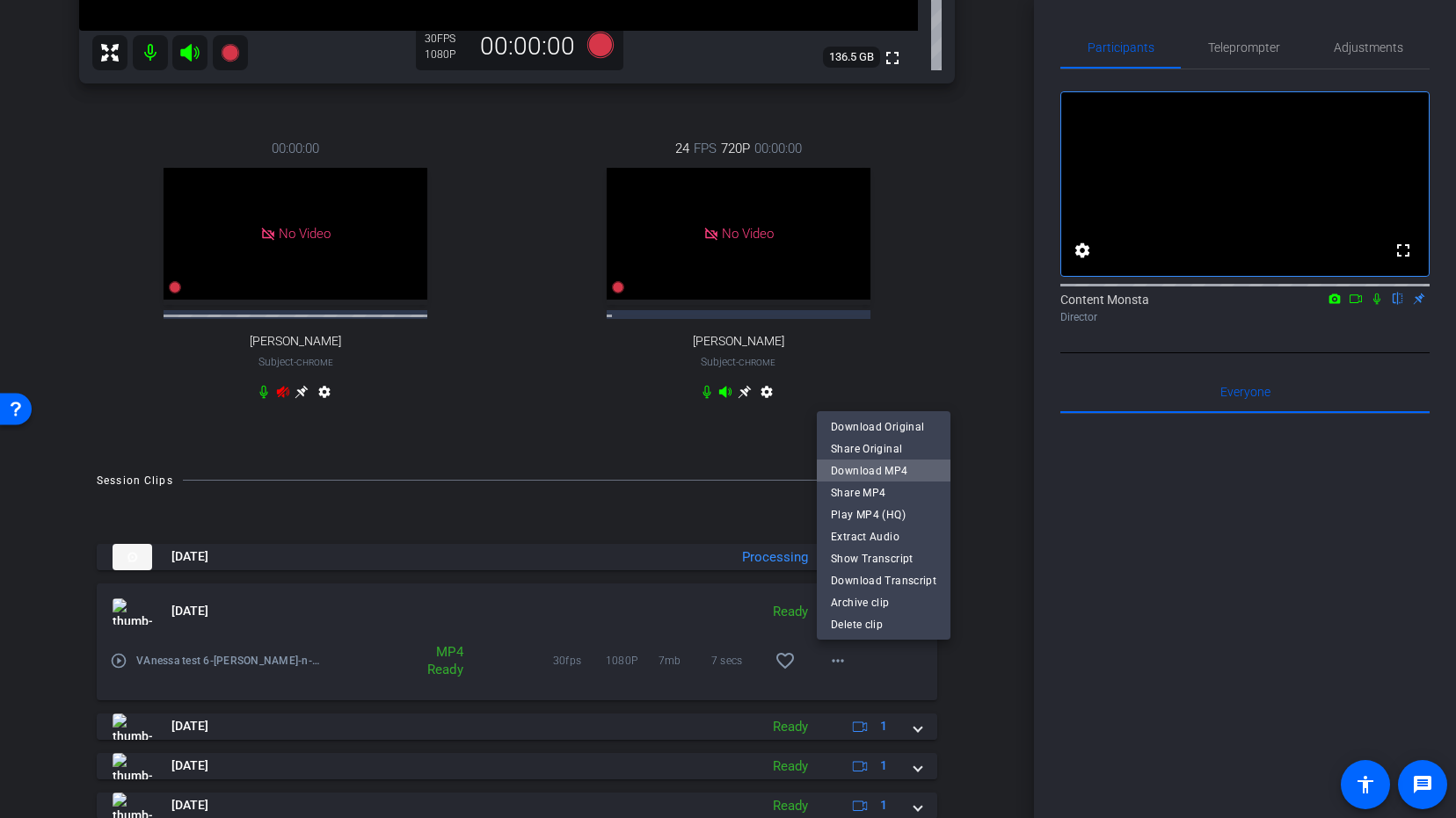
click at [889, 472] on span "Download MP4" at bounding box center [883, 472] width 105 height 21
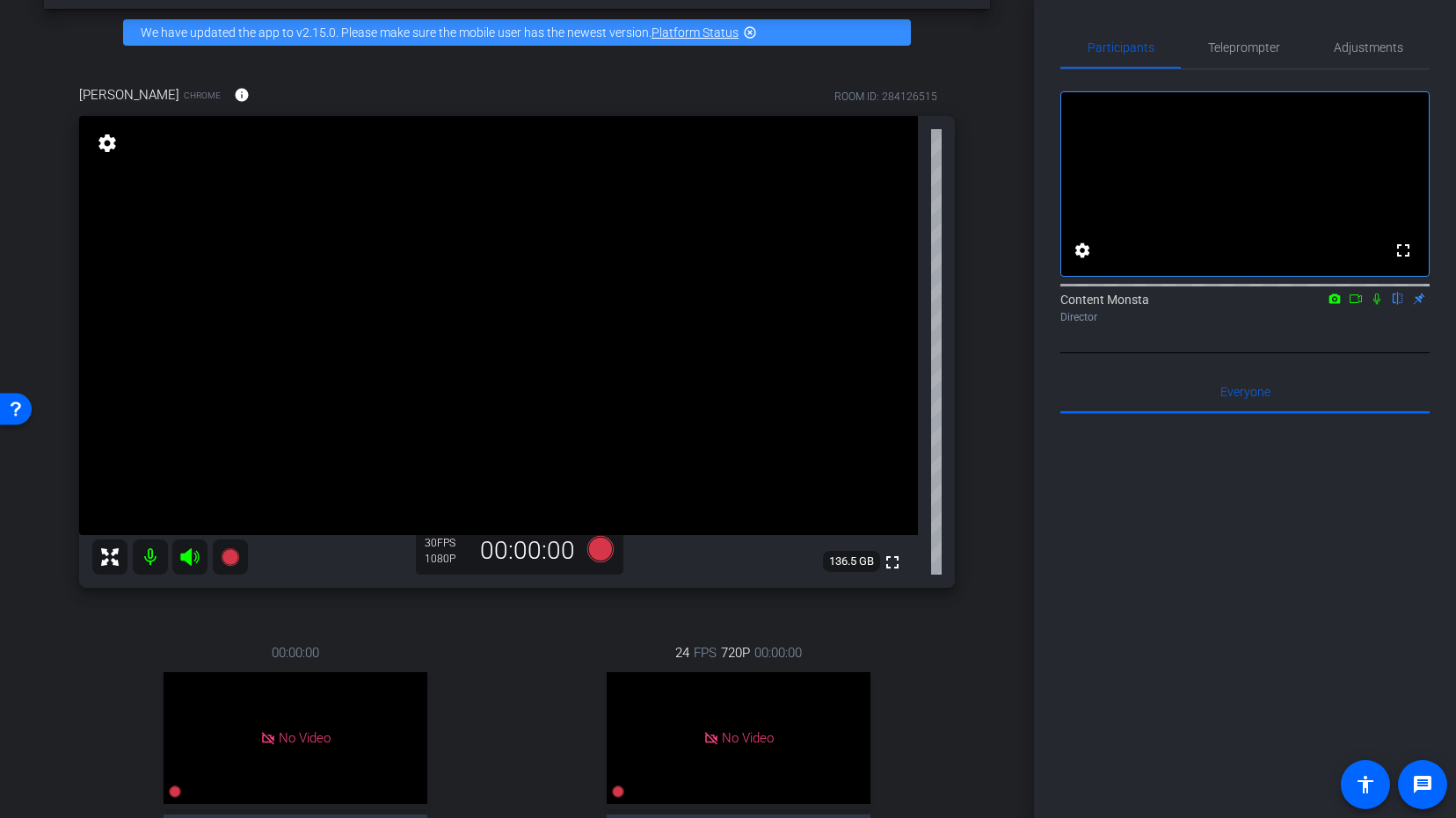
scroll to position [98, 0]
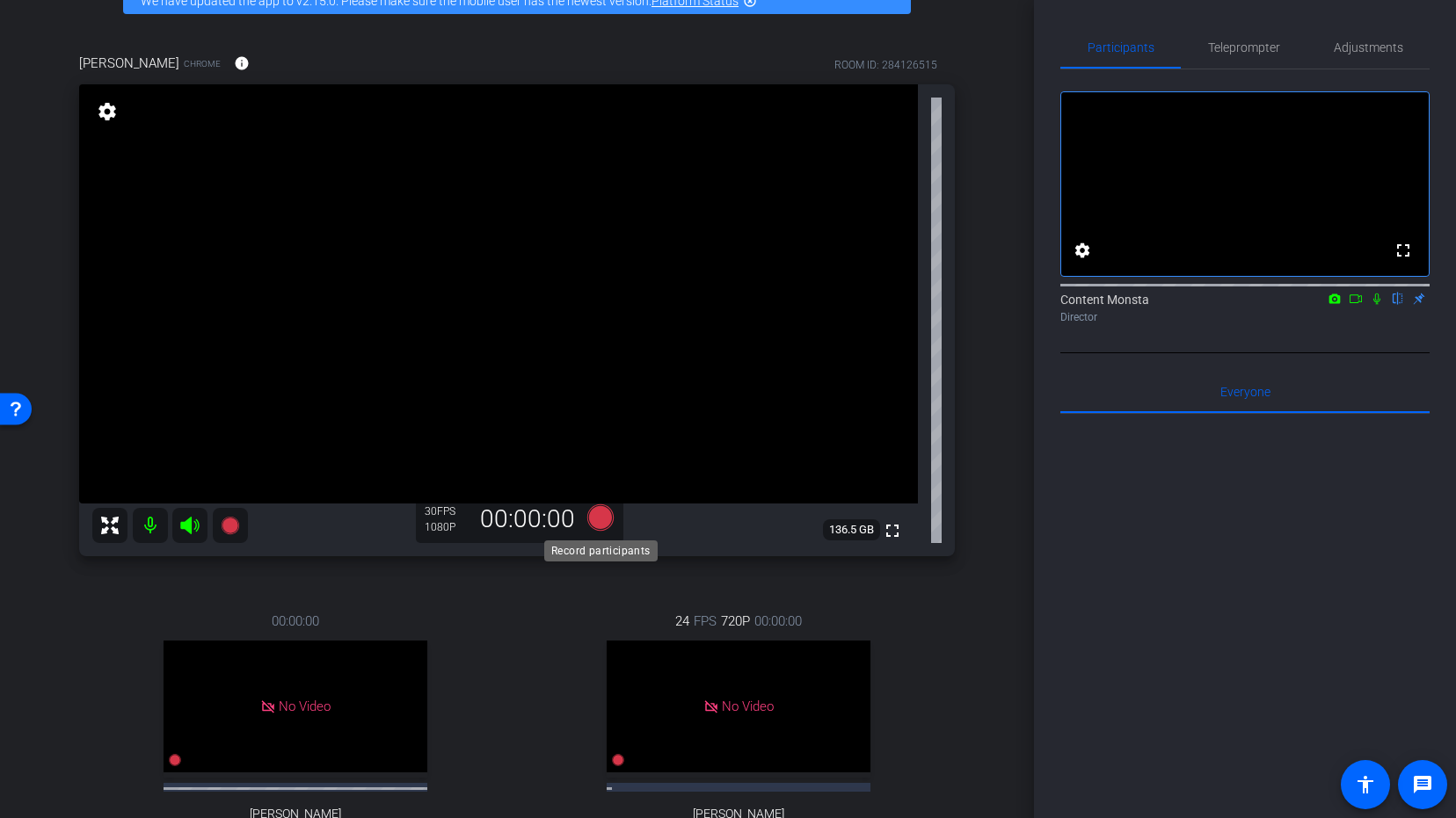
click at [602, 517] on icon at bounding box center [600, 517] width 27 height 27
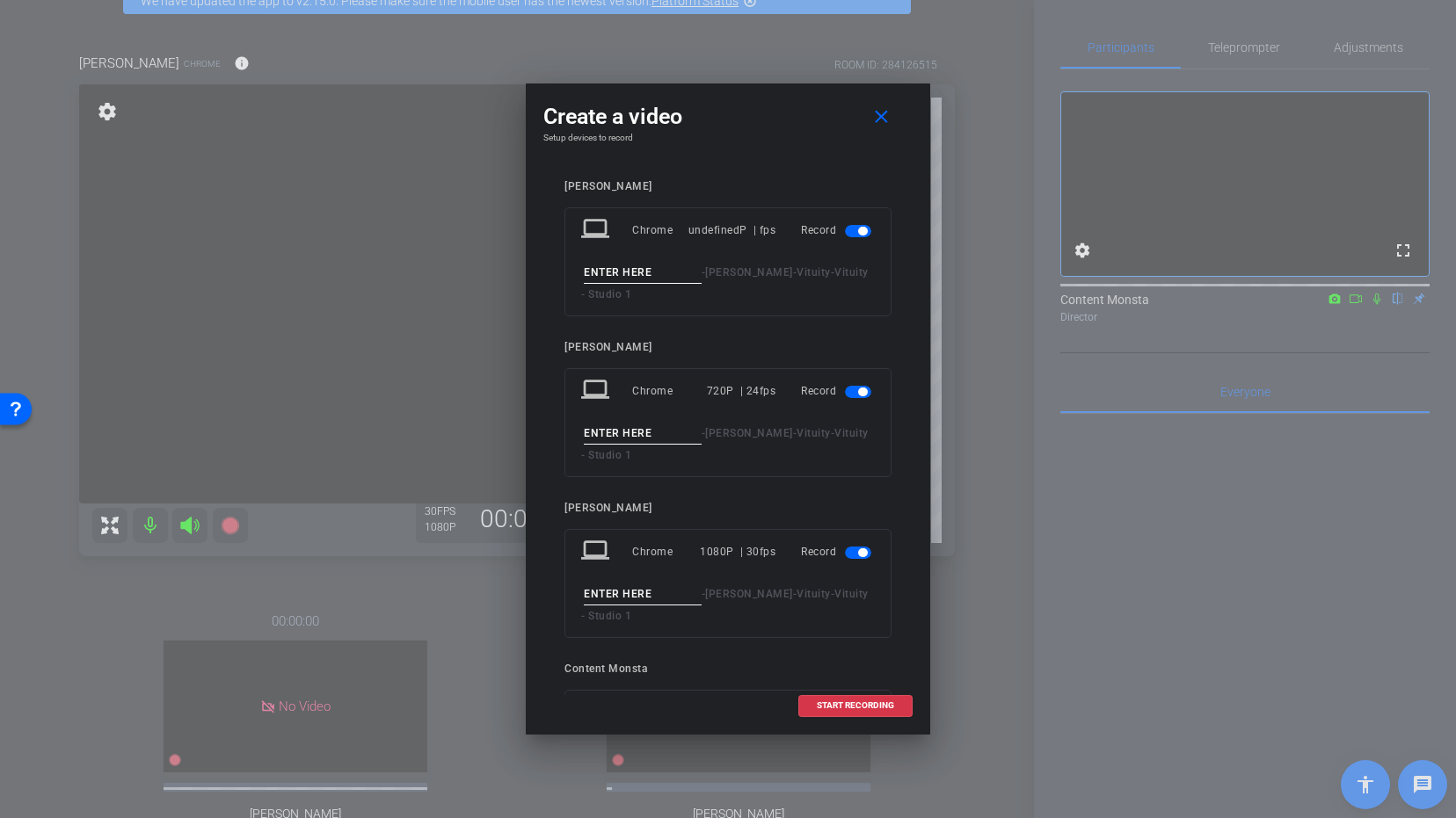
click at [855, 228] on span "button" at bounding box center [858, 231] width 27 height 13
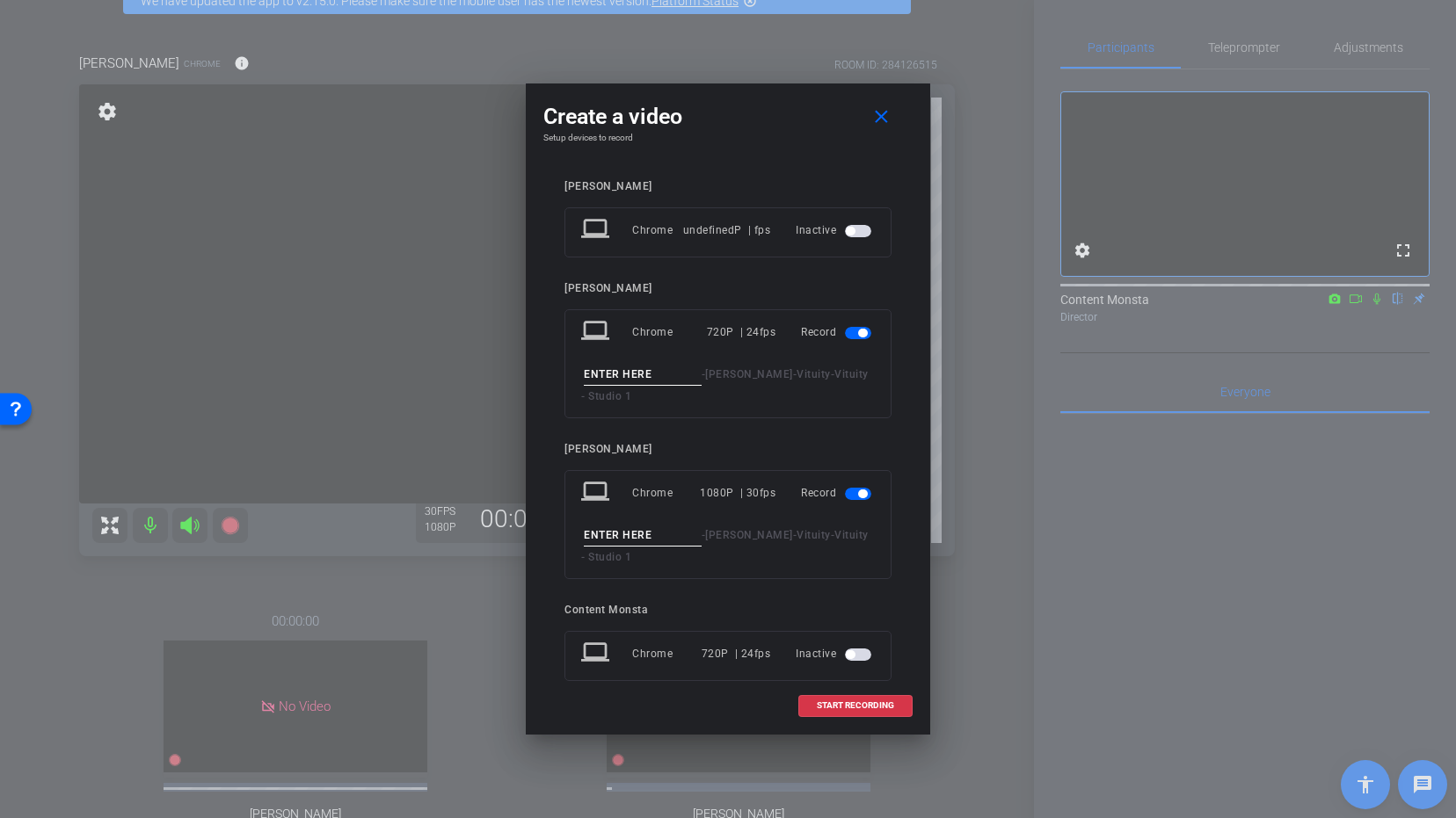
click at [858, 332] on span "button" at bounding box center [862, 333] width 9 height 9
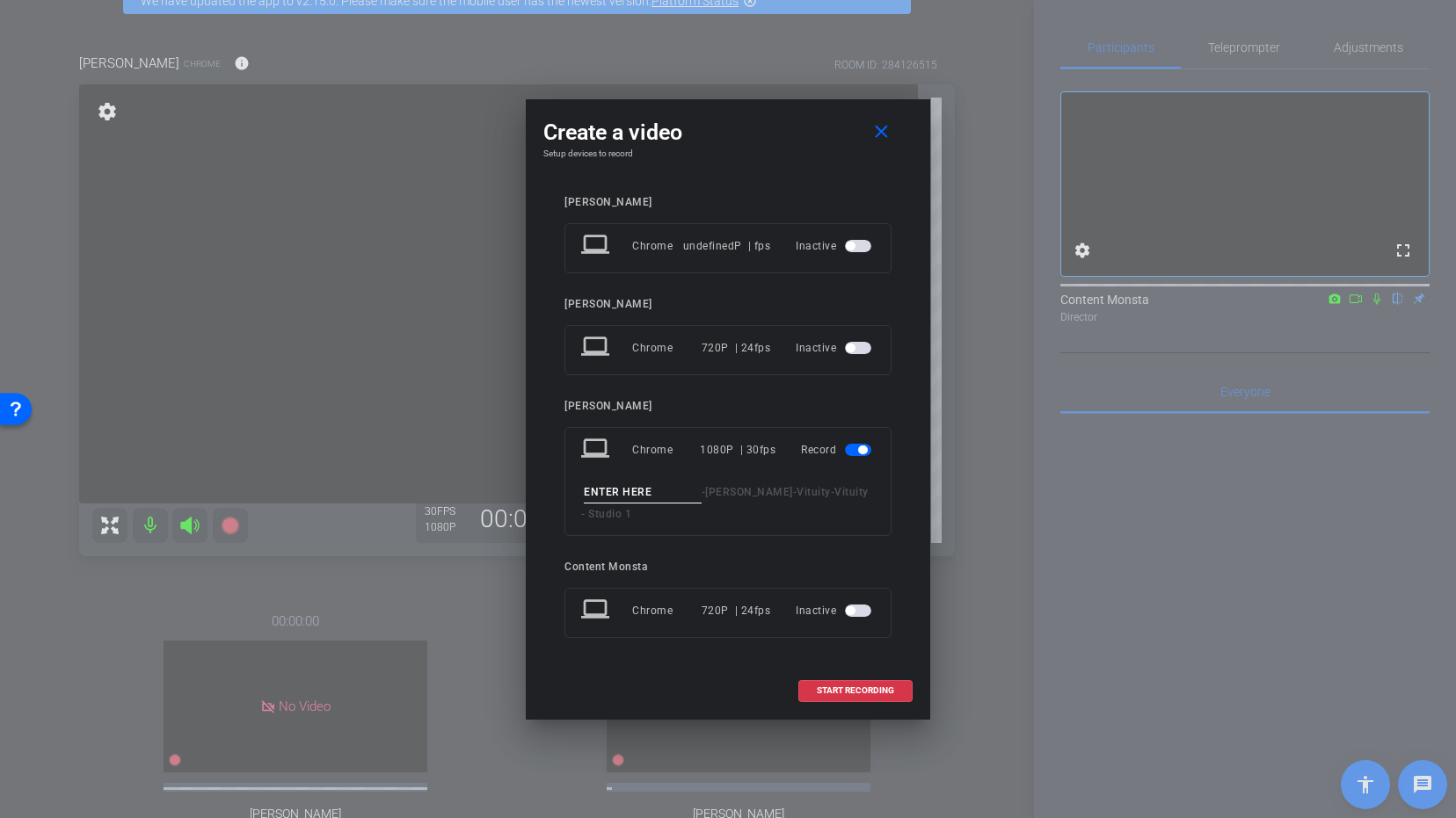
click at [650, 494] on input at bounding box center [642, 492] width 118 height 22
type input "Vanessa take 2"
click at [846, 694] on span "START RECORDING" at bounding box center [855, 691] width 78 height 9
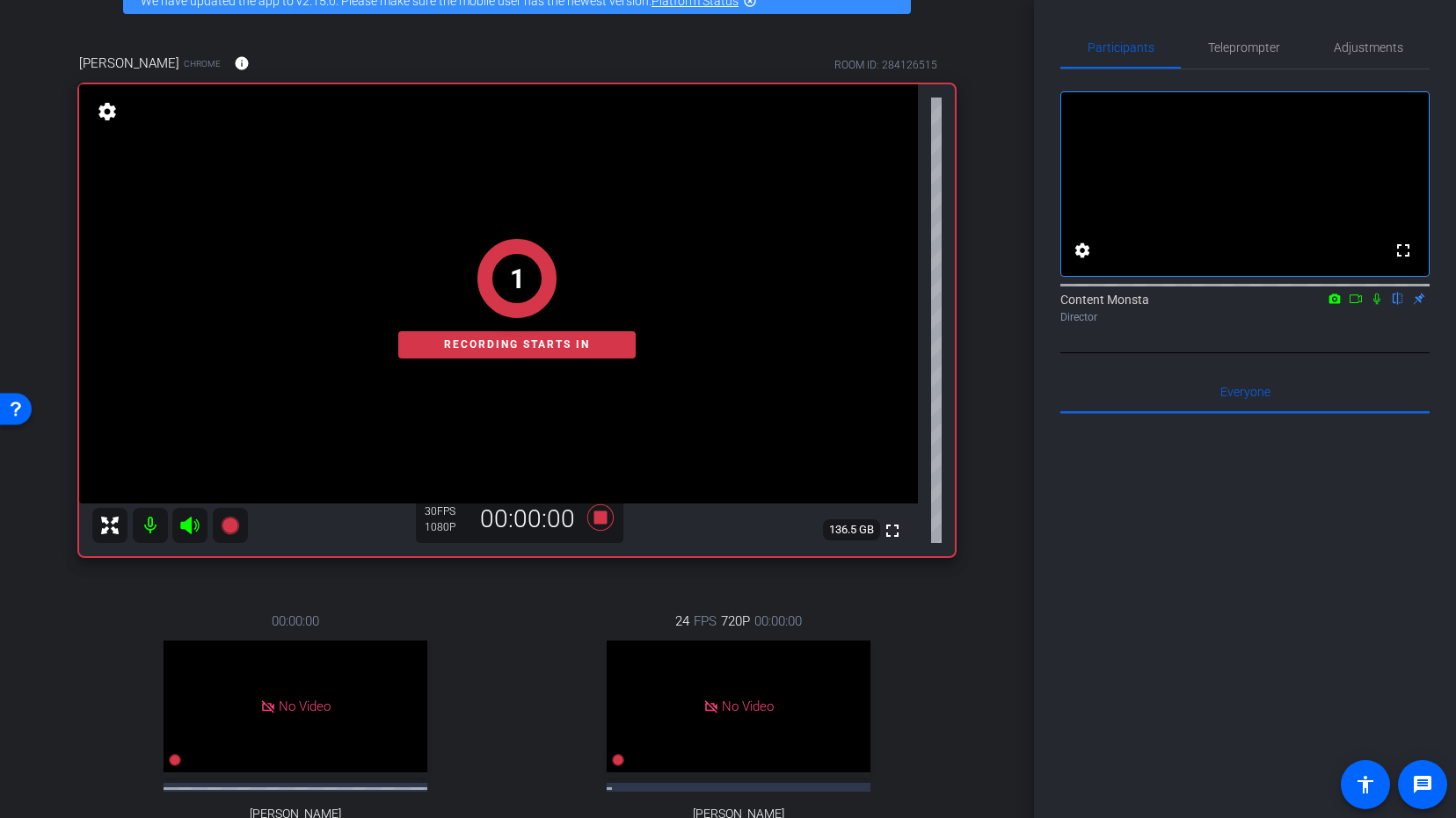
click at [1378, 305] on icon at bounding box center [1377, 299] width 14 height 13
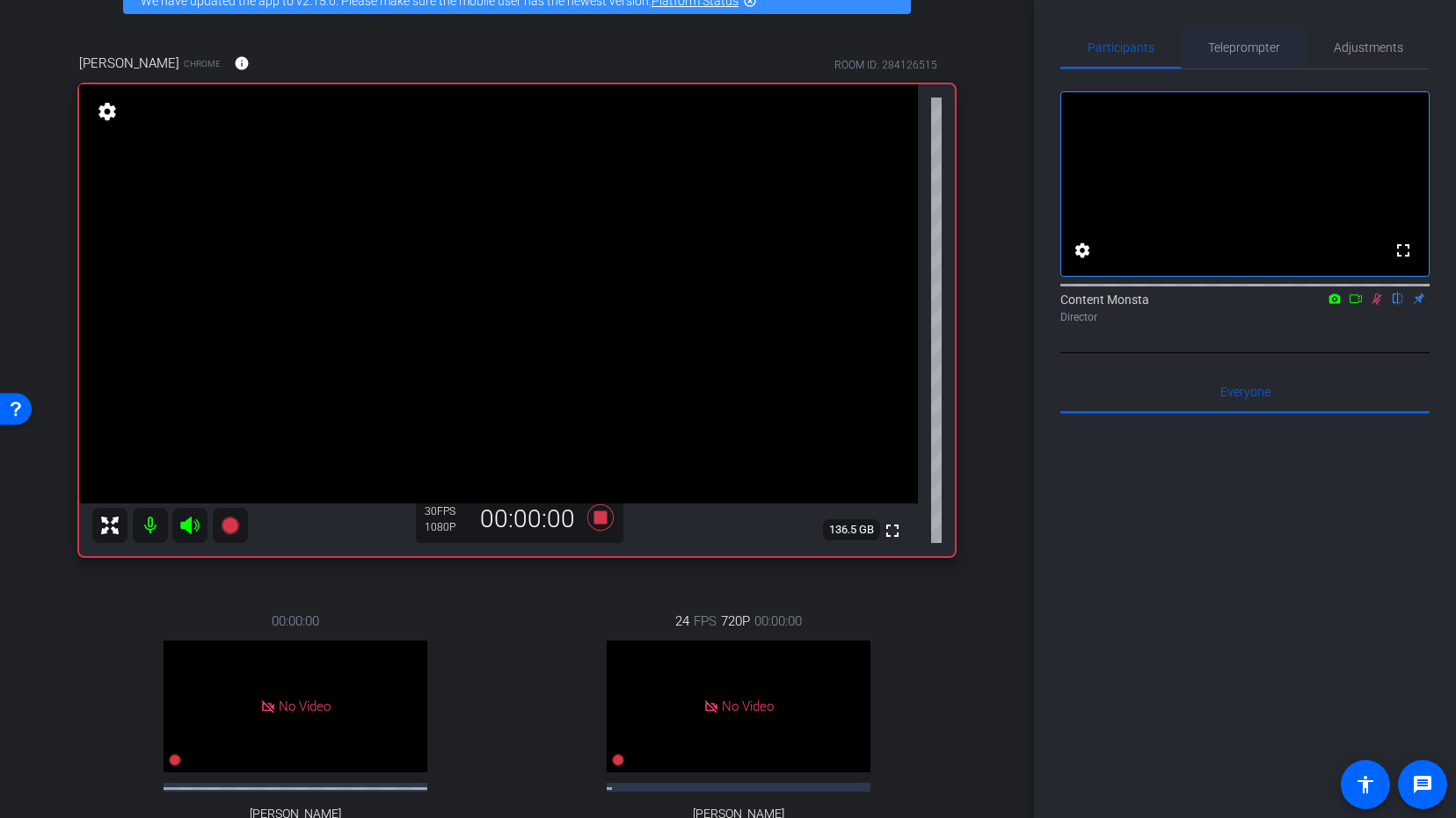
click at [1261, 41] on span "Teleprompter" at bounding box center [1243, 47] width 72 height 13
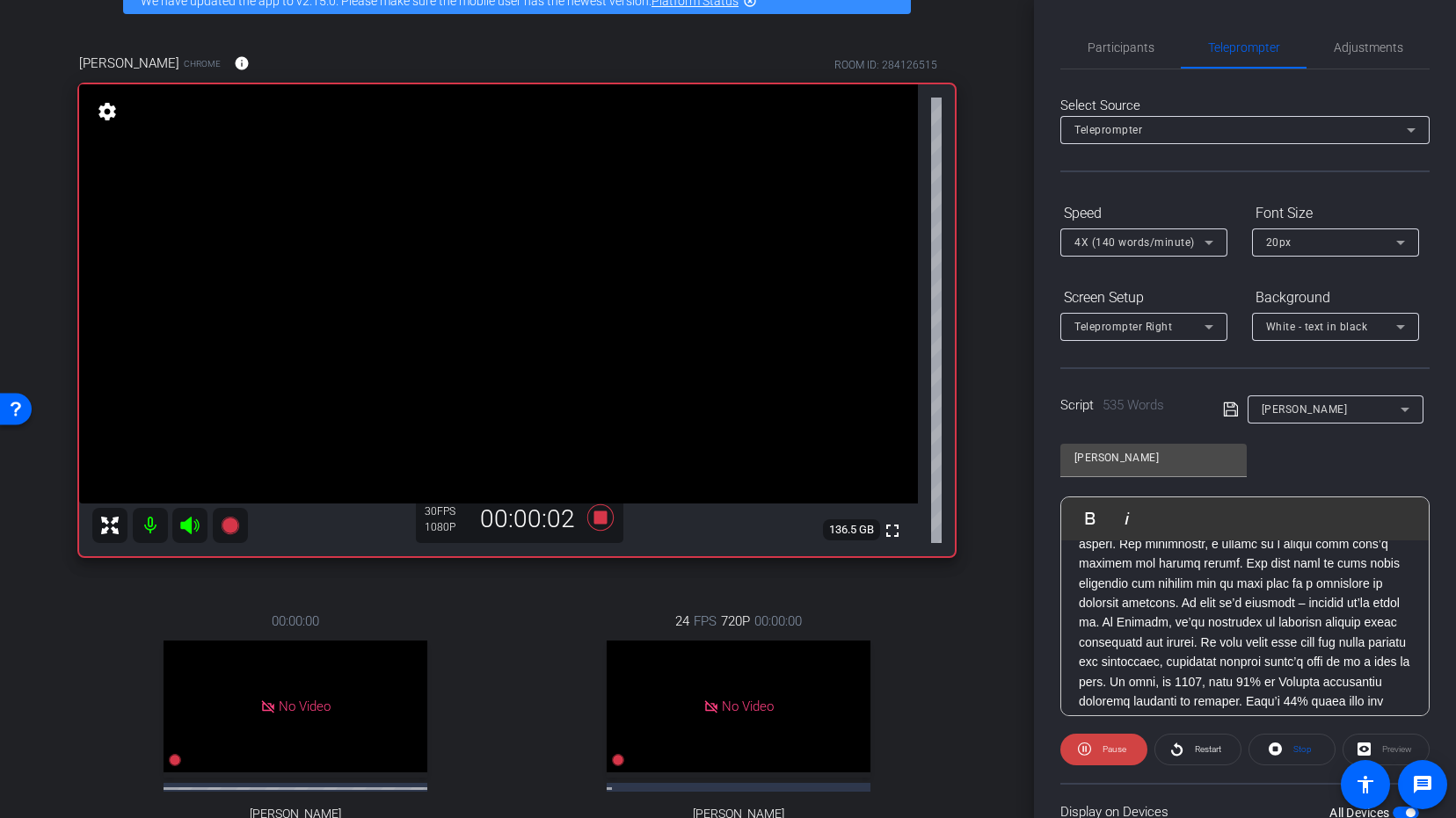
scroll to position [0, 0]
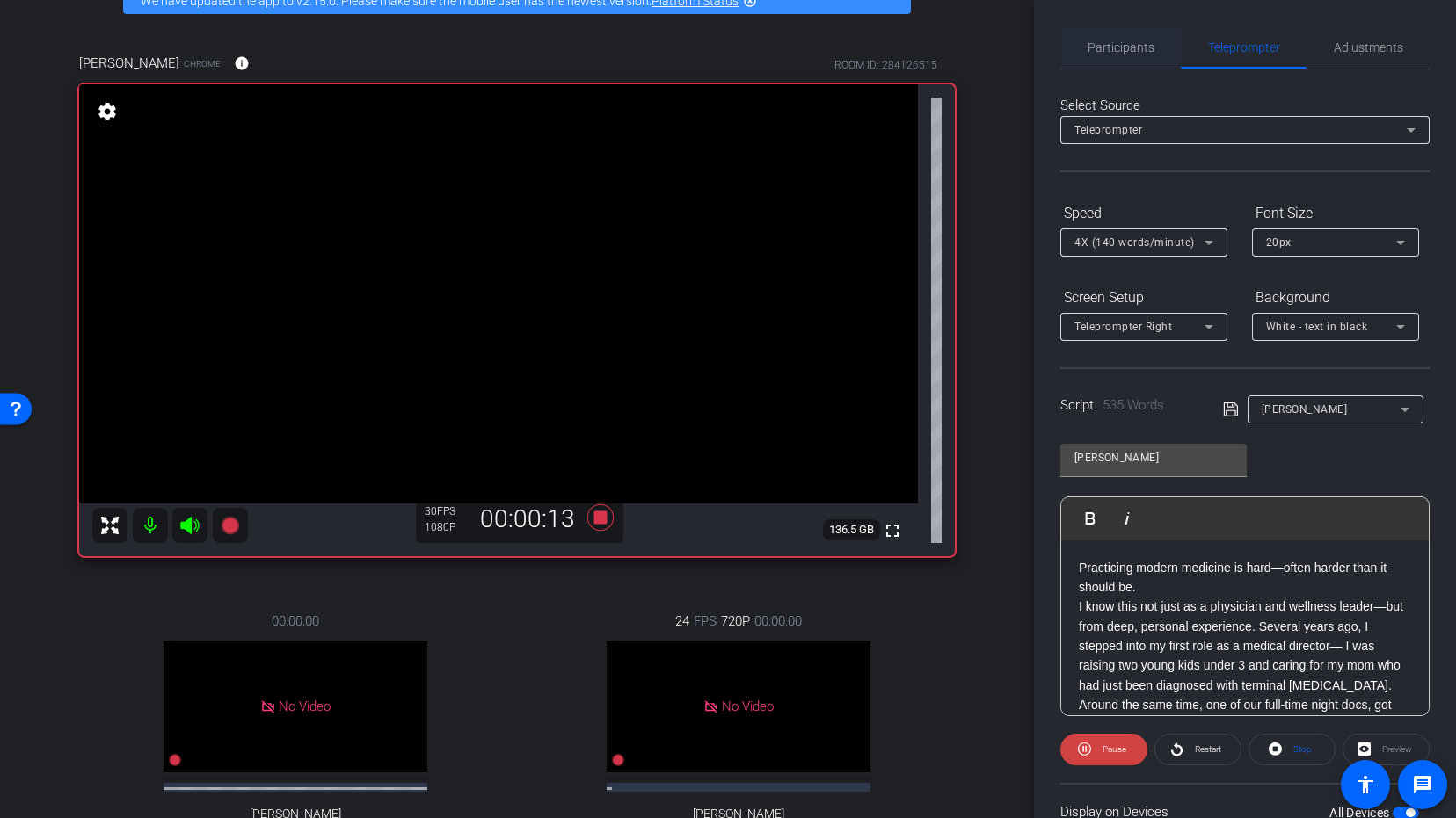
click at [1134, 50] on span "Participants" at bounding box center [1120, 47] width 67 height 13
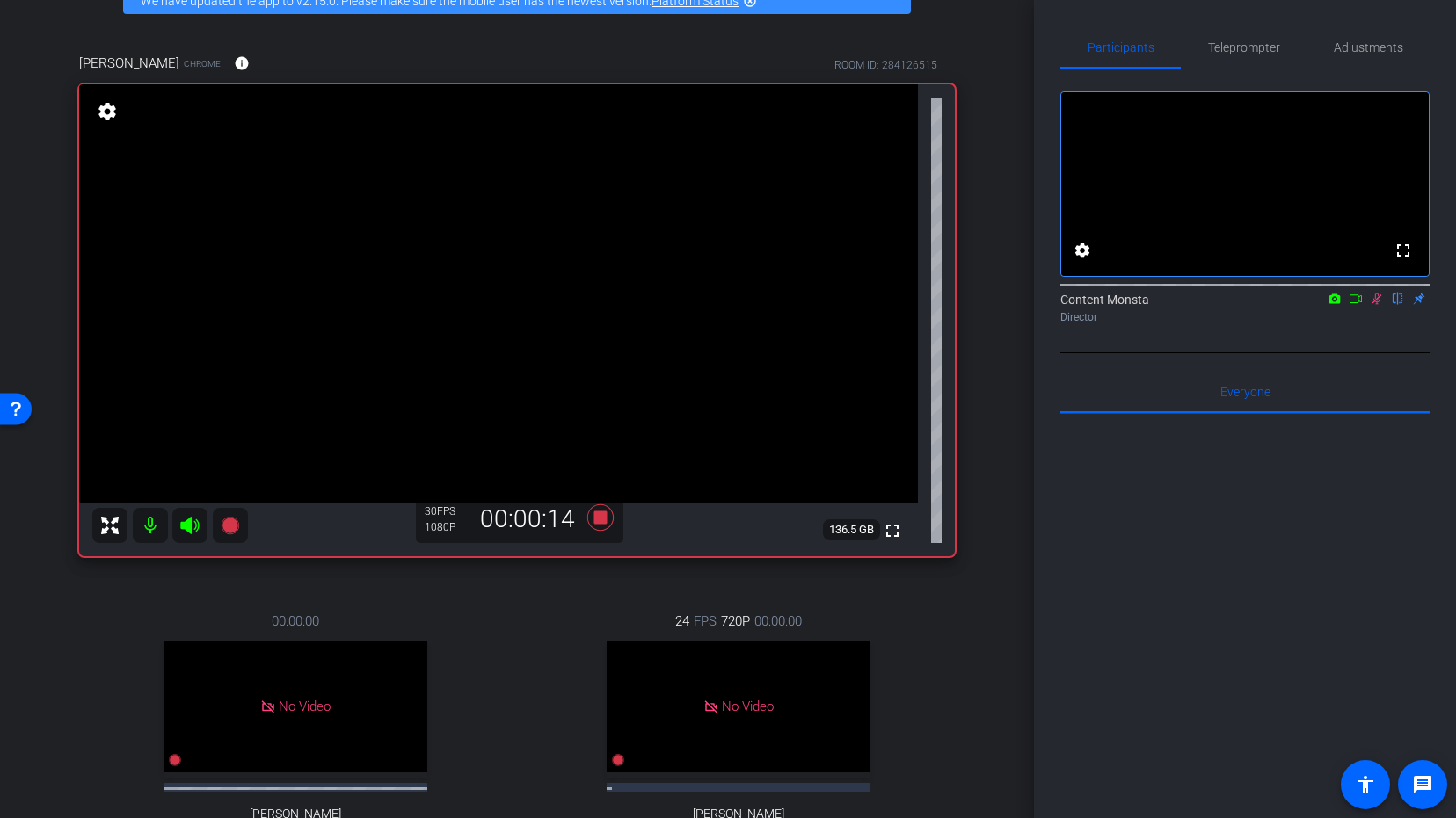
click at [1379, 305] on icon at bounding box center [1377, 299] width 14 height 13
click at [1251, 46] on span "Teleprompter" at bounding box center [1243, 47] width 72 height 13
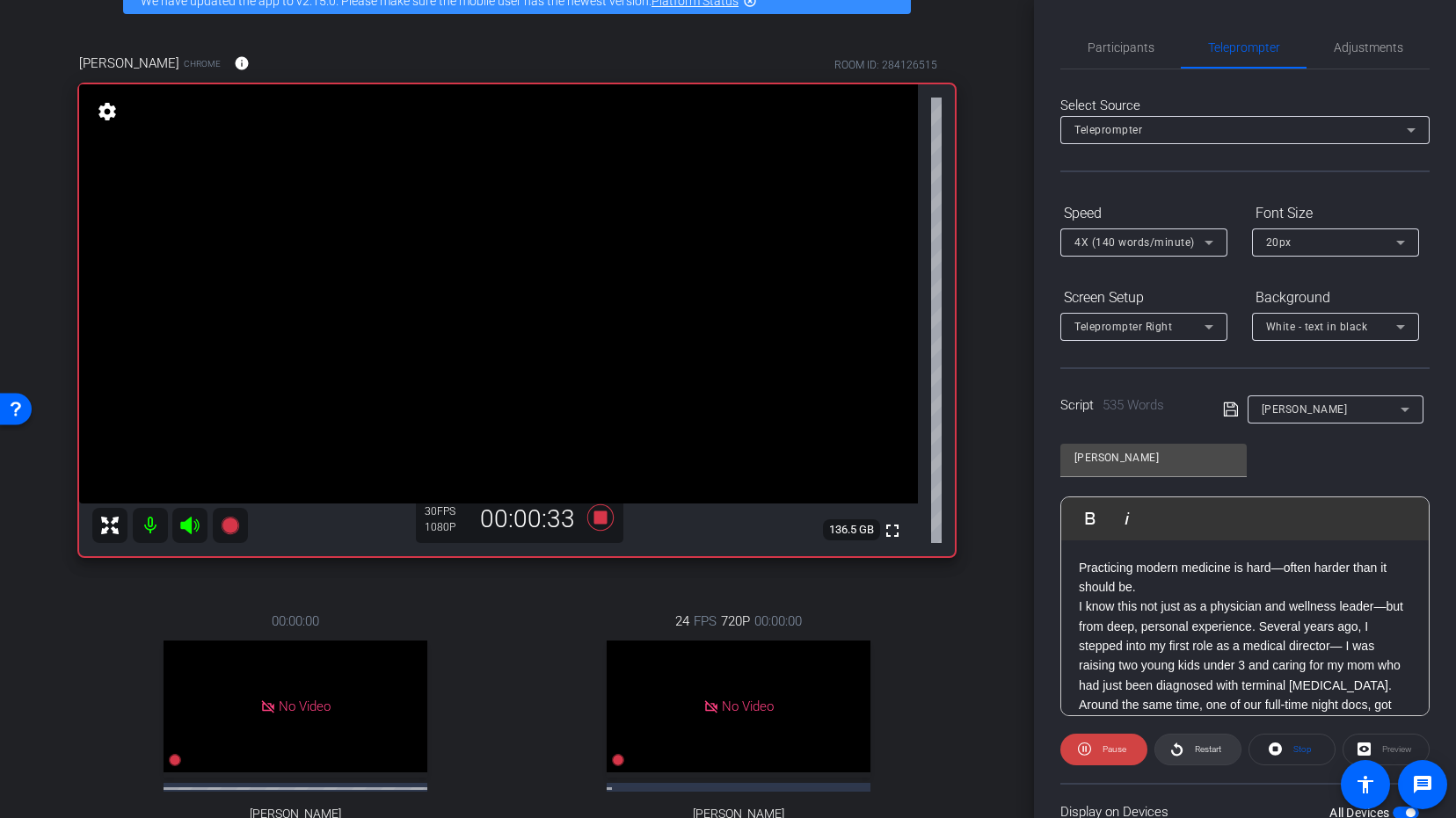
click at [1194, 747] on span "Restart" at bounding box center [1208, 748] width 27 height 10
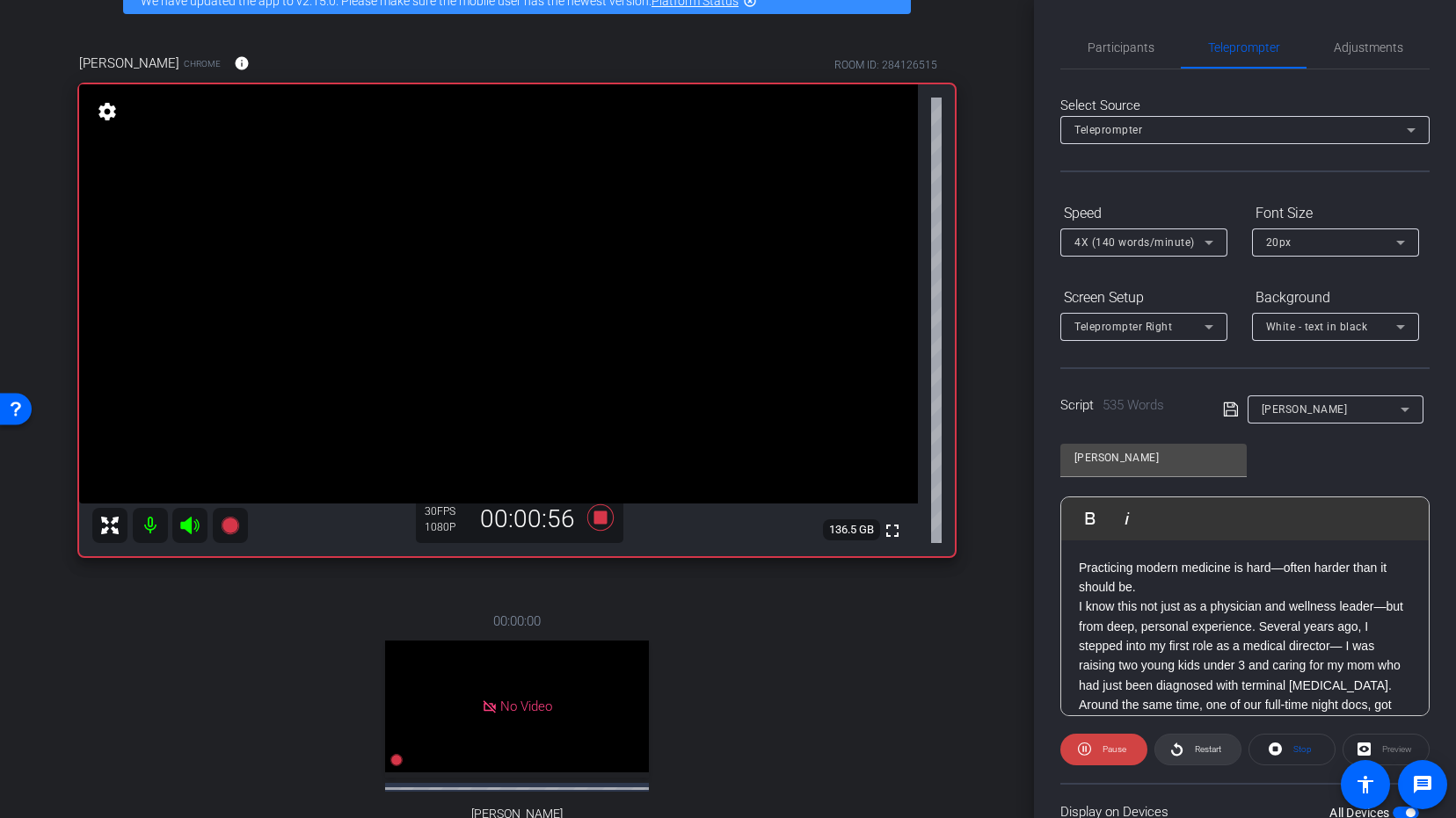
click at [1196, 748] on span "Restart" at bounding box center [1208, 748] width 27 height 10
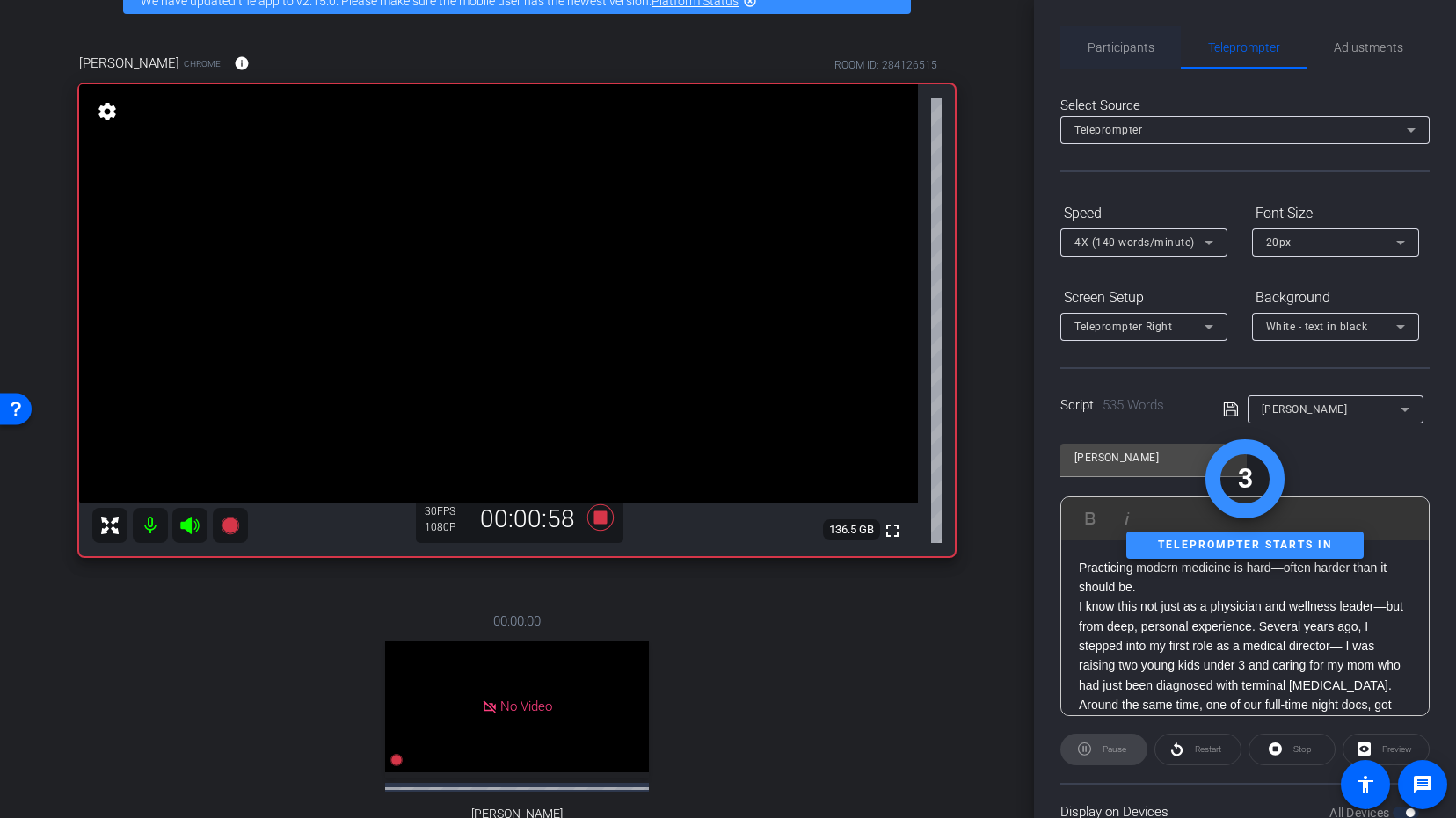
click at [1111, 51] on span "Participants" at bounding box center [1120, 47] width 67 height 13
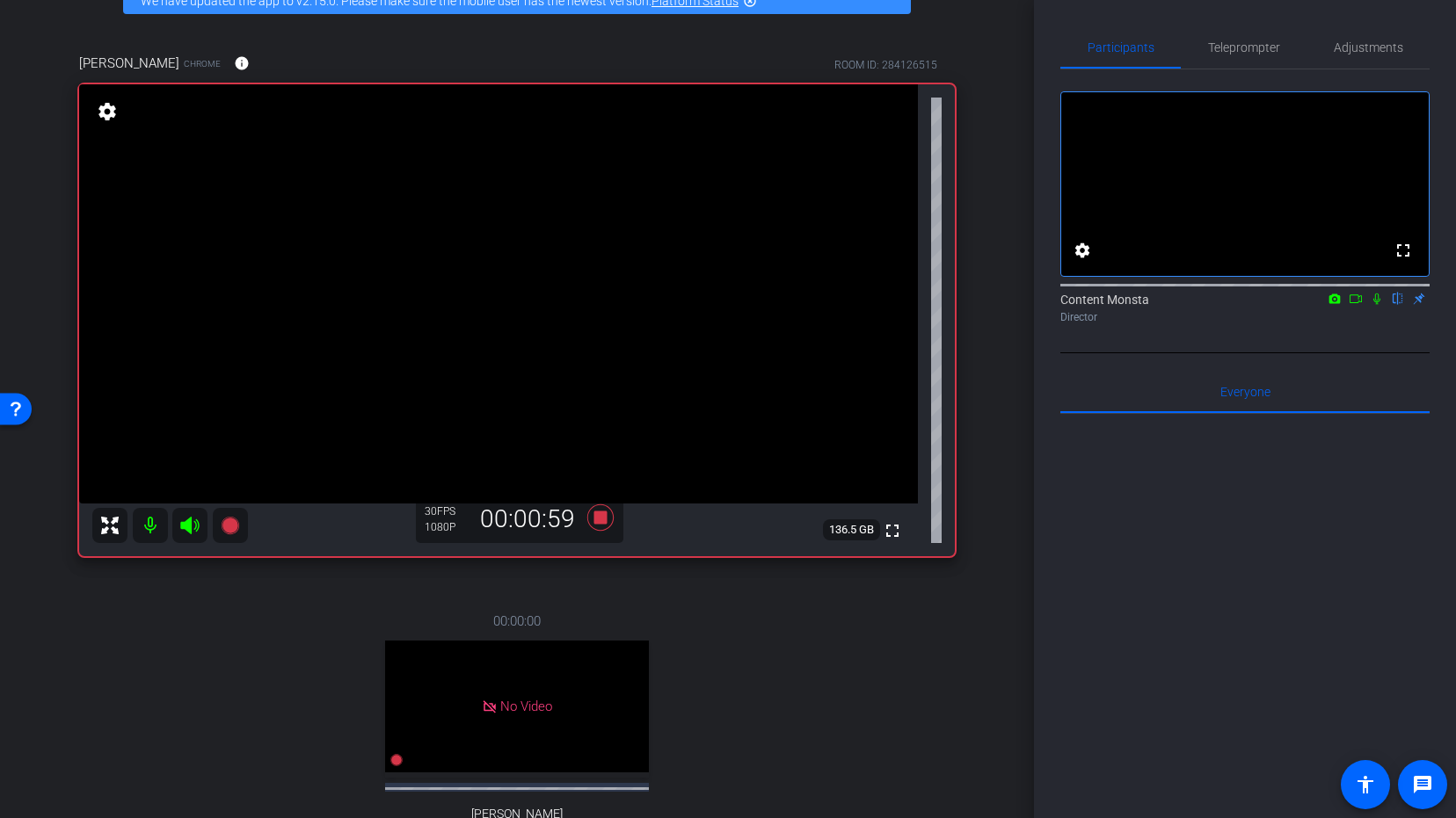
click at [1378, 305] on icon at bounding box center [1377, 299] width 14 height 13
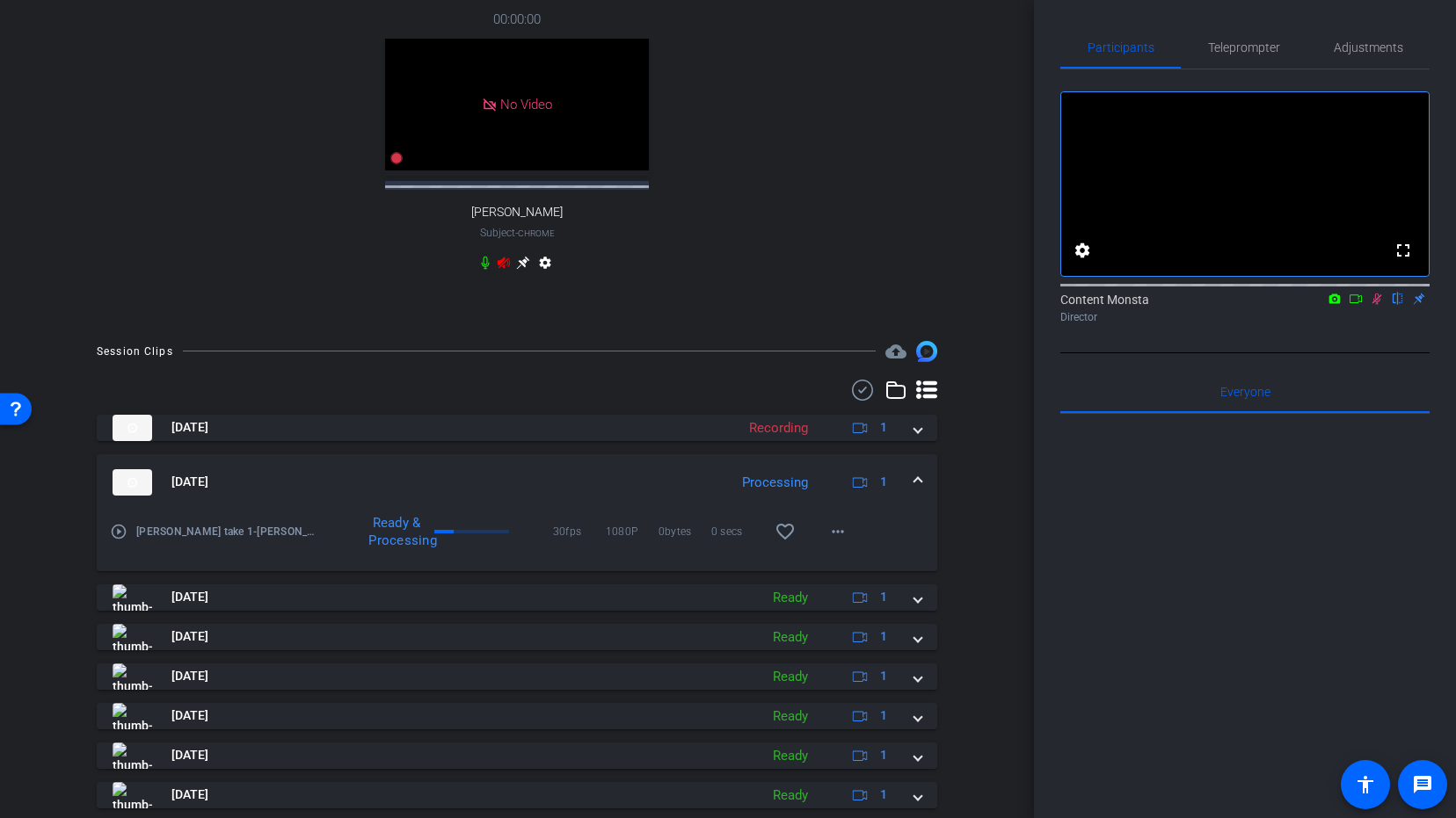
scroll to position [832, 0]
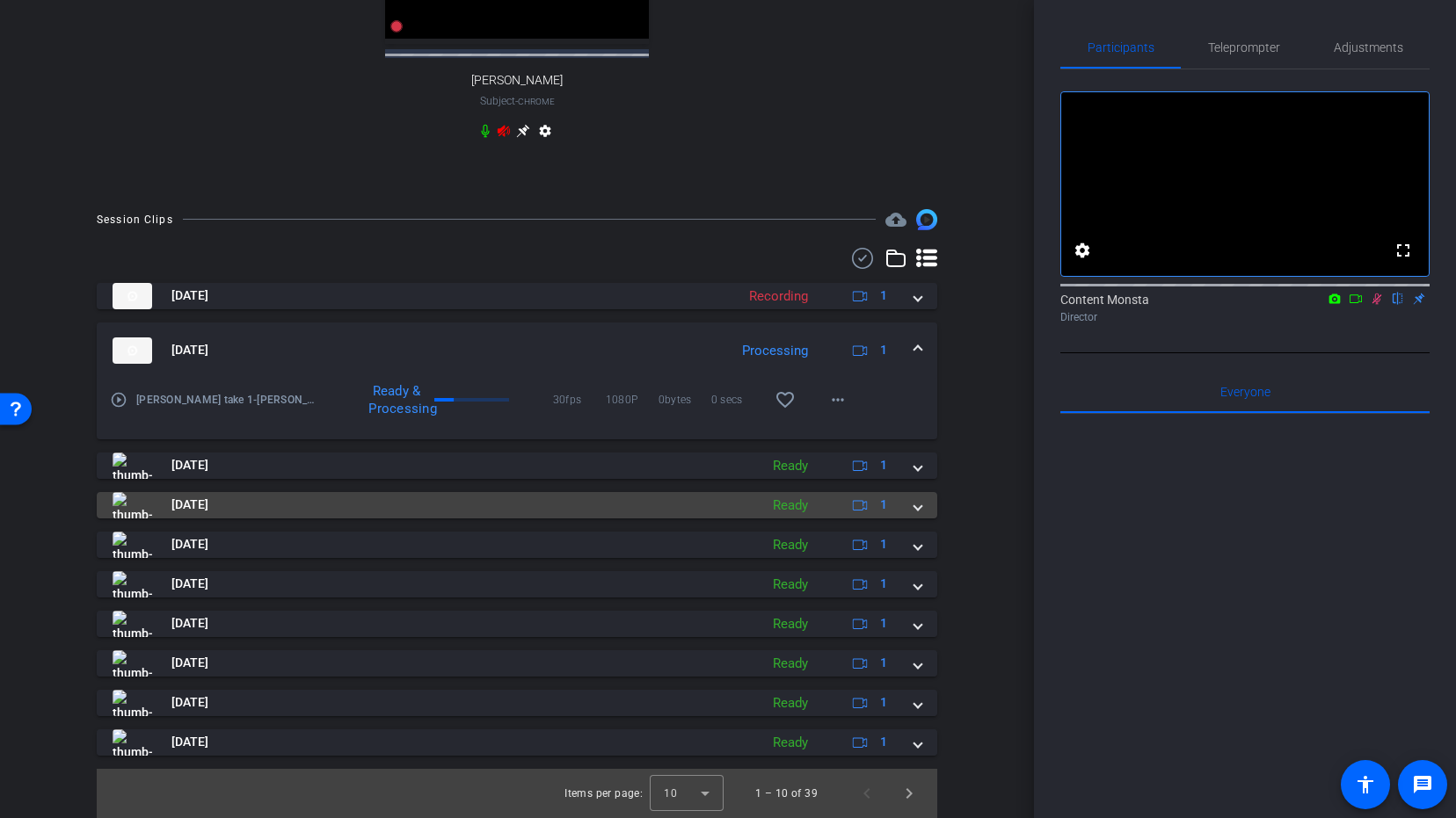
click at [920, 506] on span at bounding box center [917, 505] width 7 height 19
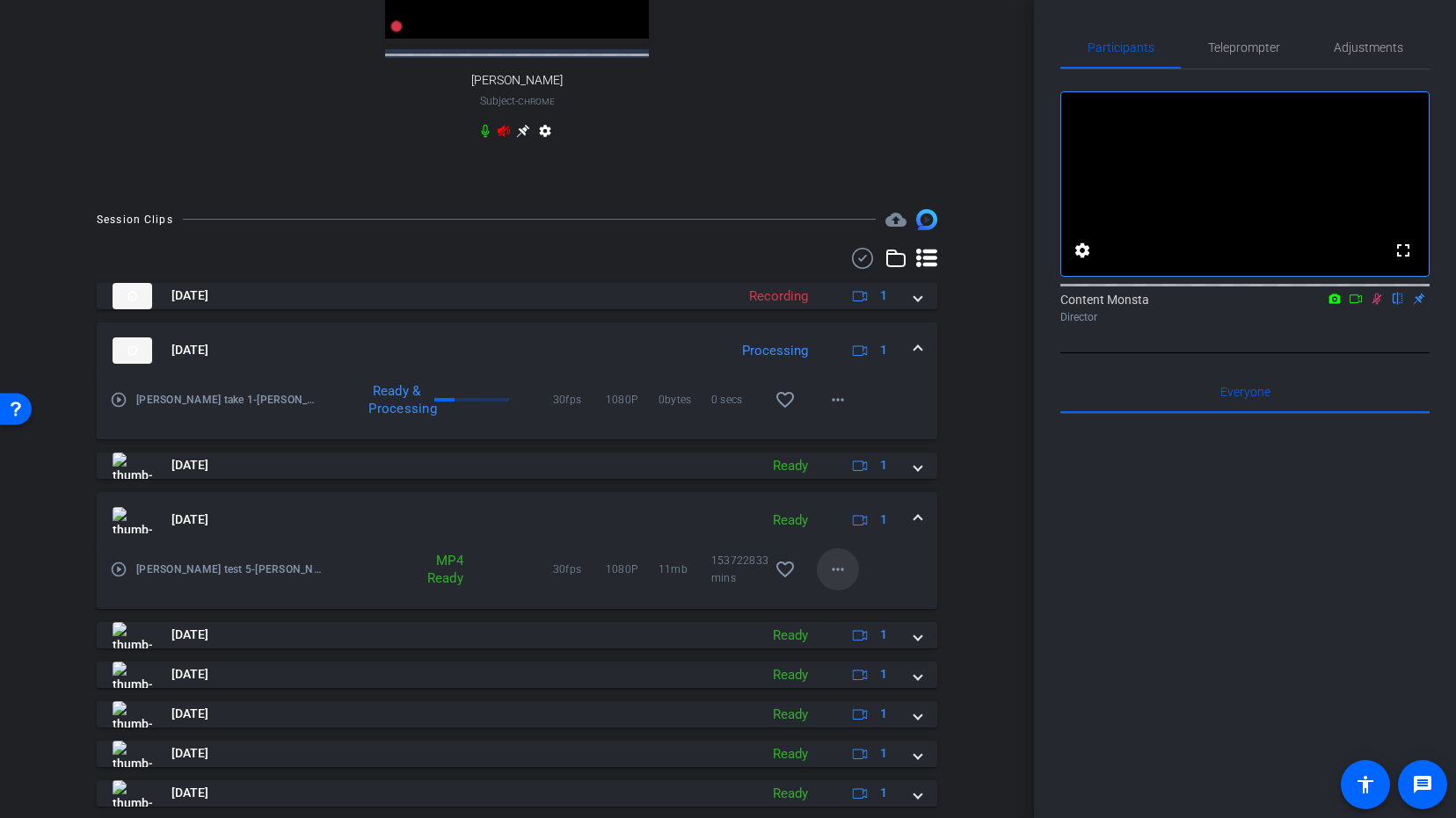
click at [843, 571] on mat-icon "more_horiz" at bounding box center [838, 570] width 21 height 21
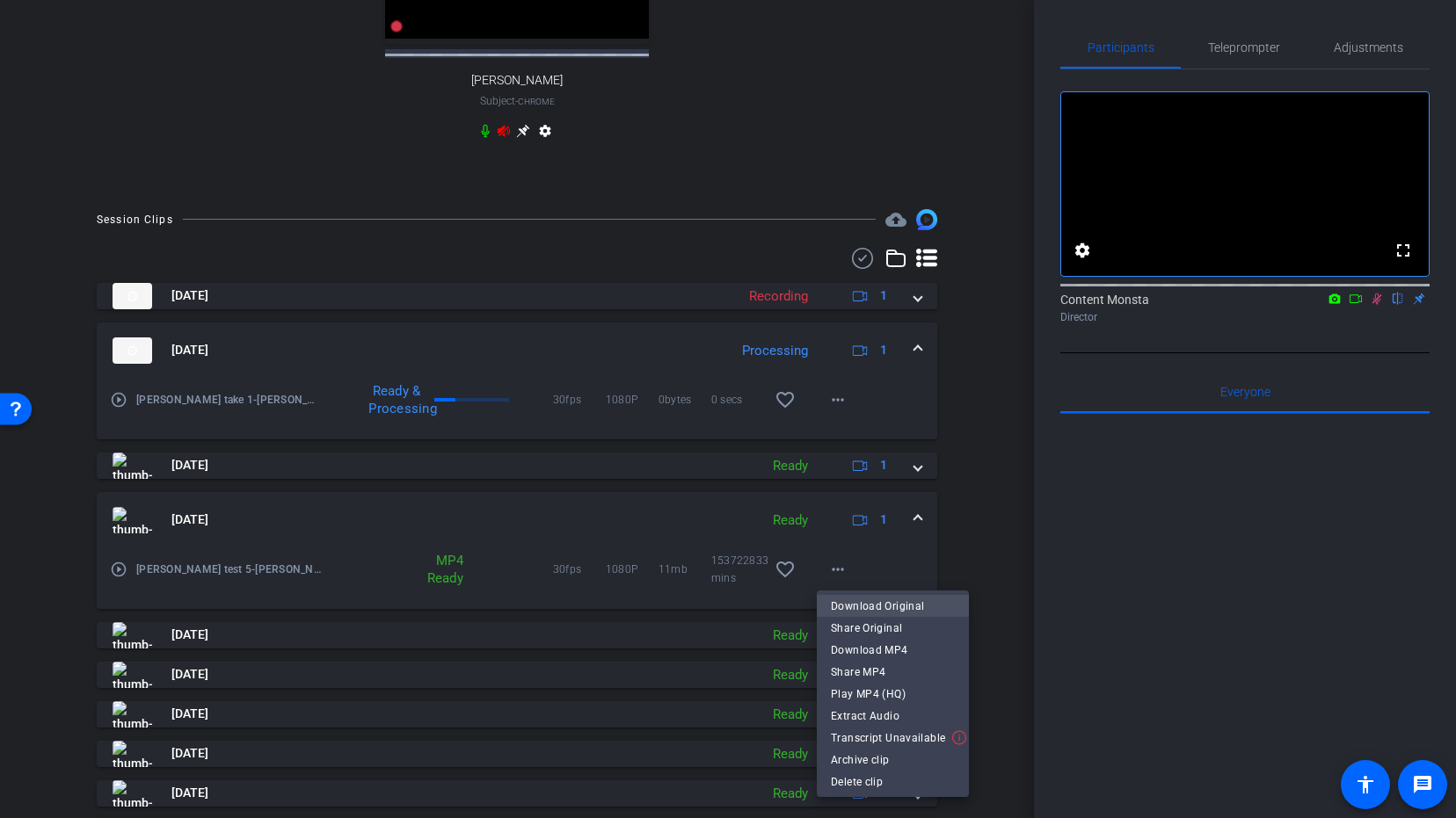
click at [858, 604] on span "Download Original" at bounding box center [892, 606] width 124 height 21
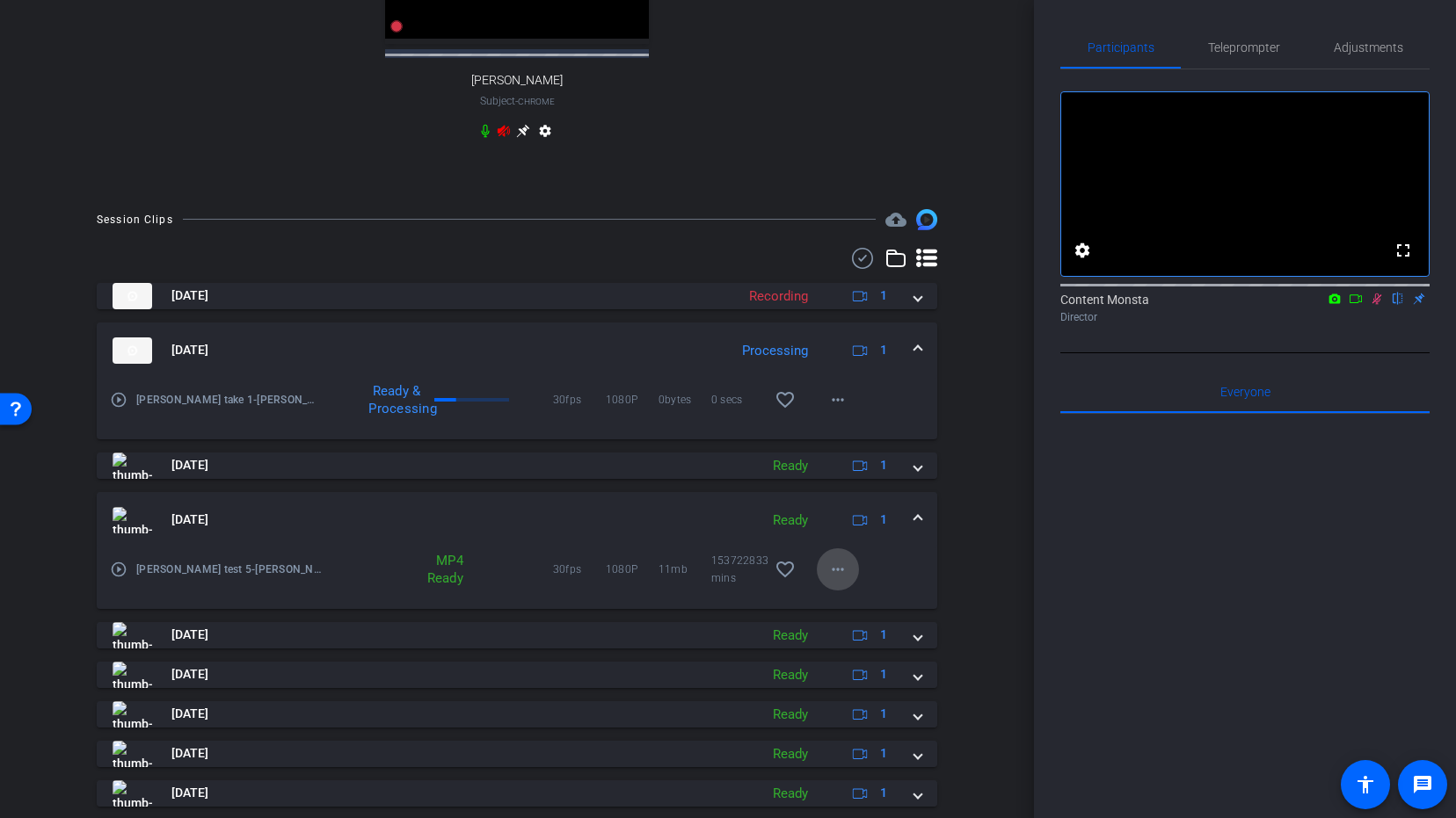
click at [841, 567] on mat-icon "more_horiz" at bounding box center [838, 570] width 21 height 21
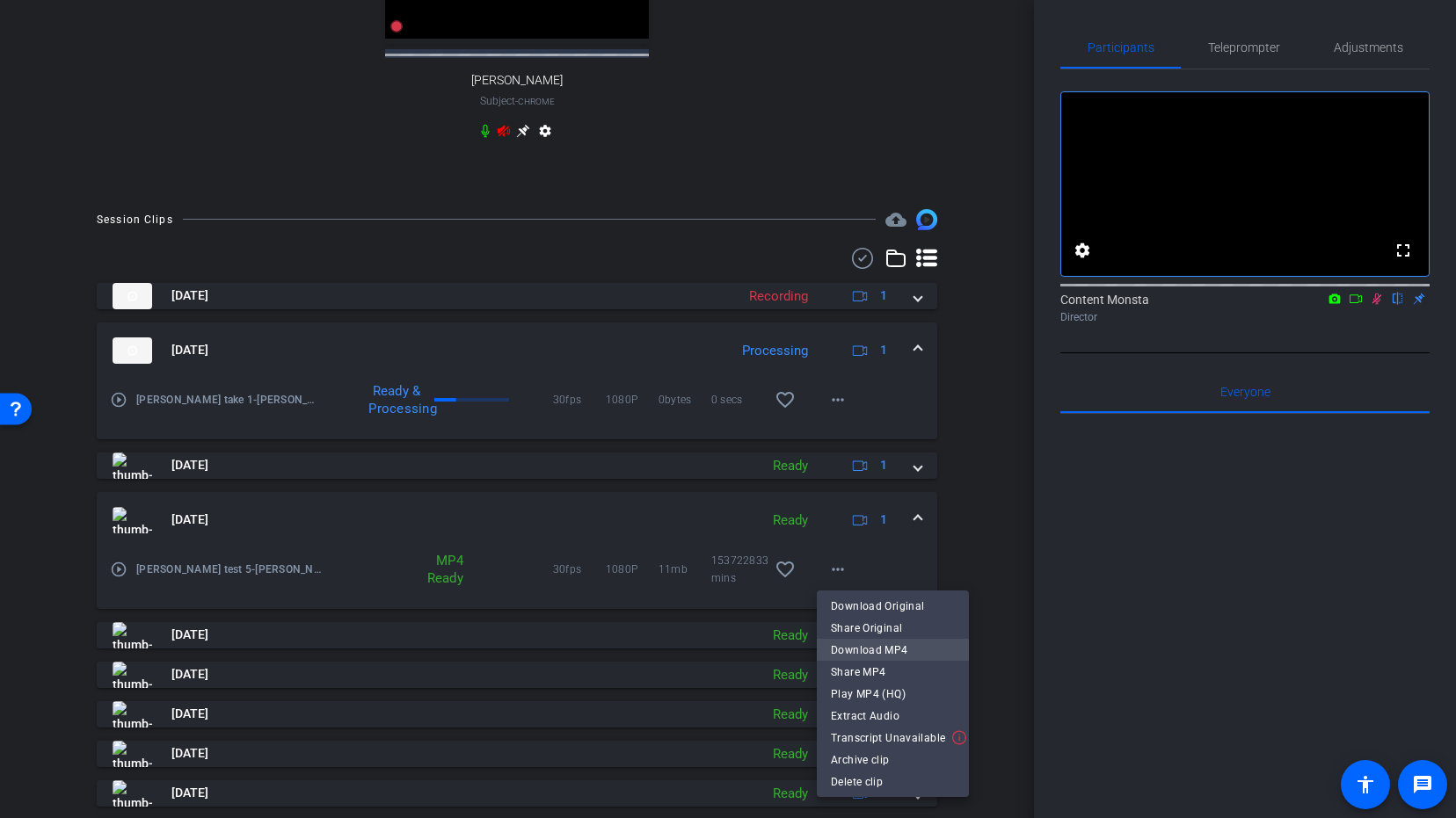
click at [872, 648] on span "Download MP4" at bounding box center [892, 650] width 124 height 21
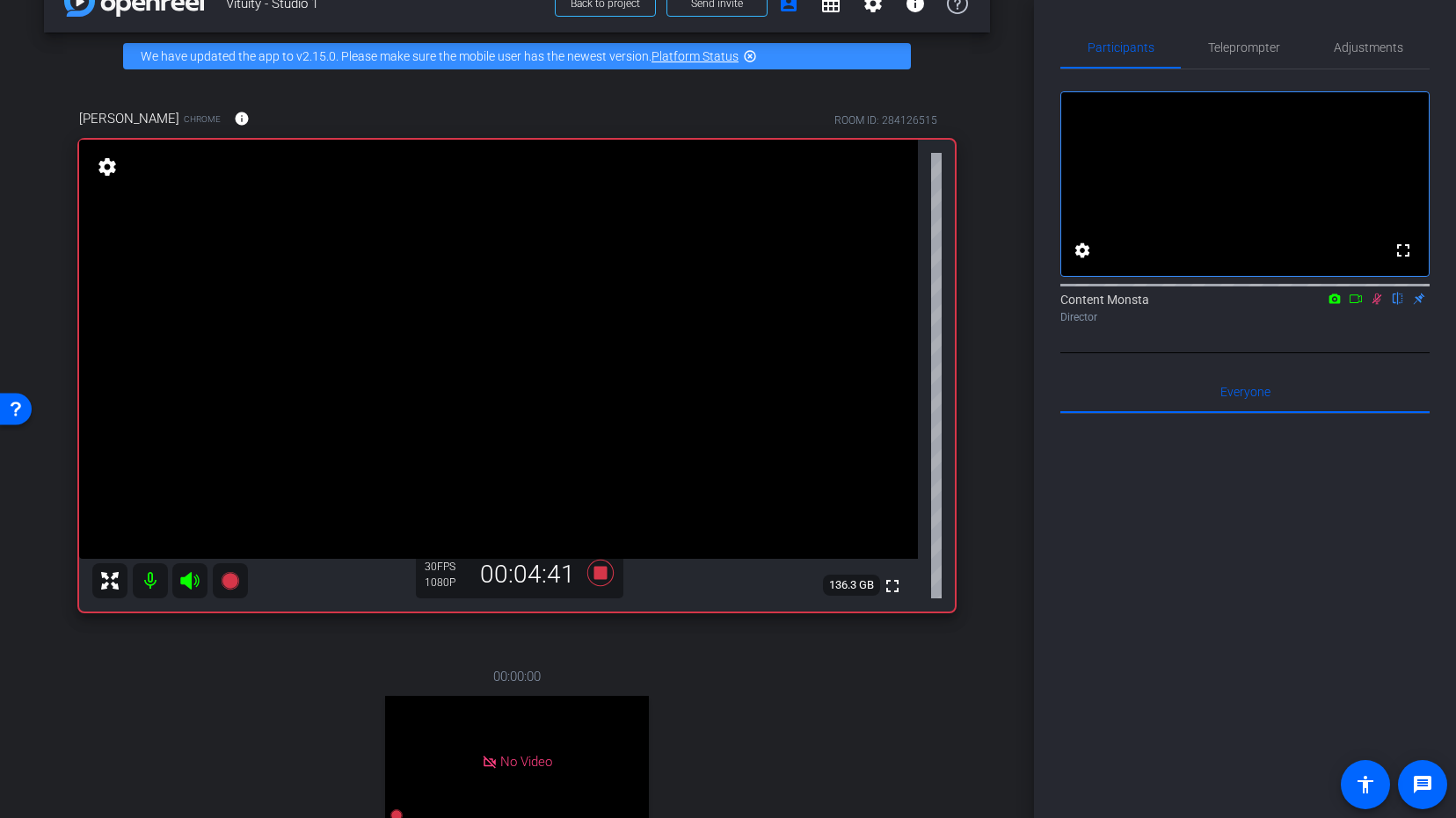
scroll to position [0, 0]
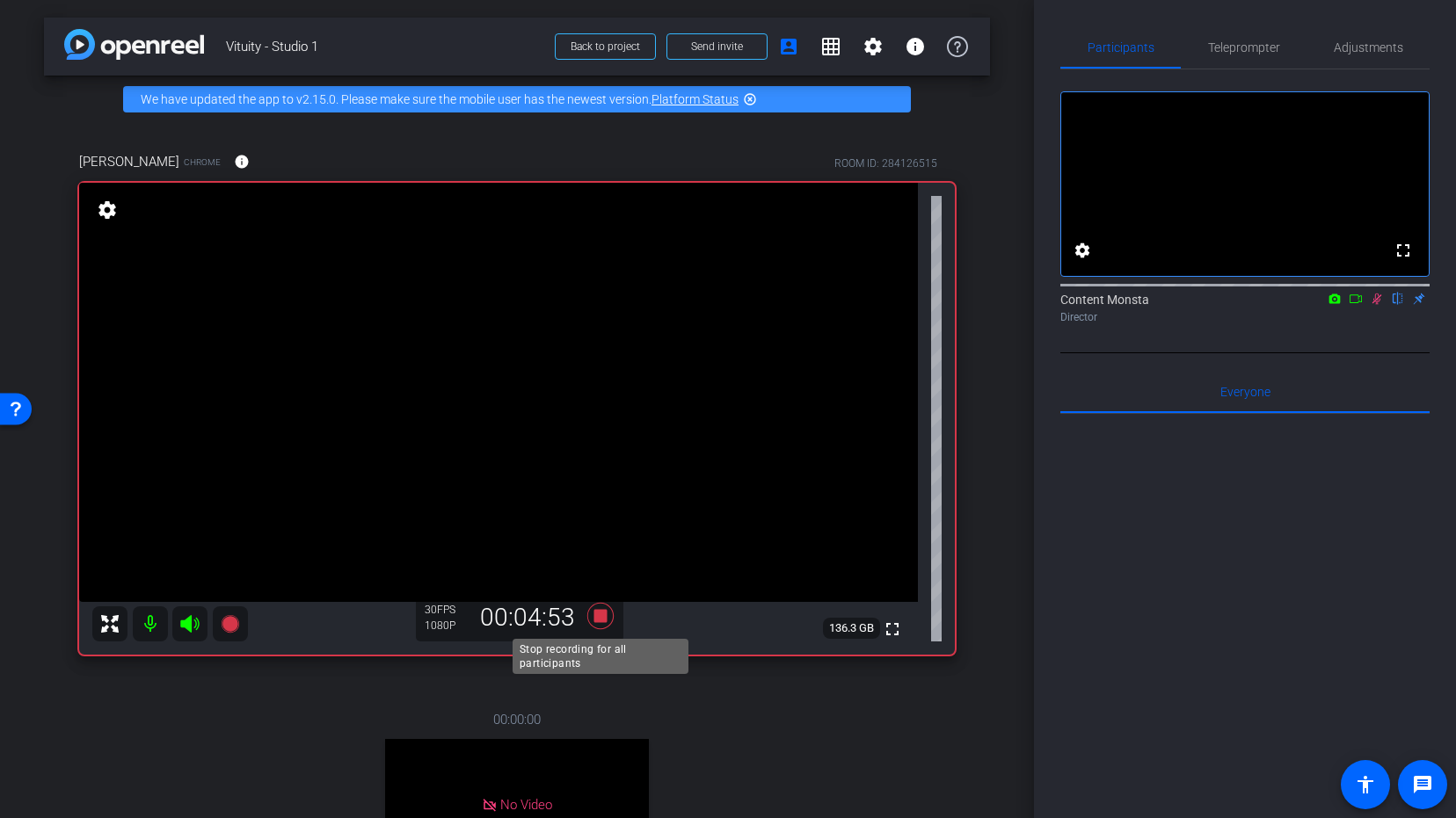
click at [602, 616] on icon at bounding box center [600, 615] width 27 height 27
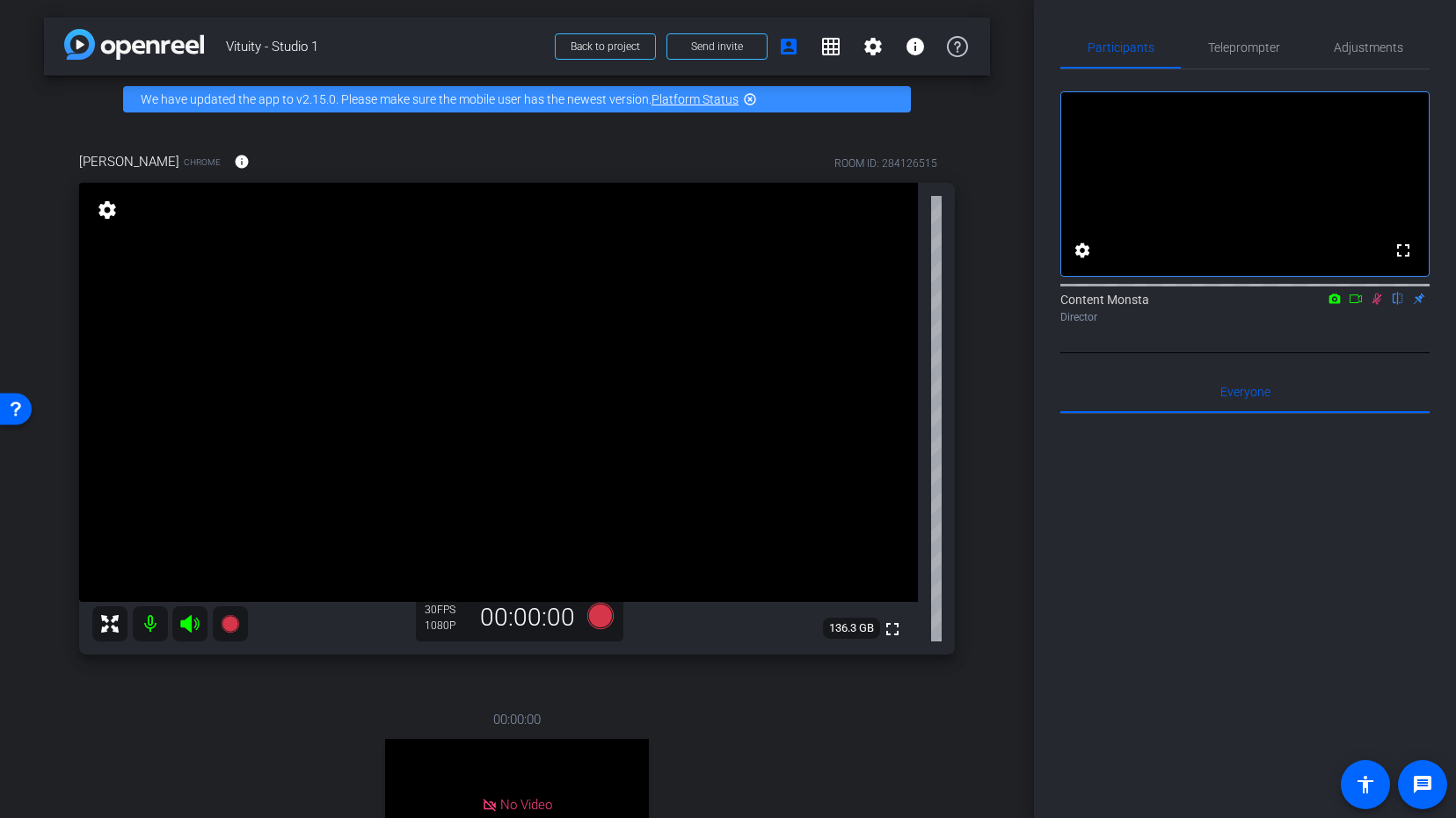
click at [1380, 305] on icon at bounding box center [1377, 299] width 14 height 13
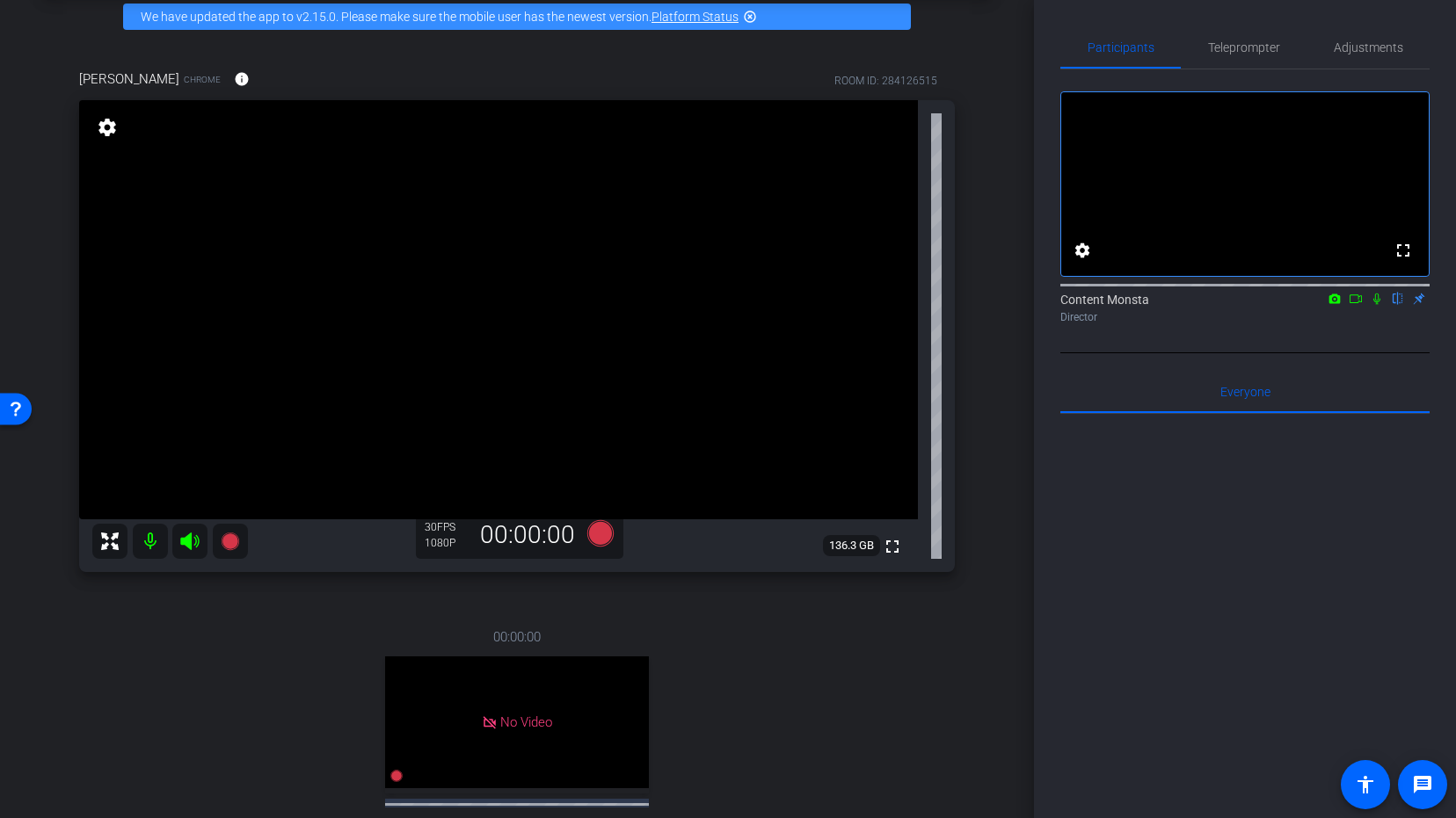
scroll to position [75, 0]
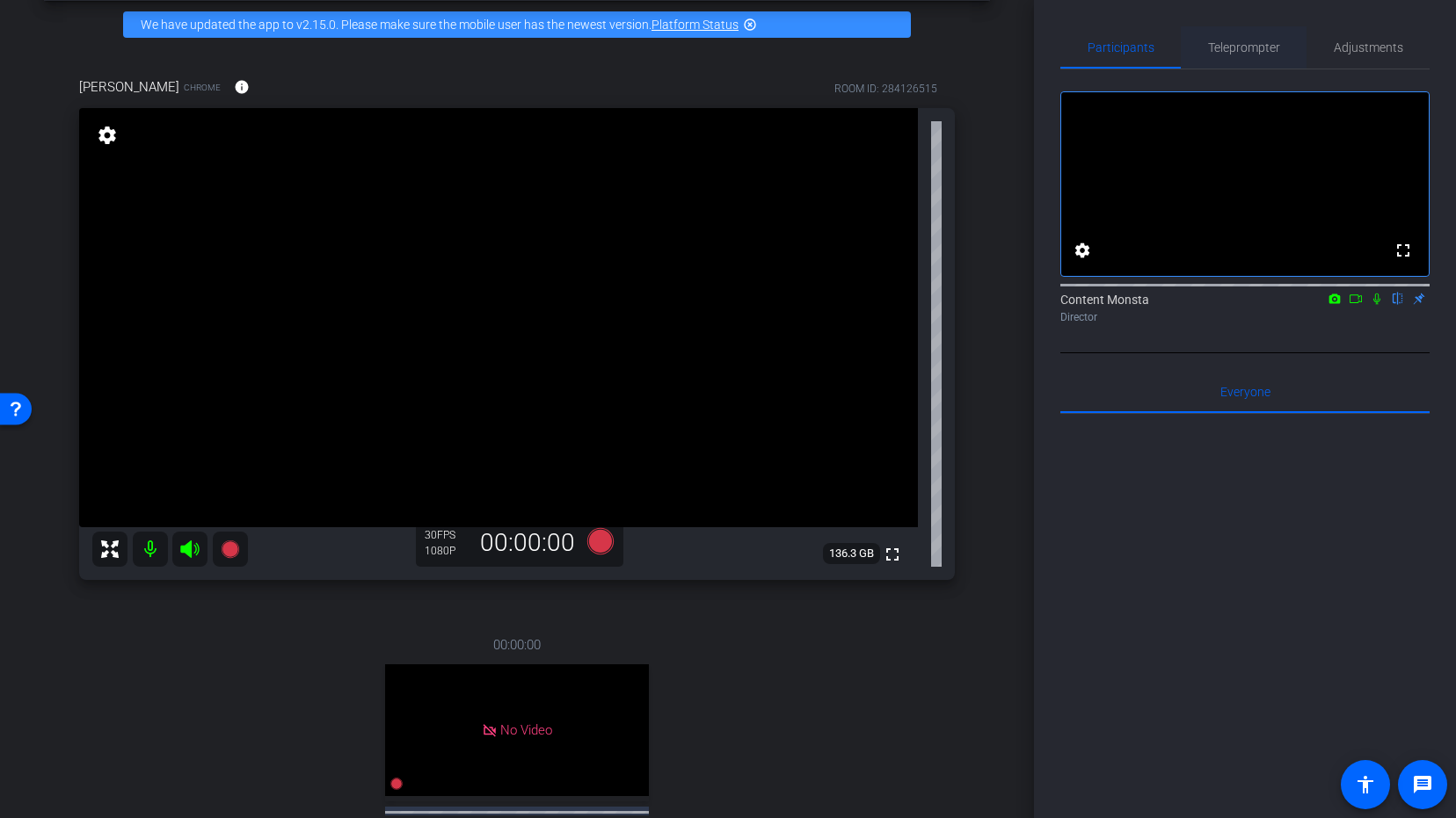
click at [1236, 46] on span "Teleprompter" at bounding box center [1243, 47] width 72 height 13
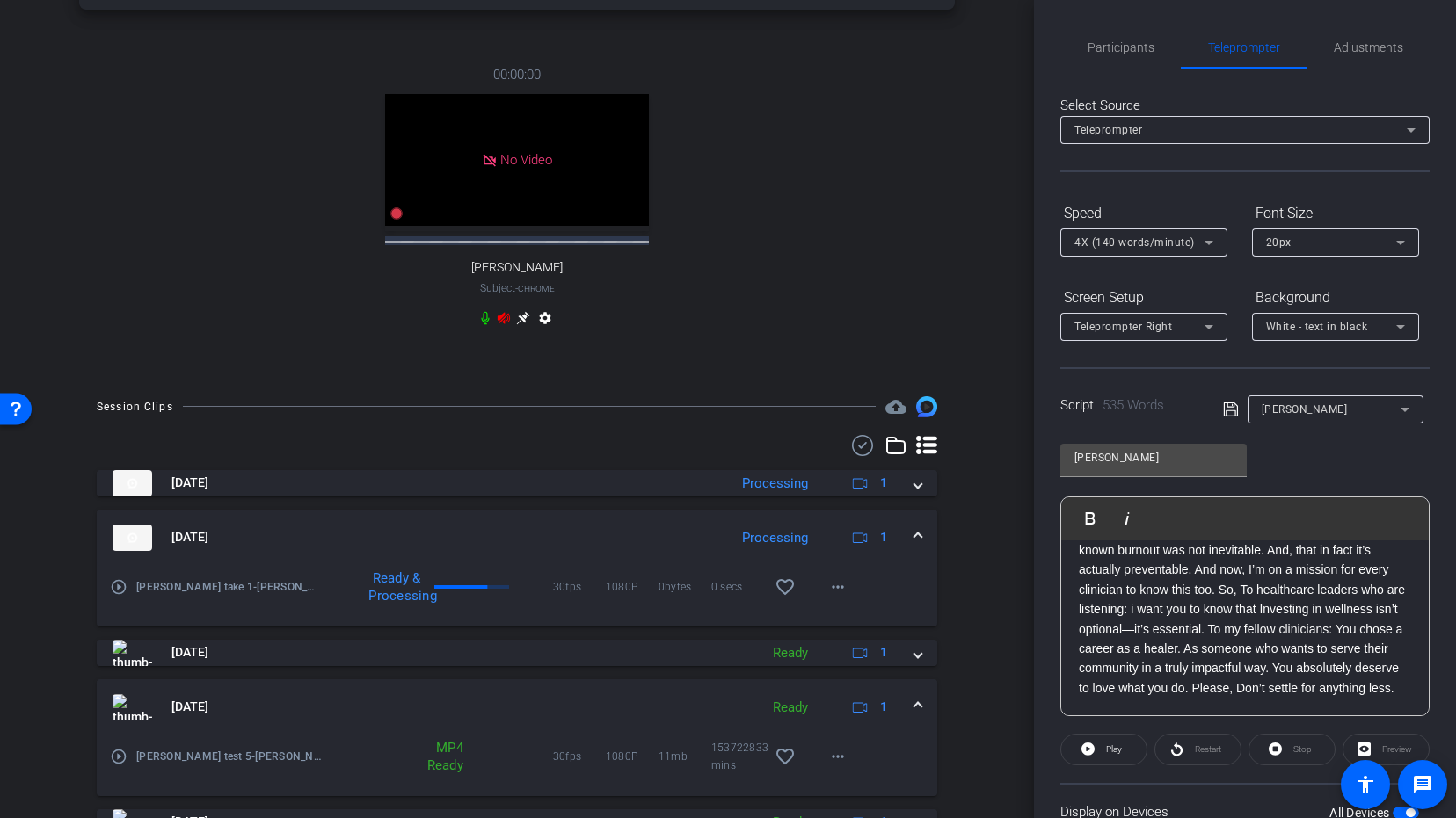
scroll to position [0, 0]
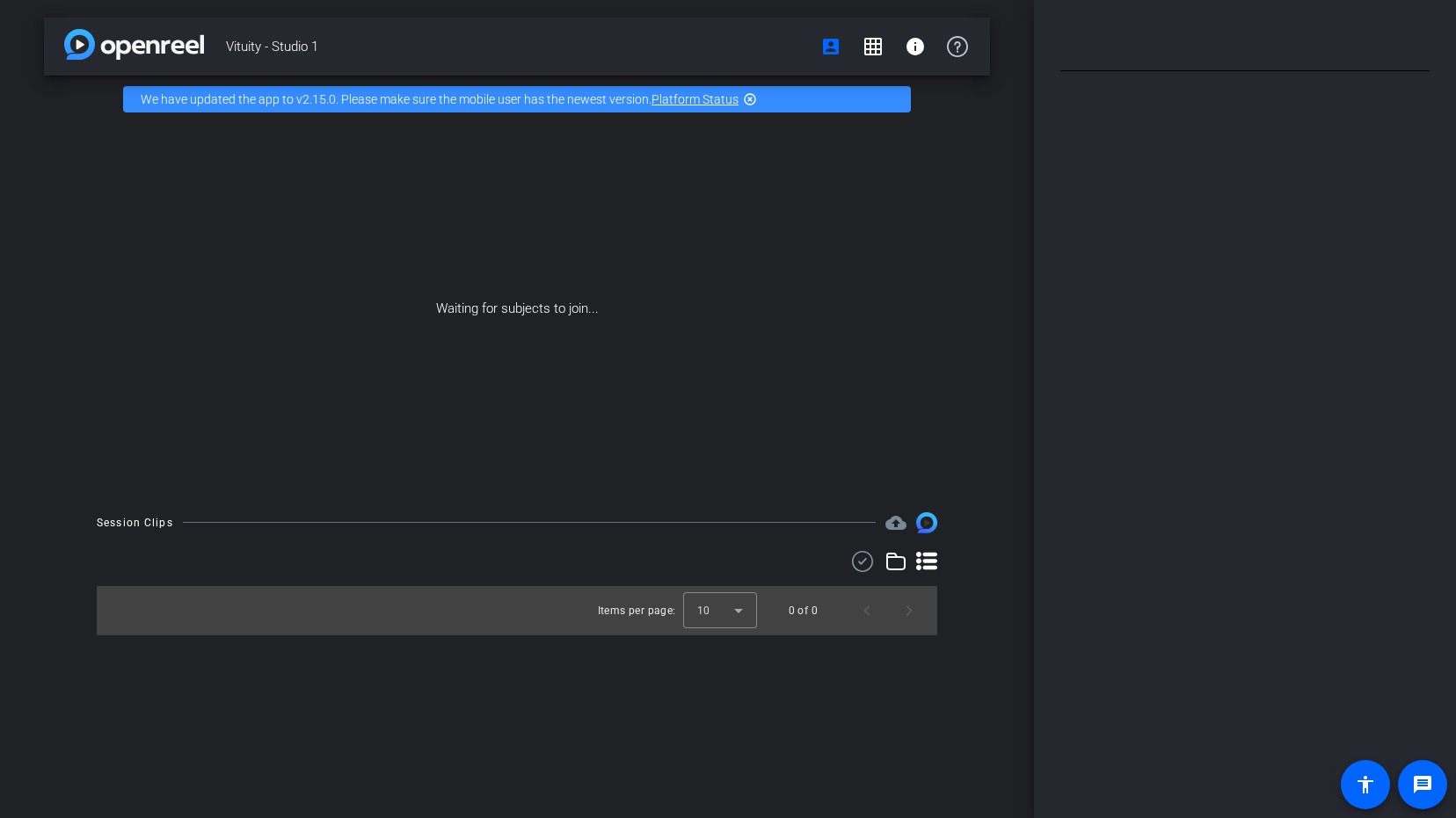
type input "[PERSON_NAME]"
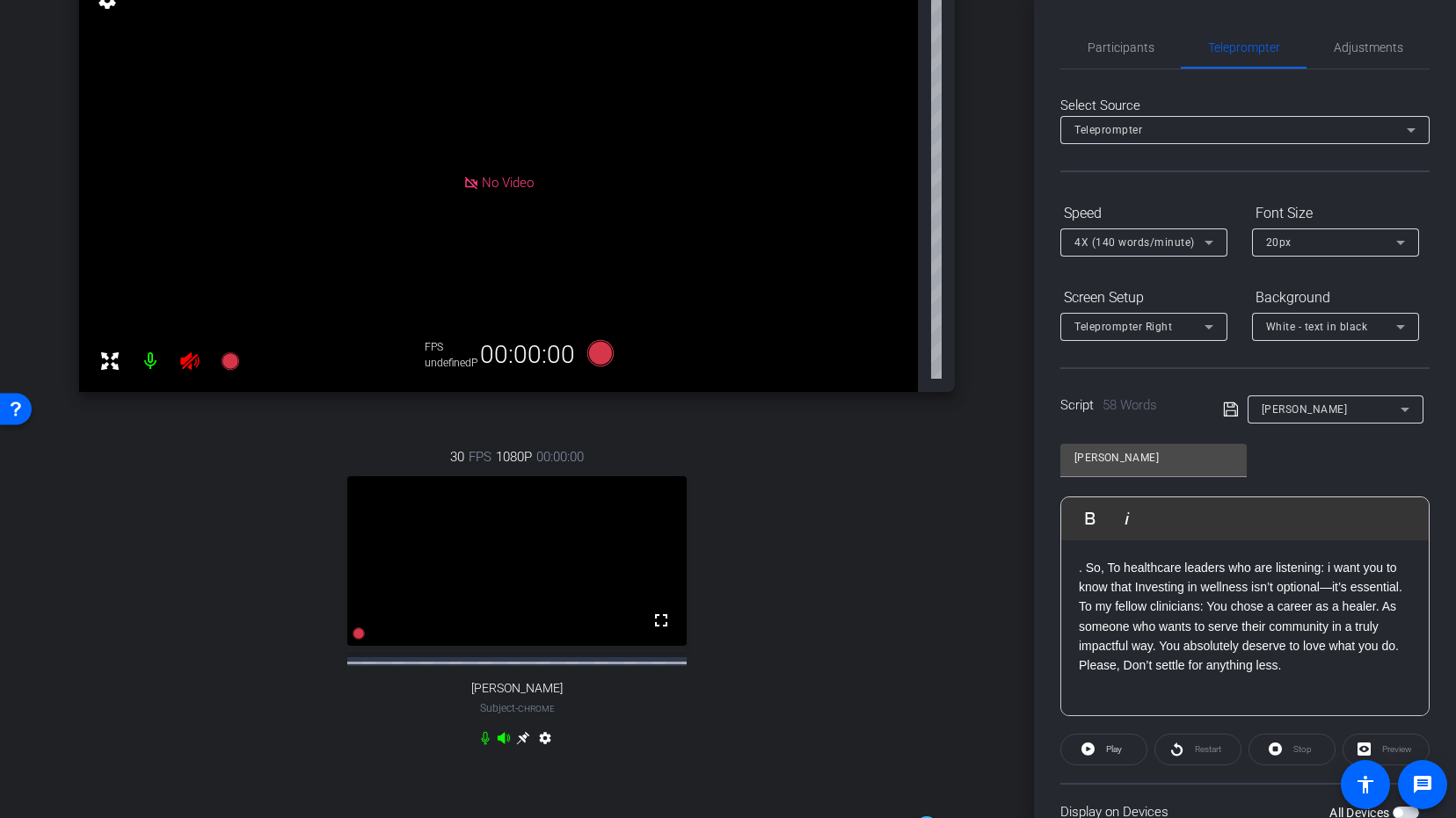
scroll to position [208, 0]
click at [520, 747] on icon at bounding box center [523, 740] width 14 height 14
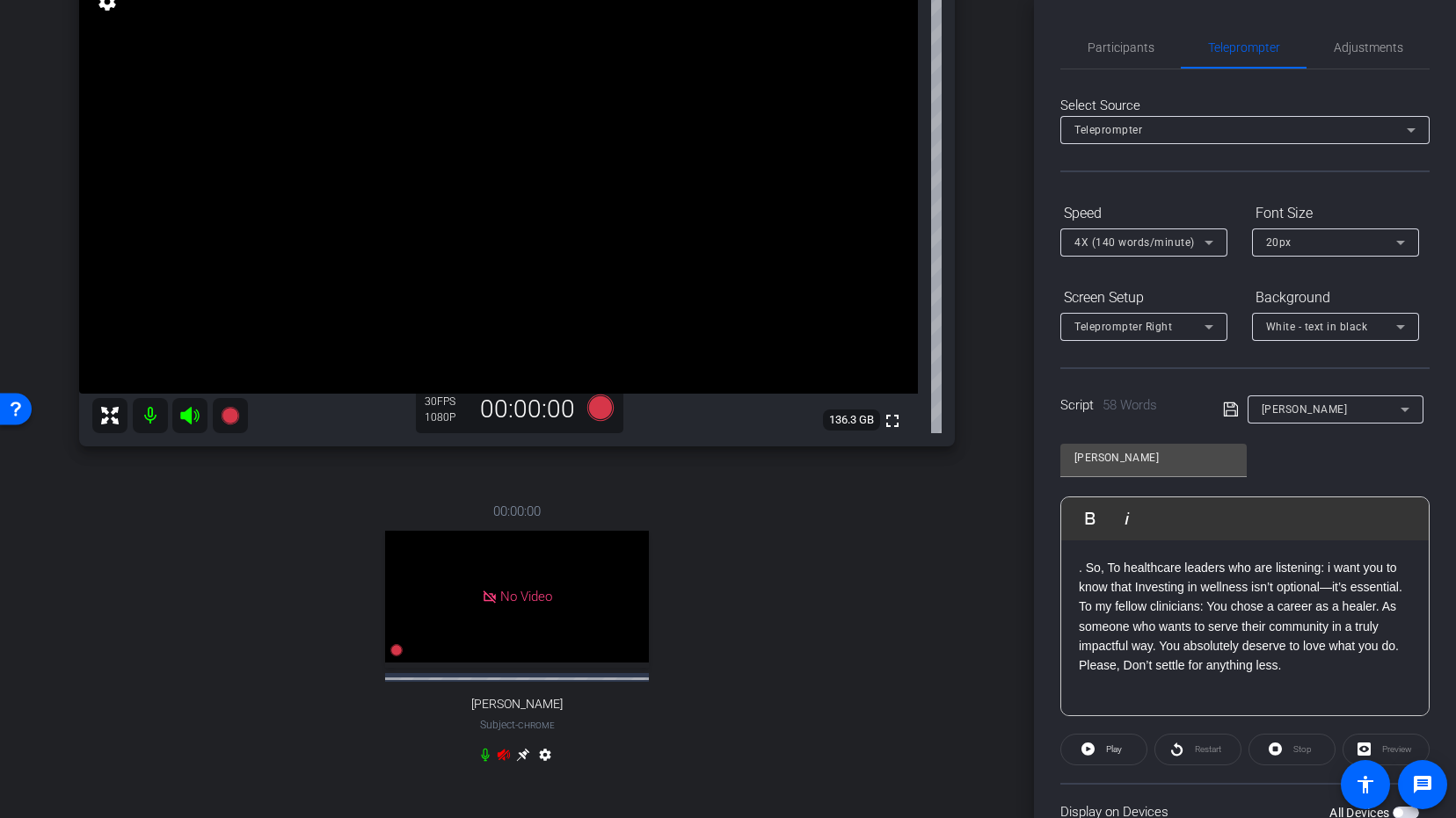
click at [1184, 753] on div "Restart" at bounding box center [1197, 749] width 87 height 31
click at [1170, 753] on div "Restart" at bounding box center [1197, 749] width 87 height 31
click at [1091, 752] on icon at bounding box center [1087, 748] width 13 height 13
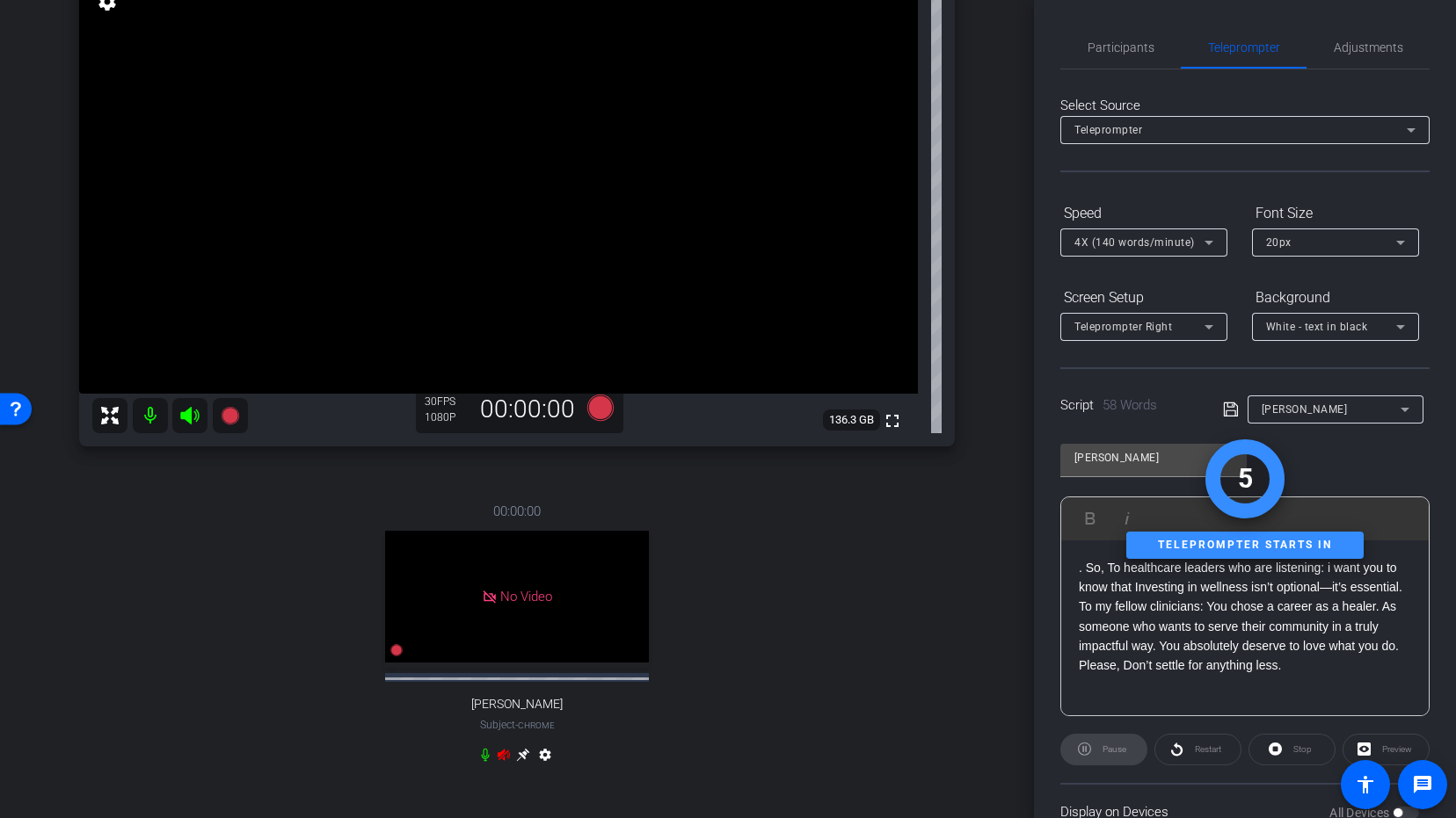
click at [1091, 752] on div "Pause" at bounding box center [1103, 749] width 87 height 31
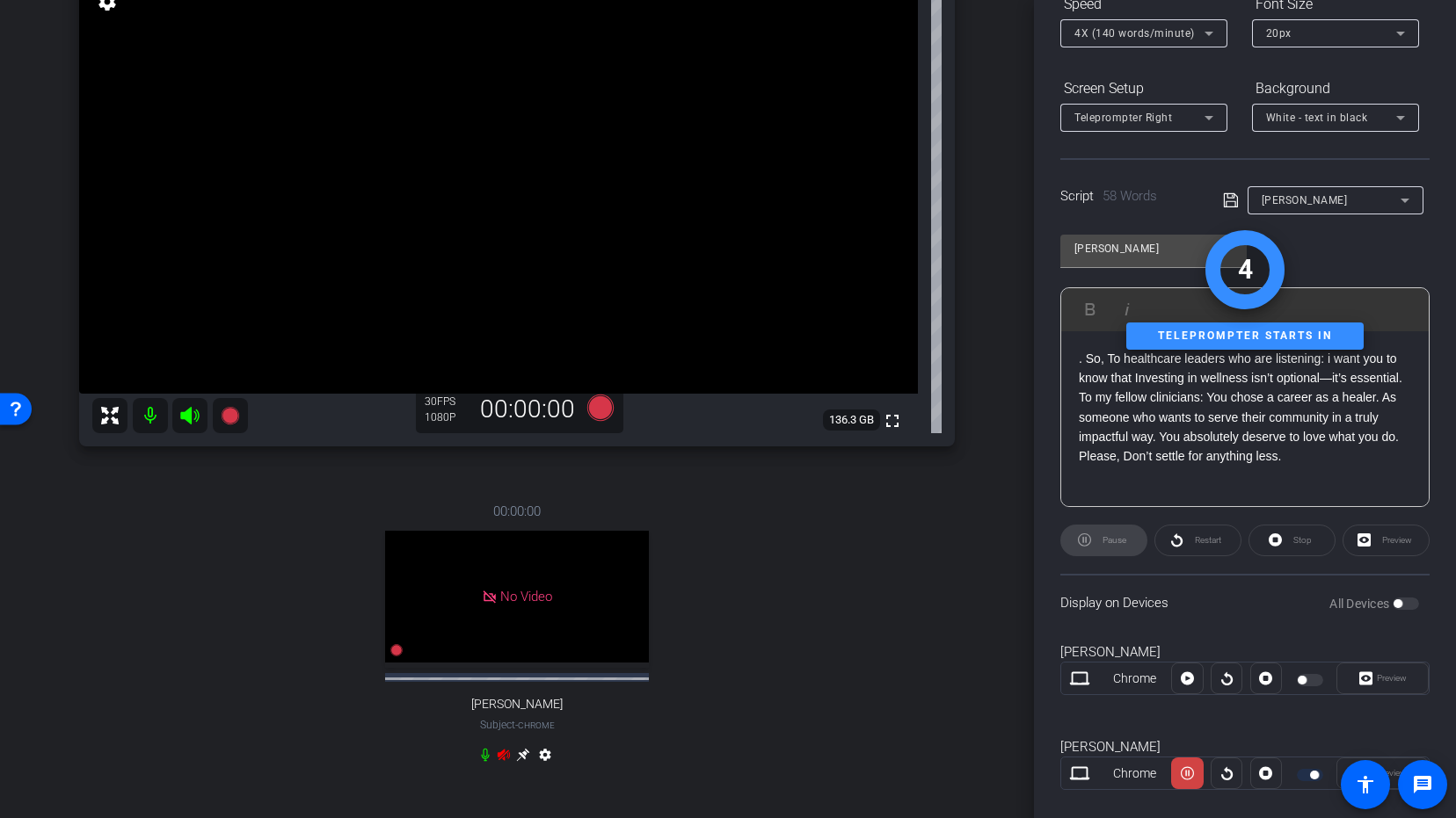
scroll to position [230, 0]
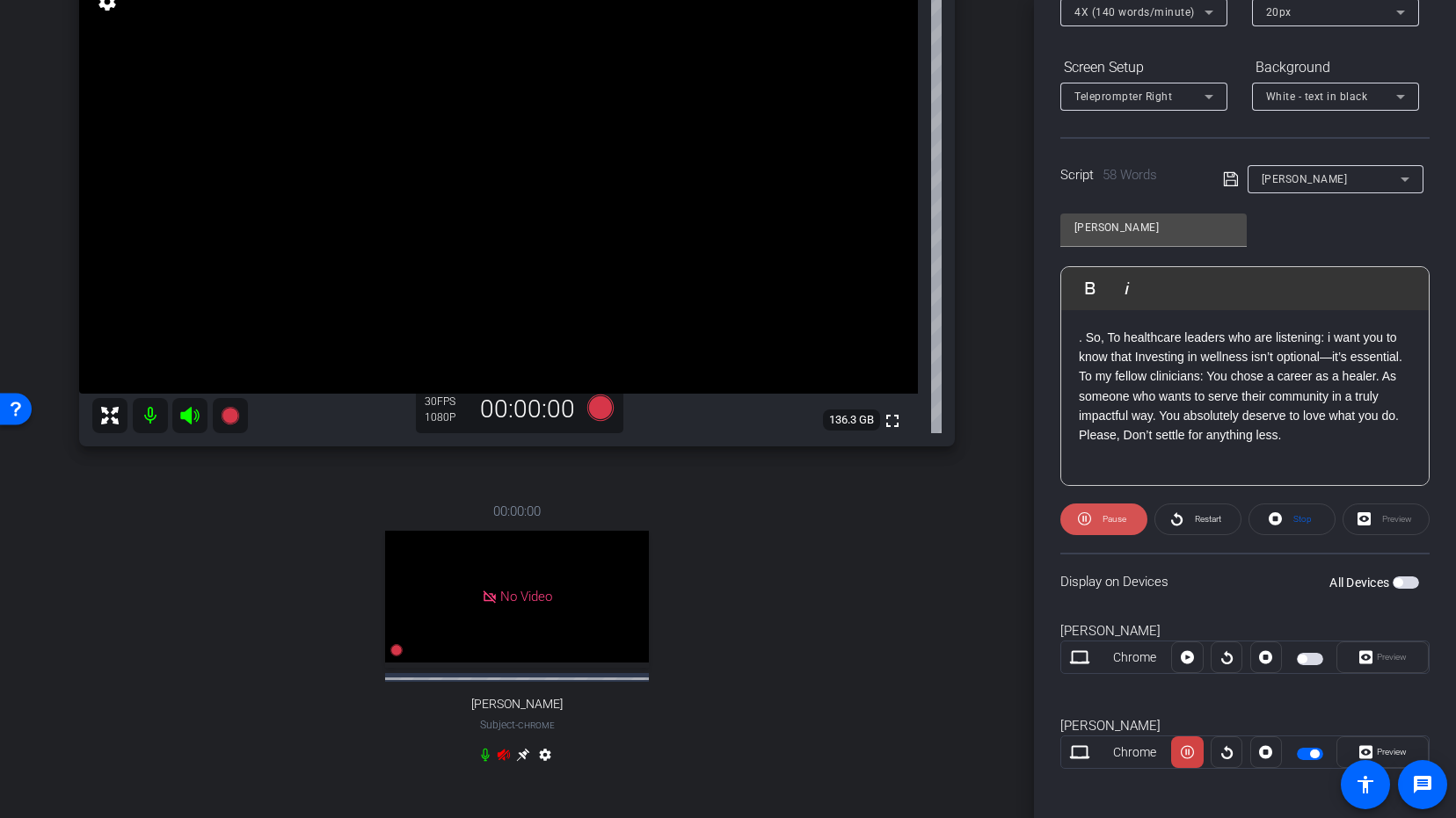
click at [1090, 513] on icon at bounding box center [1084, 519] width 13 height 22
click at [1413, 584] on span "button" at bounding box center [1406, 583] width 27 height 13
click at [1202, 527] on span "Restart" at bounding box center [1205, 520] width 30 height 25
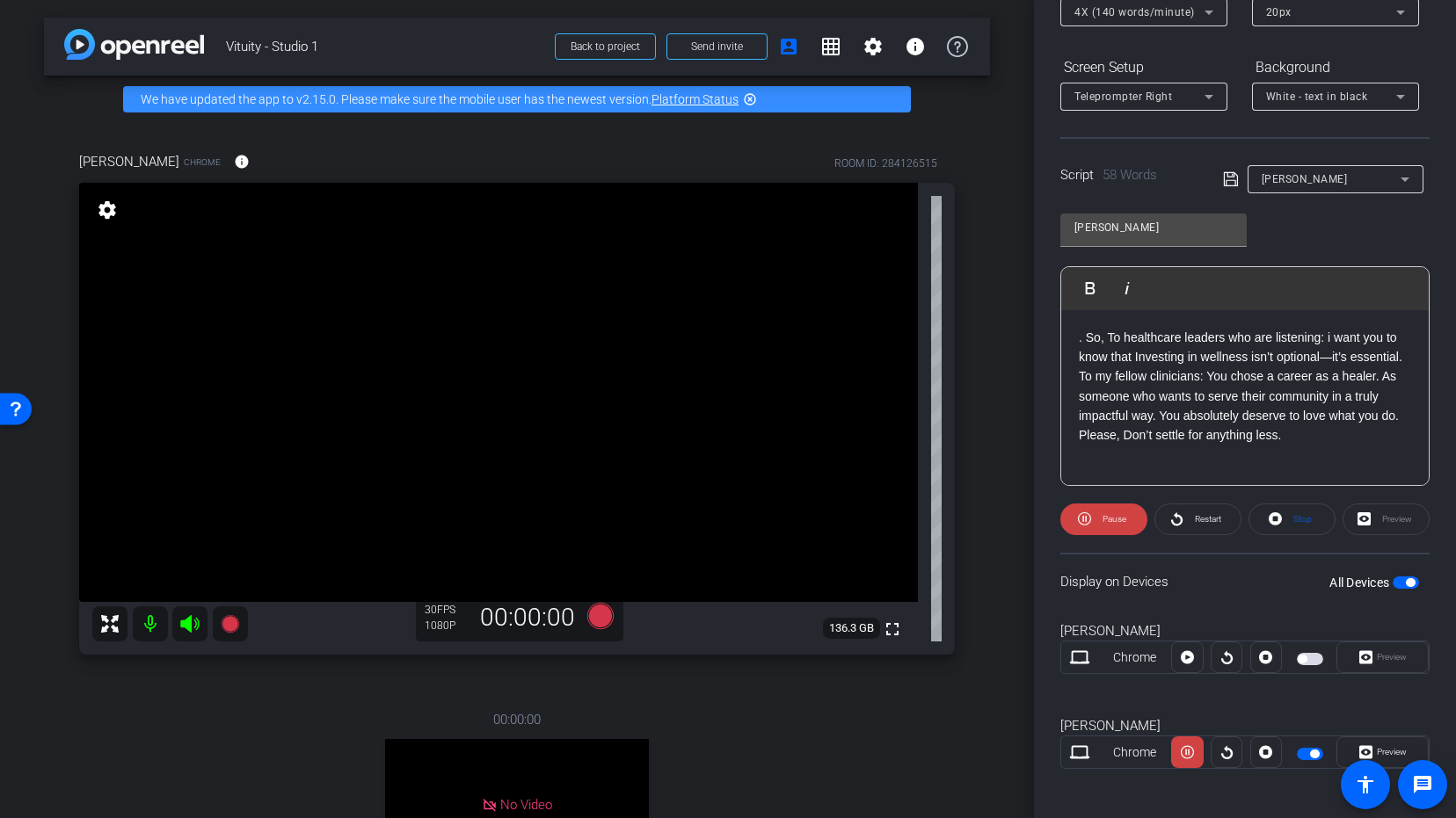
scroll to position [0, 0]
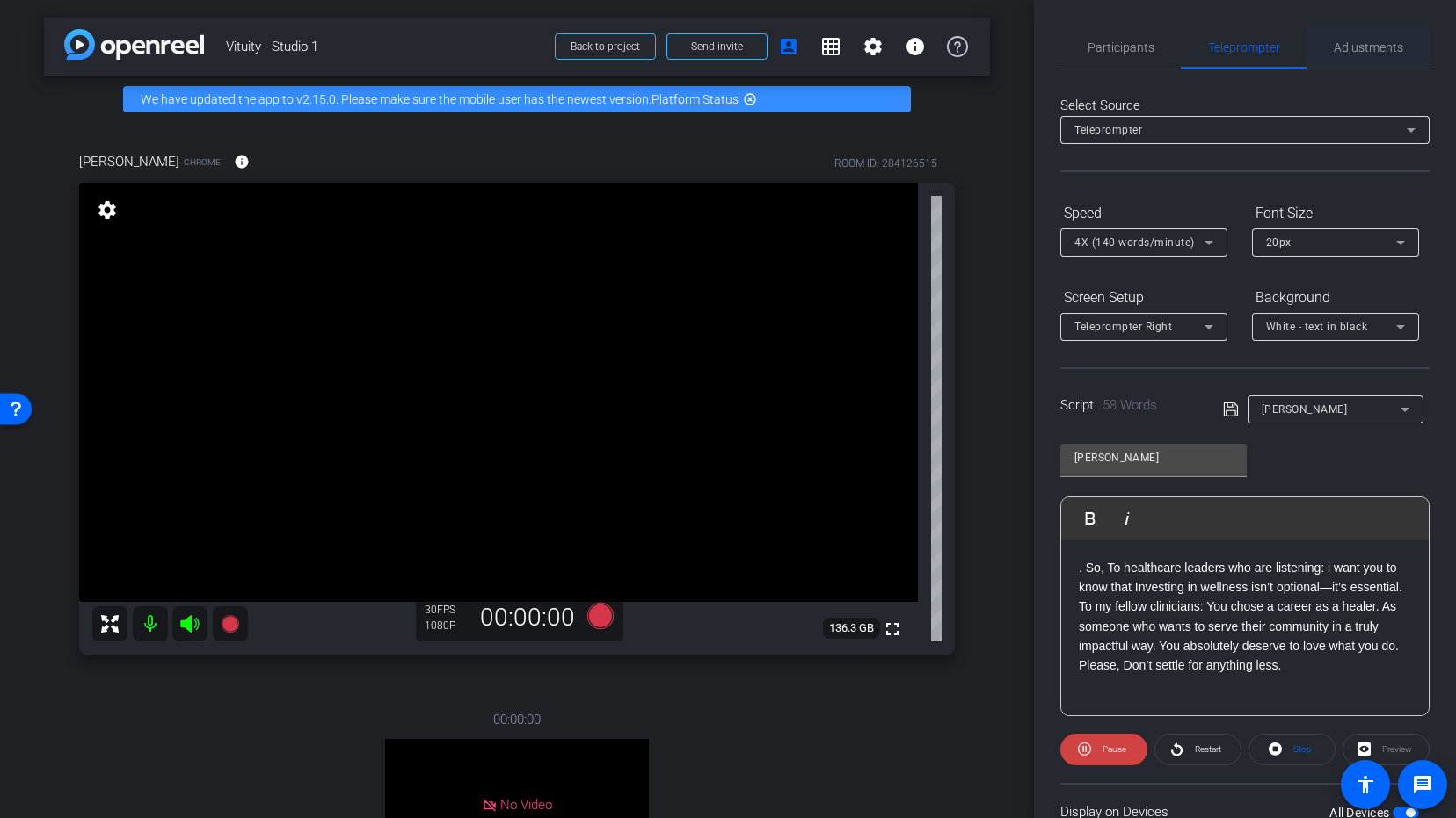
click at [1351, 47] on span "Adjustments" at bounding box center [1368, 47] width 70 height 13
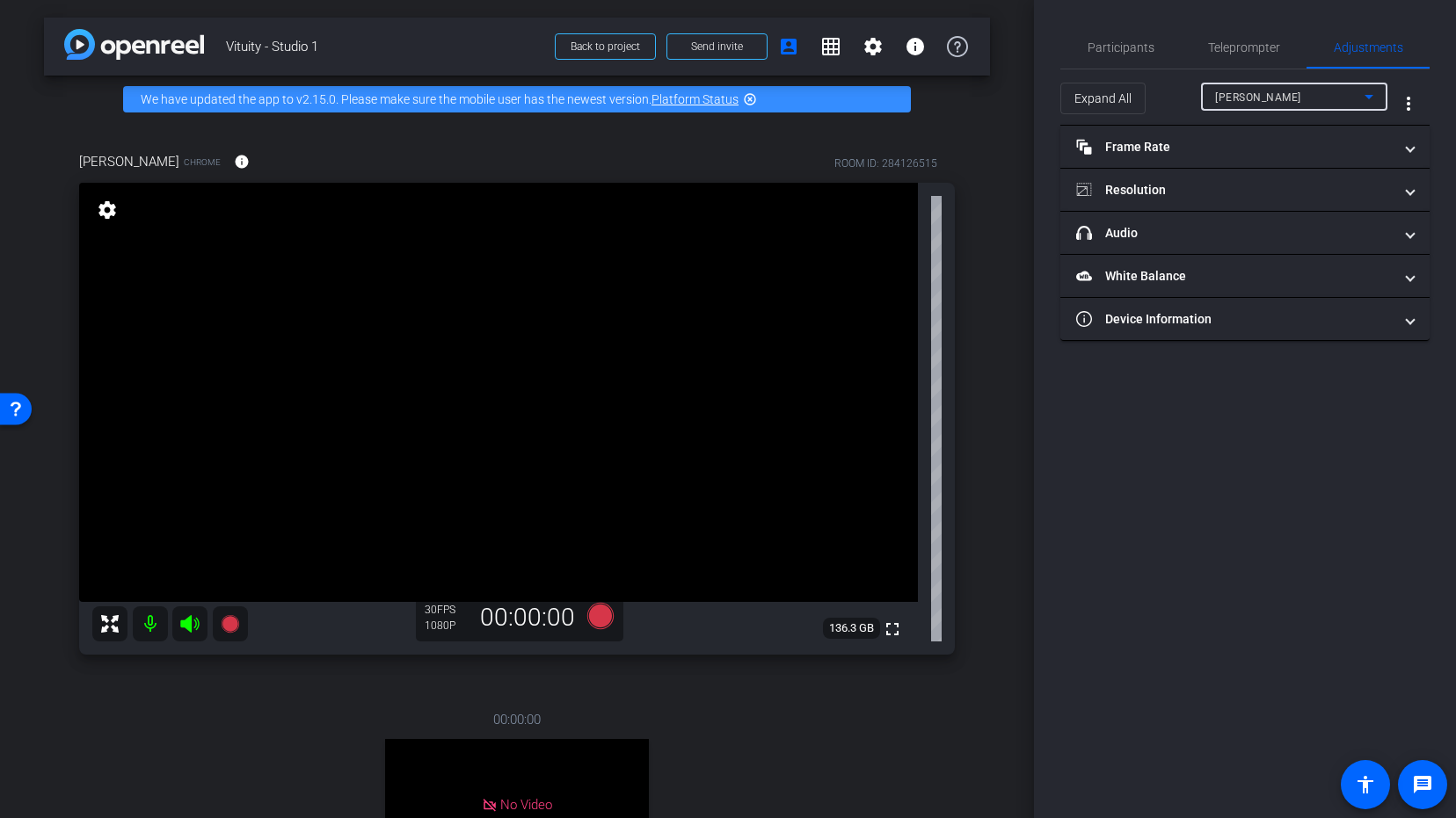
click at [1272, 96] on span "[PERSON_NAME]" at bounding box center [1258, 97] width 86 height 13
click at [1255, 165] on span "[PERSON_NAME]" at bounding box center [1259, 160] width 88 height 21
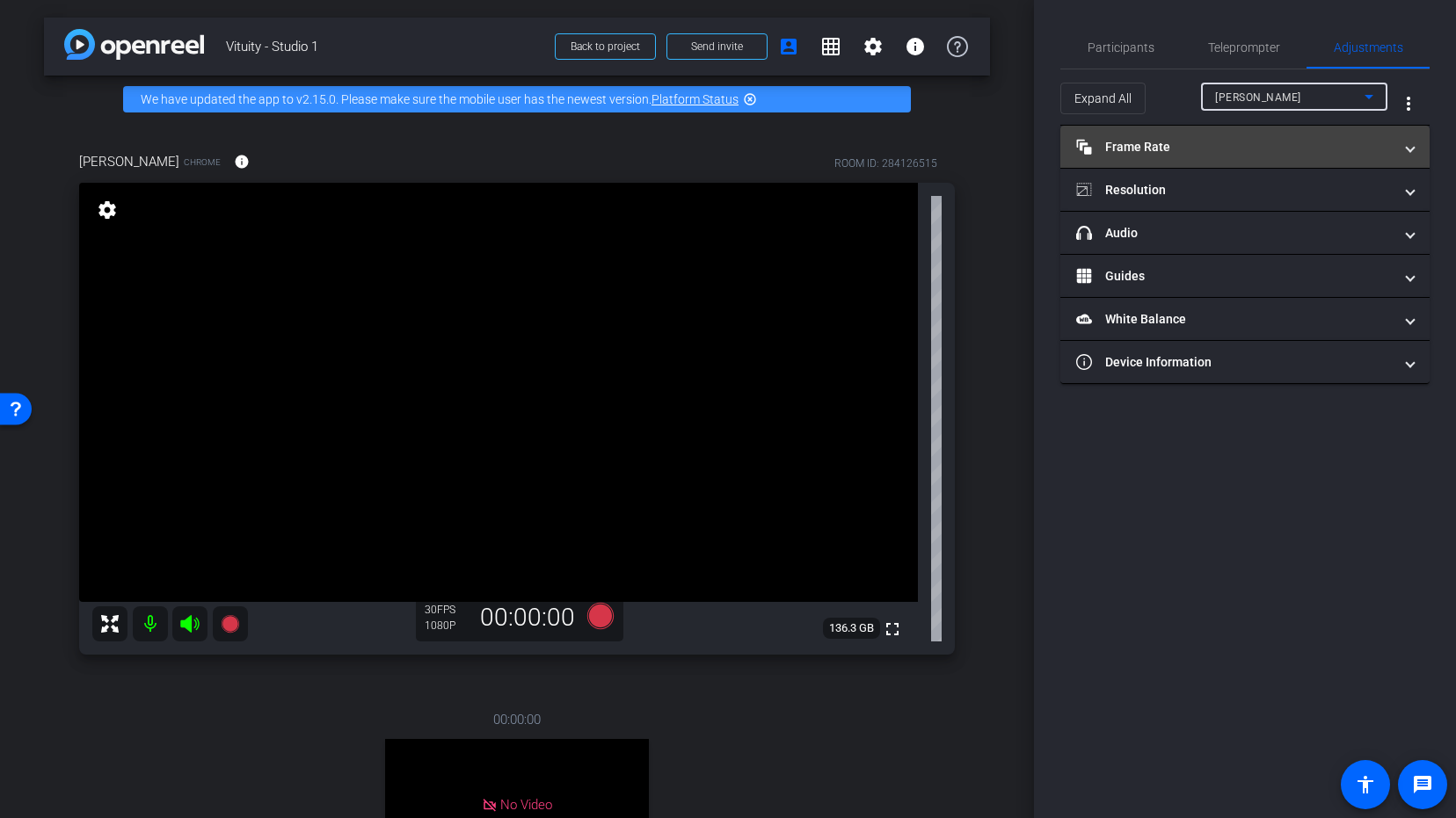
click at [1146, 148] on mat-panel-title "Frame Rate Frame Rate" at bounding box center [1234, 146] width 316 height 19
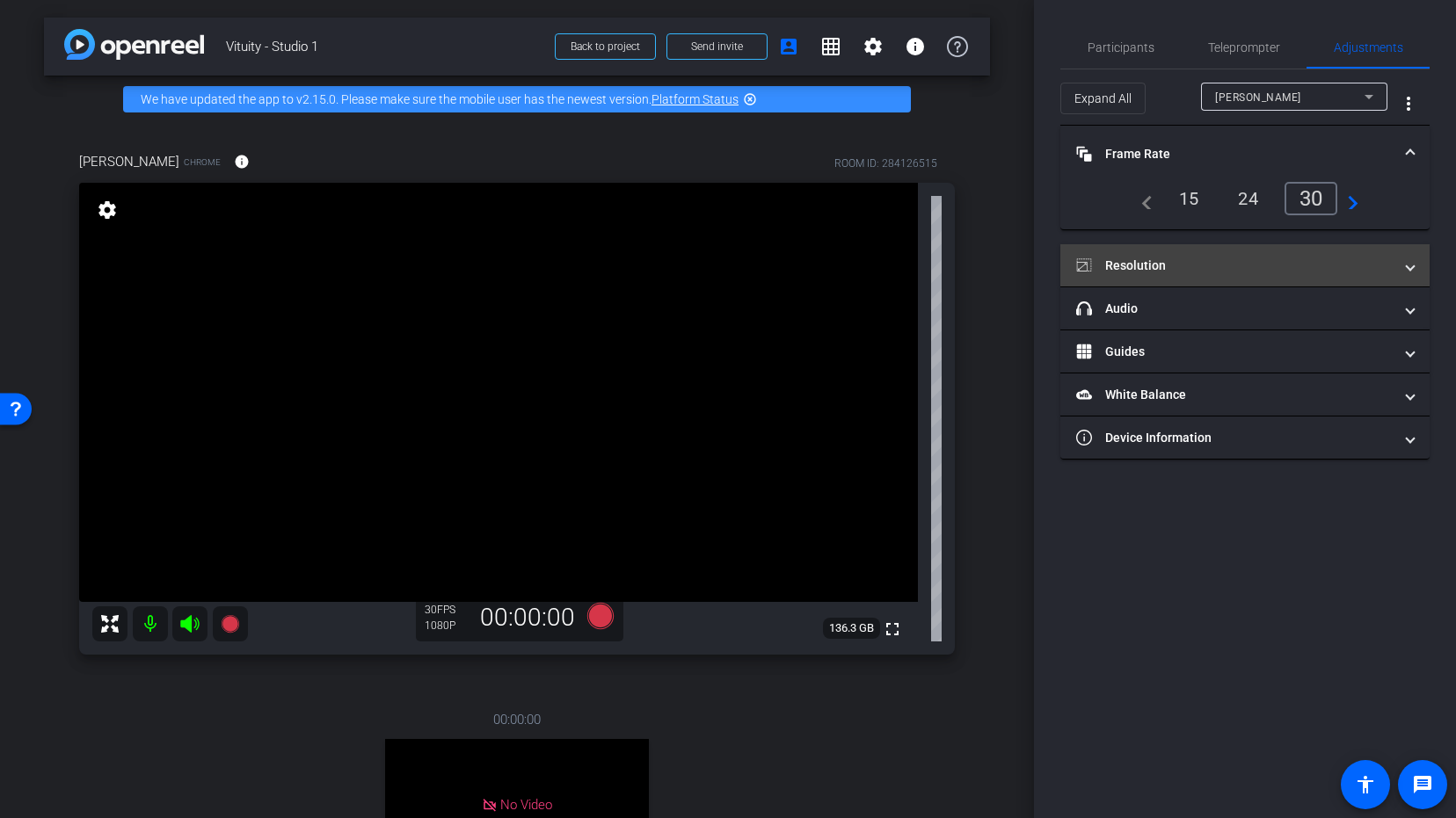
click at [1131, 256] on mat-panel-title "Resolution" at bounding box center [1234, 265] width 316 height 19
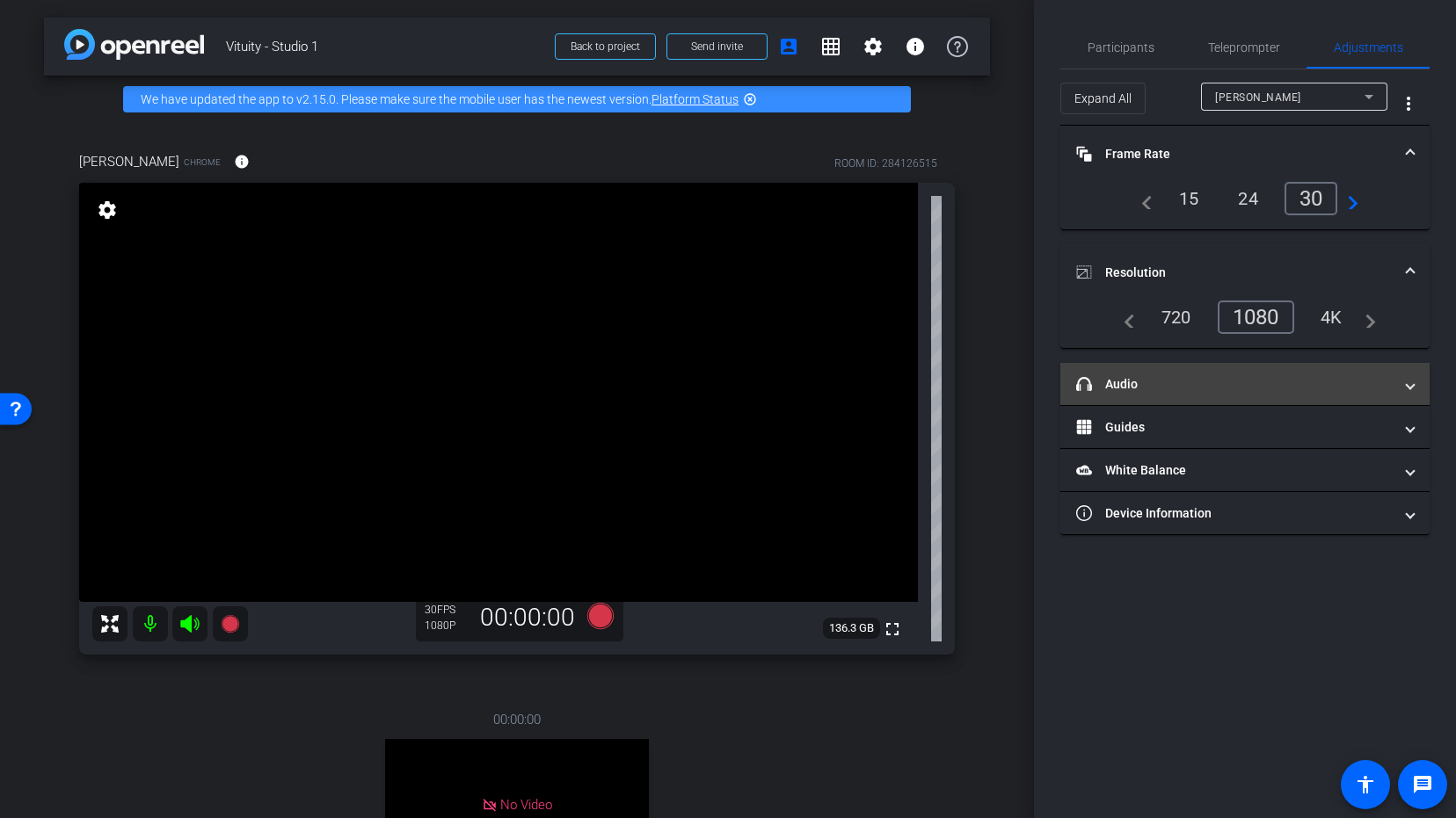
click at [1125, 388] on mat-panel-title "headphone icon Audio" at bounding box center [1234, 384] width 316 height 19
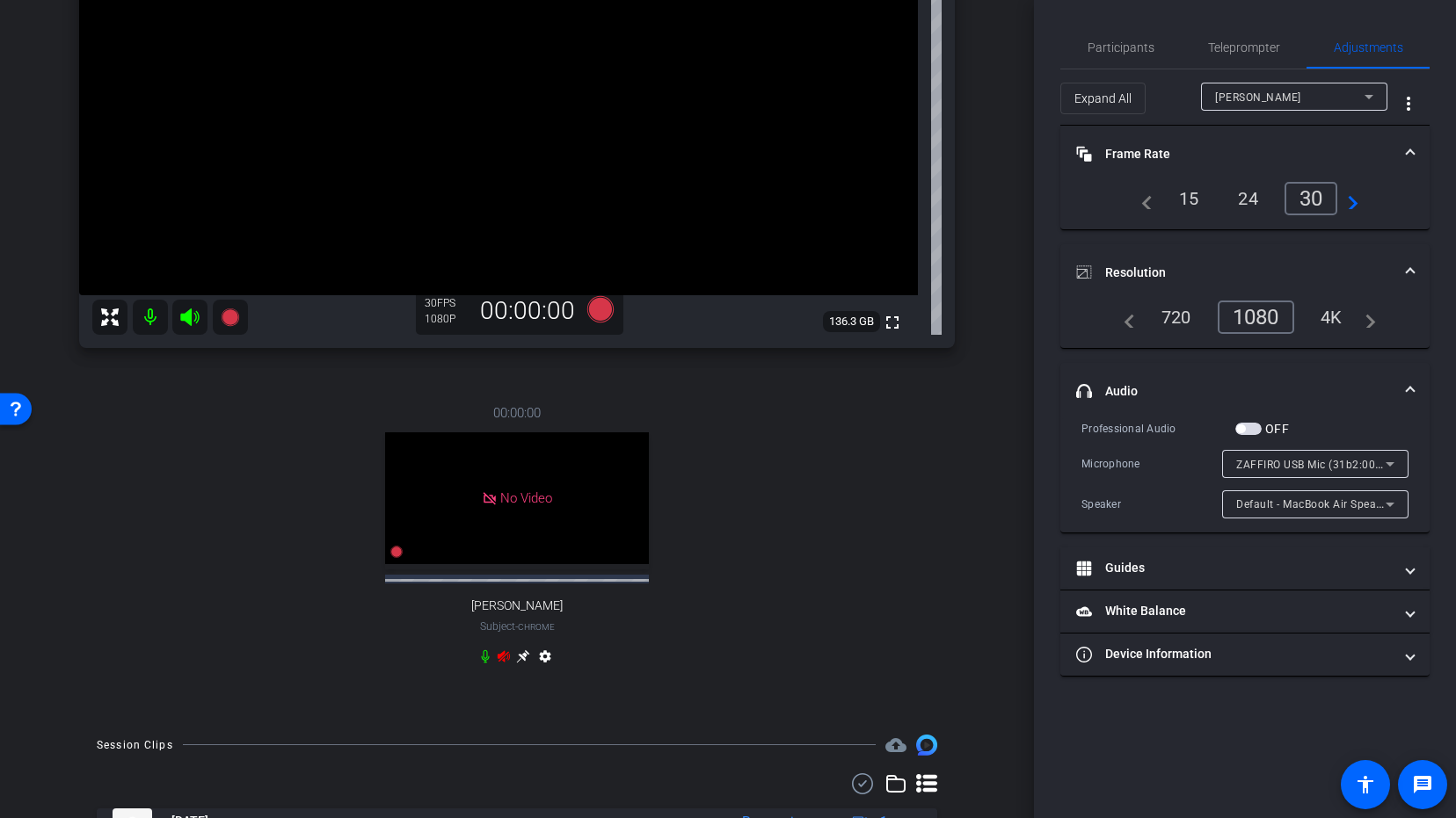
scroll to position [305, 0]
click at [604, 316] on icon at bounding box center [600, 311] width 27 height 27
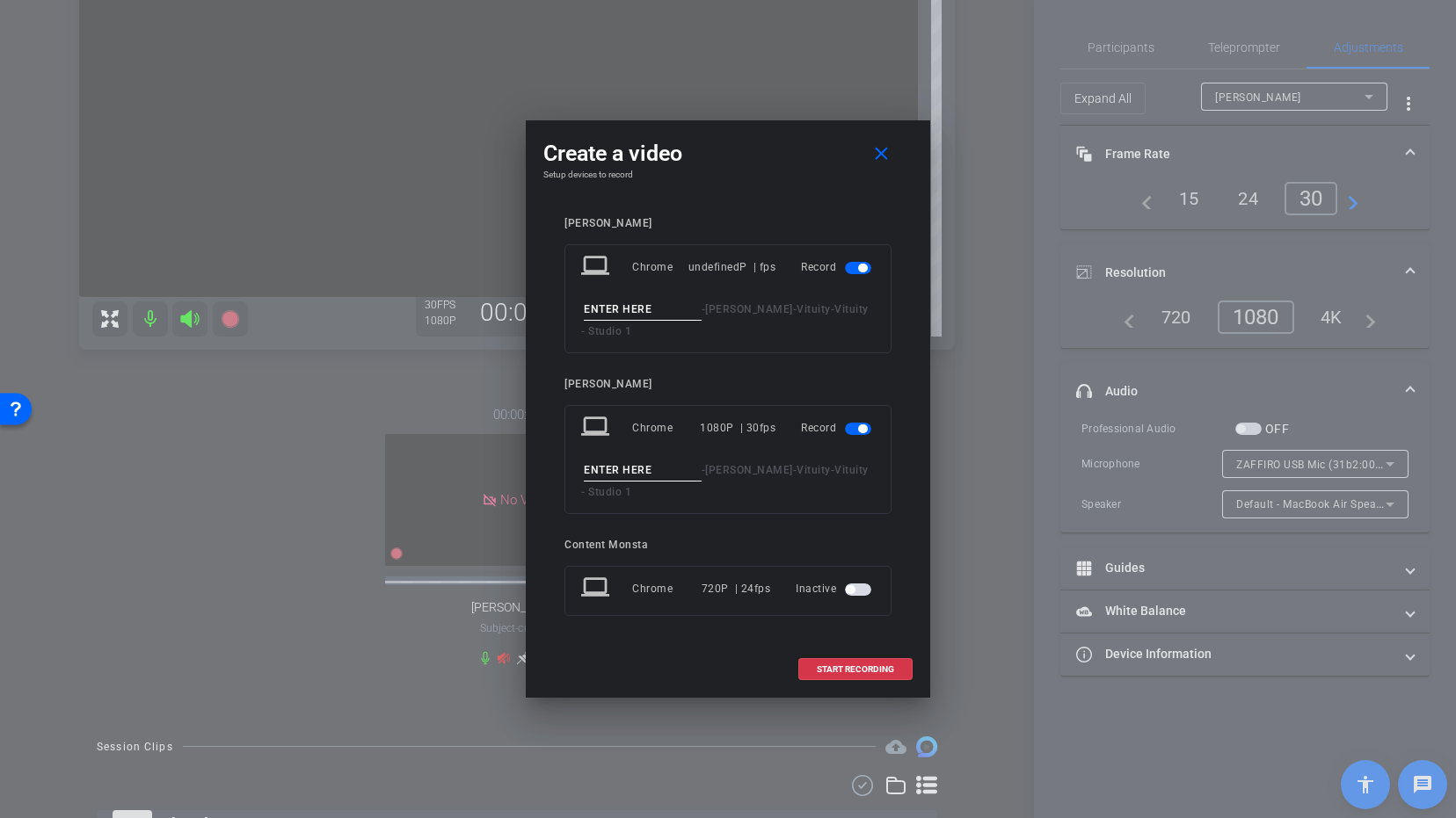
click at [852, 271] on span "button" at bounding box center [858, 268] width 27 height 13
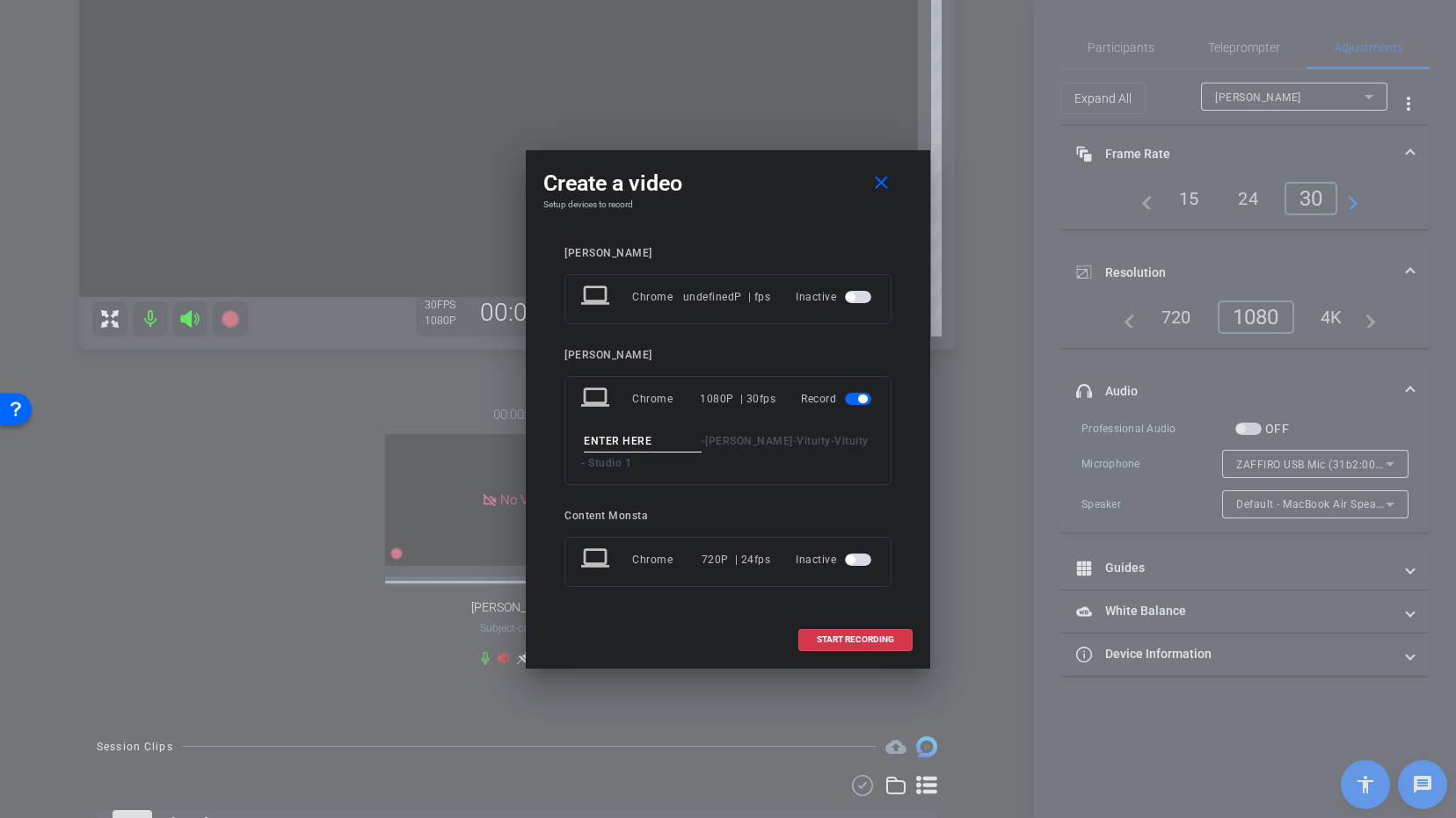
click at [857, 402] on span "button" at bounding box center [858, 399] width 27 height 13
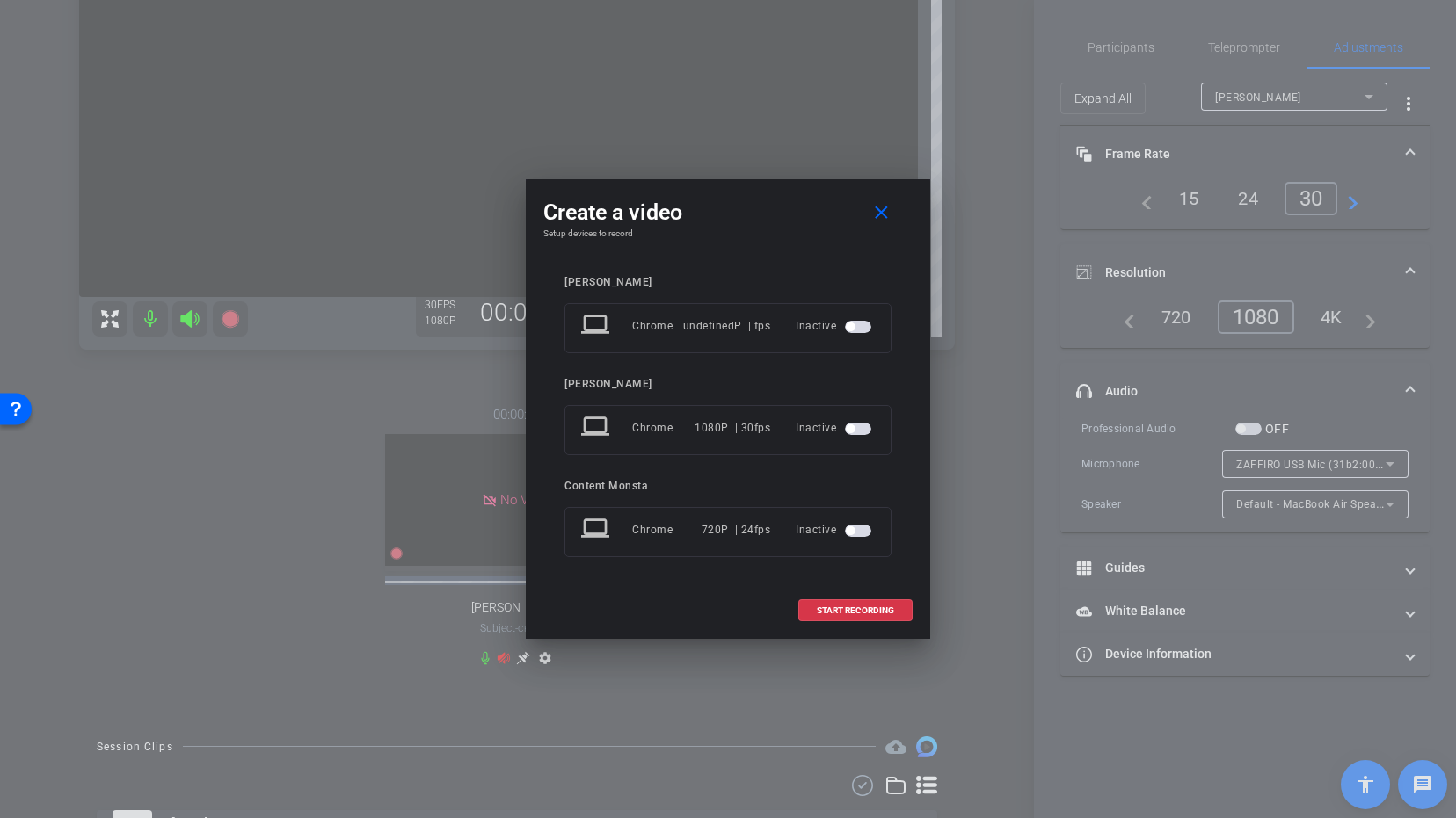
click at [848, 438] on div "Inactive" at bounding box center [835, 427] width 79 height 31
click at [856, 432] on span "button" at bounding box center [858, 429] width 27 height 13
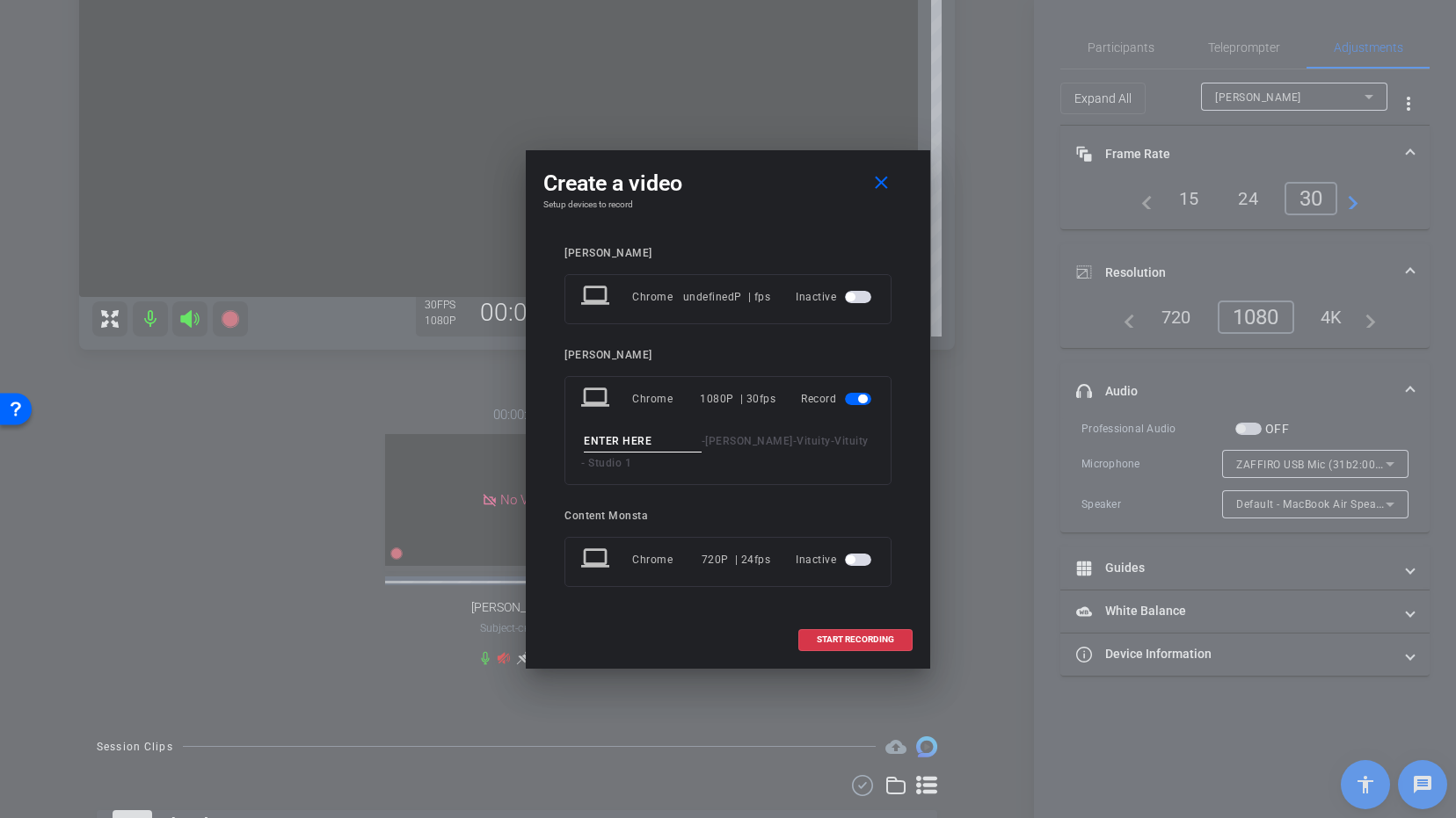
click at [649, 444] on input at bounding box center [642, 441] width 118 height 22
type input "VAnesssa ending piclkup"
click at [862, 630] on span at bounding box center [855, 639] width 113 height 42
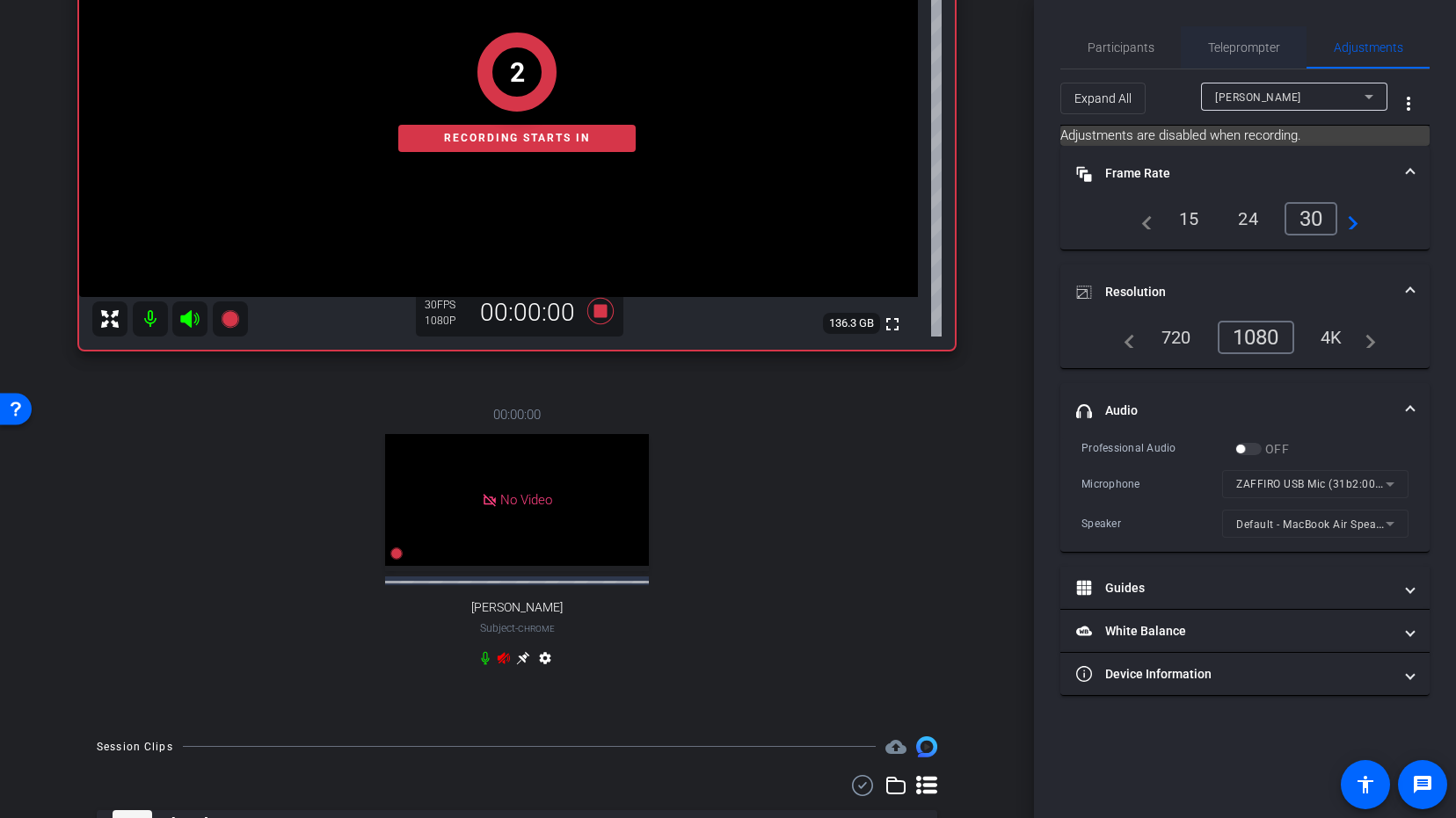
click at [1247, 44] on span "Teleprompter" at bounding box center [1243, 47] width 72 height 13
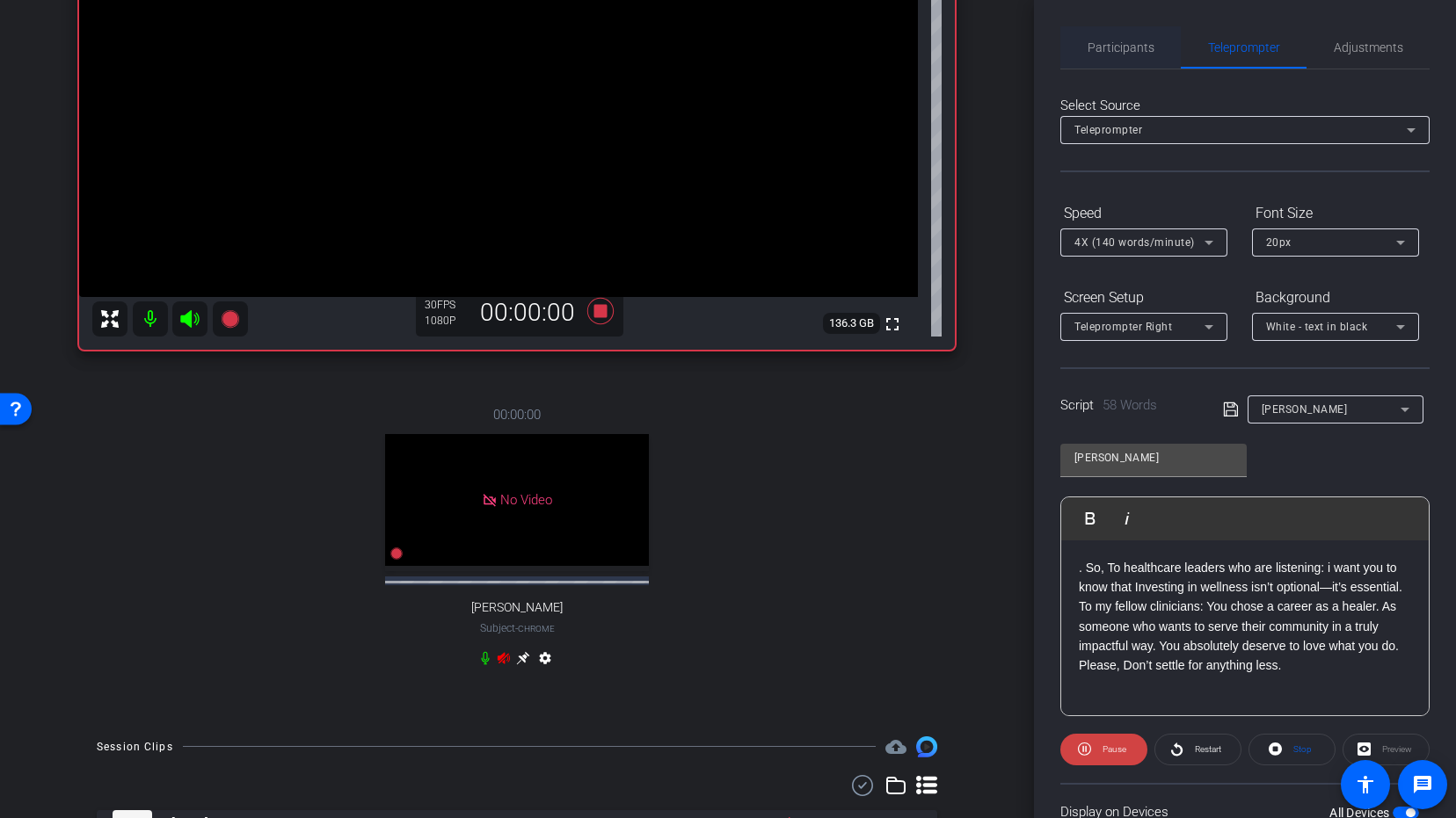
click at [1099, 53] on span "Participants" at bounding box center [1120, 47] width 67 height 13
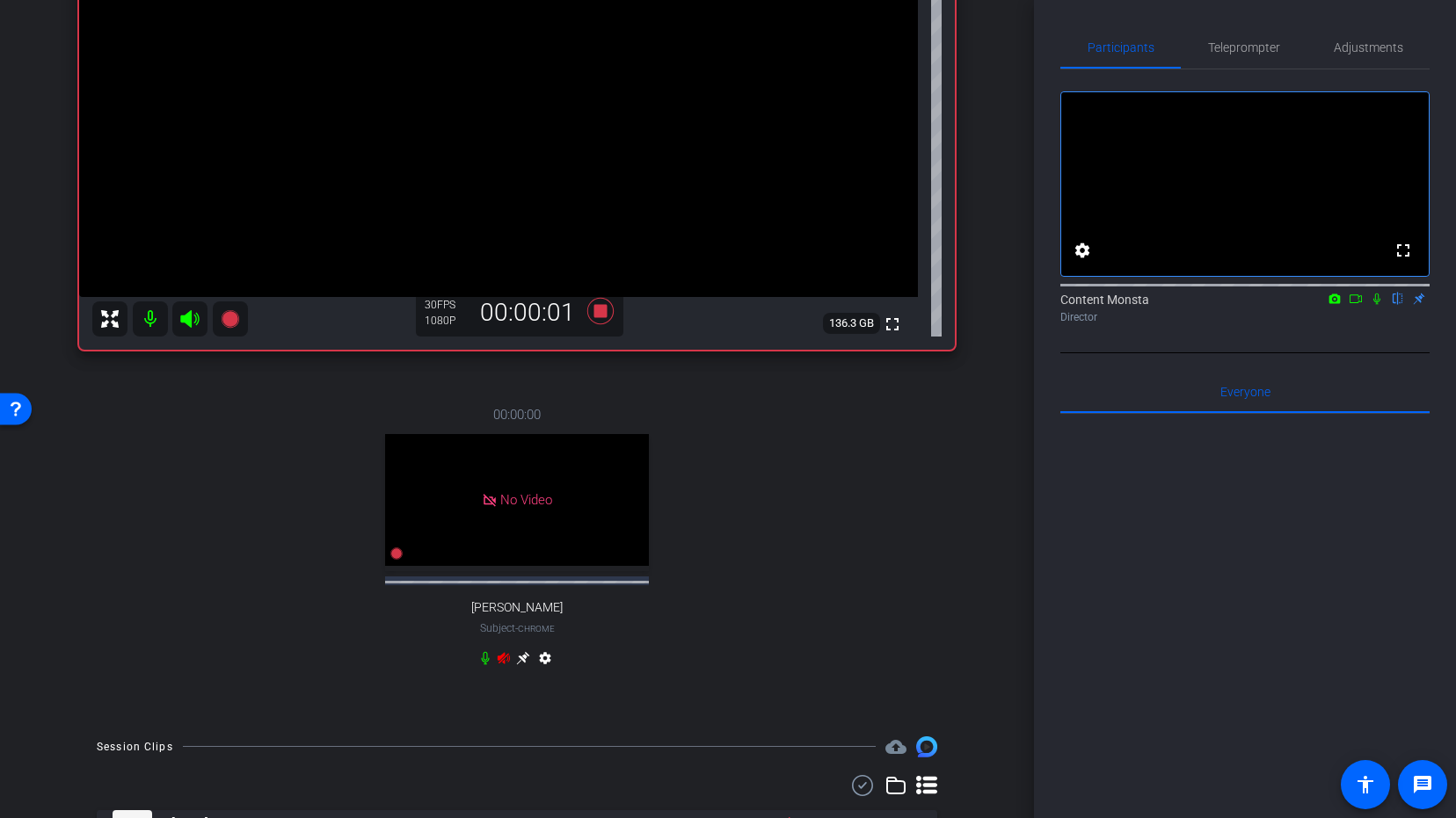
click at [1376, 305] on icon at bounding box center [1377, 299] width 14 height 13
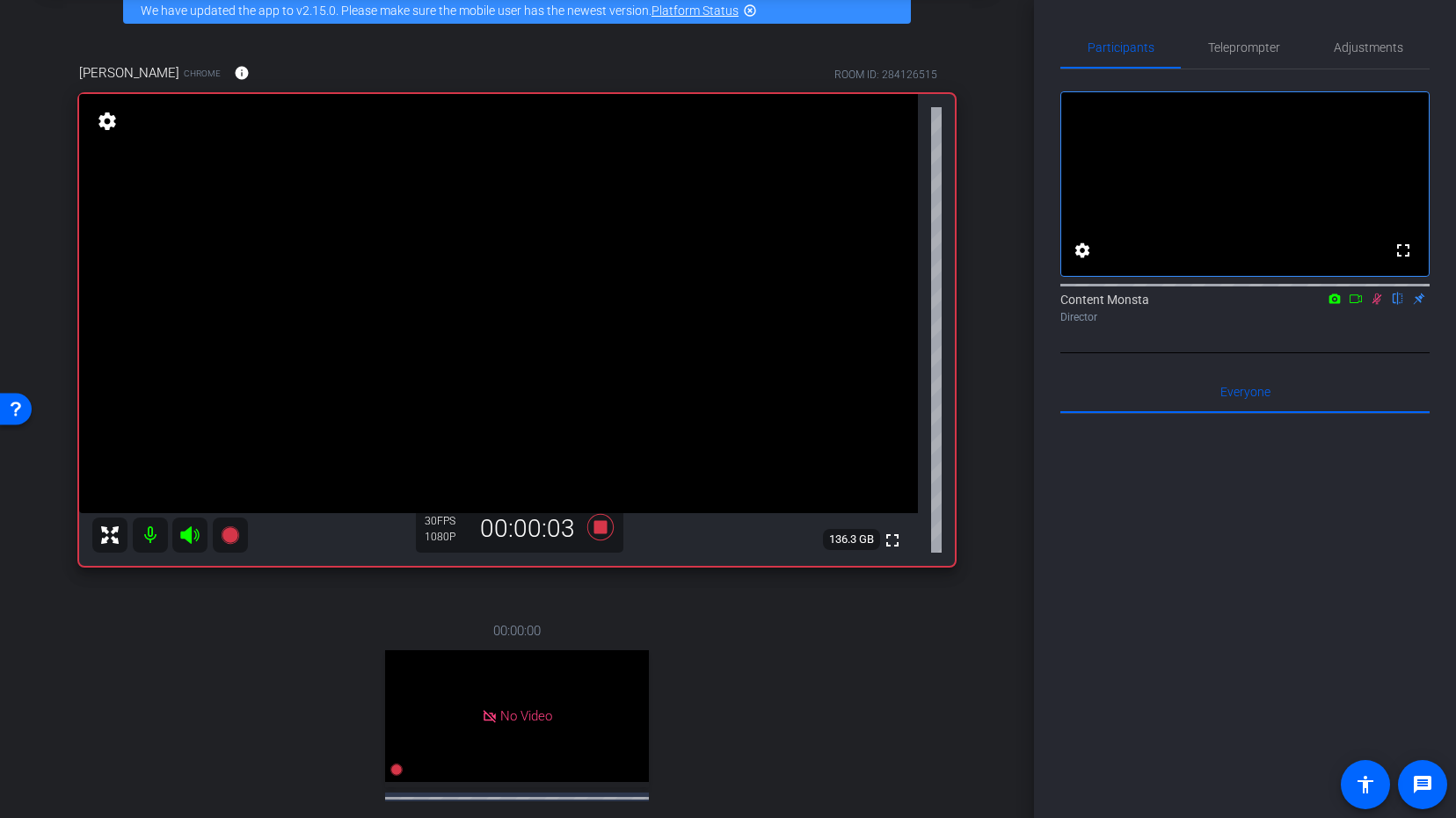
scroll to position [101, 0]
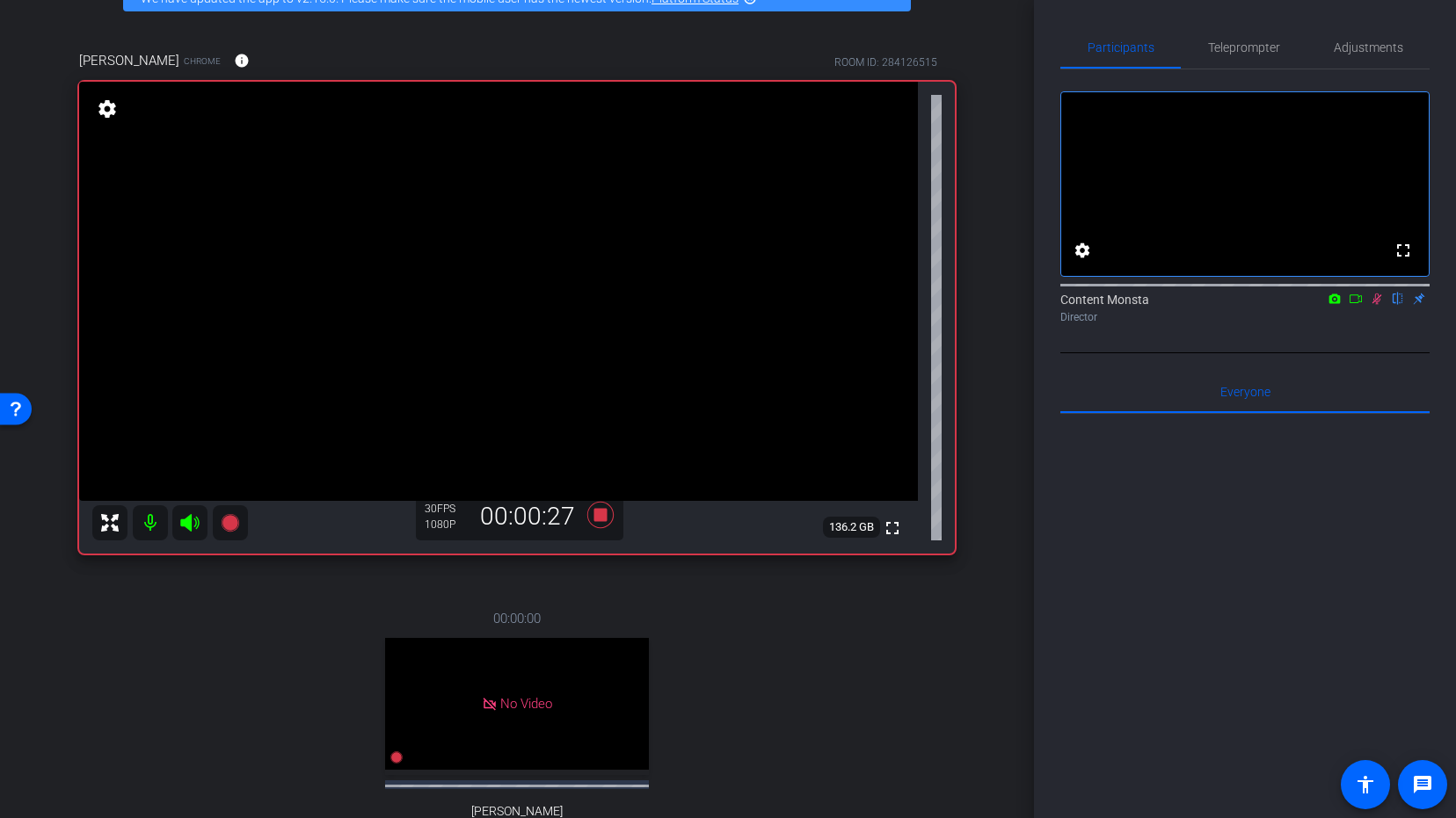
click at [1377, 305] on icon at bounding box center [1377, 299] width 14 height 13
click at [1235, 55] on span "Teleprompter" at bounding box center [1243, 47] width 72 height 42
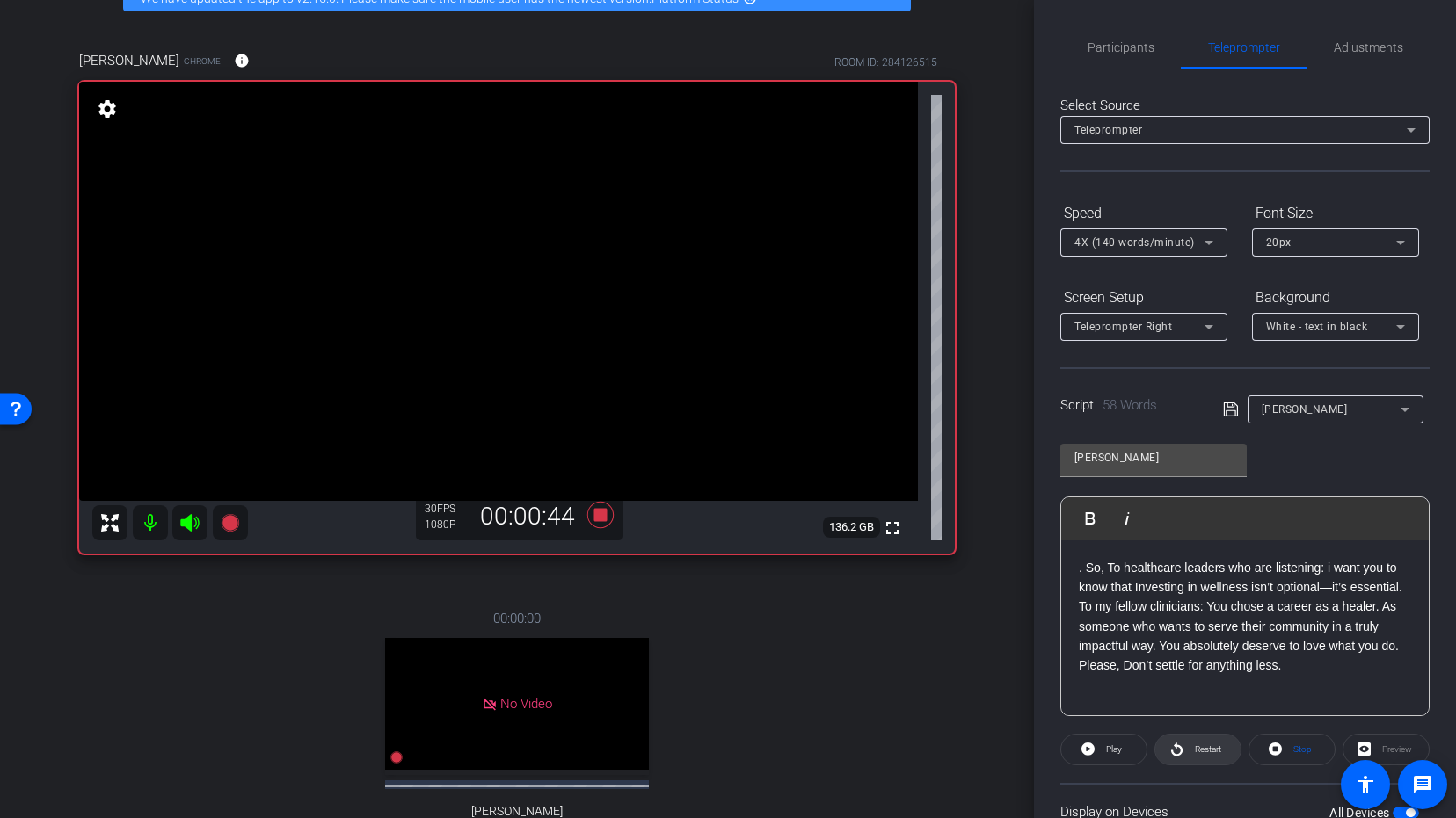
click at [1190, 752] on span "Restart" at bounding box center [1205, 750] width 30 height 25
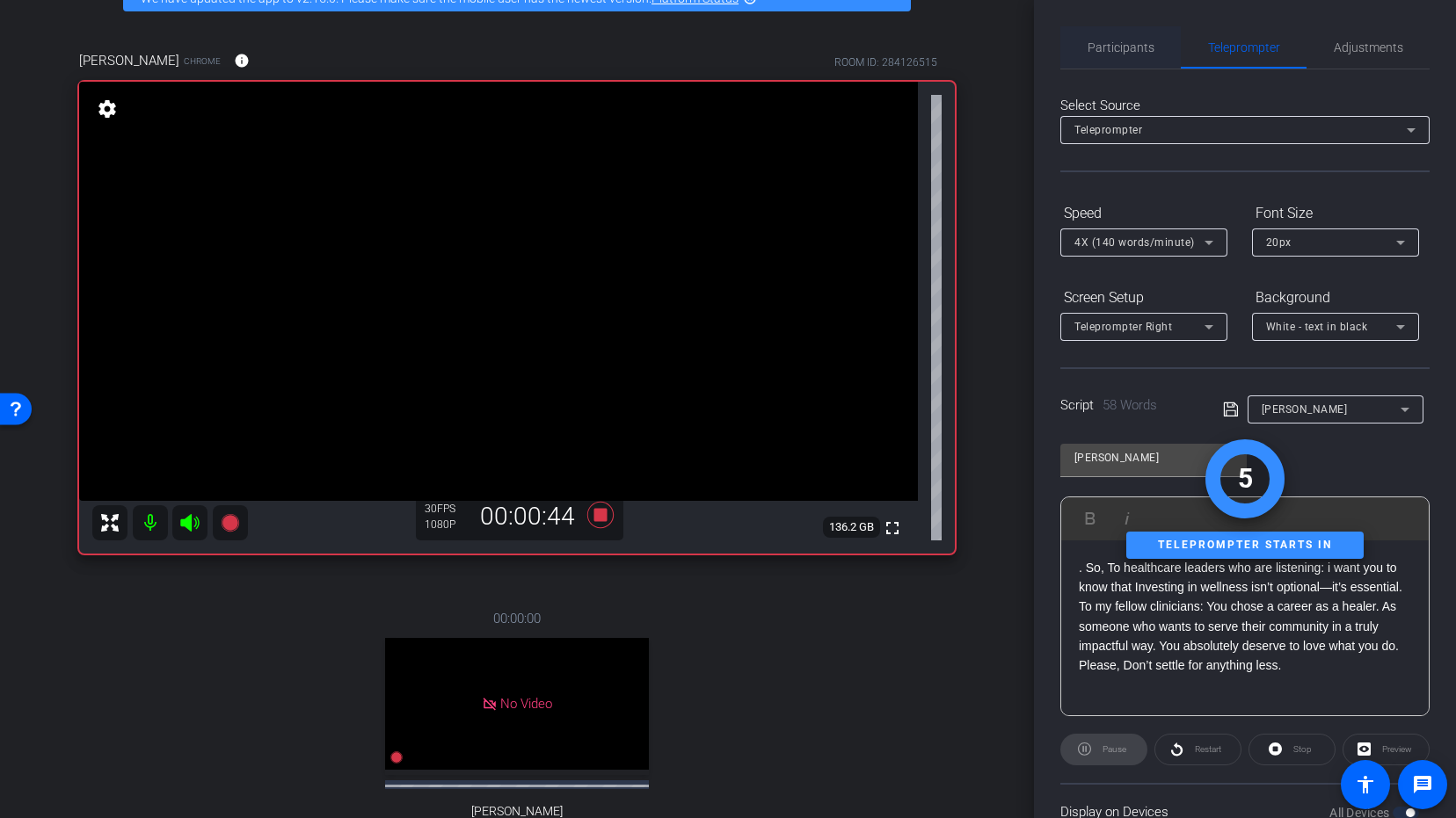
click at [1115, 41] on span "Participants" at bounding box center [1120, 47] width 67 height 13
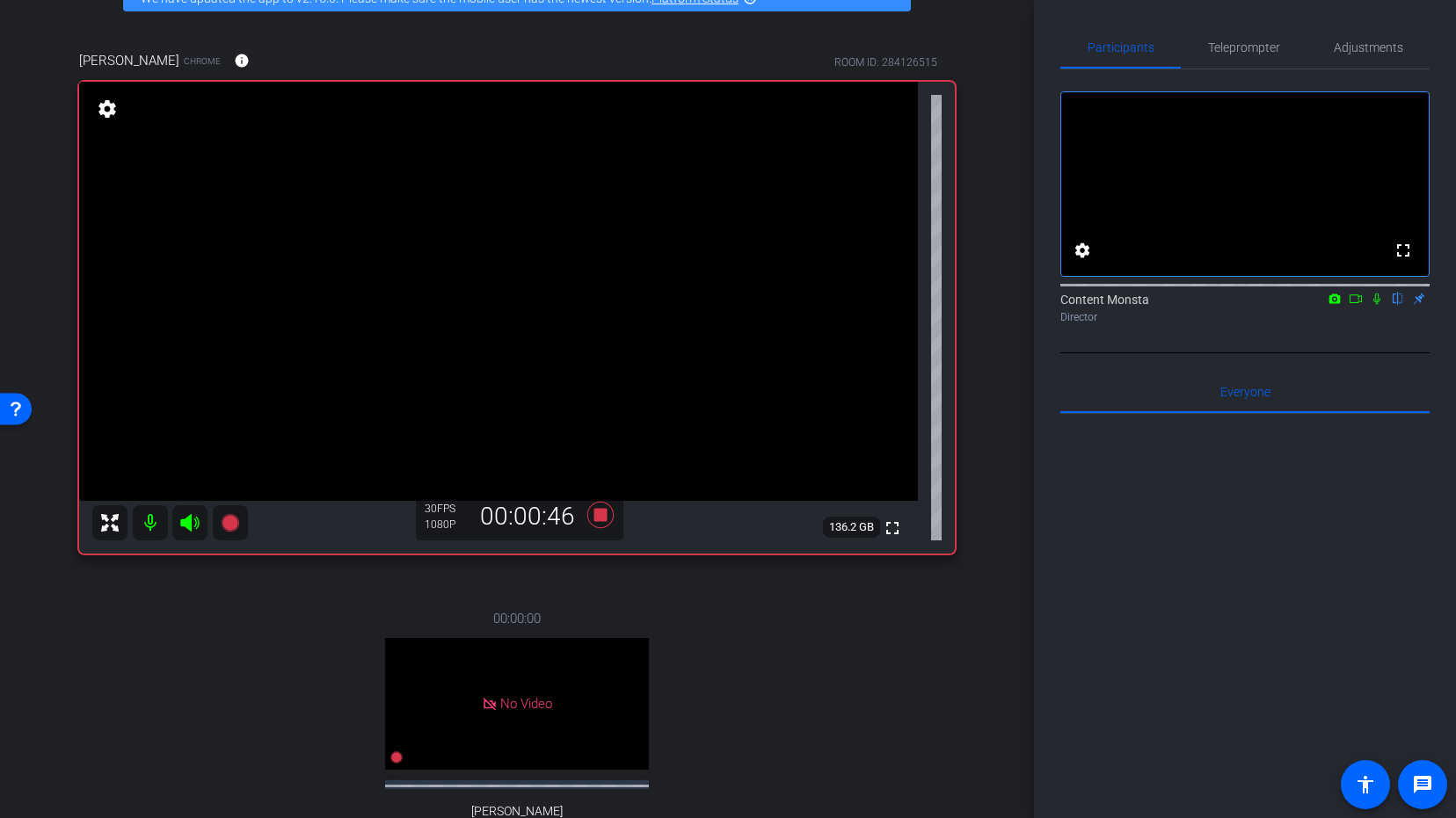
click at [1377, 306] on mat-icon at bounding box center [1377, 299] width 21 height 16
click at [604, 514] on icon at bounding box center [600, 514] width 27 height 27
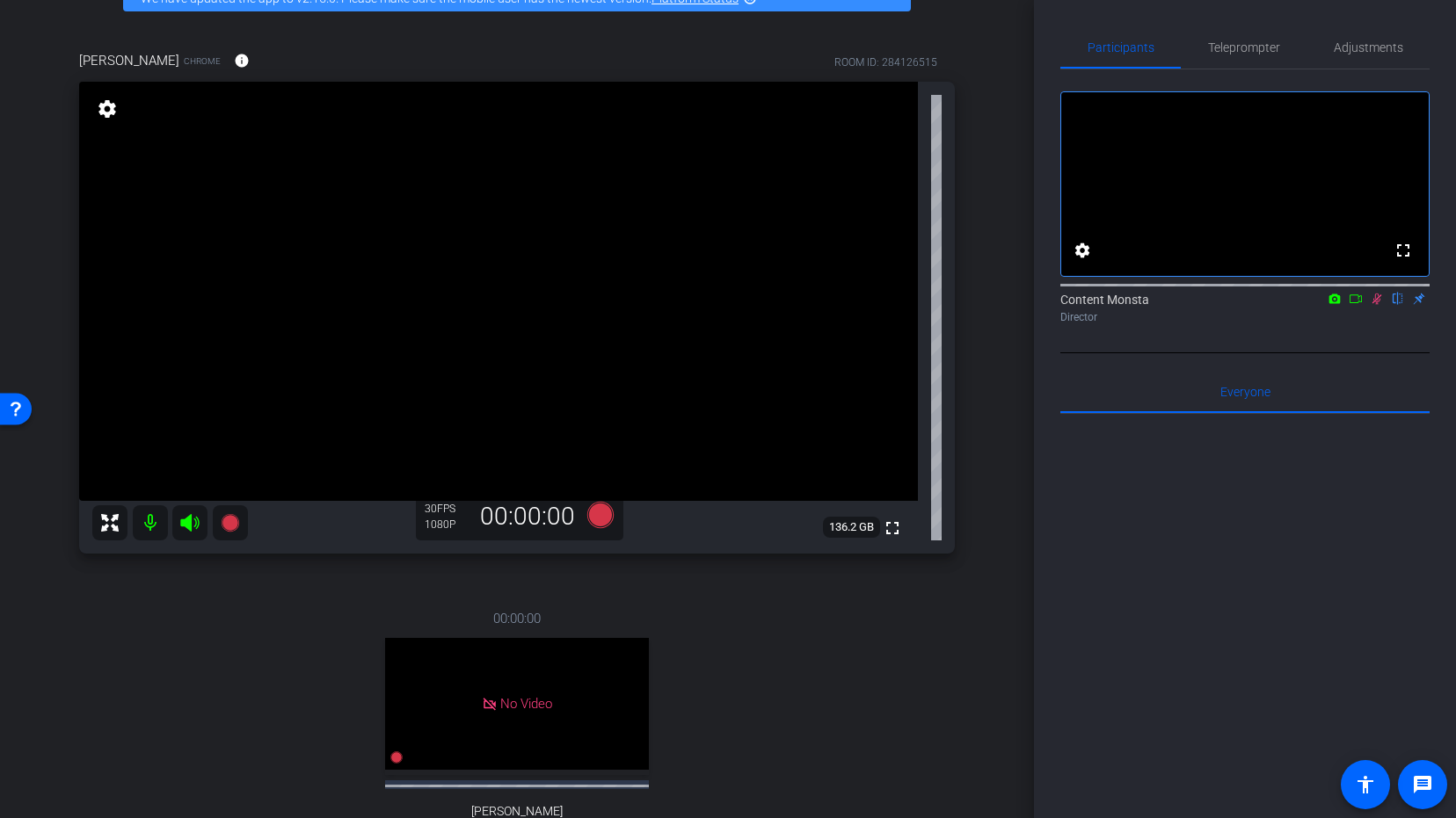
click at [1379, 305] on icon at bounding box center [1377, 299] width 14 height 13
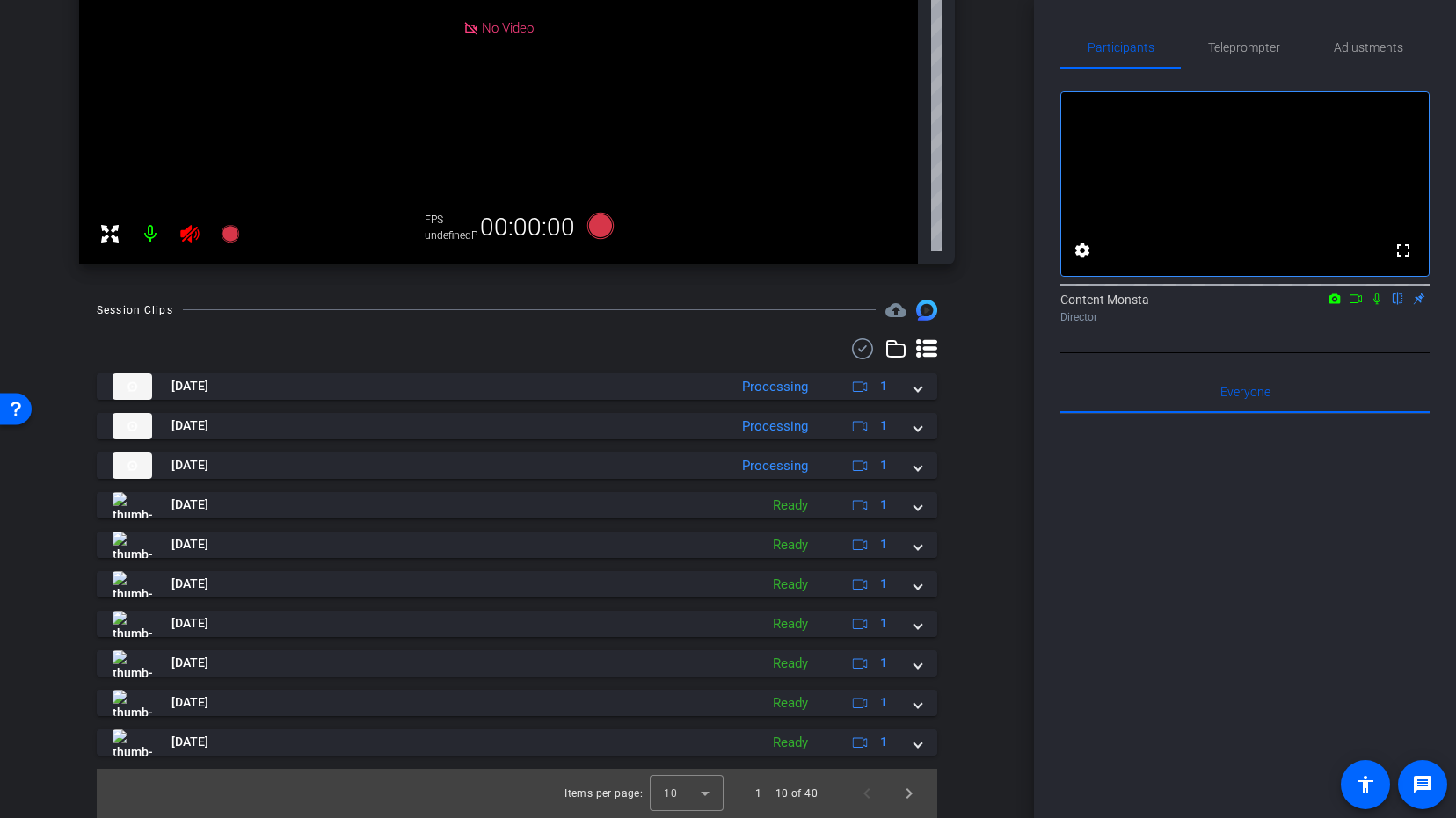
scroll to position [386, 0]
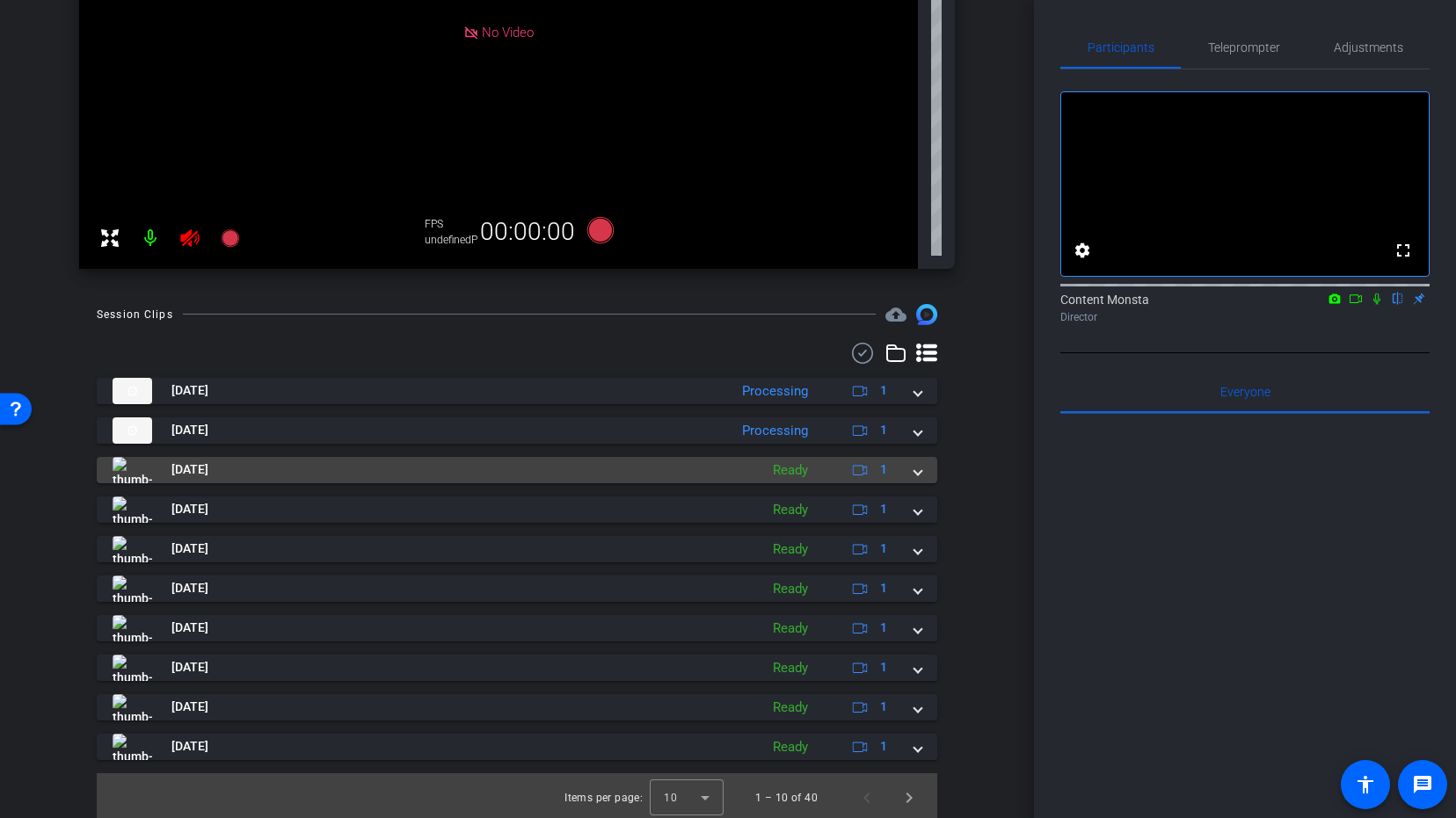
click at [921, 472] on mat-expansion-panel-header "[DATE] Ready 1" at bounding box center [516, 471] width 841 height 27
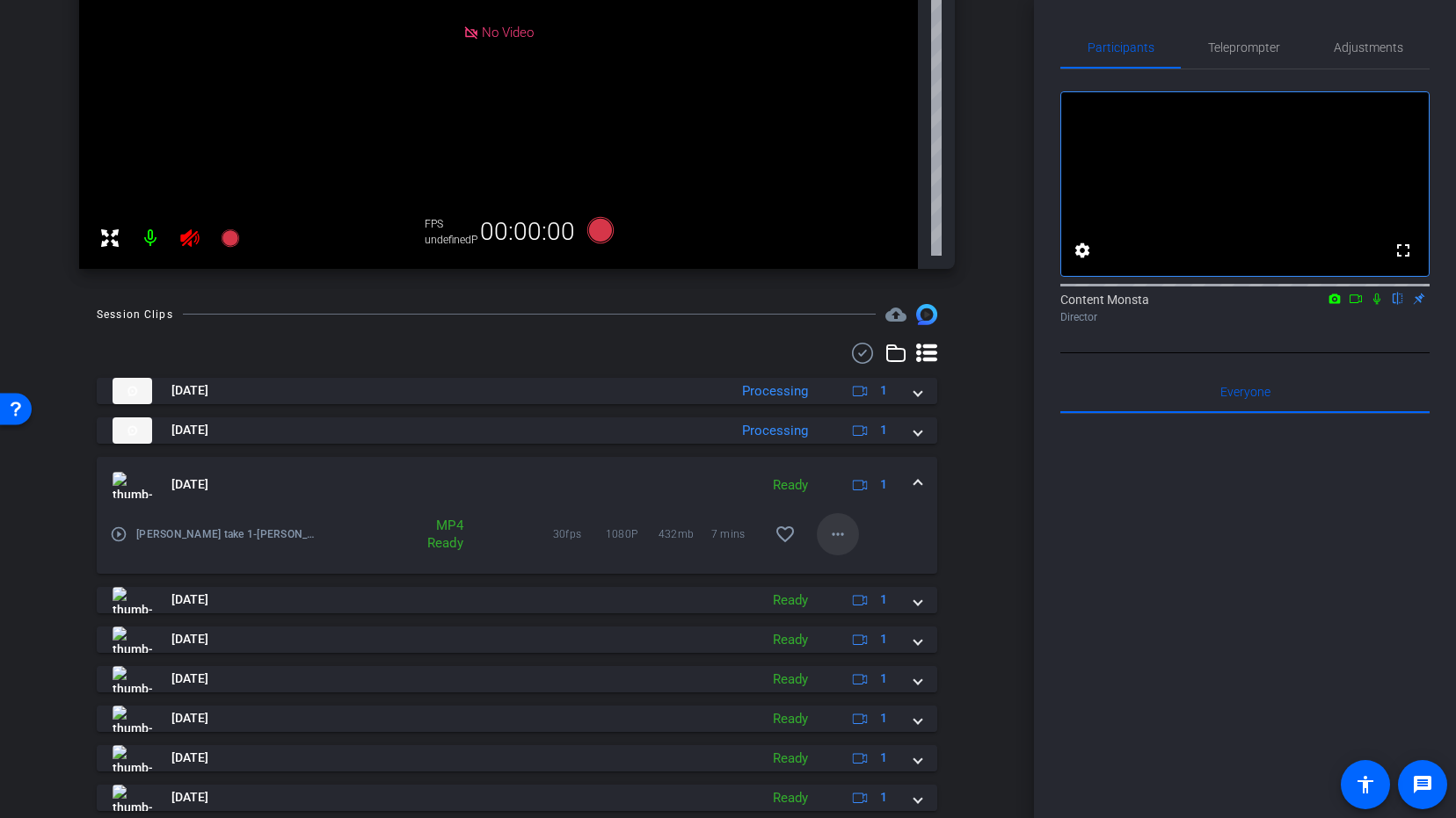
click at [833, 530] on mat-icon "more_horiz" at bounding box center [838, 534] width 21 height 21
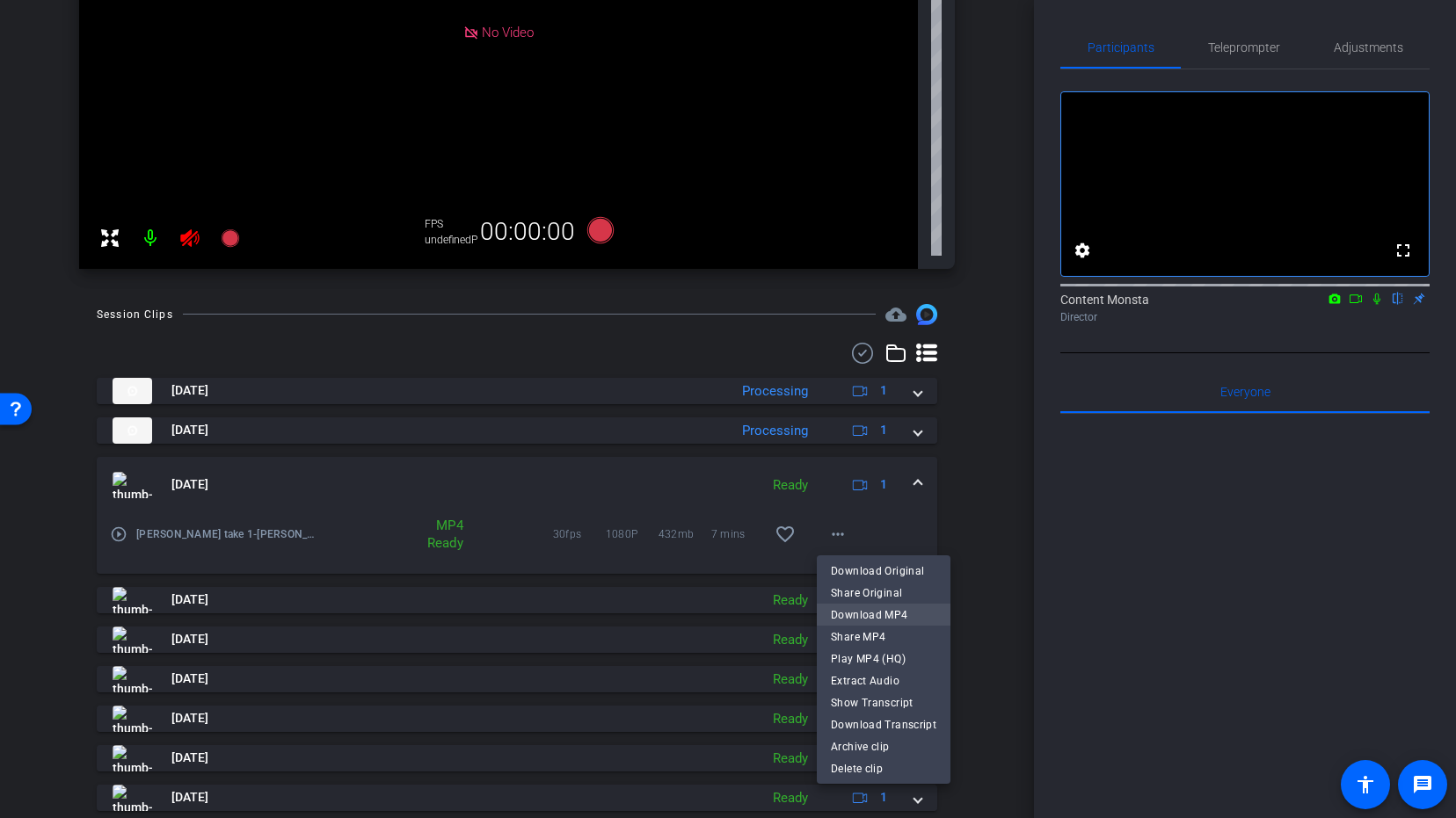
click at [872, 619] on span "Download MP4" at bounding box center [883, 615] width 105 height 21
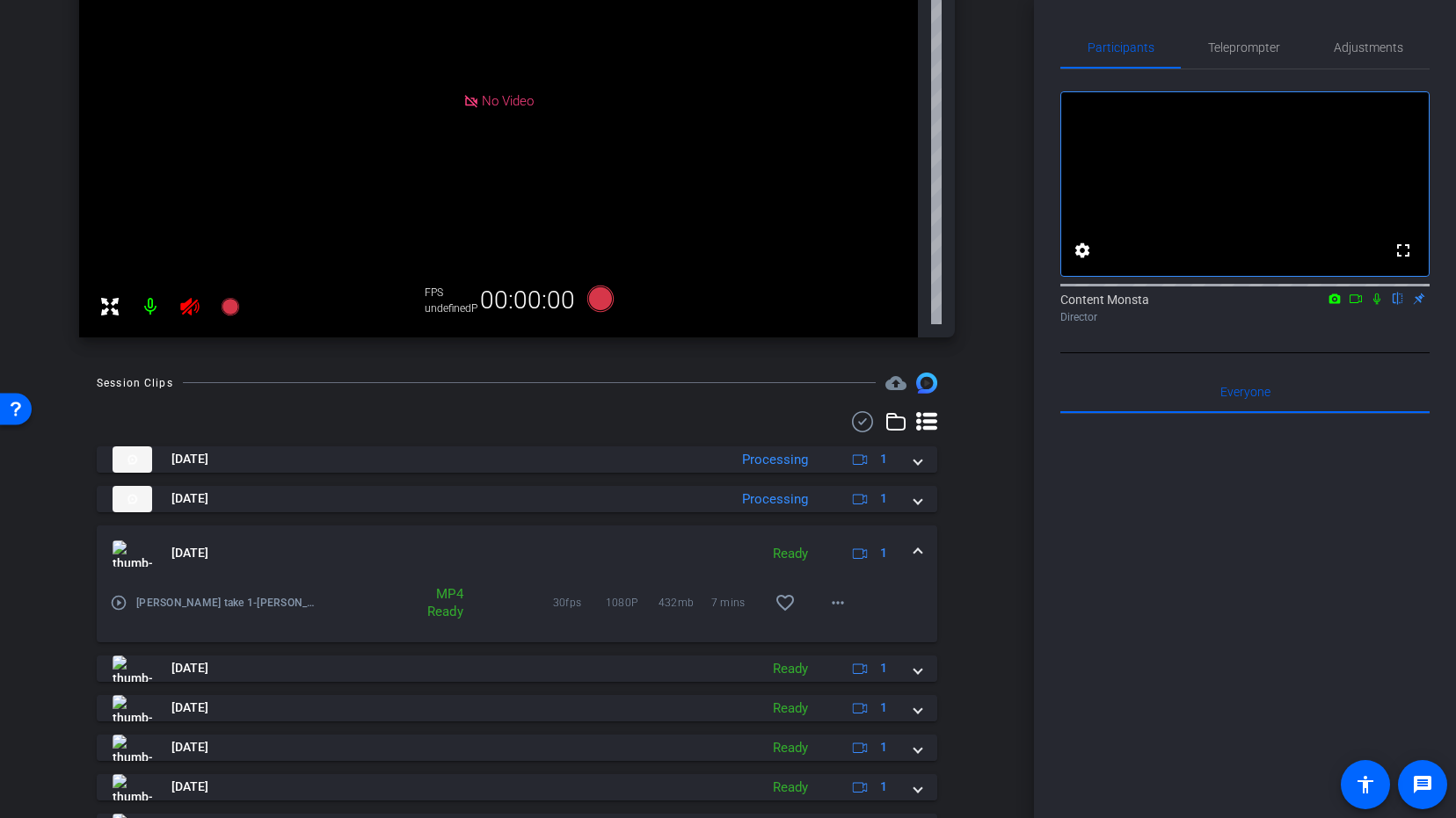
scroll to position [307, 0]
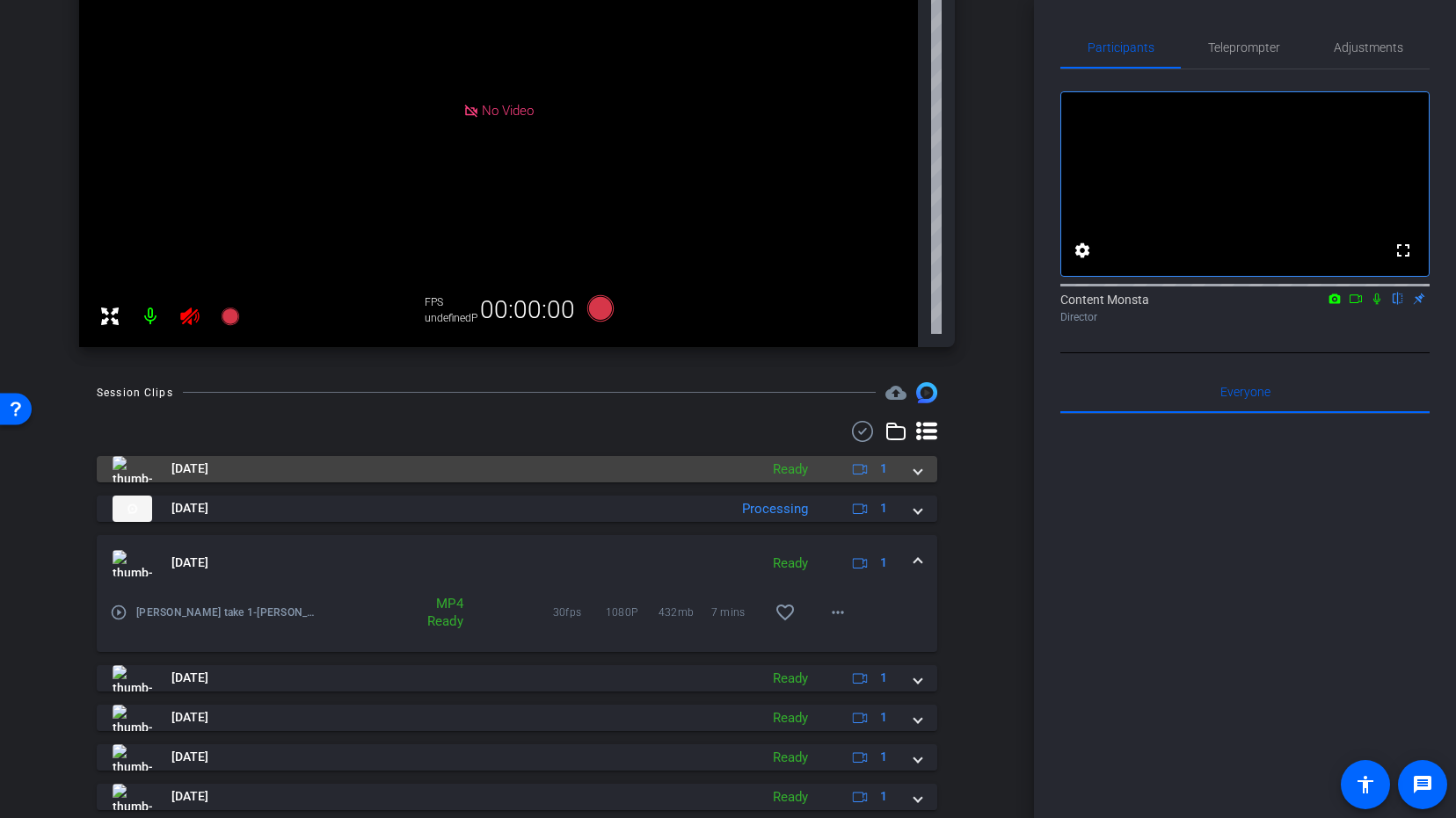
click at [919, 467] on span at bounding box center [917, 469] width 7 height 19
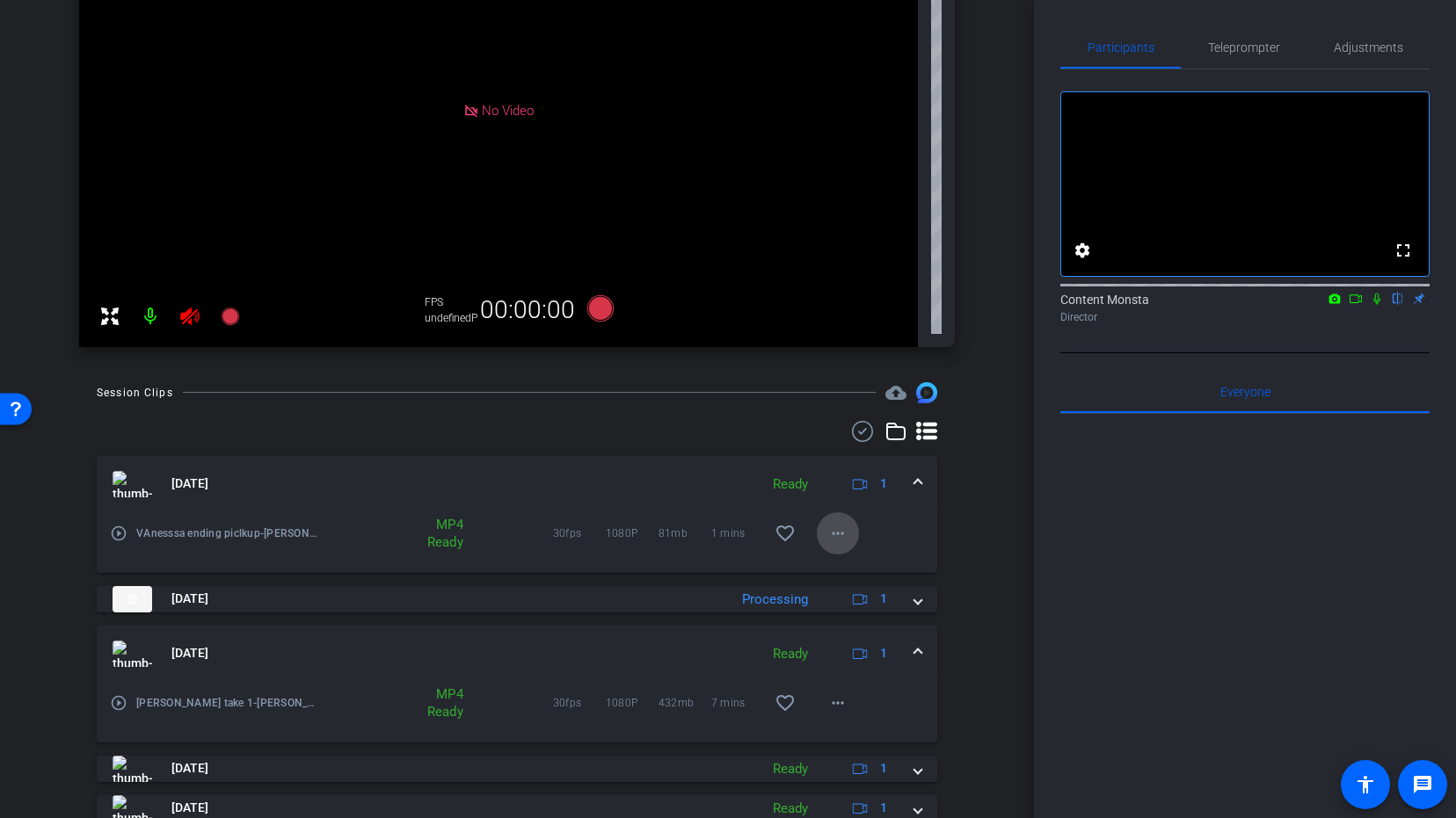
click at [833, 535] on mat-icon "more_horiz" at bounding box center [838, 533] width 21 height 21
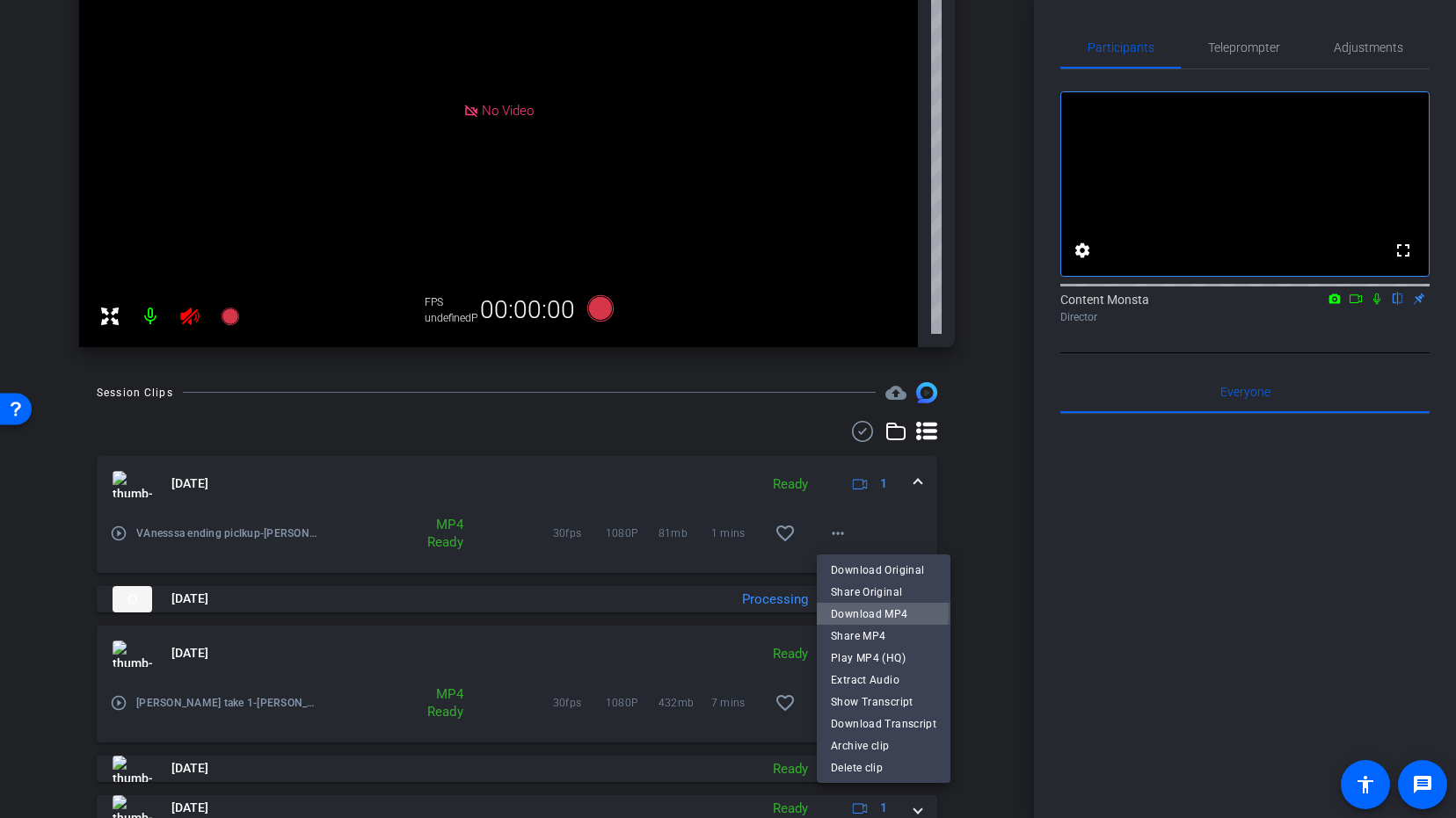
click at [855, 611] on span "Download MP4" at bounding box center [883, 614] width 105 height 21
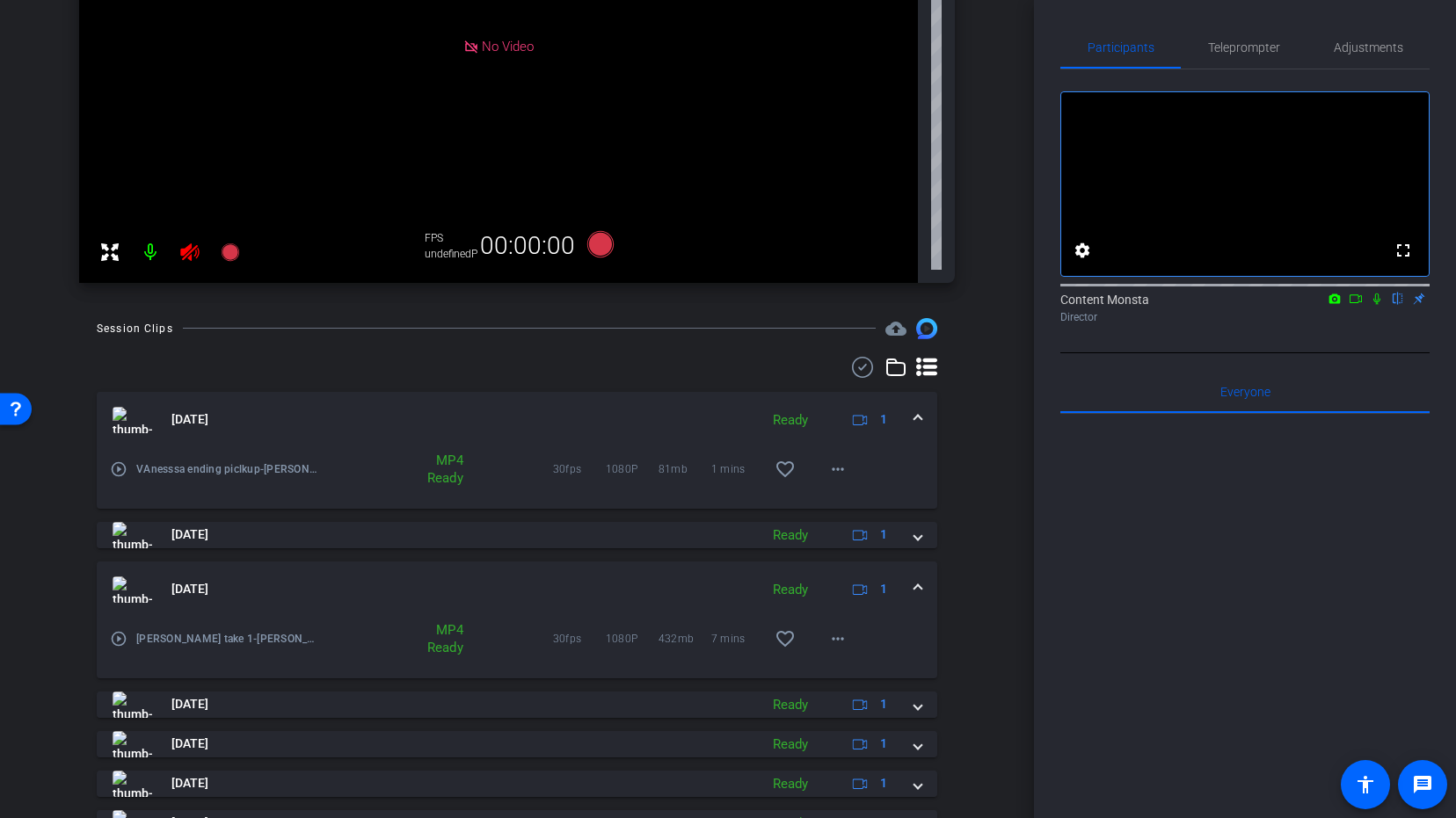
scroll to position [380, 0]
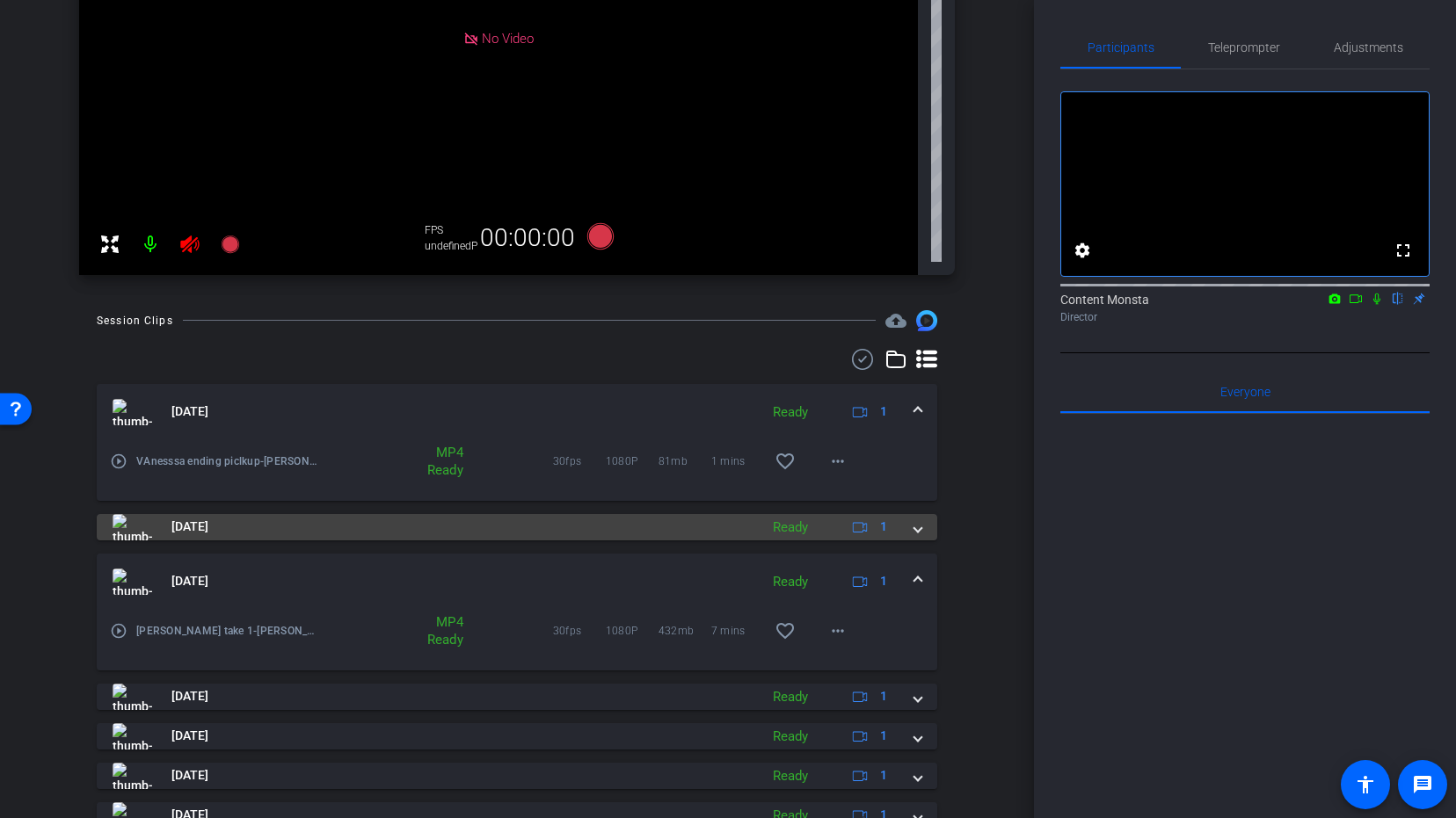
click at [923, 529] on mat-expansion-panel-header "[DATE] Ready 1" at bounding box center [516, 528] width 841 height 27
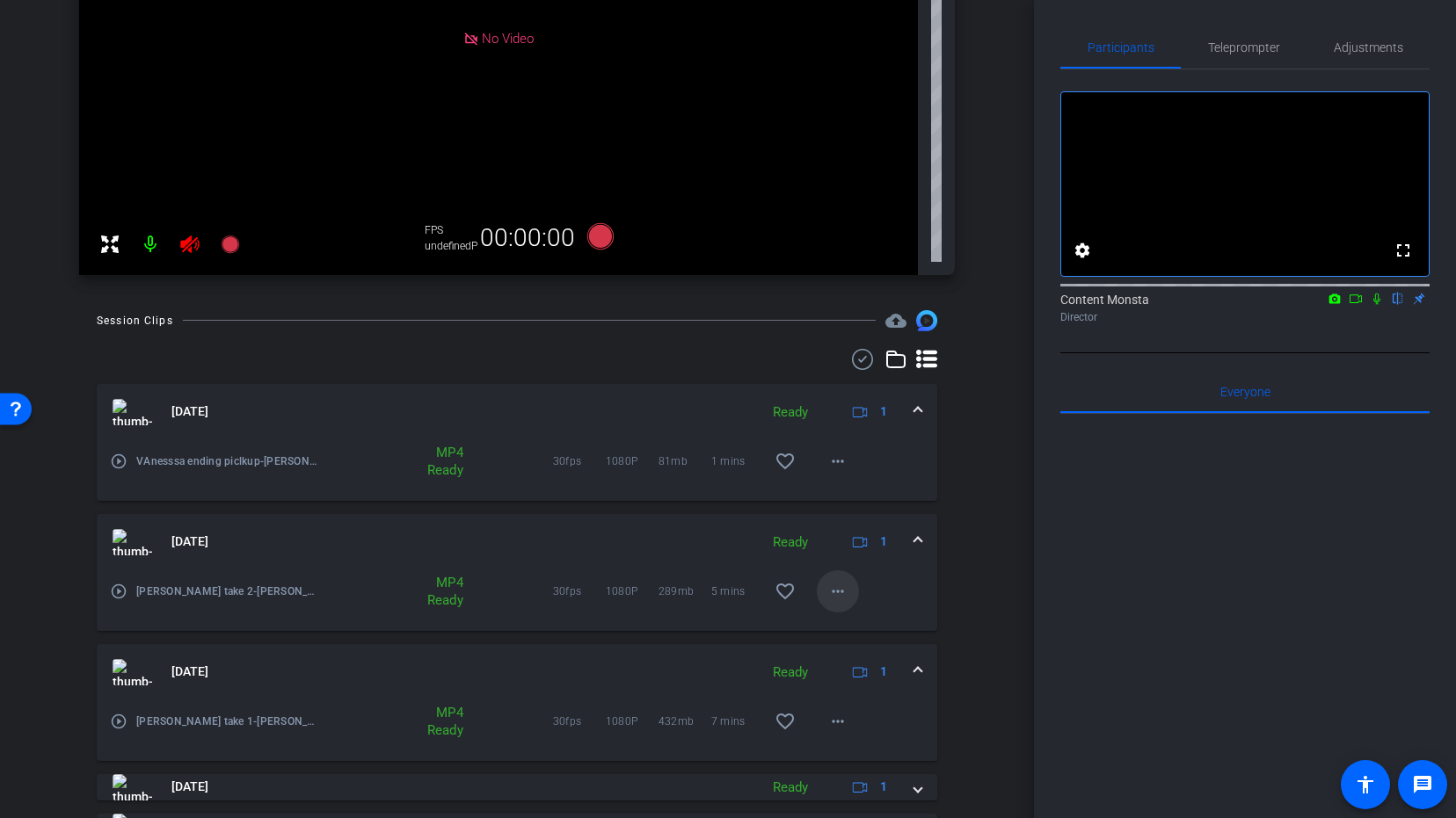
click at [835, 587] on mat-icon "more_horiz" at bounding box center [838, 591] width 21 height 21
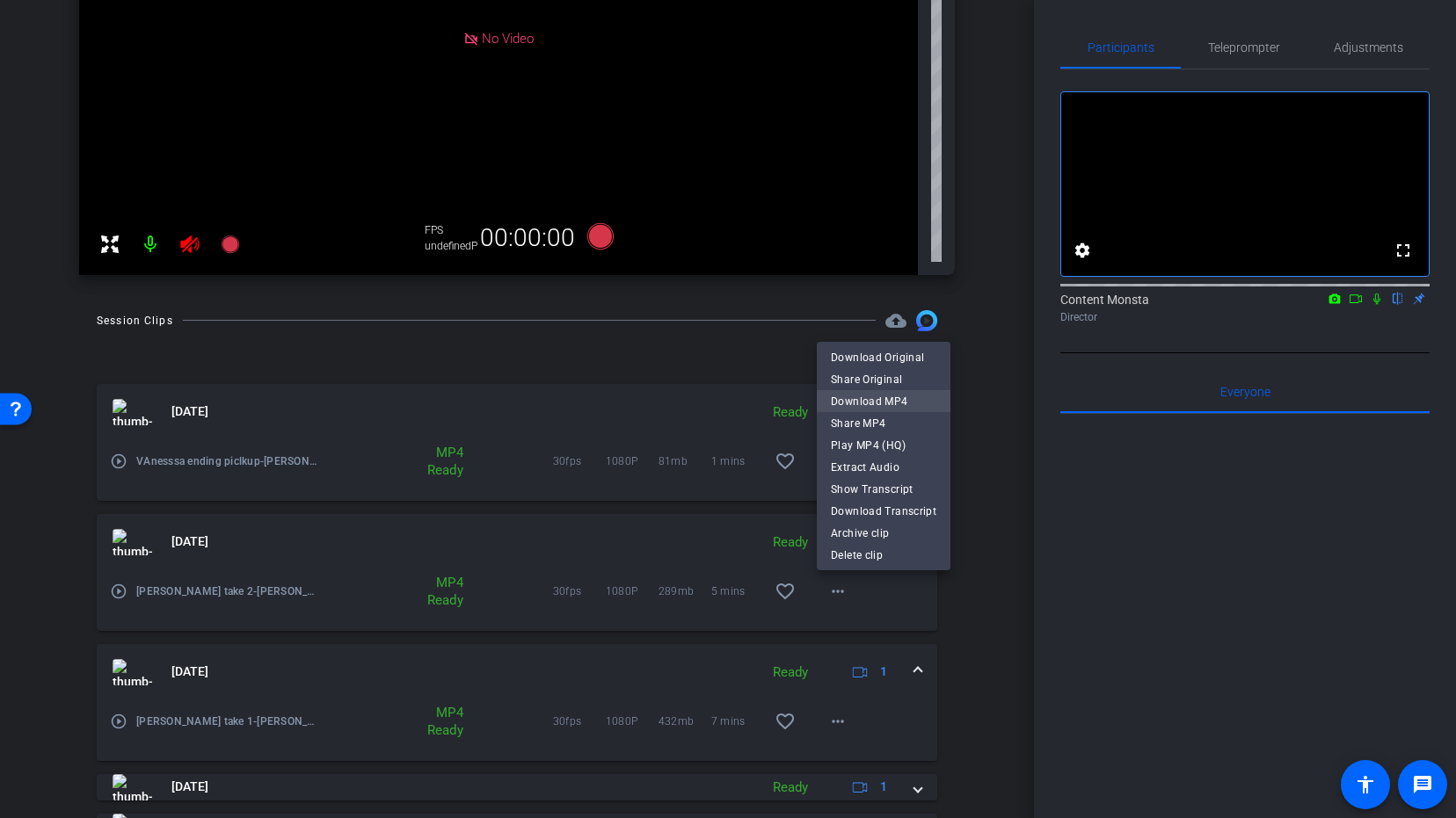
click at [870, 391] on span "Download MP4" at bounding box center [883, 402] width 105 height 21
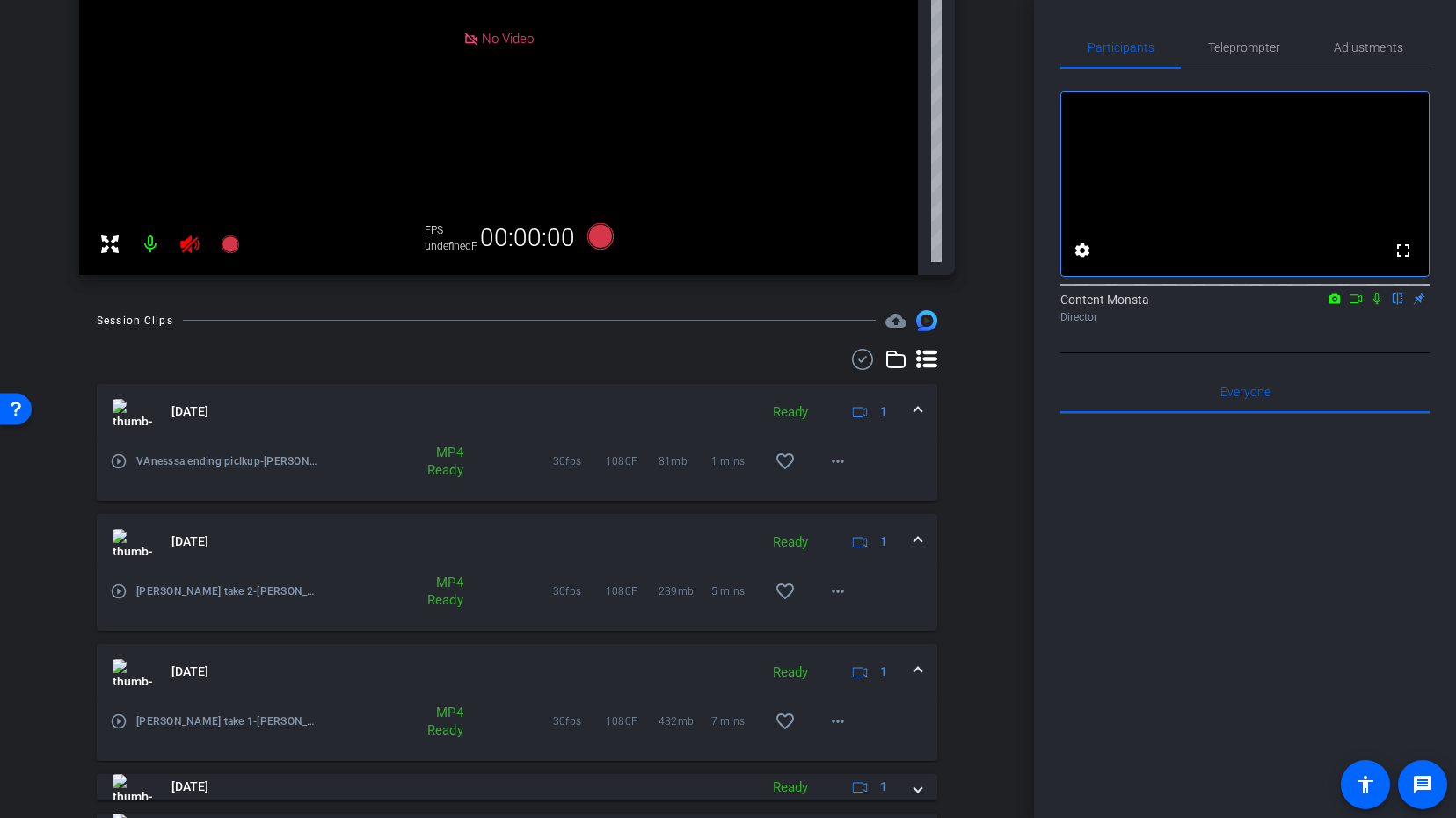
click at [1370, 305] on icon at bounding box center [1377, 299] width 14 height 13
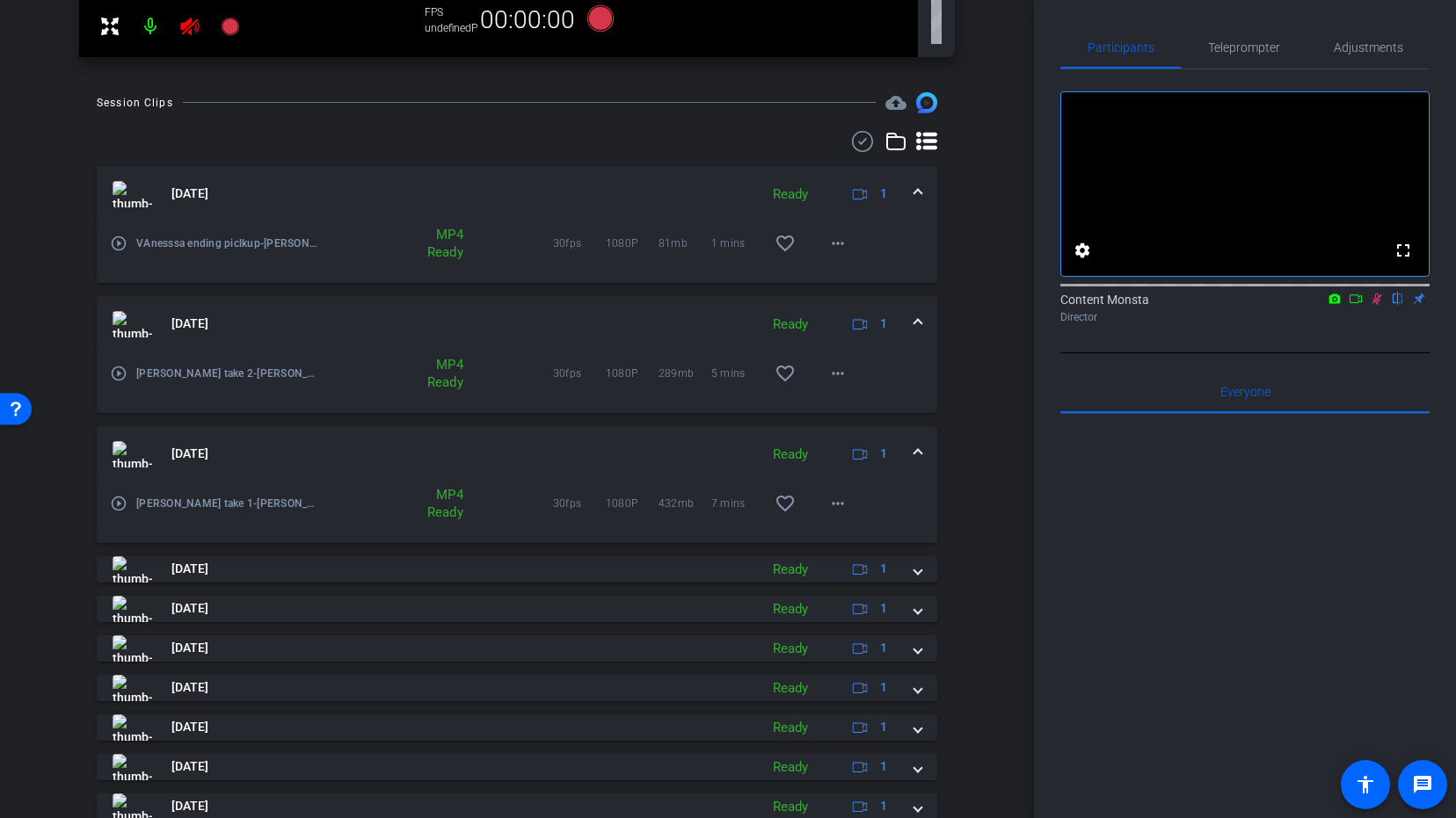
scroll to position [638, 0]
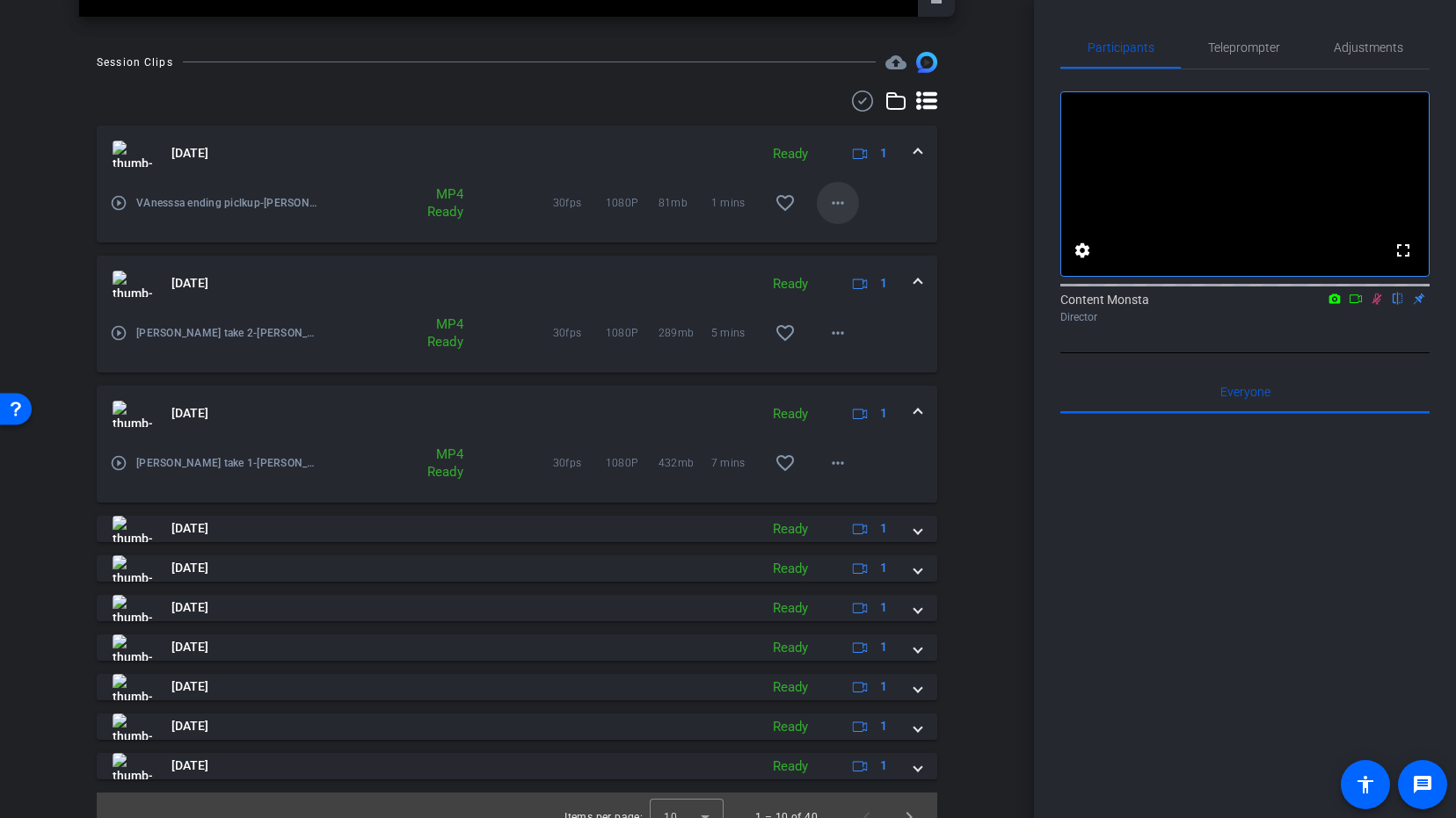
click at [838, 207] on mat-icon "more_horiz" at bounding box center [838, 203] width 21 height 21
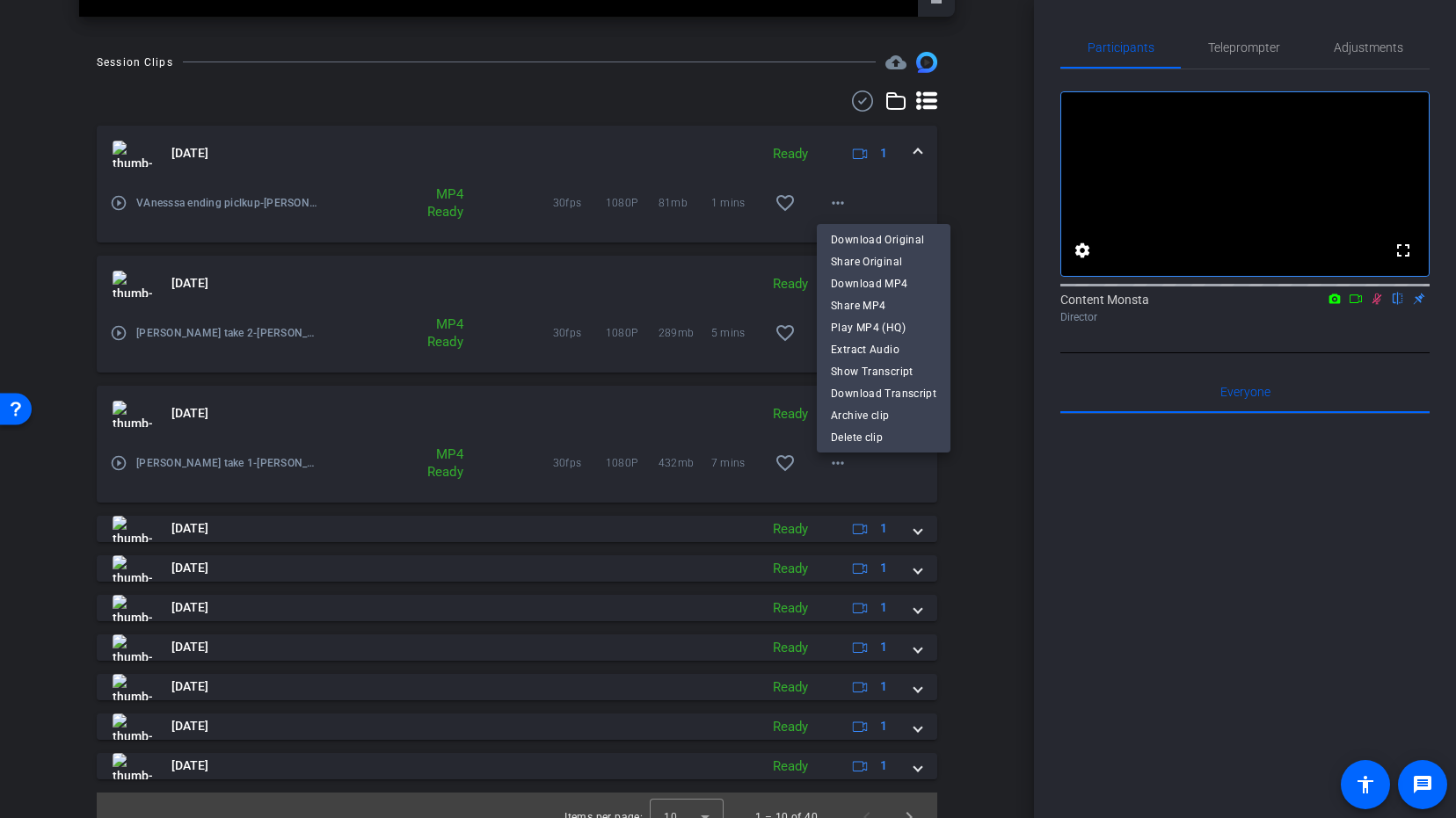
click at [1000, 280] on div at bounding box center [728, 409] width 1456 height 818
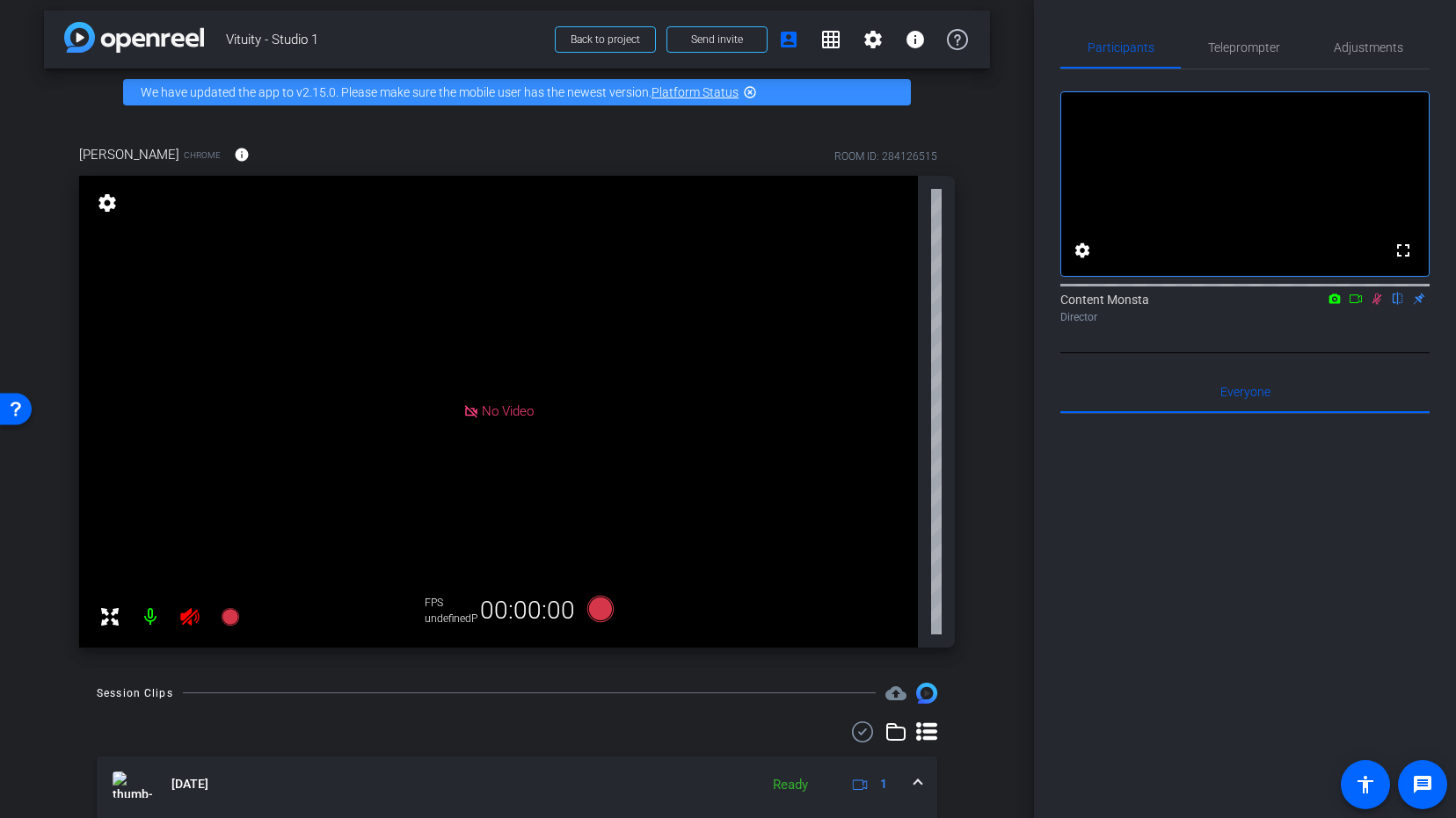
scroll to position [0, 0]
